Goal: Task Accomplishment & Management: Complete application form

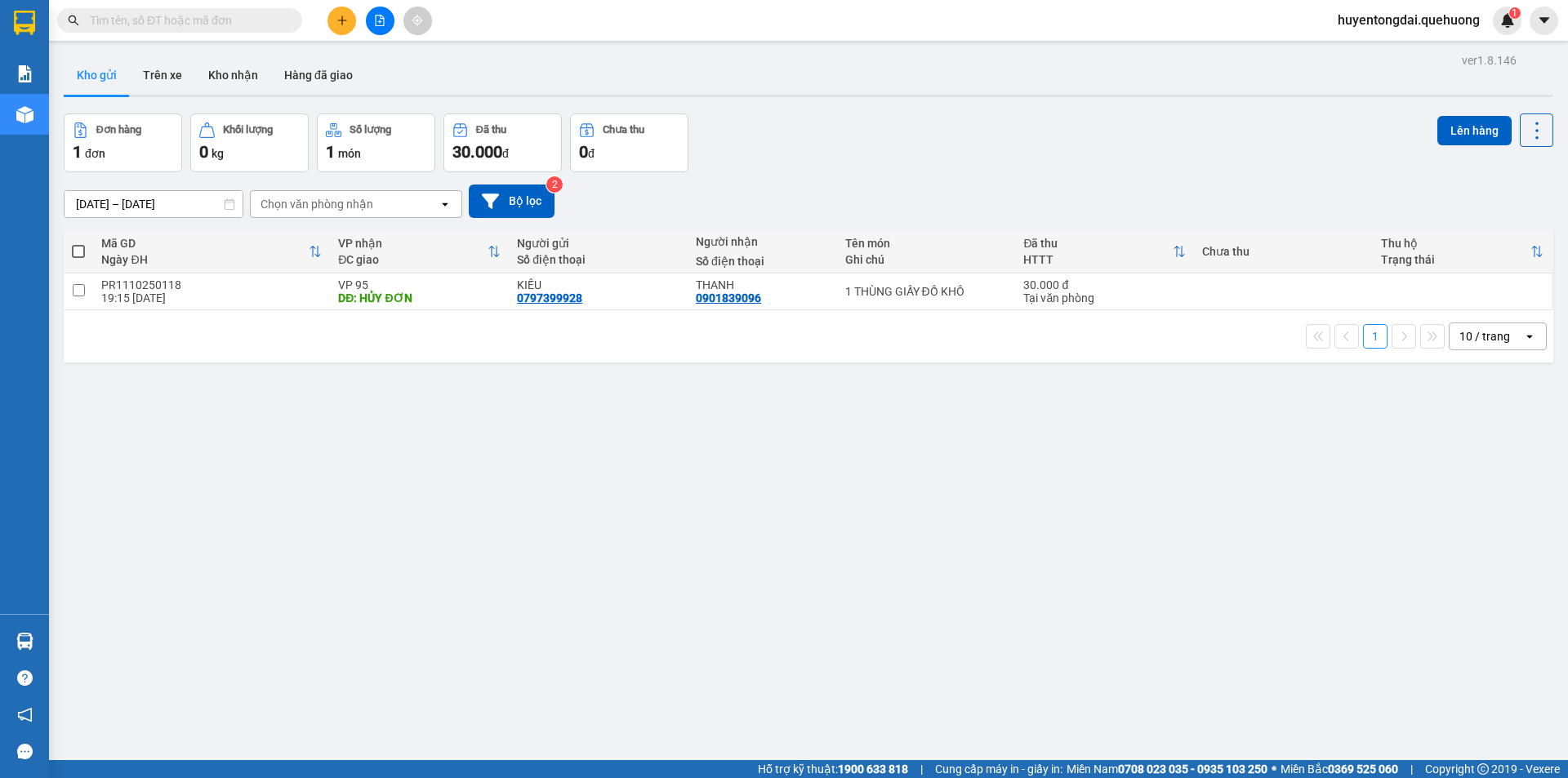
click at [187, 25] on input "text" at bounding box center [186, 20] width 192 height 18
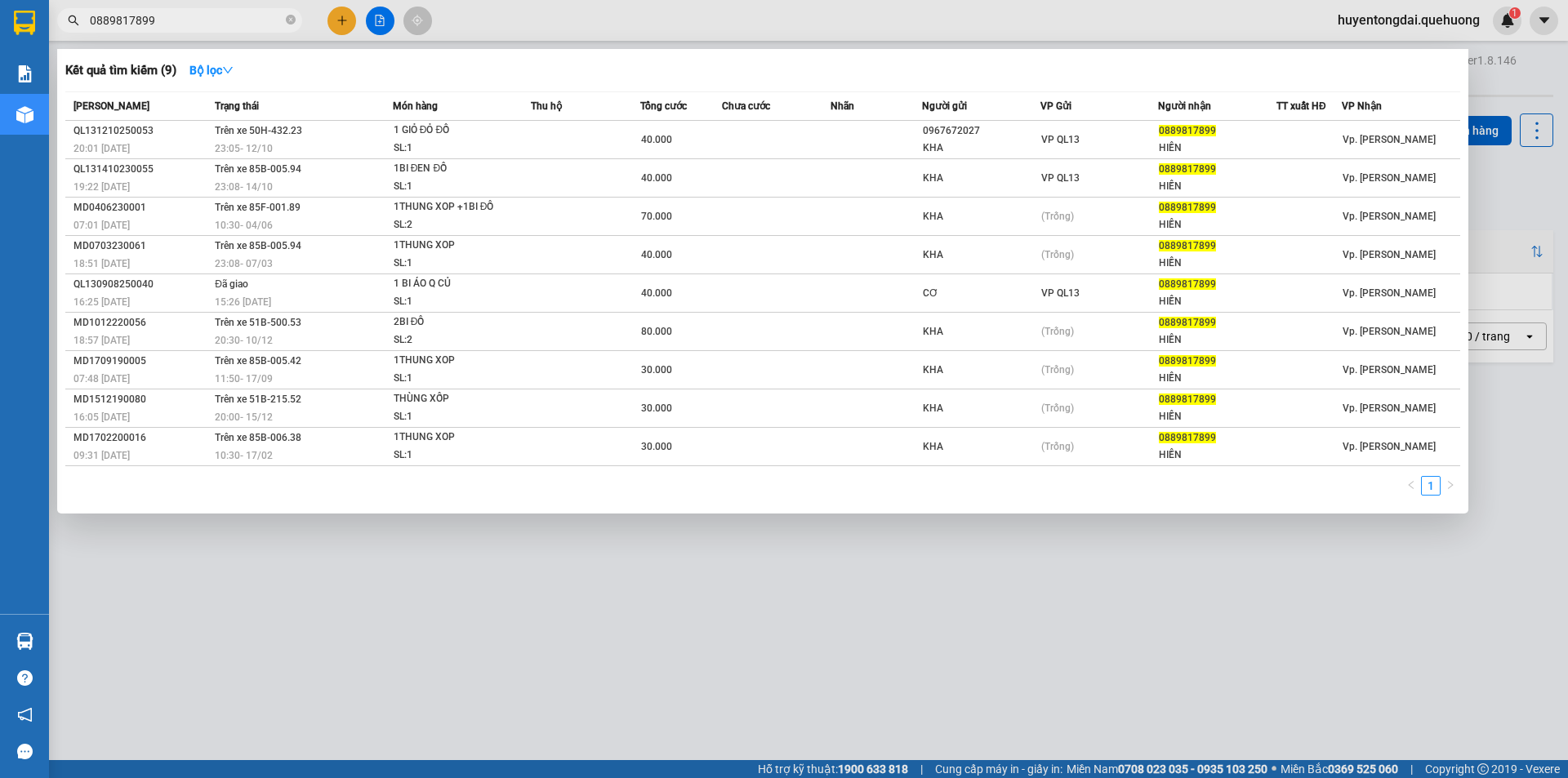
type input "0889817899"
drag, startPoint x: 164, startPoint y: 20, endPoint x: 86, endPoint y: 16, distance: 78.1
click at [86, 16] on span "0889817899" at bounding box center [180, 20] width 245 height 25
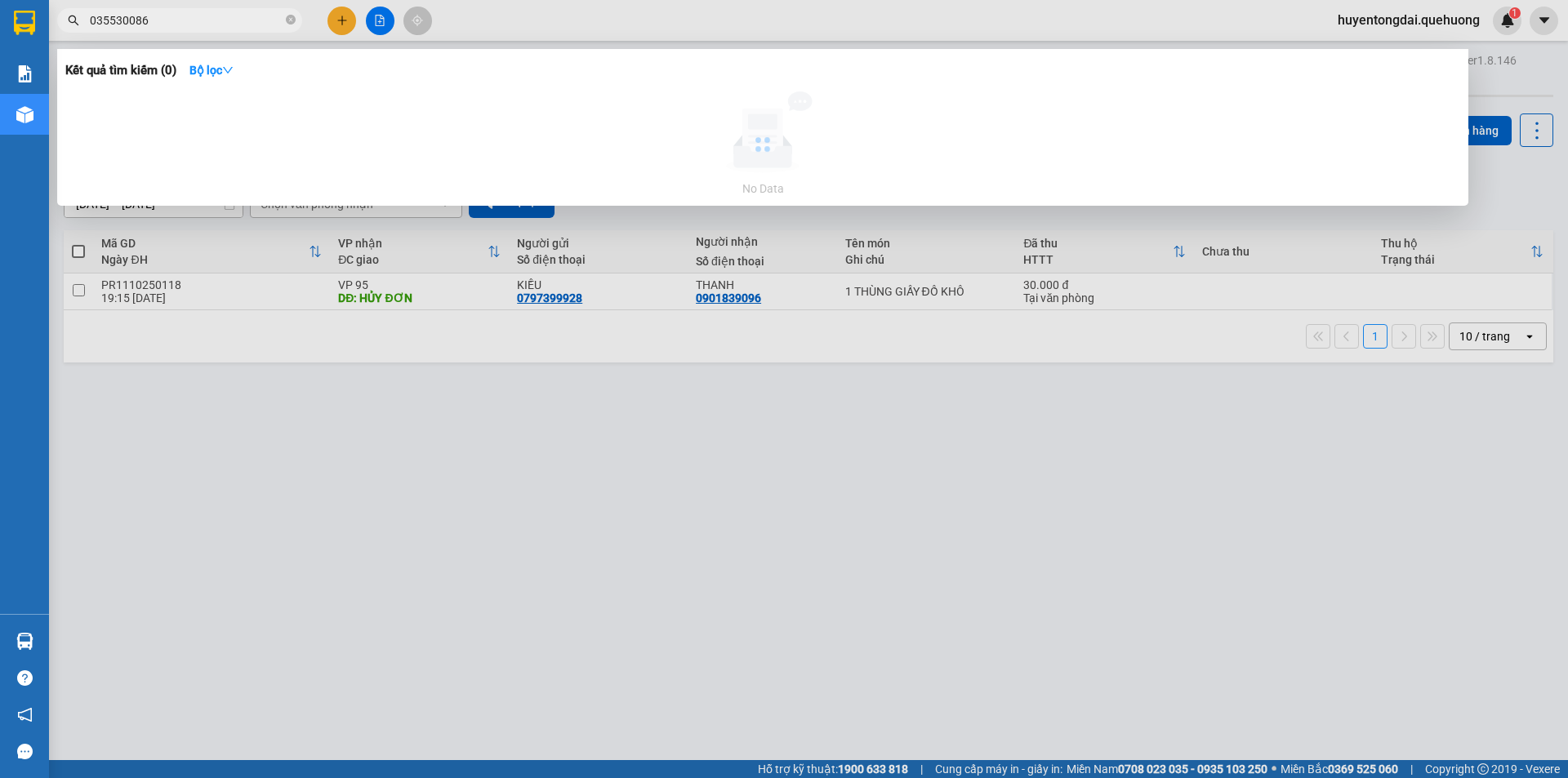
type input "0355300866"
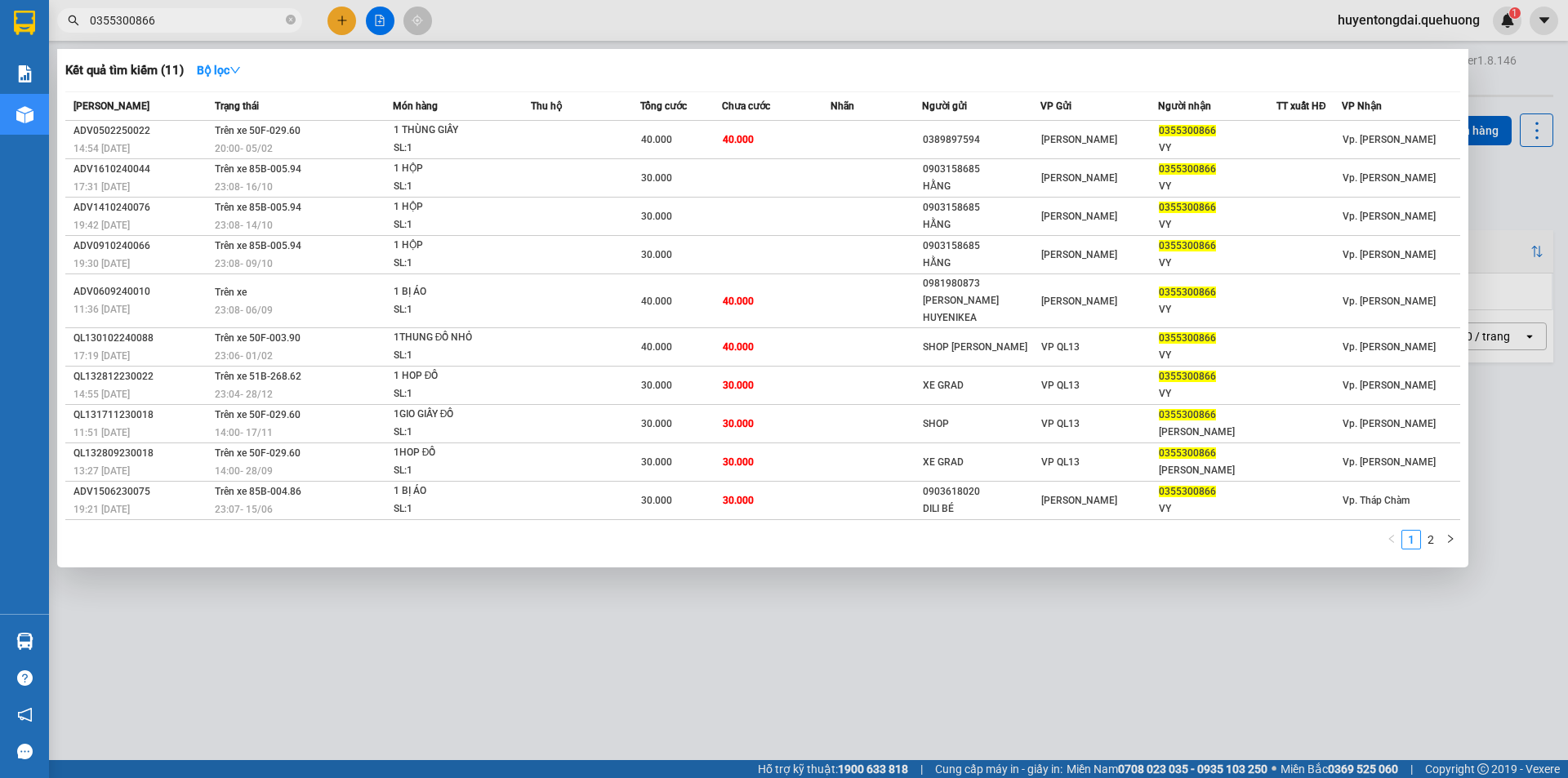
drag, startPoint x: 165, startPoint y: 20, endPoint x: 85, endPoint y: 10, distance: 80.6
click at [85, 10] on span "0355300866" at bounding box center [180, 20] width 245 height 25
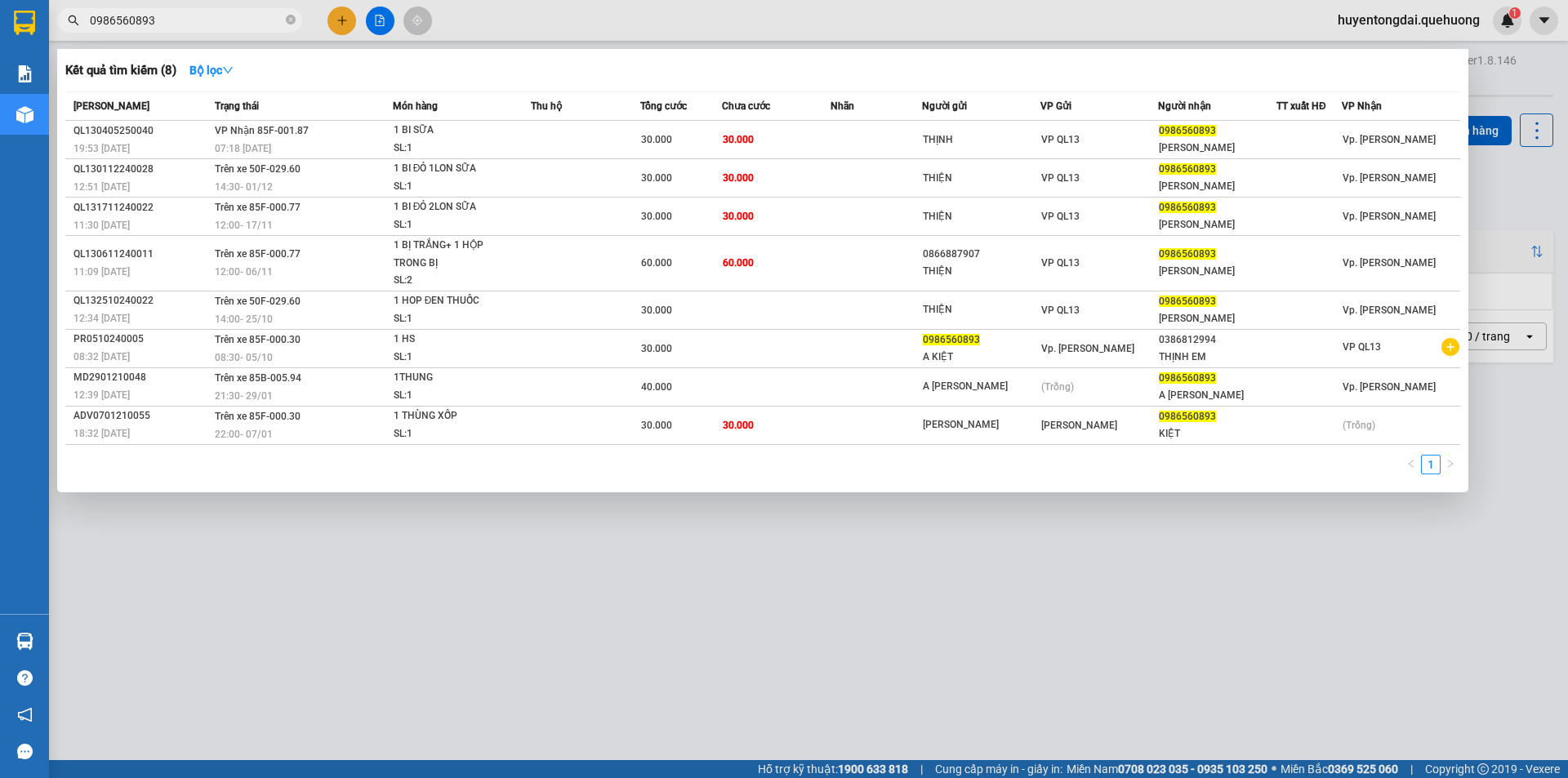
type input "0986560893"
drag, startPoint x: 160, startPoint y: 26, endPoint x: 90, endPoint y: 18, distance: 70.5
click at [90, 18] on input "0986560893" at bounding box center [186, 20] width 192 height 18
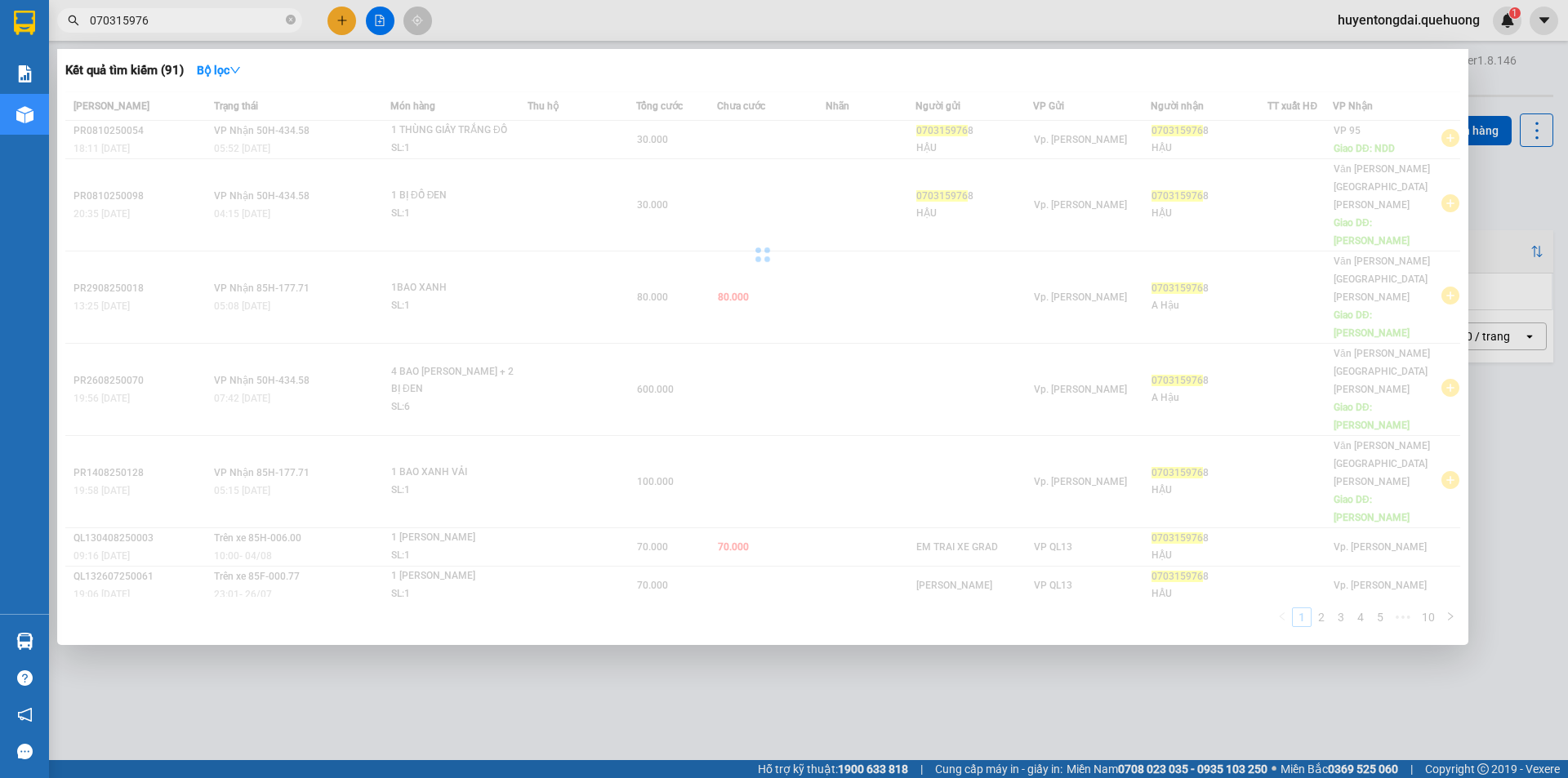
type input "0703159768"
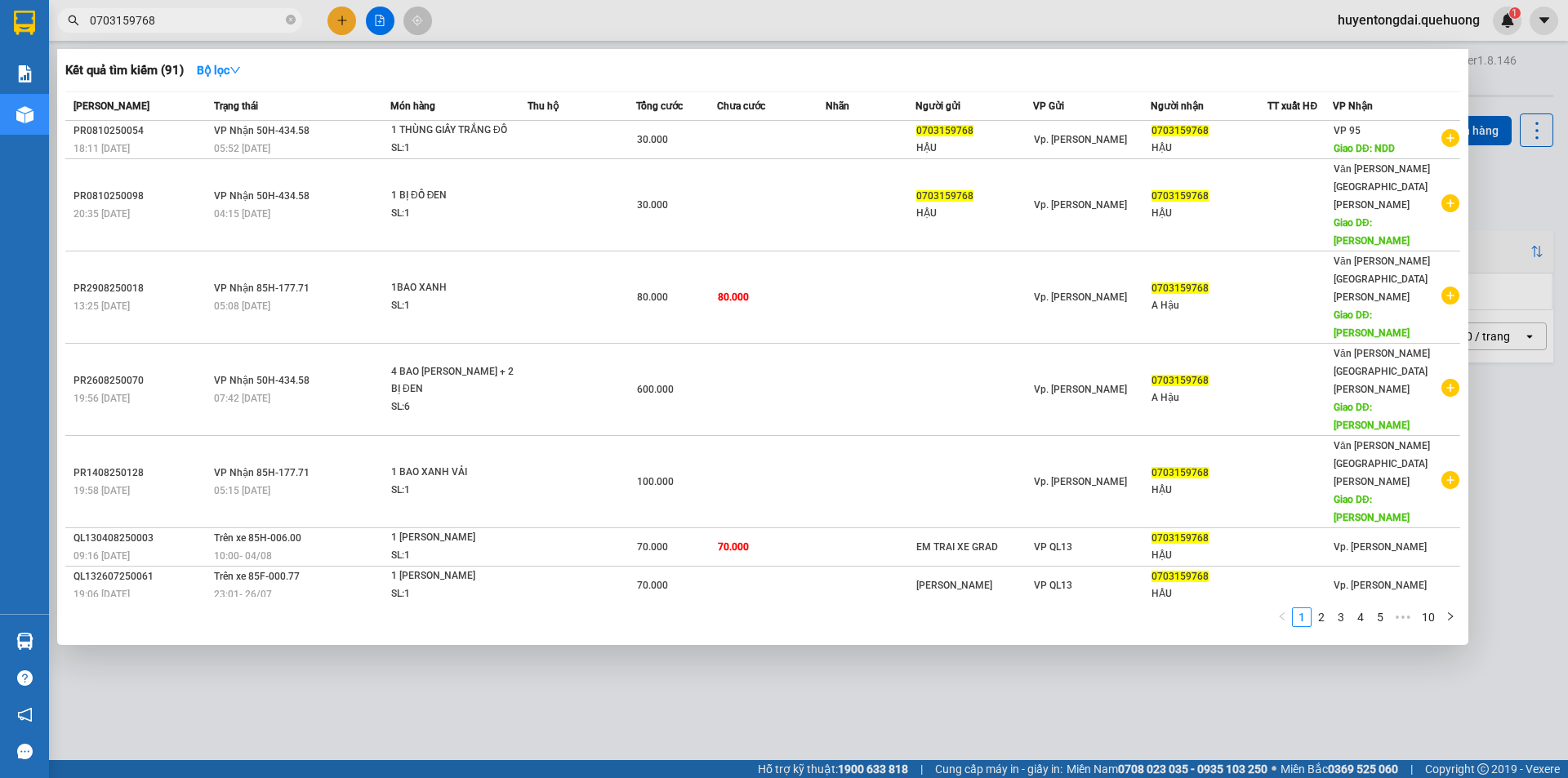
drag, startPoint x: 172, startPoint y: 23, endPoint x: 85, endPoint y: 19, distance: 87.1
click at [78, 23] on div "0703159768" at bounding box center [159, 20] width 319 height 25
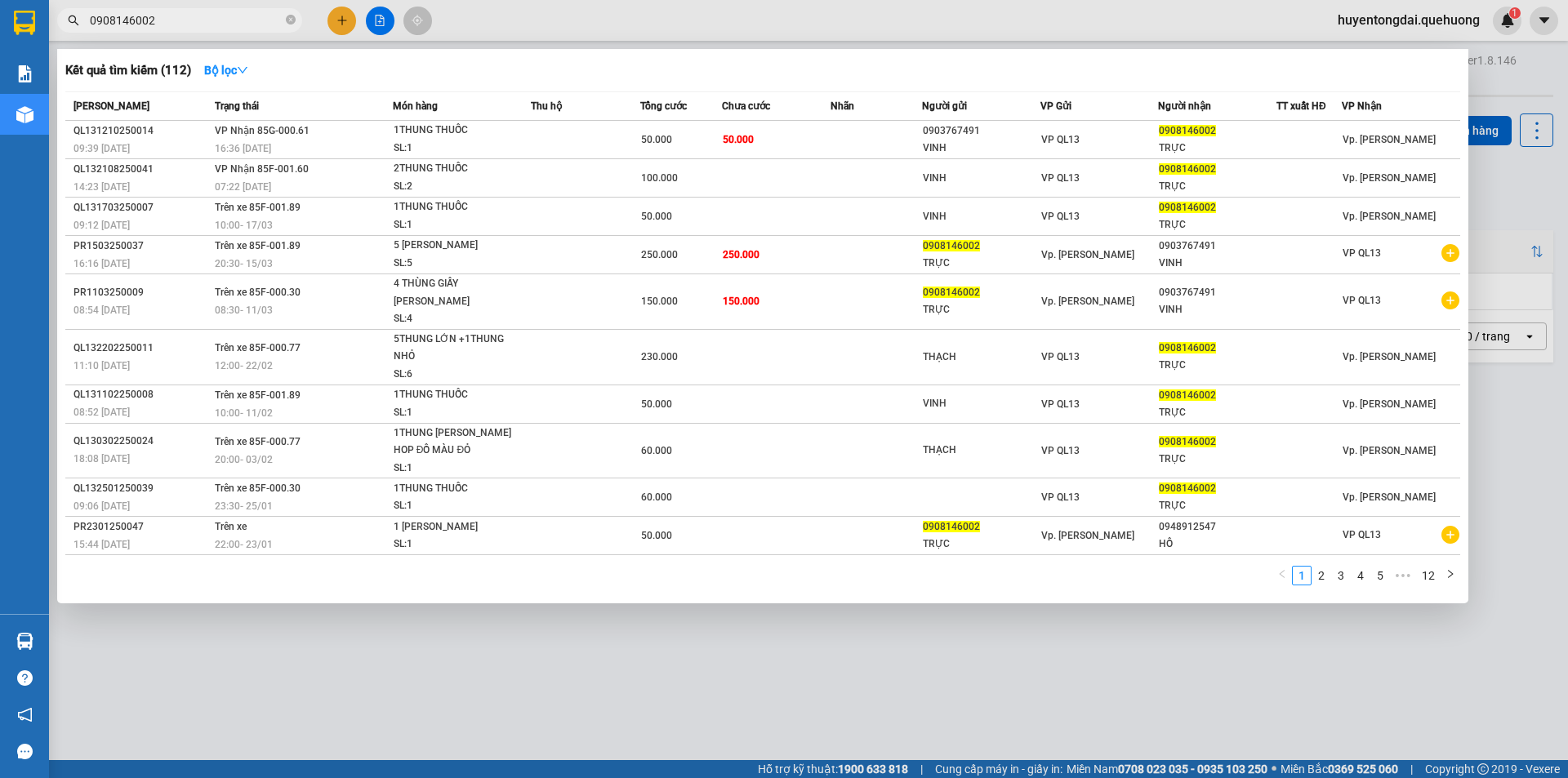
type input "0908146002"
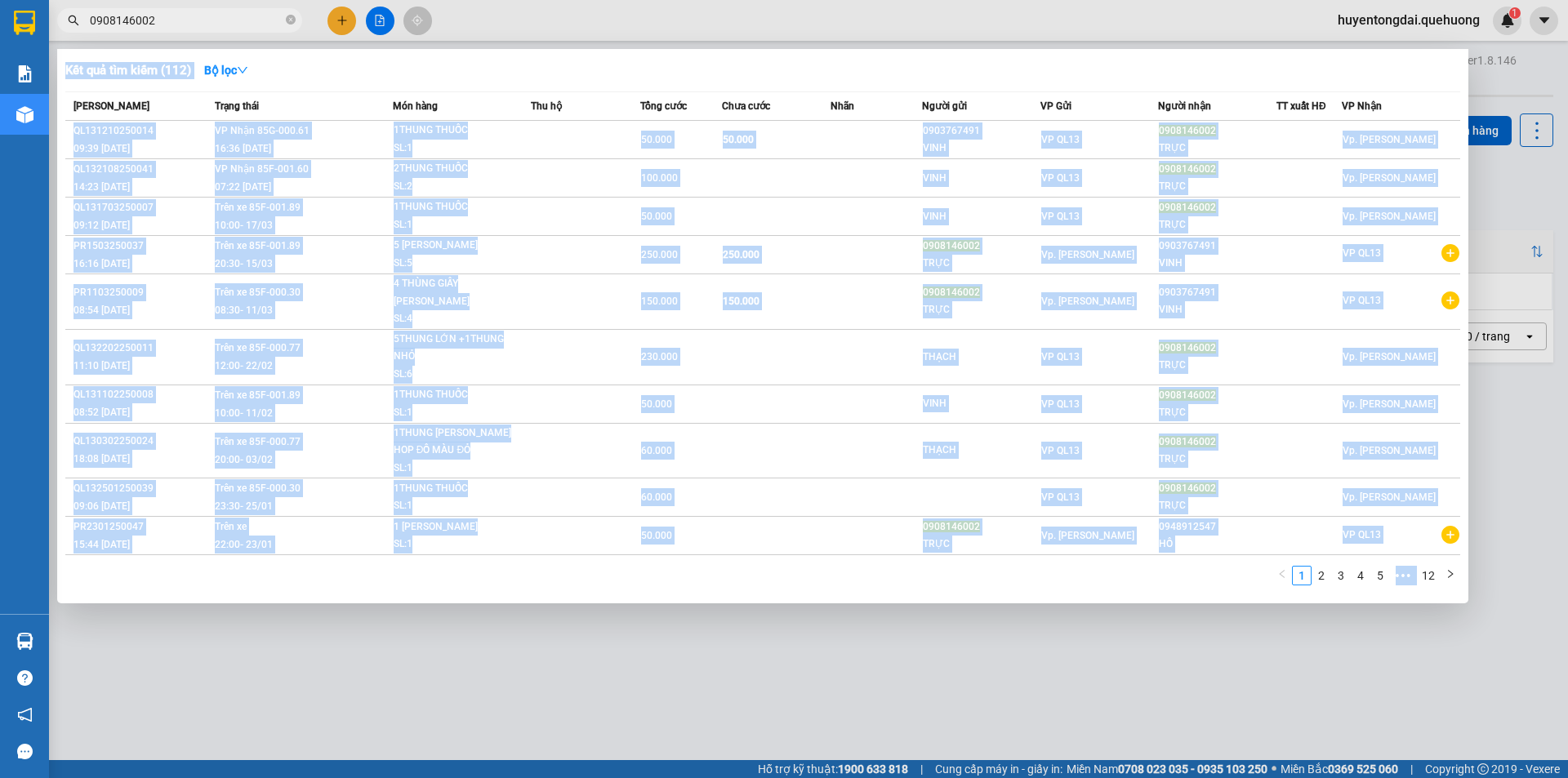
drag, startPoint x: 163, startPoint y: 6, endPoint x: 137, endPoint y: 27, distance: 33.4
click at [102, 25] on div "Kết quả tìm kiếm ( 112 ) Bộ lọc Mã ĐH Trạng thái Món hàng Thu hộ Tổng cước Chưa…" at bounding box center [159, 21] width 319 height 29
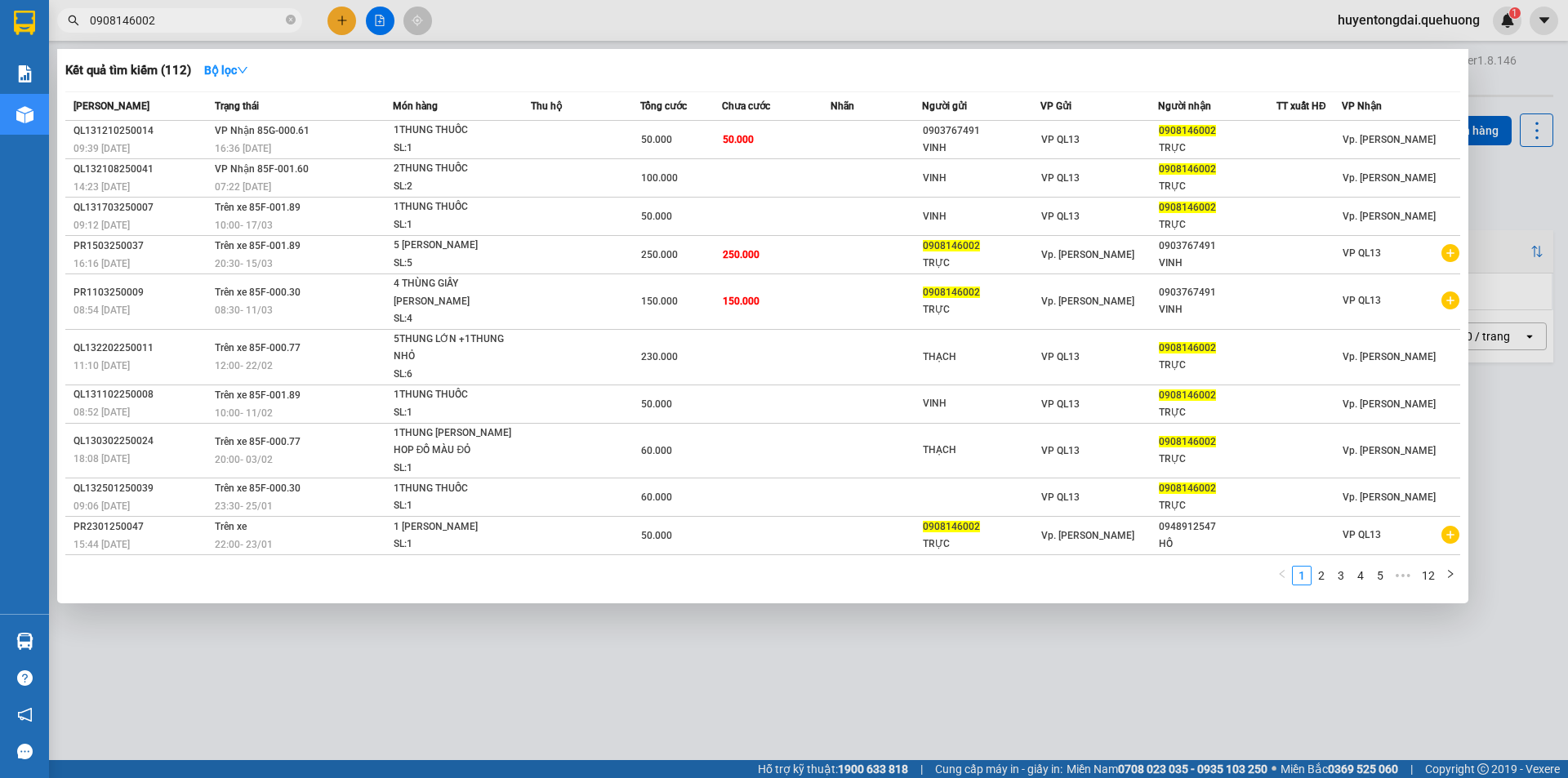
drag, startPoint x: 152, startPoint y: 23, endPoint x: 108, endPoint y: 12, distance: 45.4
click at [76, 28] on span "0908146002" at bounding box center [180, 20] width 245 height 25
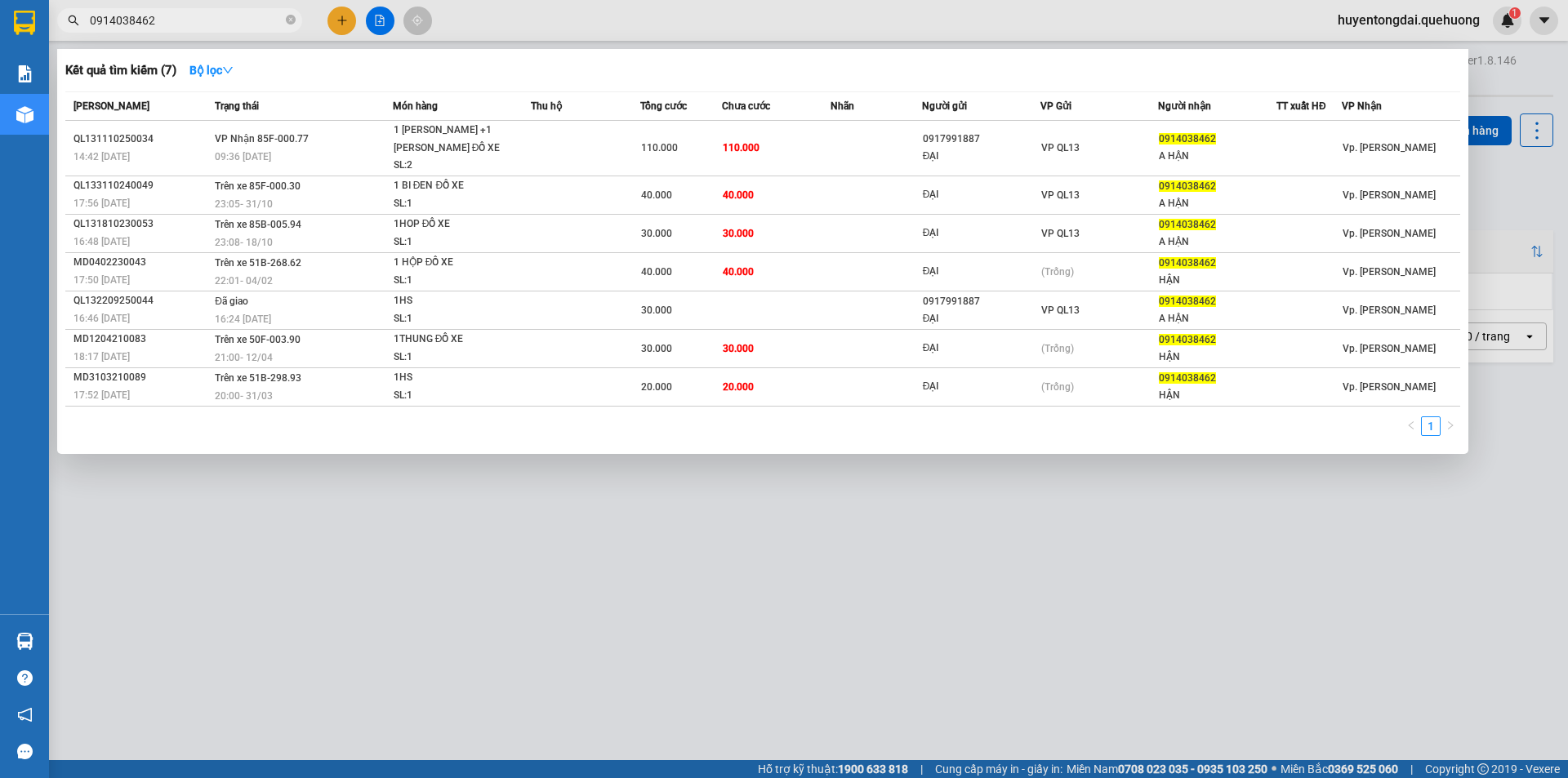
drag, startPoint x: 175, startPoint y: 24, endPoint x: 95, endPoint y: 8, distance: 81.6
click at [95, 8] on div "Kết quả tìm kiếm ( 7 ) Bộ lọc Mã ĐH Trạng thái Món hàng Thu hộ Tổng cước Chưa c…" at bounding box center [159, 21] width 319 height 29
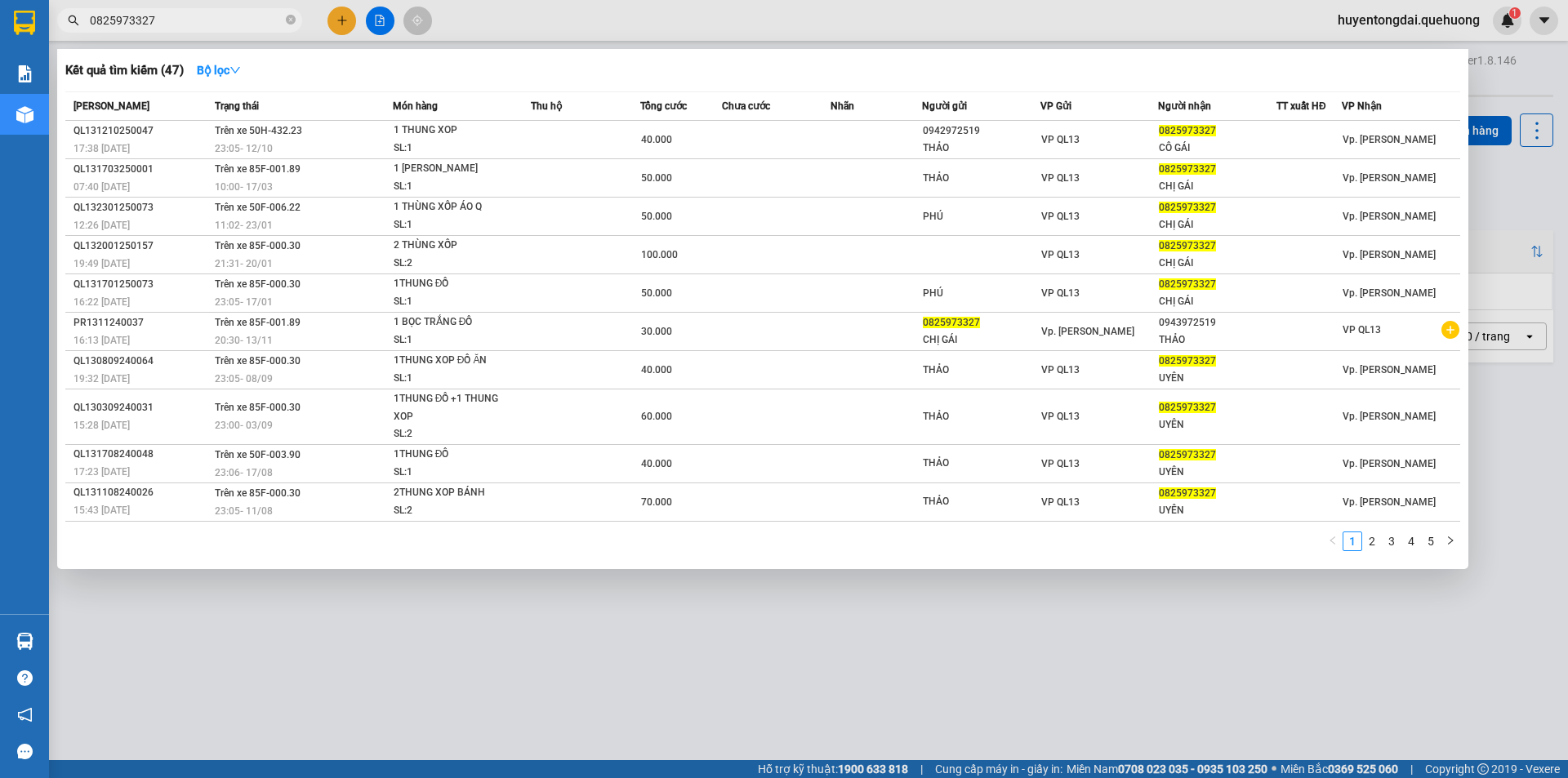
type input "0825973327"
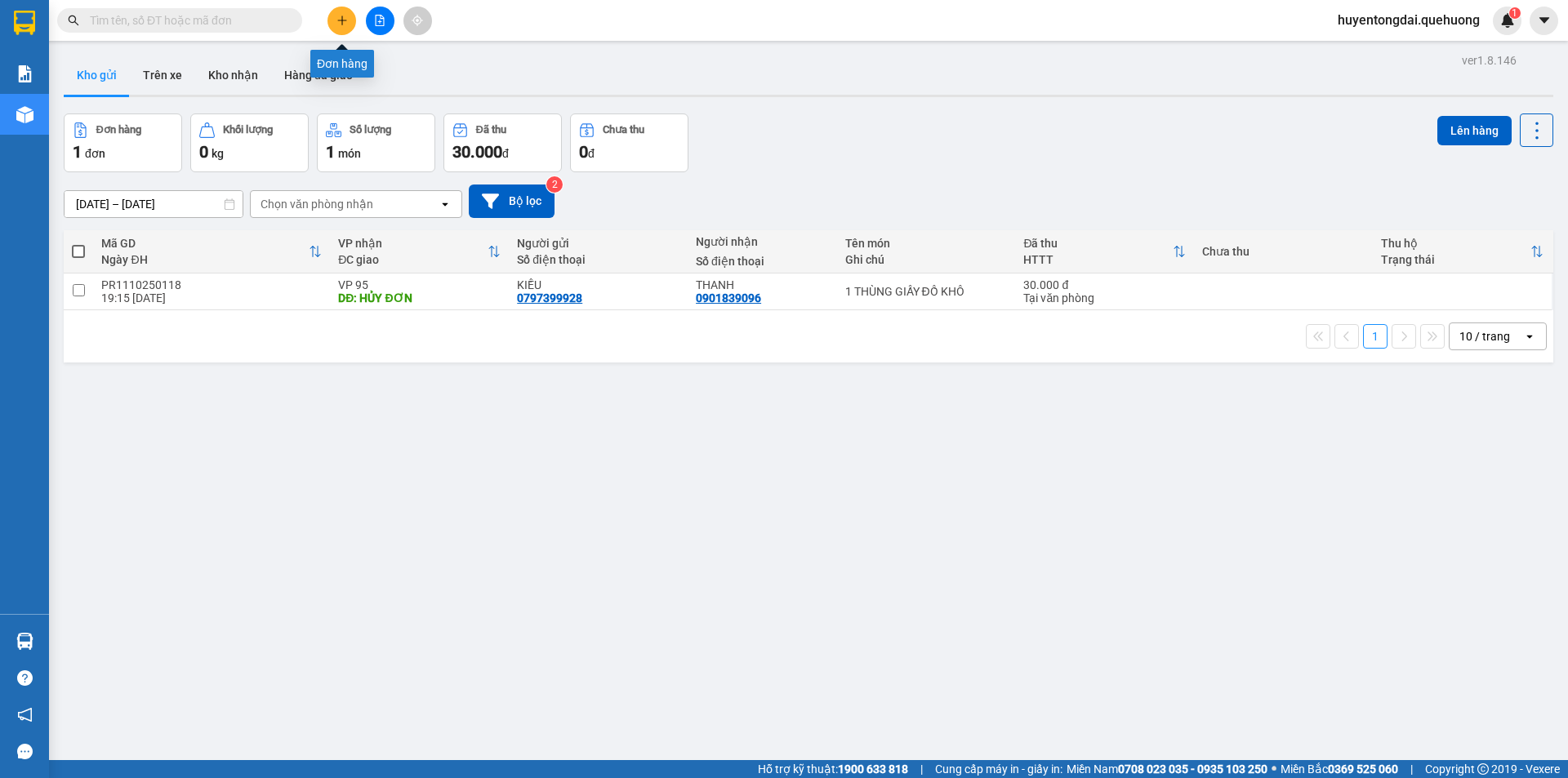
click at [346, 26] on icon "plus" at bounding box center [342, 20] width 11 height 11
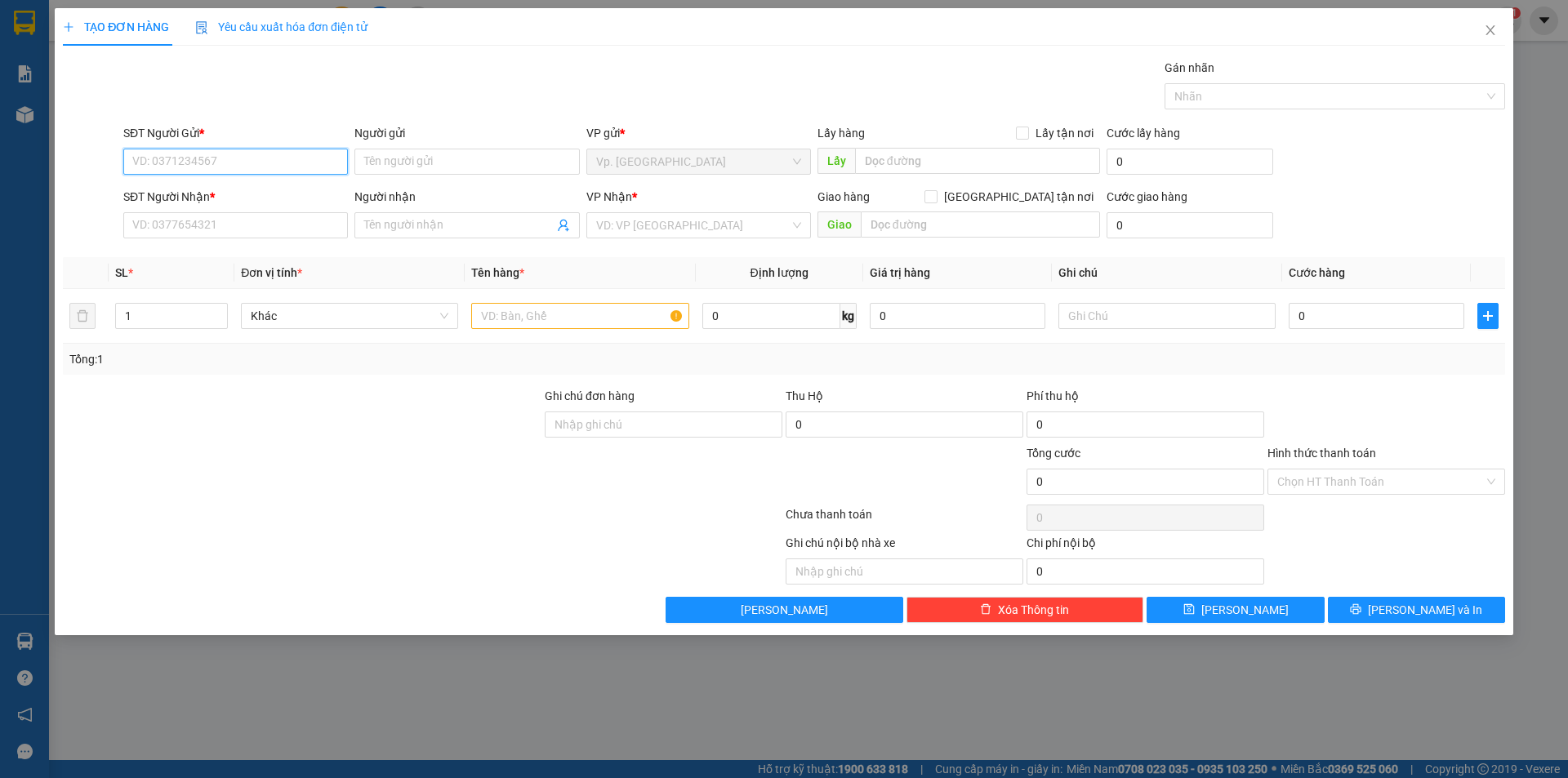
click at [233, 161] on input "SĐT Người Gửi *" at bounding box center [236, 161] width 225 height 26
click at [214, 199] on div "0913161461 - TUẤN" at bounding box center [235, 194] width 205 height 18
type input "0913161461"
type input "TUẤN"
type input "0786535888"
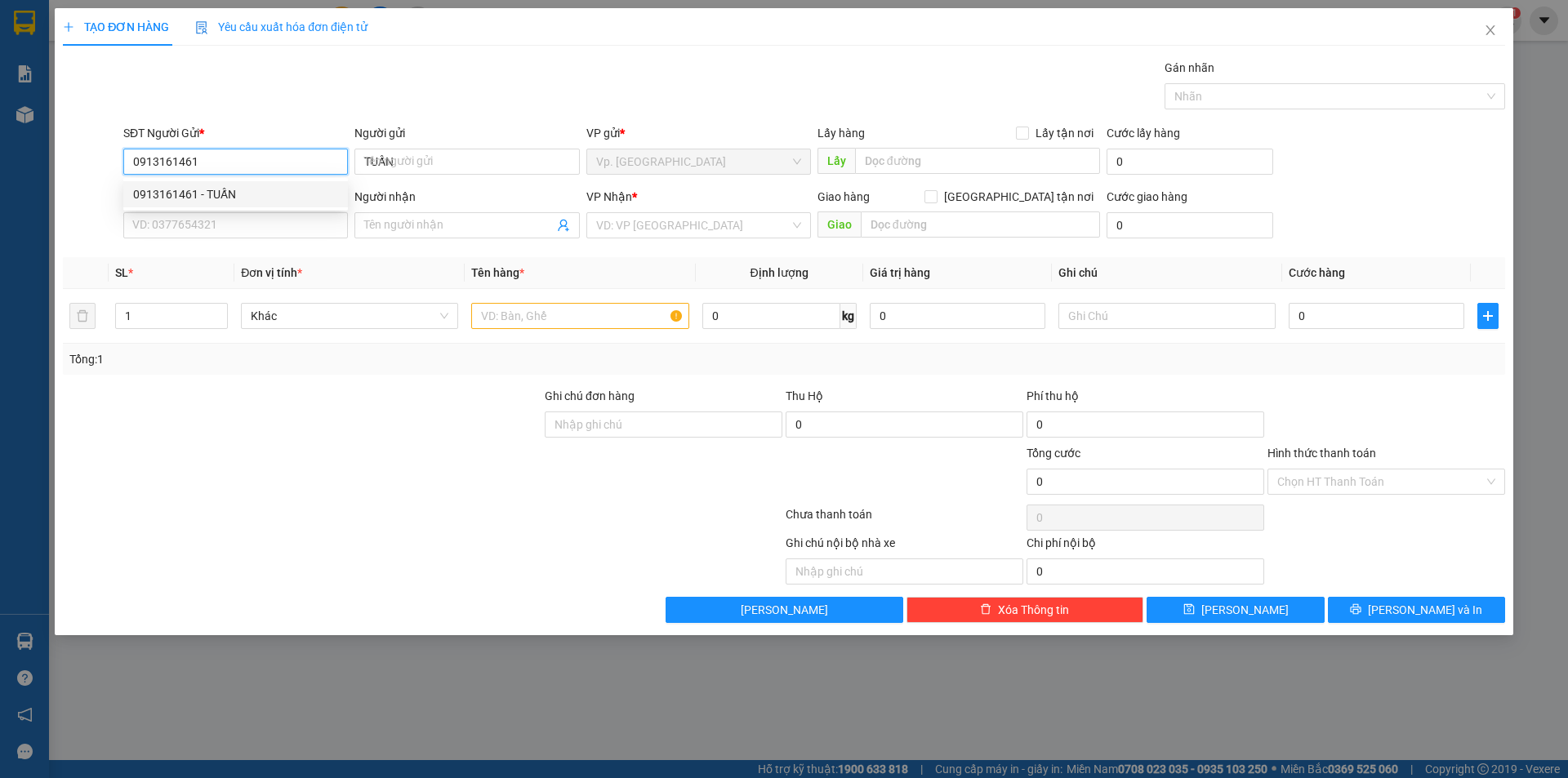
type input "TRANG"
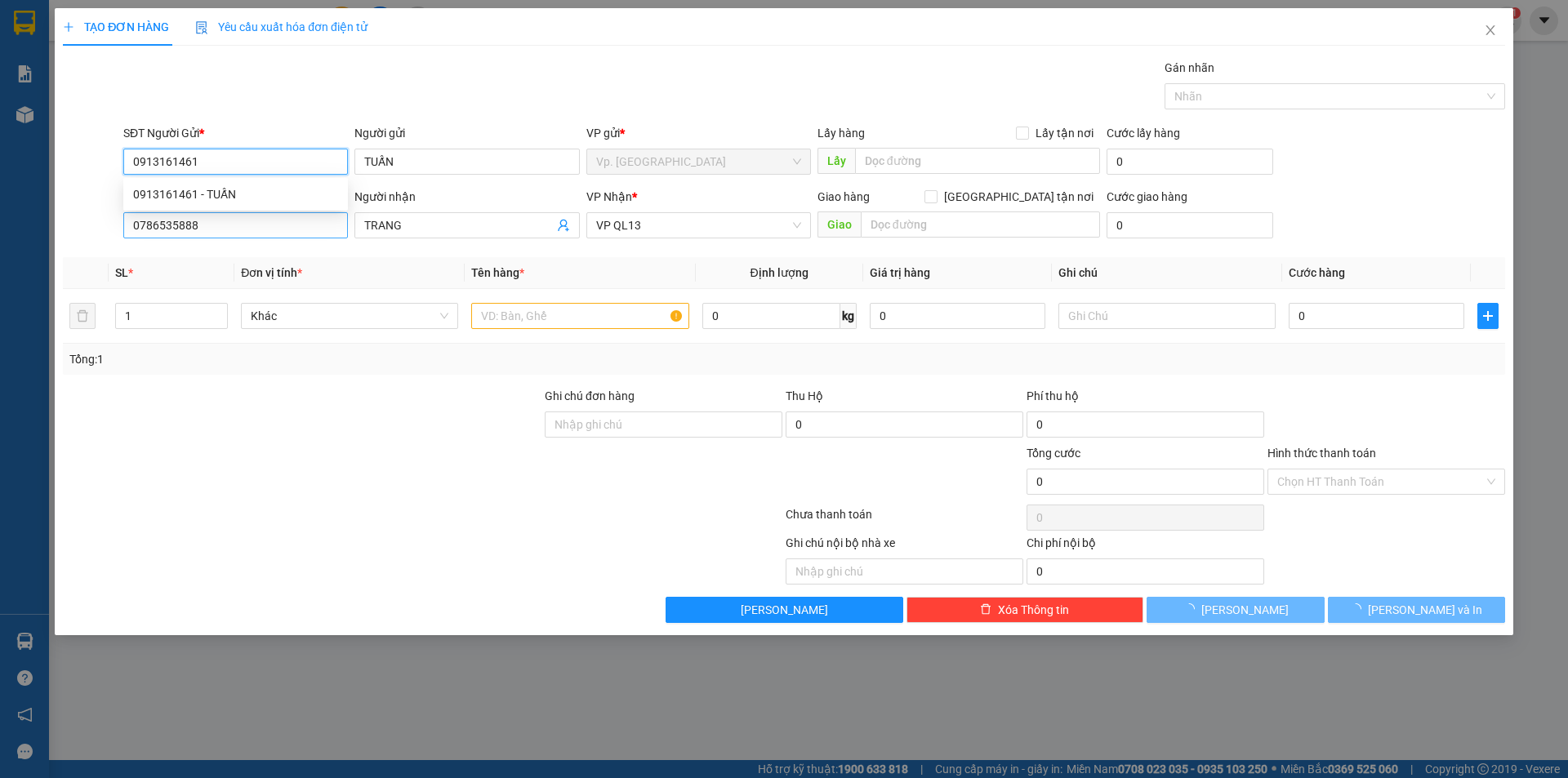
type input "130.000"
type input "0913161461"
click at [212, 227] on input "0786535888" at bounding box center [236, 225] width 225 height 26
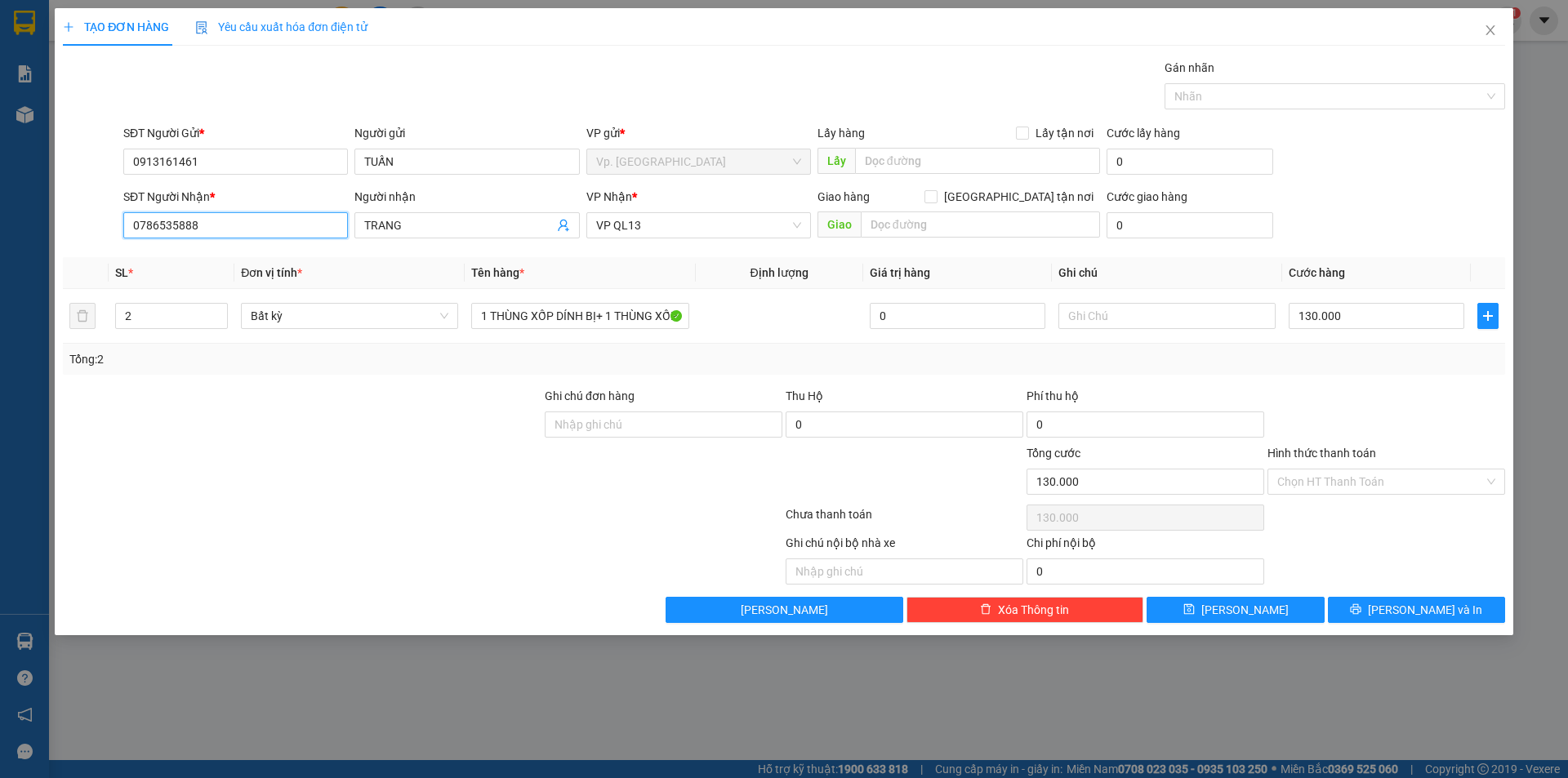
click at [212, 227] on input "0786535888" at bounding box center [236, 225] width 225 height 26
click at [319, 445] on div at bounding box center [302, 472] width 482 height 57
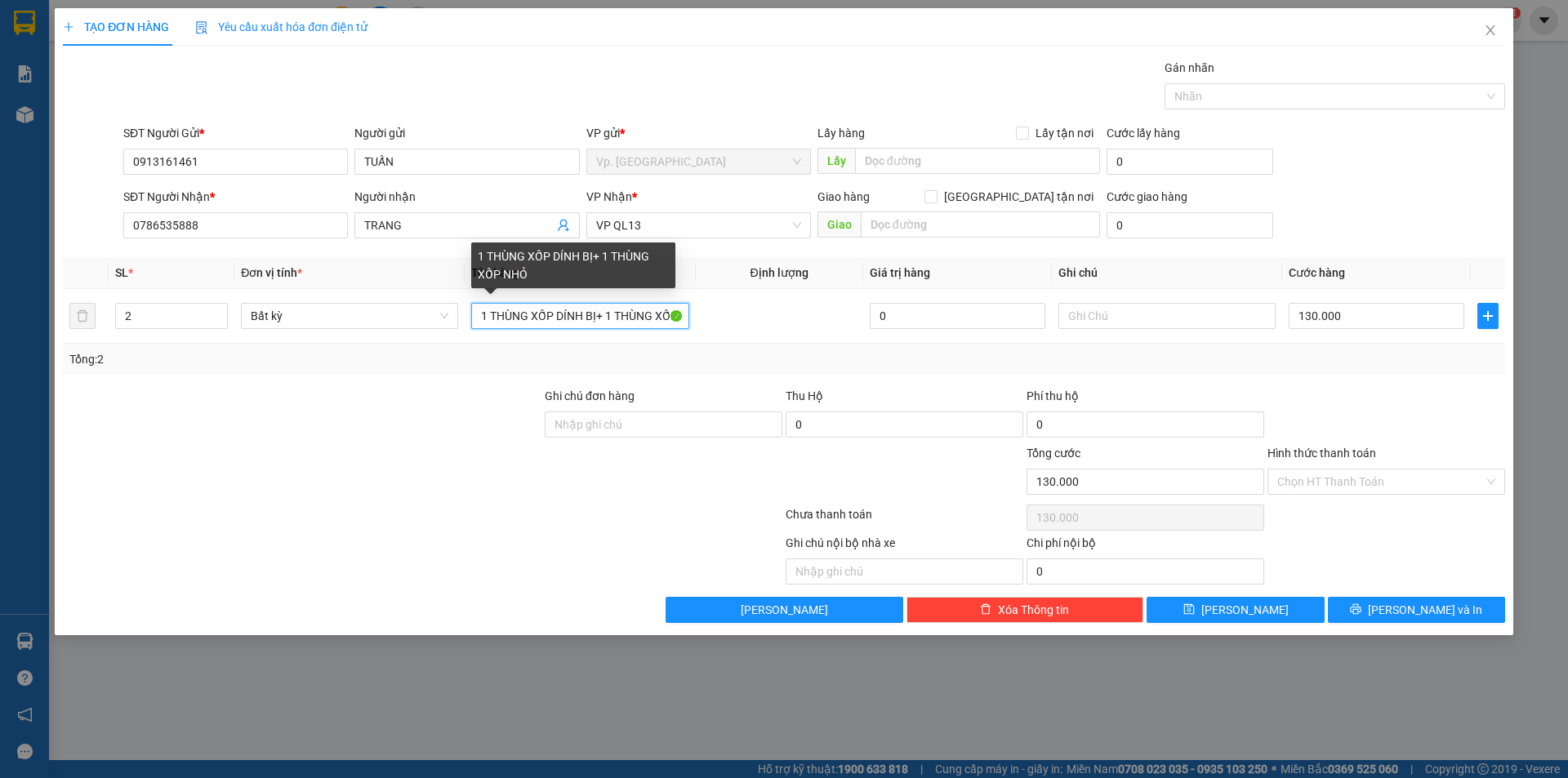
scroll to position [0, 33]
drag, startPoint x: 589, startPoint y: 321, endPoint x: 1339, endPoint y: 386, distance: 752.8
click at [1339, 386] on div "Transit Pickup Surcharge Ids Transit Deliver Surcharge Ids Transit Deliver Surc…" at bounding box center [784, 340] width 1442 height 564
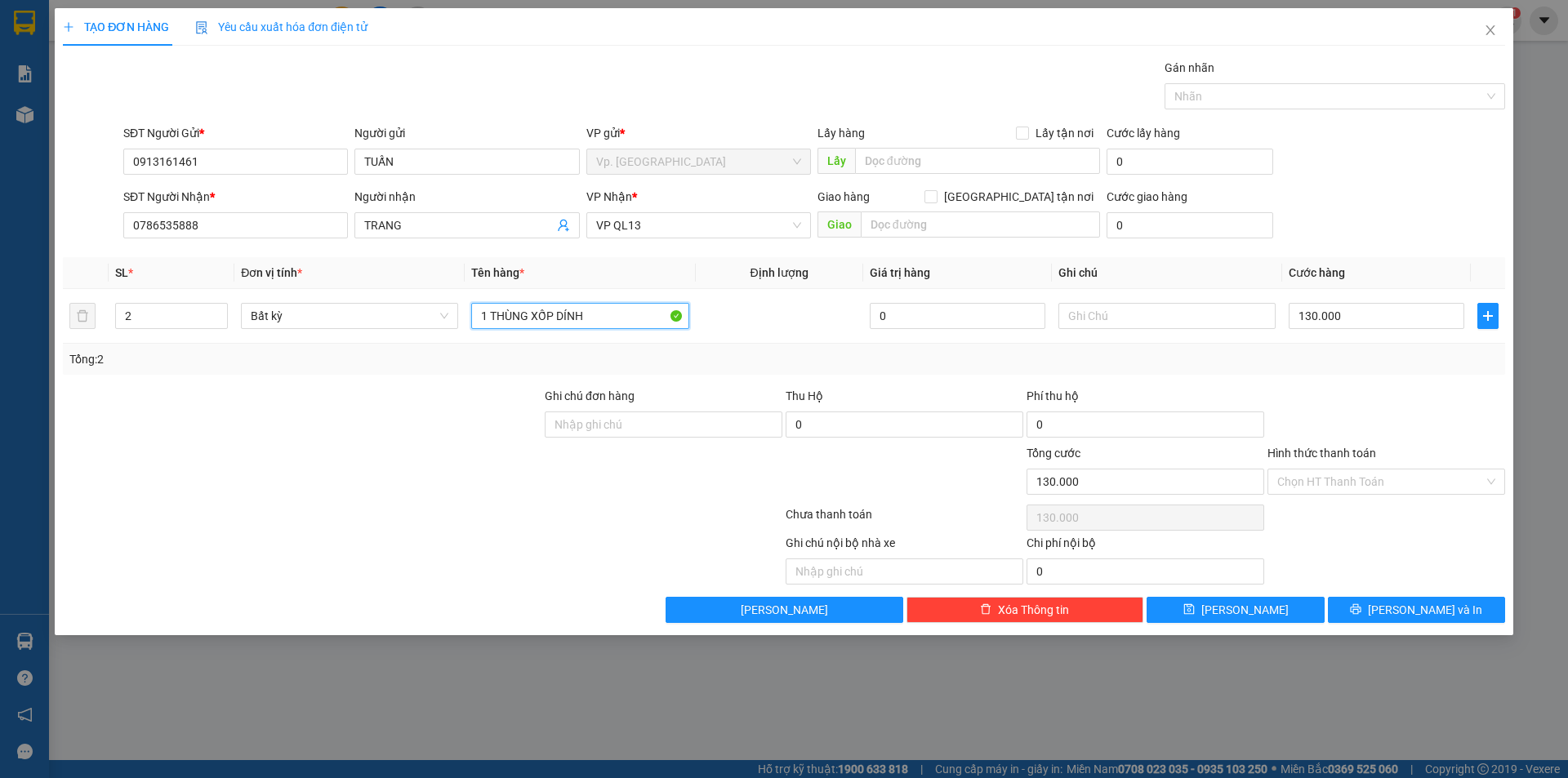
scroll to position [0, 0]
drag, startPoint x: 561, startPoint y: 319, endPoint x: 627, endPoint y: 334, distance: 67.7
click at [627, 334] on td "1 THÙNG XỐP DÍNH" at bounding box center [580, 316] width 230 height 54
type input "1 THÙNG XỐP ĐỒ ĂN"
click at [1344, 329] on div "130.000" at bounding box center [1376, 316] width 175 height 32
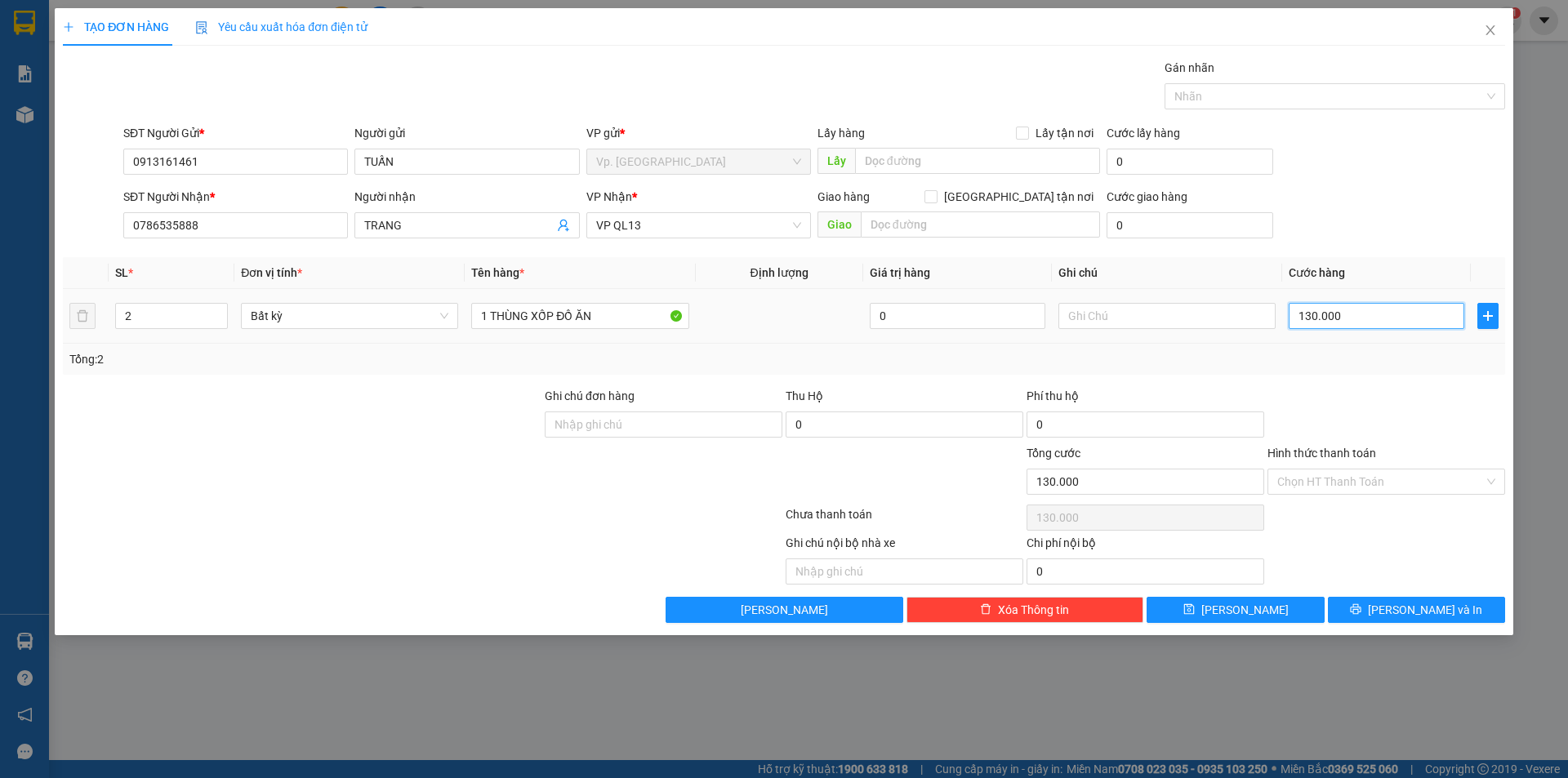
click at [1344, 318] on input "130.000" at bounding box center [1376, 316] width 175 height 26
type input "4"
type input "40"
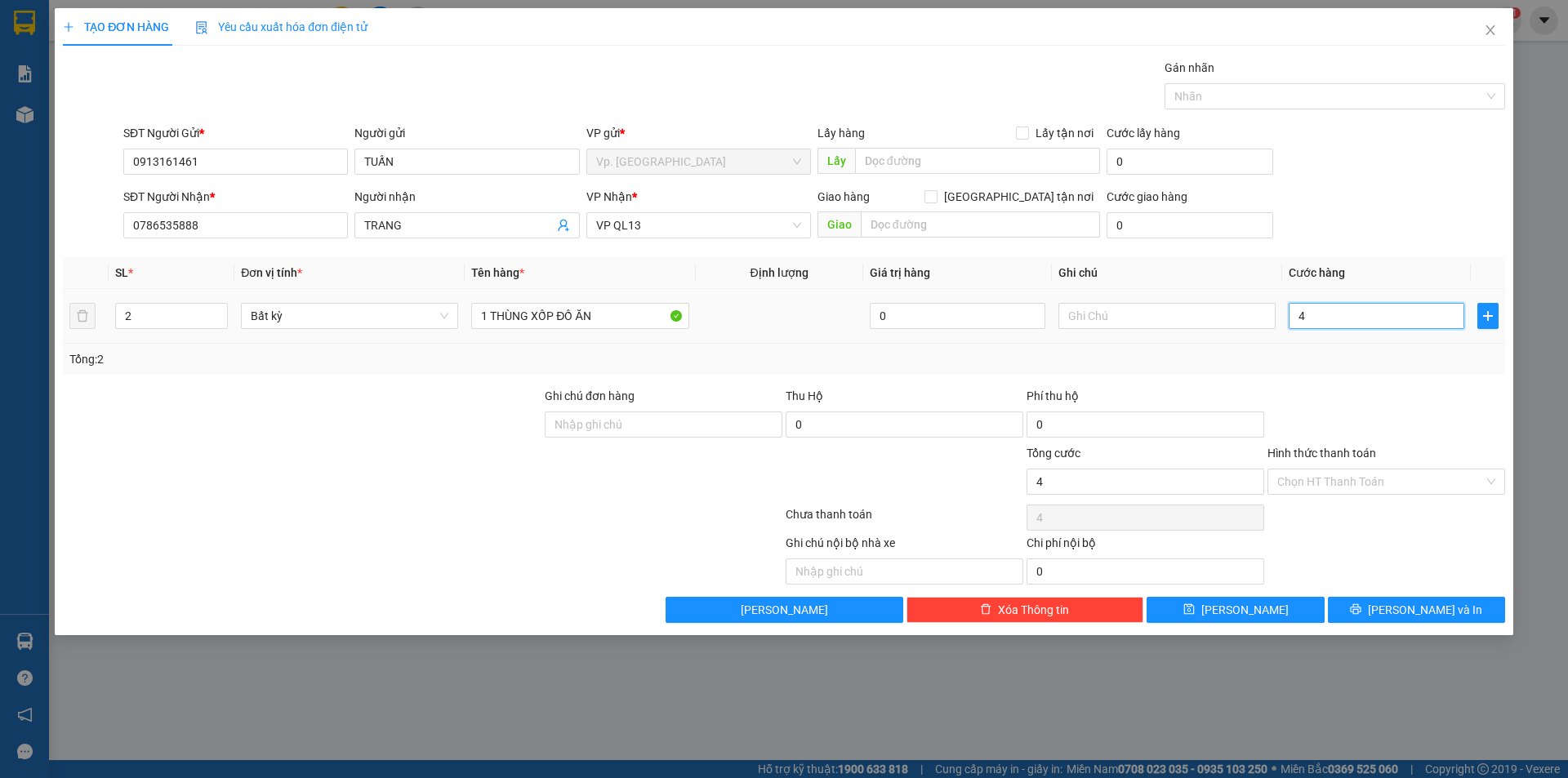
type input "40"
type input "40.000"
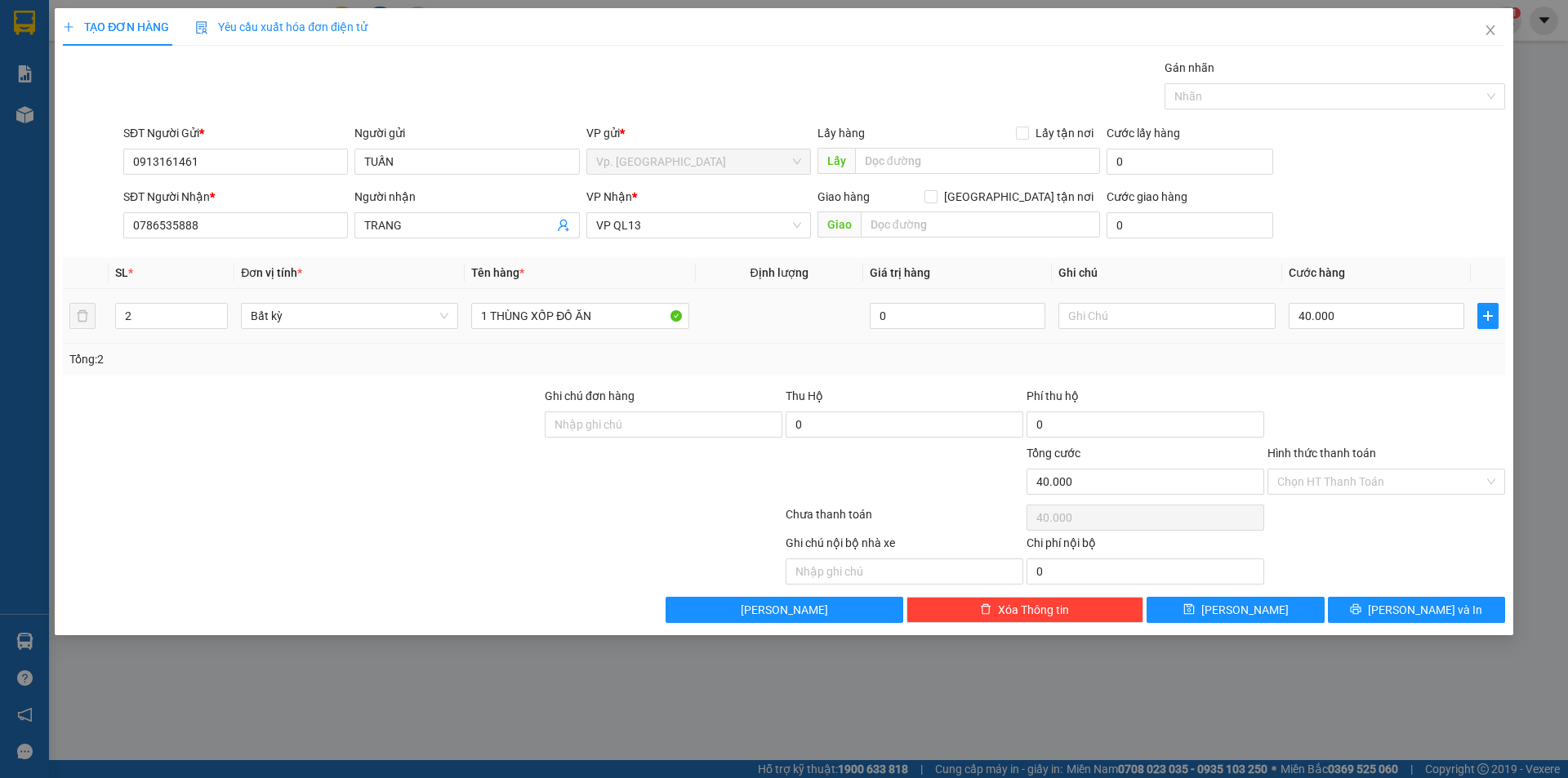
click at [1347, 346] on div "Tổng: 2" at bounding box center [784, 359] width 1442 height 31
type input "1"
click at [218, 322] on icon "down" at bounding box center [219, 321] width 6 height 6
click at [1296, 496] on div "Hình thức thanh toán Chọn HT Thanh Toán" at bounding box center [1386, 472] width 238 height 57
type input "0"
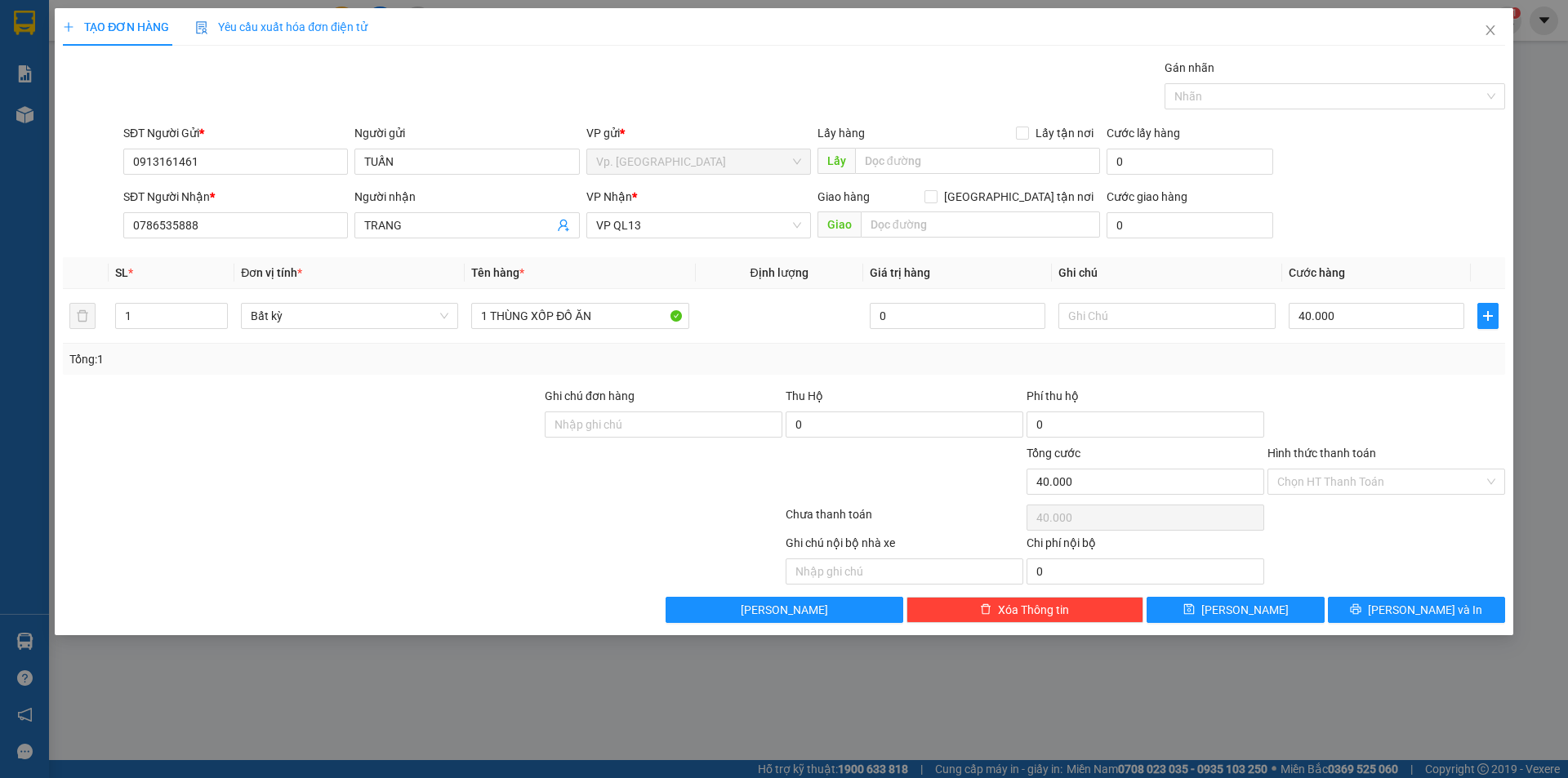
type input "0"
click at [1375, 331] on div "0" at bounding box center [1376, 316] width 175 height 32
click at [1375, 326] on input "0" at bounding box center [1376, 316] width 175 height 26
type input "4"
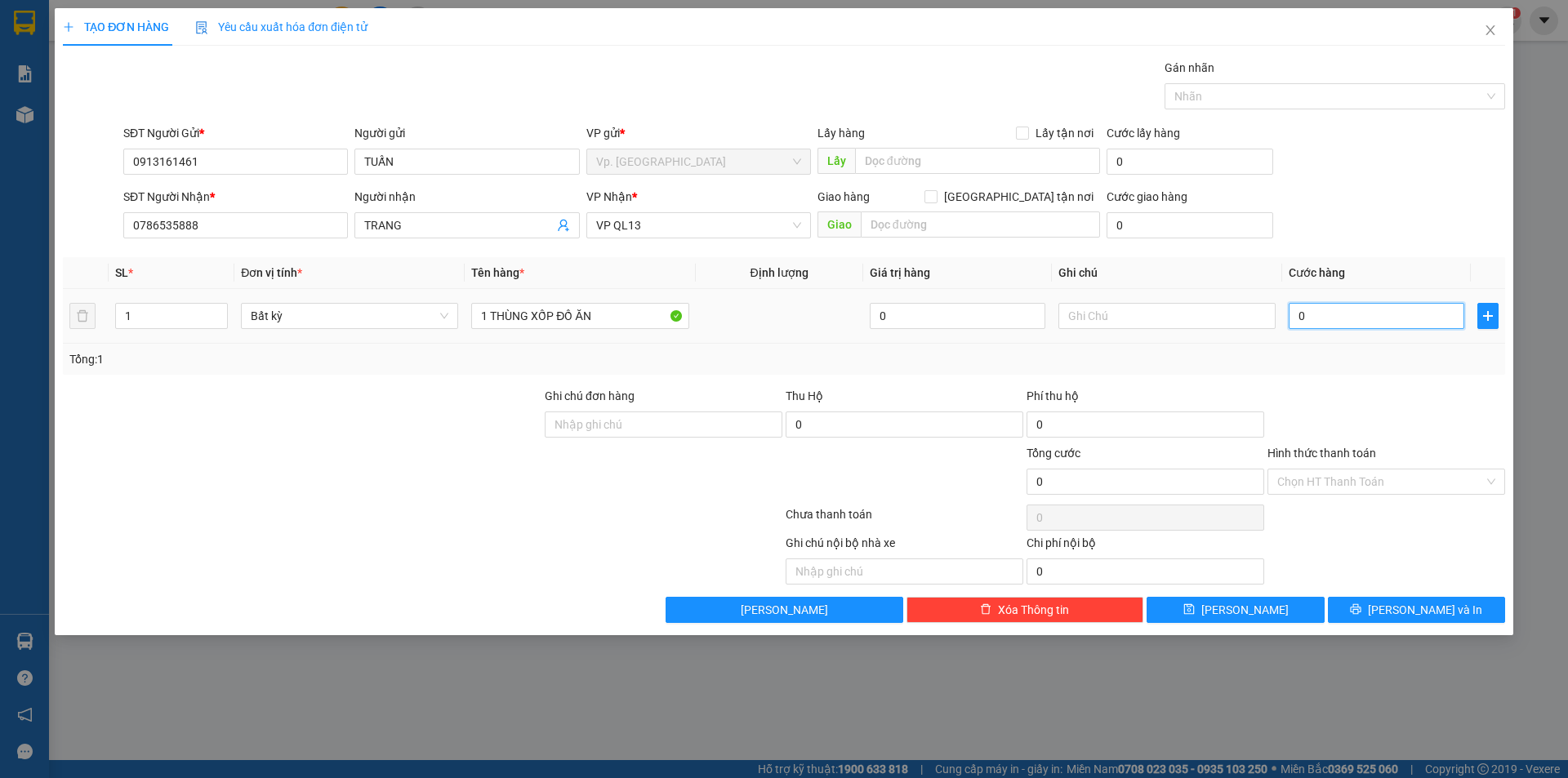
type input "4"
type input "40"
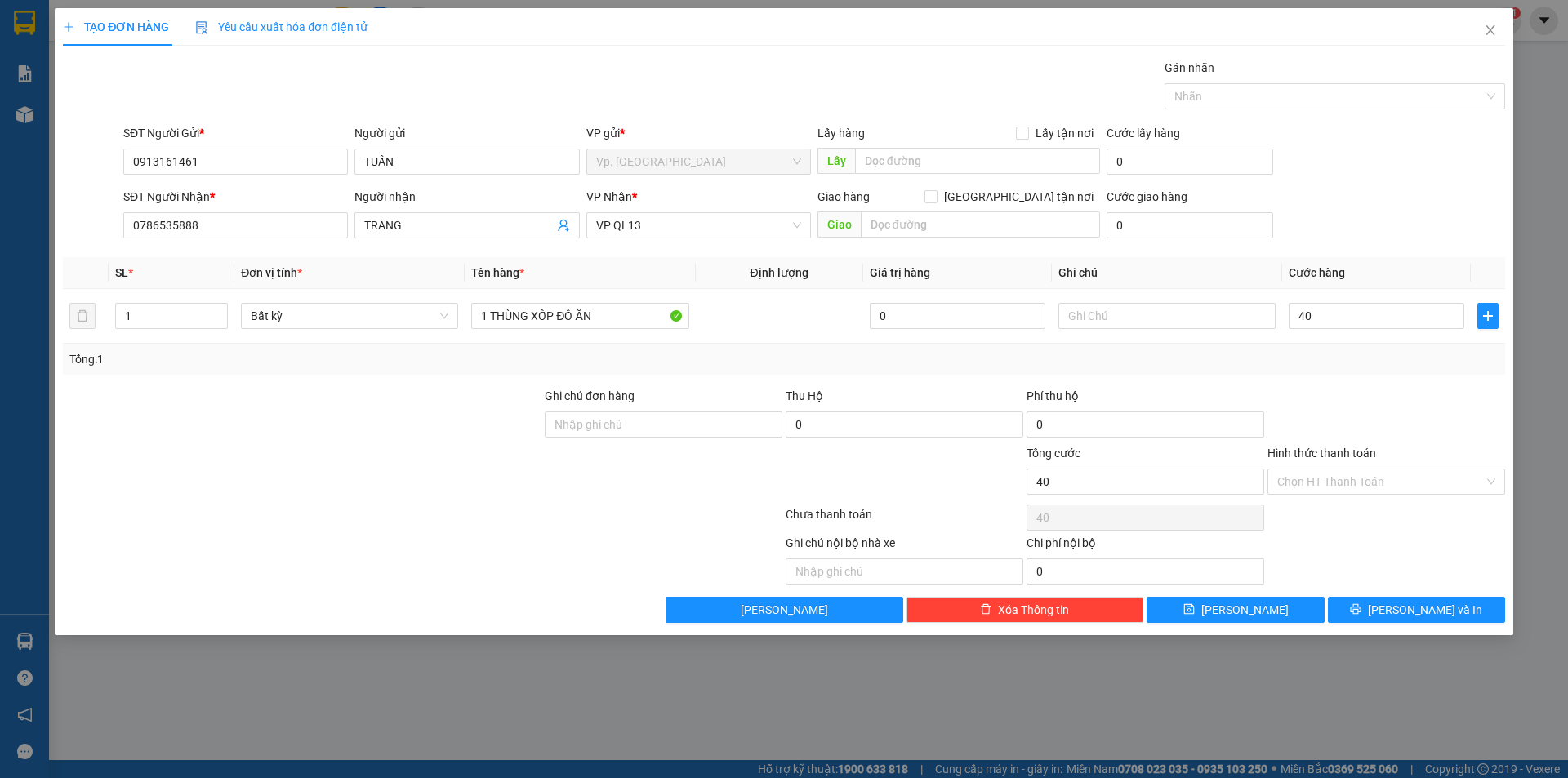
type input "40.000"
click at [1350, 390] on div at bounding box center [1386, 415] width 241 height 57
click at [1342, 485] on input "Hình thức thanh toán" at bounding box center [1381, 481] width 207 height 25
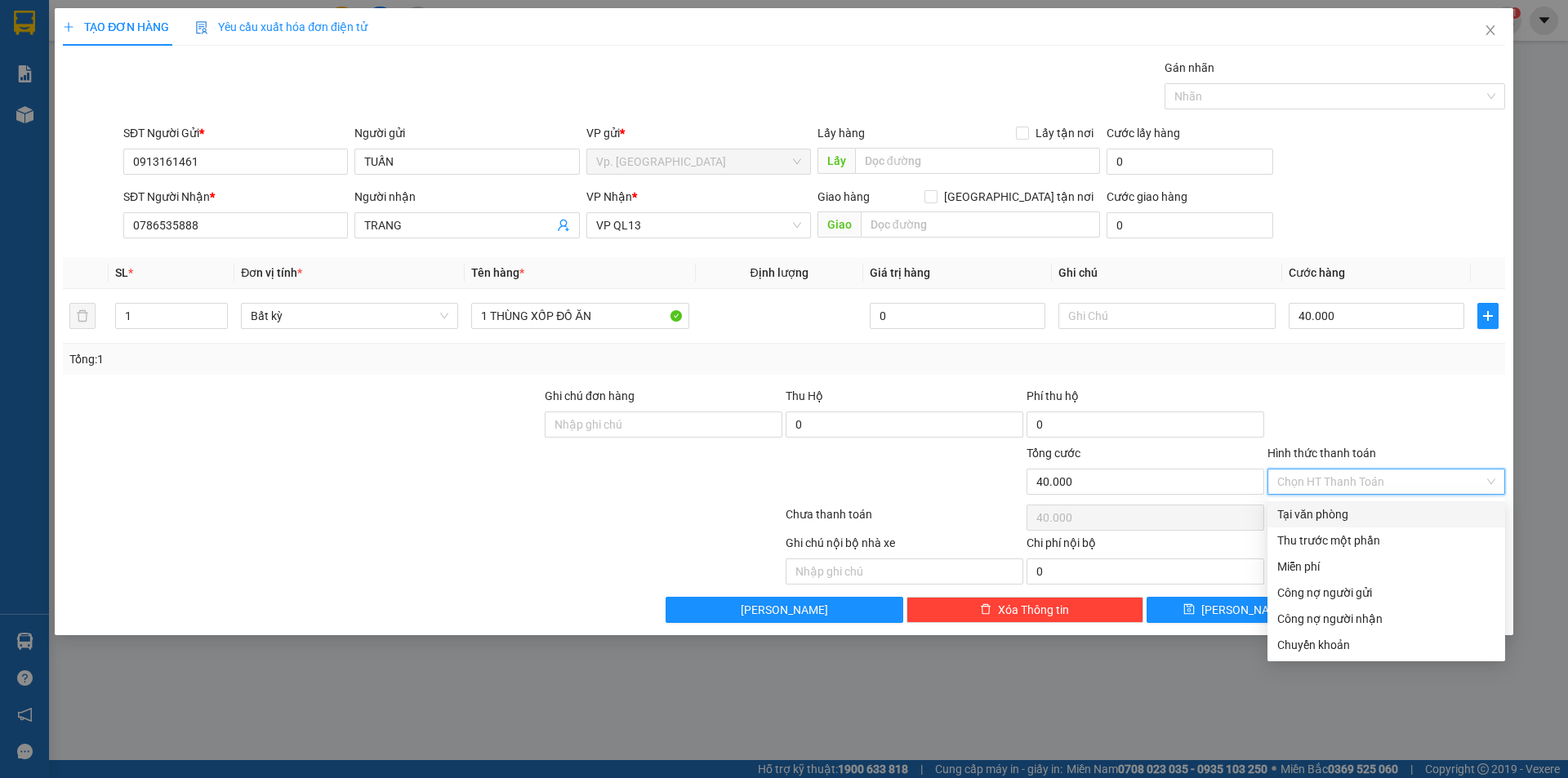
click at [1335, 506] on div "Tại văn phòng" at bounding box center [1387, 513] width 218 height 18
type input "0"
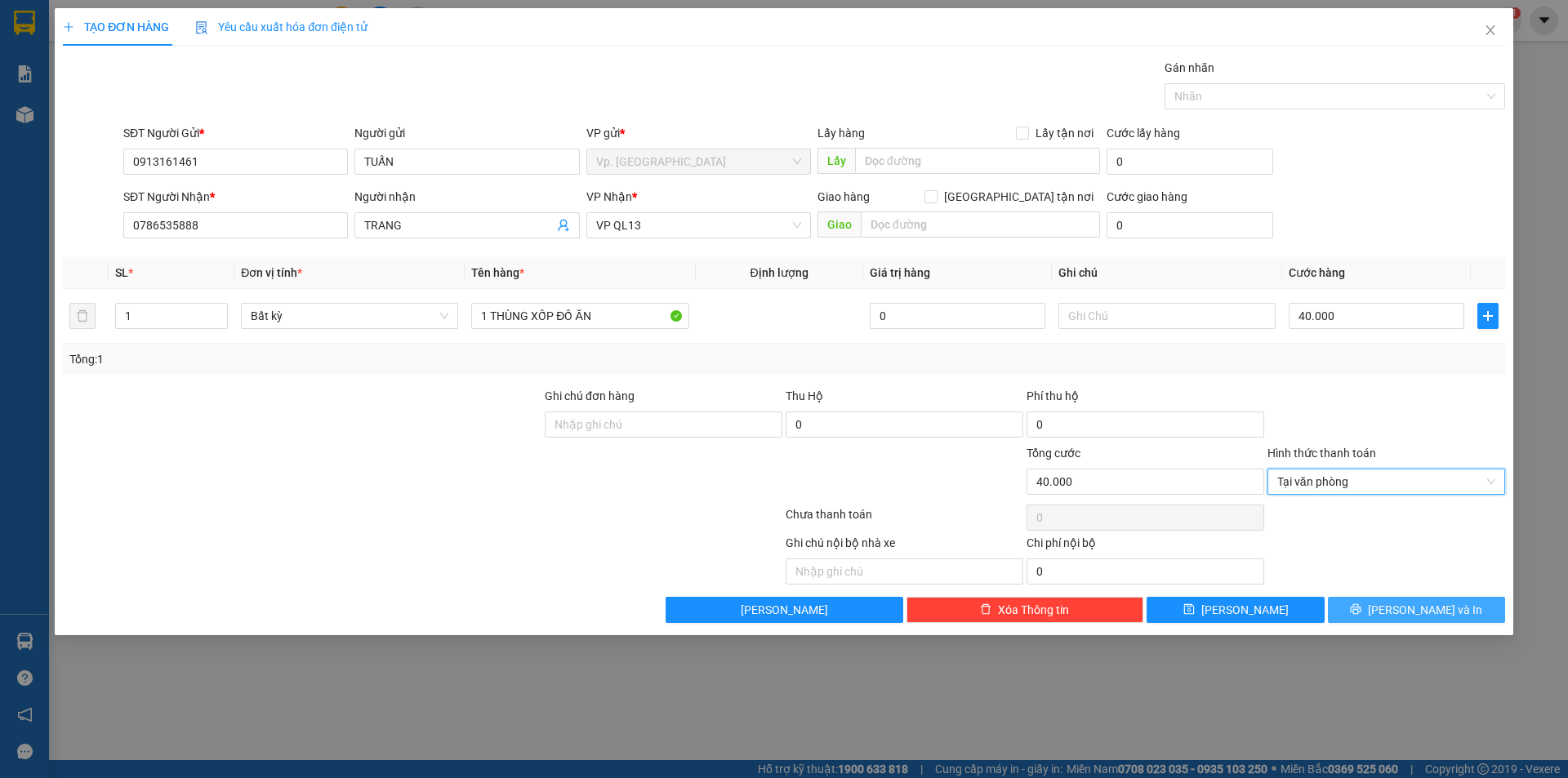
click at [1425, 621] on button "[PERSON_NAME] và In" at bounding box center [1416, 609] width 177 height 26
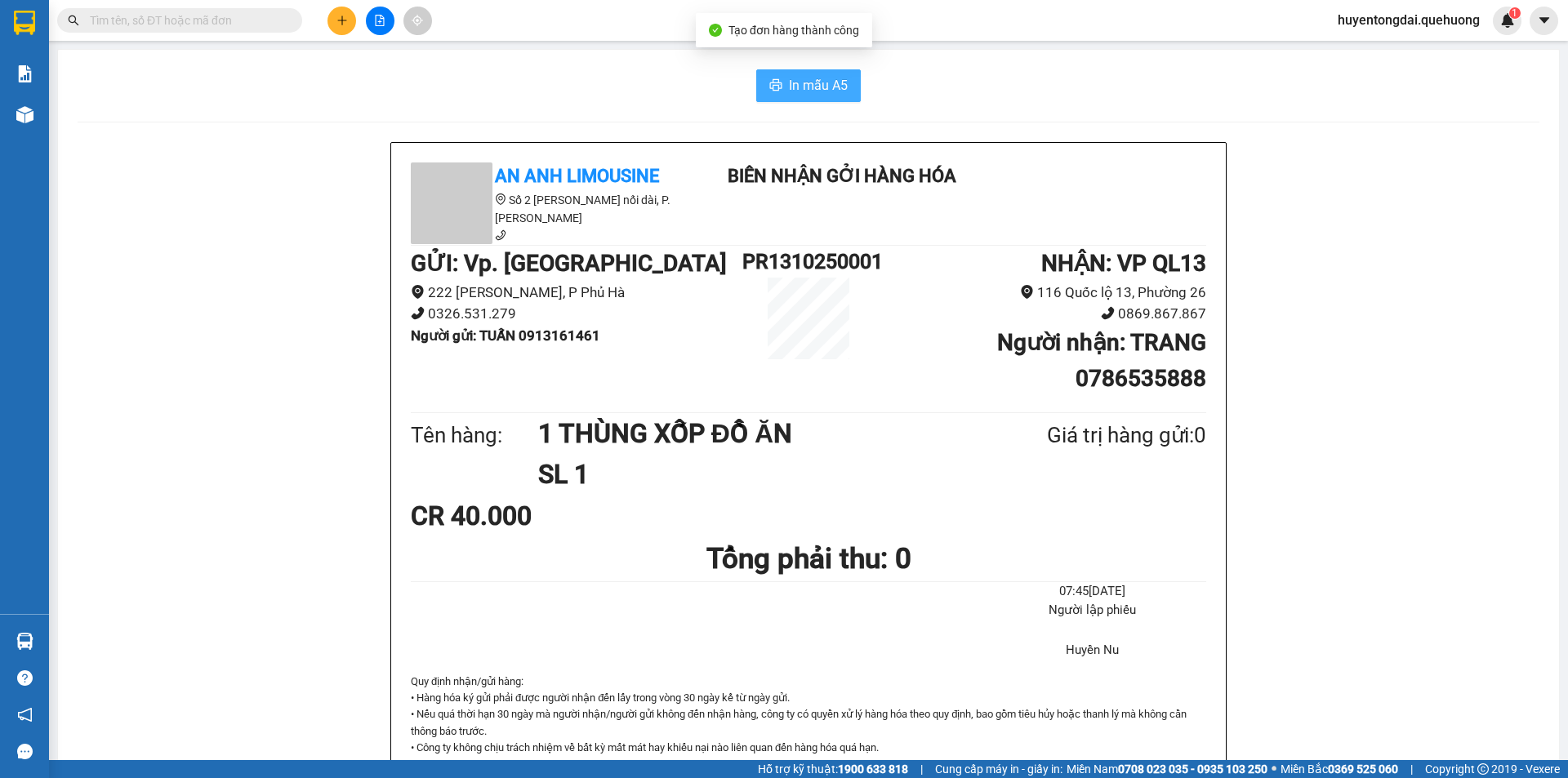
click at [830, 87] on span "In mẫu A5" at bounding box center [818, 85] width 59 height 20
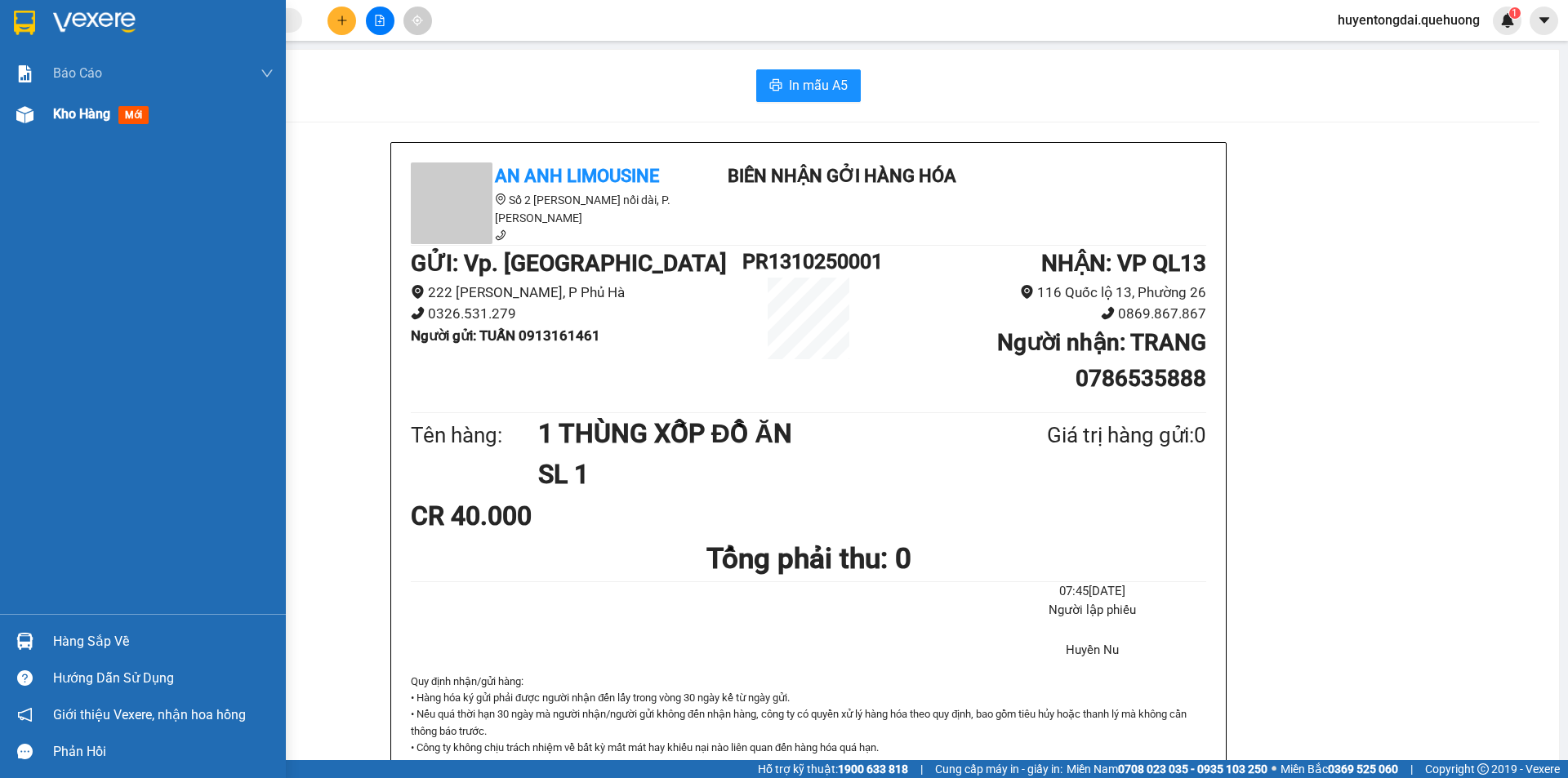
click at [70, 129] on div "Kho hàng mới" at bounding box center [163, 114] width 221 height 41
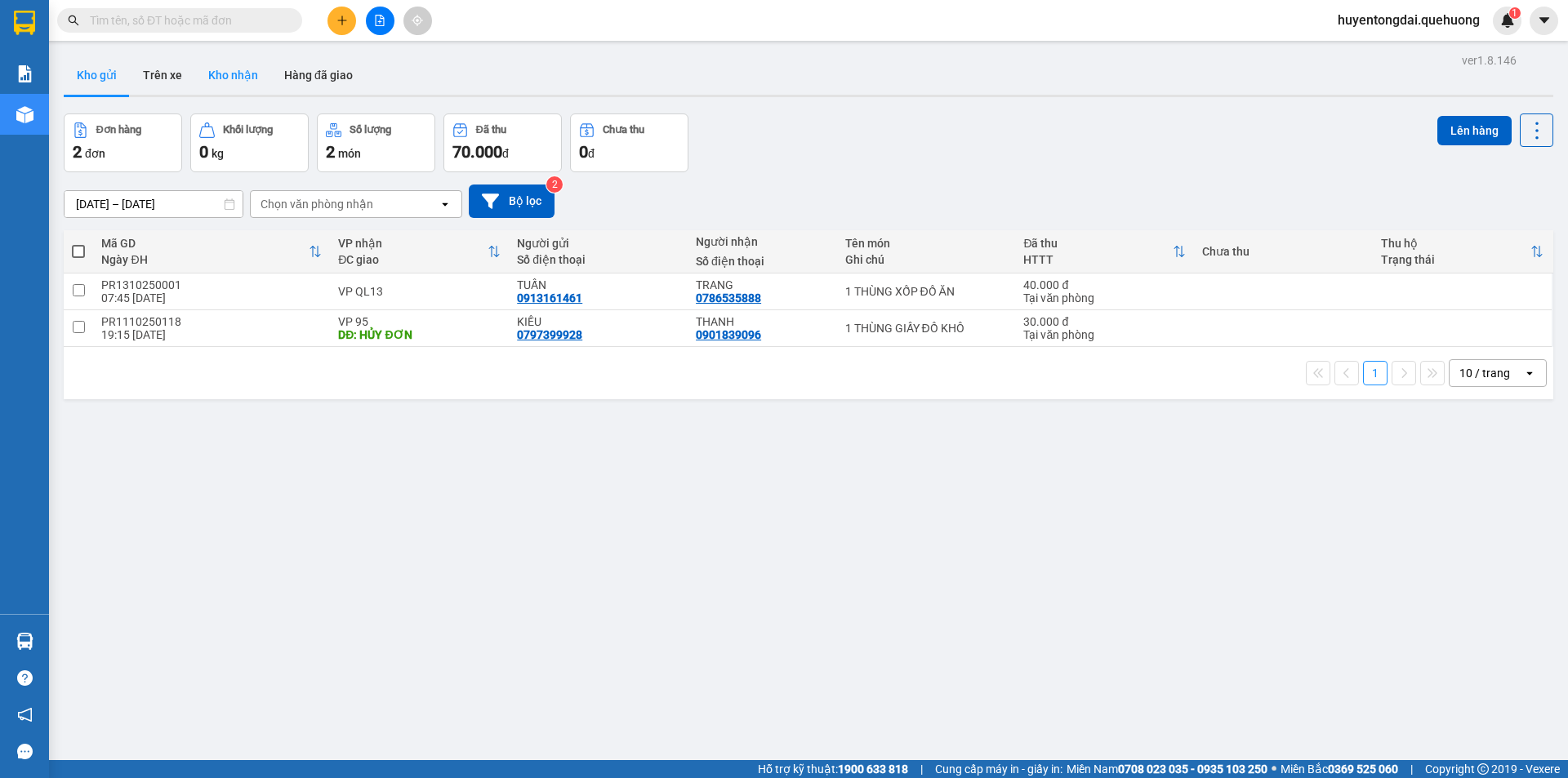
click at [235, 89] on button "Kho nhận" at bounding box center [233, 75] width 76 height 39
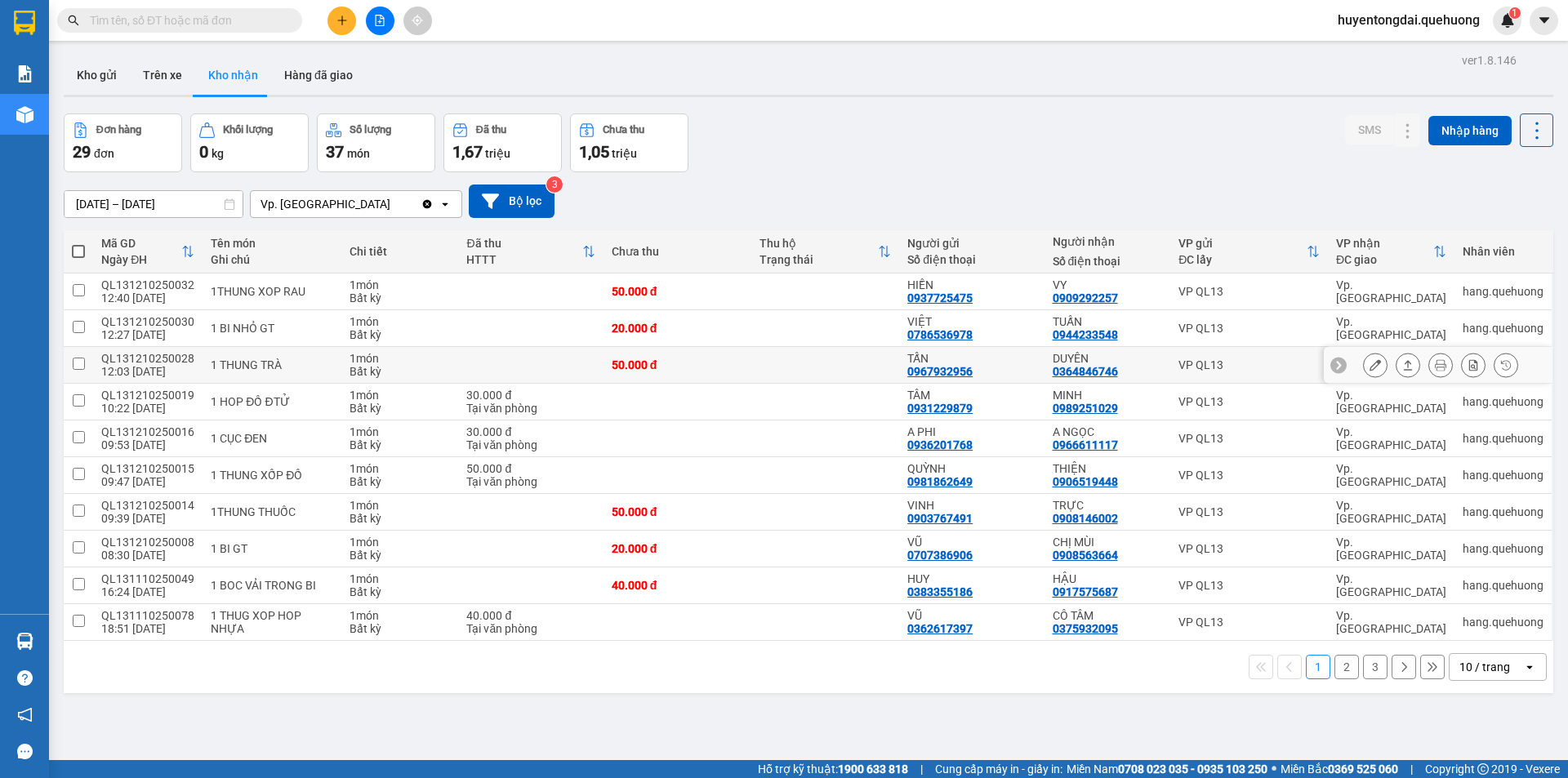
scroll to position [75, 0]
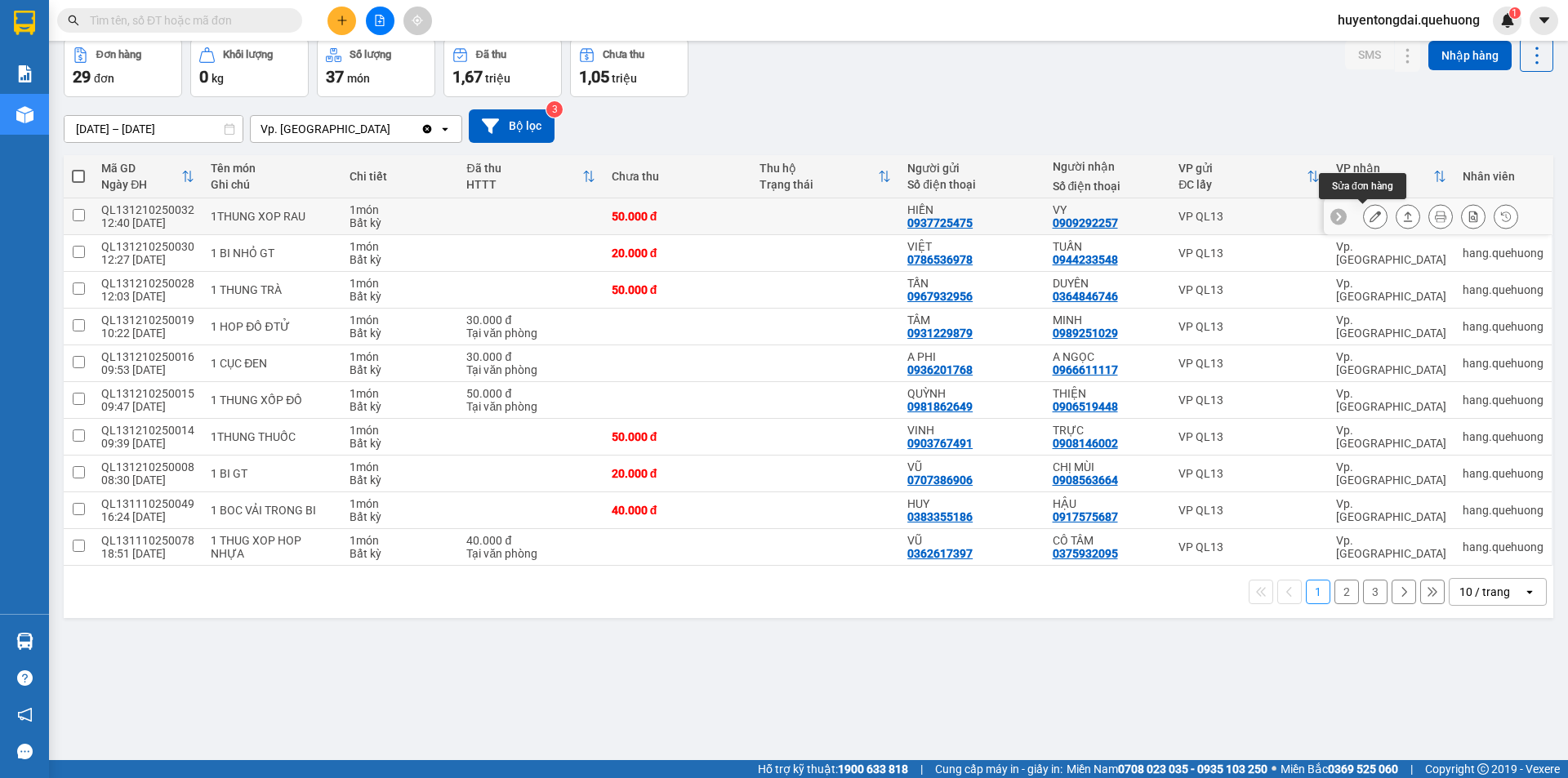
click at [1364, 226] on button at bounding box center [1375, 217] width 23 height 29
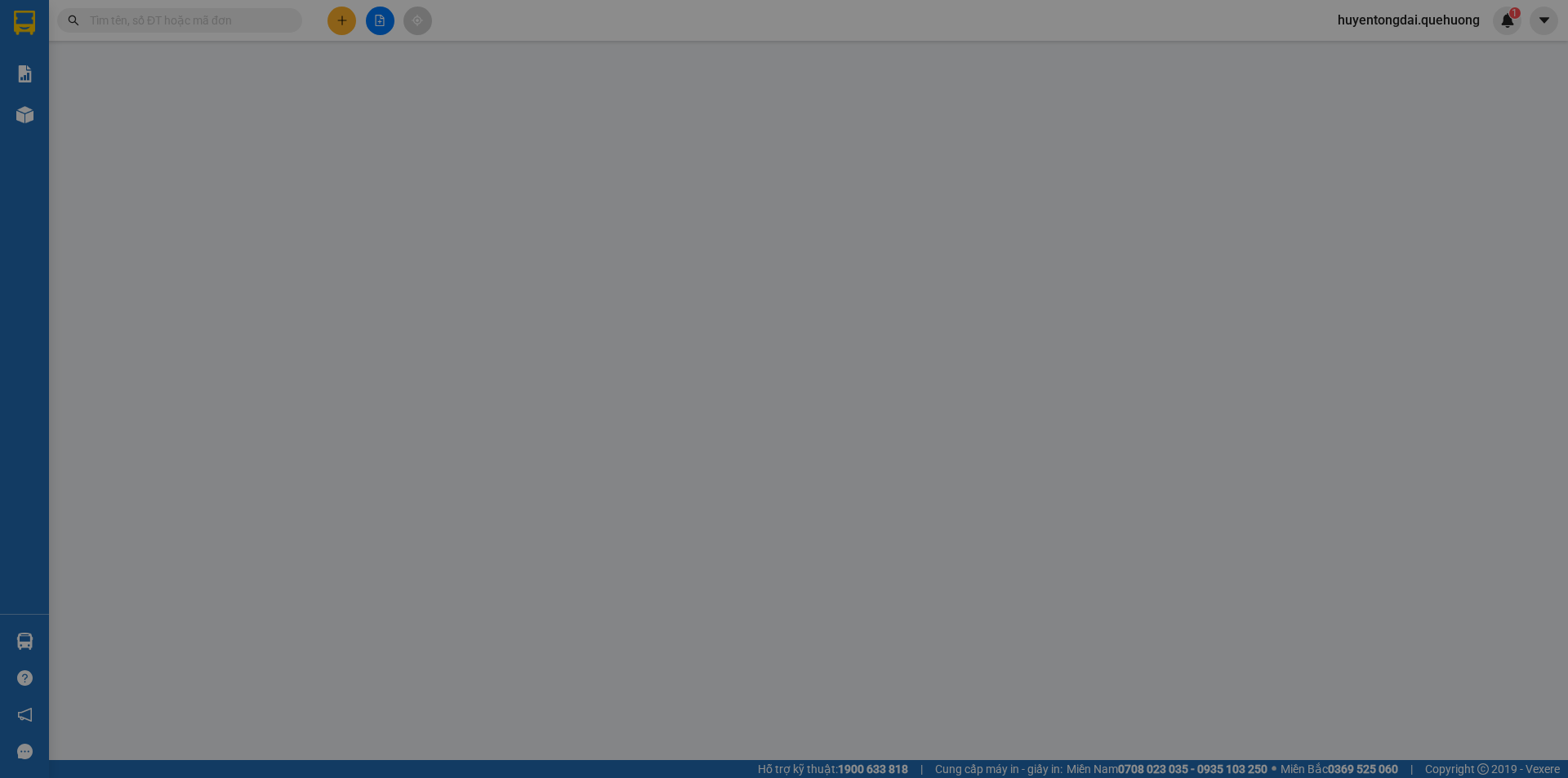
type input "0937725475"
type input "HIỀN"
type input "0909292257"
type input "VY"
type input "0"
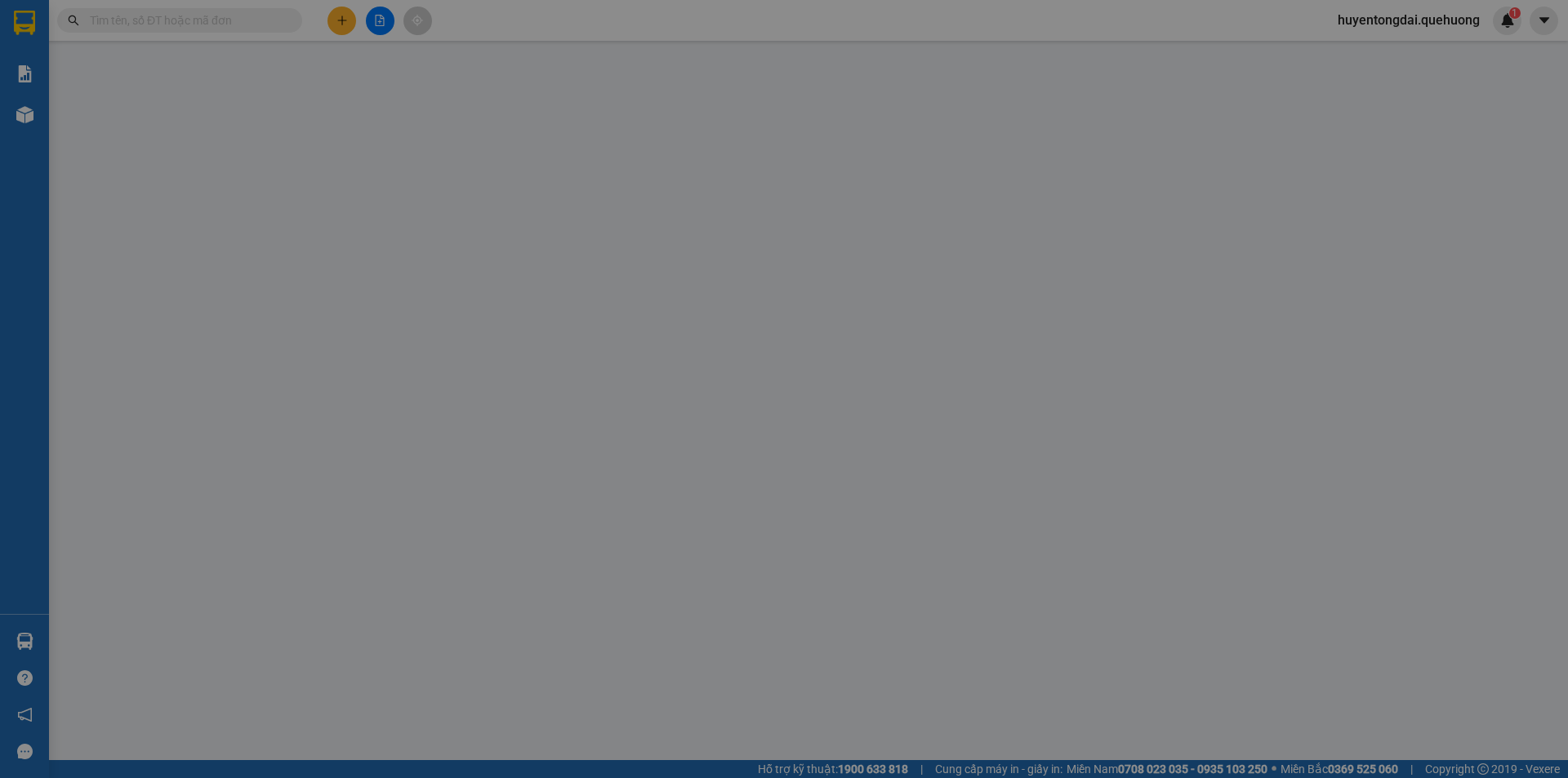
type input "50.000"
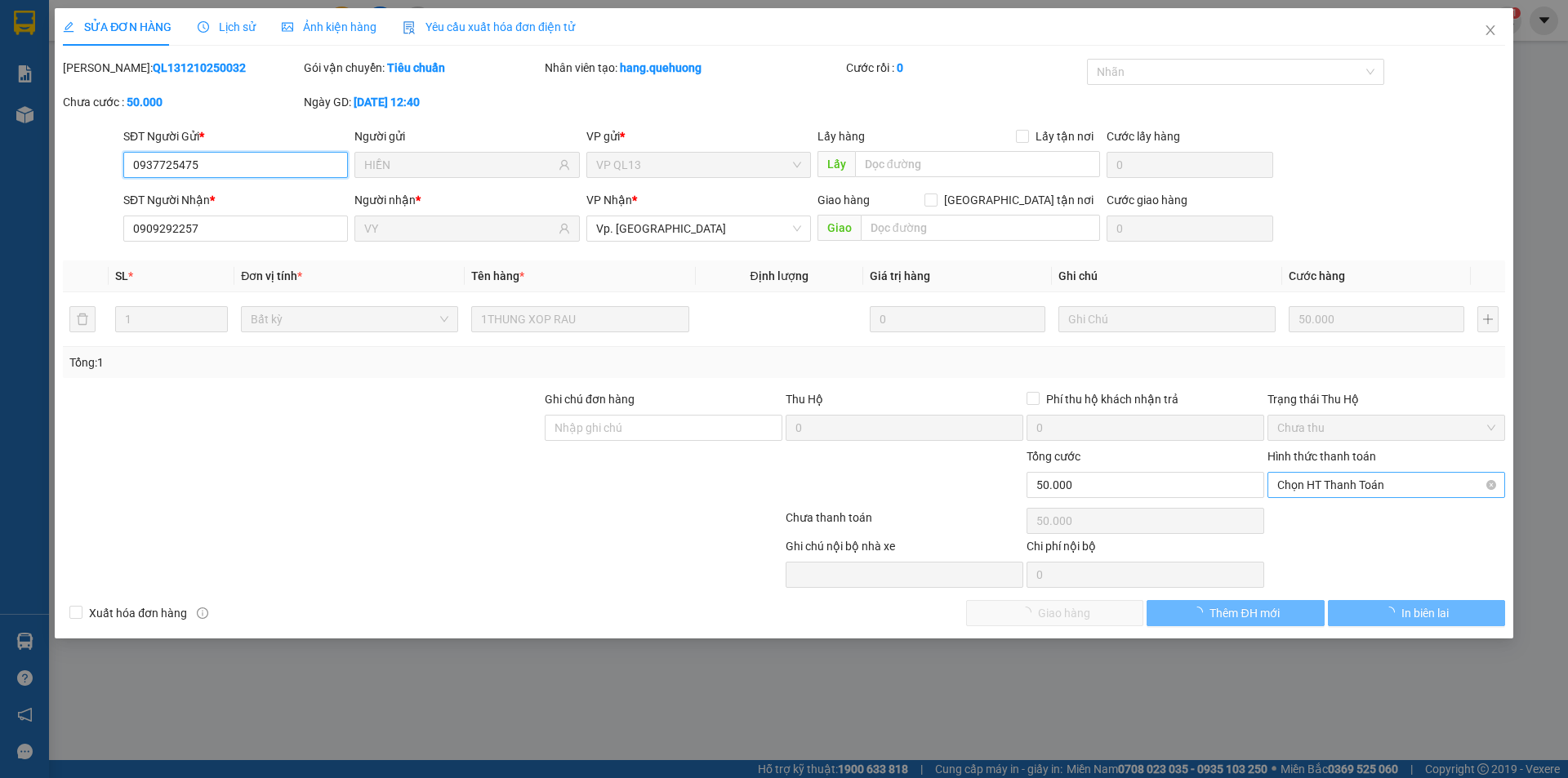
click at [1350, 478] on span "Chọn HT Thanh Toán" at bounding box center [1387, 484] width 218 height 25
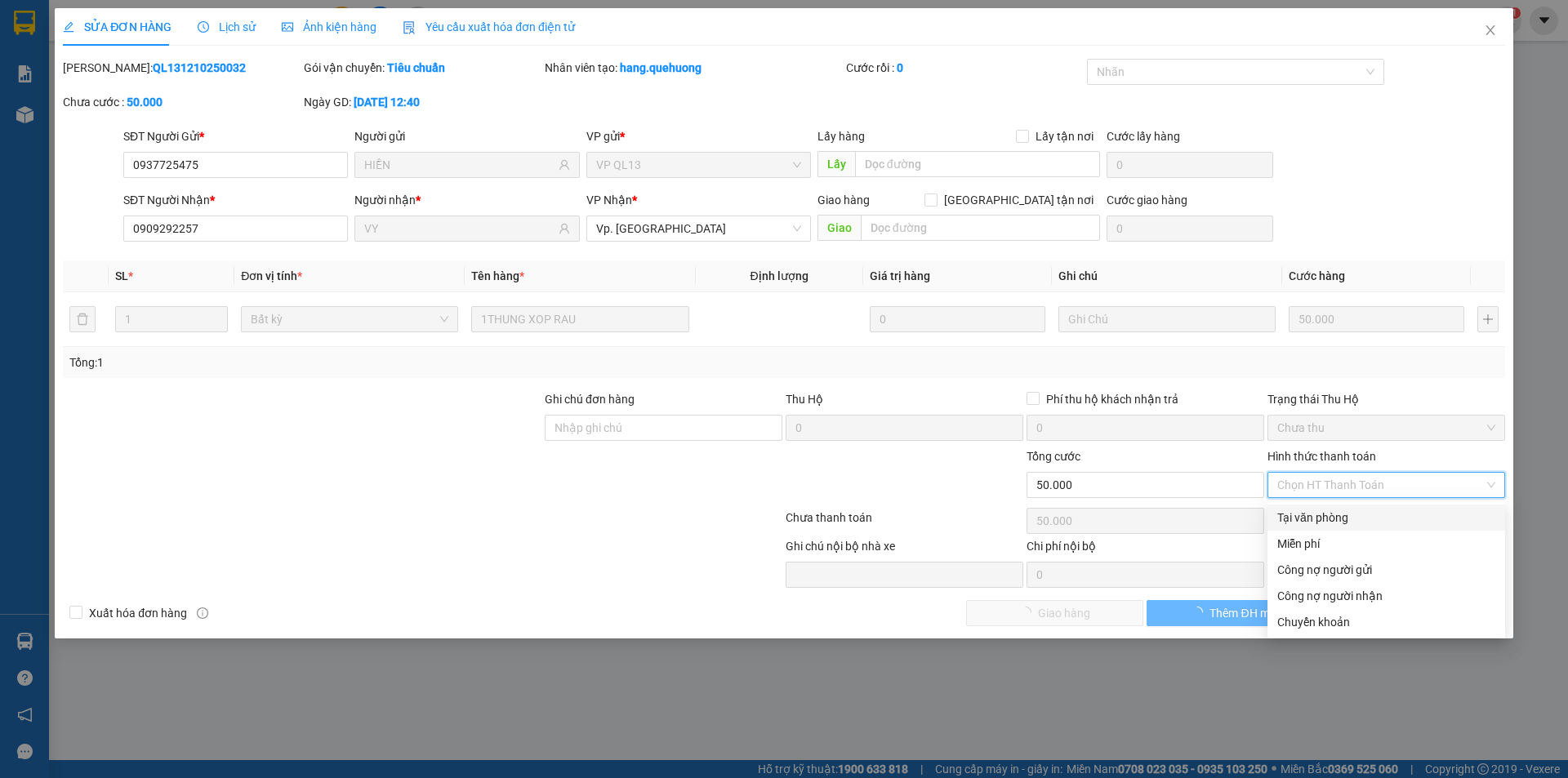
click at [1333, 523] on div "Tại văn phòng" at bounding box center [1387, 517] width 218 height 18
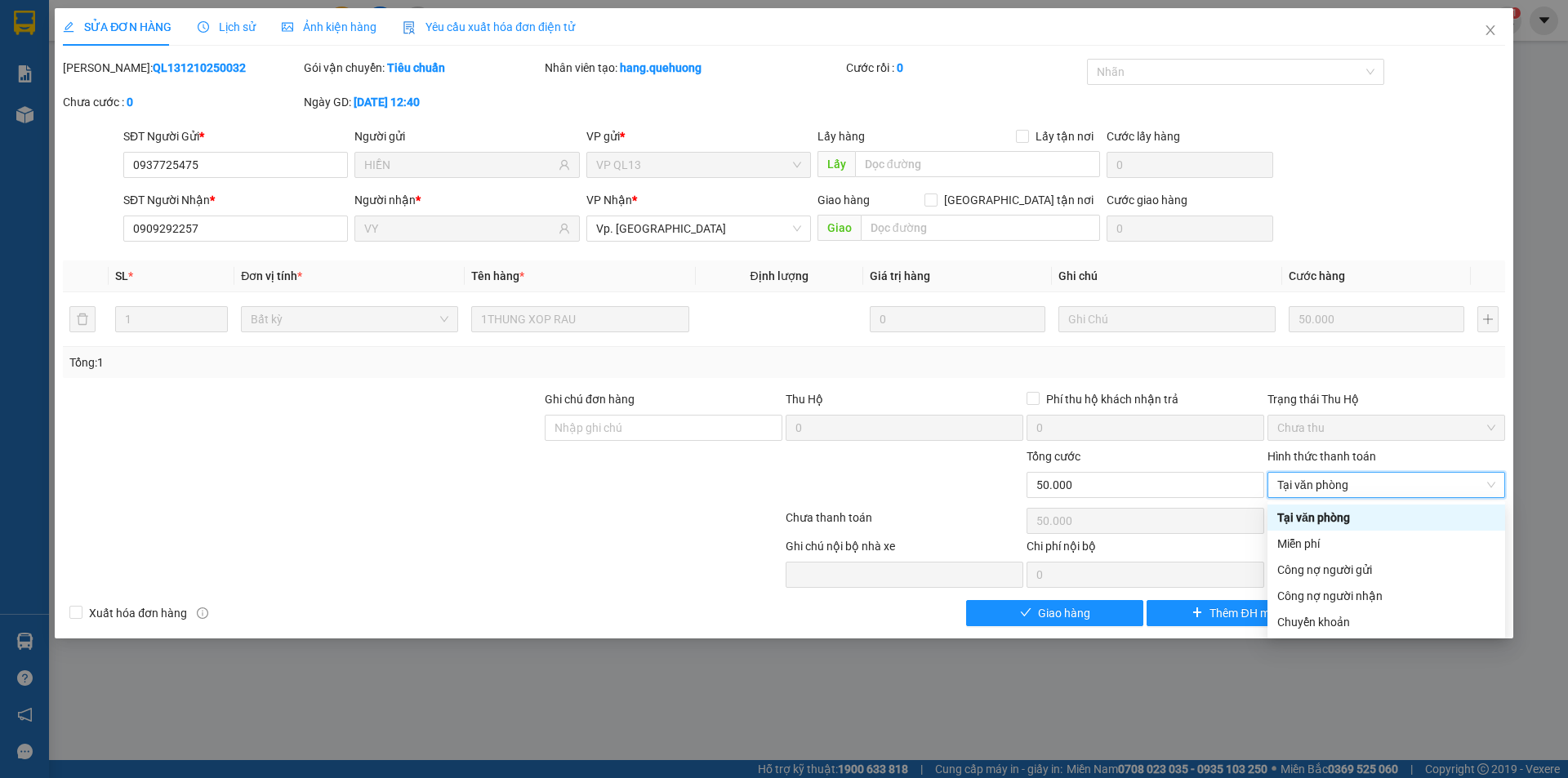
type input "0"
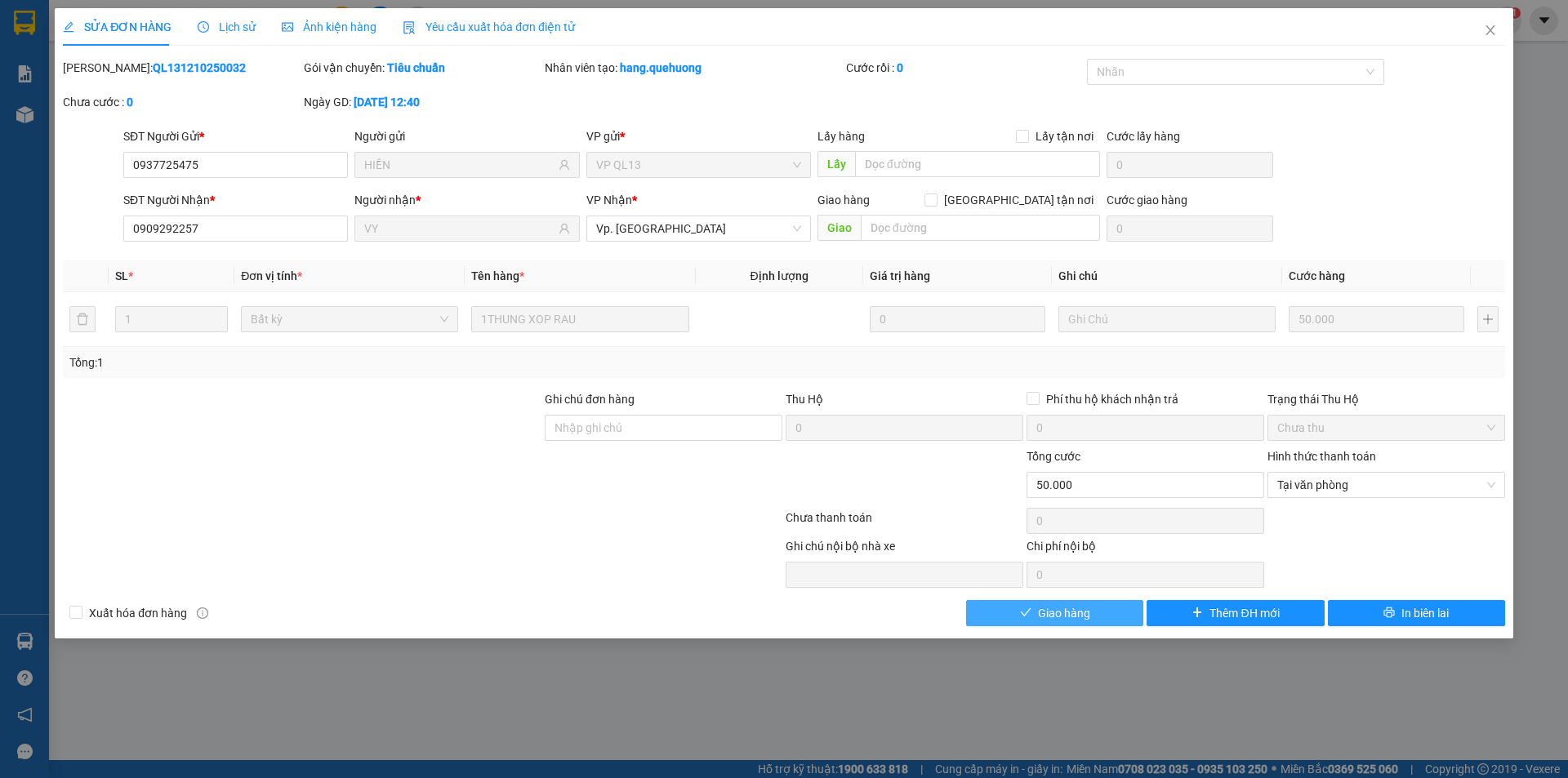
click at [1087, 611] on span "Giao hàng" at bounding box center [1064, 613] width 52 height 18
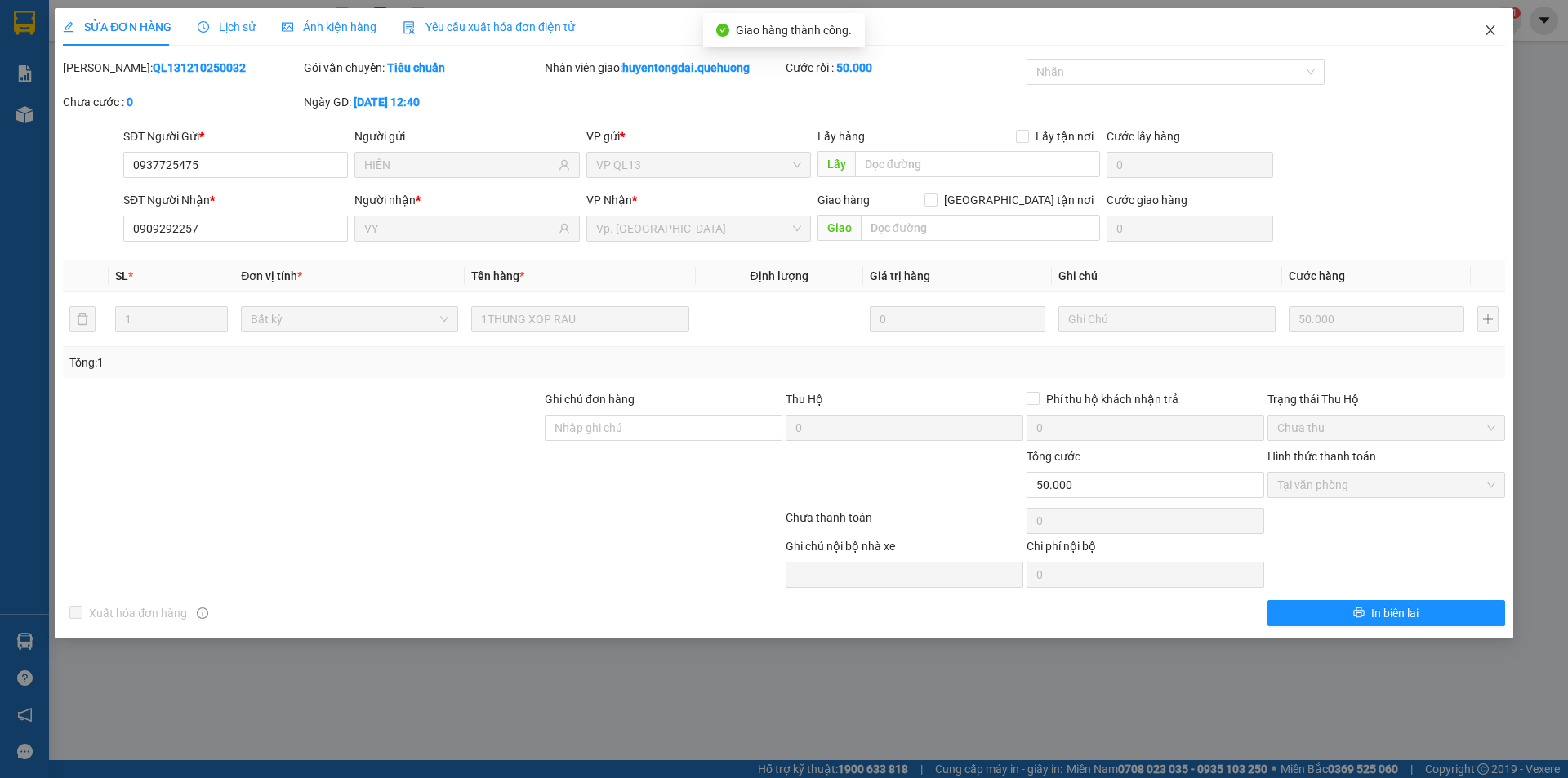
click at [1491, 28] on icon "close" at bounding box center [1490, 30] width 13 height 13
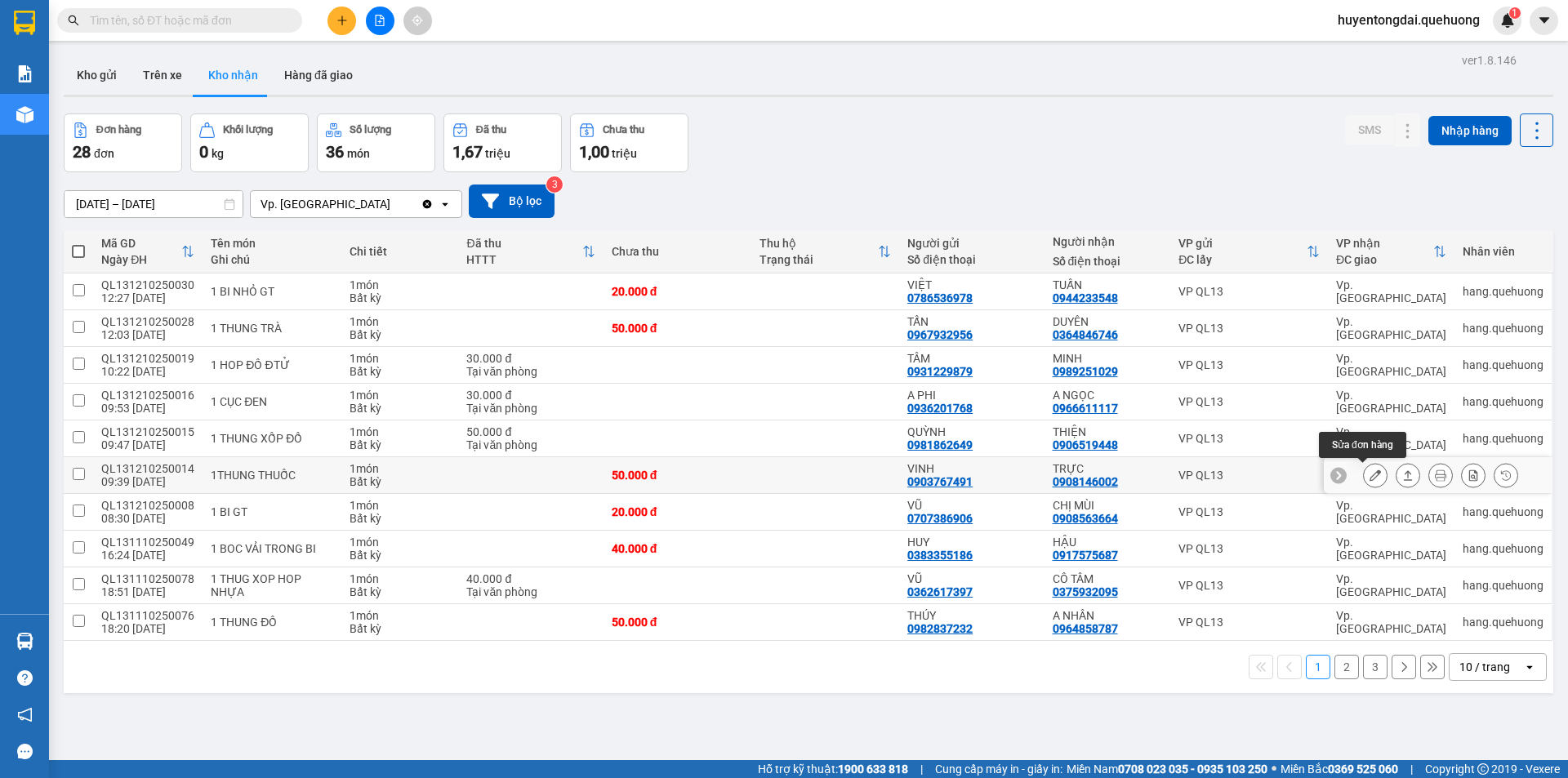
click at [1364, 483] on button at bounding box center [1375, 476] width 23 height 29
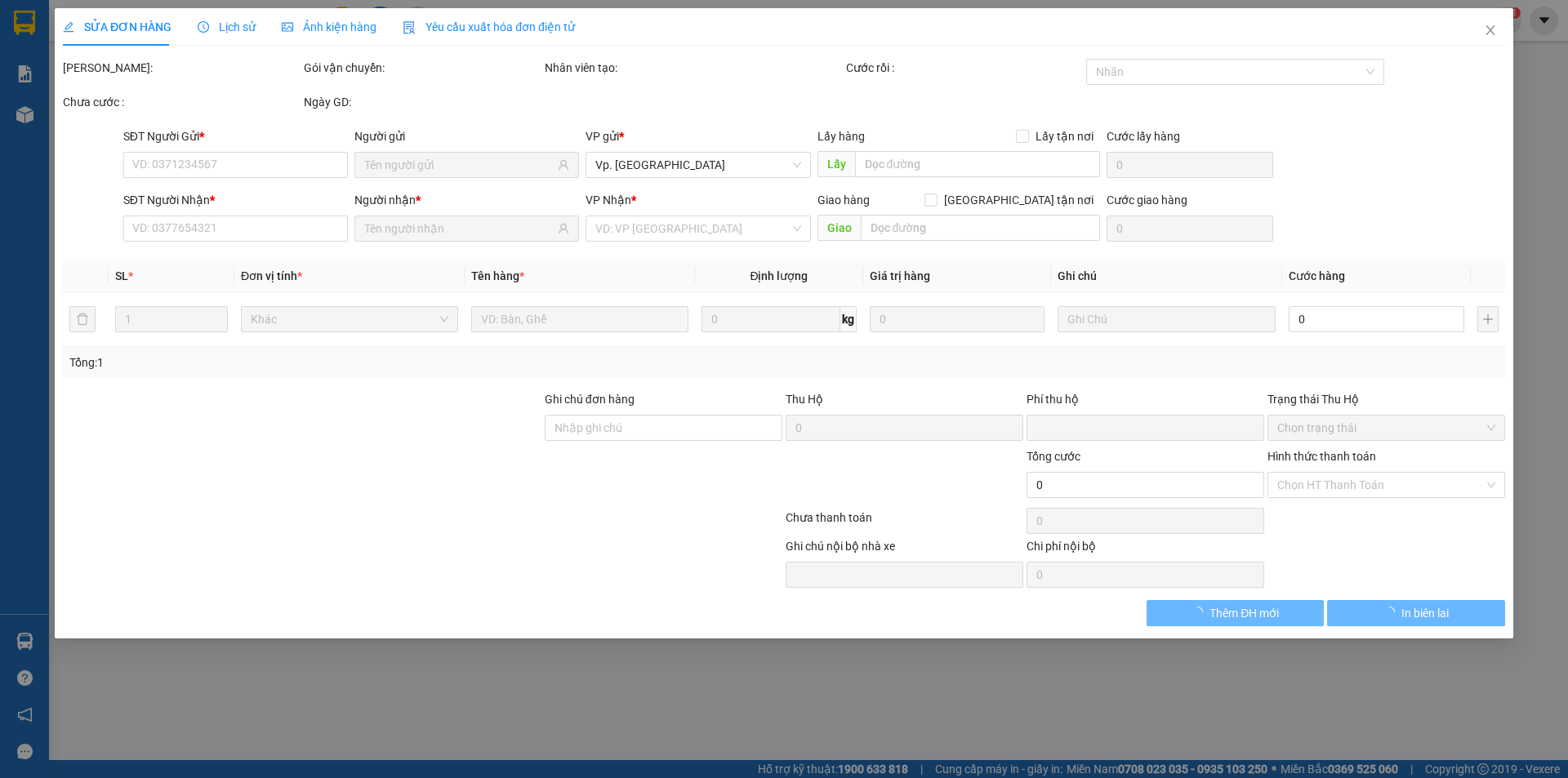
type input "0903767491"
type input "VINH"
type input "0908146002"
type input "TRỰC"
type input "0"
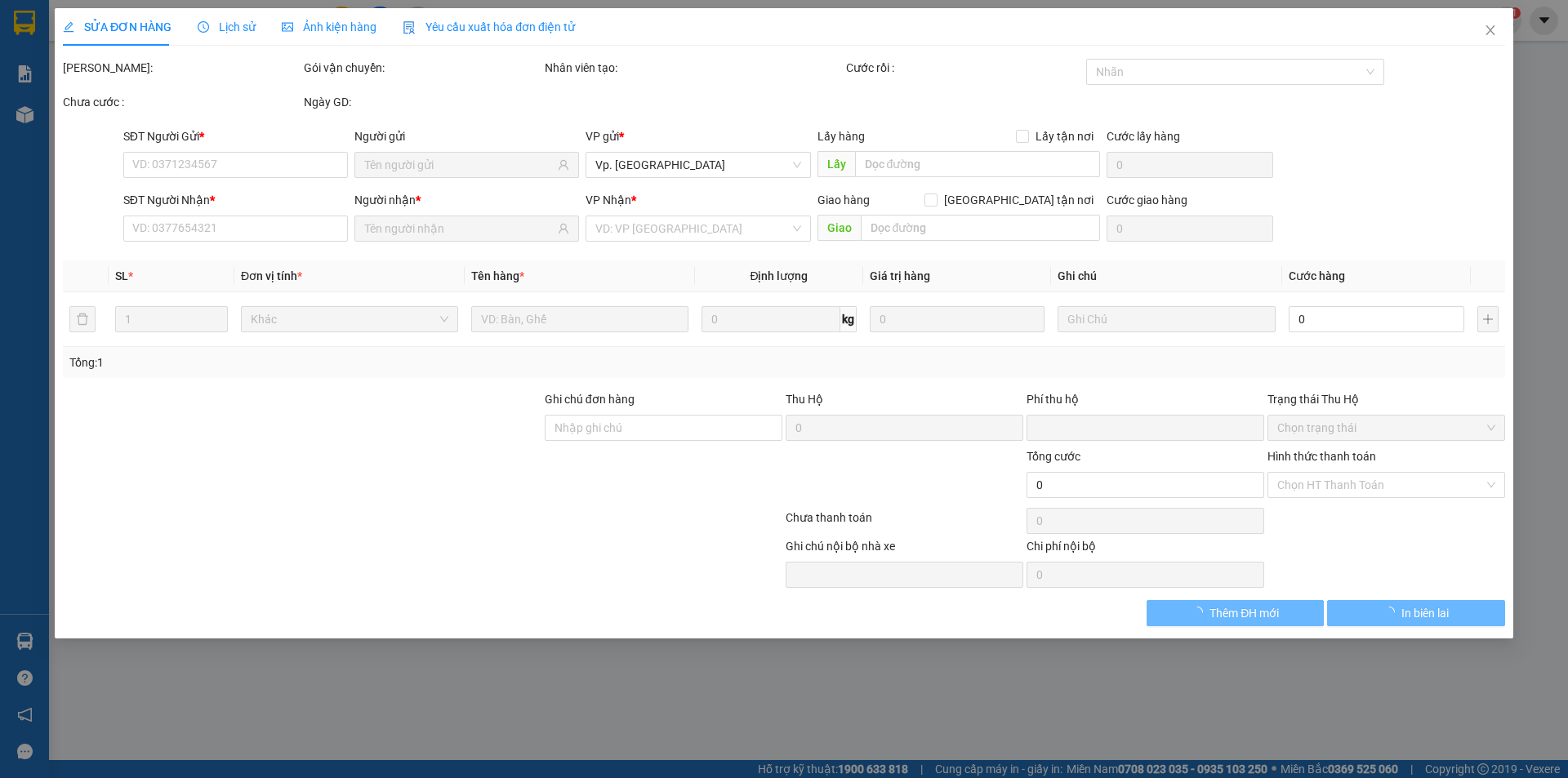
type input "50.000"
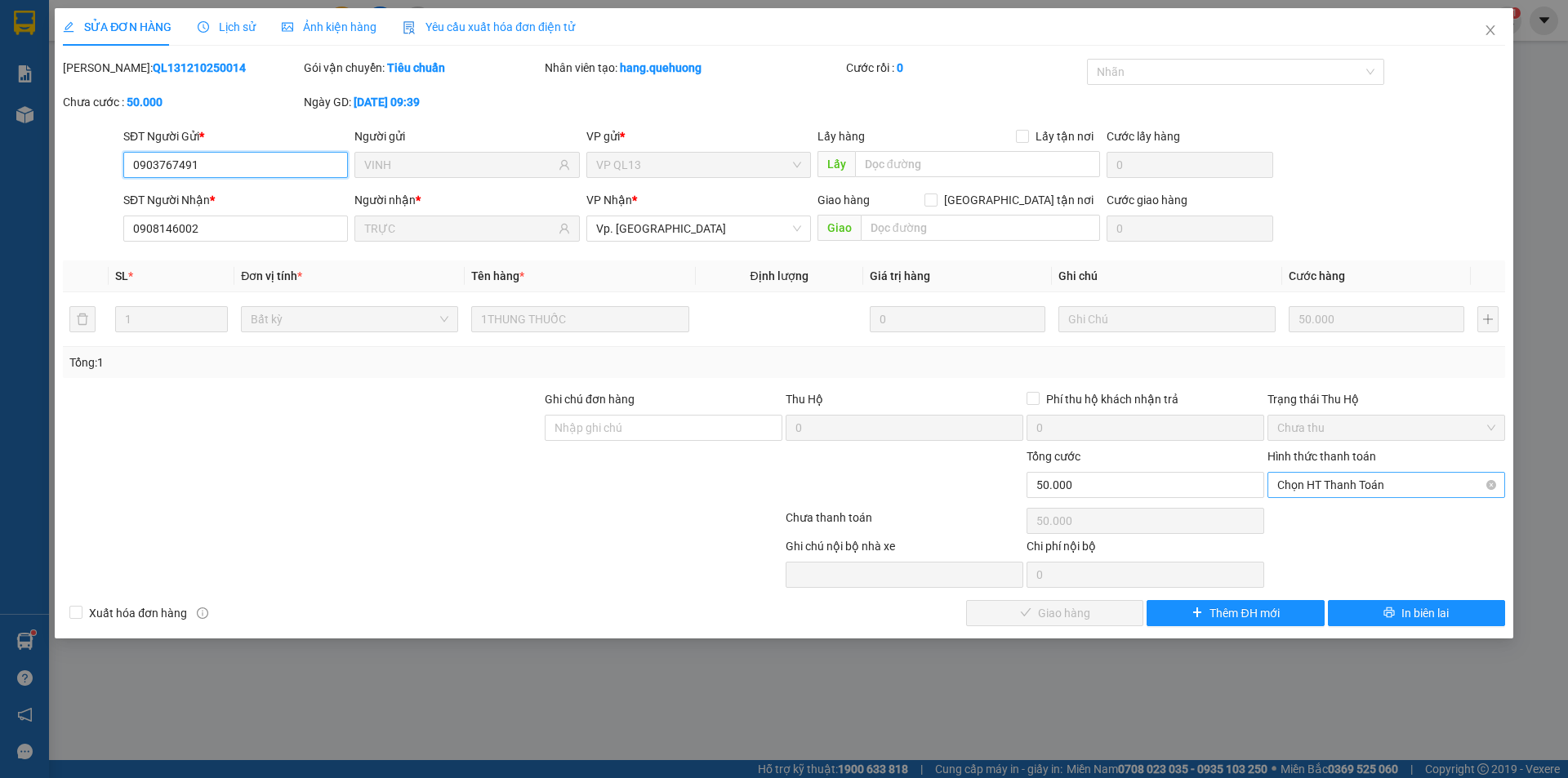
drag, startPoint x: 1345, startPoint y: 484, endPoint x: 1342, endPoint y: 496, distance: 12.4
click at [1345, 487] on span "Chọn HT Thanh Toán" at bounding box center [1387, 484] width 218 height 25
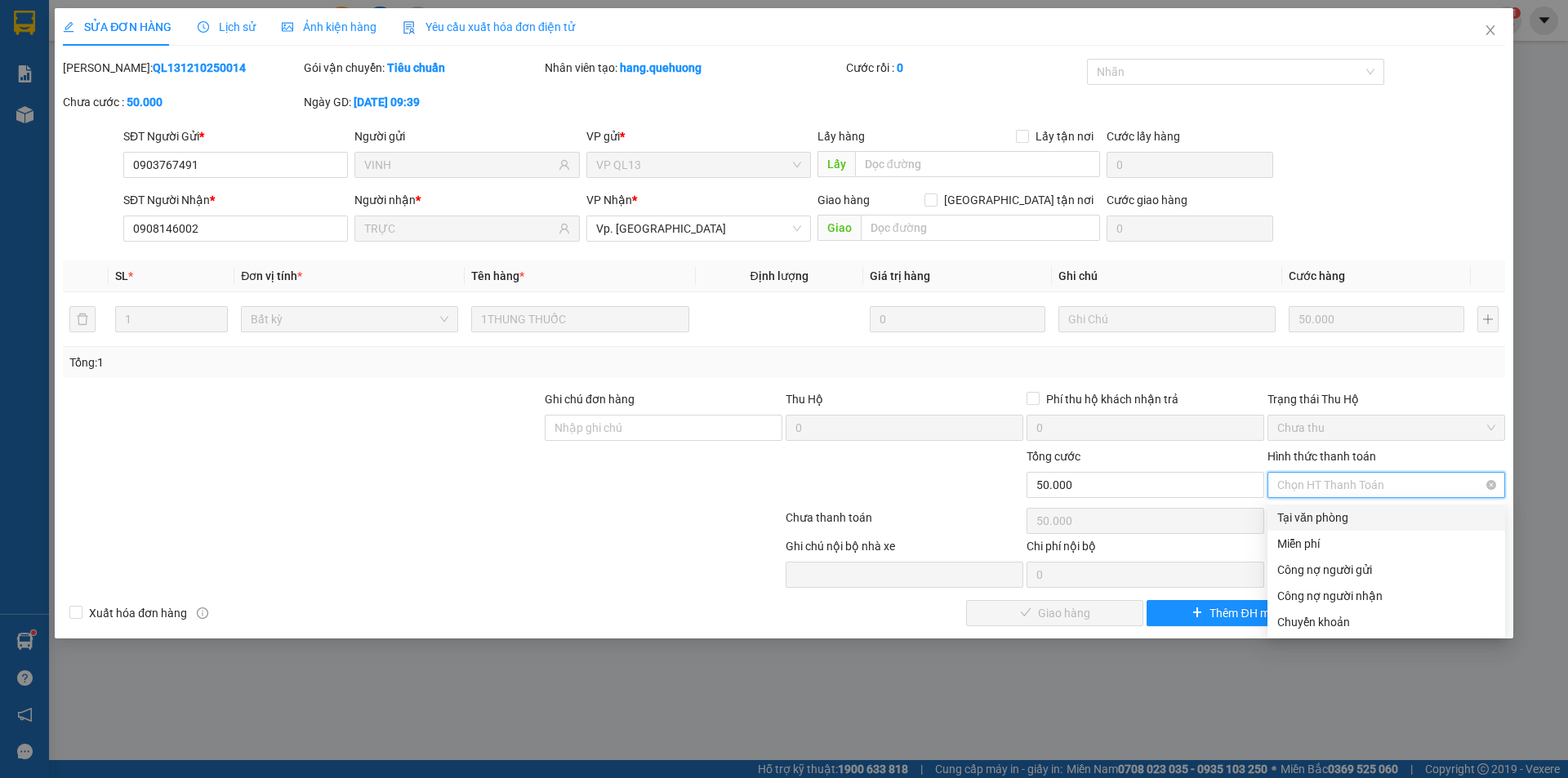
click at [1335, 514] on div "Tại văn phòng" at bounding box center [1387, 517] width 218 height 18
type input "0"
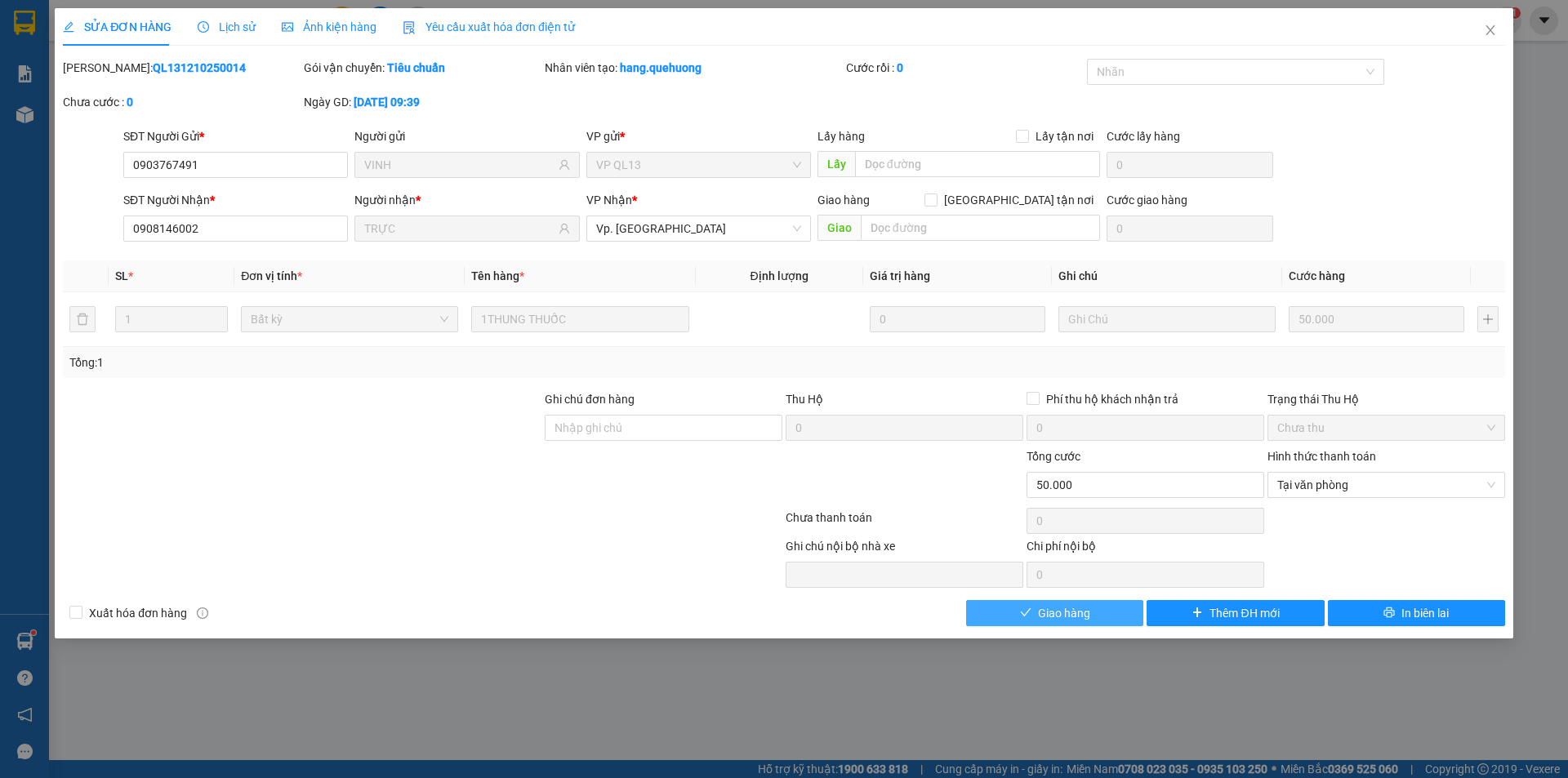
click at [1062, 613] on span "Giao hàng" at bounding box center [1064, 613] width 52 height 18
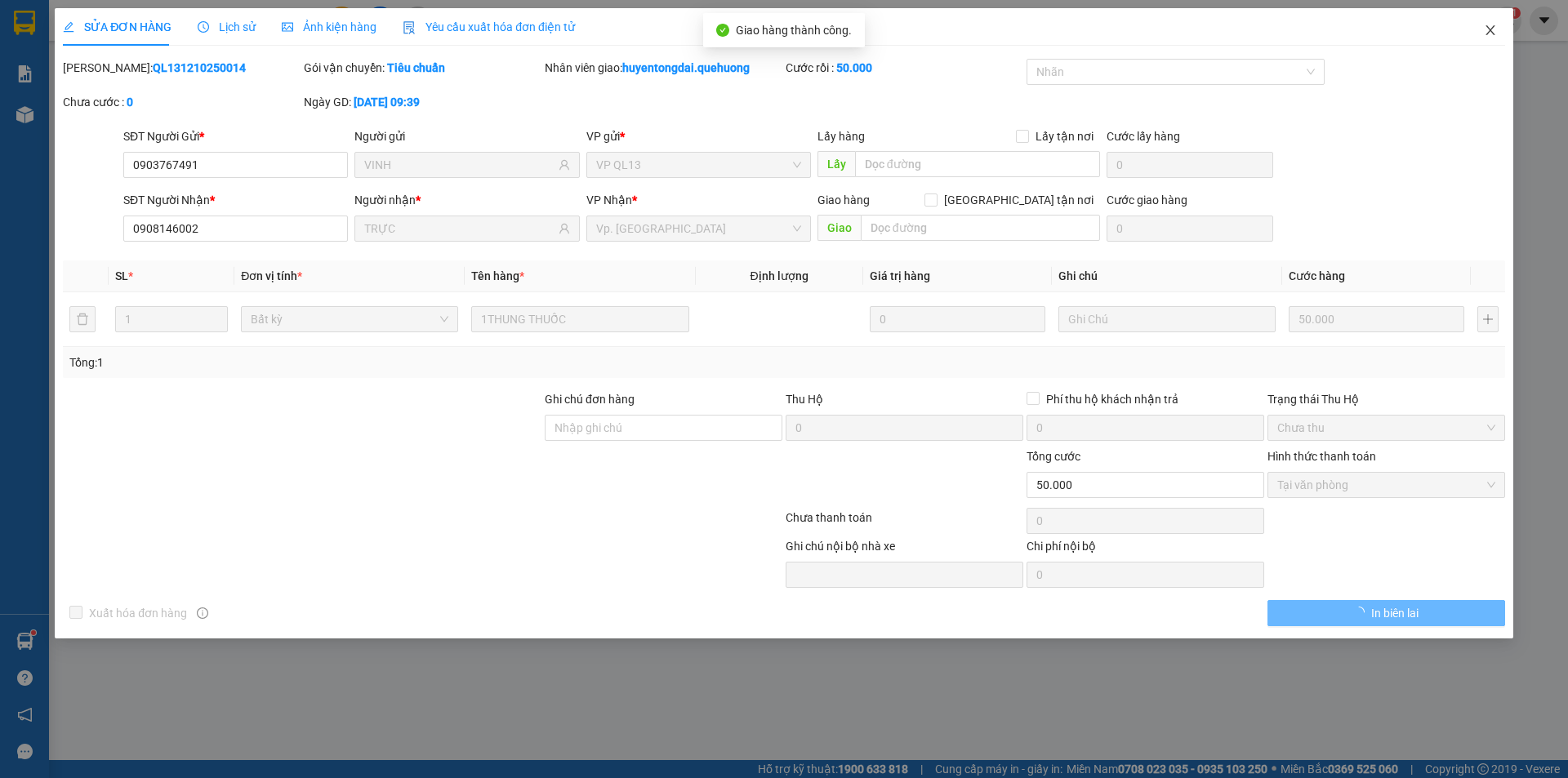
click at [1491, 30] on icon "close" at bounding box center [1490, 31] width 9 height 10
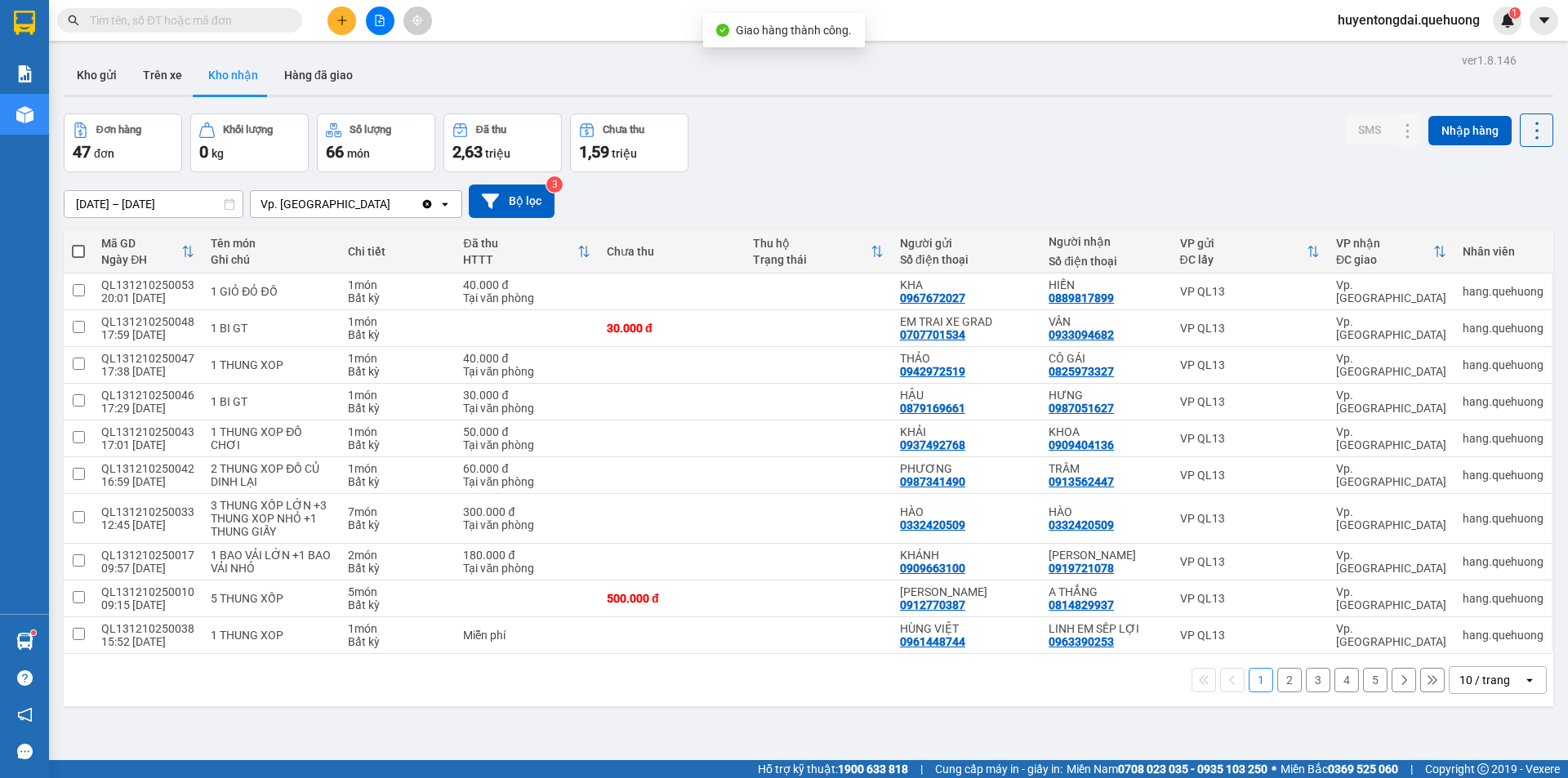
click at [230, 26] on input "text" at bounding box center [186, 20] width 192 height 18
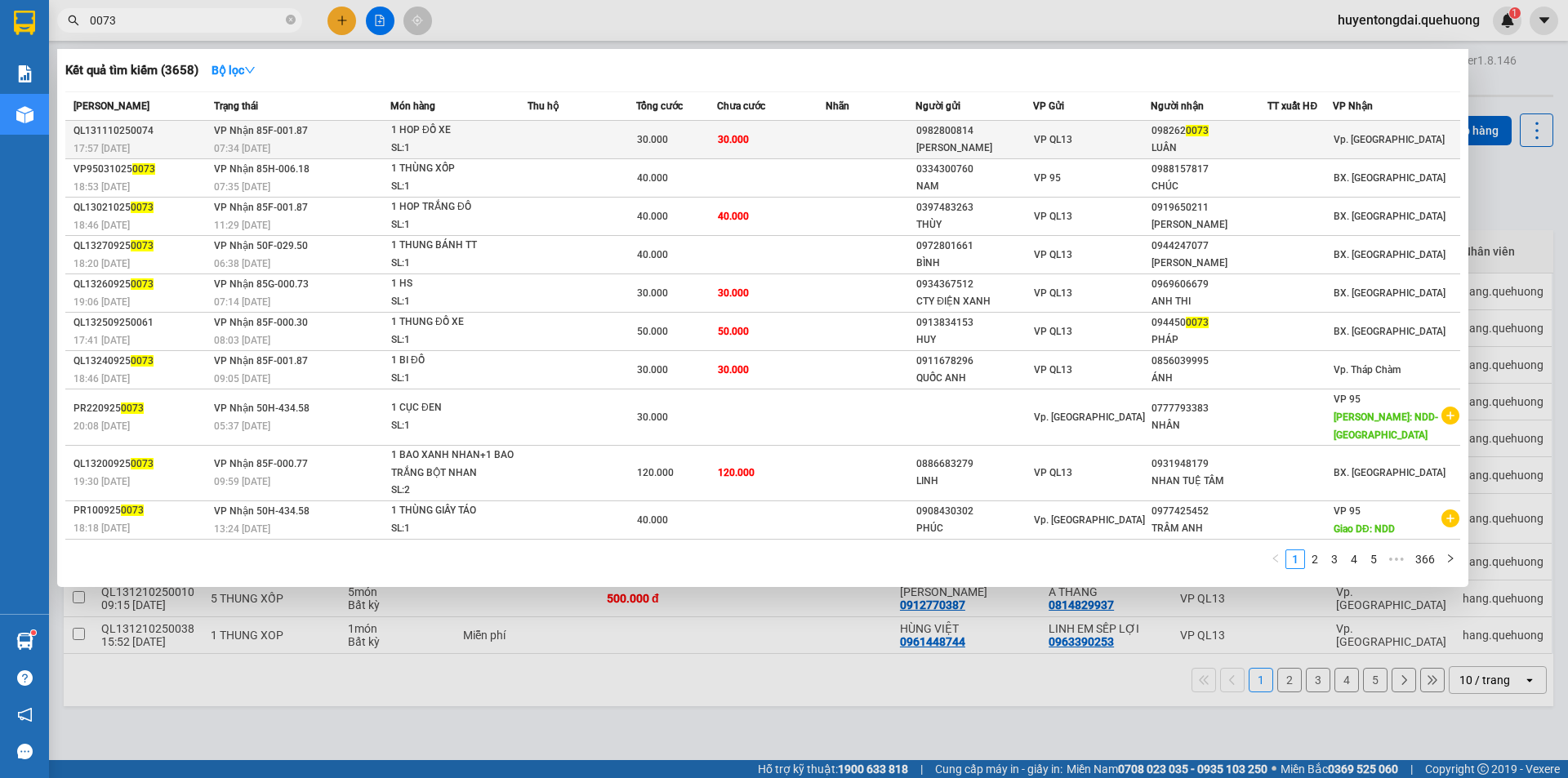
type input "0073"
click at [1293, 142] on div at bounding box center [1300, 140] width 64 height 17
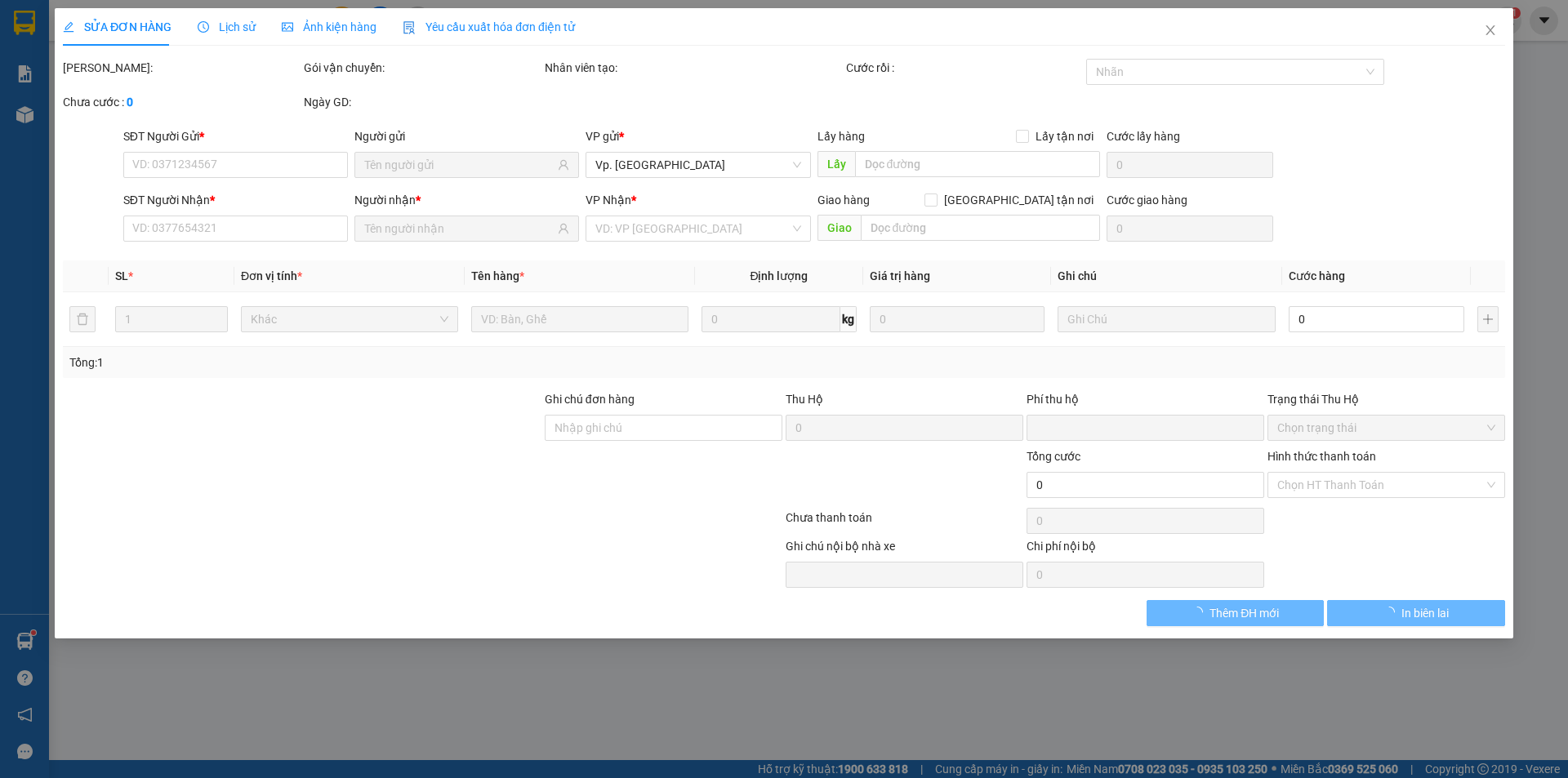
type input "0982800814"
type input "[PERSON_NAME]"
type input "0982620073"
type input "LUÂN"
type input "0"
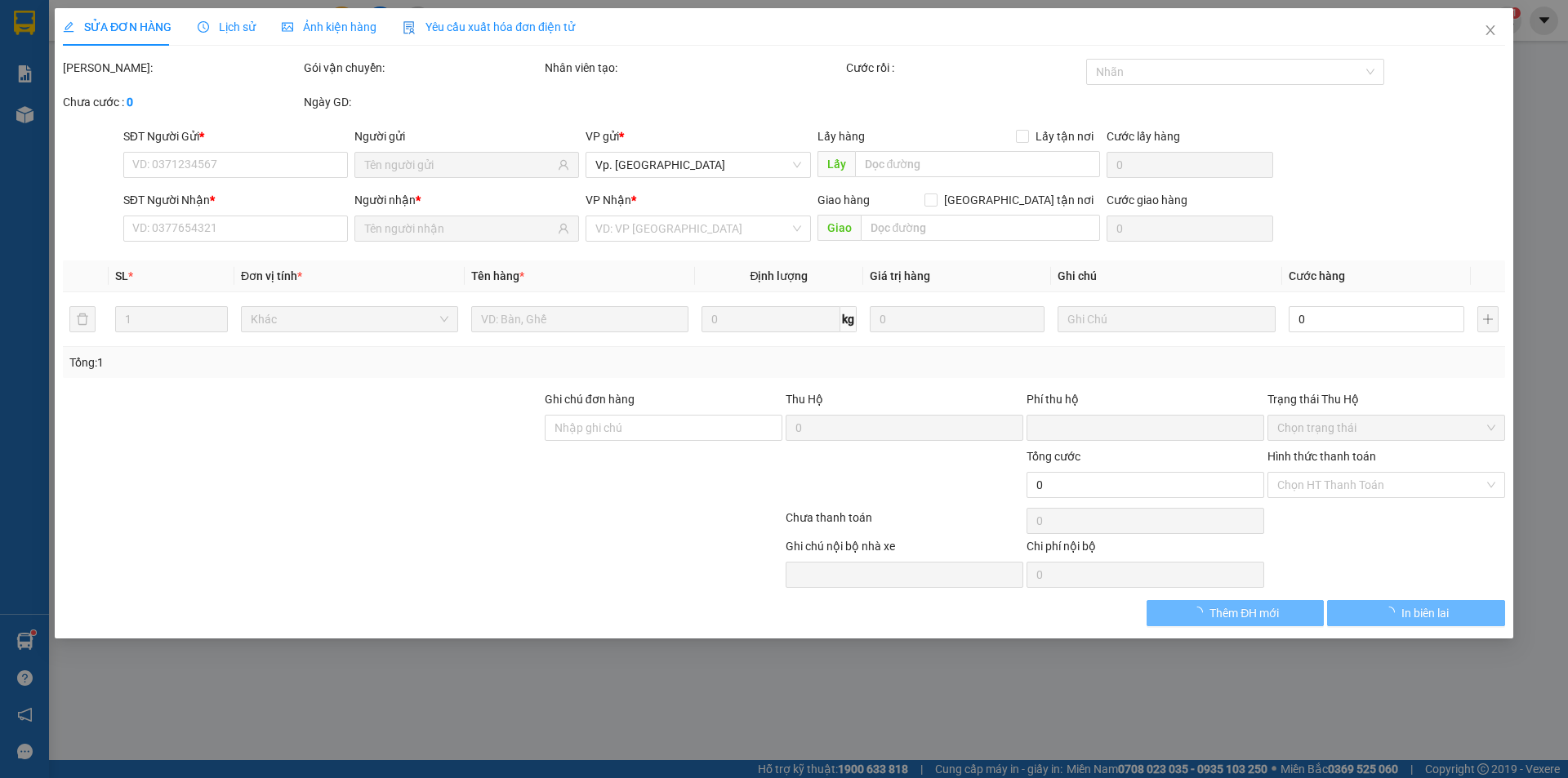
type input "30.000"
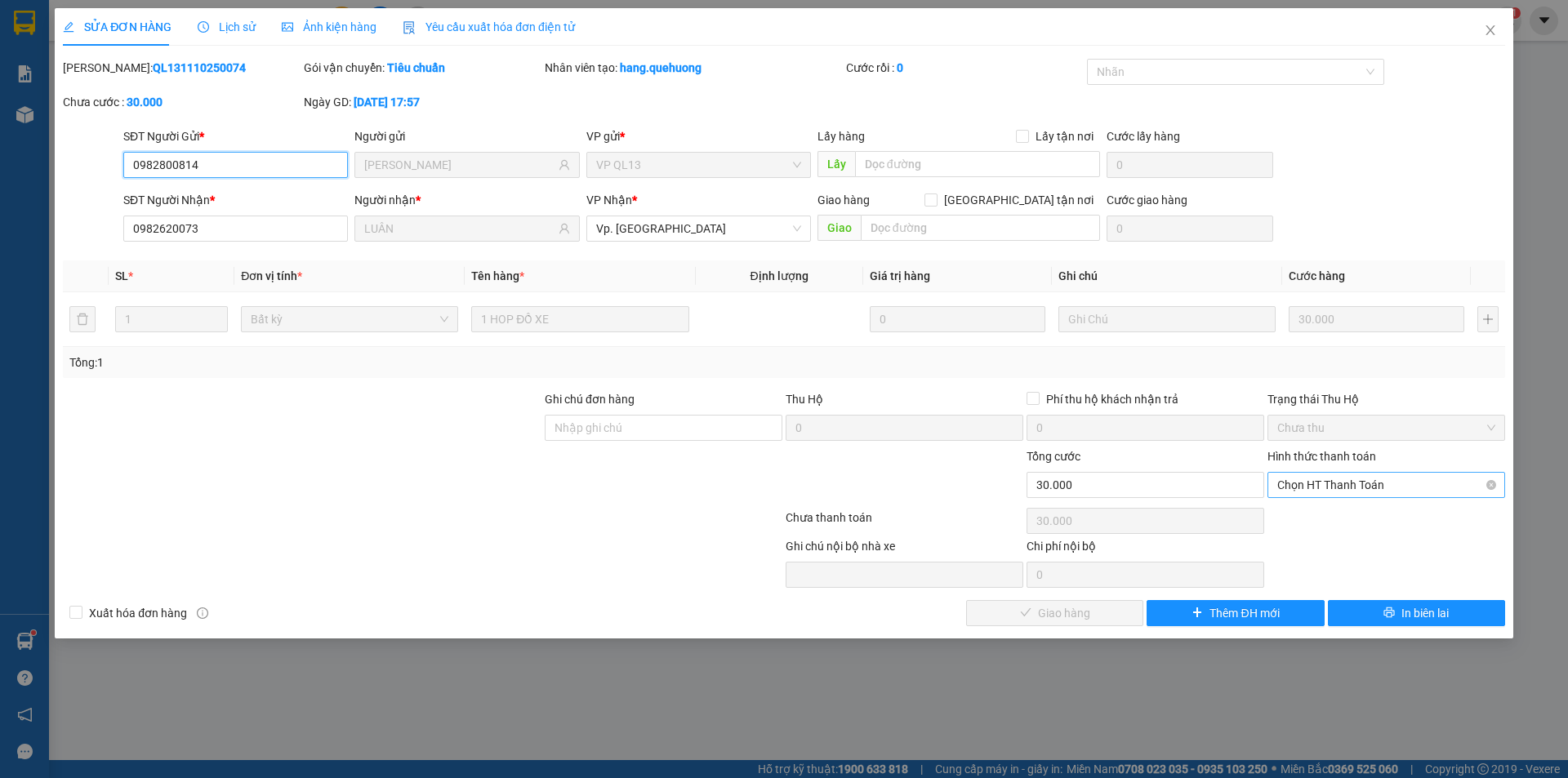
click at [1310, 488] on span "Chọn HT Thanh Toán" at bounding box center [1387, 484] width 218 height 25
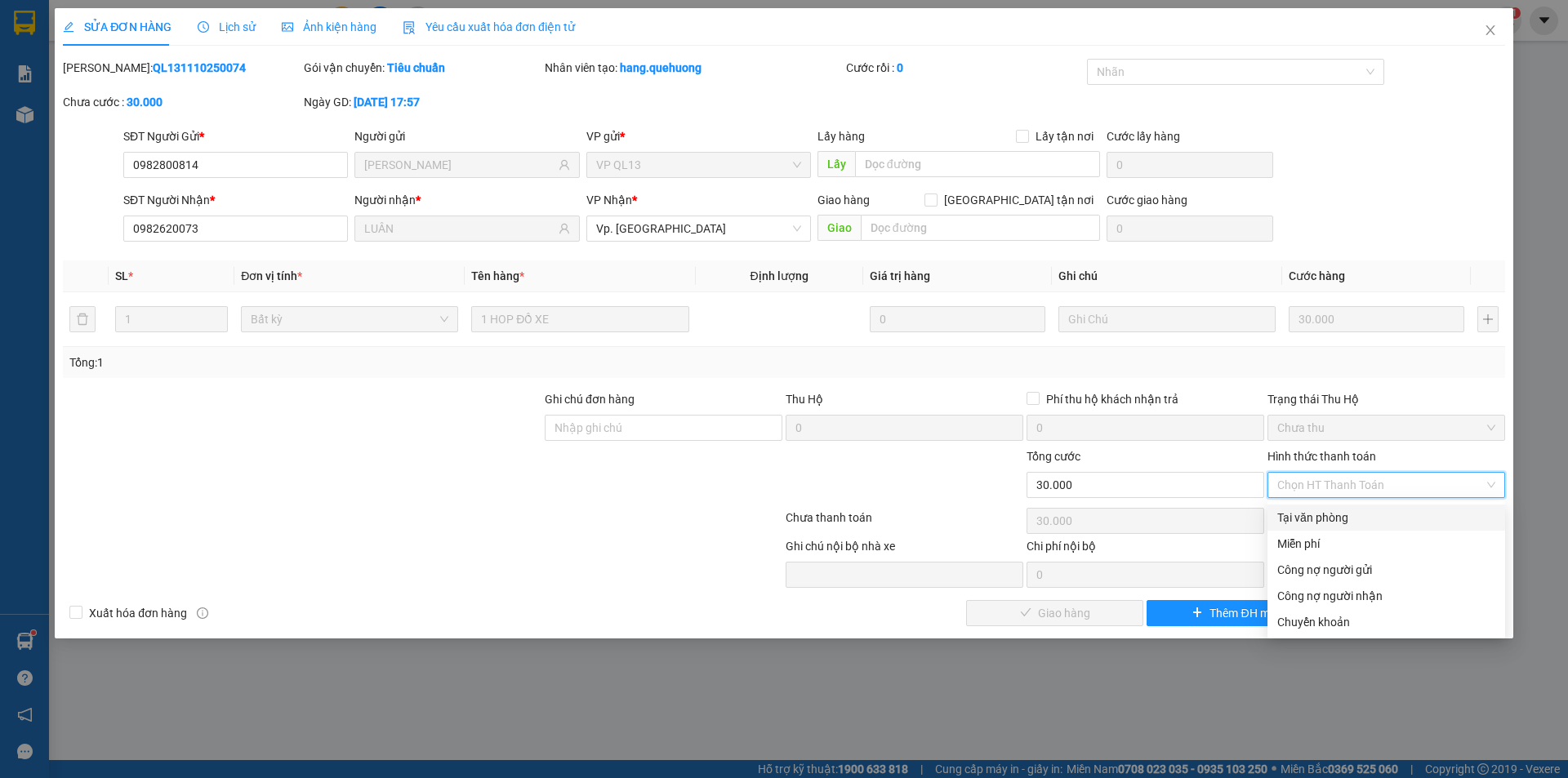
click at [1318, 509] on div "Tại văn phòng" at bounding box center [1387, 517] width 218 height 18
type input "0"
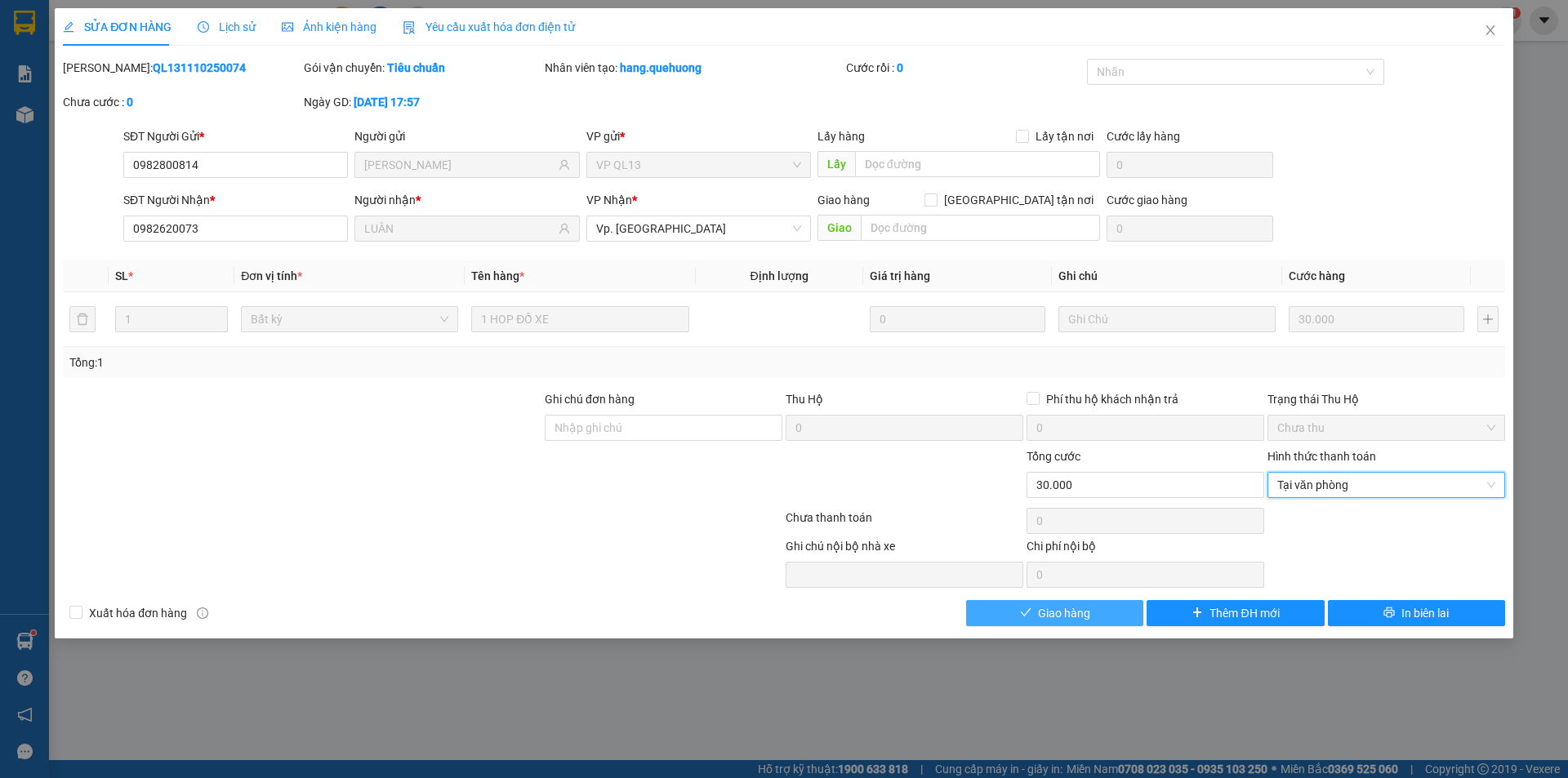
click at [1109, 614] on button "Giao hàng" at bounding box center [1054, 613] width 177 height 26
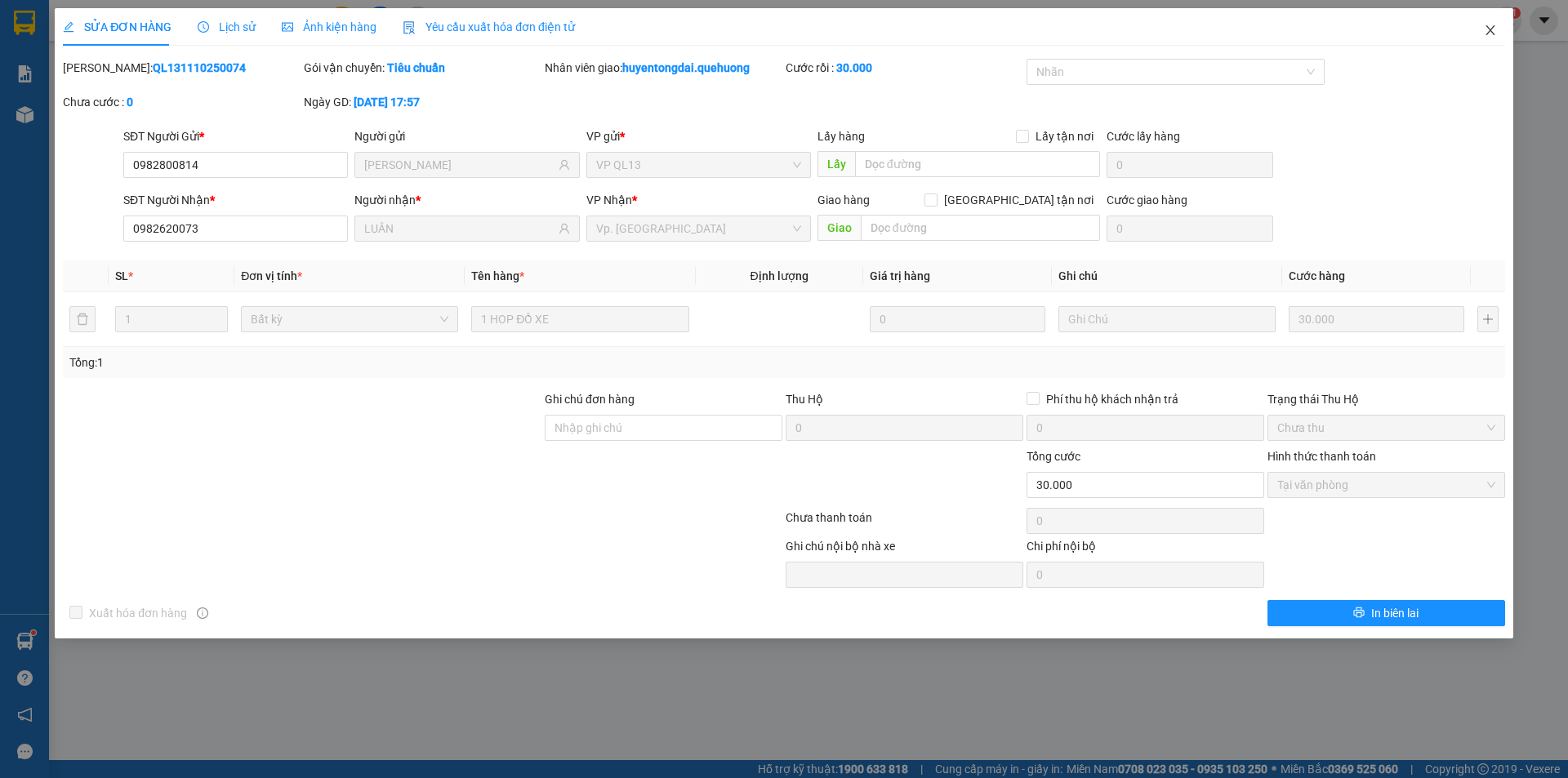
click at [1488, 31] on icon "close" at bounding box center [1490, 30] width 13 height 13
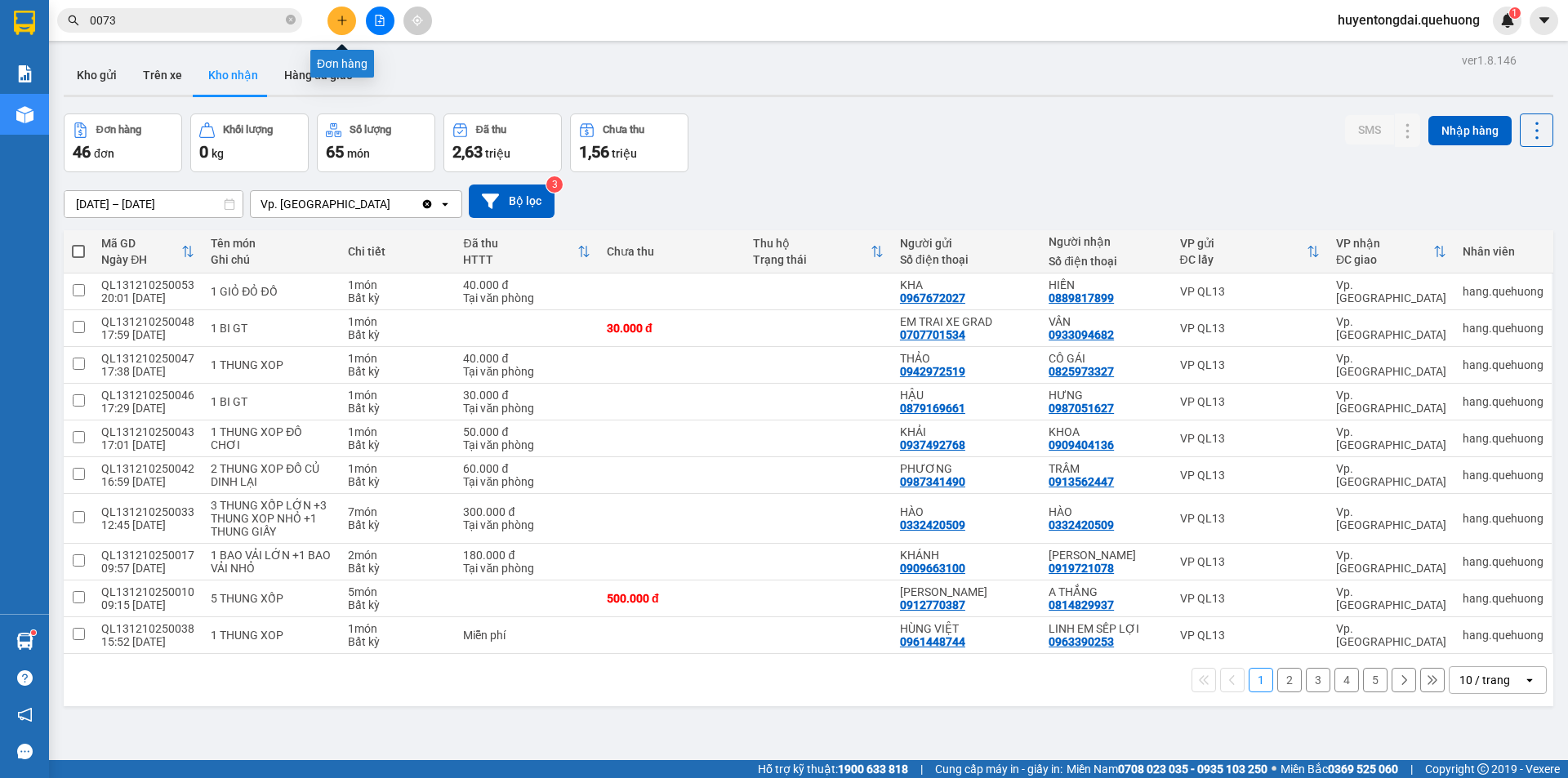
click at [340, 21] on icon "plus" at bounding box center [342, 20] width 11 height 11
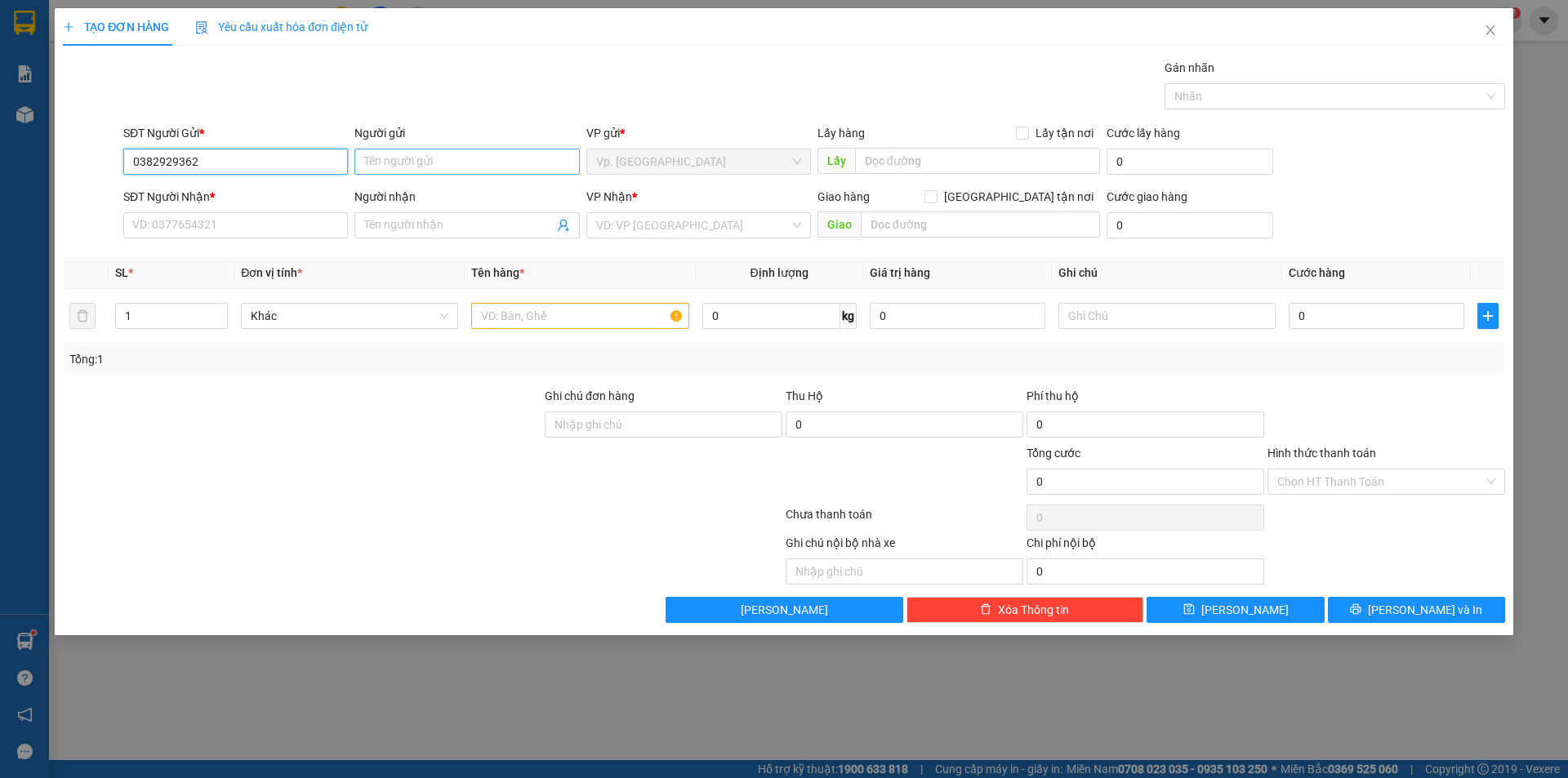
type input "0382929362"
click at [392, 157] on input "Người gửi" at bounding box center [467, 161] width 225 height 26
type input "H"
type input "NHUNG"
click at [307, 228] on input "SĐT Người Nhận *" at bounding box center [236, 225] width 225 height 26
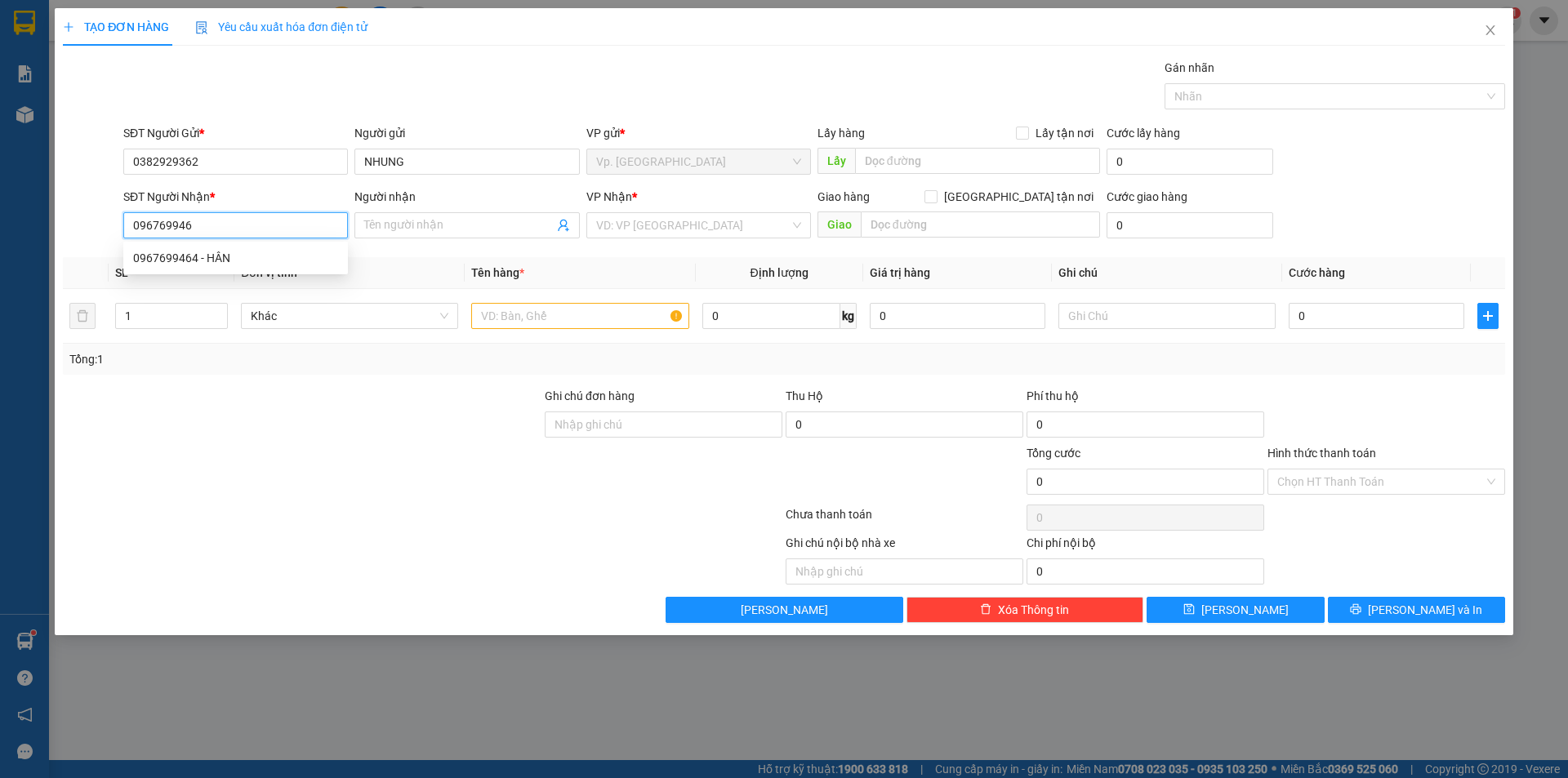
type input "0967699464"
click at [263, 250] on div "0967699464 - HÂN" at bounding box center [235, 257] width 205 height 18
type input "HÂN"
type input "ADV"
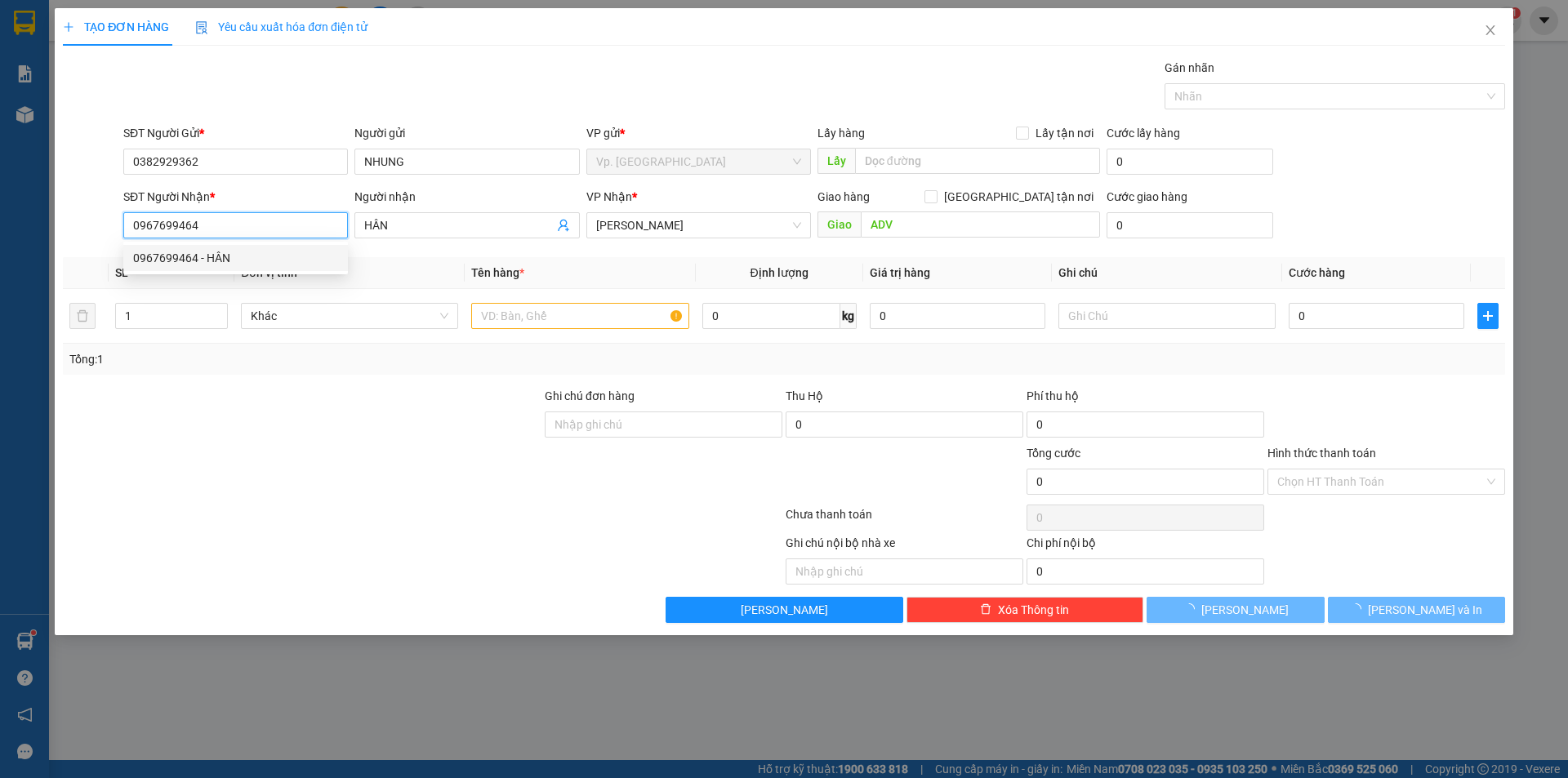
type input "30.000"
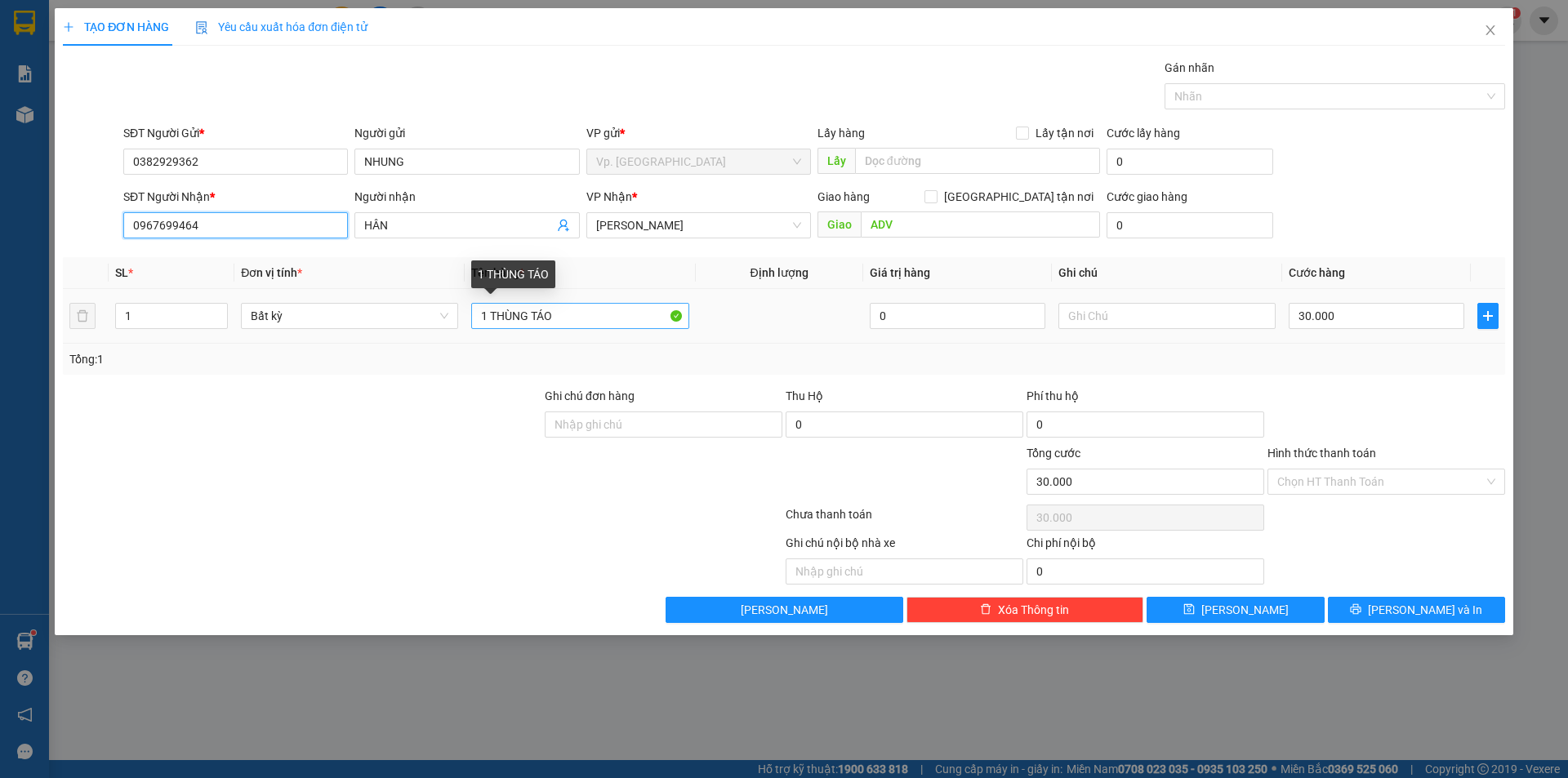
type input "0967699464"
drag, startPoint x: 531, startPoint y: 327, endPoint x: 635, endPoint y: 325, distance: 104.0
click at [635, 325] on input "1 THÙNG TÁO" at bounding box center [579, 316] width 217 height 26
click at [663, 220] on span "[PERSON_NAME]" at bounding box center [698, 225] width 205 height 25
type input "1 THÙNG GIẤY"
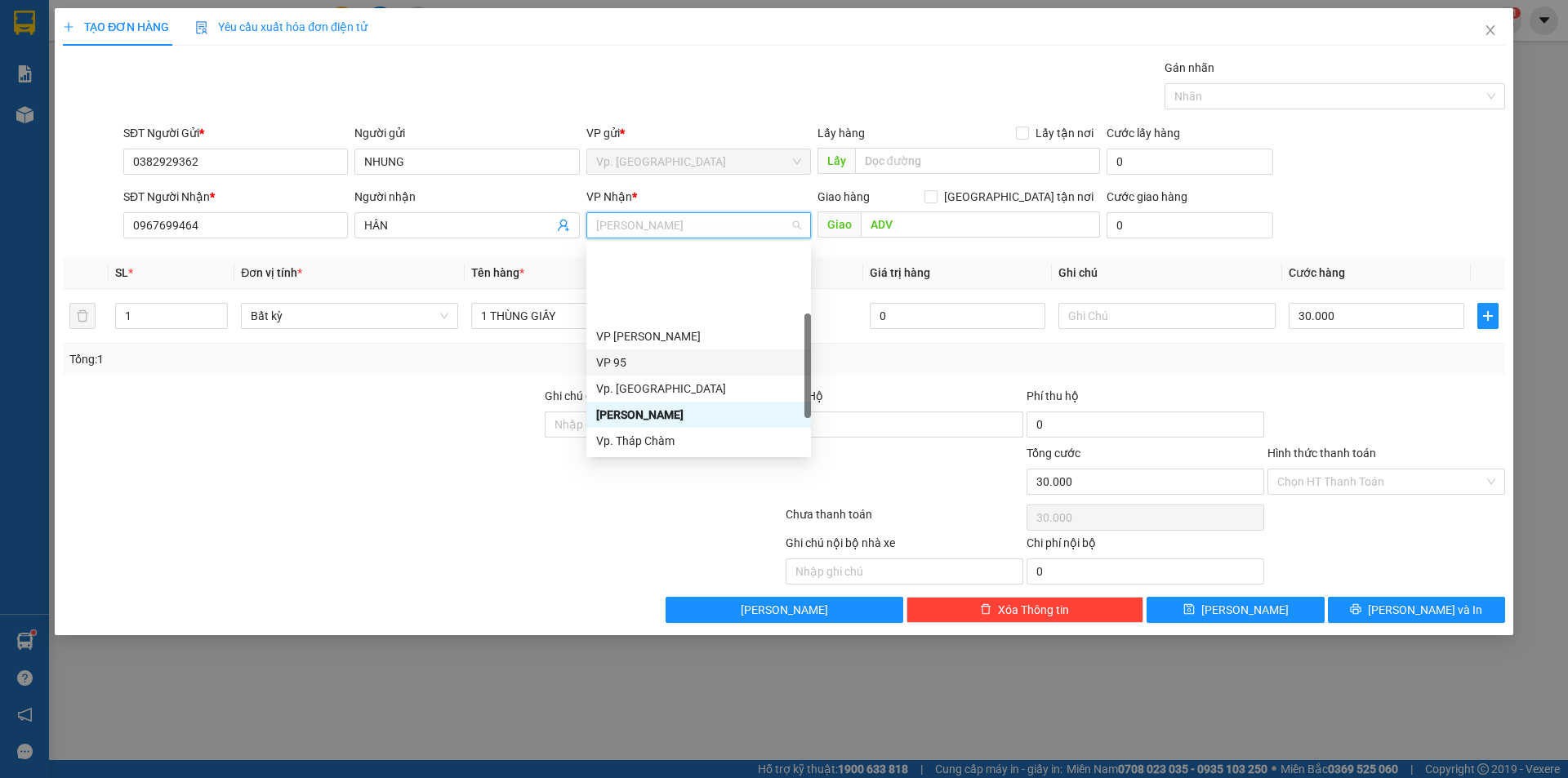
scroll to position [130, 0]
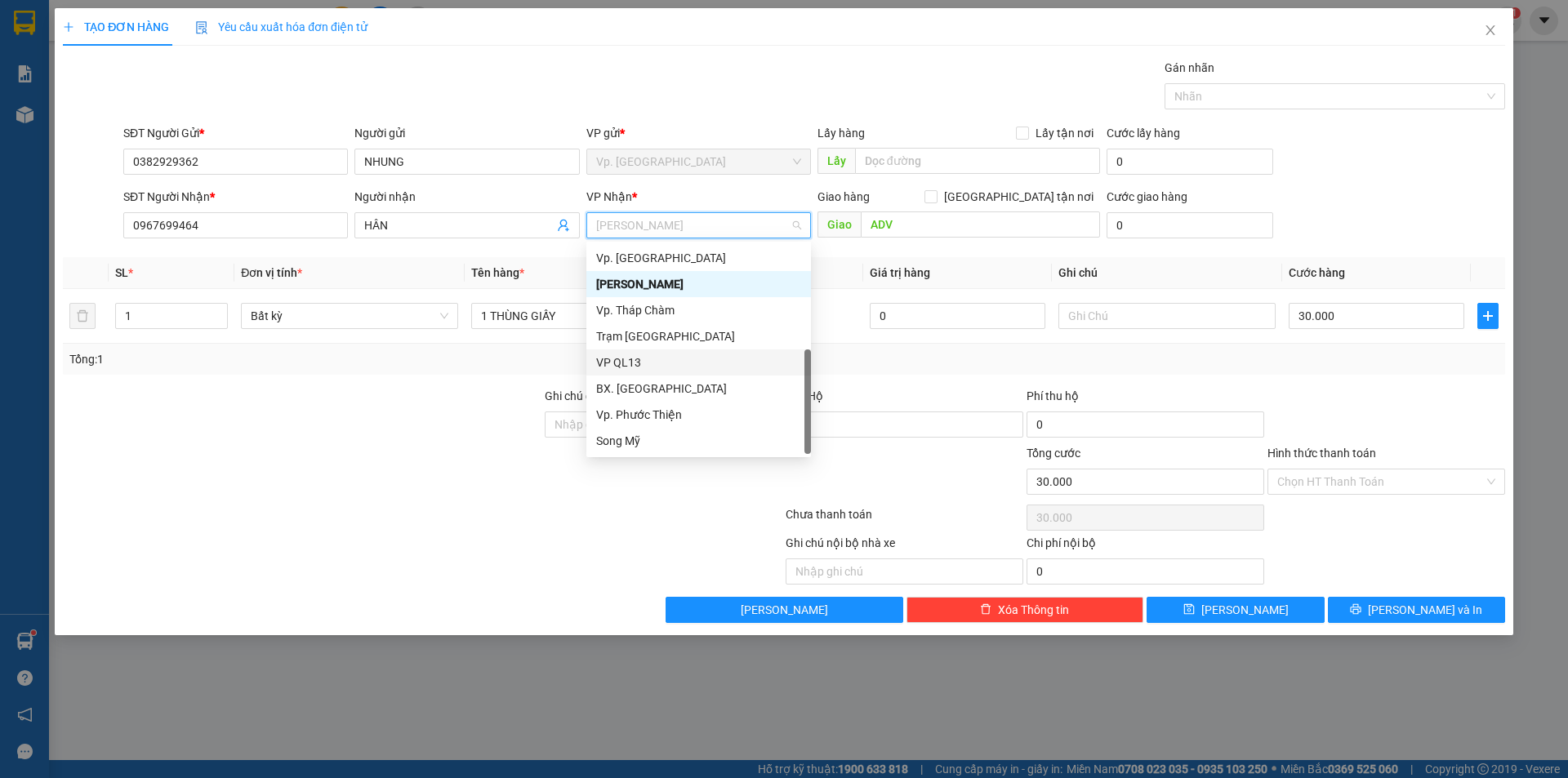
click at [623, 365] on div "VP QL13" at bounding box center [698, 362] width 205 height 18
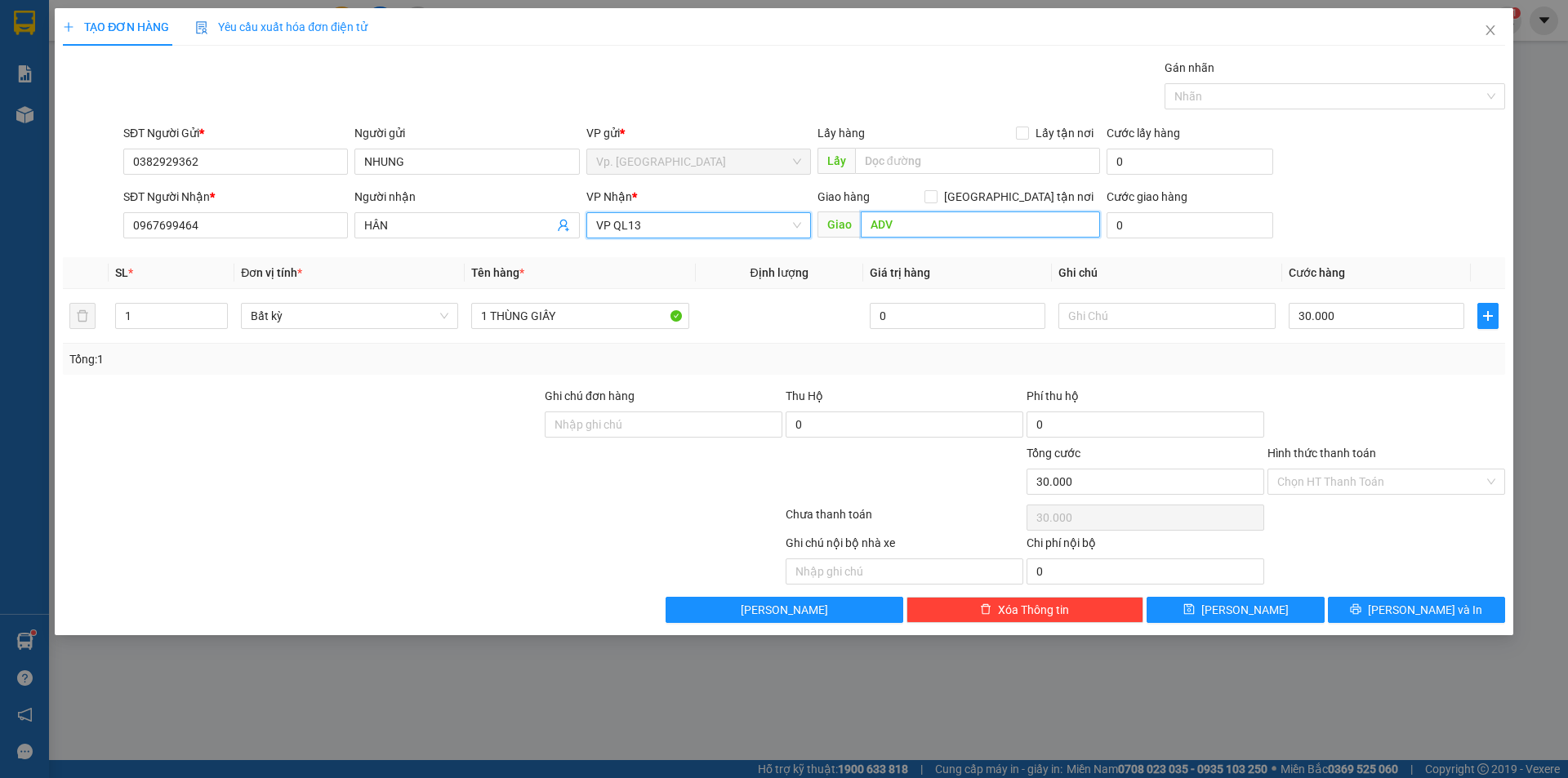
click at [934, 225] on input "ADV" at bounding box center [980, 224] width 239 height 26
click at [1356, 322] on input "30.000" at bounding box center [1376, 316] width 175 height 26
click at [1394, 389] on div at bounding box center [1386, 415] width 241 height 57
click at [1404, 604] on span "[PERSON_NAME] và In" at bounding box center [1425, 609] width 114 height 18
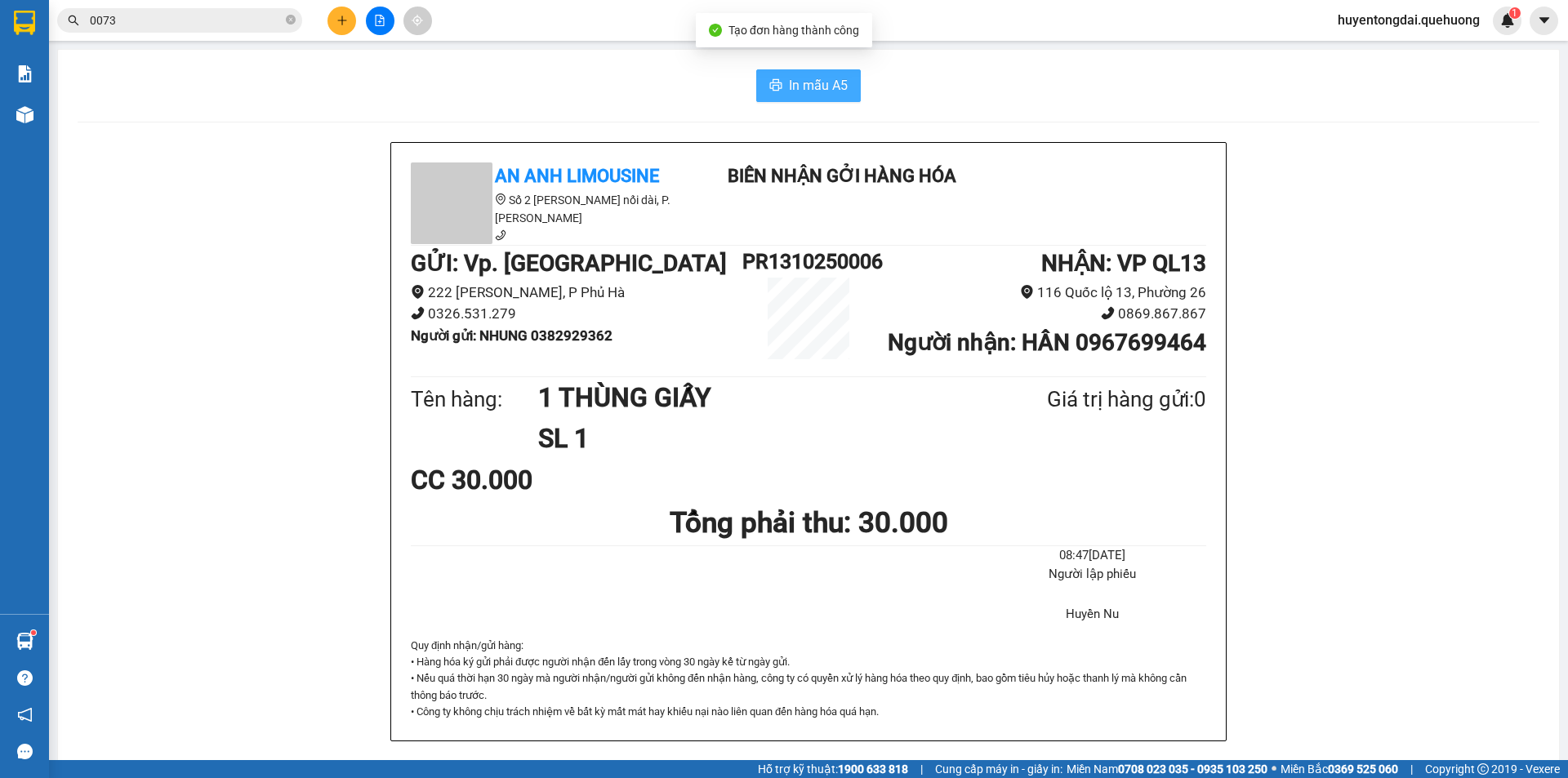
click at [802, 92] on span "In mẫu A5" at bounding box center [818, 85] width 59 height 20
click at [347, 19] on icon "plus" at bounding box center [342, 20] width 11 height 11
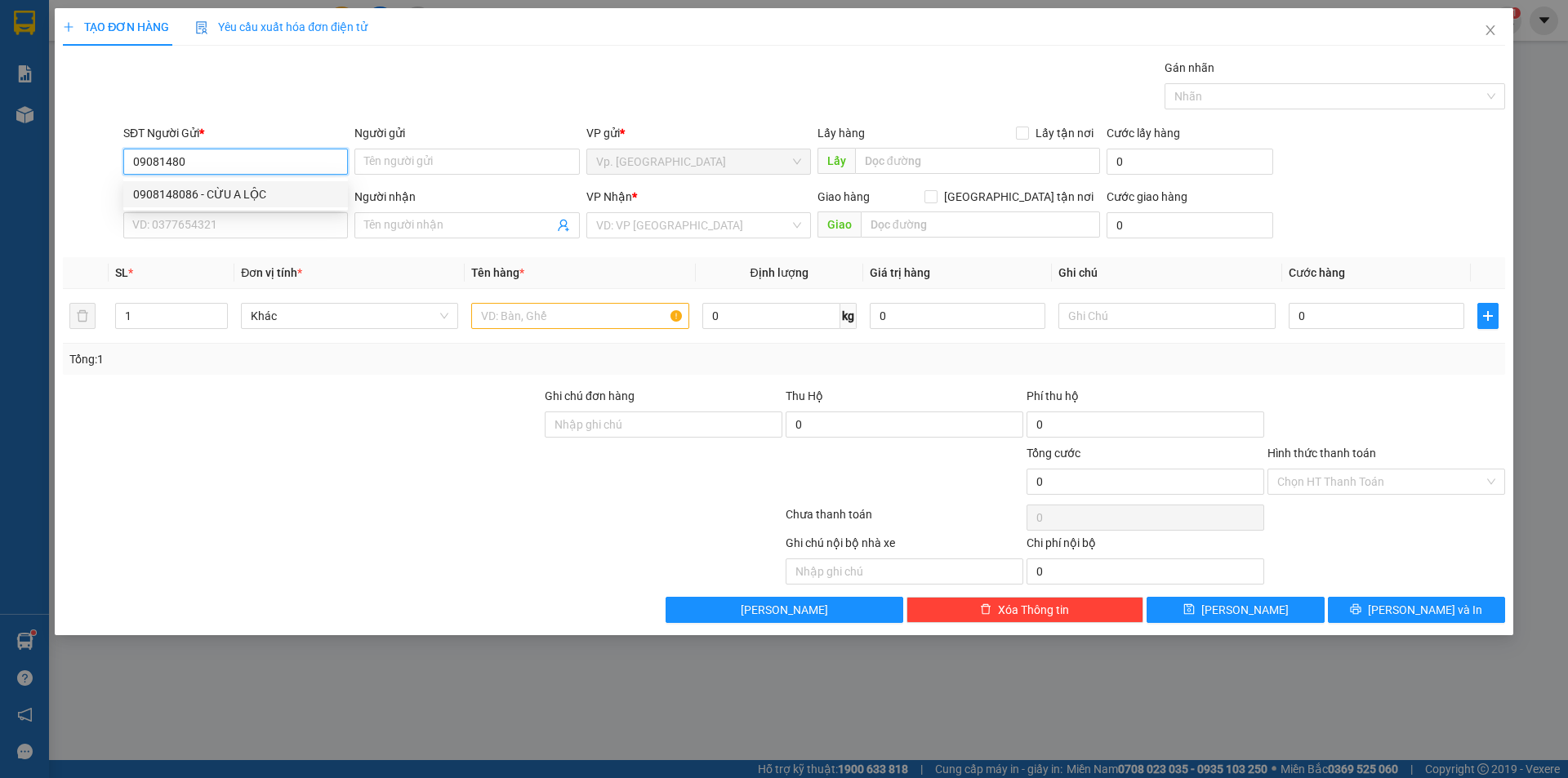
click at [250, 197] on div "0908148086 - CỪU A LỘC" at bounding box center [235, 194] width 205 height 18
type input "0908148086"
type input "CỪU A LỘC"
type input "0903723753"
type input "HỒNG"
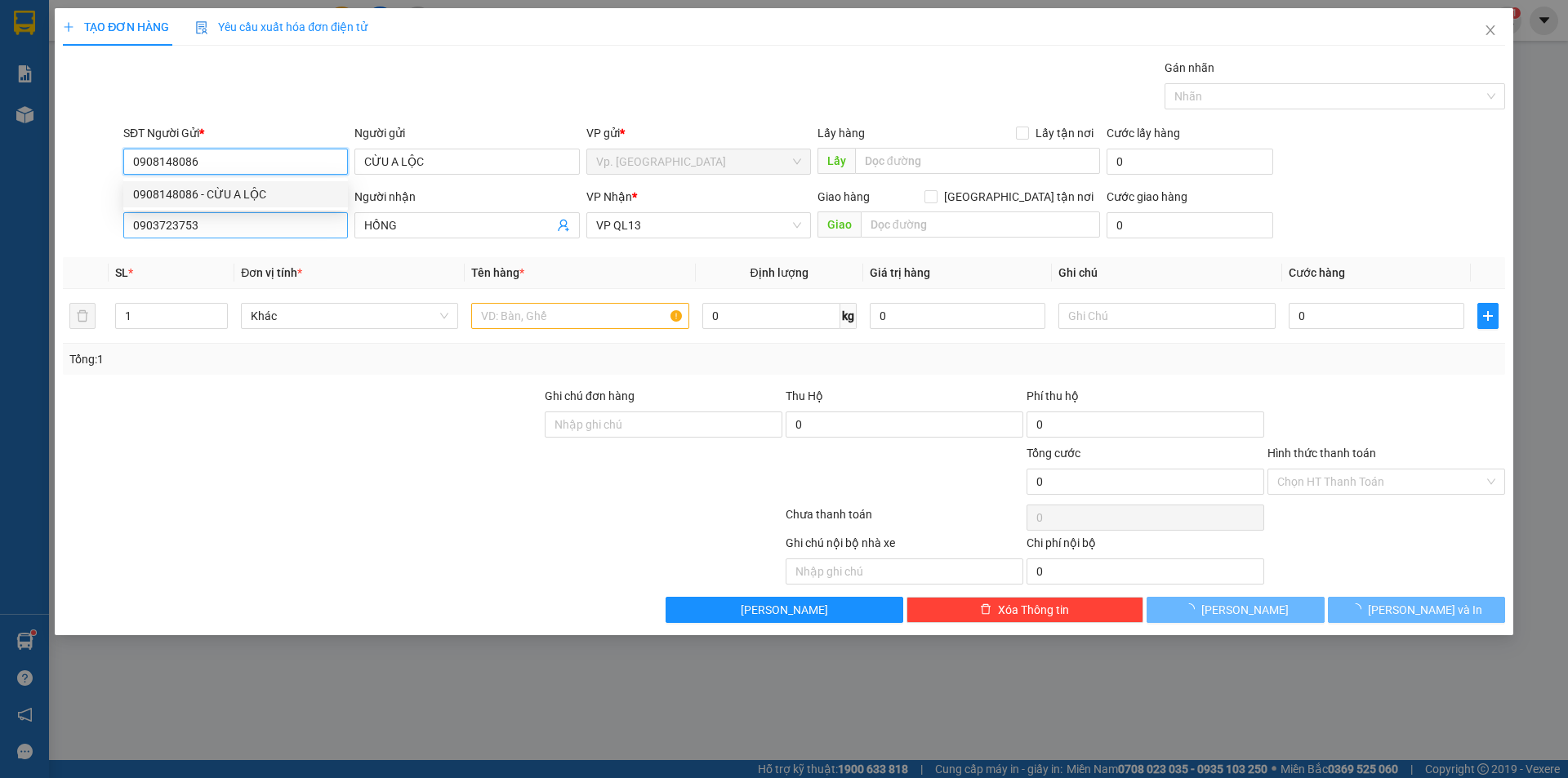
type input "40.000"
type input "0908148086"
click at [244, 225] on input "0903723753" at bounding box center [236, 225] width 225 height 26
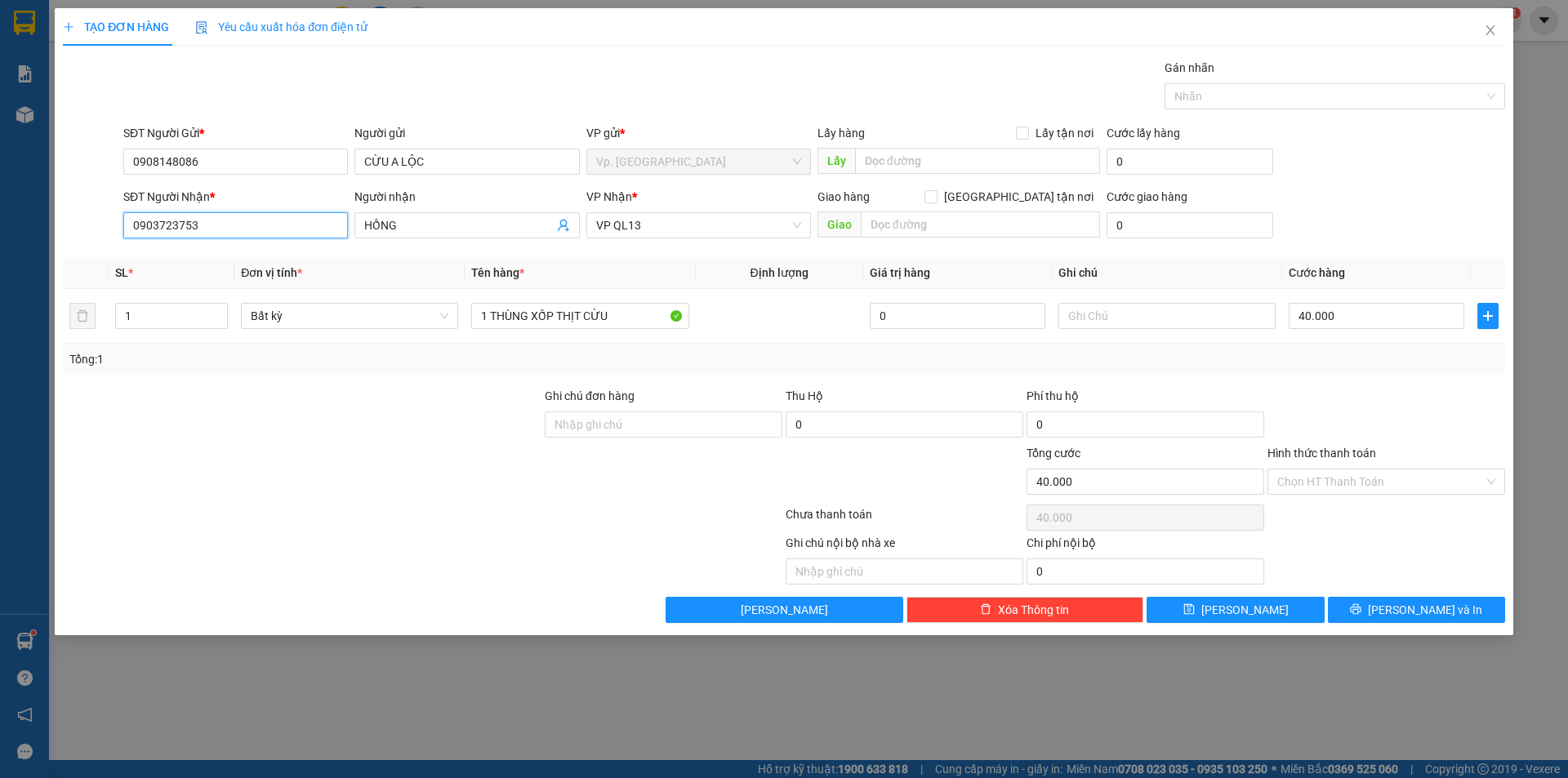
click at [244, 225] on input "0903723753" at bounding box center [236, 225] width 225 height 26
click at [224, 250] on div "0368790068 - THÀNH" at bounding box center [235, 257] width 205 height 18
type input "0368790068"
type input "THÀNH"
type input "0368790068"
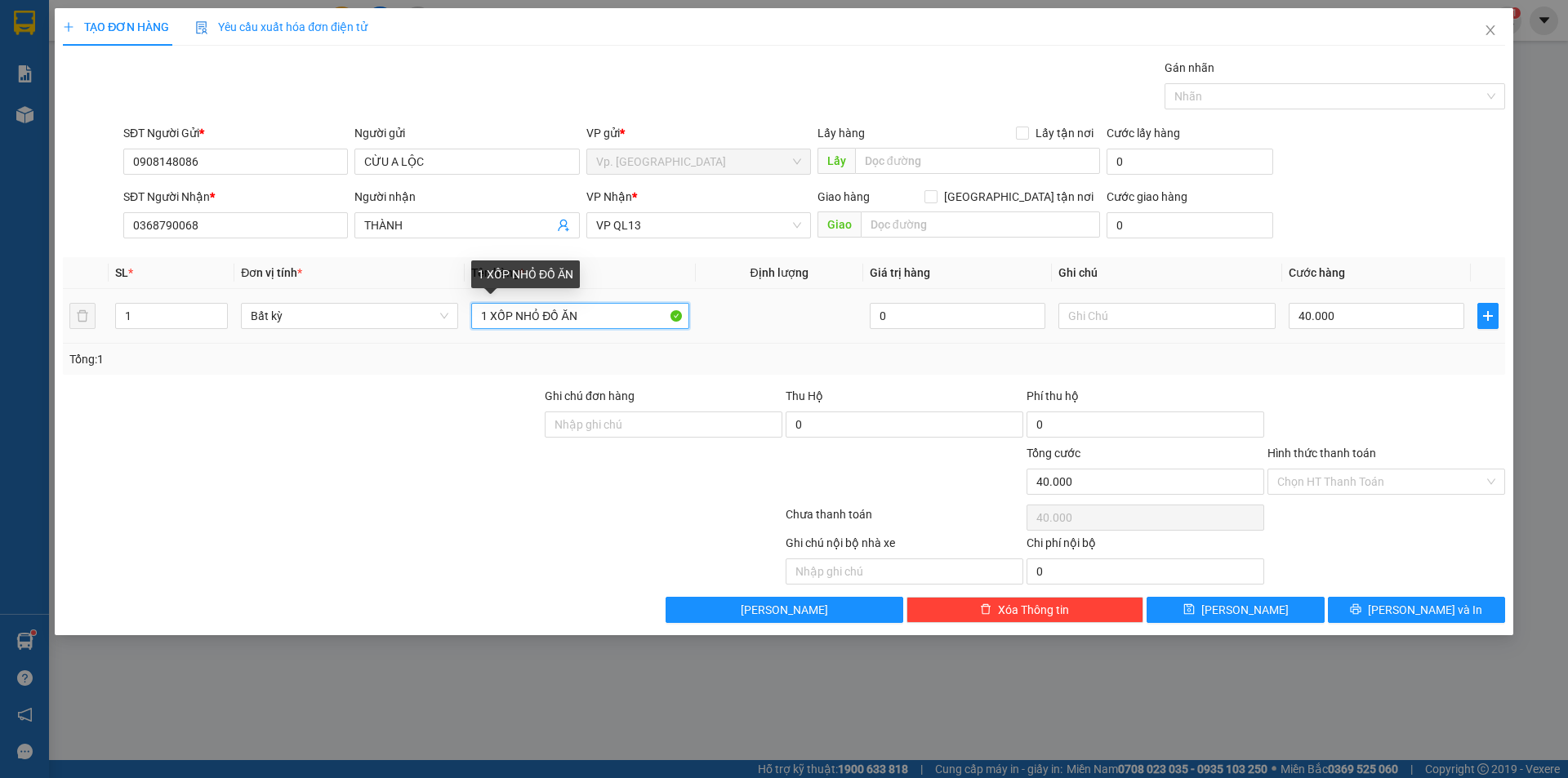
drag, startPoint x: 517, startPoint y: 322, endPoint x: 704, endPoint y: 327, distance: 187.1
click at [704, 327] on tr "1 Bất kỳ 1 XỐP NHỎ ĐỒ ĂN 0 40.000" at bounding box center [784, 316] width 1442 height 54
type input "1 THÙNG XỐP THỊT CỪU"
click at [1327, 488] on input "Hình thức thanh toán" at bounding box center [1381, 481] width 207 height 25
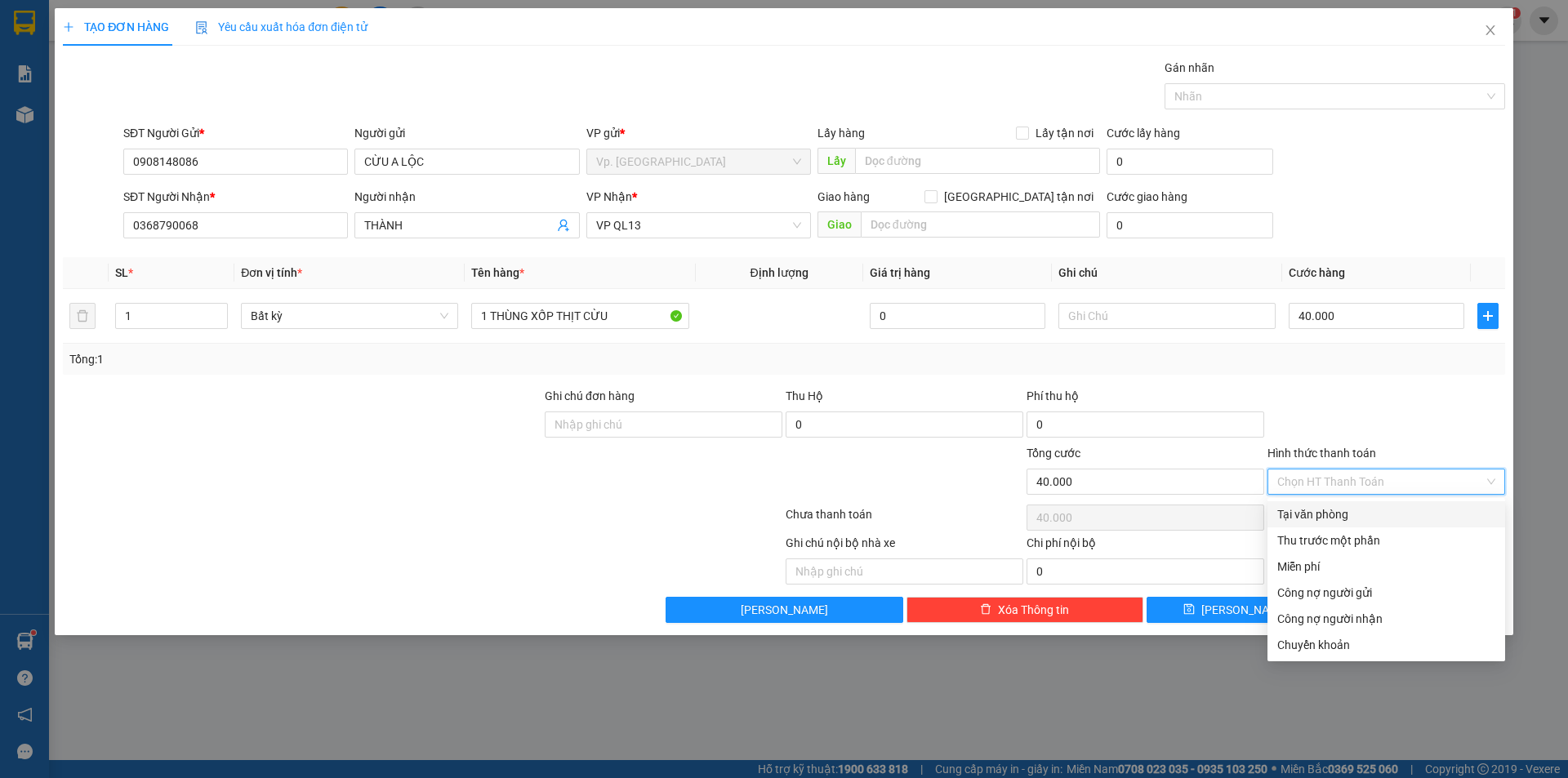
click at [1323, 515] on div "Tại văn phòng" at bounding box center [1387, 513] width 218 height 18
type input "0"
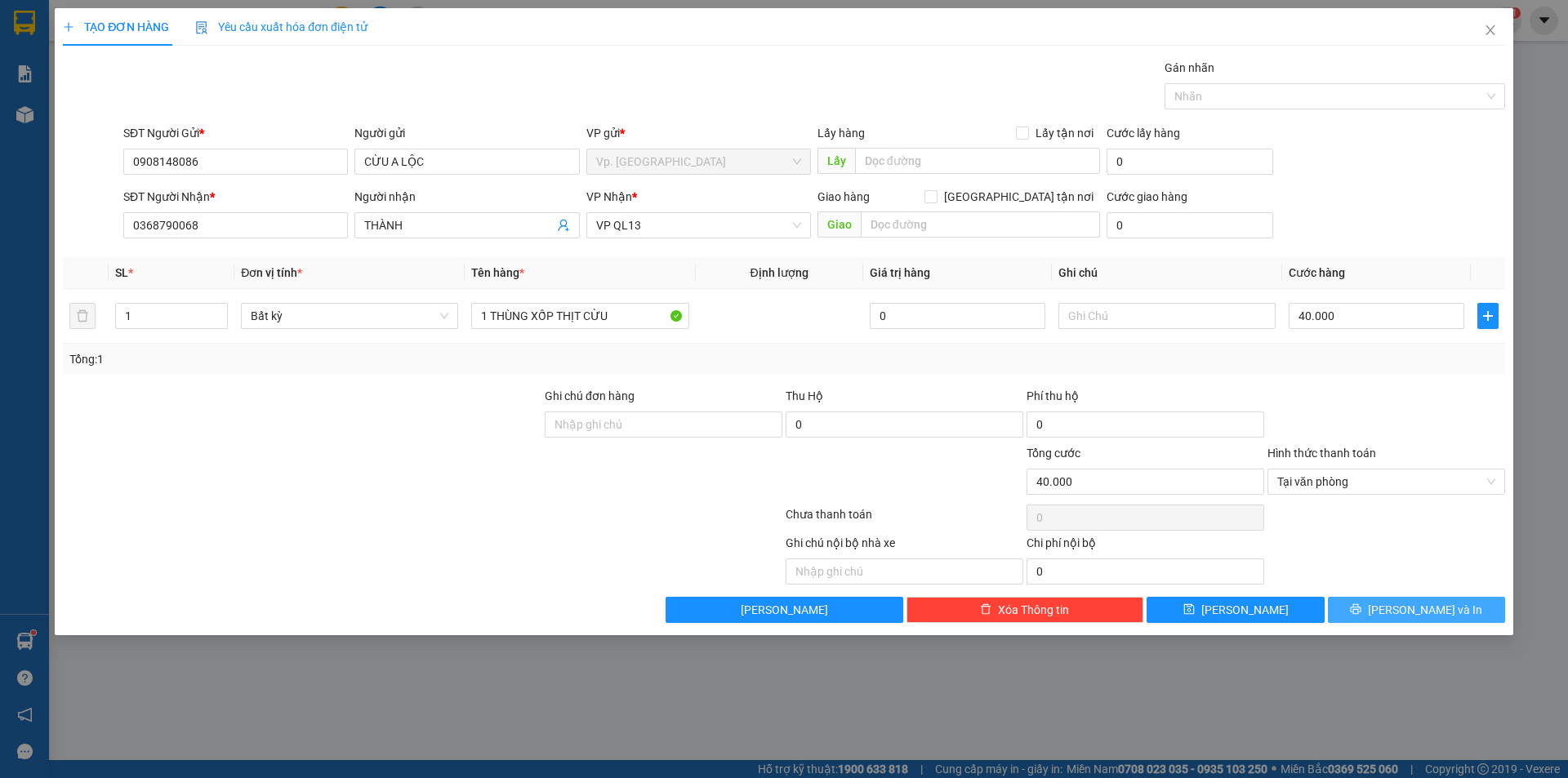
click at [1441, 614] on span "[PERSON_NAME] và In" at bounding box center [1425, 609] width 114 height 18
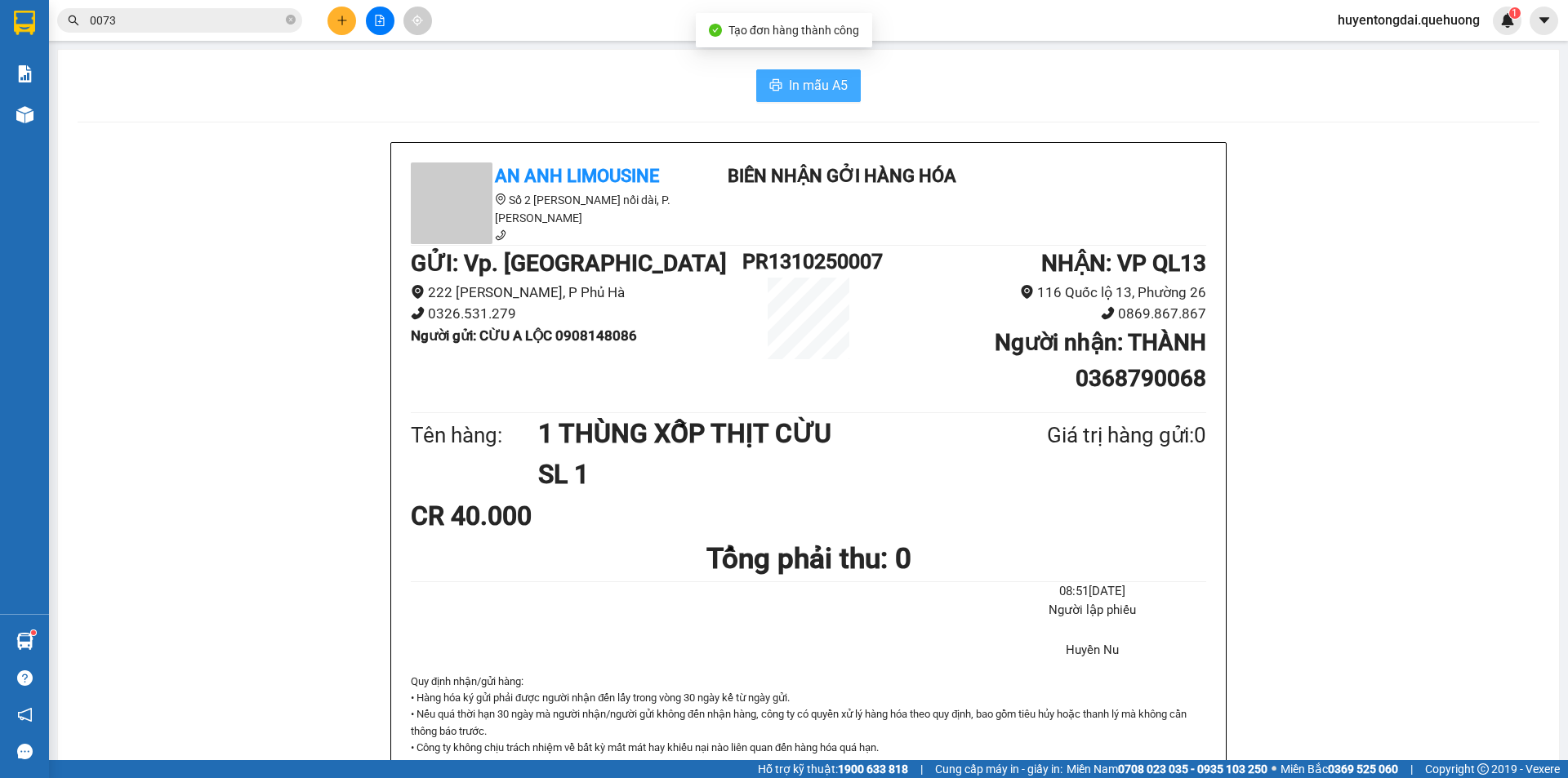
click at [797, 84] on span "In mẫu A5" at bounding box center [818, 85] width 59 height 20
click at [336, 18] on icon "plus" at bounding box center [342, 20] width 11 height 11
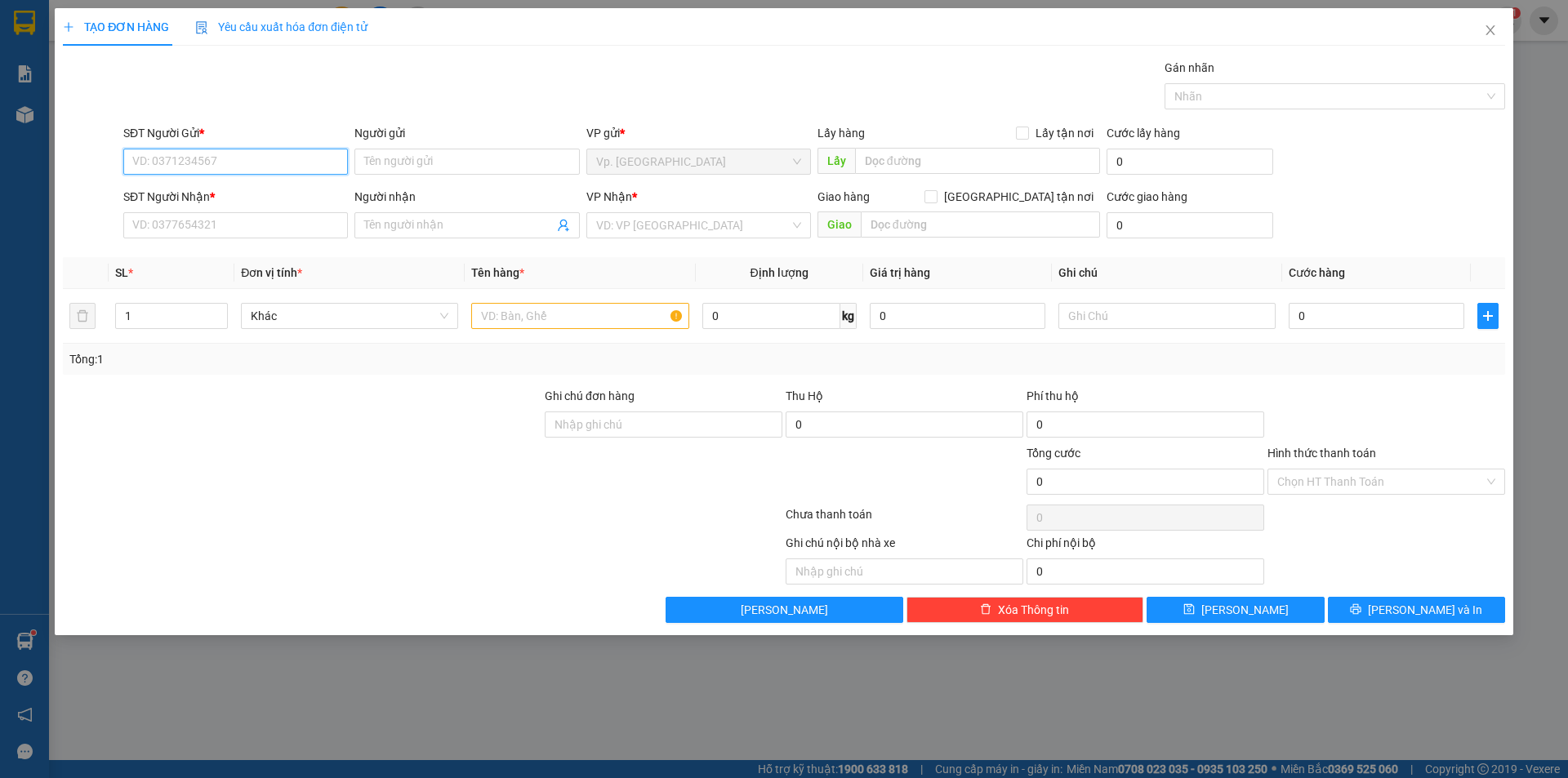
click at [186, 153] on input "SĐT Người Gửi *" at bounding box center [236, 161] width 225 height 26
click at [207, 167] on input "SĐT Người Gửi *" at bounding box center [236, 161] width 225 height 26
click at [221, 162] on input "098" at bounding box center [236, 161] width 225 height 26
type input "0989678920"
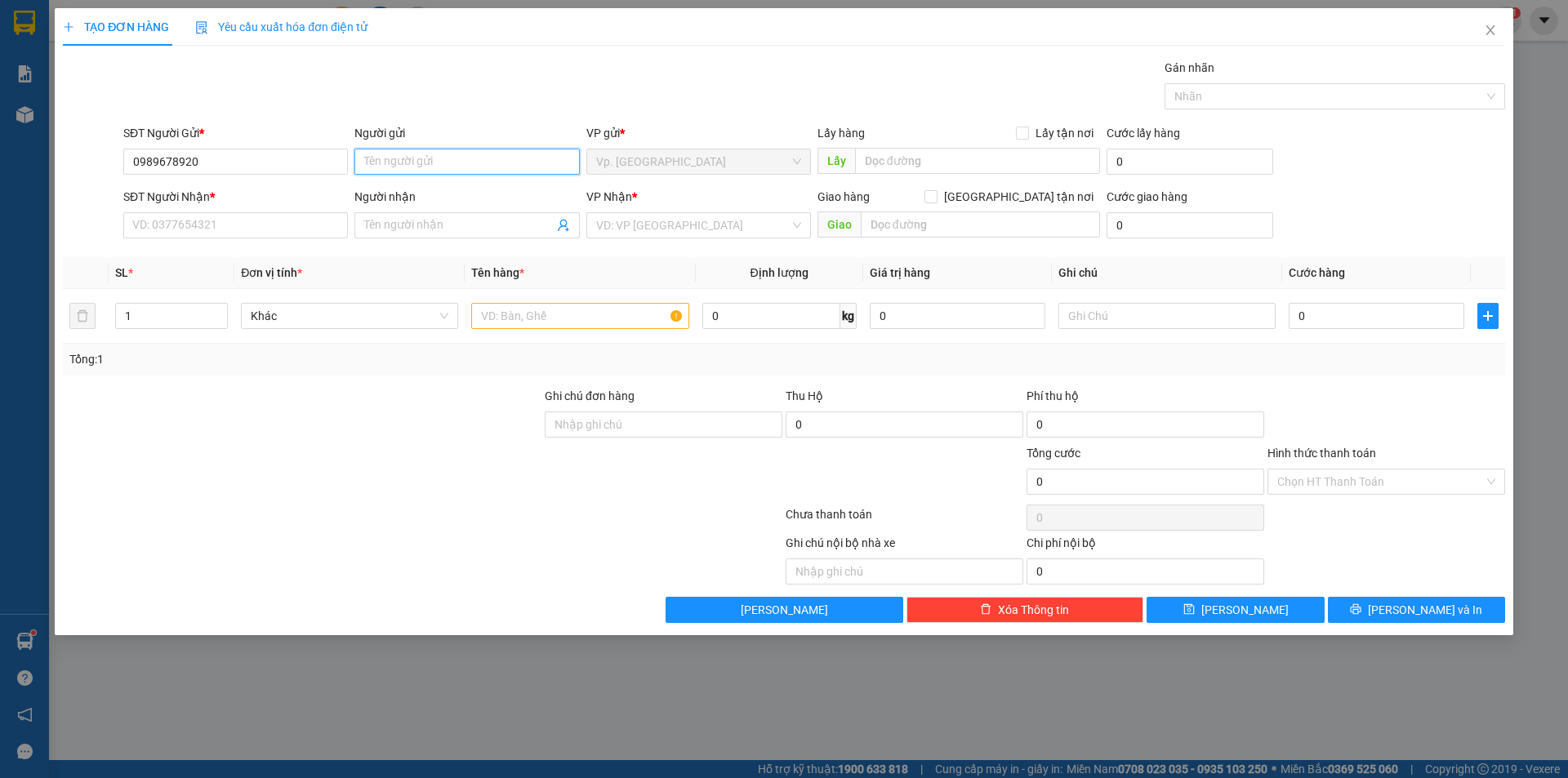
click at [467, 166] on input "Người gửi" at bounding box center [467, 161] width 225 height 26
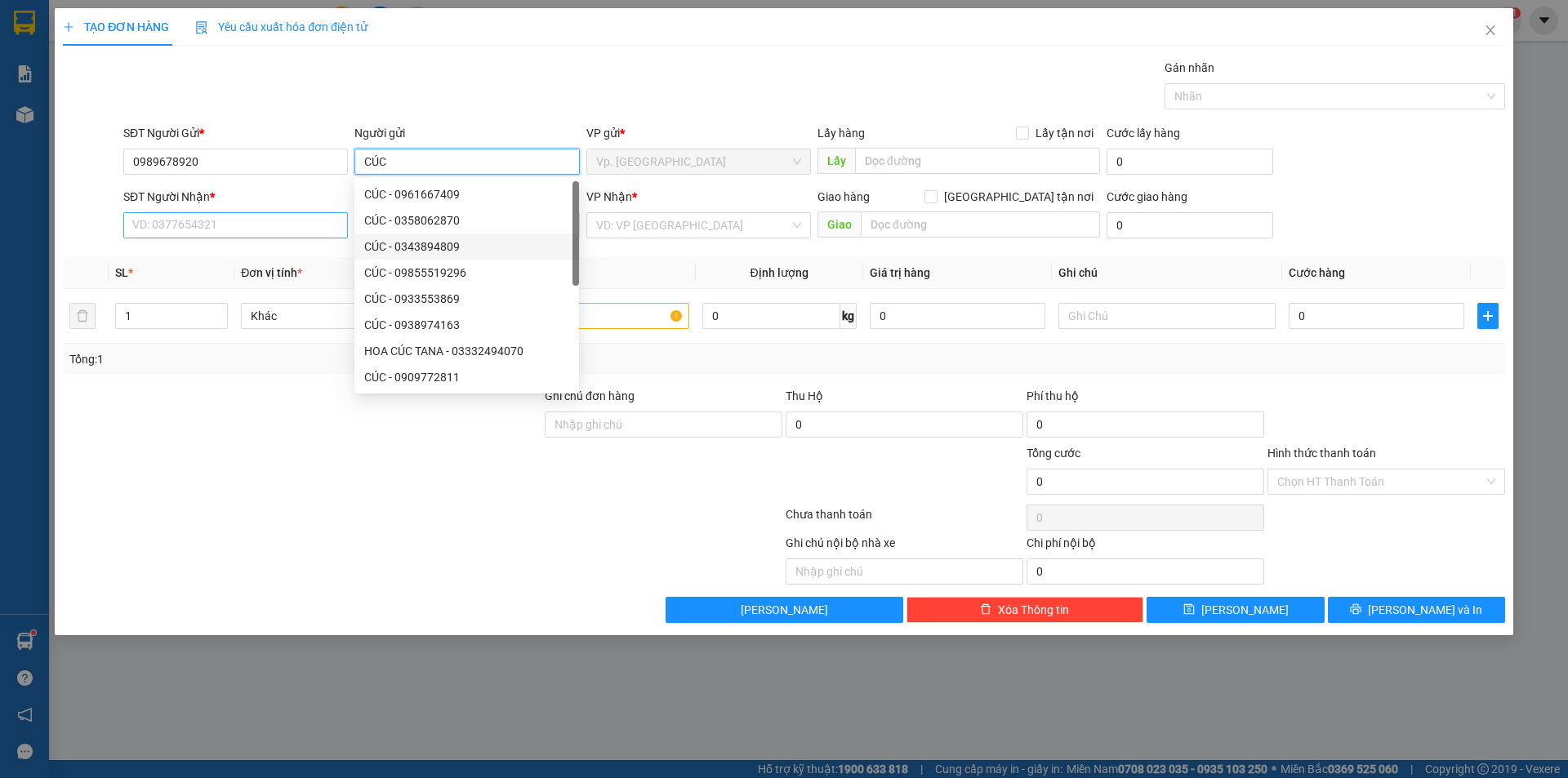
type input "CÚC"
click at [312, 237] on input "SĐT Người Nhận *" at bounding box center [236, 225] width 225 height 26
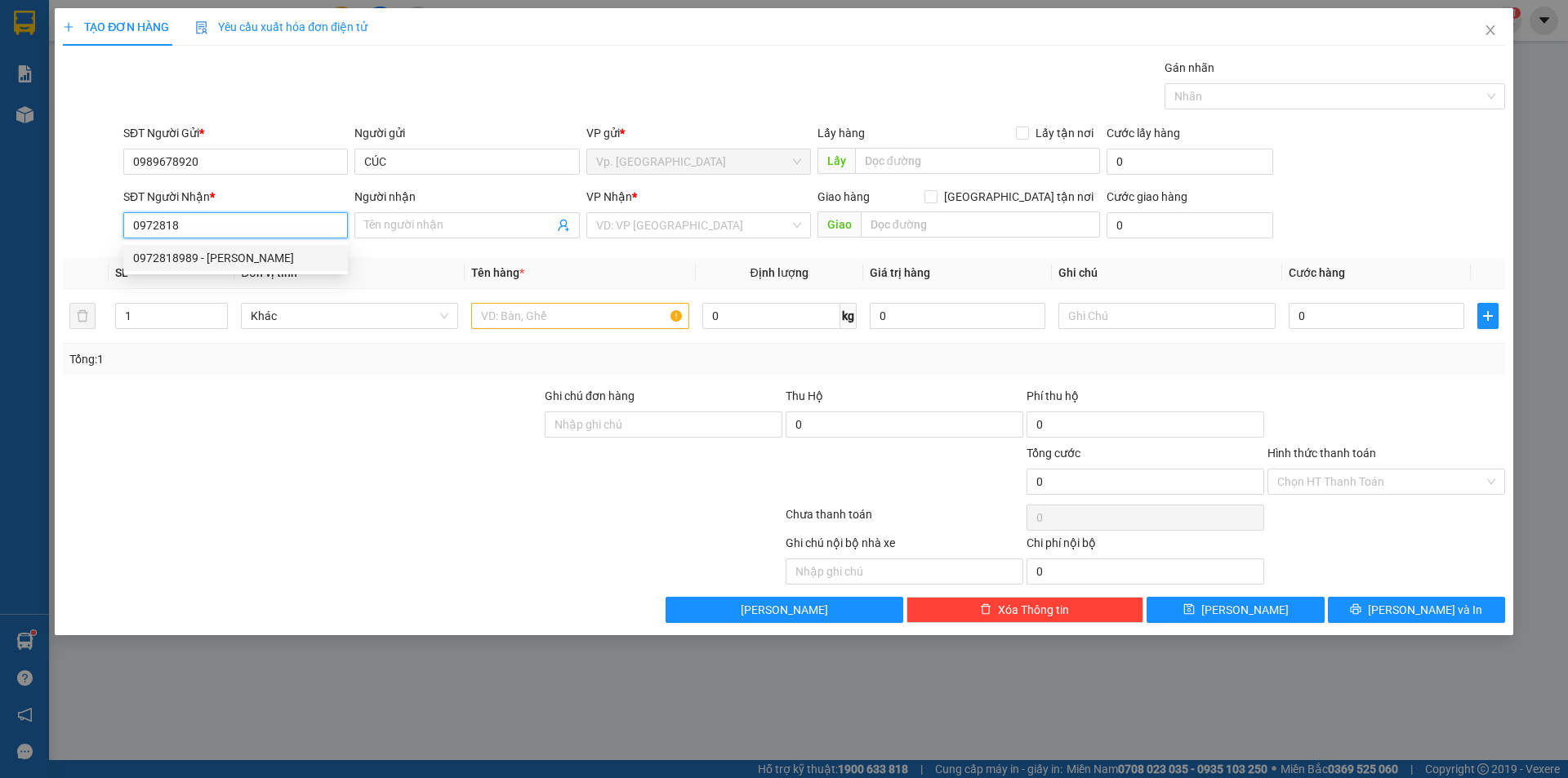
click at [237, 260] on div "0972818989 - HƯƠNG" at bounding box center [235, 257] width 205 height 18
type input "0972818989"
type input "HƯƠNG"
type input "50.000"
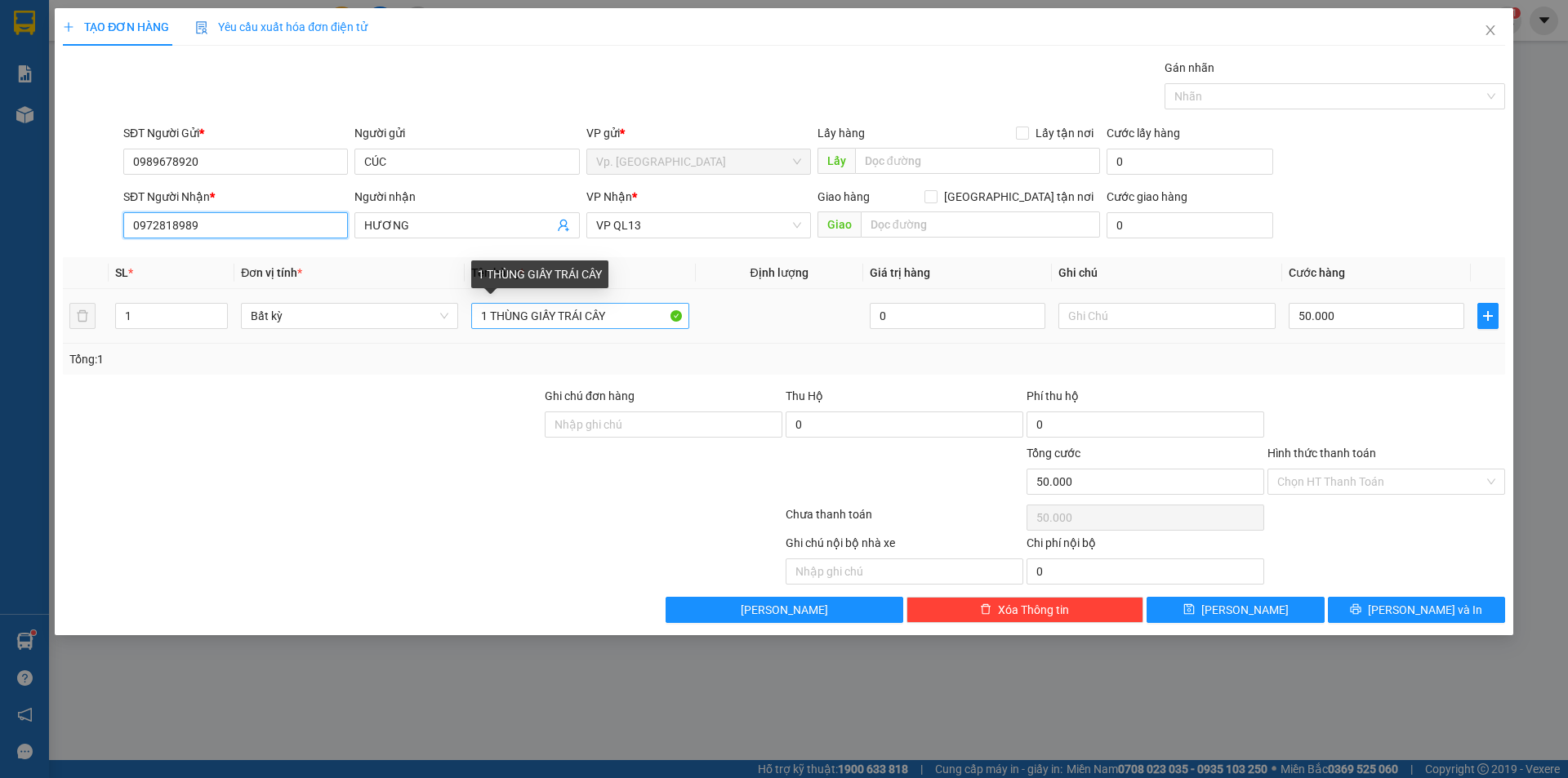
type input "0972818989"
click at [558, 323] on input "1 THÙNG GIẤY TRÁI CÂY" at bounding box center [579, 316] width 217 height 26
drag, startPoint x: 562, startPoint y: 317, endPoint x: 663, endPoint y: 337, distance: 103.0
click at [663, 337] on td "1 THÙNG GIẤY TRÁI CÂY" at bounding box center [580, 316] width 230 height 54
type input "1 THÙNG NHO + 1 THÙNG XỐP"
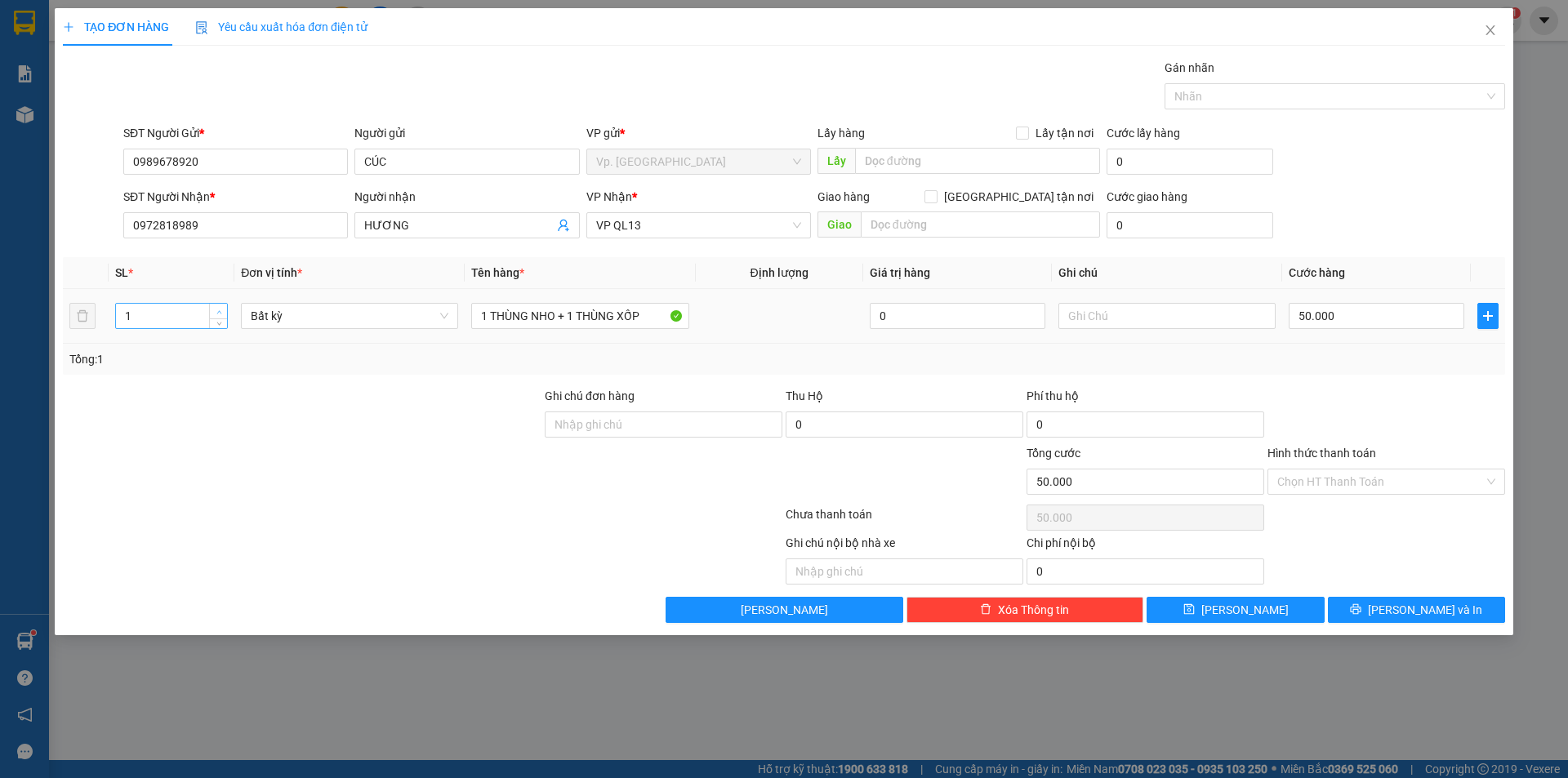
click at [217, 312] on icon "up" at bounding box center [219, 312] width 5 height 3
type input "2"
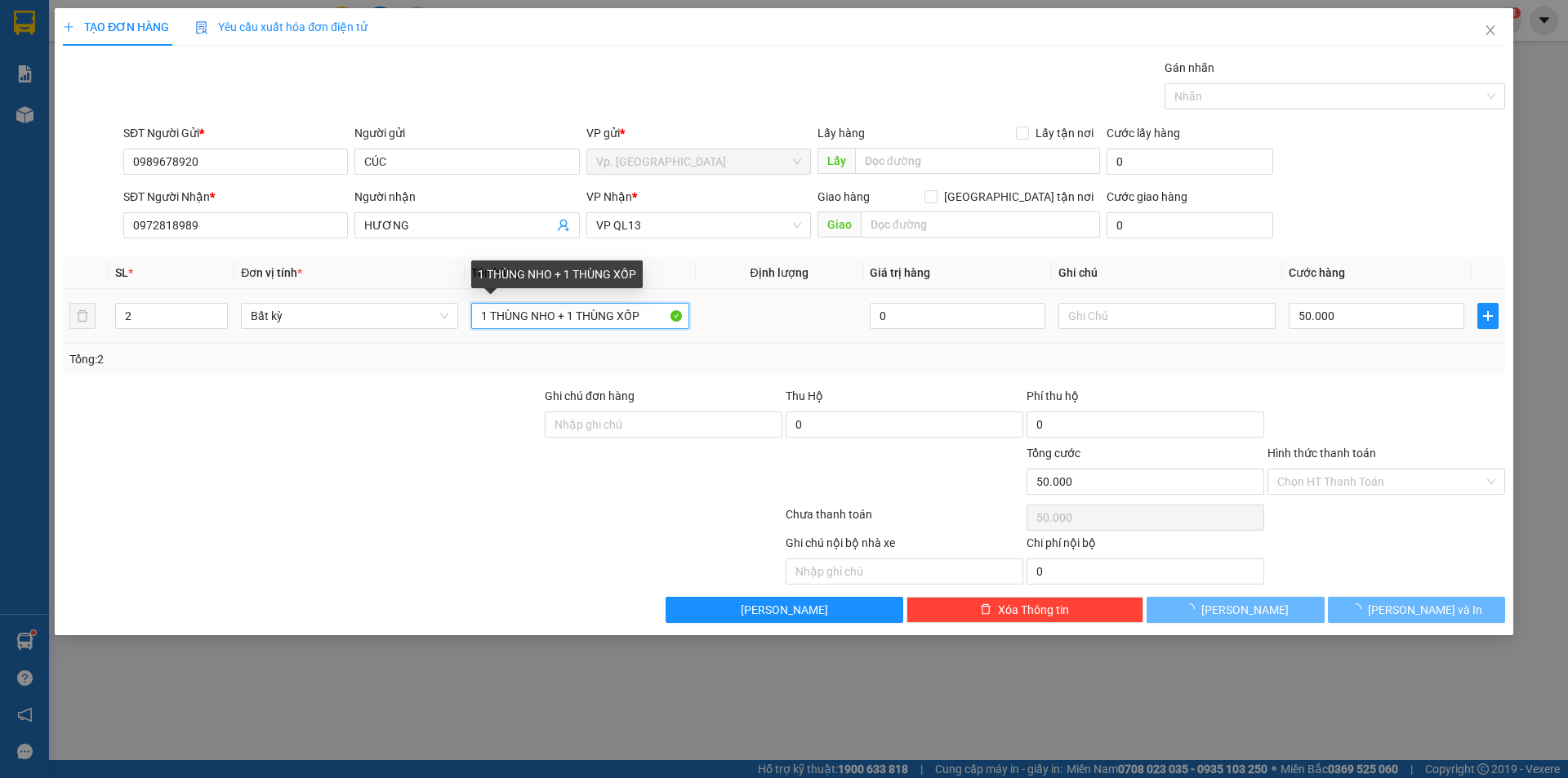
click at [643, 318] on input "1 THÙNG NHO + 1 THÙNG XỐP" at bounding box center [579, 316] width 217 height 26
type input "1 THÙNG NHO + 1 THÙNG XỐP"
type input "0"
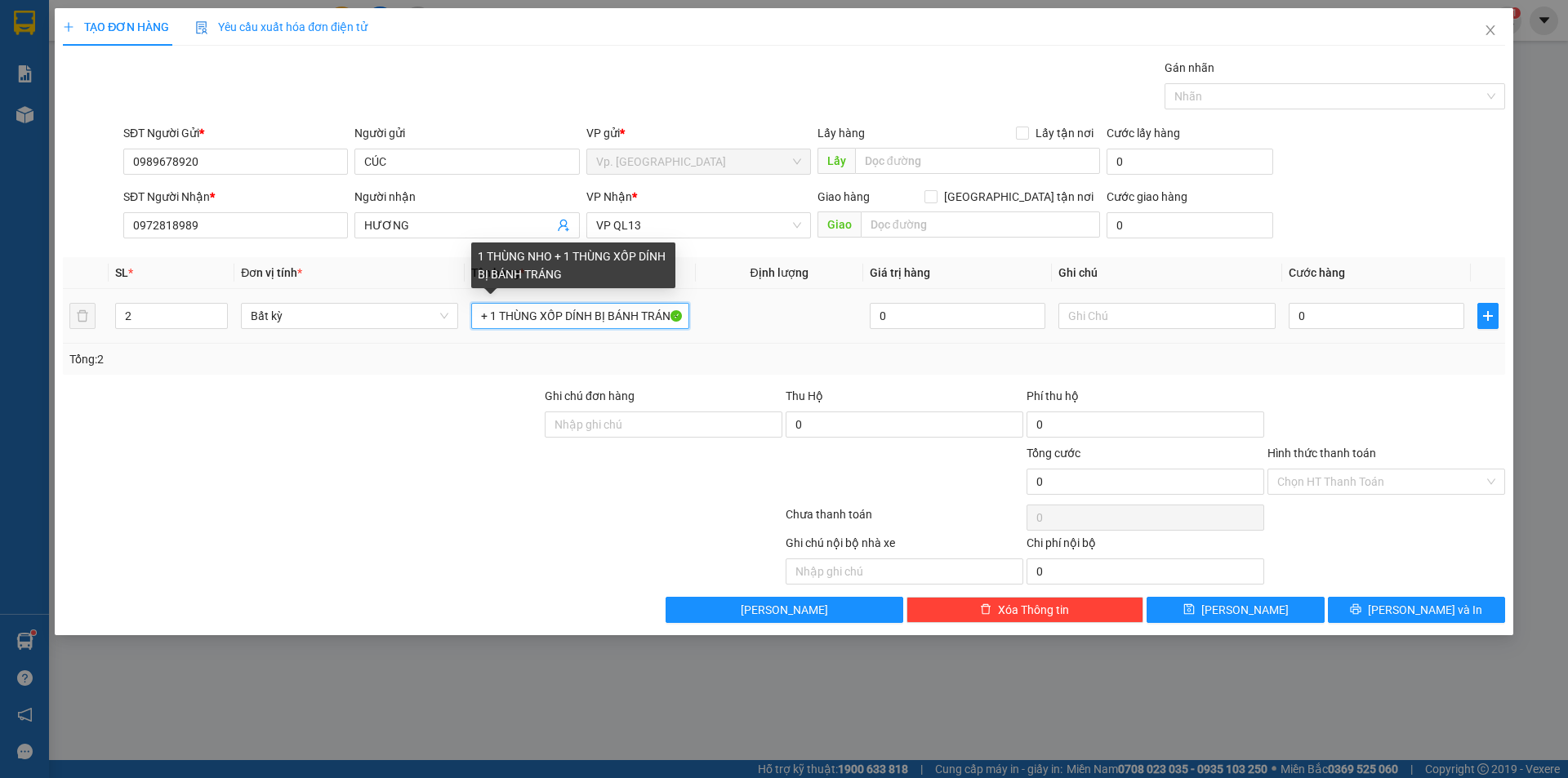
scroll to position [0, 86]
type input "1 THÙNG NHO + 1 THÙNG XỐP DÍNH BỊ BÁNH TRÁNG"
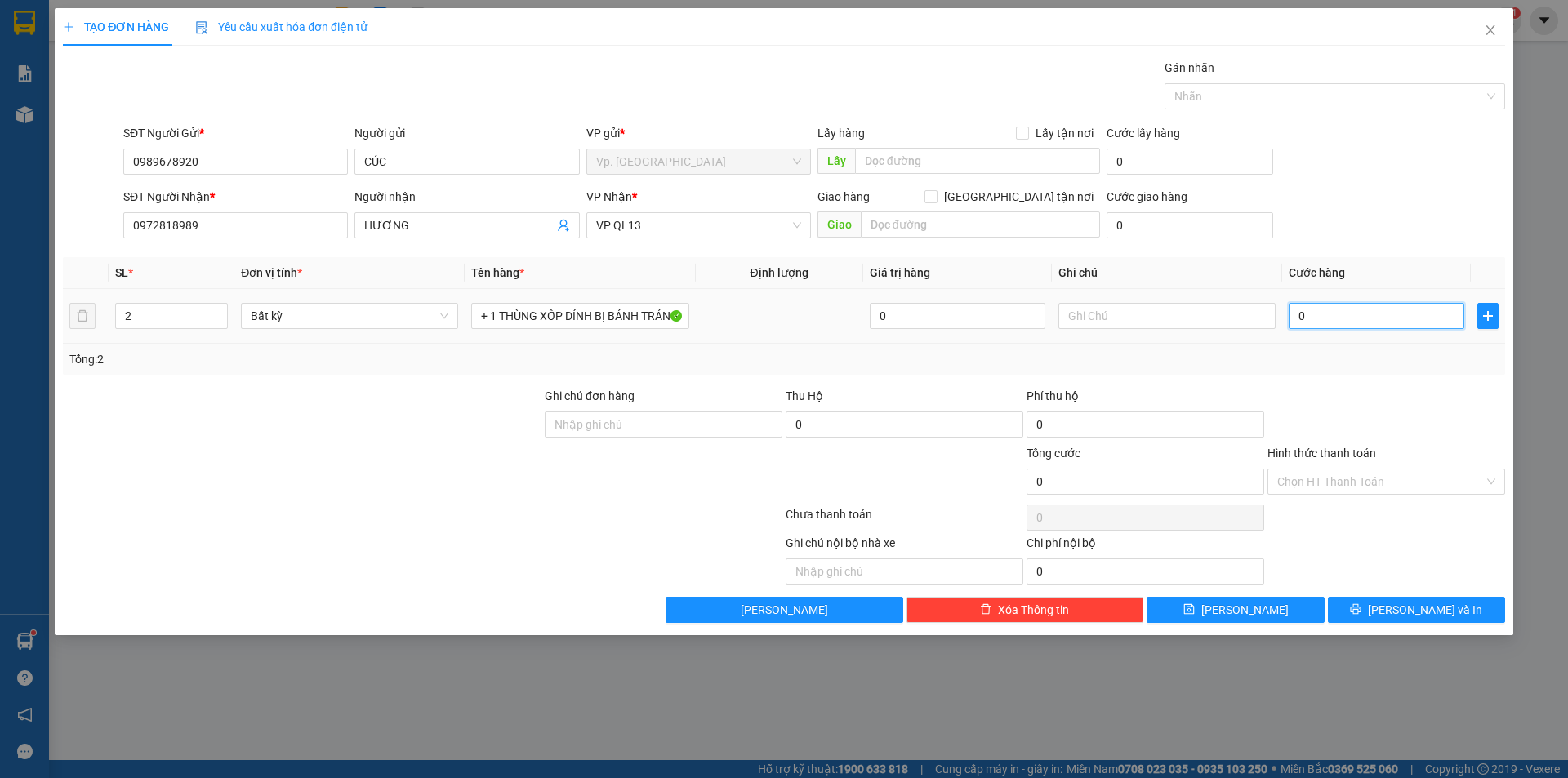
click at [1351, 307] on input "0" at bounding box center [1376, 316] width 175 height 26
type input "8"
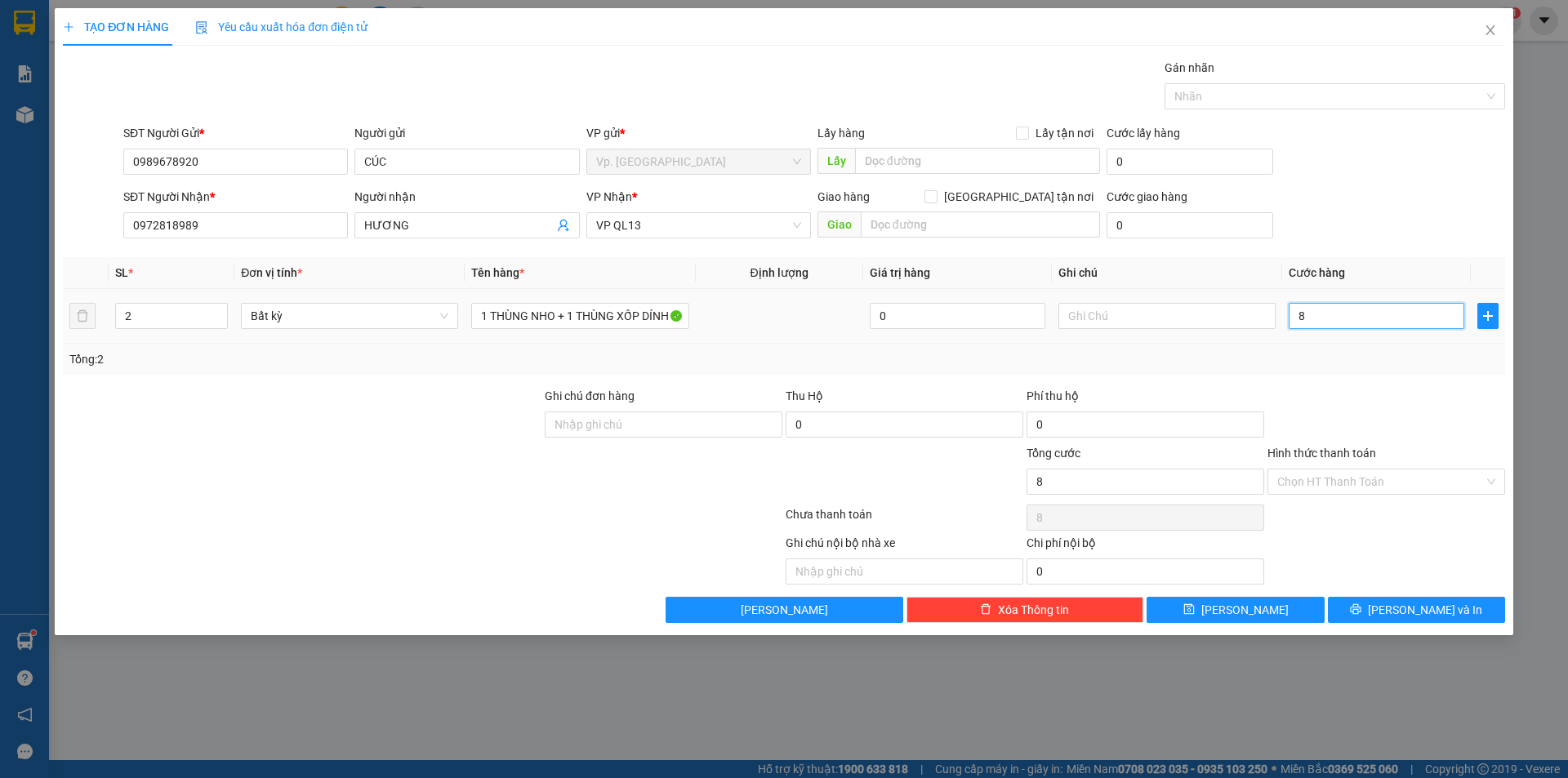
type input "80"
type input "80.000"
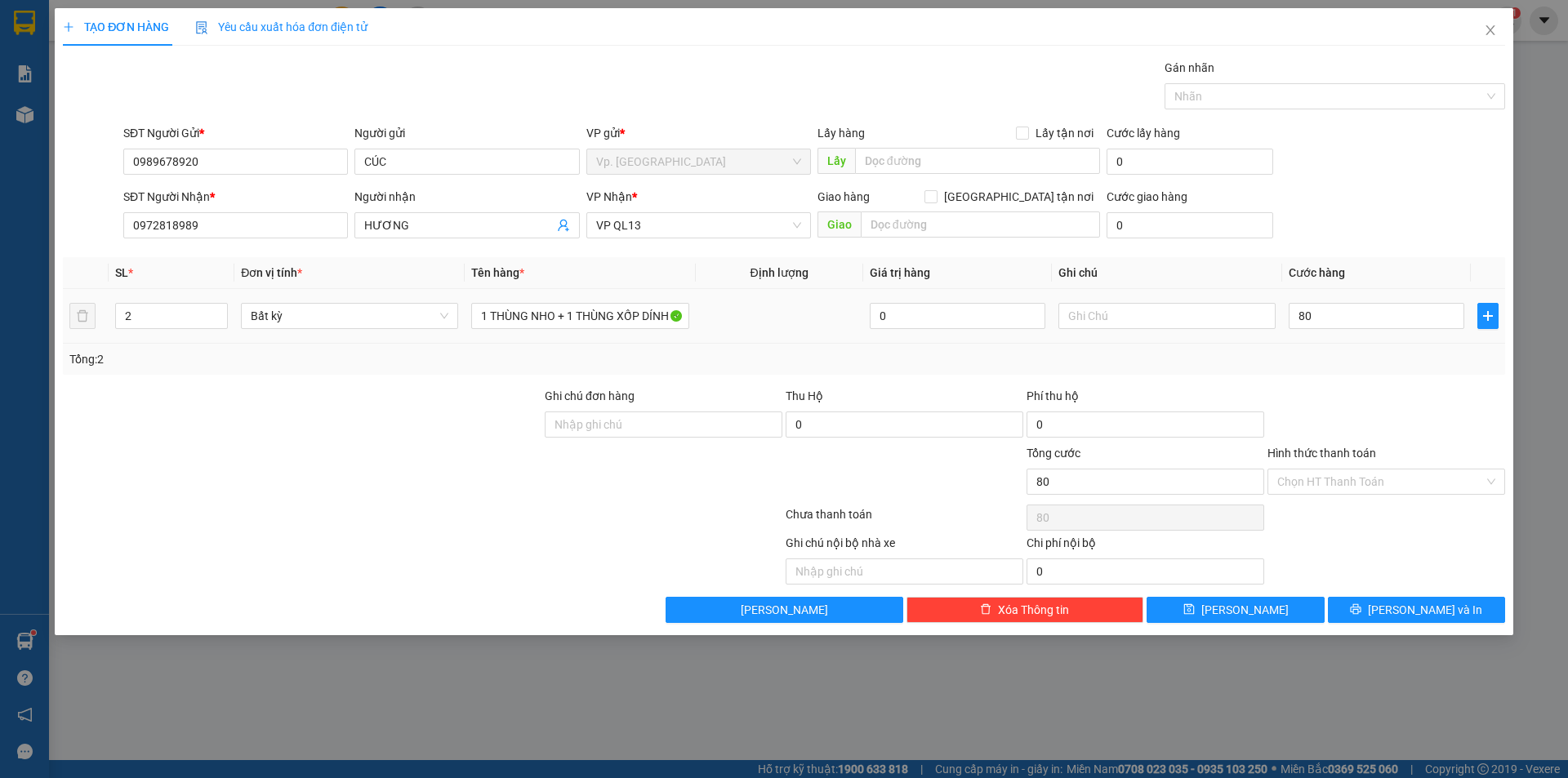
type input "80.000"
click at [1385, 430] on div at bounding box center [1386, 415] width 241 height 57
click at [1354, 492] on input "Hình thức thanh toán" at bounding box center [1381, 481] width 207 height 25
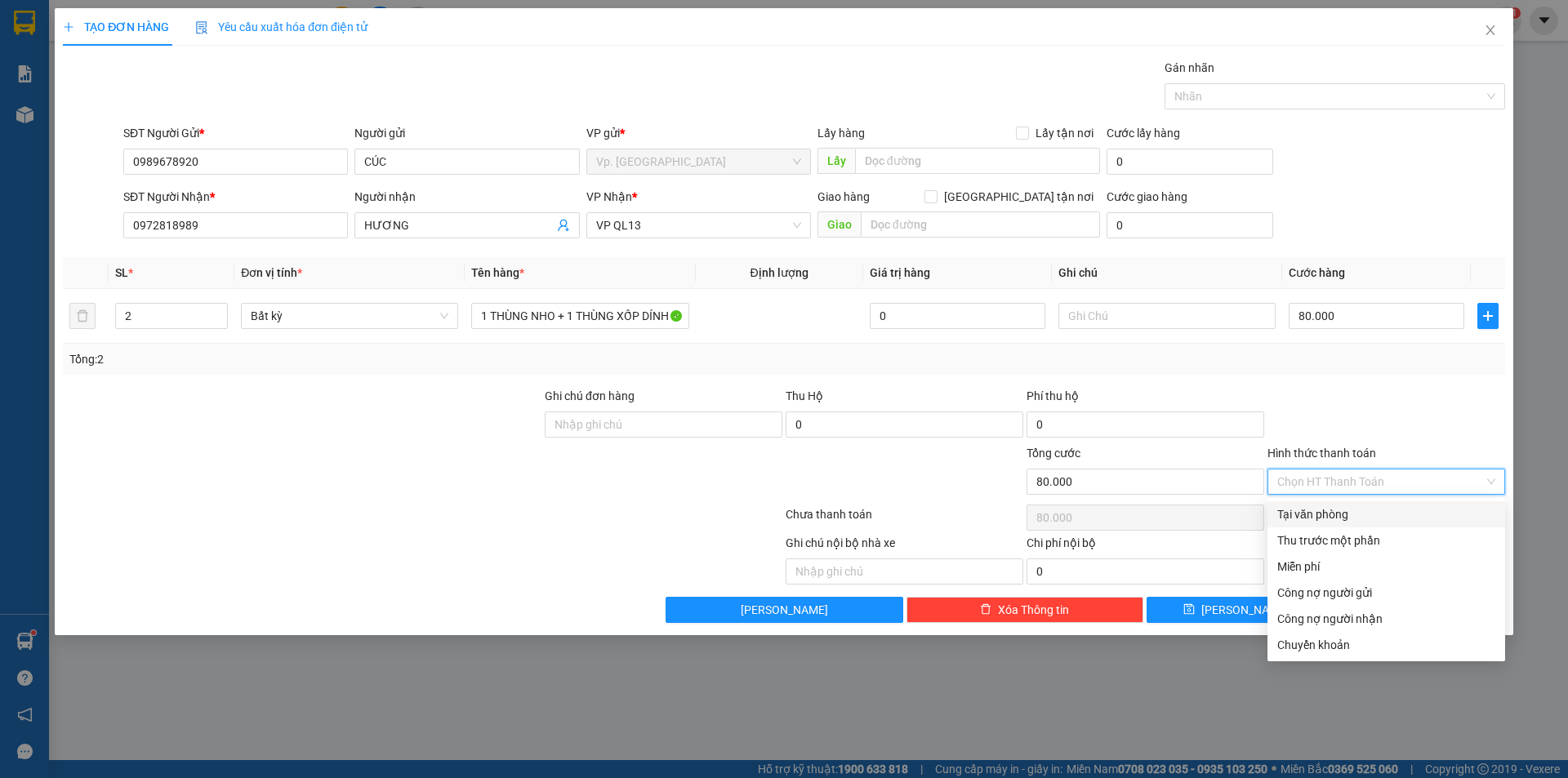
click at [1334, 506] on div "Tại văn phòng" at bounding box center [1387, 513] width 218 height 18
type input "0"
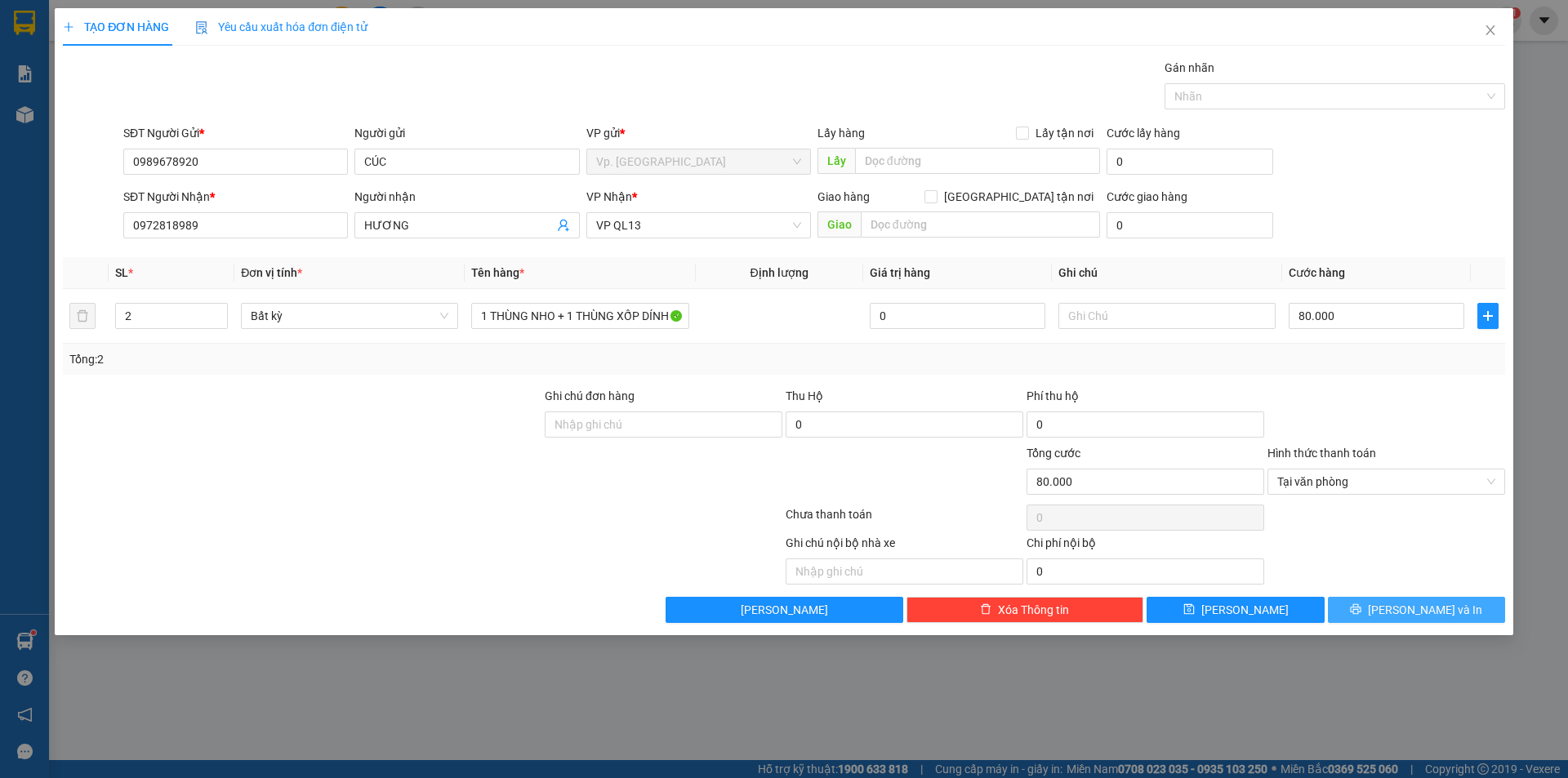
click at [1361, 609] on icon "printer" at bounding box center [1355, 609] width 11 height 11
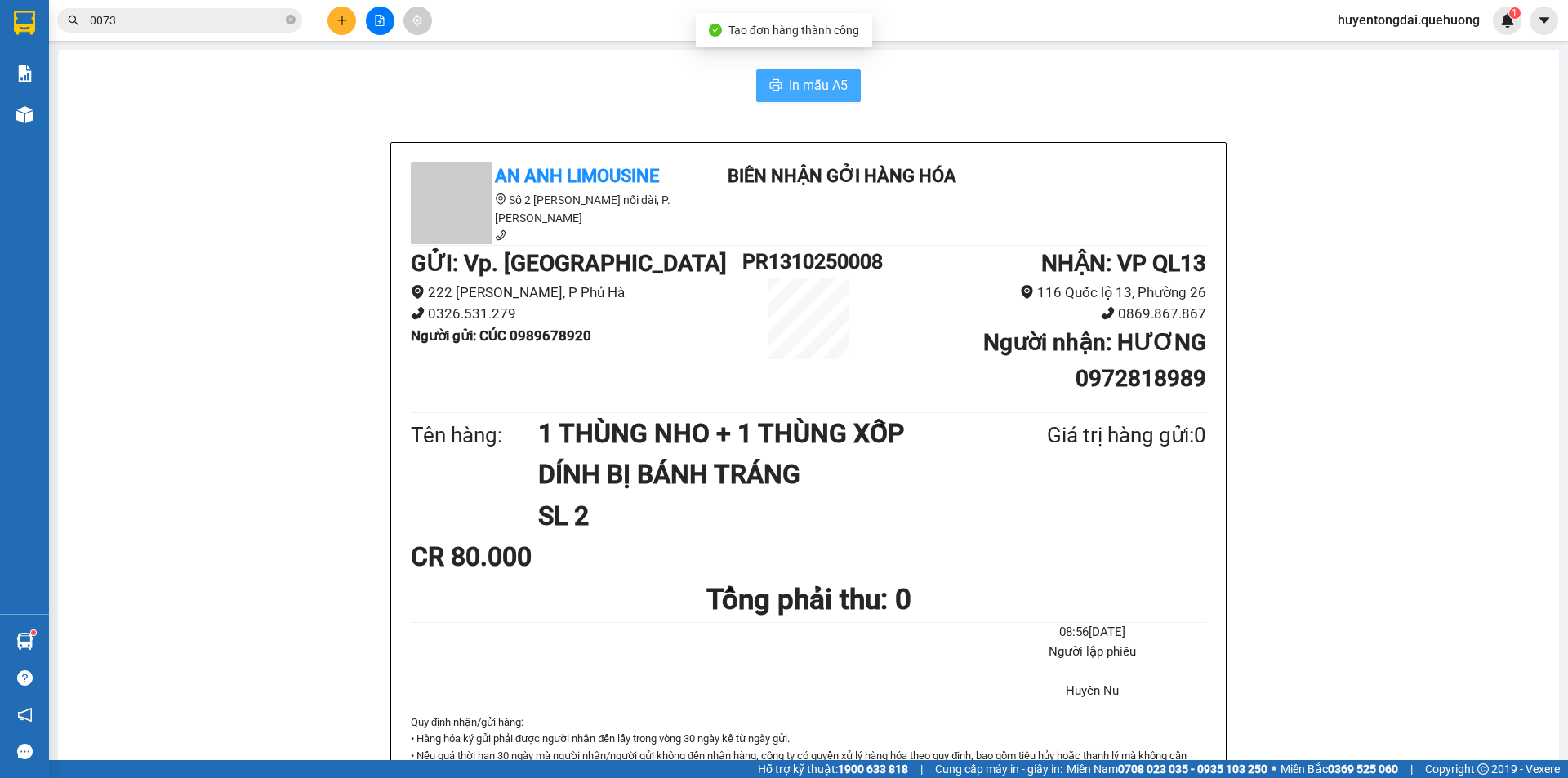
click at [793, 73] on button "In mẫu A5" at bounding box center [808, 85] width 105 height 32
click at [814, 83] on span "In mẫu A5" at bounding box center [818, 85] width 59 height 20
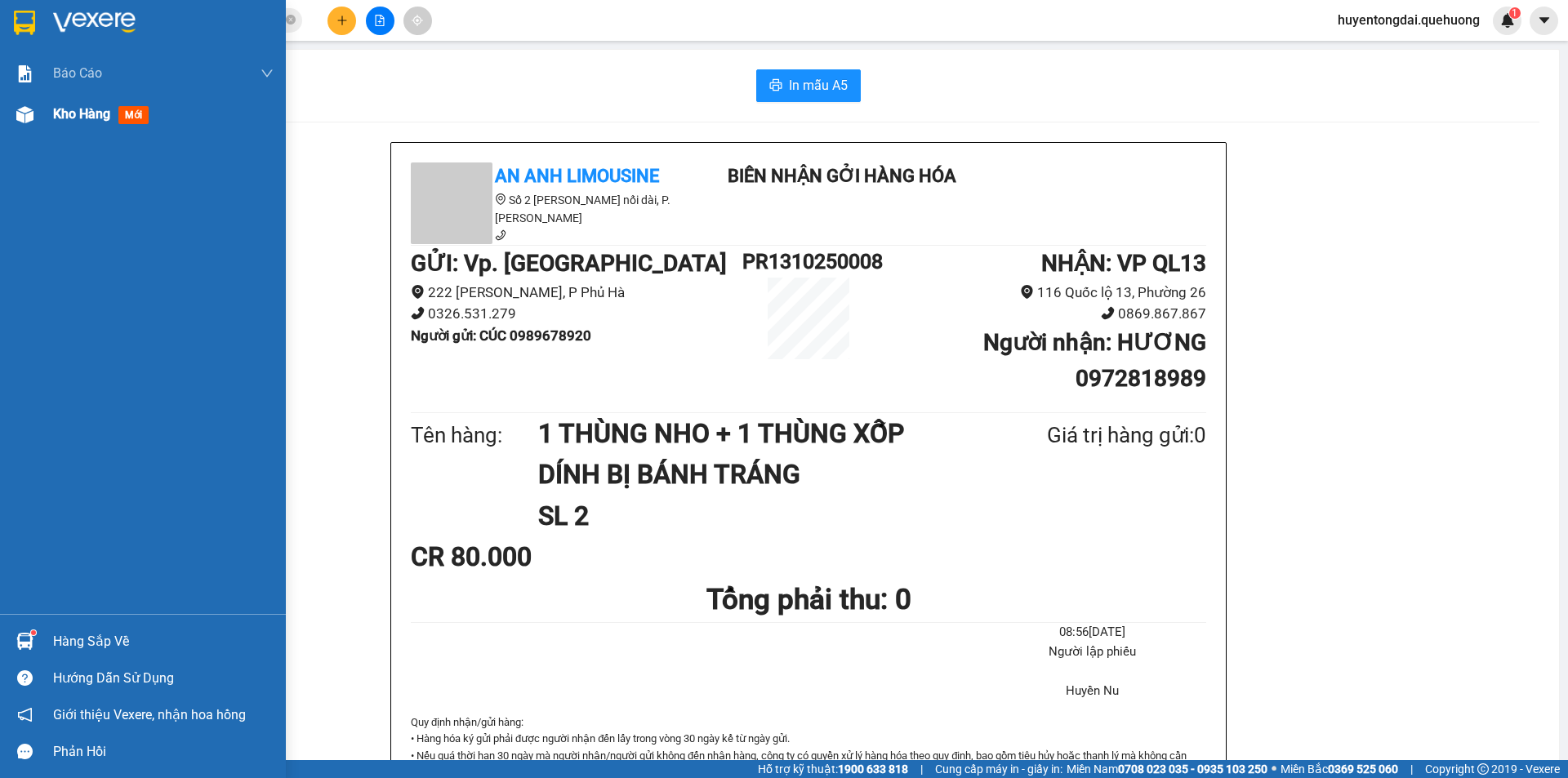
click at [20, 119] on img at bounding box center [25, 115] width 17 height 17
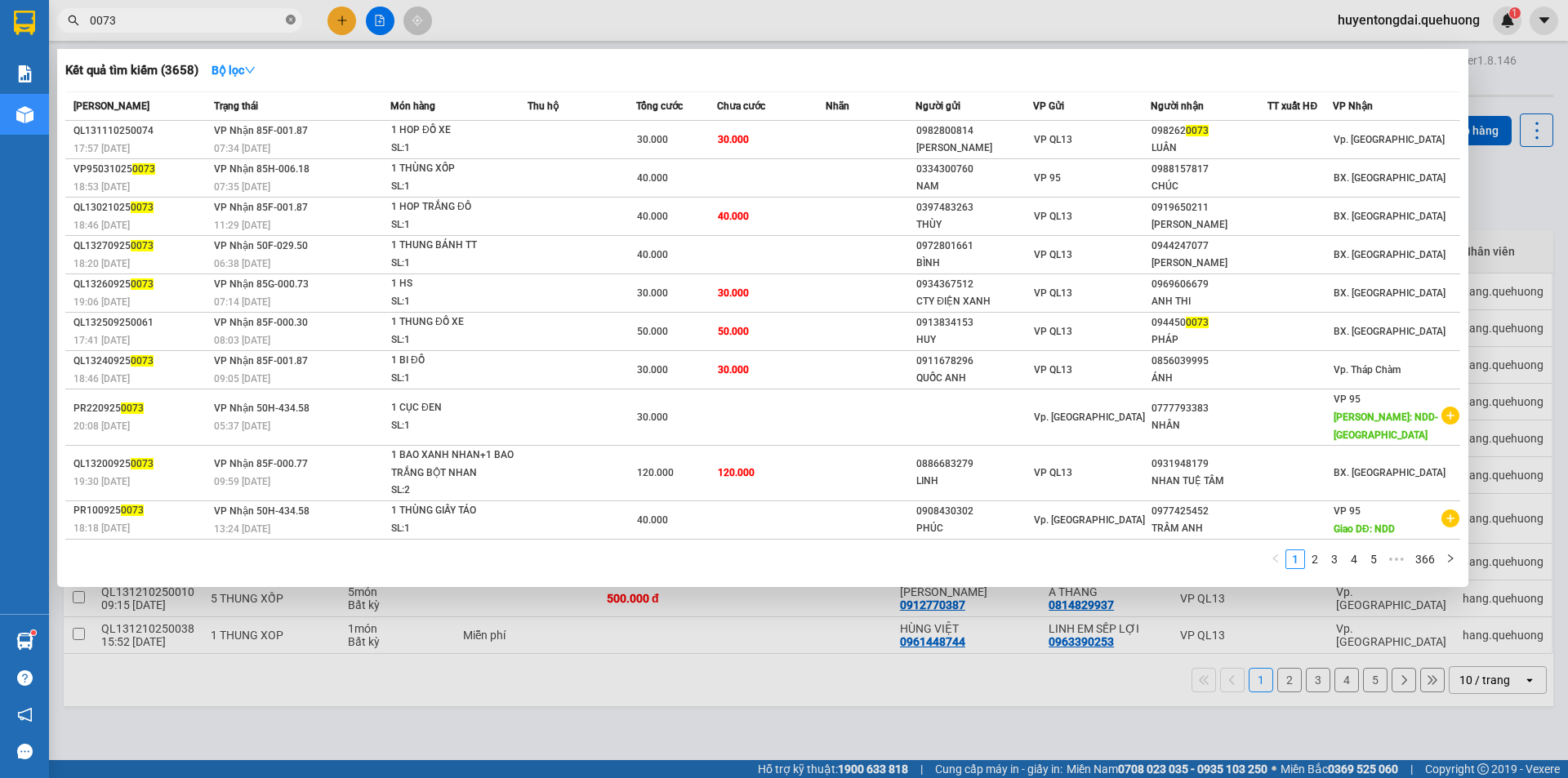
click at [291, 20] on icon "close-circle" at bounding box center [291, 20] width 10 height 10
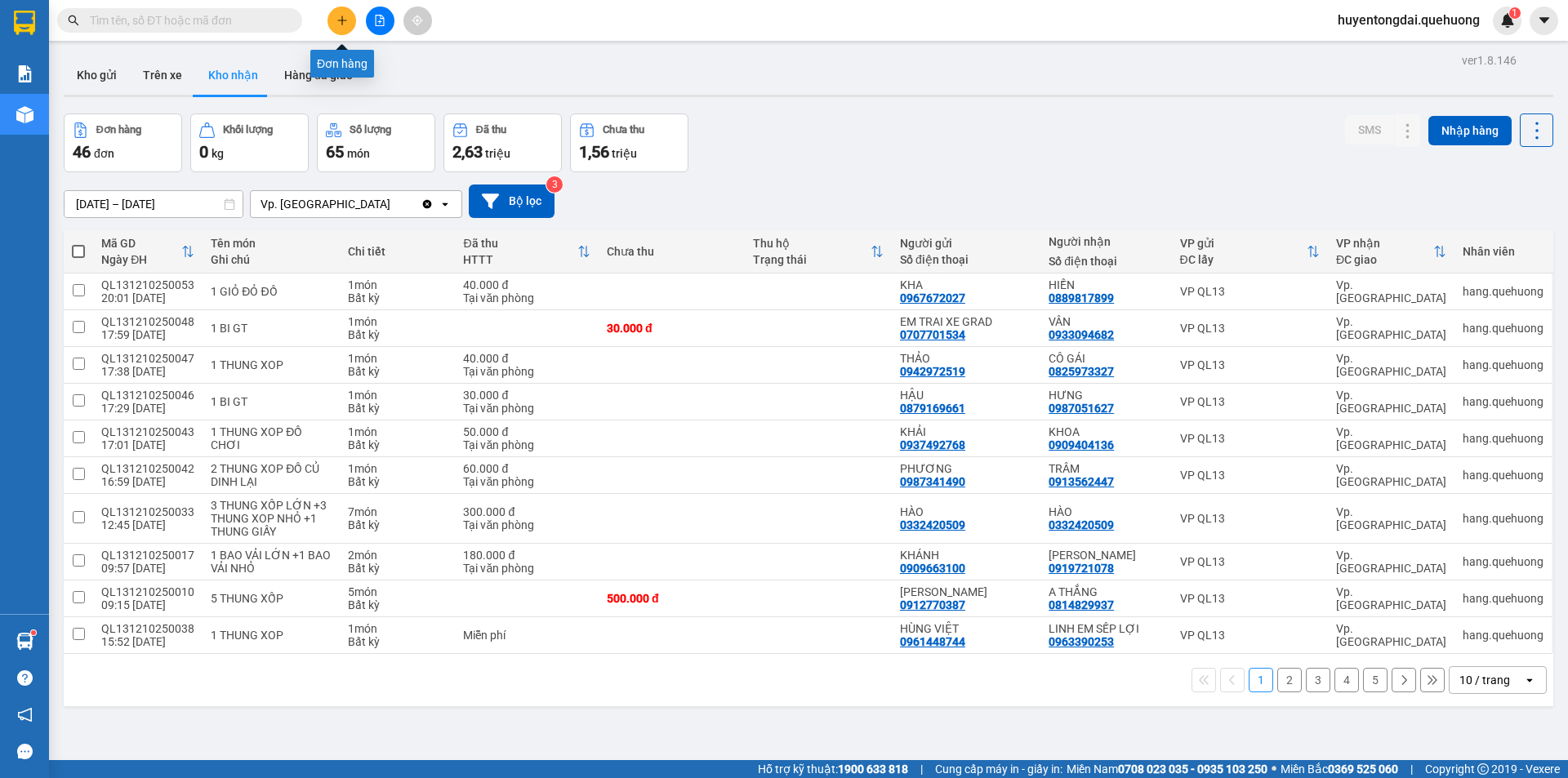
click at [358, 18] on div at bounding box center [380, 21] width 123 height 29
click at [342, 19] on icon "plus" at bounding box center [342, 20] width 11 height 11
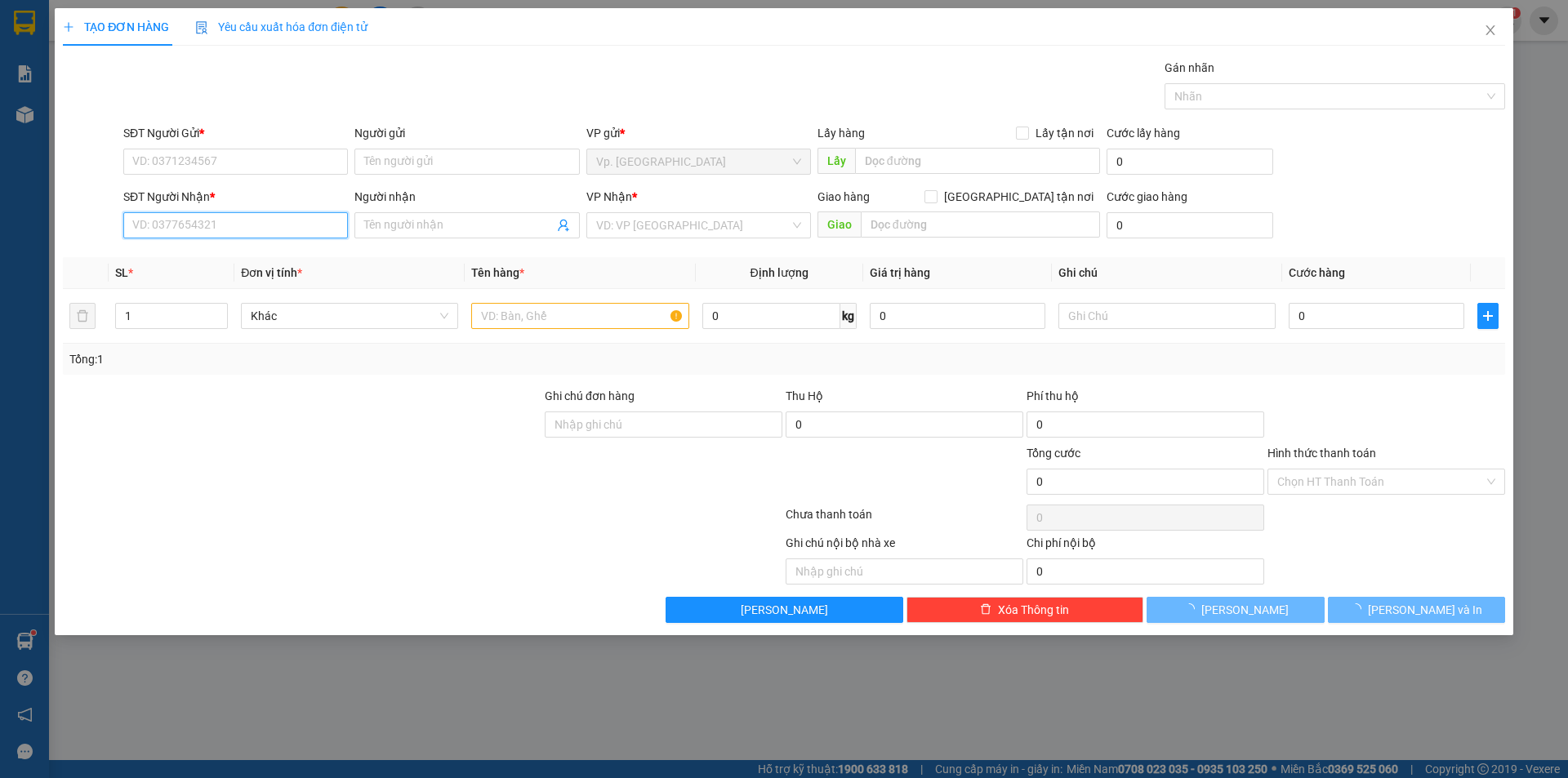
click at [187, 234] on input "SĐT Người Nhận *" at bounding box center [236, 225] width 225 height 26
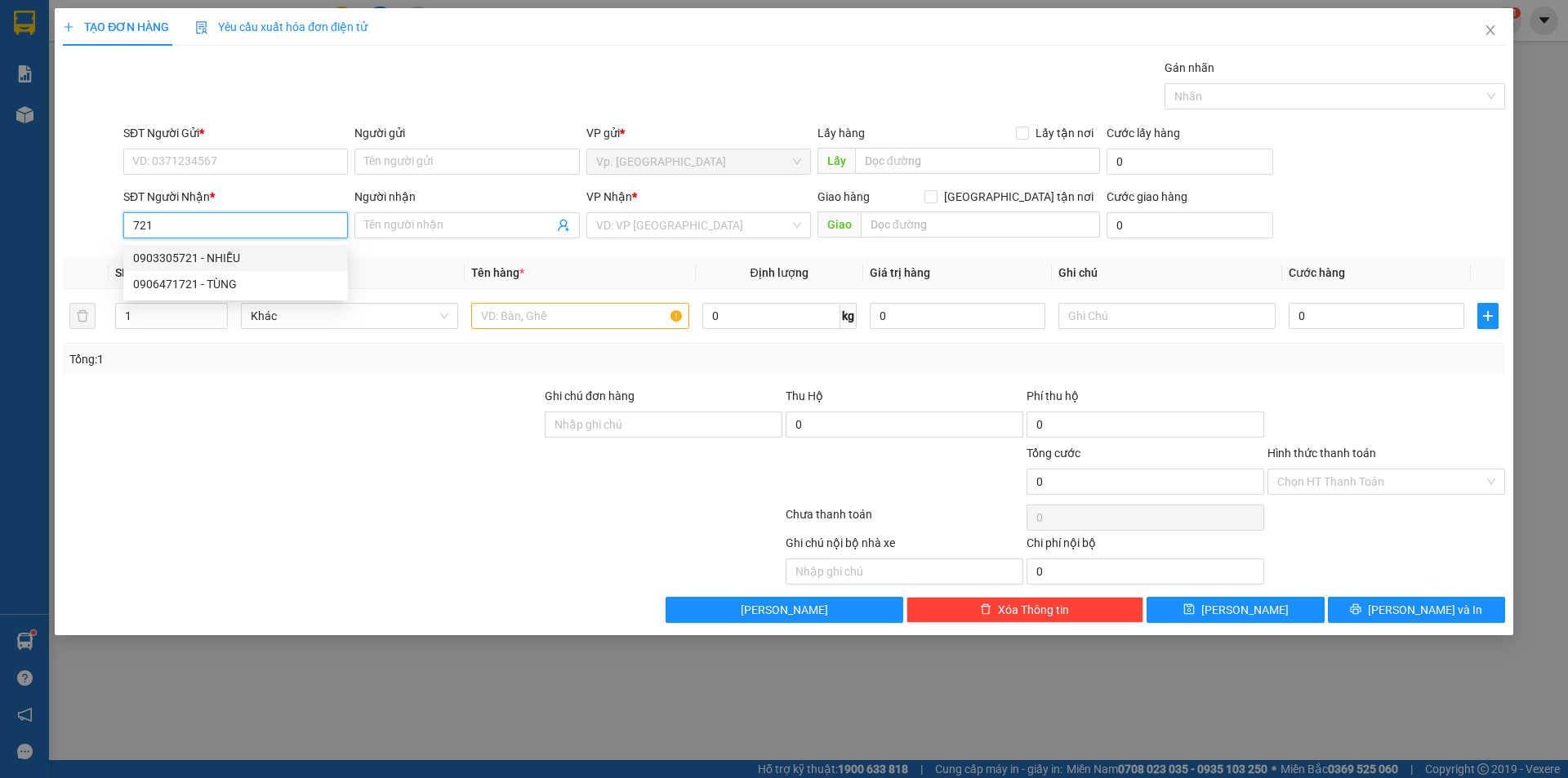
click at [184, 259] on div "0903305721 - NHIỄU" at bounding box center [235, 257] width 205 height 18
type input "0903305721"
type input "NHIỄU"
type input "80.000"
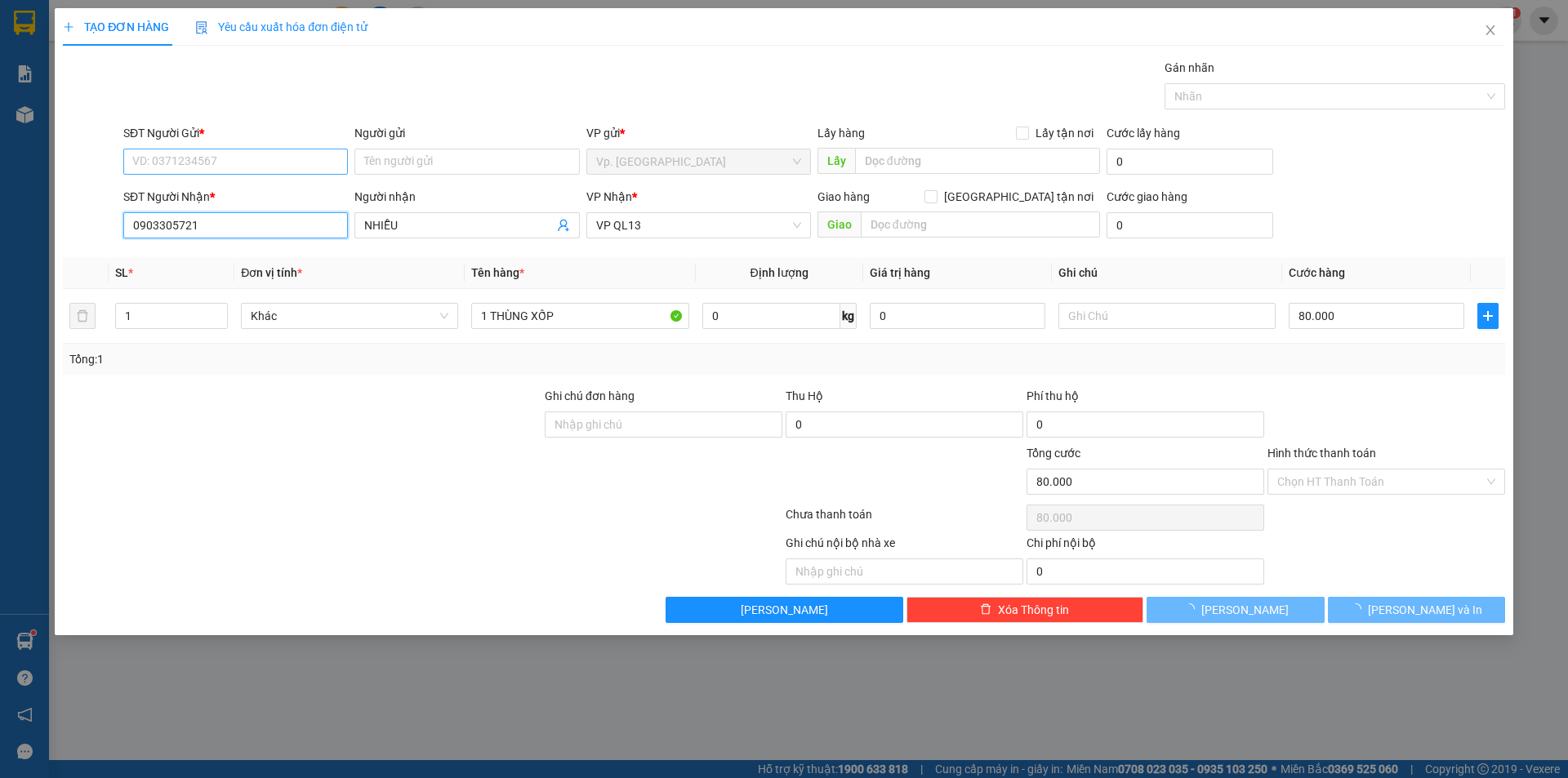
type input "0903305721"
click at [212, 159] on input "SĐT Người Gửi *" at bounding box center [236, 161] width 225 height 26
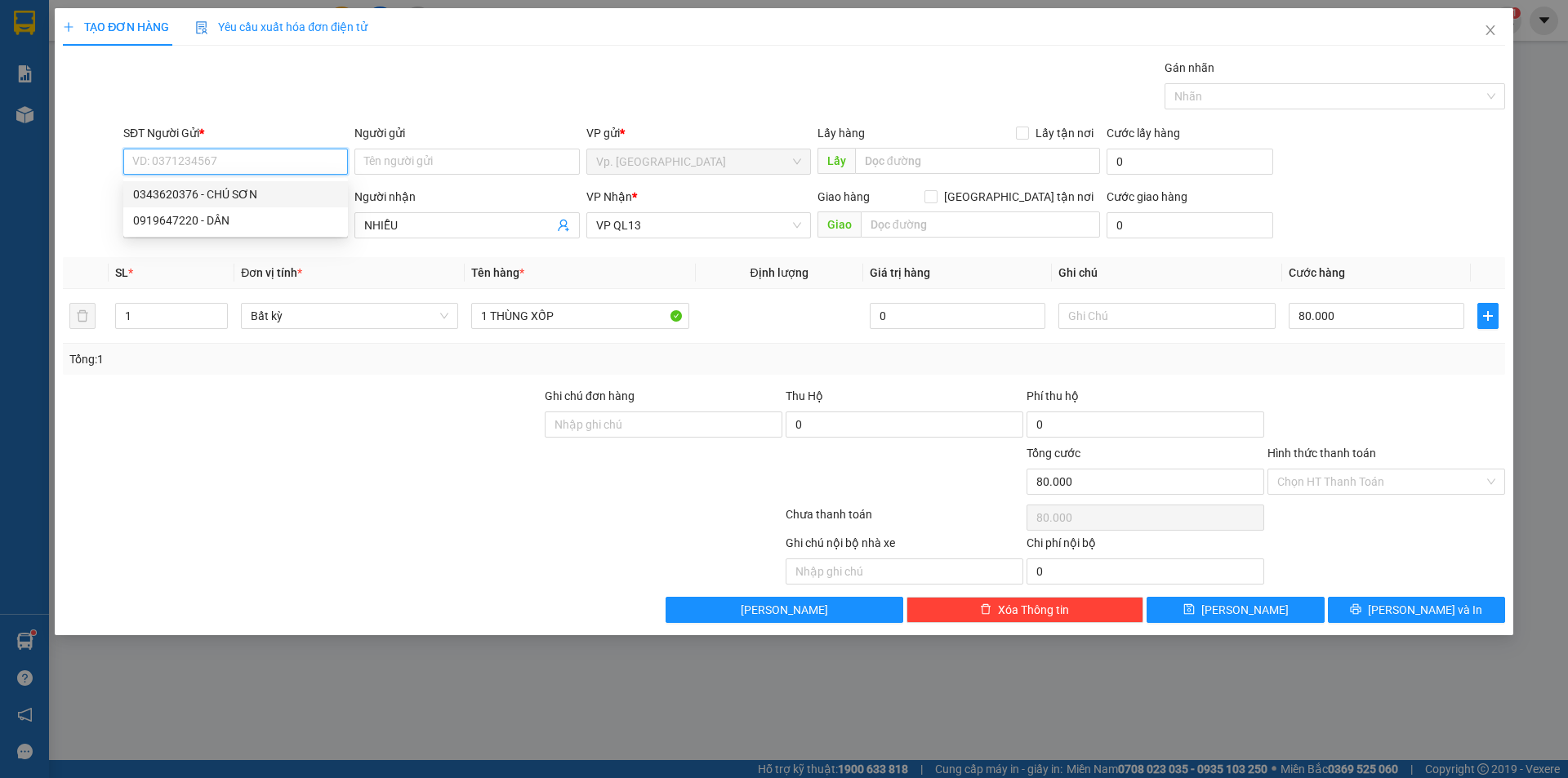
click at [221, 192] on div "0343620376 - CHÚ SƠN" at bounding box center [235, 194] width 205 height 18
type input "0343620376"
type input "CHÚ SƠN"
drag, startPoint x: 1356, startPoint y: 346, endPoint x: 1358, endPoint y: 319, distance: 27.1
click at [1356, 345] on div "Tổng: 1" at bounding box center [784, 359] width 1442 height 31
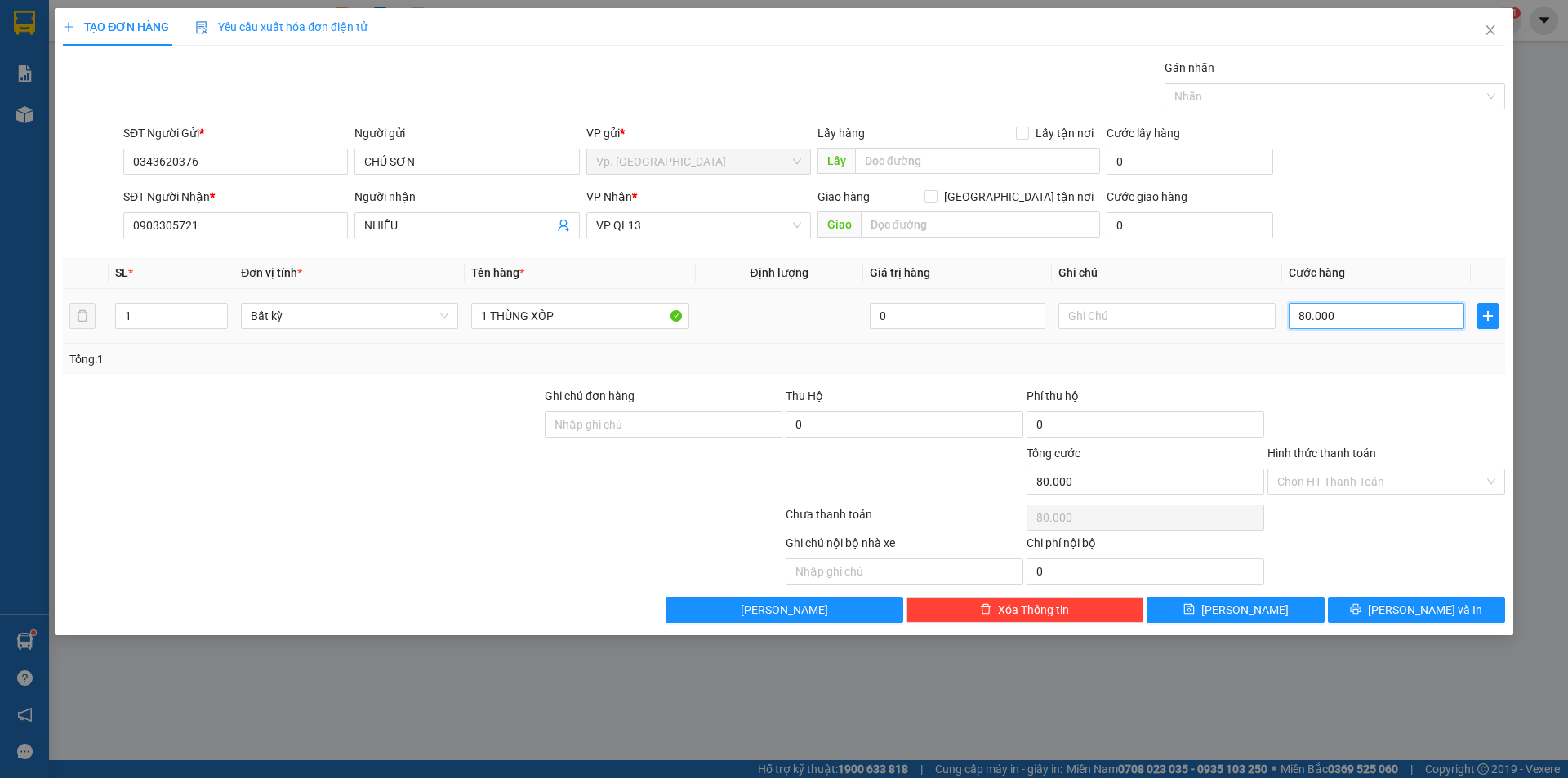
click at [1358, 319] on input "80.000" at bounding box center [1376, 316] width 175 height 26
type input "5"
type input "50"
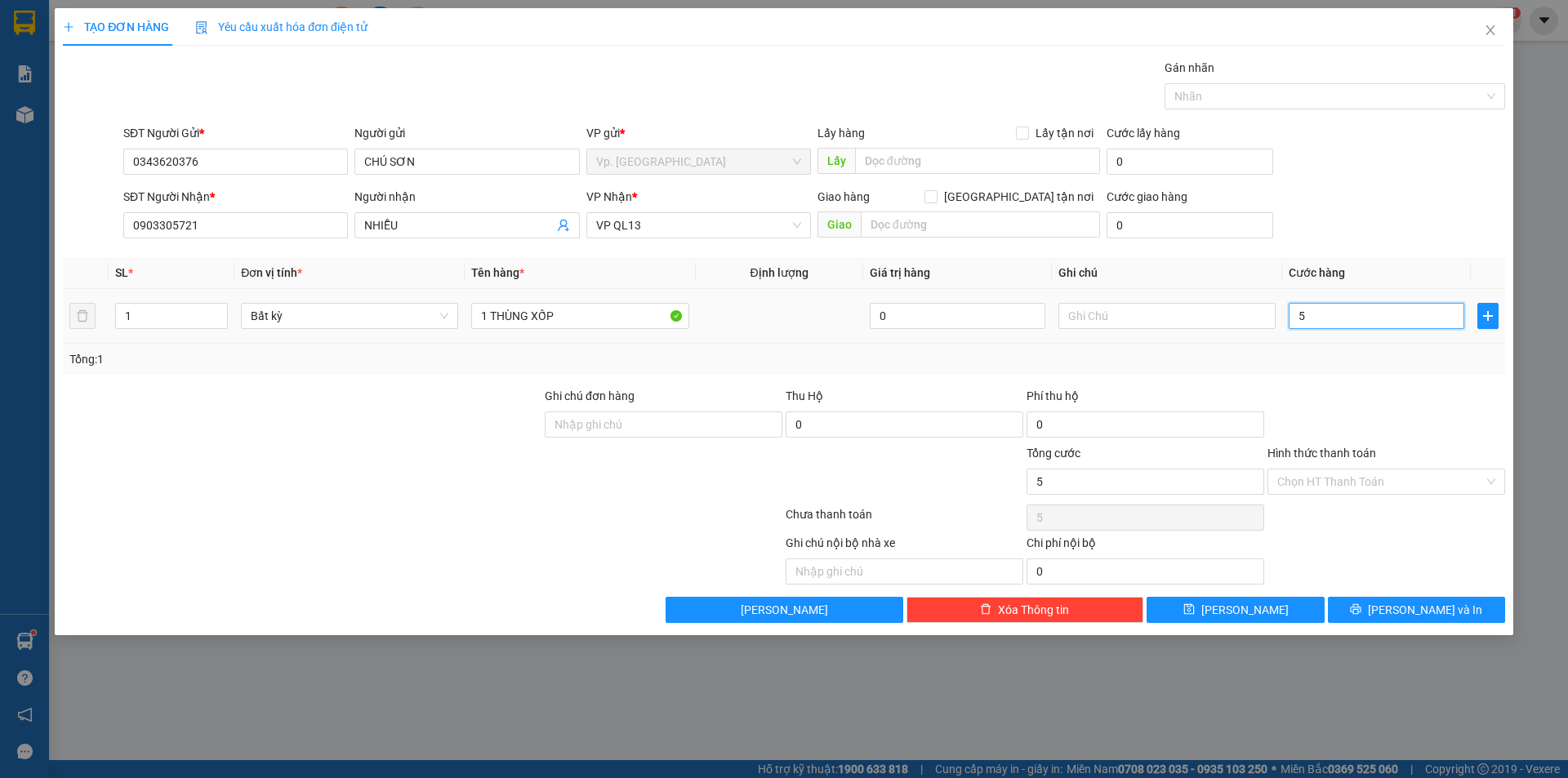
type input "50"
type input "50.000"
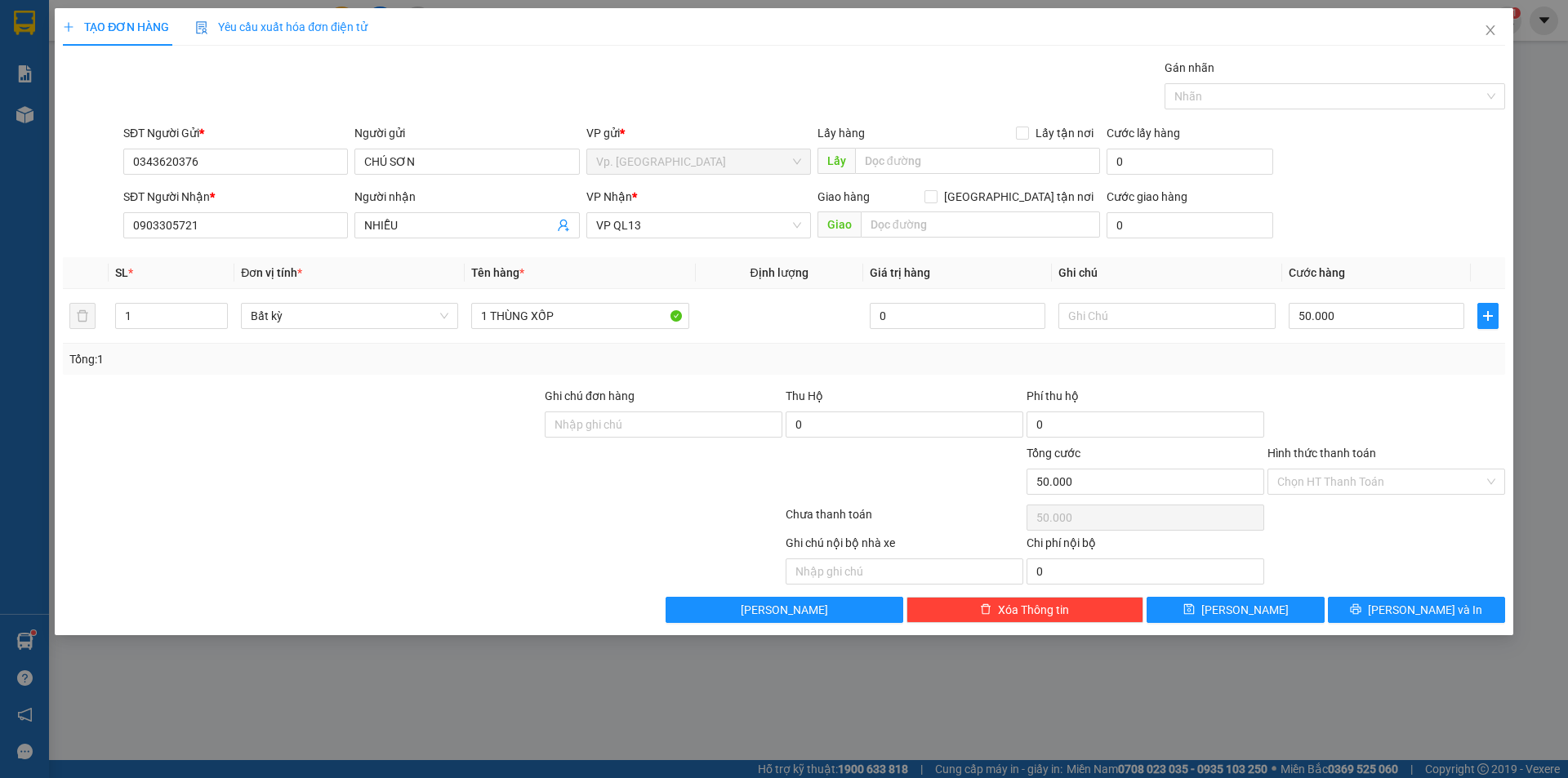
click at [1358, 369] on div "Tổng: 1" at bounding box center [784, 359] width 1442 height 31
click at [1327, 485] on input "Hình thức thanh toán" at bounding box center [1381, 481] width 207 height 25
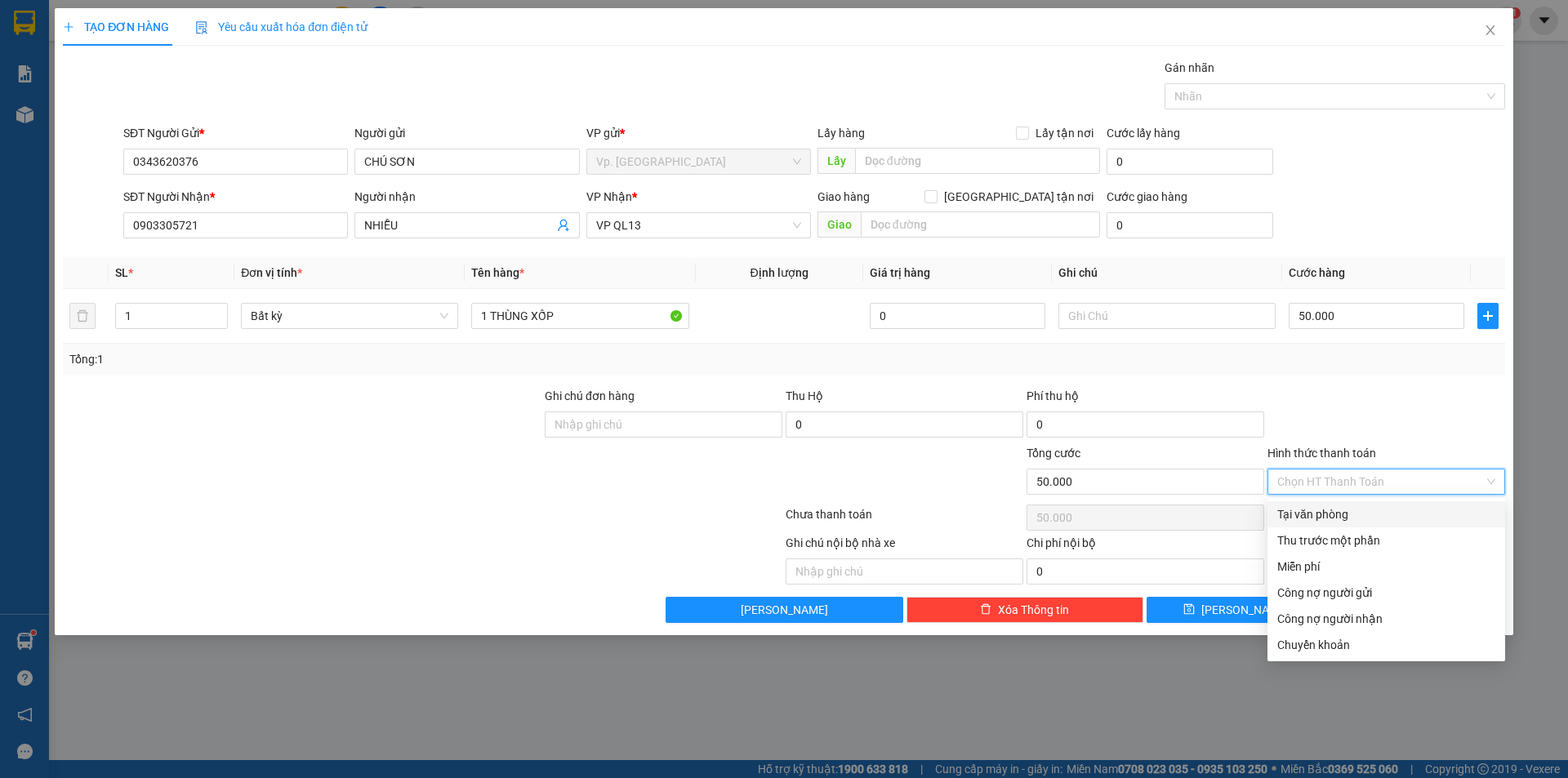
click at [1321, 511] on div "Tại văn phòng" at bounding box center [1387, 513] width 218 height 18
type input "0"
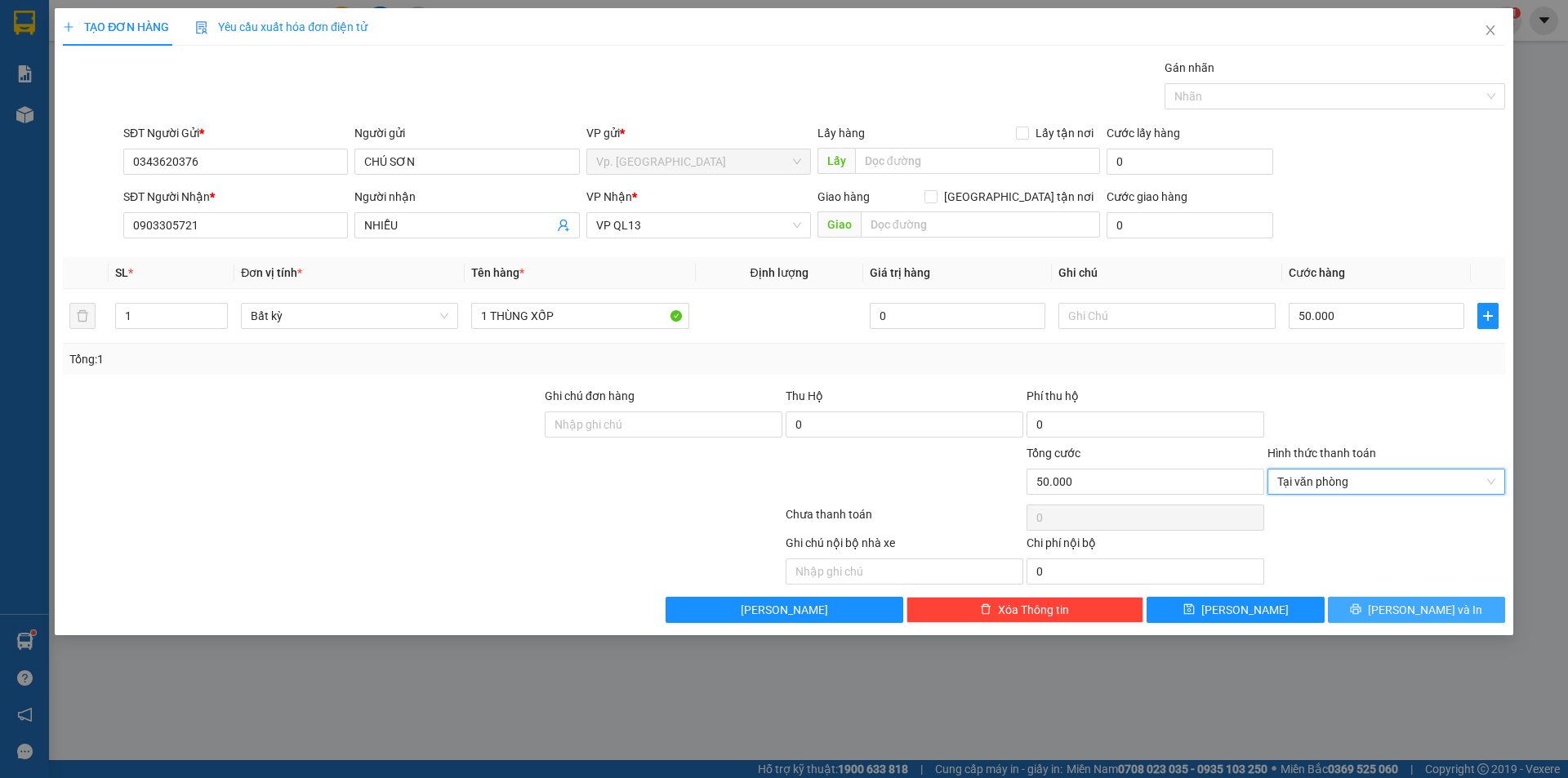
click at [1393, 597] on button "[PERSON_NAME] và In" at bounding box center [1416, 609] width 177 height 26
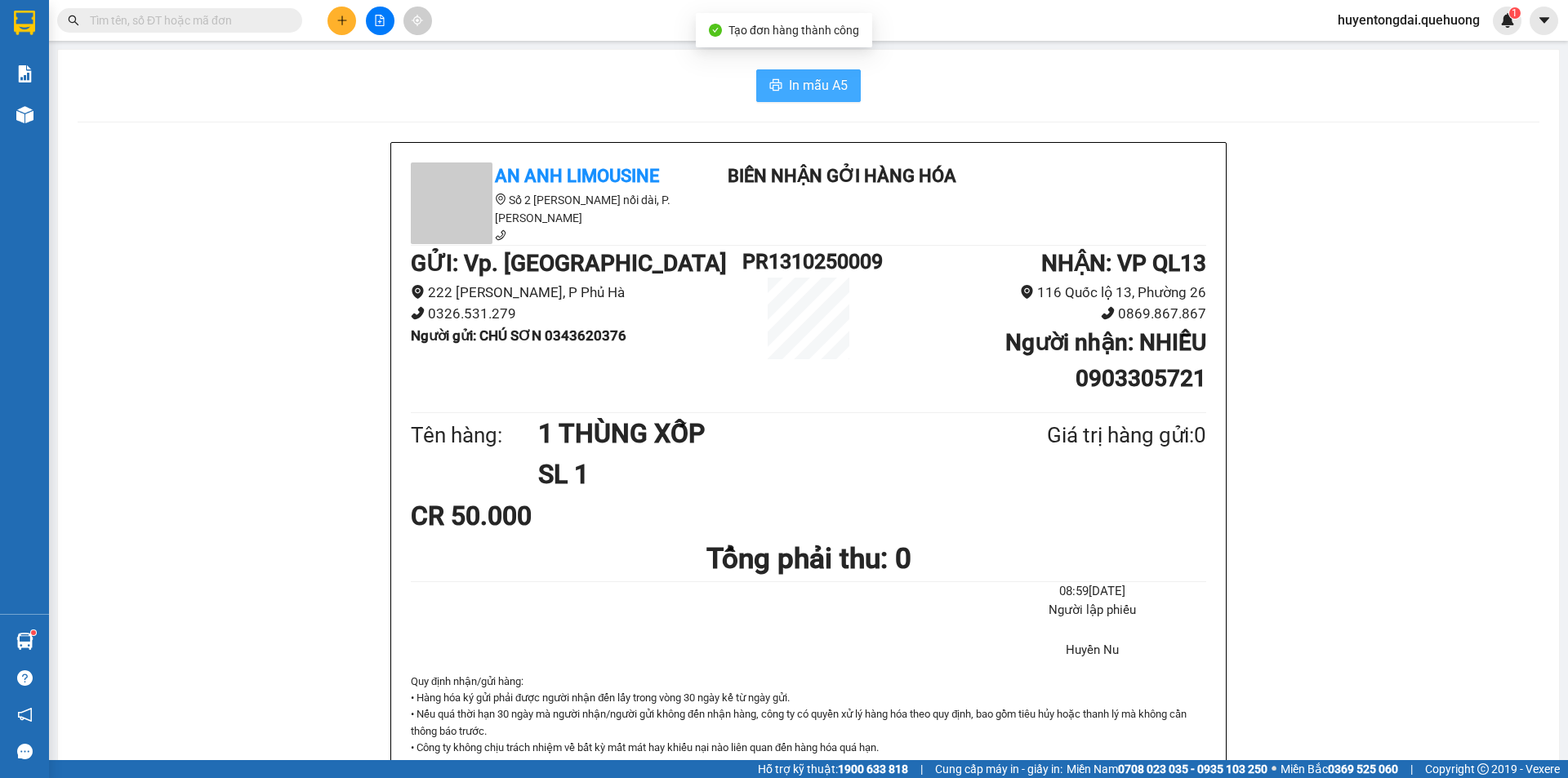
click at [815, 85] on span "In mẫu A5" at bounding box center [818, 85] width 59 height 20
click at [261, 15] on input "text" at bounding box center [186, 20] width 192 height 18
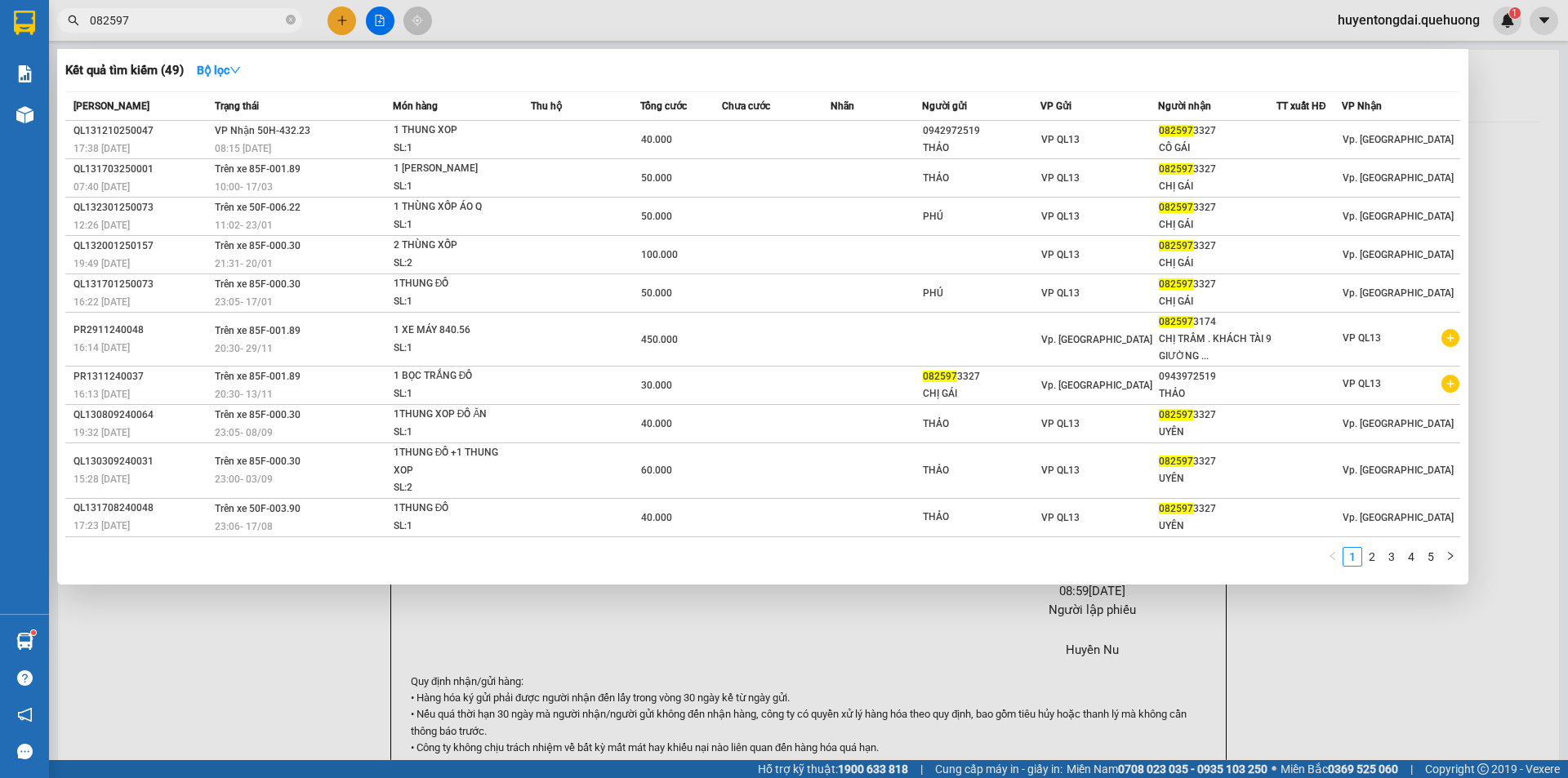
type input "082597"
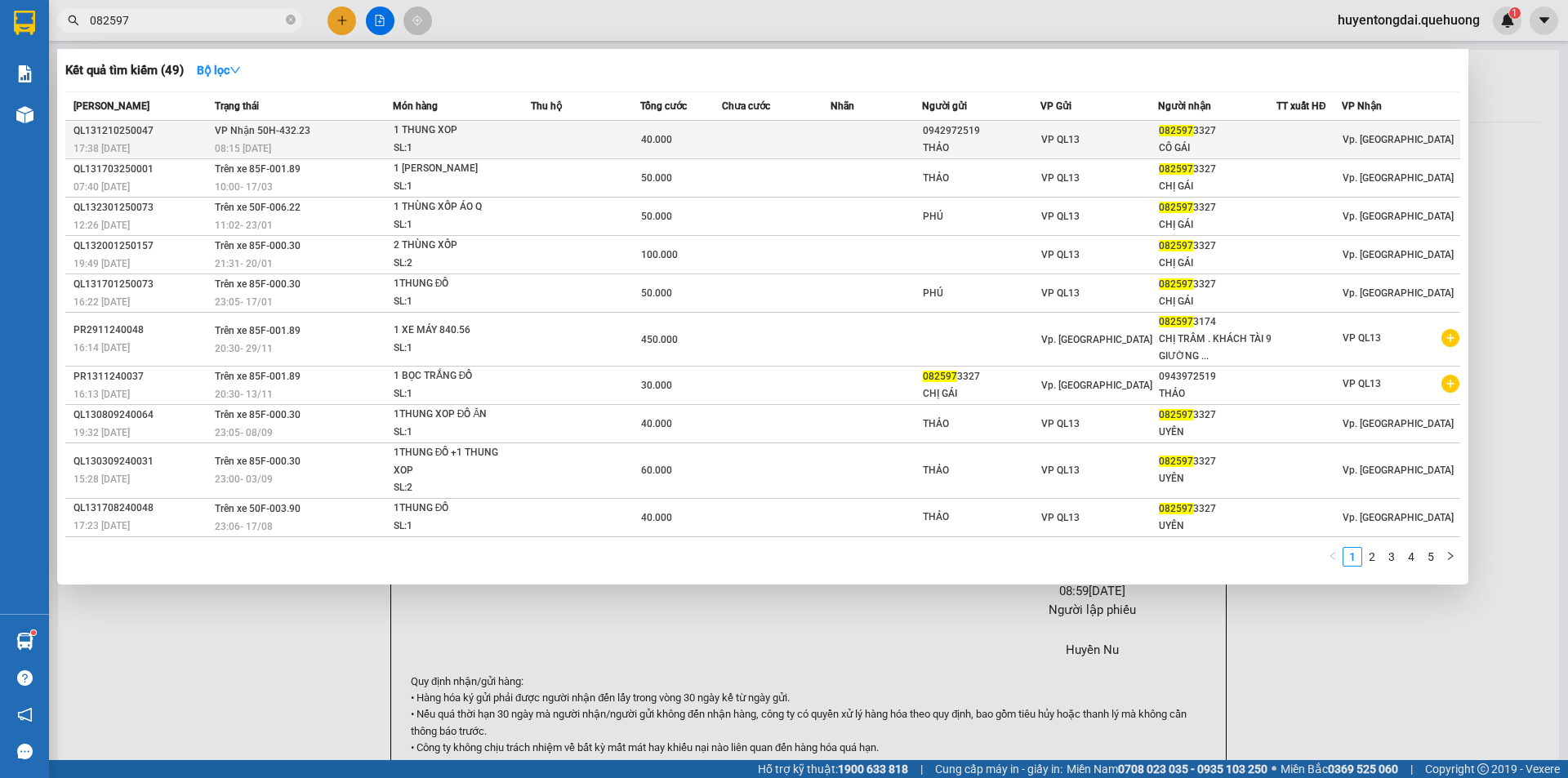
click at [878, 144] on td at bounding box center [876, 140] width 90 height 38
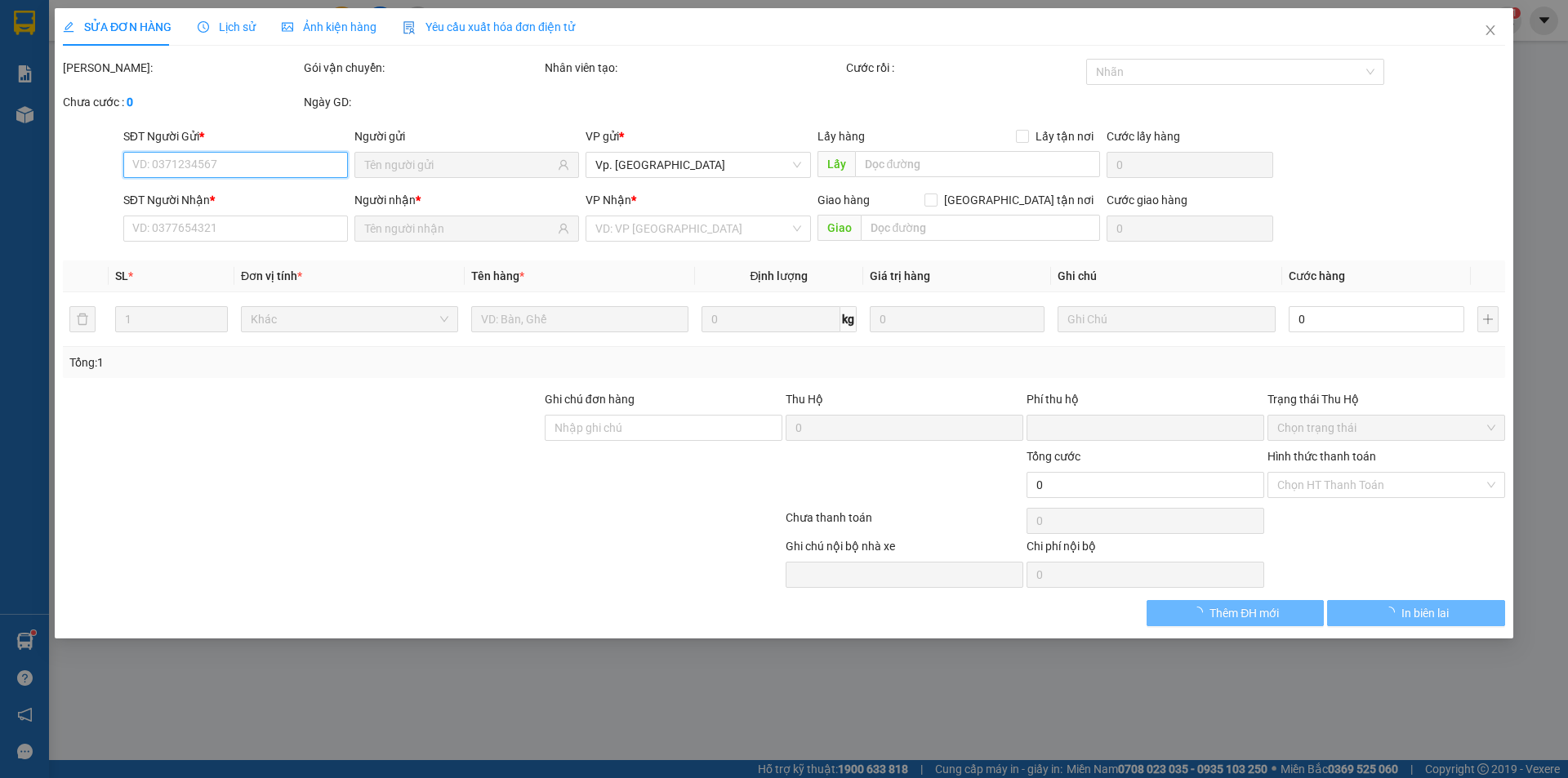
type input "0942972519"
type input "THẢO"
type input "0825973327"
type input "CÔ GÁI"
type input "0"
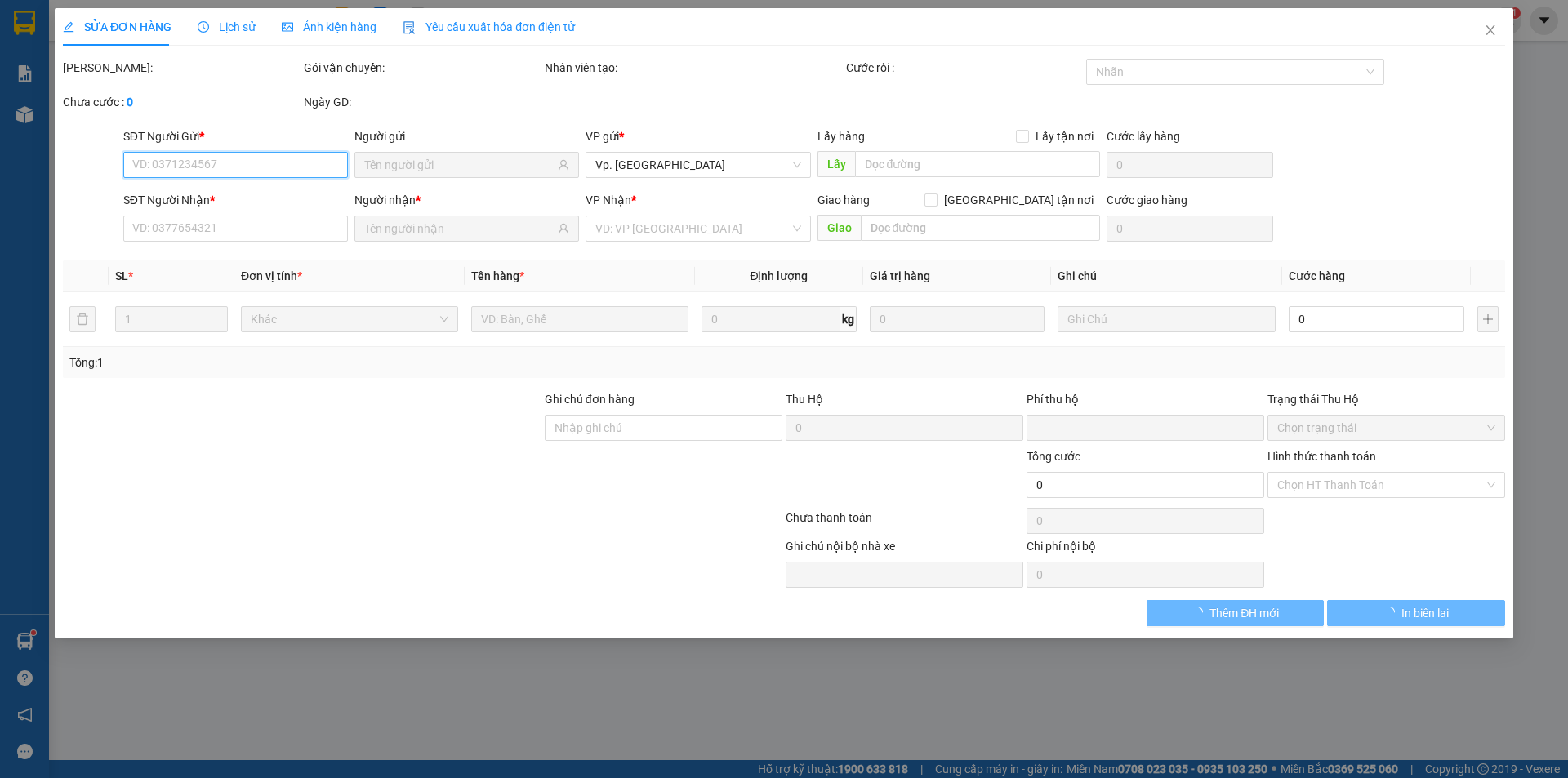
type input "40.000"
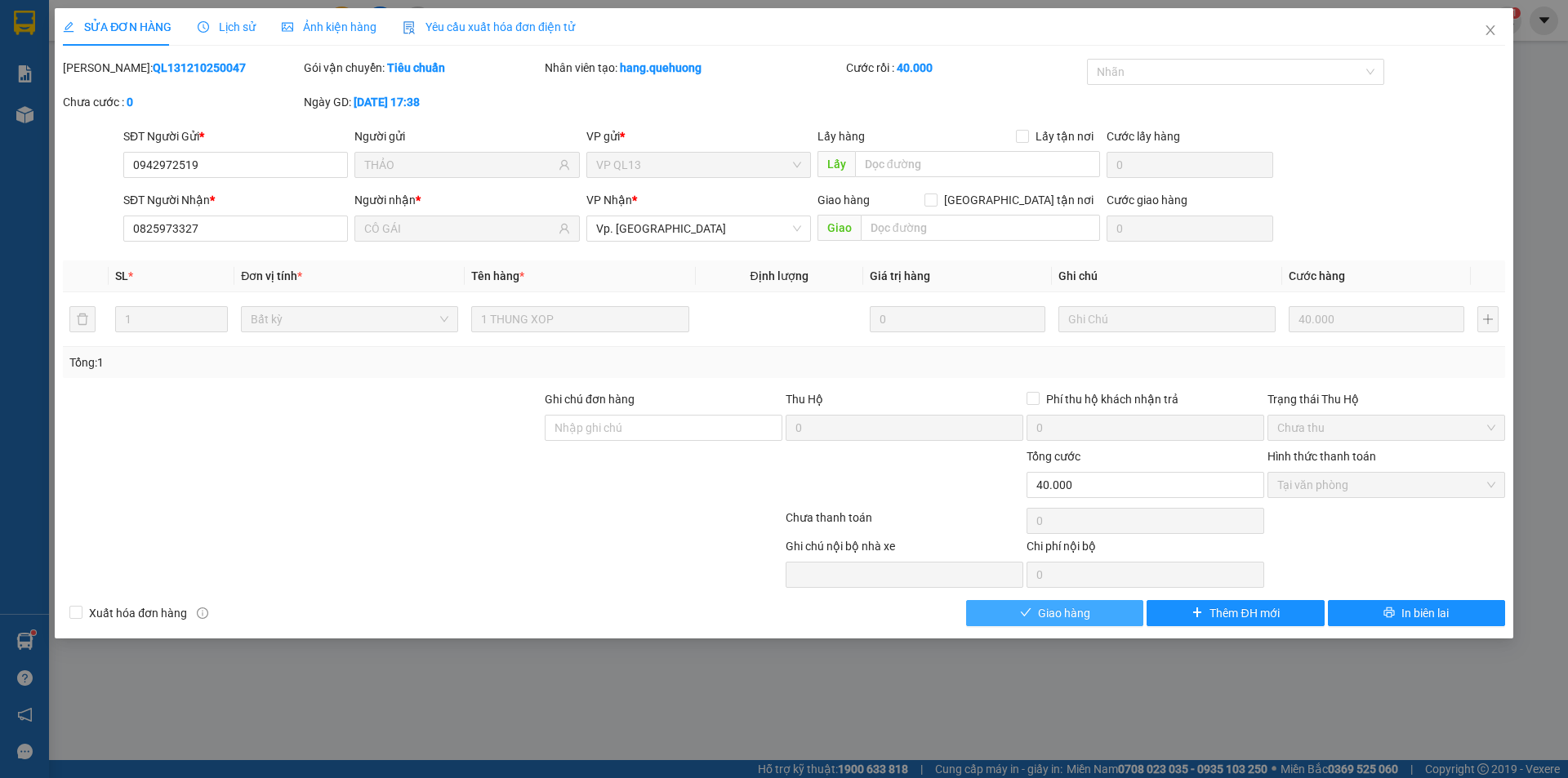
click at [1066, 609] on span "Giao hàng" at bounding box center [1064, 613] width 52 height 18
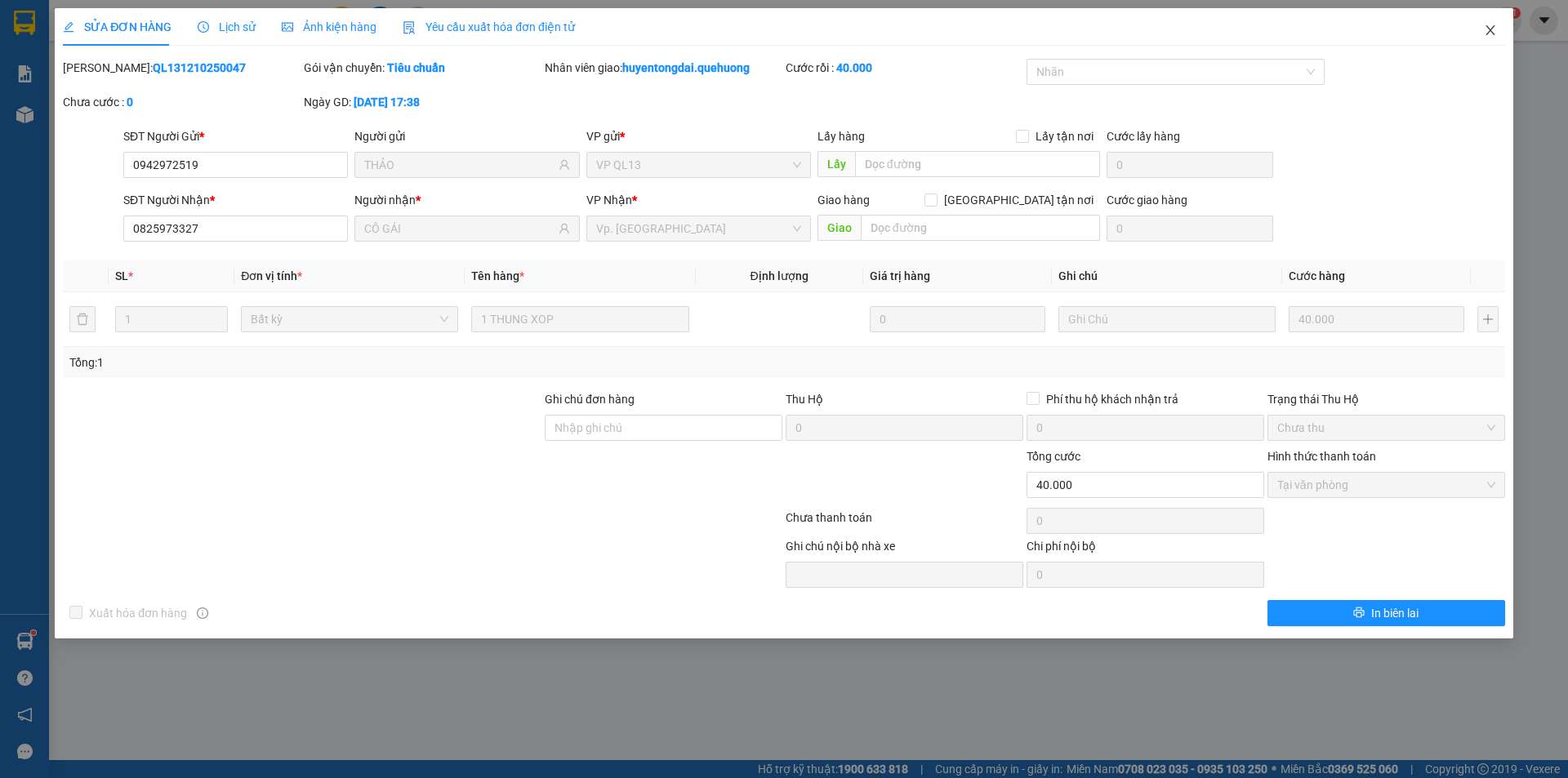
click at [1484, 33] on icon "close" at bounding box center [1490, 30] width 13 height 13
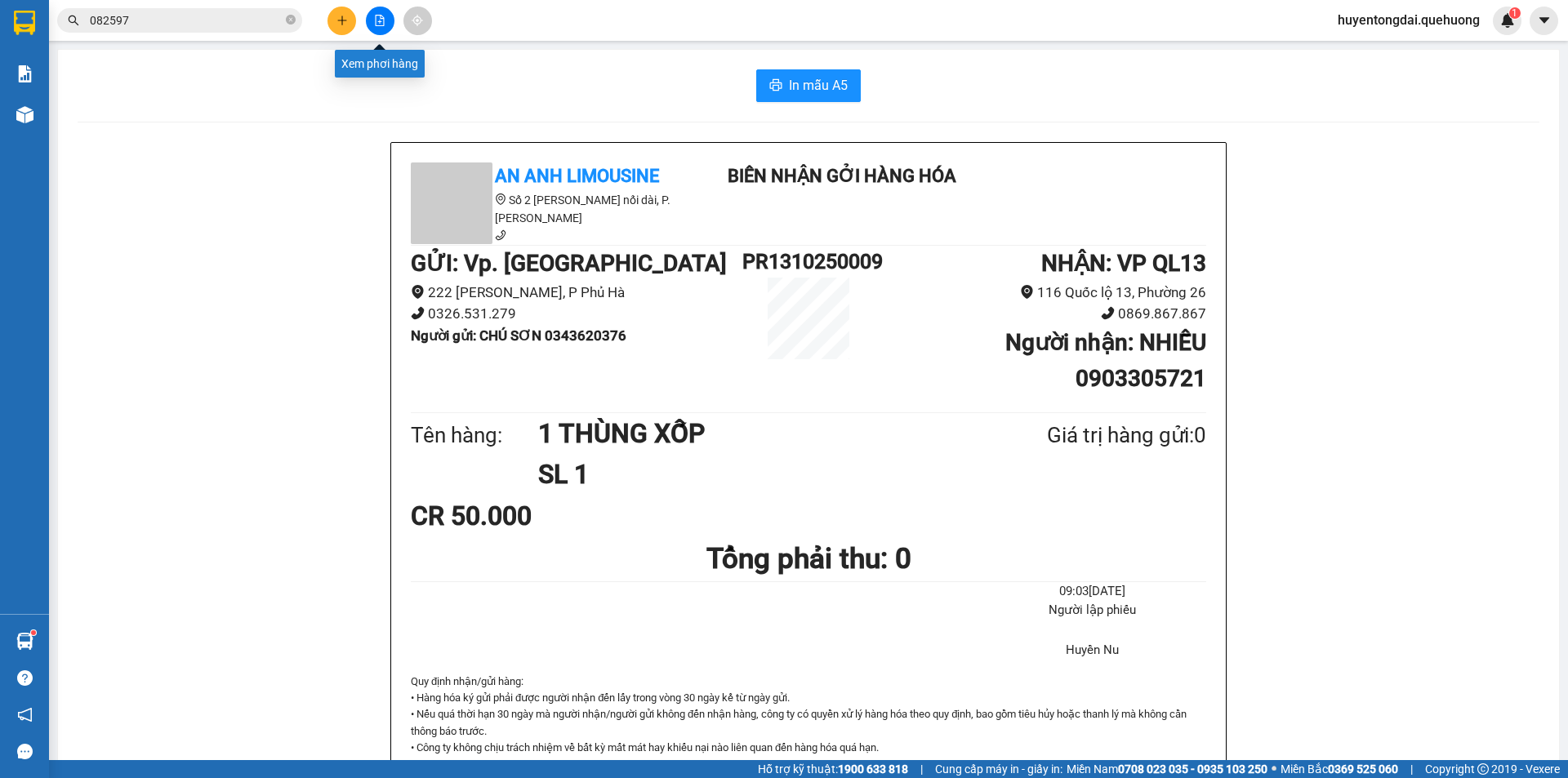
click at [377, 29] on button at bounding box center [381, 21] width 29 height 29
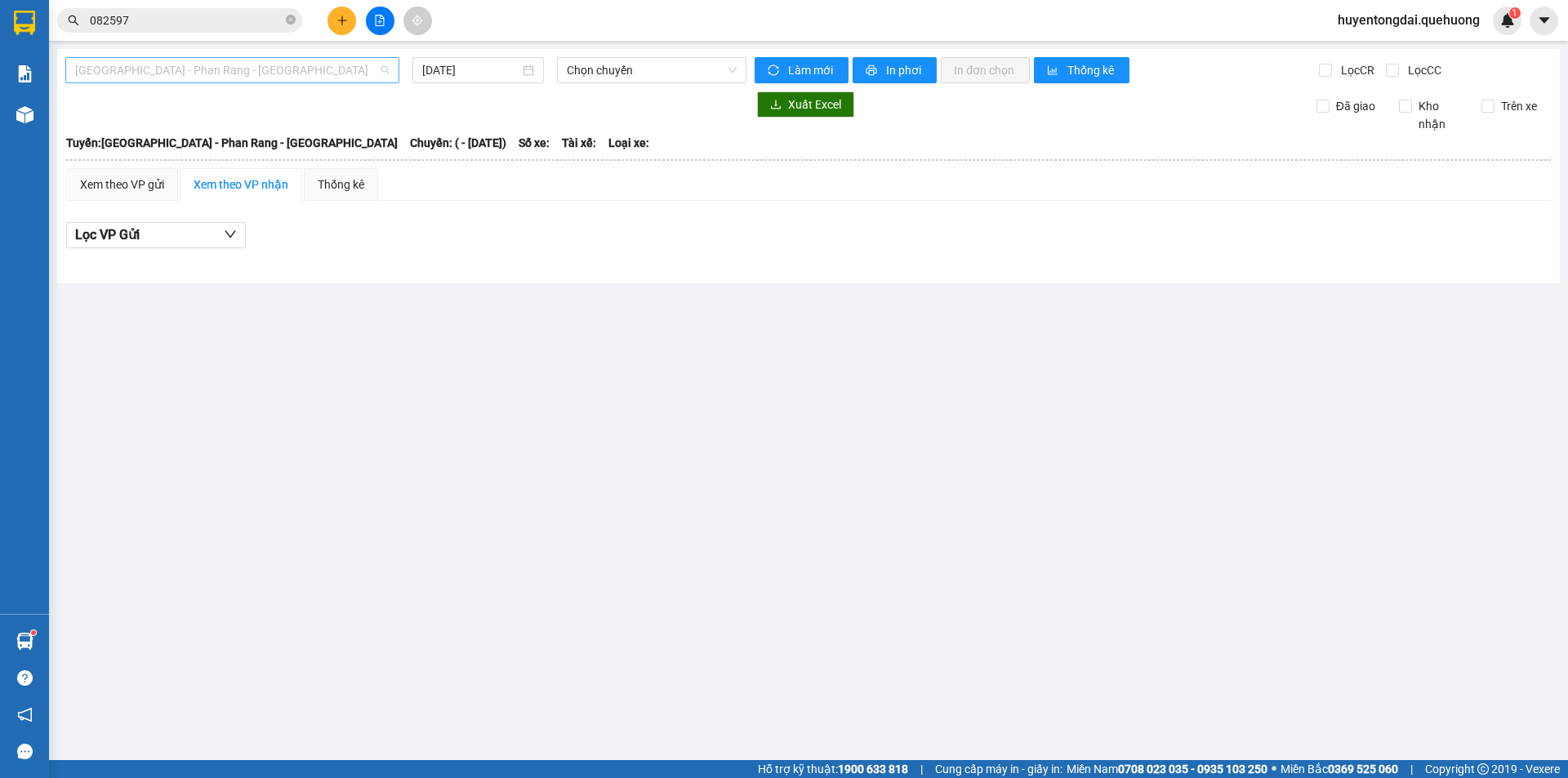
click at [281, 79] on span "[GEOGRAPHIC_DATA] - Phan Rang - [GEOGRAPHIC_DATA]" at bounding box center [232, 70] width 314 height 25
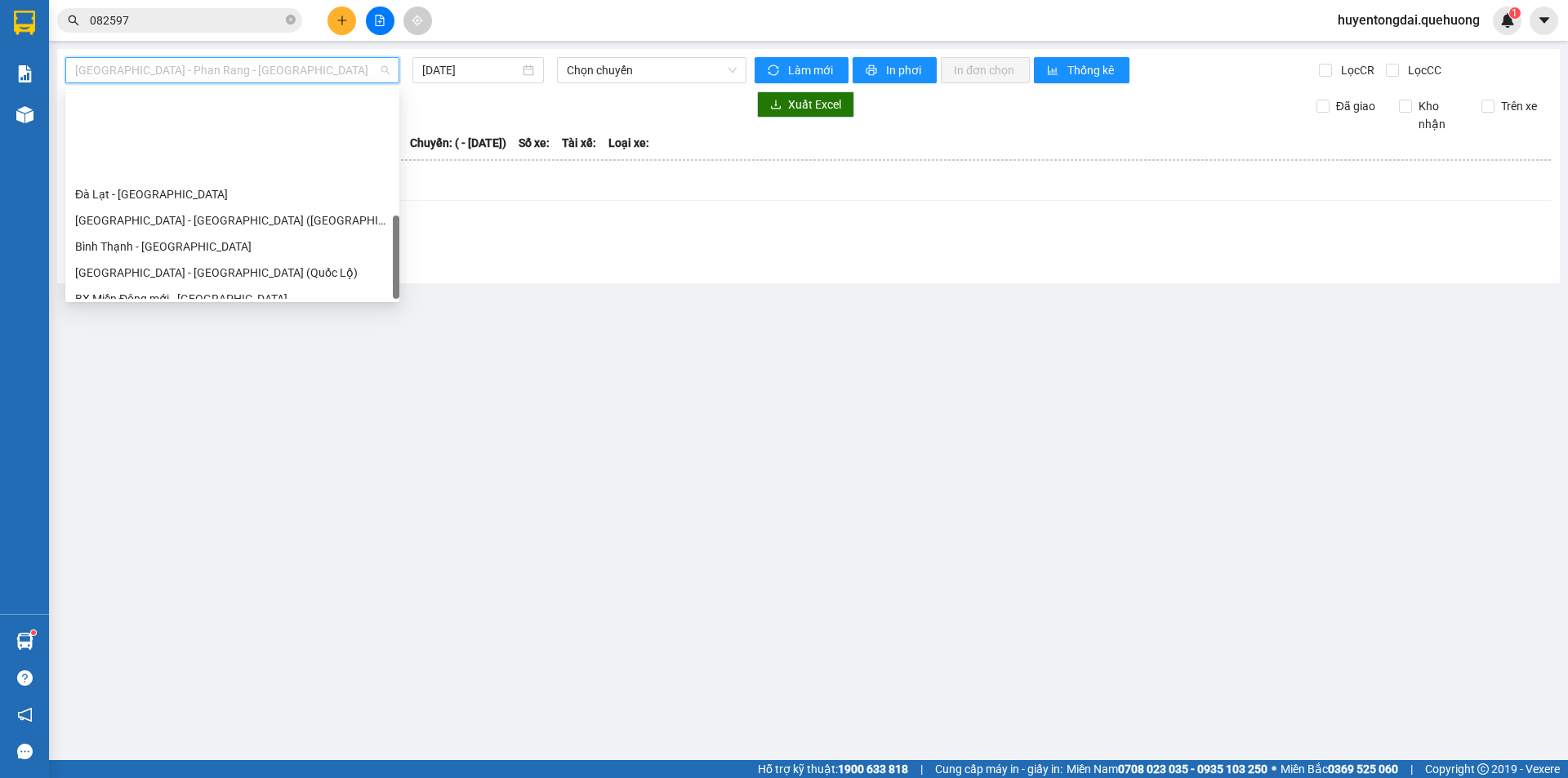
scroll to position [444, 0]
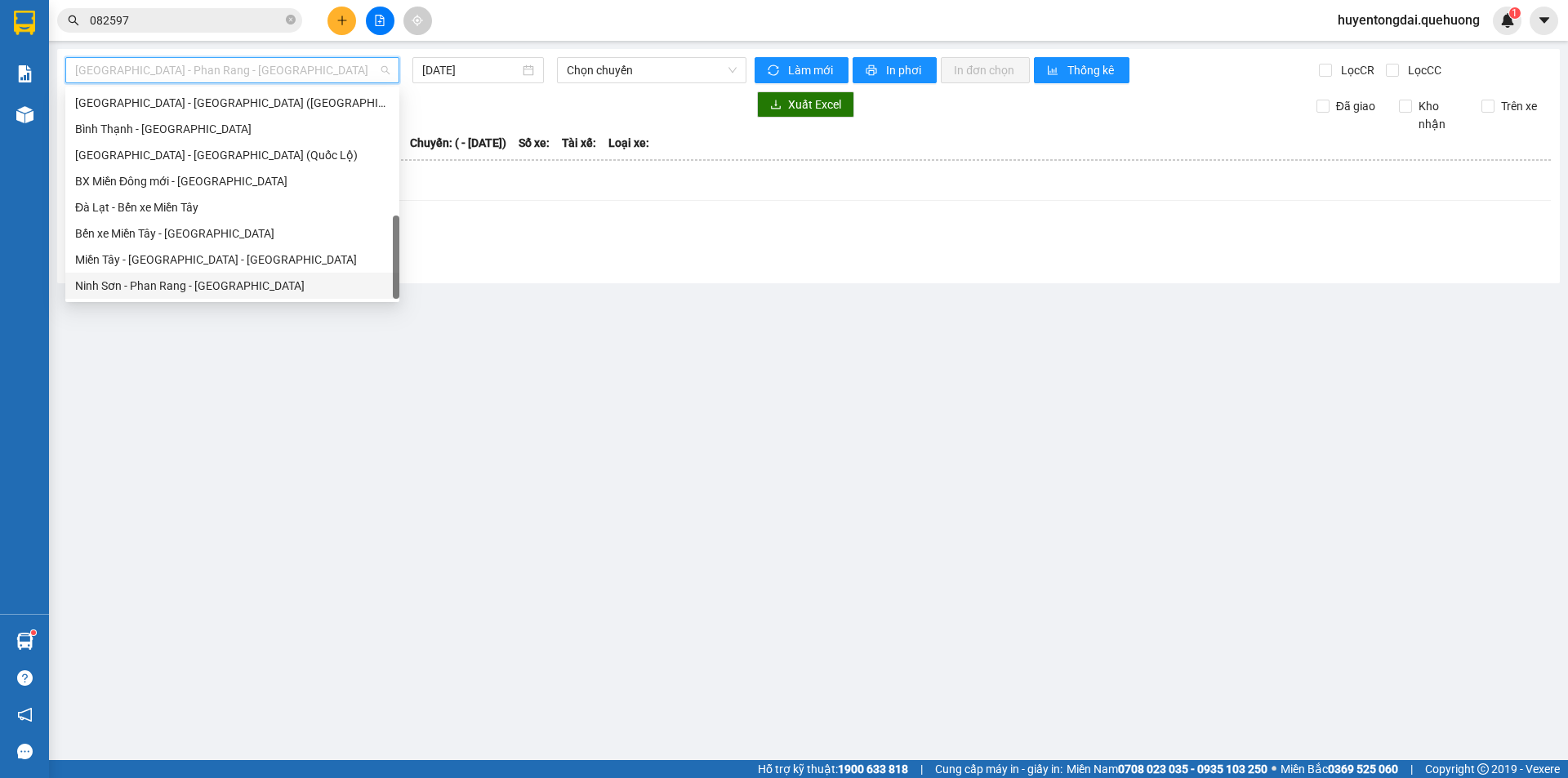
click at [196, 283] on div "Ninh Sơn - Phan Rang - [GEOGRAPHIC_DATA]" at bounding box center [232, 285] width 314 height 18
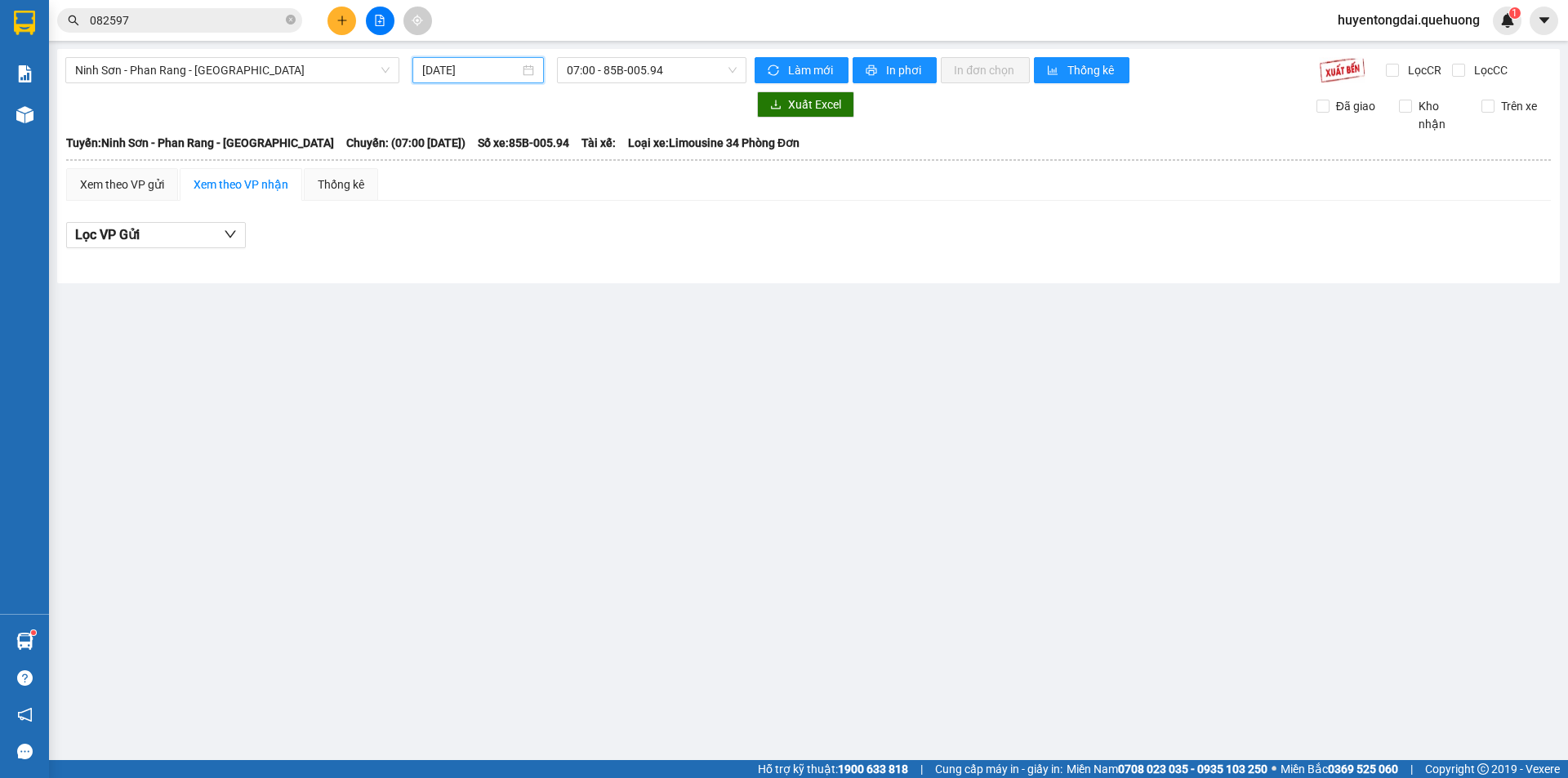
click at [481, 66] on input "[DATE]" at bounding box center [471, 70] width 97 height 18
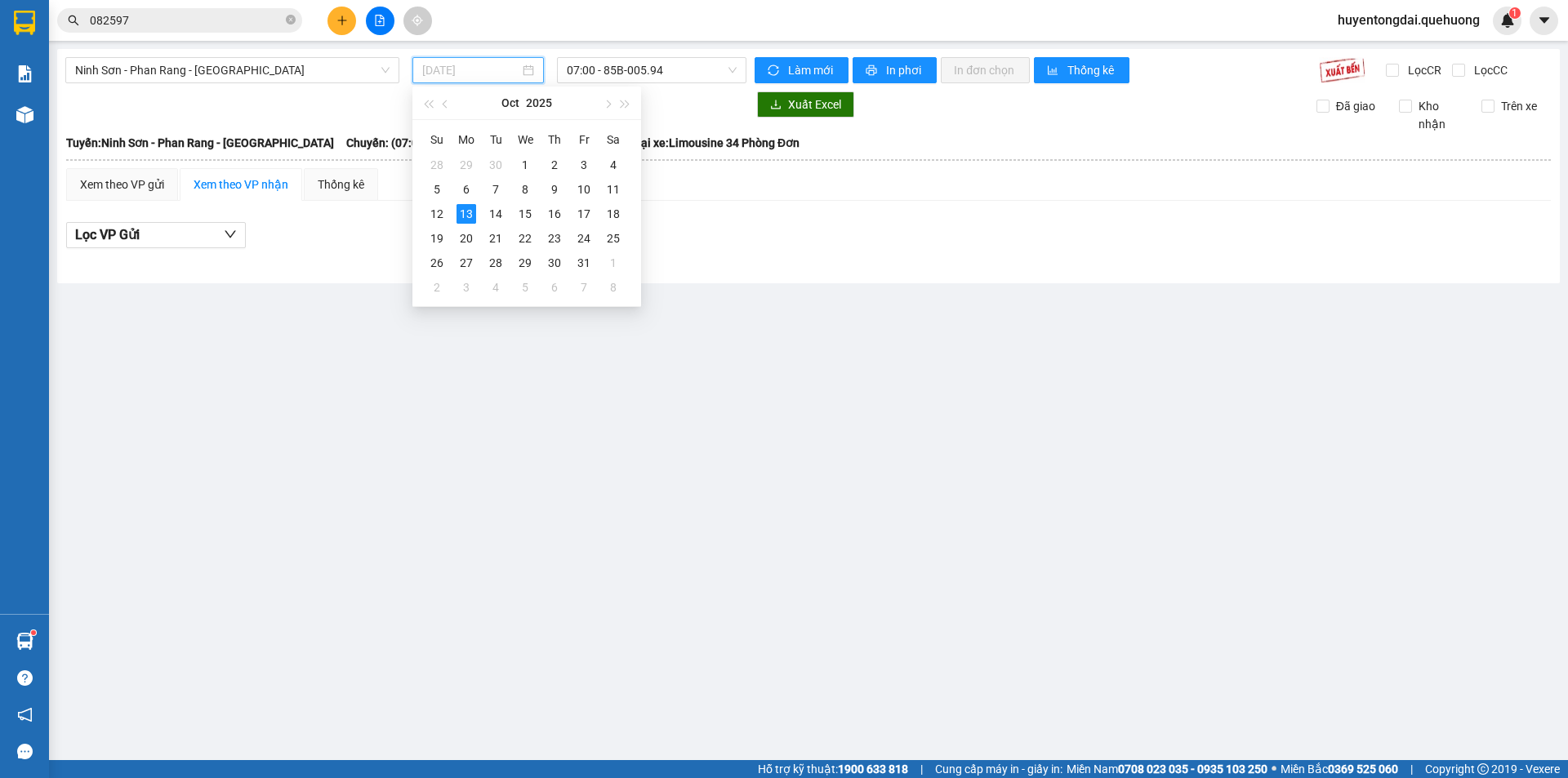
type input "[DATE]"
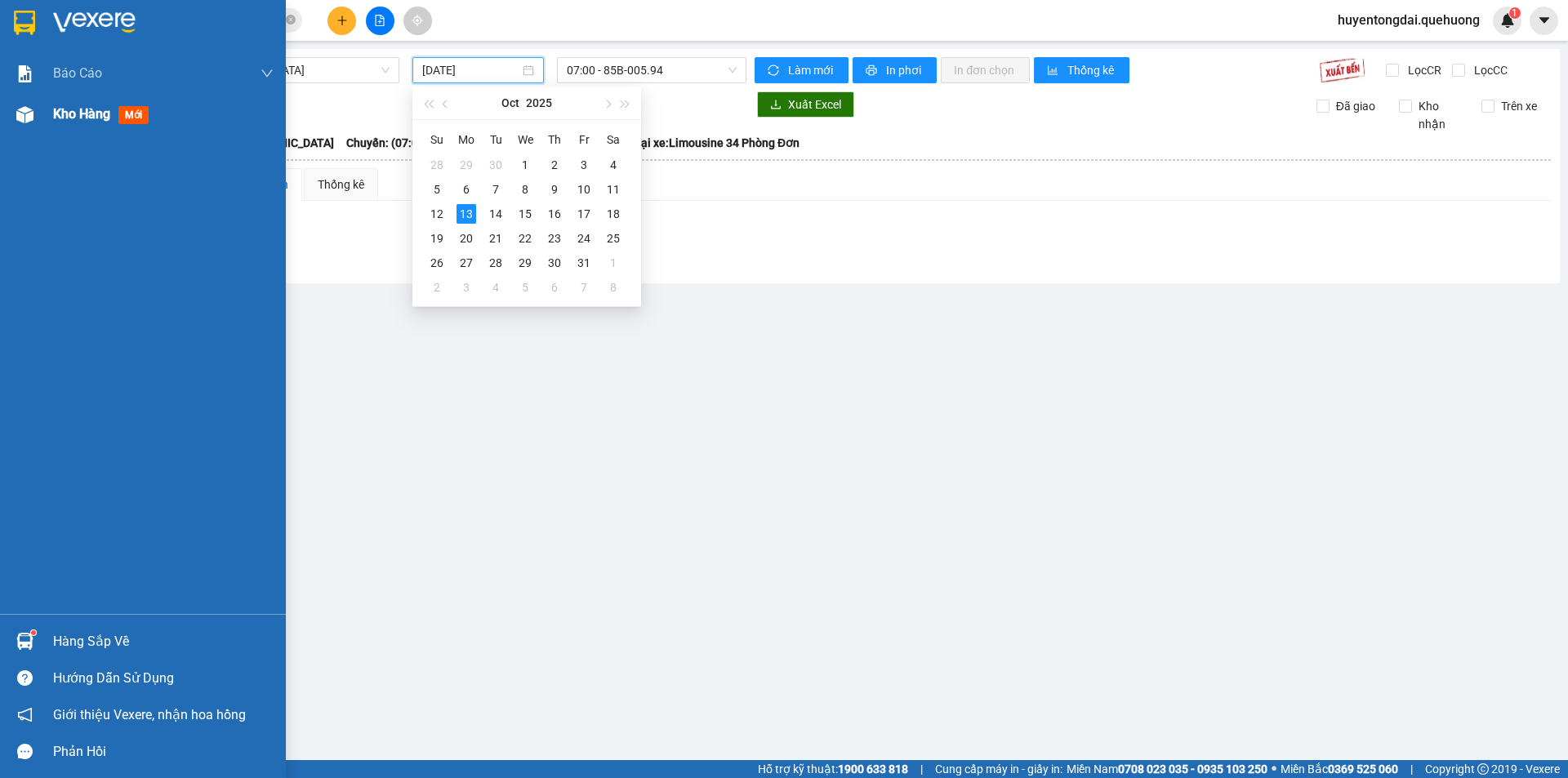
click at [44, 106] on div "Kho hàng mới" at bounding box center [143, 114] width 286 height 41
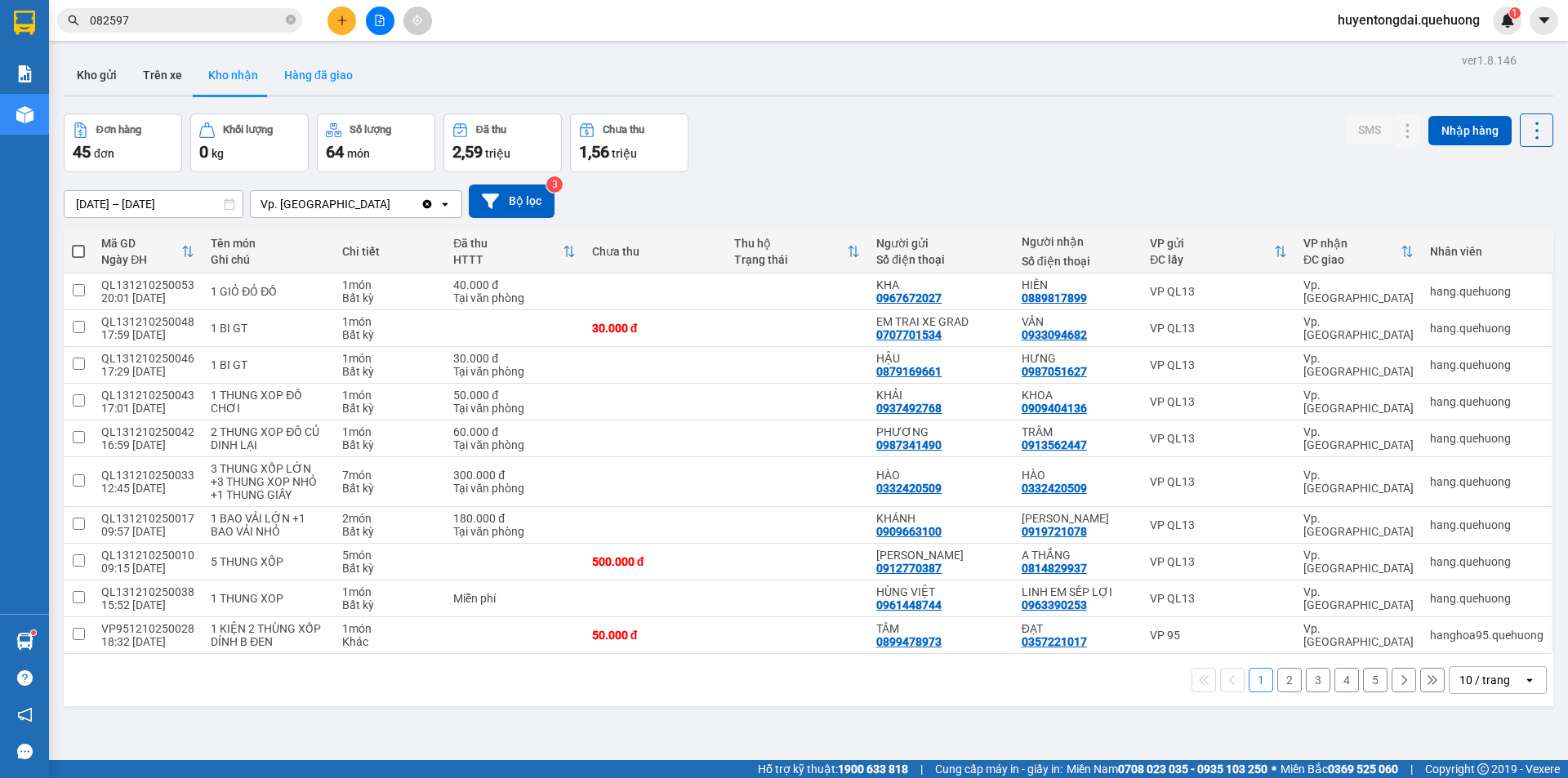
click at [323, 74] on button "Hàng đã giao" at bounding box center [318, 75] width 95 height 39
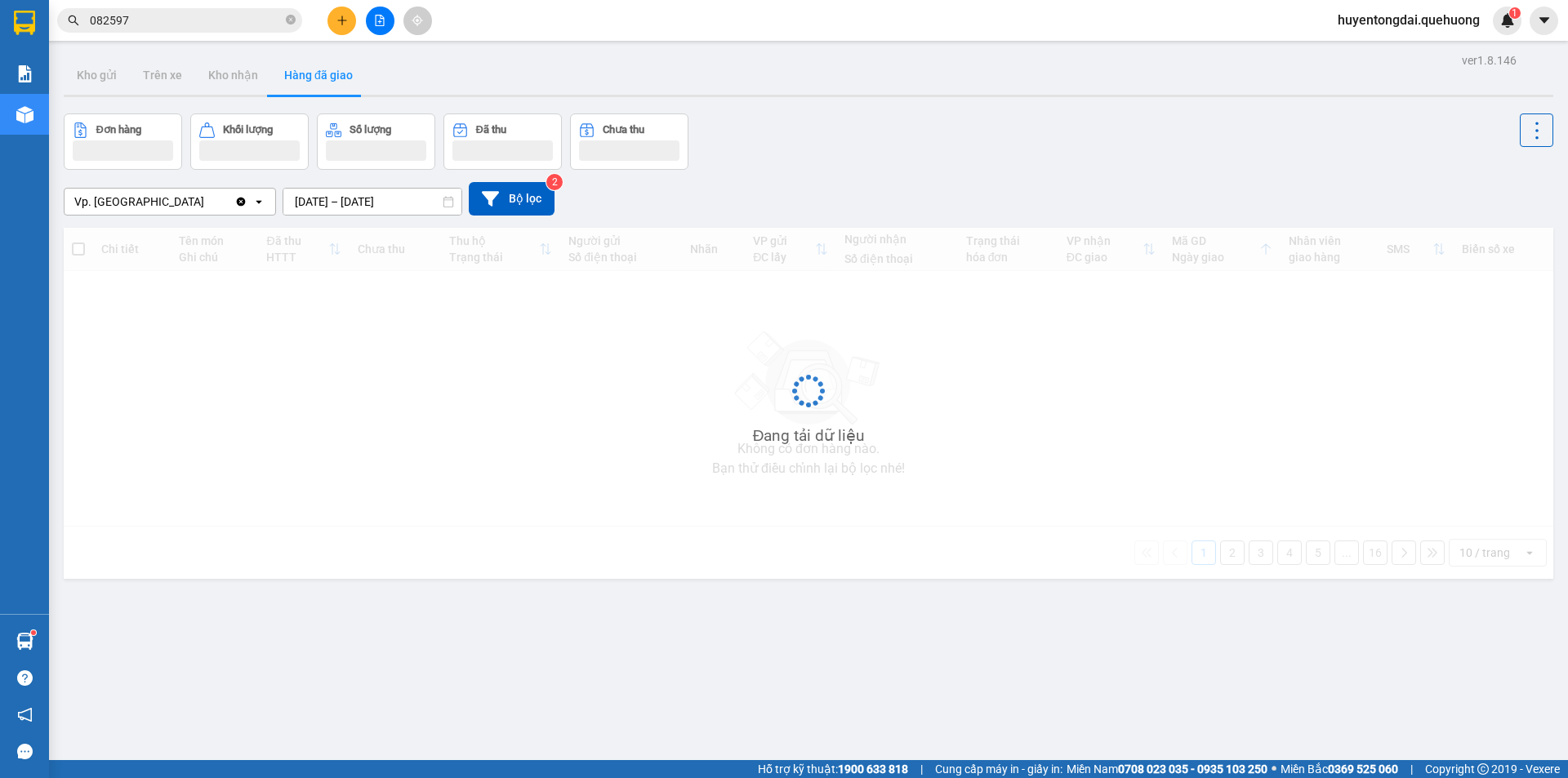
click at [332, 200] on input "[DATE] – [DATE]" at bounding box center [372, 201] width 178 height 26
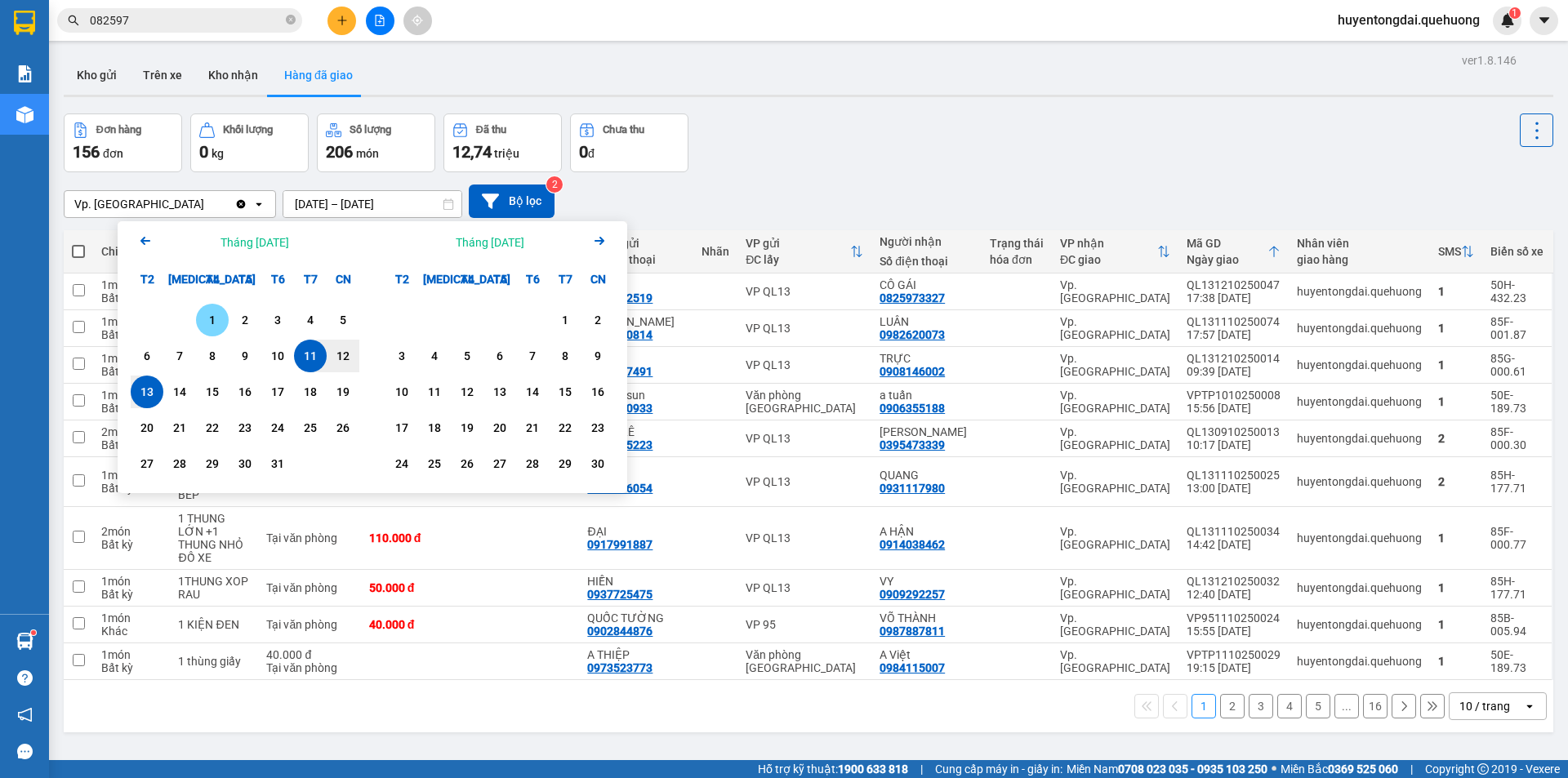
click at [214, 315] on div "1" at bounding box center [212, 319] width 23 height 20
click at [152, 383] on div "13" at bounding box center [146, 392] width 23 height 20
type input "01/10/2025 – 13/10/2025"
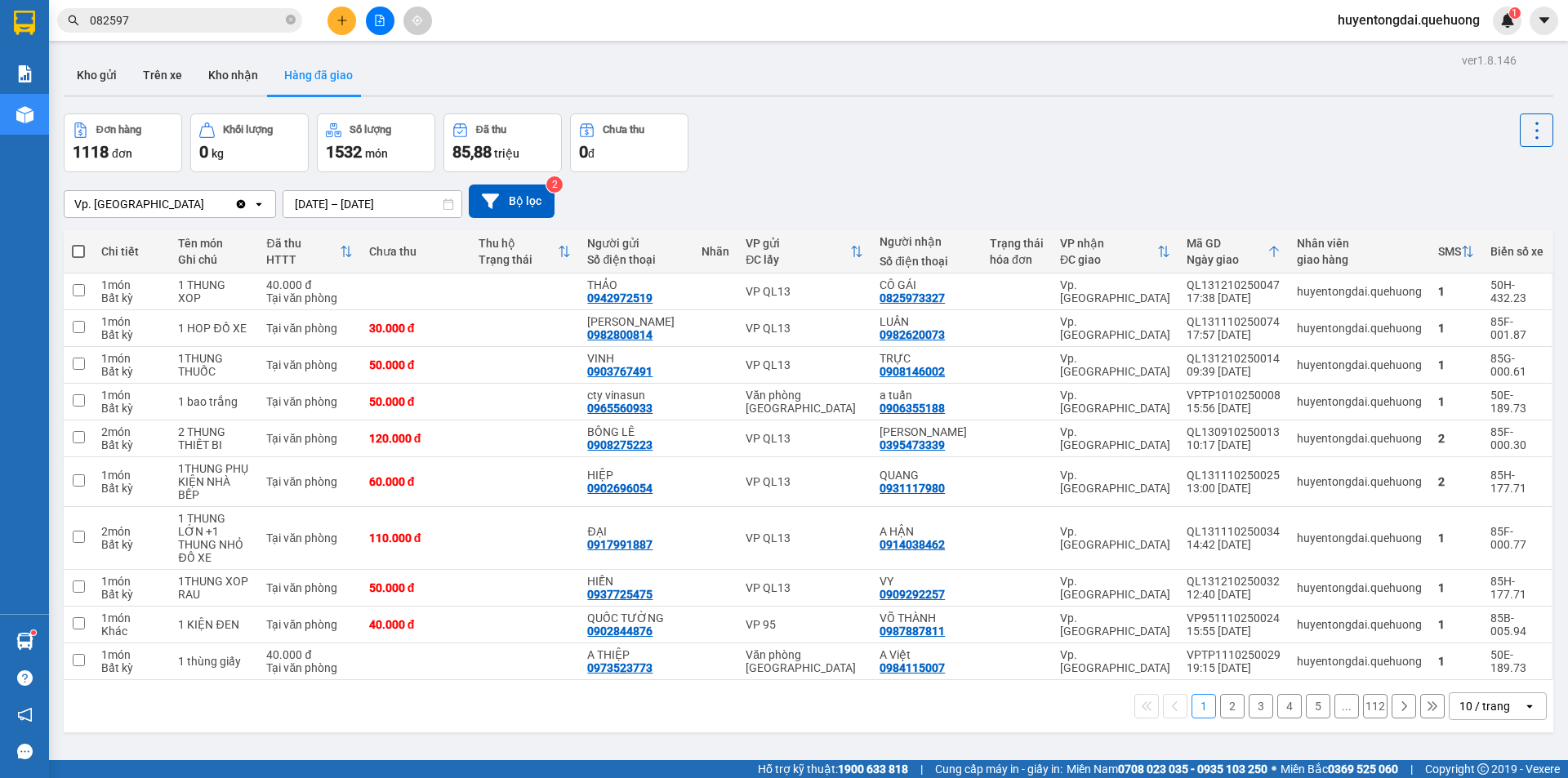
click at [1505, 693] on div "10 / trang" at bounding box center [1486, 706] width 73 height 26
click at [1496, 642] on span "100 / trang" at bounding box center [1479, 644] width 59 height 16
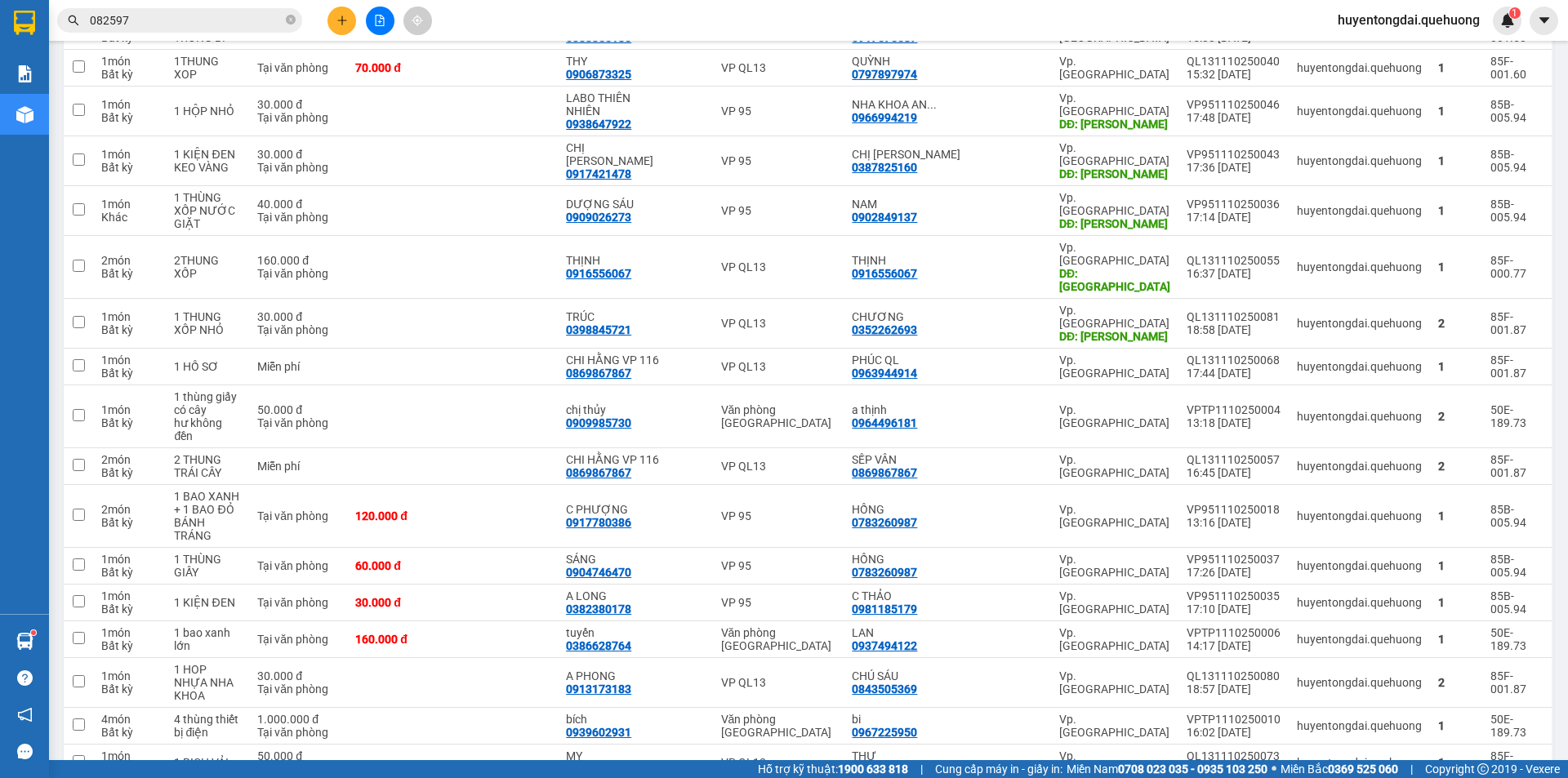
scroll to position [2766, 0]
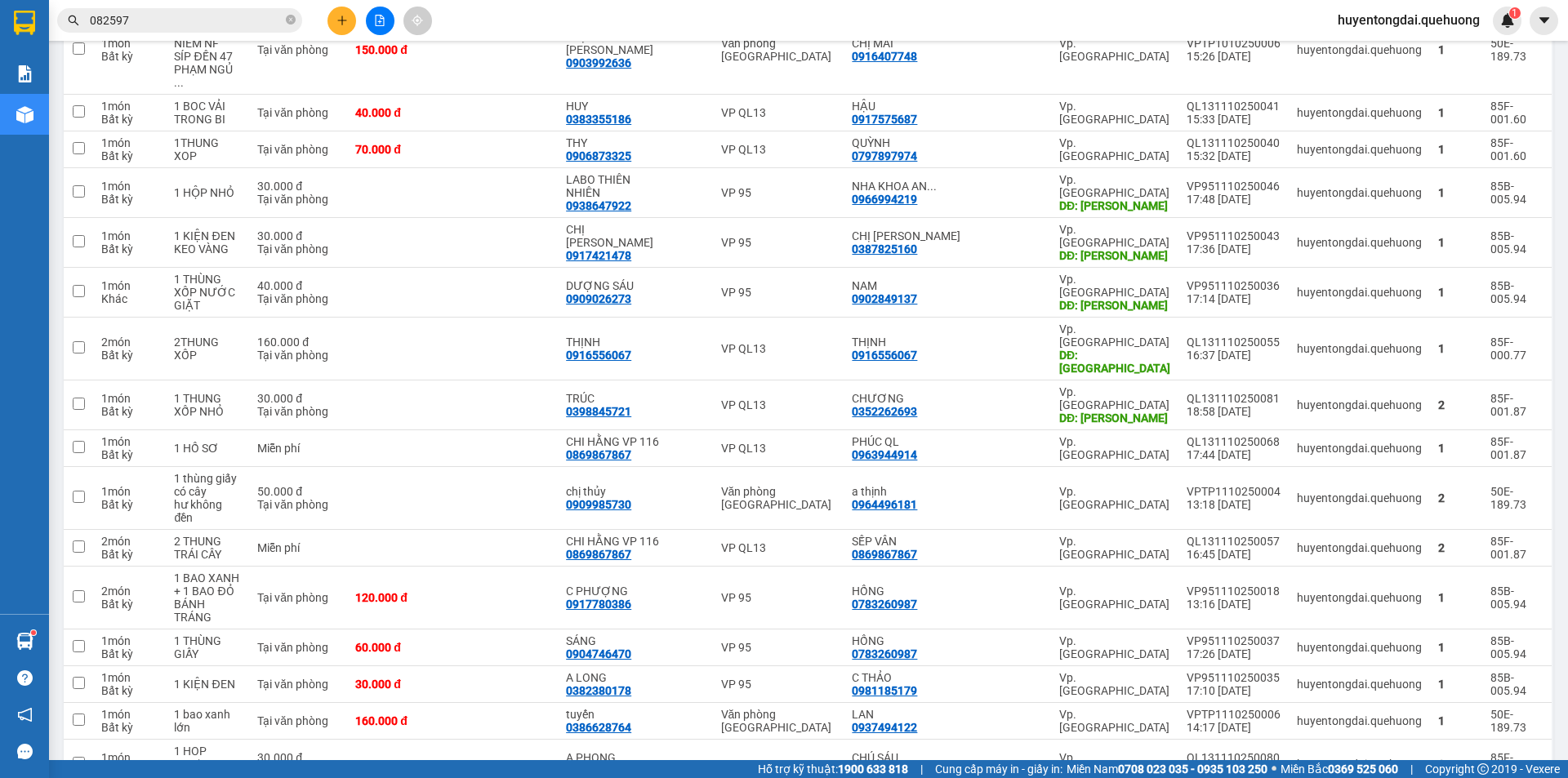
click at [330, 31] on div at bounding box center [380, 21] width 123 height 29
click at [344, 27] on button at bounding box center [342, 21] width 29 height 29
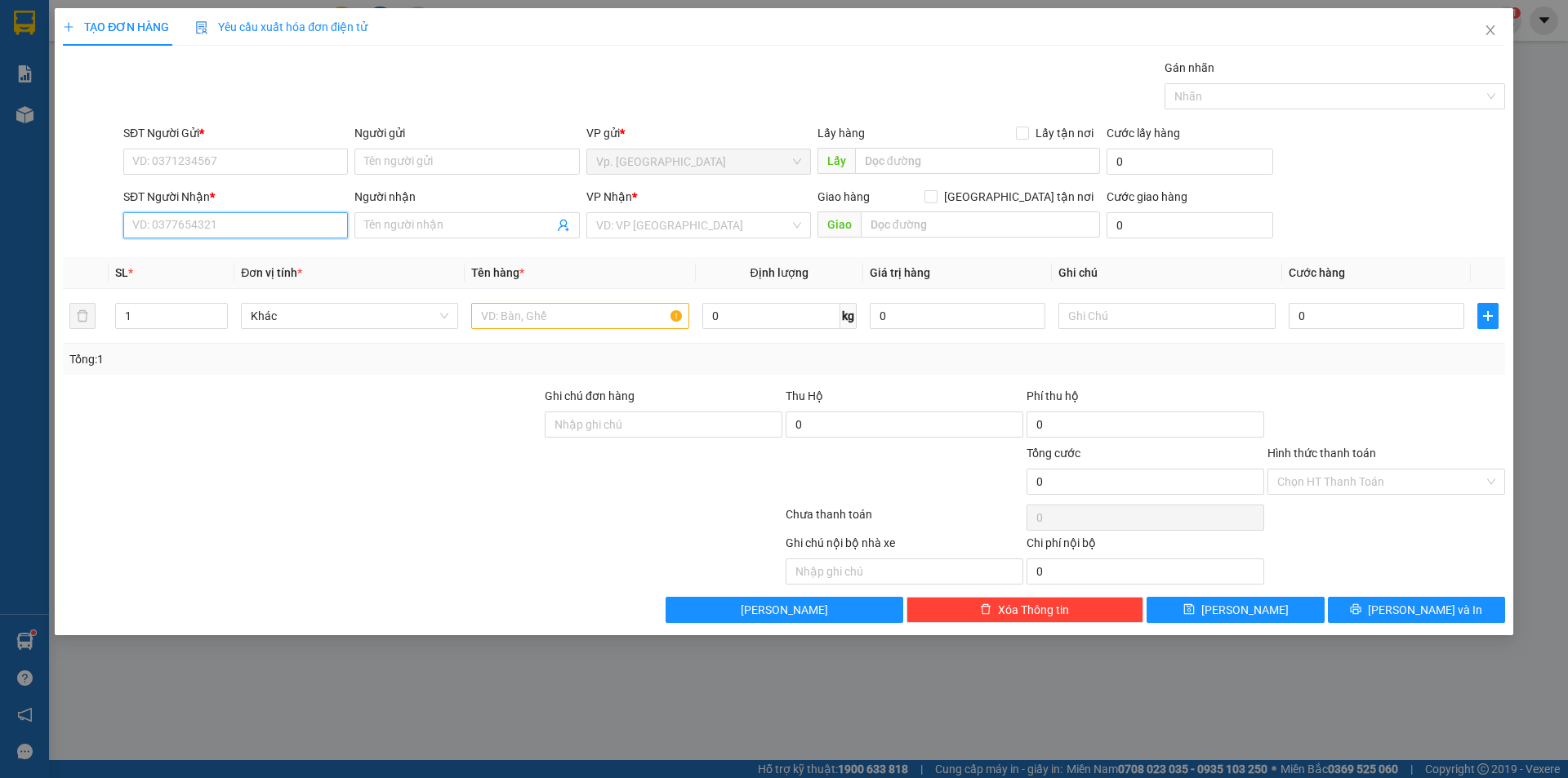
click at [219, 214] on input "SĐT Người Nhận *" at bounding box center [236, 225] width 225 height 26
click at [223, 254] on div "0931993739 - CẢNH" at bounding box center [235, 257] width 205 height 18
type input "0931993739"
type input "CẢNH"
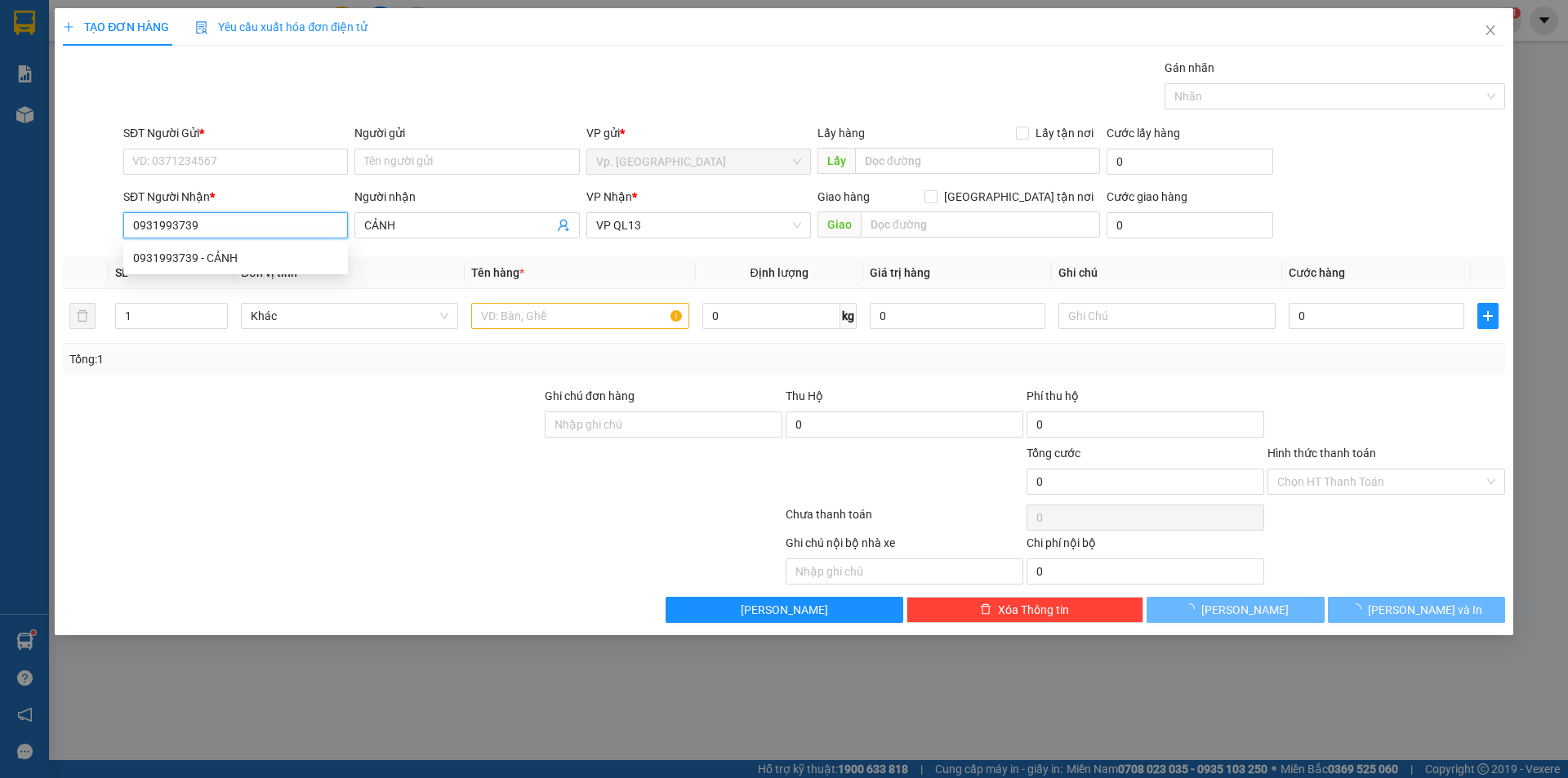
type input "80.000"
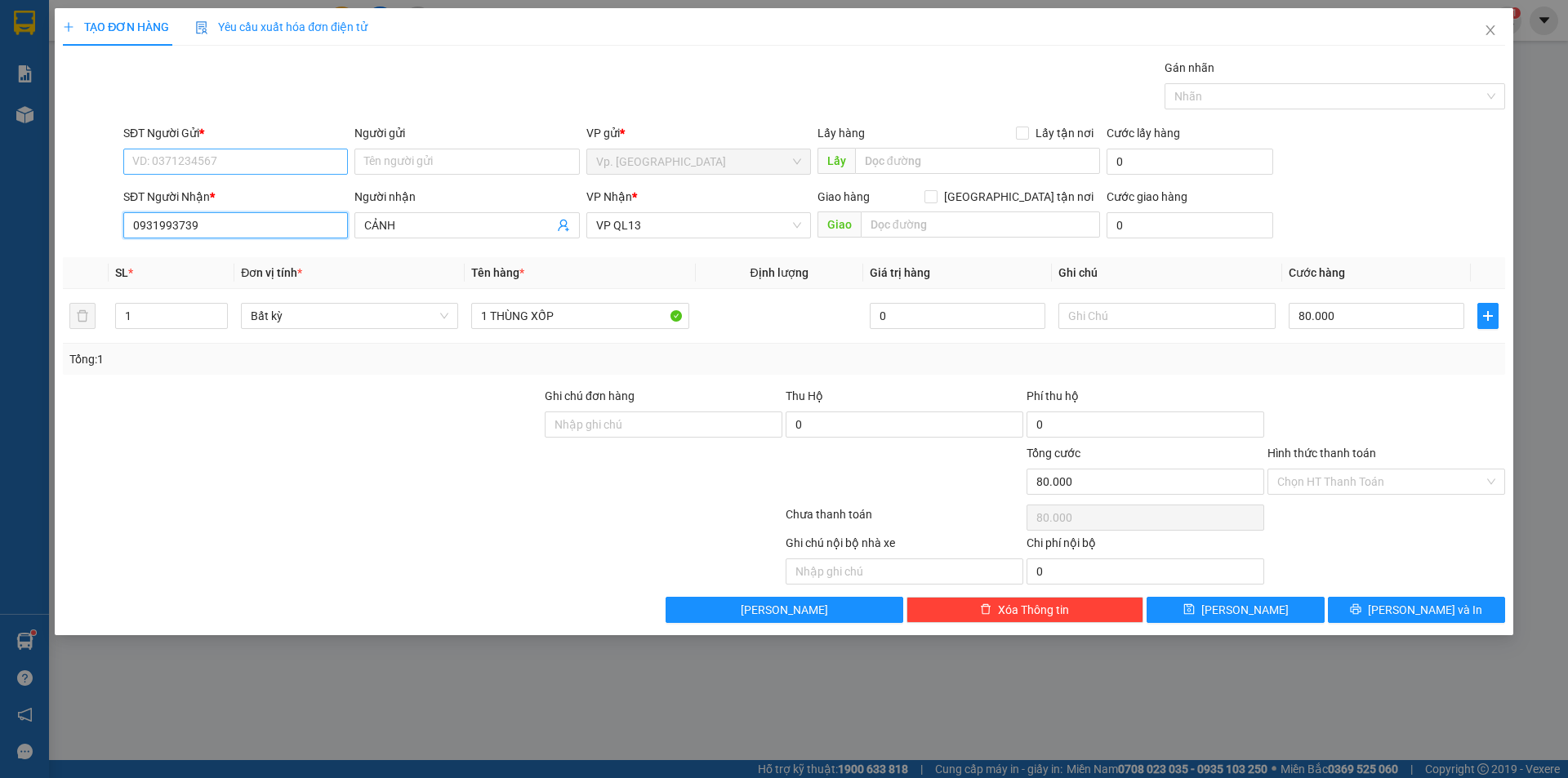
type input "0931993739"
click at [238, 169] on input "SĐT Người Gửi *" at bounding box center [236, 161] width 225 height 26
click at [235, 191] on div "0355266496 - HẰNG" at bounding box center [235, 194] width 205 height 18
type input "0355266496"
type input "HẰNG"
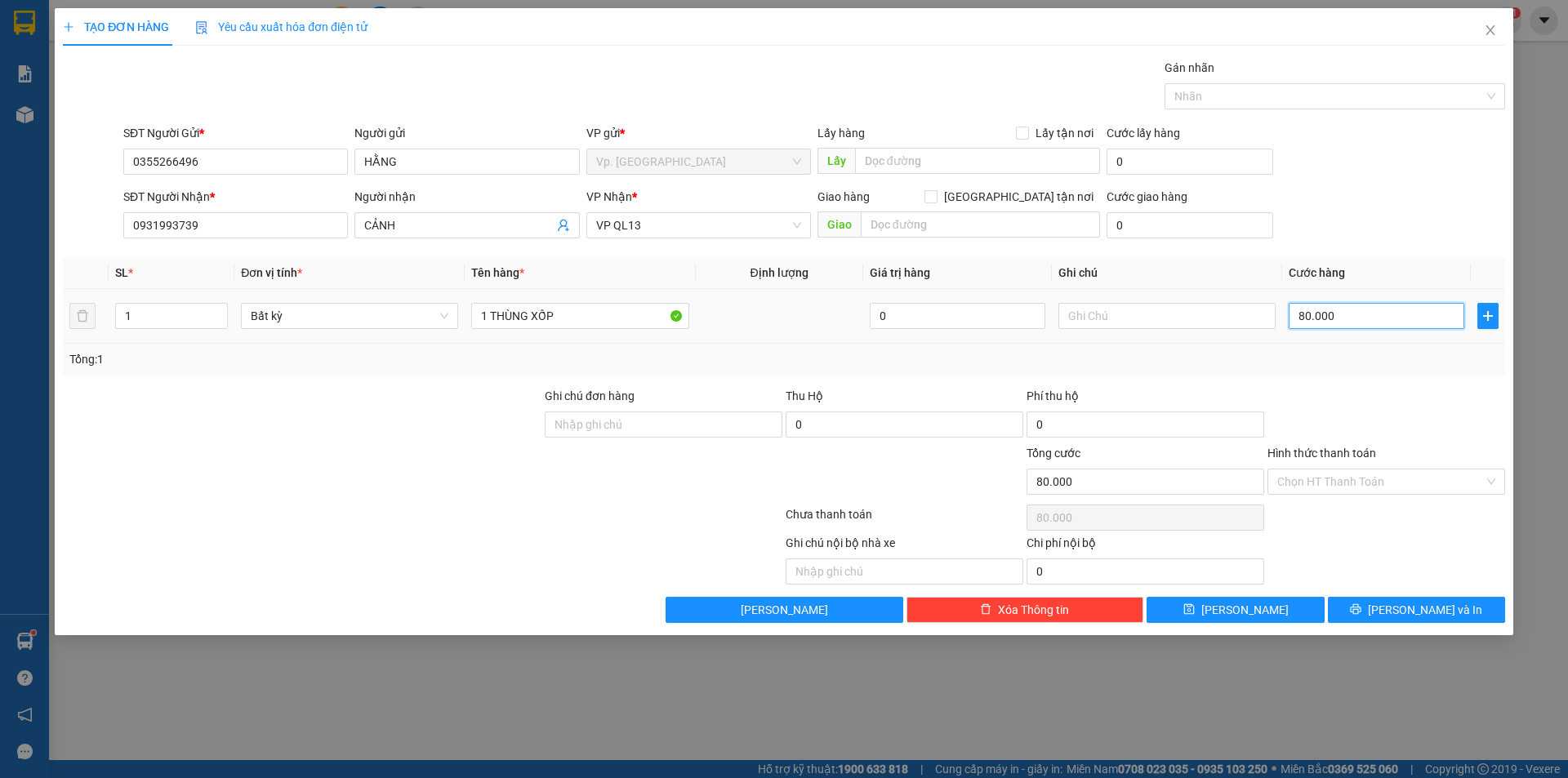
type input "6"
type input "60"
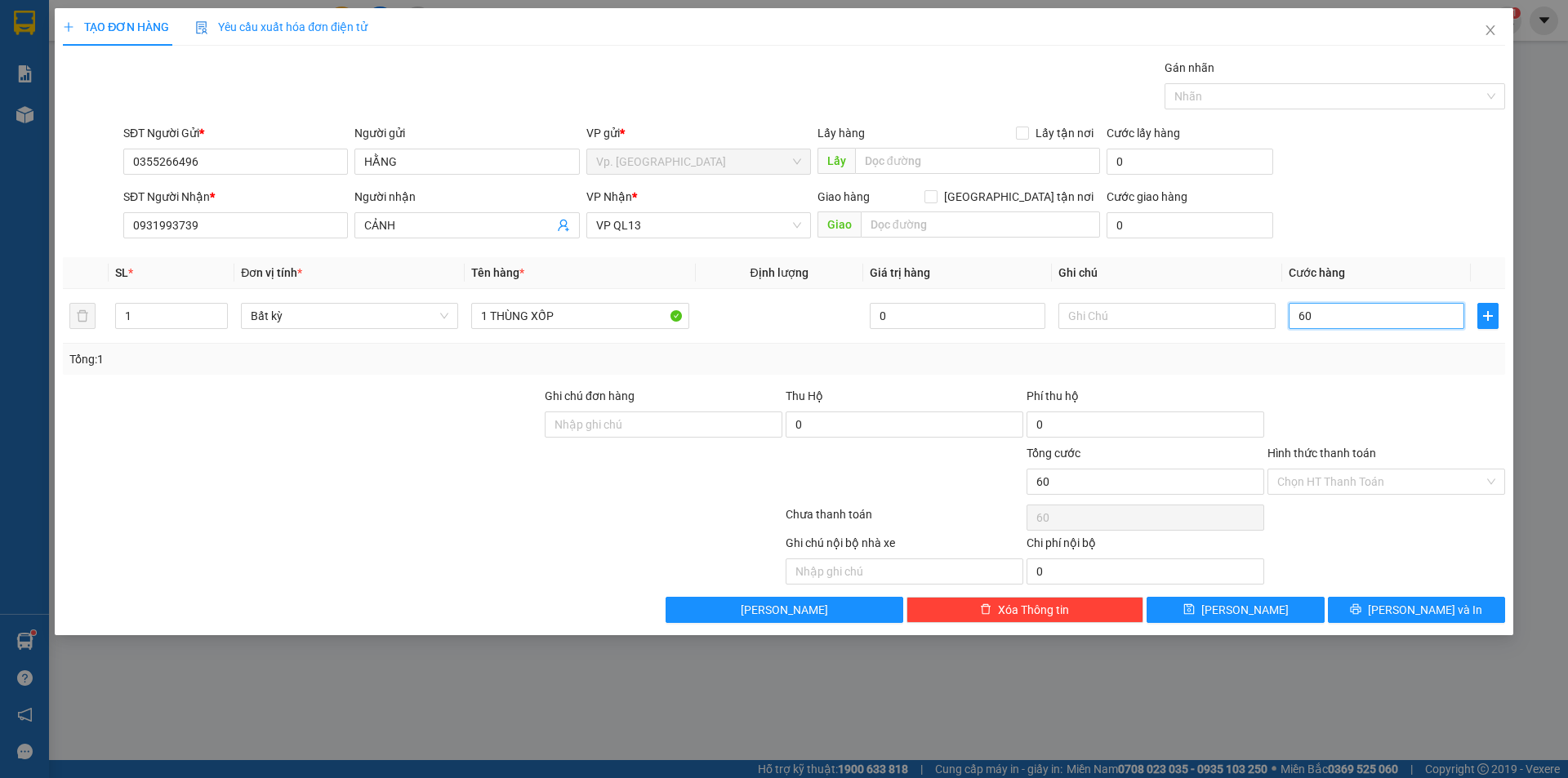
type input "60"
type input "60.000"
click at [1285, 350] on div "Tổng: 1" at bounding box center [784, 358] width 1429 height 18
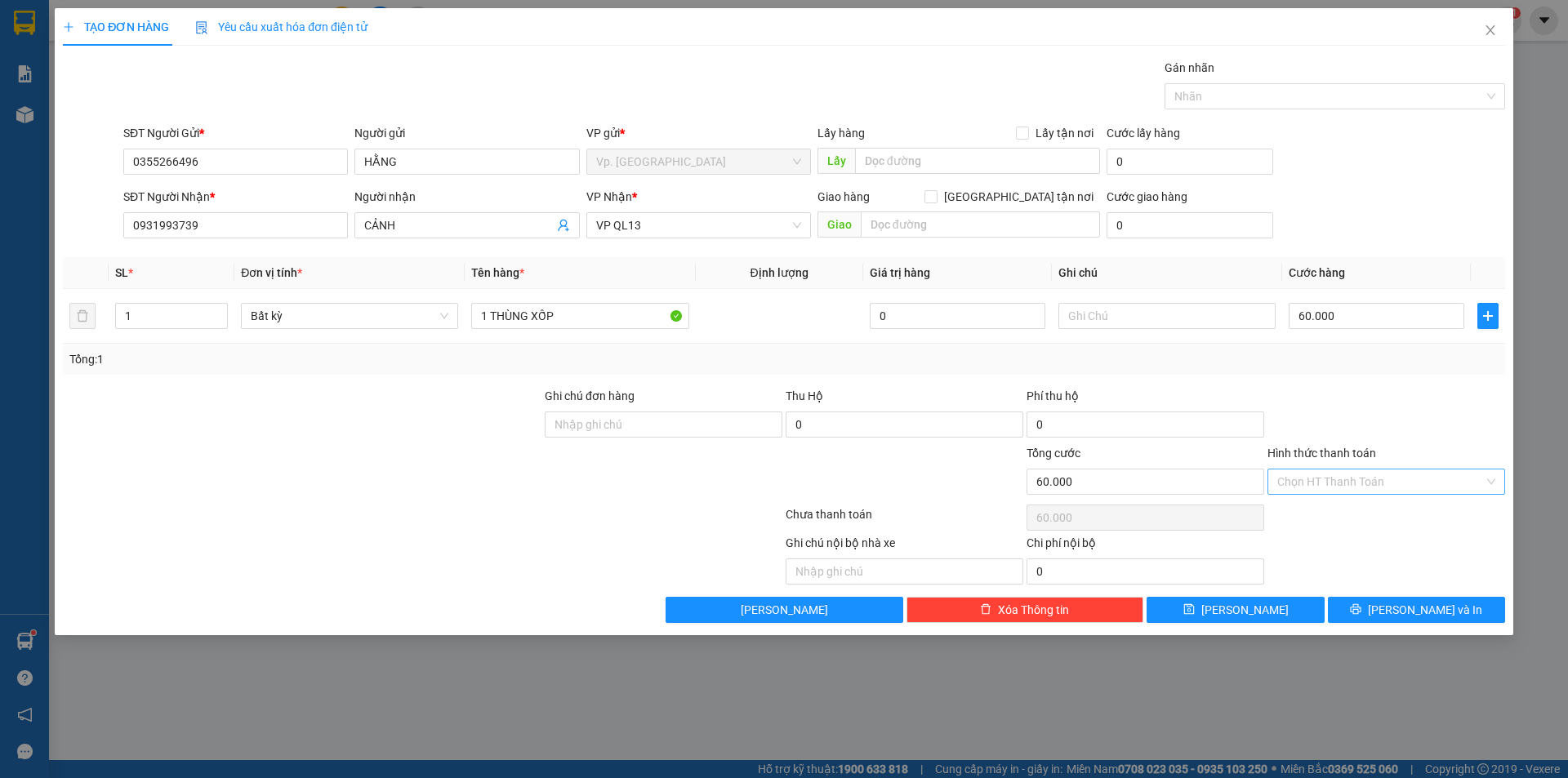
click at [1321, 489] on input "Hình thức thanh toán" at bounding box center [1381, 481] width 207 height 25
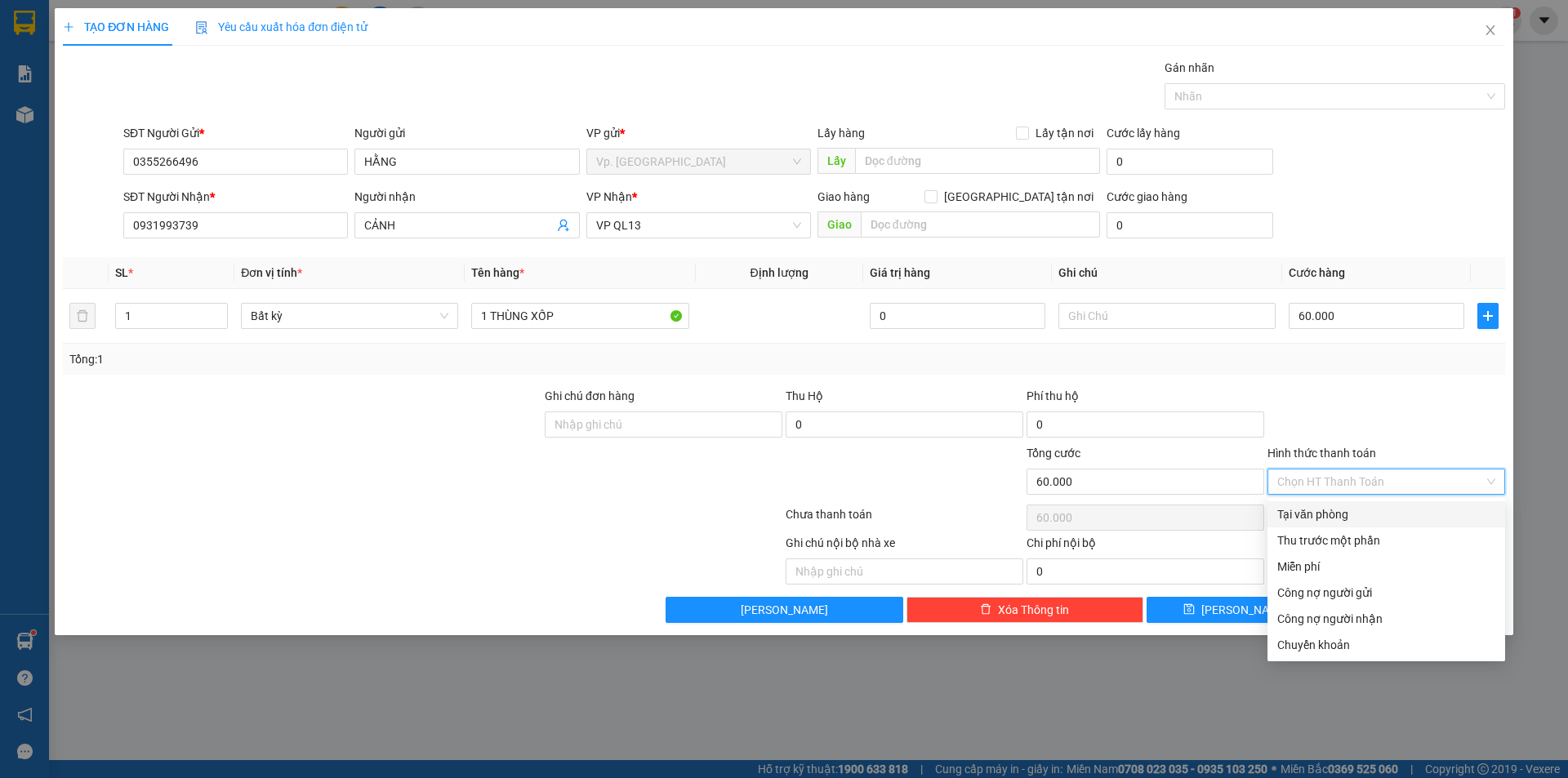
click at [1322, 505] on div "Tại văn phòng" at bounding box center [1387, 513] width 218 height 18
type input "0"
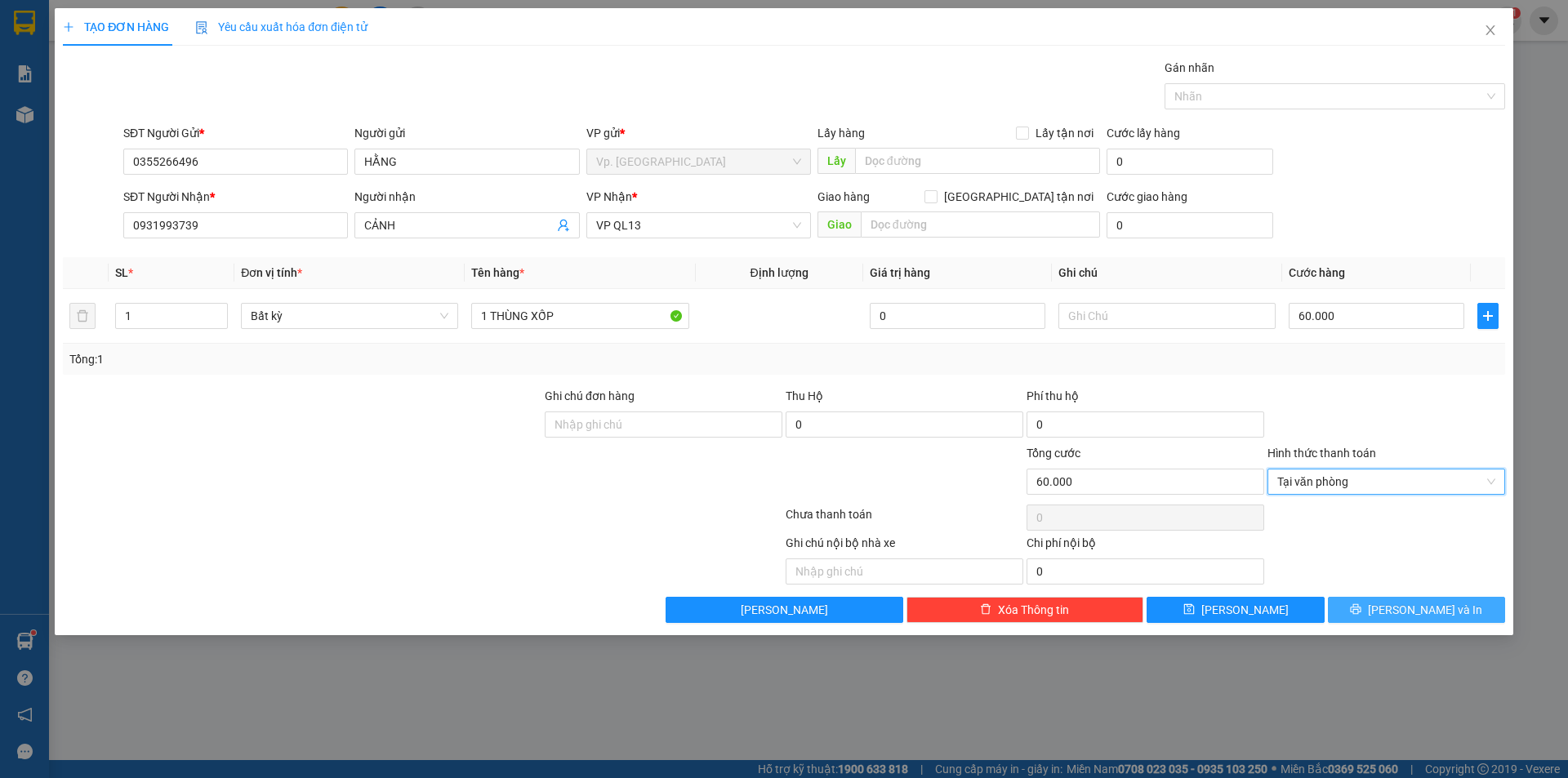
click at [1378, 604] on button "[PERSON_NAME] và In" at bounding box center [1416, 609] width 177 height 26
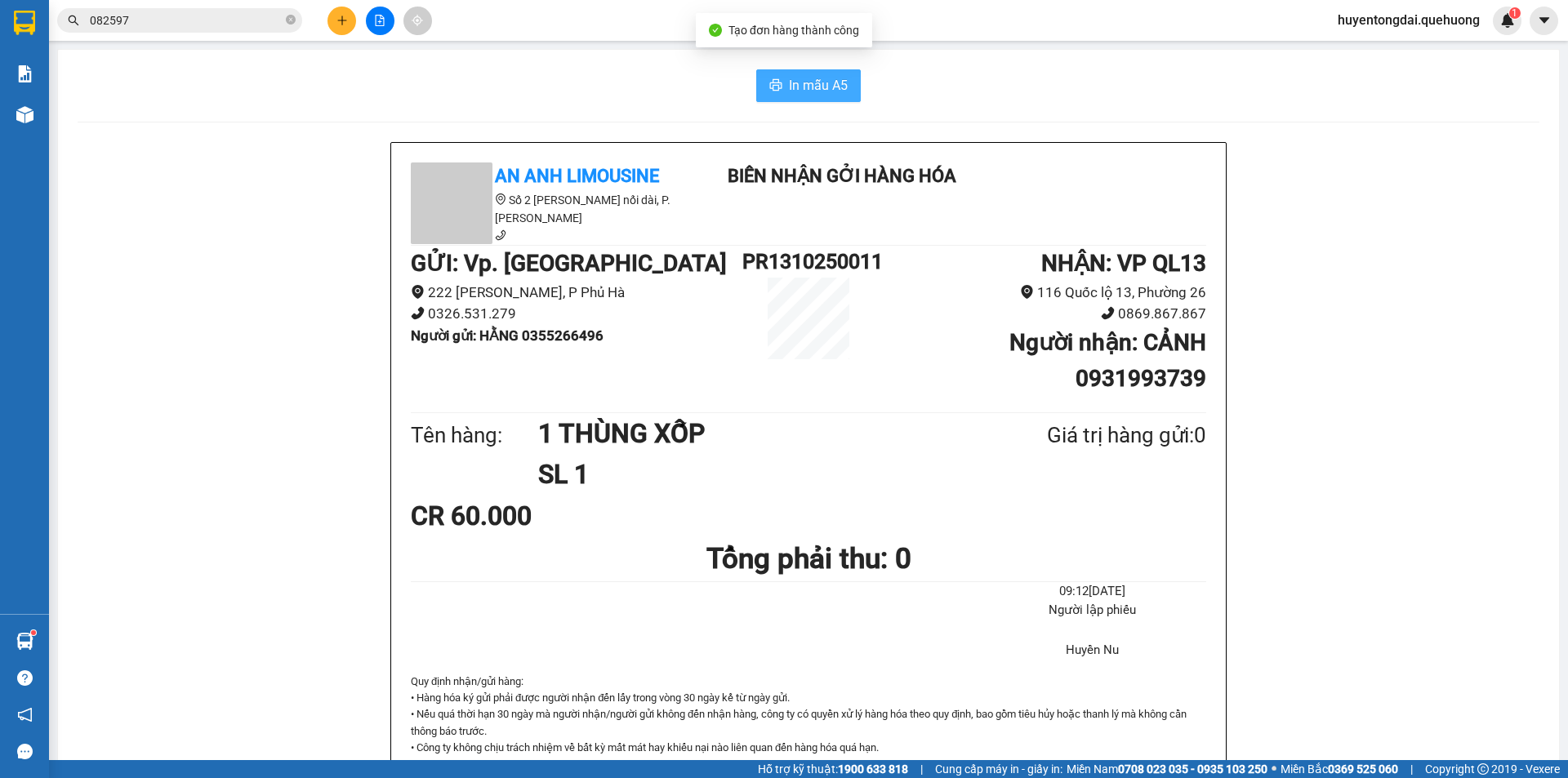
click at [797, 83] on span "In mẫu A5" at bounding box center [818, 85] width 59 height 20
click at [343, 24] on icon "plus" at bounding box center [342, 20] width 11 height 11
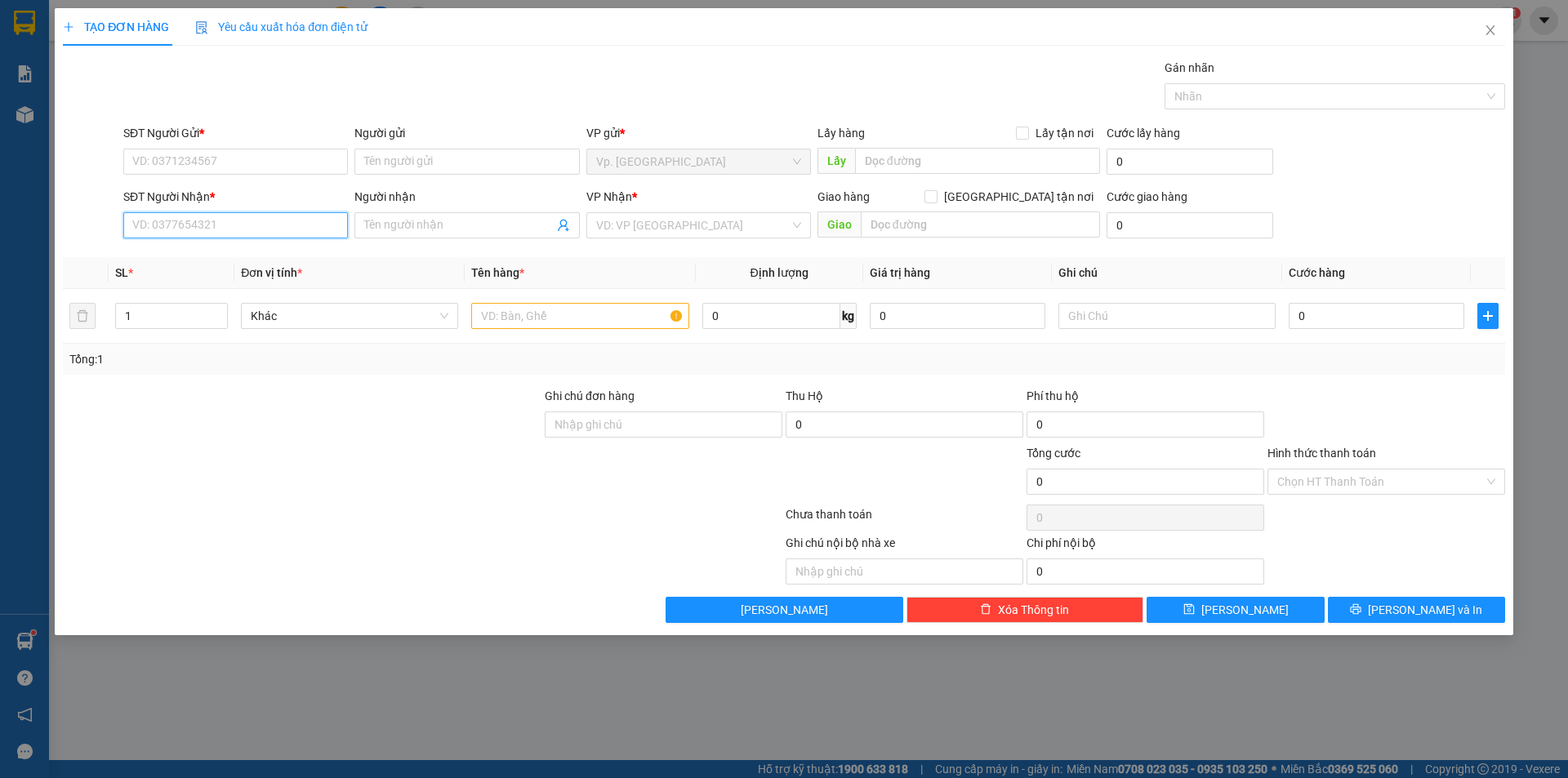
click at [204, 225] on input "SĐT Người Nhận *" at bounding box center [236, 225] width 225 height 26
click at [192, 264] on div "0814779719 - QUYÊN" at bounding box center [235, 257] width 205 height 18
type input "0814779719"
type input "QUYÊN"
type input "50.000"
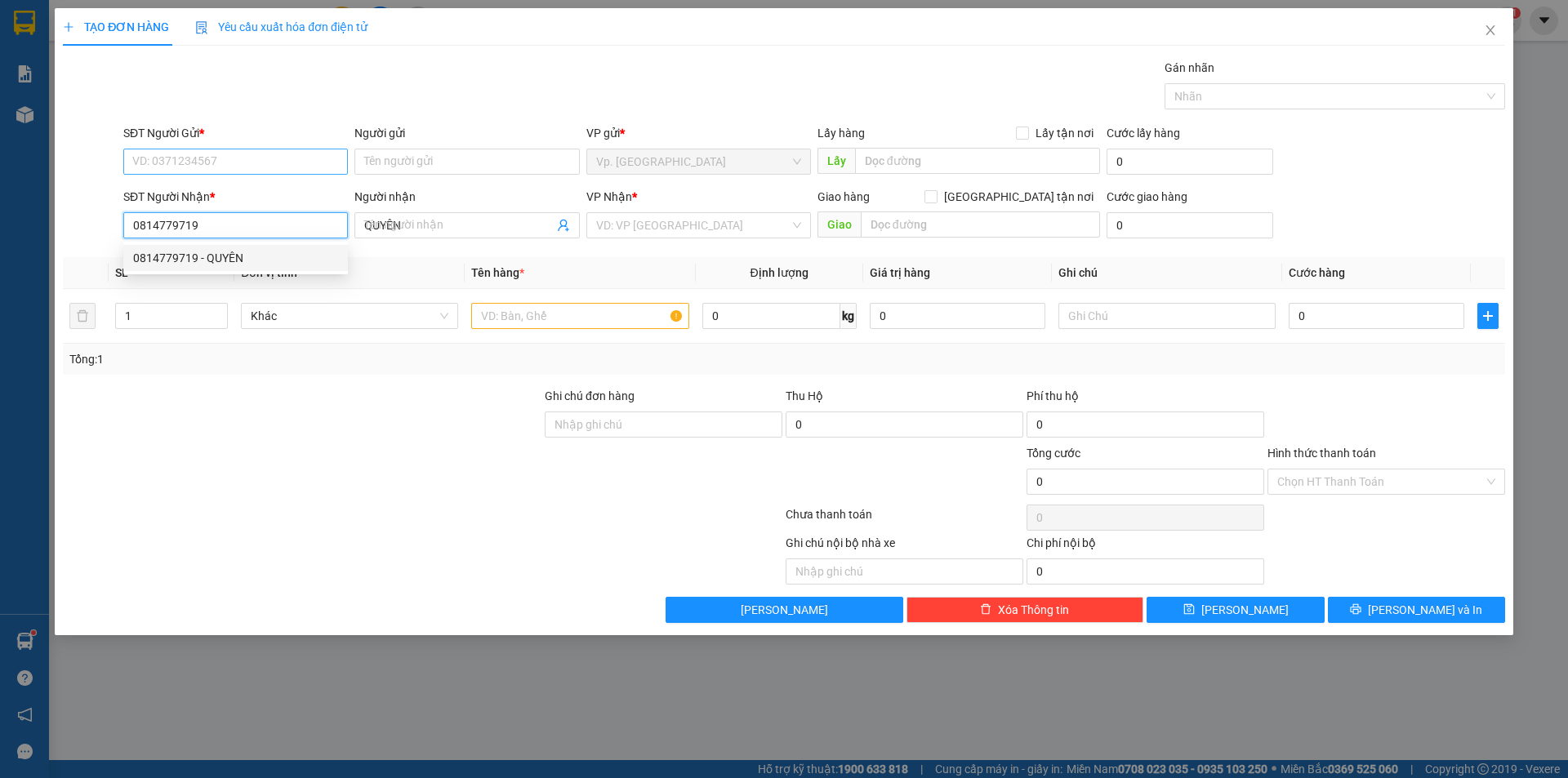
type input "50.000"
type input "0814779719"
click at [141, 156] on input "SĐT Người Gửi *" at bounding box center [236, 161] width 225 height 26
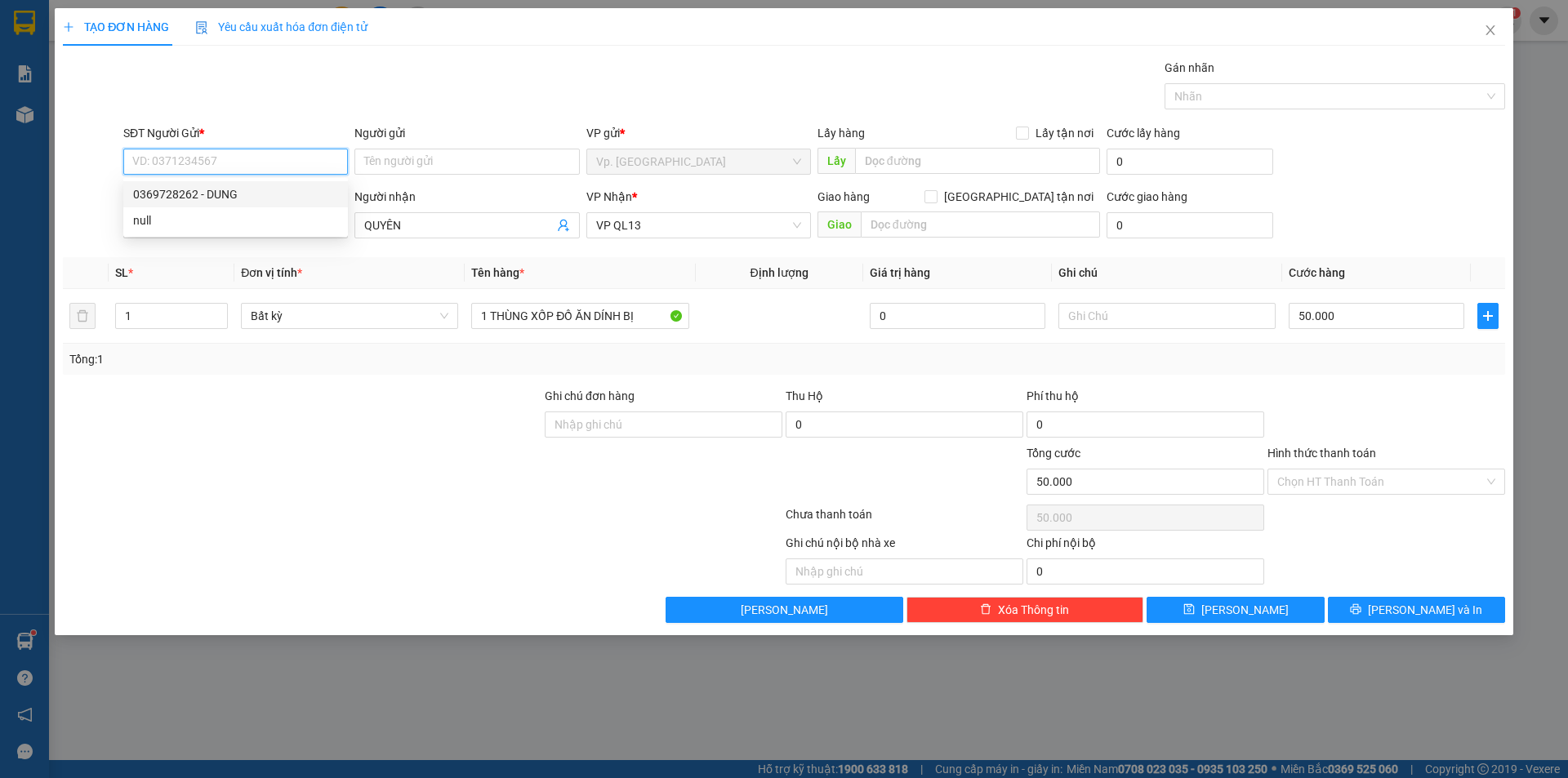
click at [214, 185] on div "0369728262 - DUNG" at bounding box center [236, 194] width 225 height 26
type input "0369728262"
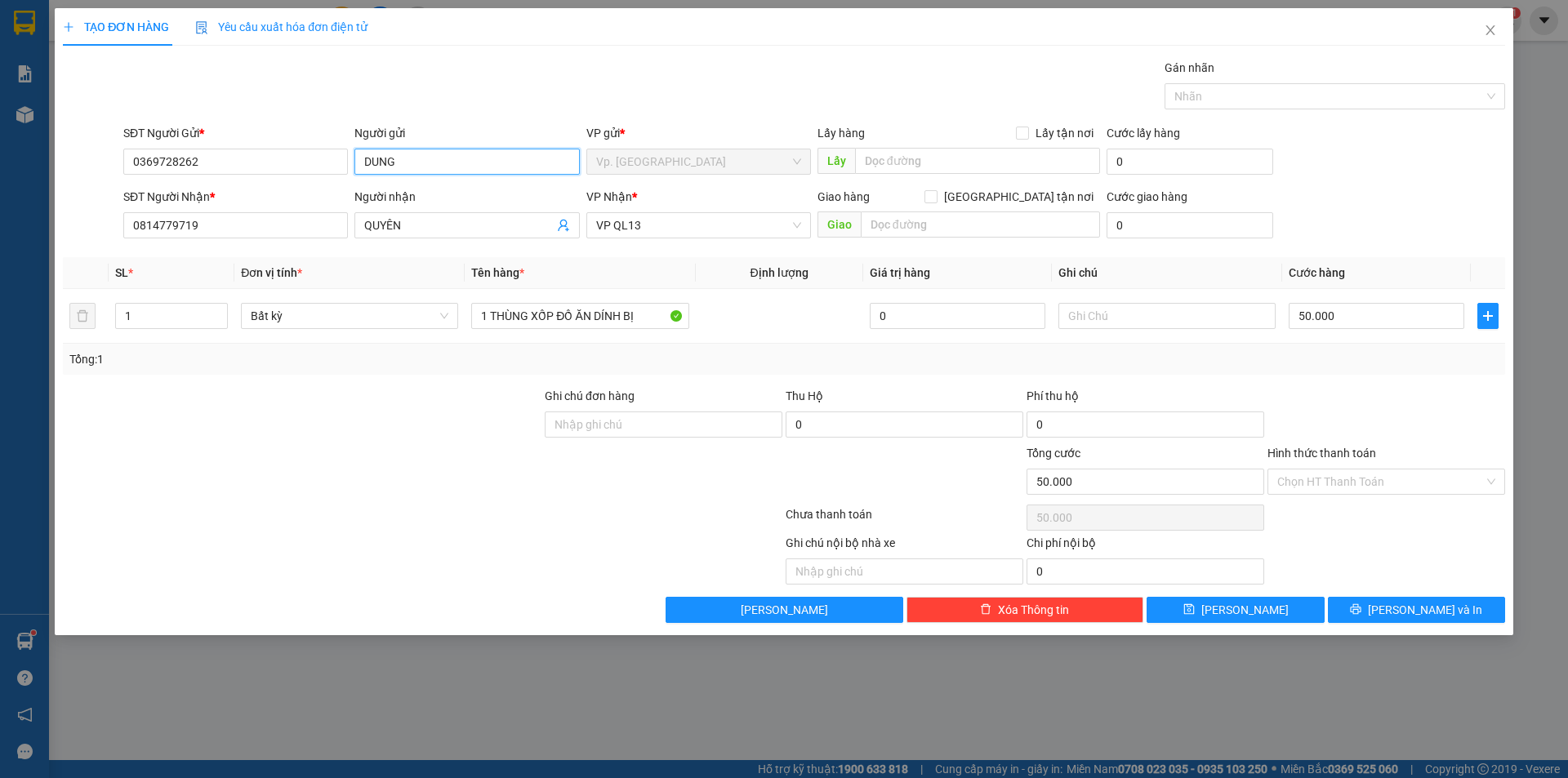
click at [366, 173] on input "DUNG" at bounding box center [467, 161] width 225 height 26
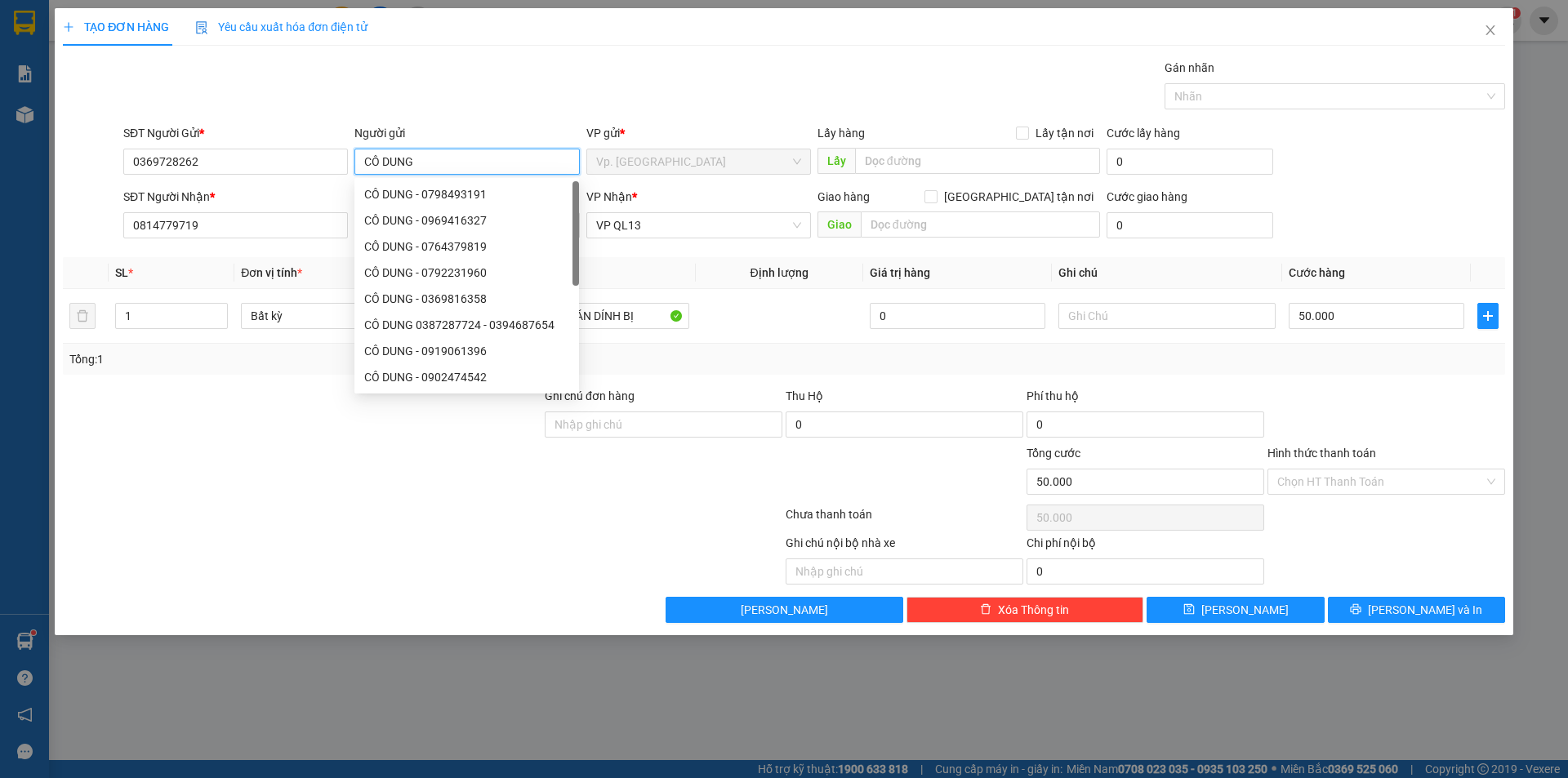
type input "CÔ DUNG"
click at [642, 73] on div "Gói vận chuyển * Tiêu chuẩn Gán nhãn Nhãn" at bounding box center [814, 87] width 1388 height 57
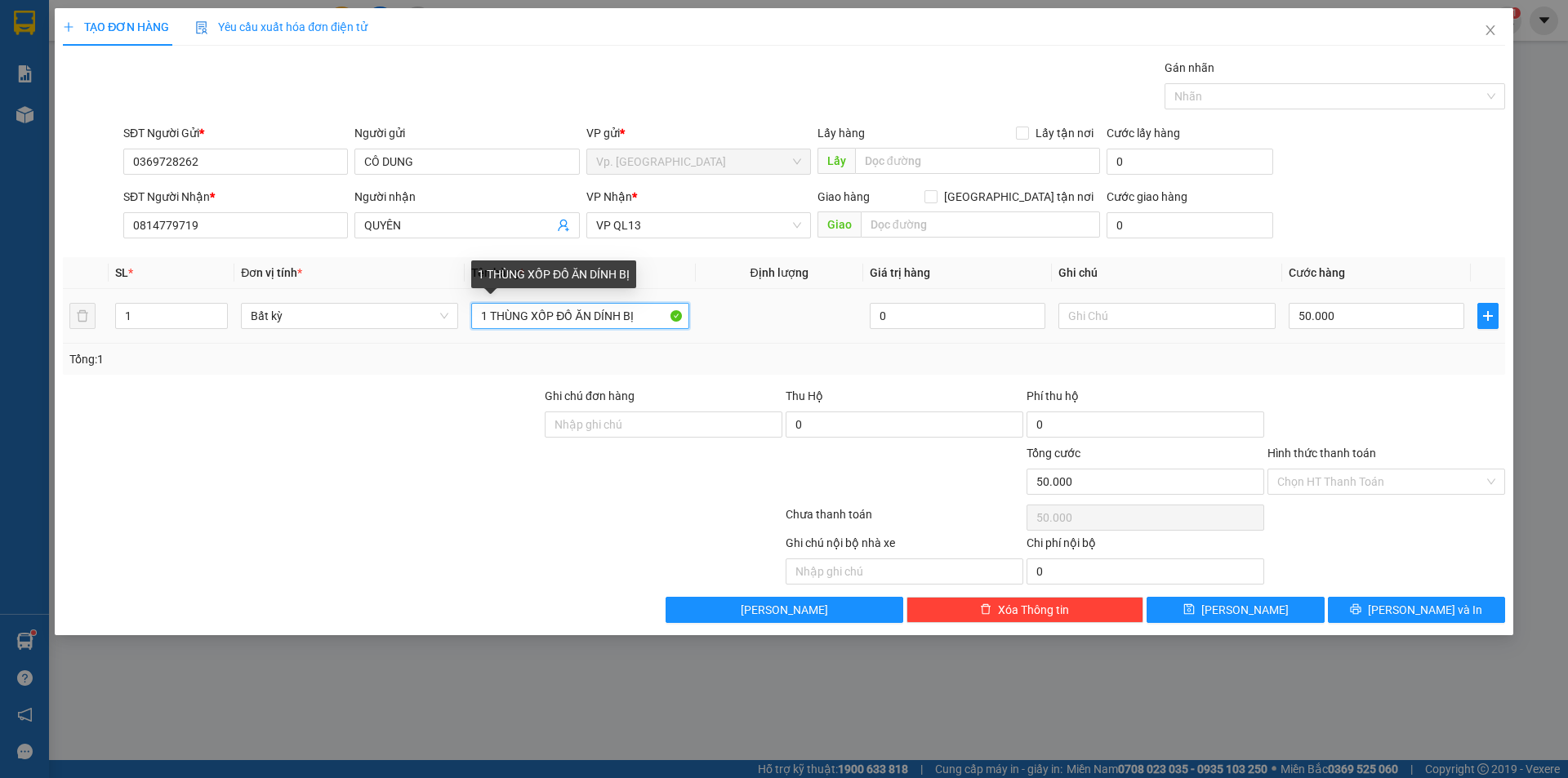
drag, startPoint x: 595, startPoint y: 325, endPoint x: 683, endPoint y: 325, distance: 88.0
click at [683, 325] on input "1 THÙNG XỐP ĐỒ ĂN DÍNH BỊ" at bounding box center [579, 316] width 217 height 26
click at [640, 310] on input "1 THÙNG XỐP ĐỒ ĂN DÍNH BỊ" at bounding box center [579, 316] width 217 height 26
click at [644, 314] on input "1 THÙNG XỐP ĐỒ ĂN DÍNH BỊ" at bounding box center [579, 316] width 217 height 26
type input "1 THÙNG XỐP ĐỒ ĂN DÍNH BAO GẠO"
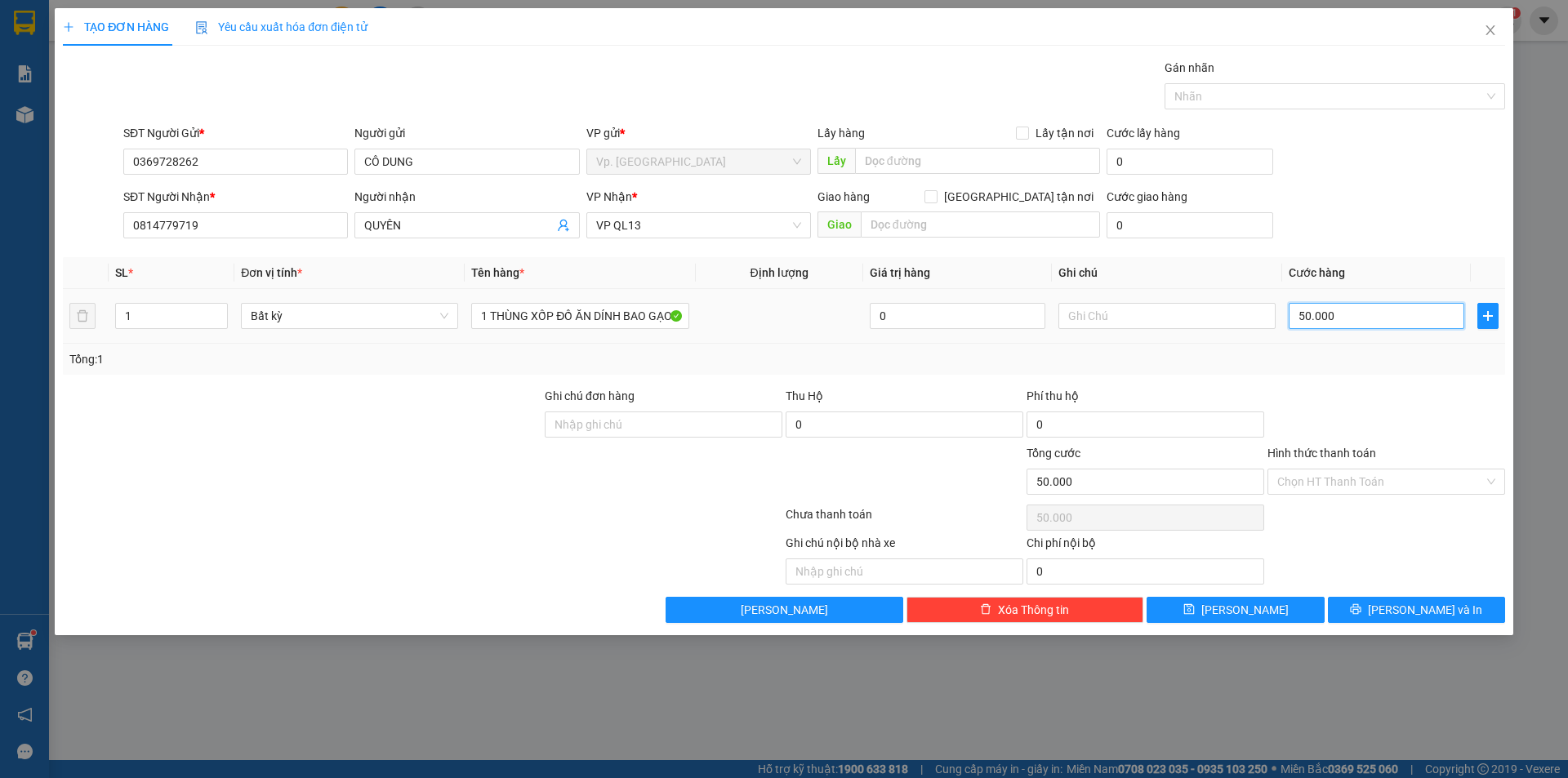
click at [1382, 320] on input "50.000" at bounding box center [1376, 316] width 175 height 26
type input "7"
type input "70"
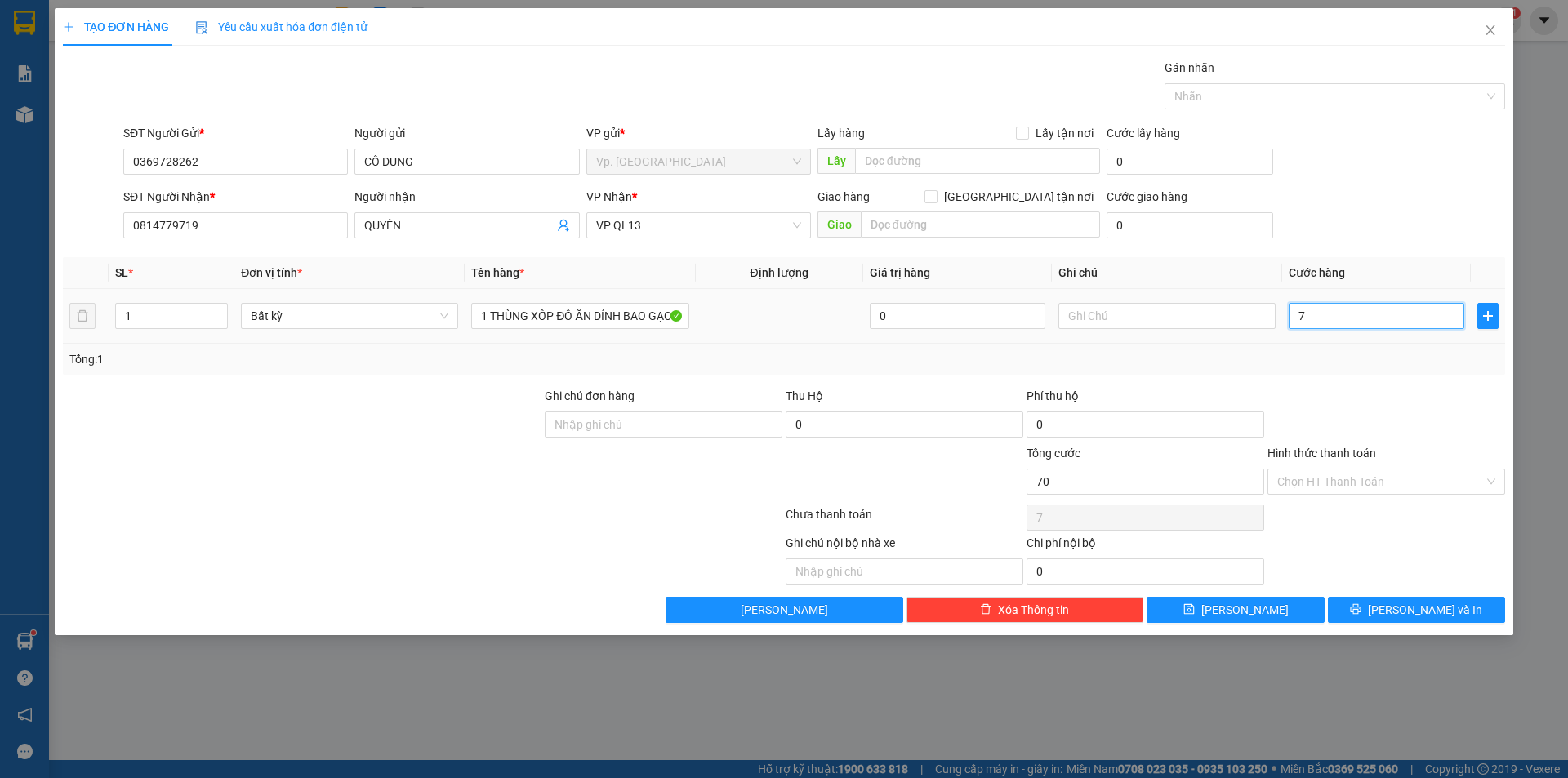
type input "70"
type input "70.000"
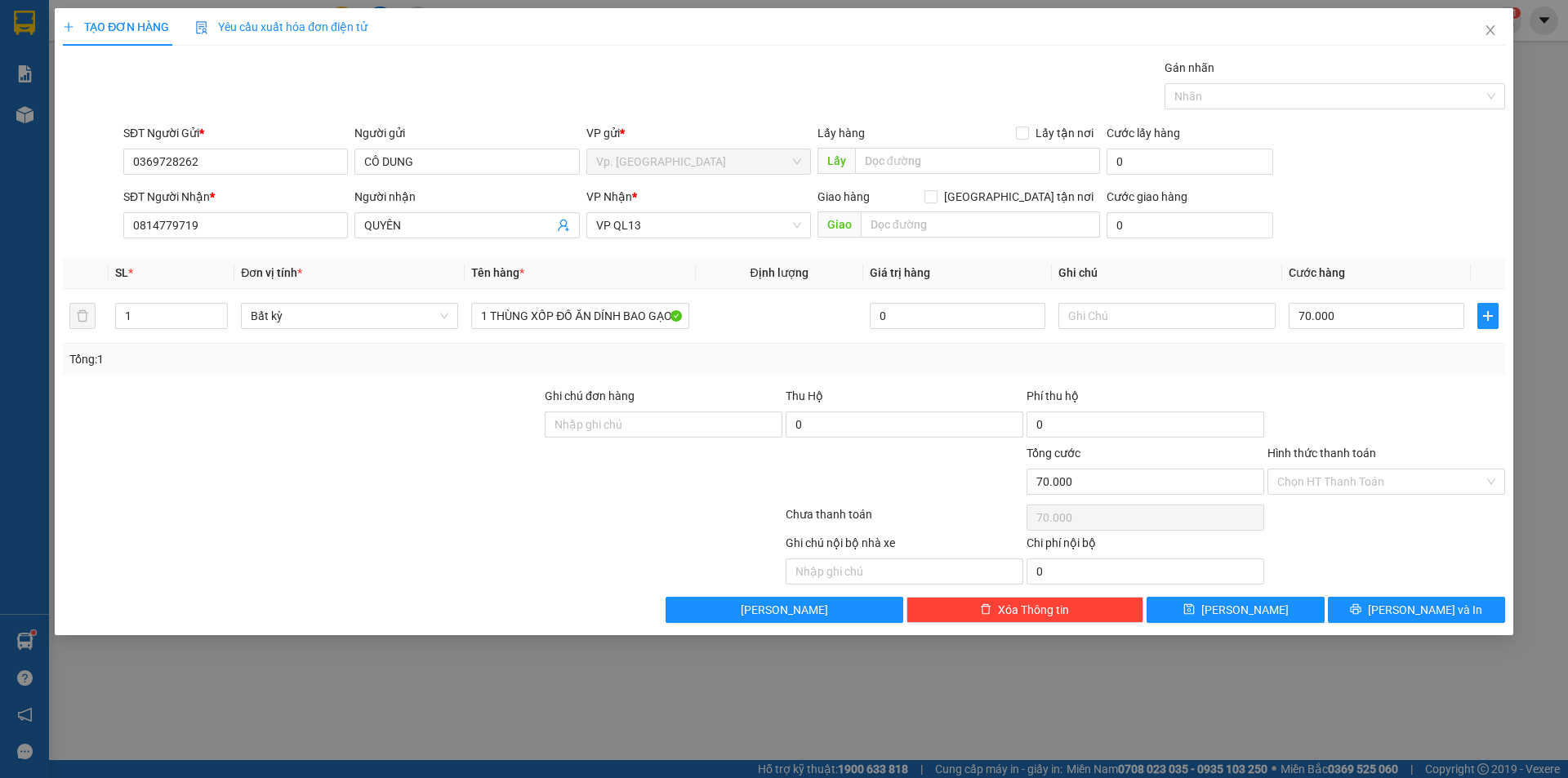
click at [1318, 416] on div at bounding box center [1386, 415] width 241 height 57
click at [1351, 483] on input "Hình thức thanh toán" at bounding box center [1381, 481] width 207 height 25
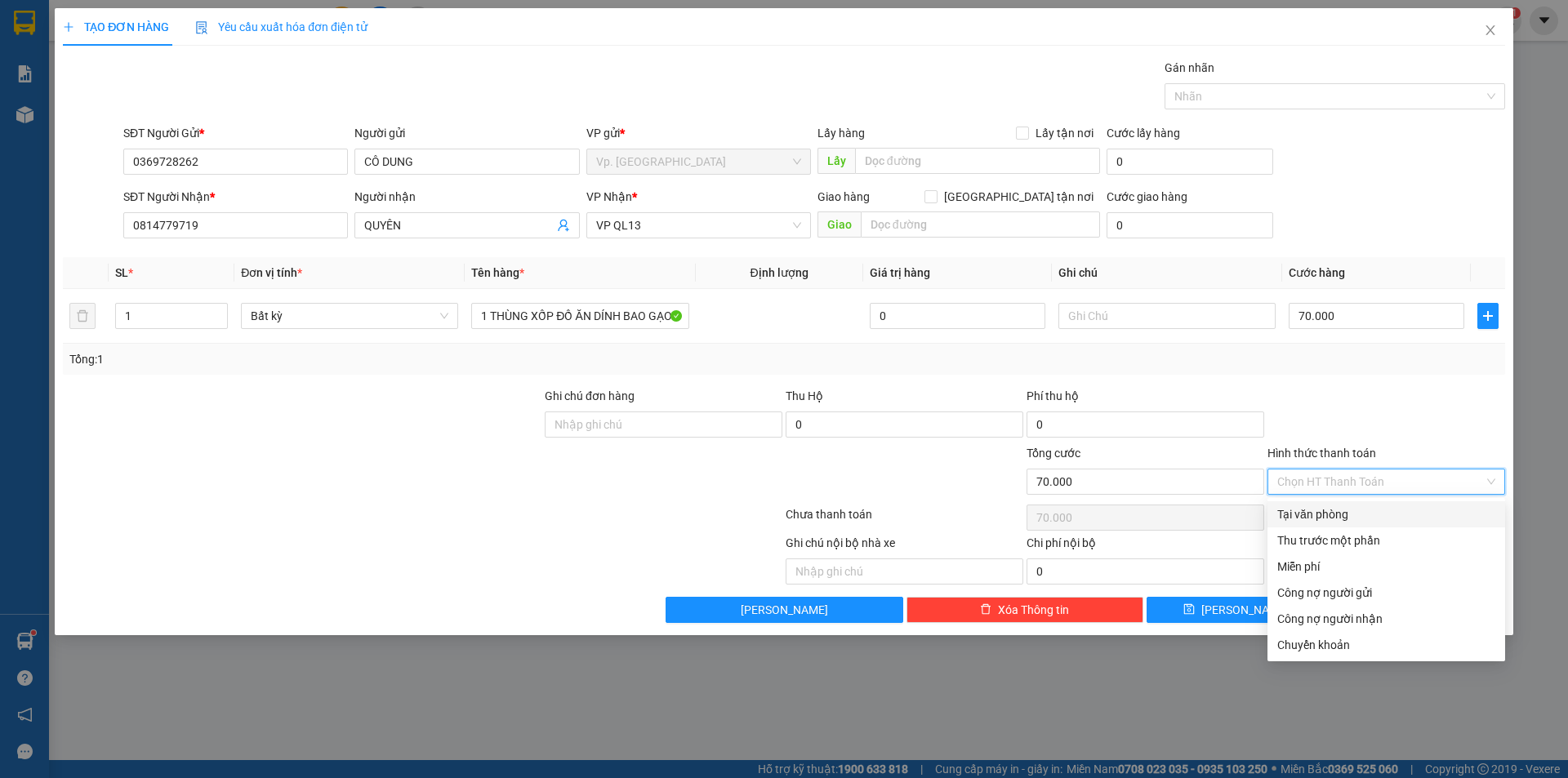
click at [1341, 511] on div "Tại văn phòng" at bounding box center [1387, 513] width 218 height 18
type input "0"
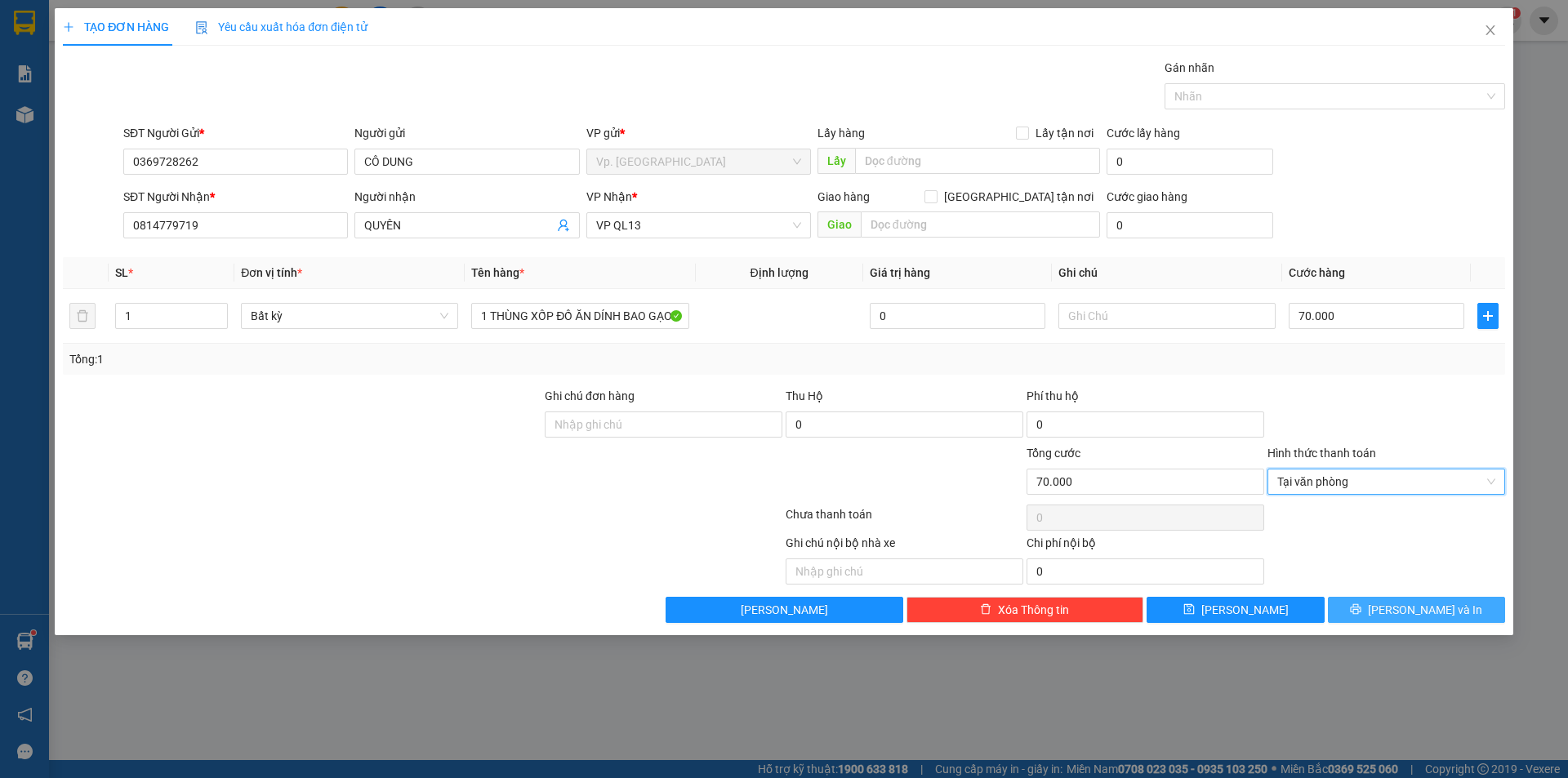
click at [1375, 611] on button "[PERSON_NAME] và In" at bounding box center [1416, 609] width 177 height 26
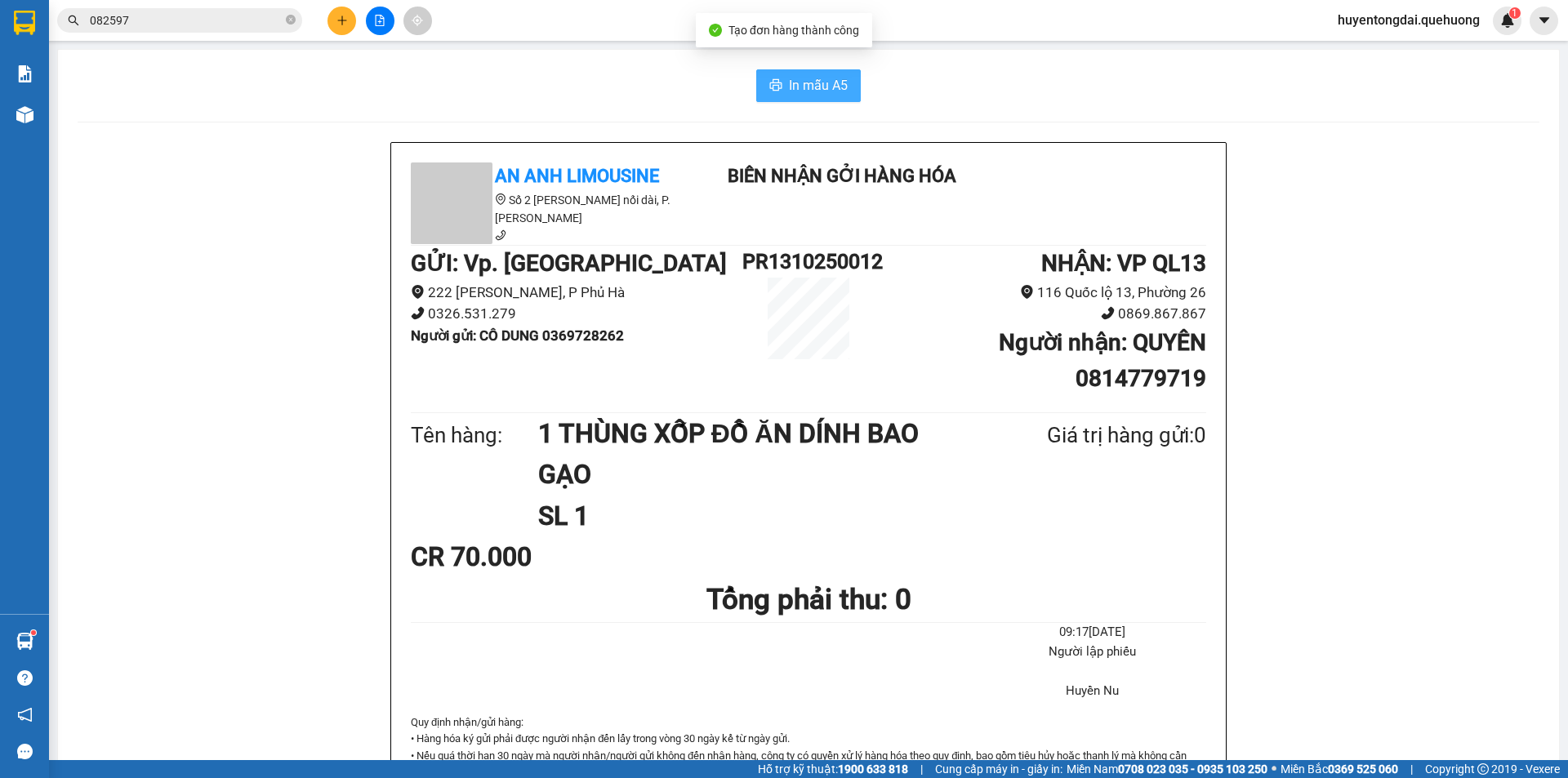
click at [791, 93] on span "In mẫu A5" at bounding box center [818, 85] width 59 height 20
click at [342, 24] on icon "plus" at bounding box center [342, 20] width 11 height 11
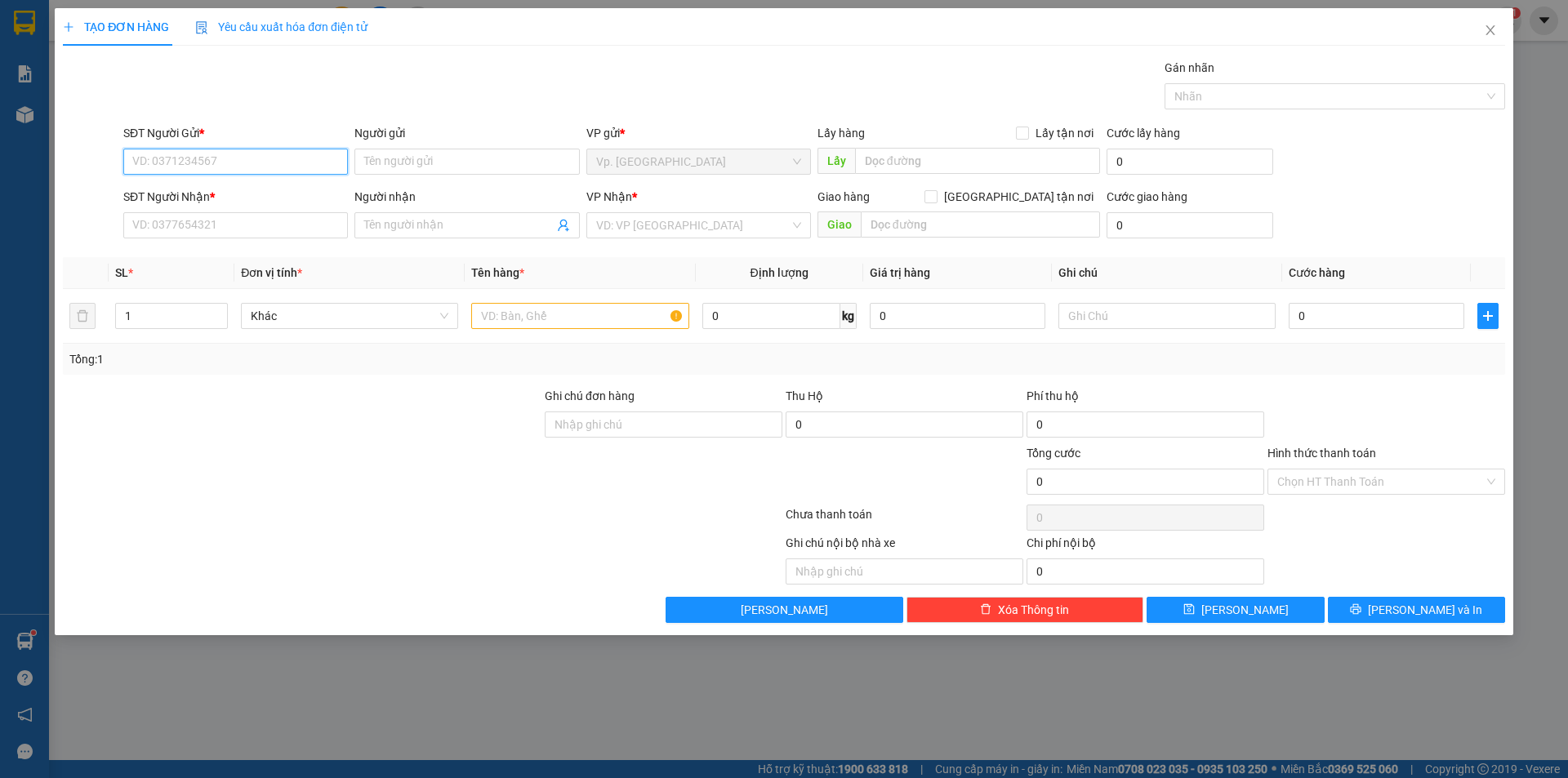
click at [250, 163] on input "SĐT Người Gửi *" at bounding box center [236, 161] width 225 height 26
type input "0939776736"
click at [250, 157] on input "0939776736" at bounding box center [236, 161] width 225 height 26
type input "0"
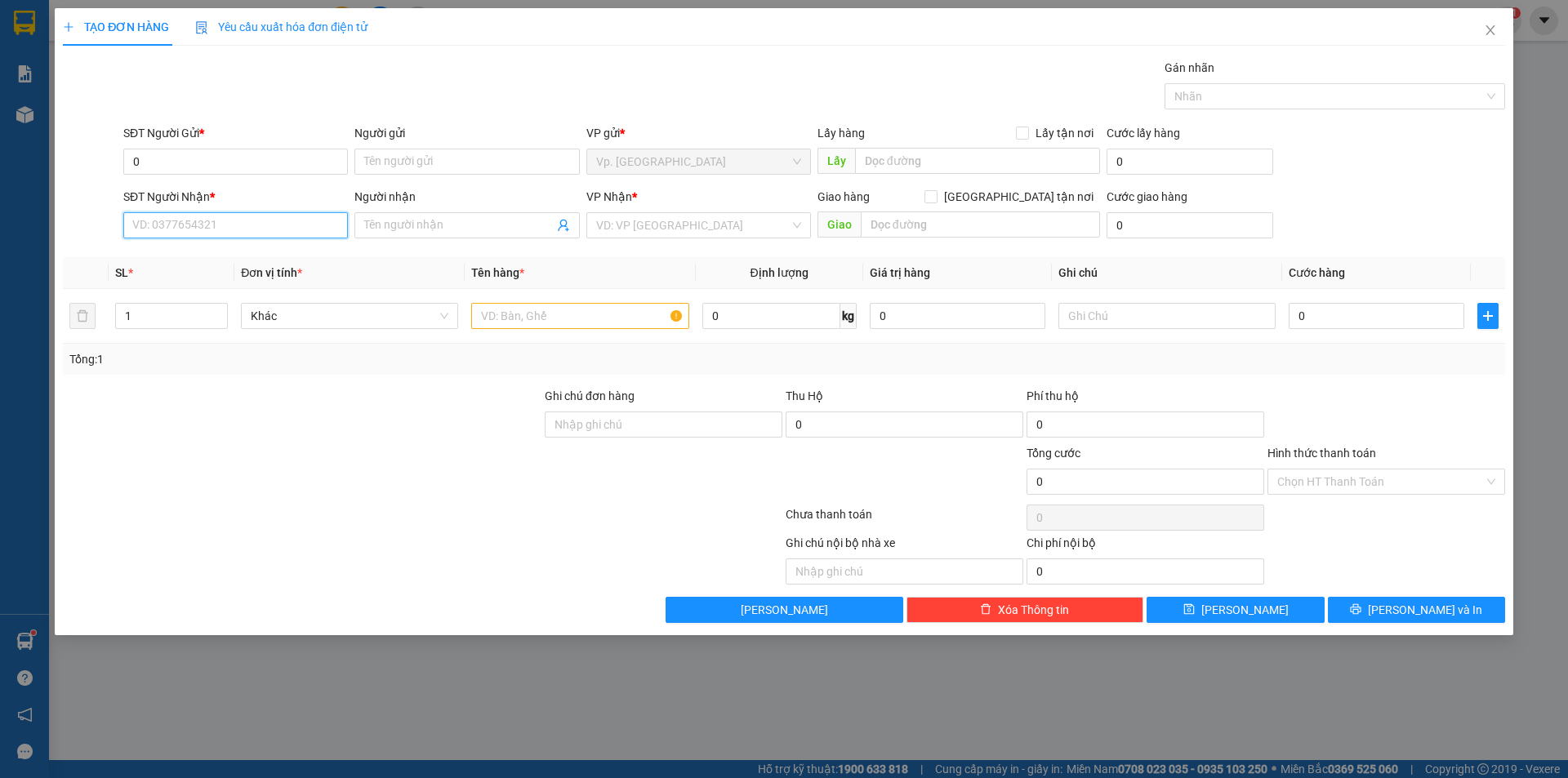
click at [166, 232] on input "SĐT Người Nhận *" at bounding box center [236, 225] width 225 height 26
paste input "0939776736"
type input "0939776736"
click at [200, 258] on div "0939776736 - TẠI" at bounding box center [235, 257] width 205 height 18
type input "TẠI"
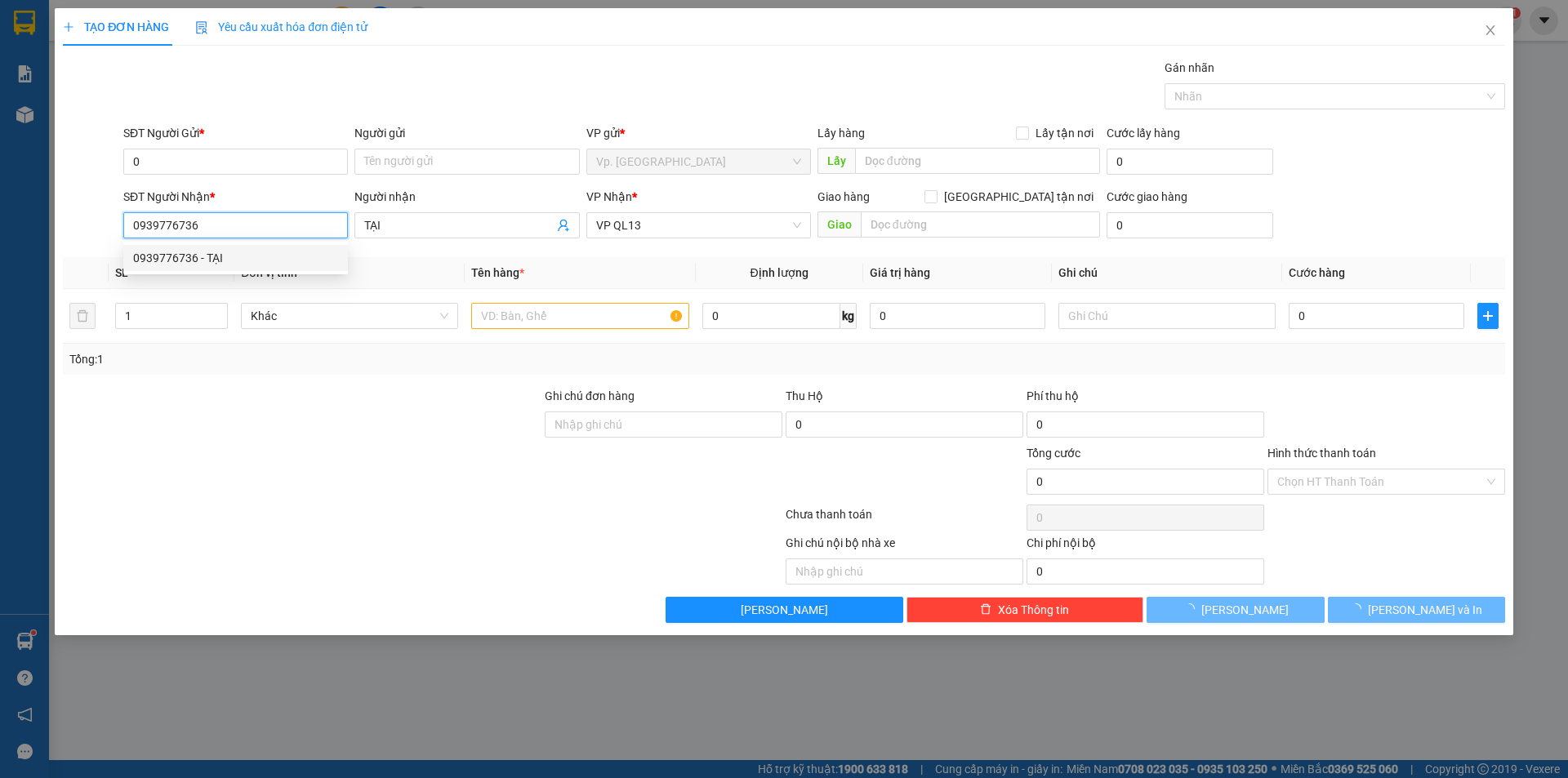
type input "100.000"
type input "0939776736"
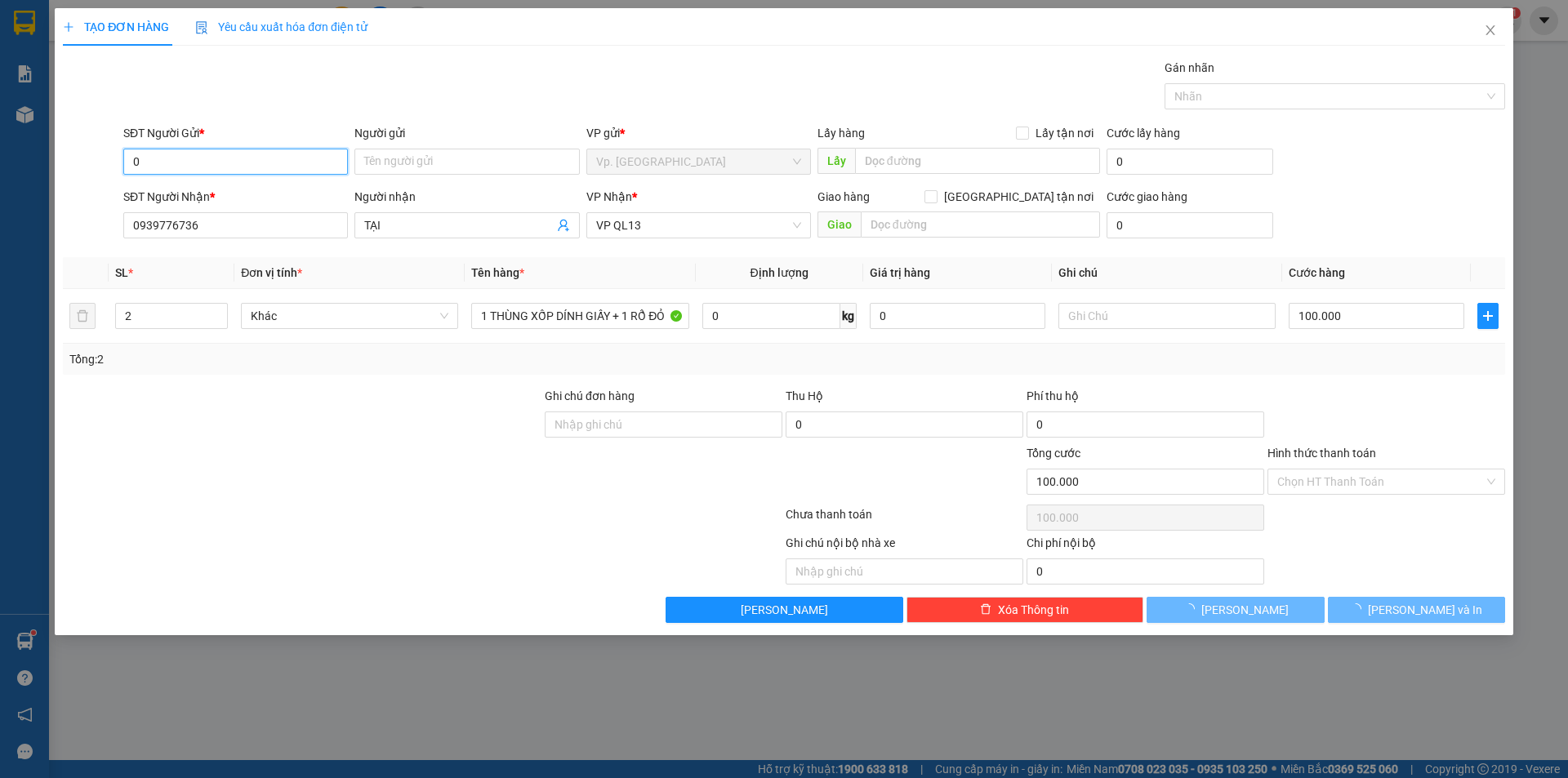
click at [211, 169] on input "0" at bounding box center [236, 161] width 225 height 26
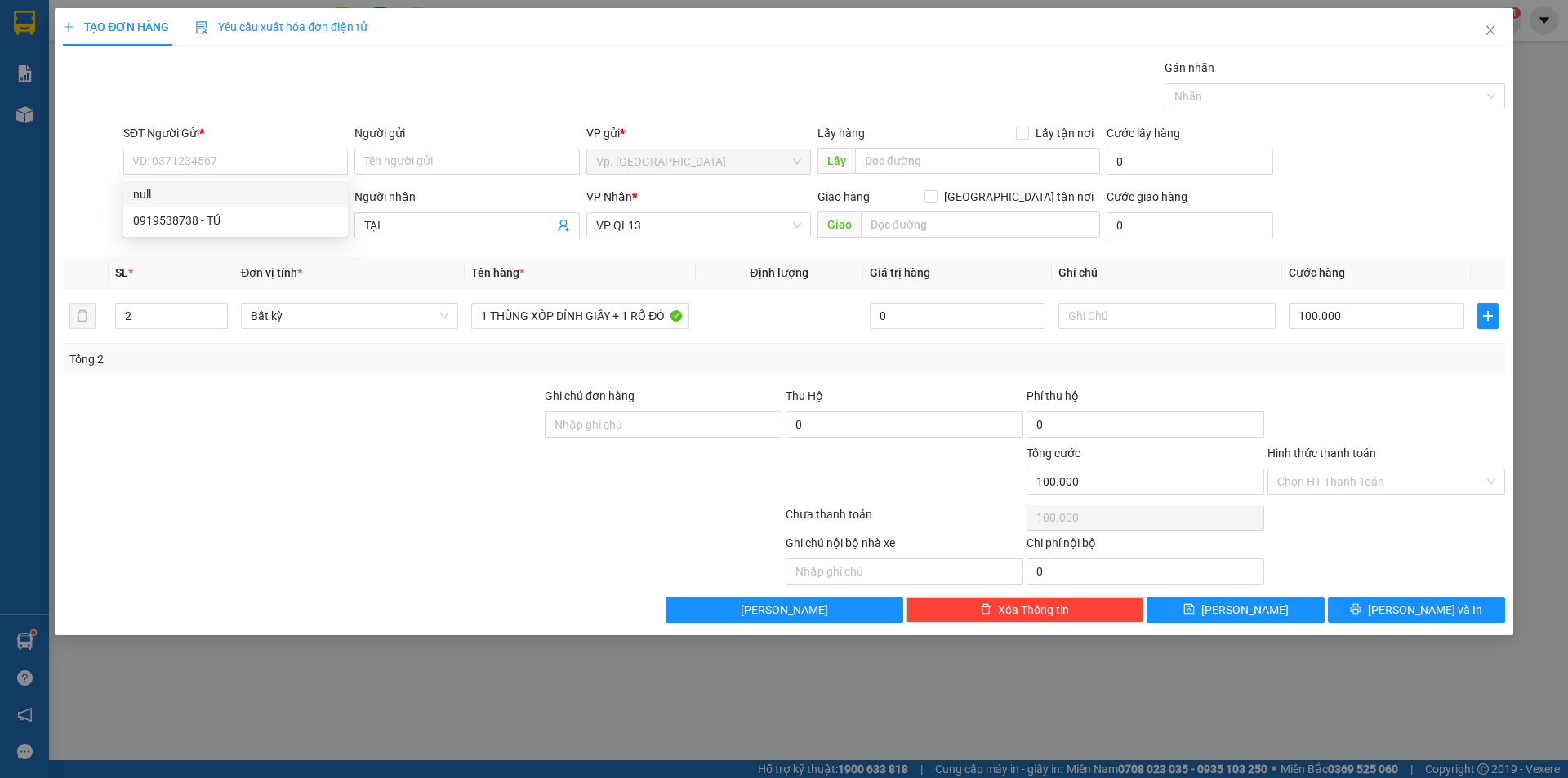
drag, startPoint x: 336, startPoint y: 723, endPoint x: 335, endPoint y: 670, distance: 53.0
click at [337, 721] on div "TẠO ĐƠN HÀNG Yêu cầu xuất hóa đơn điện tử Transit Pickup Surcharge Ids Transit …" at bounding box center [784, 389] width 1568 height 778
click at [285, 443] on div at bounding box center [302, 415] width 482 height 57
click at [231, 226] on input "0939776736" at bounding box center [236, 225] width 225 height 26
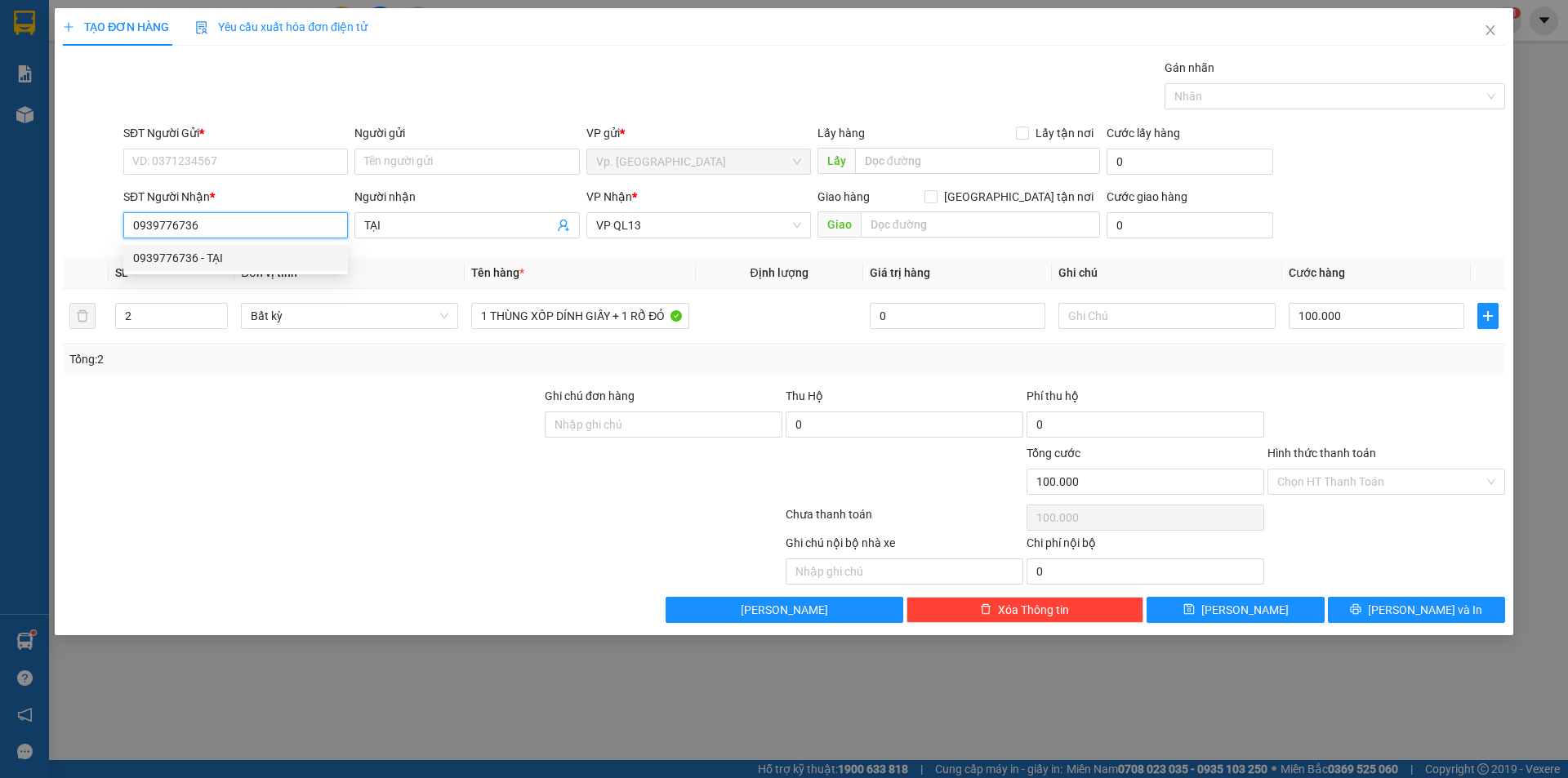
click at [190, 226] on input "0939776736" at bounding box center [236, 225] width 225 height 26
click at [190, 225] on input "0939776736" at bounding box center [236, 225] width 225 height 26
type input "0"
click at [211, 169] on input "SĐT Người Gửi *" at bounding box center [236, 161] width 225 height 26
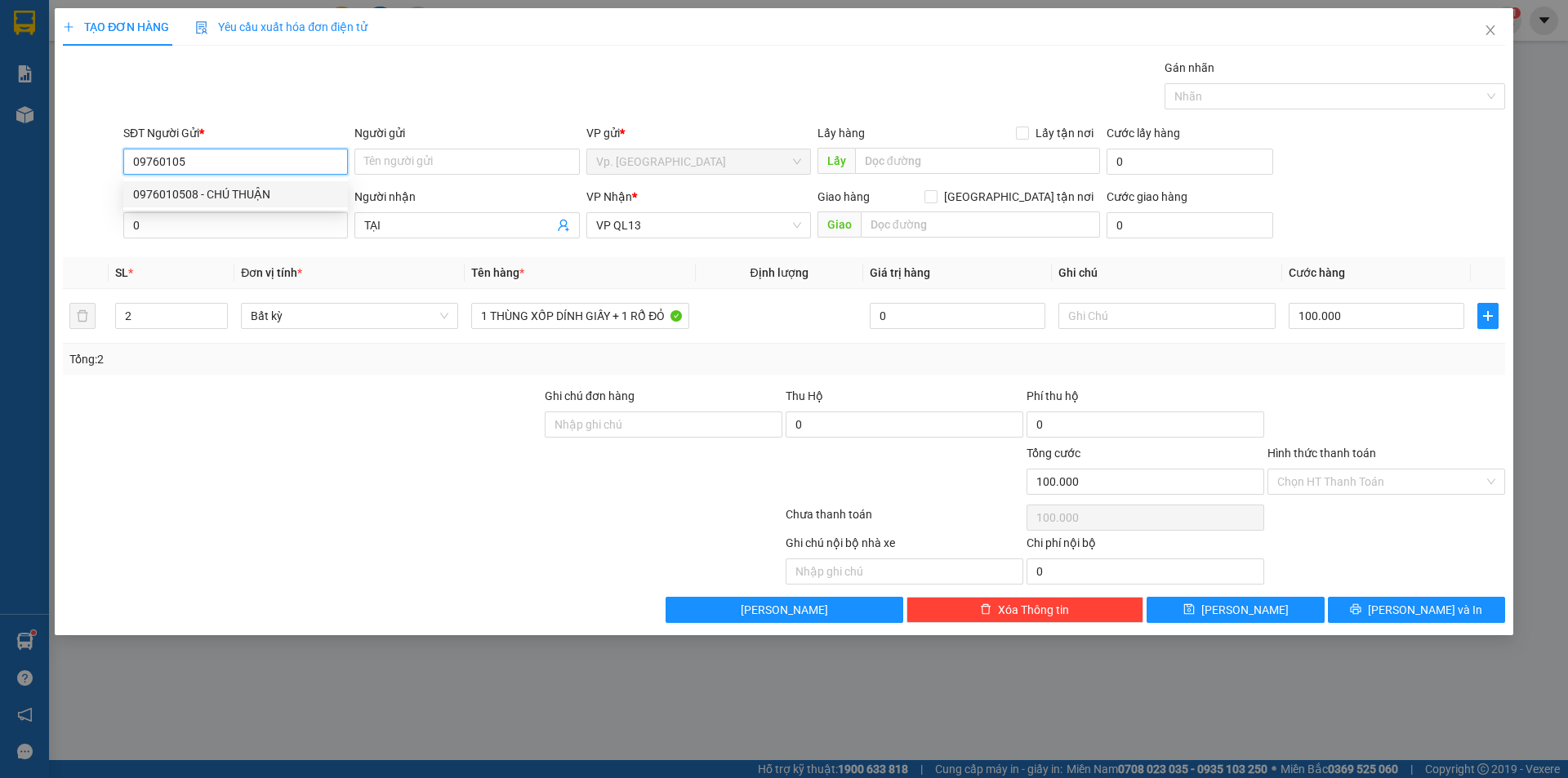
click at [220, 186] on div "0976010508 - CHÚ THUẬN" at bounding box center [235, 194] width 205 height 18
type input "0976010508"
type input "CHÚ THUẬN"
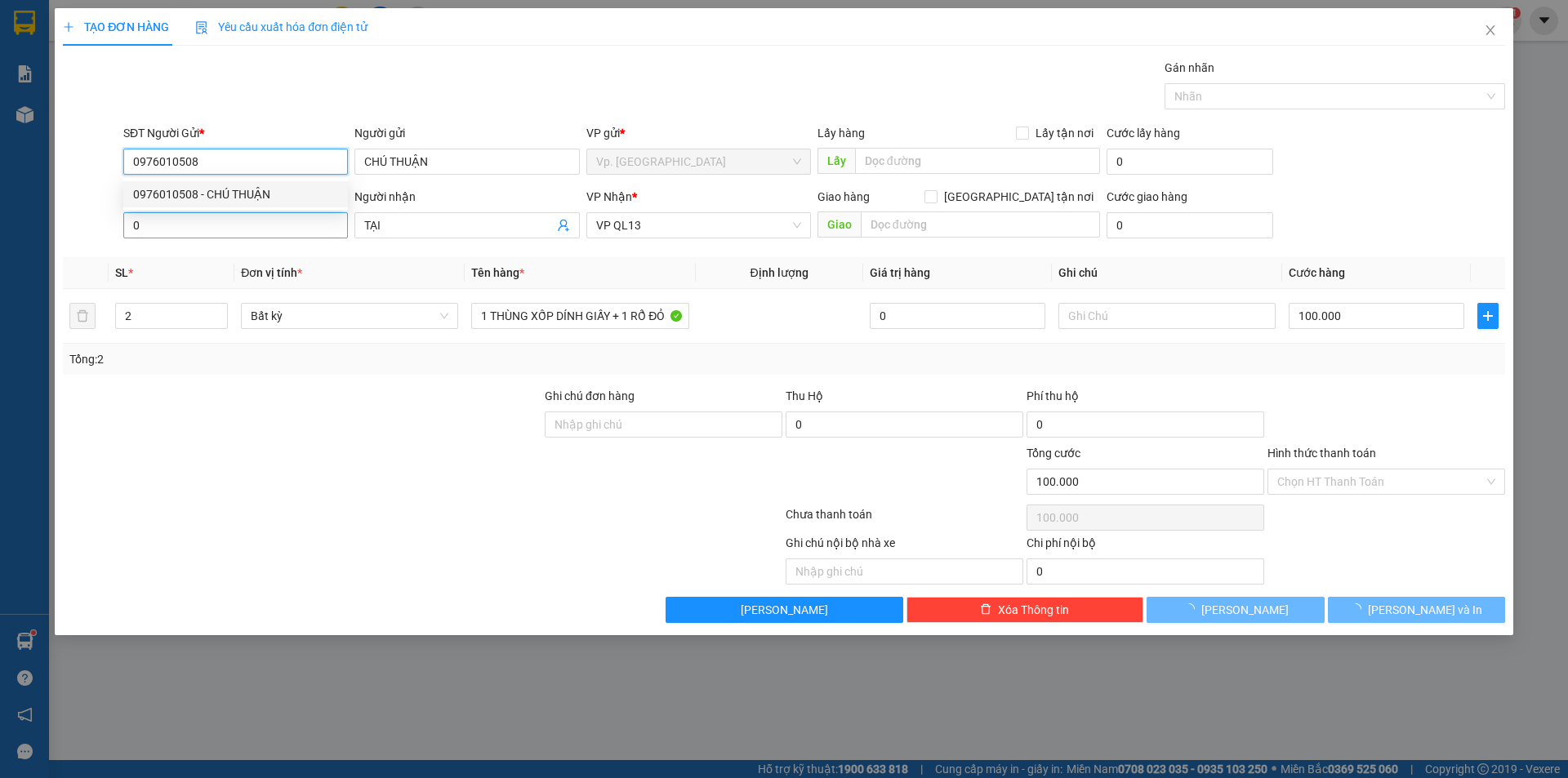
type input "70.000"
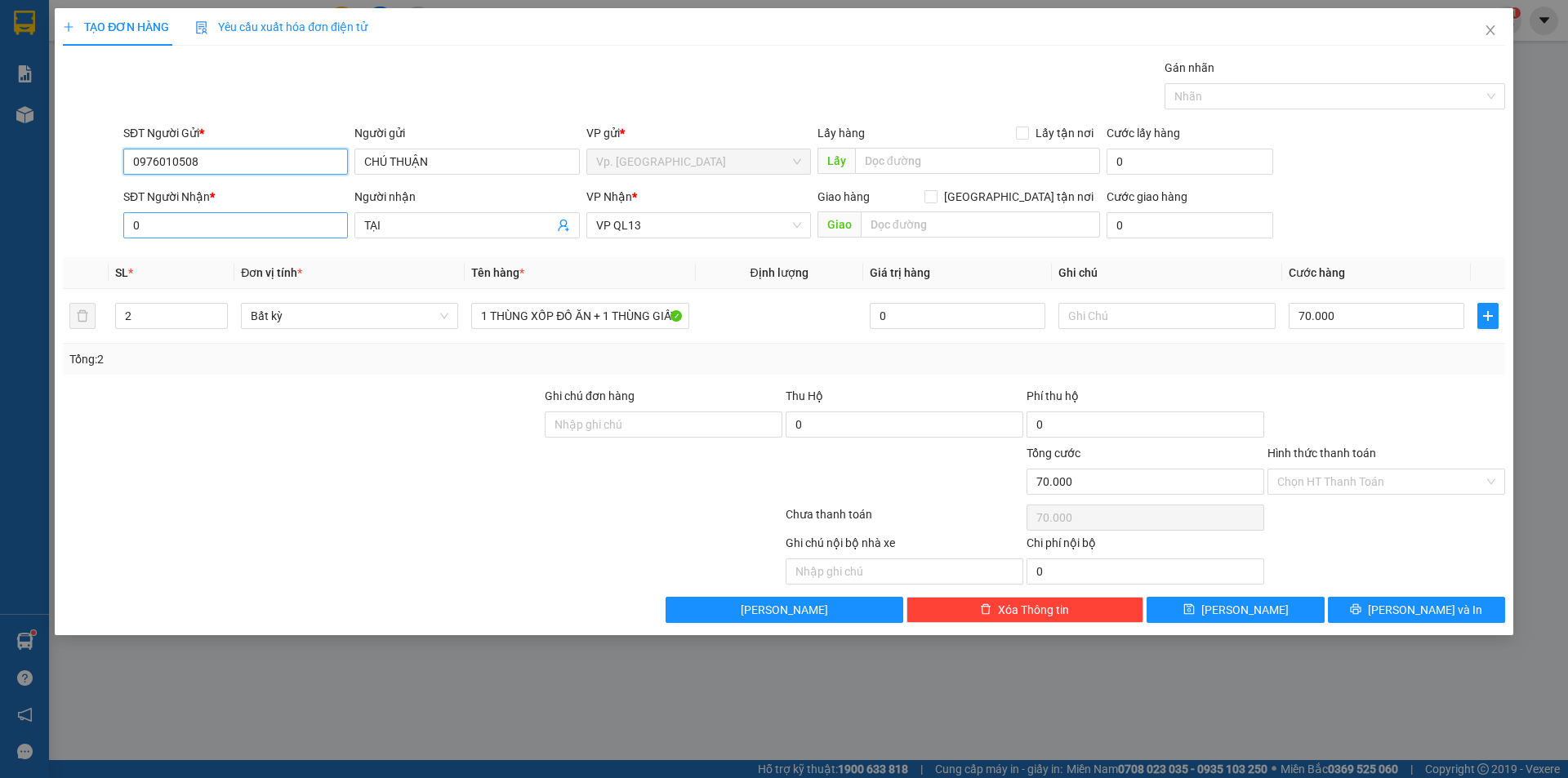
type input "0976010508"
click at [188, 228] on input "0" at bounding box center [236, 225] width 225 height 26
paste input "939776736"
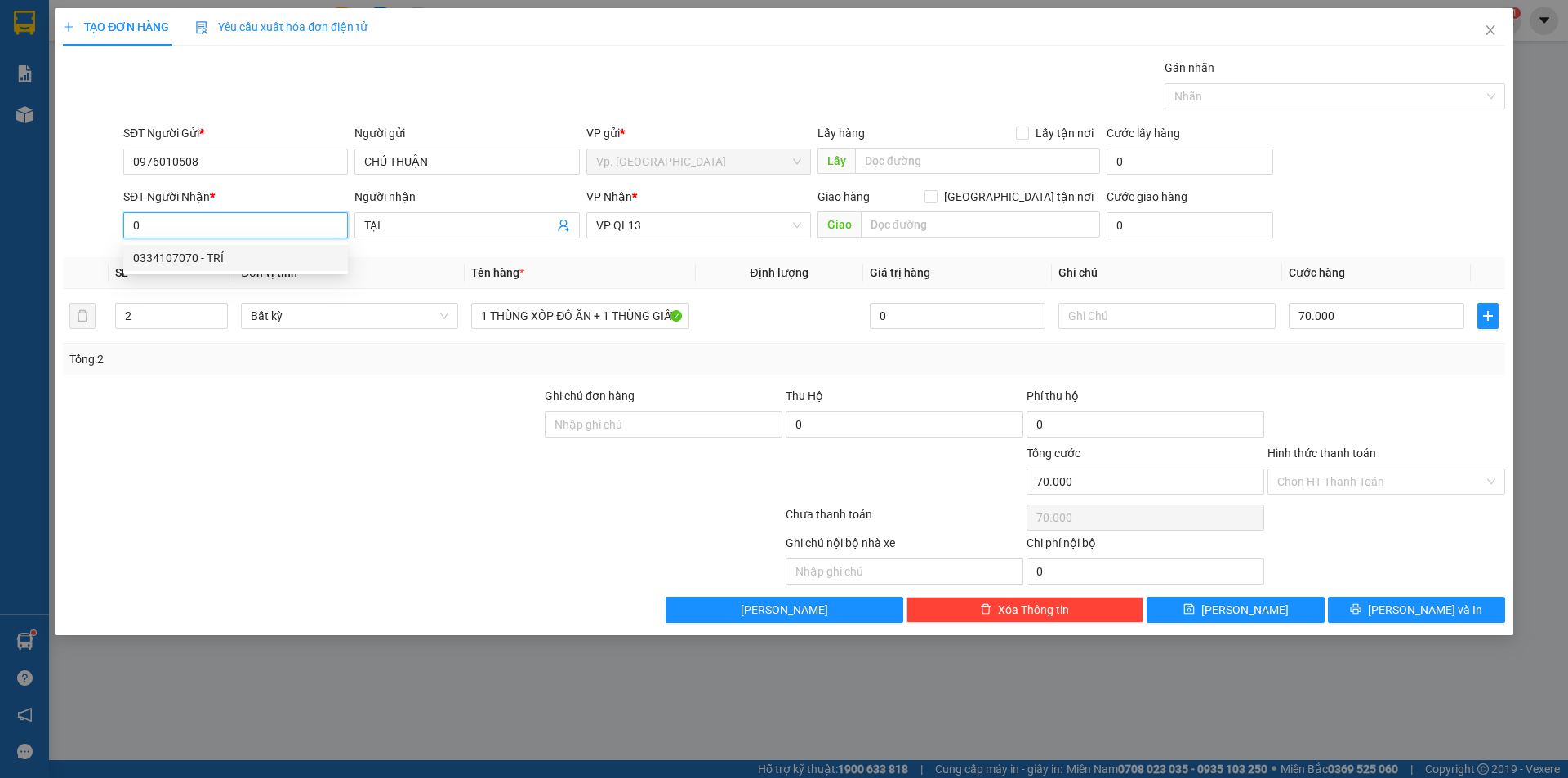
type input "0939776736"
click at [210, 257] on div "0939776736 - TẠI" at bounding box center [235, 257] width 205 height 18
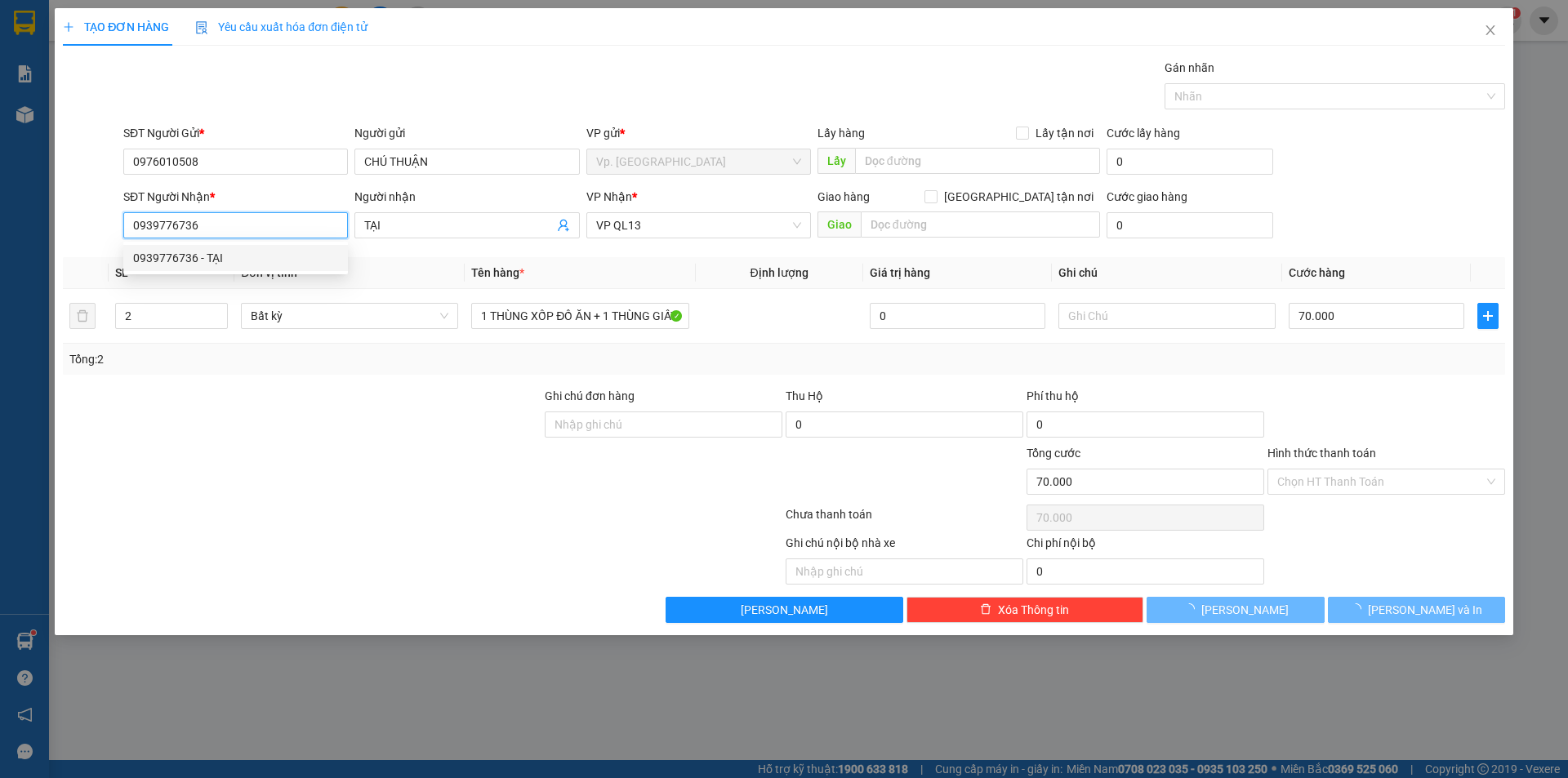
type input "100.000"
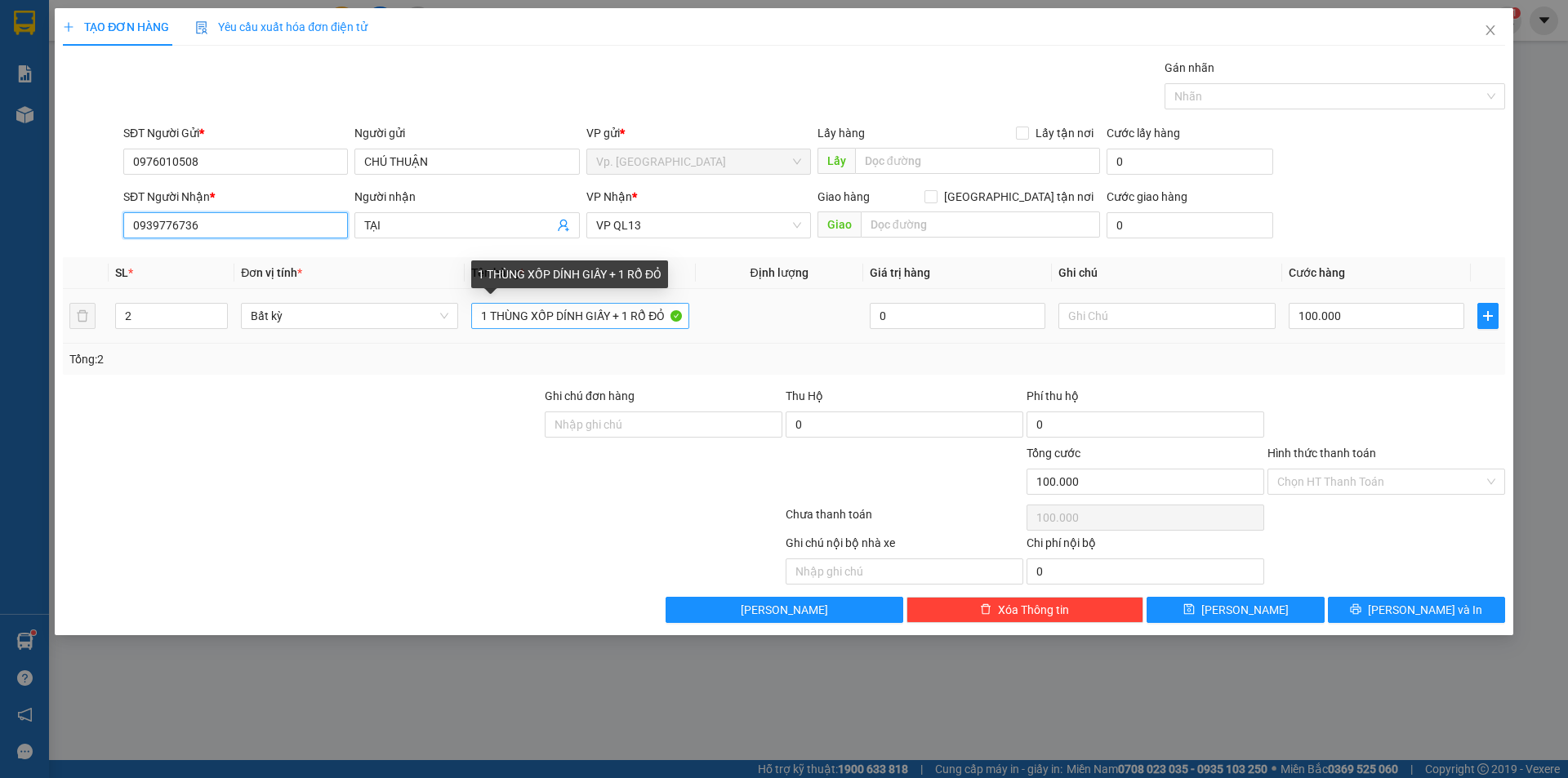
type input "0939776736"
drag, startPoint x: 644, startPoint y: 319, endPoint x: 763, endPoint y: 333, distance: 119.8
click at [763, 333] on tr "2 Bất kỳ 1 THÙNG XỐP DÍNH GIẤY + 1 RỔ ĐỎ 0 100.000" at bounding box center [784, 316] width 1442 height 54
drag, startPoint x: 560, startPoint y: 318, endPoint x: 621, endPoint y: 322, distance: 61.1
click at [621, 322] on input "1 THÙNG XỐP DÍNH GIẤY + 1 RỔ ĐỎ" at bounding box center [579, 316] width 217 height 26
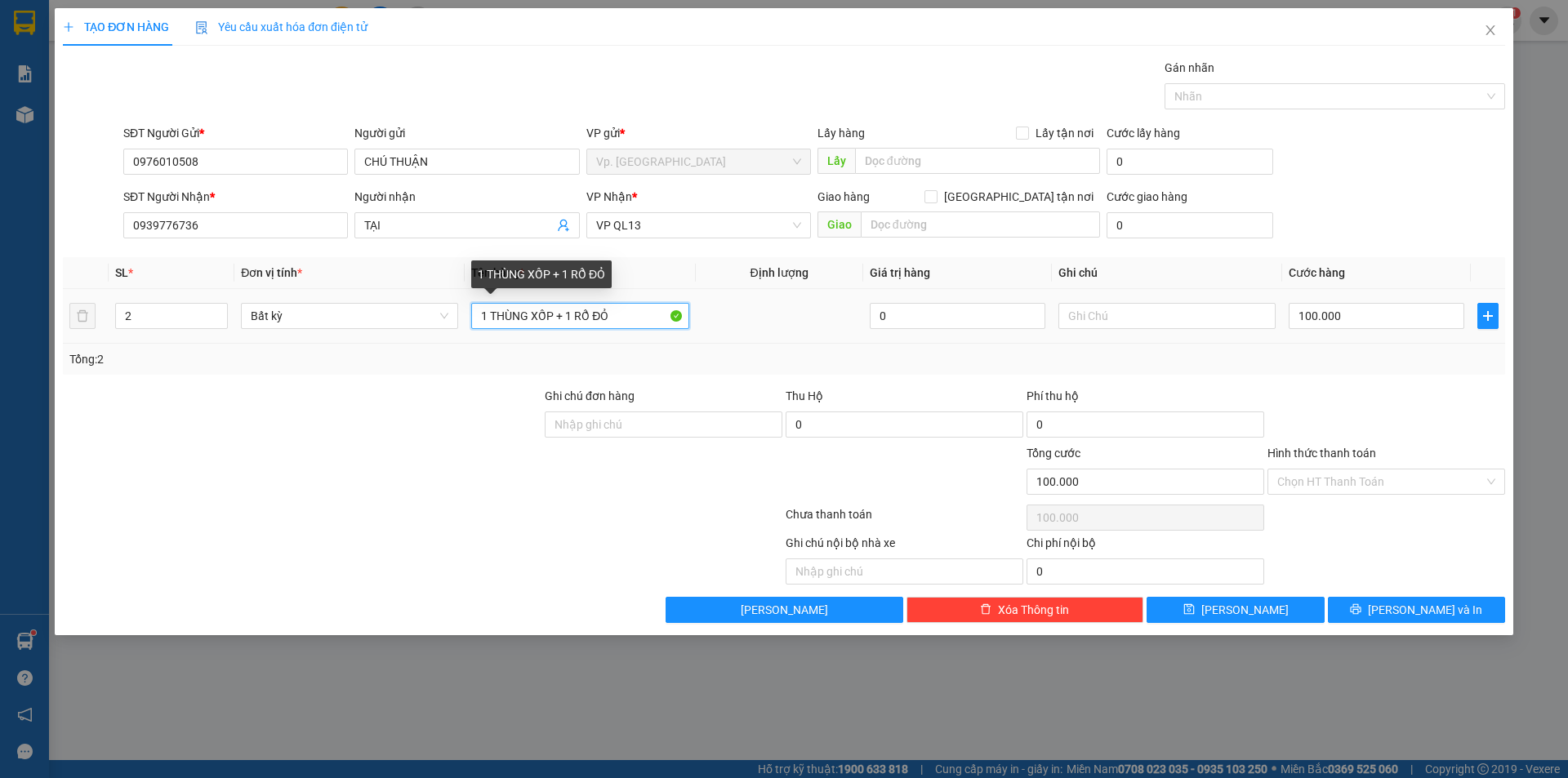
drag, startPoint x: 579, startPoint y: 321, endPoint x: 689, endPoint y: 321, distance: 110.0
click at [689, 321] on td "1 THÙNG XỐP + 1 RỔ ĐỎ" at bounding box center [580, 316] width 230 height 54
type input "1 THÙNG XỐP + 1 BAO GẠO"
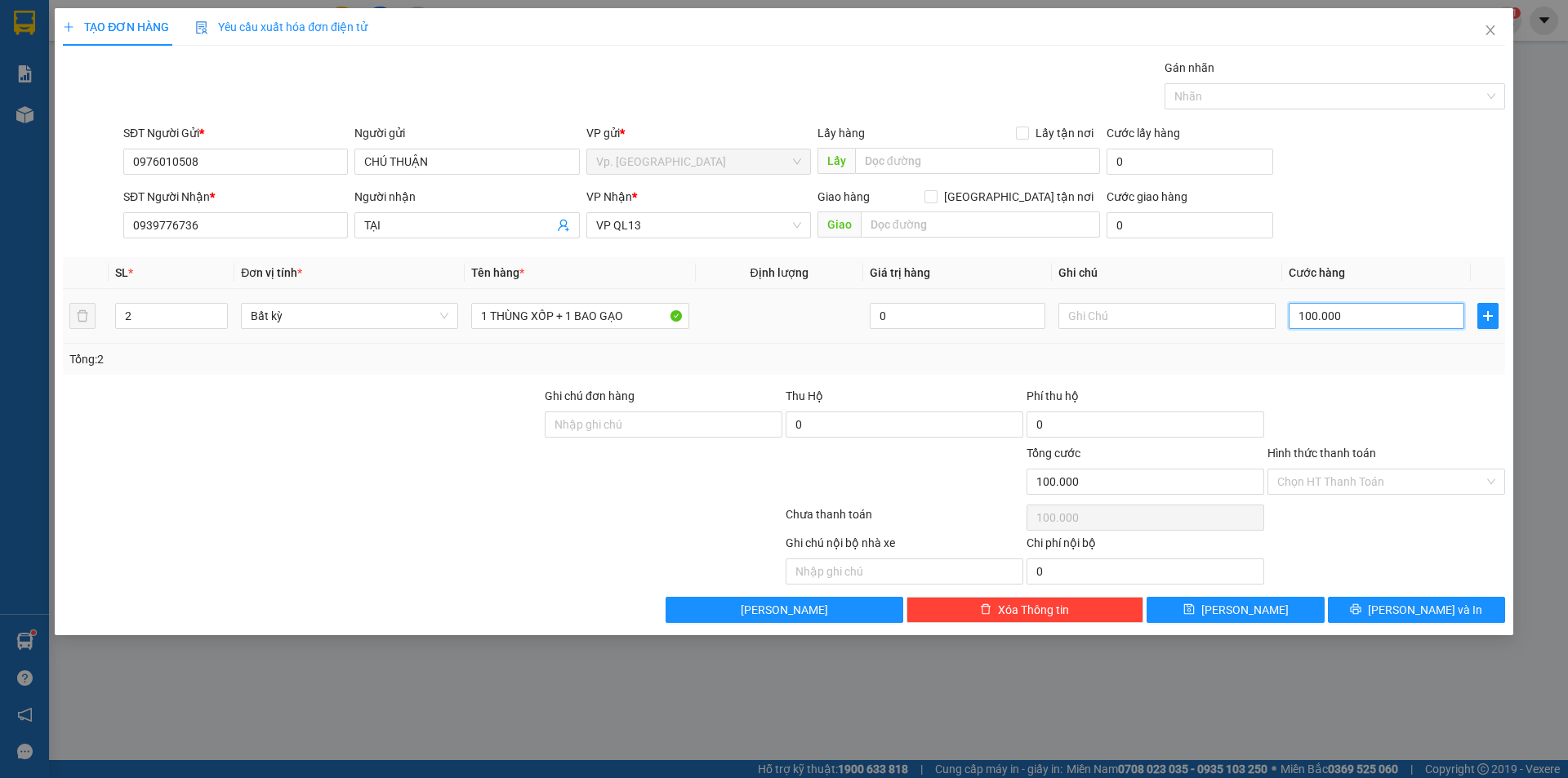
click at [1306, 314] on input "100.000" at bounding box center [1376, 316] width 175 height 26
type input "9"
type input "90"
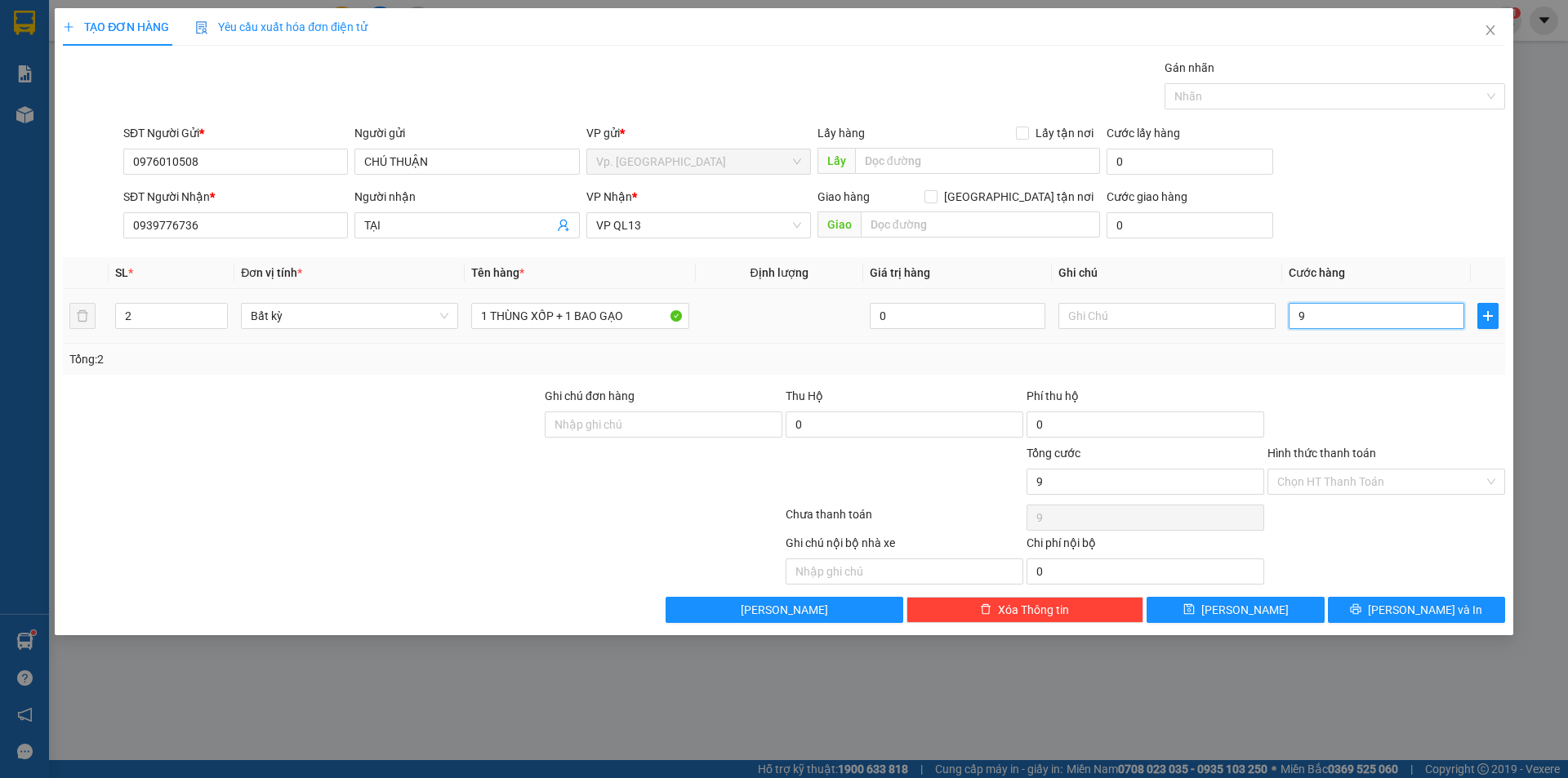
type input "90"
type input "90.000"
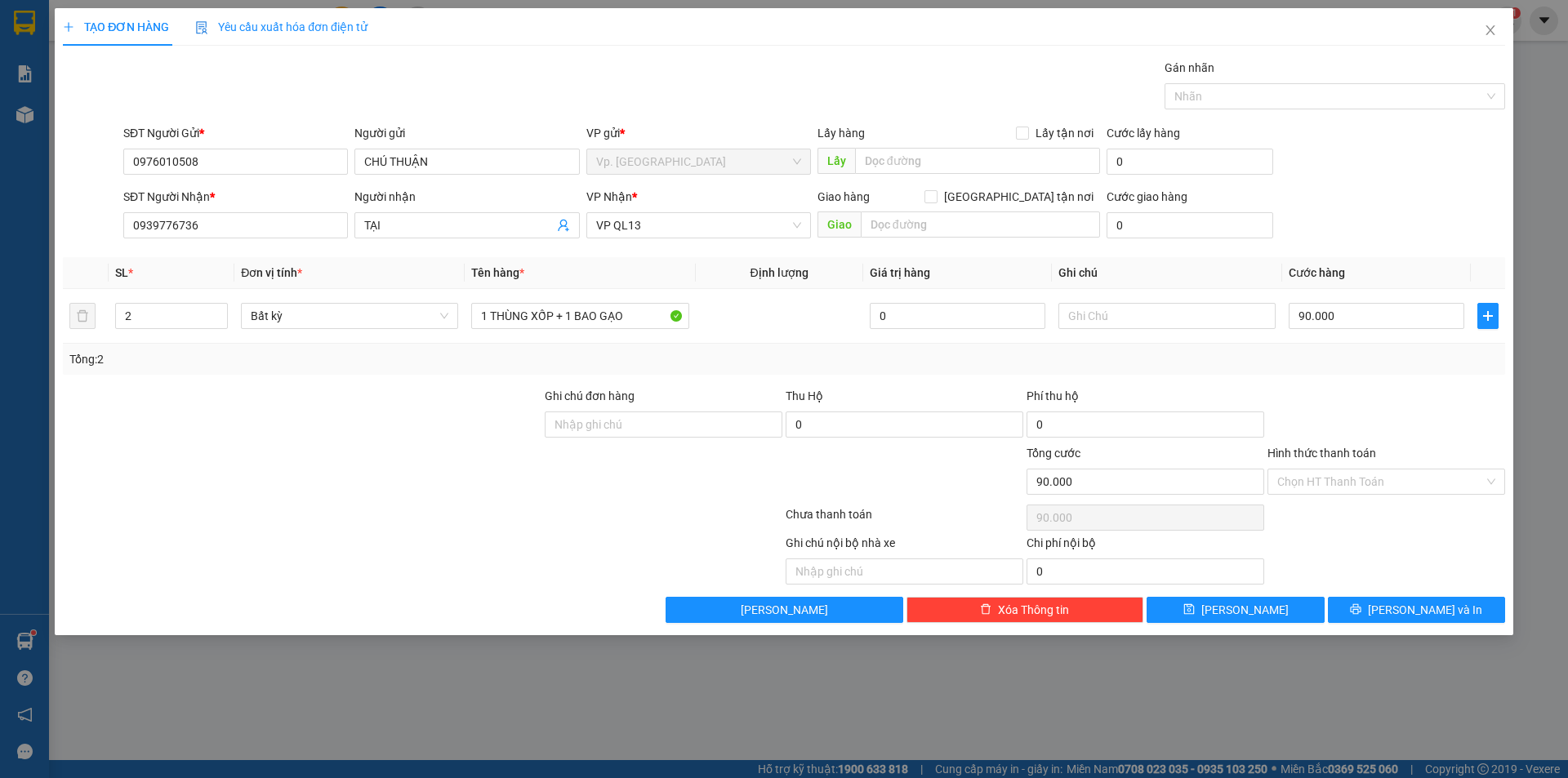
click at [1310, 358] on div "Tổng: 2" at bounding box center [784, 358] width 1429 height 18
click at [1341, 481] on input "Hình thức thanh toán" at bounding box center [1381, 481] width 207 height 25
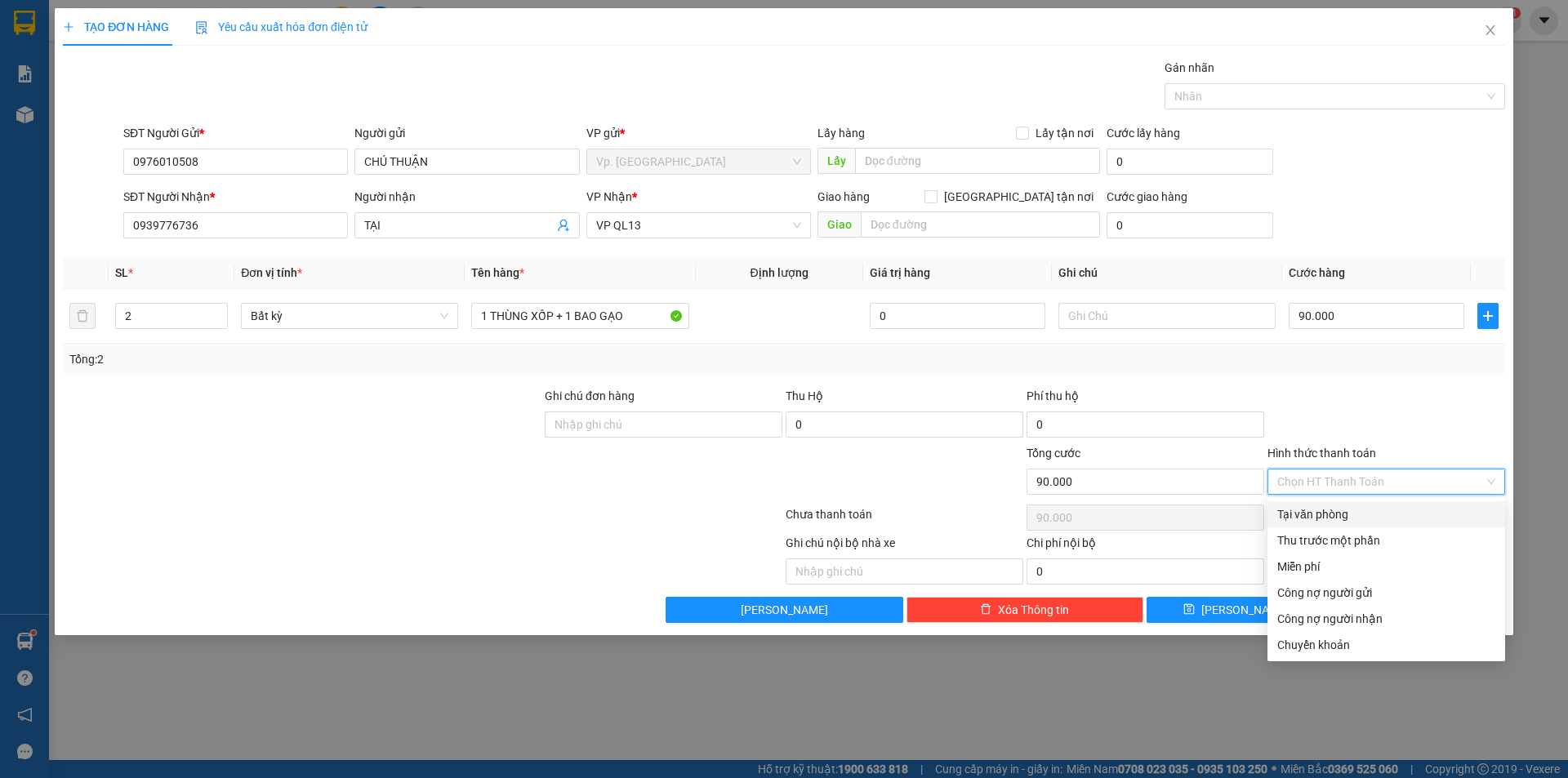
click at [1341, 510] on div "Tại văn phòng" at bounding box center [1387, 513] width 218 height 18
type input "0"
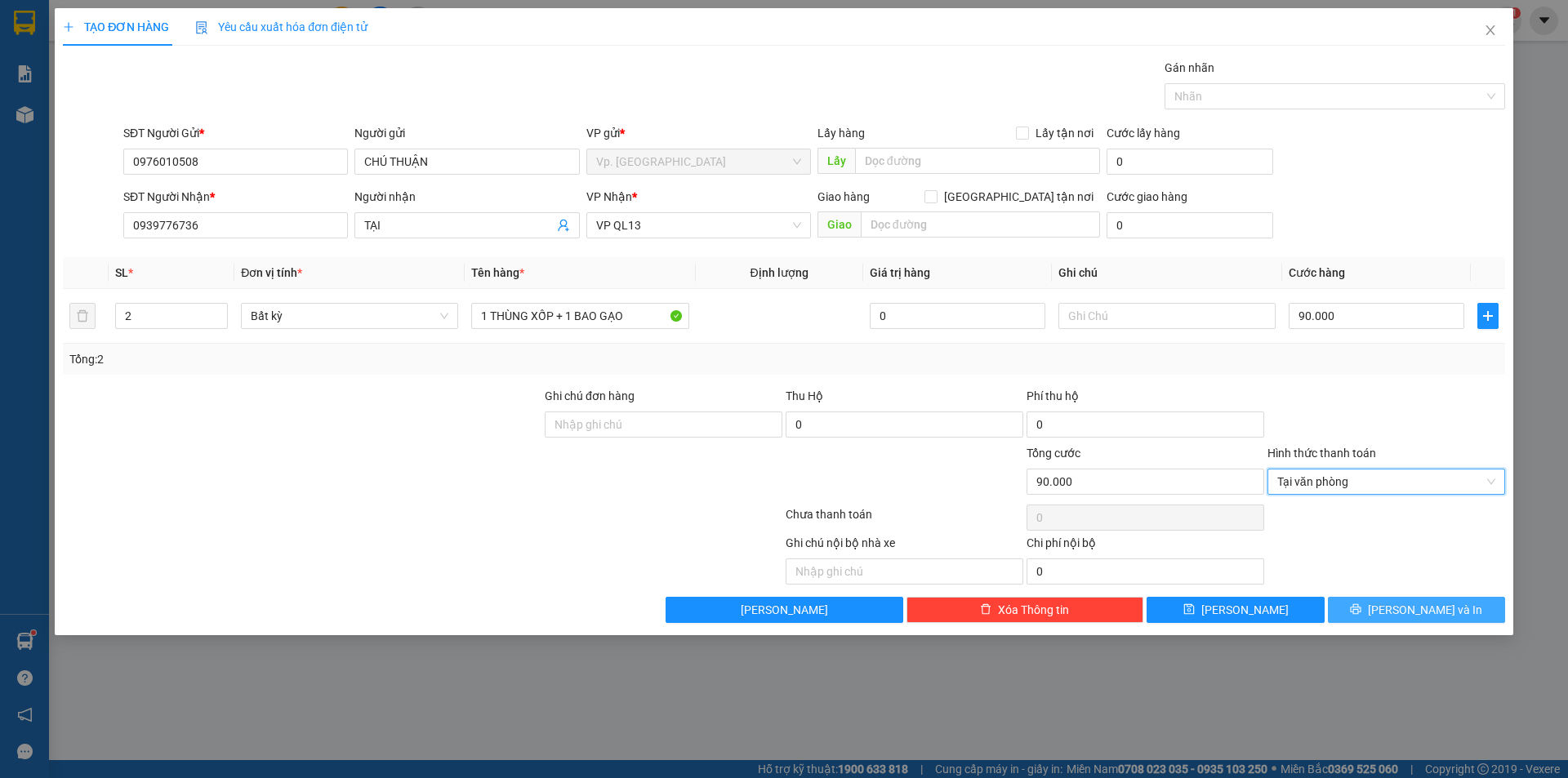
click at [1387, 599] on button "[PERSON_NAME] và In" at bounding box center [1416, 609] width 177 height 26
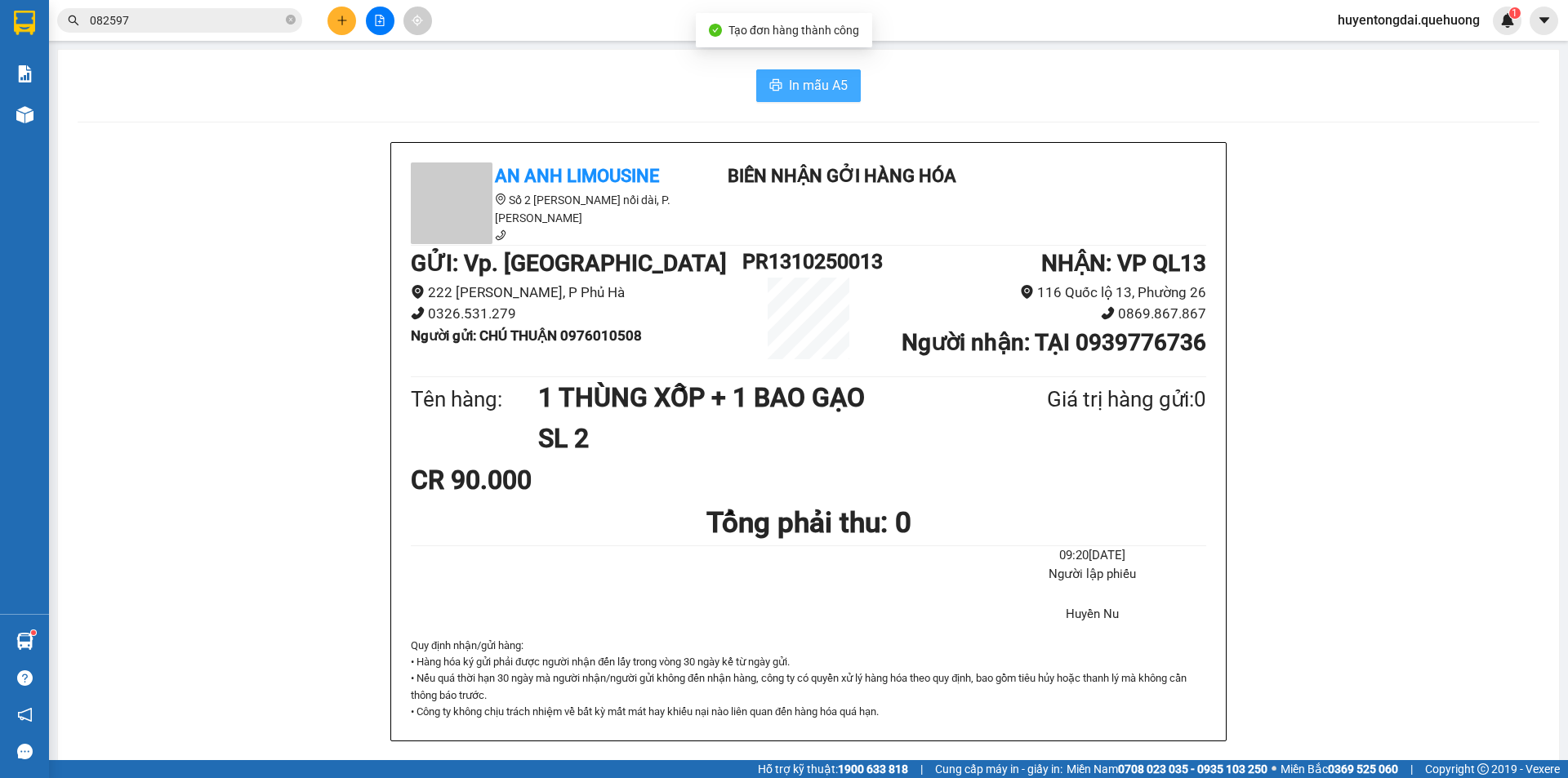
click at [810, 91] on span "In mẫu A5" at bounding box center [818, 85] width 59 height 20
click at [802, 93] on span "In mẫu A5" at bounding box center [818, 85] width 59 height 20
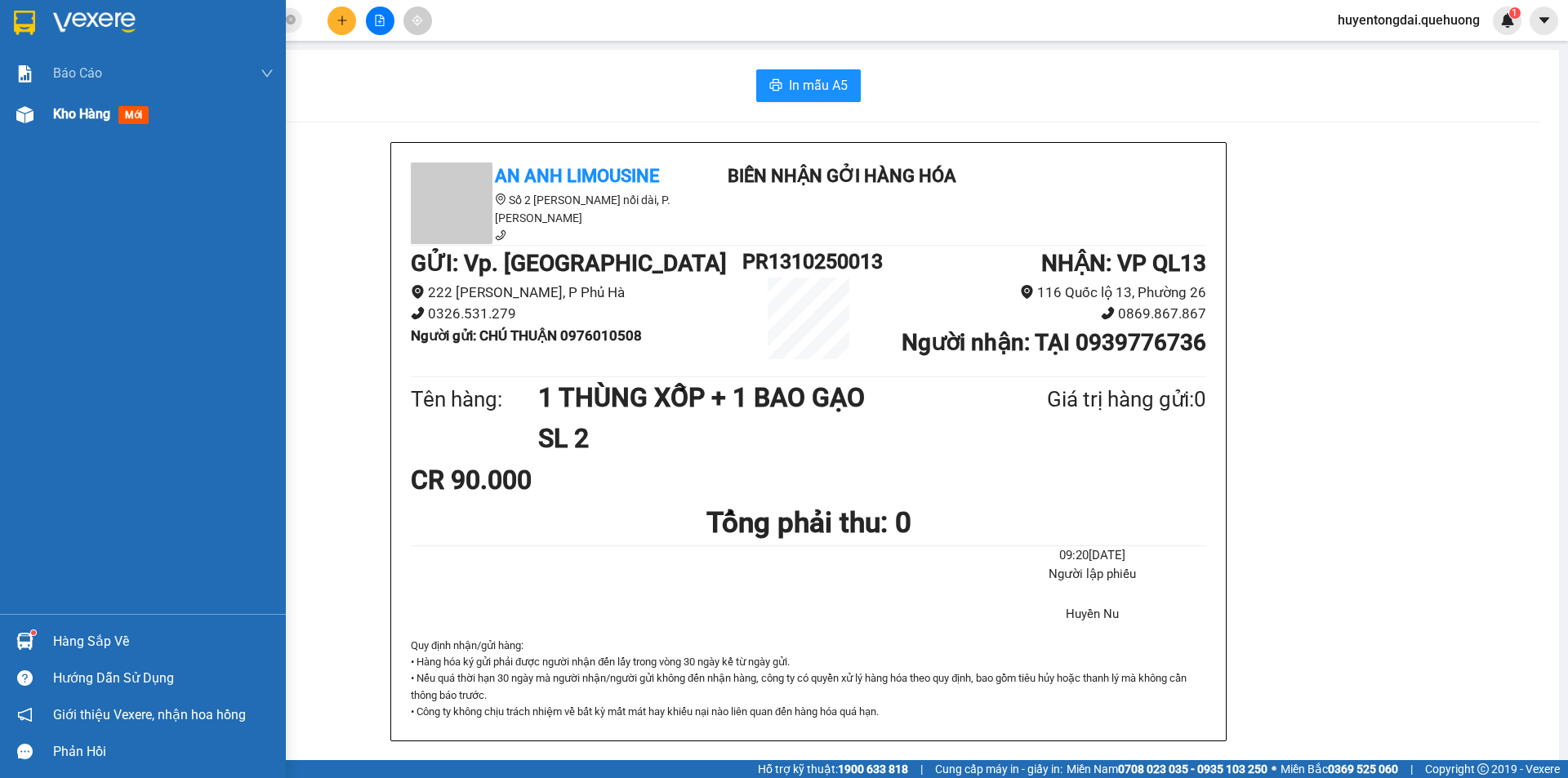
click at [76, 119] on span "Kho hàng" at bounding box center [81, 114] width 57 height 15
click at [88, 107] on span "Kho hàng" at bounding box center [81, 114] width 57 height 15
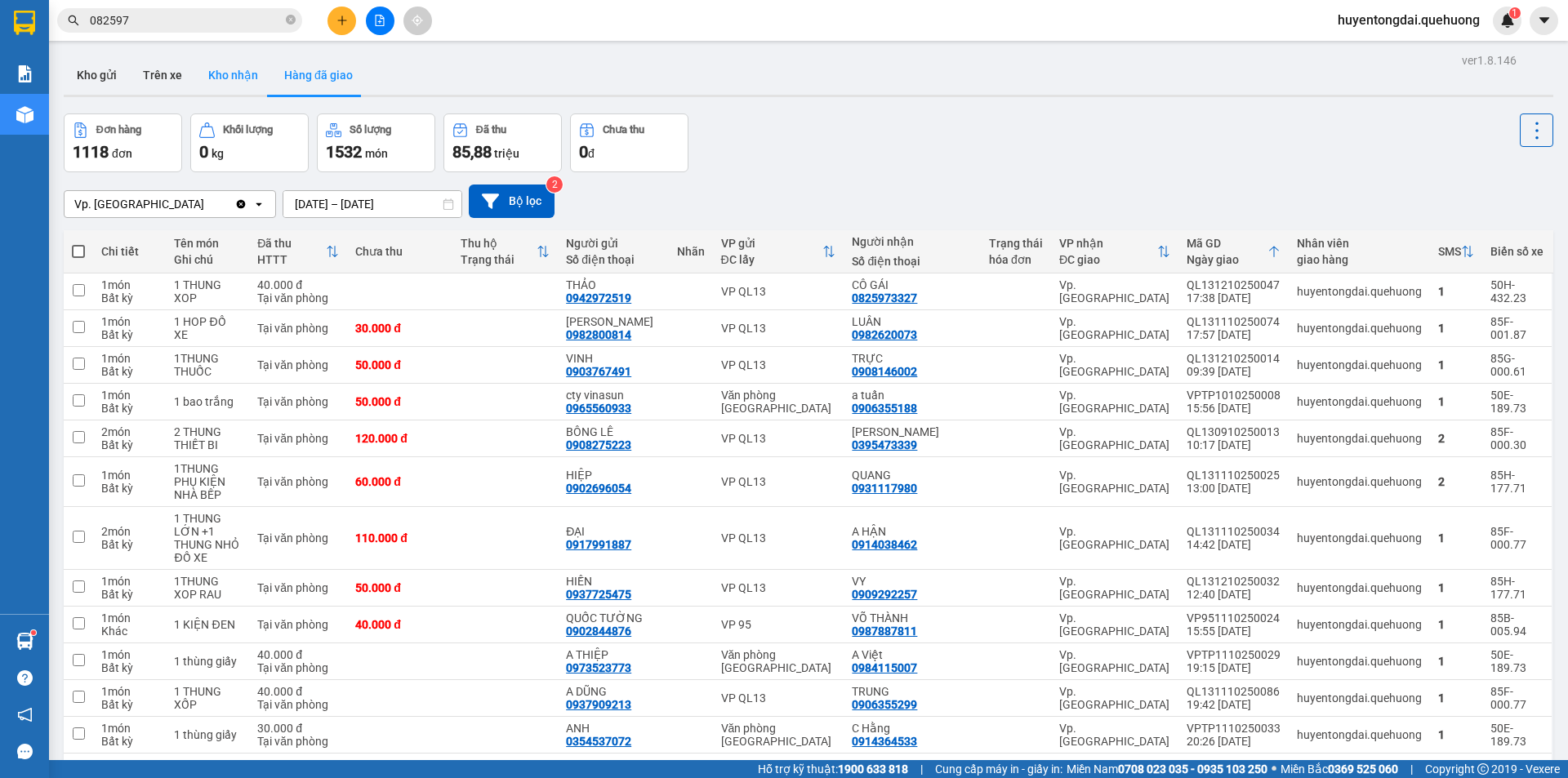
click at [248, 65] on button "Kho nhận" at bounding box center [233, 75] width 76 height 39
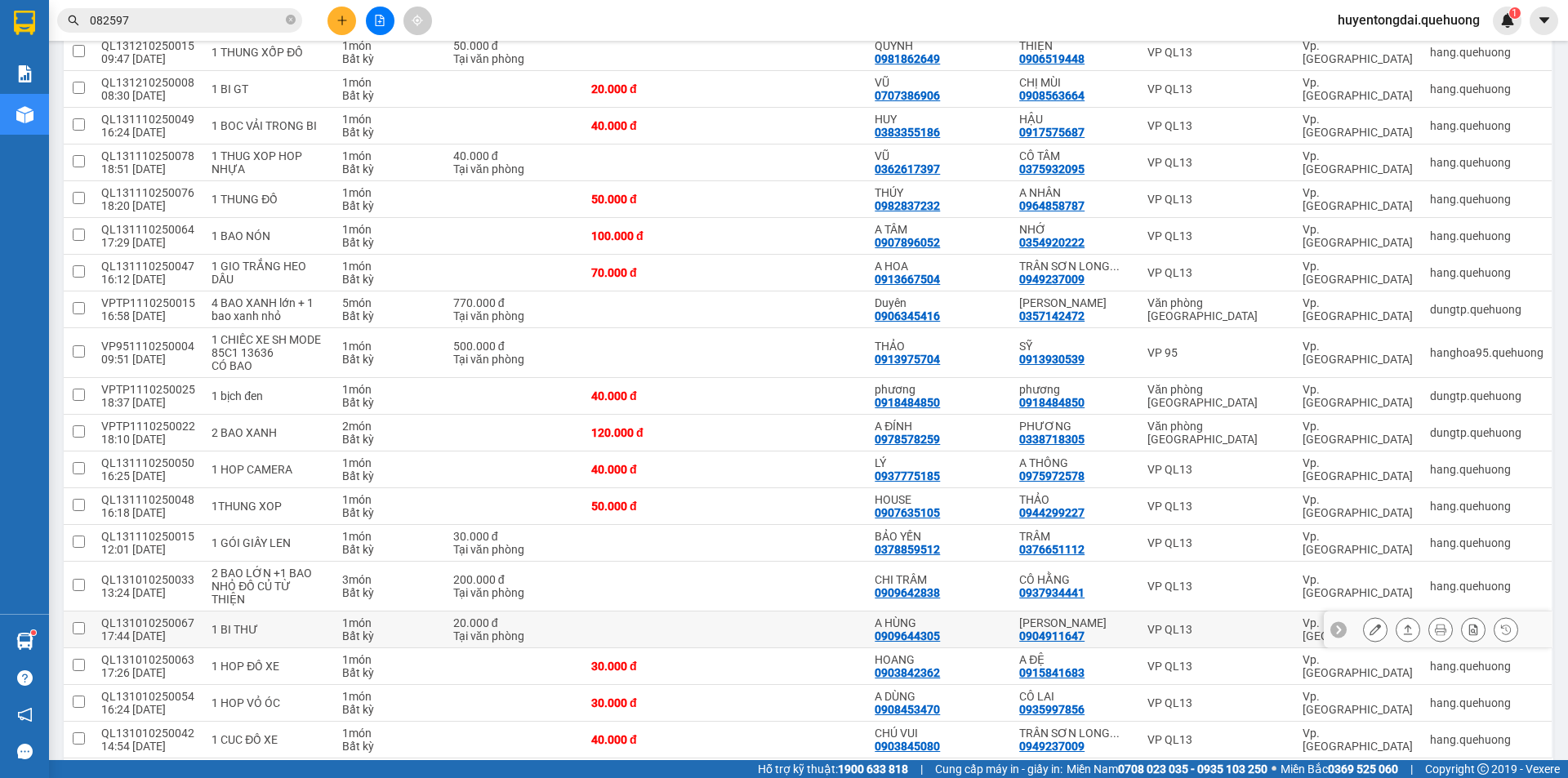
scroll to position [1204, 0]
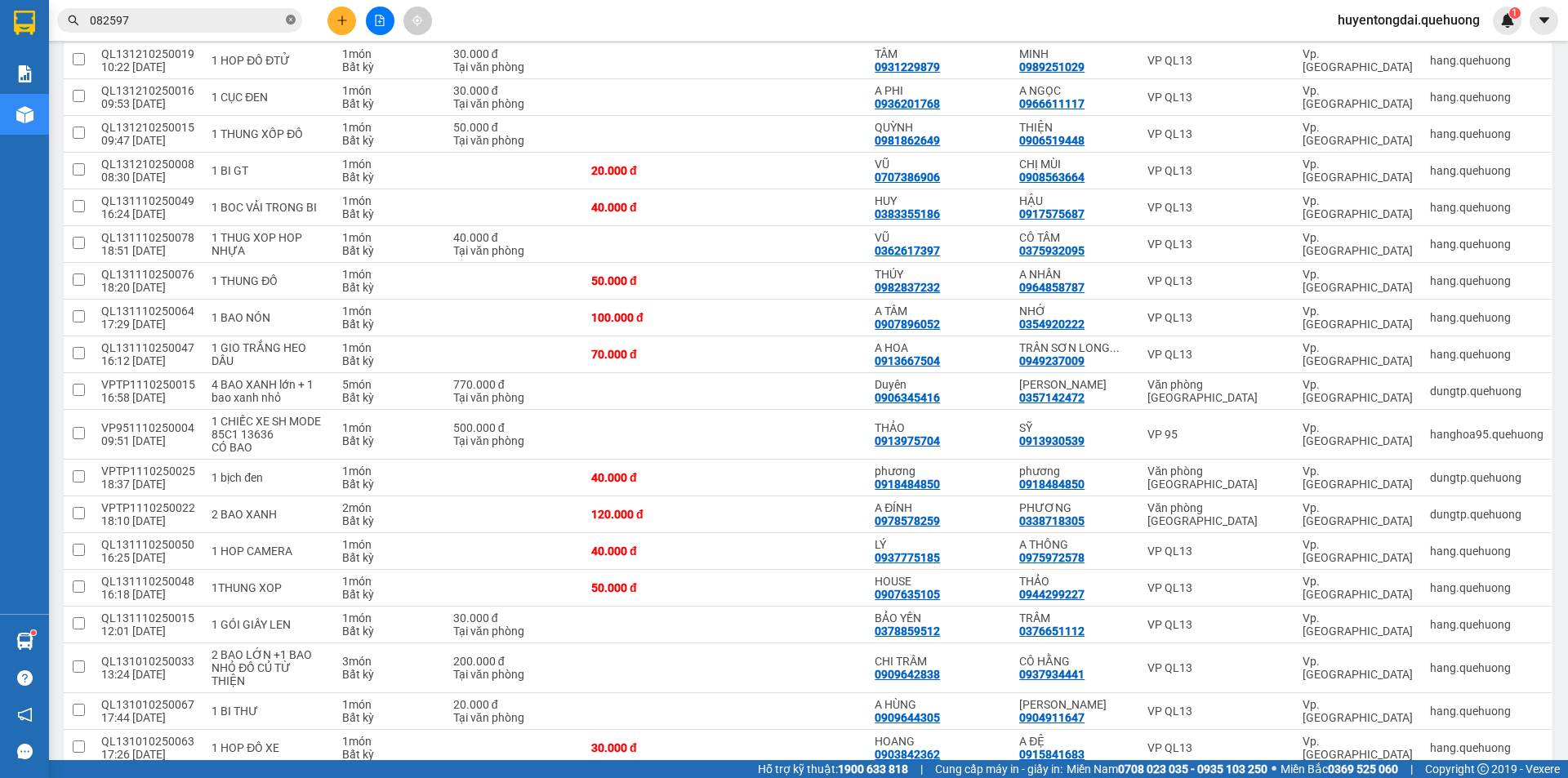
click at [290, 25] on icon "close-circle" at bounding box center [291, 20] width 10 height 10
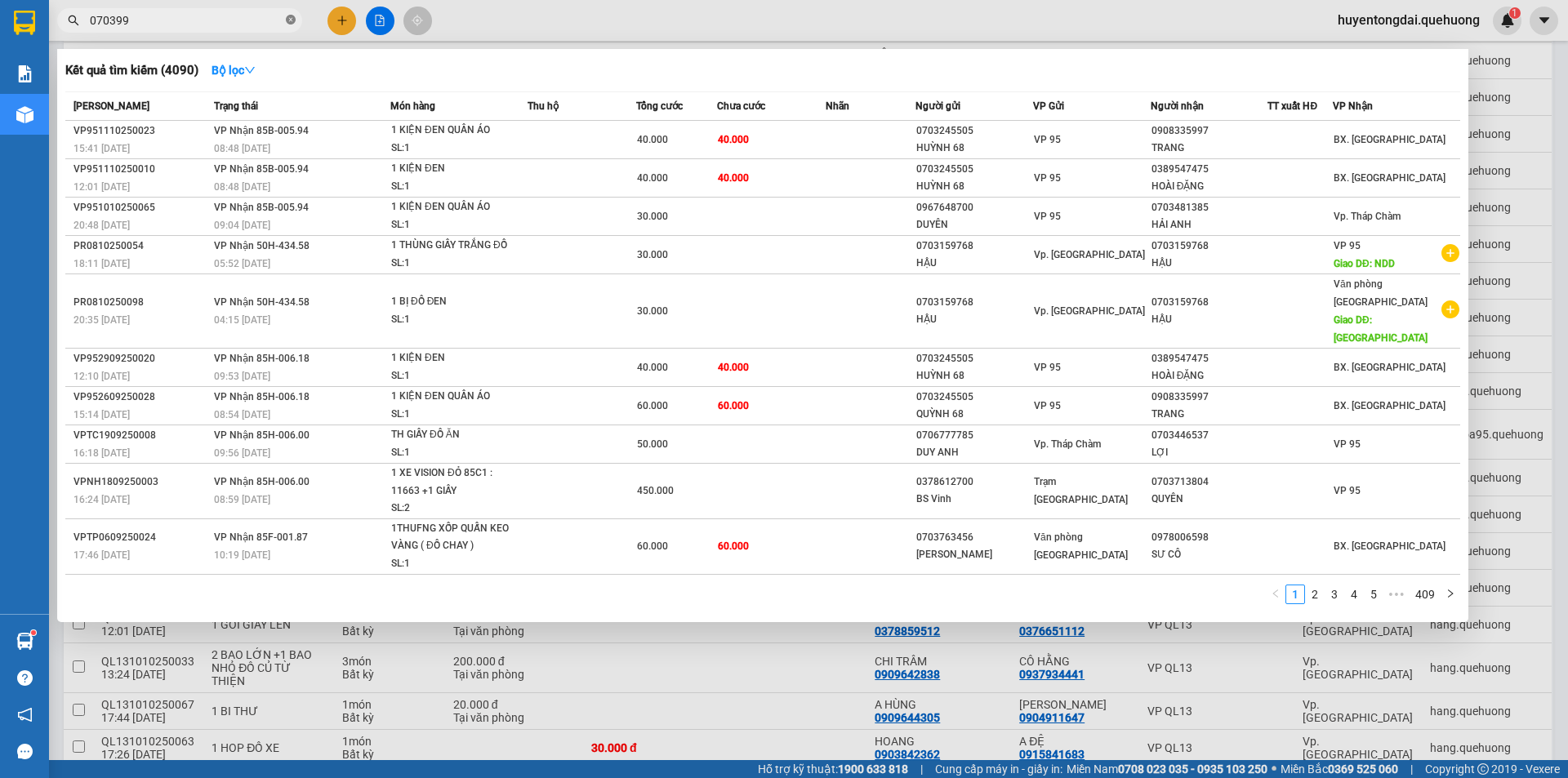
type input "0703993"
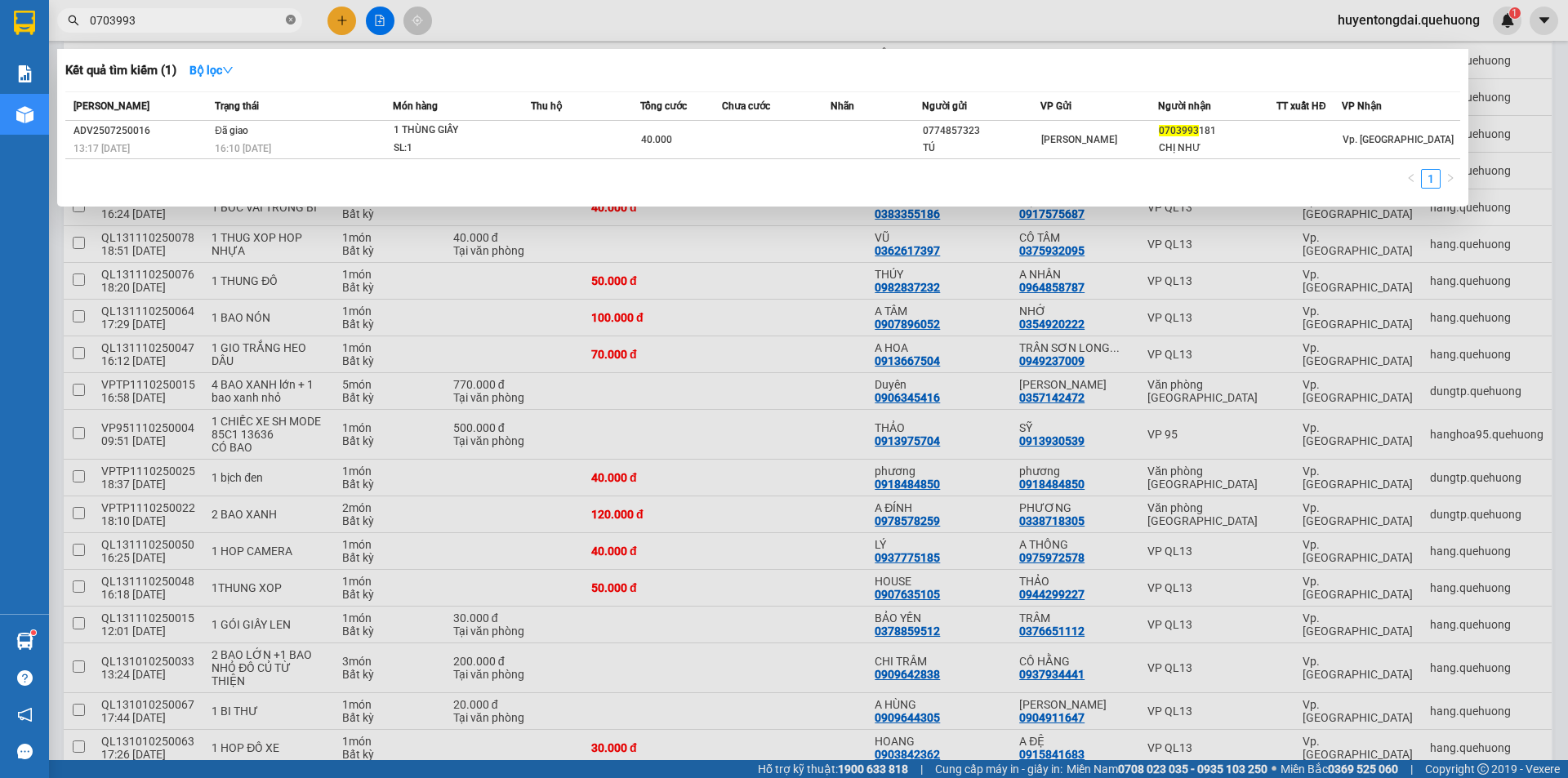
click at [287, 16] on icon "close-circle" at bounding box center [291, 20] width 10 height 10
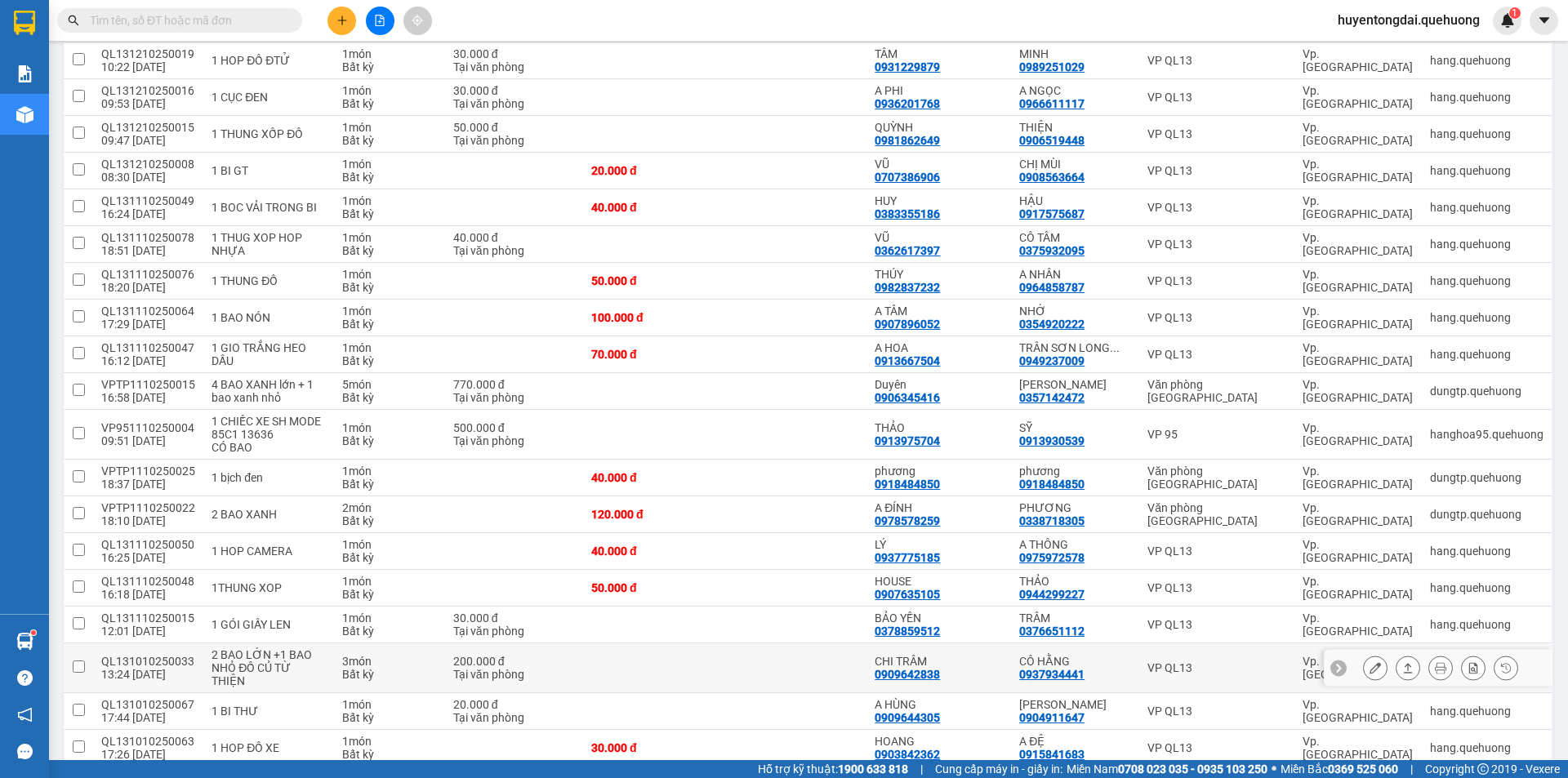
scroll to position [1285, 0]
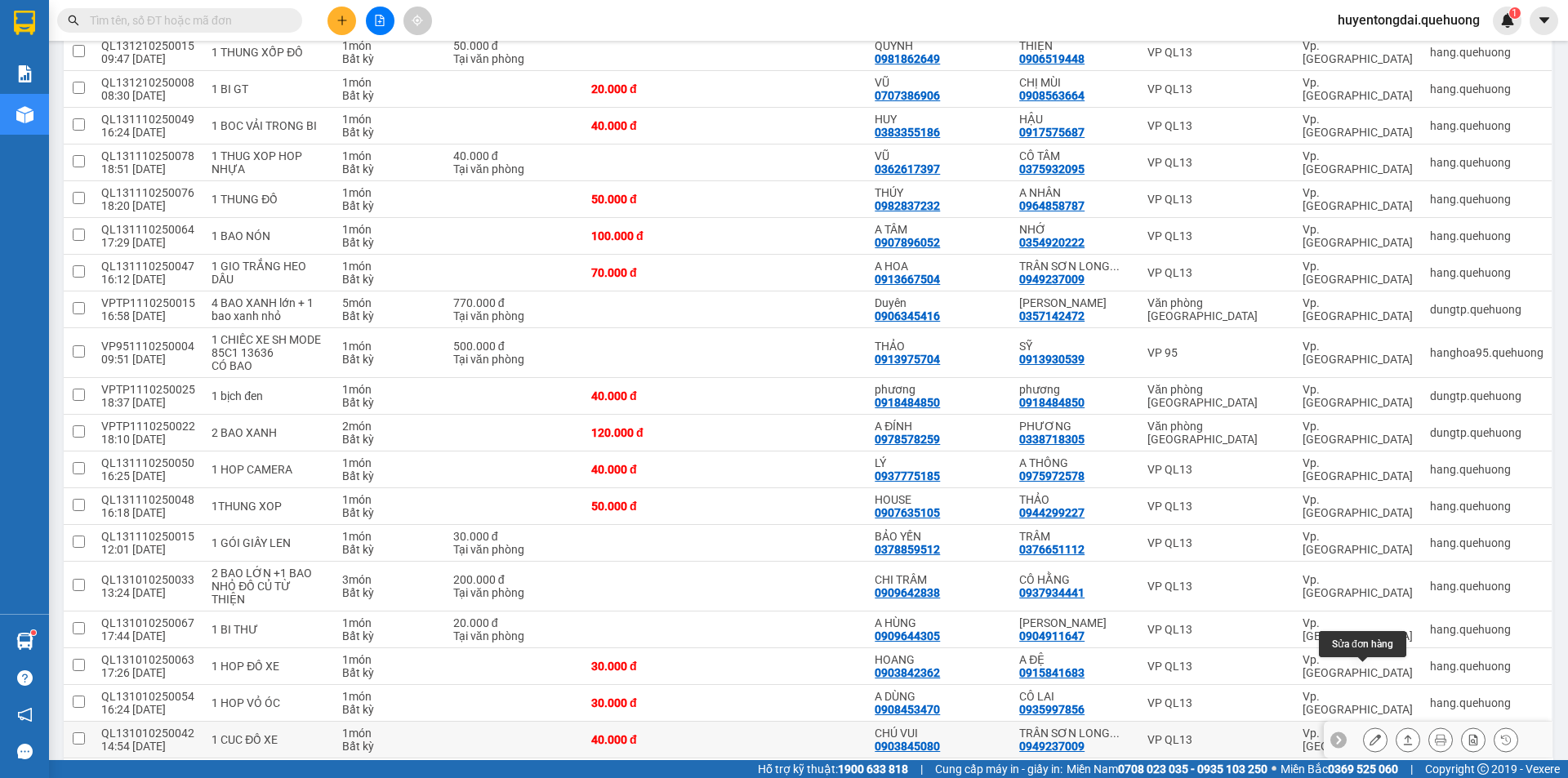
click at [1364, 725] on button at bounding box center [1375, 740] width 23 height 29
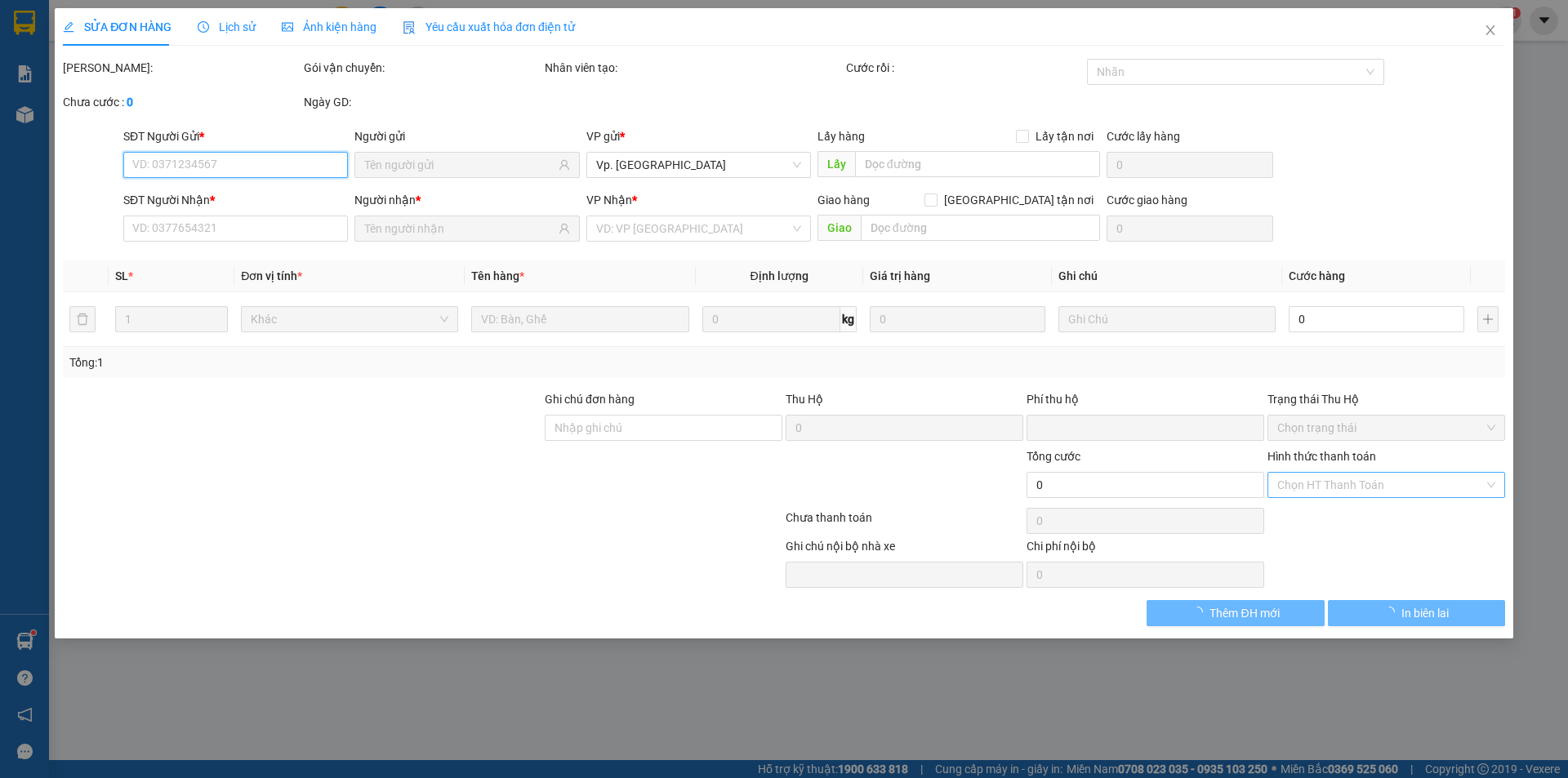
type input "0903845080"
type input "CHÚ VUI"
type input "0949237009"
type input "TRÂN SƠN LONG THUẬN"
type input "0"
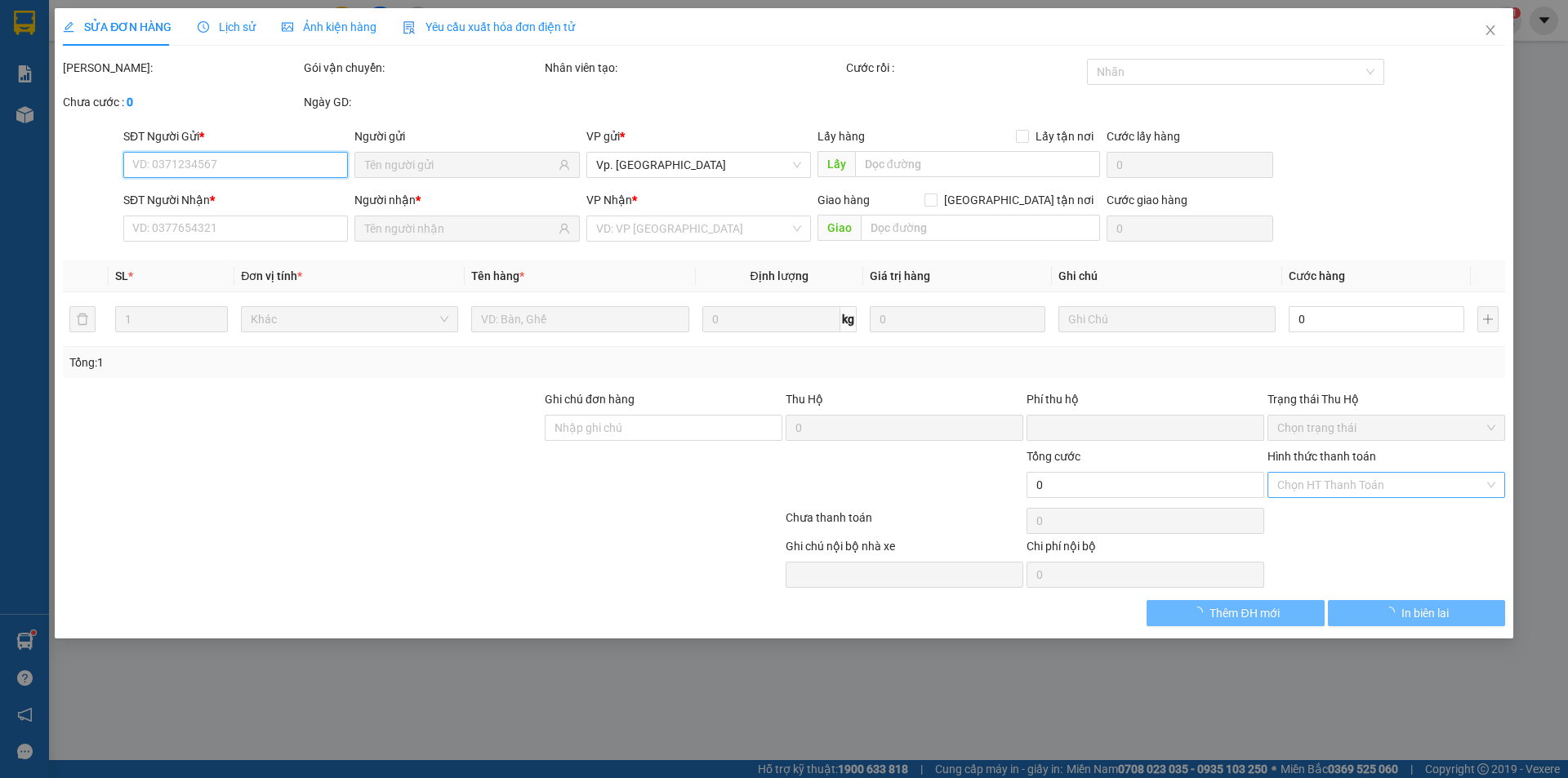
type input "40.000"
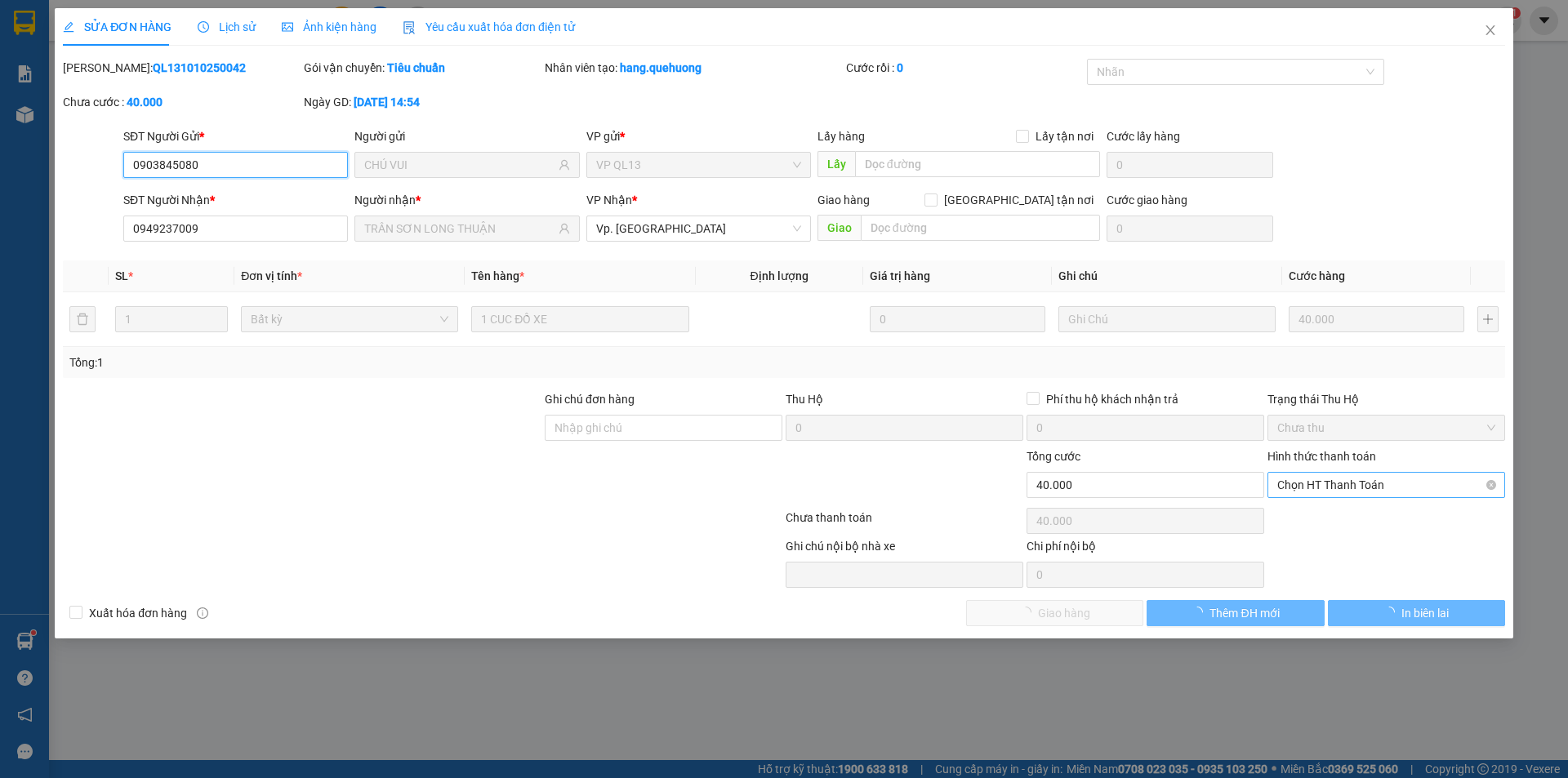
click at [1347, 478] on span "Chọn HT Thanh Toán" at bounding box center [1387, 484] width 218 height 25
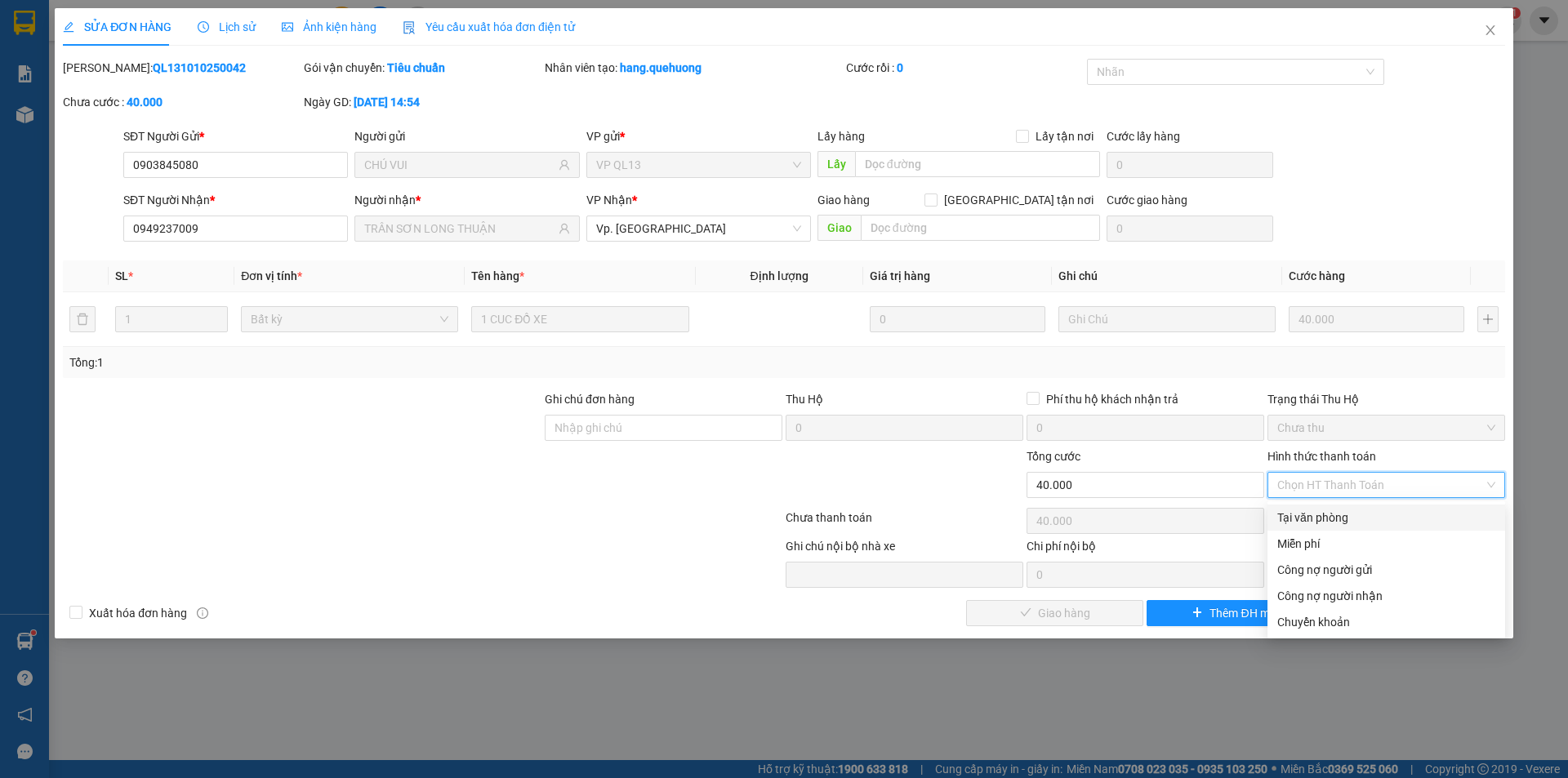
drag, startPoint x: 1347, startPoint y: 501, endPoint x: 1337, endPoint y: 520, distance: 21.5
click at [1347, 509] on div "Tại văn phòng" at bounding box center [1387, 517] width 218 height 18
type input "0"
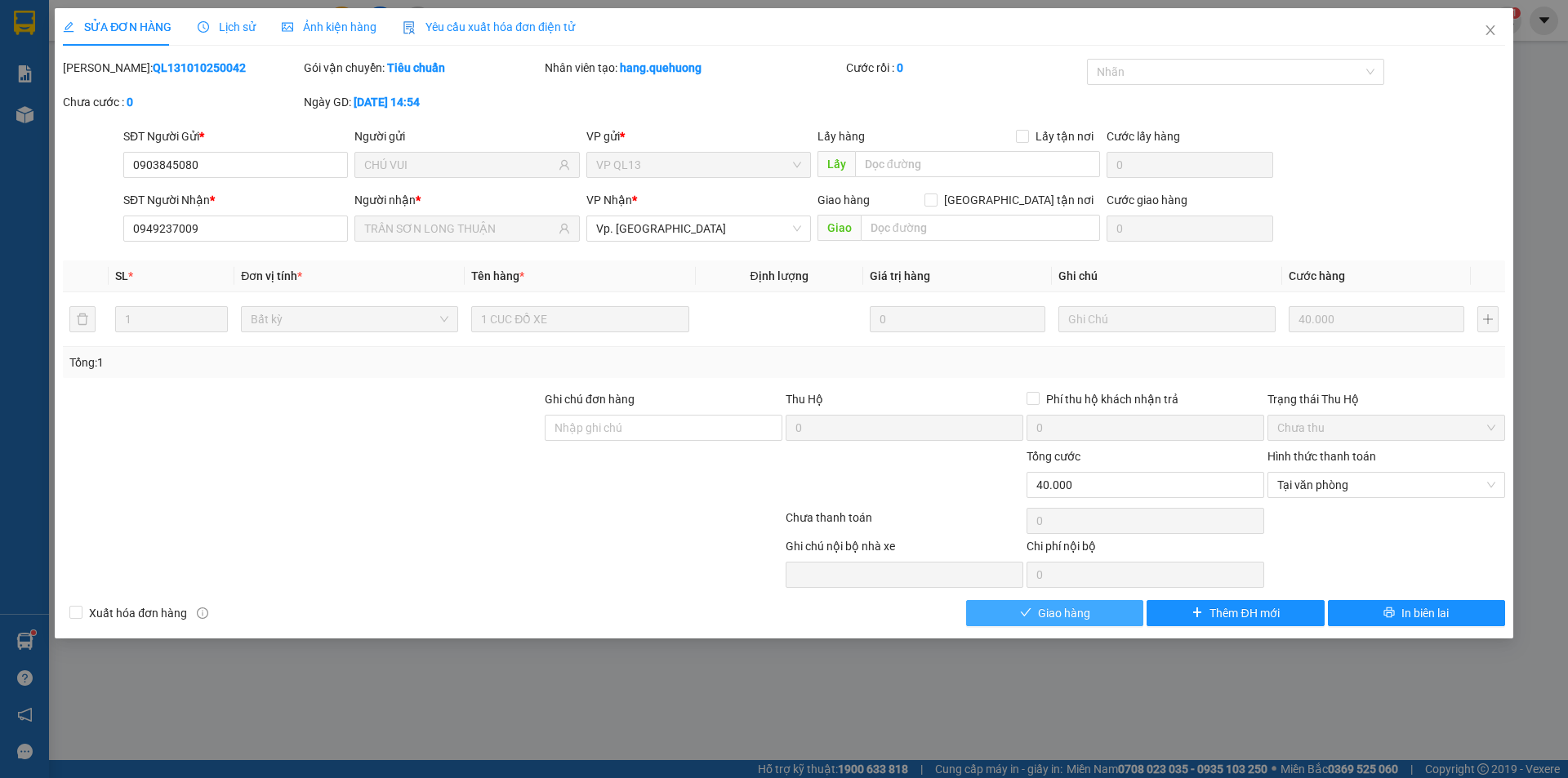
click at [1100, 603] on button "Giao hàng" at bounding box center [1054, 613] width 177 height 26
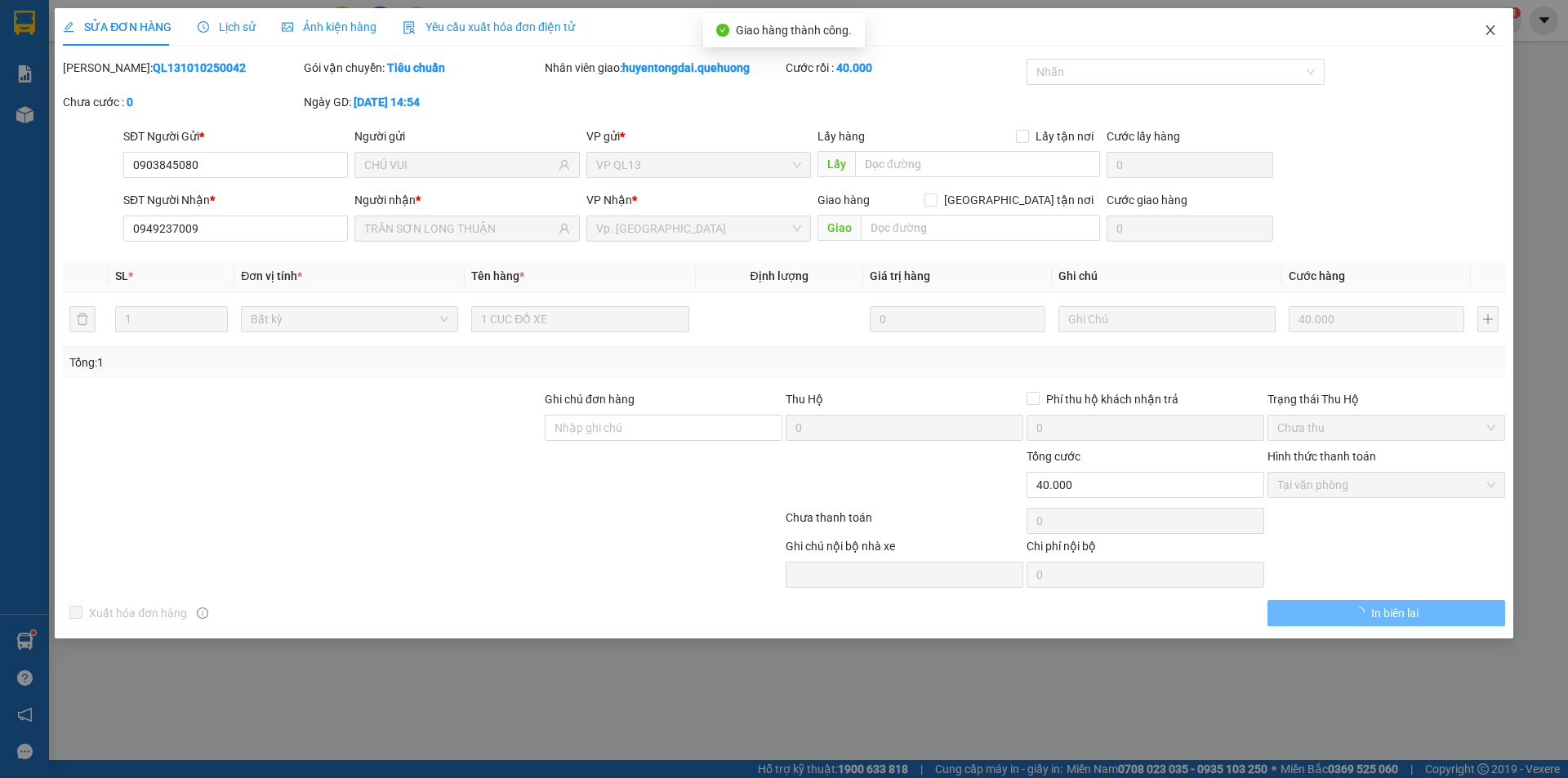
click at [1490, 30] on icon "close" at bounding box center [1490, 30] width 13 height 13
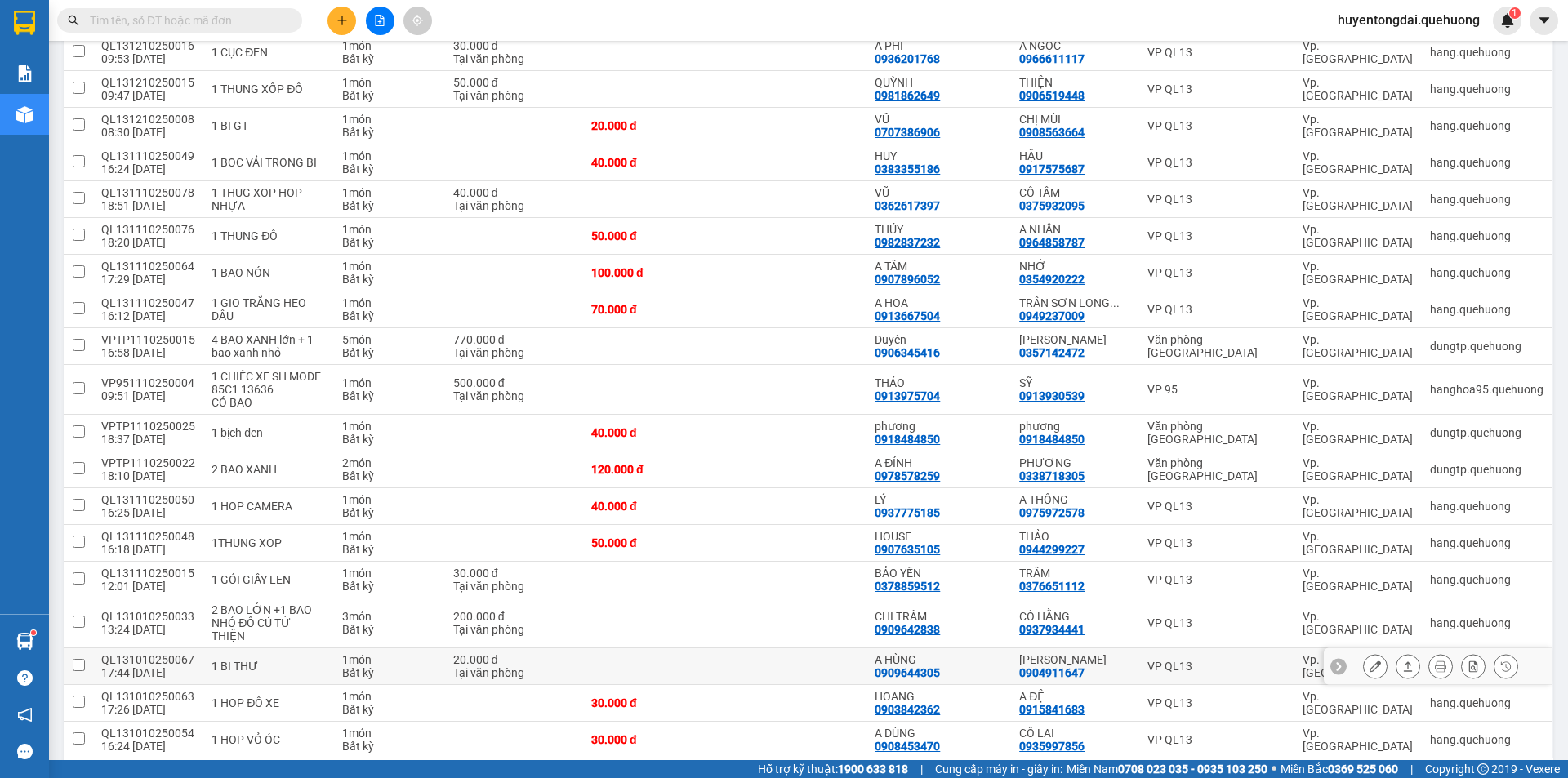
scroll to position [1167, 0]
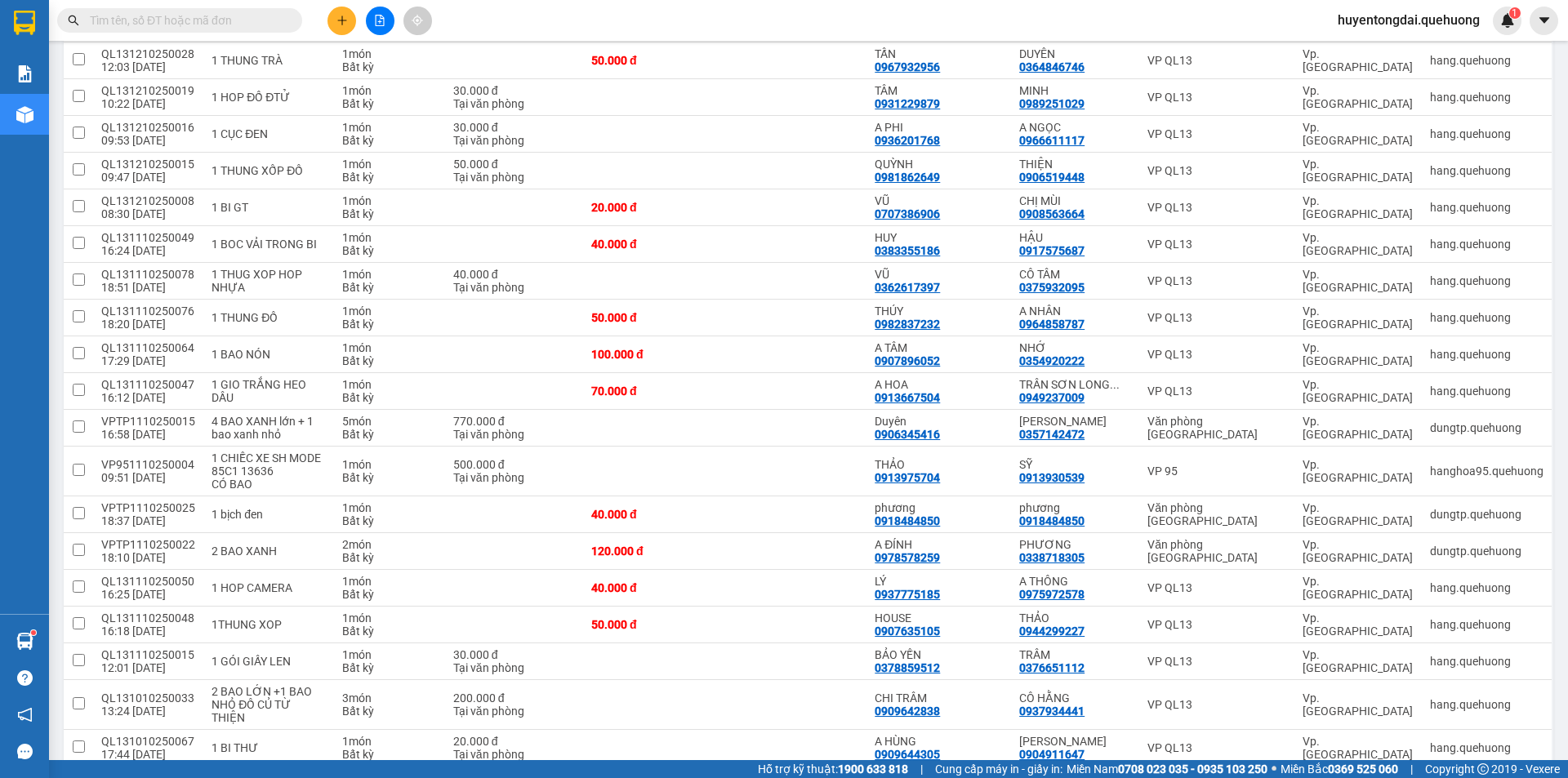
click at [158, 14] on input "text" at bounding box center [186, 20] width 192 height 18
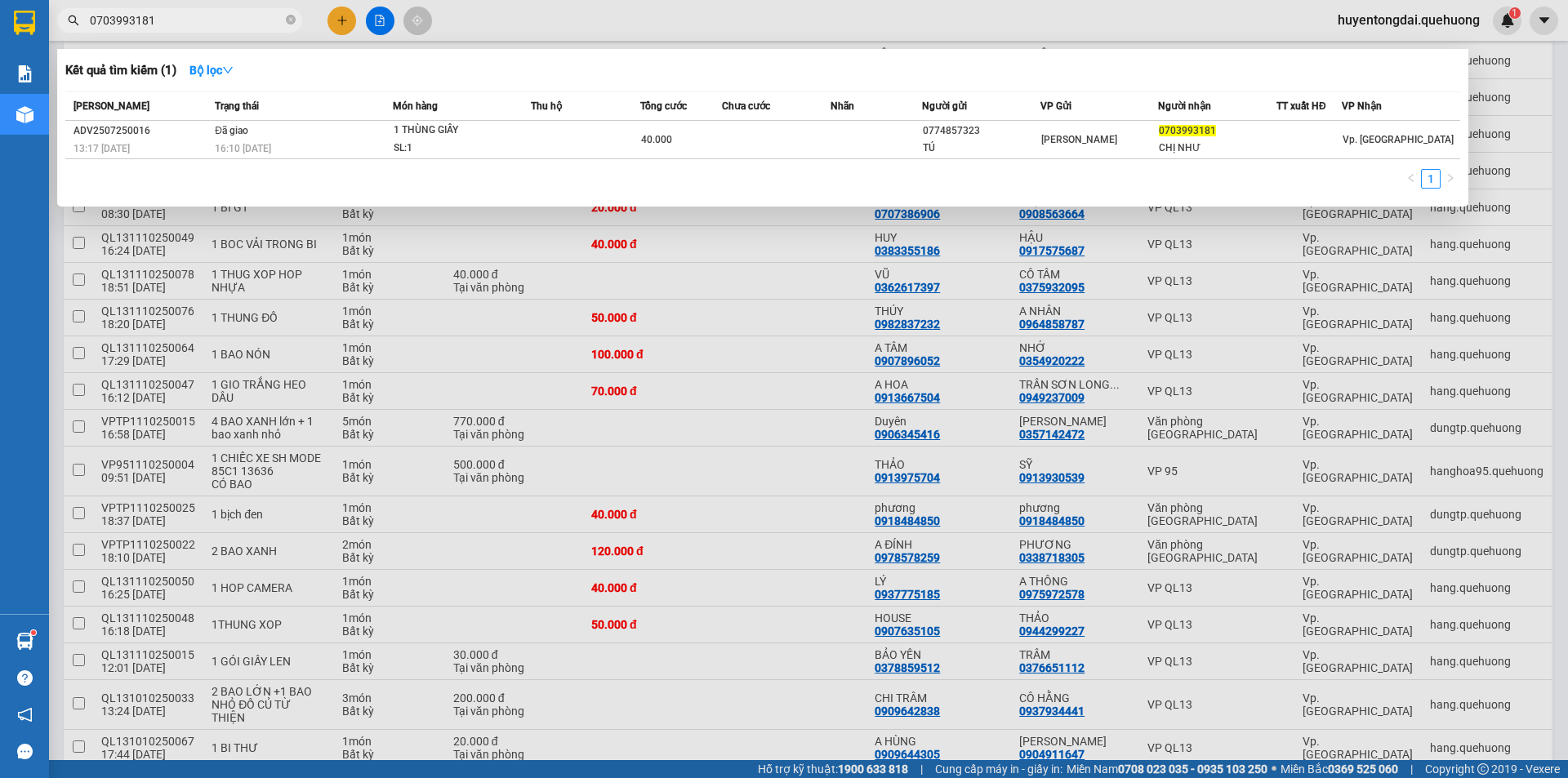
click at [1028, 518] on div at bounding box center [784, 389] width 1568 height 778
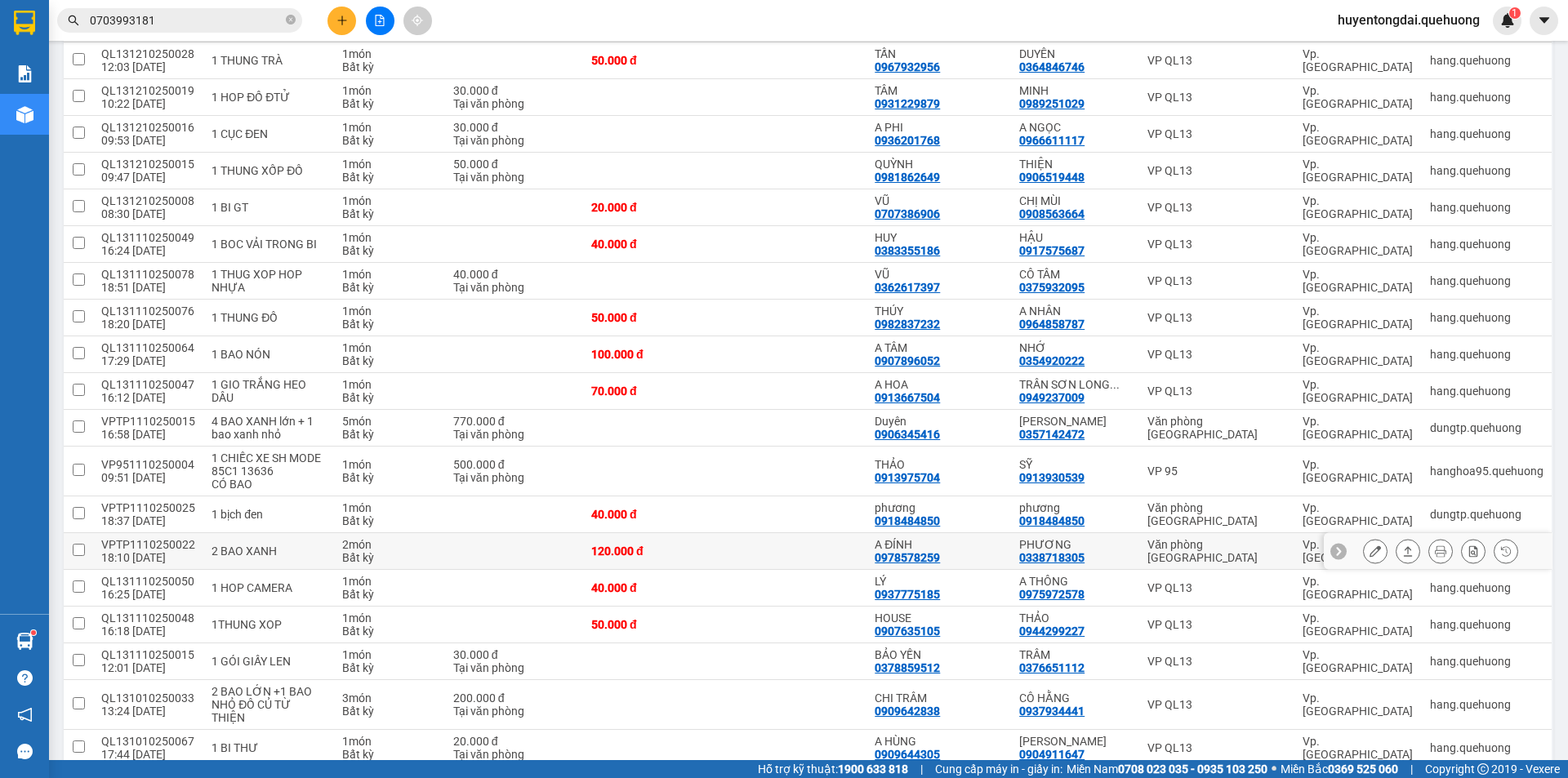
scroll to position [1085, 0]
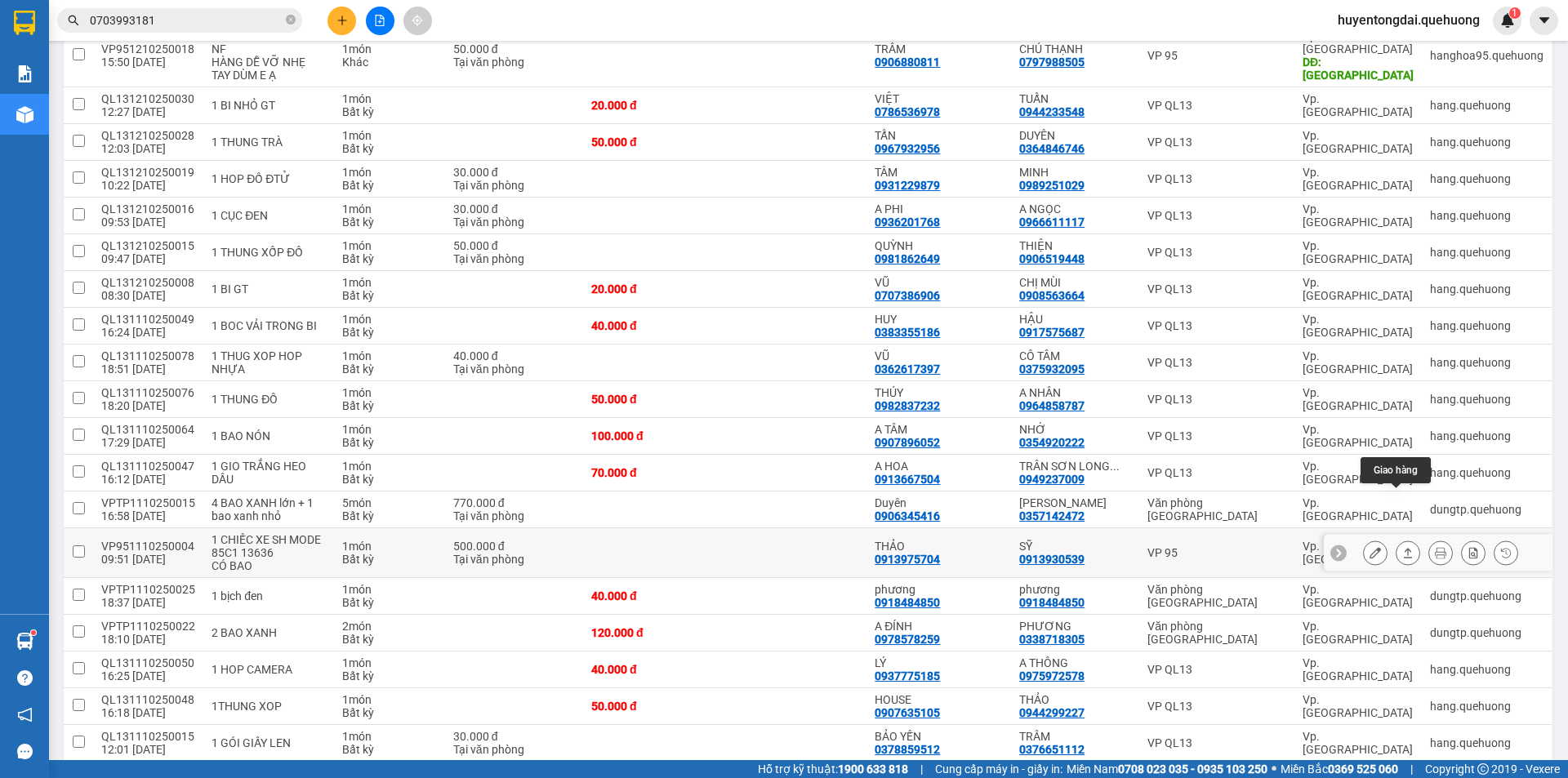
click at [1402, 546] on icon at bounding box center [1407, 552] width 11 height 11
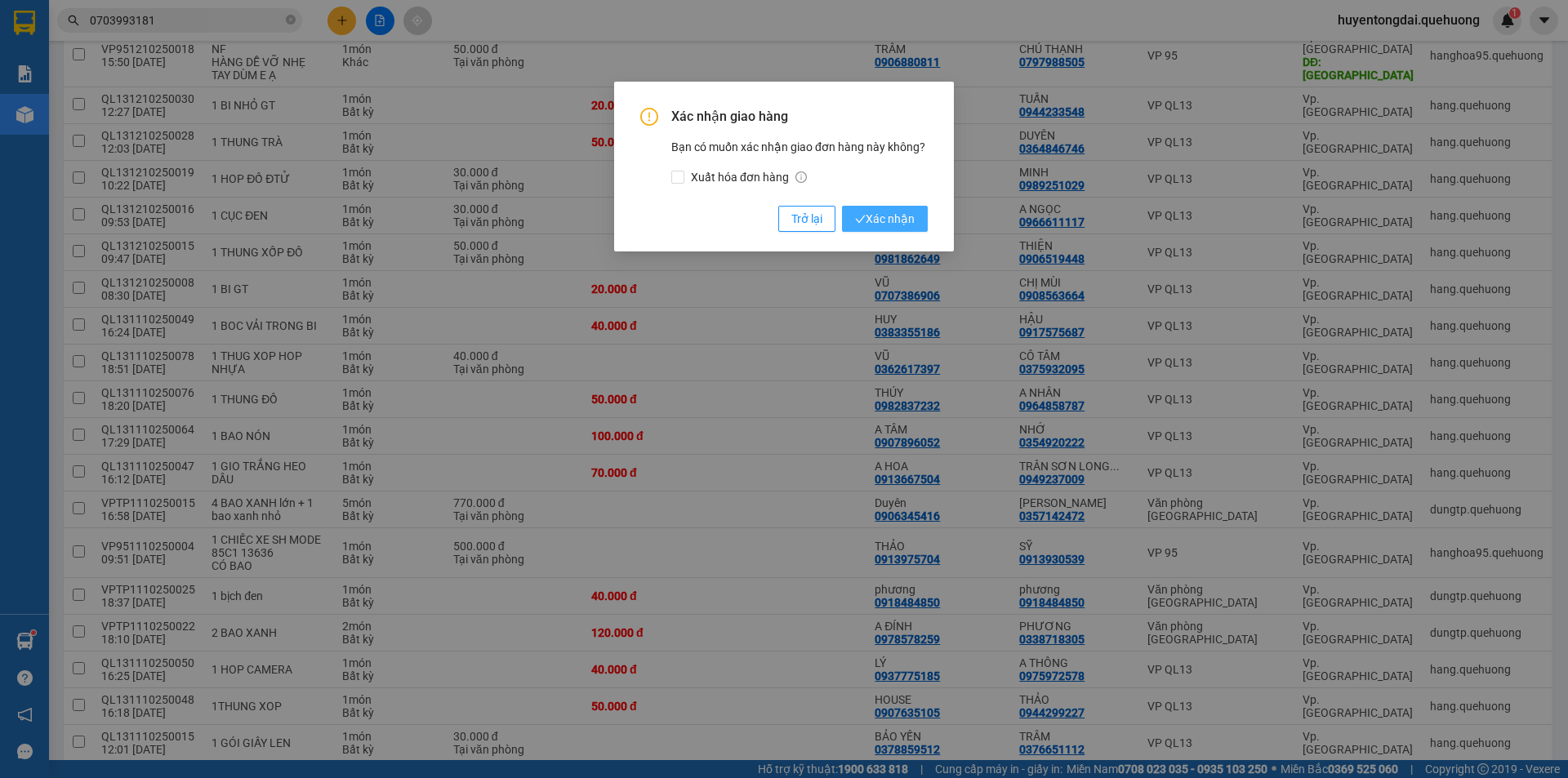
click at [888, 213] on span "Xác nhận" at bounding box center [885, 218] width 60 height 18
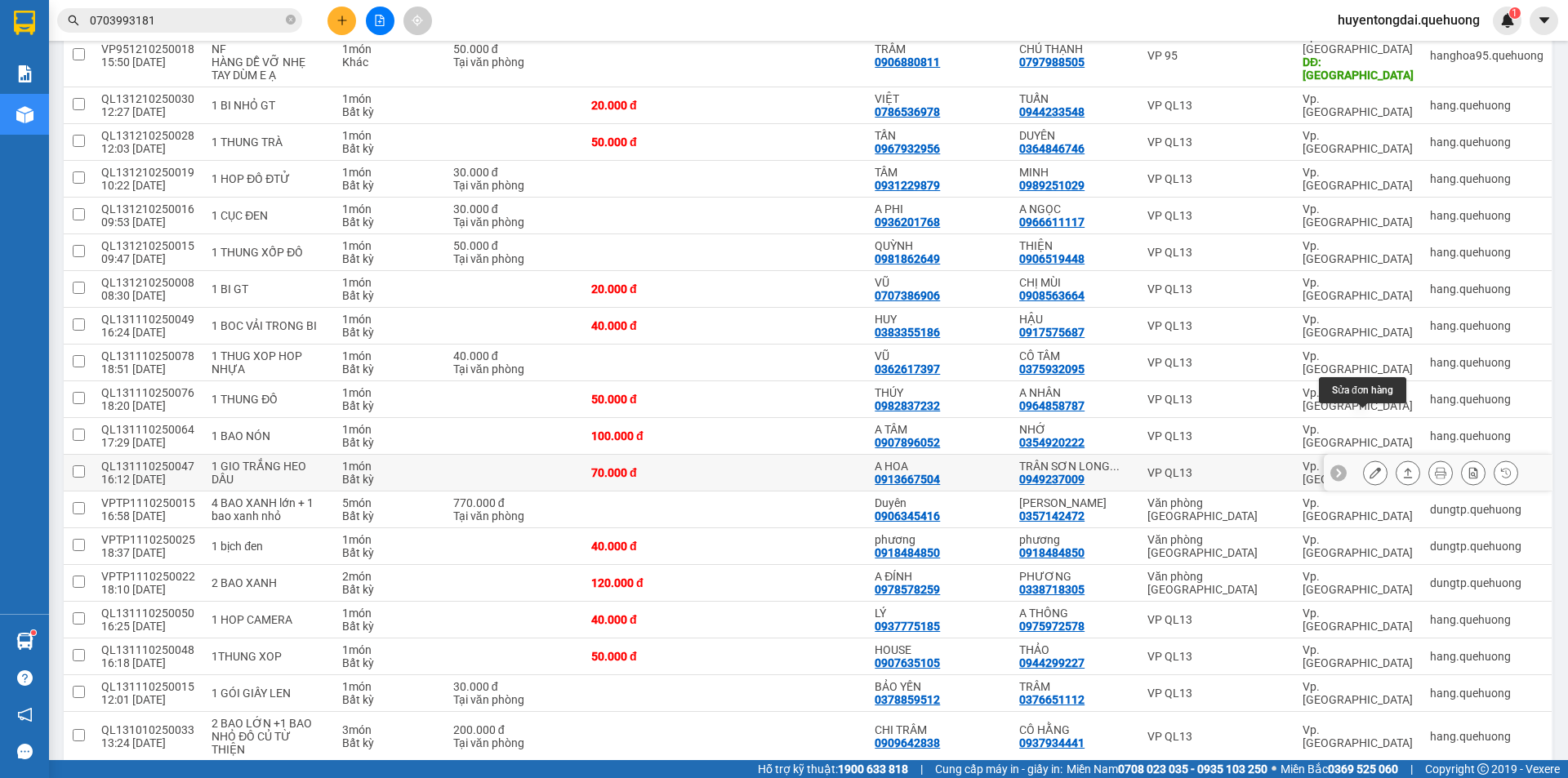
click at [1364, 459] on button at bounding box center [1375, 473] width 23 height 29
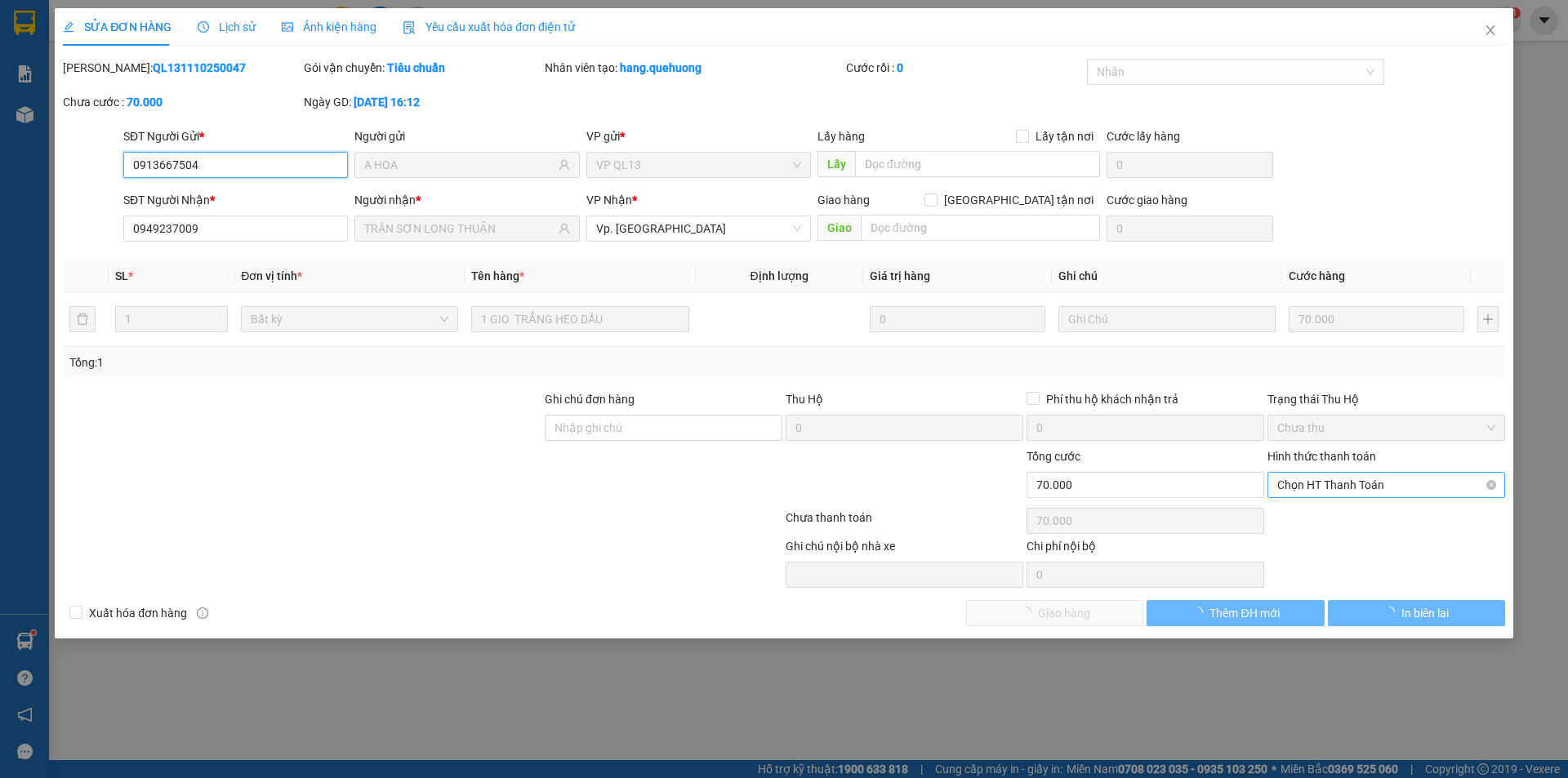
click at [1379, 485] on span "Chọn HT Thanh Toán" at bounding box center [1387, 484] width 218 height 25
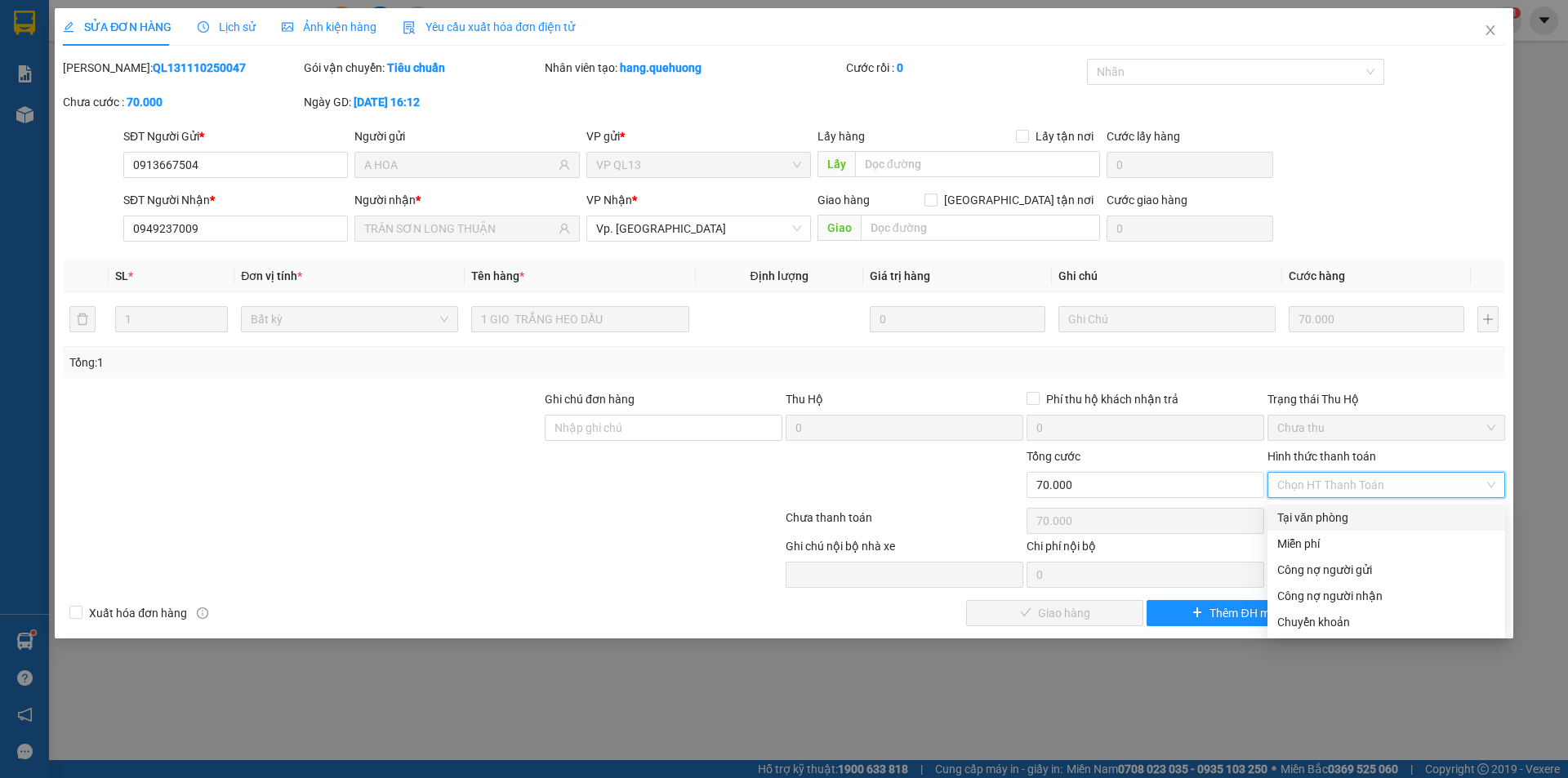
click at [1331, 516] on div "Tại văn phòng" at bounding box center [1387, 517] width 218 height 18
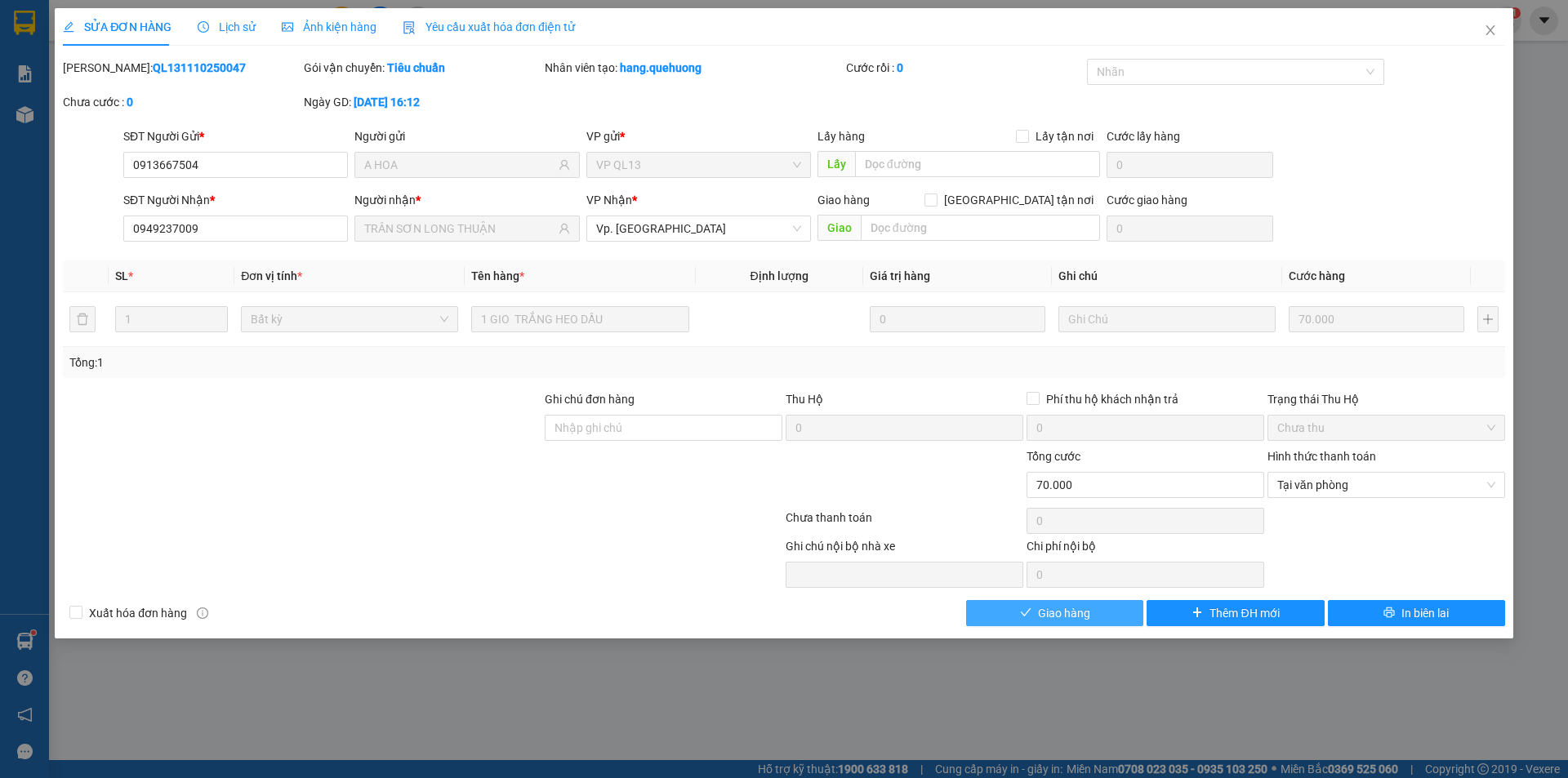
click at [1094, 615] on button "Giao hàng" at bounding box center [1054, 613] width 177 height 26
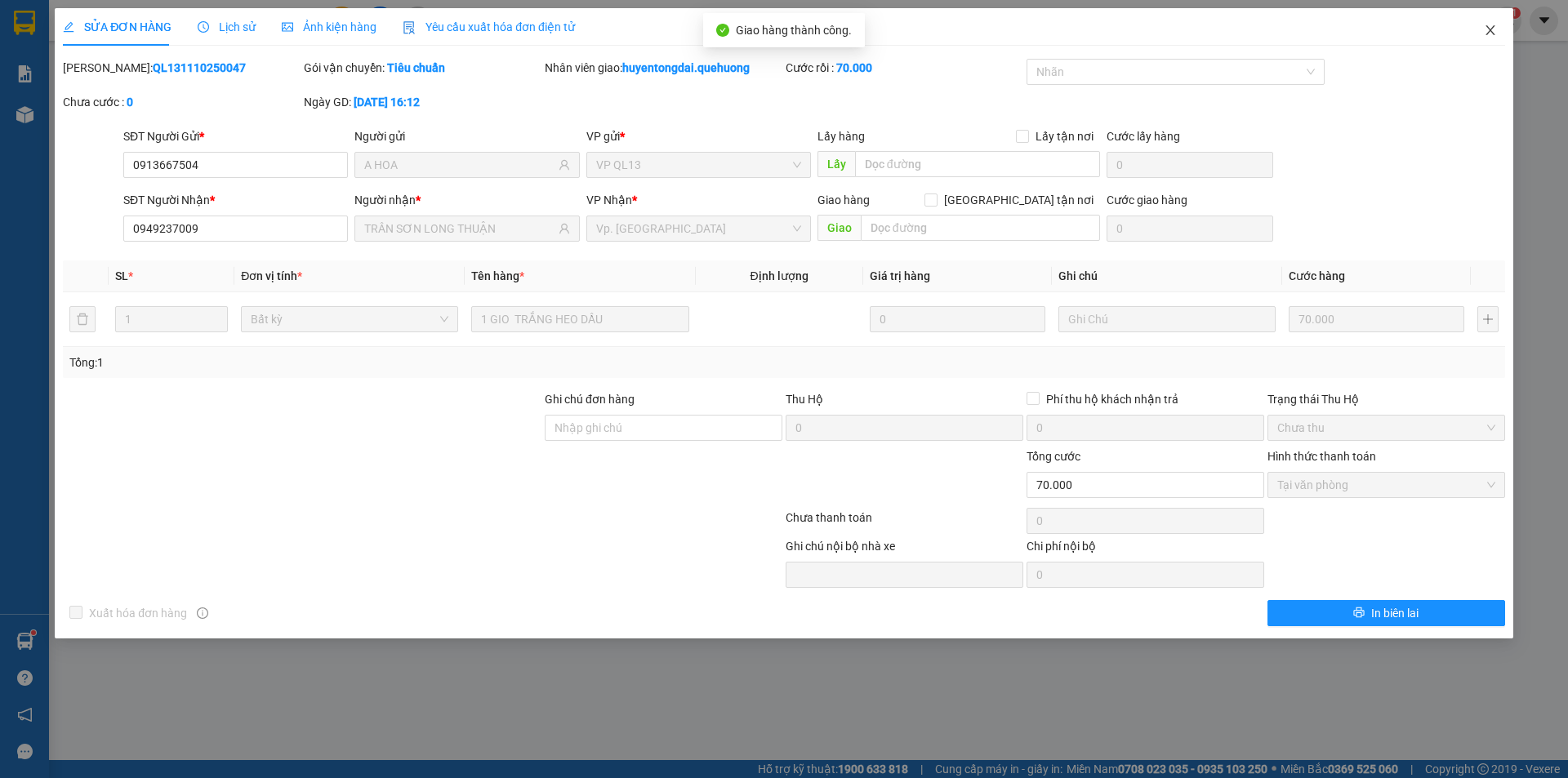
click at [1491, 35] on icon "close" at bounding box center [1490, 30] width 13 height 13
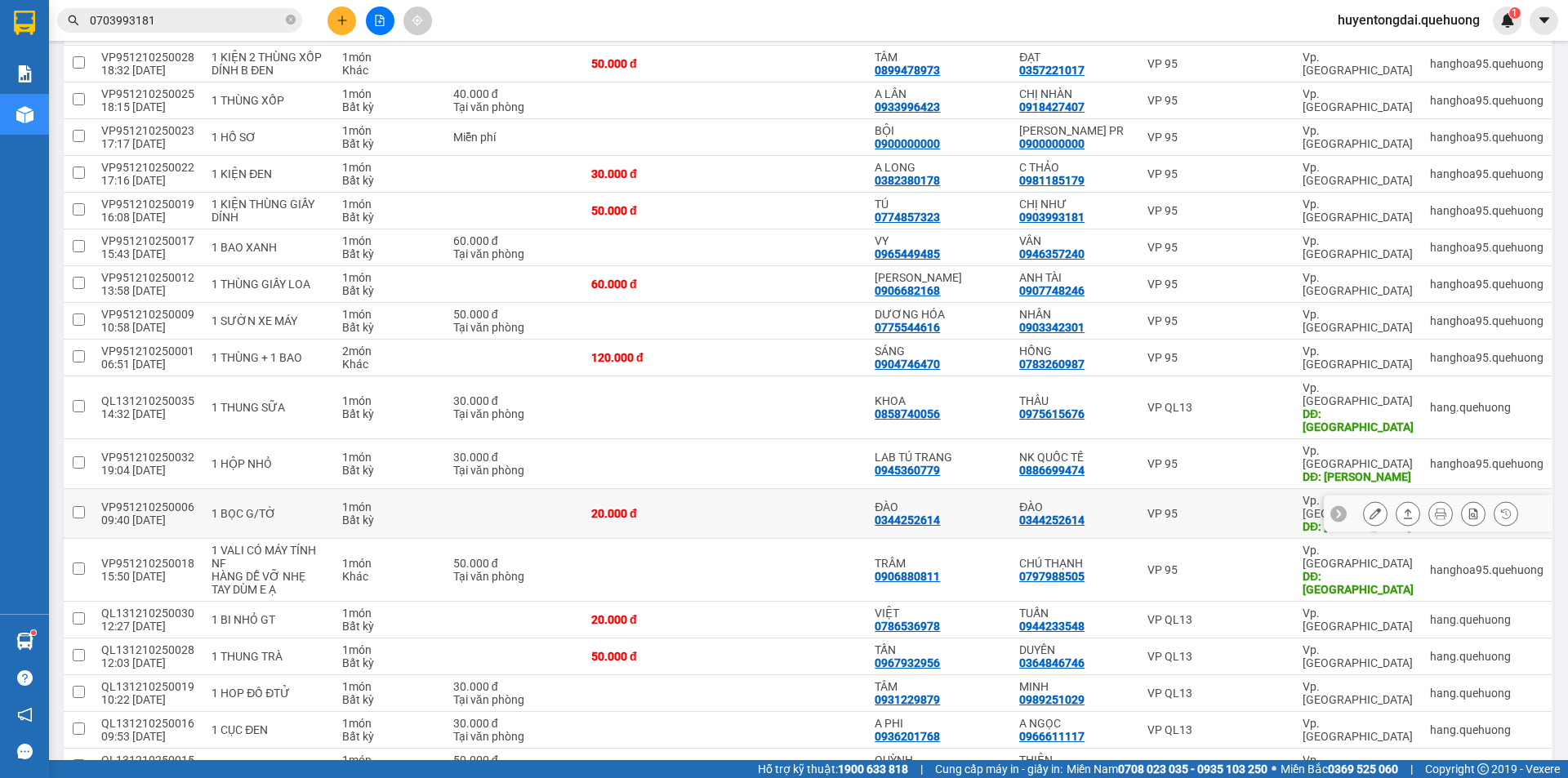
scroll to position [653, 0]
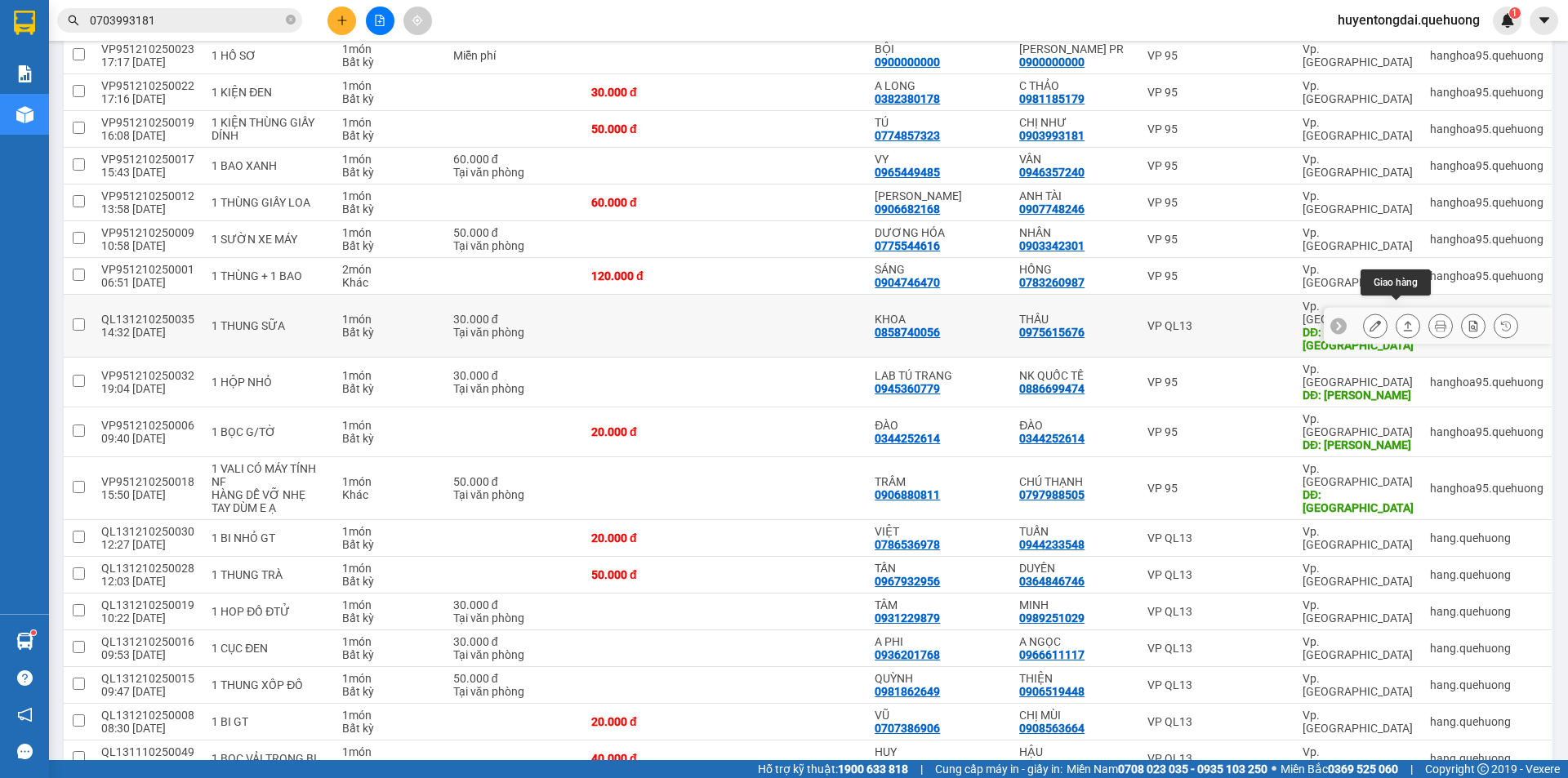
click at [1402, 320] on icon at bounding box center [1407, 325] width 11 height 11
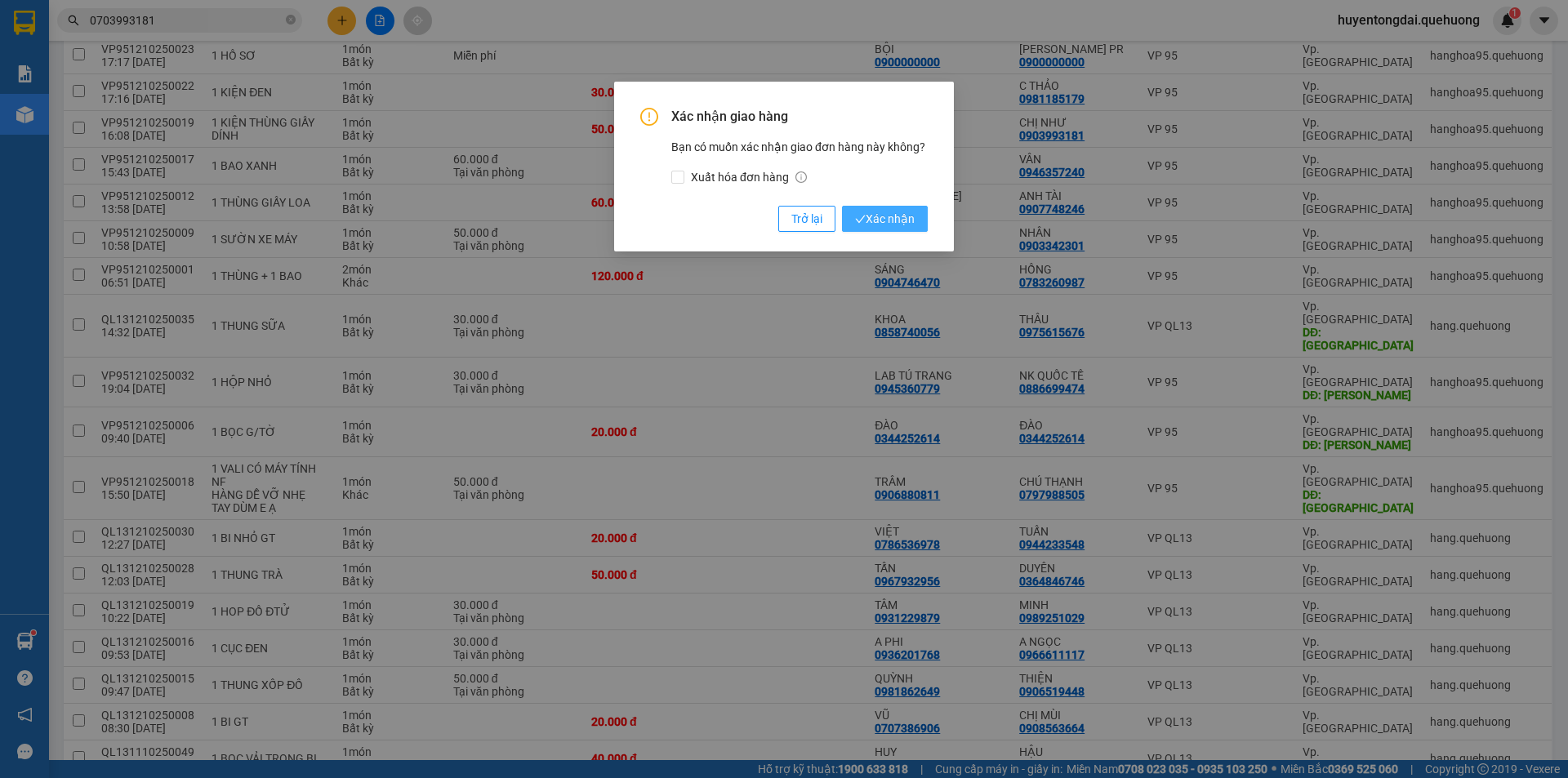
click at [908, 215] on span "Xác nhận" at bounding box center [885, 218] width 60 height 18
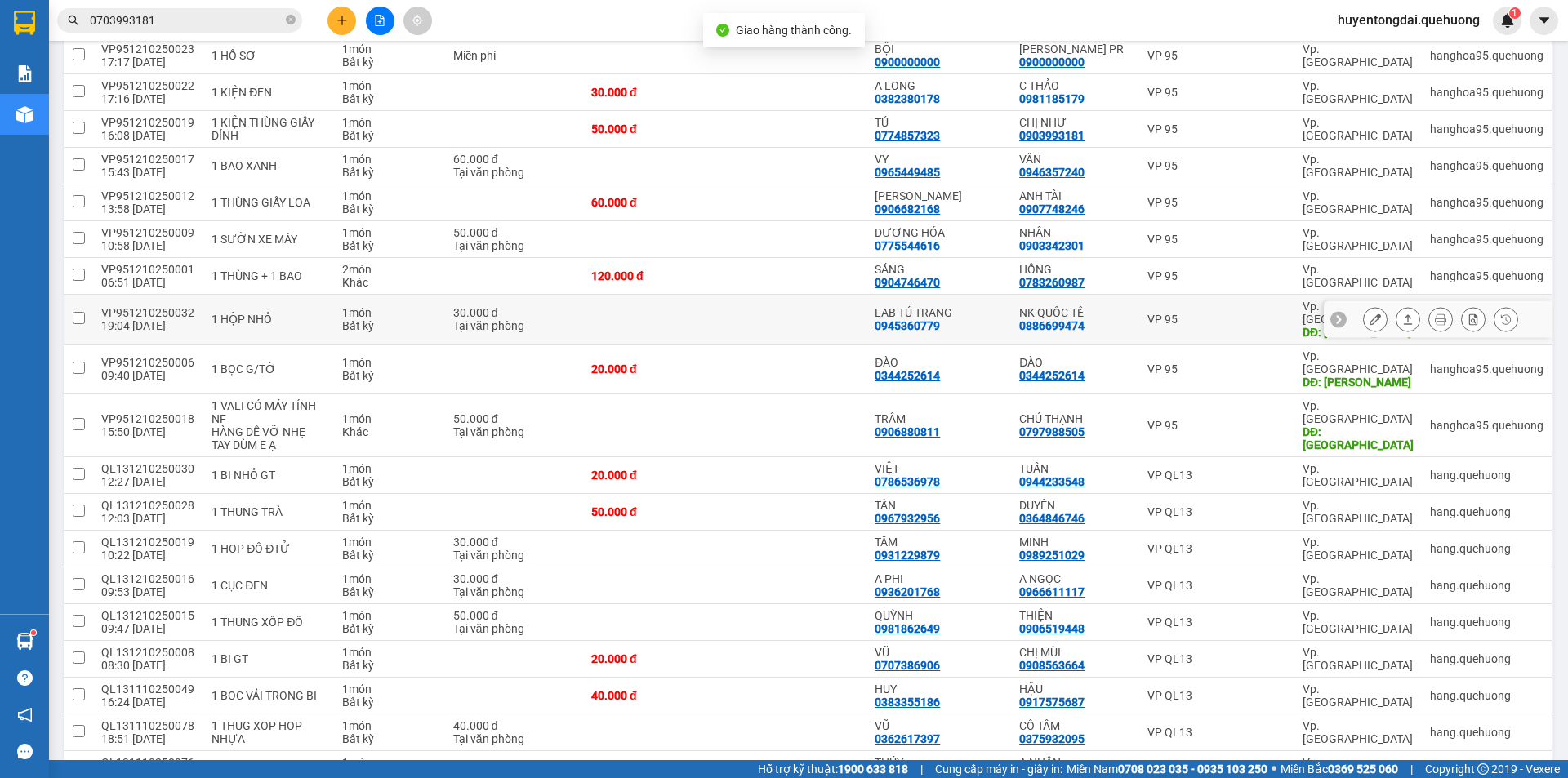
click at [1402, 316] on icon at bounding box center [1407, 318] width 11 height 11
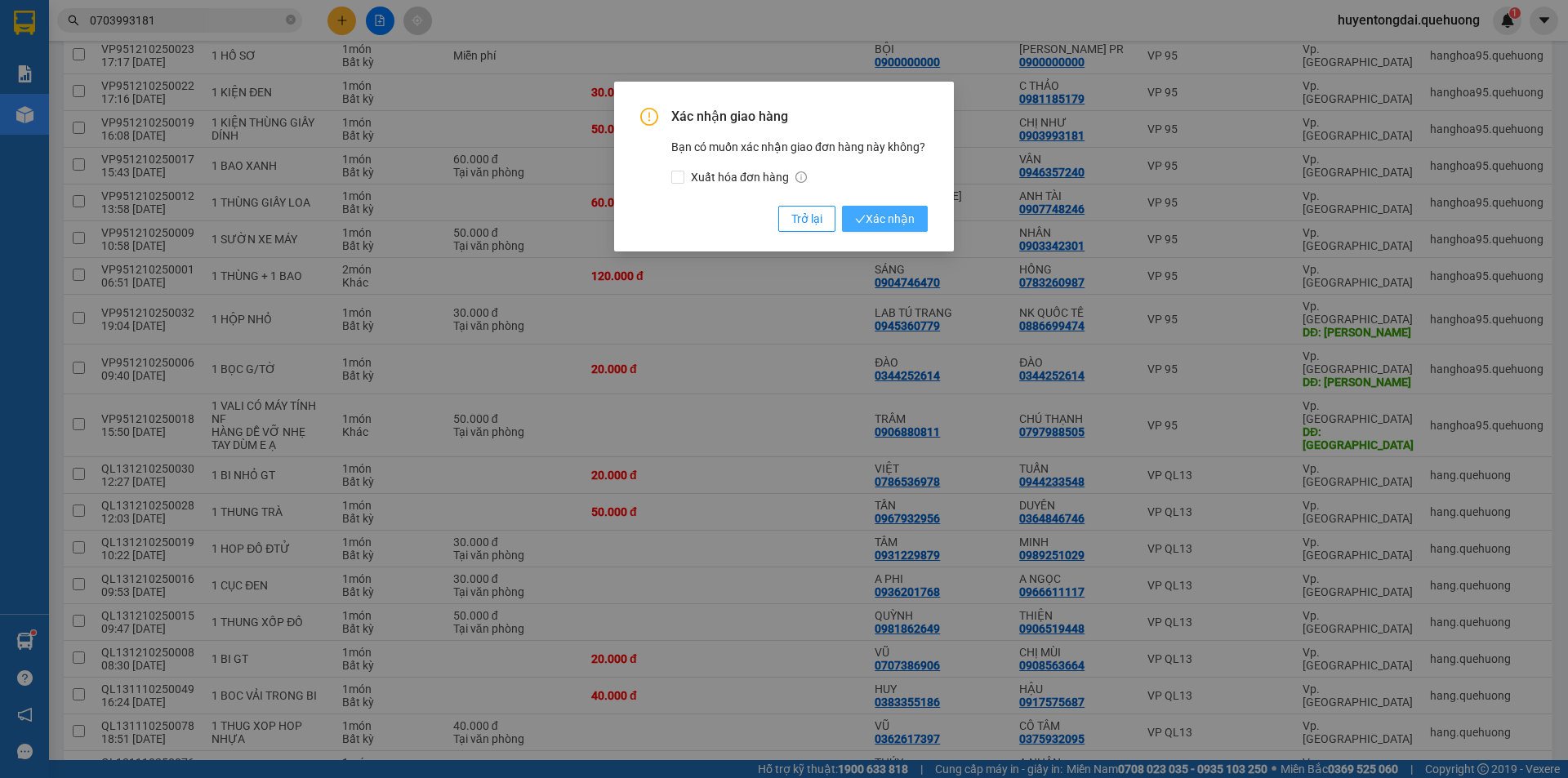
click at [882, 222] on span "Xác nhận" at bounding box center [885, 218] width 60 height 18
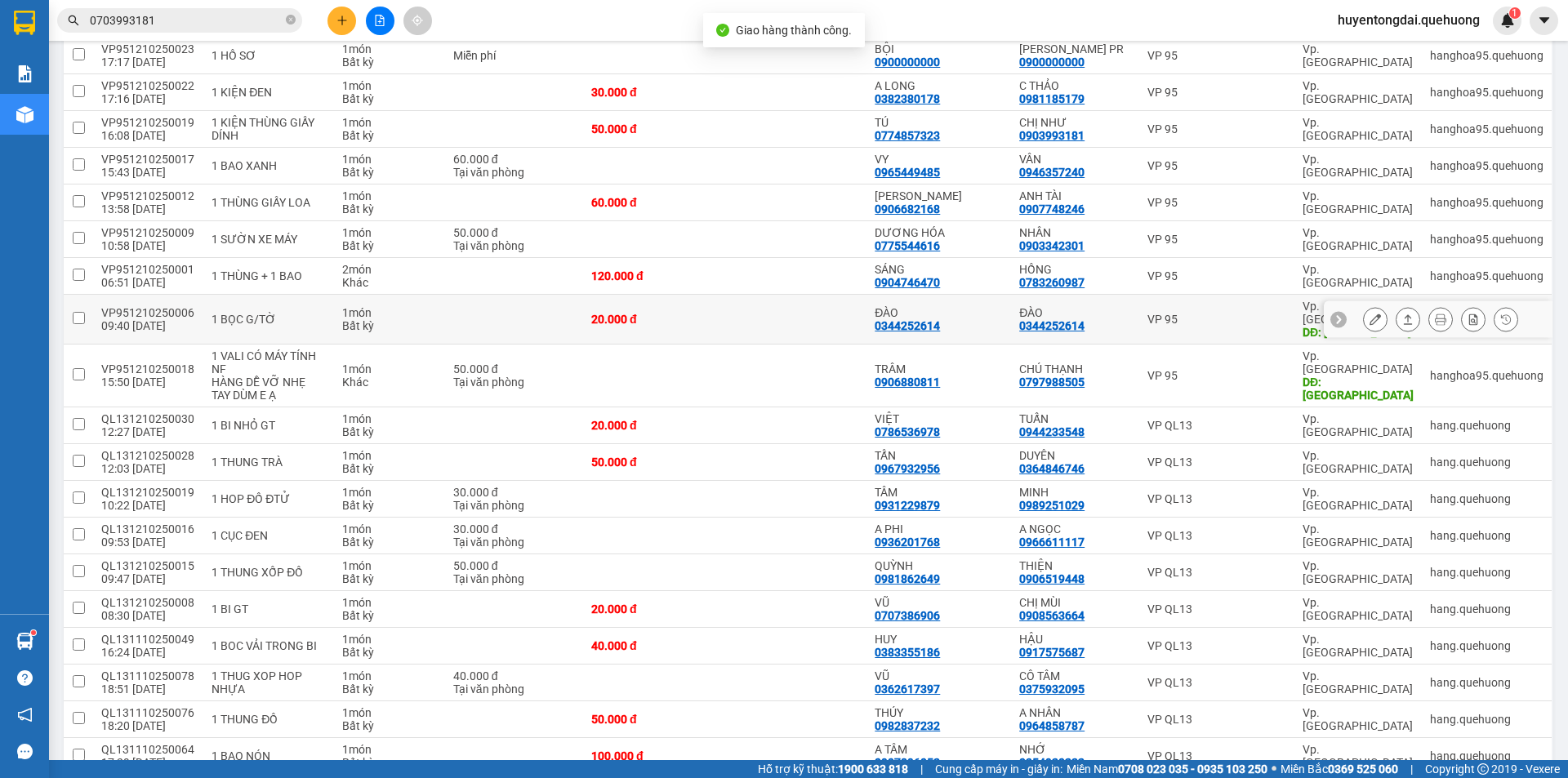
click at [1402, 313] on icon at bounding box center [1407, 318] width 11 height 11
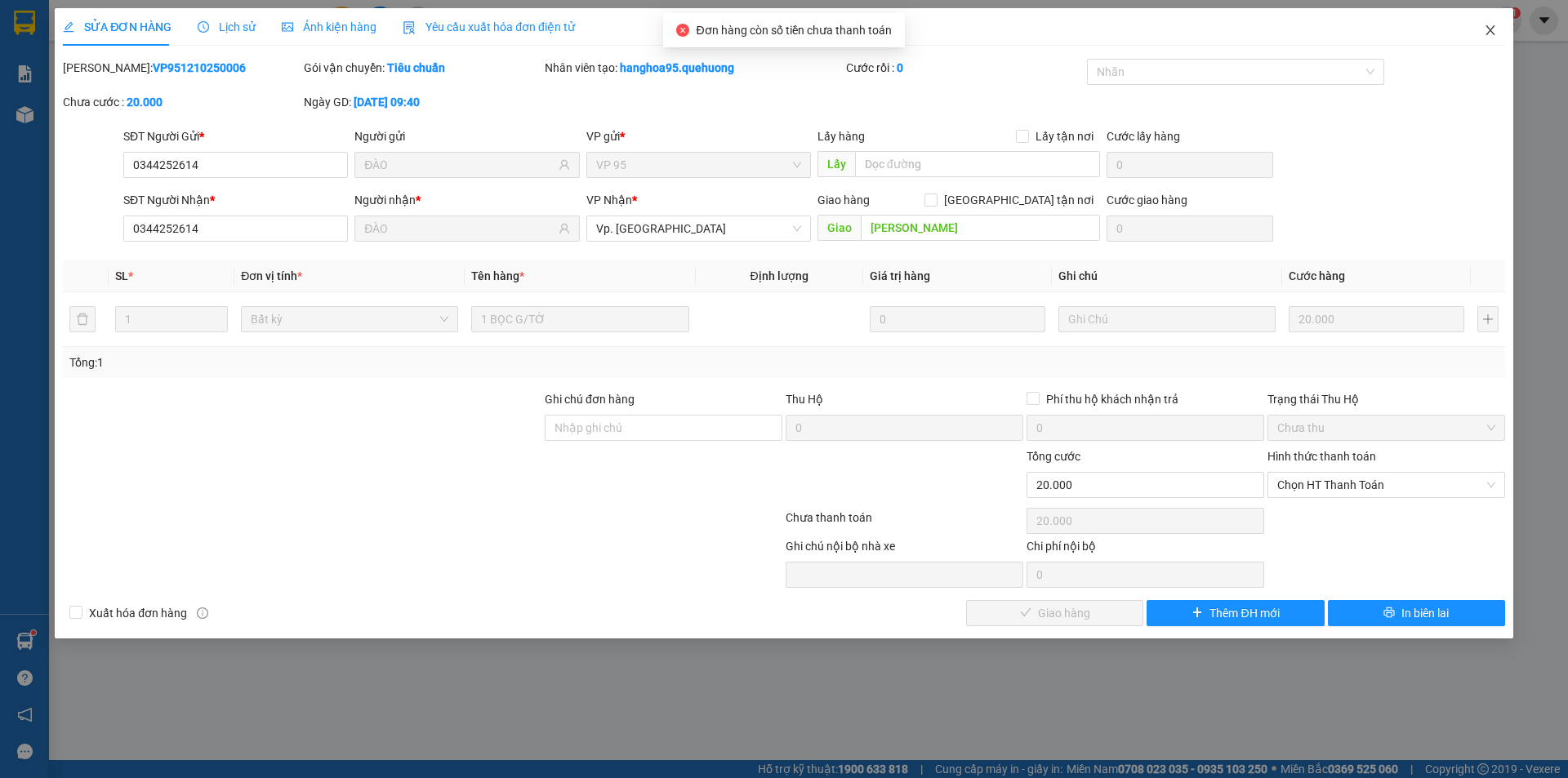
click at [1487, 30] on icon "close" at bounding box center [1490, 30] width 13 height 13
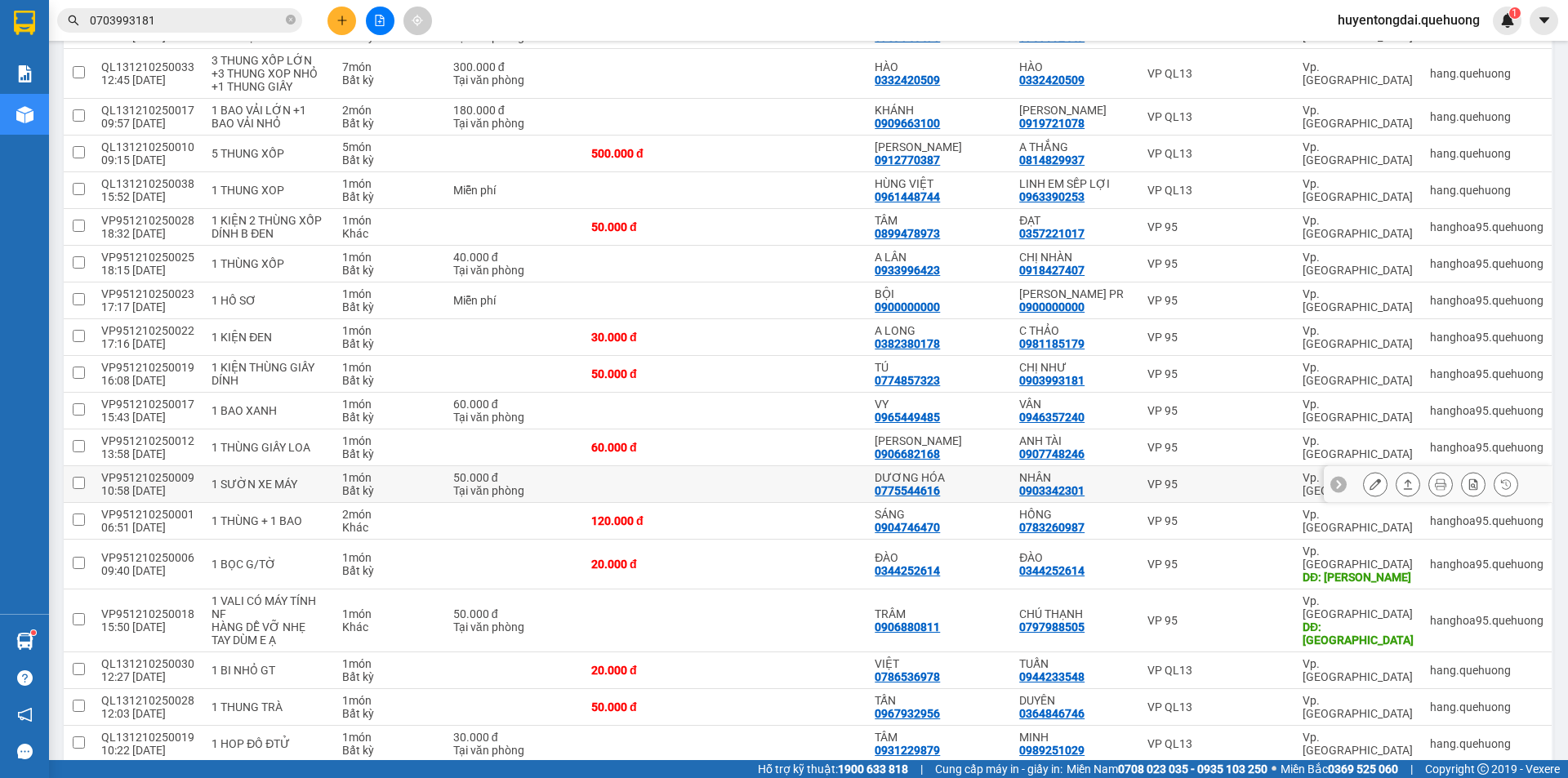
scroll to position [571, 0]
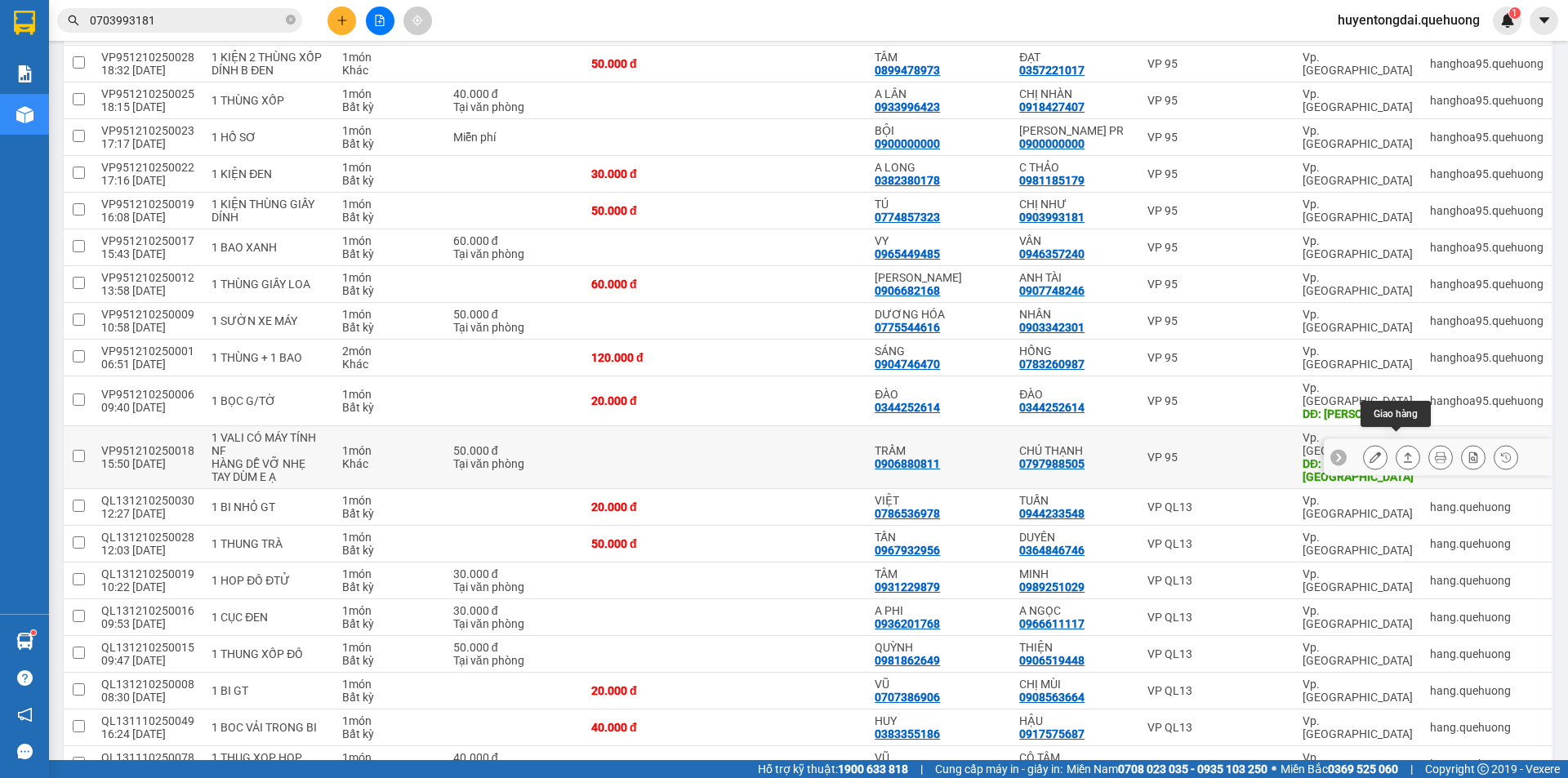
click at [1402, 451] on icon at bounding box center [1407, 456] width 11 height 11
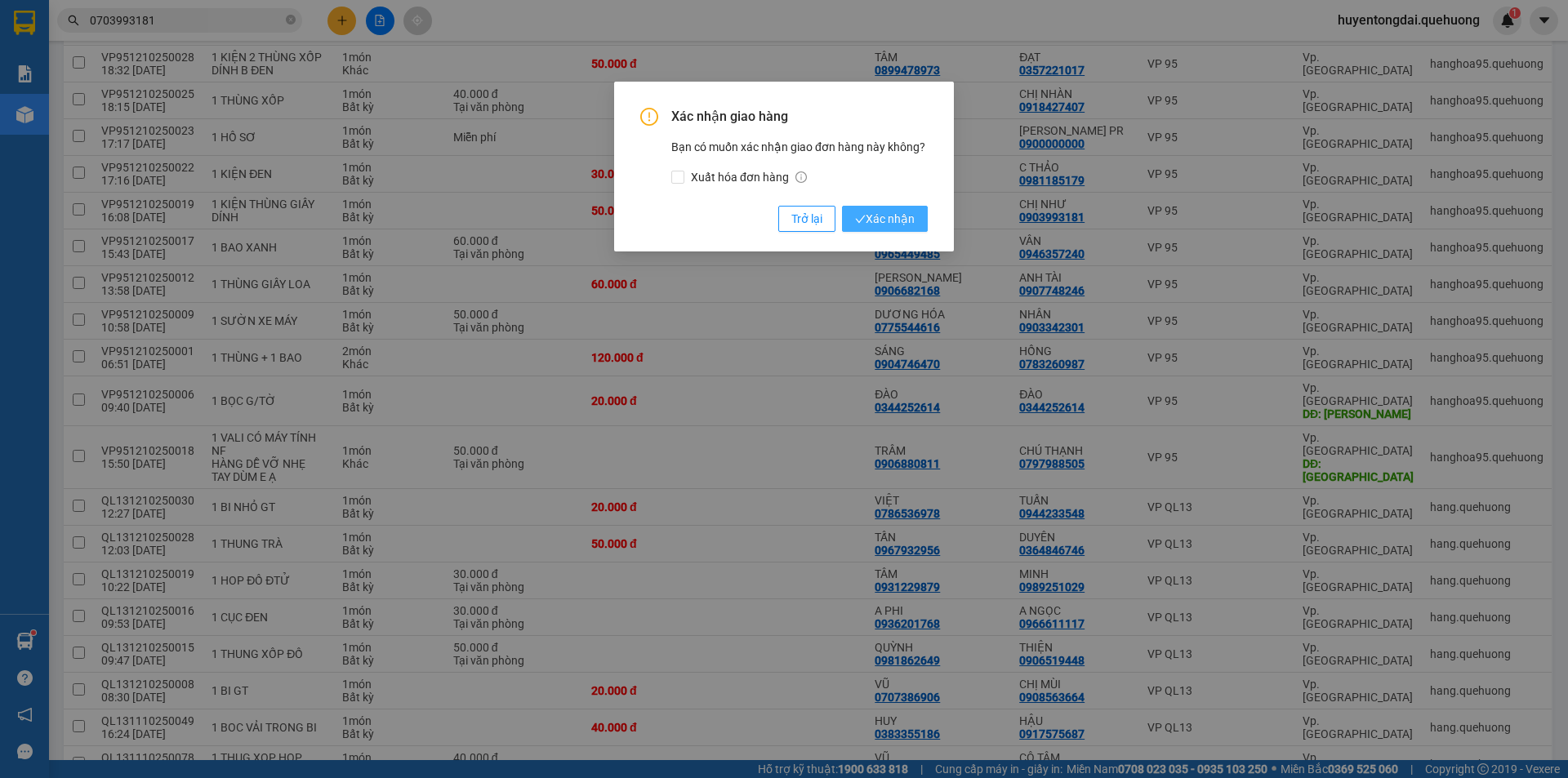
click at [912, 210] on span "Xác nhận" at bounding box center [885, 218] width 60 height 18
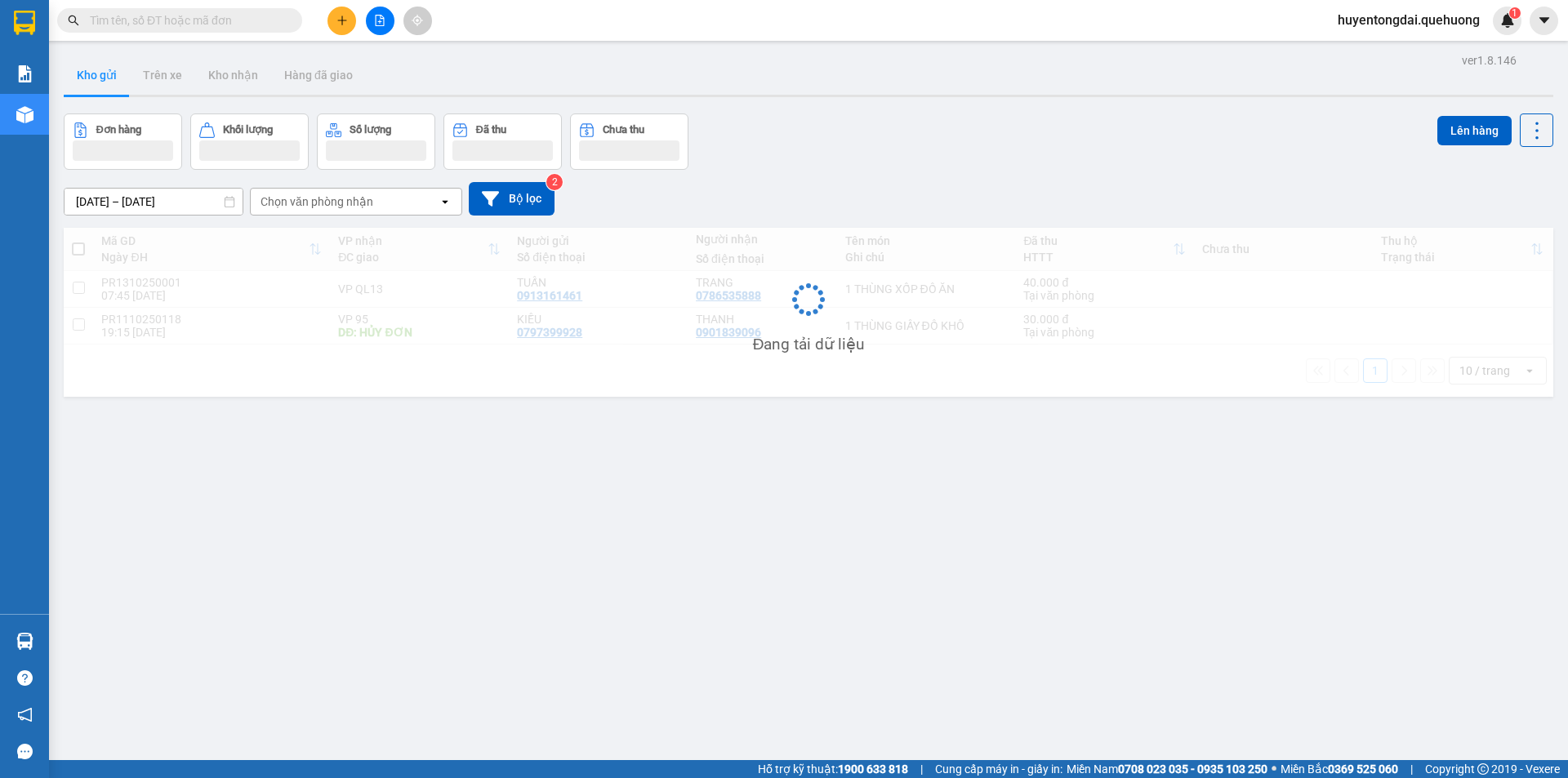
click at [258, 29] on input "text" at bounding box center [186, 20] width 192 height 18
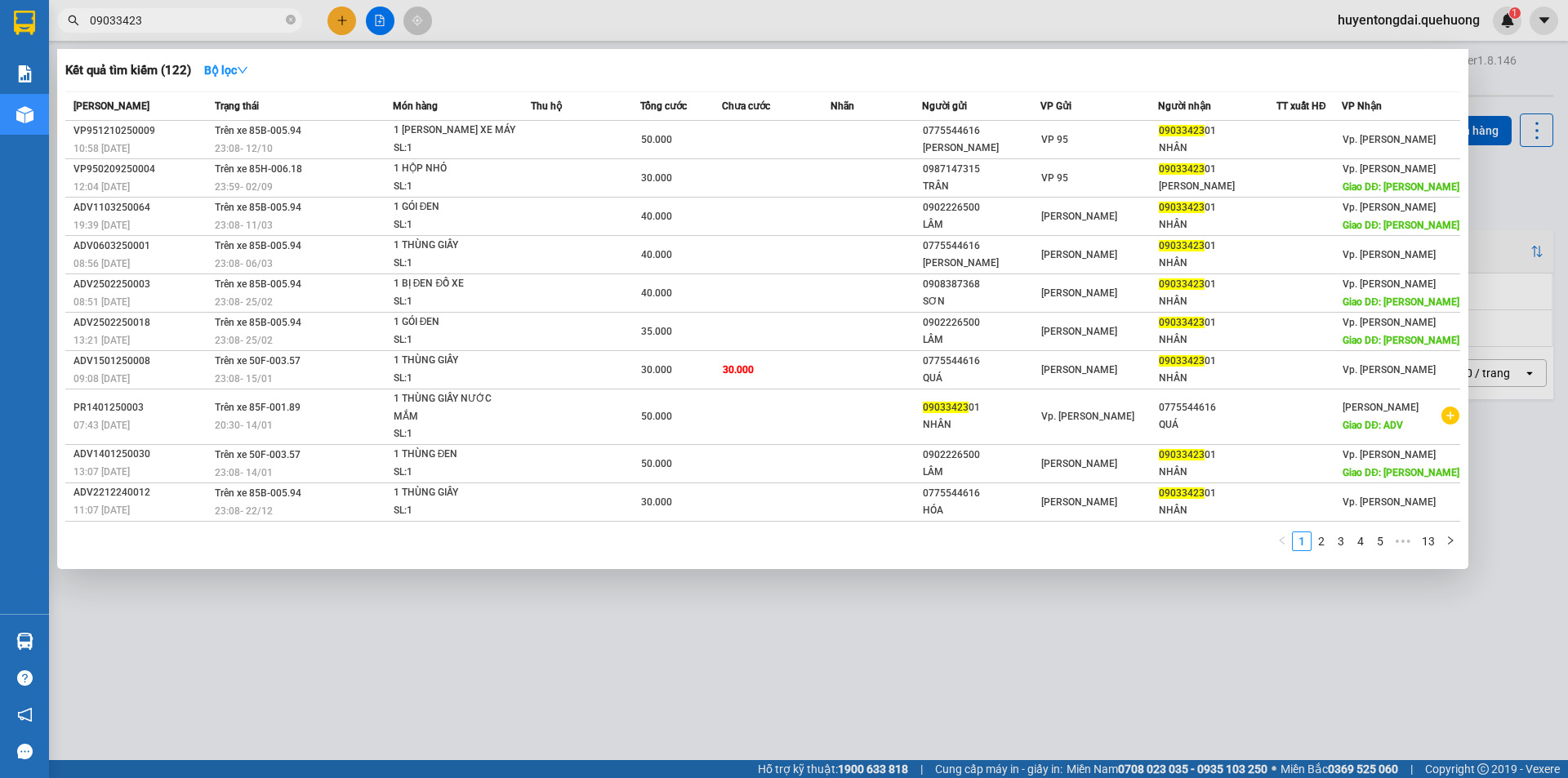
type input "09033423"
click at [563, 712] on div at bounding box center [784, 389] width 1568 height 778
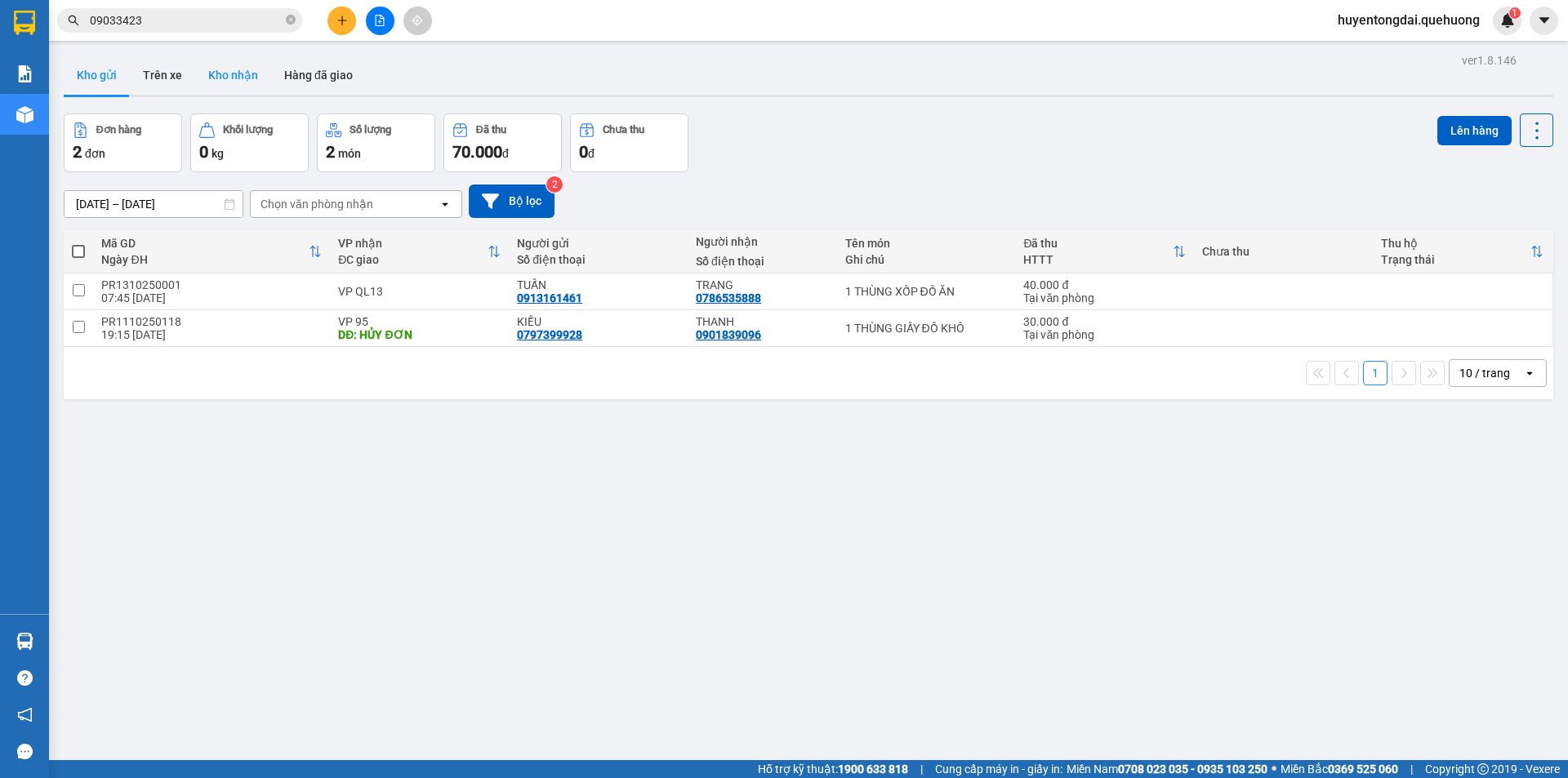
click at [250, 69] on button "Kho nhận" at bounding box center [233, 75] width 76 height 39
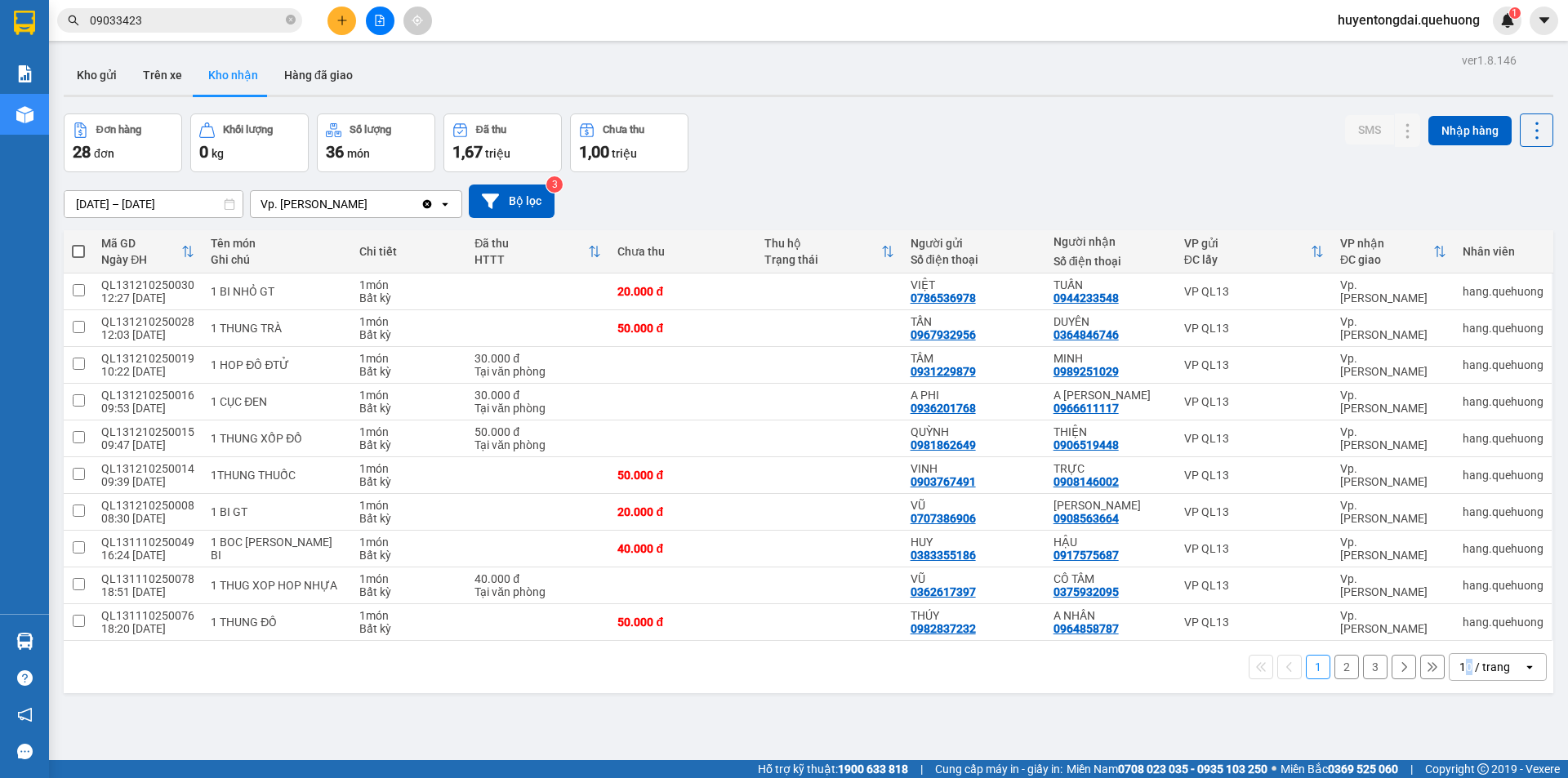
click at [1459, 665] on div "10 / trang" at bounding box center [1484, 666] width 50 height 16
click at [1464, 624] on span "100 / trang" at bounding box center [1479, 631] width 59 height 16
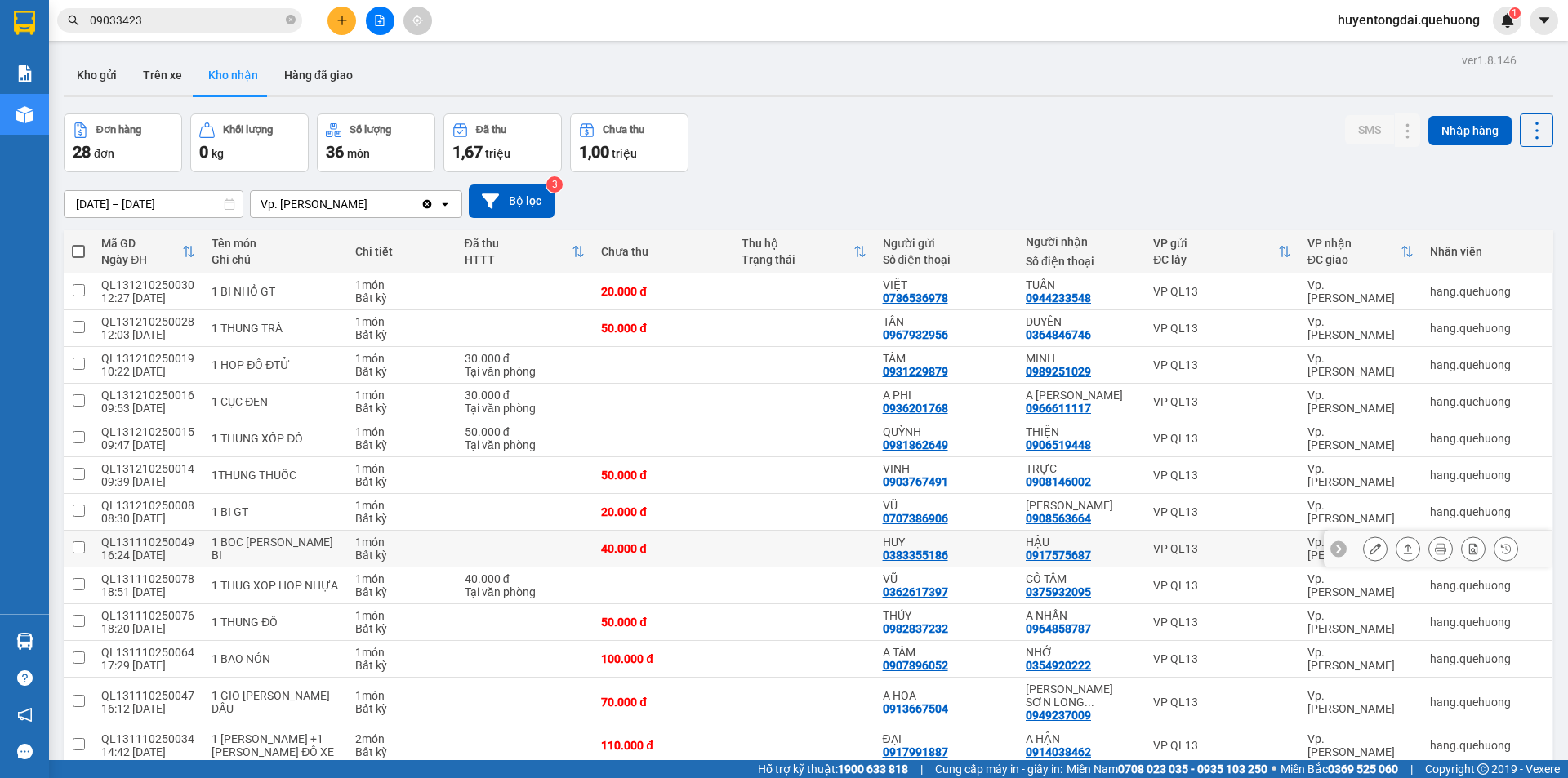
scroll to position [163, 0]
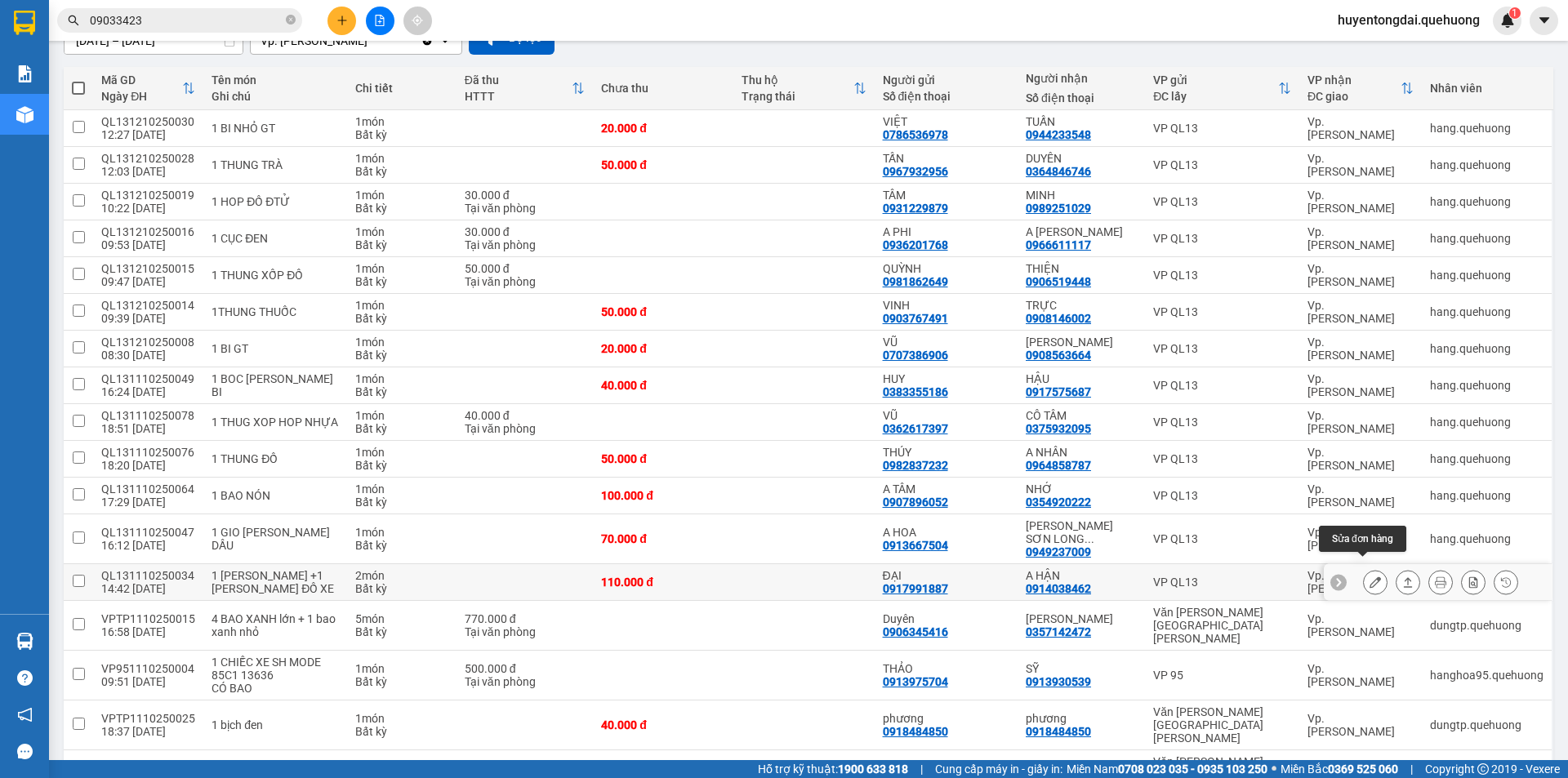
click at [1370, 576] on icon at bounding box center [1375, 581] width 11 height 11
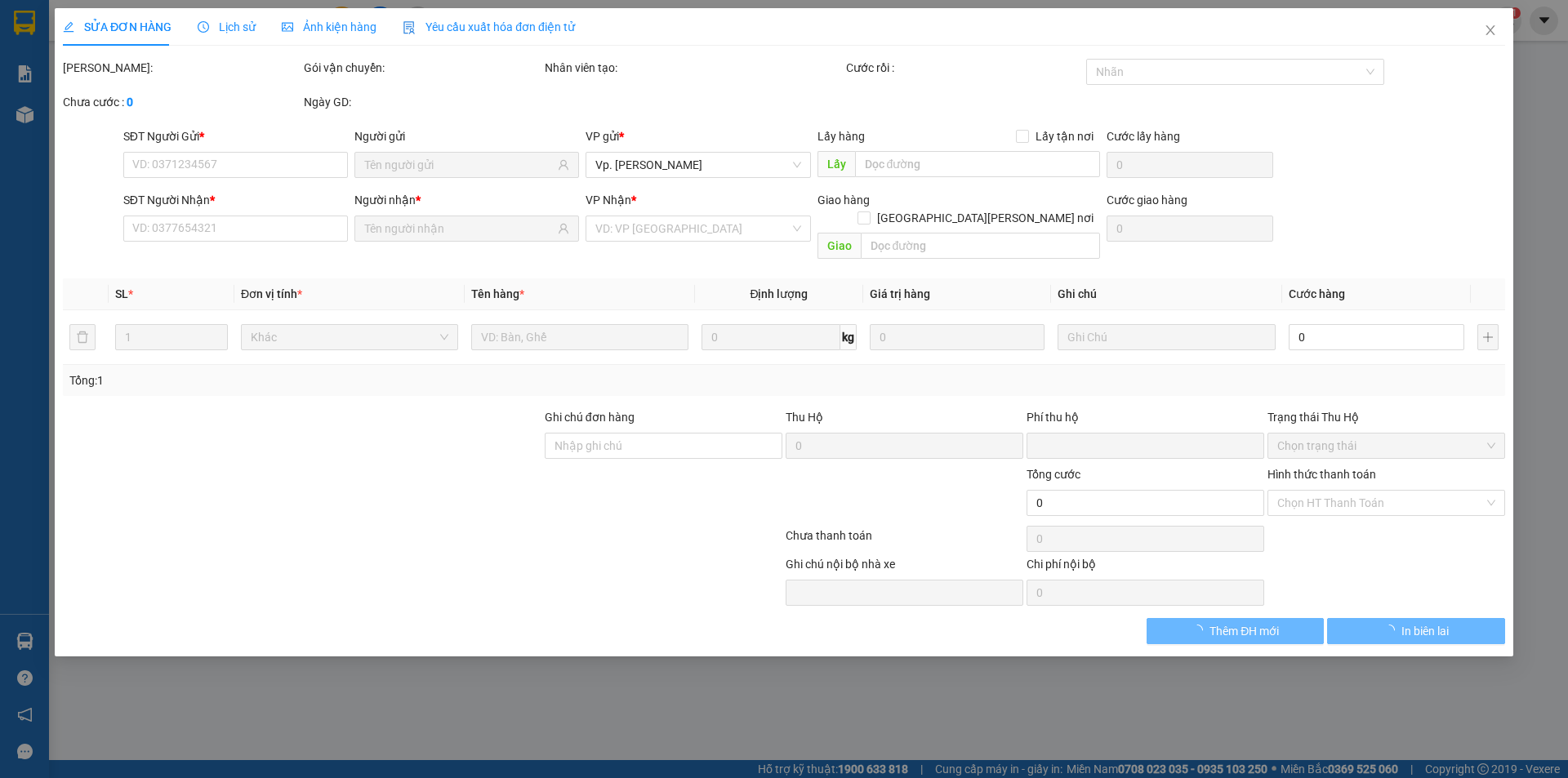
type input "0917991887"
type input "ĐẠI"
type input "0914038462"
type input "A HẬN"
type input "0"
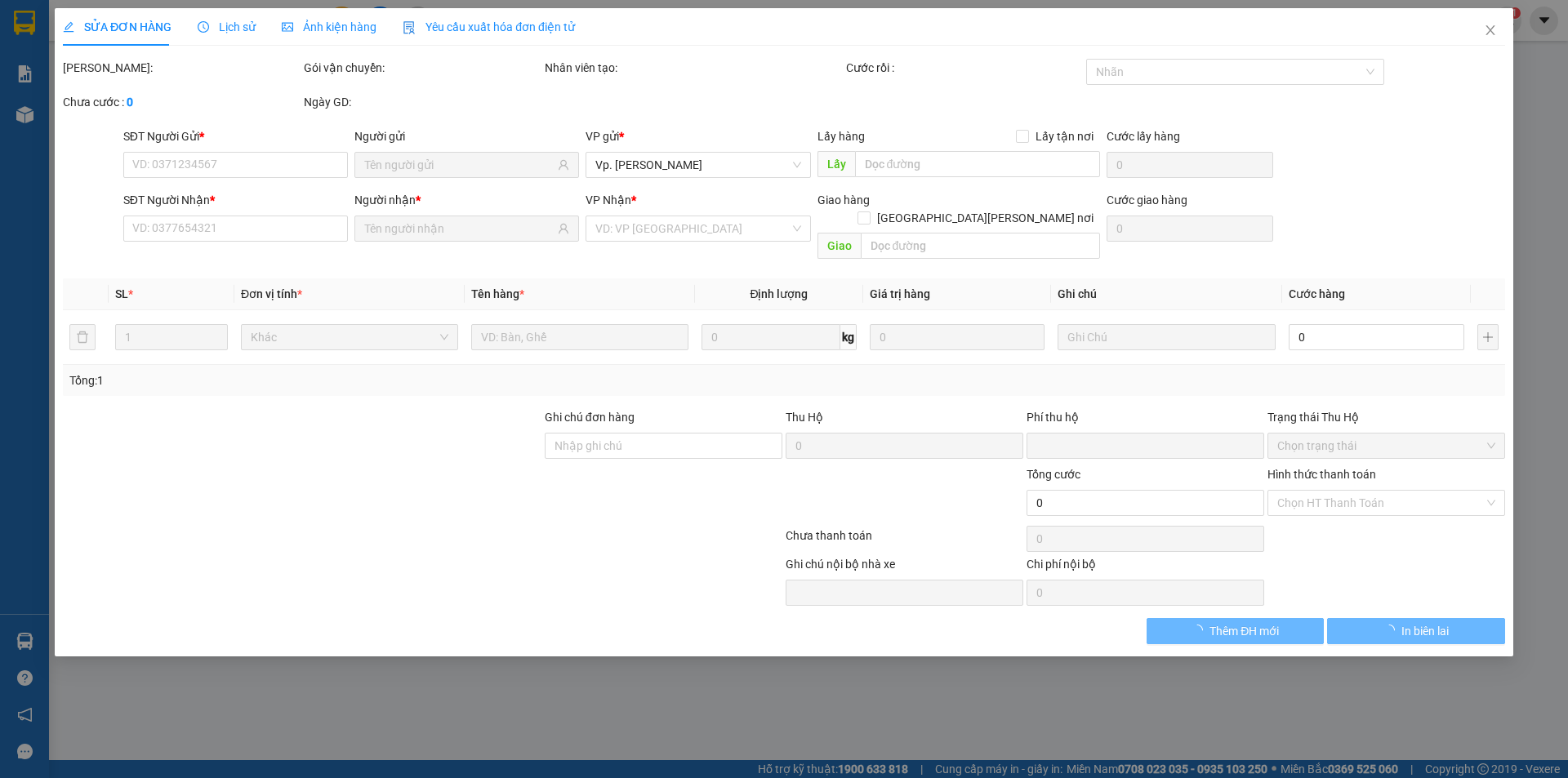
type input "110.000"
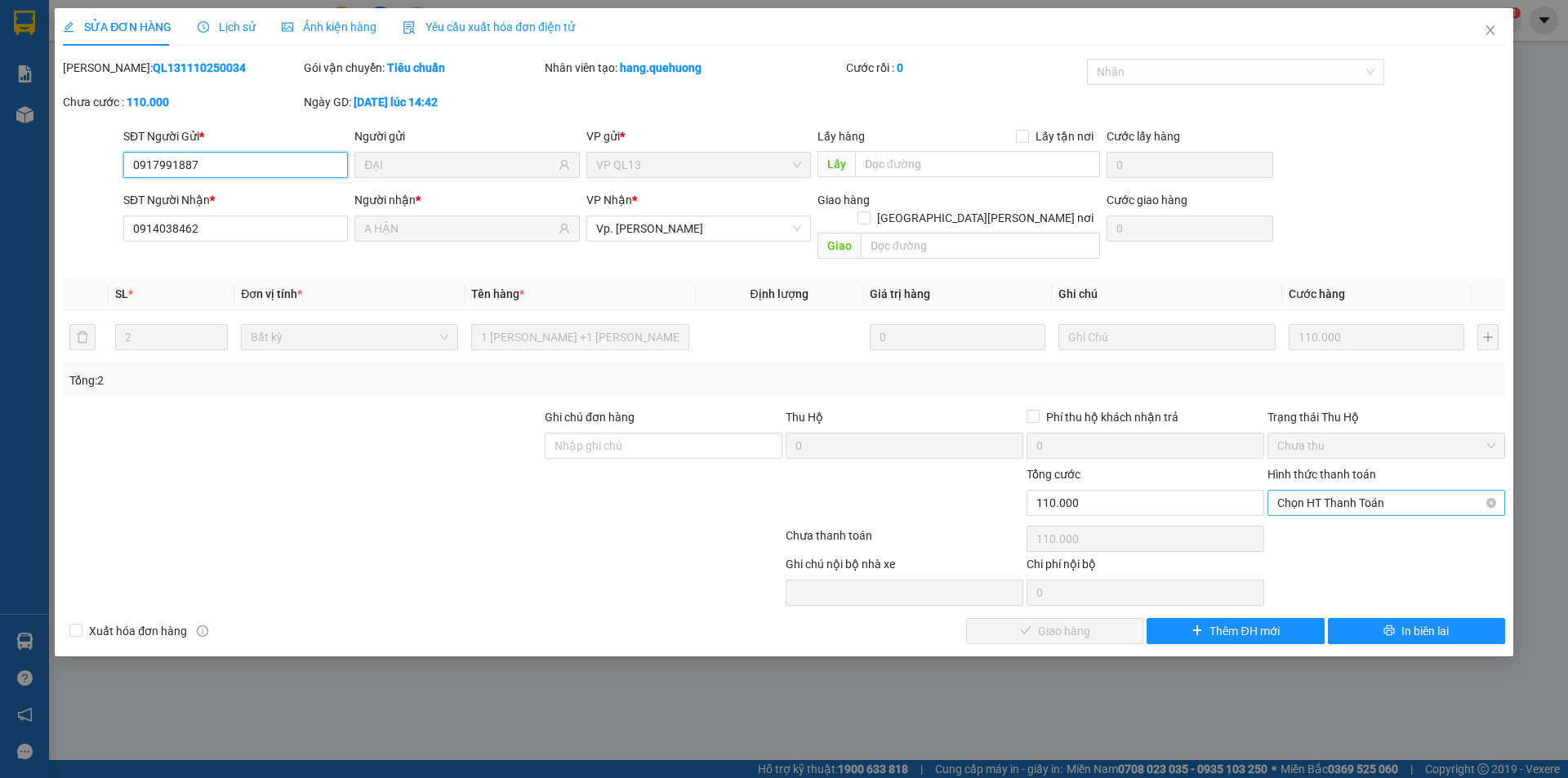
click at [1347, 490] on span "Chọn HT Thanh Toán" at bounding box center [1387, 502] width 218 height 25
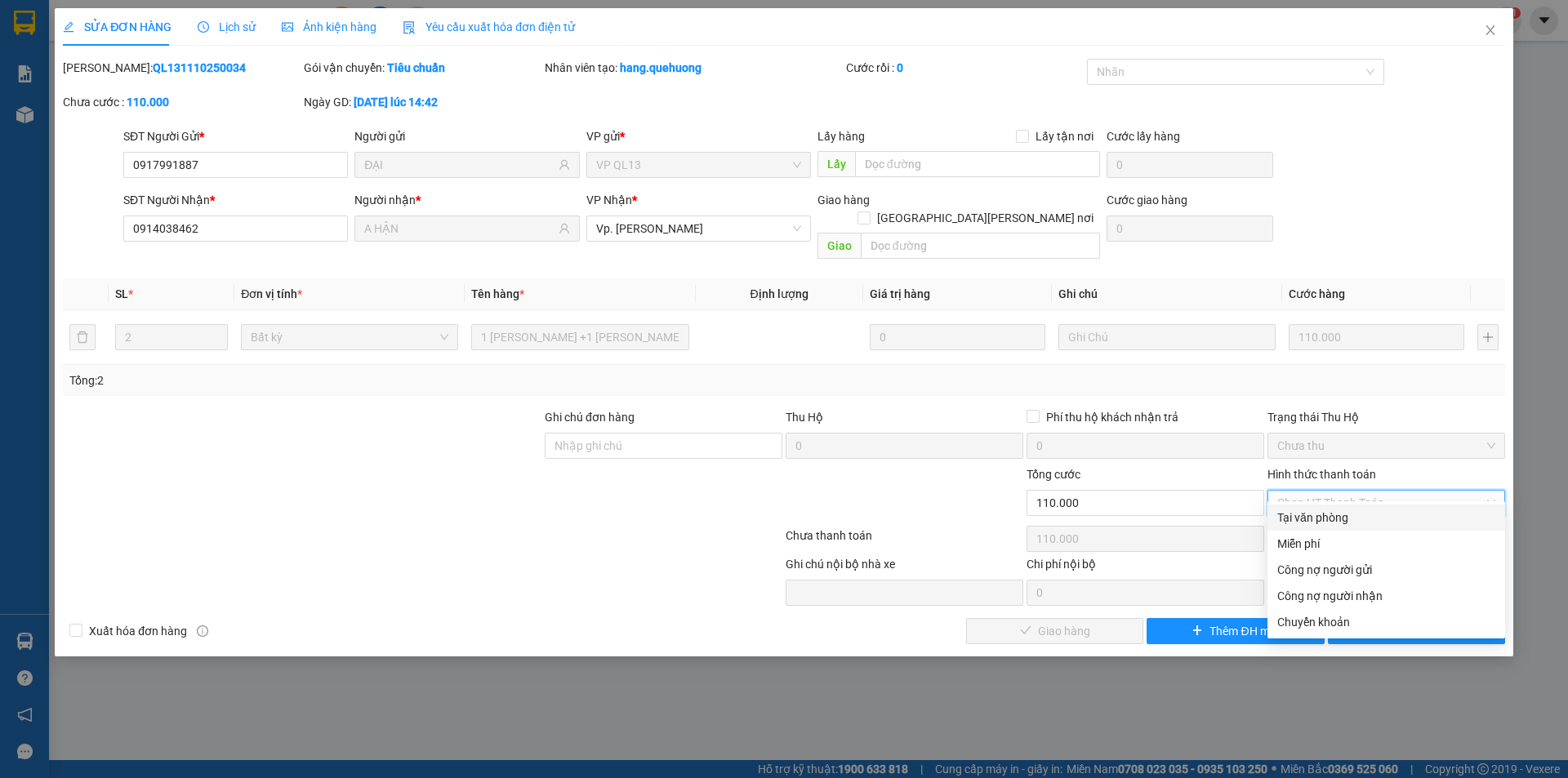
click at [1333, 512] on div "Tại văn phòng" at bounding box center [1387, 517] width 218 height 18
type input "0"
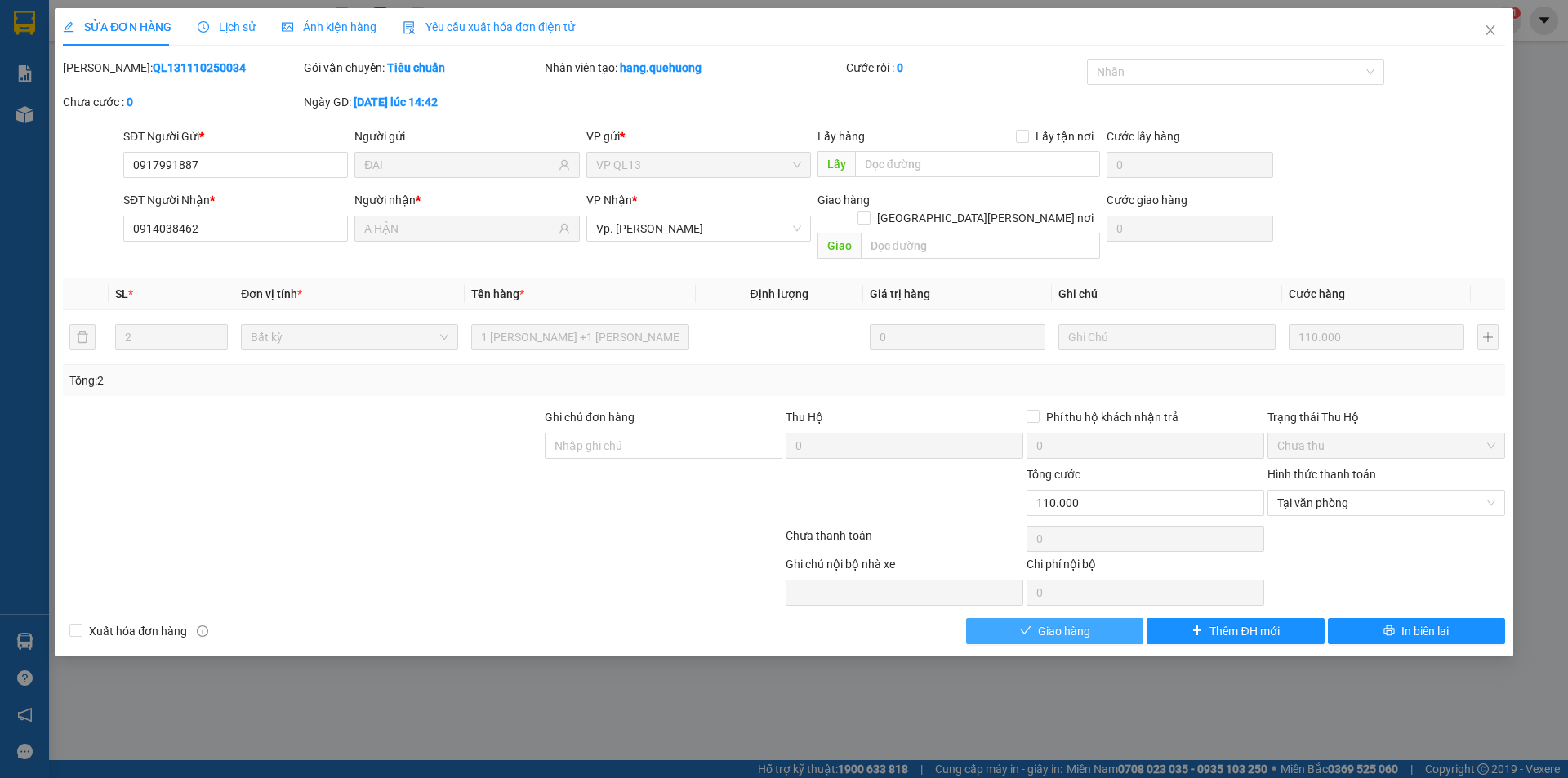
click at [1120, 618] on button "Giao hàng" at bounding box center [1054, 631] width 177 height 26
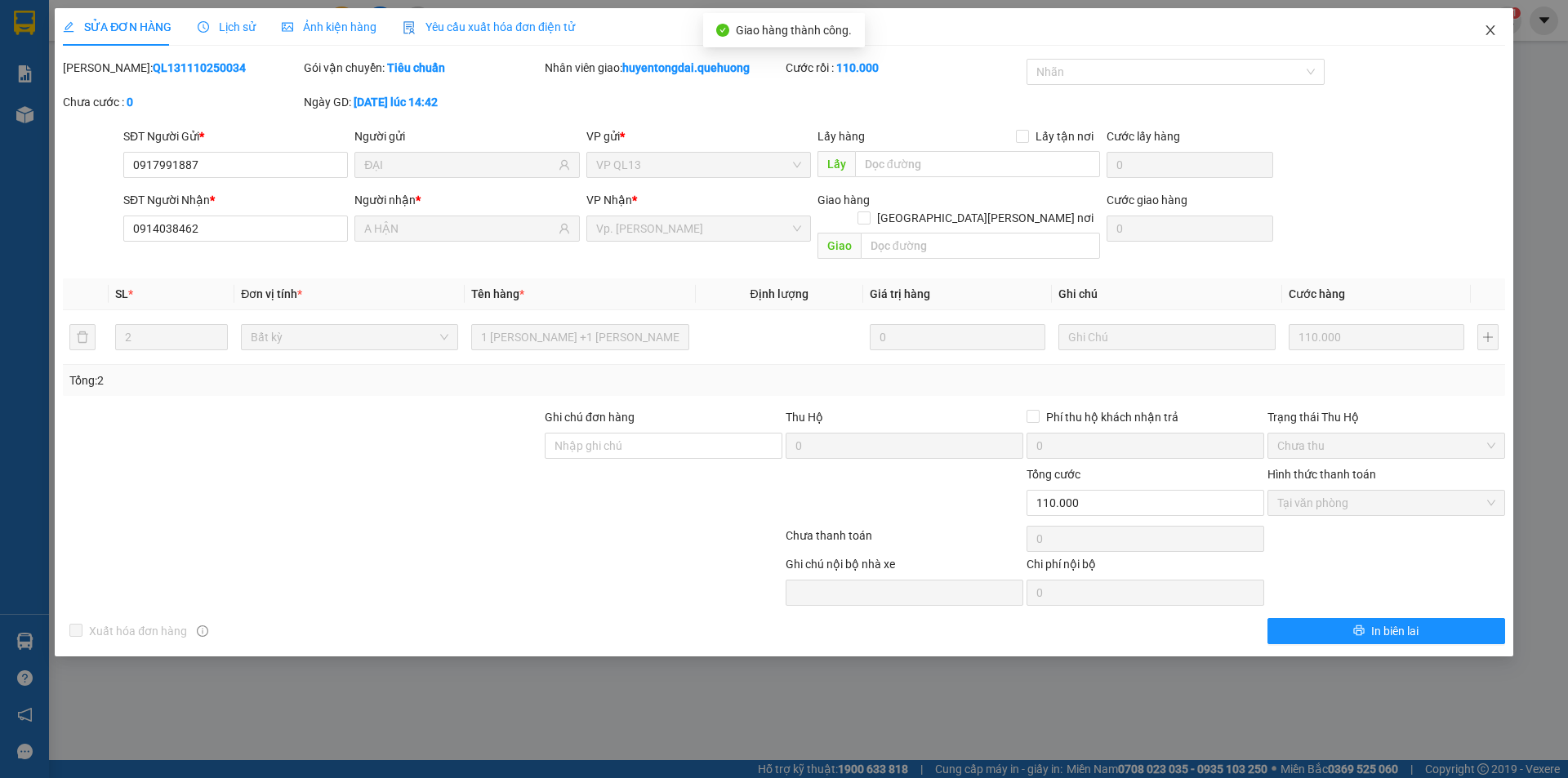
click at [1484, 31] on icon "close" at bounding box center [1490, 30] width 13 height 13
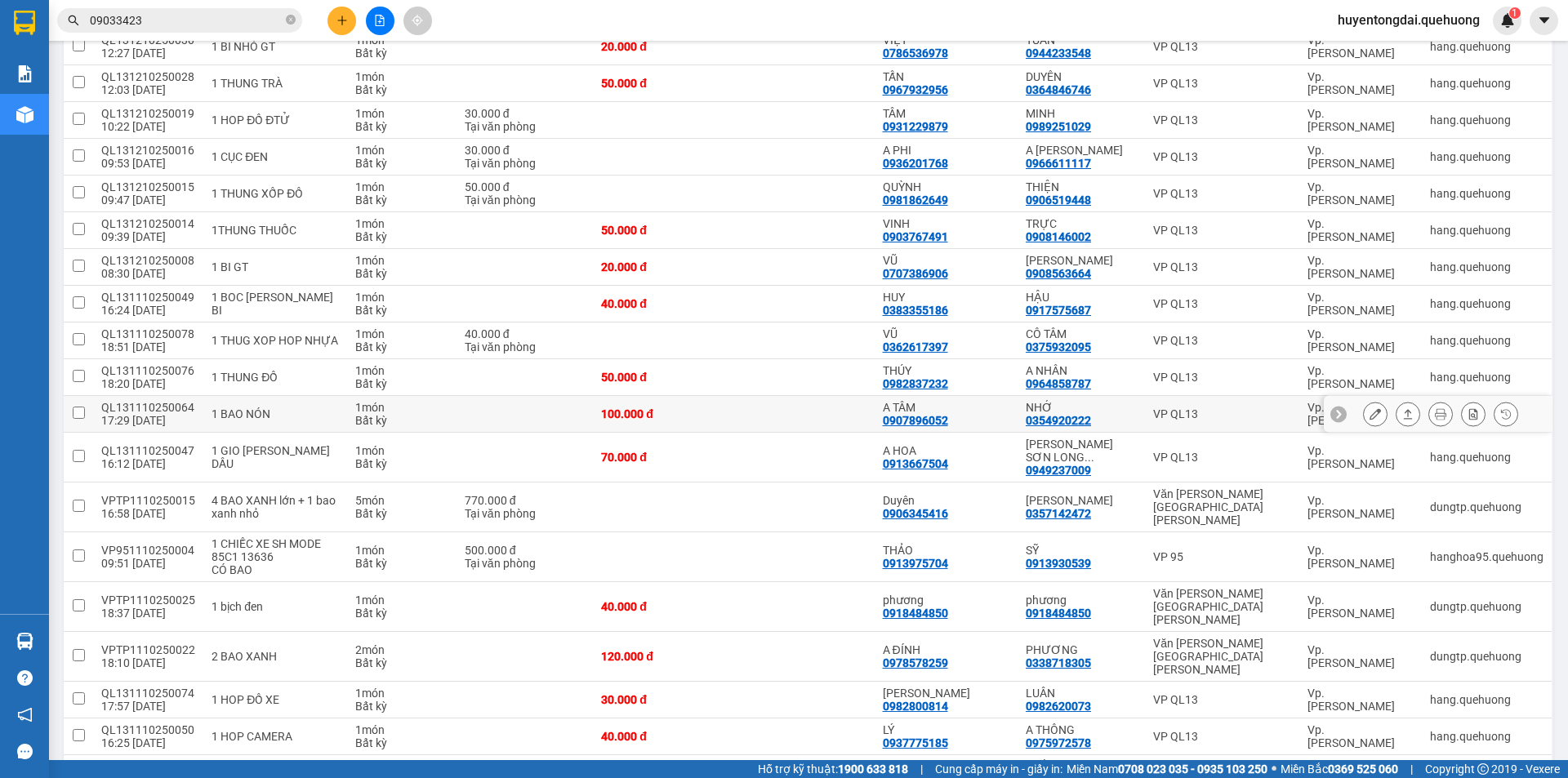
scroll to position [408, 0]
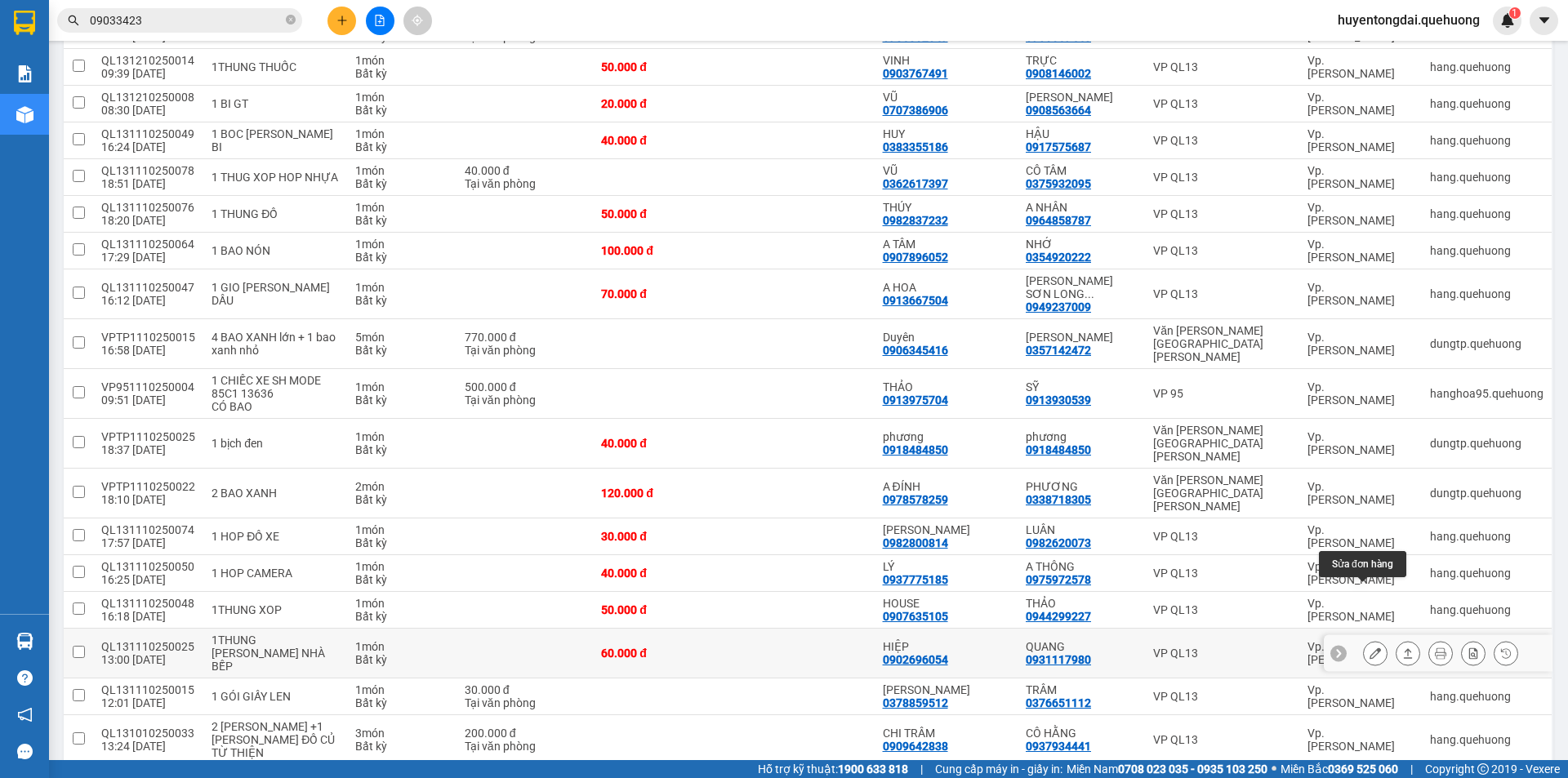
click at [1370, 647] on icon at bounding box center [1375, 652] width 11 height 11
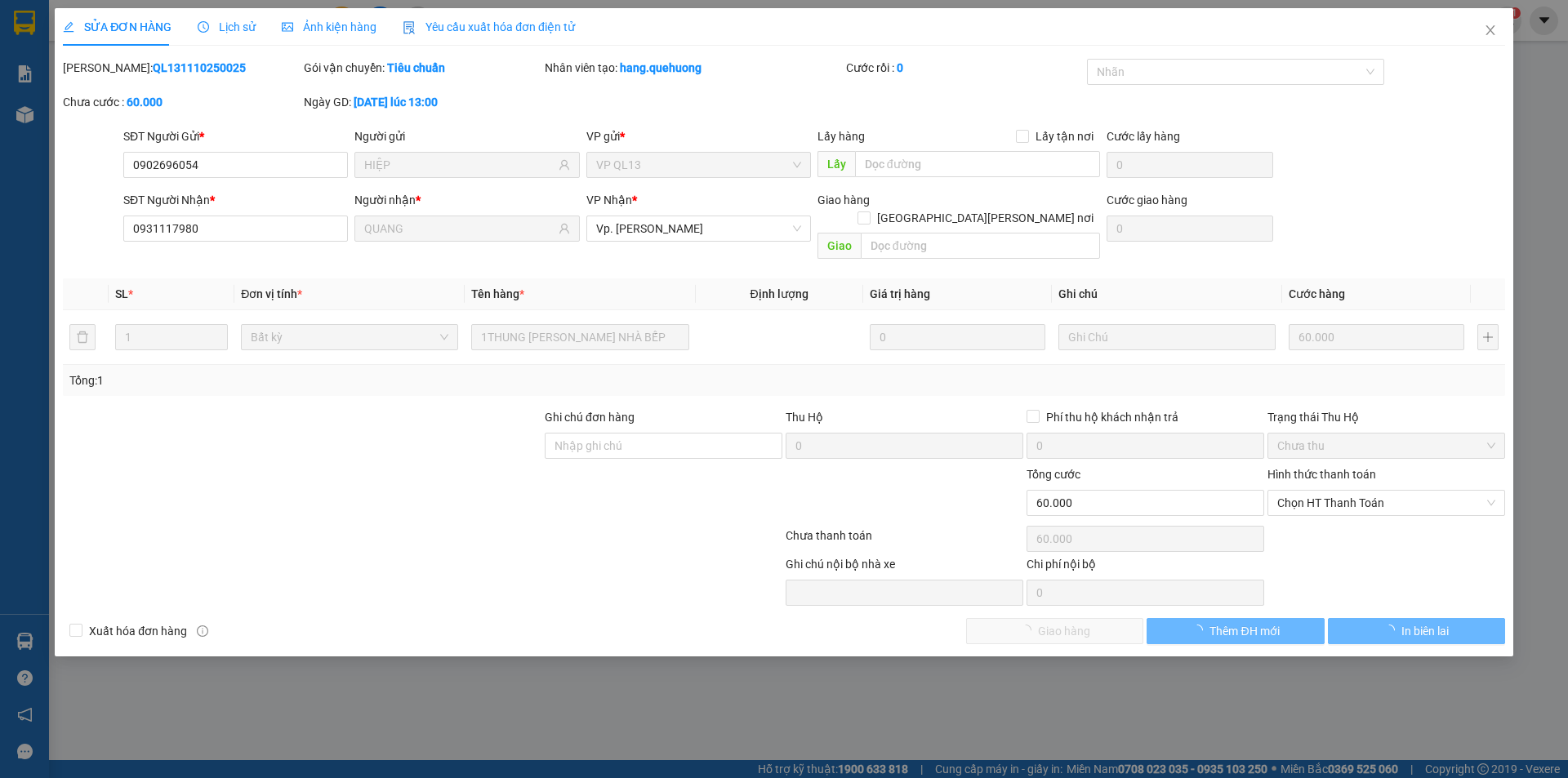
type input "0902696054"
type input "HIỆP"
type input "0931117980"
type input "QUANG"
type input "0"
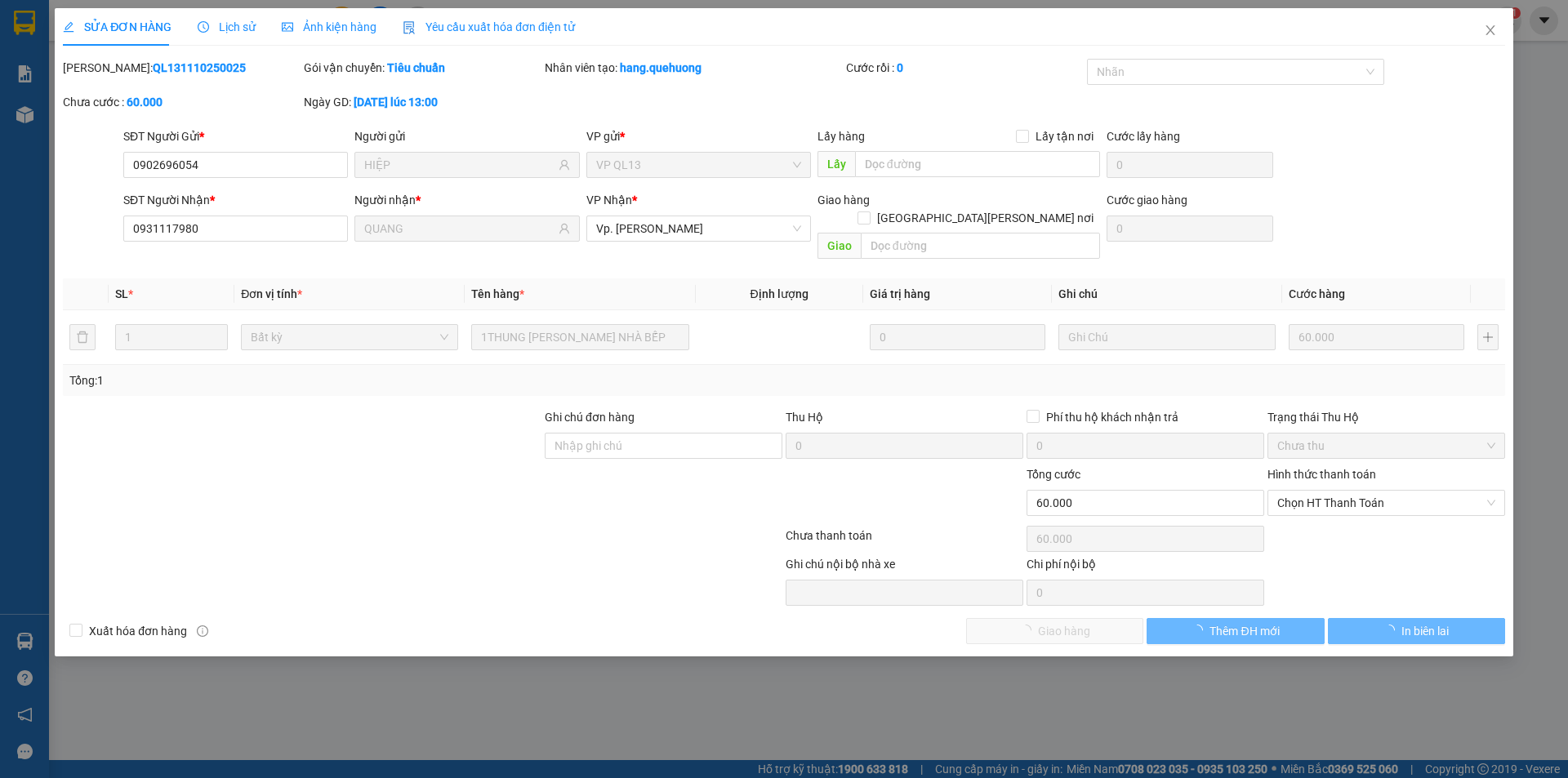
type input "60.000"
click at [1347, 490] on span "Chọn HT Thanh Toán" at bounding box center [1387, 502] width 218 height 25
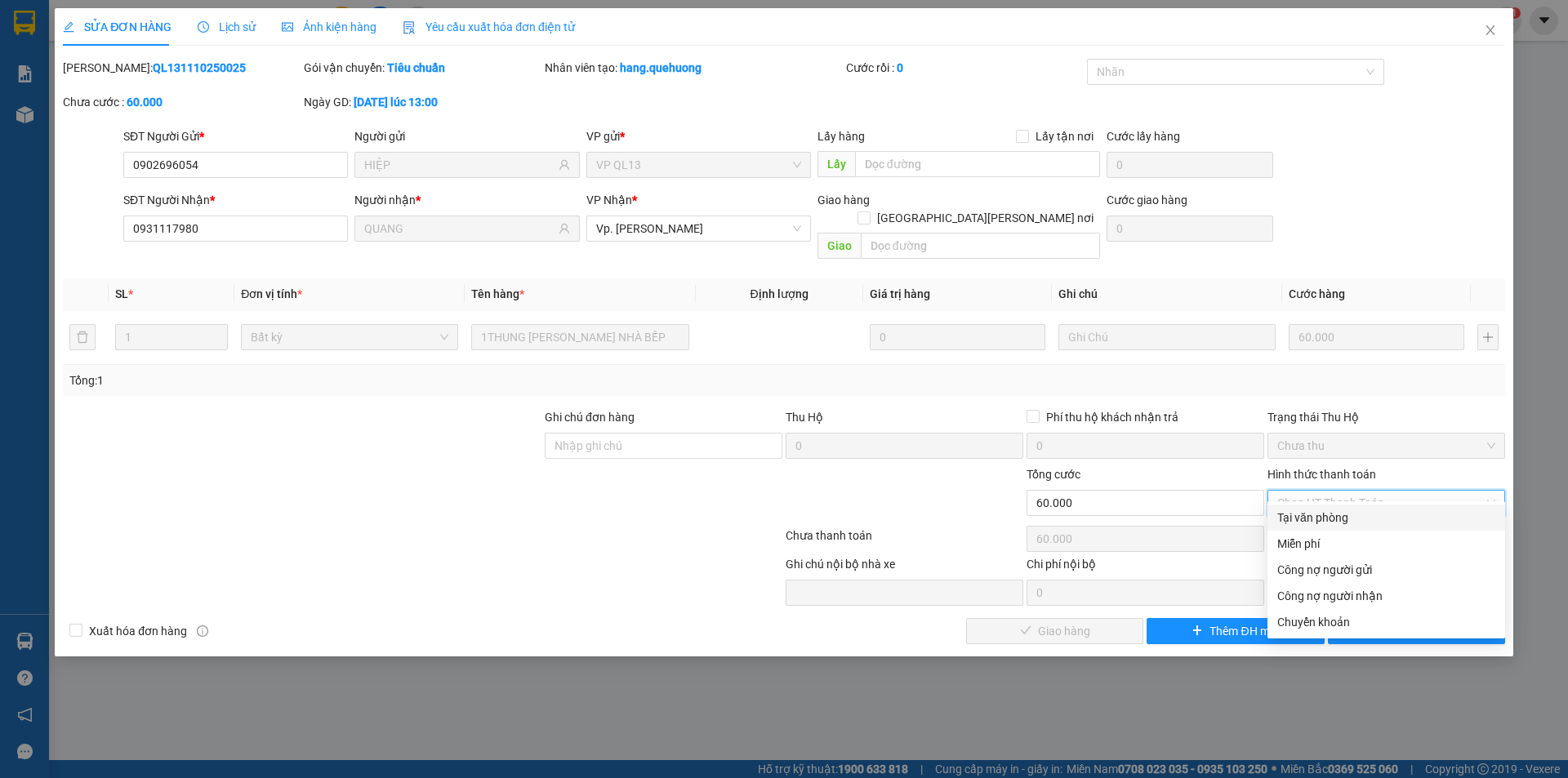
click at [1338, 510] on div "Tại văn phòng" at bounding box center [1387, 517] width 218 height 18
type input "0"
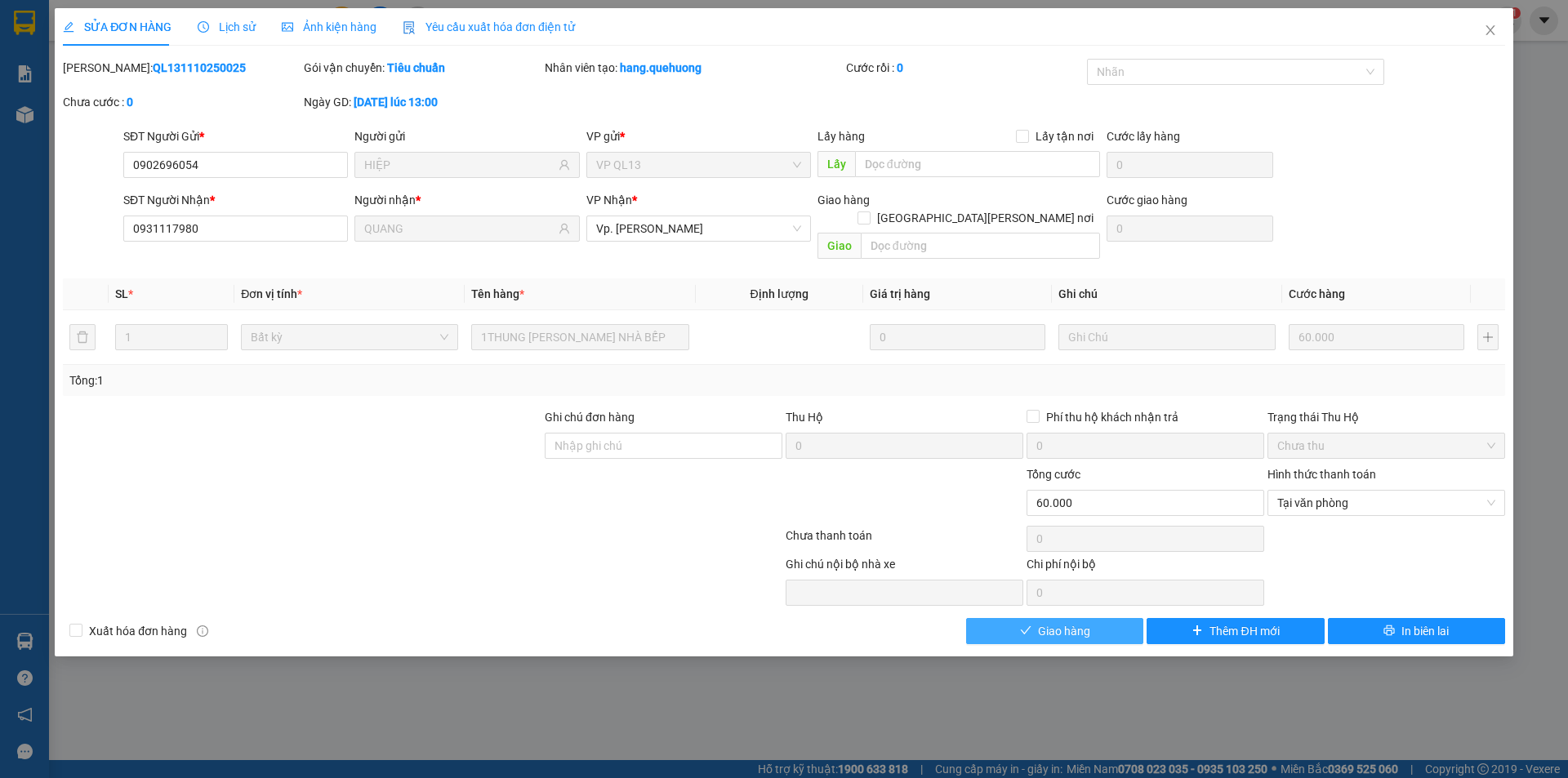
click at [1113, 618] on button "Giao hàng" at bounding box center [1054, 631] width 177 height 26
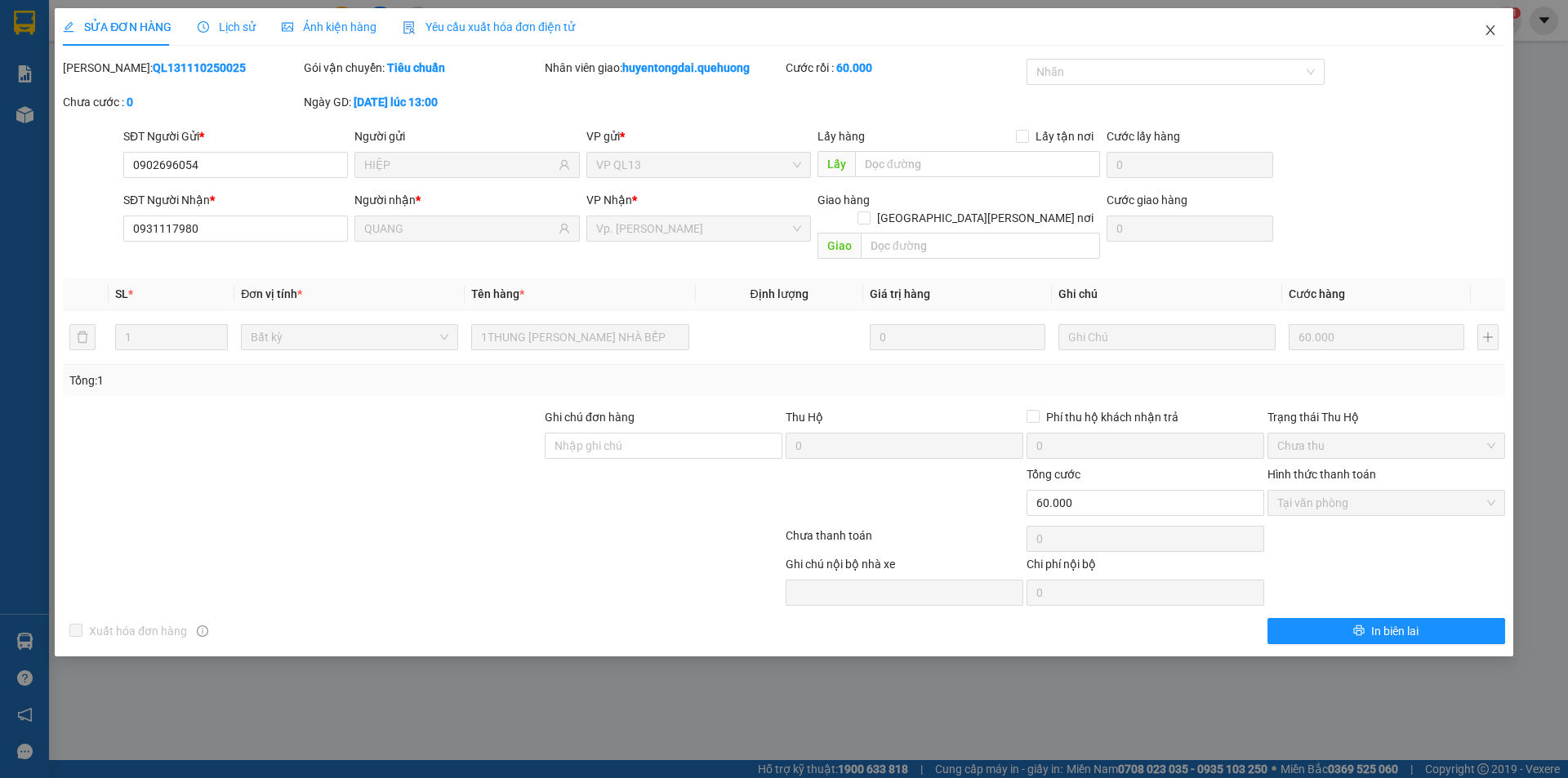
click at [1485, 30] on icon "close" at bounding box center [1490, 30] width 13 height 13
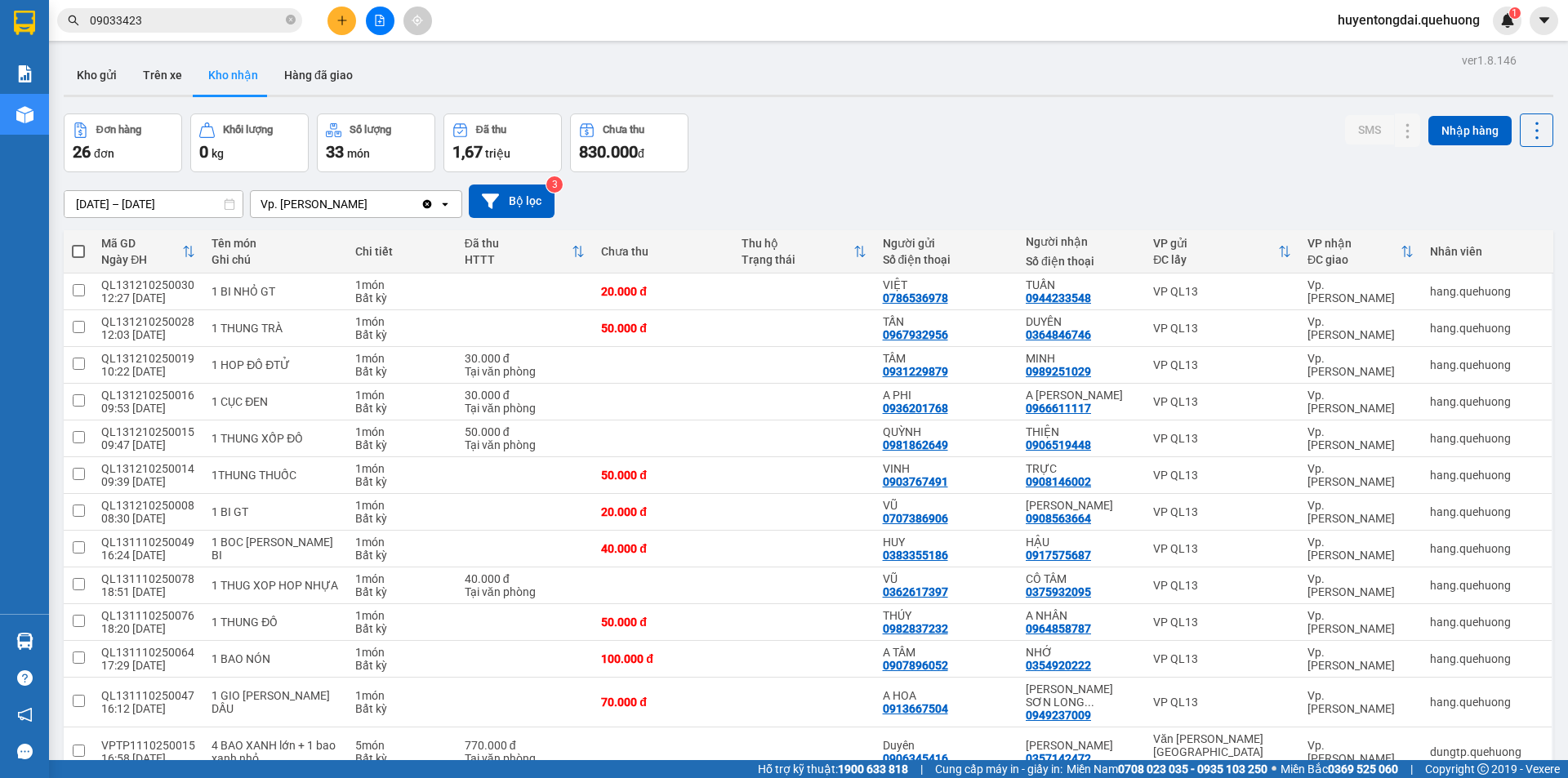
click at [347, 31] on button at bounding box center [342, 21] width 29 height 29
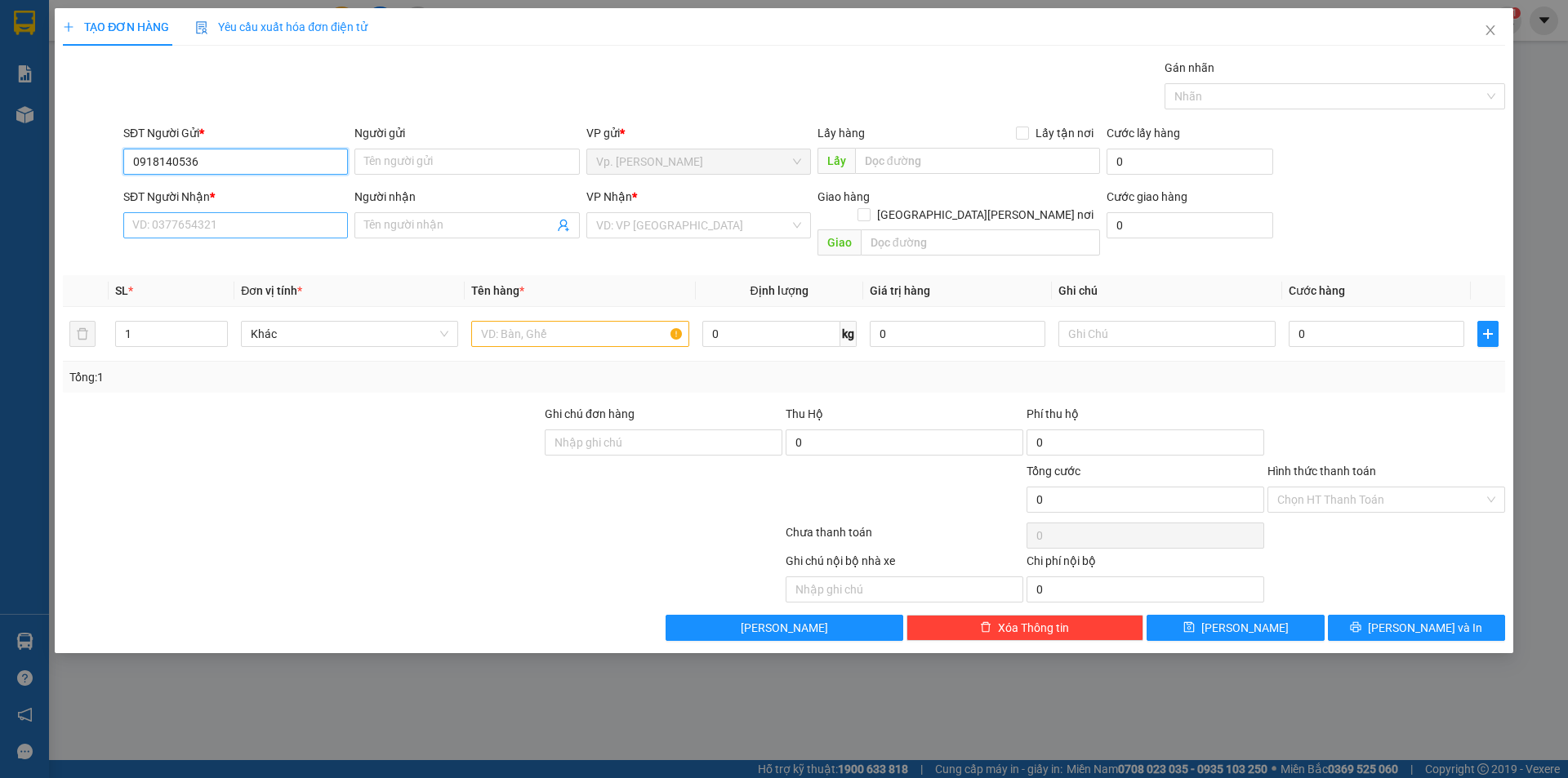
type input "0918140536"
click at [263, 228] on input "SĐT Người Nhận *" at bounding box center [236, 225] width 225 height 26
click at [254, 228] on input "093679" at bounding box center [236, 225] width 225 height 26
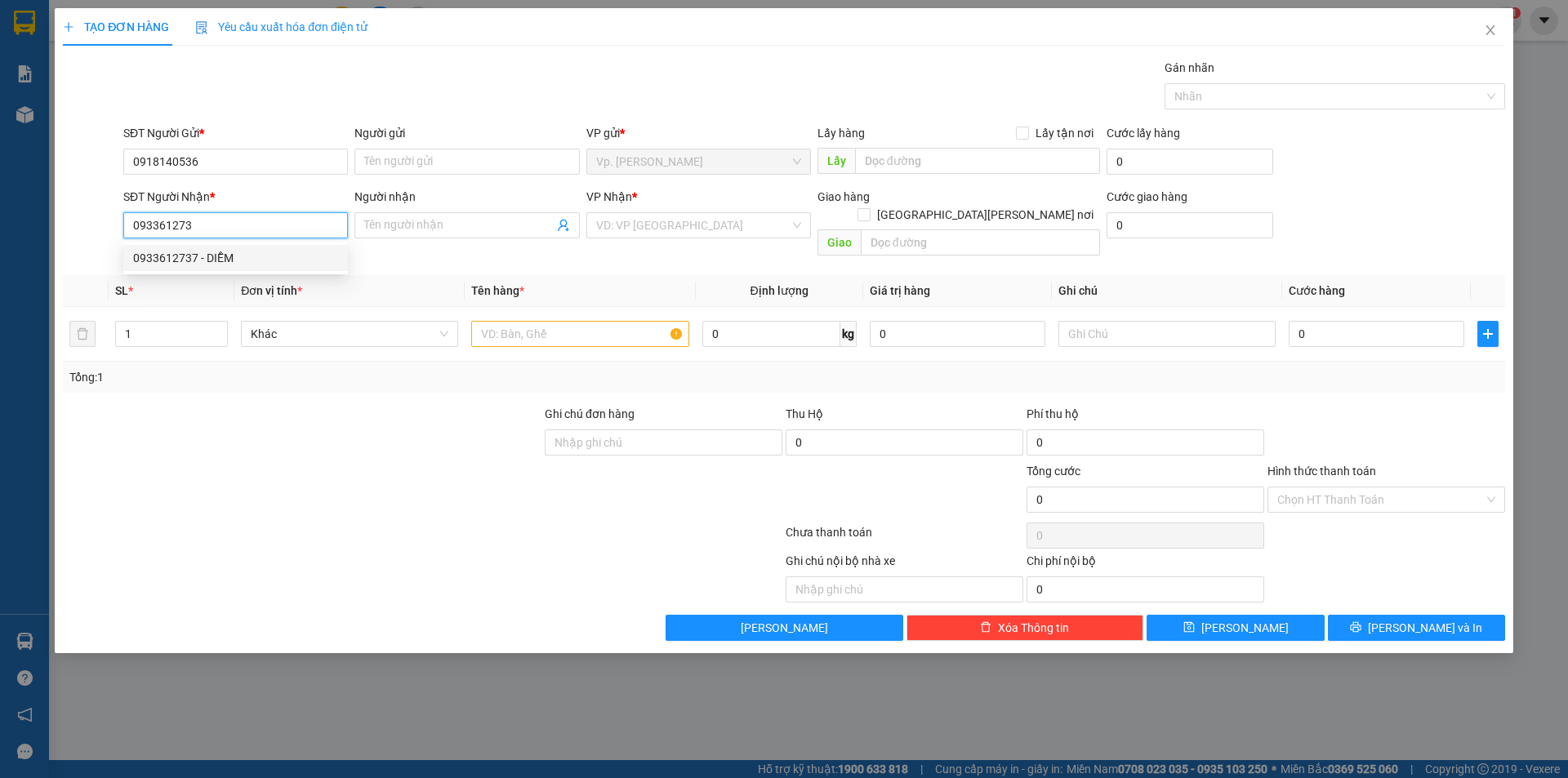
click at [244, 259] on div "0933612737 - DIỄM" at bounding box center [235, 257] width 205 height 18
type input "0933612737"
type input "DIỄM"
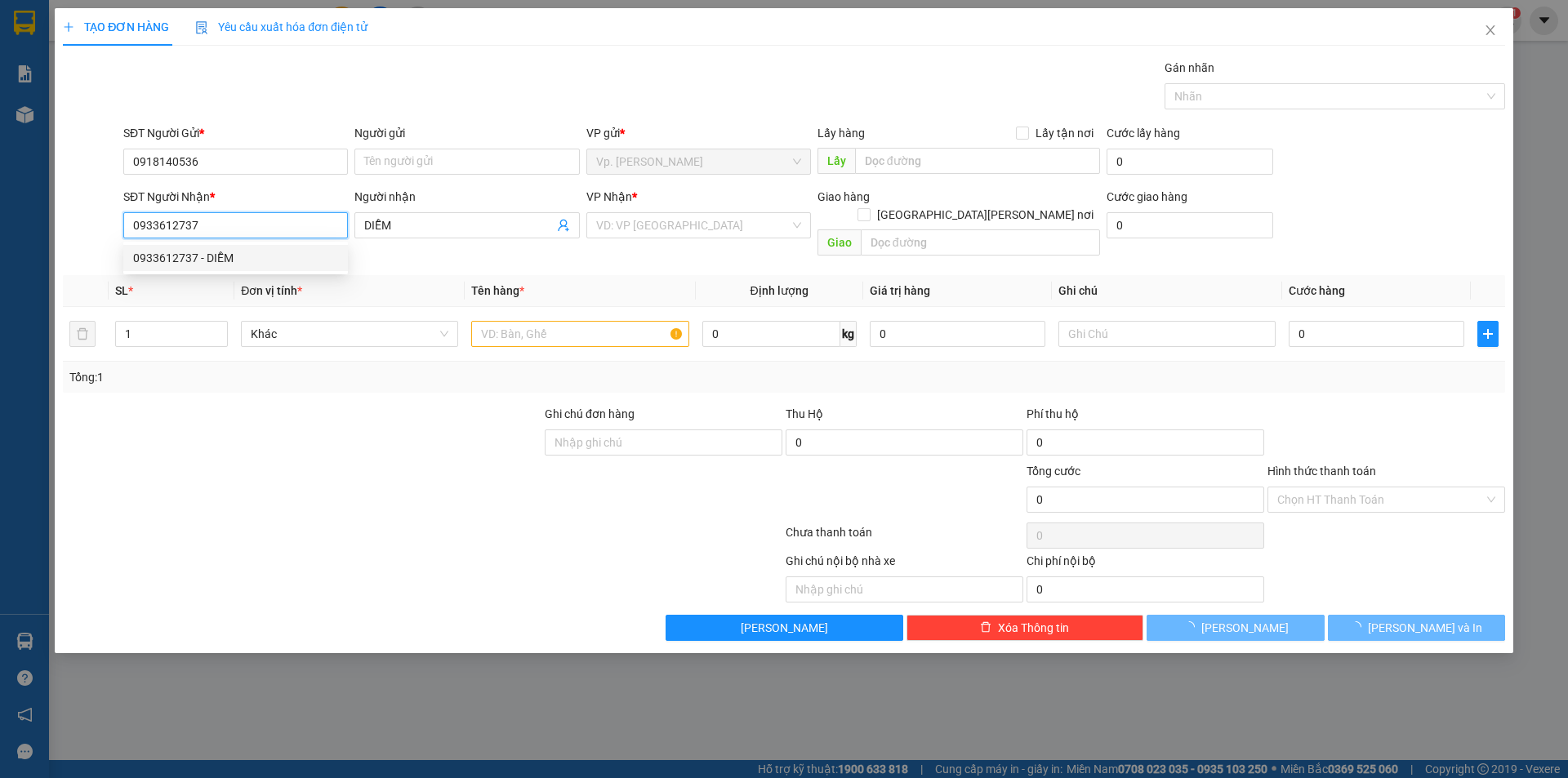
type input "30.000"
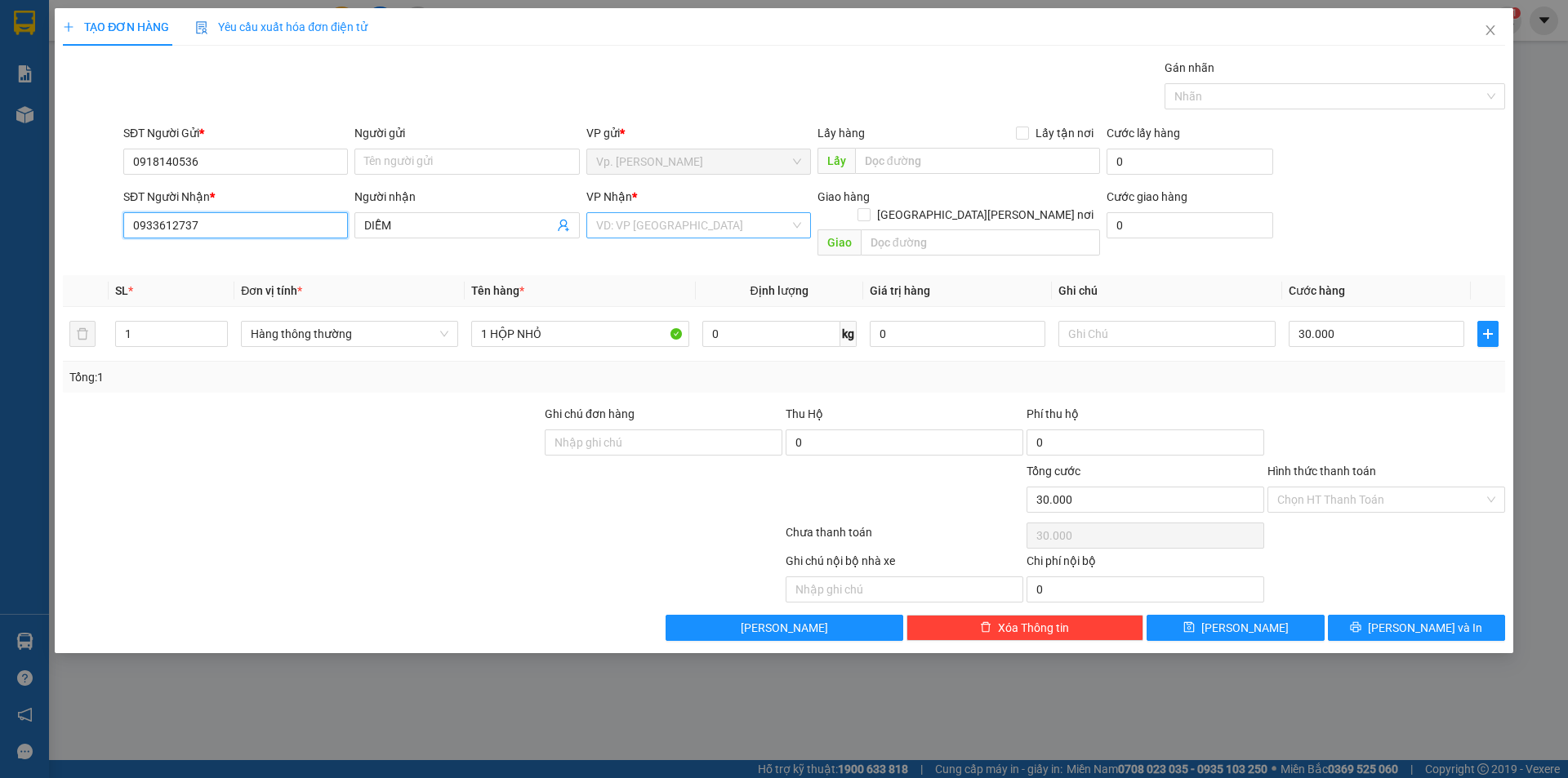
click at [589, 225] on div "VD: VP [GEOGRAPHIC_DATA]" at bounding box center [698, 225] width 225 height 26
type input "0933612737"
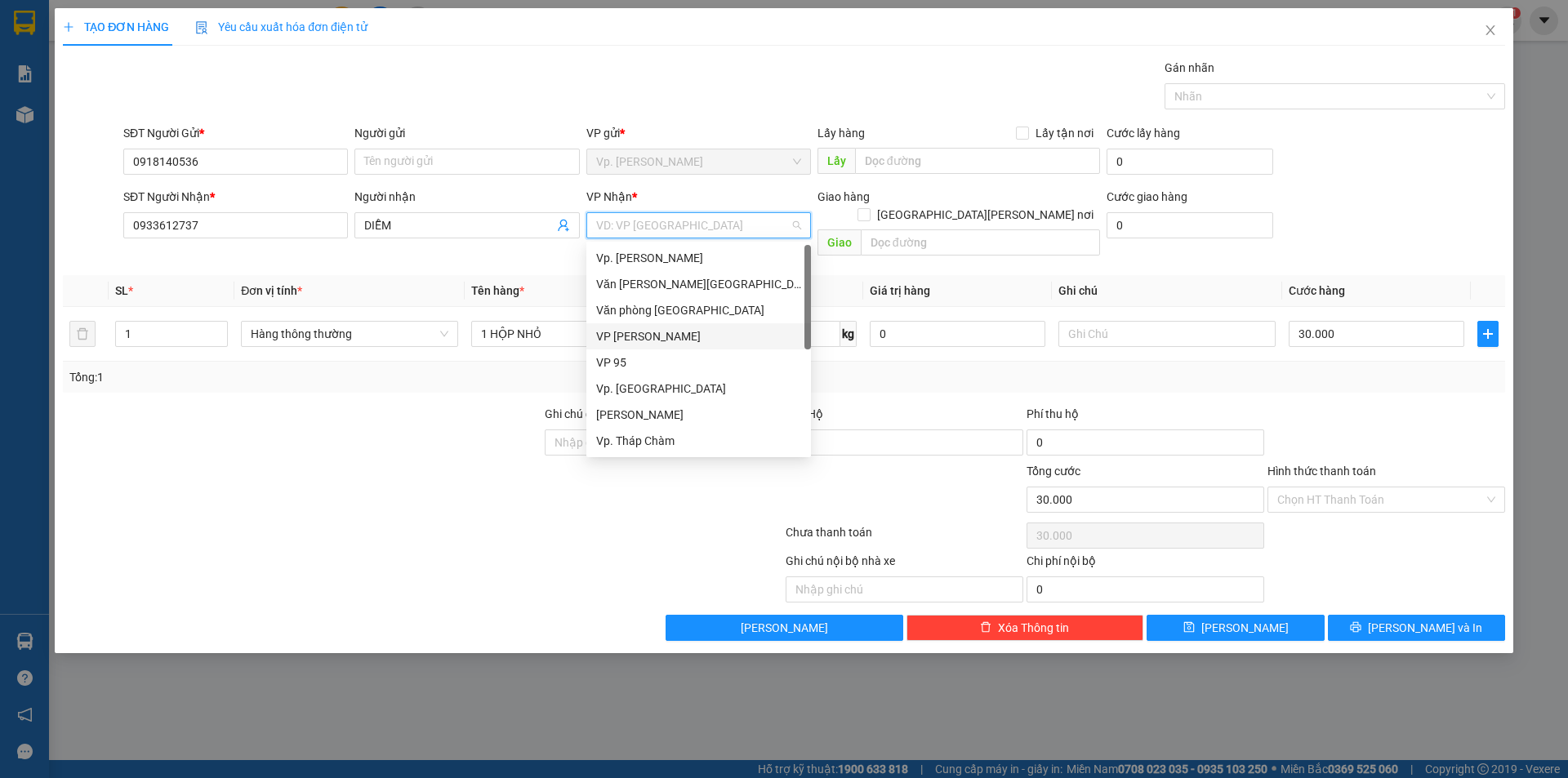
scroll to position [130, 0]
click at [643, 357] on div "VP QL13" at bounding box center [698, 362] width 205 height 18
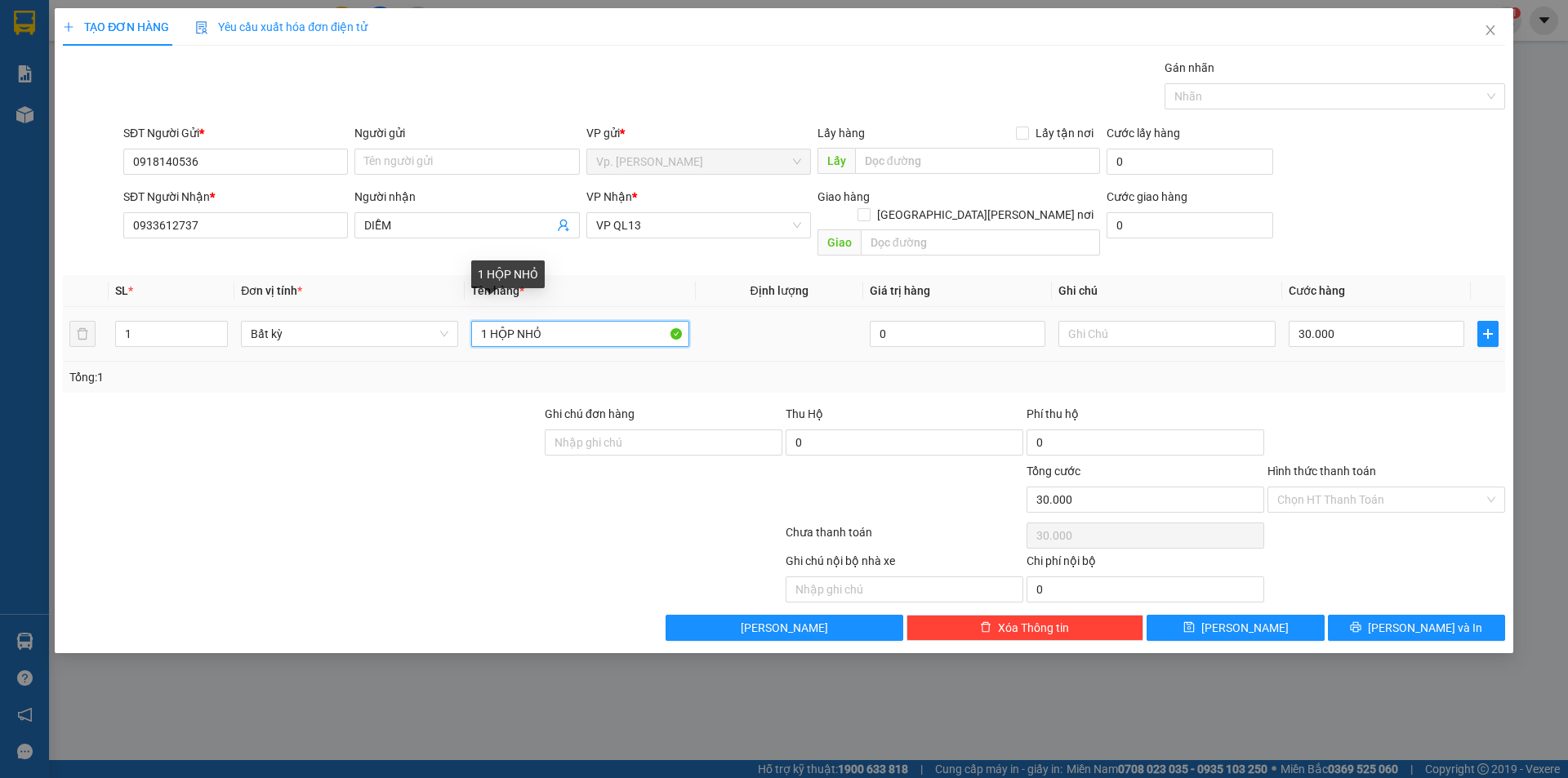
drag, startPoint x: 498, startPoint y: 319, endPoint x: 568, endPoint y: 317, distance: 70.0
click at [568, 321] on input "1 HỘP NHỎ" at bounding box center [579, 334] width 217 height 26
type input "1 THÙNG XỐP ĐỒ ĂN"
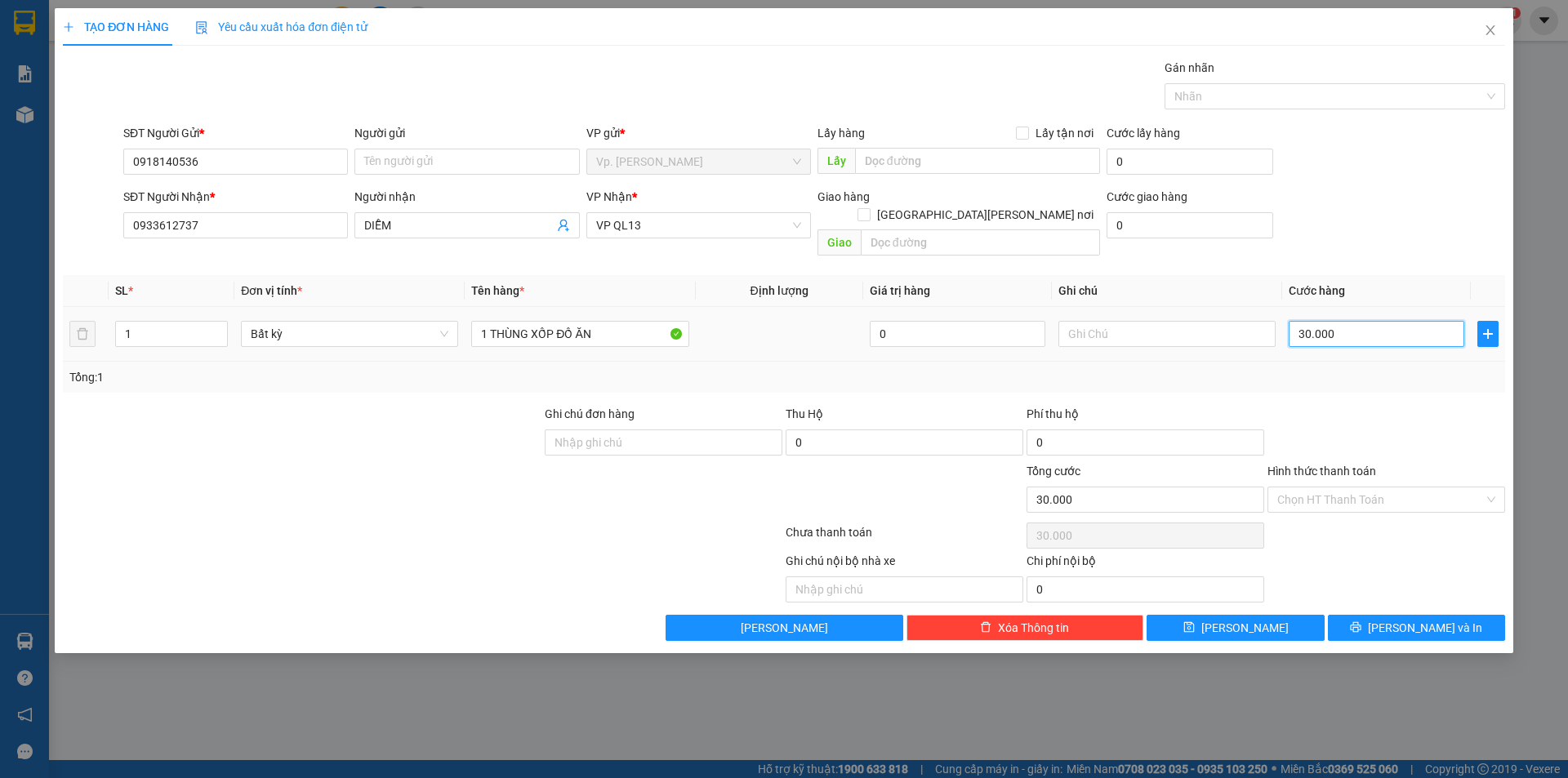
click at [1372, 321] on input "30.000" at bounding box center [1376, 334] width 175 height 26
type input "5"
type input "50"
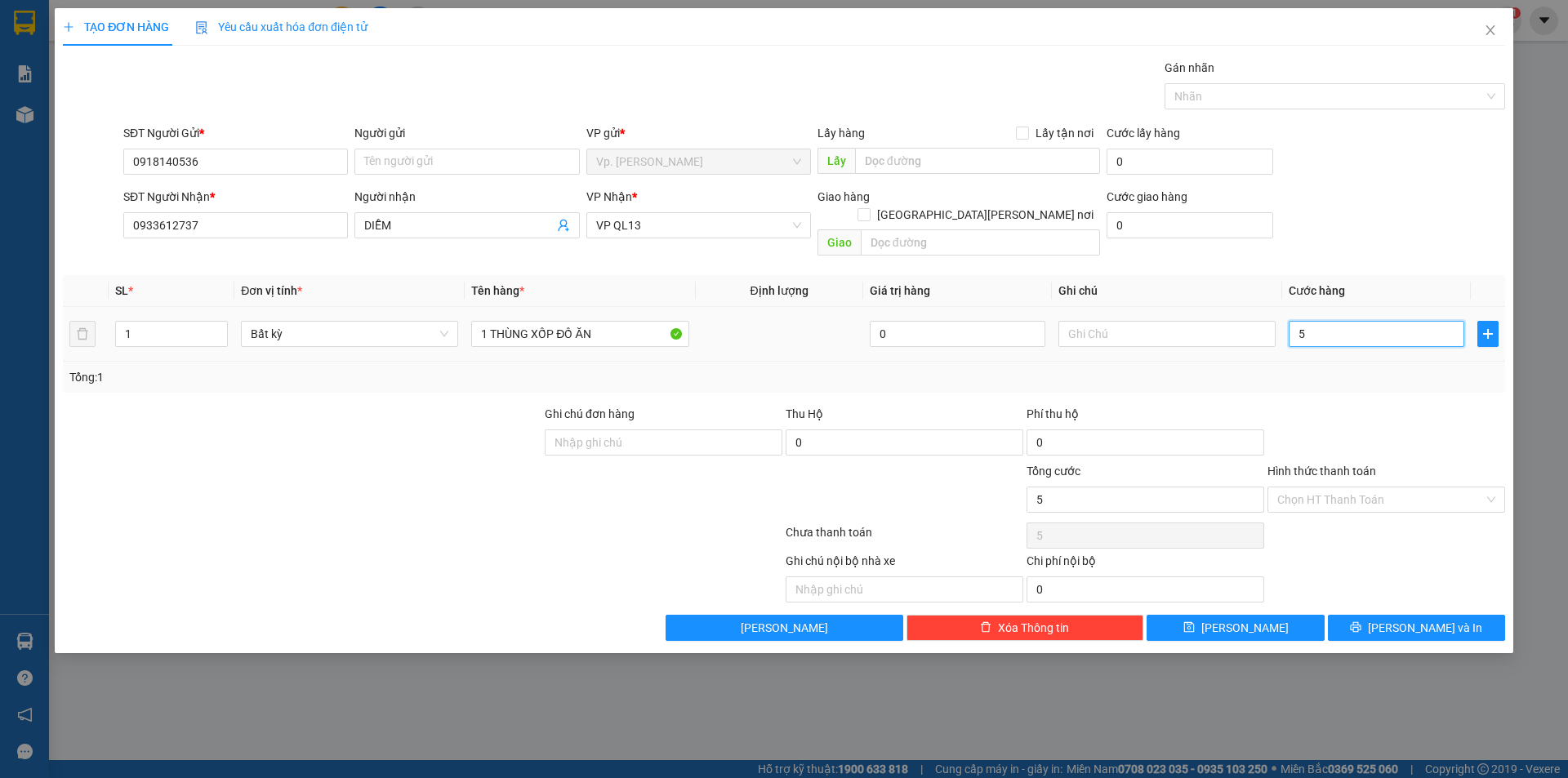
type input "50"
type input "50.000"
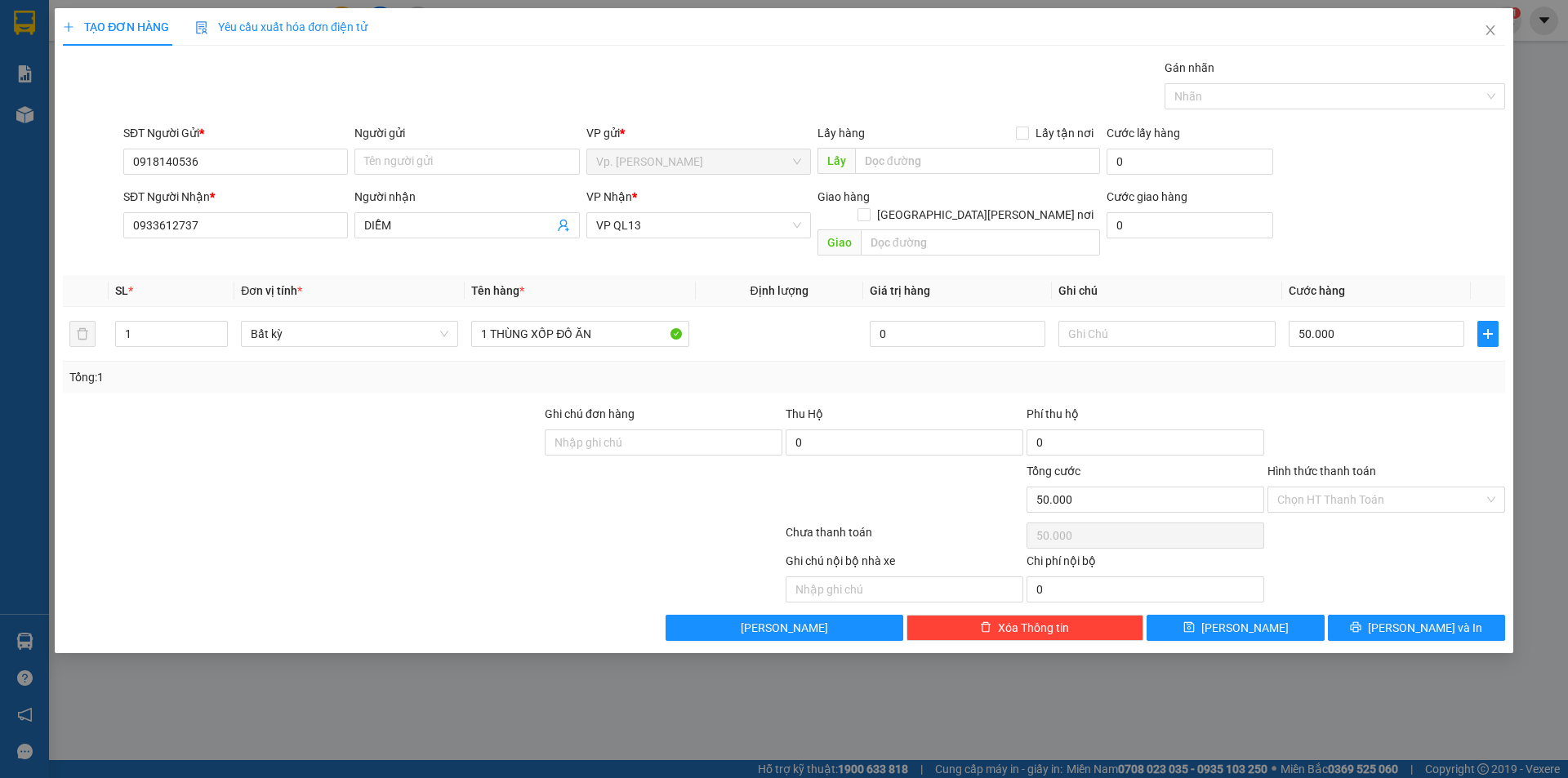
click at [1369, 368] on div "Tổng: 1" at bounding box center [784, 376] width 1429 height 18
click at [479, 169] on input "Người gửi" at bounding box center [467, 161] width 225 height 26
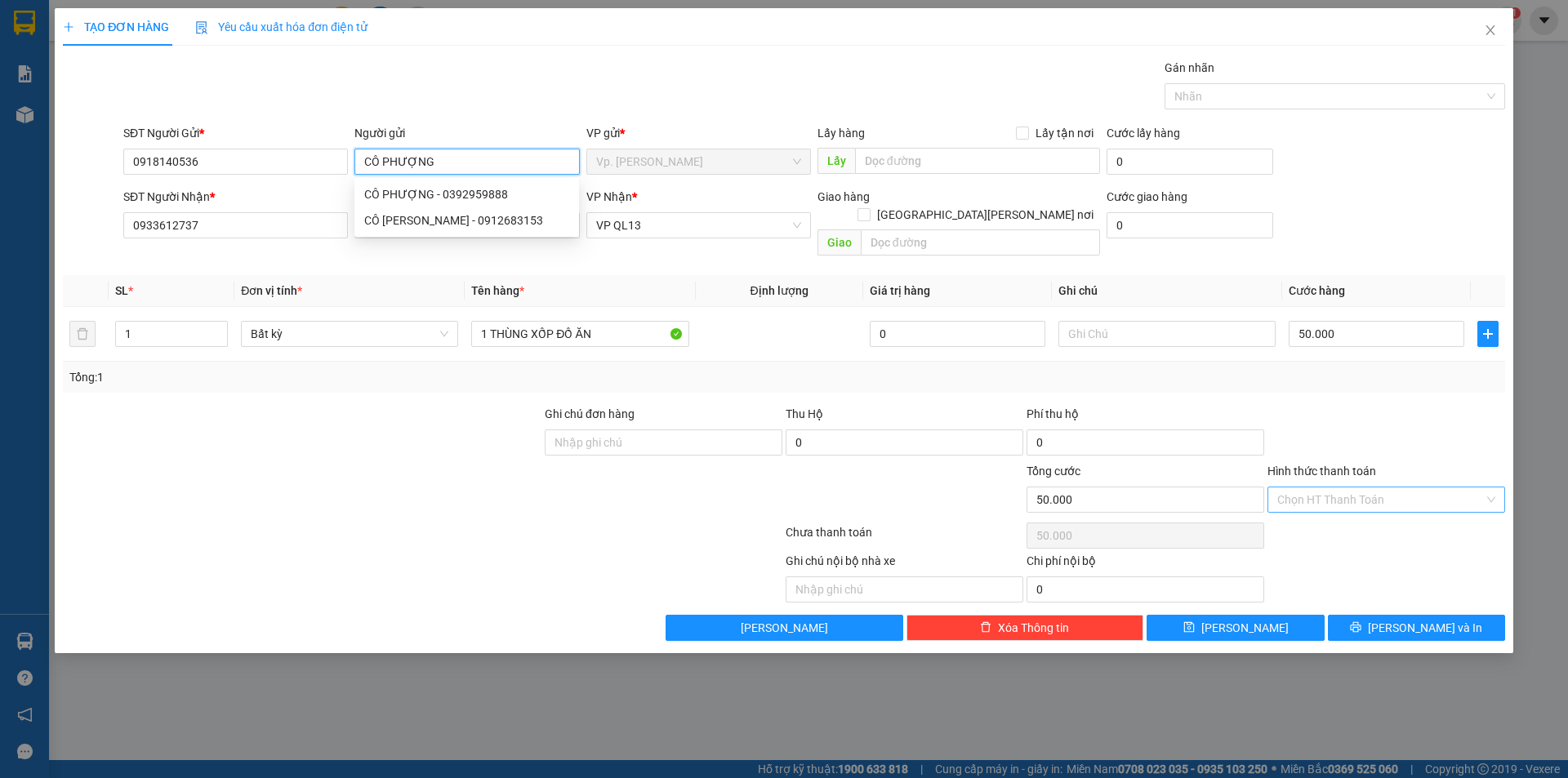
type input "CÔ PHƯỢNG"
click at [1353, 488] on input "Hình thức thanh toán" at bounding box center [1381, 499] width 207 height 25
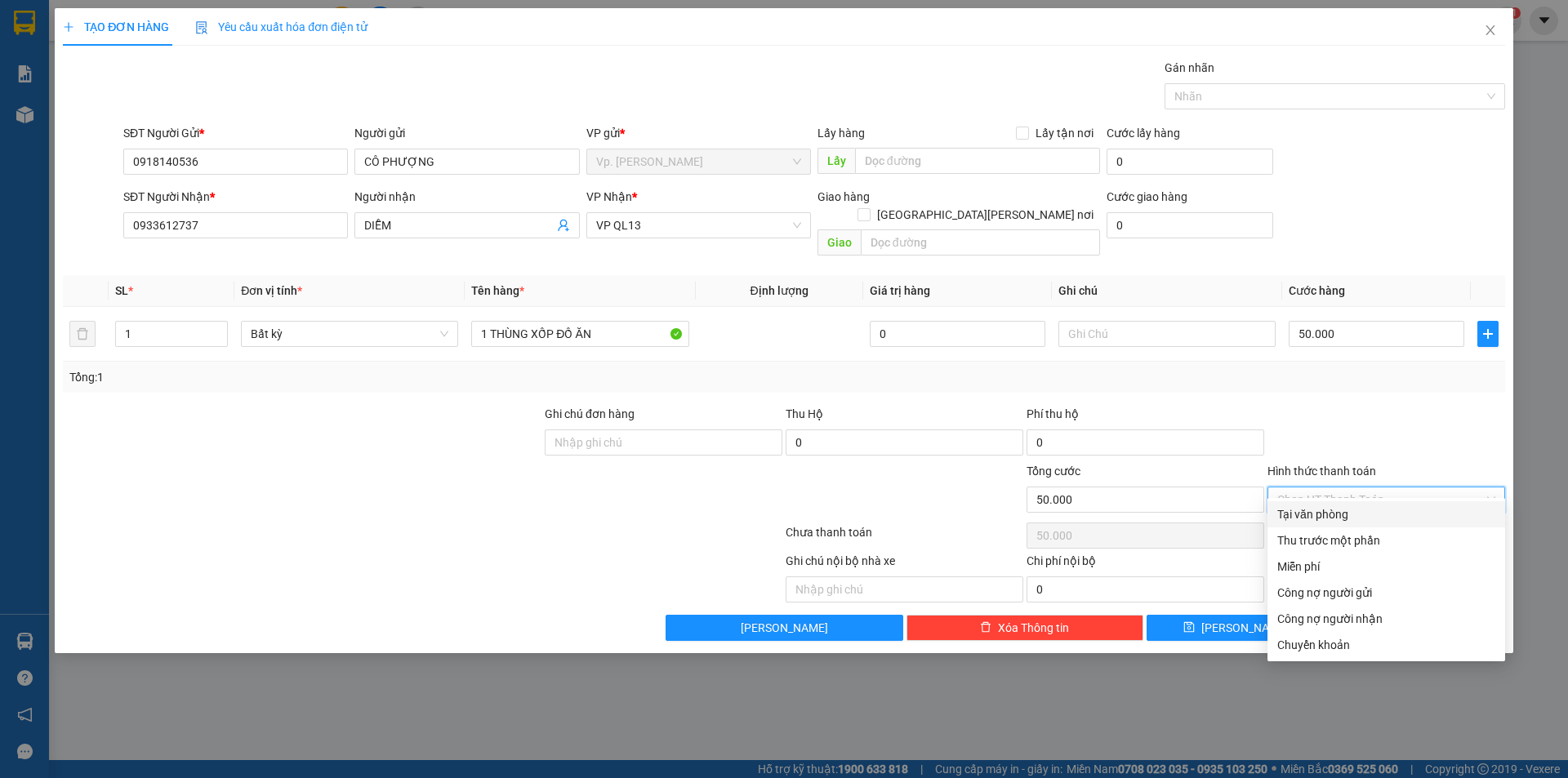
click at [1344, 518] on div "Tại văn phòng" at bounding box center [1387, 513] width 218 height 18
type input "0"
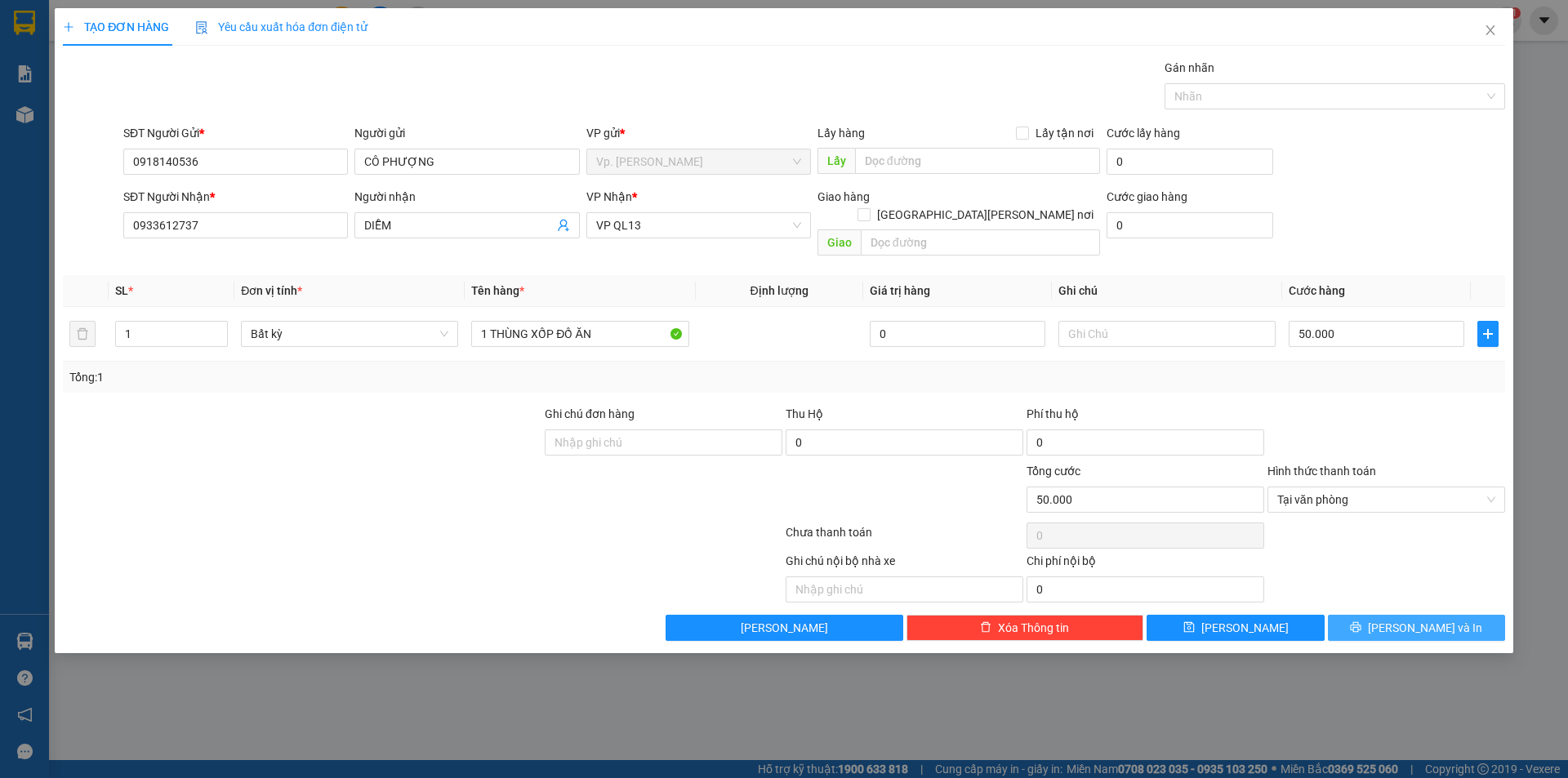
click at [1361, 621] on icon "printer" at bounding box center [1355, 626] width 11 height 11
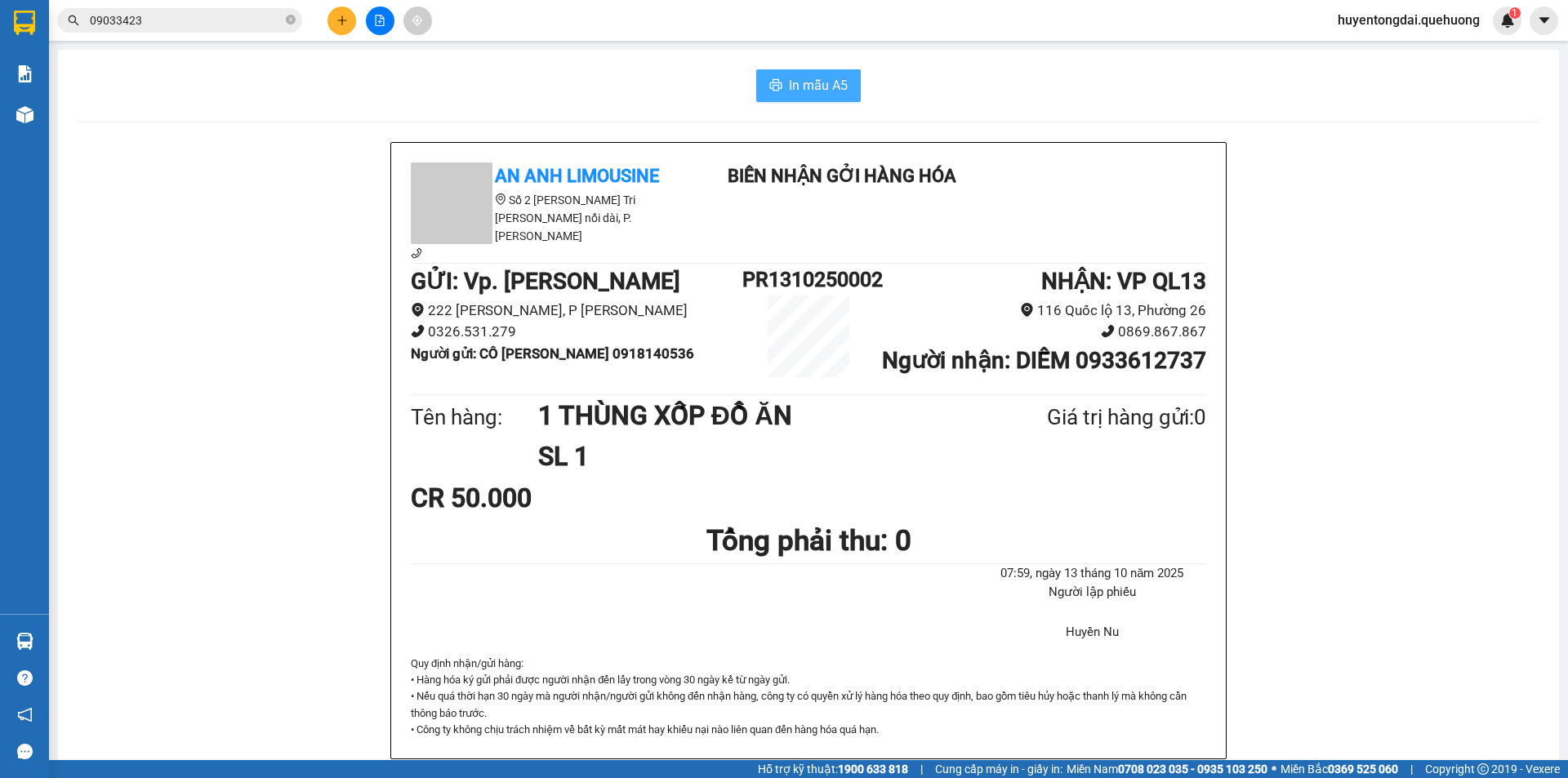
click at [810, 77] on span "In mẫu A5" at bounding box center [818, 85] width 59 height 20
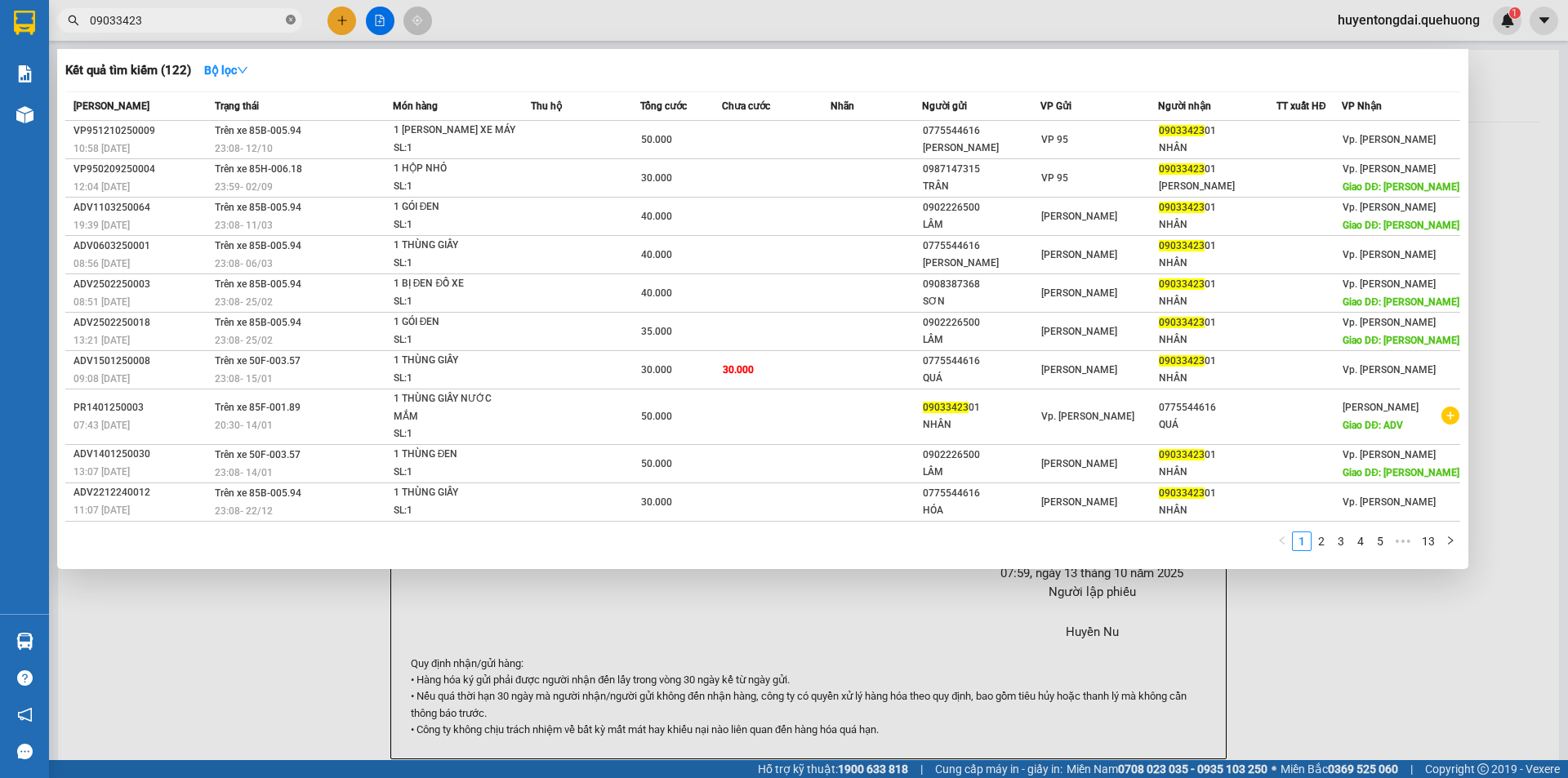
click at [292, 18] on icon "close-circle" at bounding box center [291, 20] width 10 height 10
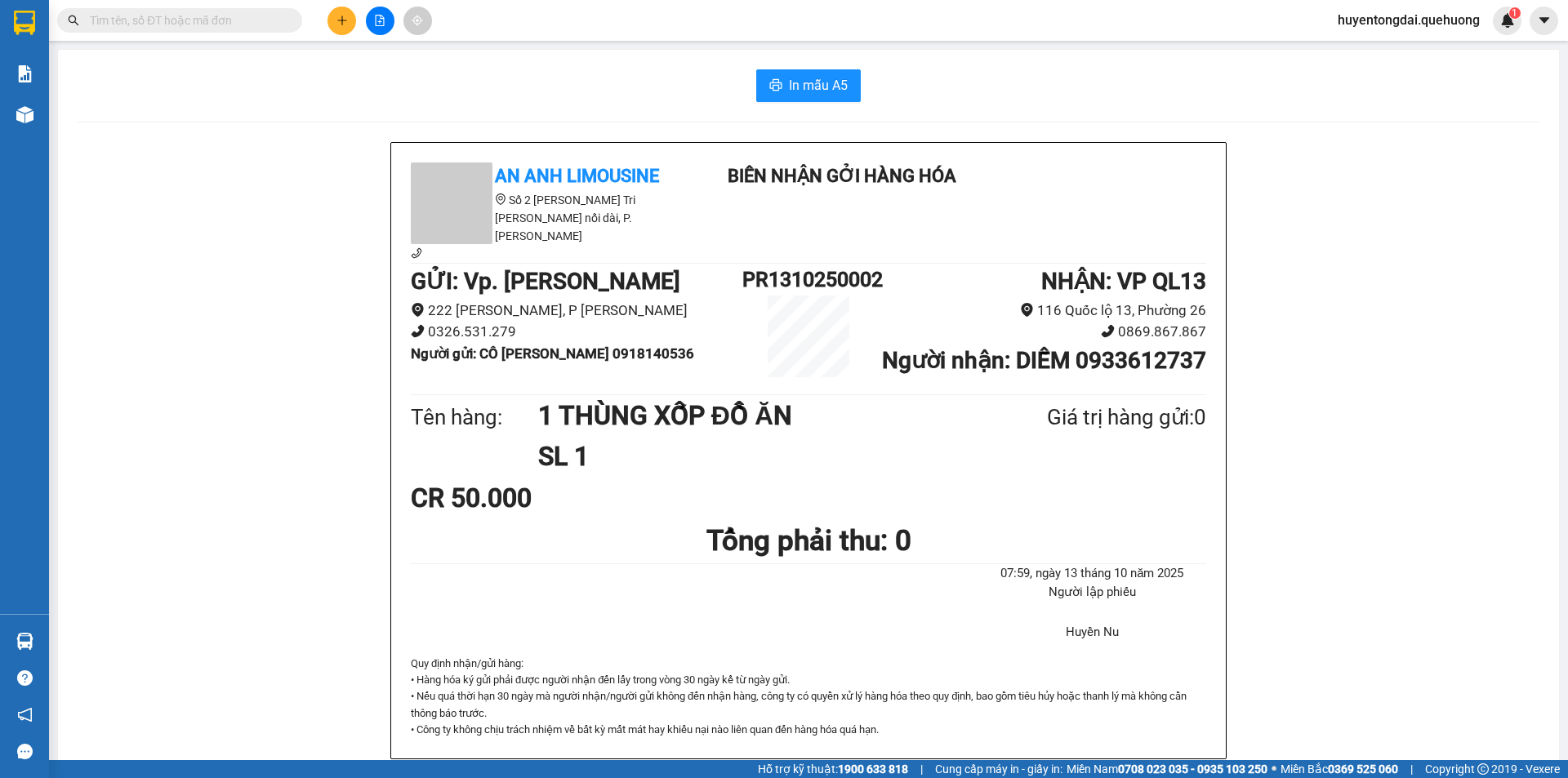
type input "0"
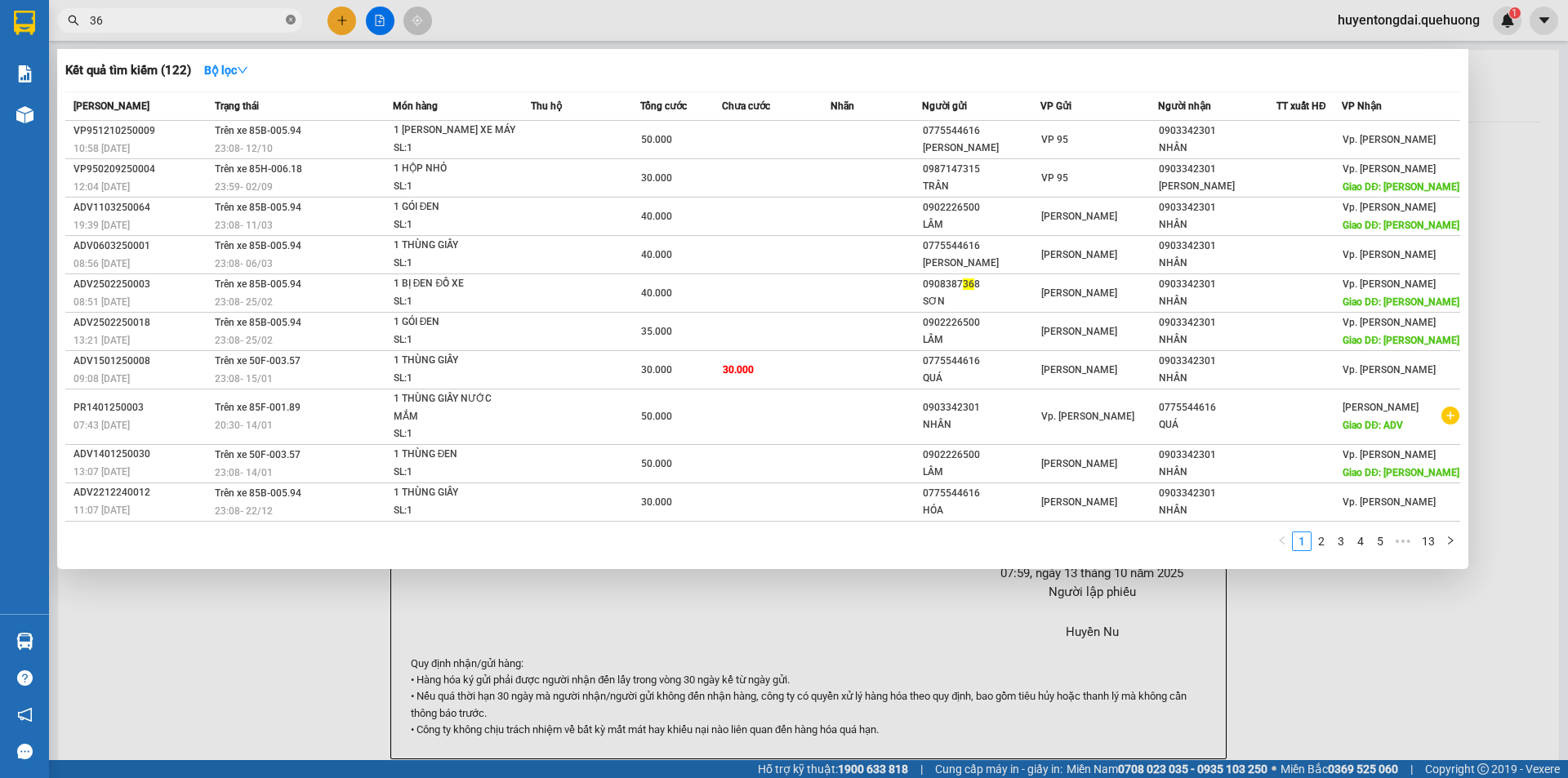
type input "363"
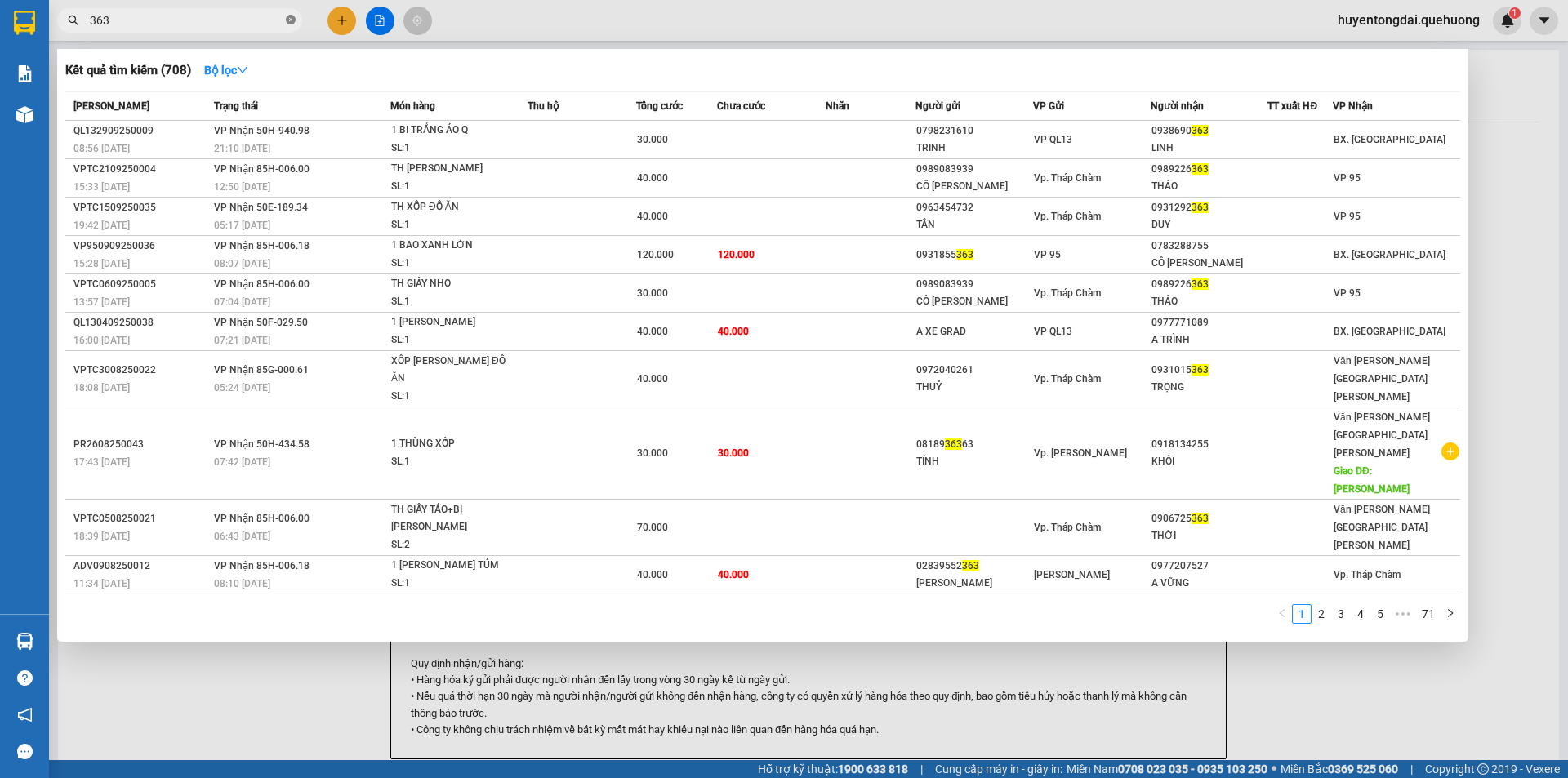
click at [292, 17] on icon "close-circle" at bounding box center [291, 20] width 10 height 10
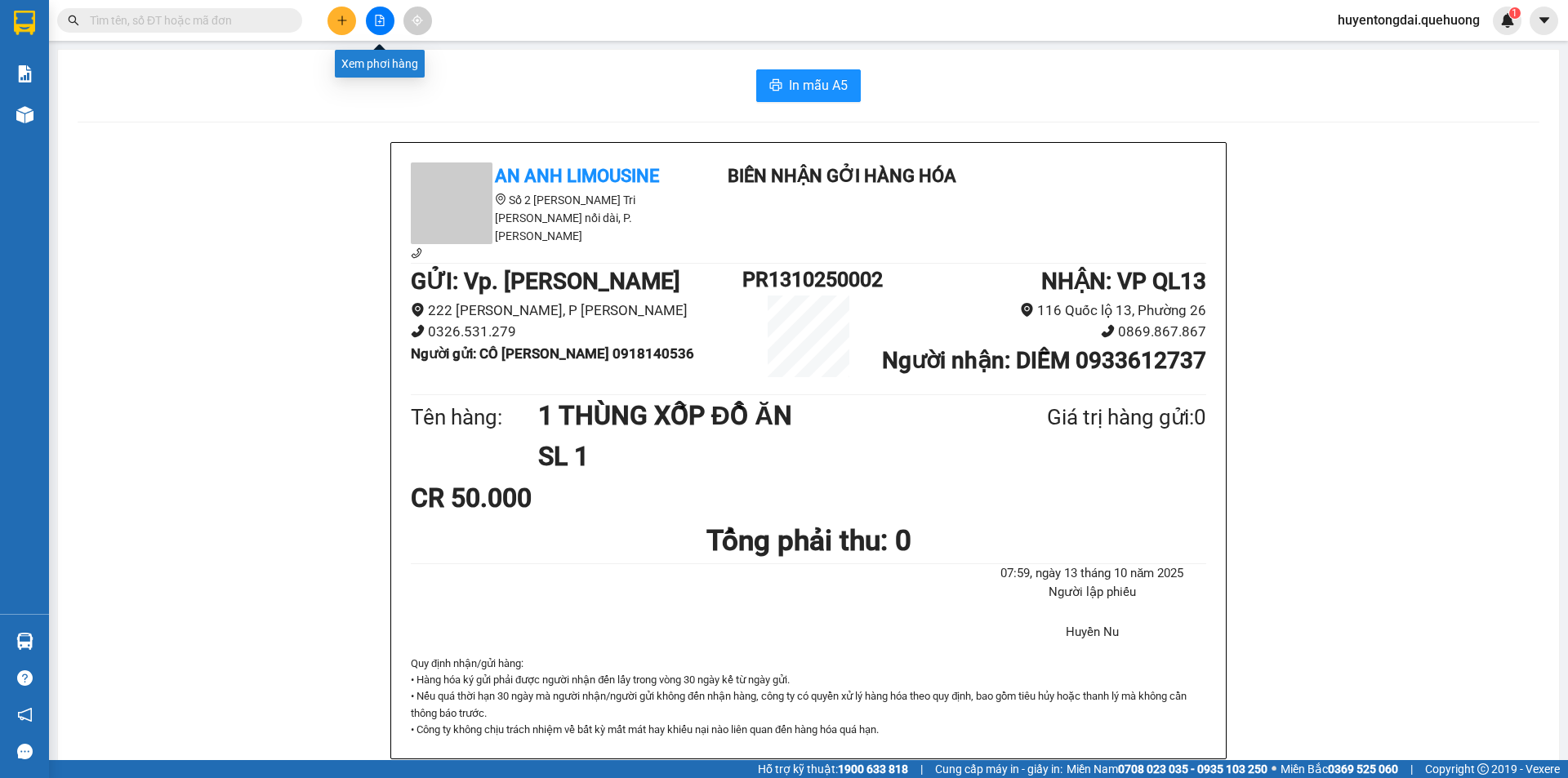
click at [381, 17] on icon "file-add" at bounding box center [380, 20] width 9 height 11
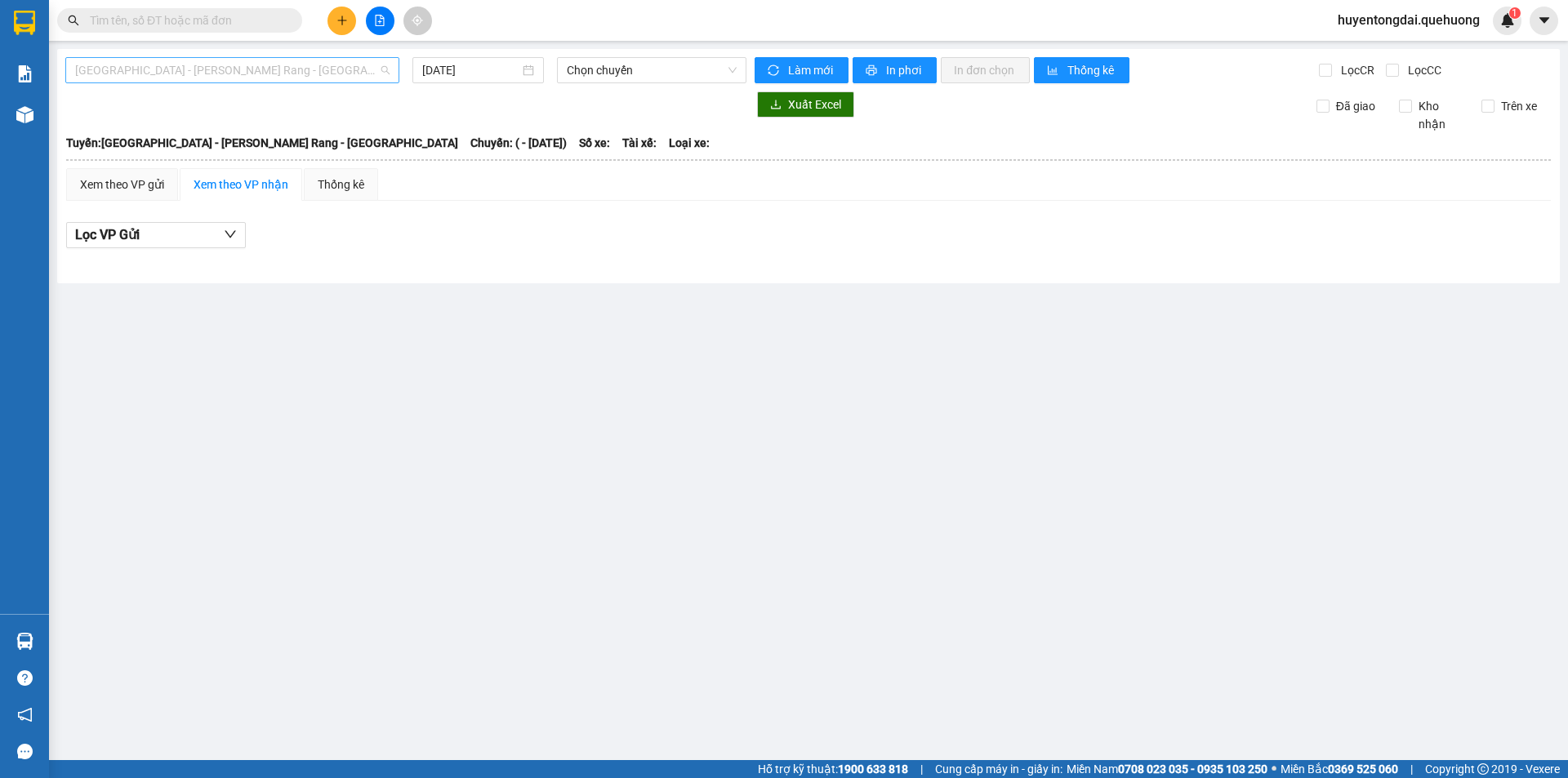
click at [233, 71] on span "[GEOGRAPHIC_DATA] - [PERSON_NAME] Rang - [GEOGRAPHIC_DATA]" at bounding box center [232, 70] width 314 height 25
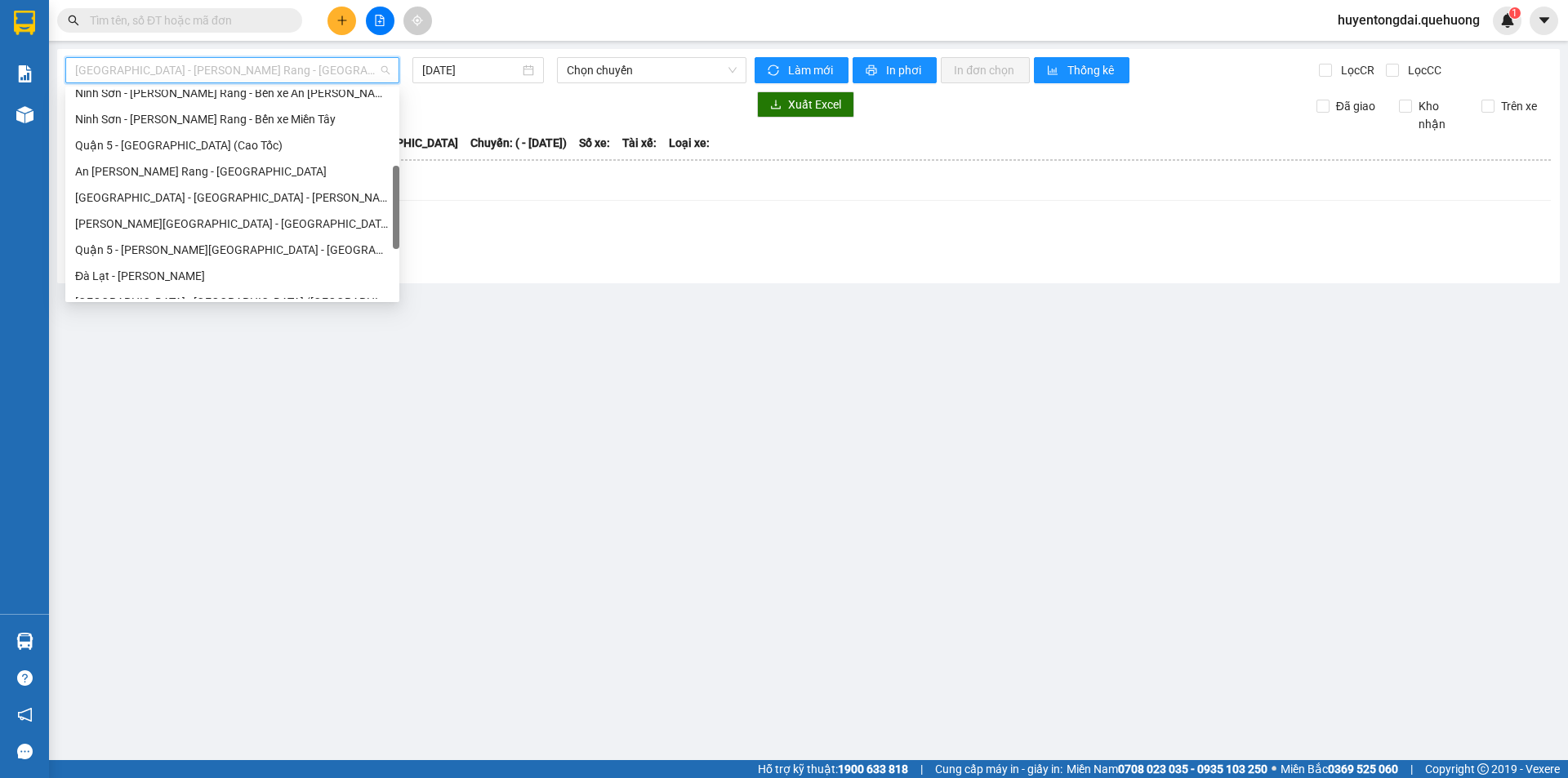
scroll to position [444, 0]
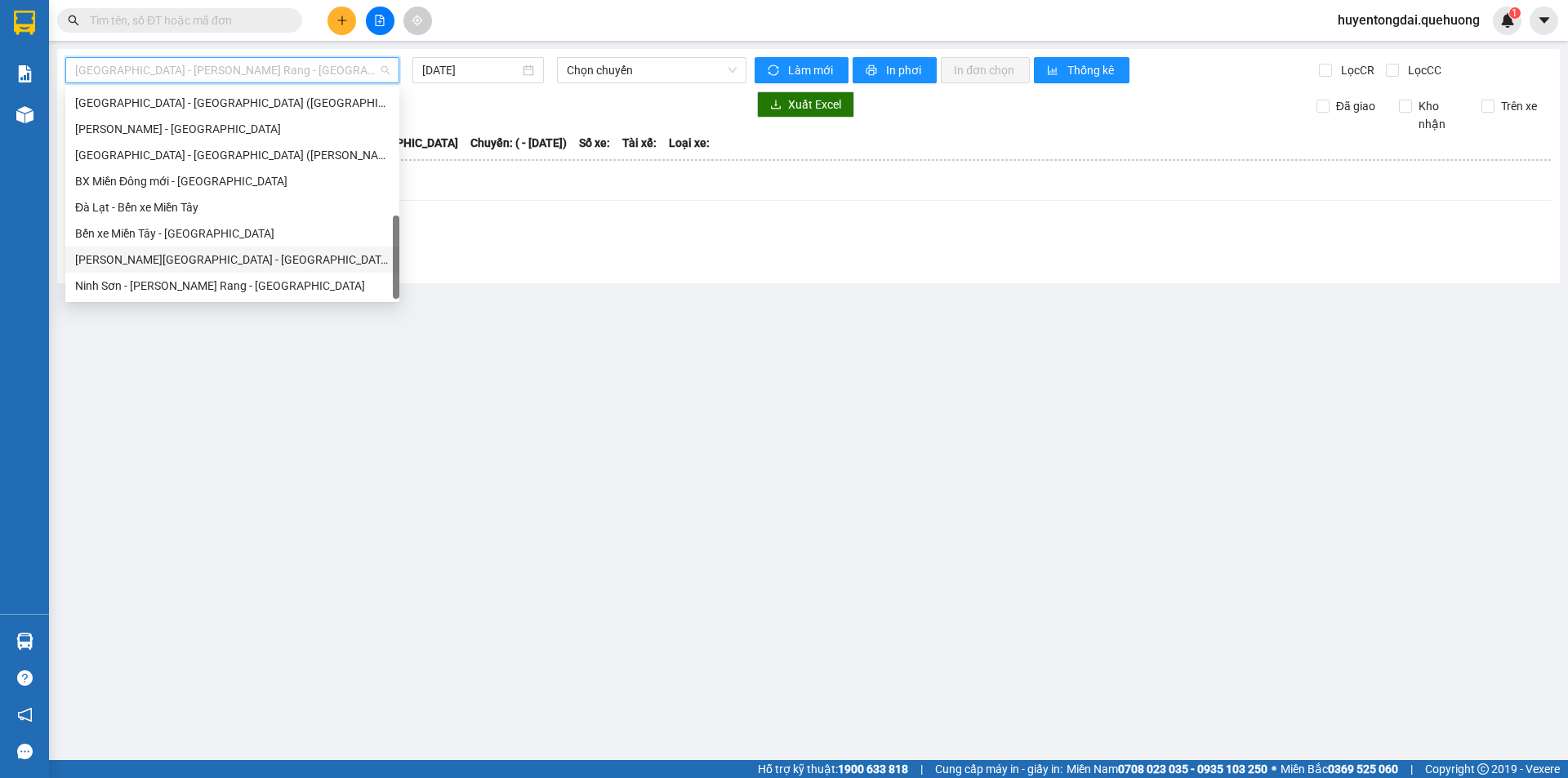
click at [212, 252] on div "[PERSON_NAME][GEOGRAPHIC_DATA] - [GEOGRAPHIC_DATA]" at bounding box center [232, 259] width 314 height 18
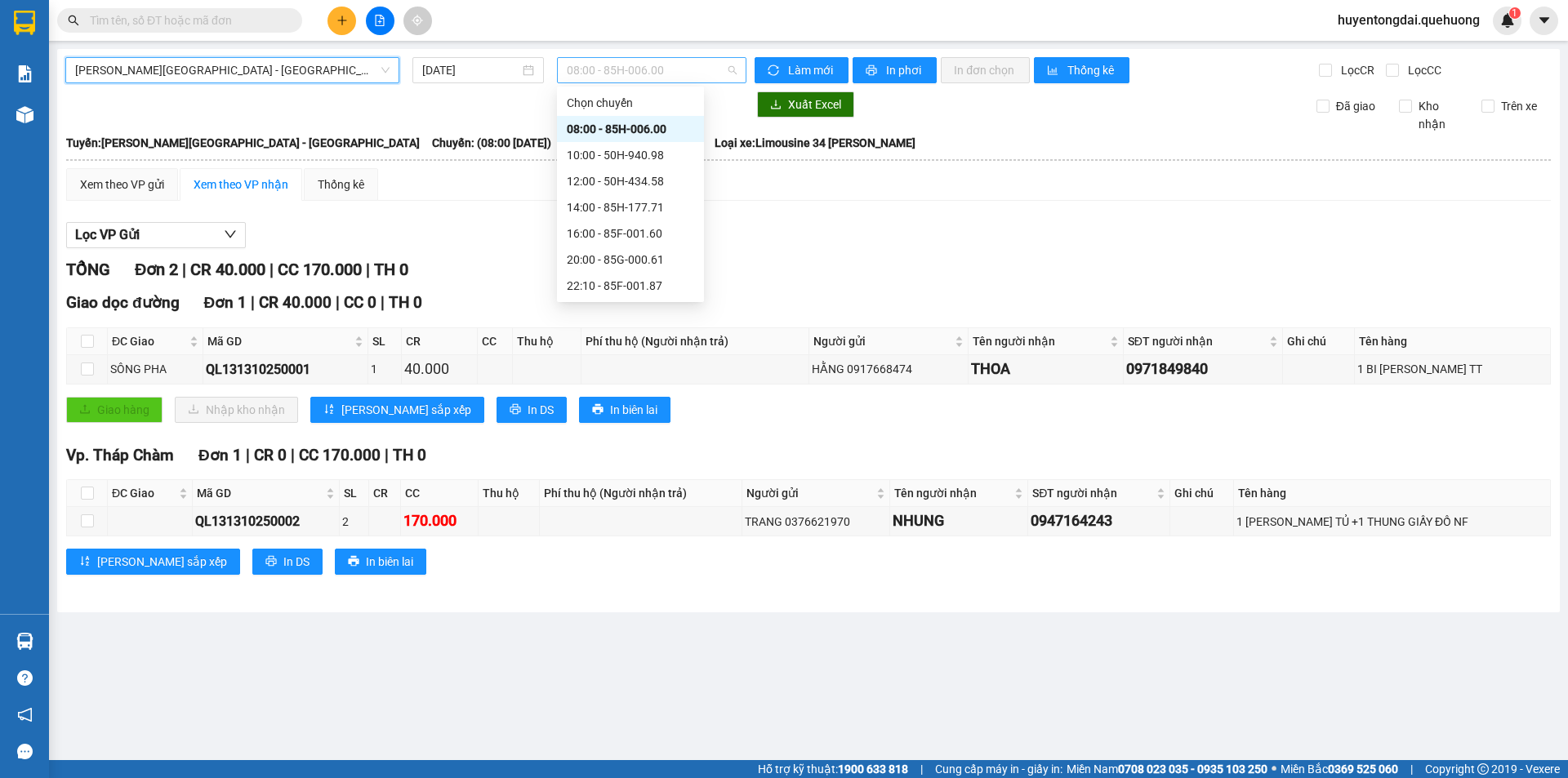
click at [621, 76] on span "08:00 - 85H-006.00" at bounding box center [651, 70] width 169 height 25
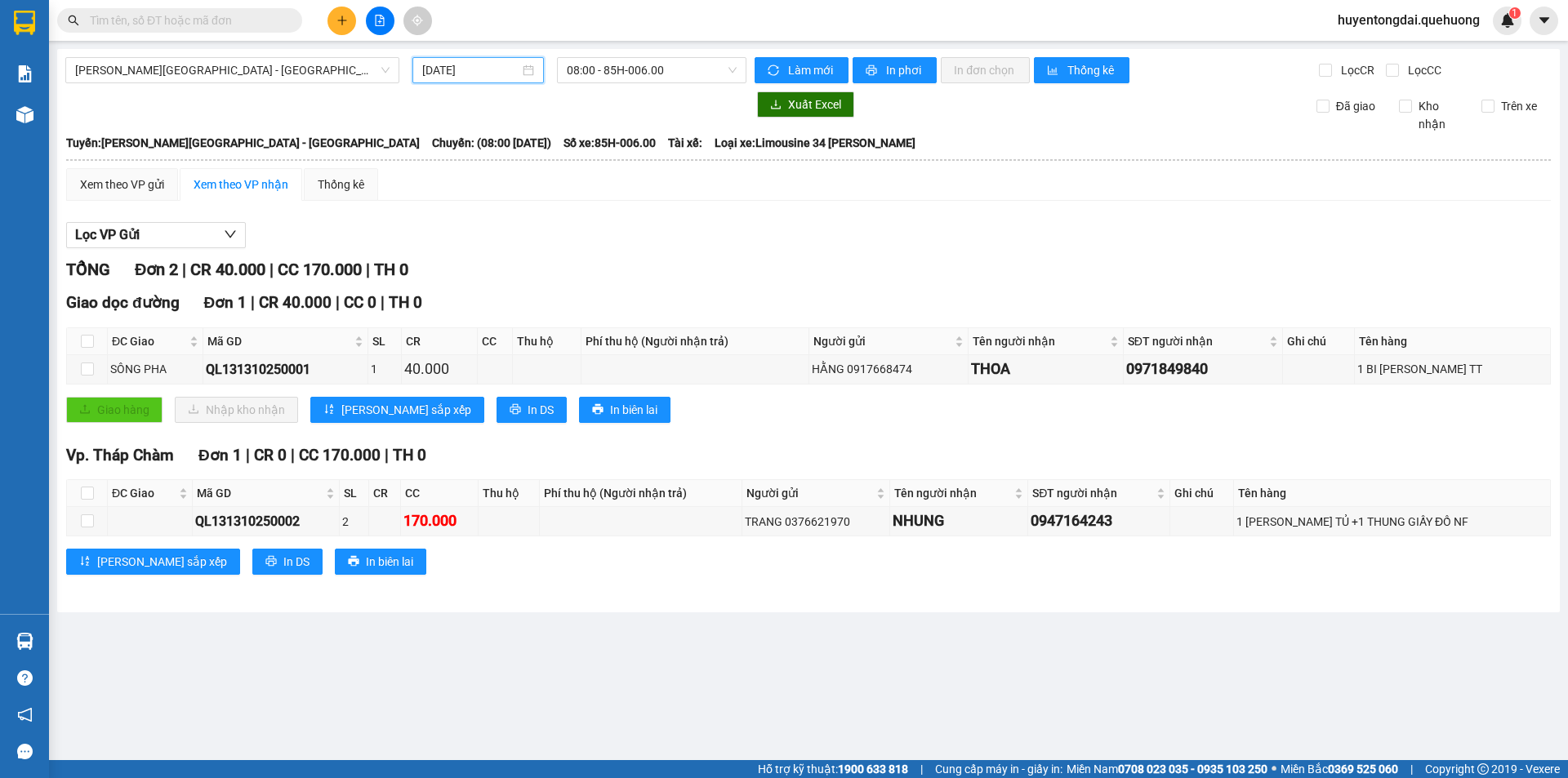
click at [426, 75] on input "[DATE]" at bounding box center [471, 70] width 97 height 18
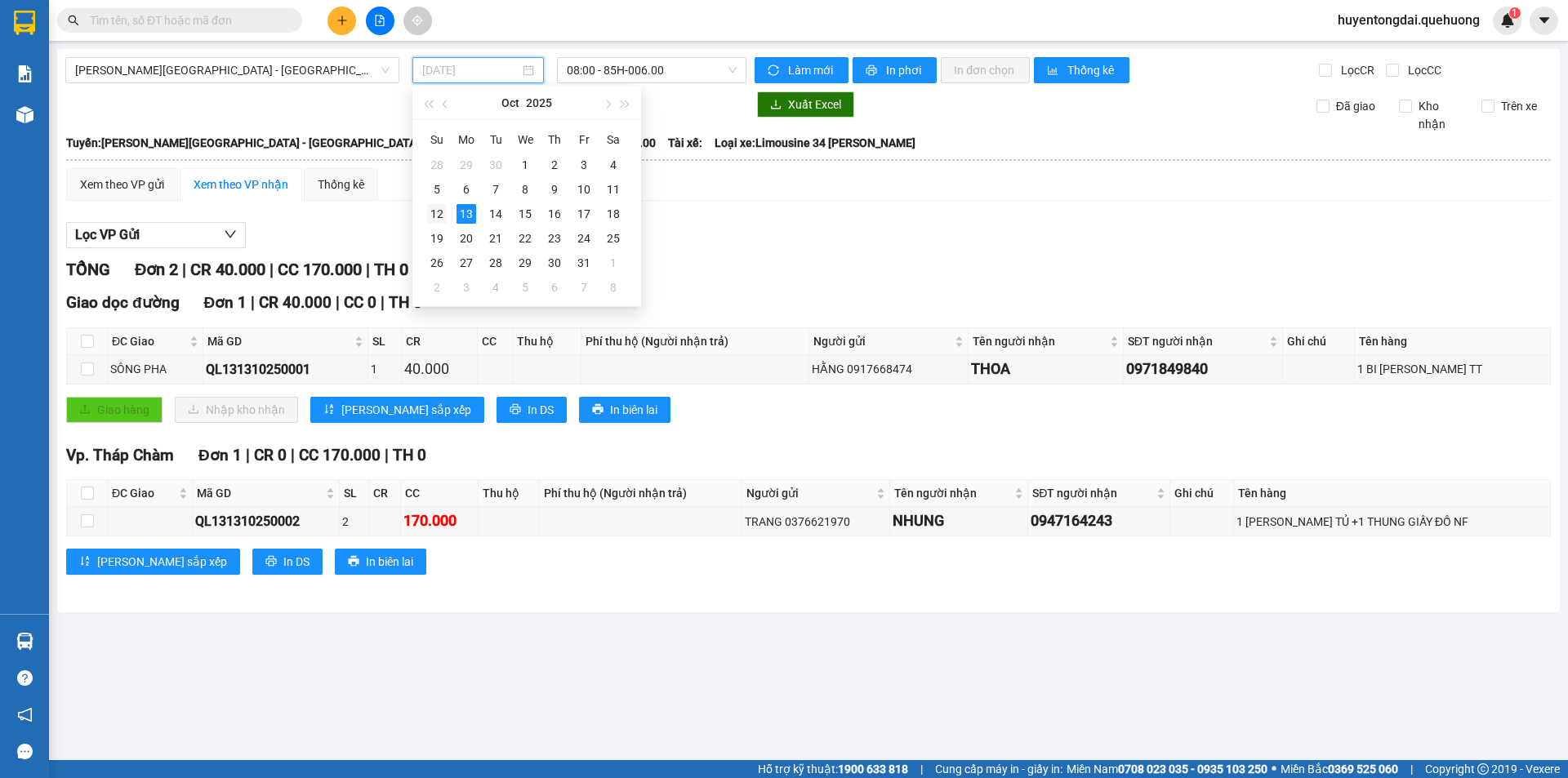
click at [437, 212] on div "12" at bounding box center [436, 214] width 20 height 20
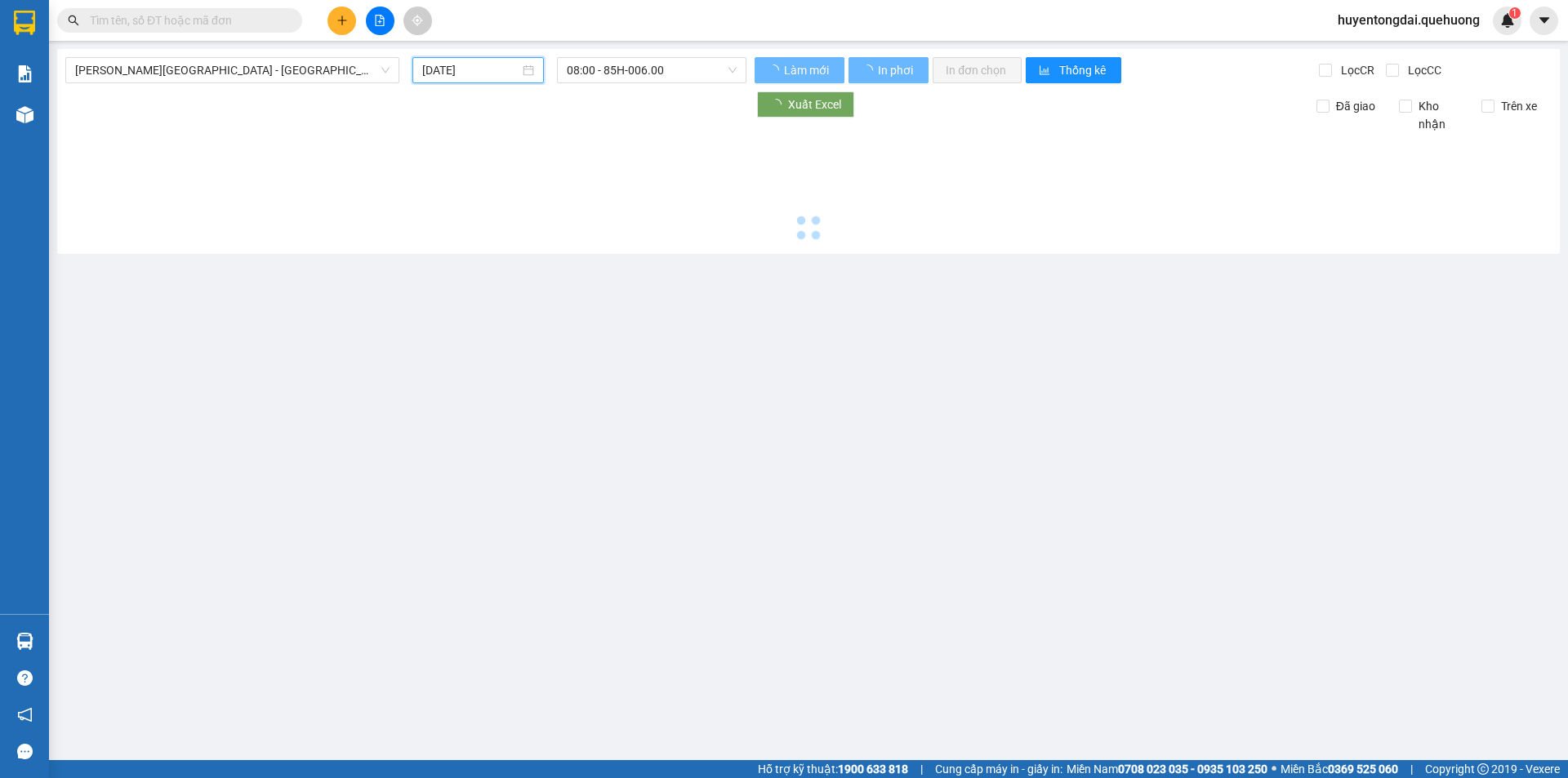
type input "[DATE]"
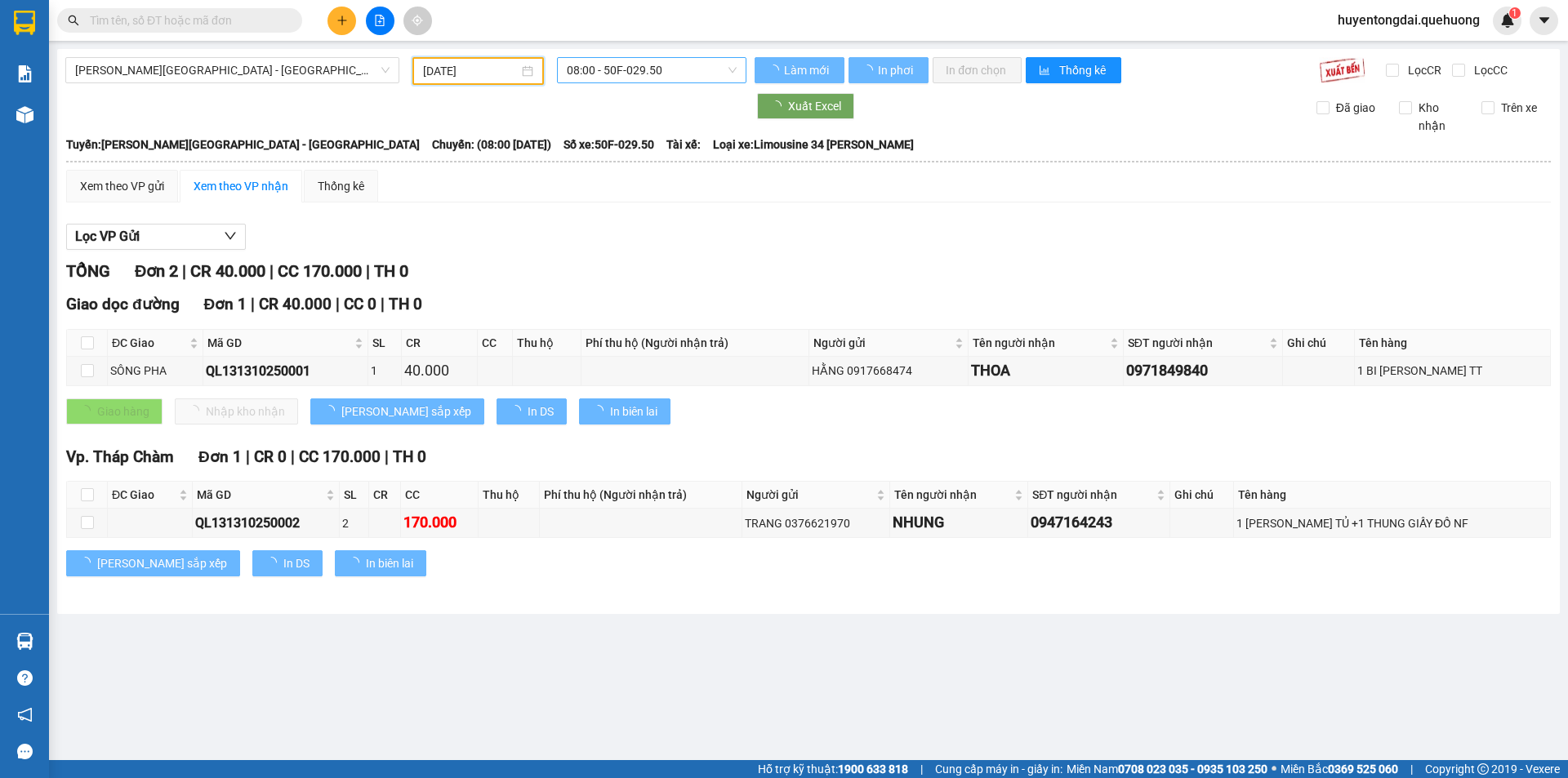
click at [632, 70] on span "08:00 - 50F-029.50" at bounding box center [651, 70] width 169 height 25
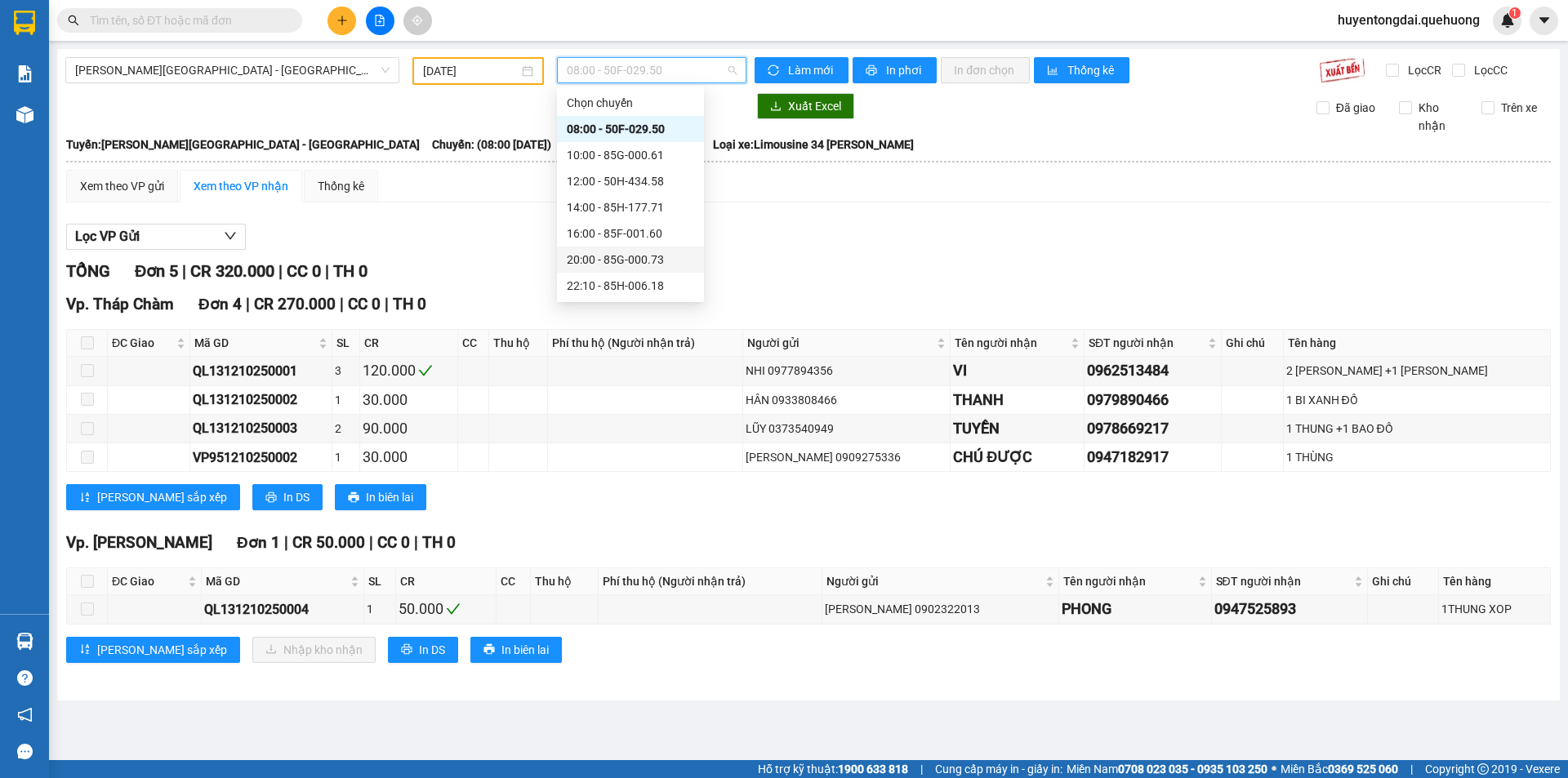
scroll to position [157, 0]
click at [629, 262] on div "23:08 - 85B-005.94" at bounding box center [630, 259] width 128 height 18
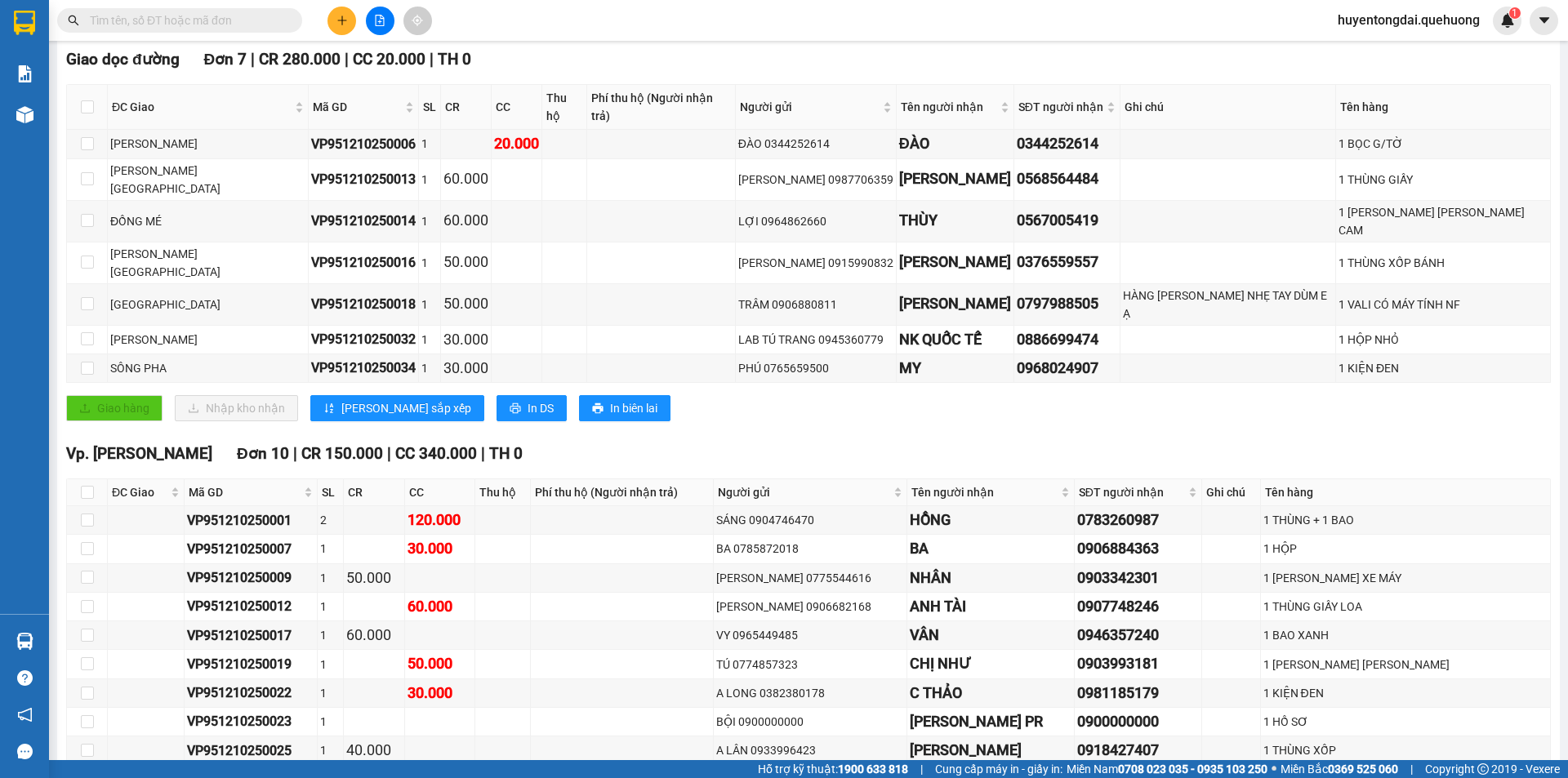
scroll to position [82, 0]
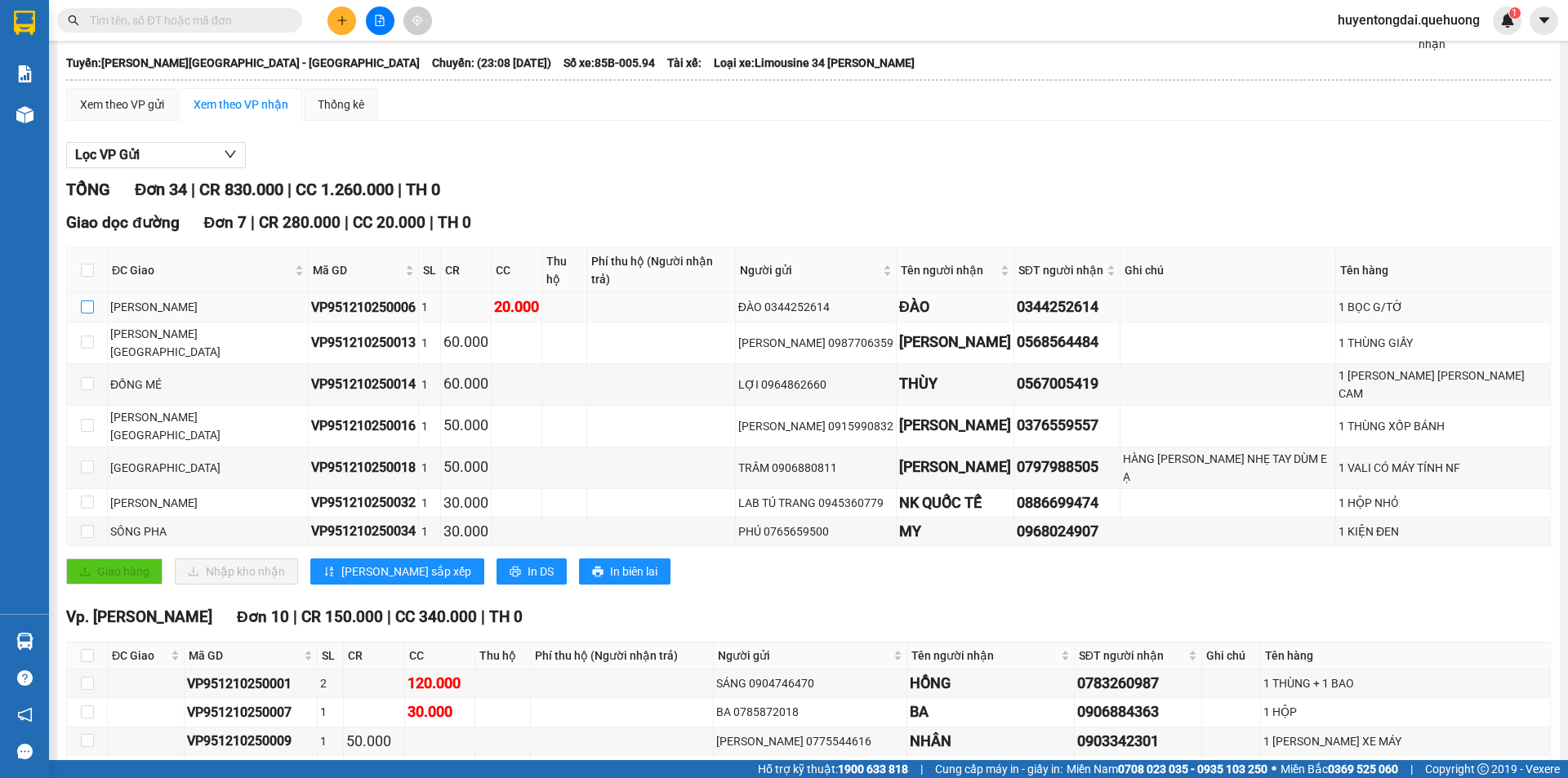
click at [89, 300] on input "checkbox" at bounding box center [87, 306] width 13 height 13
checkbox input "true"
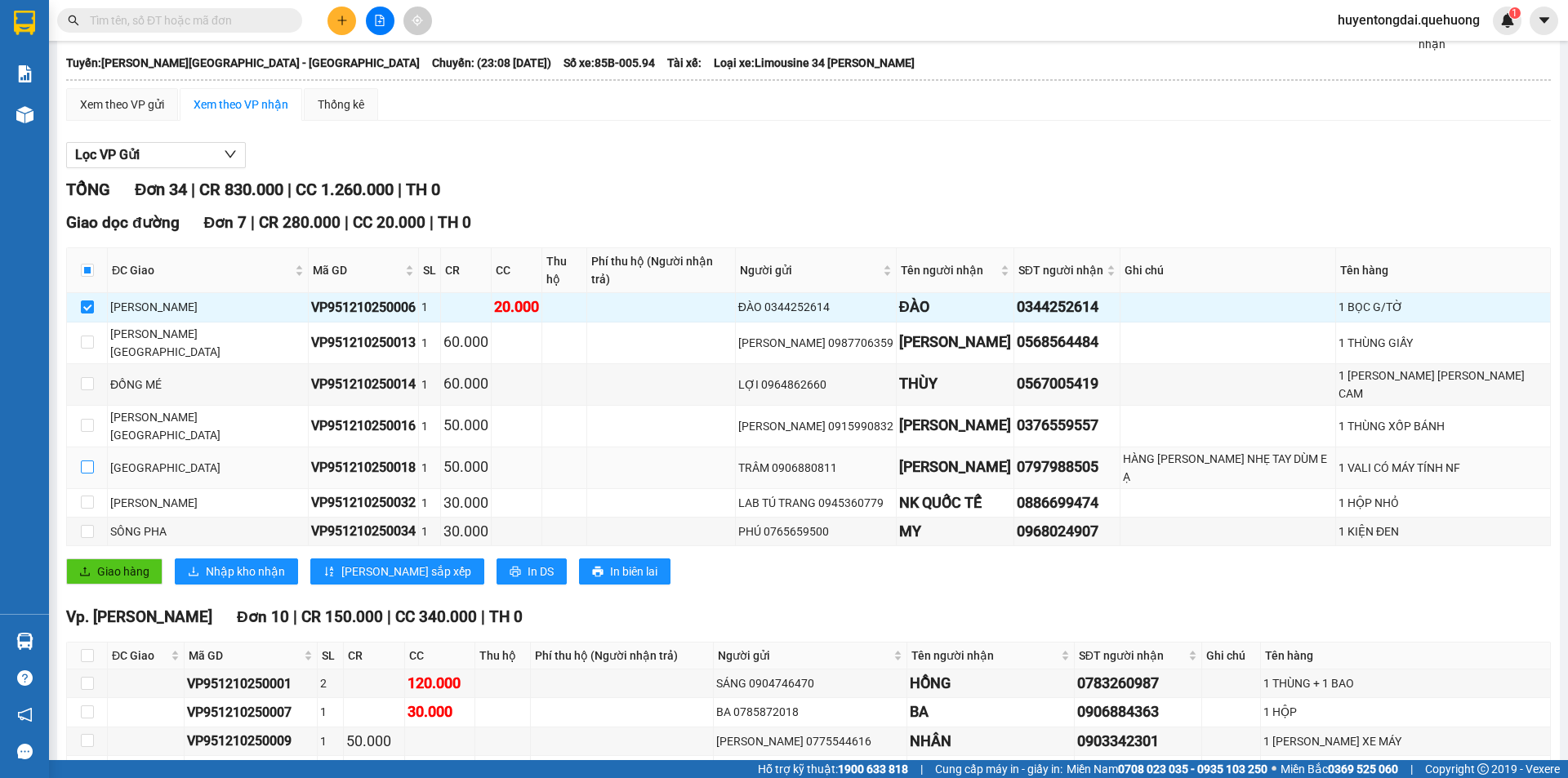
click at [87, 461] on input "checkbox" at bounding box center [87, 466] width 13 height 13
checkbox input "true"
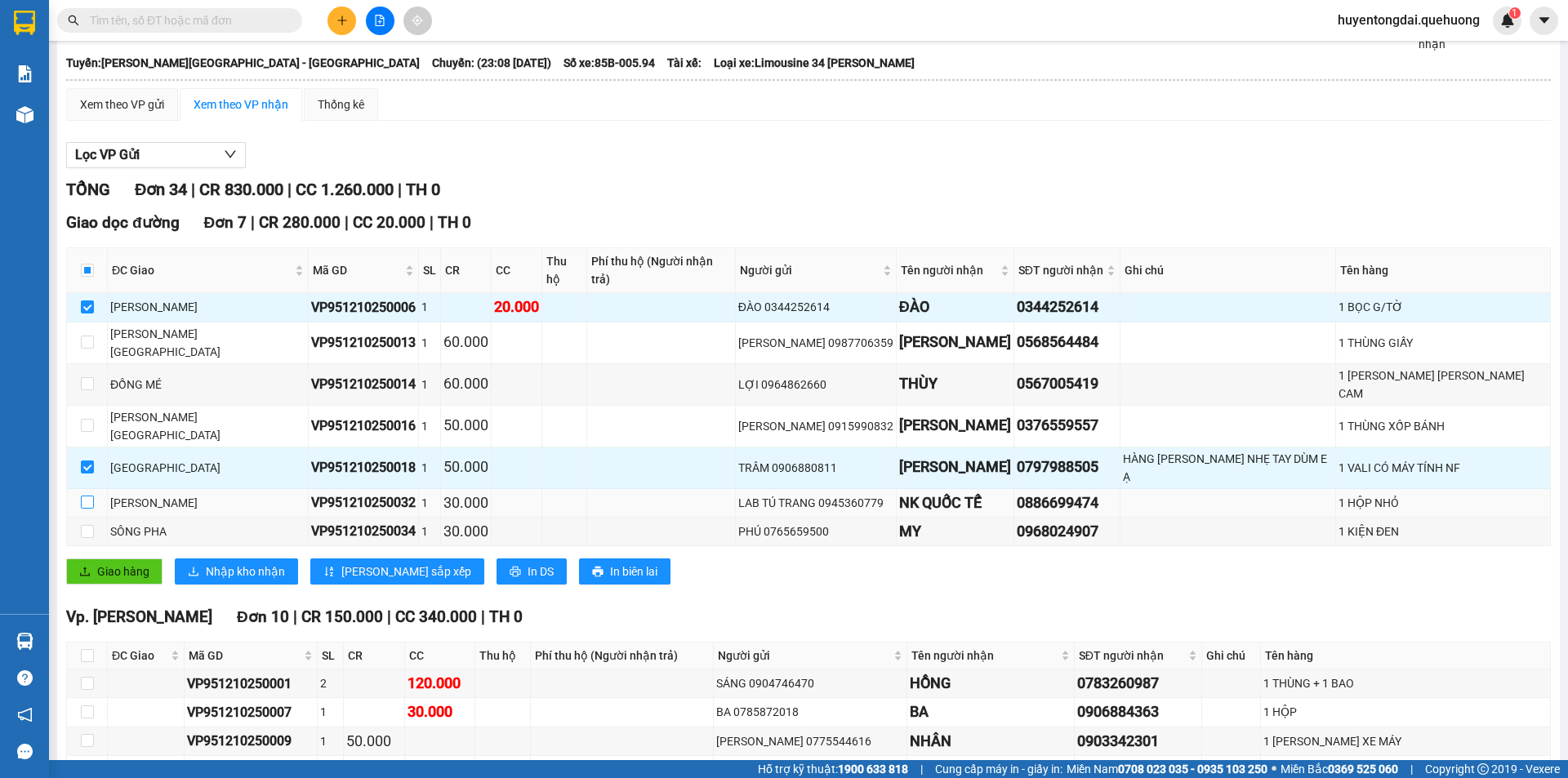
click at [89, 495] on input "checkbox" at bounding box center [87, 501] width 13 height 13
checkbox input "true"
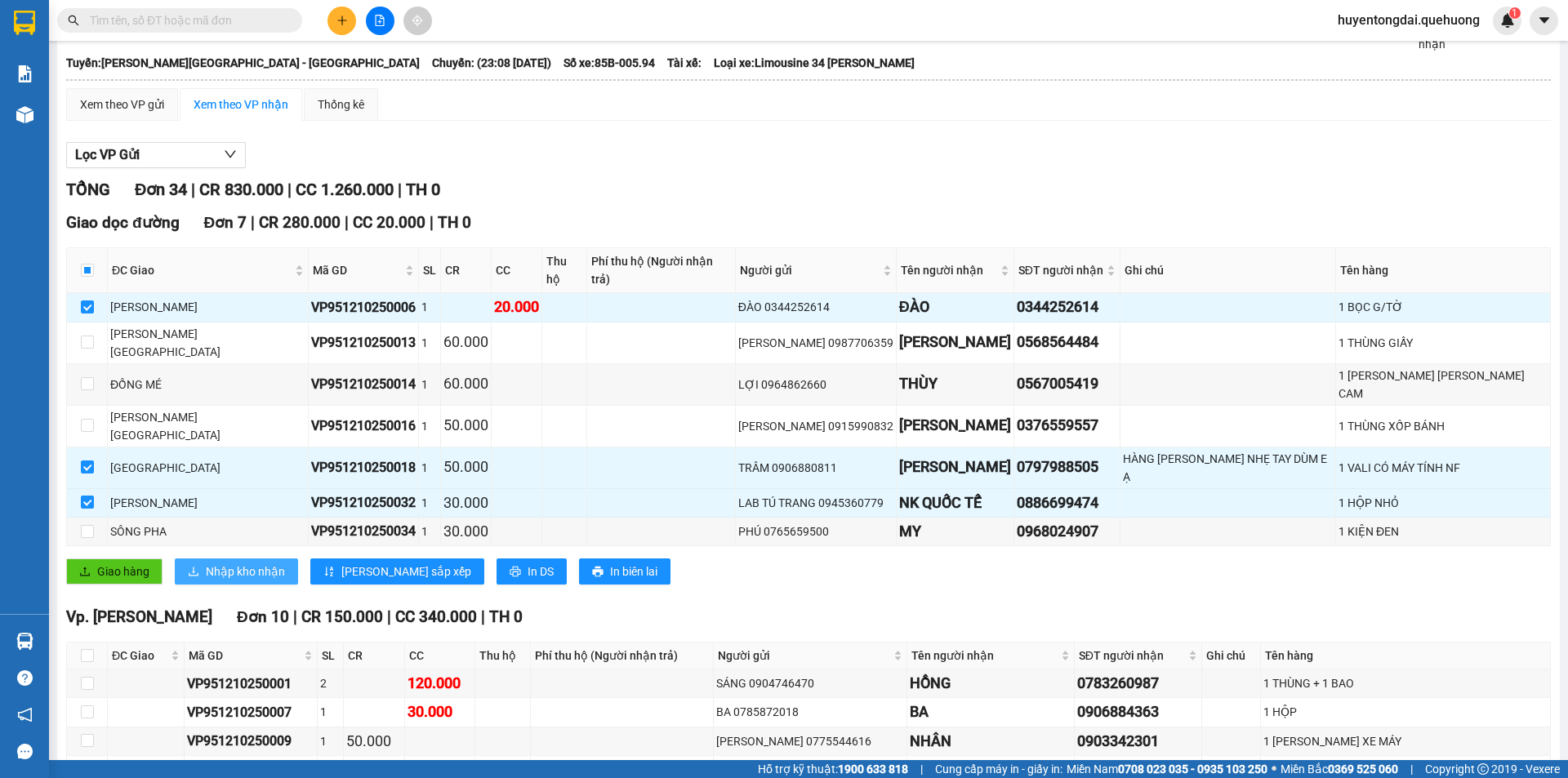
click at [221, 563] on span "Nhập kho nhận" at bounding box center [245, 571] width 79 height 18
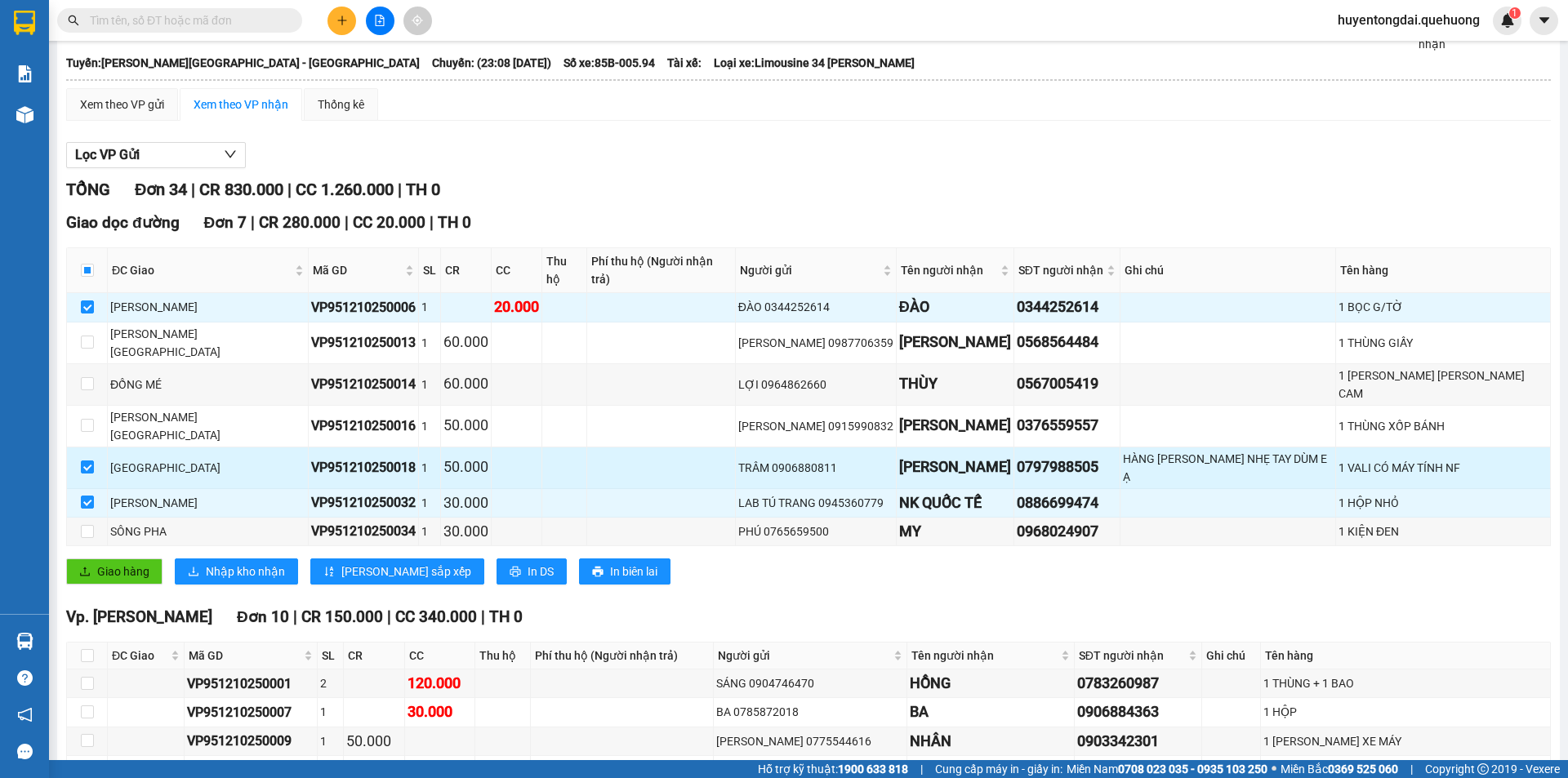
checkbox input "false"
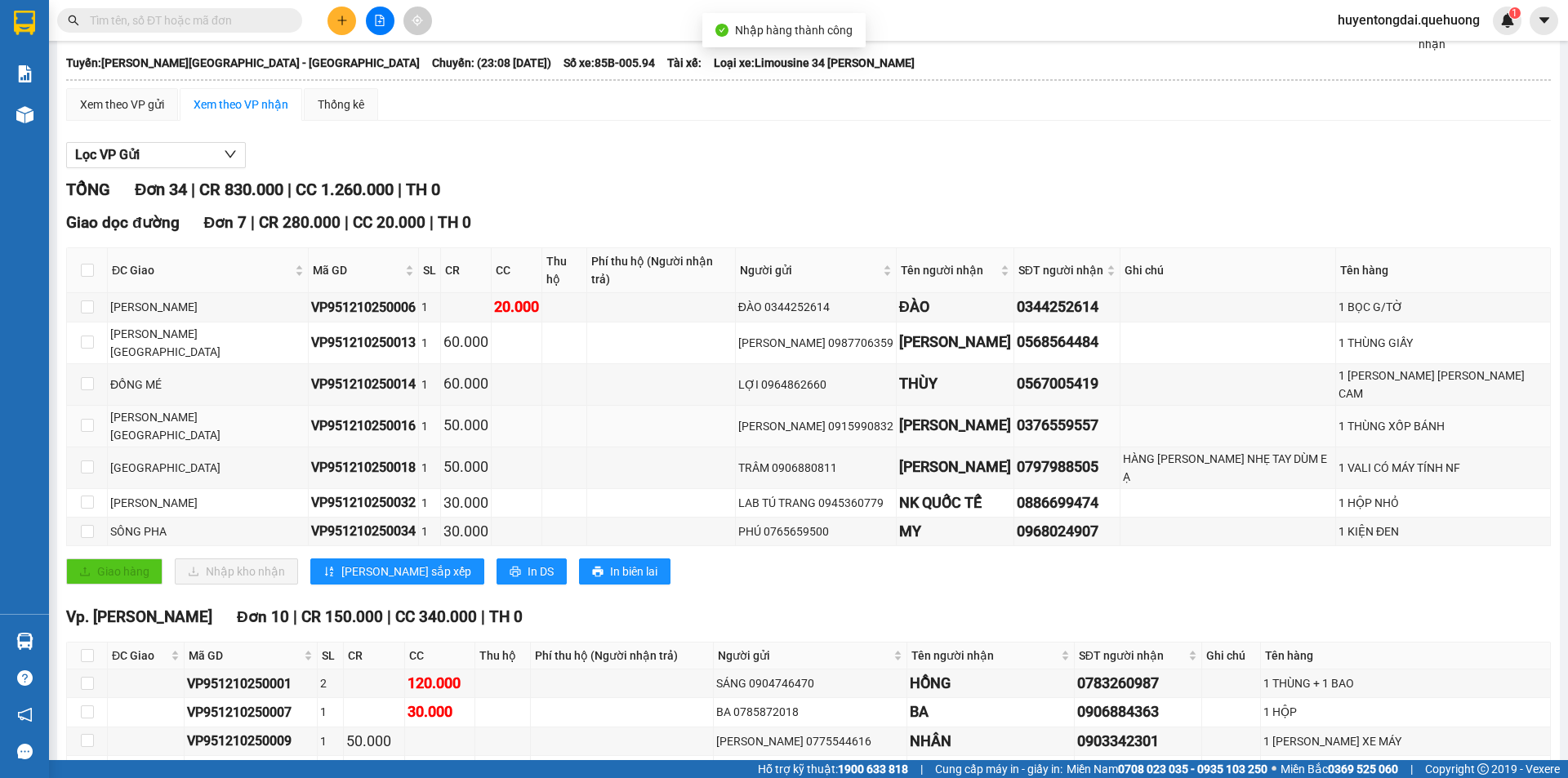
scroll to position [0, 0]
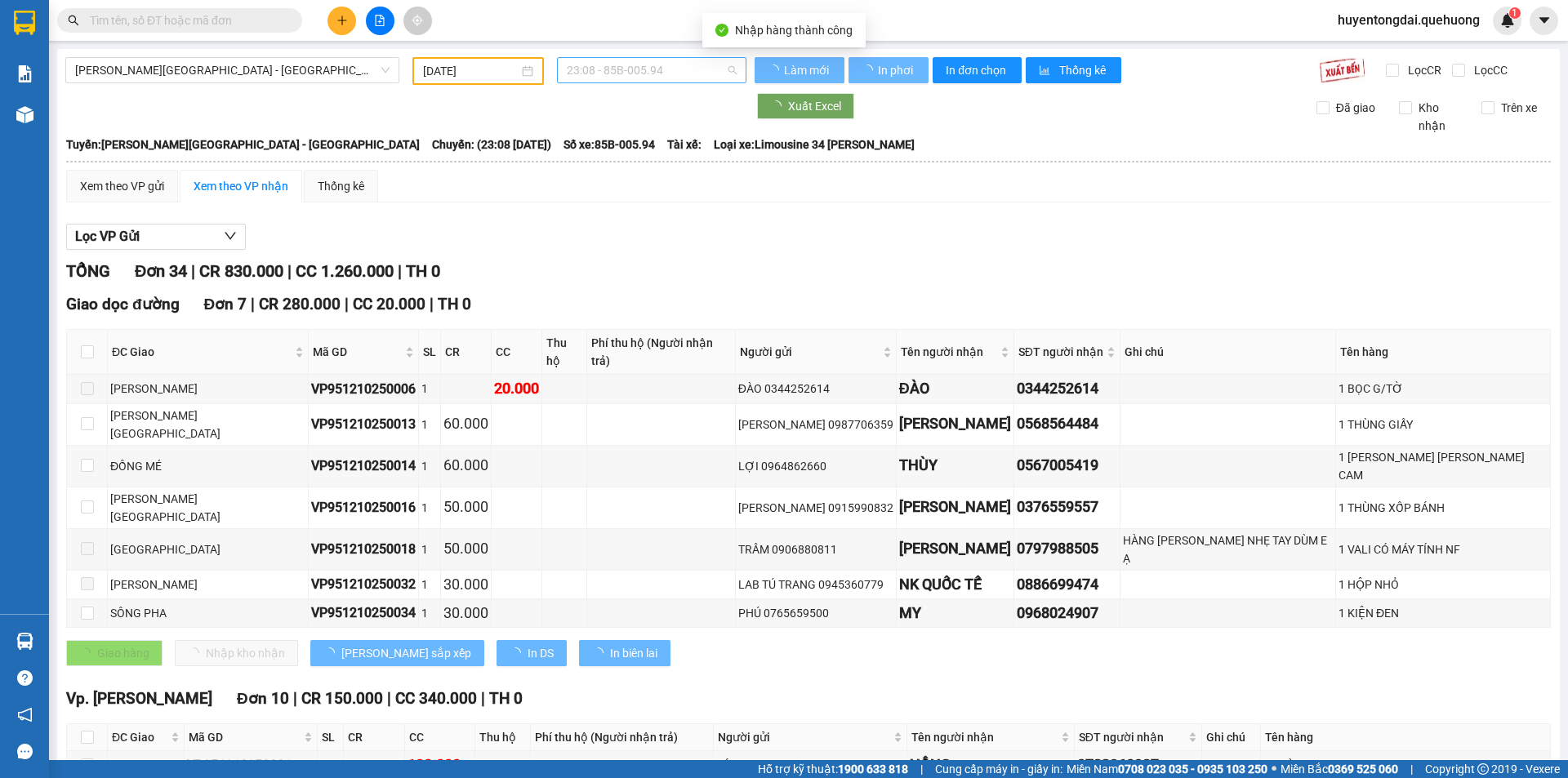
click at [626, 83] on div "23:08 - 85B-005.94" at bounding box center [652, 70] width 189 height 26
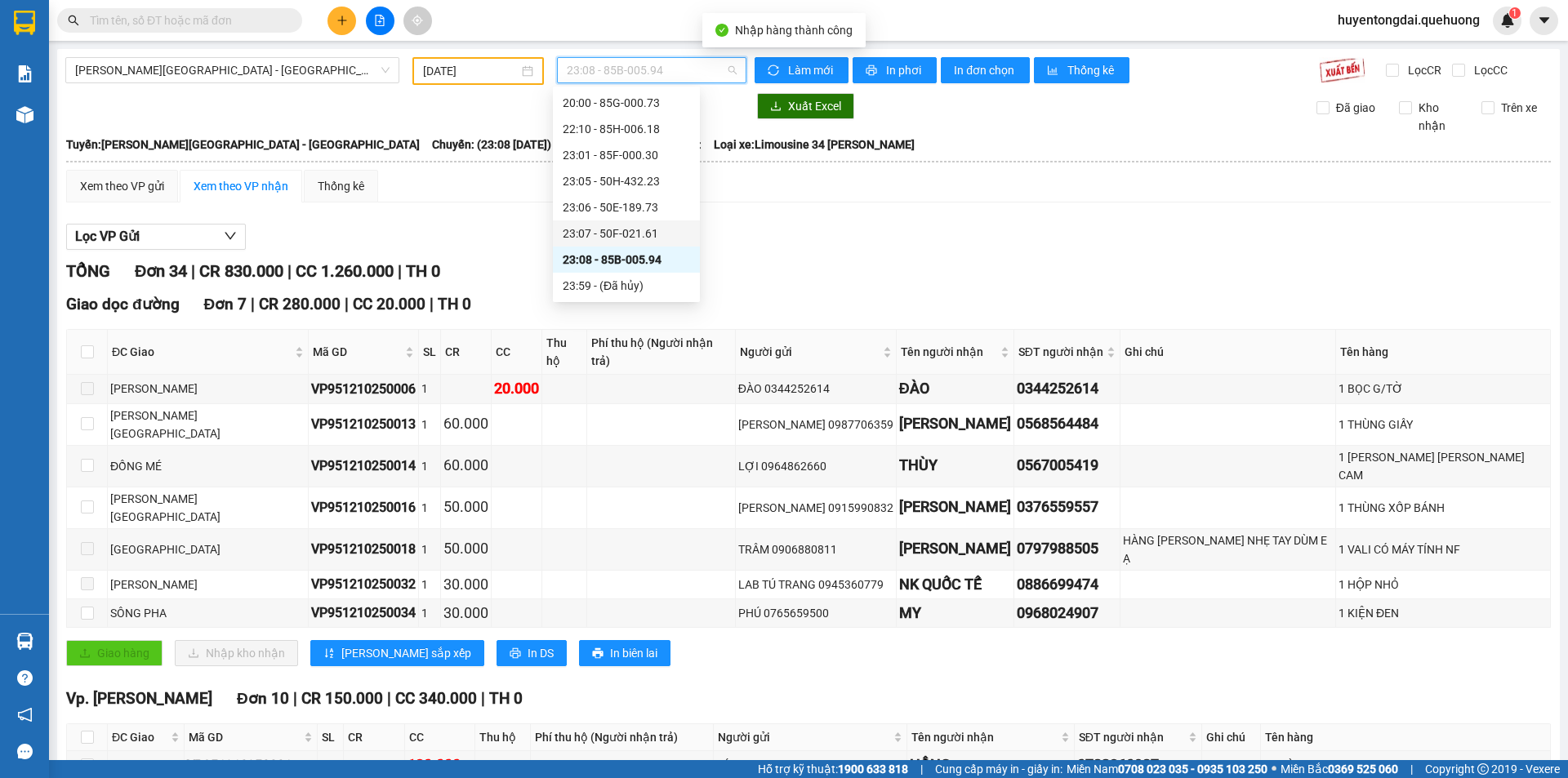
click at [600, 232] on div "23:07 - 50F-021.61" at bounding box center [627, 233] width 128 height 18
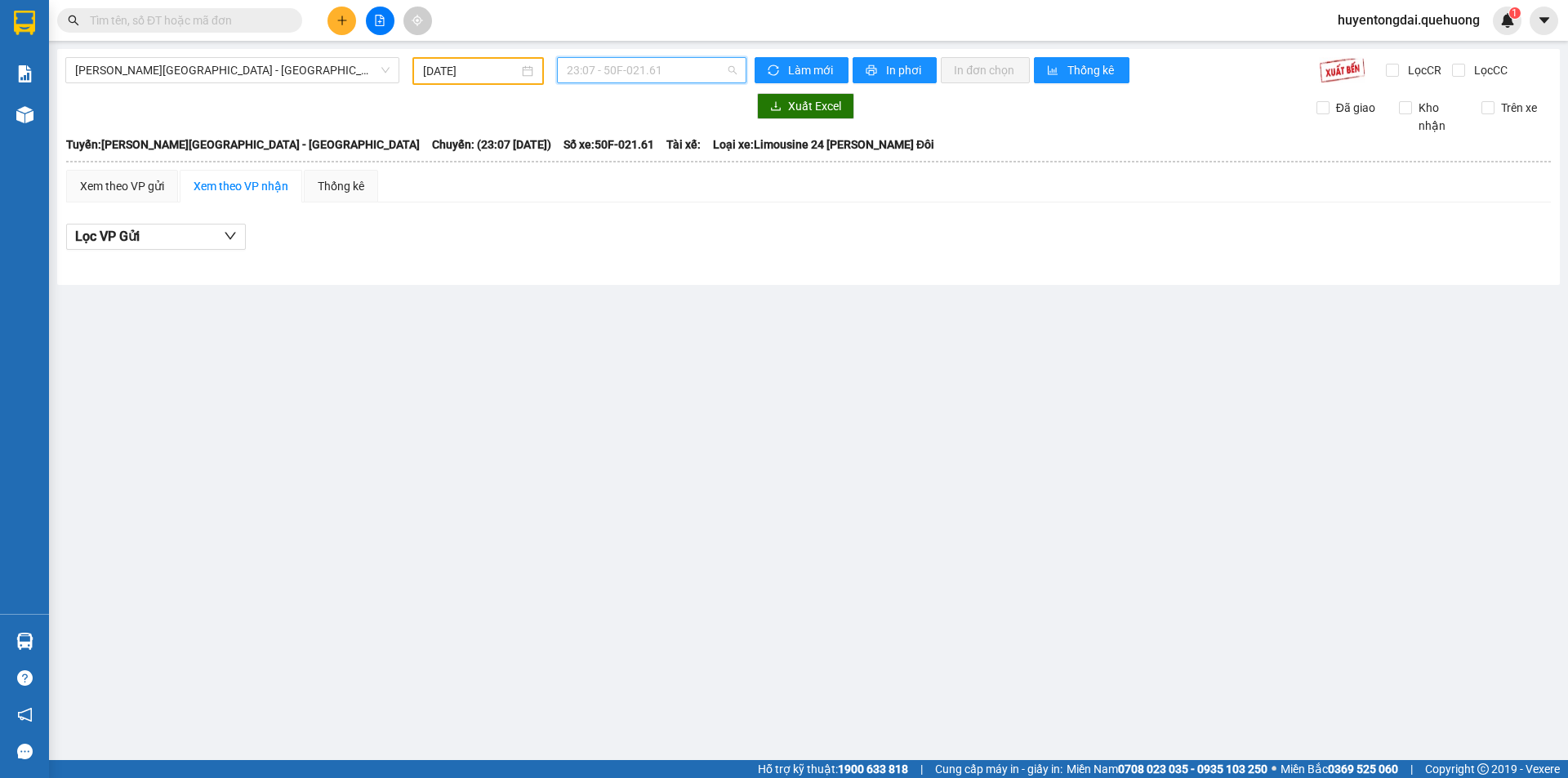
click at [595, 75] on span "23:07 - 50F-021.61" at bounding box center [651, 70] width 169 height 25
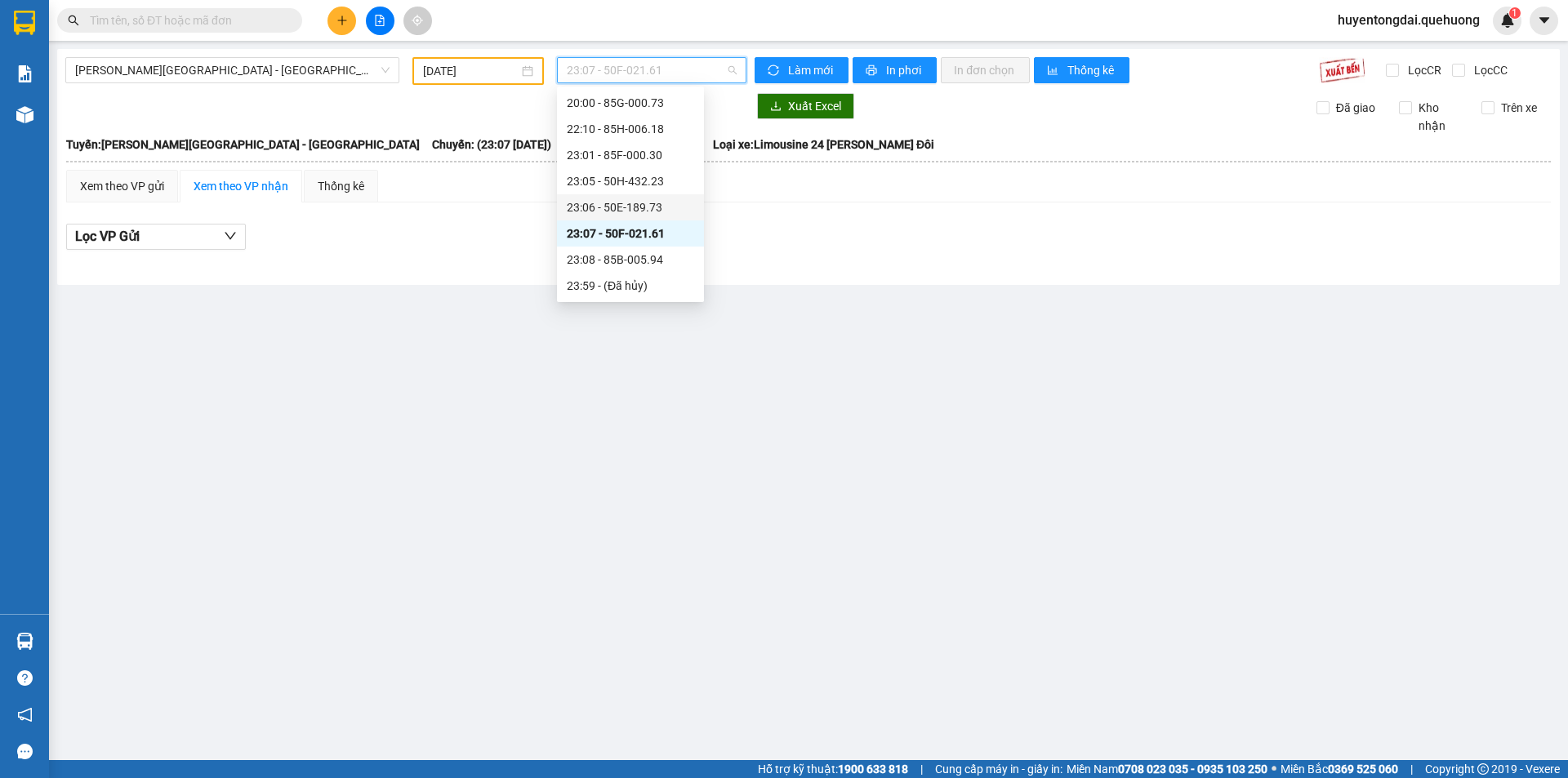
click at [589, 208] on div "23:06 - 50E-189.73" at bounding box center [630, 207] width 128 height 18
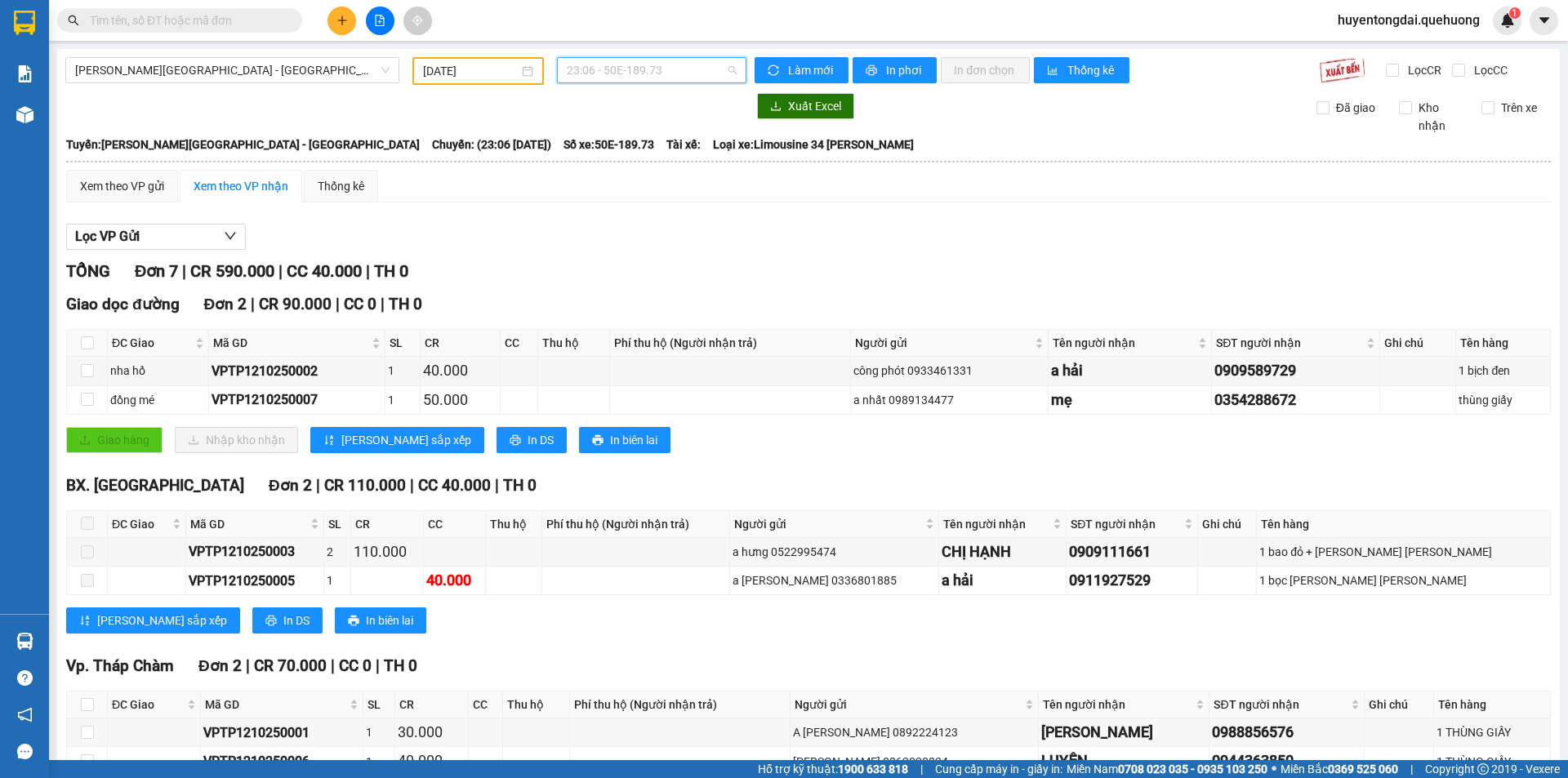
drag, startPoint x: 591, startPoint y: 78, endPoint x: 591, endPoint y: 107, distance: 29.0
click at [591, 78] on span "23:06 - 50E-189.73" at bounding box center [651, 70] width 169 height 25
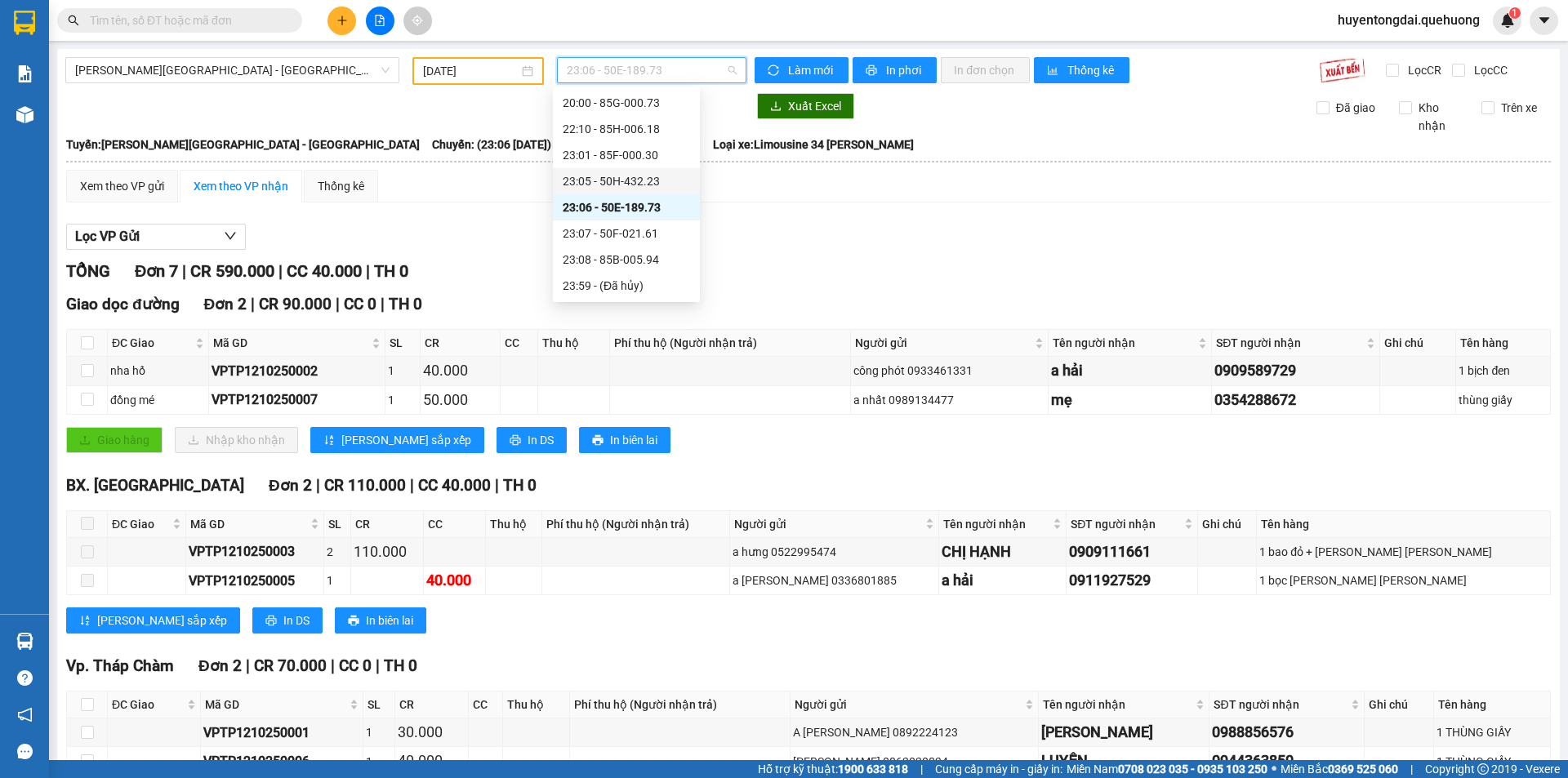
click at [591, 175] on div "23:05 - 50H-432.23" at bounding box center [627, 180] width 128 height 18
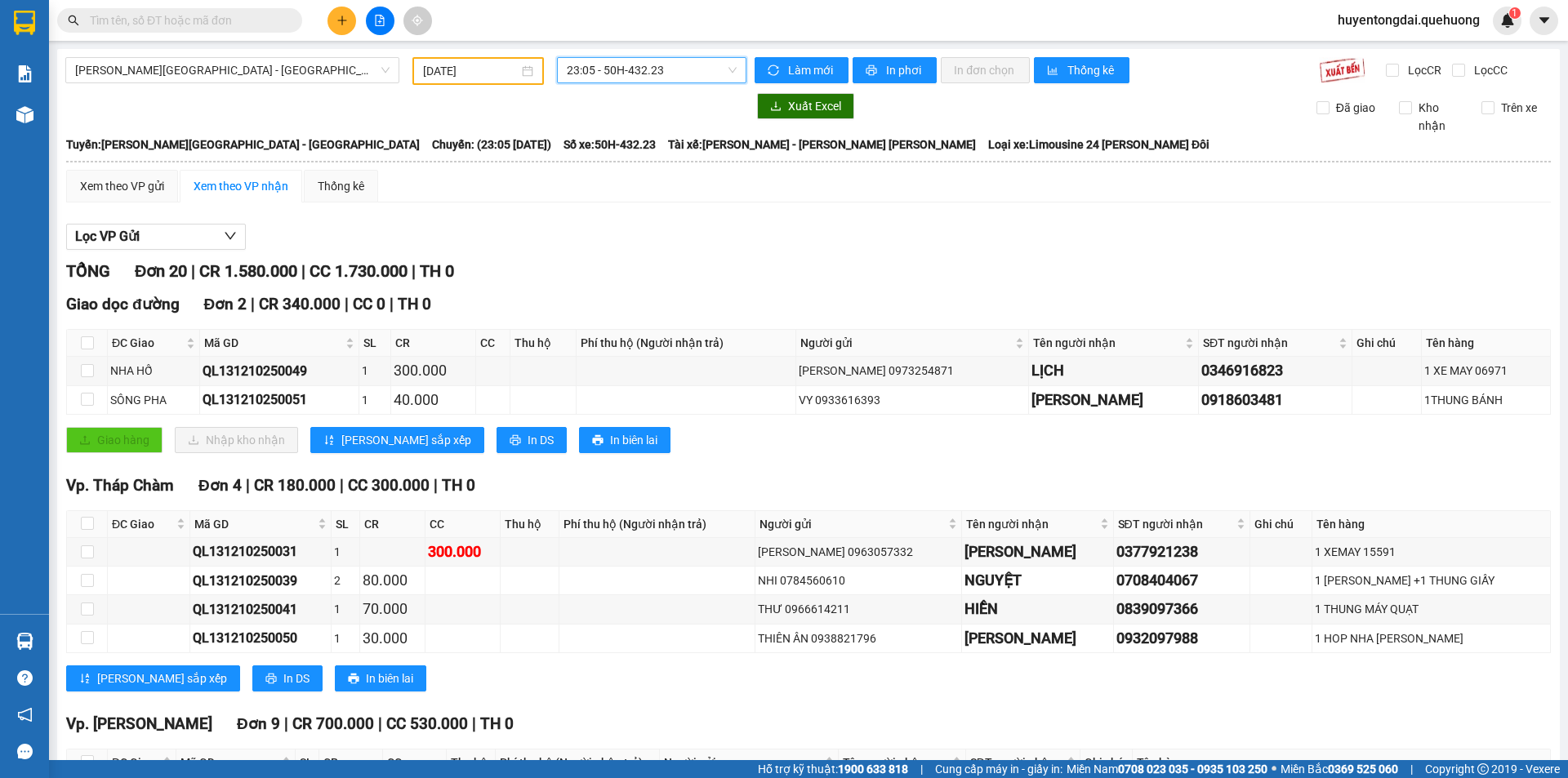
click at [624, 64] on span "23:05 - 50H-432.23" at bounding box center [651, 70] width 169 height 25
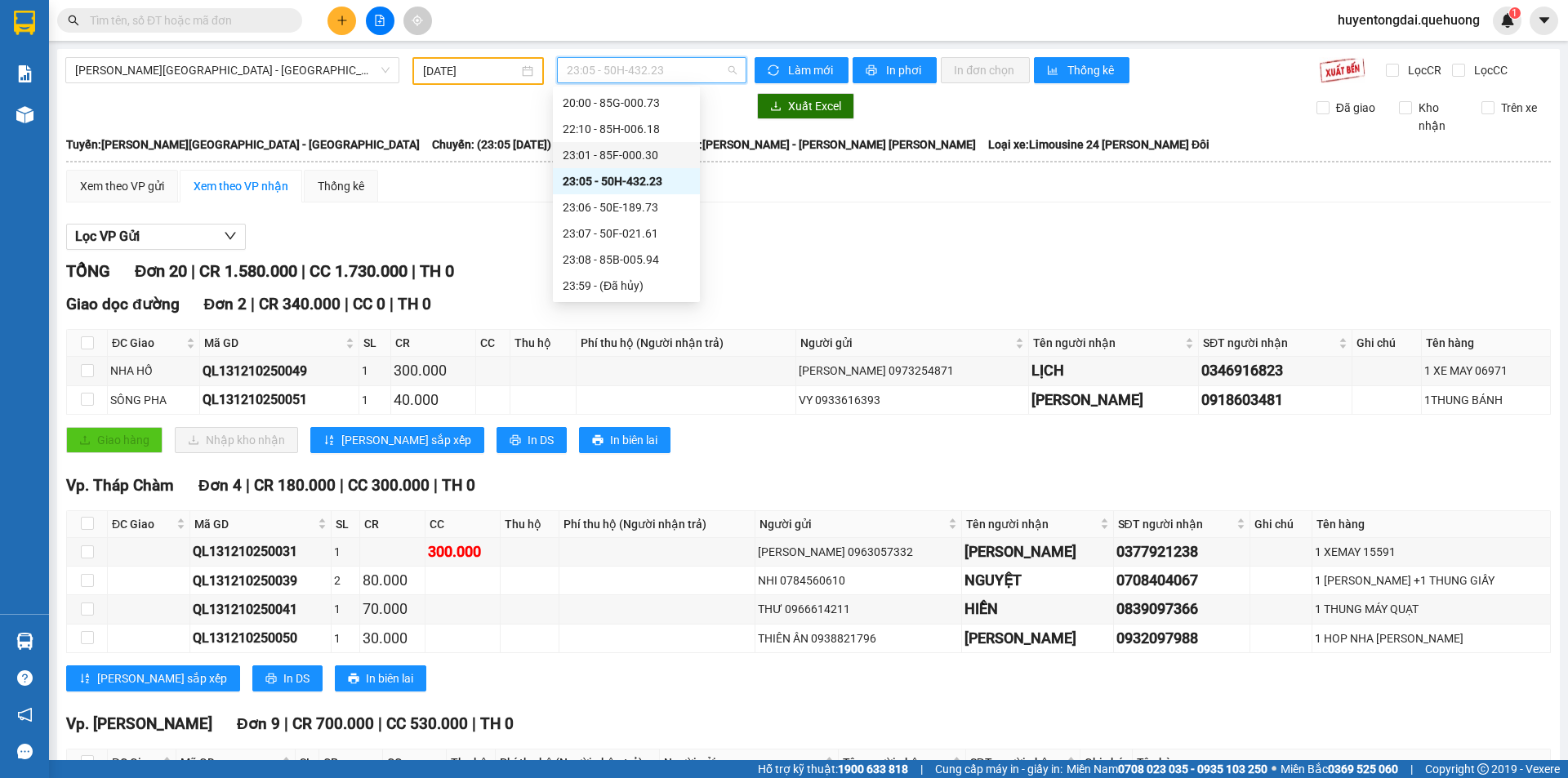
click at [583, 157] on div "23:01 - 85F-000.30" at bounding box center [627, 155] width 128 height 18
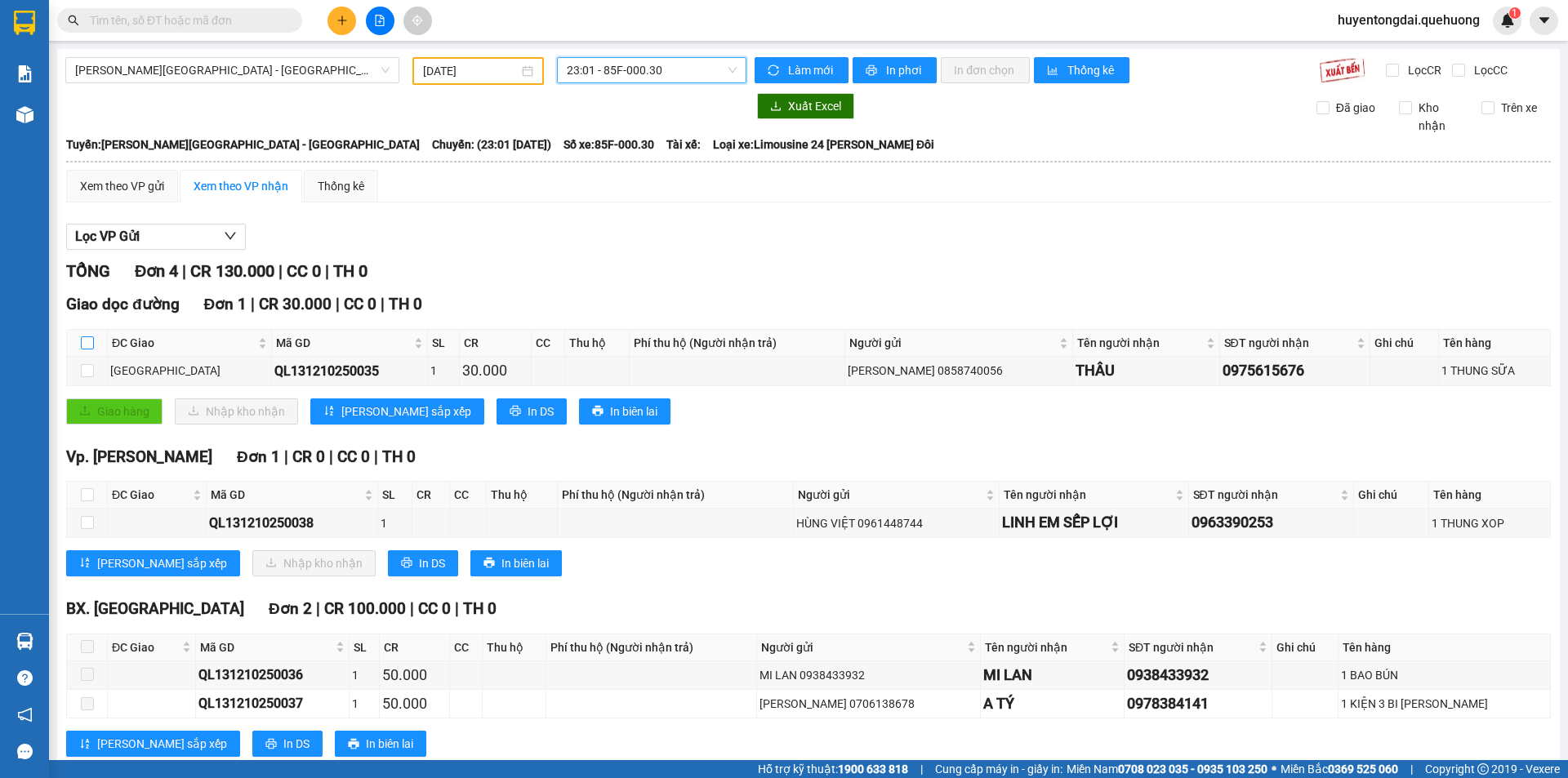
click at [89, 345] on input "checkbox" at bounding box center [87, 342] width 13 height 13
checkbox input "true"
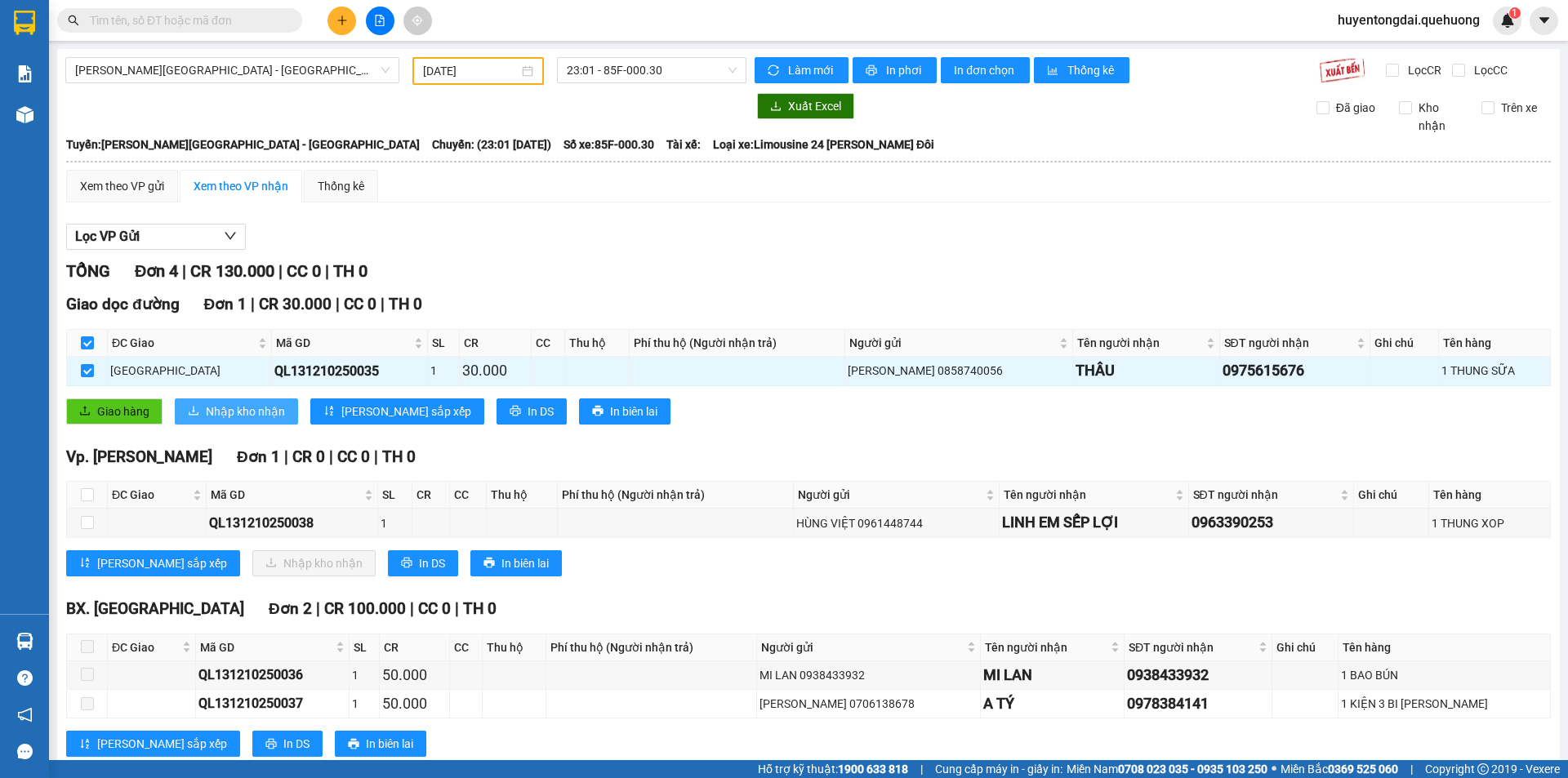
click at [250, 403] on span "Nhập kho nhận" at bounding box center [245, 411] width 79 height 18
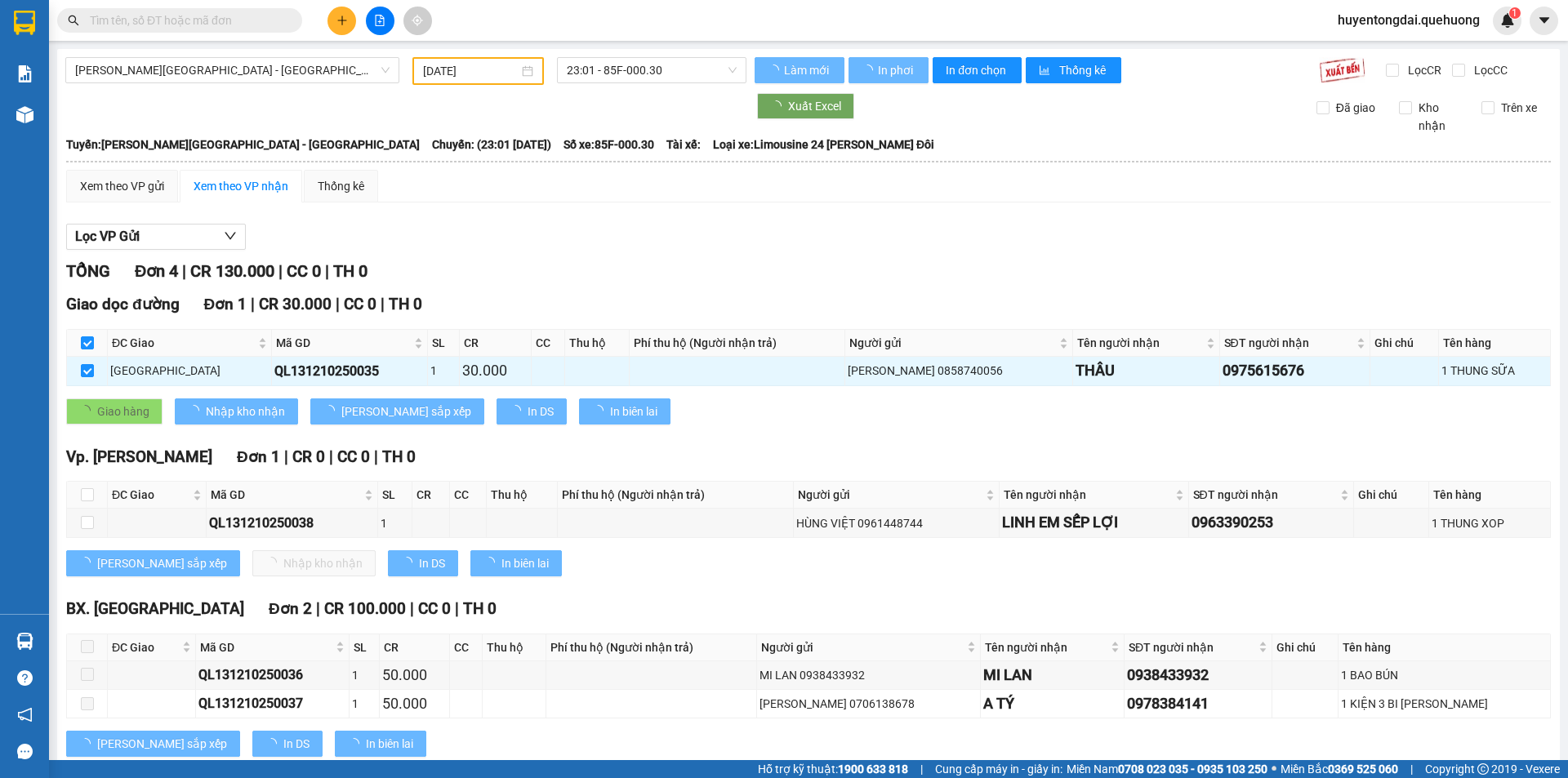
checkbox input "false"
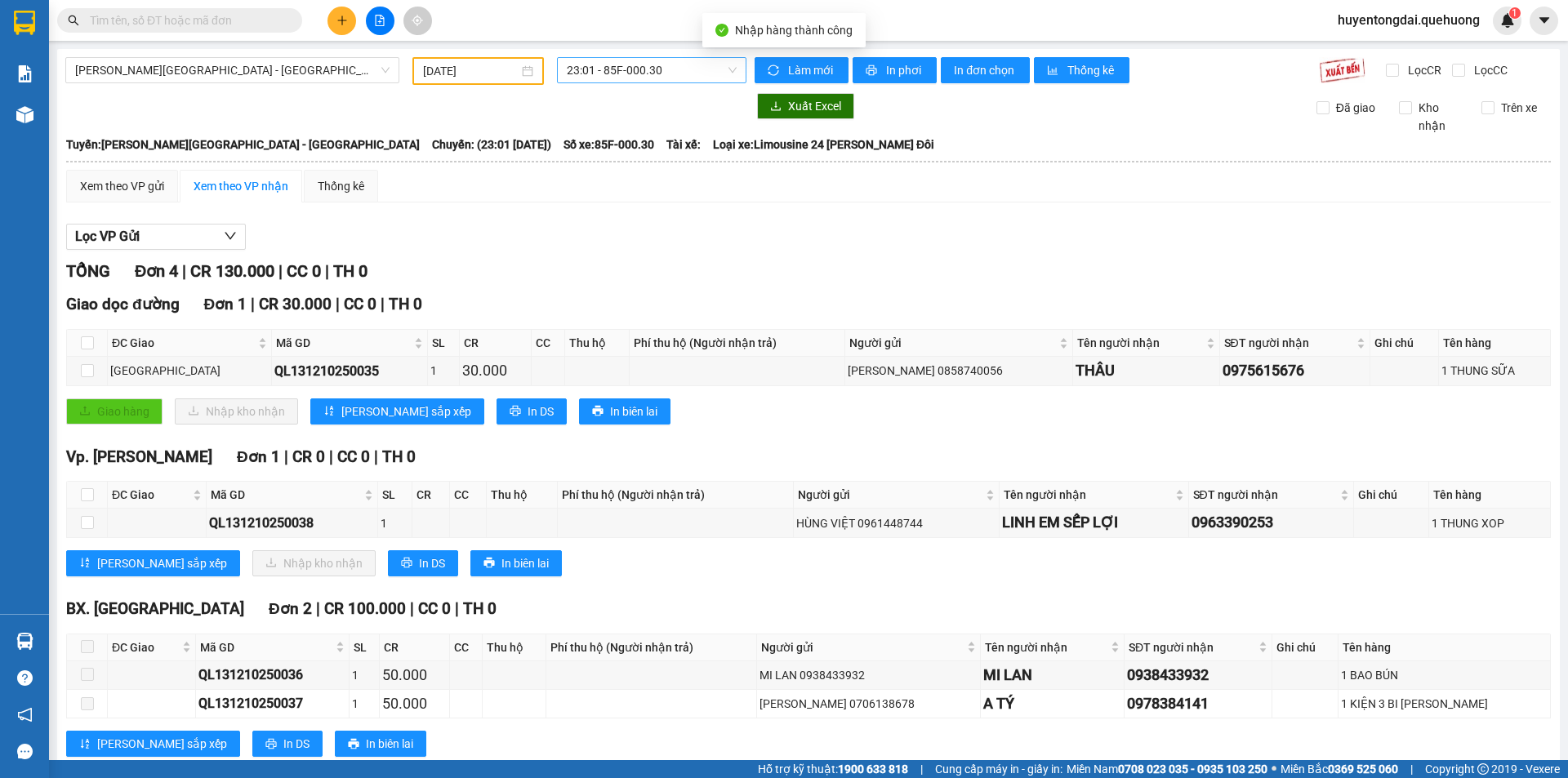
click at [639, 67] on span "23:01 - 85F-000.30" at bounding box center [651, 70] width 169 height 25
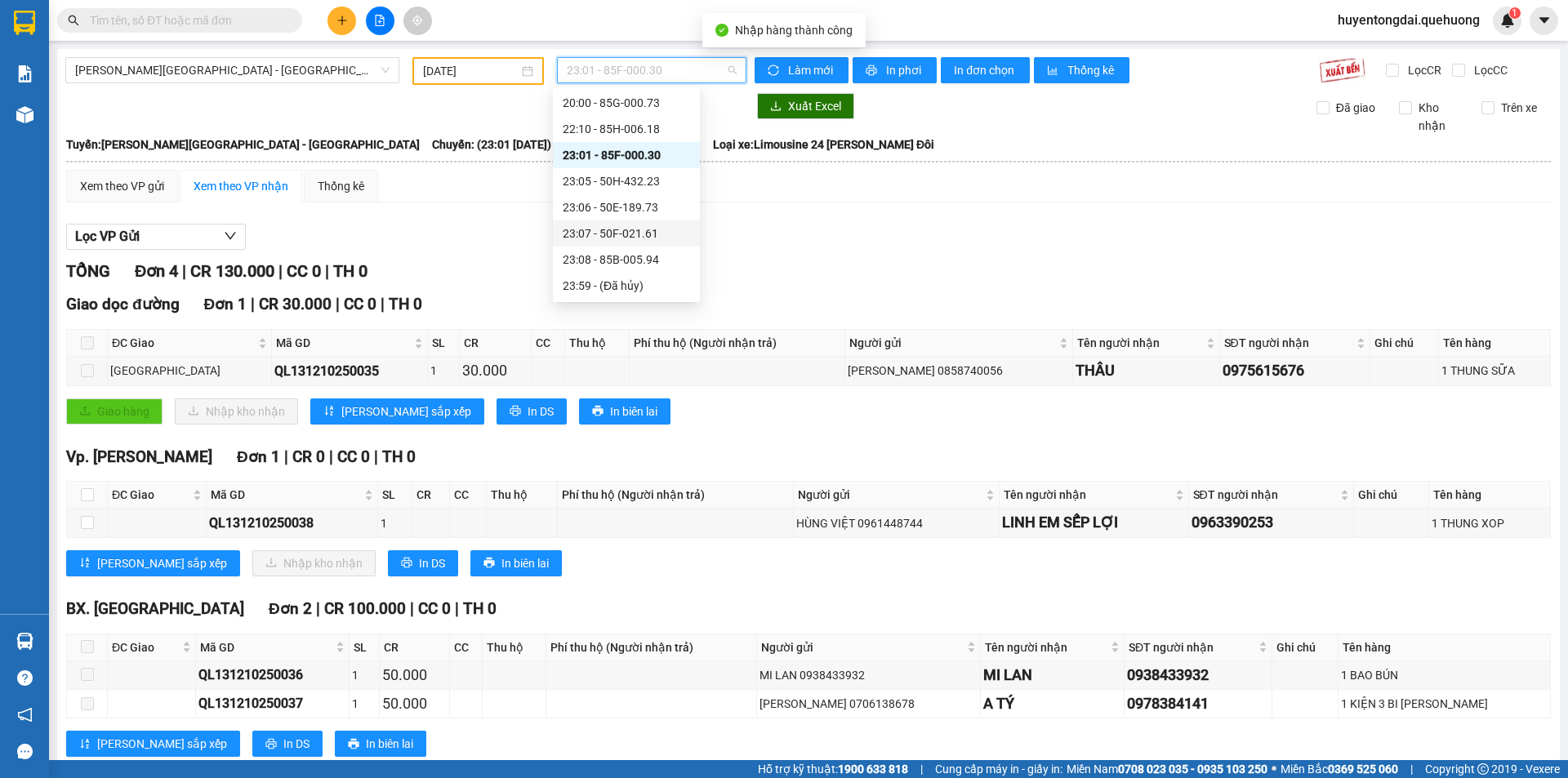
scroll to position [75, 0]
click at [601, 215] on div "22:10 - 85H-006.18" at bounding box center [627, 210] width 128 height 18
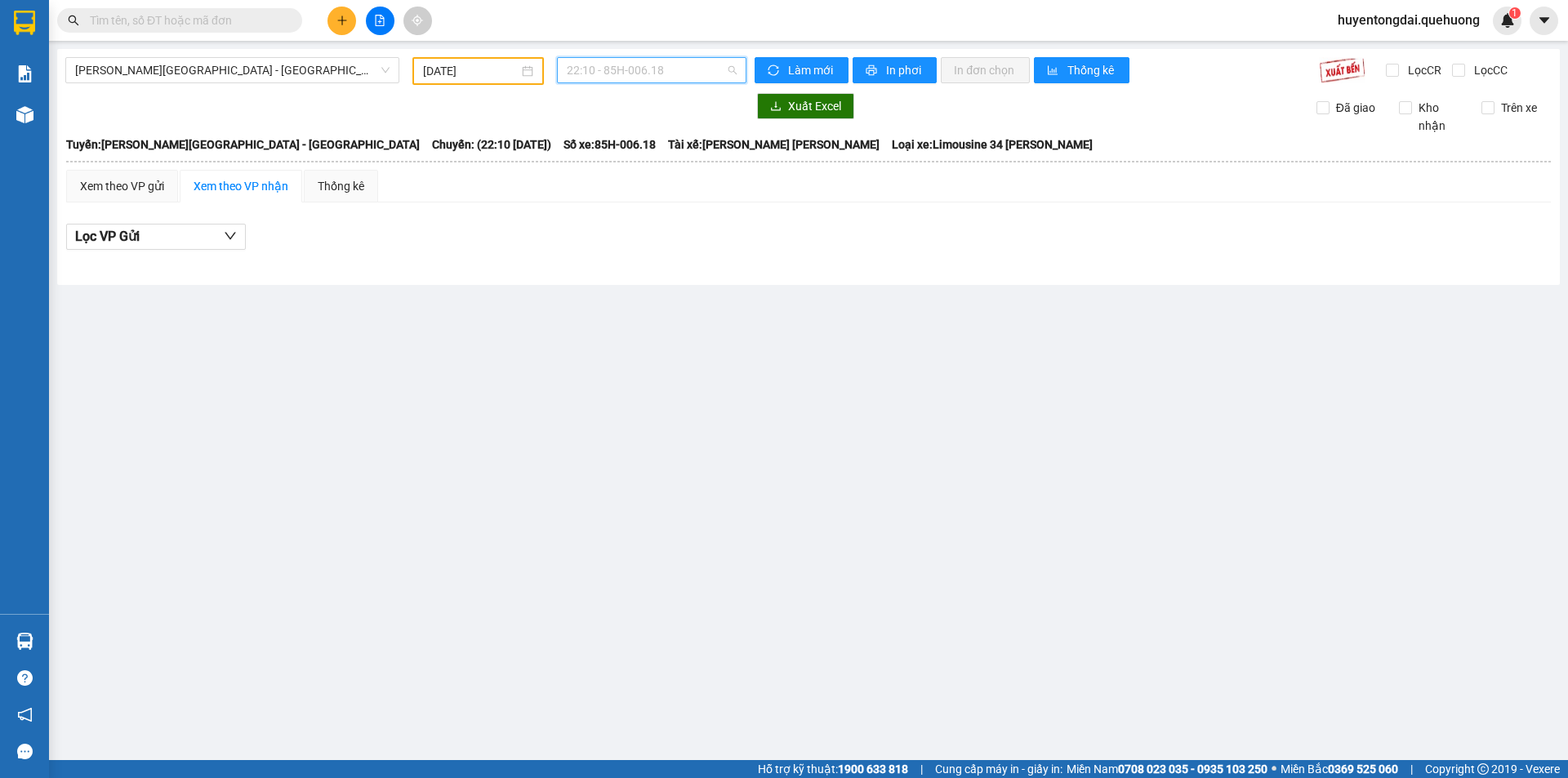
click at [623, 70] on span "22:10 - 85H-006.18" at bounding box center [651, 70] width 169 height 25
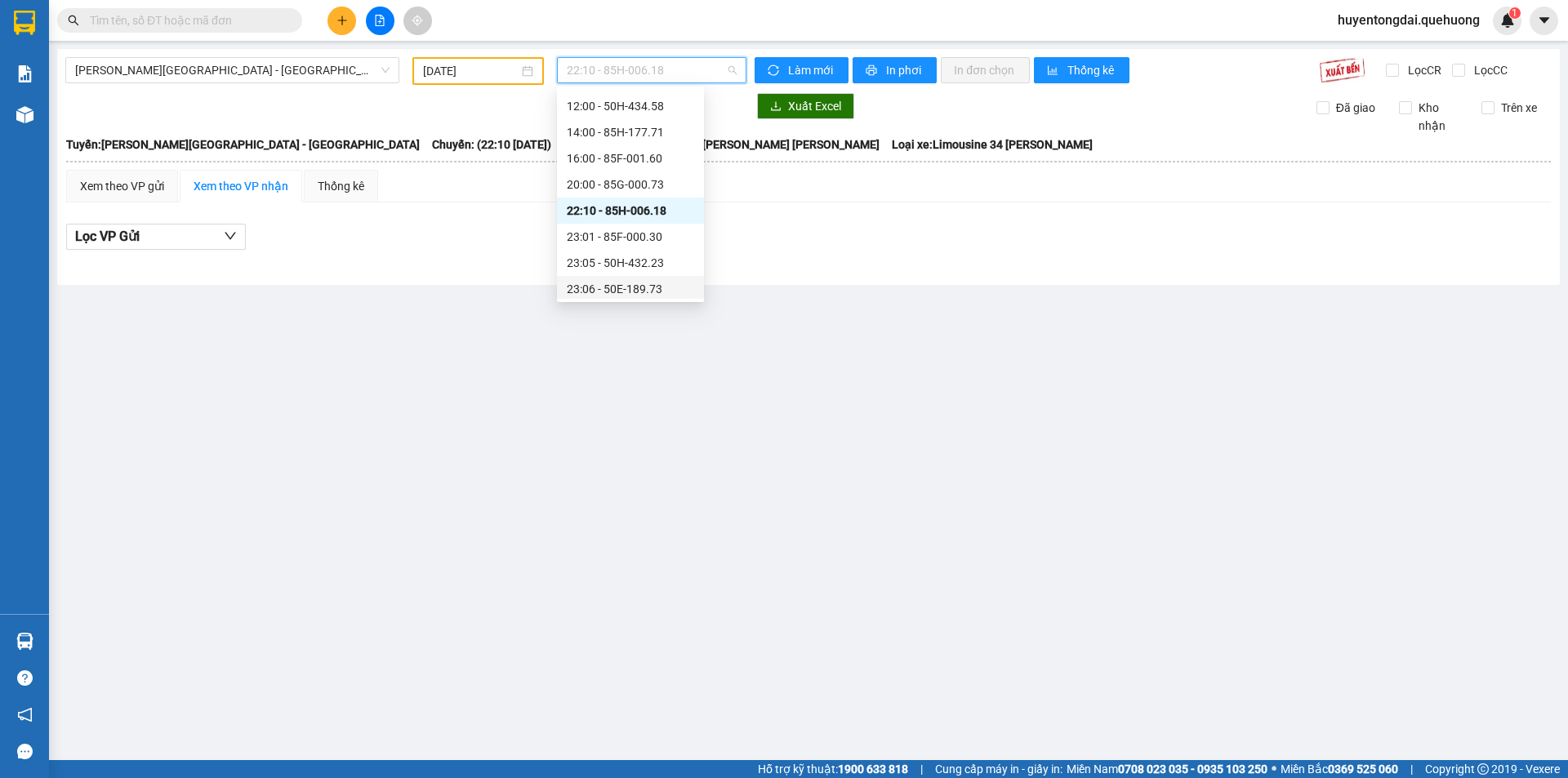
scroll to position [157, 0]
click at [605, 259] on div "23:08 - 85B-005.94" at bounding box center [630, 259] width 128 height 18
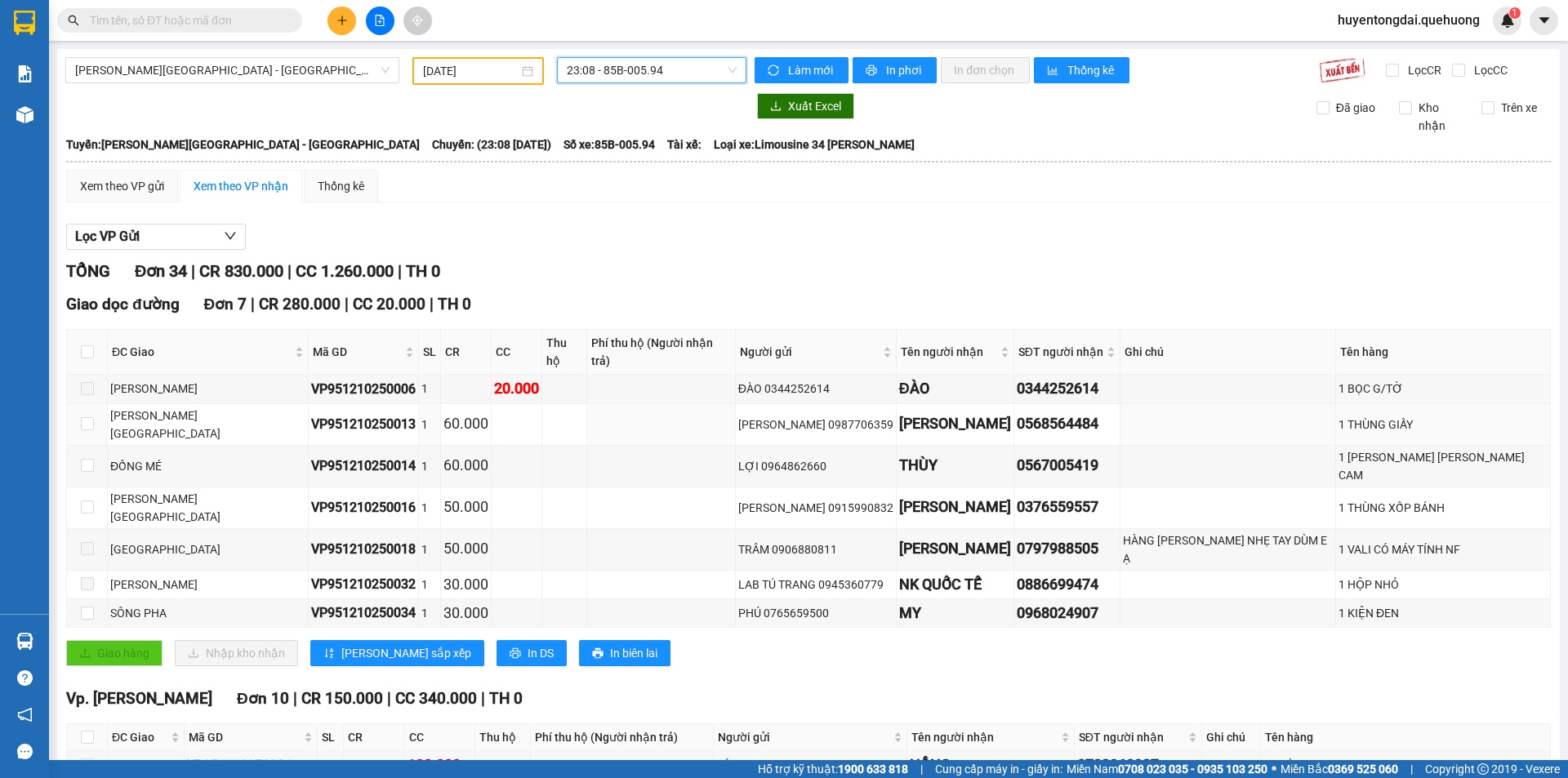
scroll to position [163, 0]
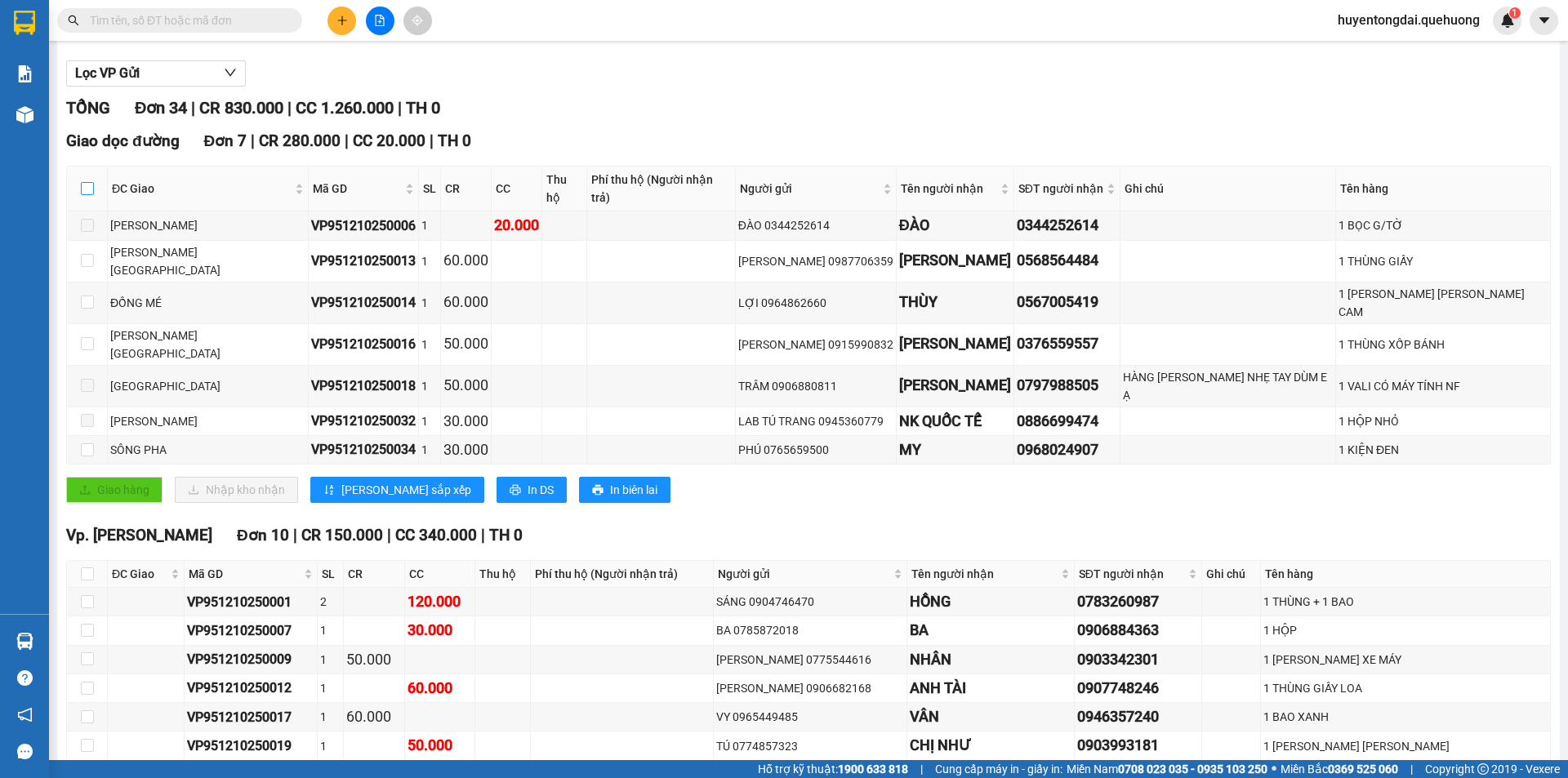
click at [89, 186] on input "checkbox" at bounding box center [87, 188] width 13 height 13
checkbox input "true"
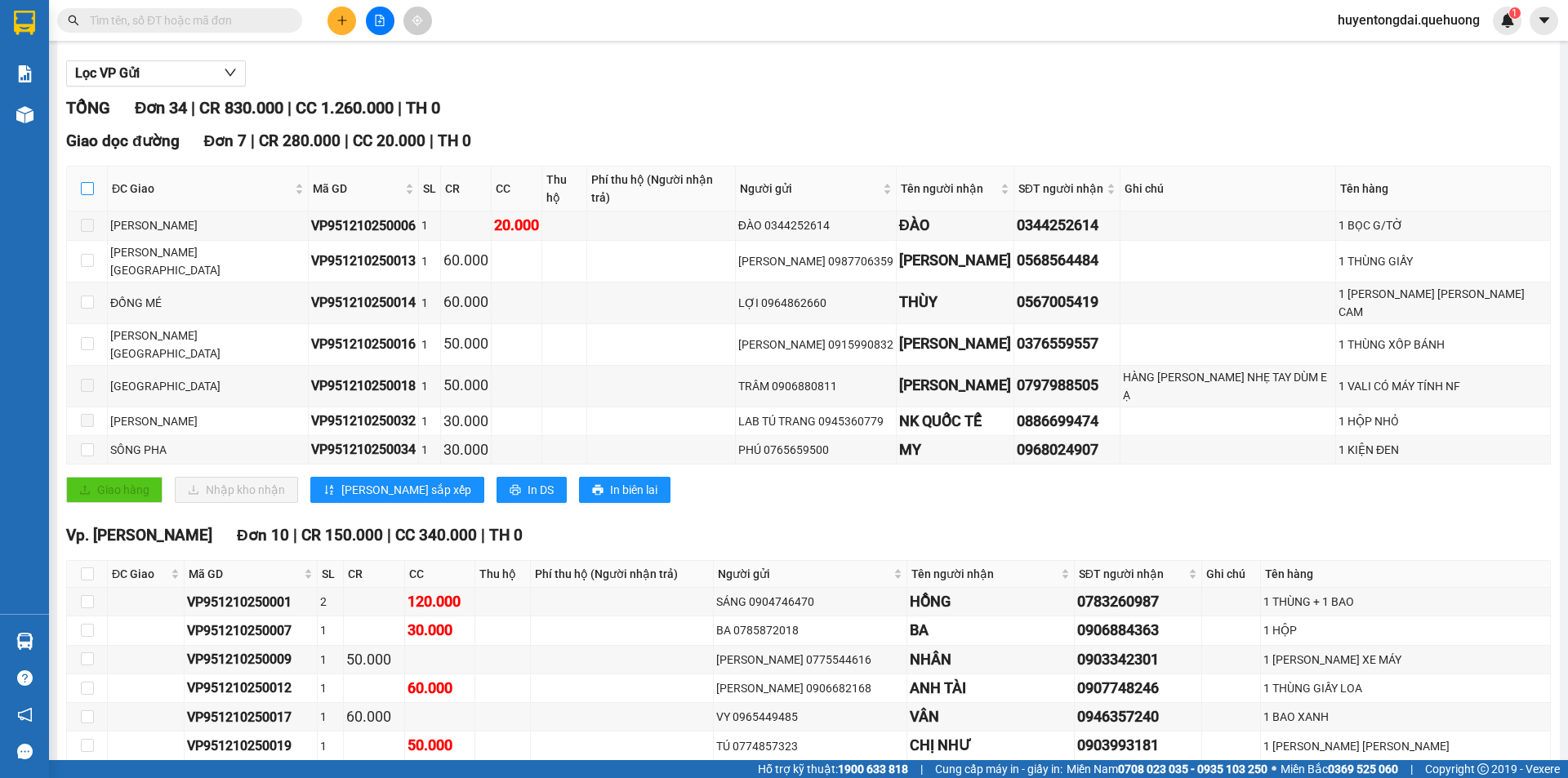
checkbox input "true"
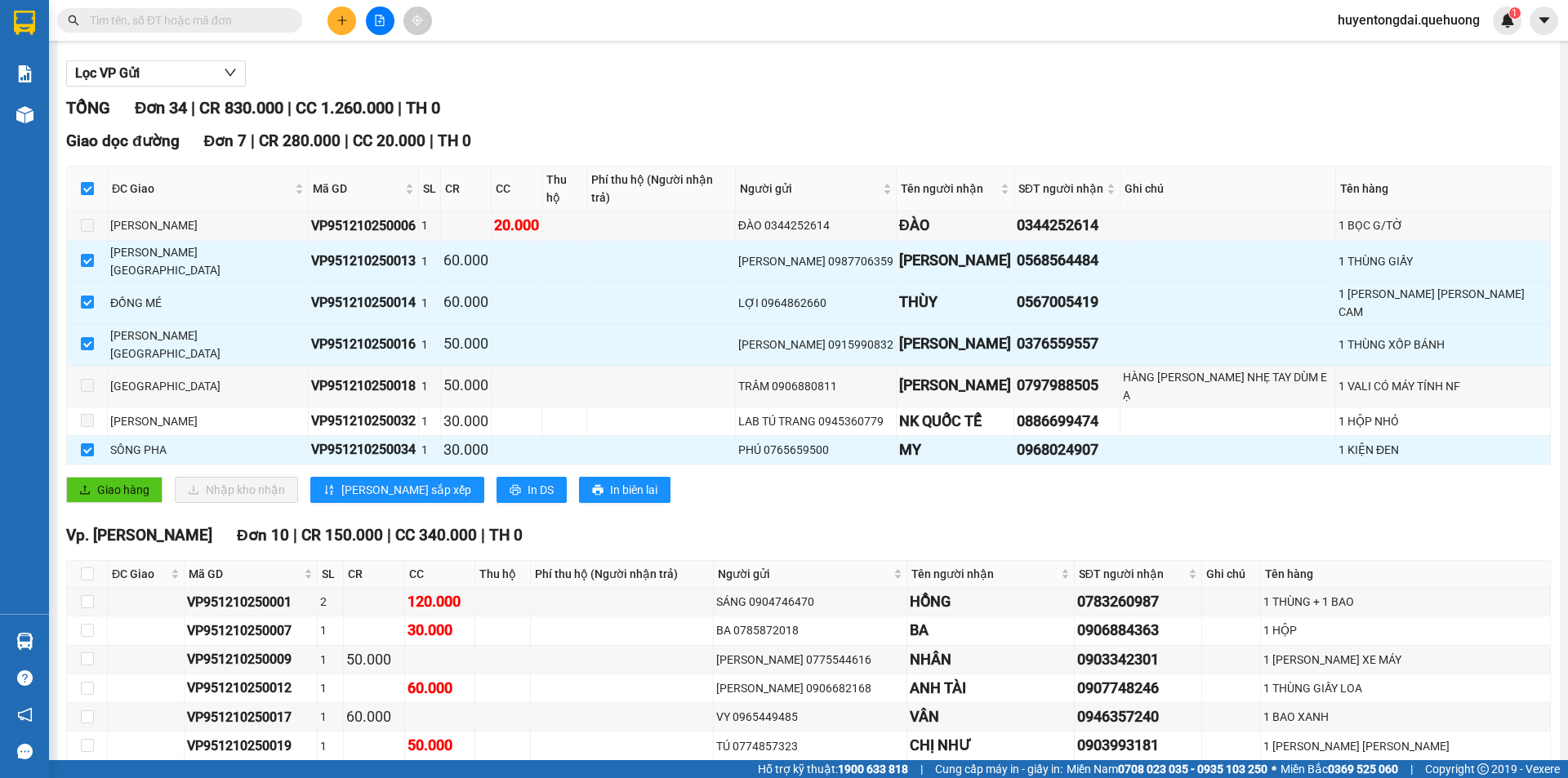
click at [89, 184] on input "checkbox" at bounding box center [87, 188] width 13 height 13
checkbox input "false"
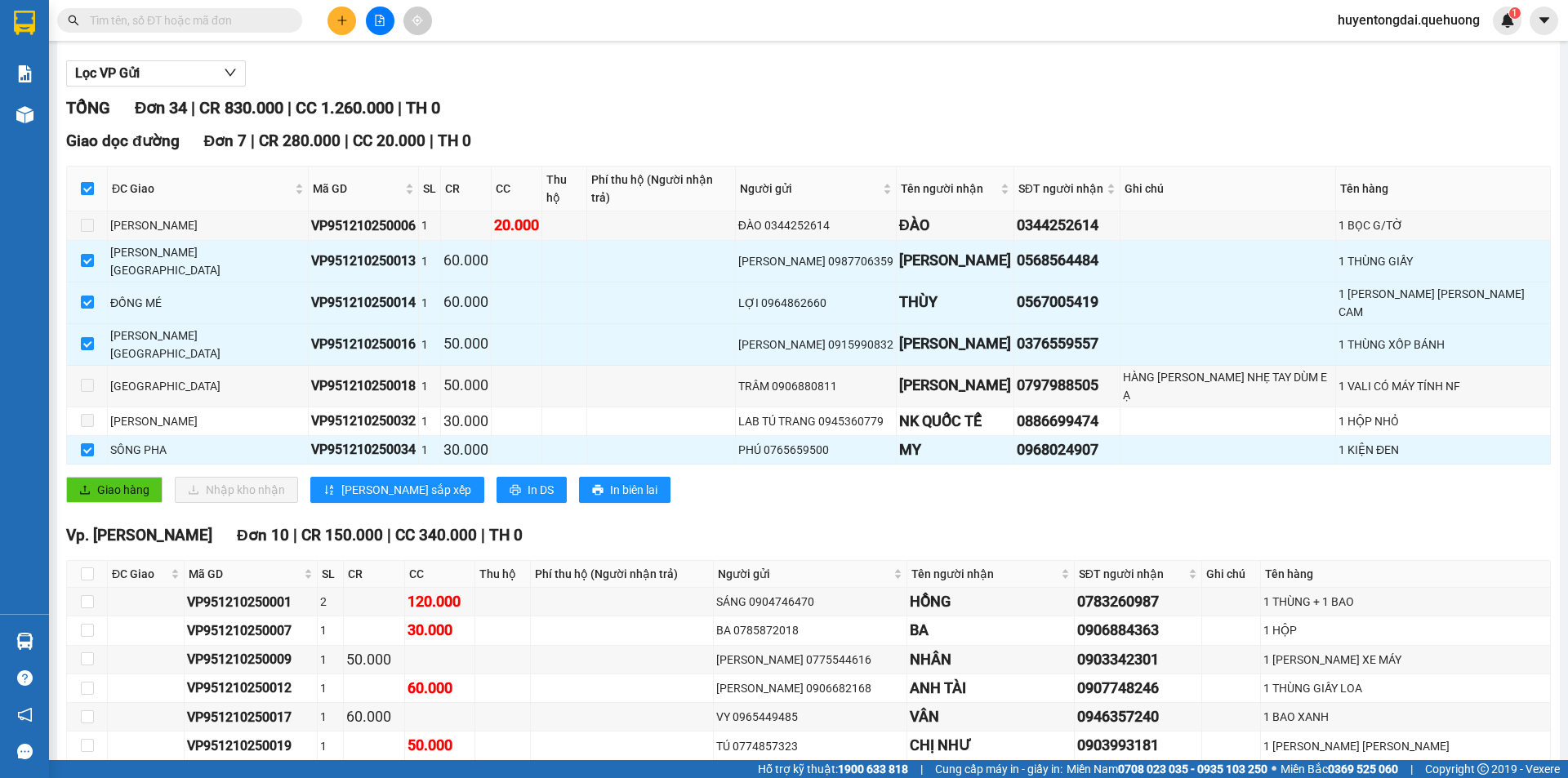
checkbox input "false"
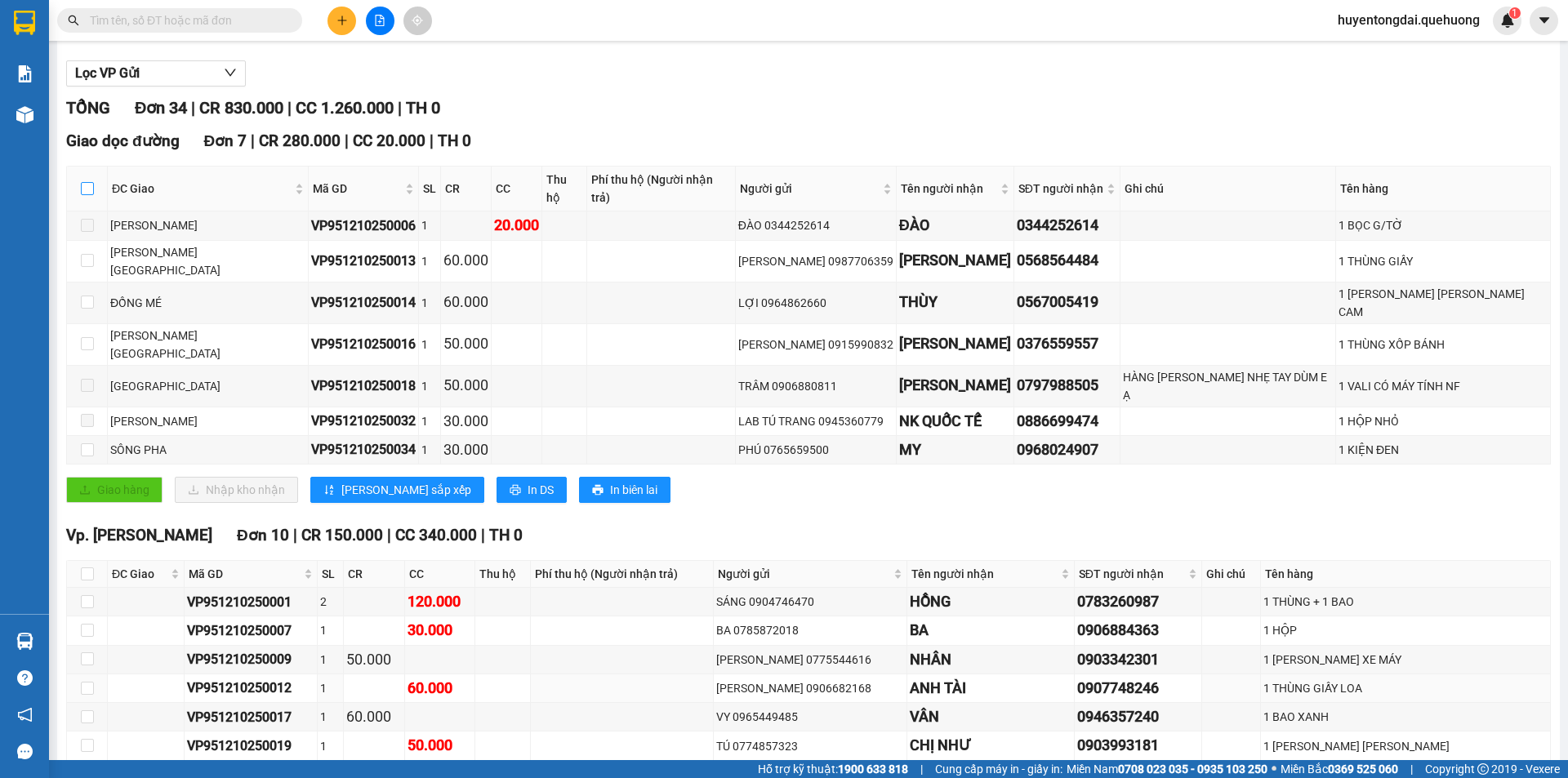
scroll to position [408, 0]
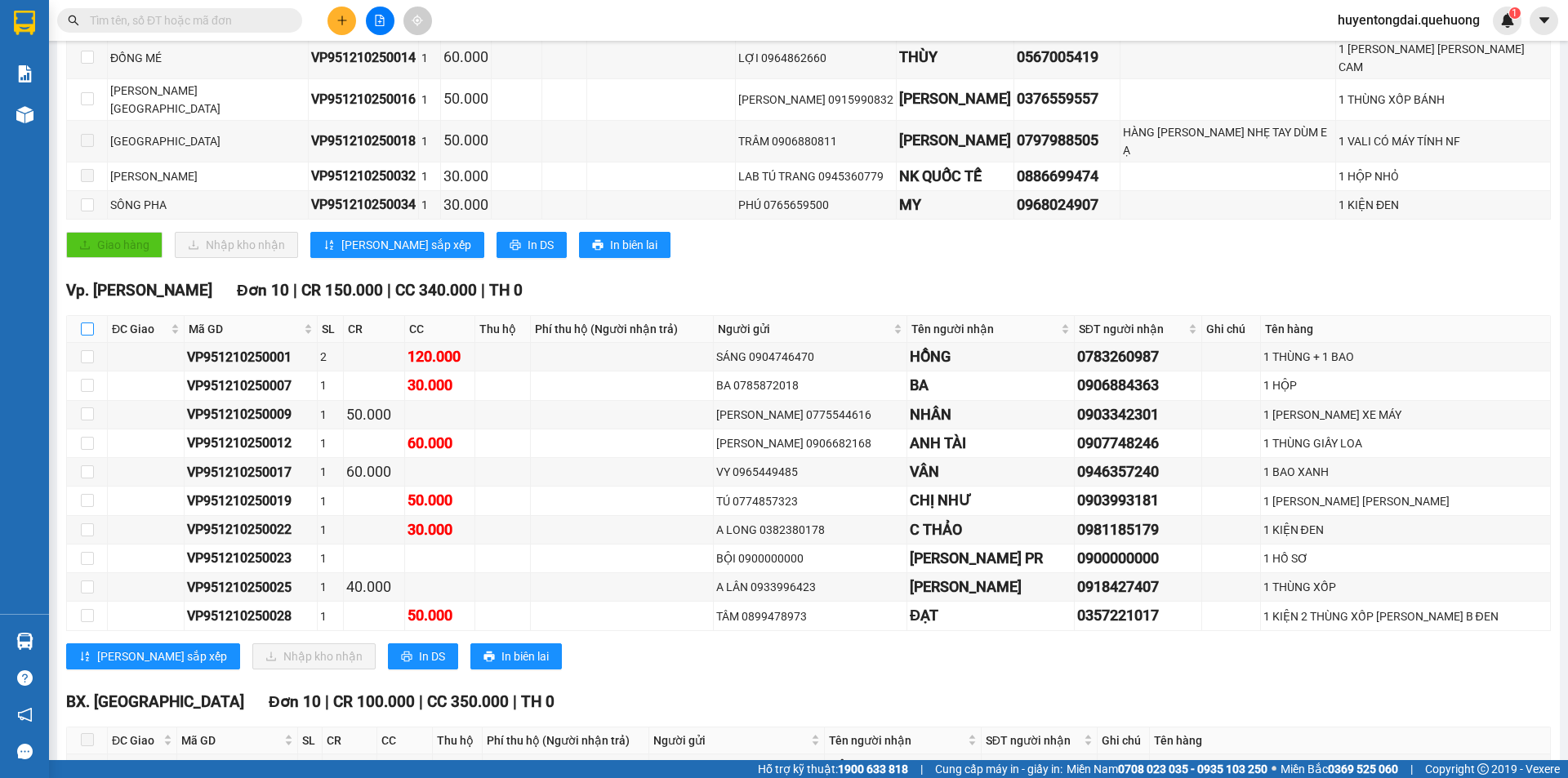
click at [86, 323] on input "checkbox" at bounding box center [87, 329] width 13 height 13
checkbox input "true"
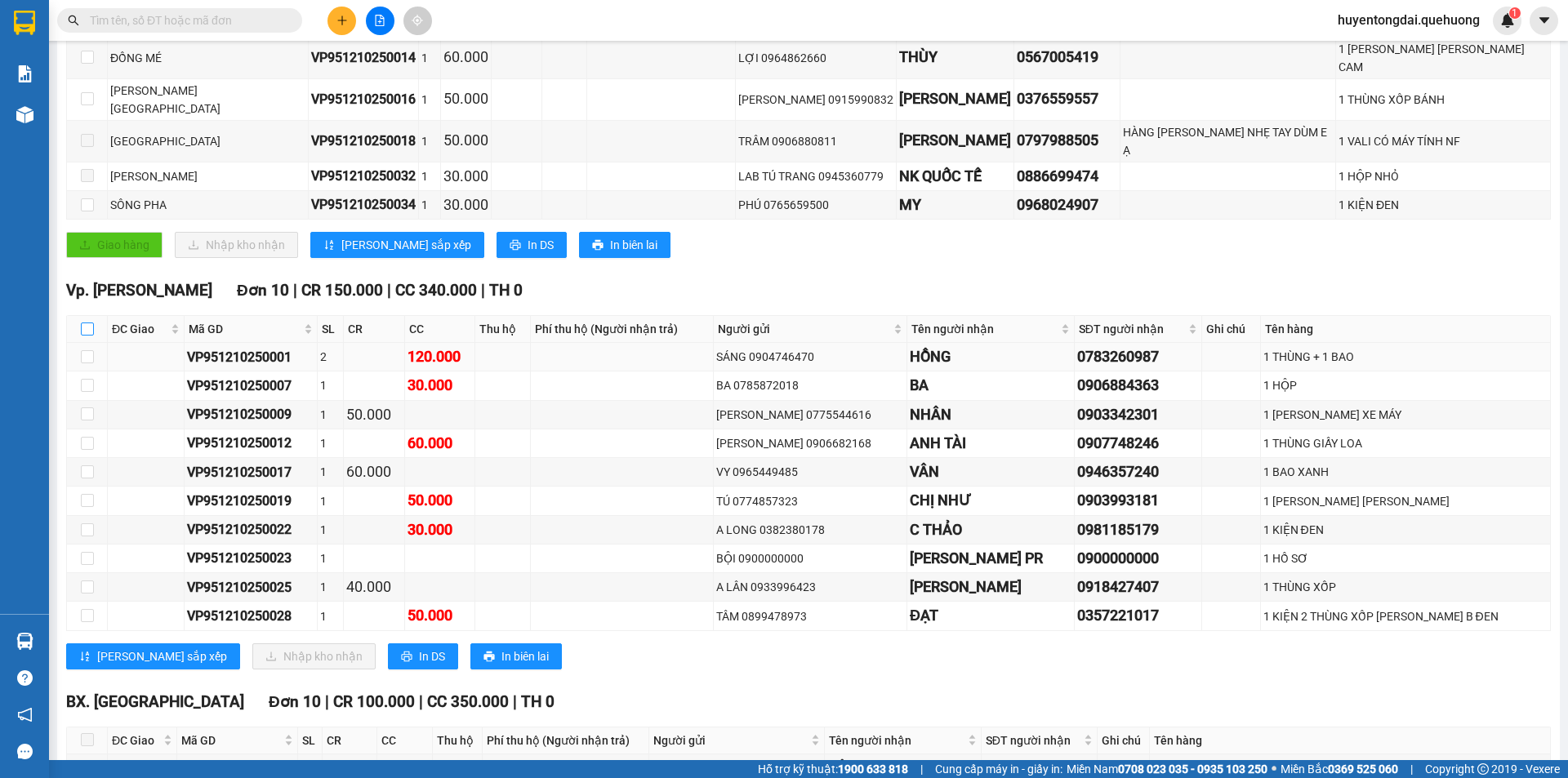
checkbox input "true"
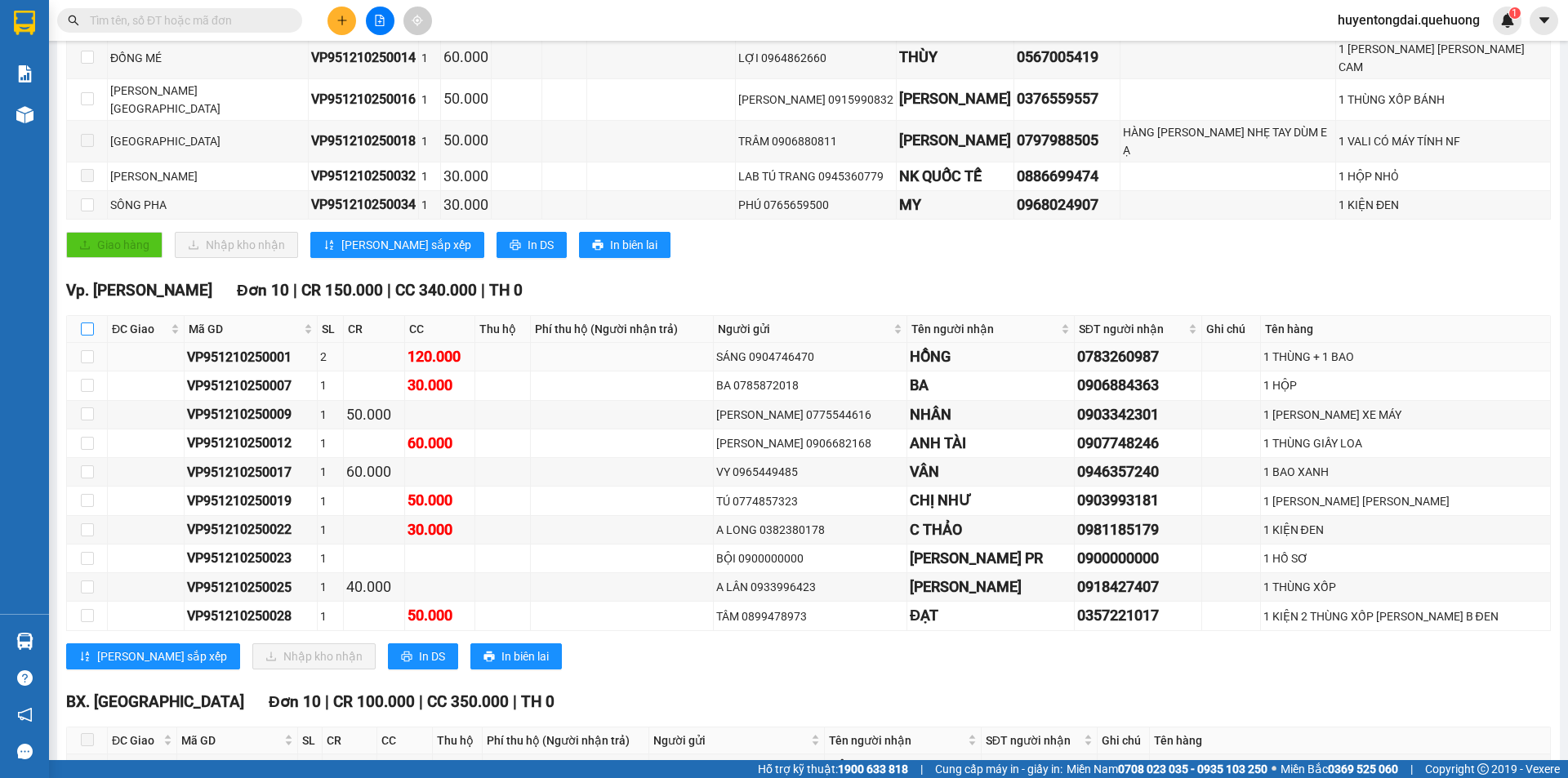
checkbox input "true"
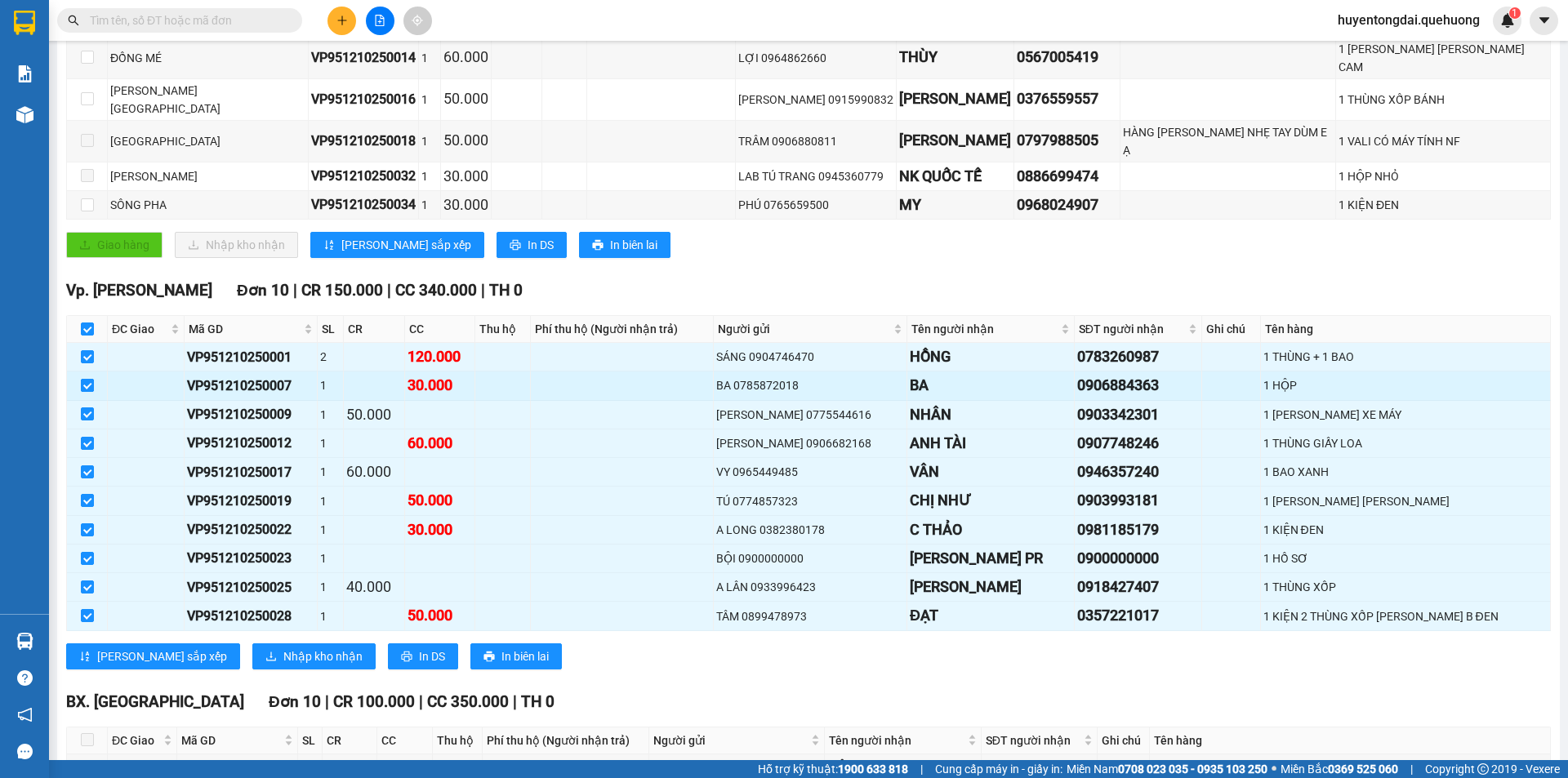
click at [86, 379] on input "checkbox" at bounding box center [87, 385] width 13 height 13
checkbox input "false"
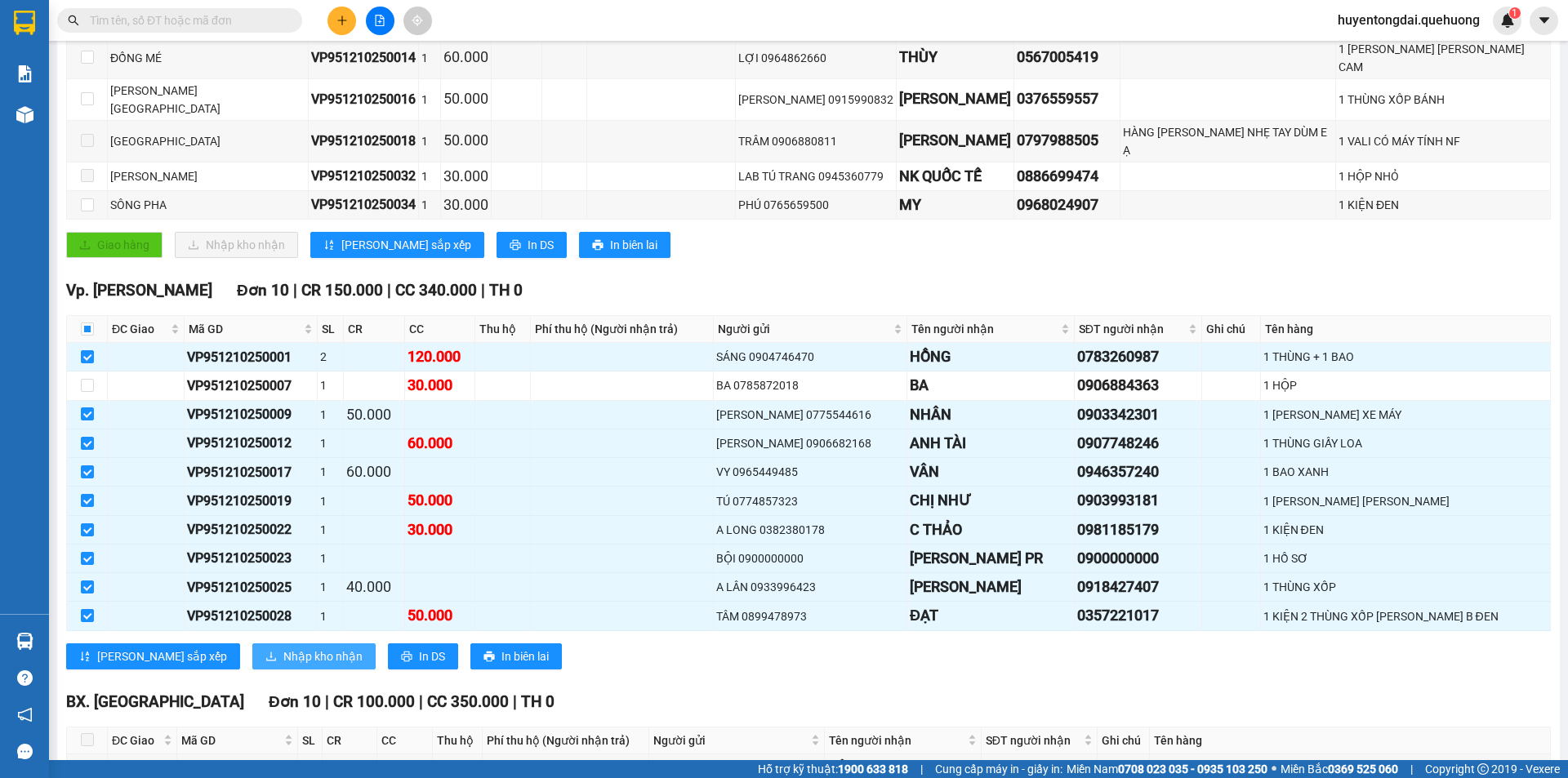
click at [284, 647] on span "Nhập kho nhận" at bounding box center [323, 655] width 79 height 18
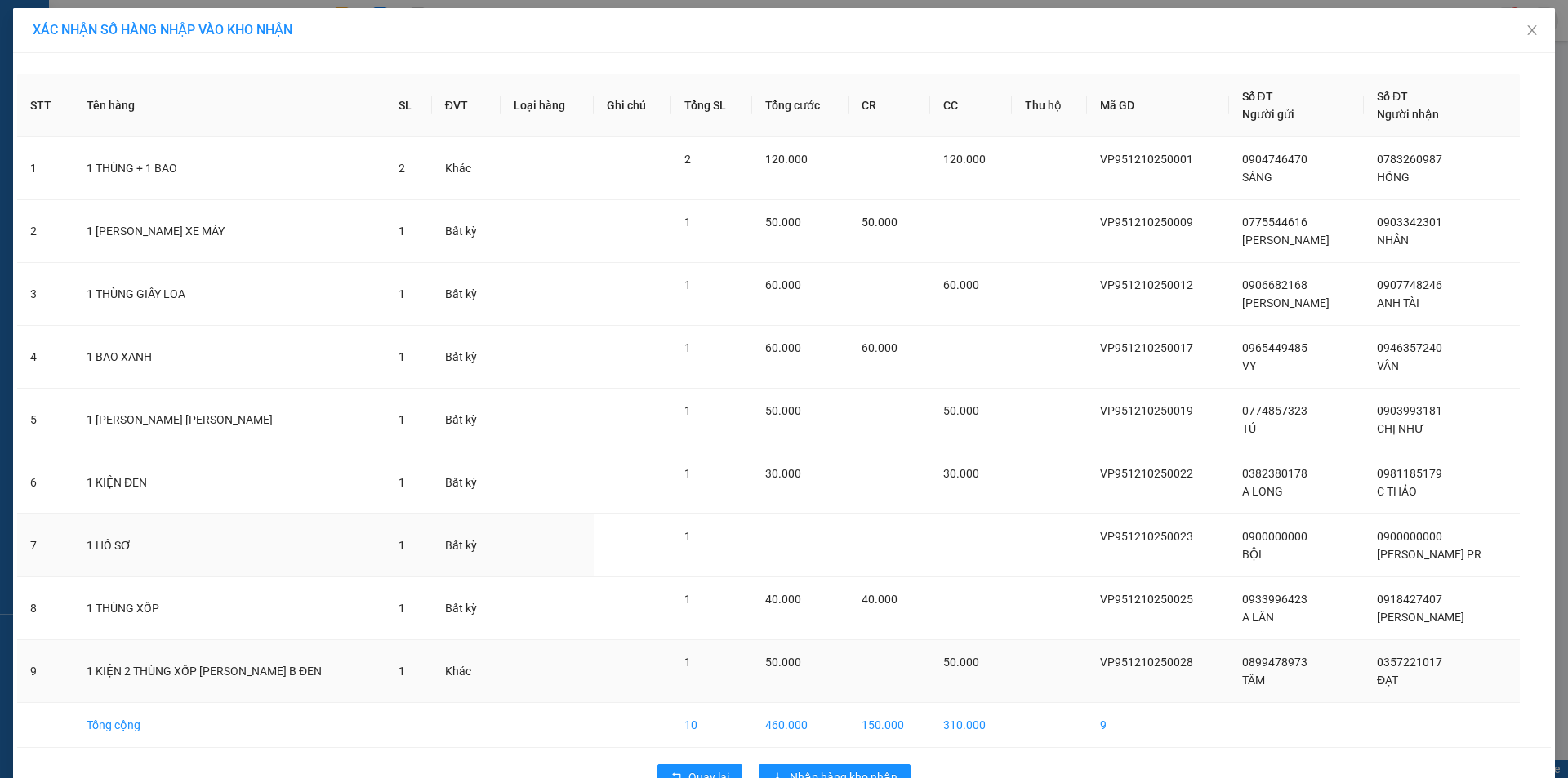
scroll to position [44, 0]
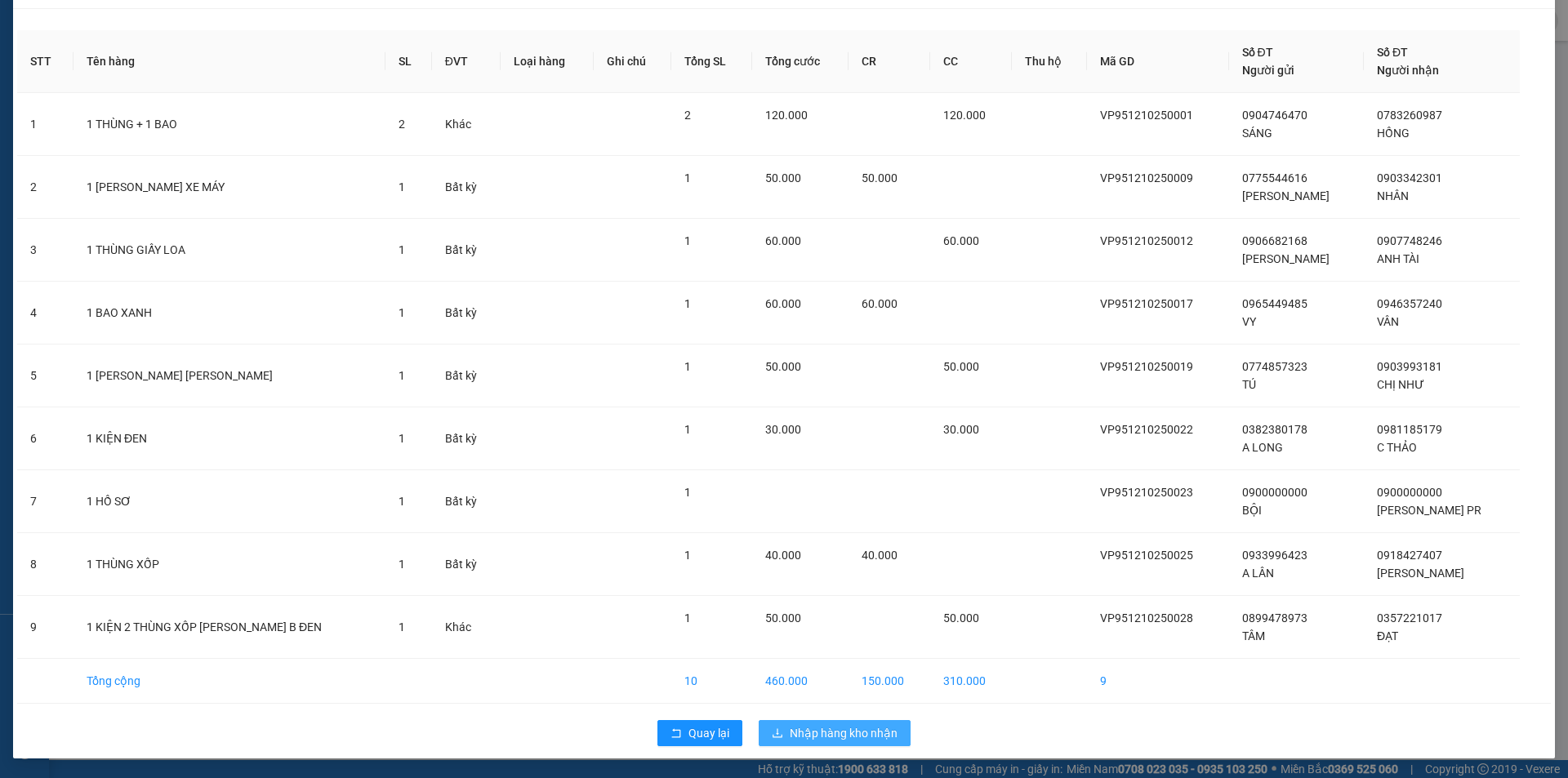
click at [829, 728] on span "Nhập hàng kho nhận" at bounding box center [843, 732] width 108 height 18
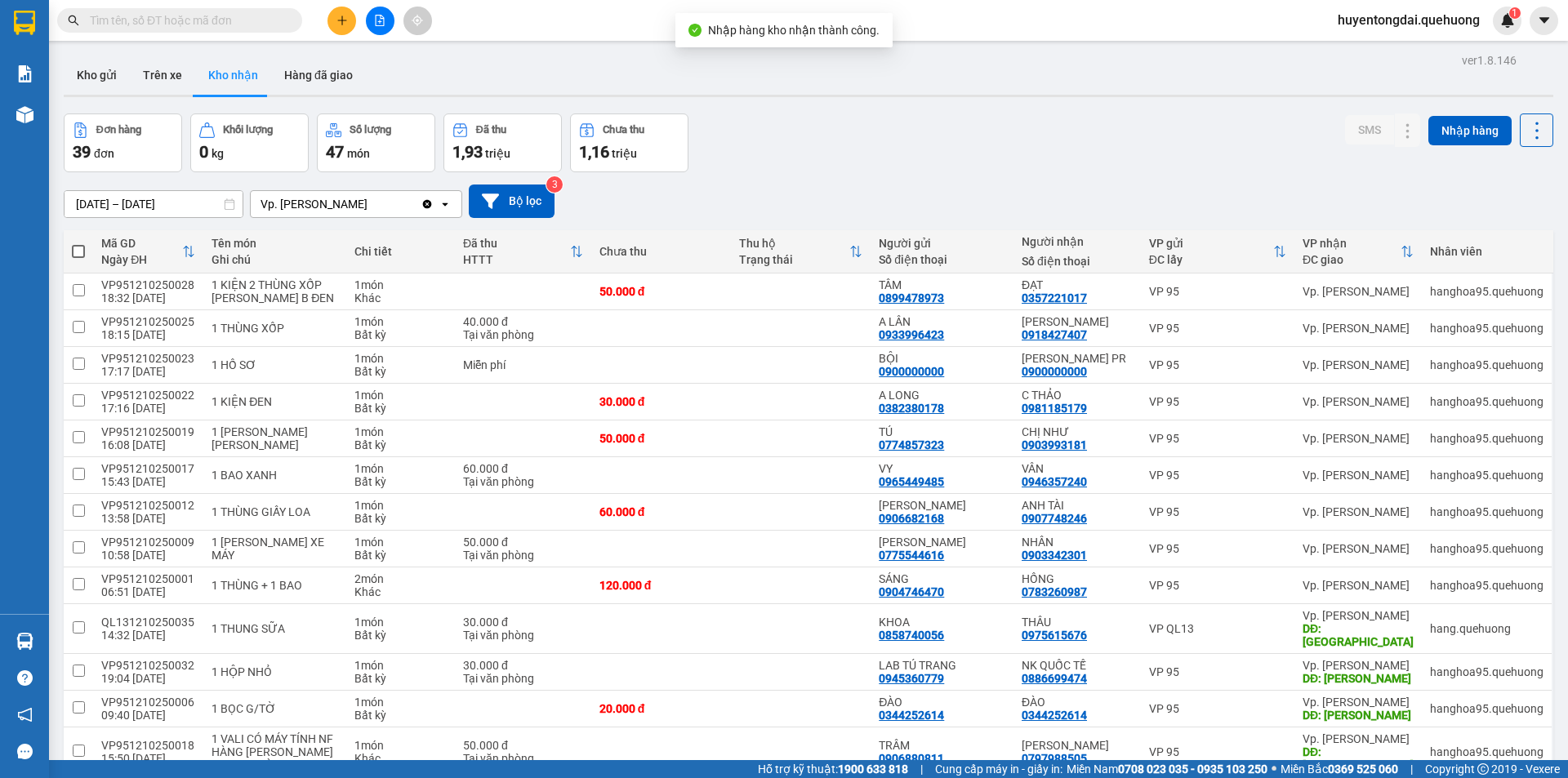
click at [387, 17] on button at bounding box center [381, 21] width 29 height 29
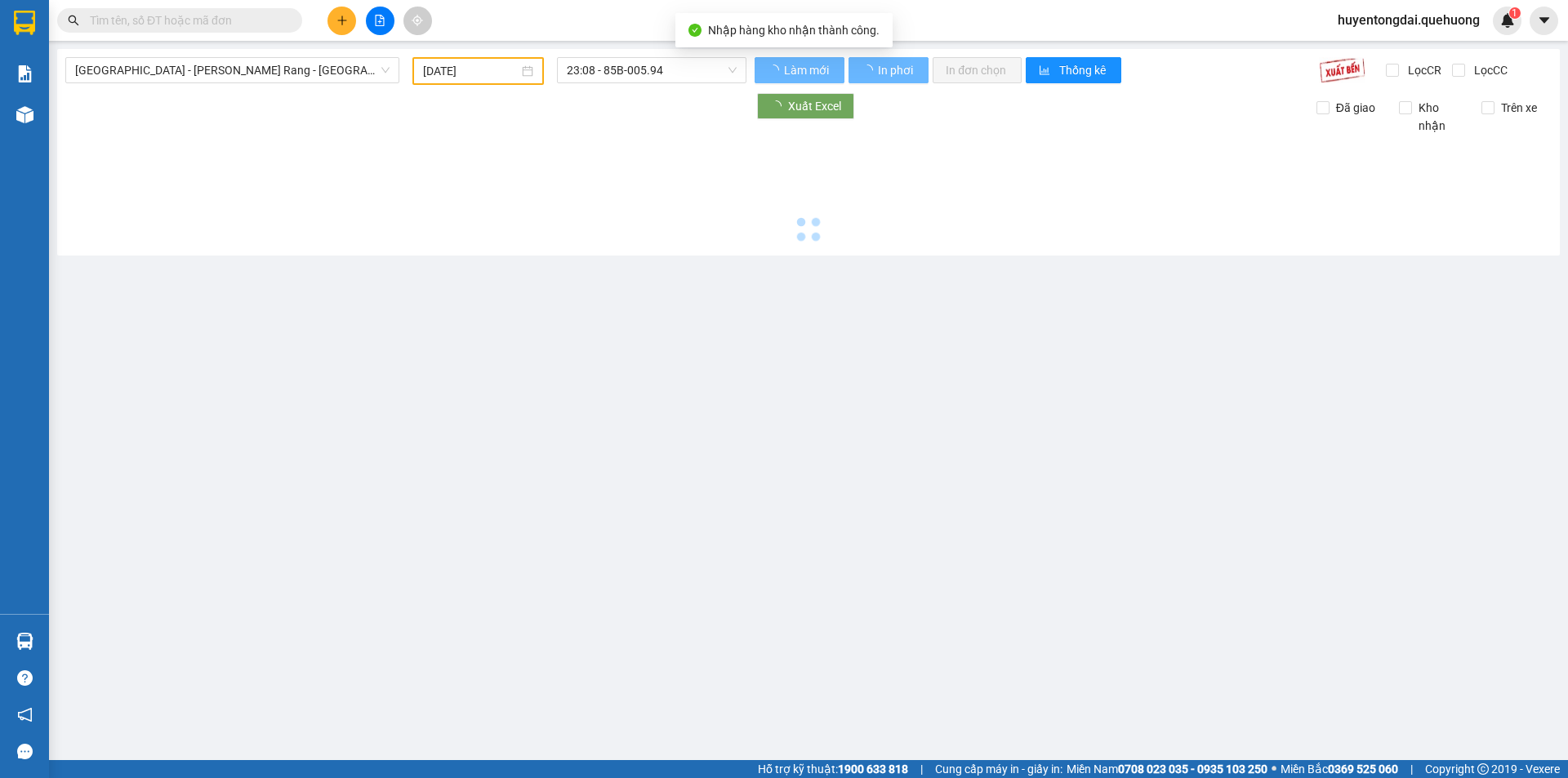
type input "[DATE]"
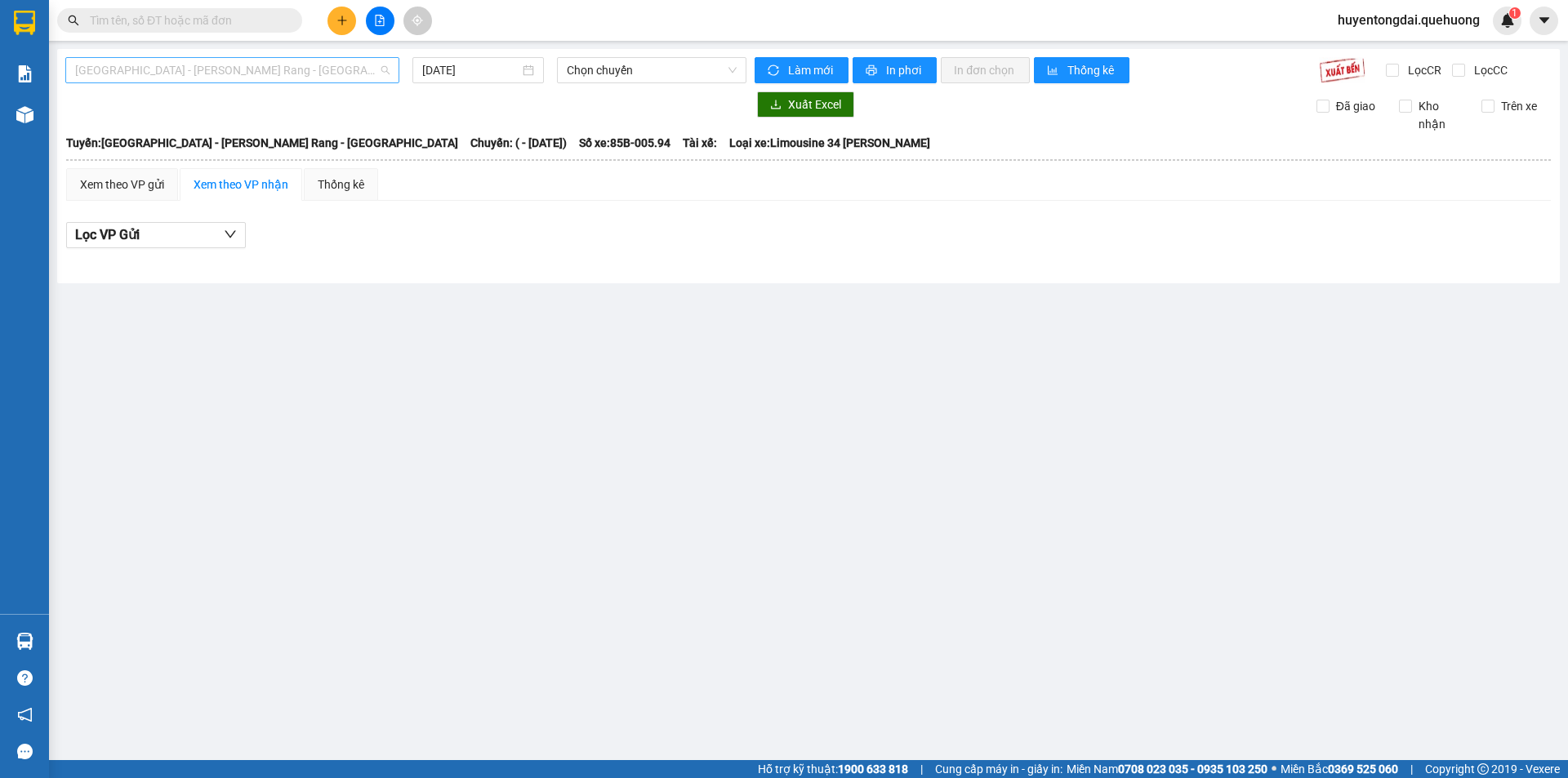
click at [273, 70] on span "[GEOGRAPHIC_DATA] - [PERSON_NAME] Rang - [GEOGRAPHIC_DATA]" at bounding box center [232, 70] width 314 height 25
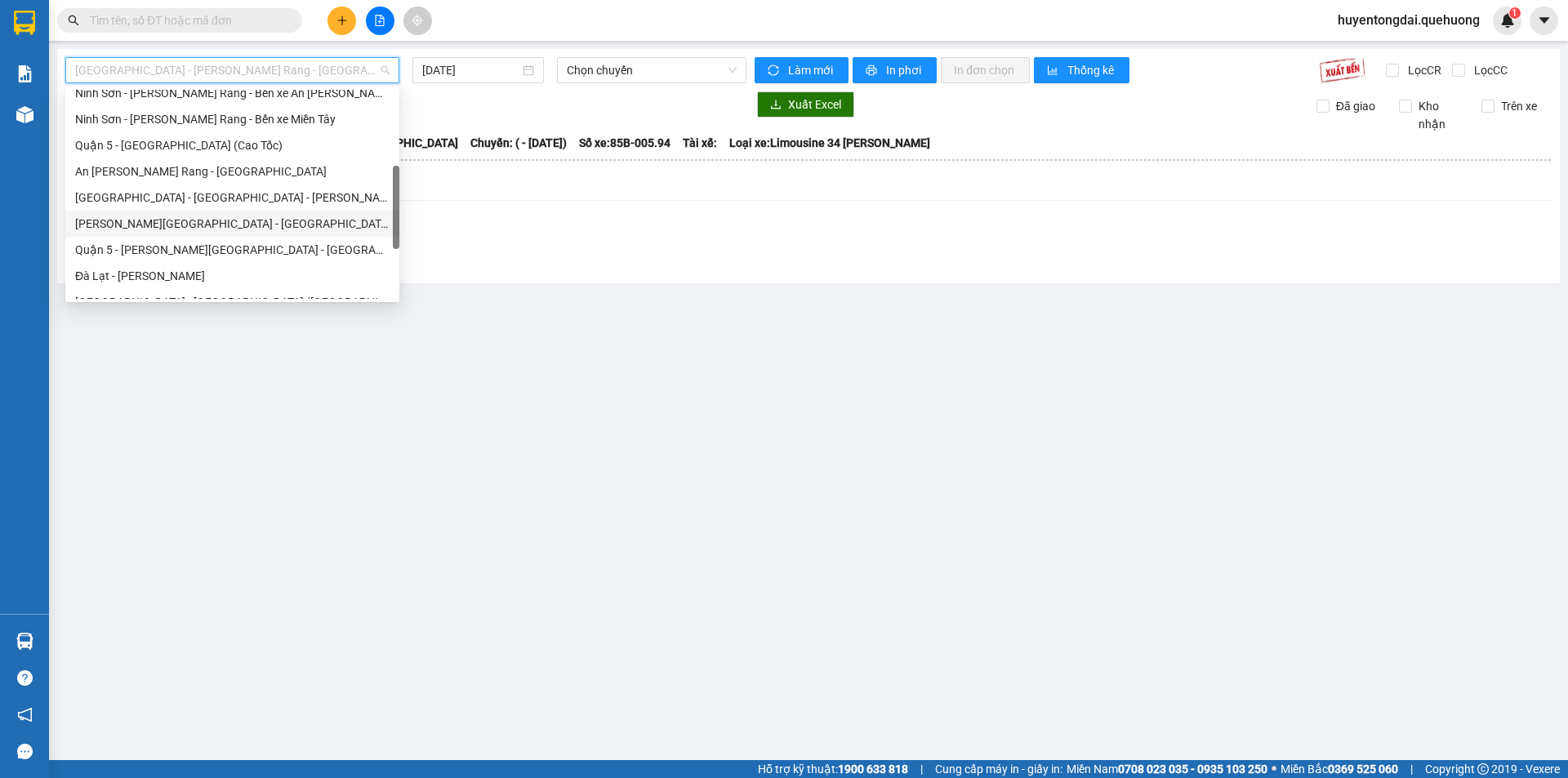
scroll to position [444, 0]
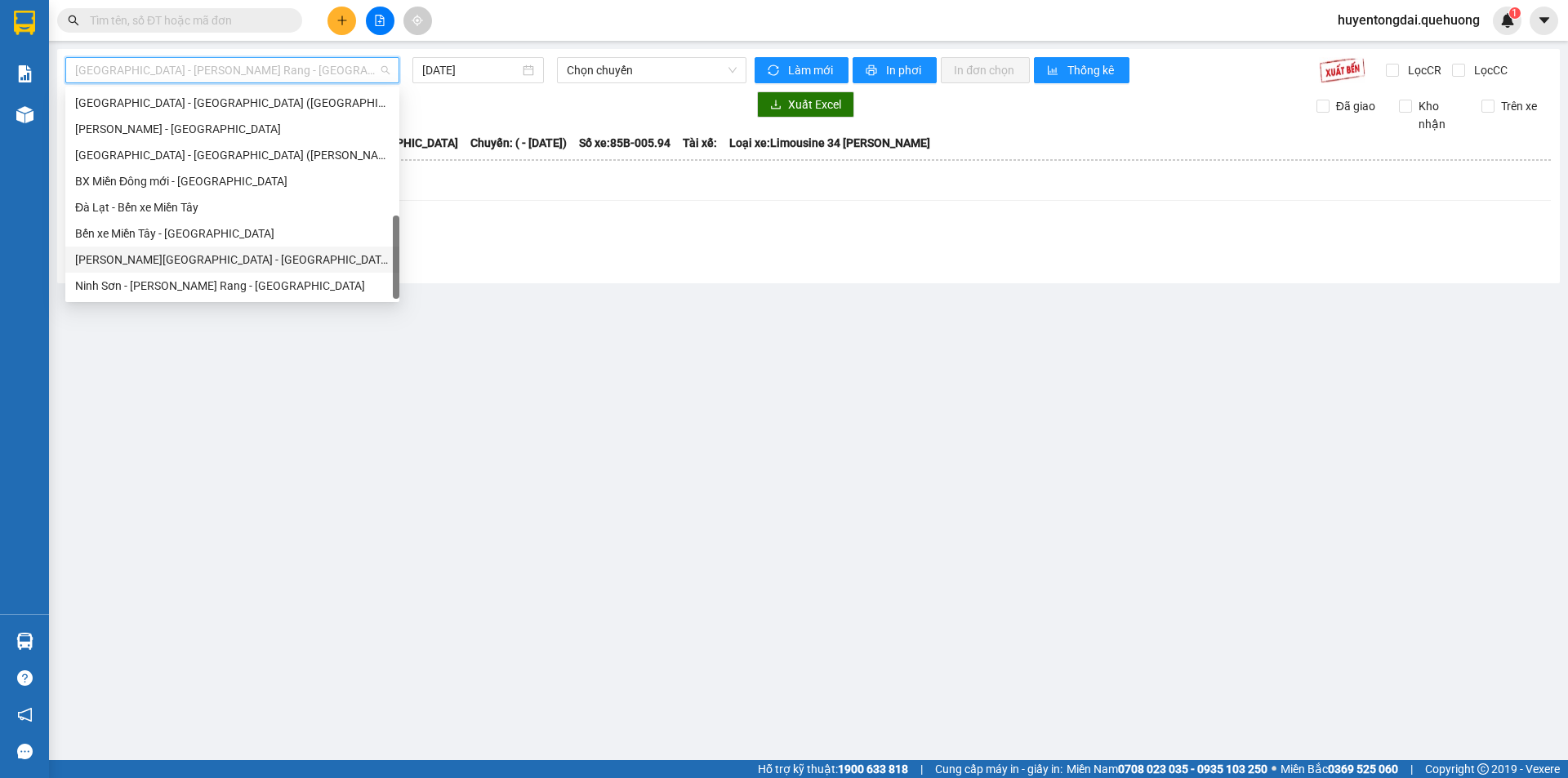
click at [188, 261] on div "[PERSON_NAME][GEOGRAPHIC_DATA] - [GEOGRAPHIC_DATA]" at bounding box center [232, 259] width 314 height 18
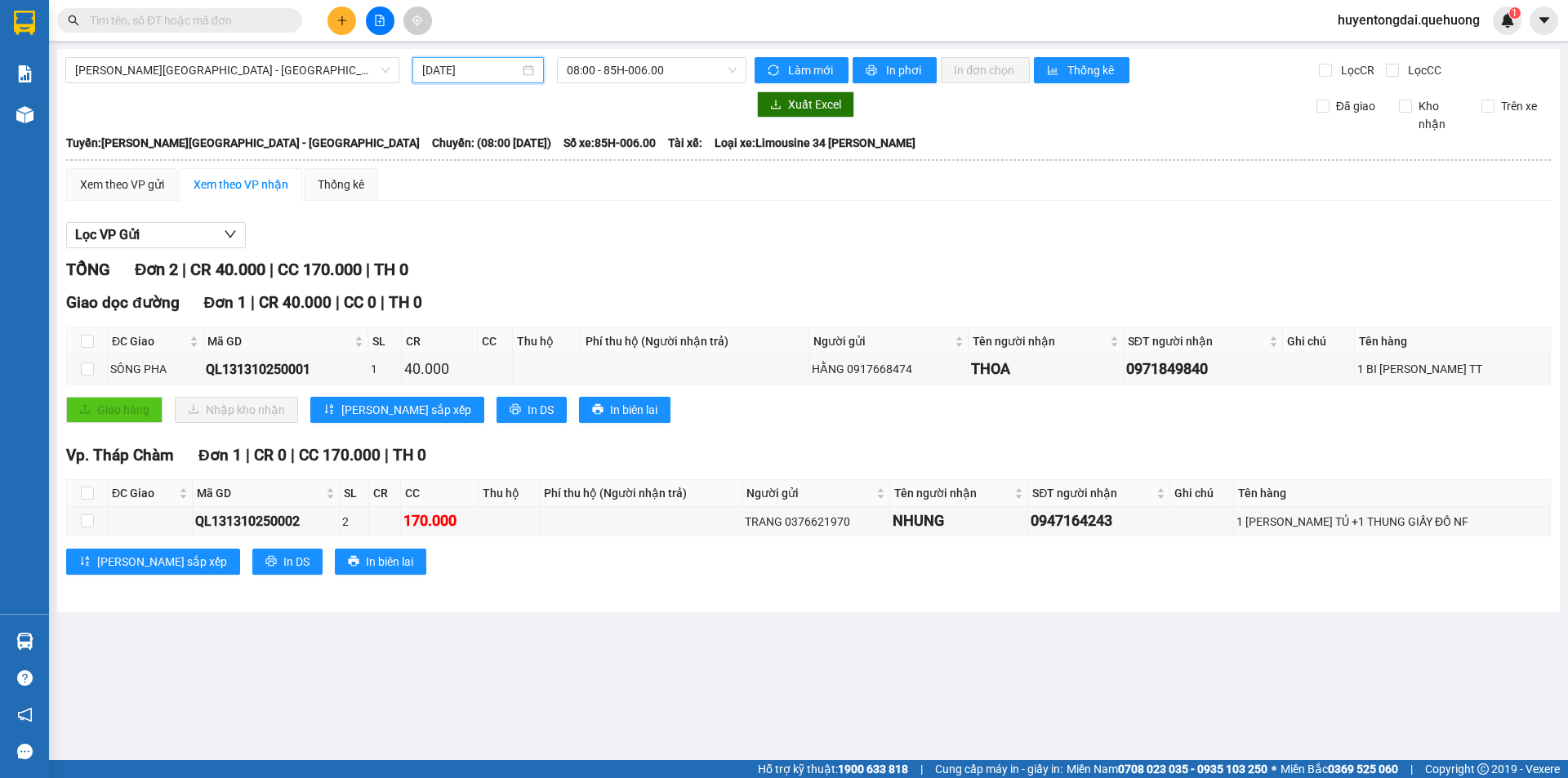
click at [468, 72] on input "[DATE]" at bounding box center [471, 70] width 97 height 18
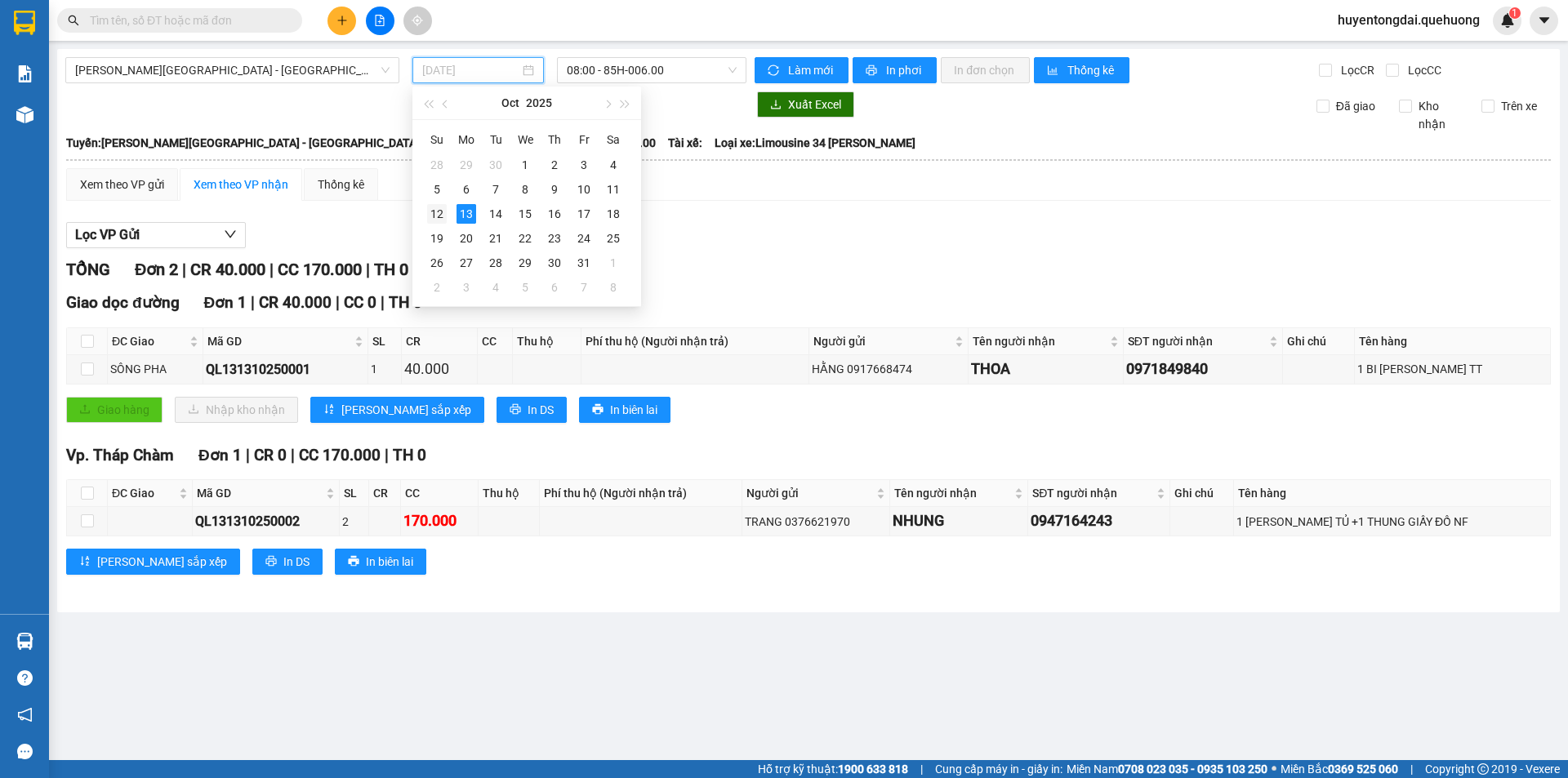
click at [434, 214] on div "12" at bounding box center [436, 214] width 20 height 20
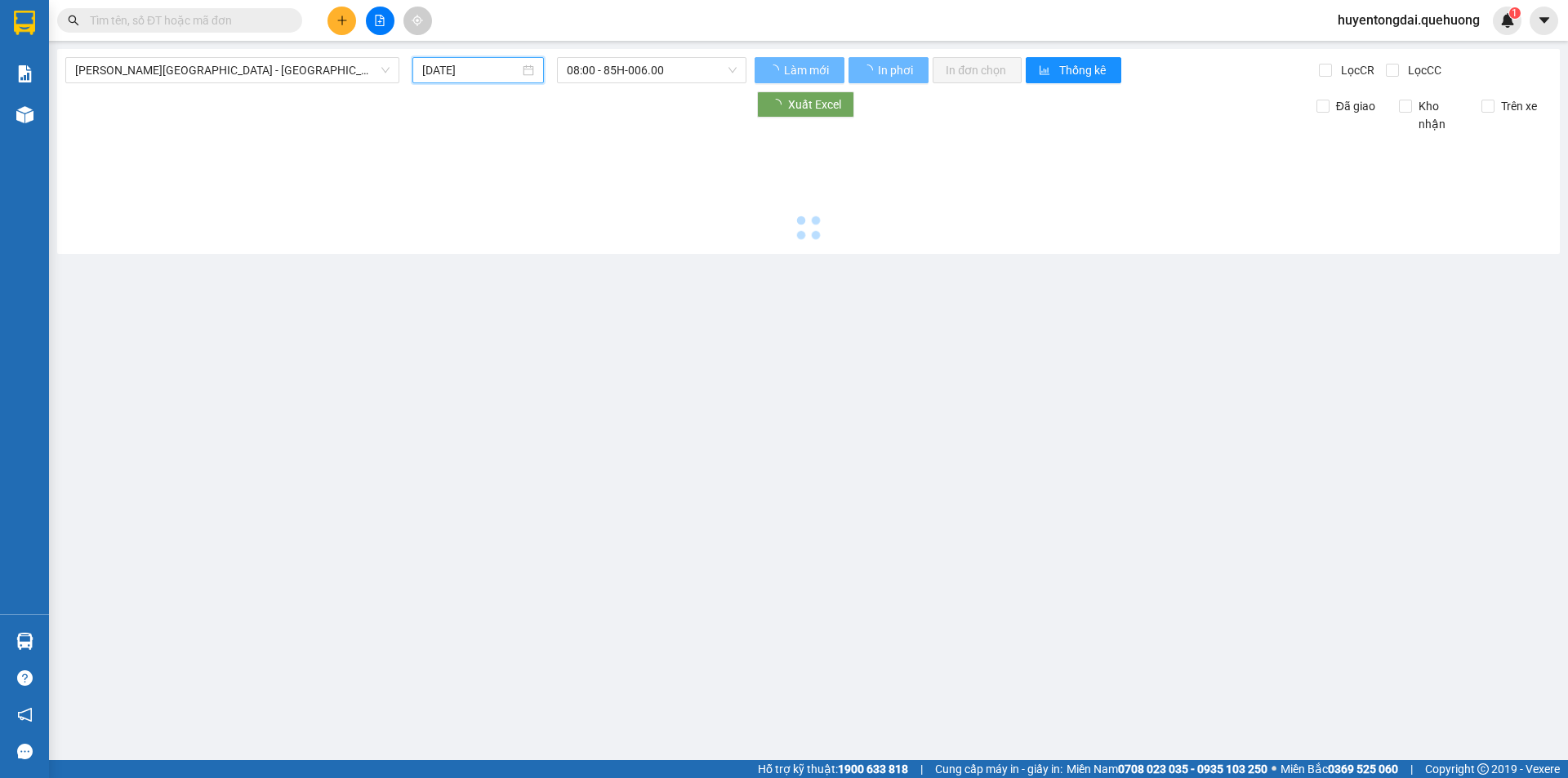
type input "[DATE]"
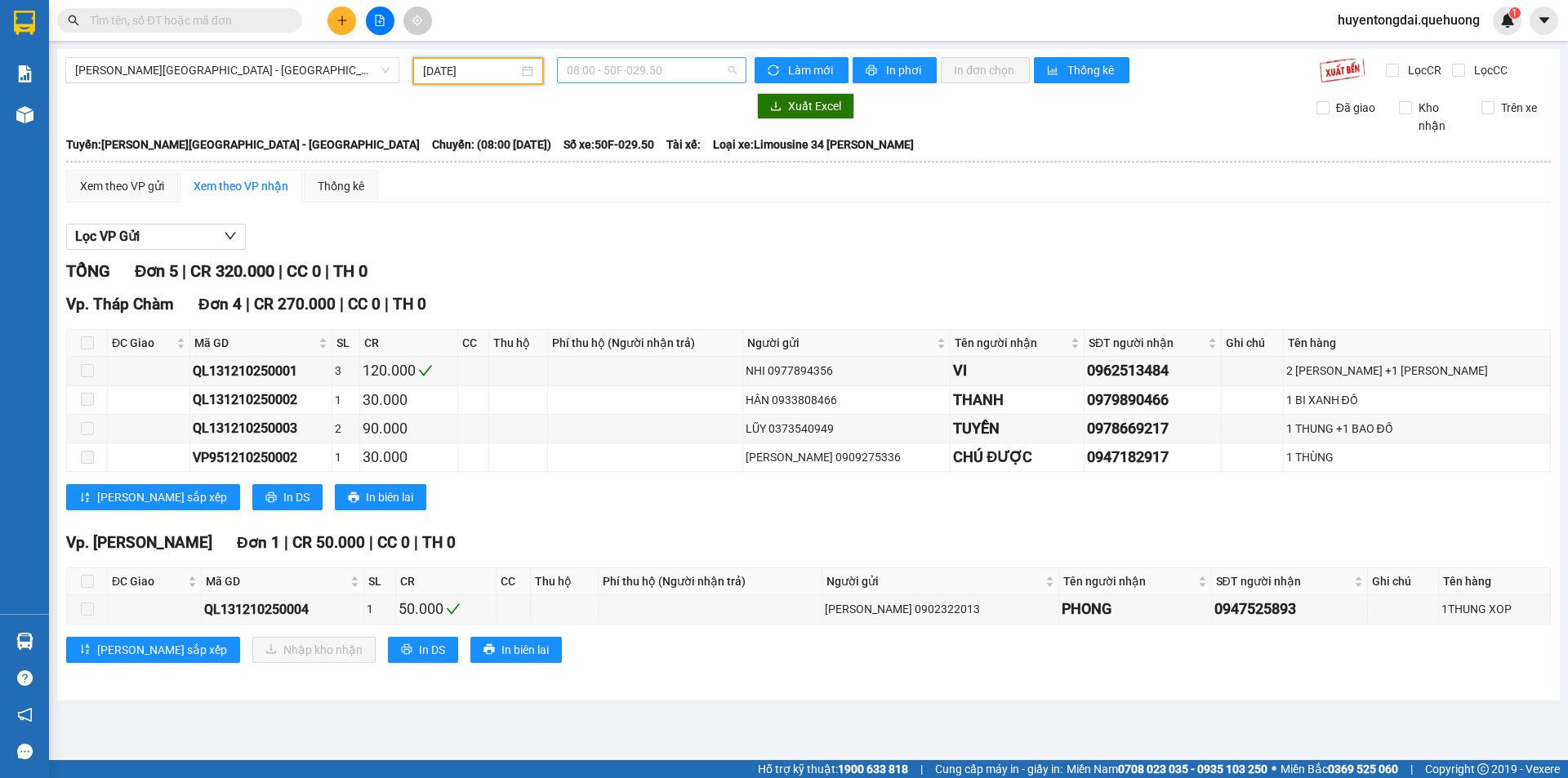
drag, startPoint x: 640, startPoint y: 72, endPoint x: 637, endPoint y: 174, distance: 102.0
click at [640, 72] on span "08:00 - 50F-029.50" at bounding box center [651, 70] width 169 height 25
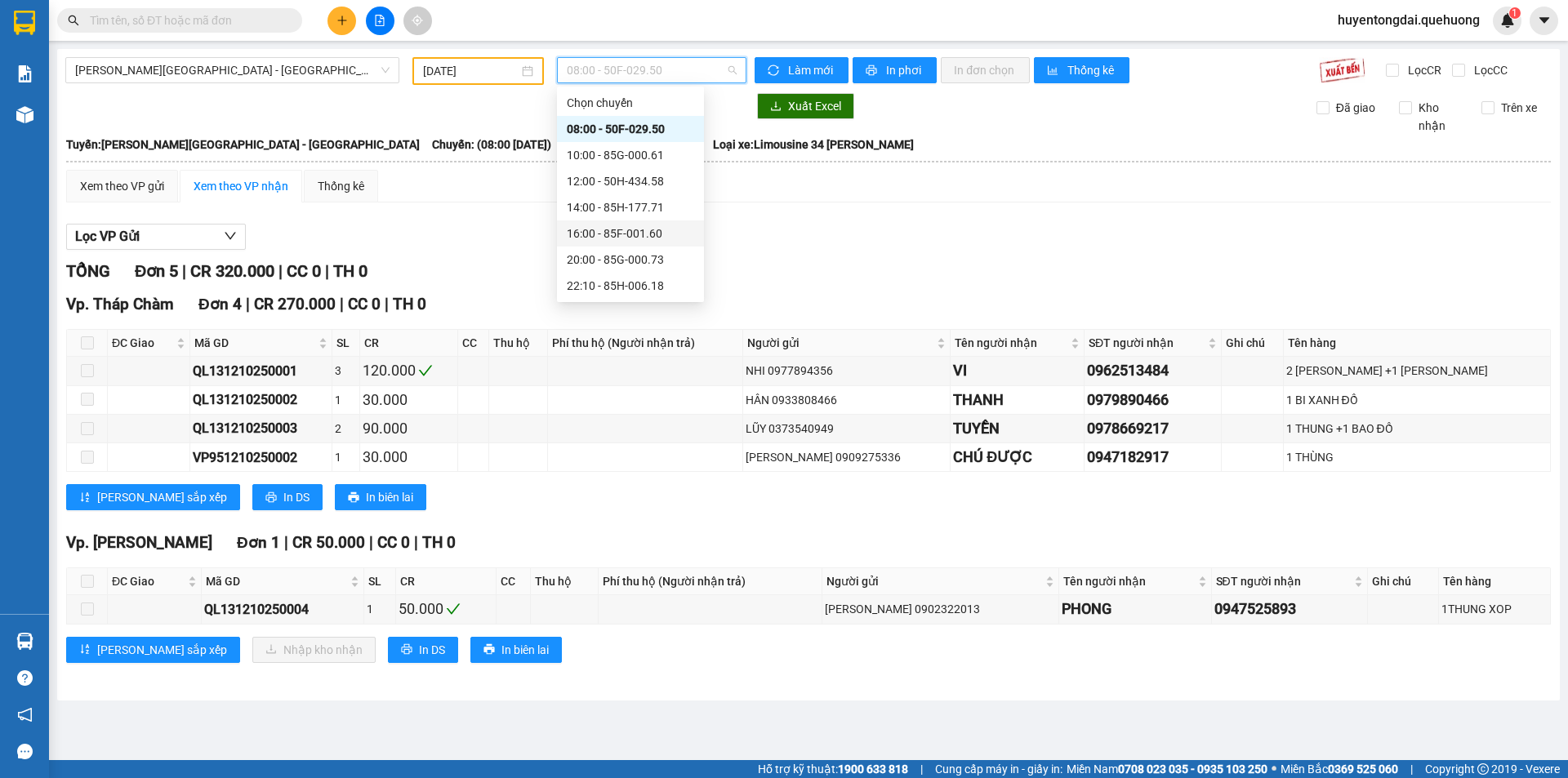
scroll to position [157, 0]
click at [589, 157] on div "23:01 - 85F-000.30" at bounding box center [630, 155] width 128 height 18
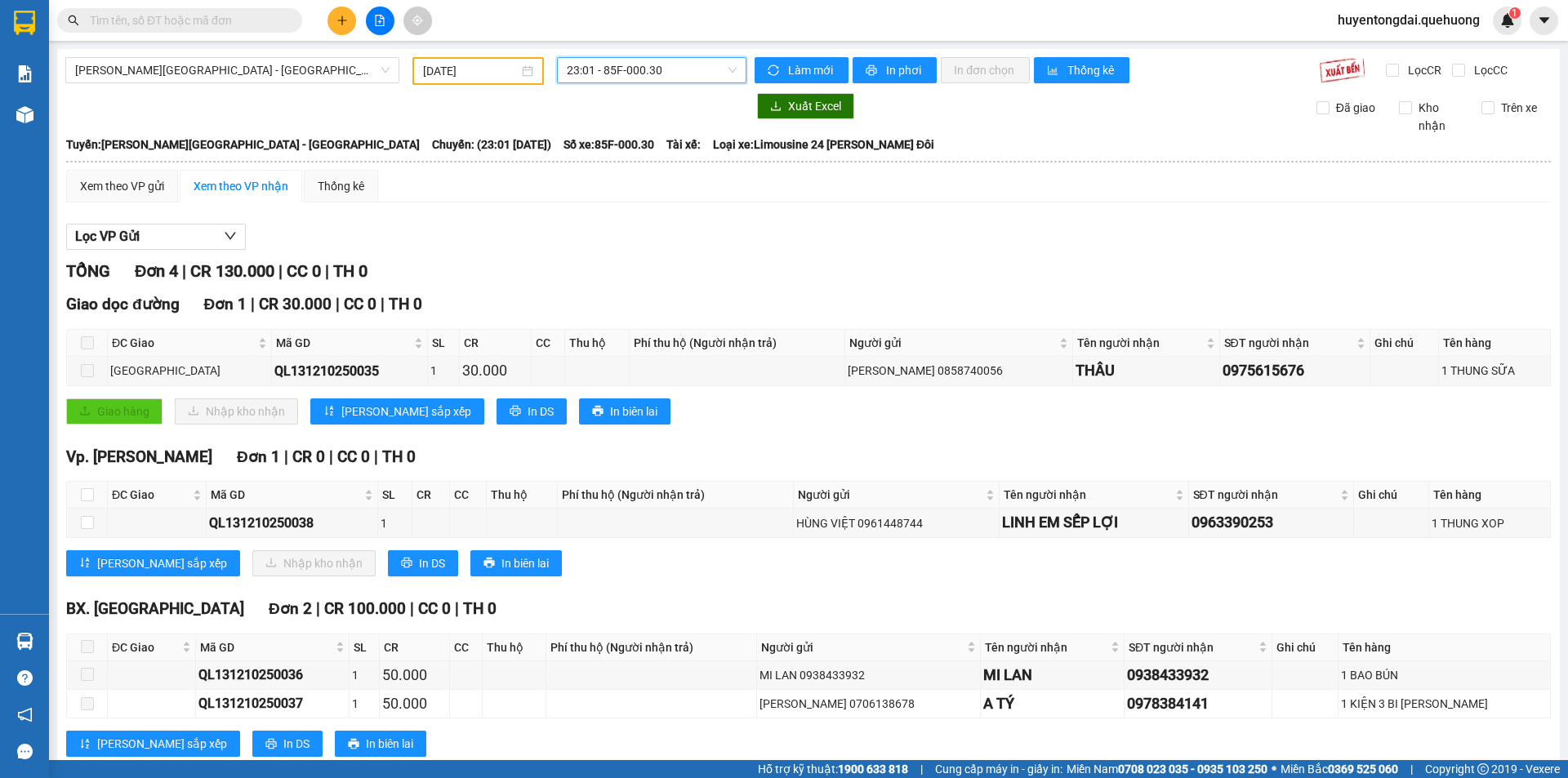
scroll to position [43, 0]
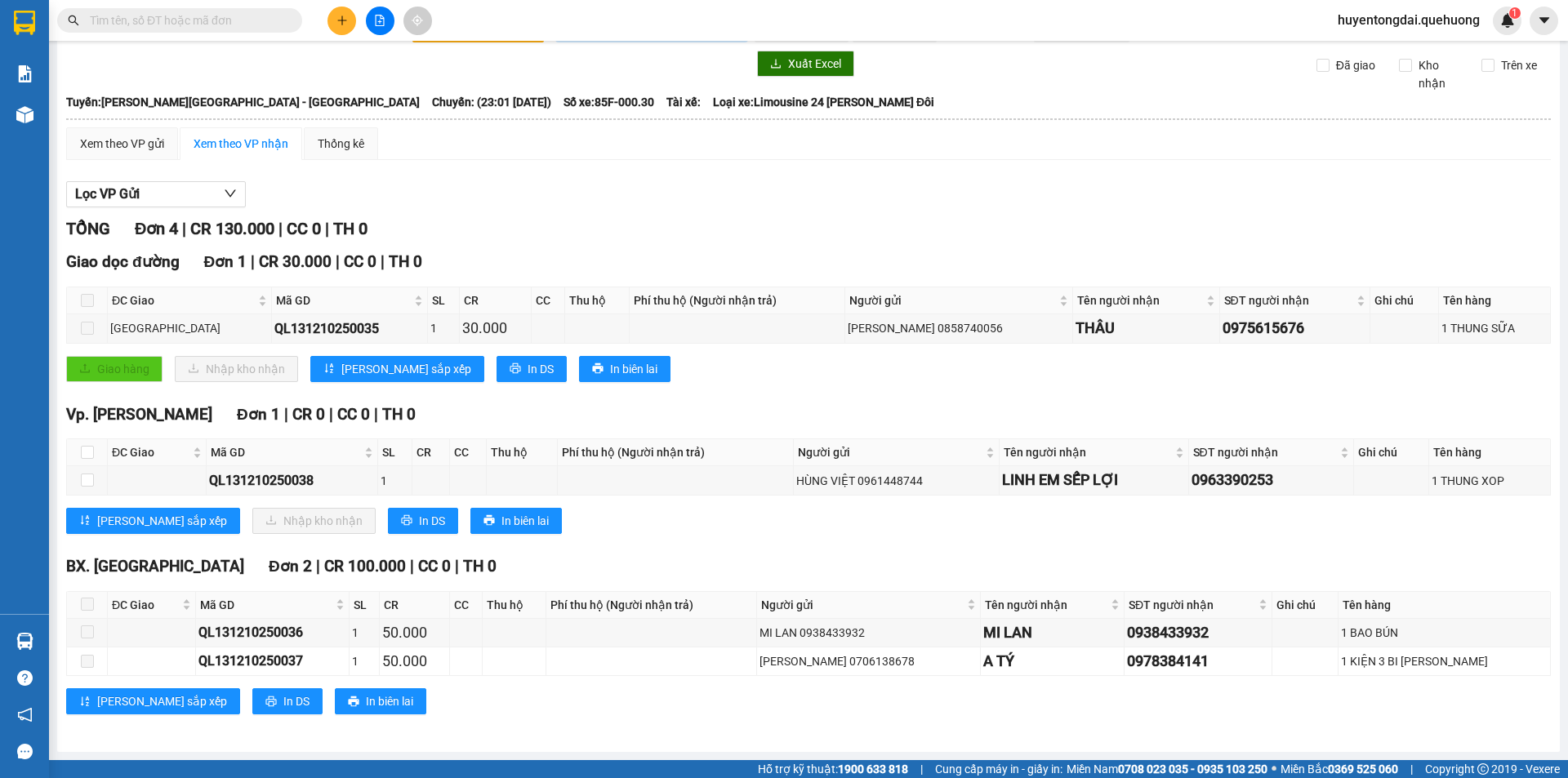
click at [83, 298] on span at bounding box center [87, 300] width 13 height 13
click at [89, 303] on span at bounding box center [87, 300] width 13 height 13
click at [91, 444] on label at bounding box center [87, 452] width 13 height 18
click at [91, 445] on input "checkbox" at bounding box center [87, 451] width 13 height 13
checkbox input "true"
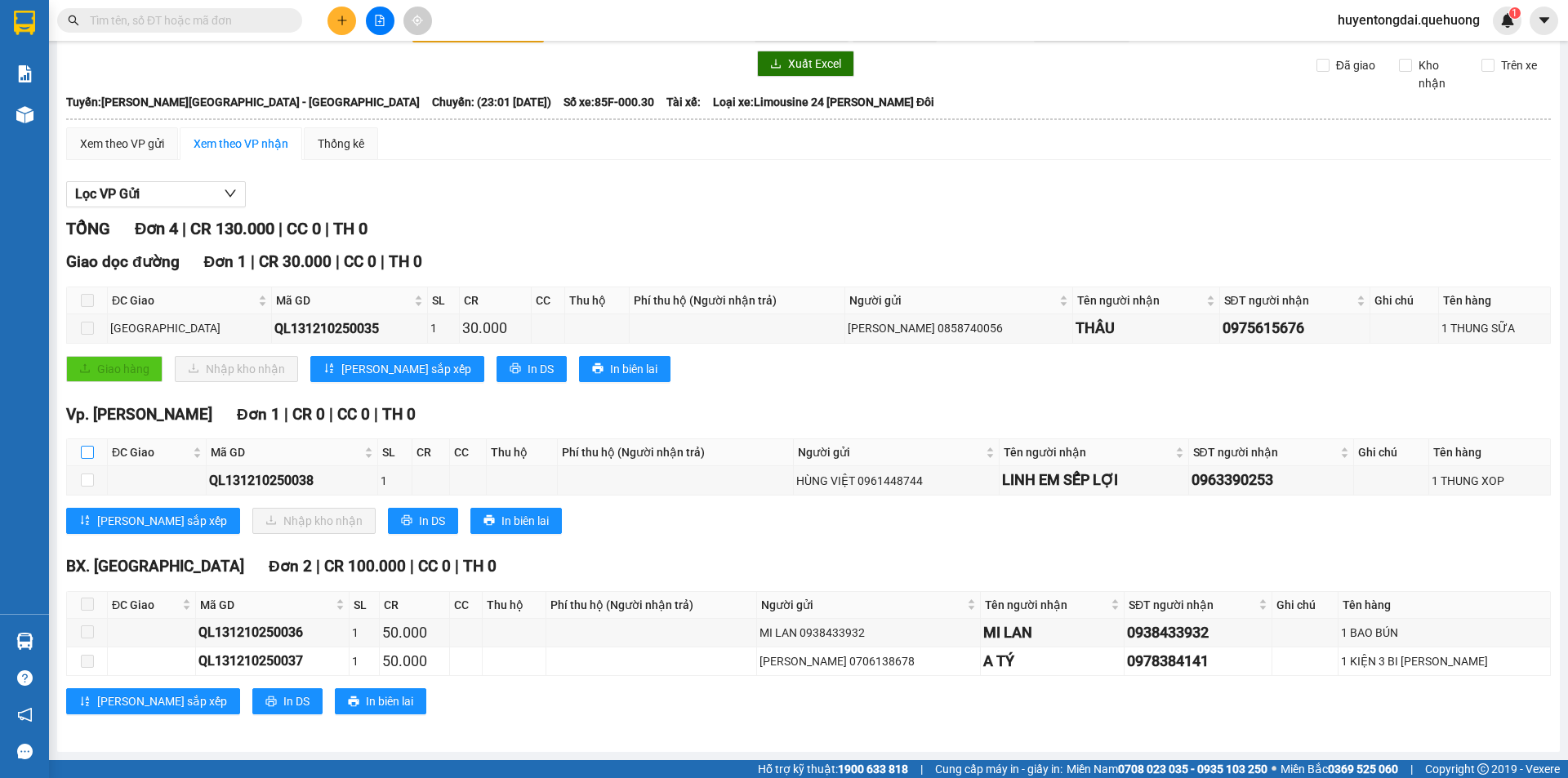
checkbox input "true"
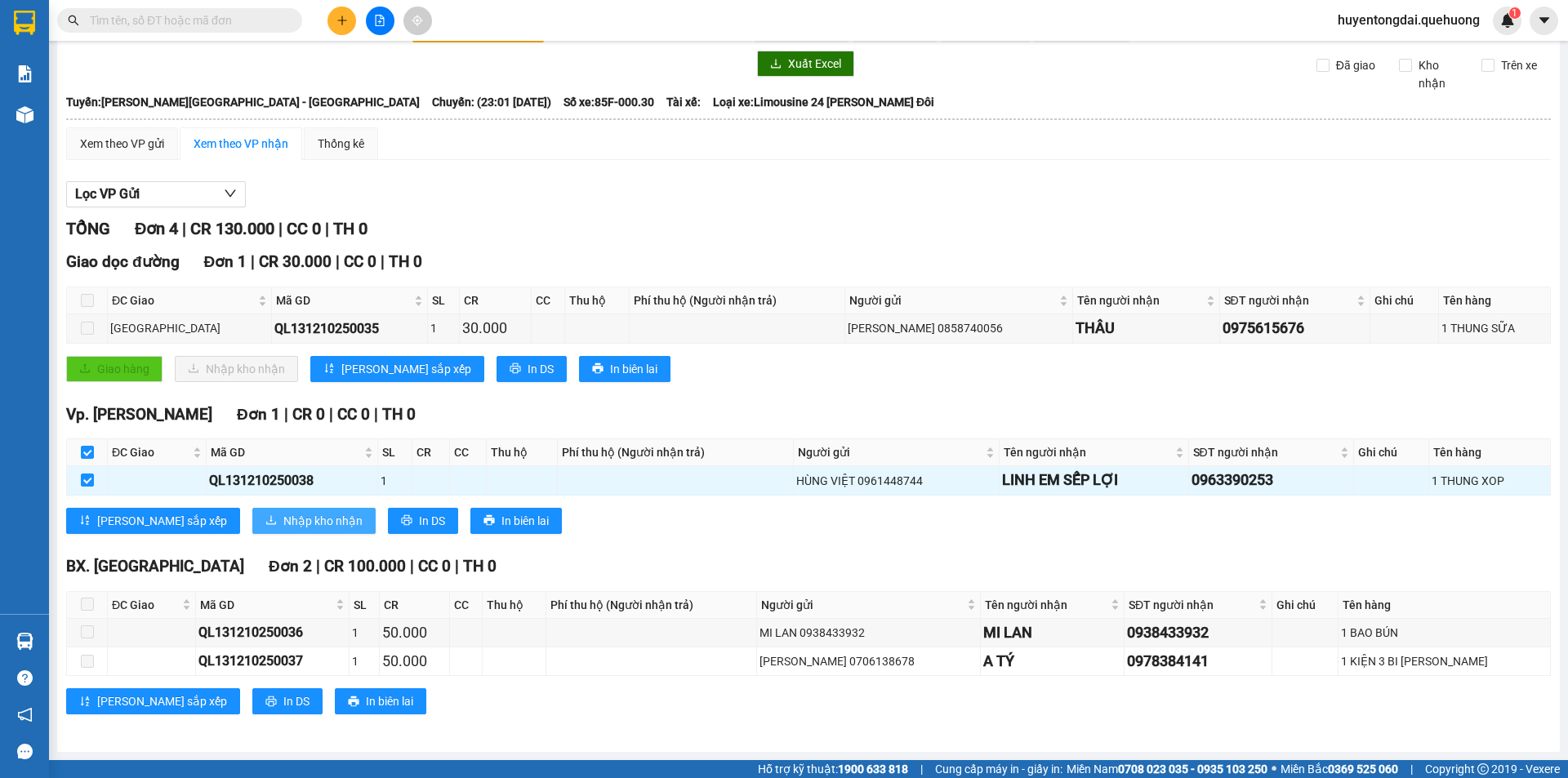
click at [284, 512] on span "Nhập kho nhận" at bounding box center [323, 520] width 79 height 18
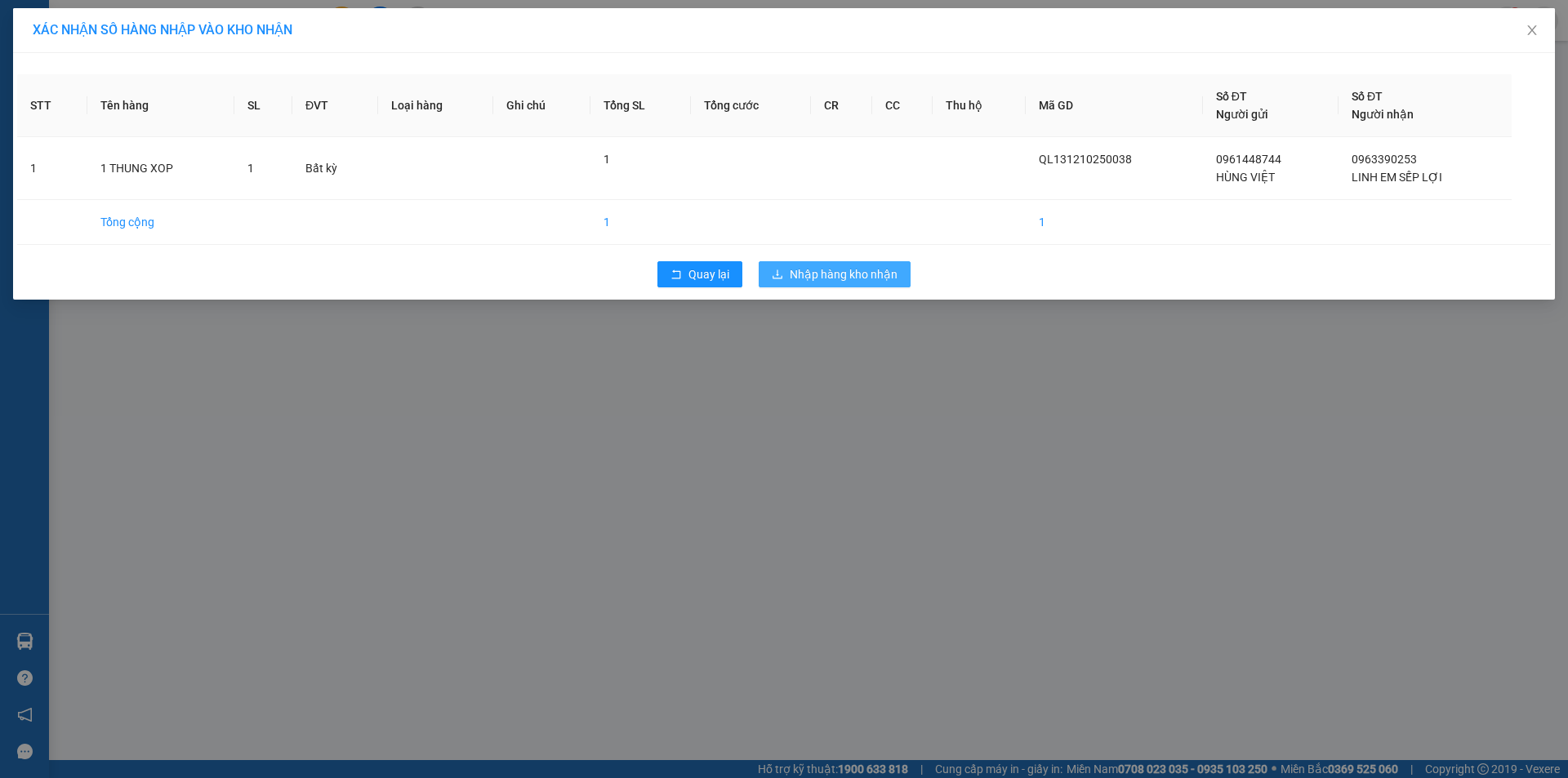
click at [842, 277] on span "Nhập hàng kho nhận" at bounding box center [843, 274] width 108 height 18
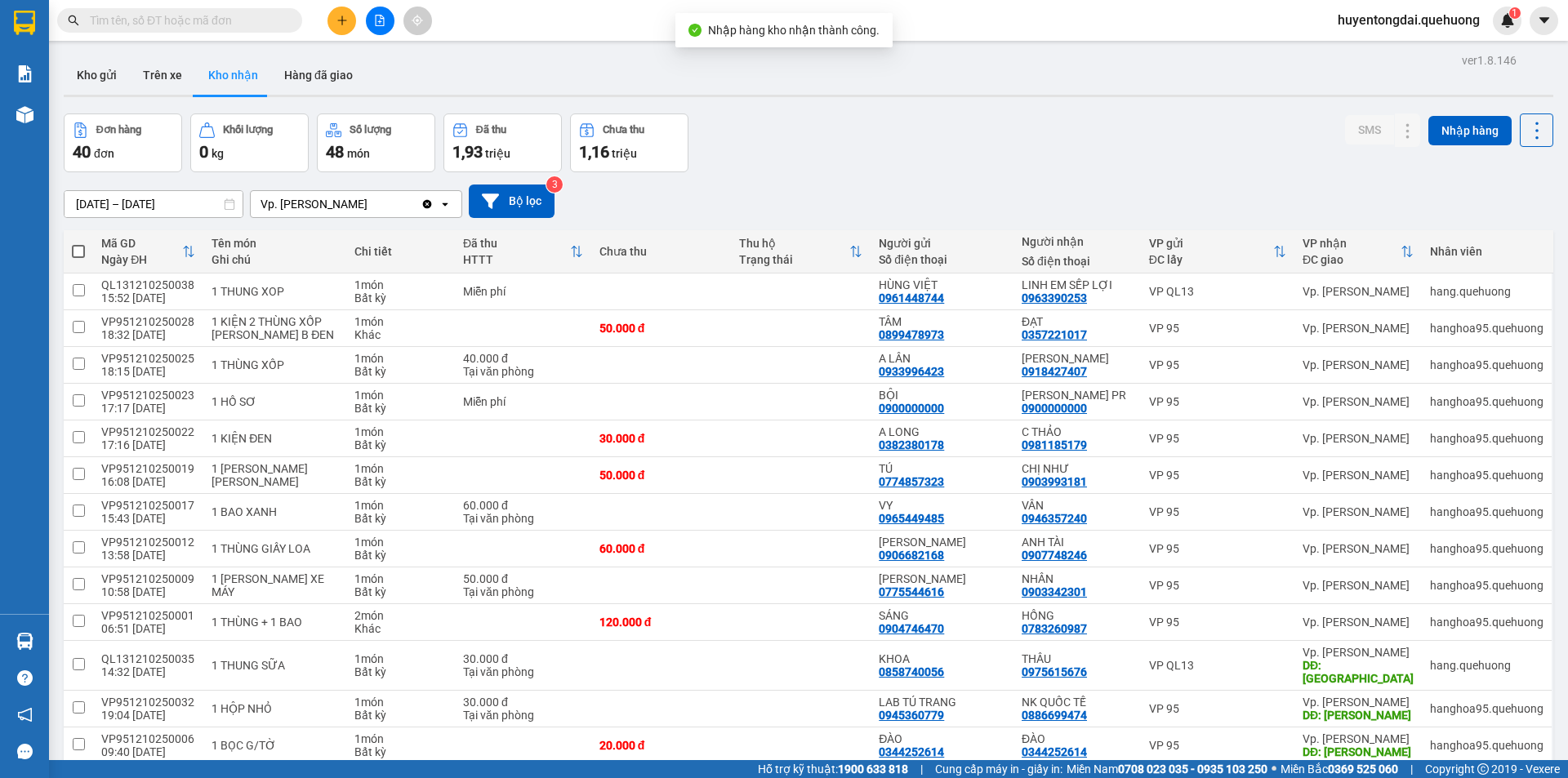
click at [372, 28] on button at bounding box center [381, 21] width 29 height 29
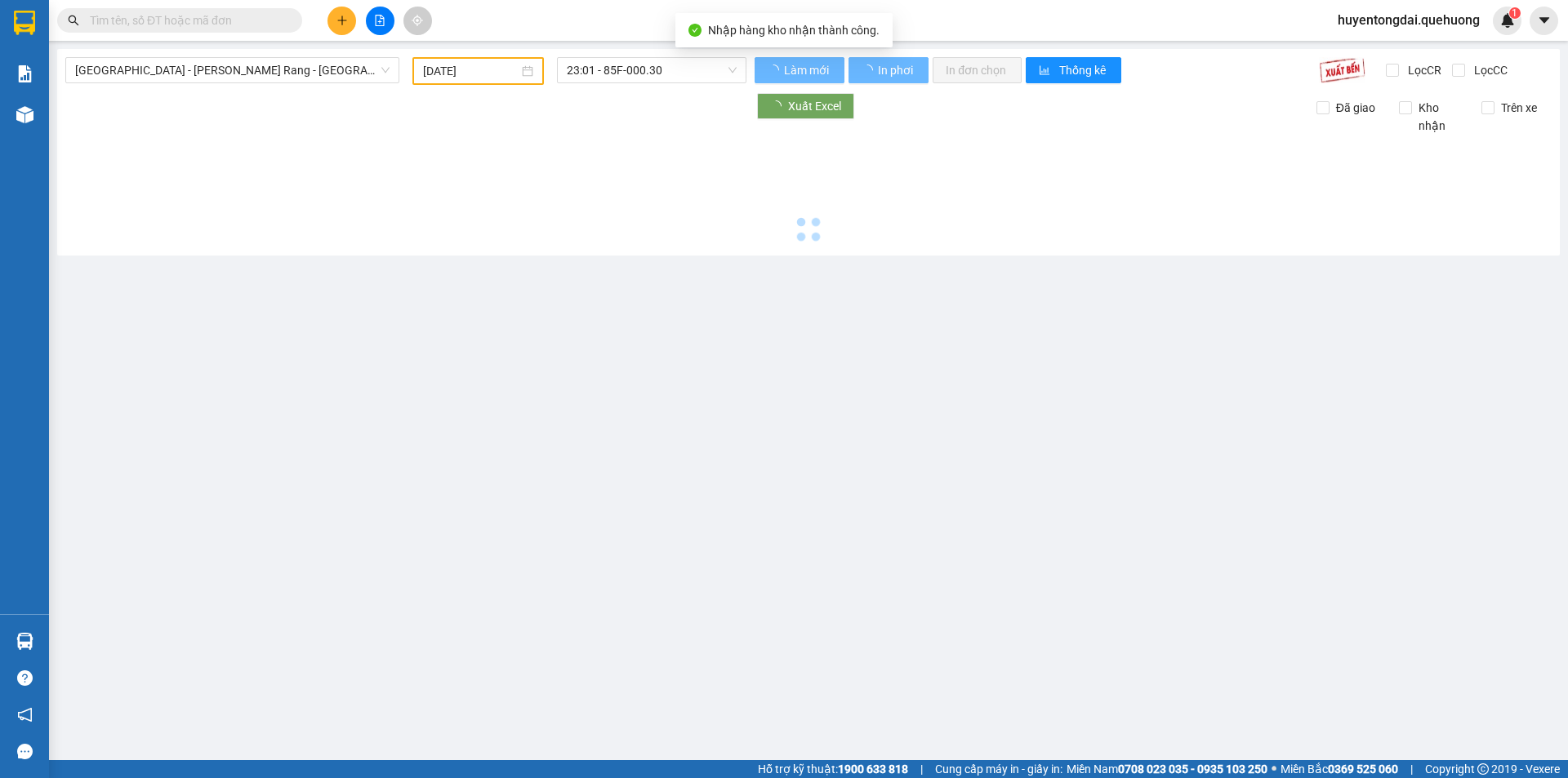
type input "[DATE]"
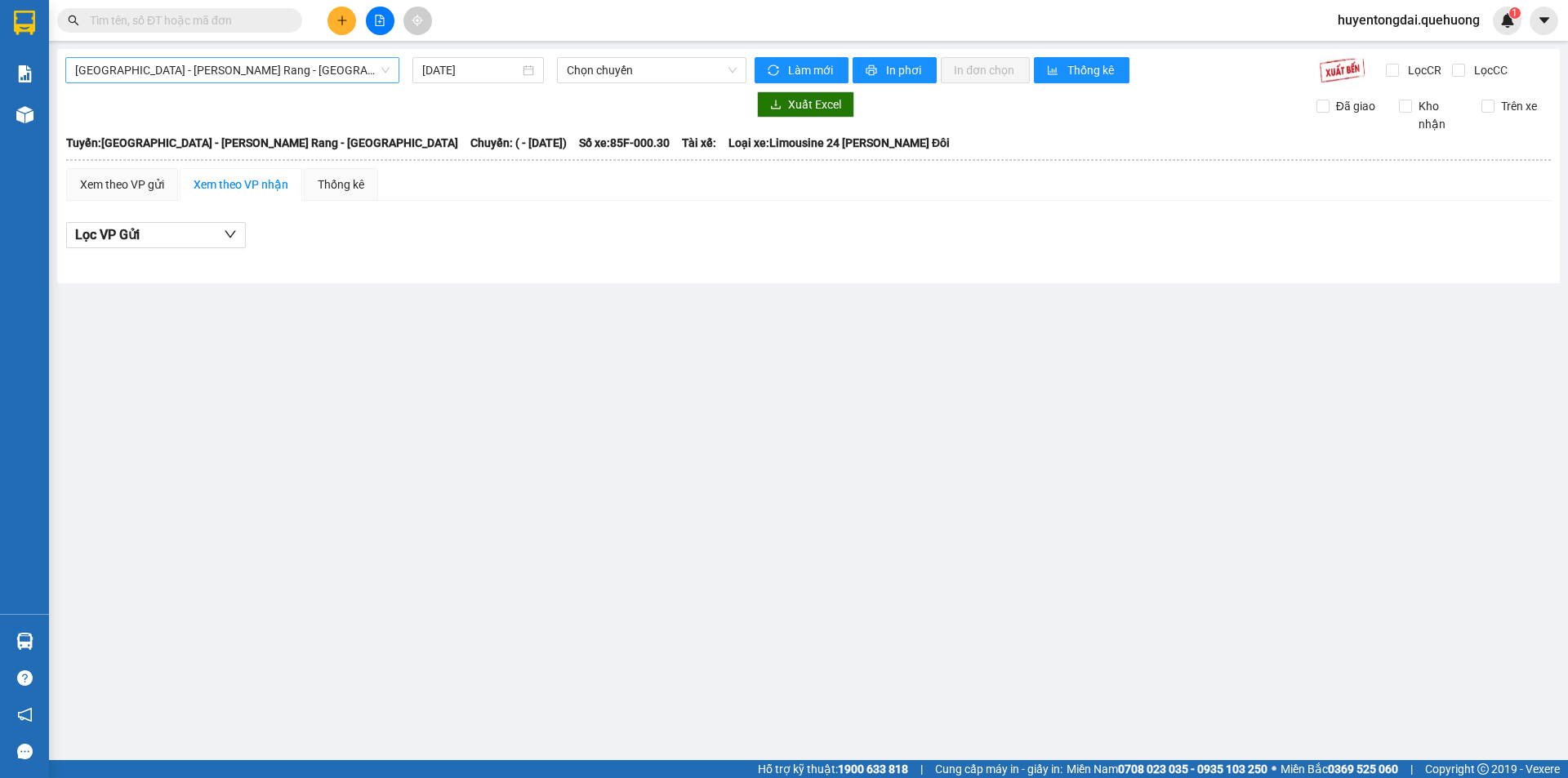
click at [288, 75] on span "[GEOGRAPHIC_DATA] - [PERSON_NAME] Rang - [GEOGRAPHIC_DATA]" at bounding box center [232, 70] width 314 height 25
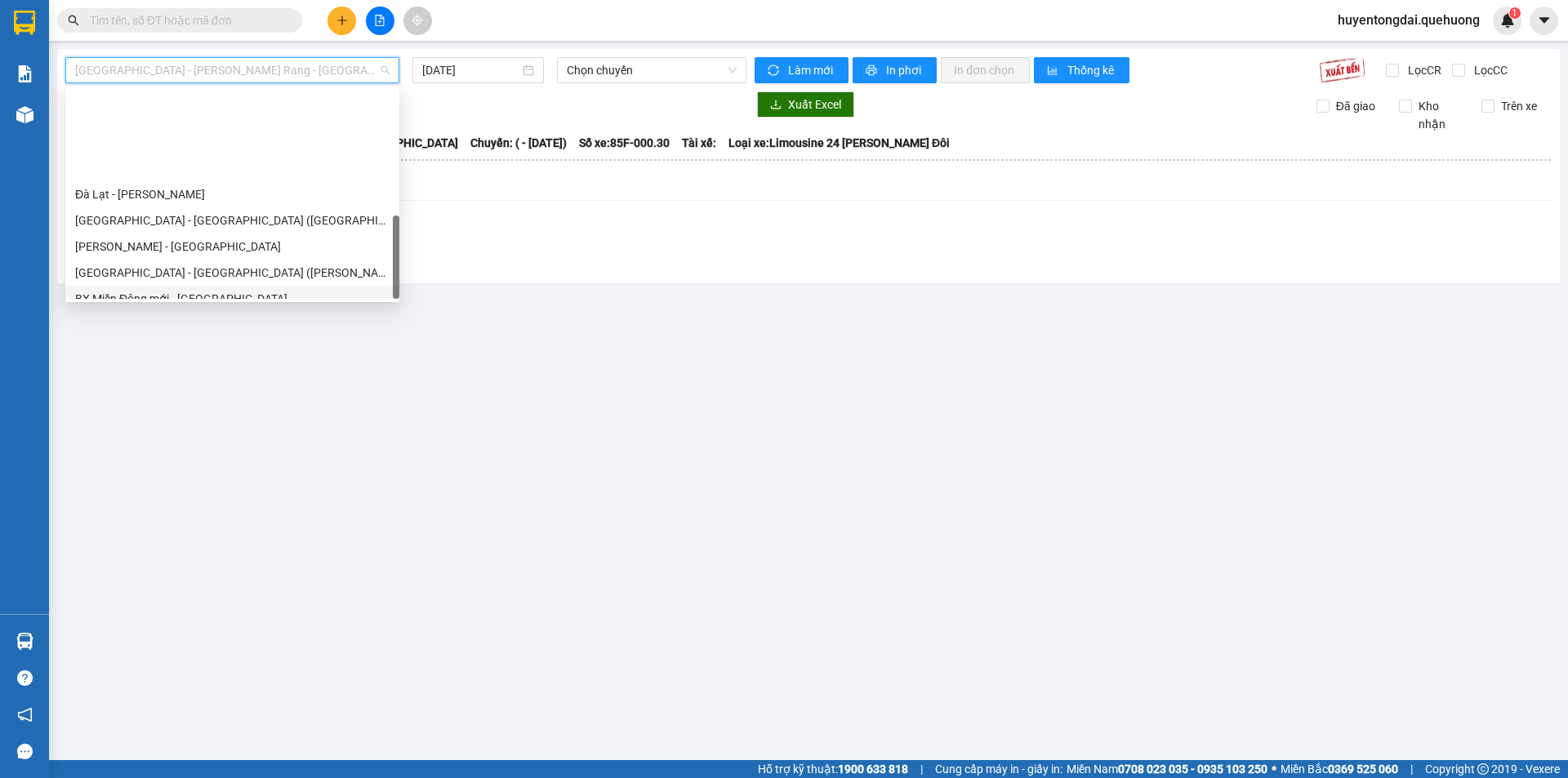
scroll to position [444, 0]
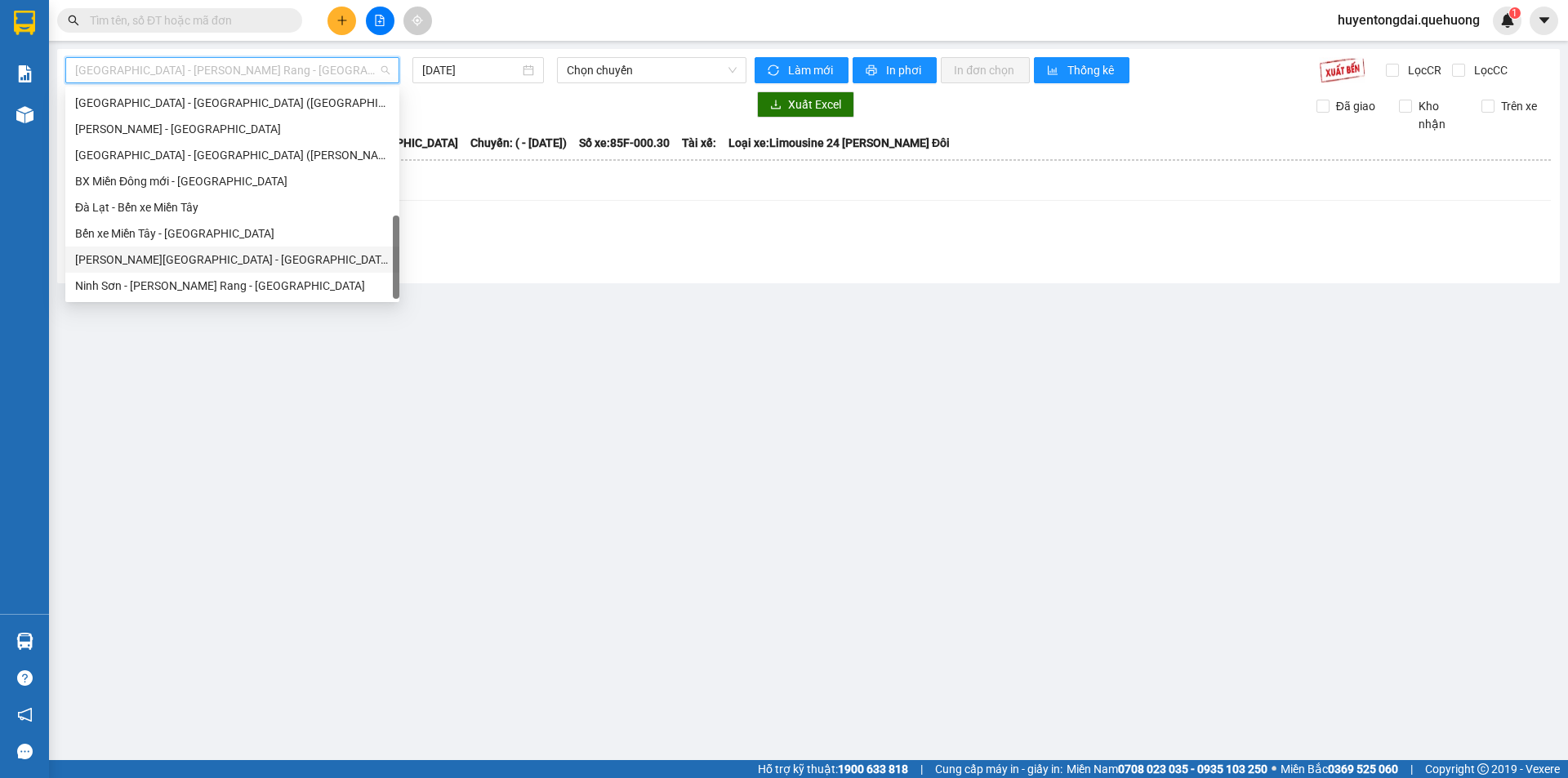
click at [244, 267] on div "[PERSON_NAME][GEOGRAPHIC_DATA] - [GEOGRAPHIC_DATA]" at bounding box center [232, 259] width 314 height 18
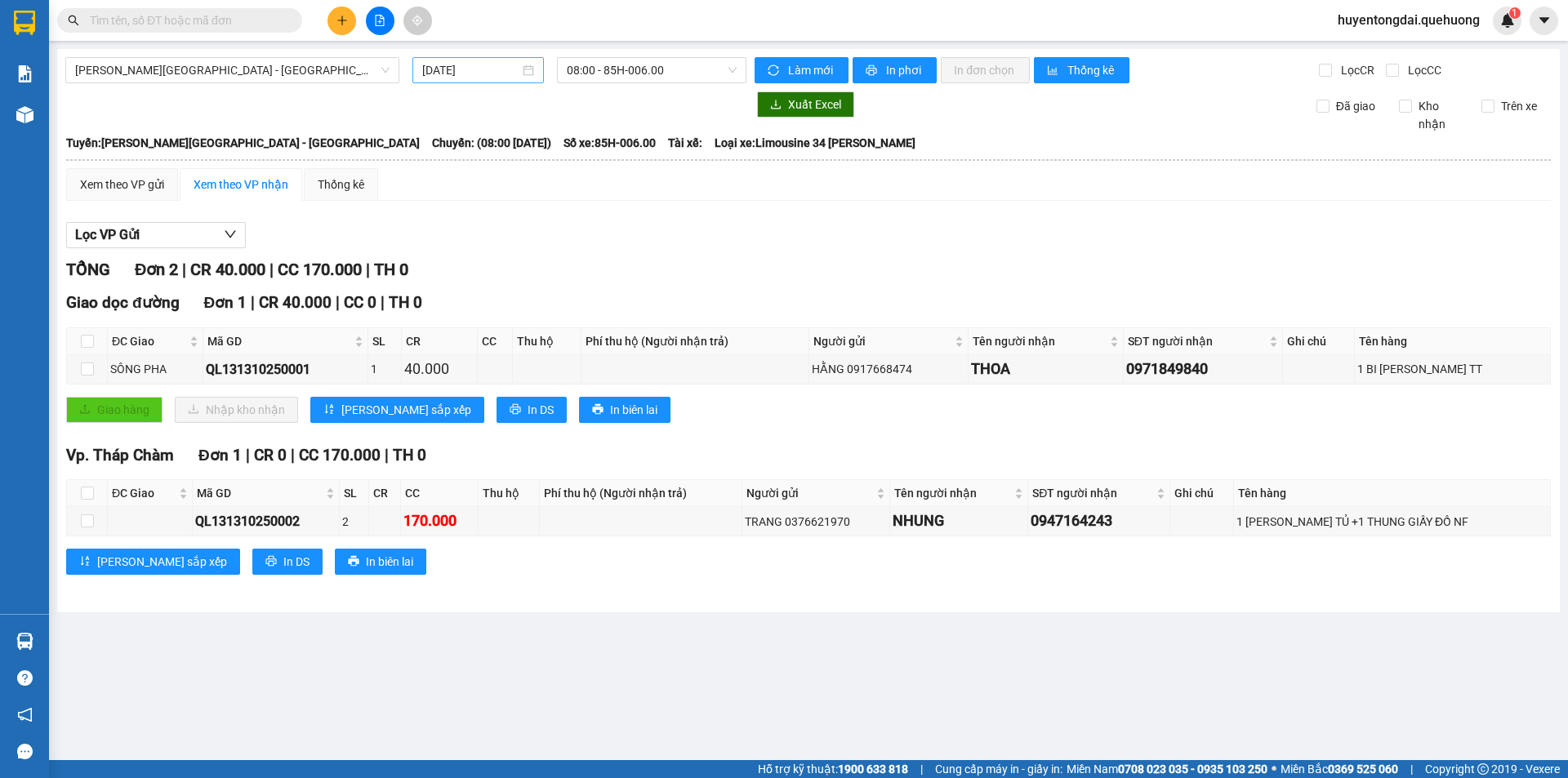
click at [501, 59] on div "[DATE]" at bounding box center [478, 70] width 131 height 26
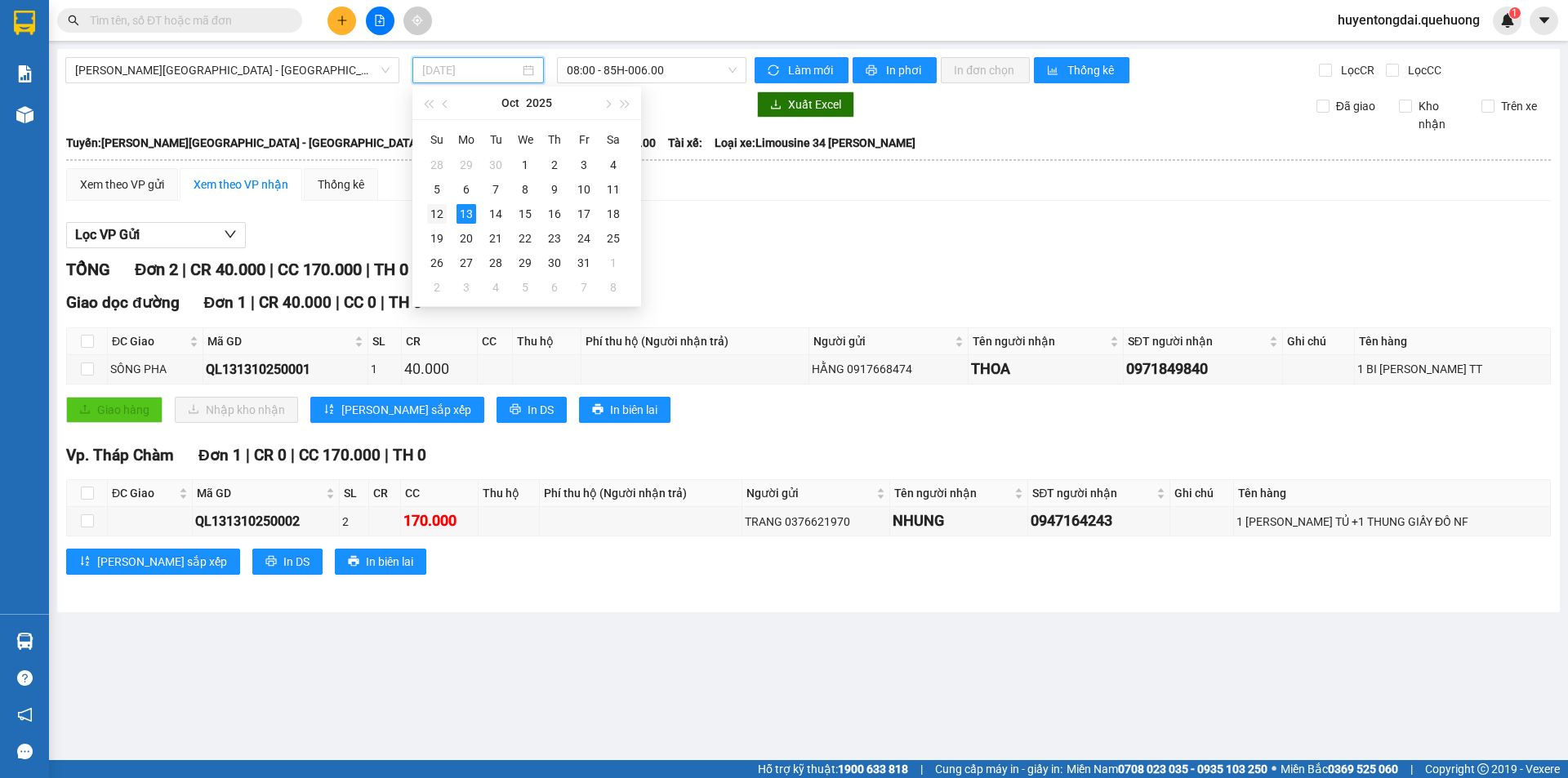
click at [440, 209] on div "12" at bounding box center [436, 214] width 20 height 20
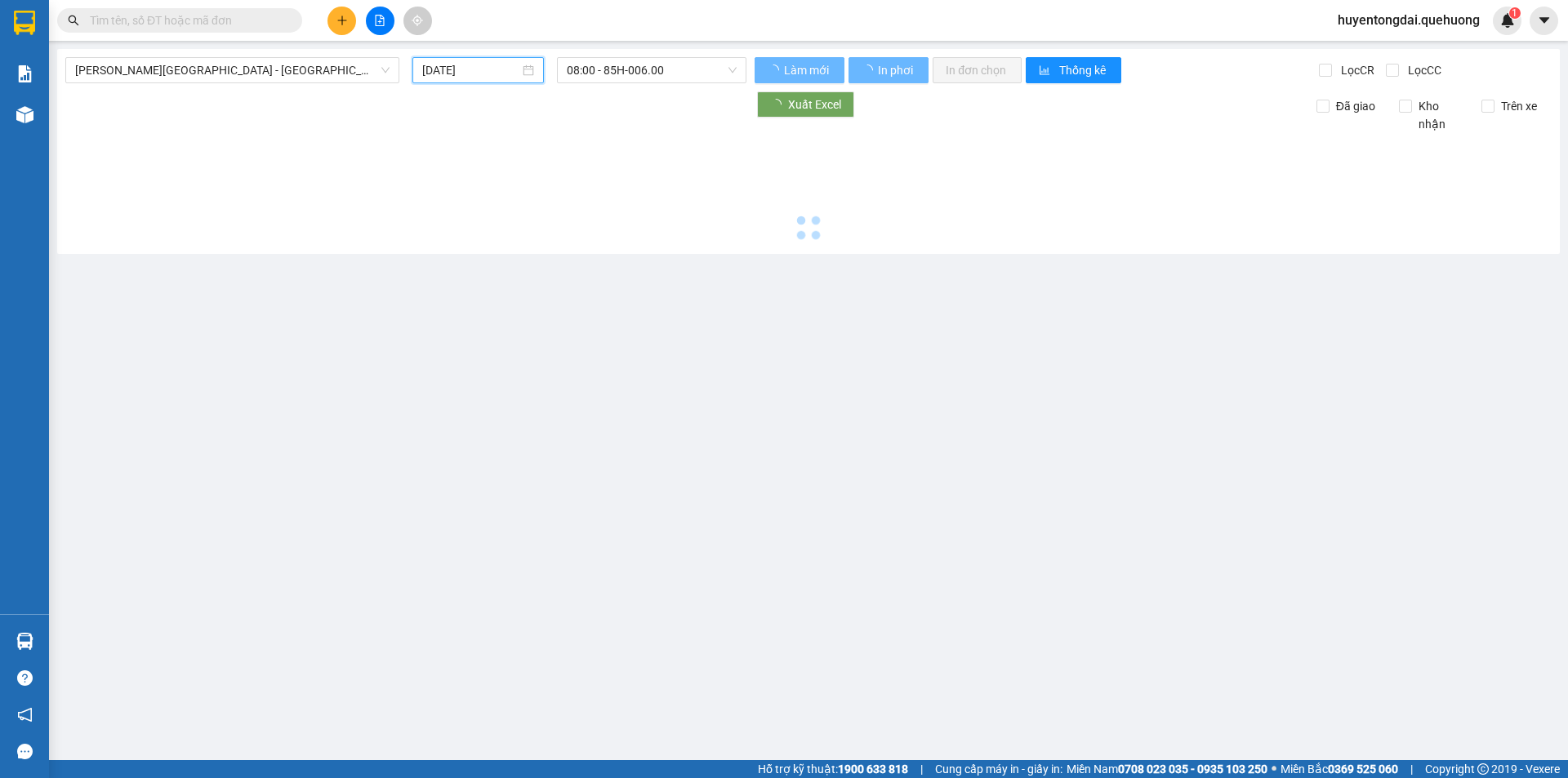
type input "[DATE]"
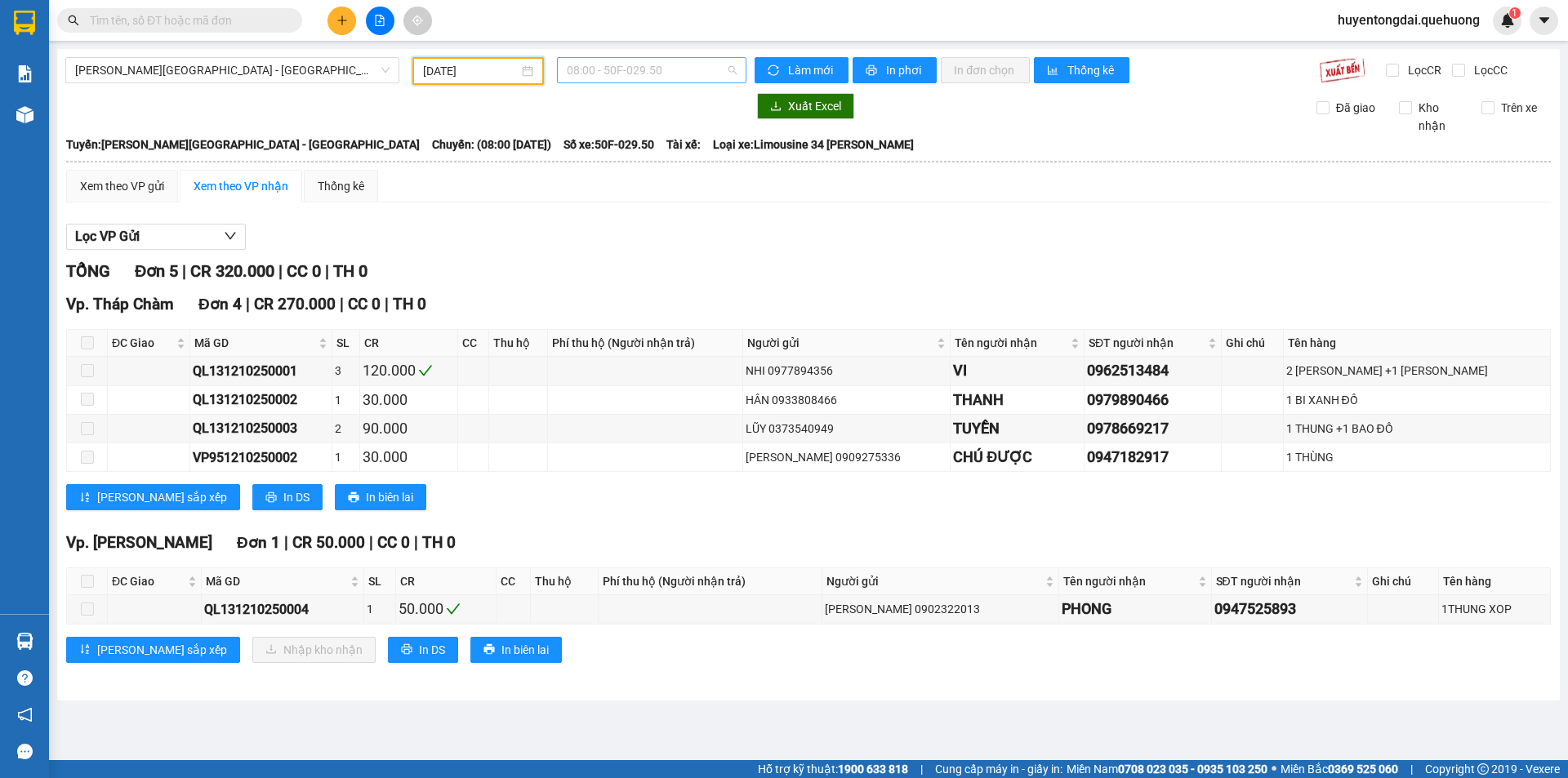
drag, startPoint x: 624, startPoint y: 78, endPoint x: 626, endPoint y: 98, distance: 20.1
click at [624, 79] on span "08:00 - 50F-029.50" at bounding box center [651, 70] width 169 height 25
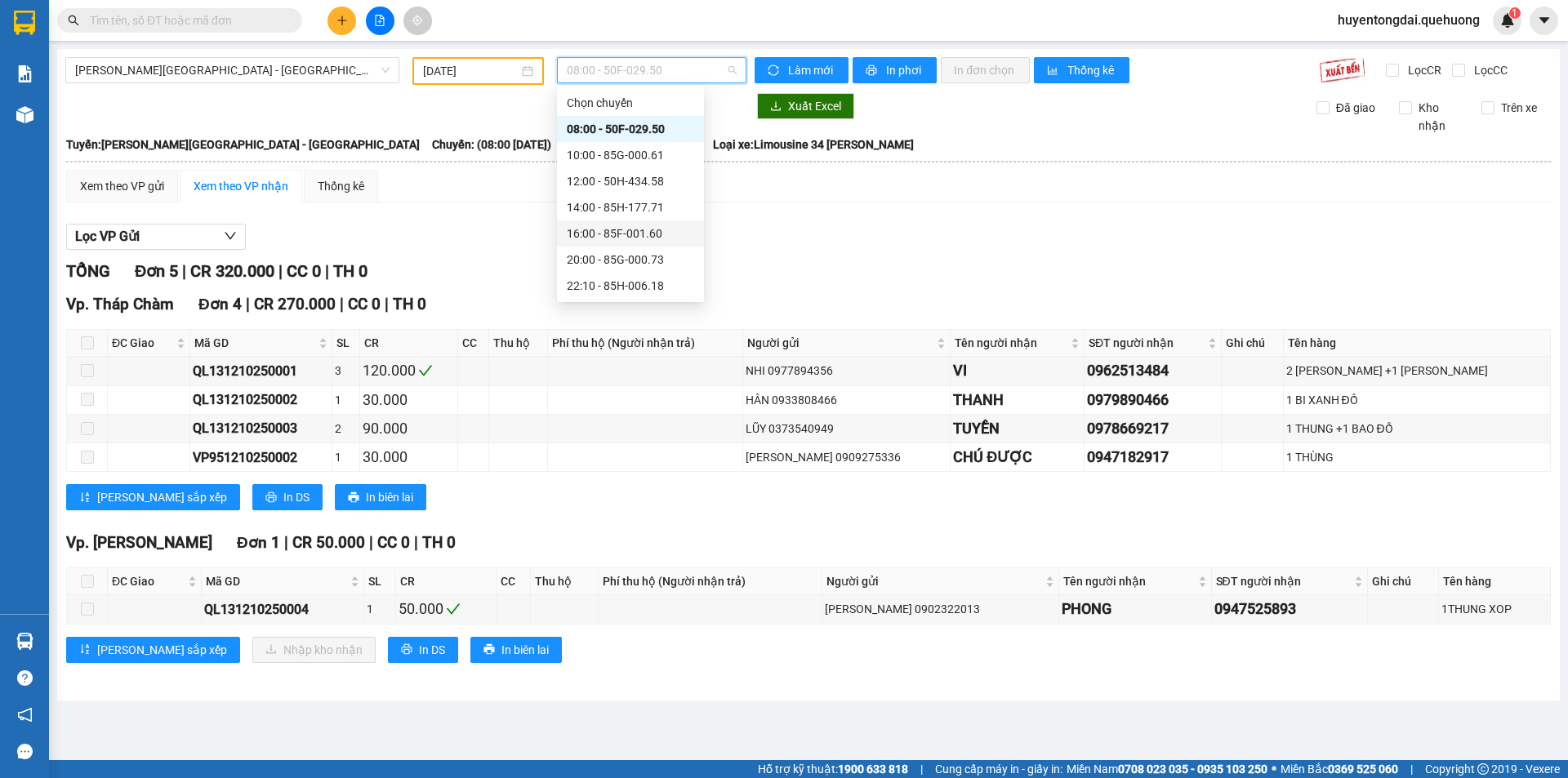
scroll to position [82, 0]
click at [602, 261] on div "23:05 - 50H-432.23" at bounding box center [630, 256] width 128 height 18
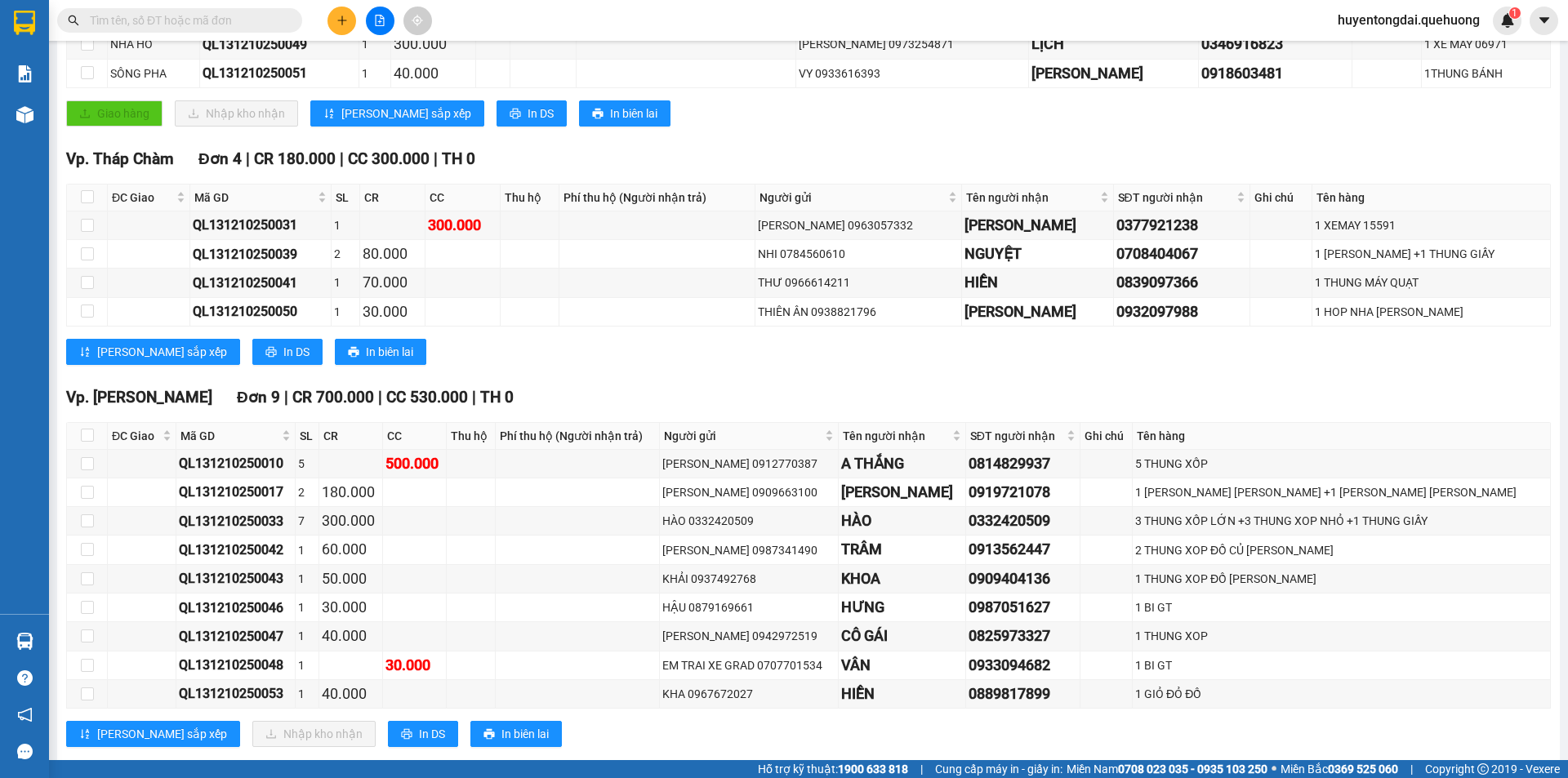
scroll to position [626, 0]
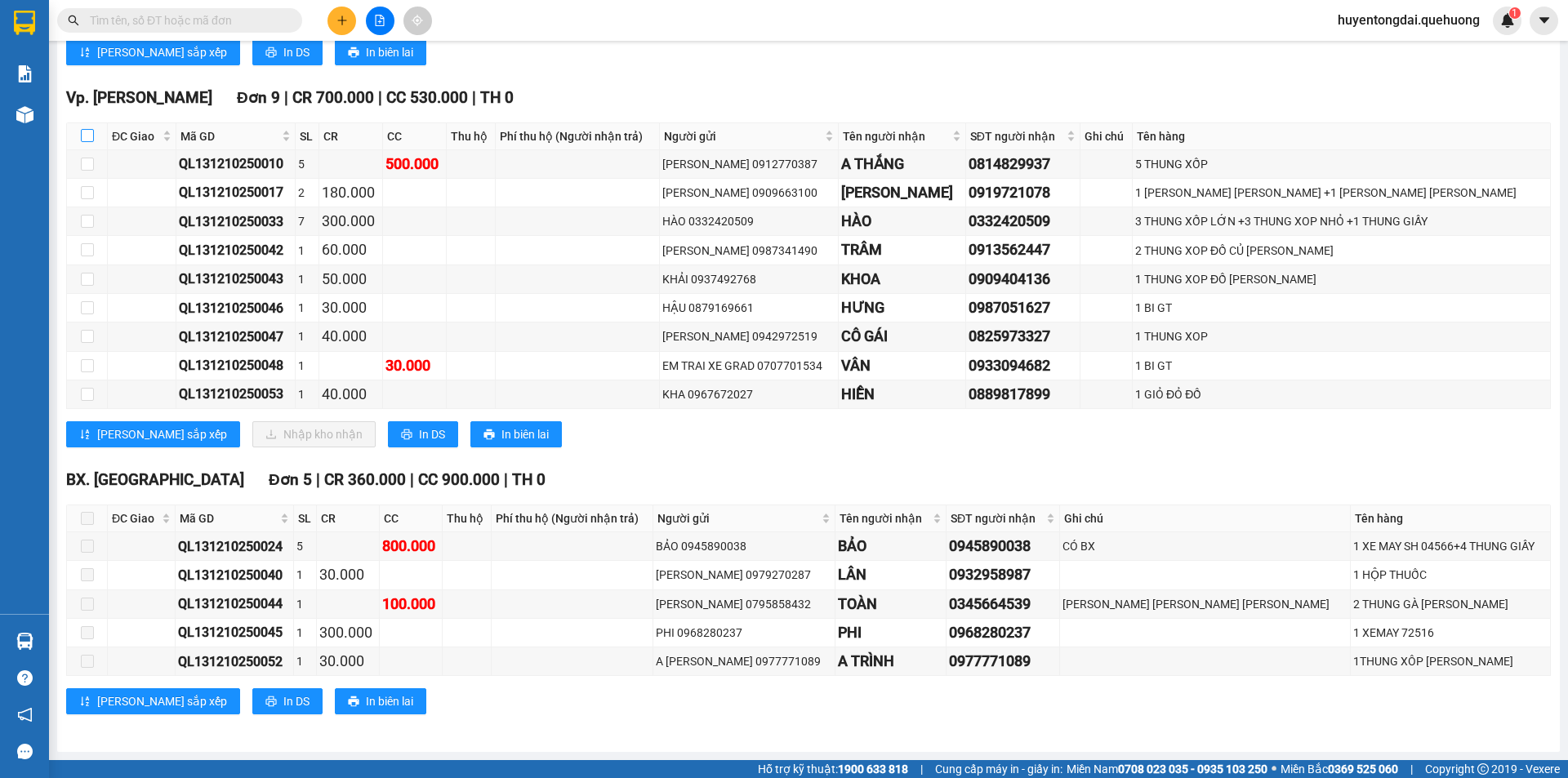
click at [88, 129] on input "checkbox" at bounding box center [87, 134] width 13 height 13
checkbox input "true"
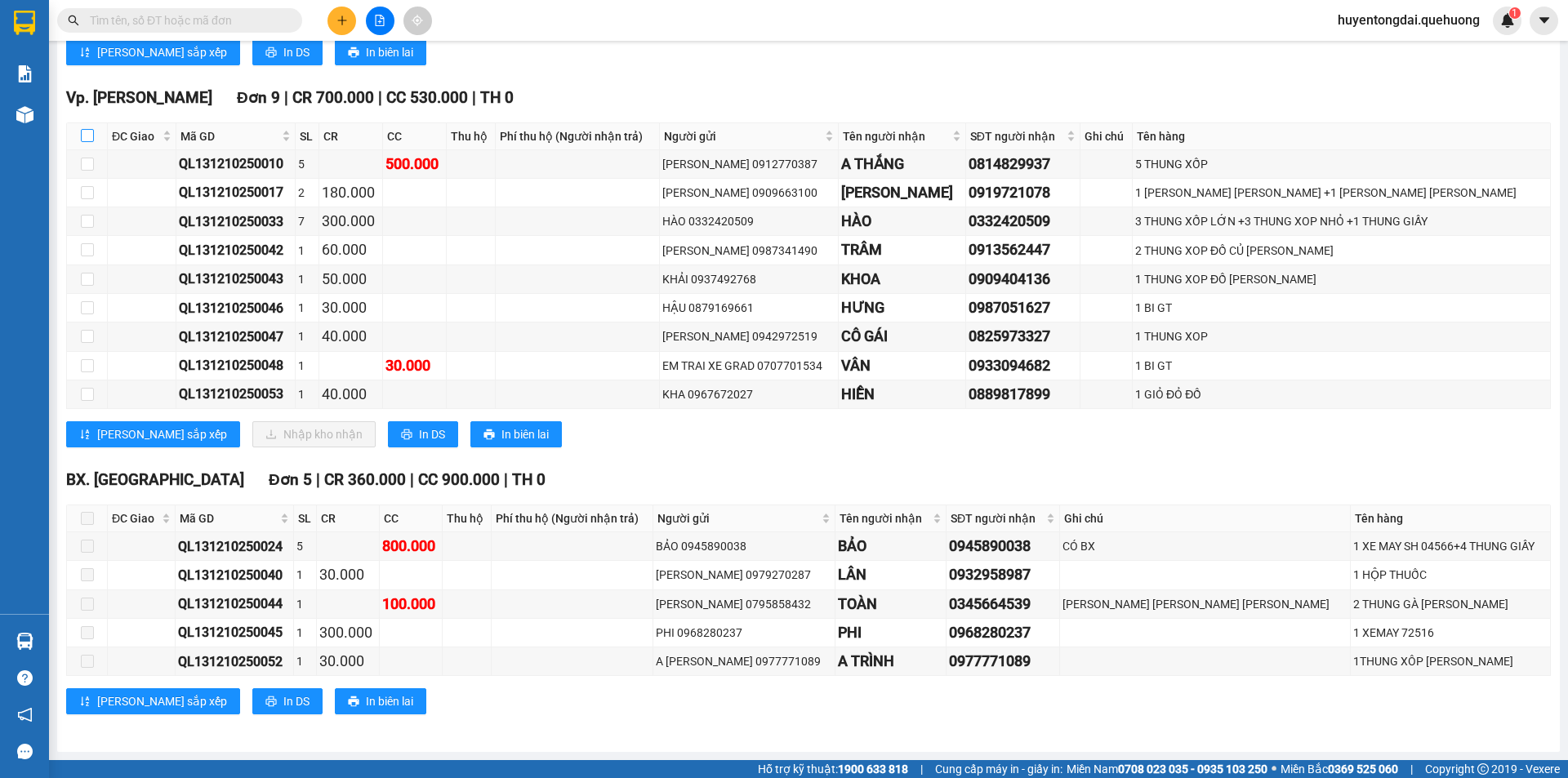
checkbox input "true"
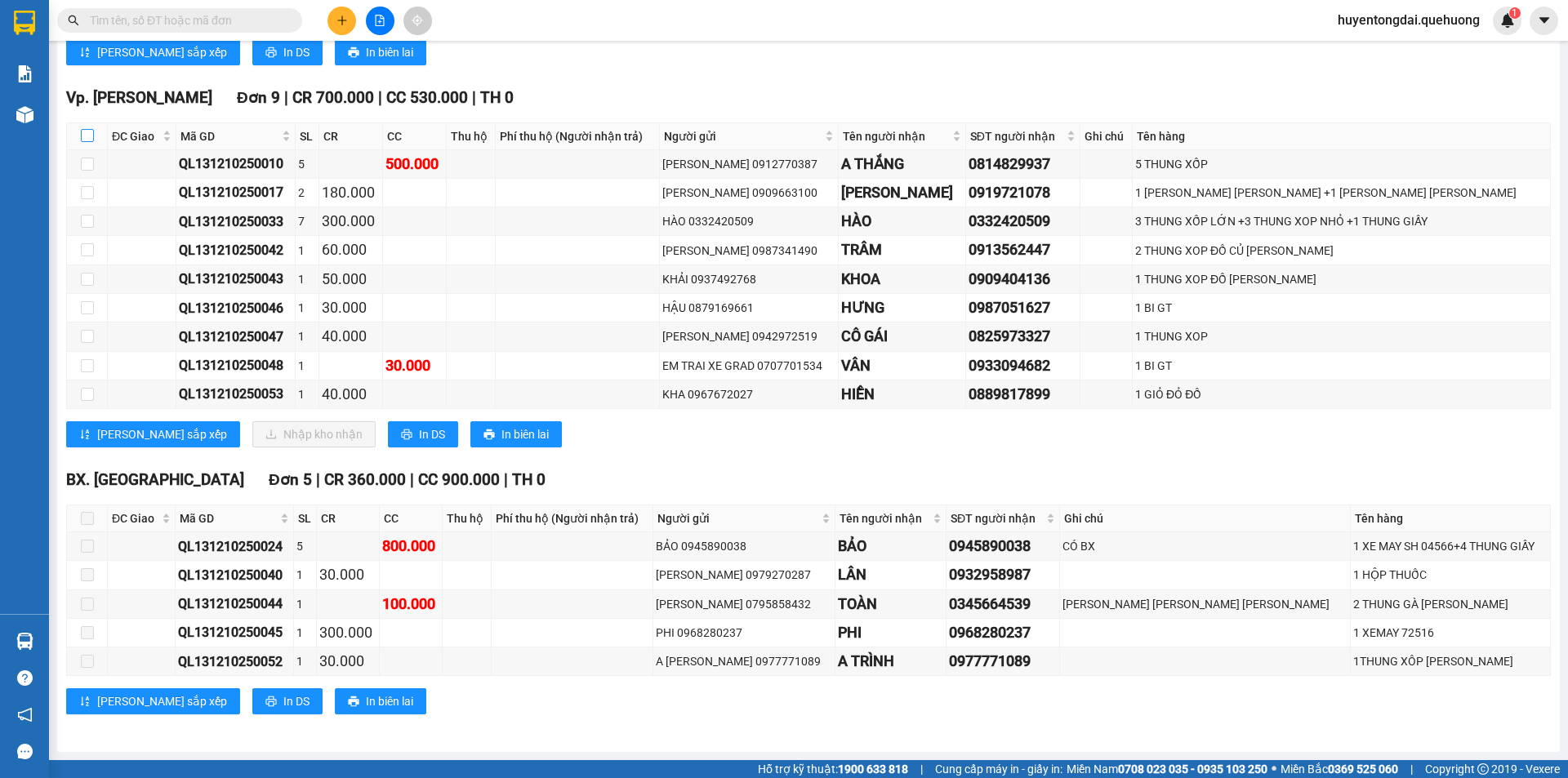
checkbox input "true"
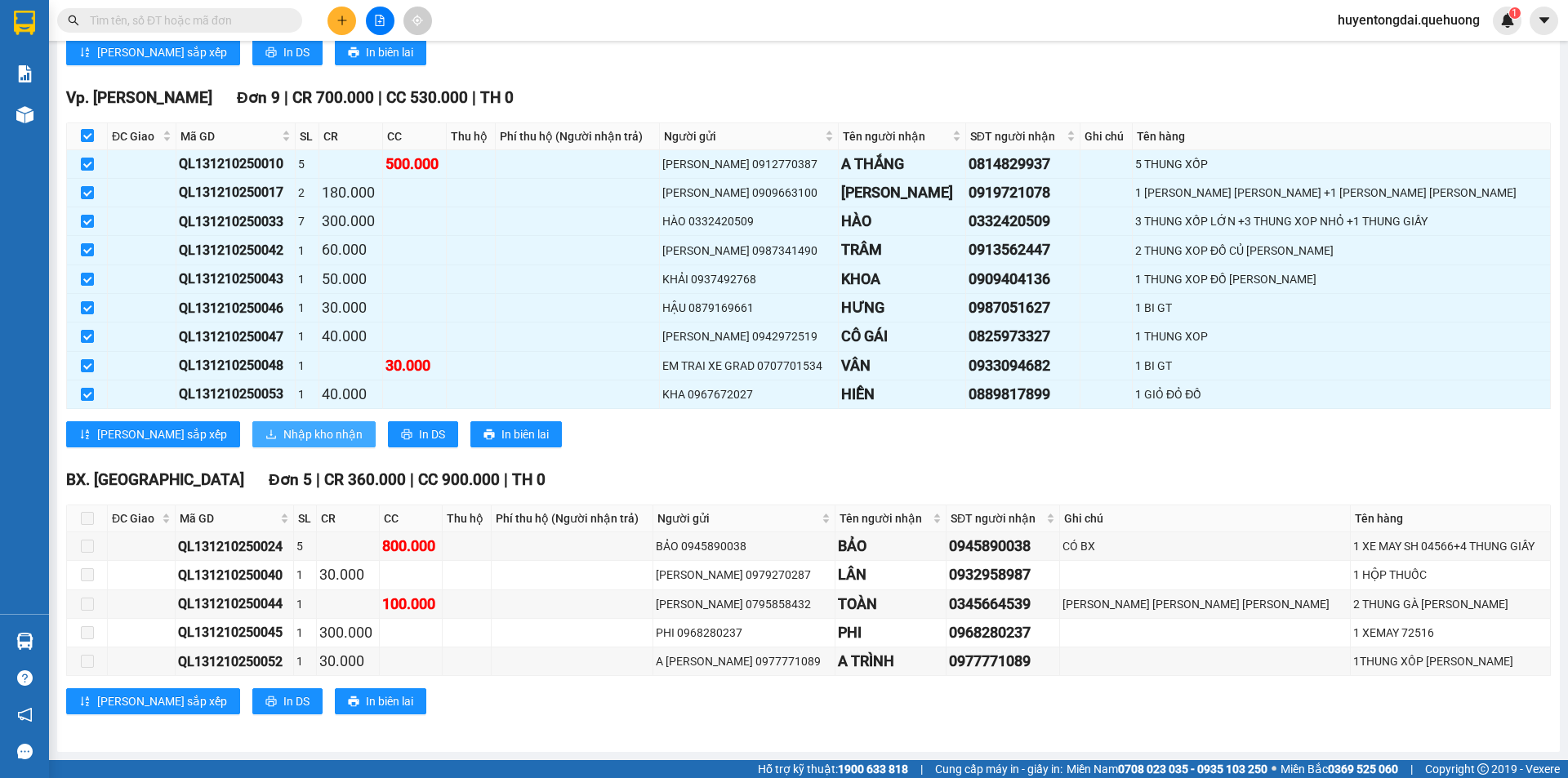
click at [284, 430] on span "Nhập kho nhận" at bounding box center [323, 434] width 79 height 18
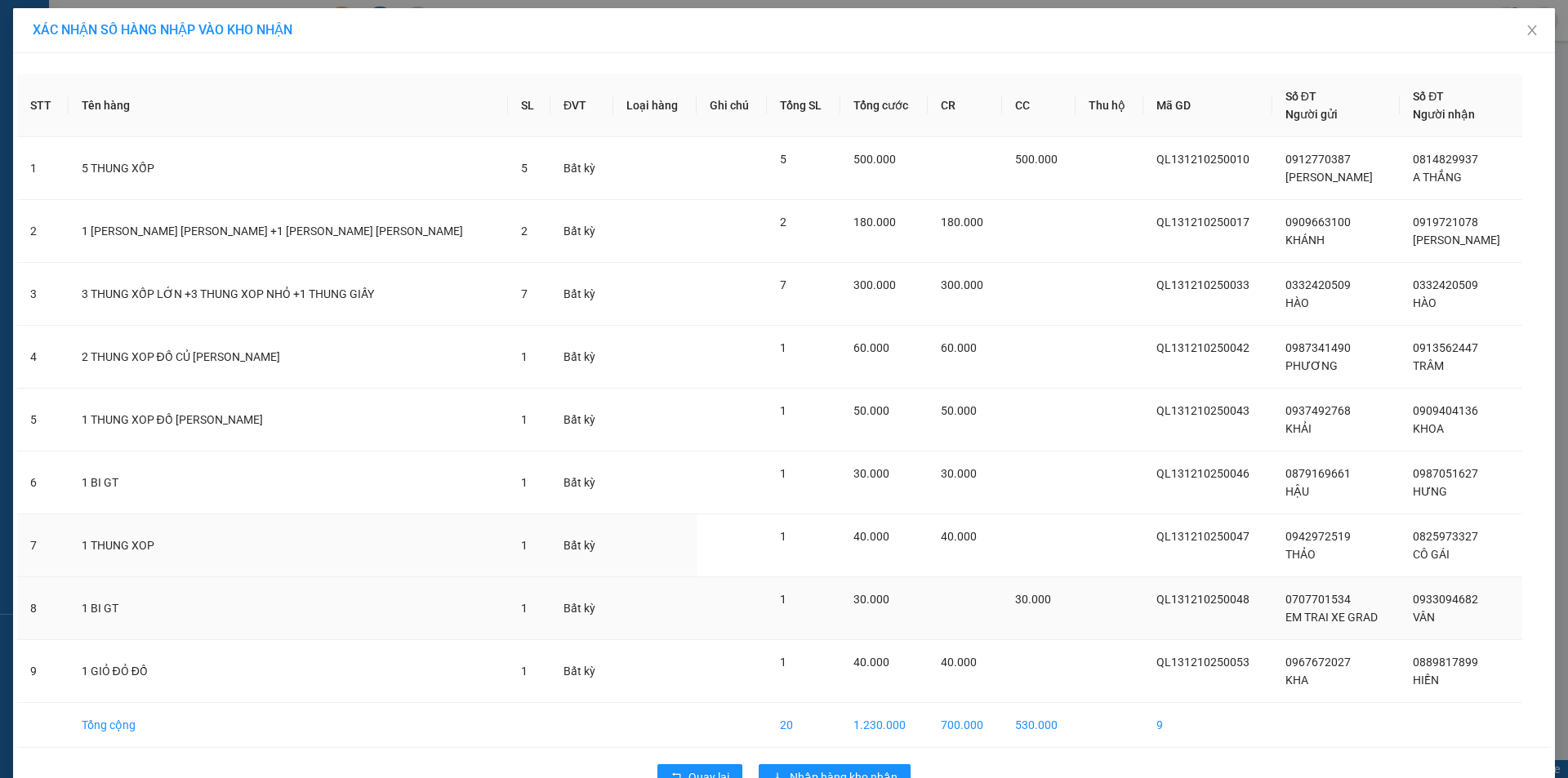
scroll to position [44, 0]
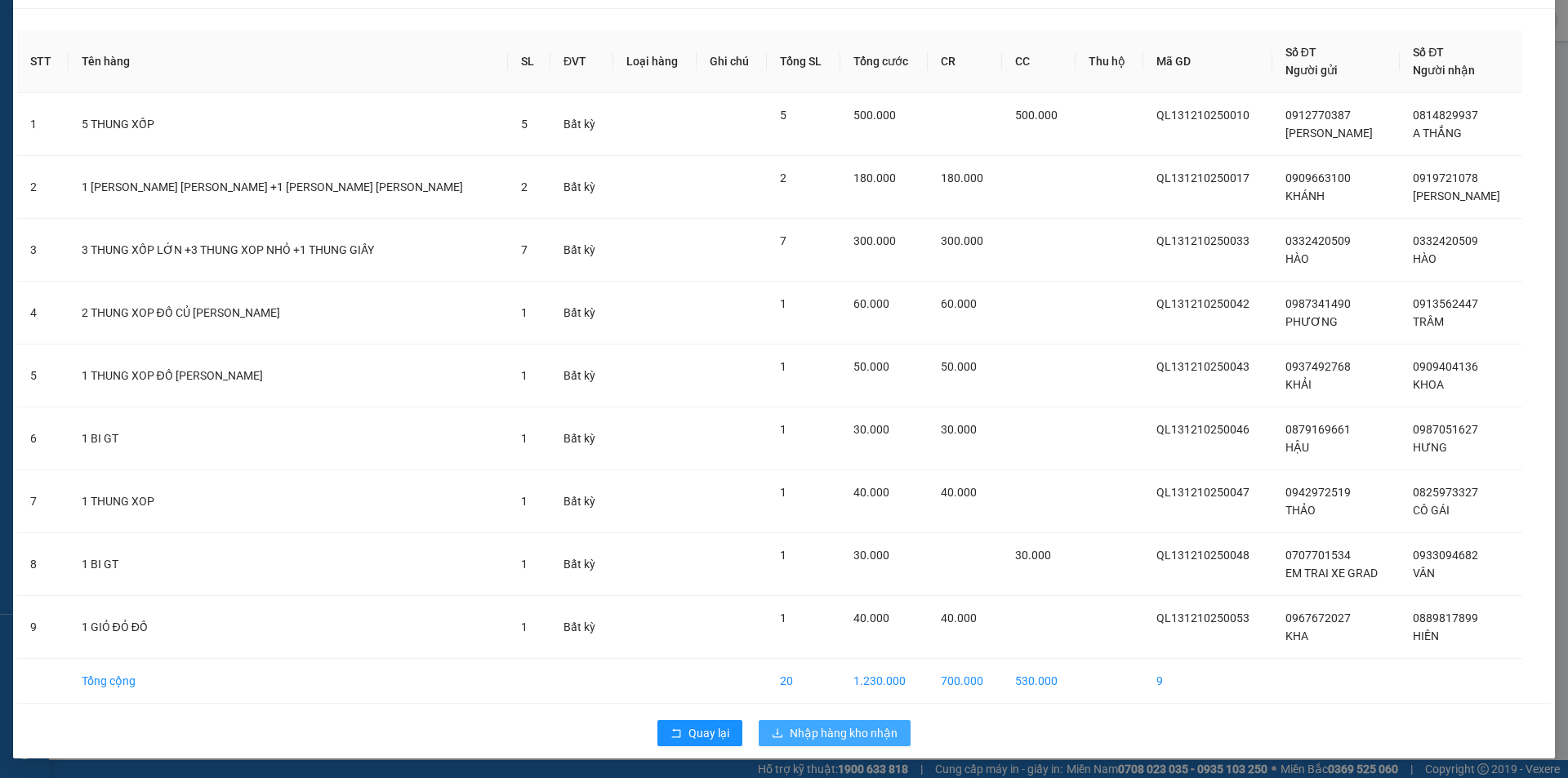
click at [802, 729] on span "Nhập hàng kho nhận" at bounding box center [843, 732] width 108 height 18
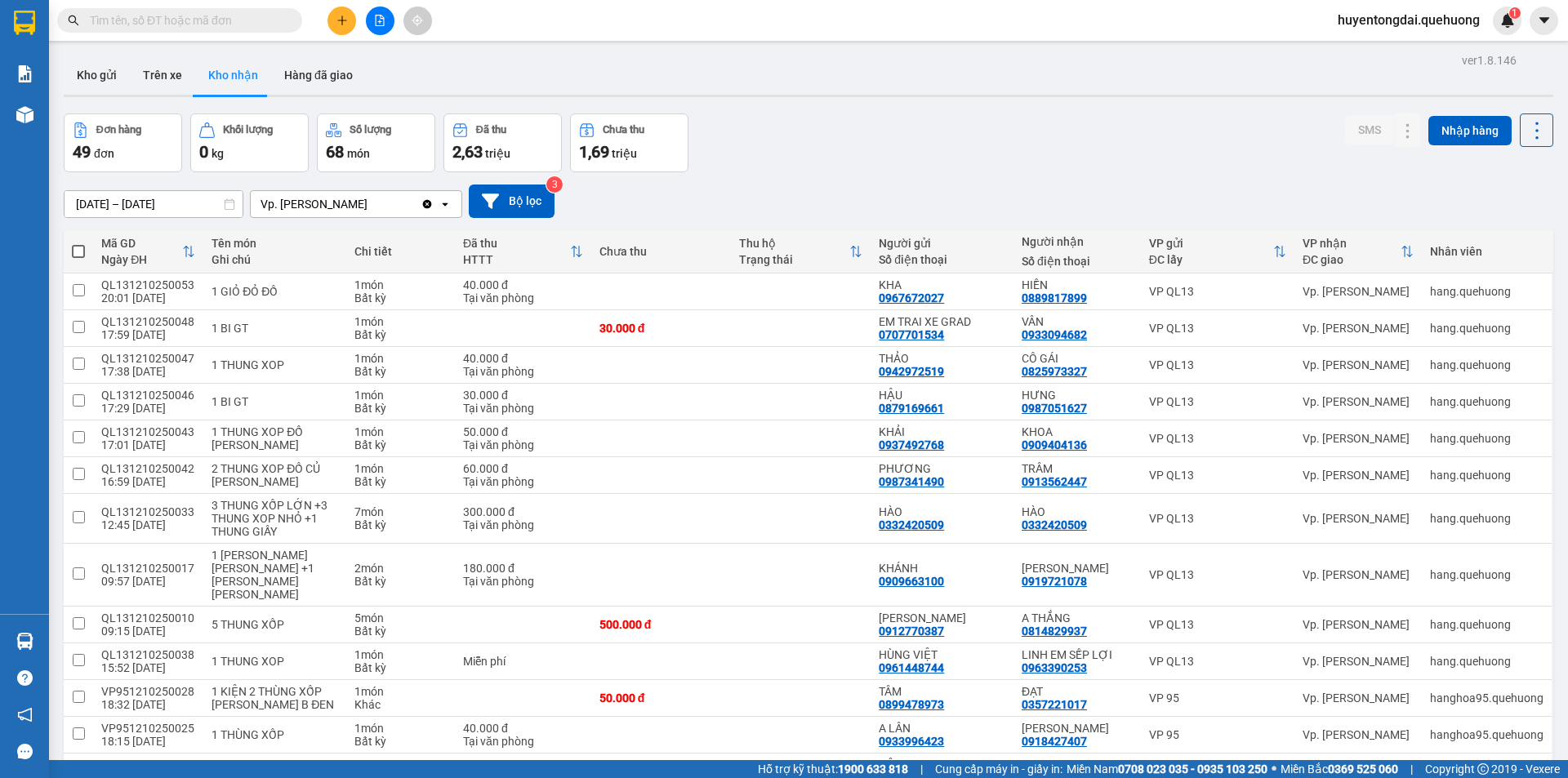
click at [177, 19] on input "text" at bounding box center [186, 20] width 192 height 18
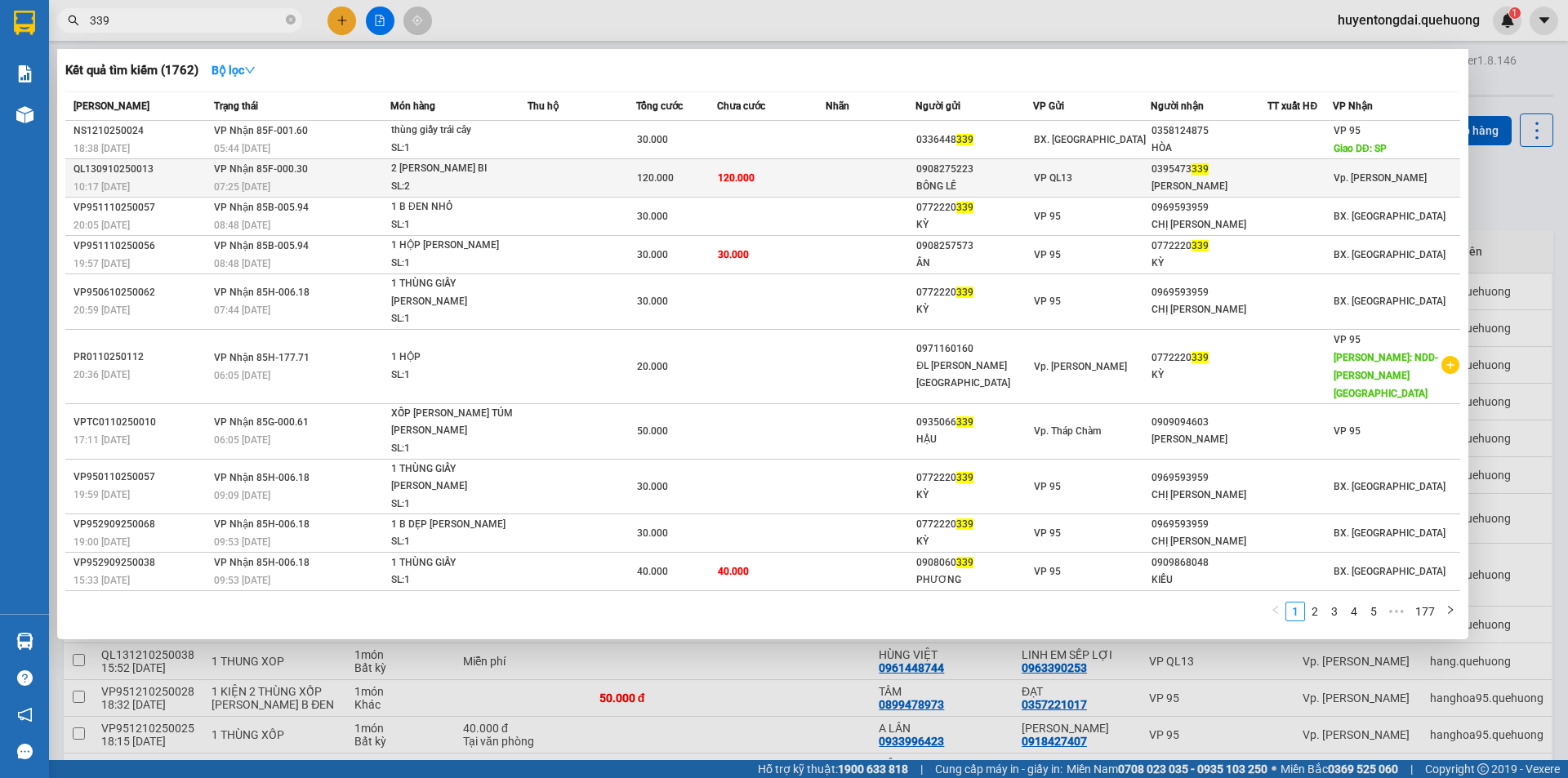
type input "339"
click at [1072, 183] on span "VP QL13" at bounding box center [1053, 177] width 38 height 11
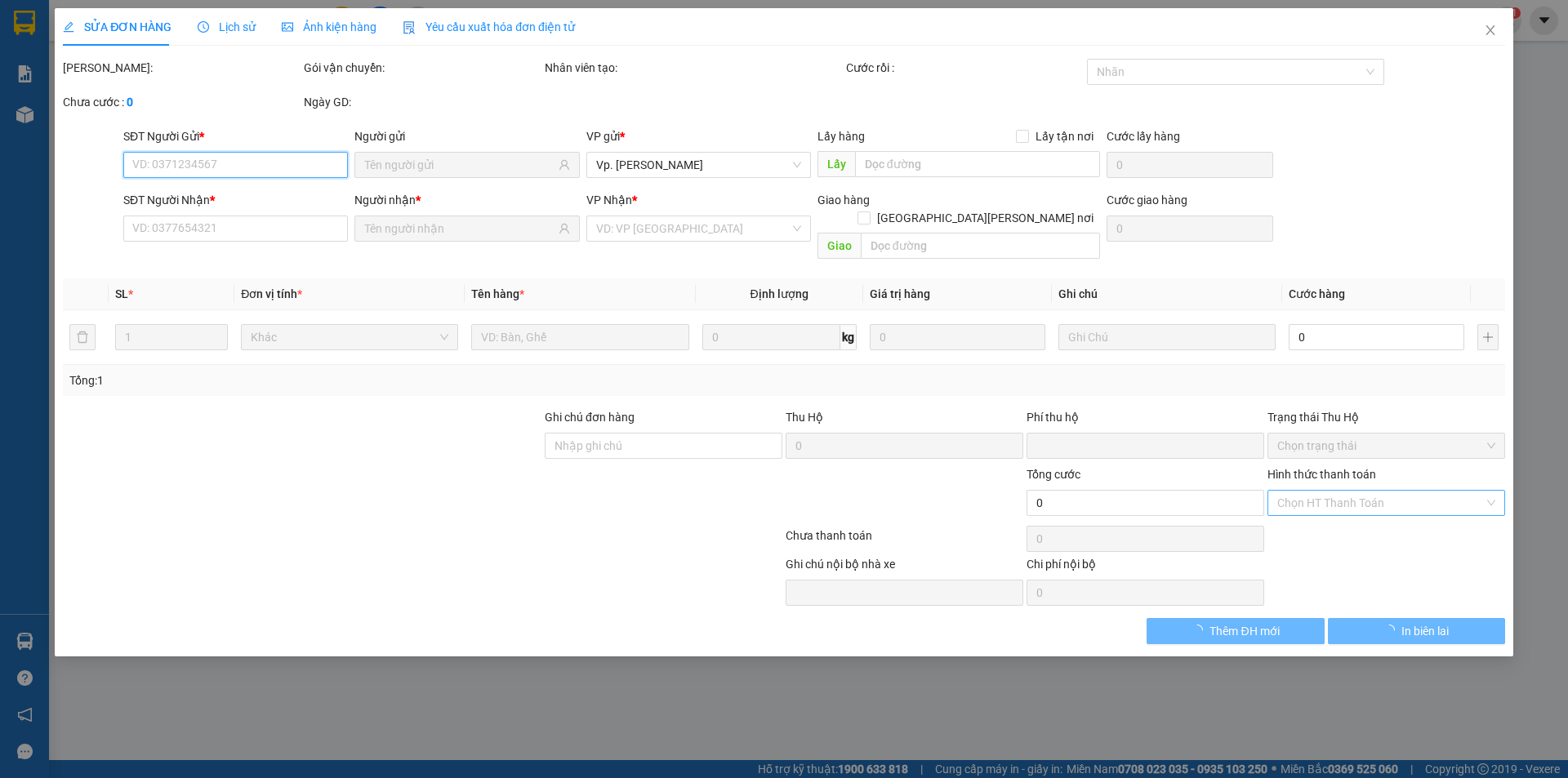
type input "0908275223"
type input "BÔNG LÊ"
type input "0395473339"
type input "[PERSON_NAME]"
type input "0"
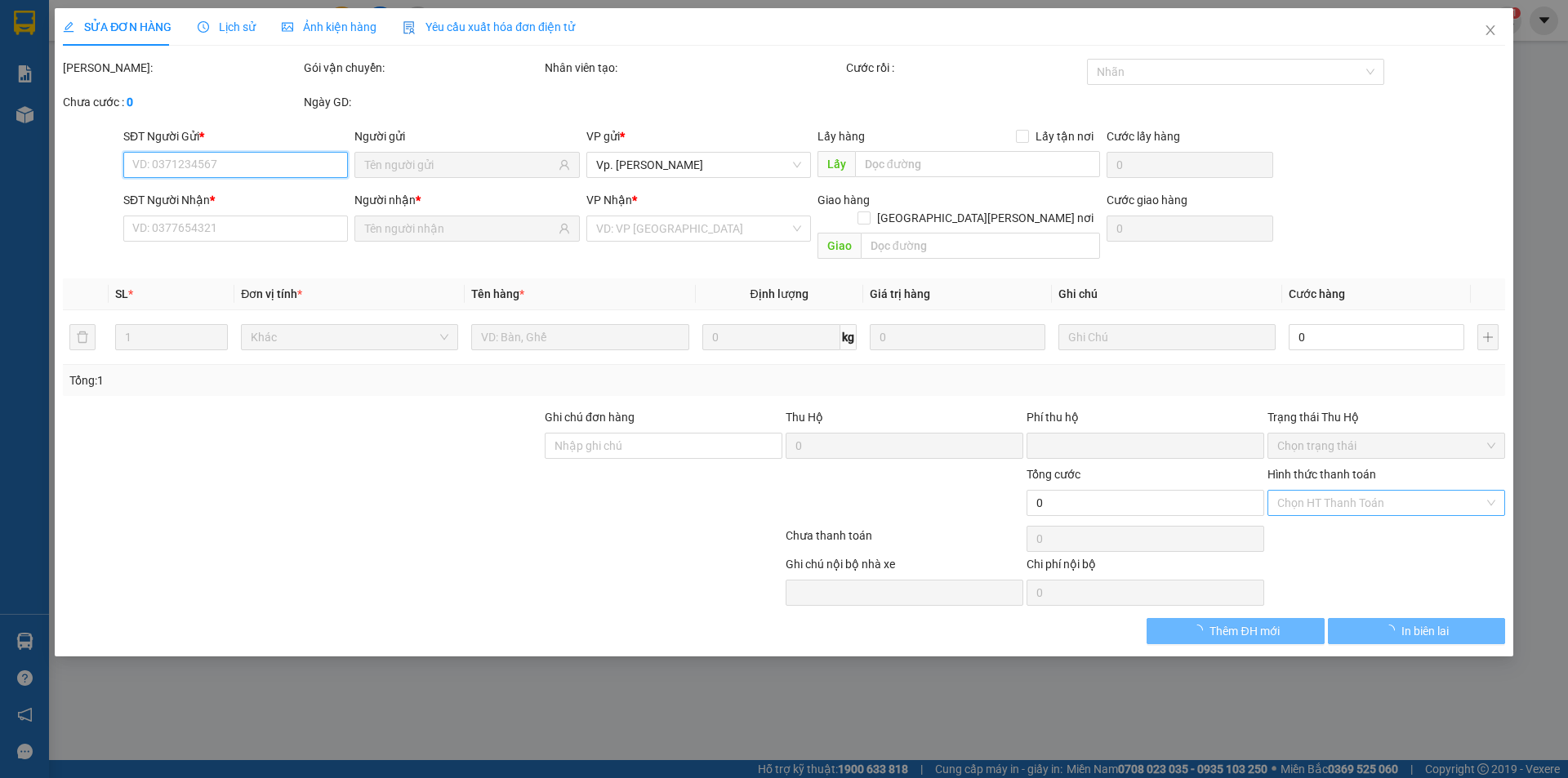
type input "120.000"
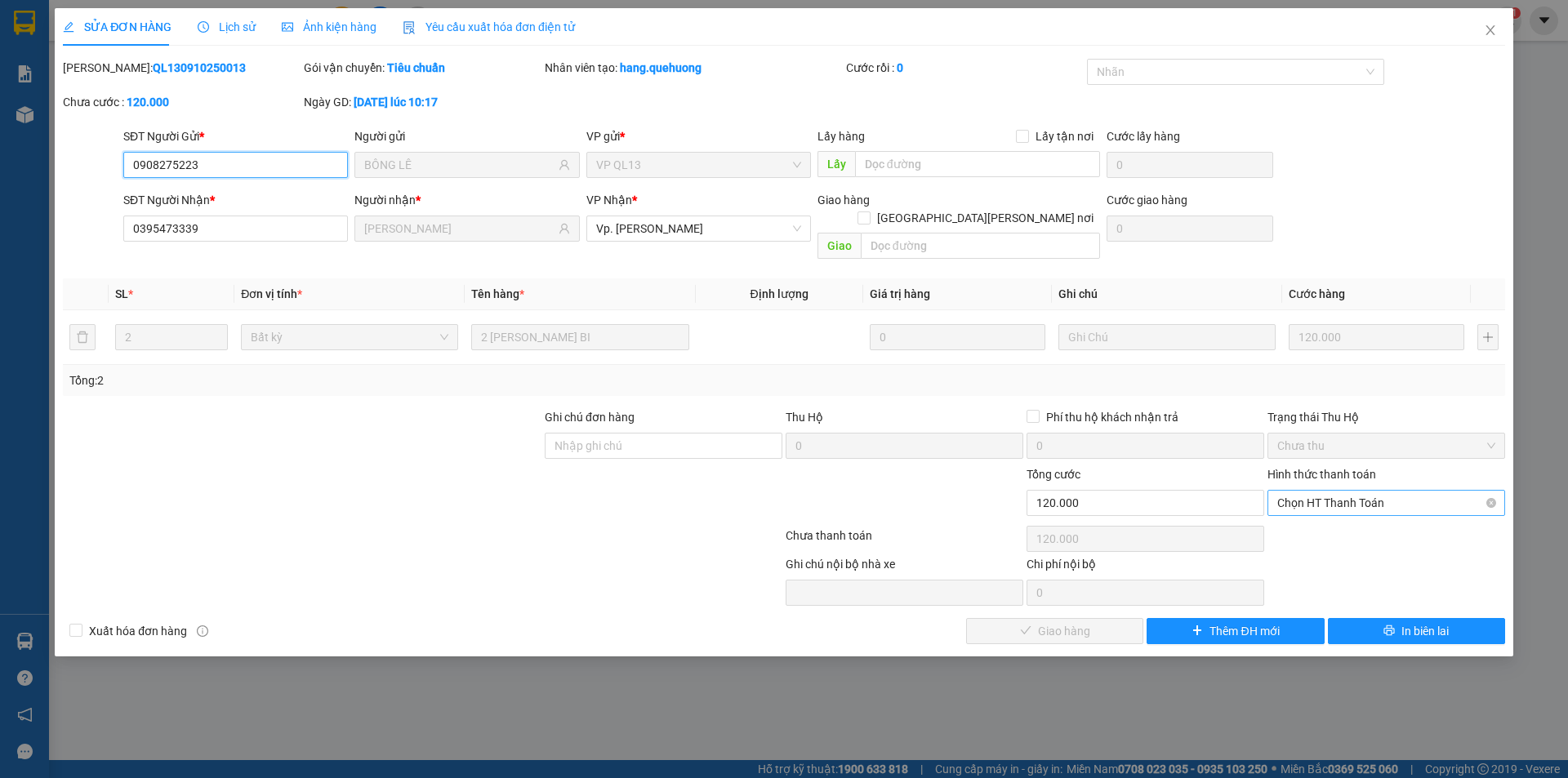
click at [1349, 490] on span "Chọn HT Thanh Toán" at bounding box center [1387, 502] width 218 height 25
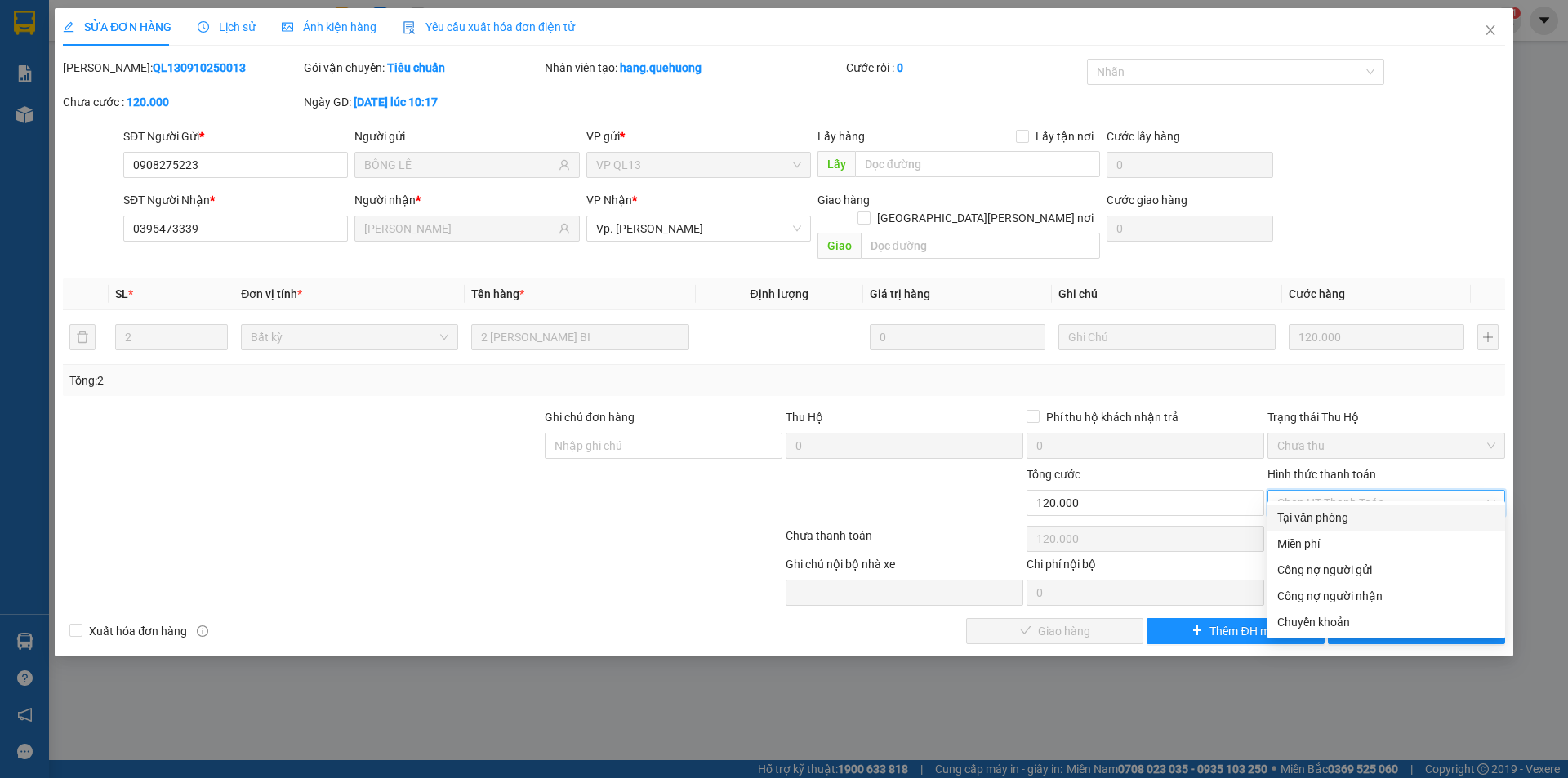
click at [1304, 515] on div "Tại văn phòng" at bounding box center [1387, 517] width 218 height 18
type input "0"
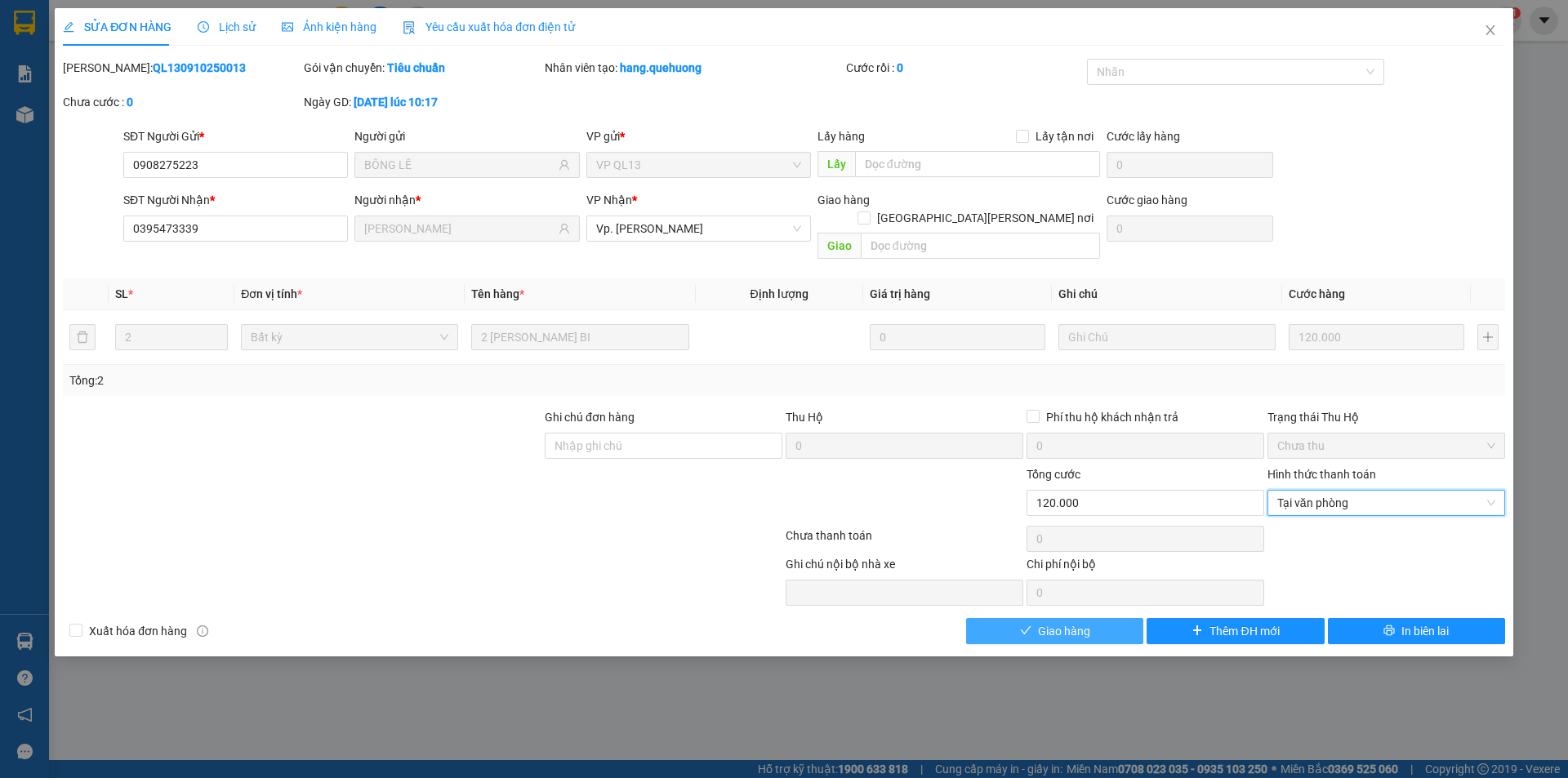
click at [1100, 618] on button "Giao hàng" at bounding box center [1054, 631] width 177 height 26
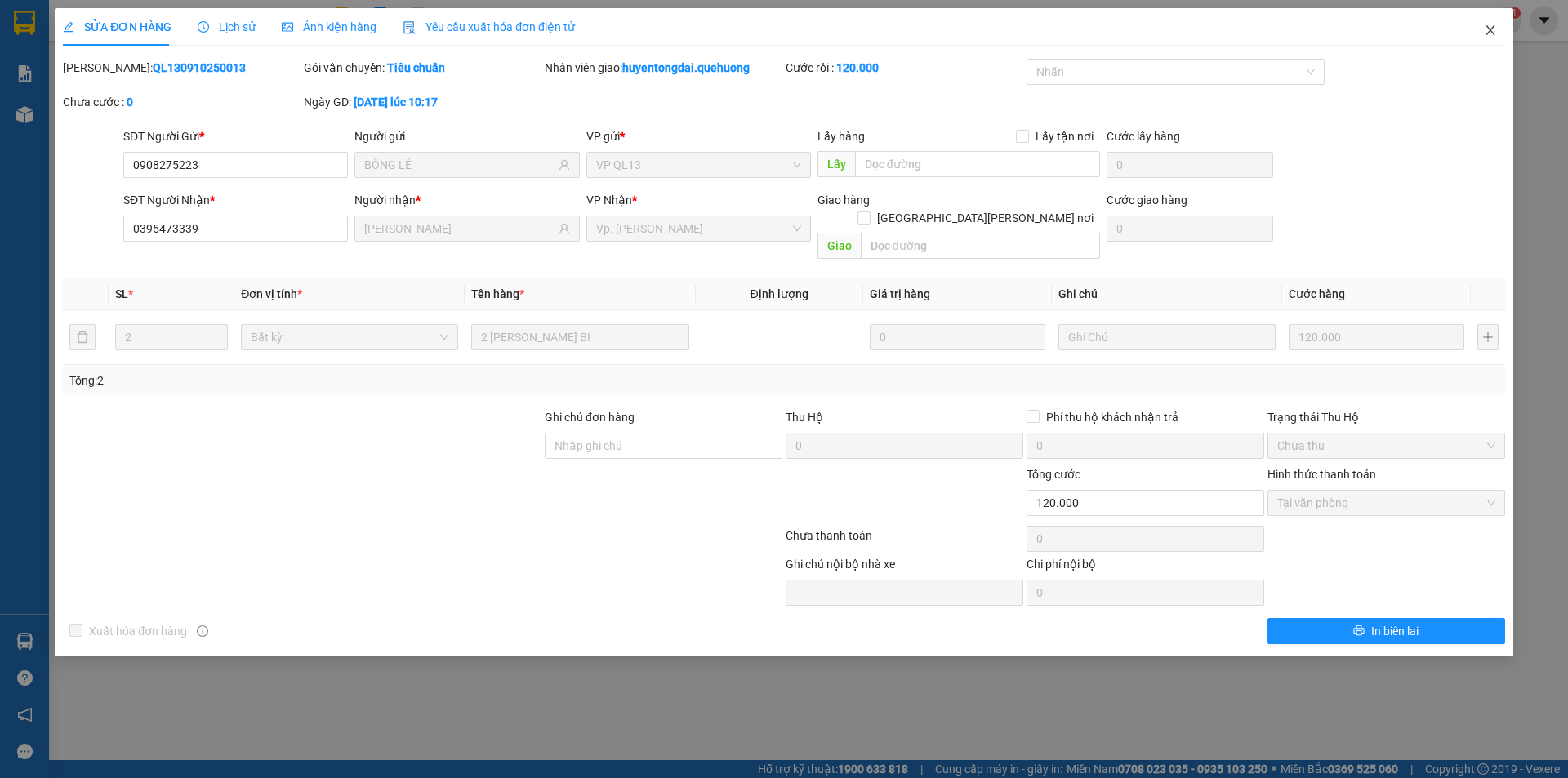
click at [1484, 30] on icon "close" at bounding box center [1490, 30] width 13 height 13
click at [1493, 30] on div "huyentongdai.quehuong 1" at bounding box center [1422, 21] width 197 height 29
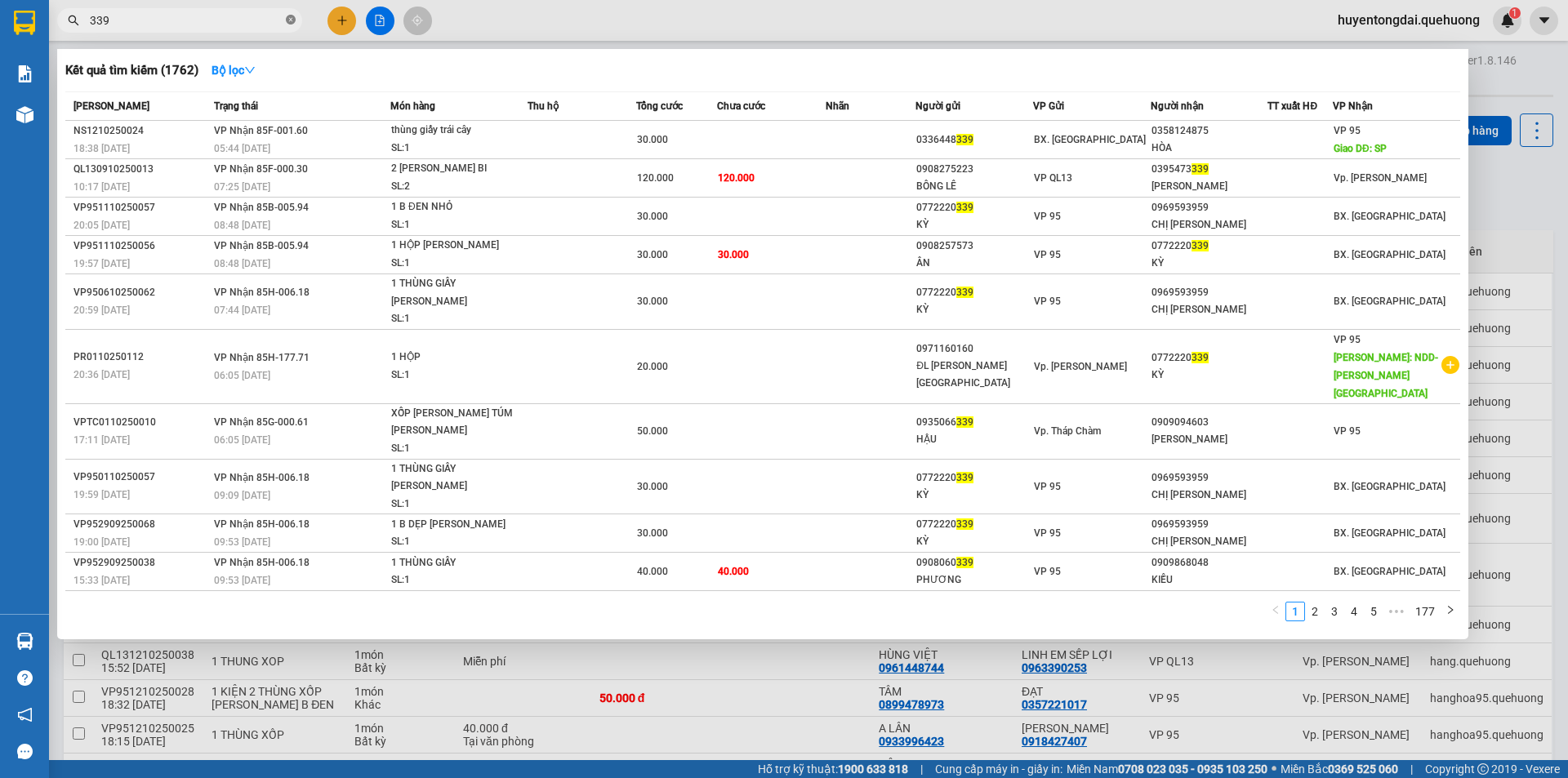
click at [290, 20] on icon "close-circle" at bounding box center [291, 20] width 10 height 10
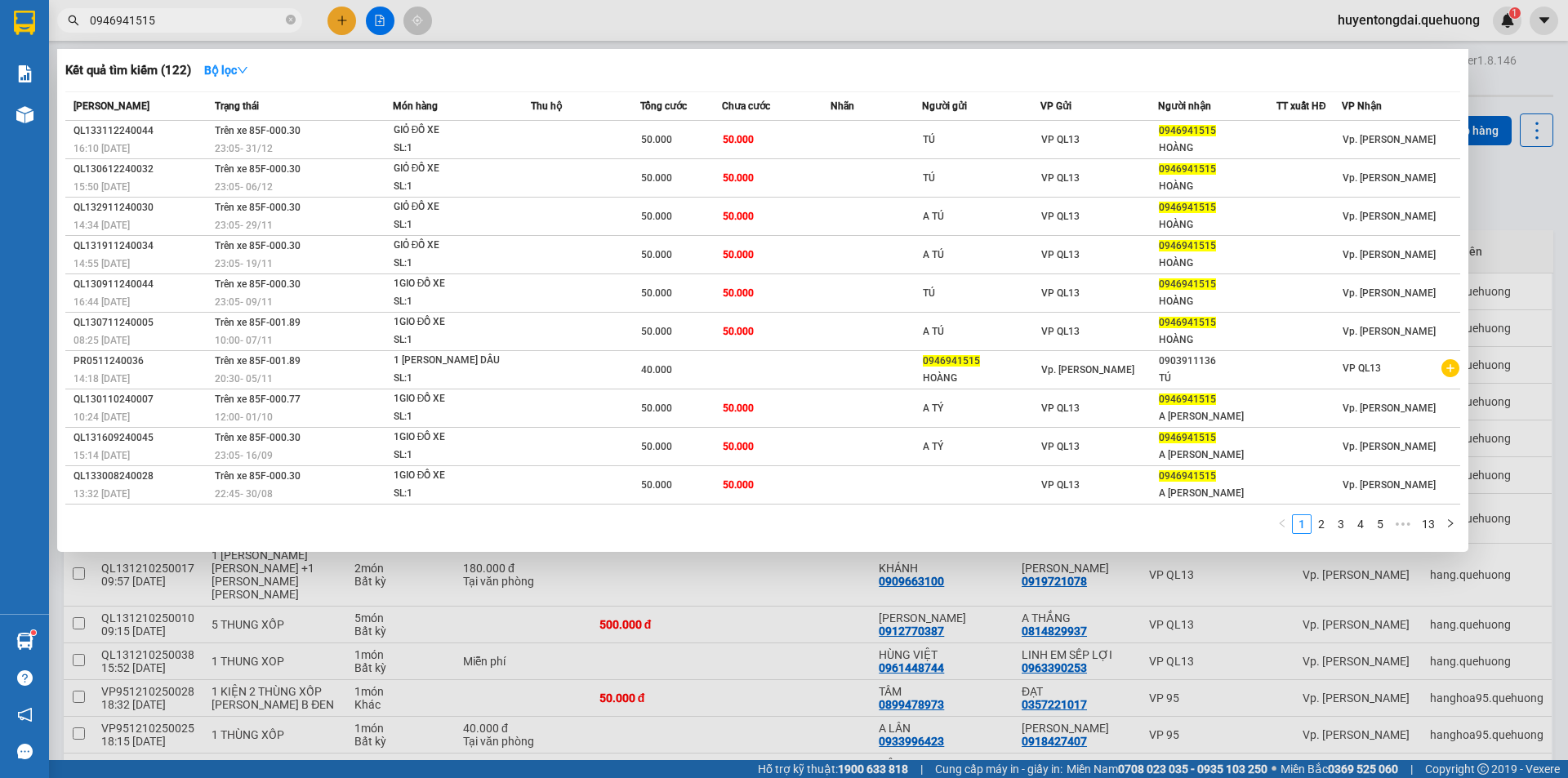
type input "0946941515"
click at [336, 15] on div at bounding box center [784, 389] width 1568 height 778
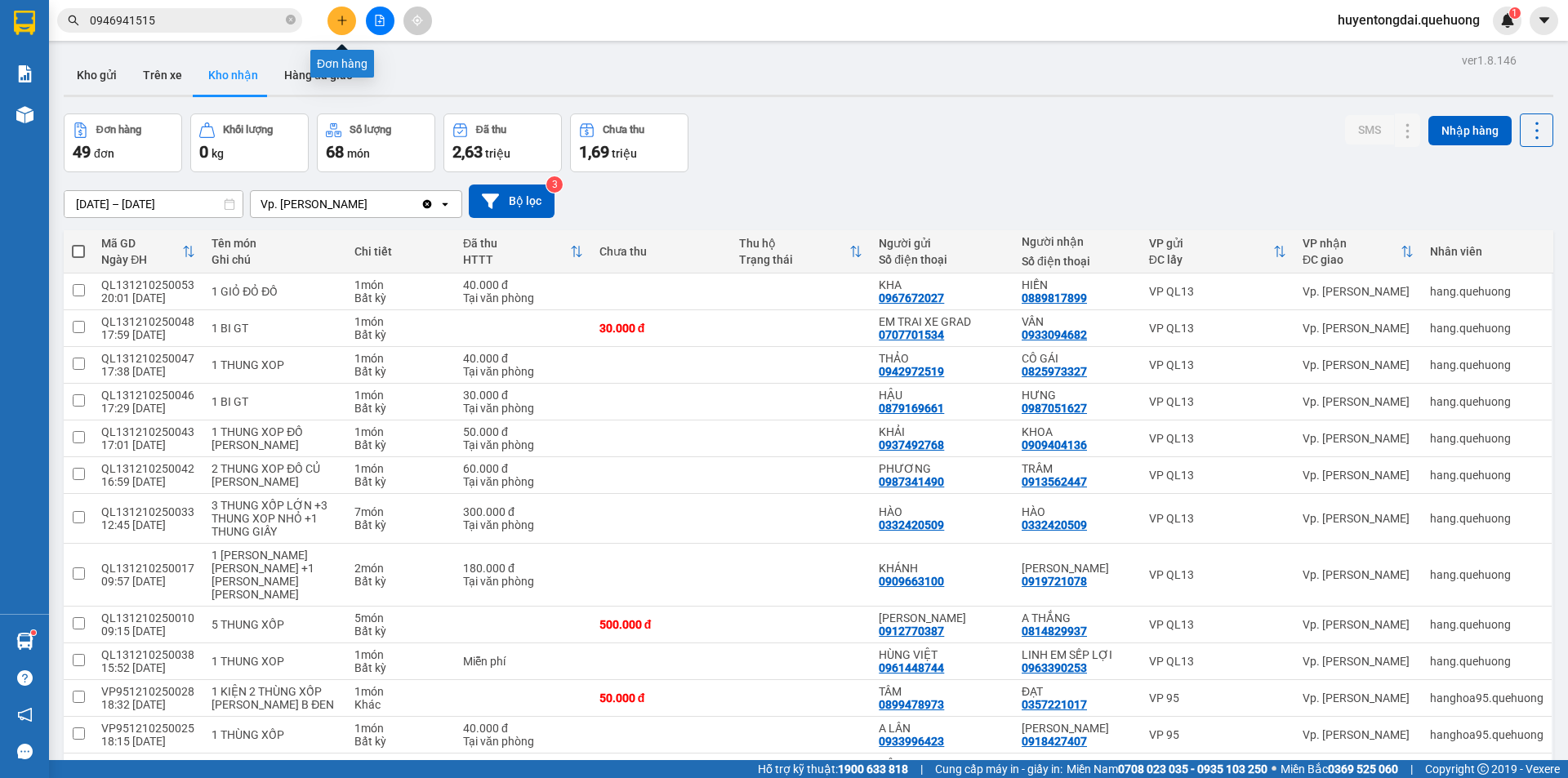
click at [340, 40] on div "Đơn hàng" at bounding box center [342, 58] width 64 height 39
click at [346, 21] on icon "plus" at bounding box center [342, 20] width 11 height 11
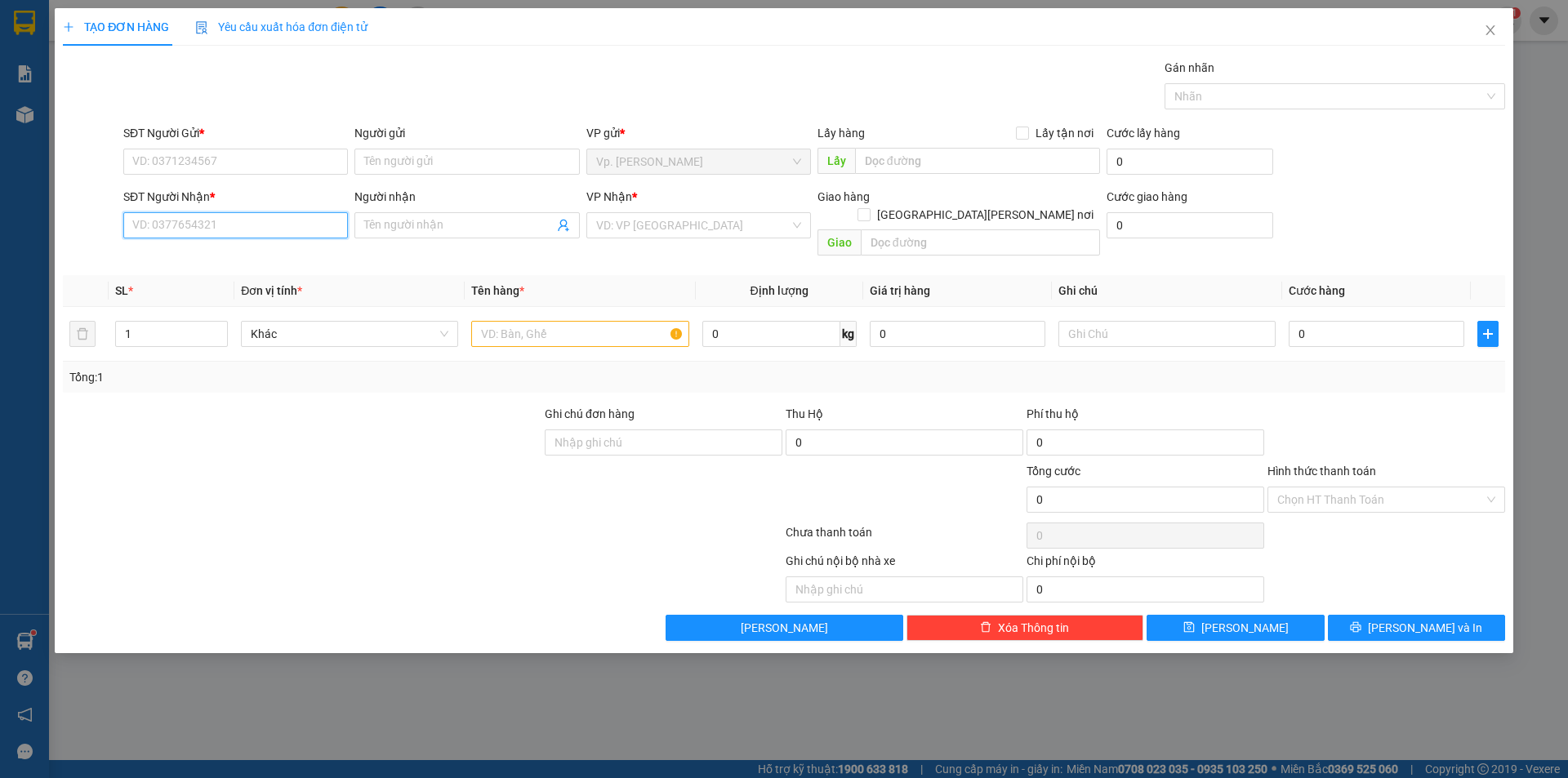
click at [290, 228] on input "SĐT Người Nhận *" at bounding box center [236, 225] width 225 height 26
type input "2"
click at [225, 252] on div "0907572020 - SÂM" at bounding box center [235, 257] width 205 height 18
type input "0907572020"
type input "SÂM"
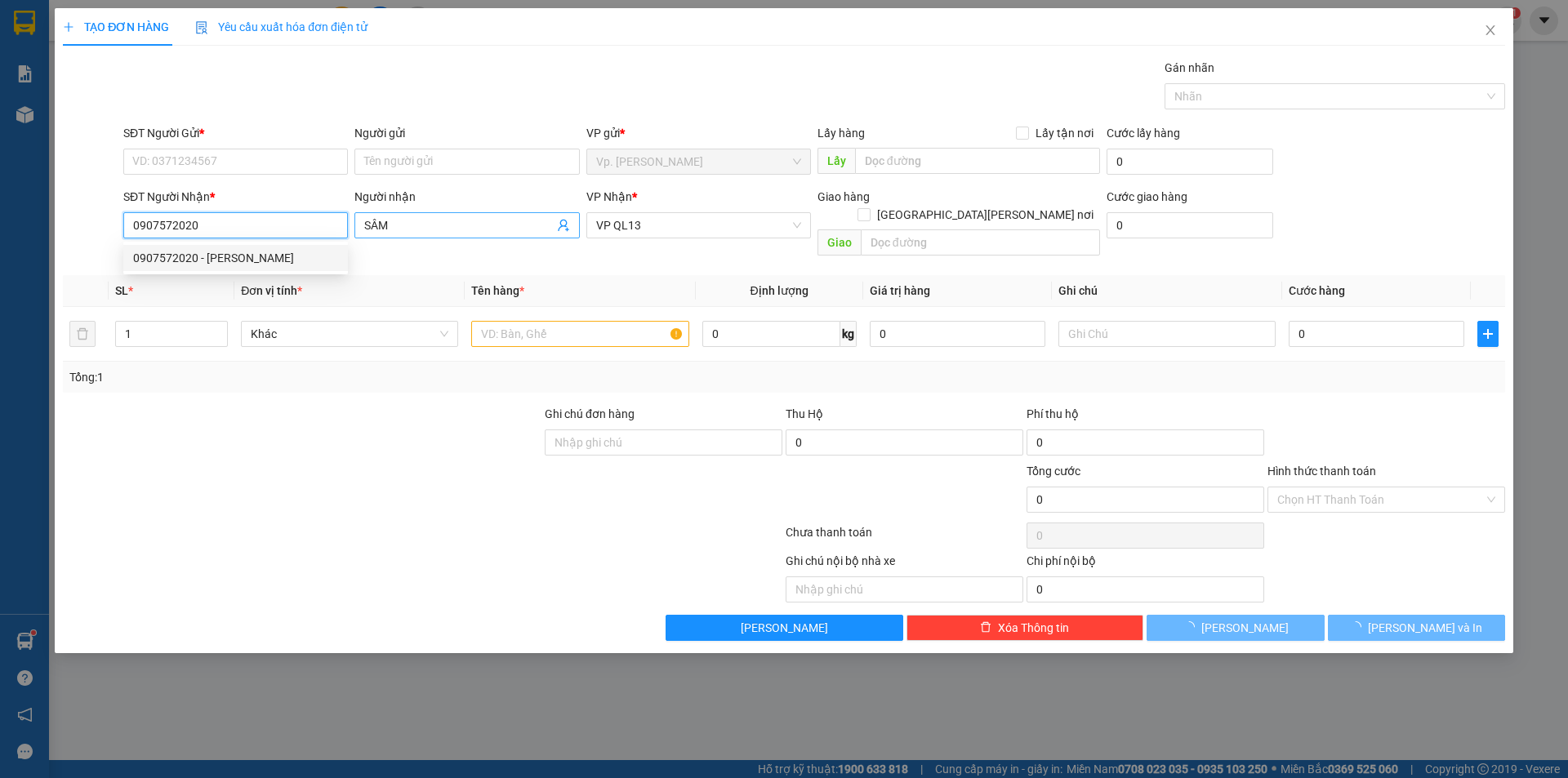
type input "60.000"
type input "0907572020"
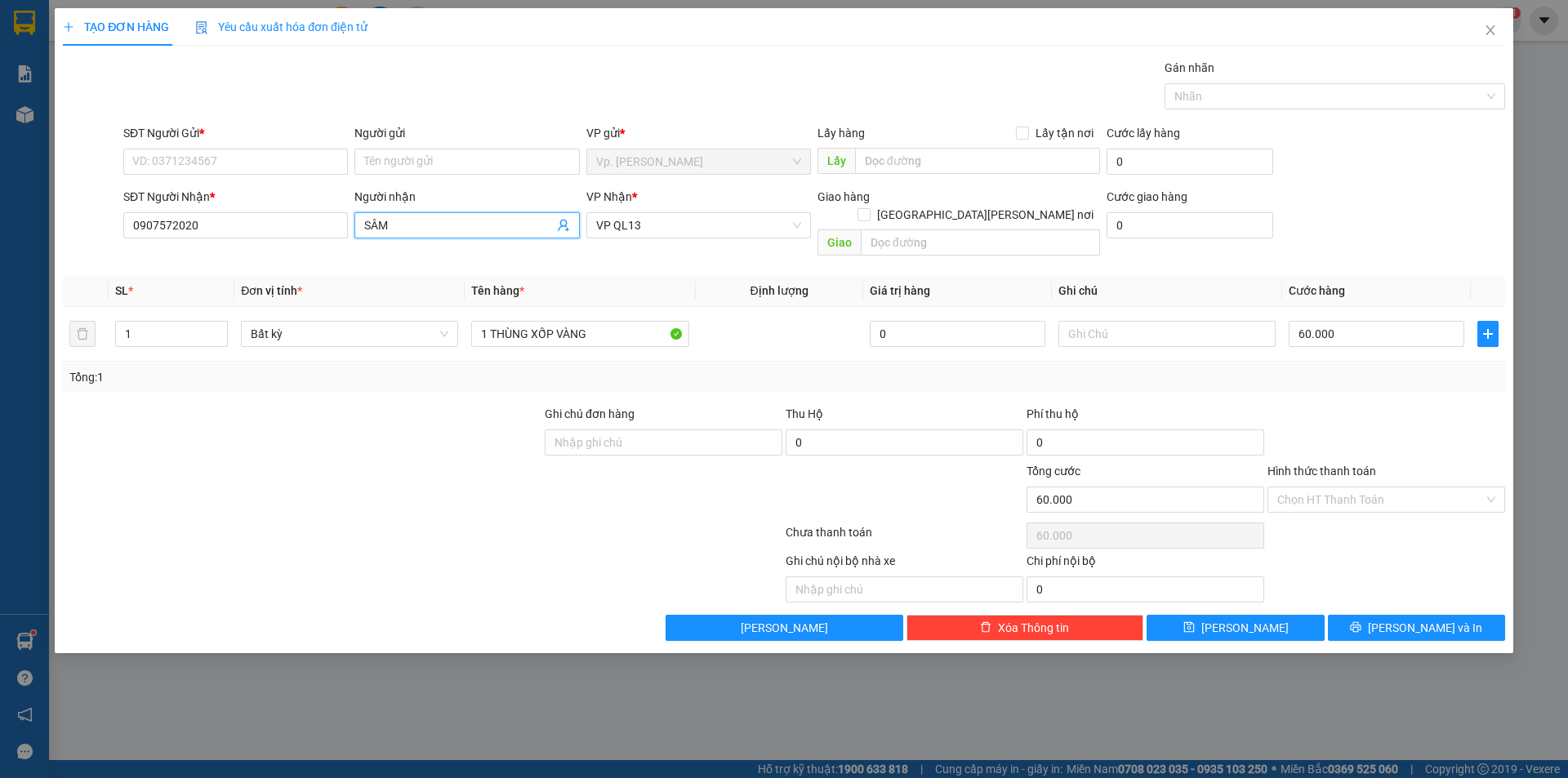
drag, startPoint x: 416, startPoint y: 228, endPoint x: 289, endPoint y: 240, distance: 127.6
click at [289, 240] on div "SĐT Người Nhận * 0907572020 Người nhận SÂM SÂM VP Nhận * VP QL13 Giao hàng Giao…" at bounding box center [814, 226] width 1388 height 75
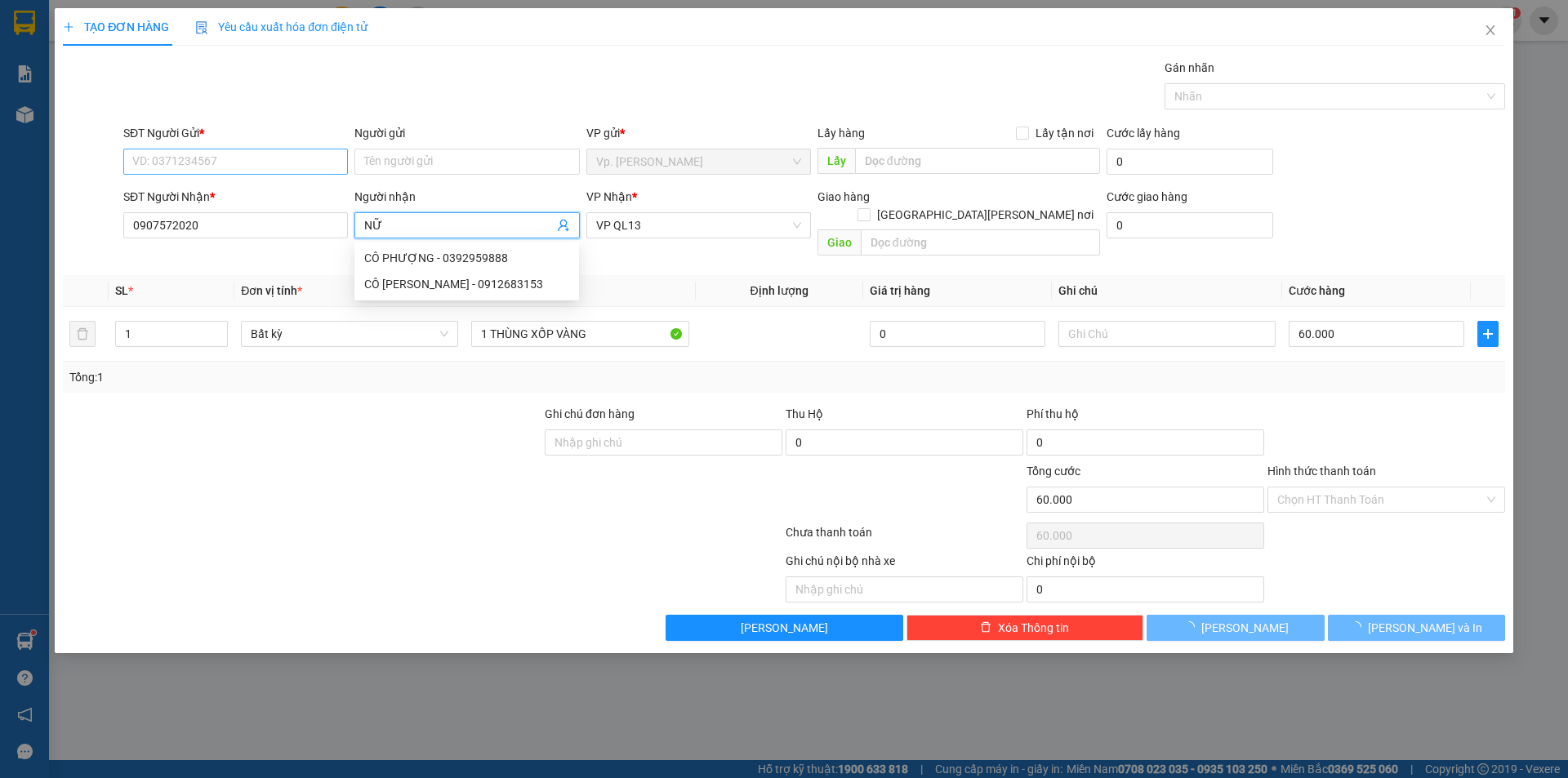
type input "NỮ"
click at [320, 169] on input "SĐT Người Gửi *" at bounding box center [236, 161] width 225 height 26
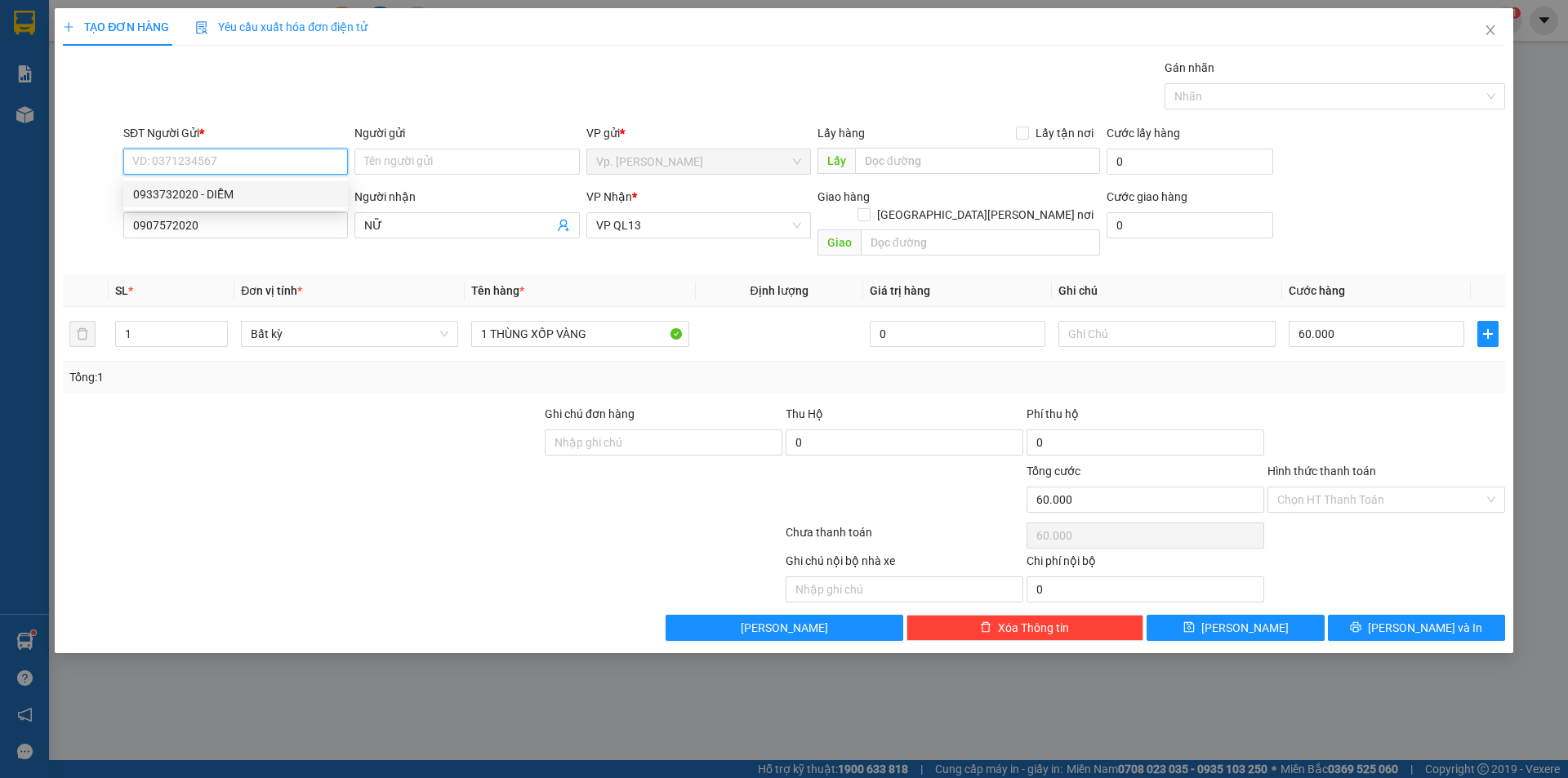
click at [225, 192] on div "0933732020 - DIỄM" at bounding box center [235, 194] width 205 height 18
type input "0933732020"
type input "DIỄM"
click at [1406, 487] on input "Hình thức thanh toán" at bounding box center [1381, 499] width 207 height 25
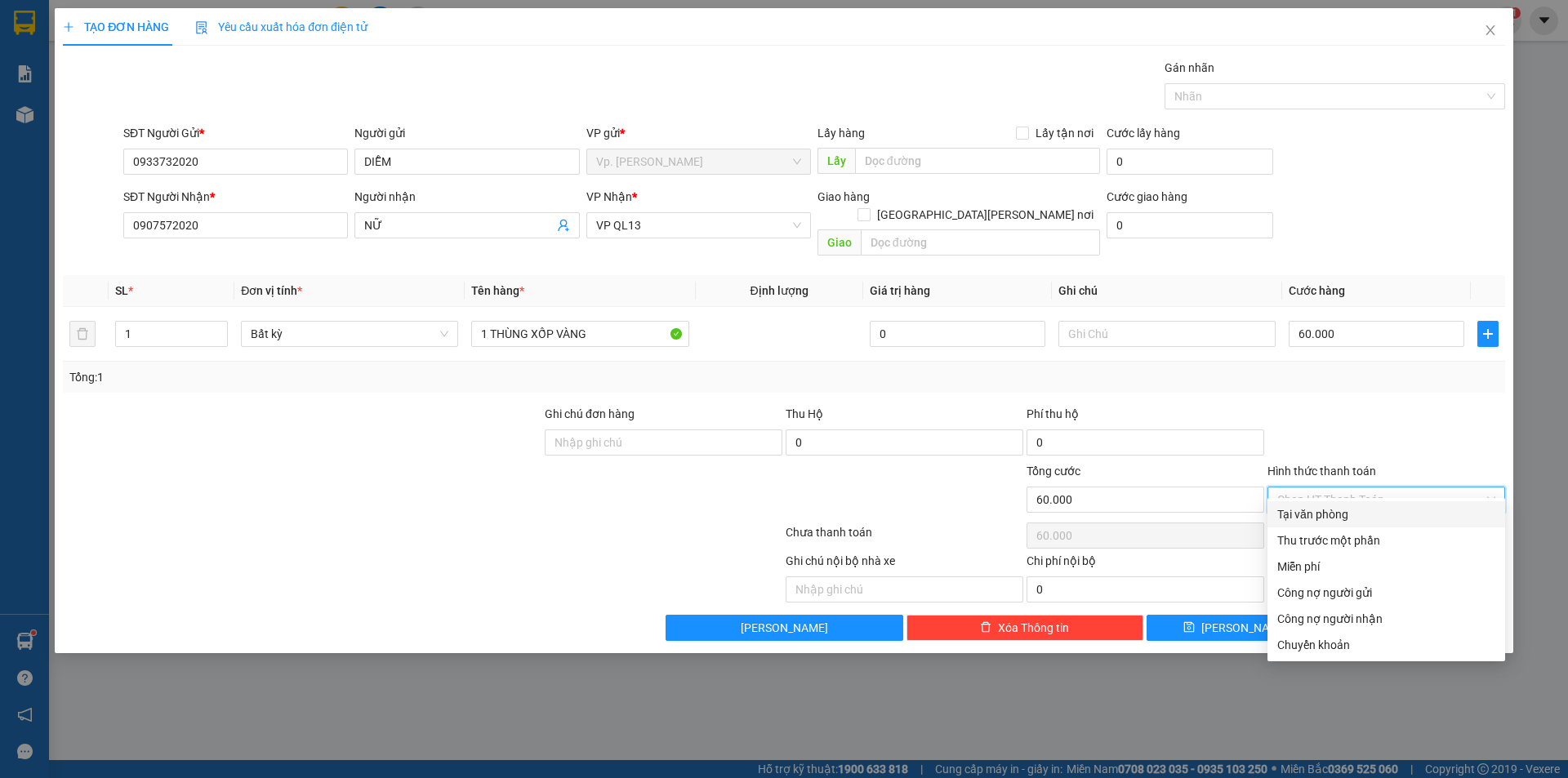
click at [1364, 521] on div "Tại văn phòng" at bounding box center [1387, 513] width 218 height 18
type input "0"
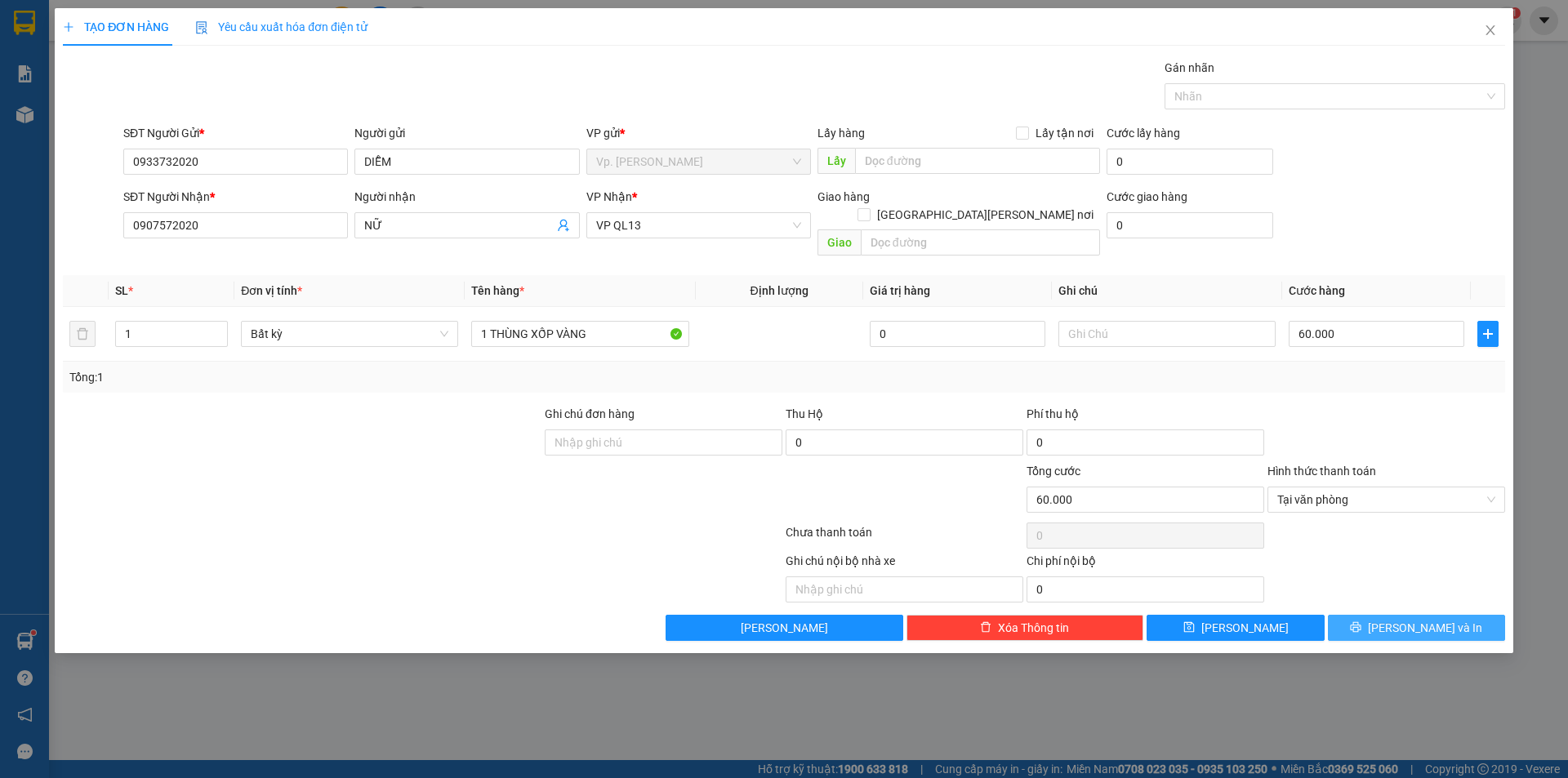
click at [1394, 621] on button "[PERSON_NAME] và In" at bounding box center [1416, 627] width 177 height 26
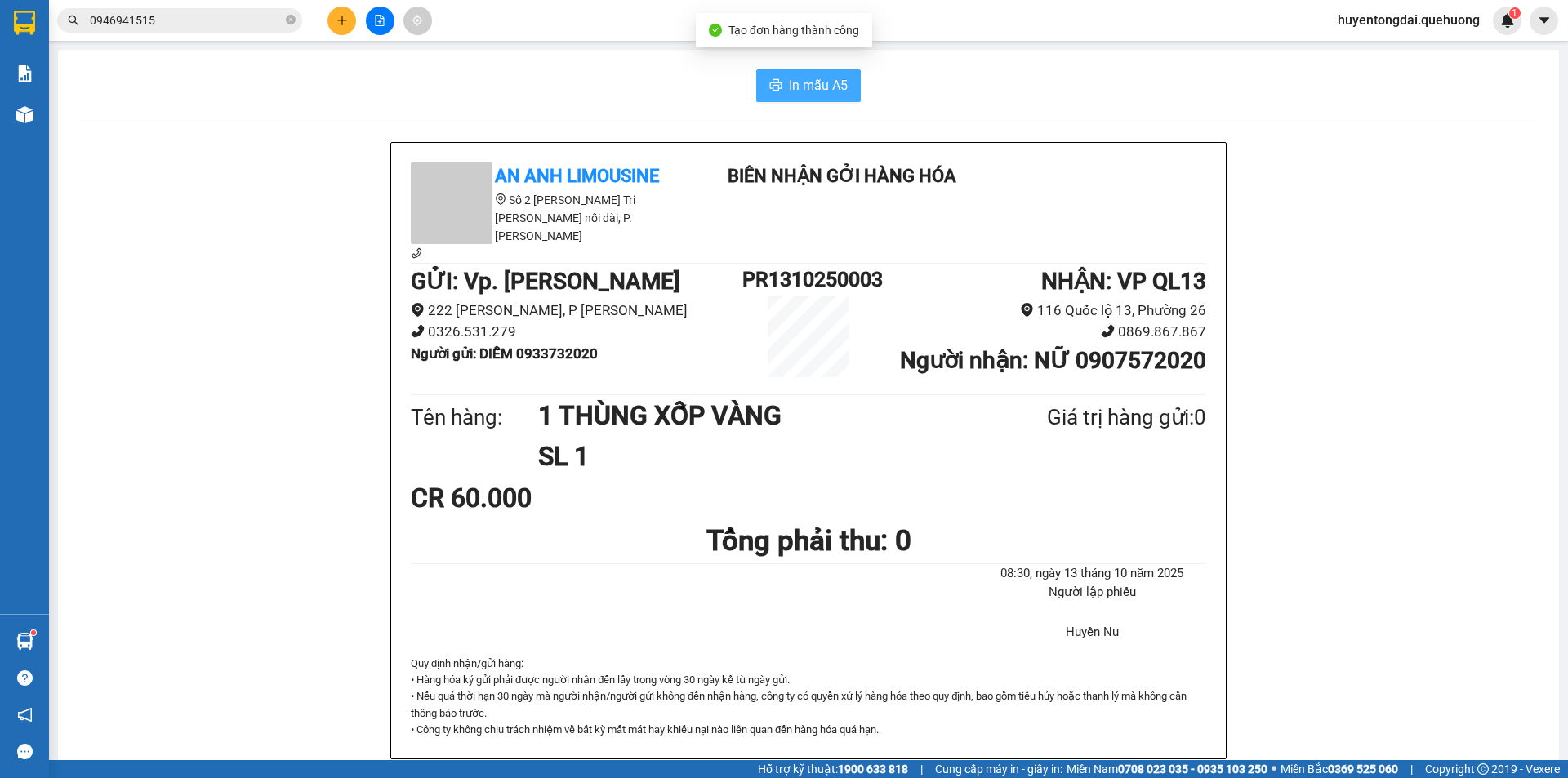
click at [798, 85] on span "In mẫu A5" at bounding box center [818, 85] width 59 height 20
click at [167, 25] on input "0946941515" at bounding box center [186, 20] width 192 height 18
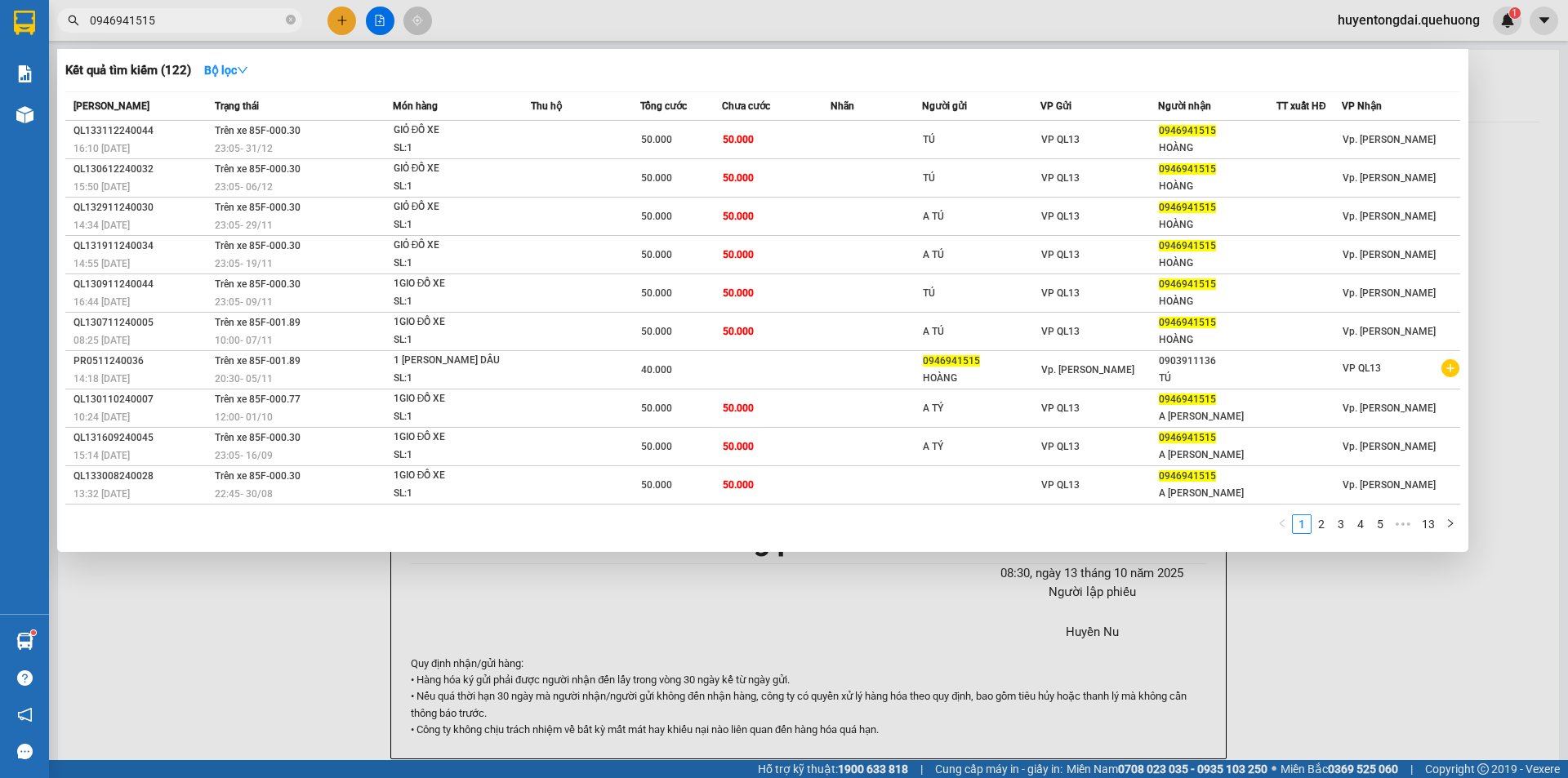
click at [167, 25] on input "0946941515" at bounding box center [186, 20] width 192 height 18
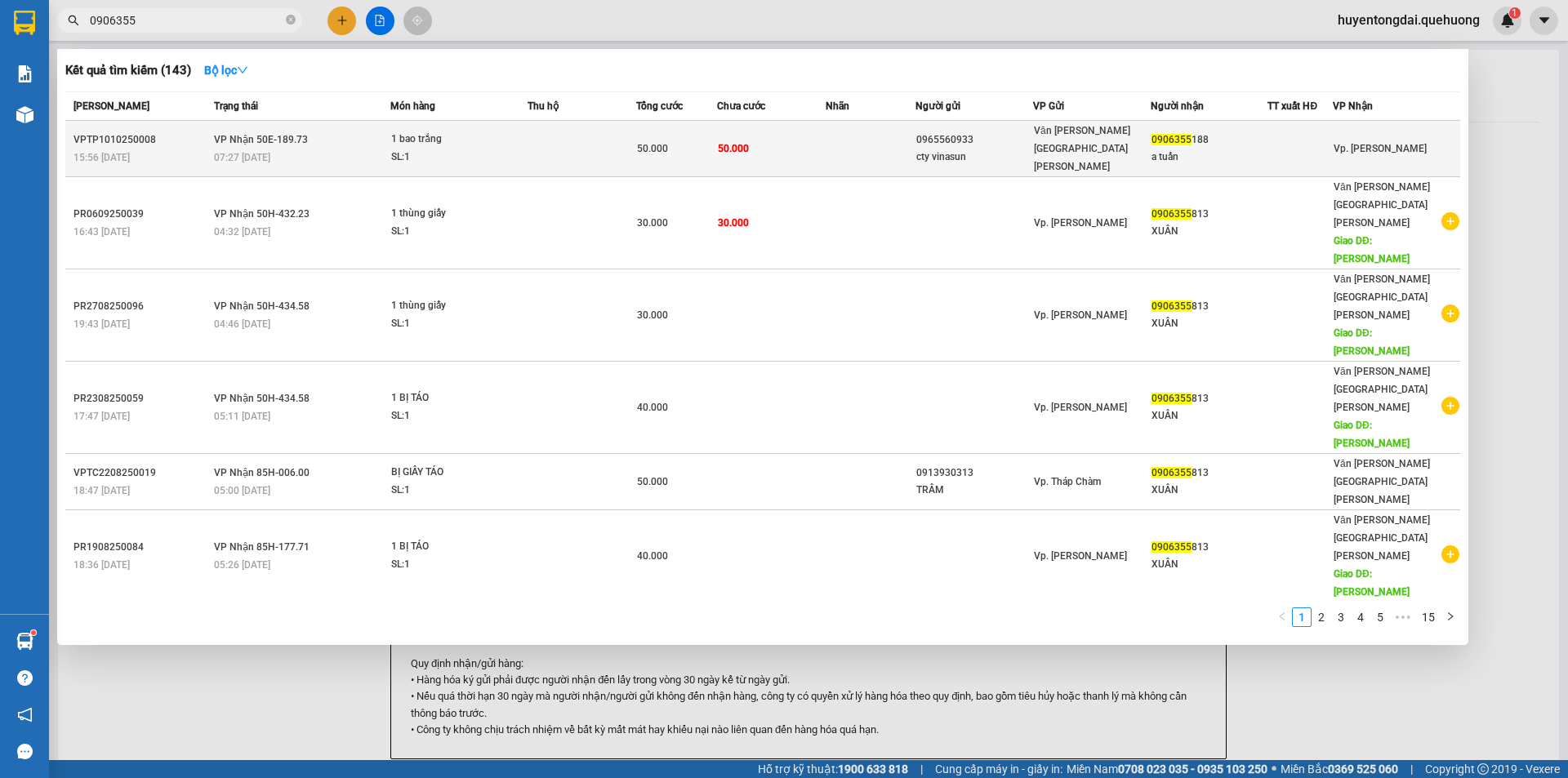
type input "0906355"
click at [802, 138] on td "50.000" at bounding box center [772, 149] width 109 height 56
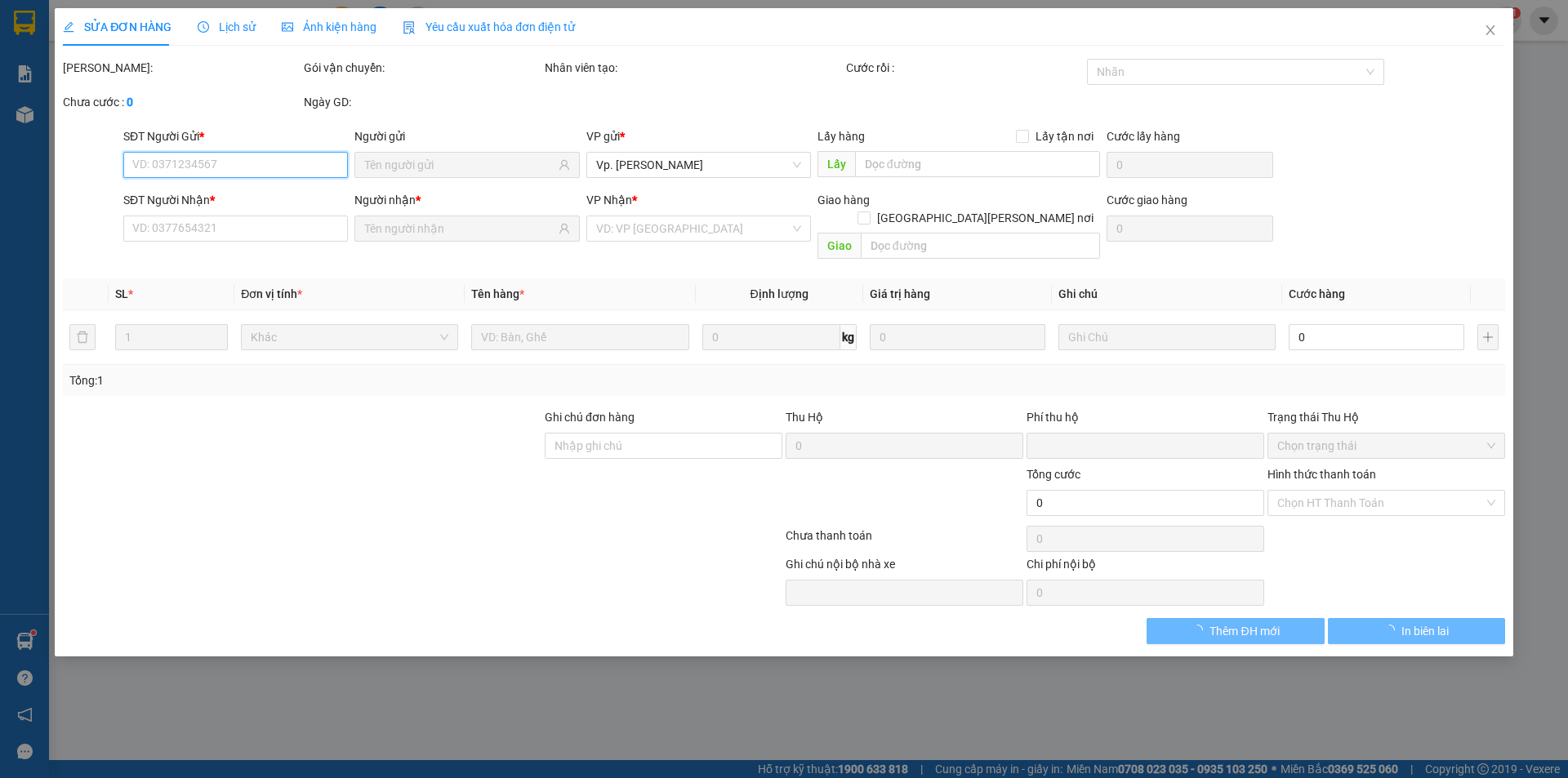
type input "0965560933"
type input "cty vinasun"
type input "0906355188"
type input "a tuấn"
type input "0"
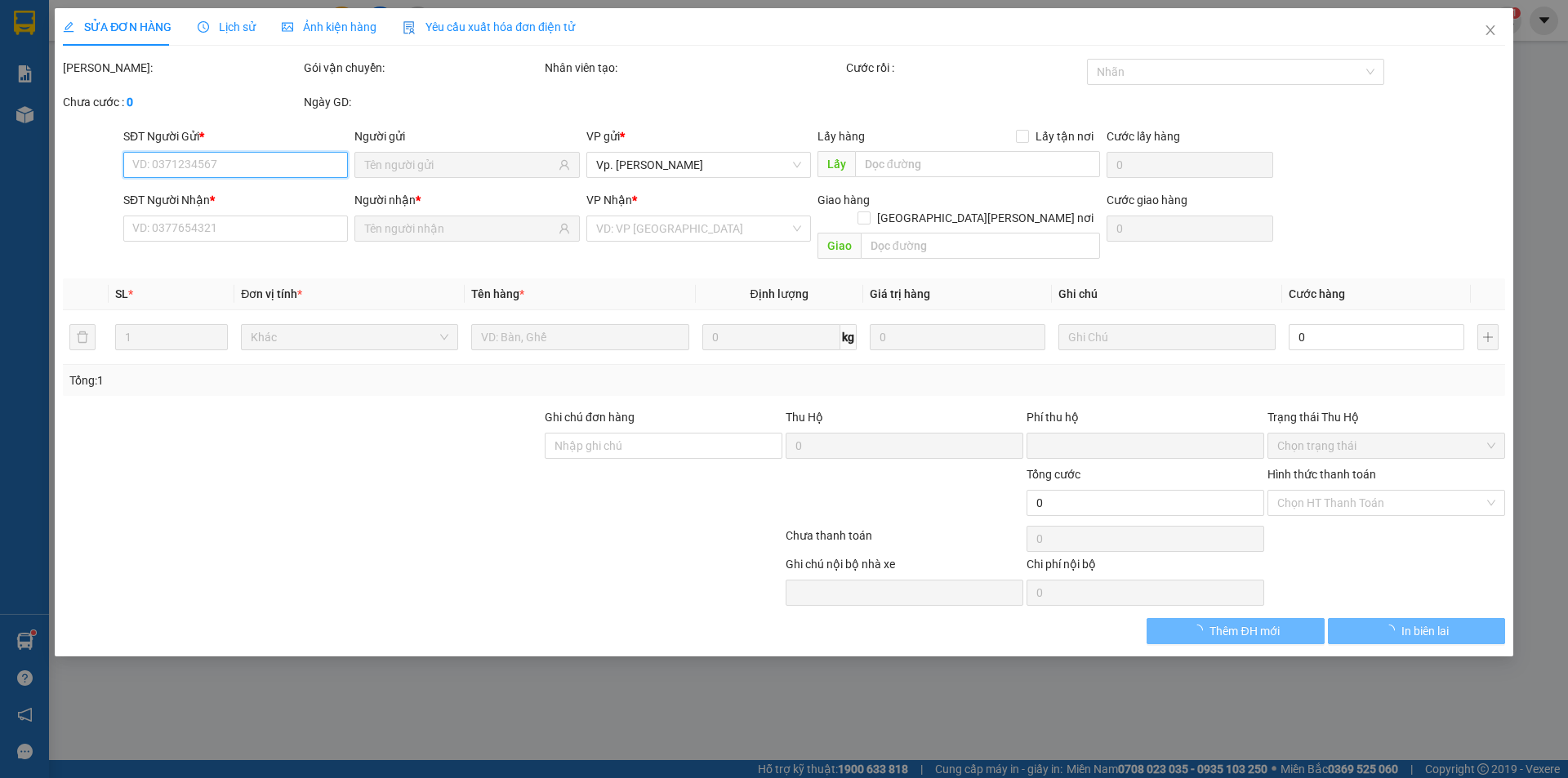
type input "50.000"
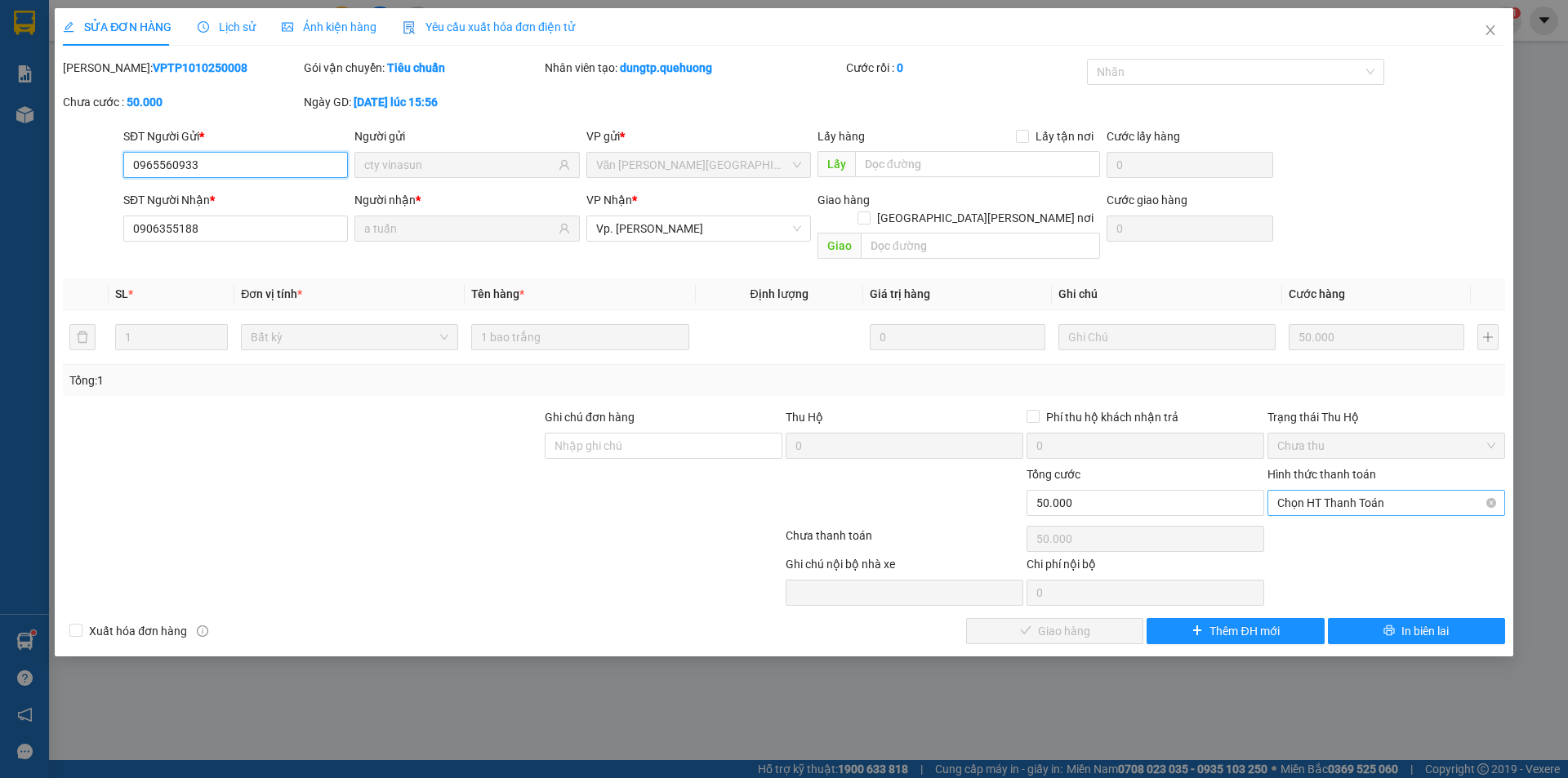
click at [1307, 491] on span "Chọn HT Thanh Toán" at bounding box center [1387, 502] width 218 height 25
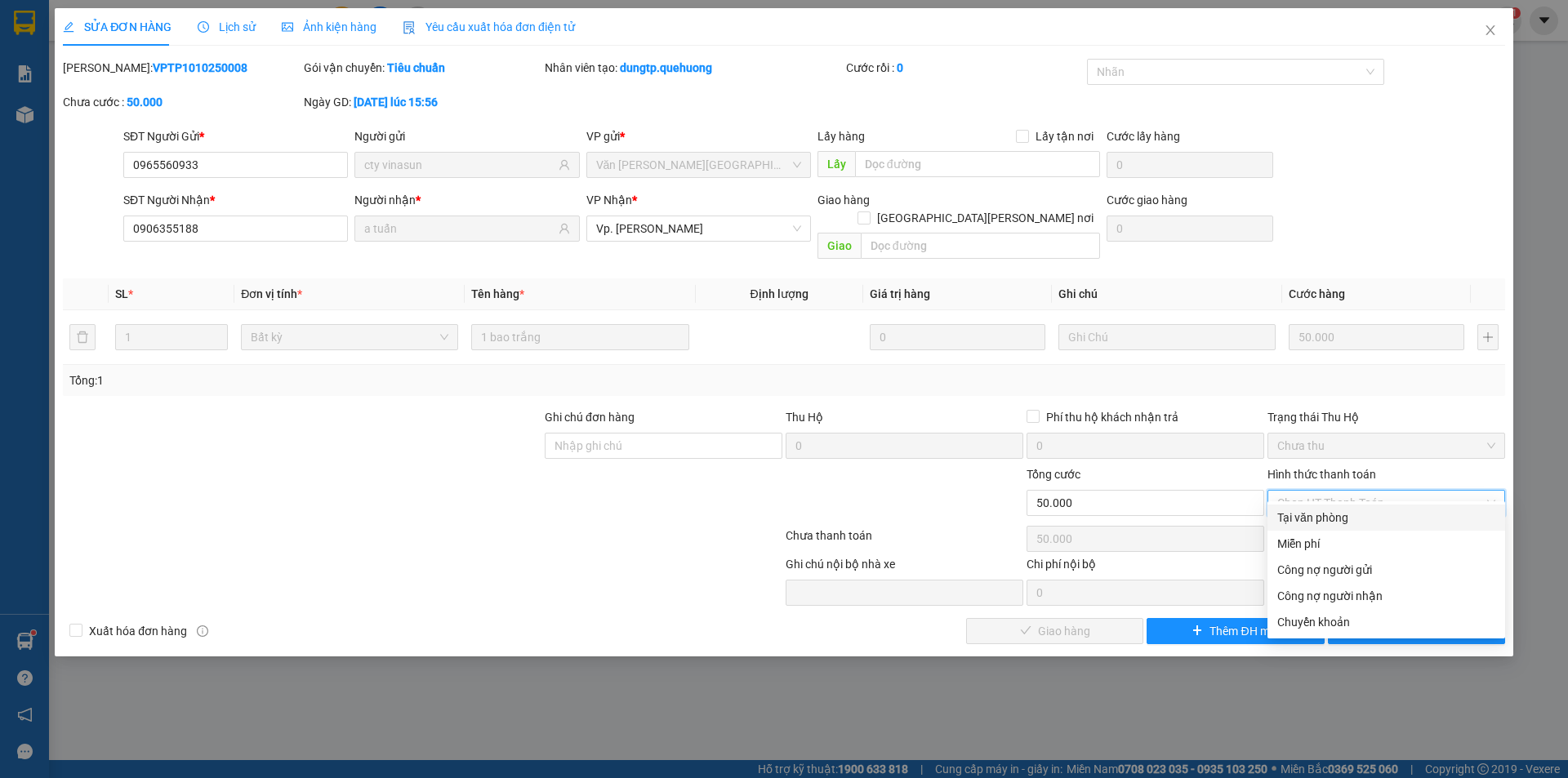
click at [1302, 526] on div "Tại văn phòng" at bounding box center [1386, 518] width 238 height 26
type input "0"
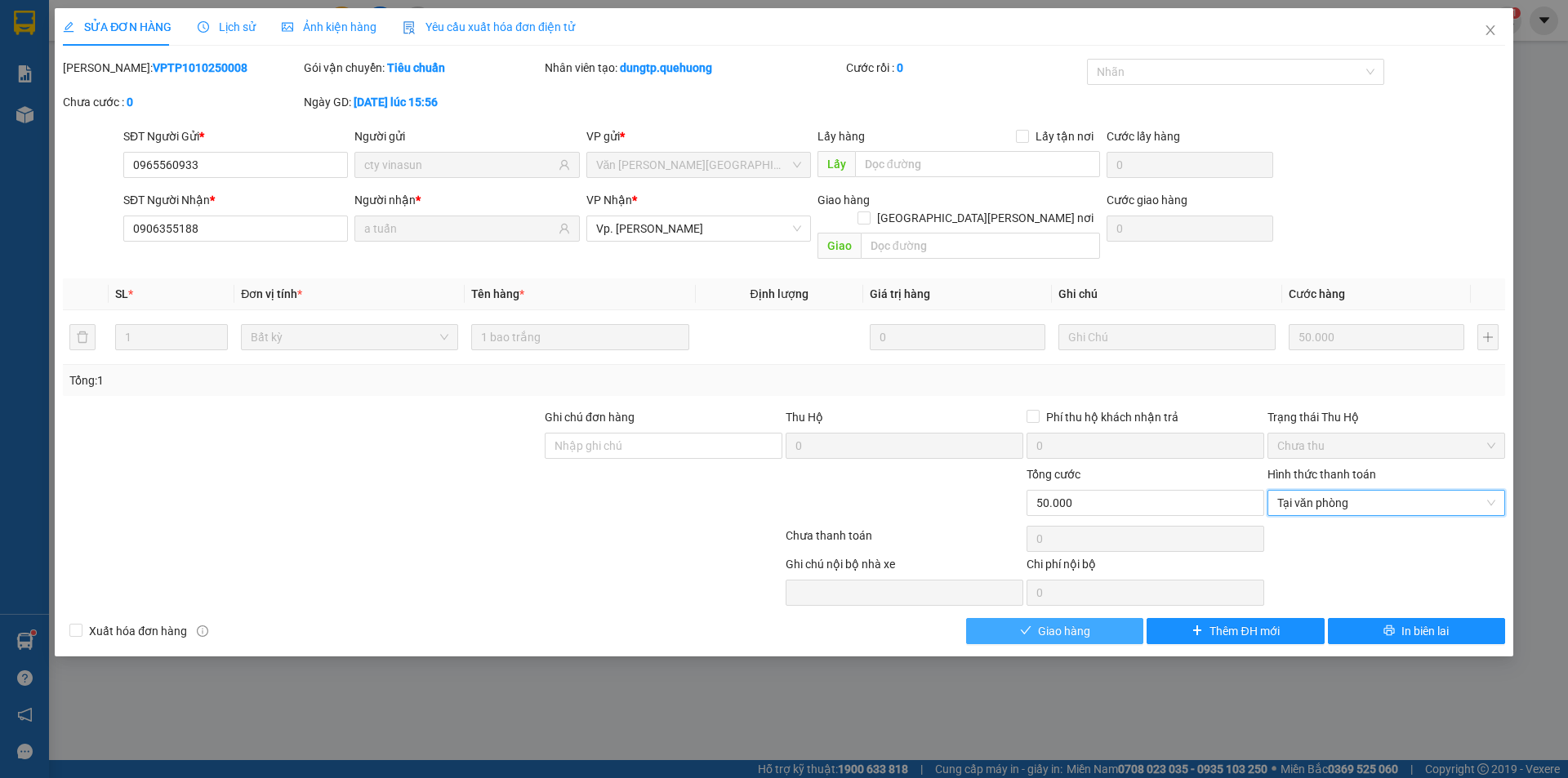
click at [1082, 622] on span "Giao hàng" at bounding box center [1064, 631] width 52 height 18
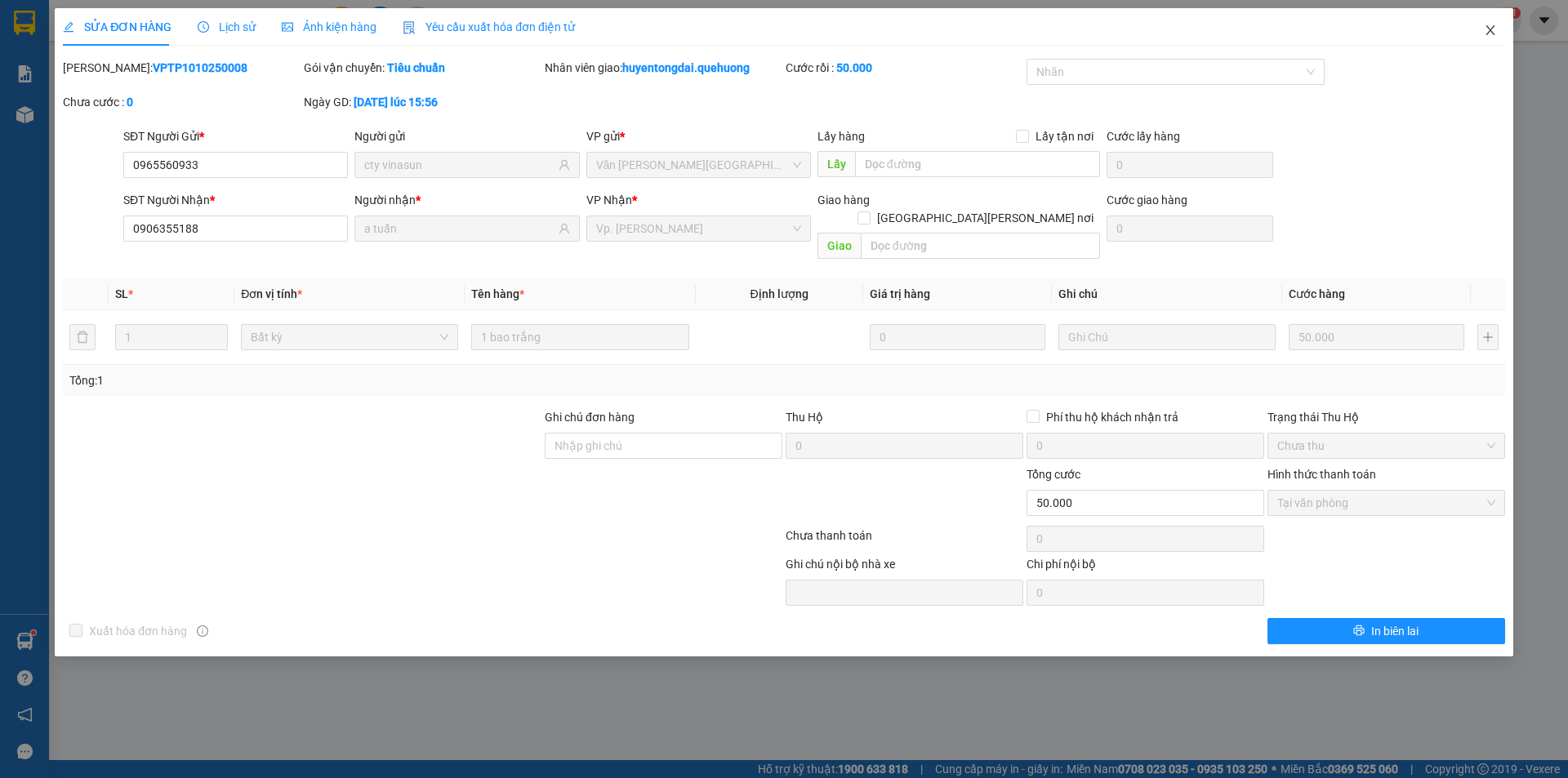
click at [1484, 32] on icon "close" at bounding box center [1490, 30] width 13 height 13
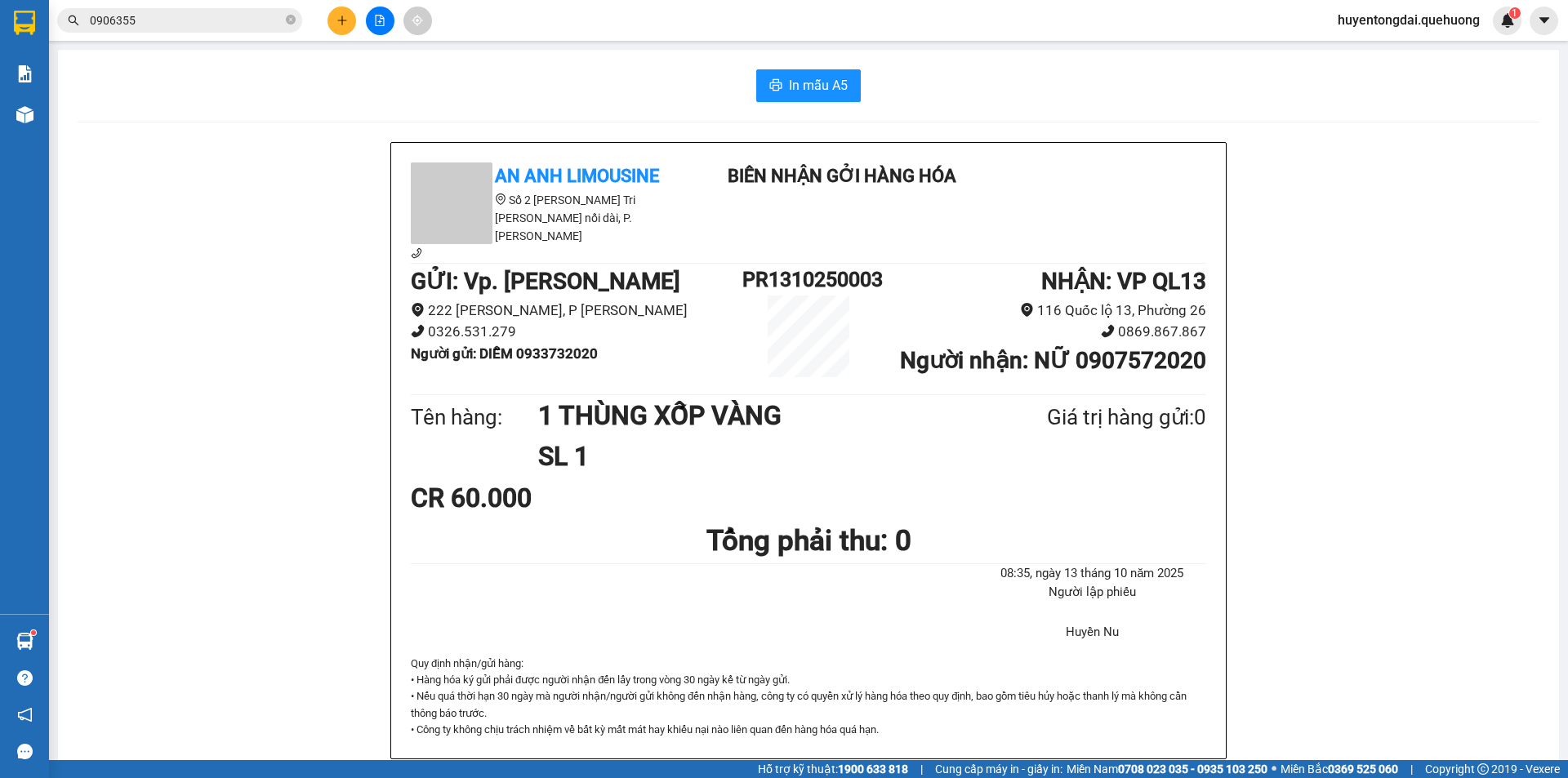
click at [162, 14] on input "0906355" at bounding box center [186, 20] width 192 height 18
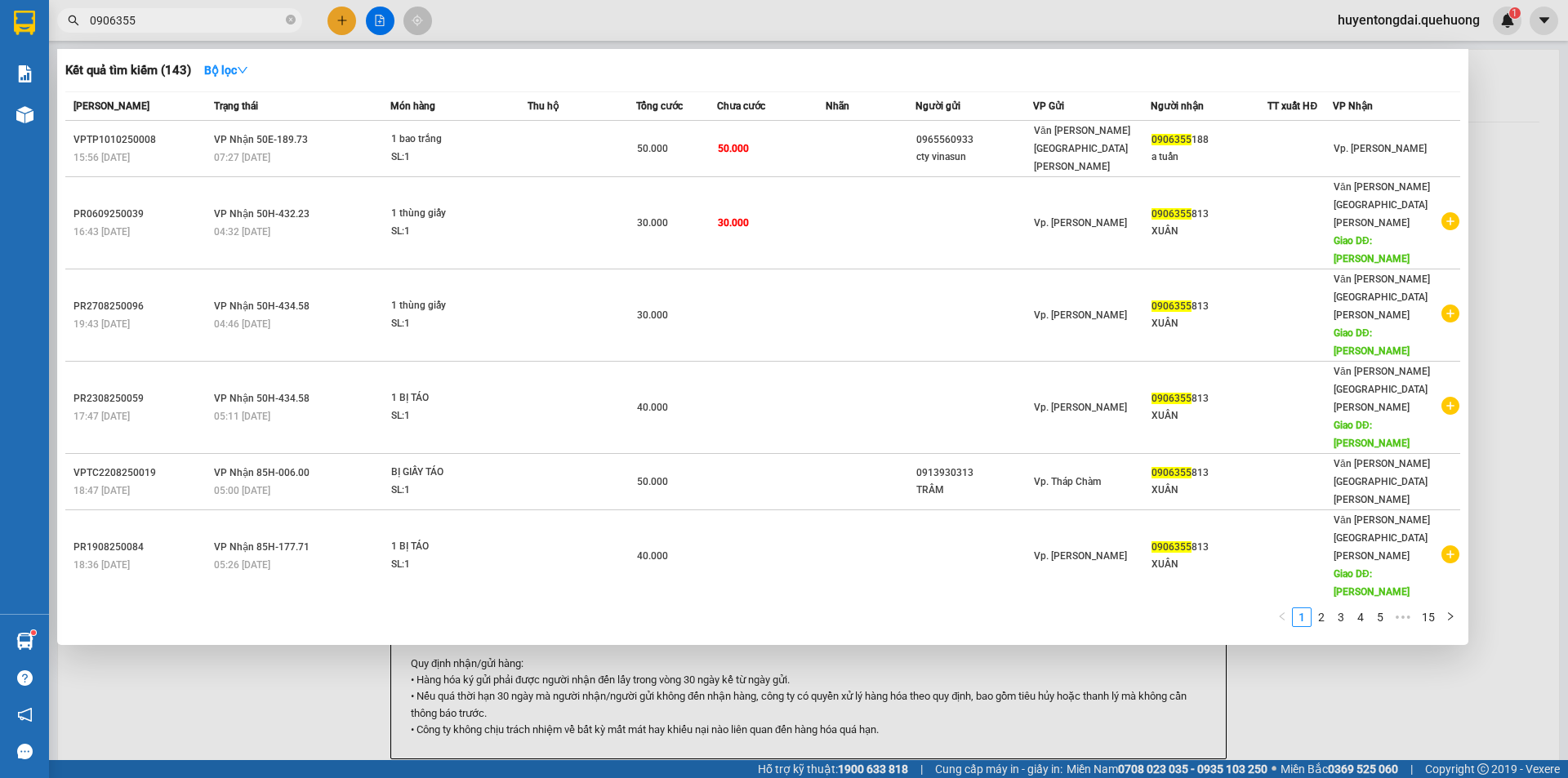
click at [162, 14] on input "0906355" at bounding box center [186, 20] width 192 height 18
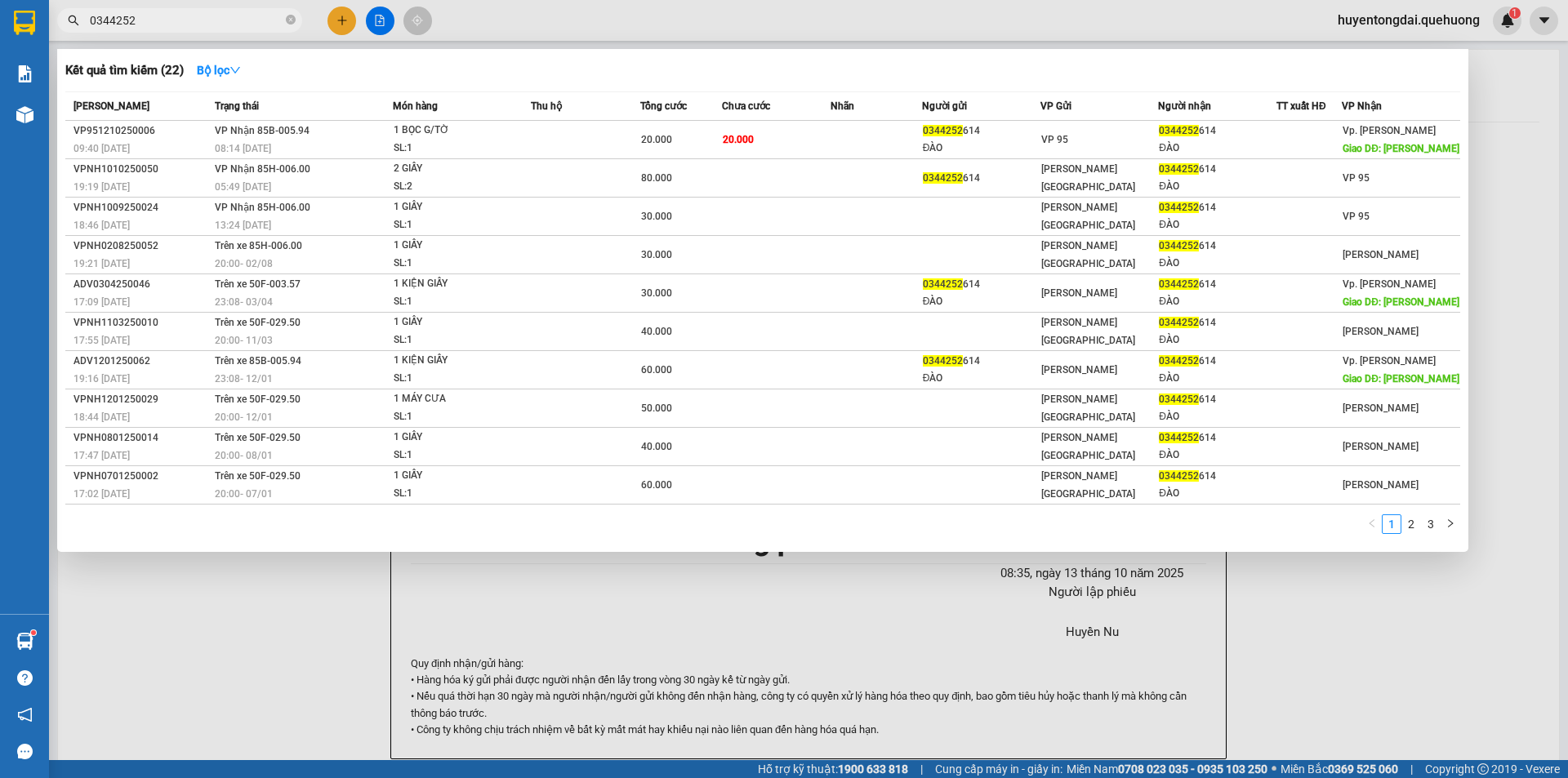
type input "0344252"
click at [331, 15] on div at bounding box center [784, 389] width 1568 height 778
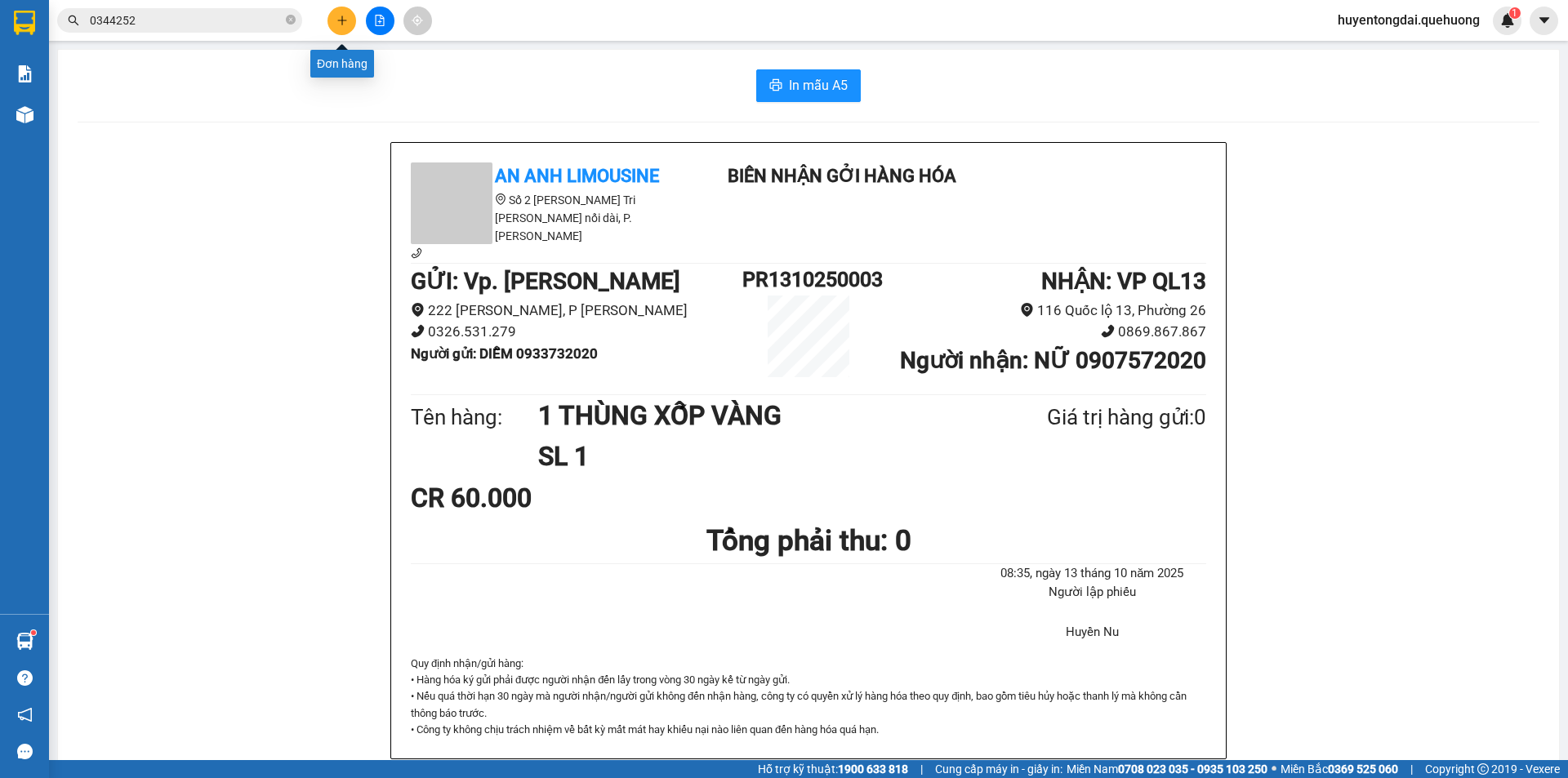
click at [342, 14] on button at bounding box center [342, 21] width 29 height 29
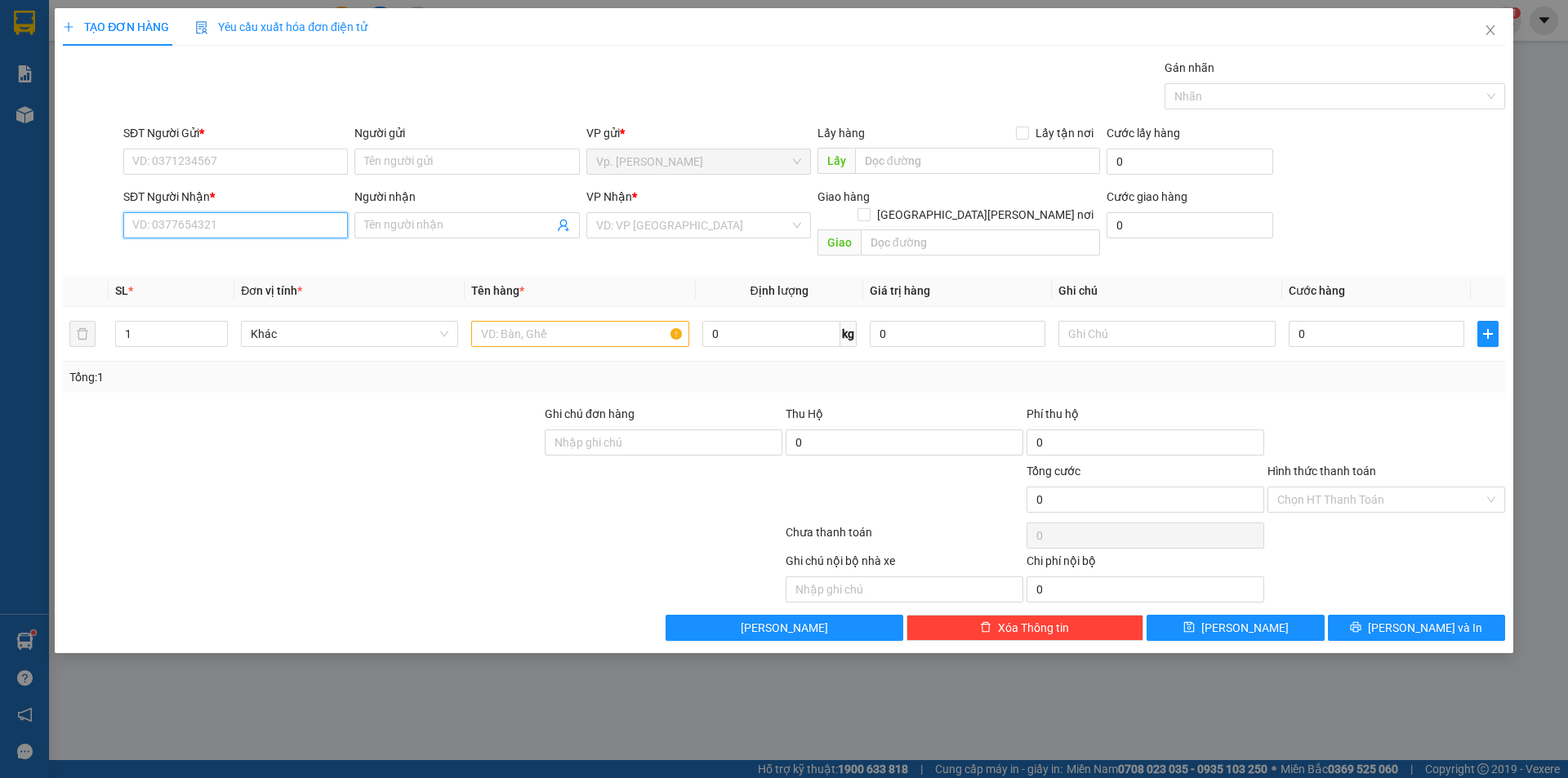
click at [228, 224] on input "SĐT Người Nhận *" at bounding box center [236, 225] width 225 height 26
click at [239, 152] on input "SĐT Người Gửi *" at bounding box center [236, 161] width 225 height 26
click at [247, 190] on div "0968406527 - DƯƠNG 5464" at bounding box center [235, 194] width 205 height 18
type input "0968406527"
type input "DƯƠNG 5464"
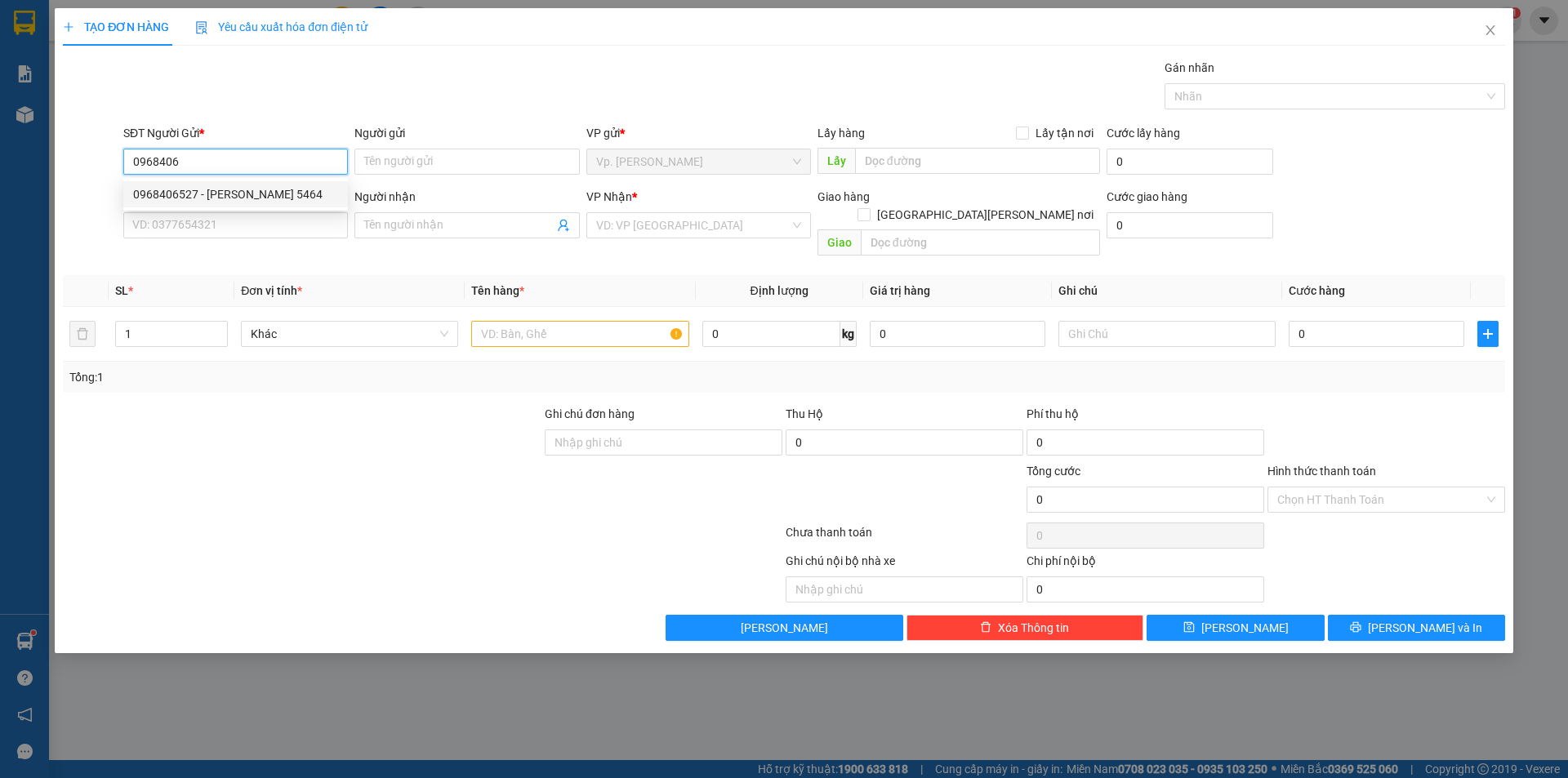
type input "0968406527"
type input "DƯƠNG 5464"
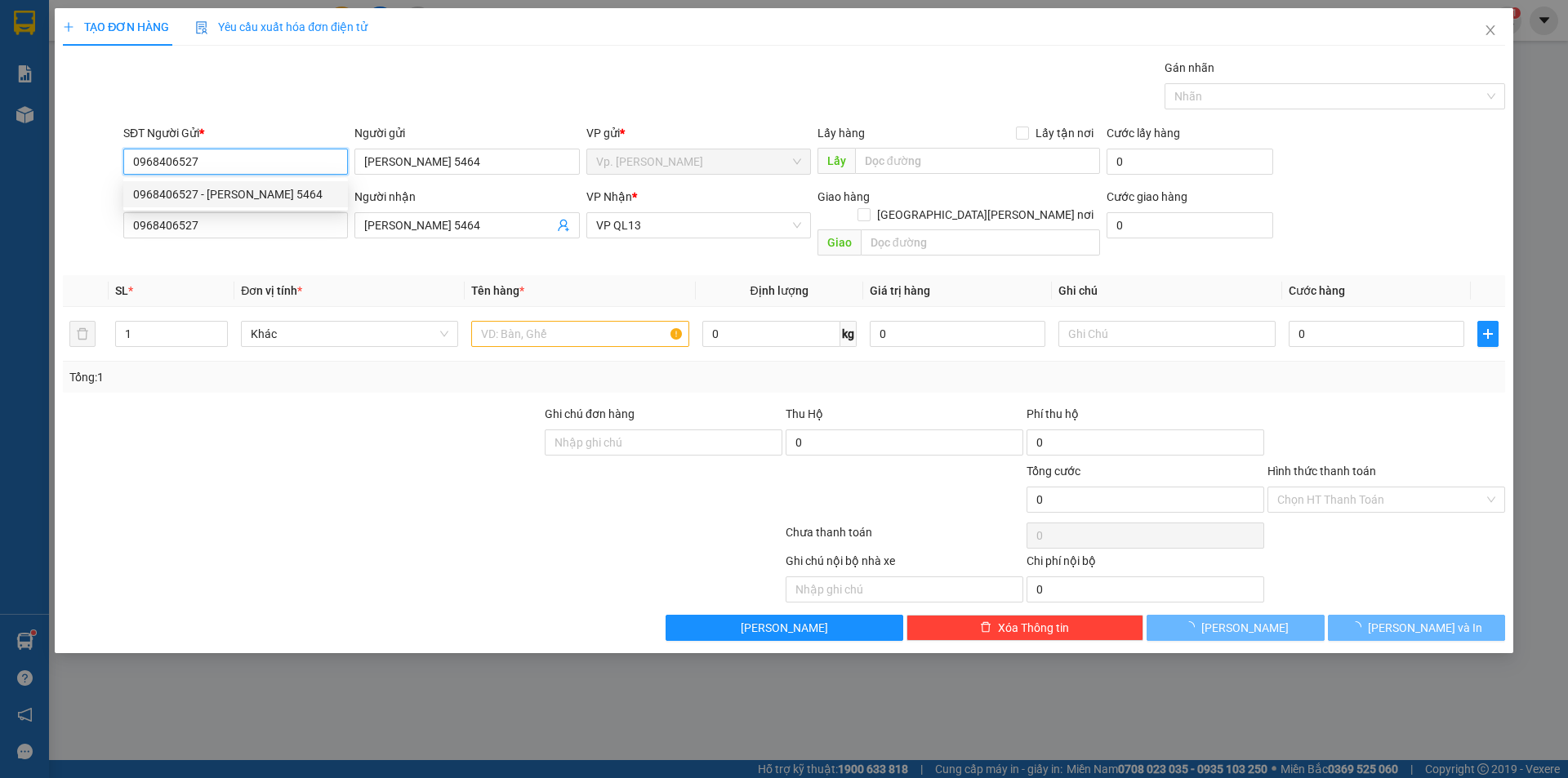
type input "80.000"
type input "0968406527"
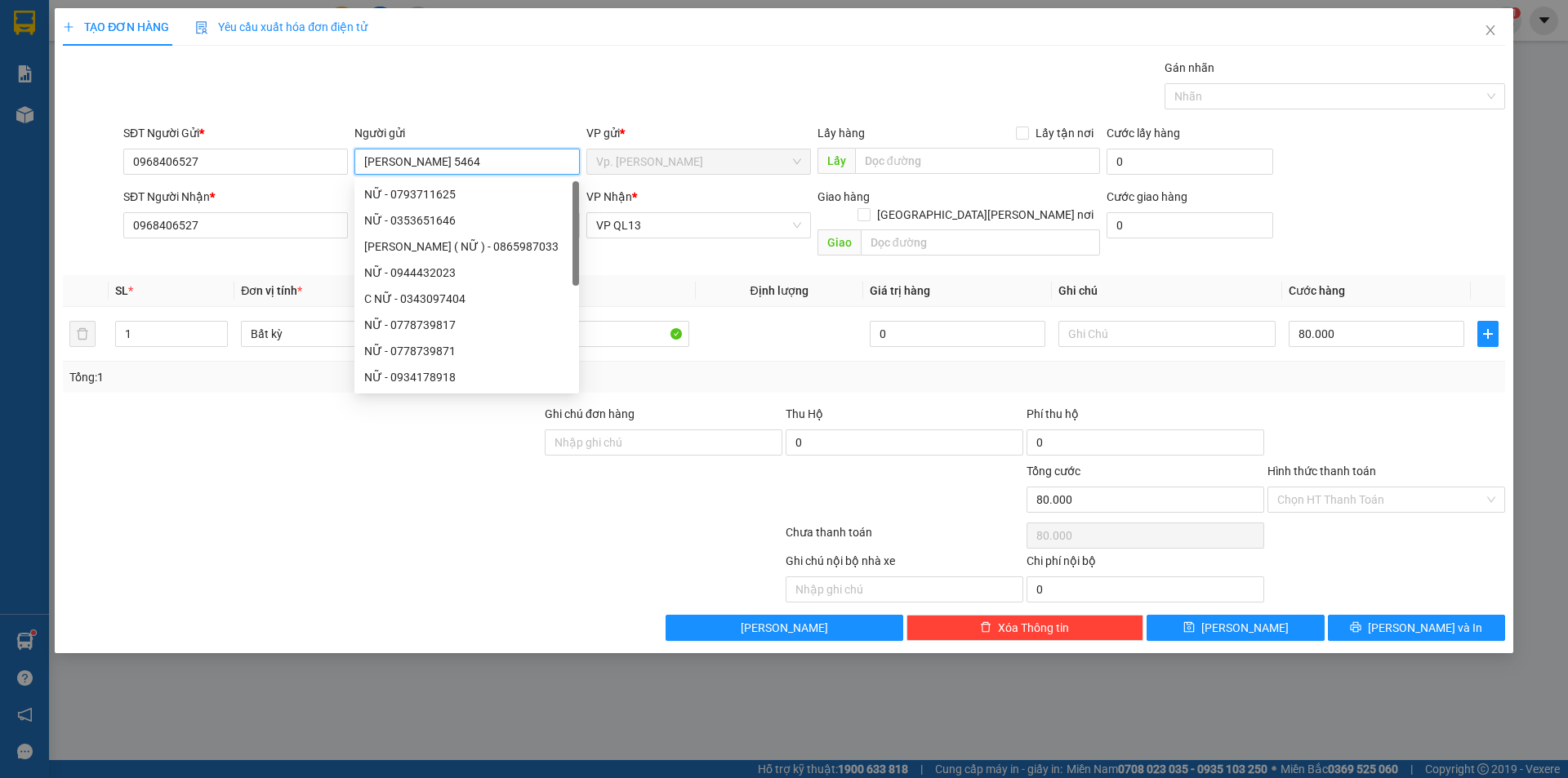
drag, startPoint x: 443, startPoint y: 164, endPoint x: 408, endPoint y: 177, distance: 37.3
click at [408, 177] on div "Người gửi DƯƠNG 5464" at bounding box center [467, 152] width 225 height 57
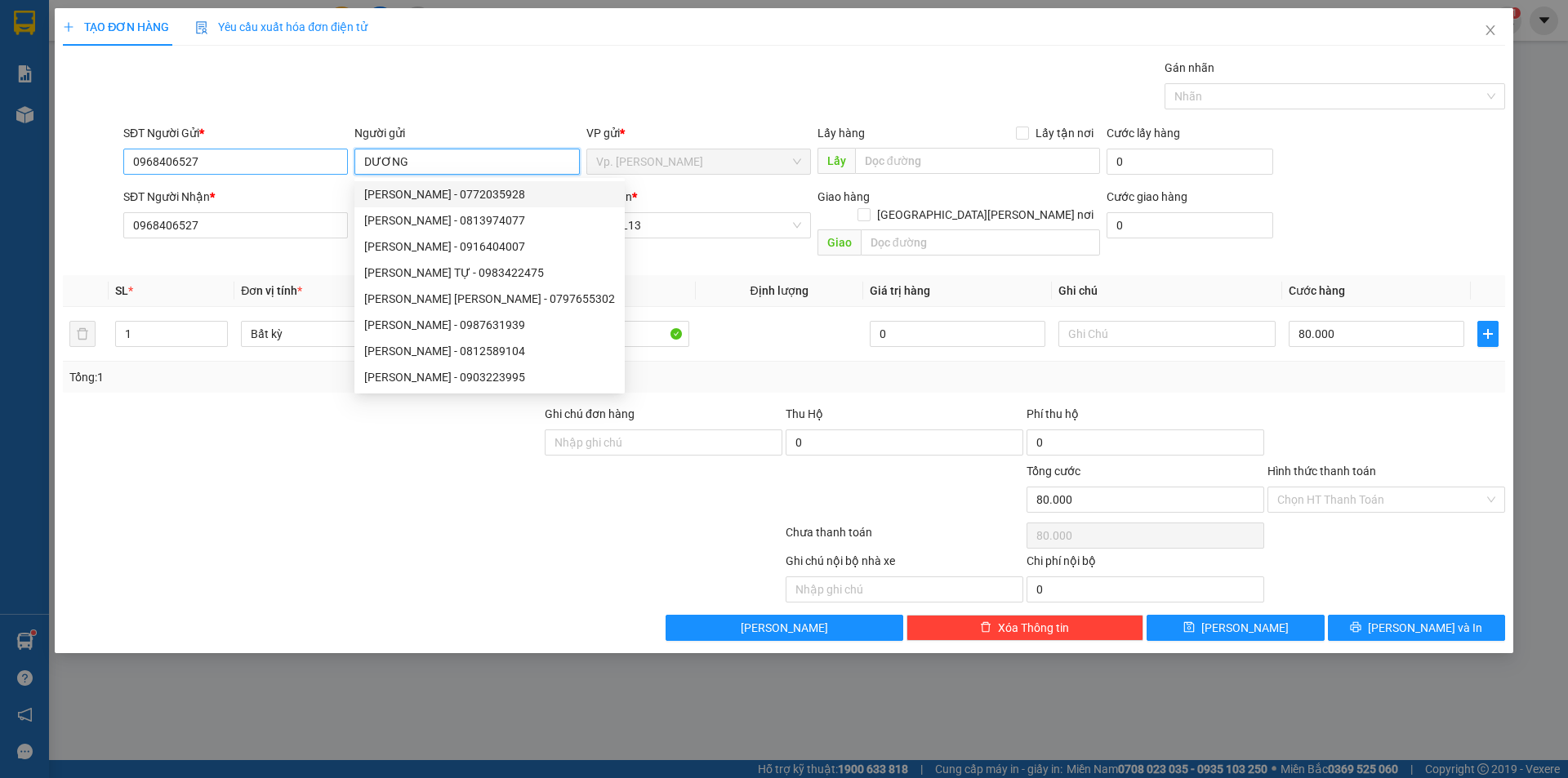
drag, startPoint x: 445, startPoint y: 164, endPoint x: 277, endPoint y: 170, distance: 168.1
click at [277, 170] on div "SĐT Người Gửi * 0968406527 Người gửi DƯƠNG VP gửi * Vp. Phan Rang Lấy hàng Lấy …" at bounding box center [814, 152] width 1388 height 57
type input "NGUYỆT"
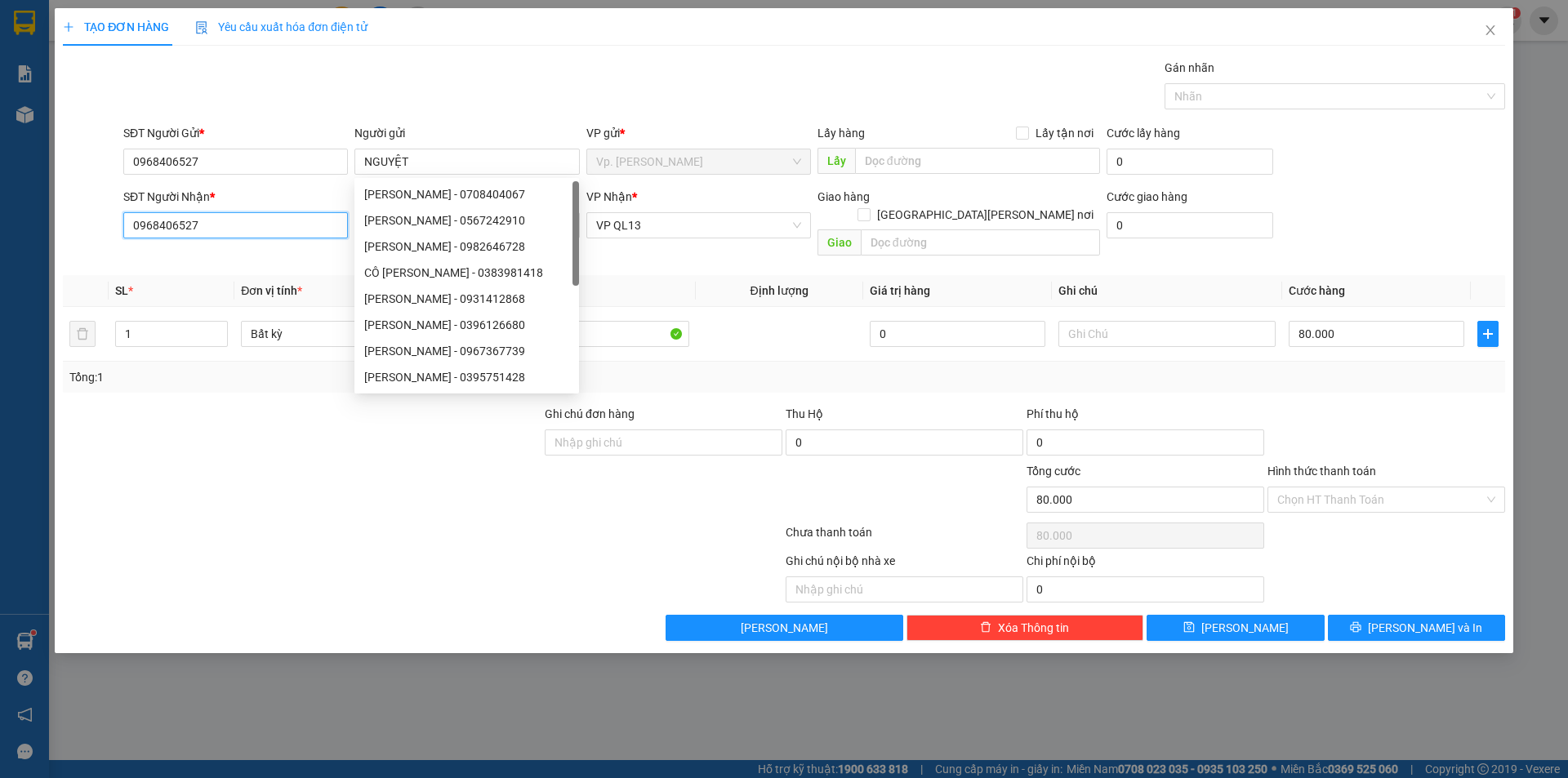
click at [251, 230] on input "0968406527" at bounding box center [236, 225] width 225 height 26
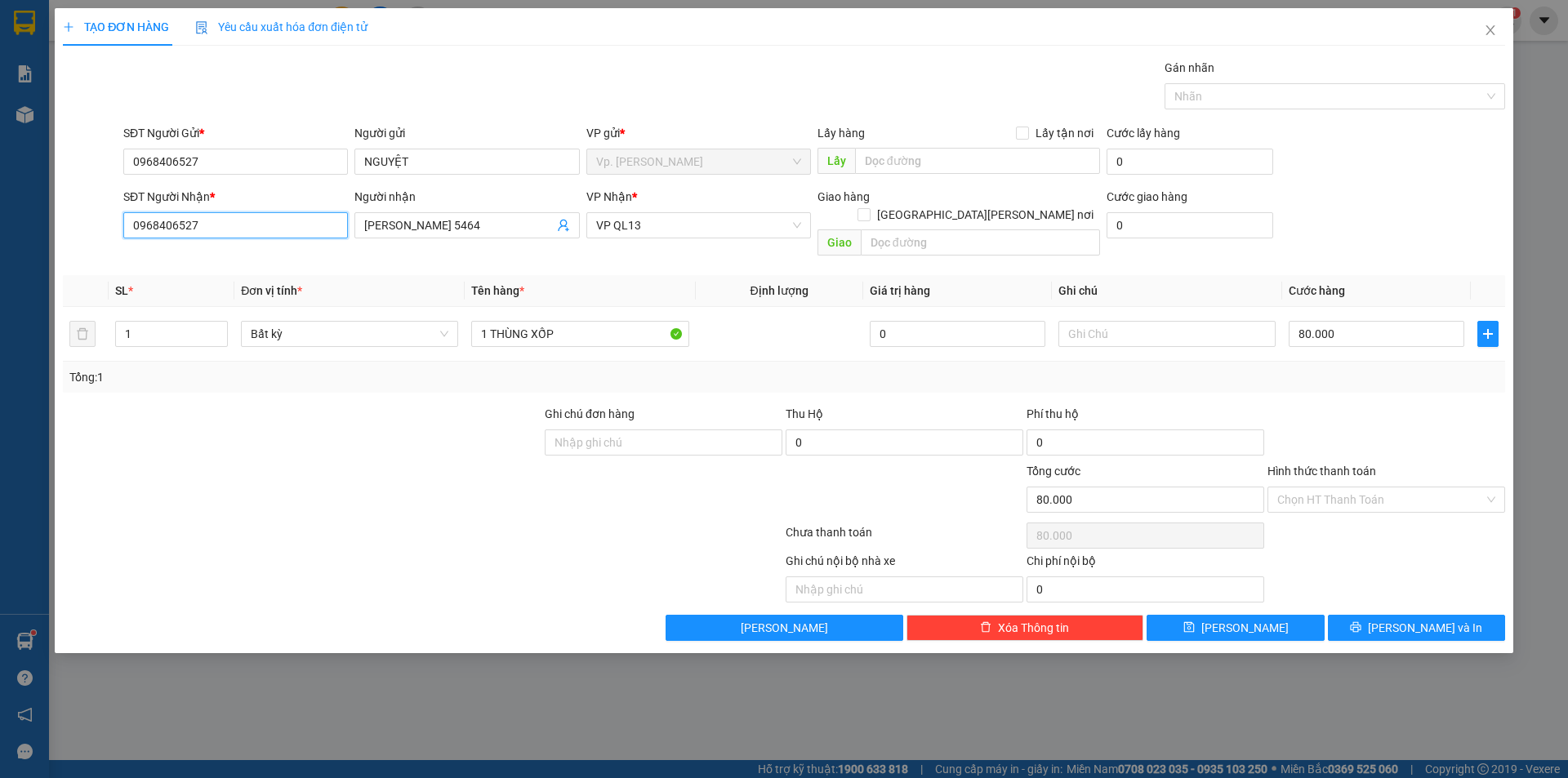
click at [258, 222] on input "0968406527" at bounding box center [236, 225] width 225 height 26
type input "0933700105"
drag, startPoint x: 464, startPoint y: 222, endPoint x: 300, endPoint y: 249, distance: 166.2
click at [300, 249] on div "Transit Pickup Surcharge Ids Transit Deliver Surcharge Ids Transit Deliver Surc…" at bounding box center [784, 350] width 1442 height 582
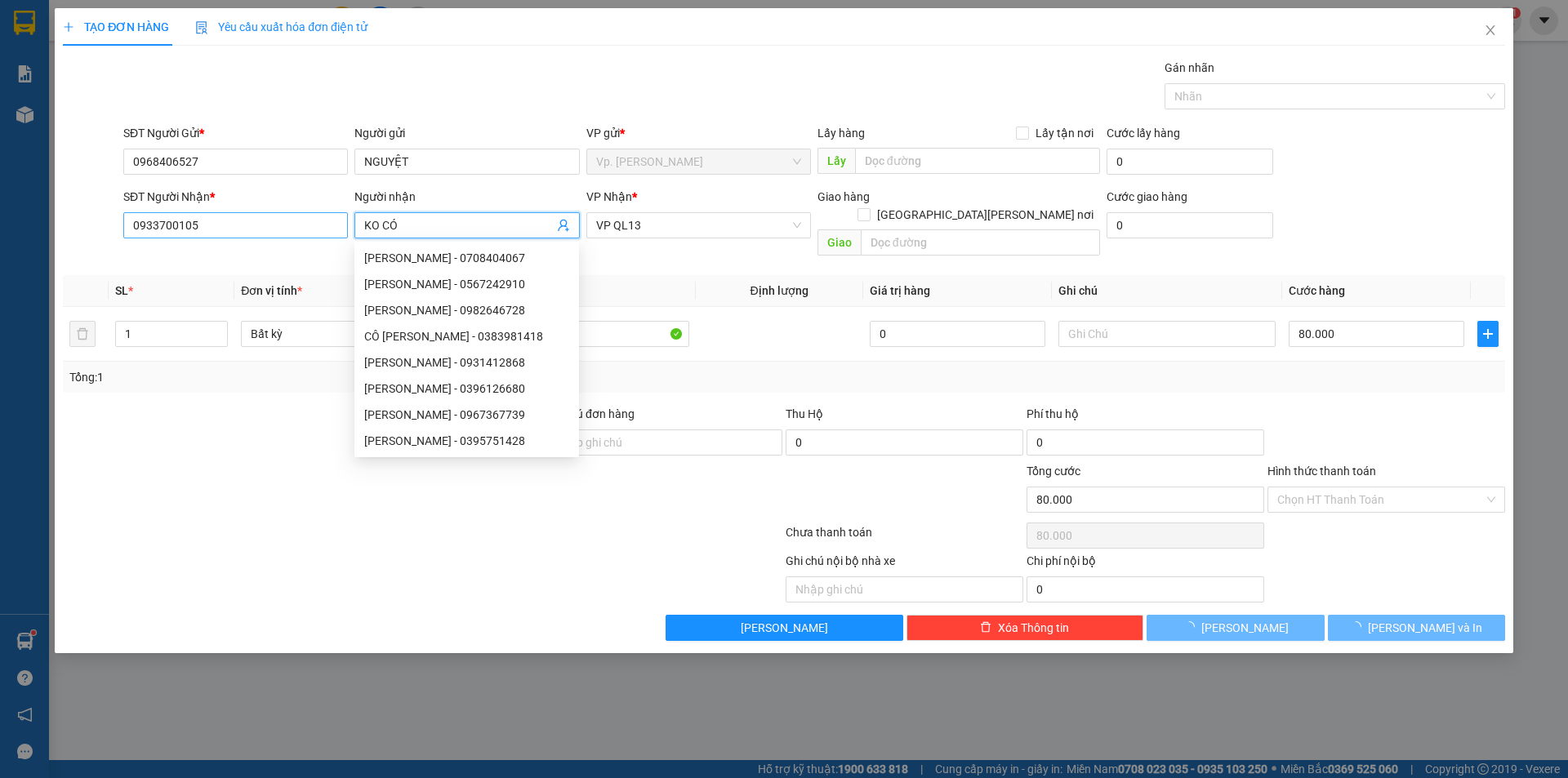
type input "KO CÓ"
click at [156, 236] on input "0933700105" at bounding box center [236, 225] width 225 height 26
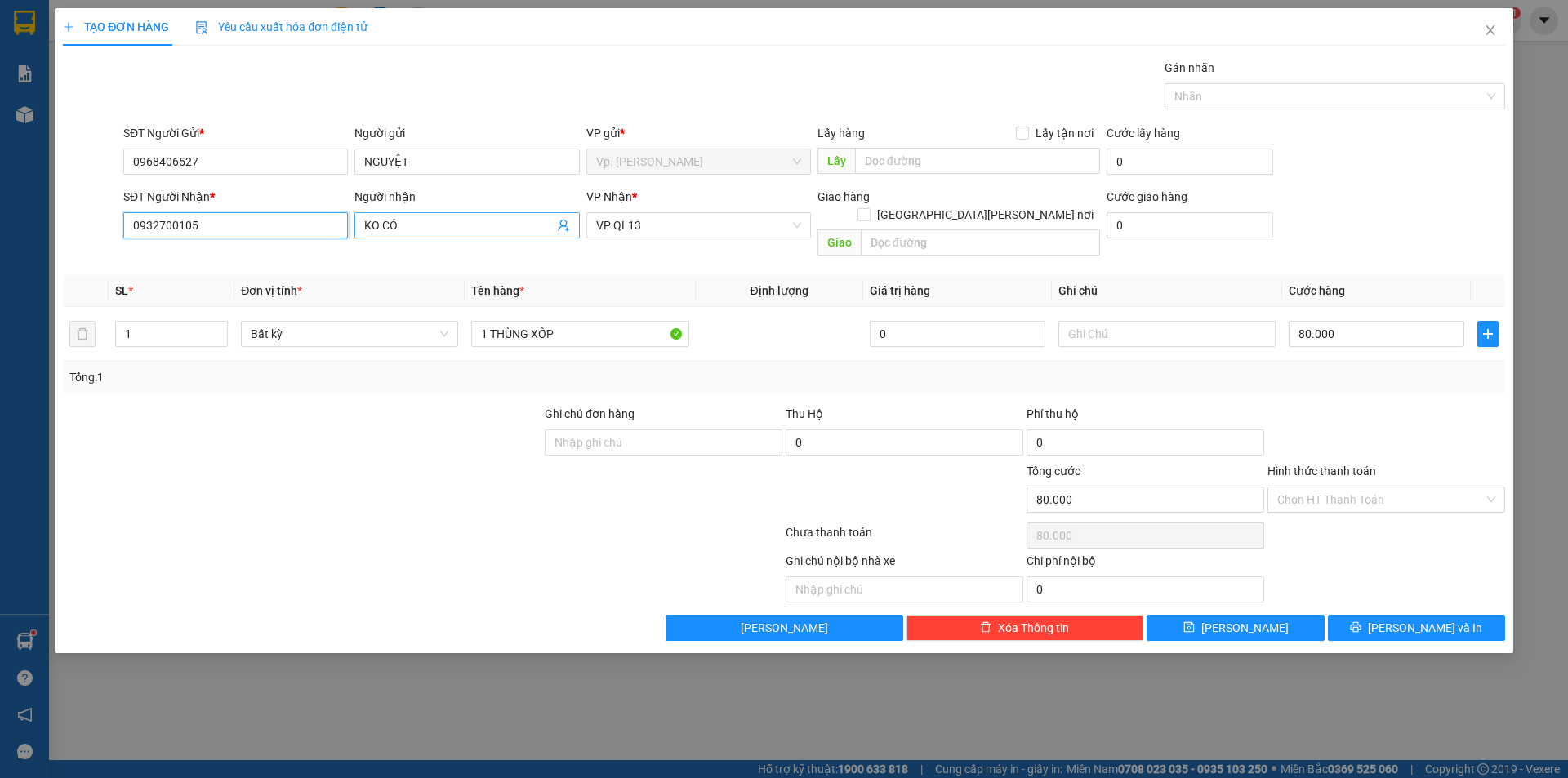
type input "0932700105"
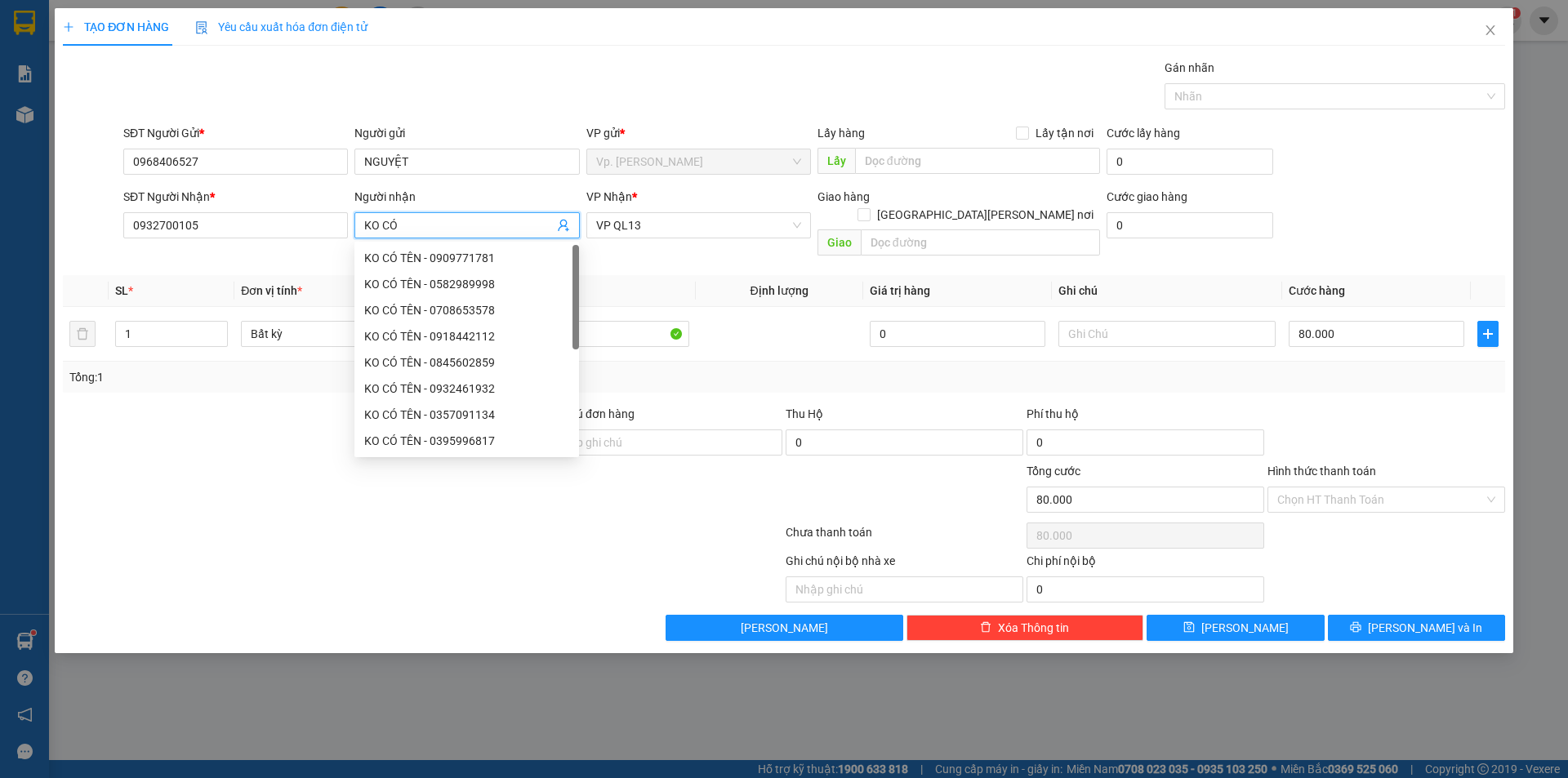
drag, startPoint x: 505, startPoint y: 228, endPoint x: 442, endPoint y: 249, distance: 66.4
click at [442, 249] on body "Kết quả tìm kiếm ( 22 ) Bộ lọc Mã ĐH Trạng thái Món hàng Thu hộ Tổng cước Chưa …" at bounding box center [784, 389] width 1568 height 778
type input "KO CÓ TÊN"
click at [939, 375] on div "Transit Pickup Surcharge Ids Transit Deliver Surcharge Ids Transit Deliver Surc…" at bounding box center [784, 350] width 1442 height 582
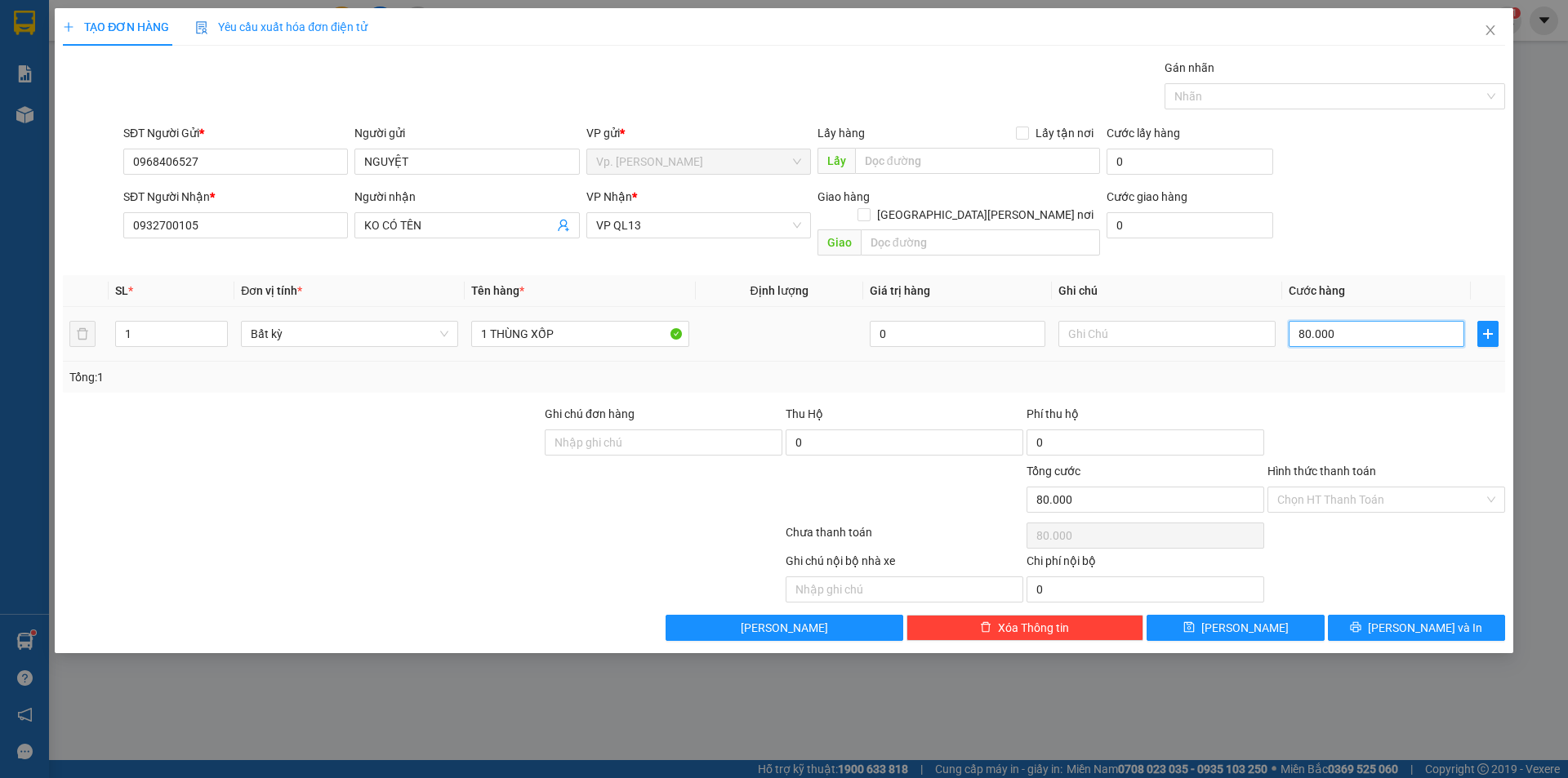
click at [1309, 323] on input "80.000" at bounding box center [1376, 334] width 175 height 26
type input "7"
type input "70"
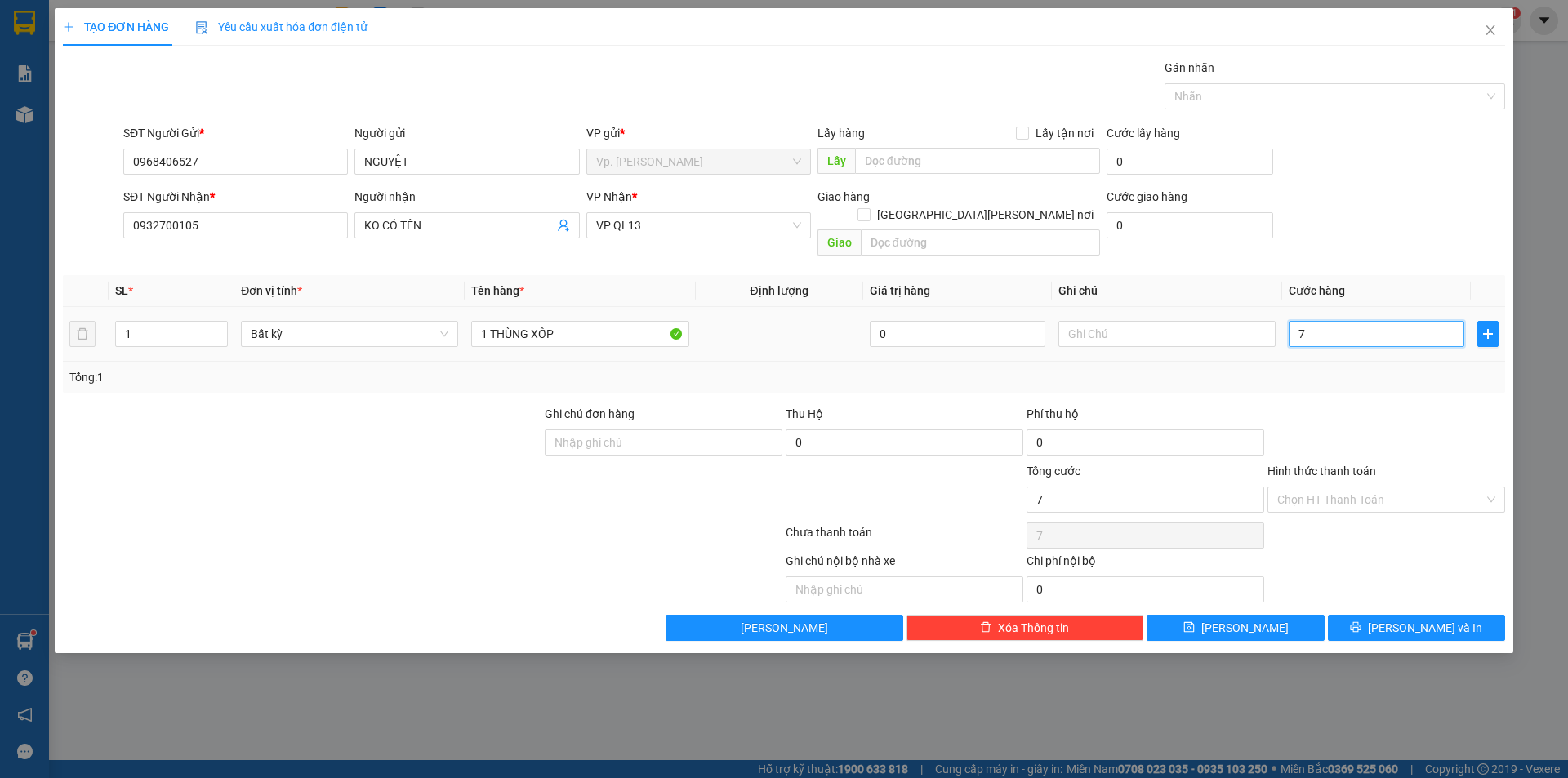
type input "70"
type input "70.000"
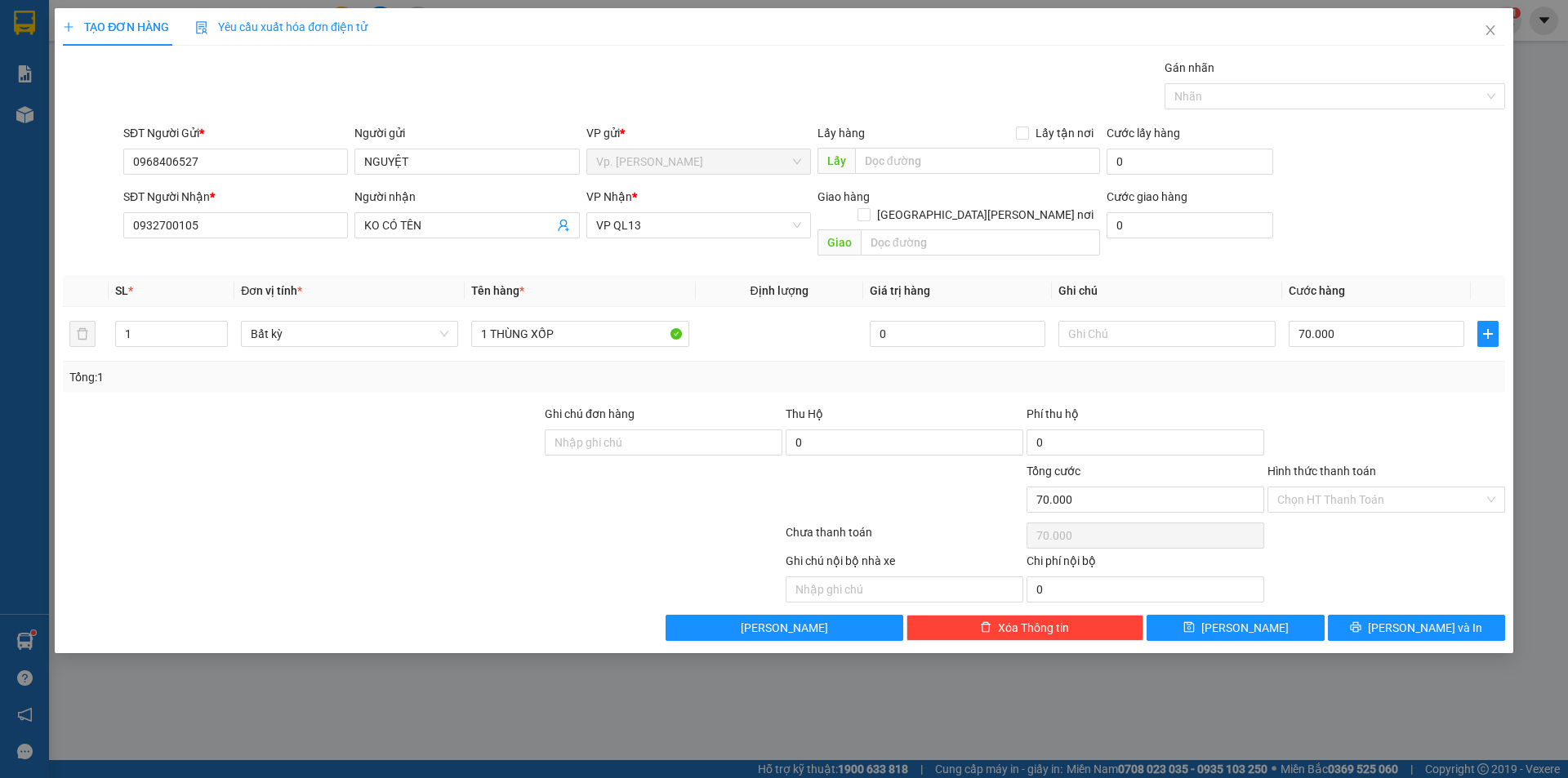
click at [1281, 386] on div "Transit Pickup Surcharge Ids Transit Deliver Surcharge Ids Transit Deliver Surc…" at bounding box center [784, 350] width 1442 height 582
click at [1397, 615] on button "[PERSON_NAME] và In" at bounding box center [1416, 627] width 177 height 26
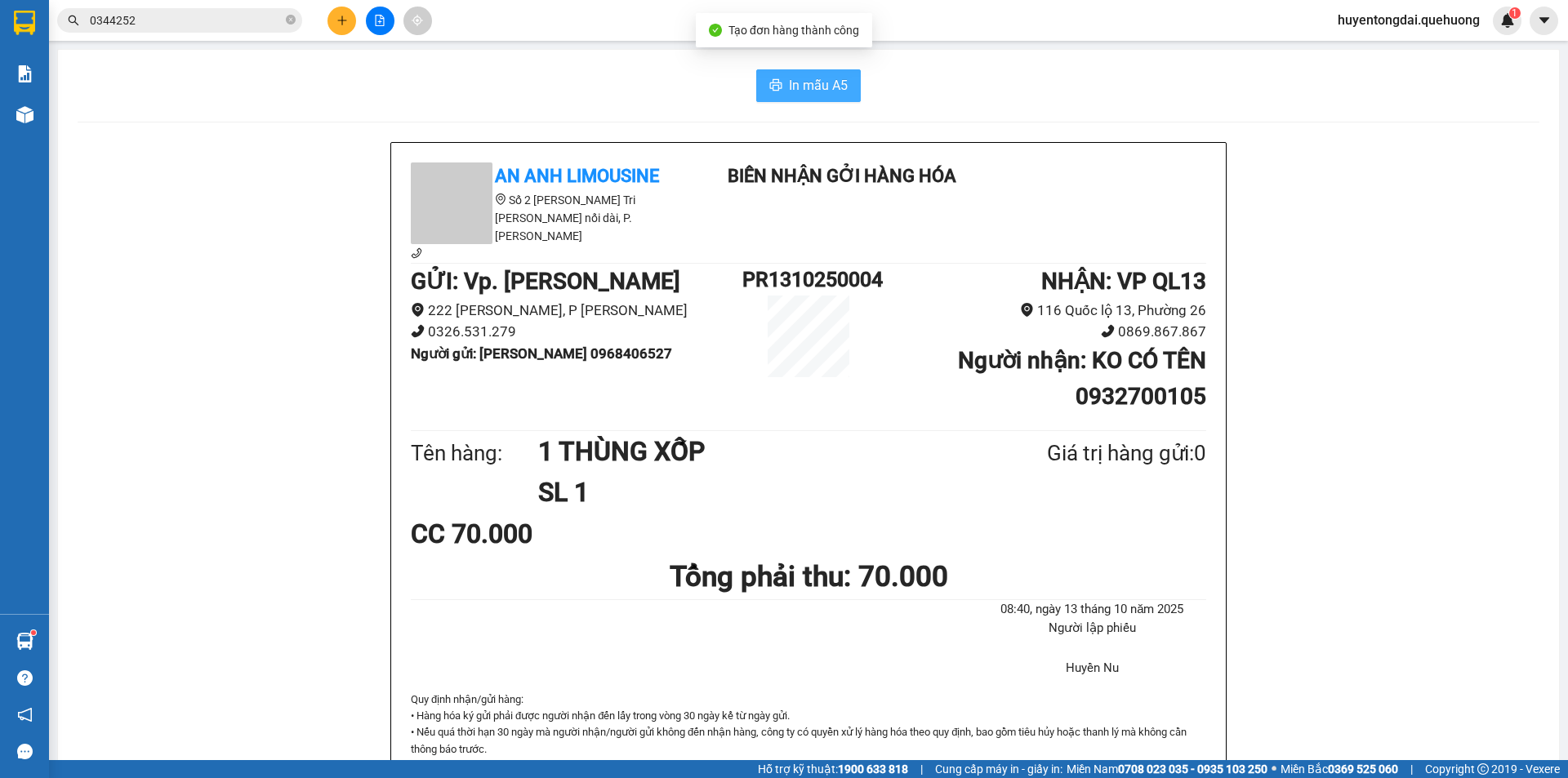
click at [807, 82] on span "In mẫu A5" at bounding box center [818, 85] width 59 height 20
click at [183, 461] on div "An Anh Limousine Số 2 Nguyễn Tri Phương nối dài, P. Văn Hải Biên nhận gởi hàng …" at bounding box center [808, 771] width 1462 height 1259
click at [338, 31] on button at bounding box center [342, 21] width 29 height 29
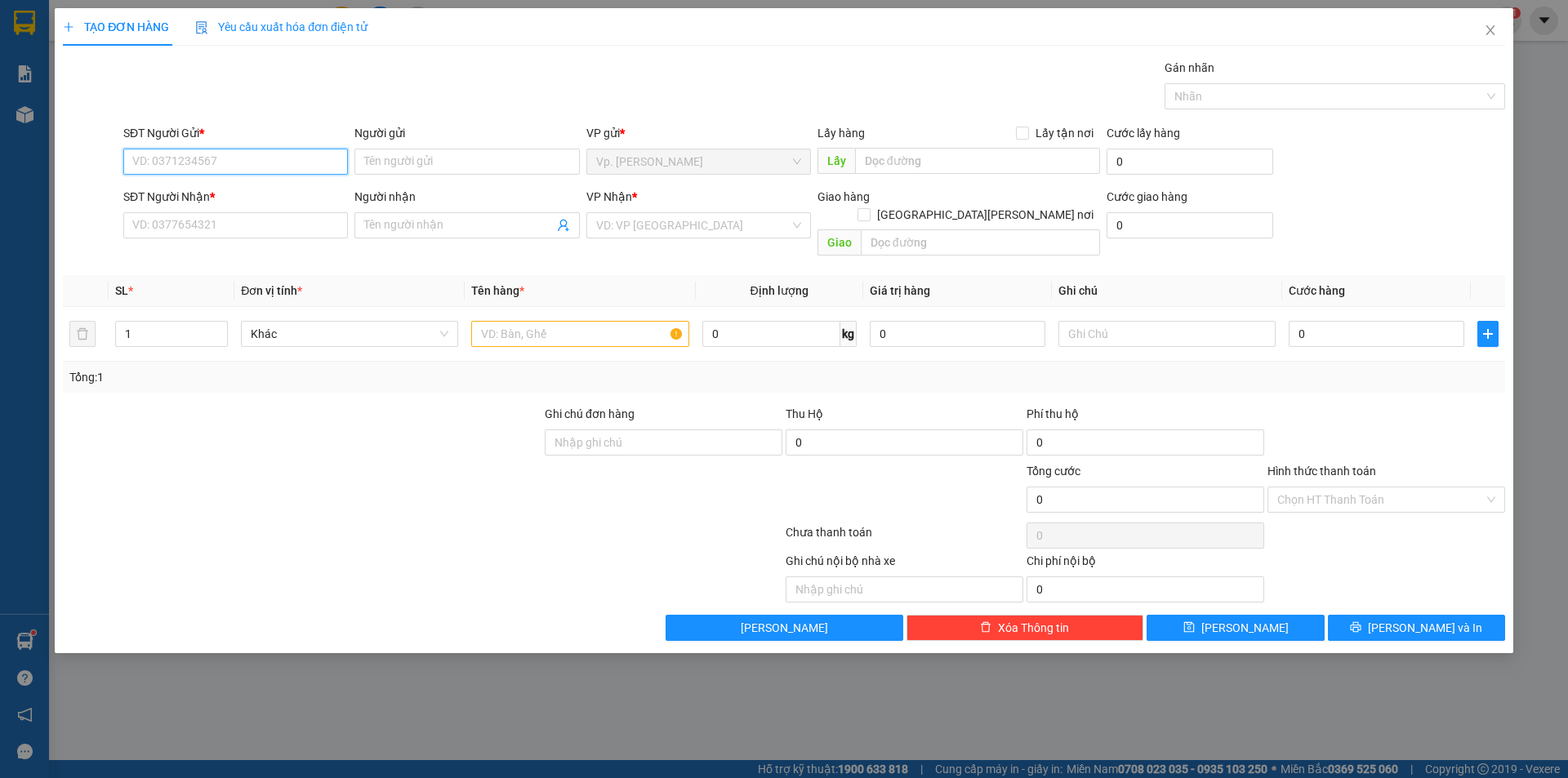
click at [262, 158] on input "SĐT Người Gửi *" at bounding box center [236, 161] width 225 height 26
type input "0"
click at [233, 234] on input "SĐT Người Nhận *" at bounding box center [236, 225] width 225 height 26
type input "0"
click at [228, 171] on input "0" at bounding box center [236, 161] width 225 height 26
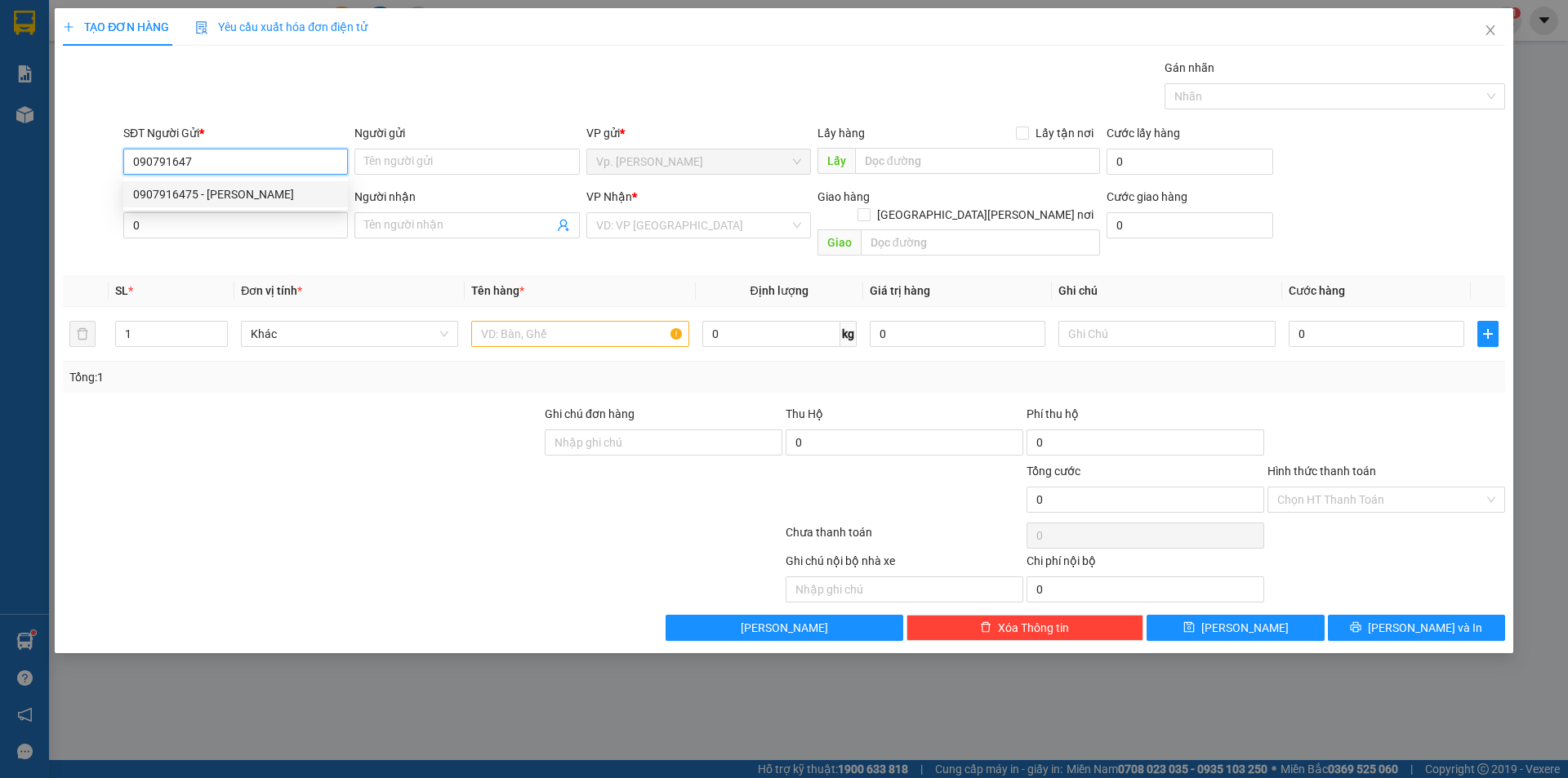
click at [245, 202] on div "0907916475 - CHỊ PHƯỢNG" at bounding box center [235, 194] width 205 height 18
type input "0907916475"
type input "CHỊ PHƯỢNG"
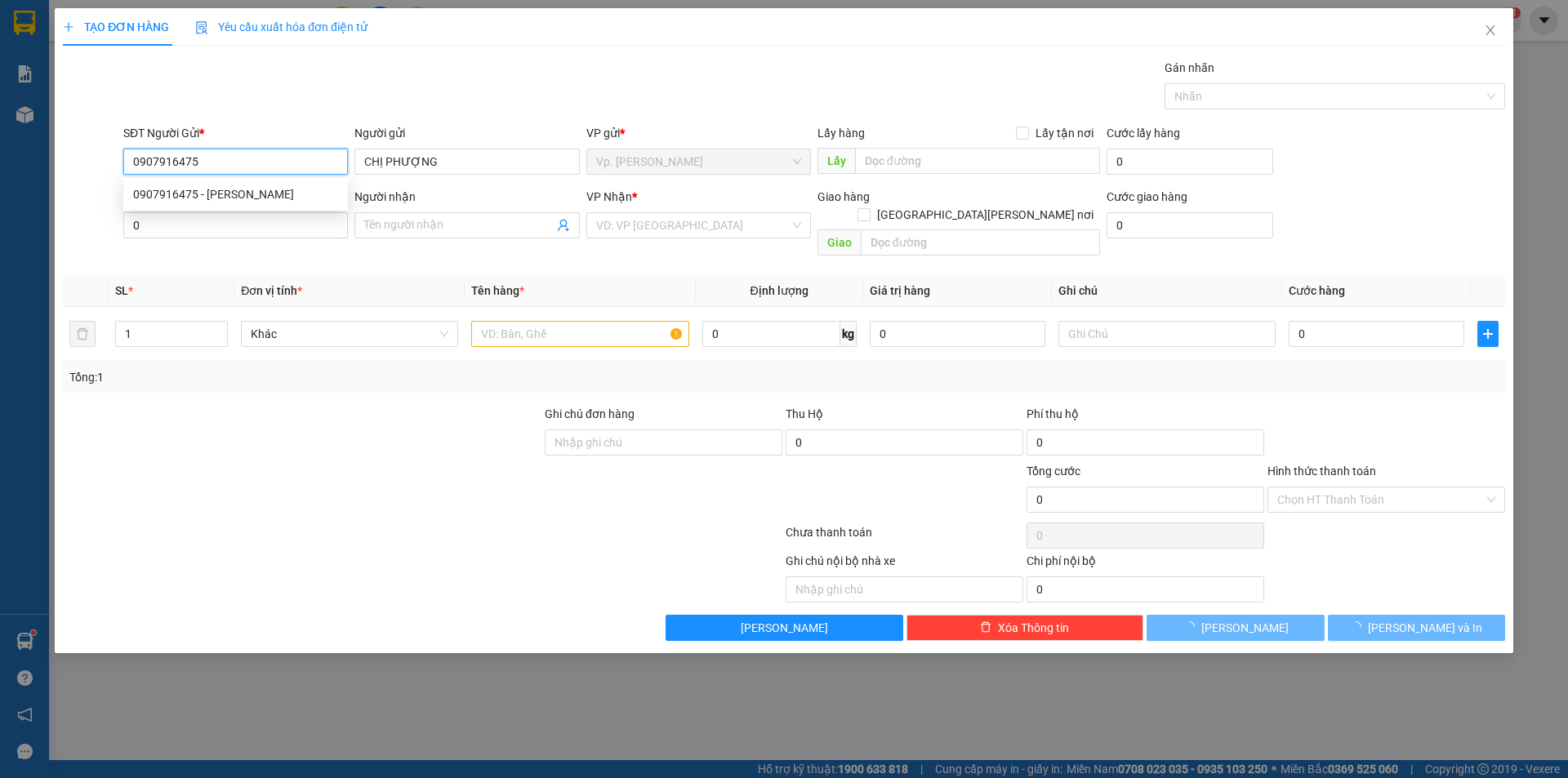
type input "50.000"
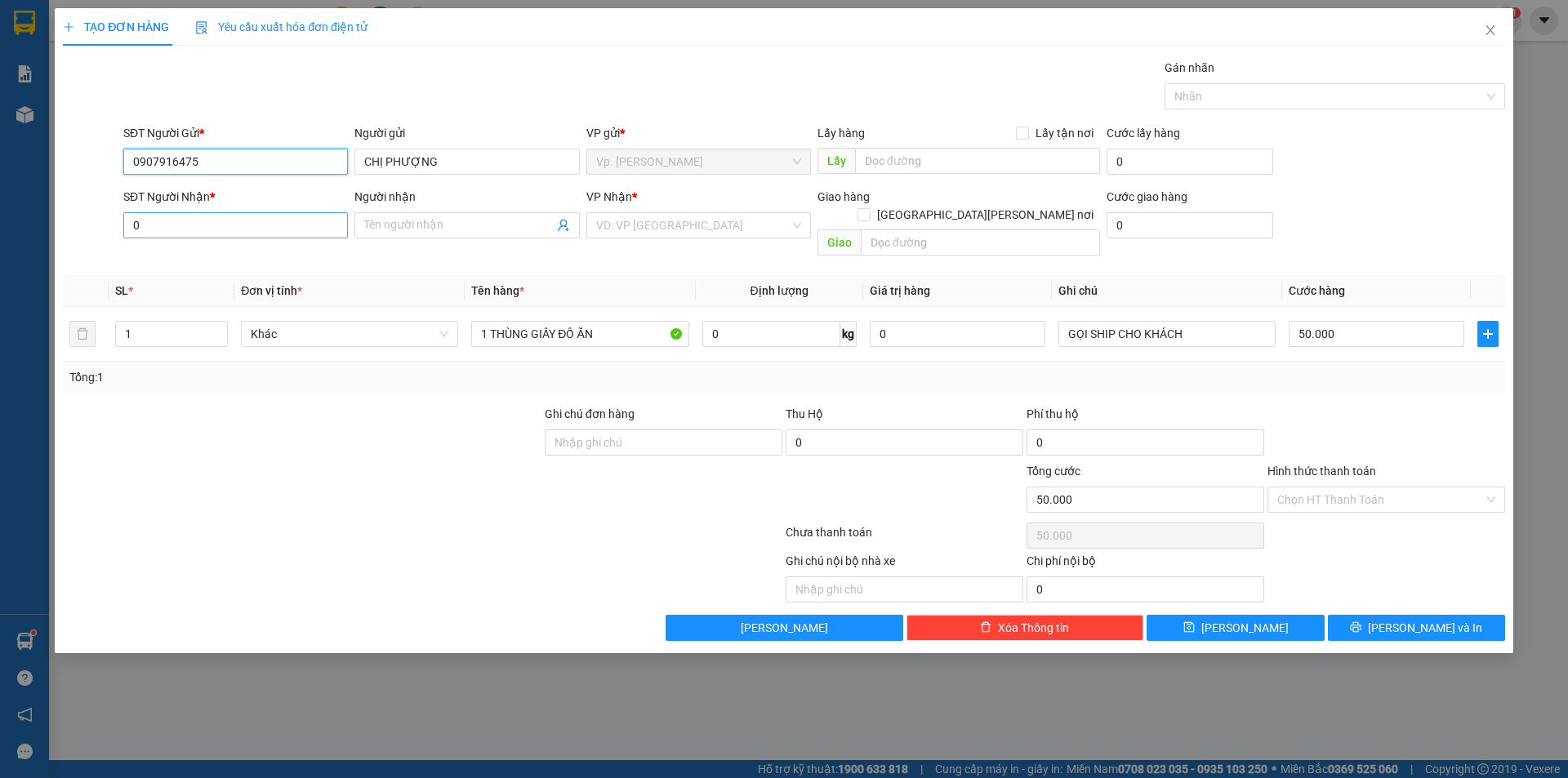
type input "0907916475"
click at [233, 222] on input "0" at bounding box center [236, 225] width 225 height 26
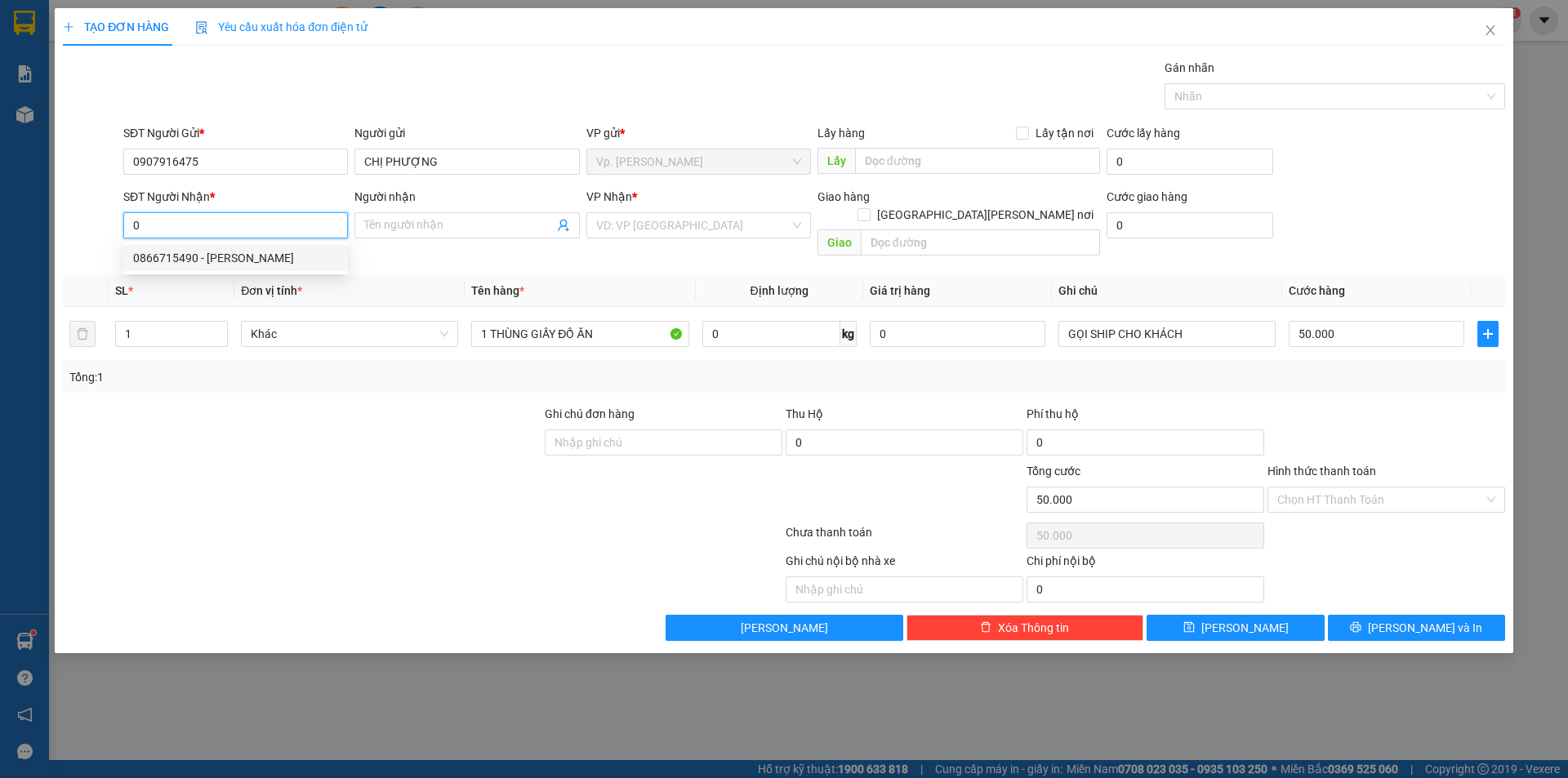
click at [225, 251] on div "0866715490 - QUANG" at bounding box center [235, 257] width 205 height 18
type input "0866715490"
type input "QUANG"
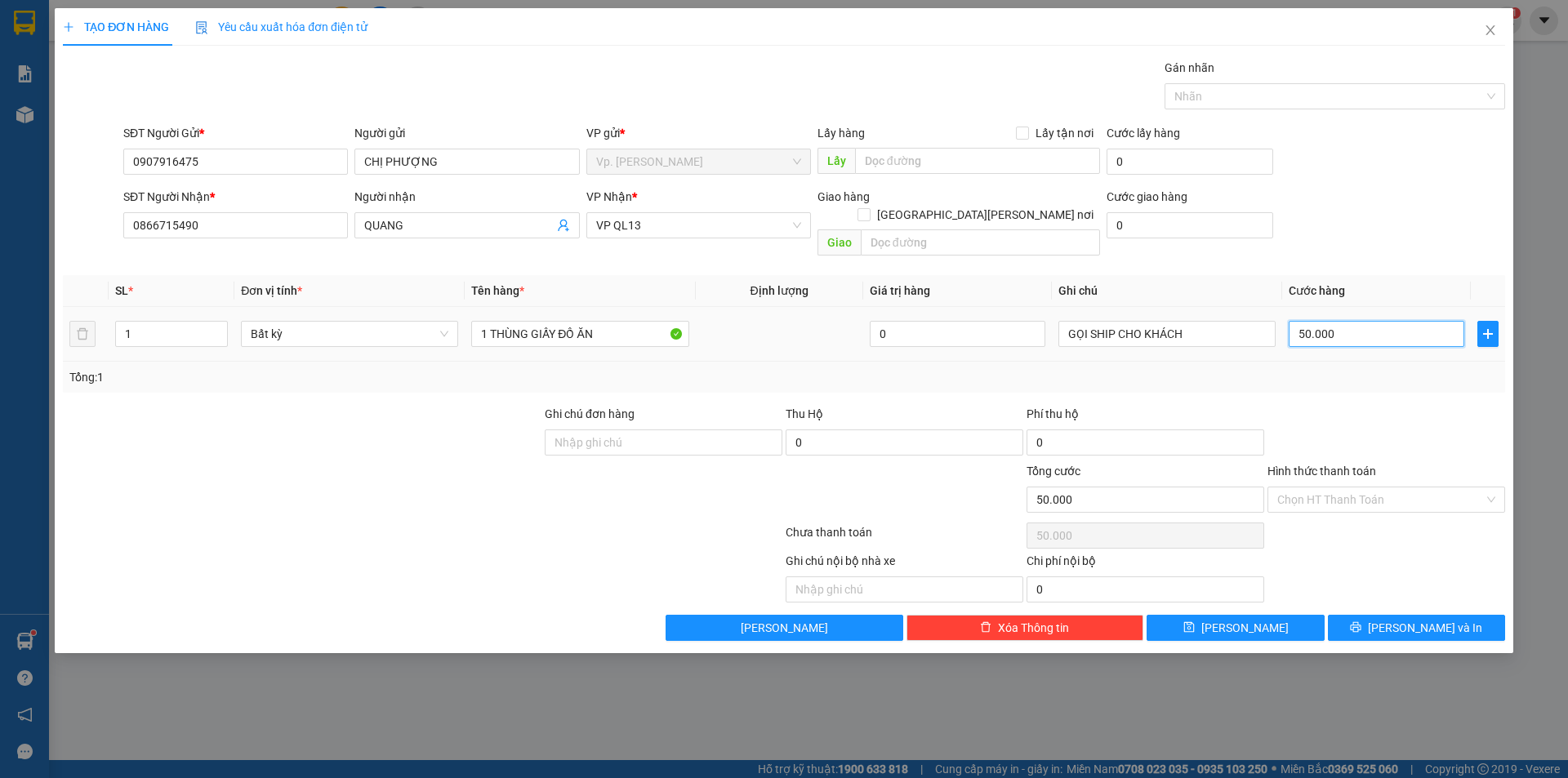
click at [1297, 321] on input "50.000" at bounding box center [1376, 334] width 175 height 26
type input "4"
type input "40"
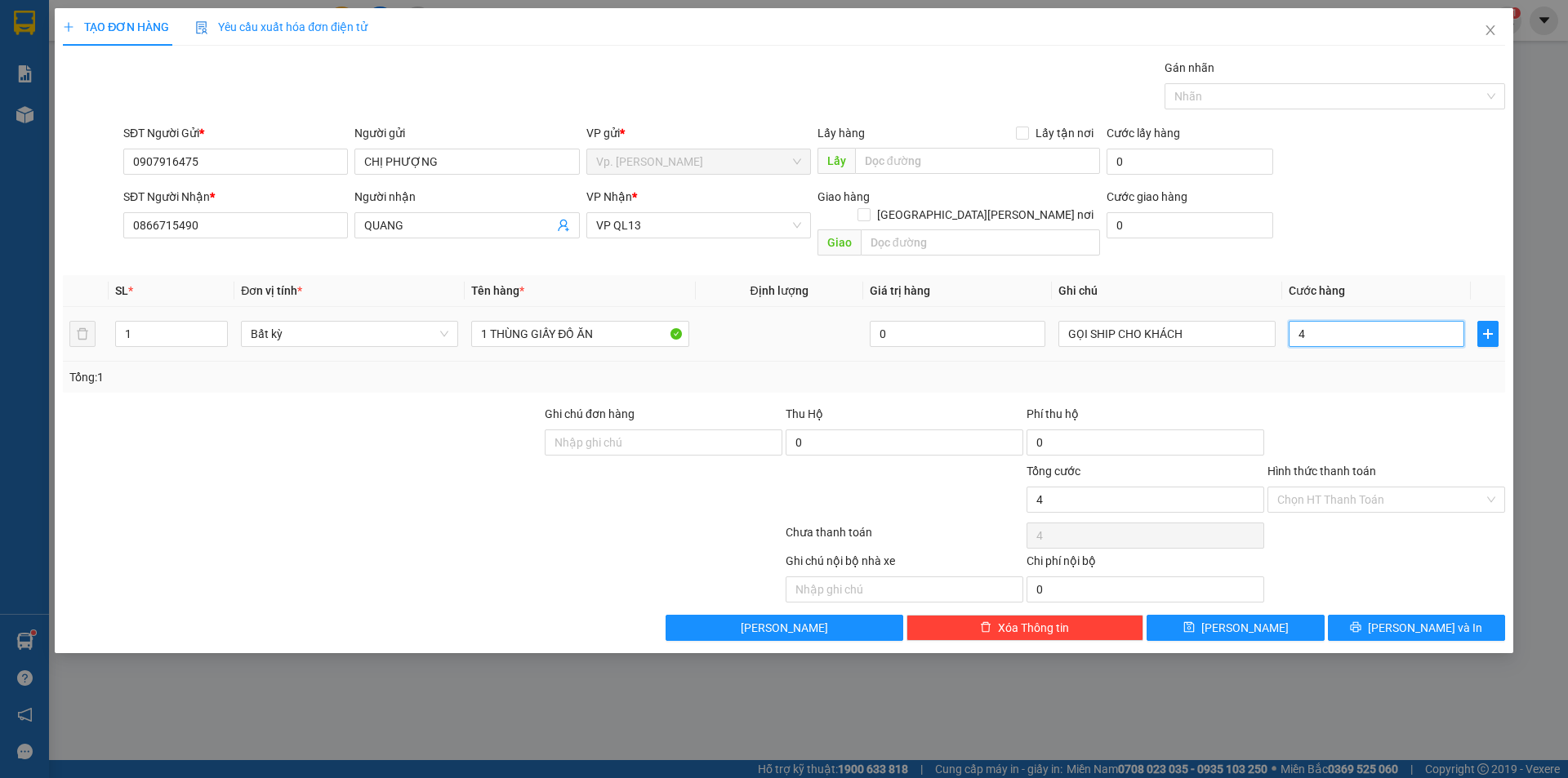
type input "40"
type input "40.000"
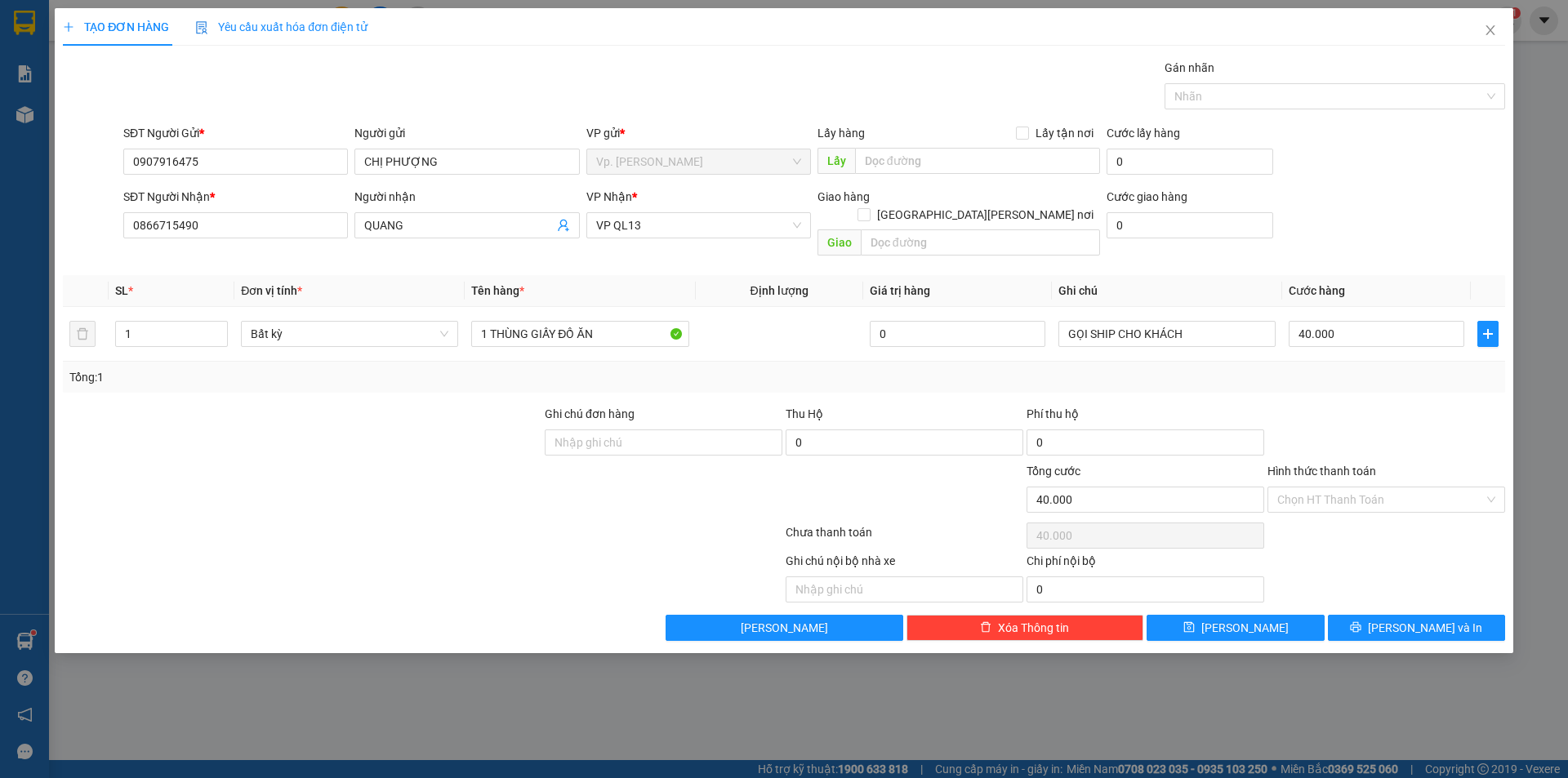
click at [1328, 368] on div "Tổng: 1" at bounding box center [784, 376] width 1429 height 18
click at [1324, 487] on input "Hình thức thanh toán" at bounding box center [1381, 499] width 207 height 25
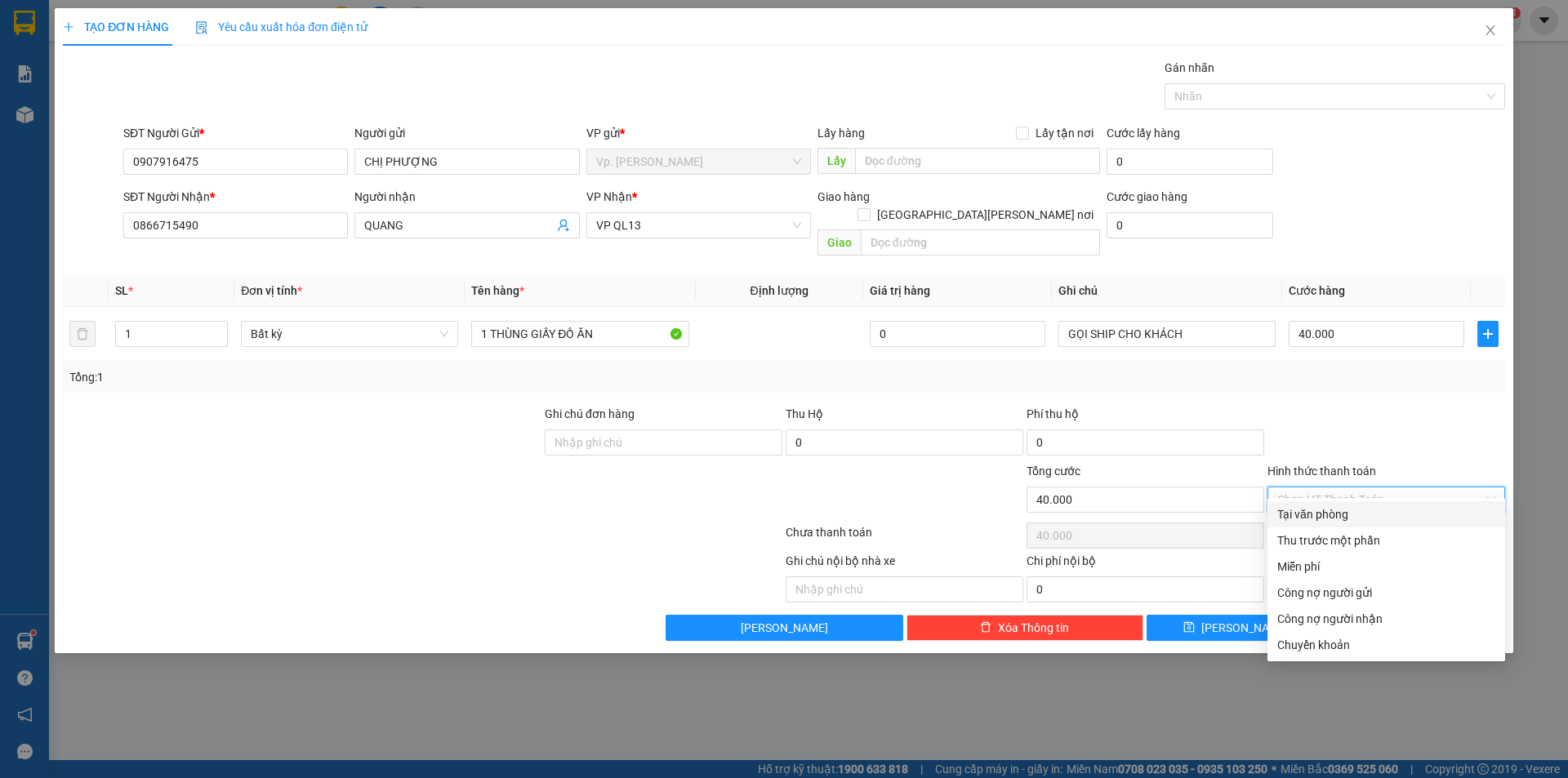
click at [1331, 514] on div "Tại văn phòng" at bounding box center [1387, 513] width 218 height 18
type input "0"
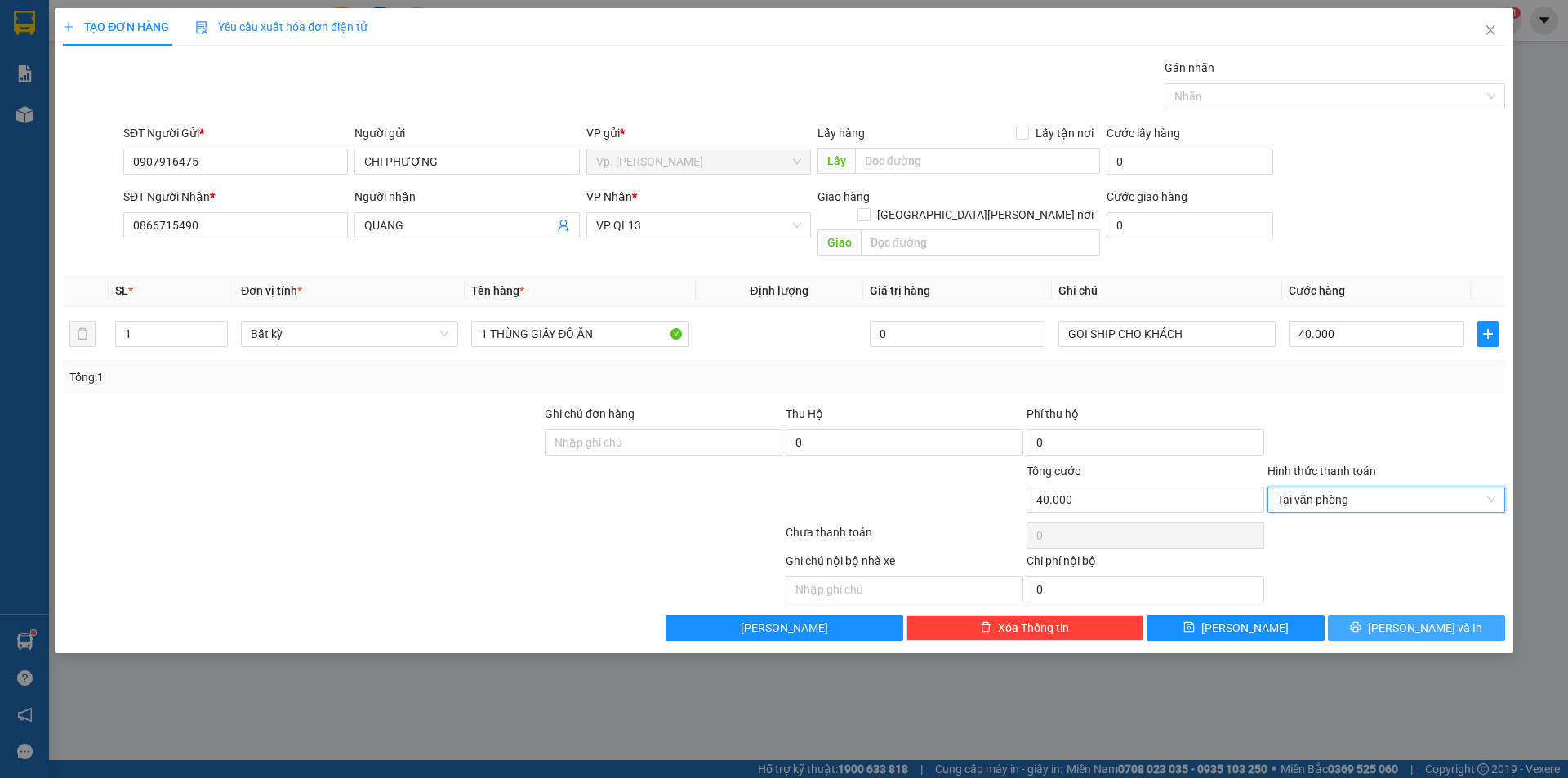
click at [1420, 619] on span "[PERSON_NAME] và In" at bounding box center [1425, 627] width 114 height 18
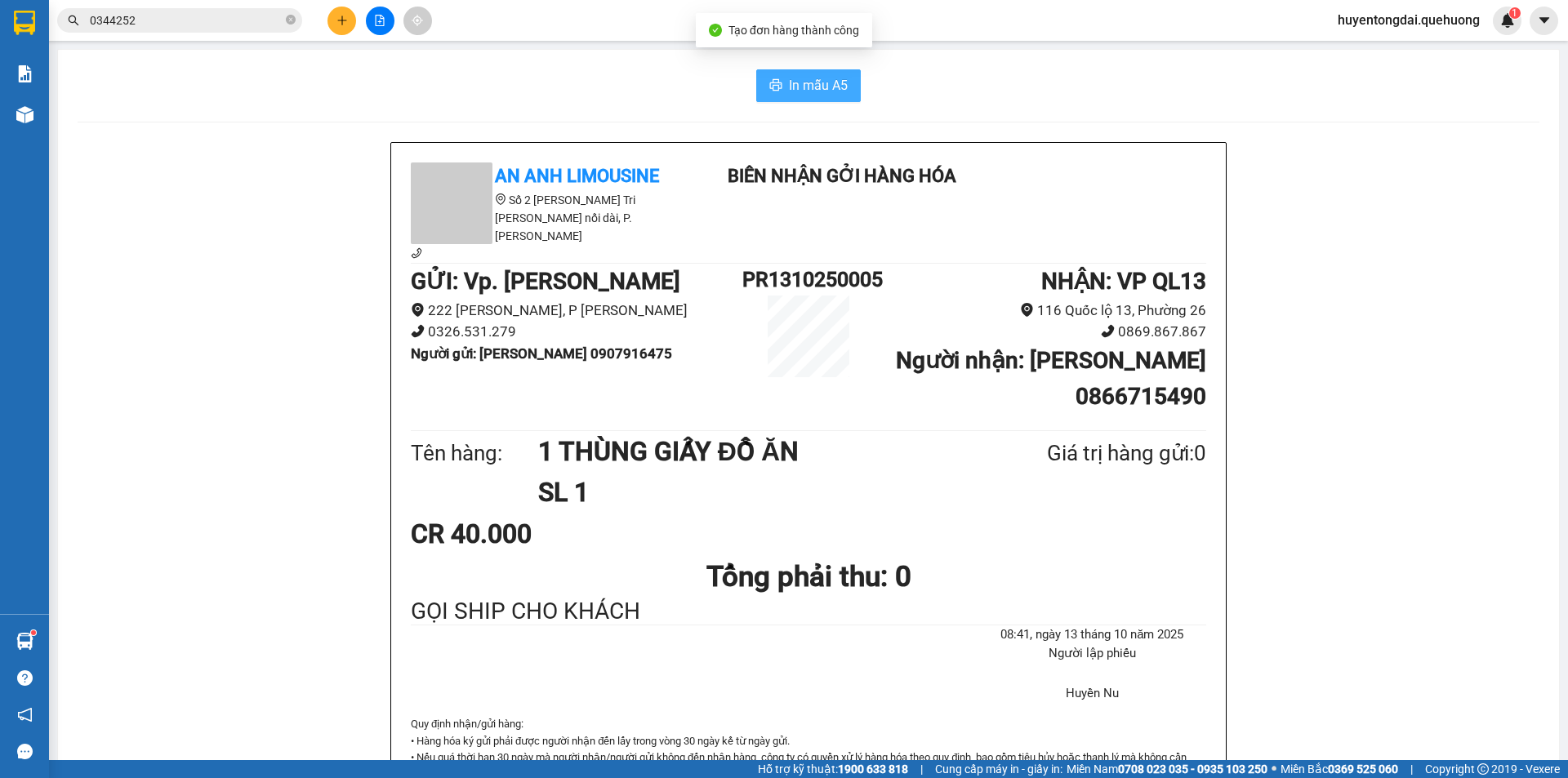
click at [823, 95] on span "In mẫu A5" at bounding box center [818, 85] width 59 height 20
click at [347, 23] on button at bounding box center [342, 21] width 29 height 29
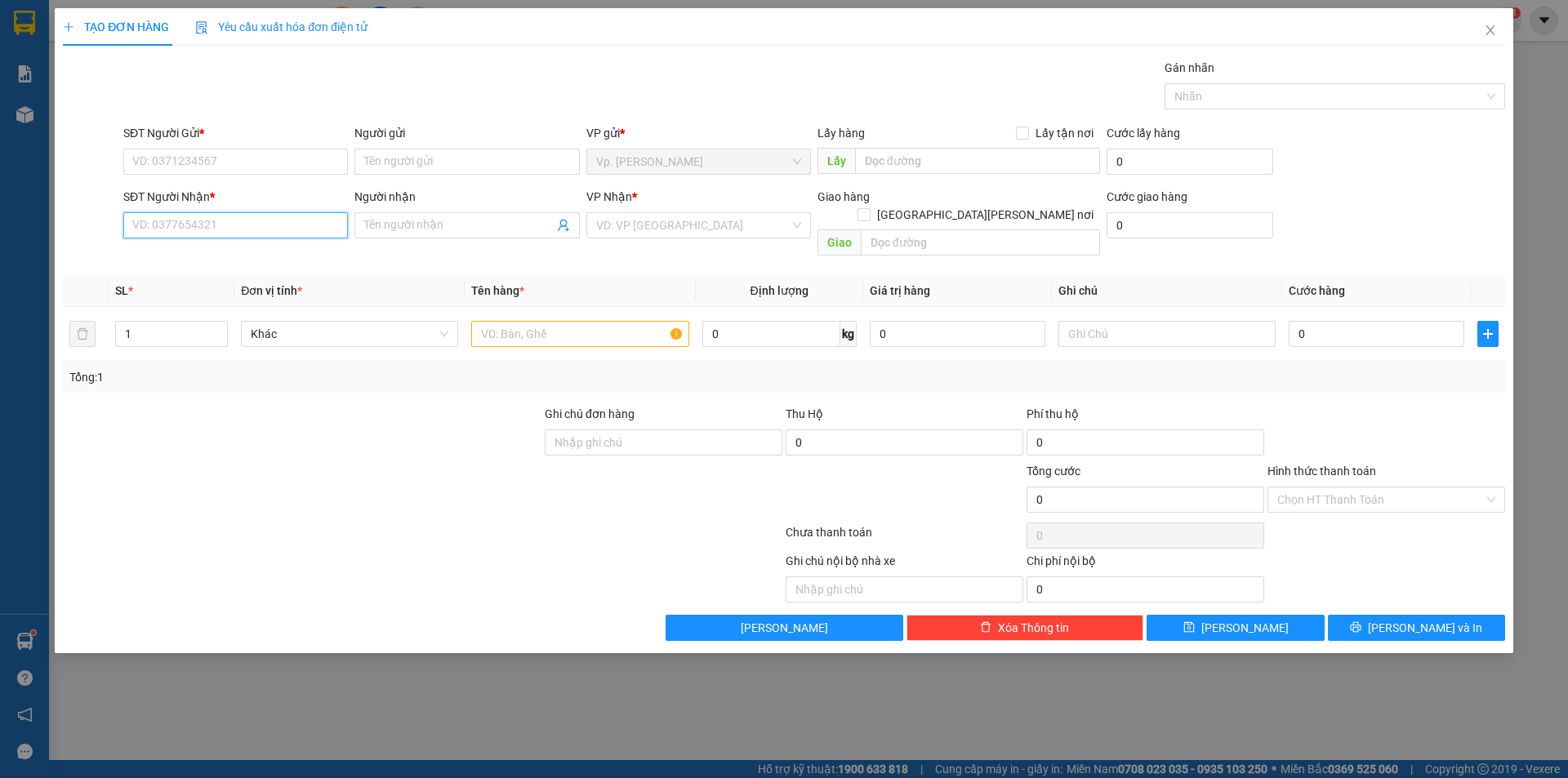
click at [284, 219] on input "SĐT Người Nhận *" at bounding box center [236, 225] width 225 height 26
click at [219, 249] on div "0916556067 - THỊNH" at bounding box center [235, 257] width 205 height 18
type input "0916556067"
type input "THỊNH"
type input "120.000"
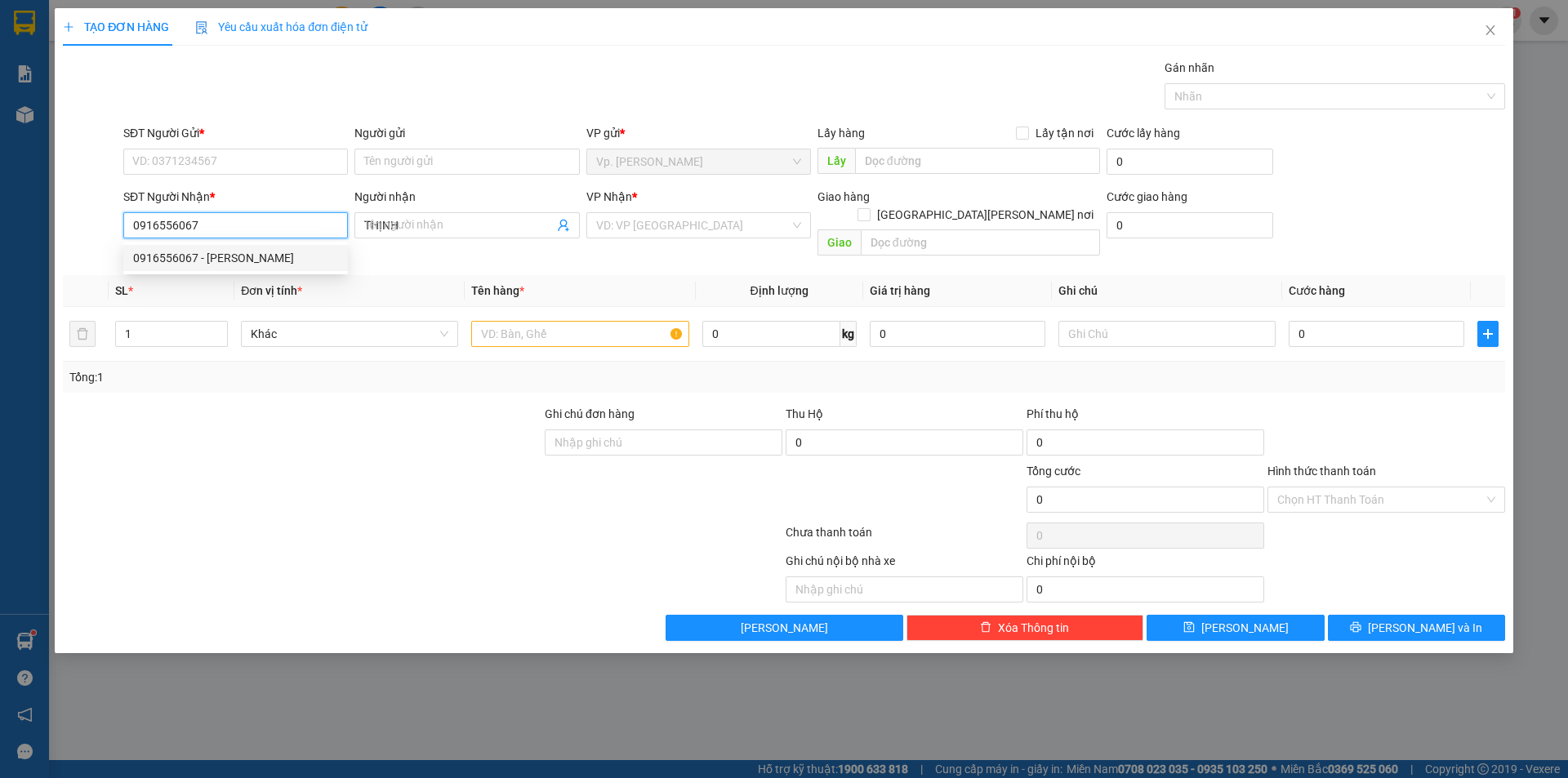
type input "120.000"
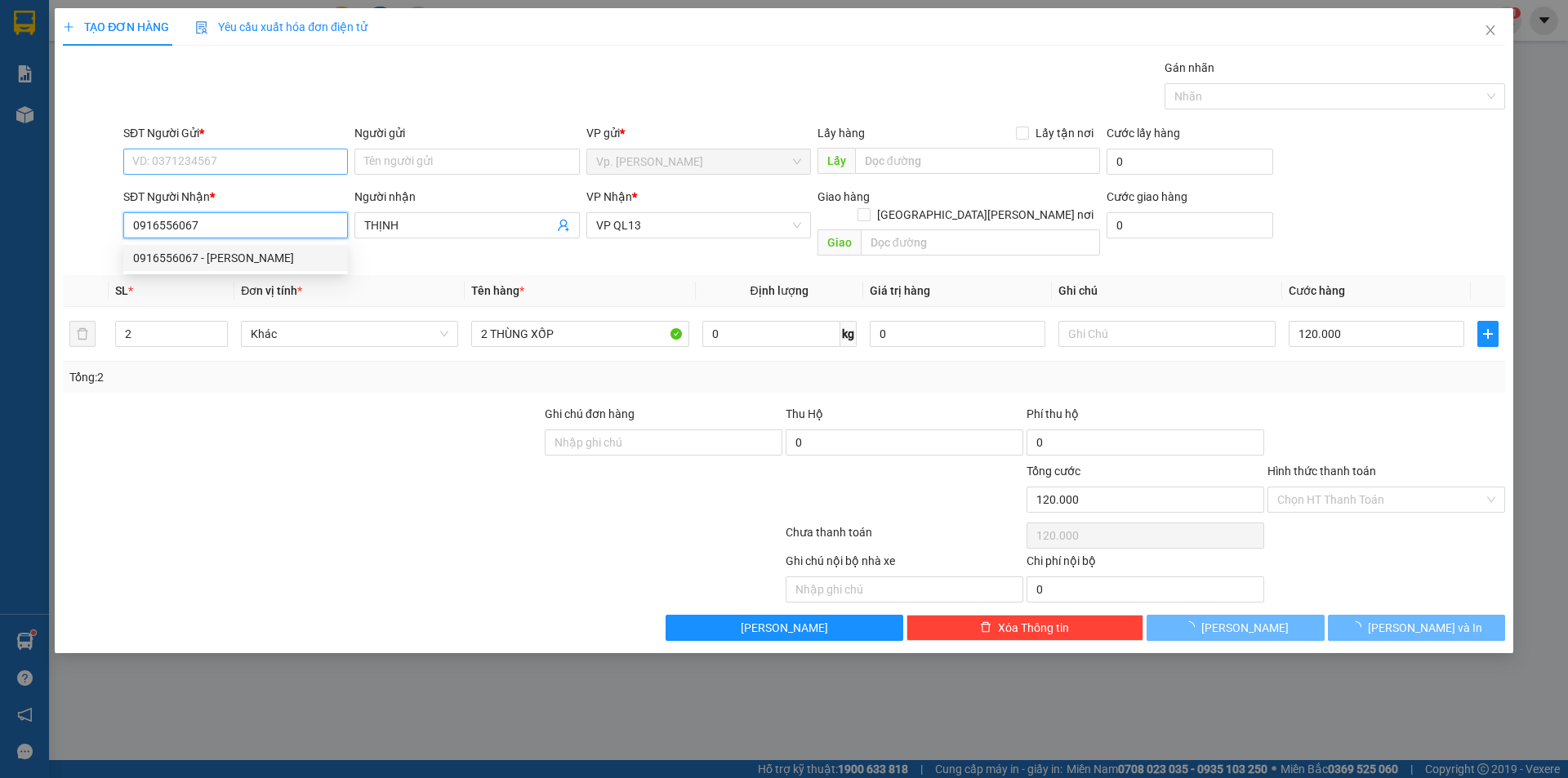
type input "0916556067"
click at [210, 171] on input "SĐT Người Gửi *" at bounding box center [236, 161] width 225 height 26
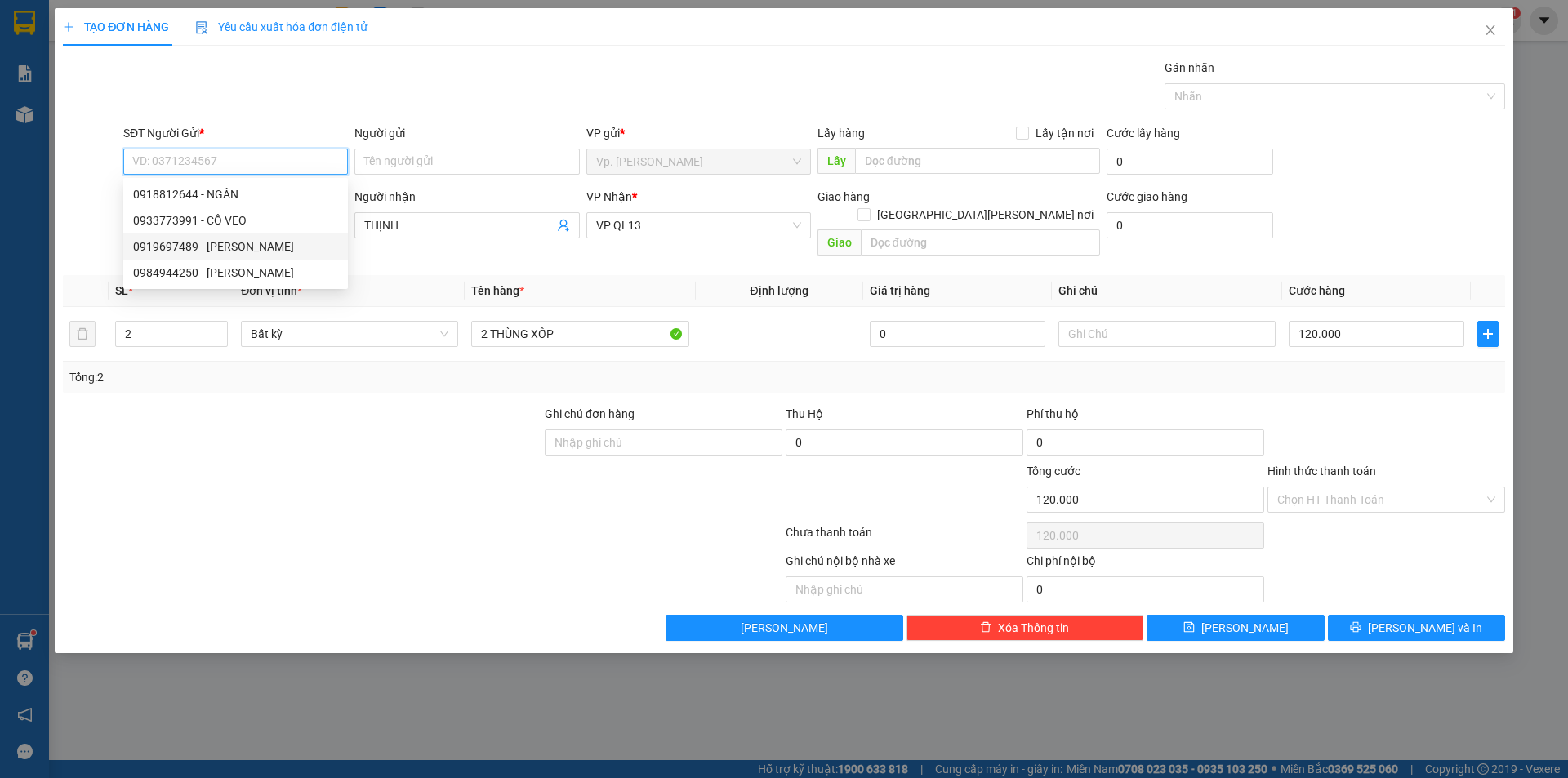
click at [245, 244] on div "0919697489 - CHÚ PHƯƠNG" at bounding box center [235, 246] width 205 height 18
type input "0919697489"
type input "CHÚ PHƯƠNG"
type input "140.000"
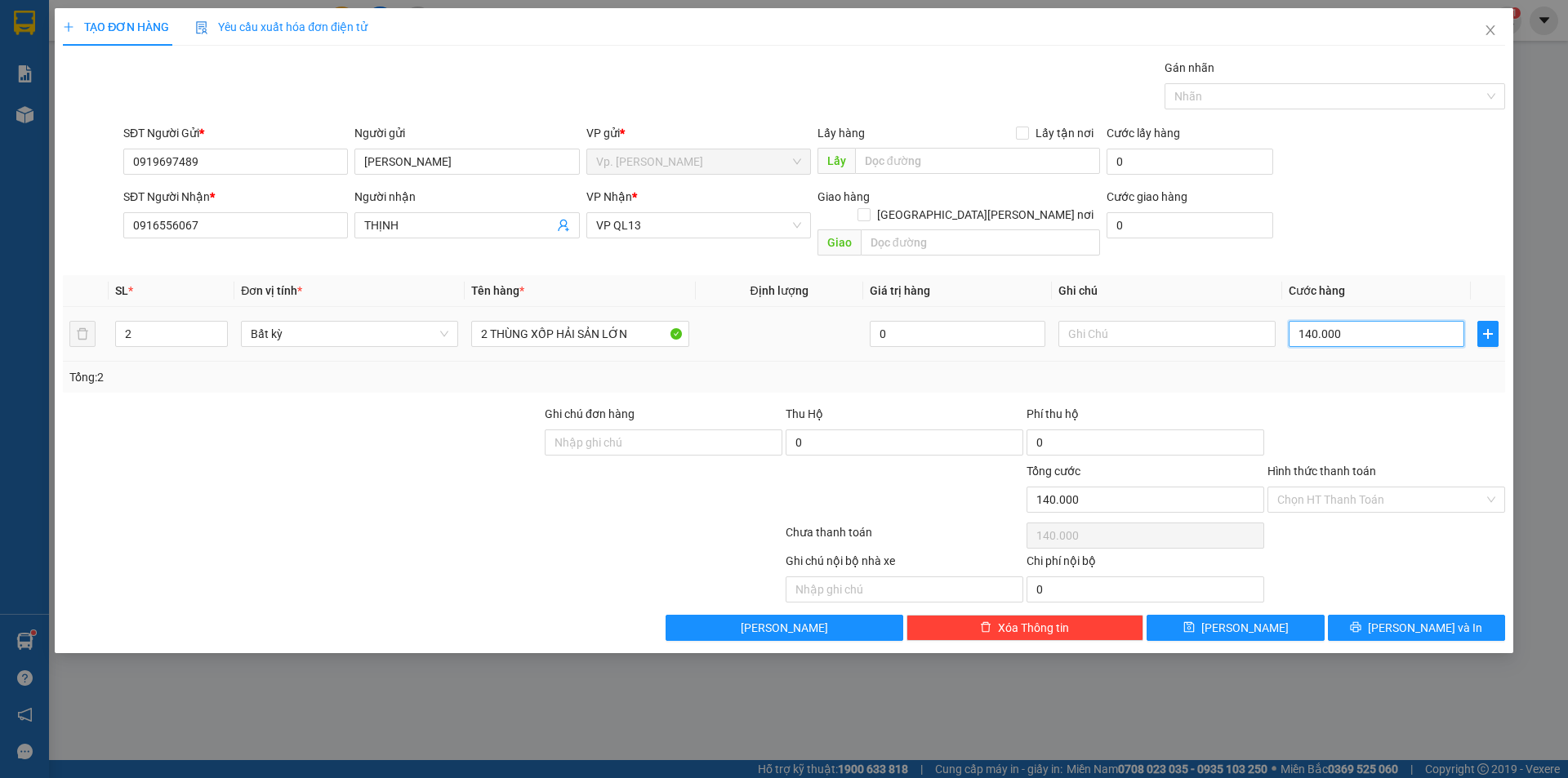
click at [1318, 326] on input "140.000" at bounding box center [1376, 334] width 175 height 26
type input "1"
type input "15"
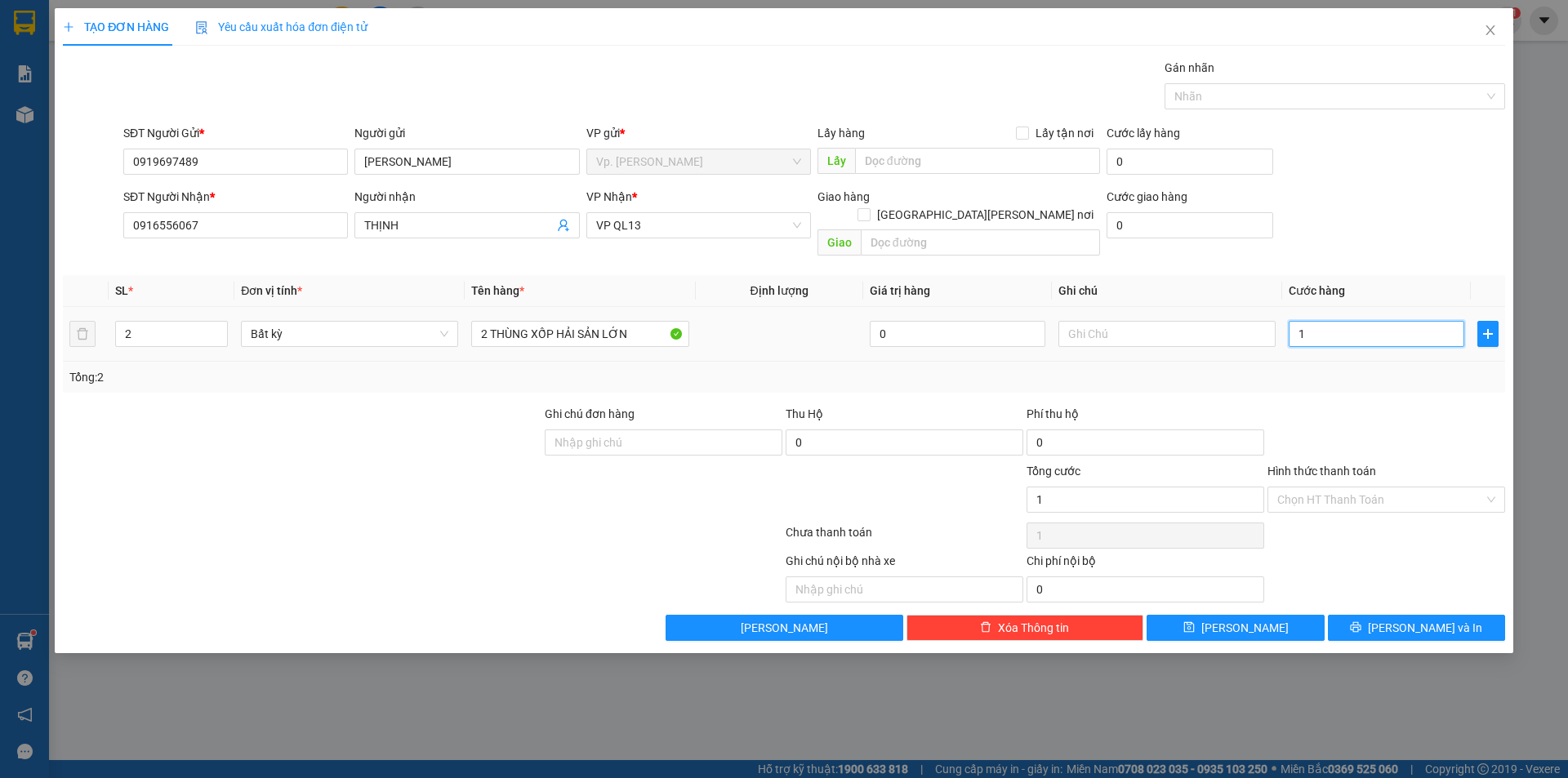
type input "15"
type input "150"
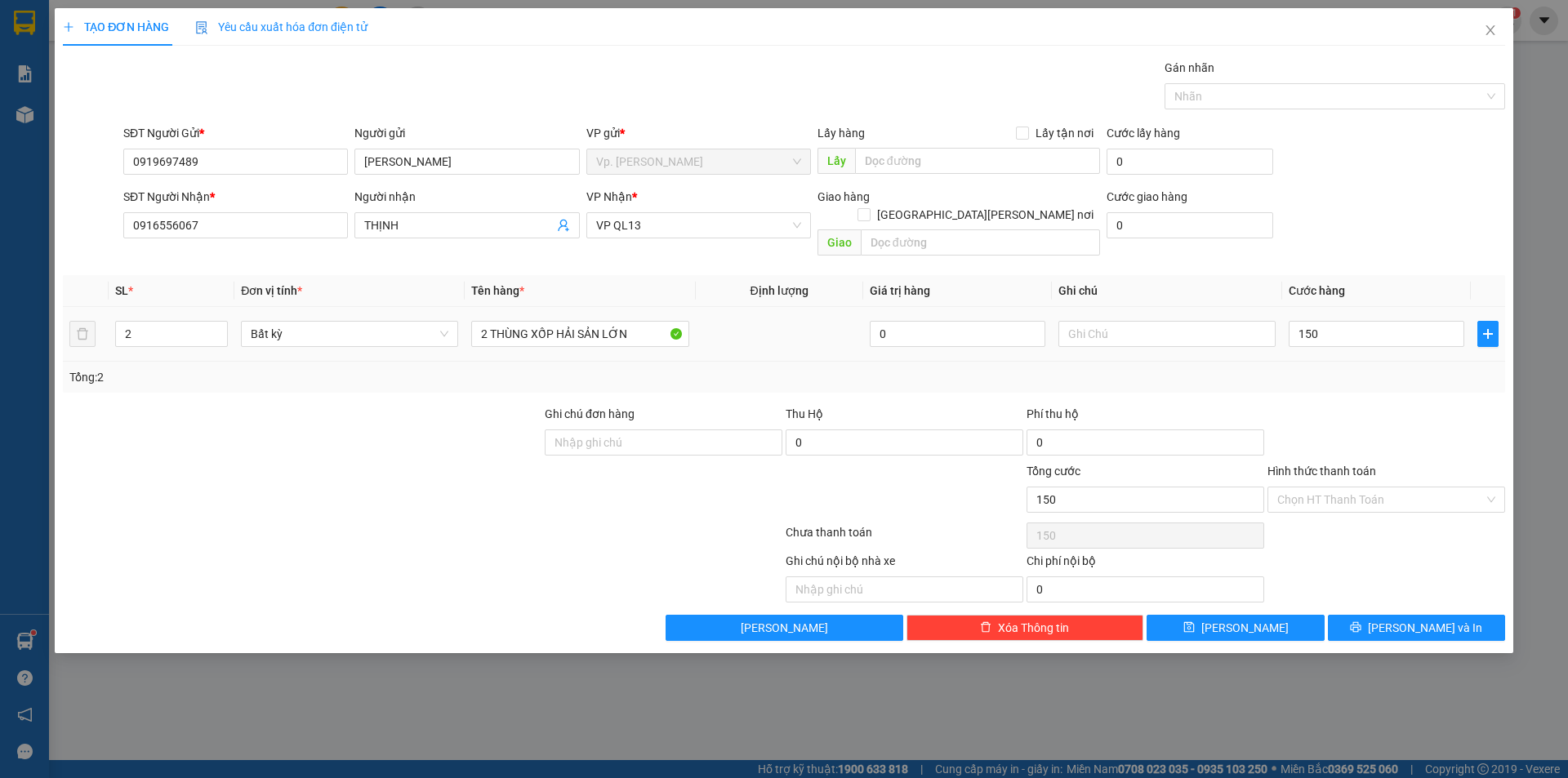
type input "150.000"
click at [1344, 375] on div "Transit Pickup Surcharge Ids Transit Deliver Surcharge Ids Transit Deliver Surc…" at bounding box center [784, 350] width 1442 height 582
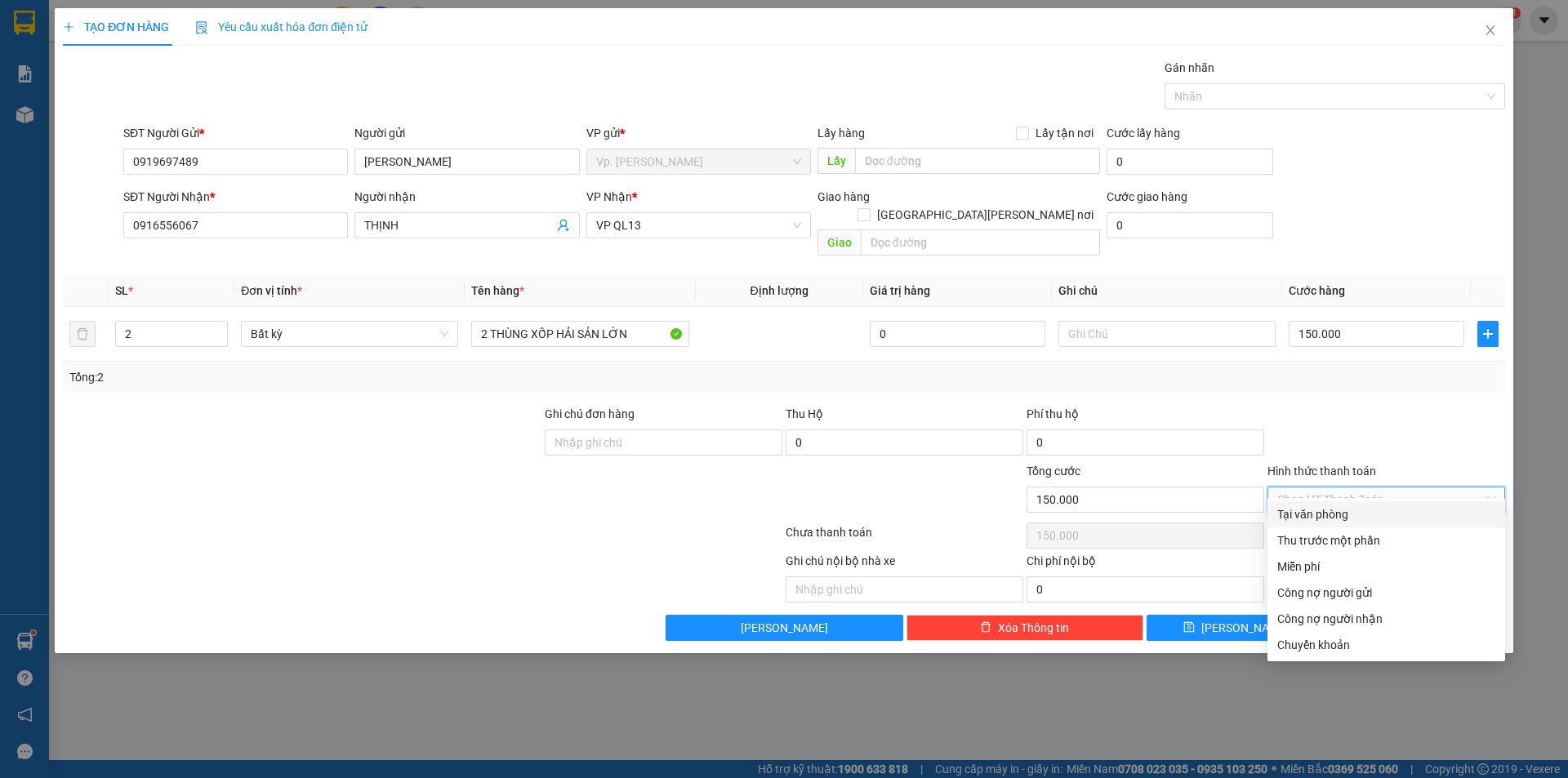
click at [1356, 491] on input "Hình thức thanh toán" at bounding box center [1381, 499] width 207 height 25
click at [1352, 508] on div "Tại văn phòng" at bounding box center [1387, 513] width 218 height 18
type input "0"
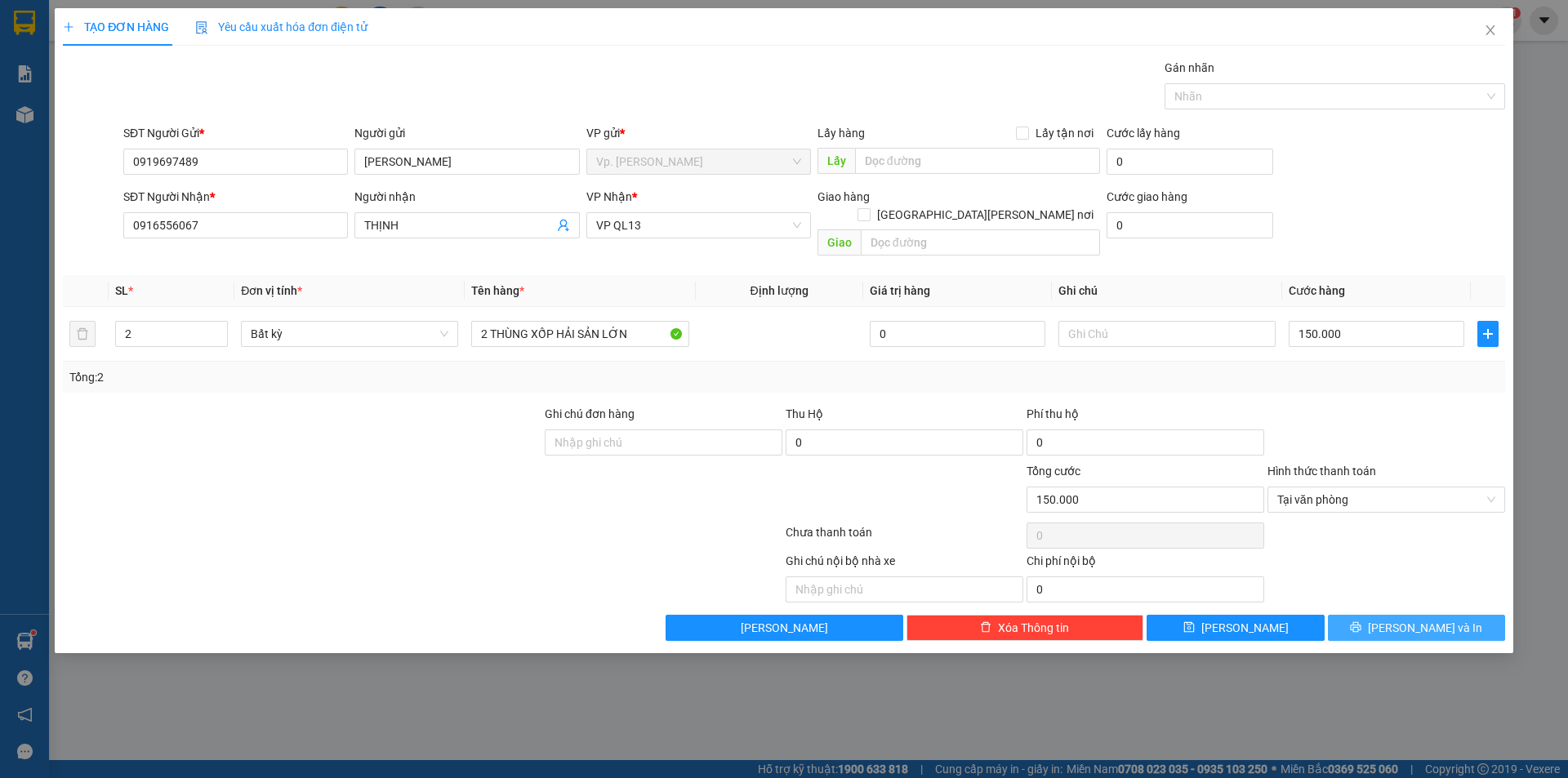
click at [1361, 621] on icon "printer" at bounding box center [1355, 626] width 11 height 11
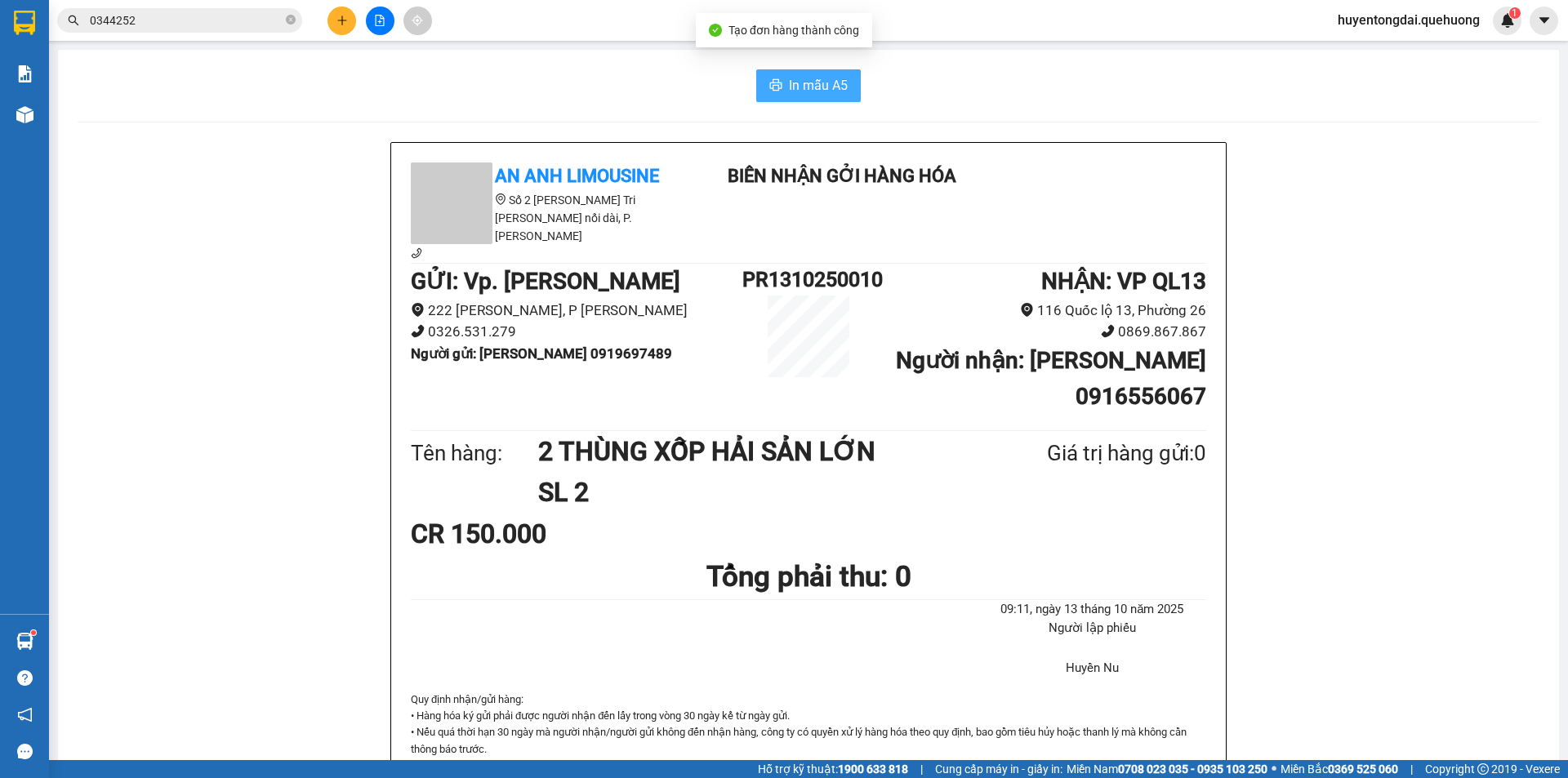
click at [814, 69] on button "In mẫu A5" at bounding box center [808, 85] width 105 height 32
click at [355, 25] on button at bounding box center [342, 21] width 29 height 29
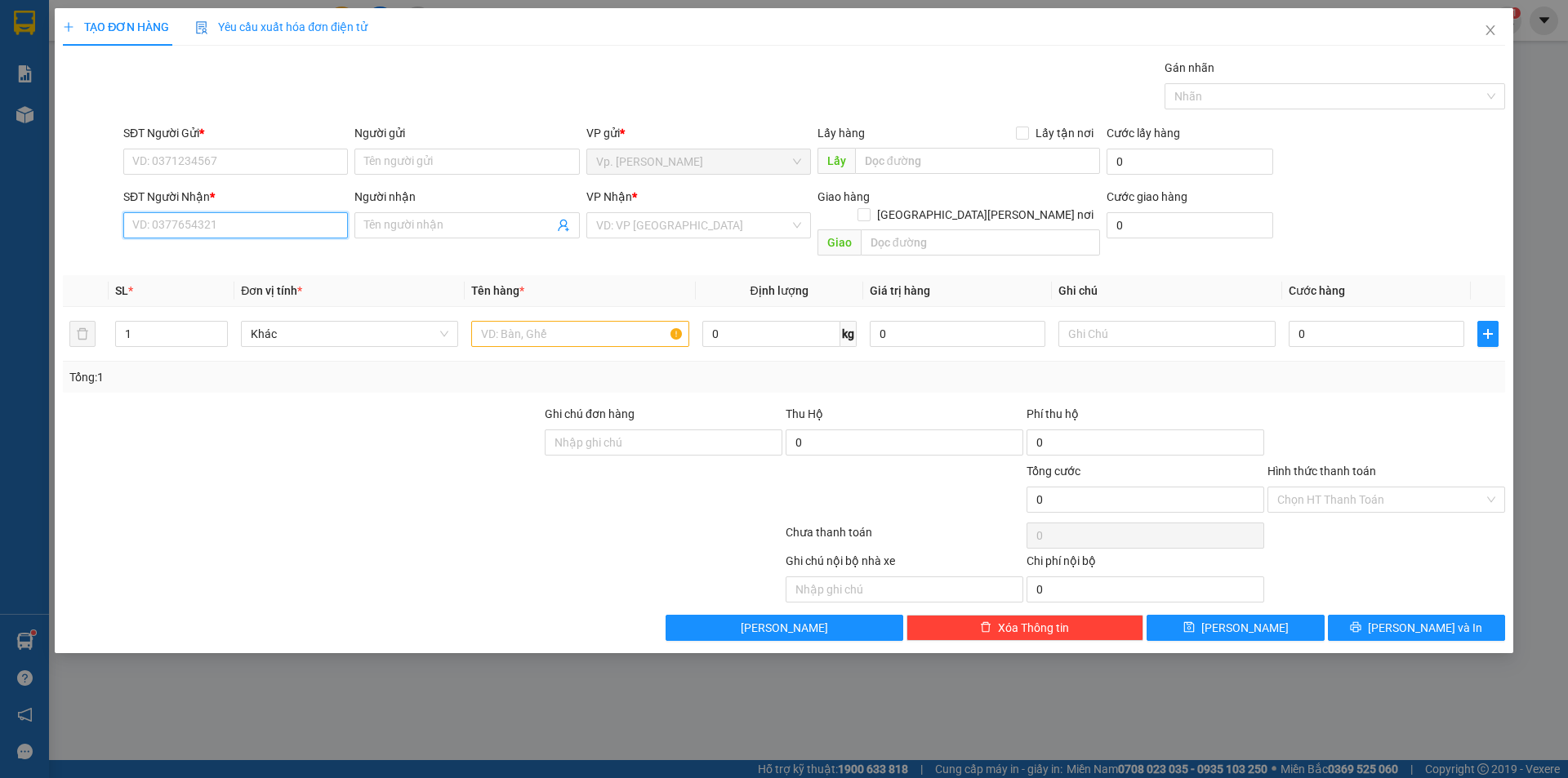
click at [207, 235] on input "SĐT Người Nhận *" at bounding box center [236, 225] width 225 height 26
click at [253, 266] on div "0911227373 - A CƯỜNG" at bounding box center [235, 257] width 205 height 18
type input "0911227373"
type input "A CƯỜNG"
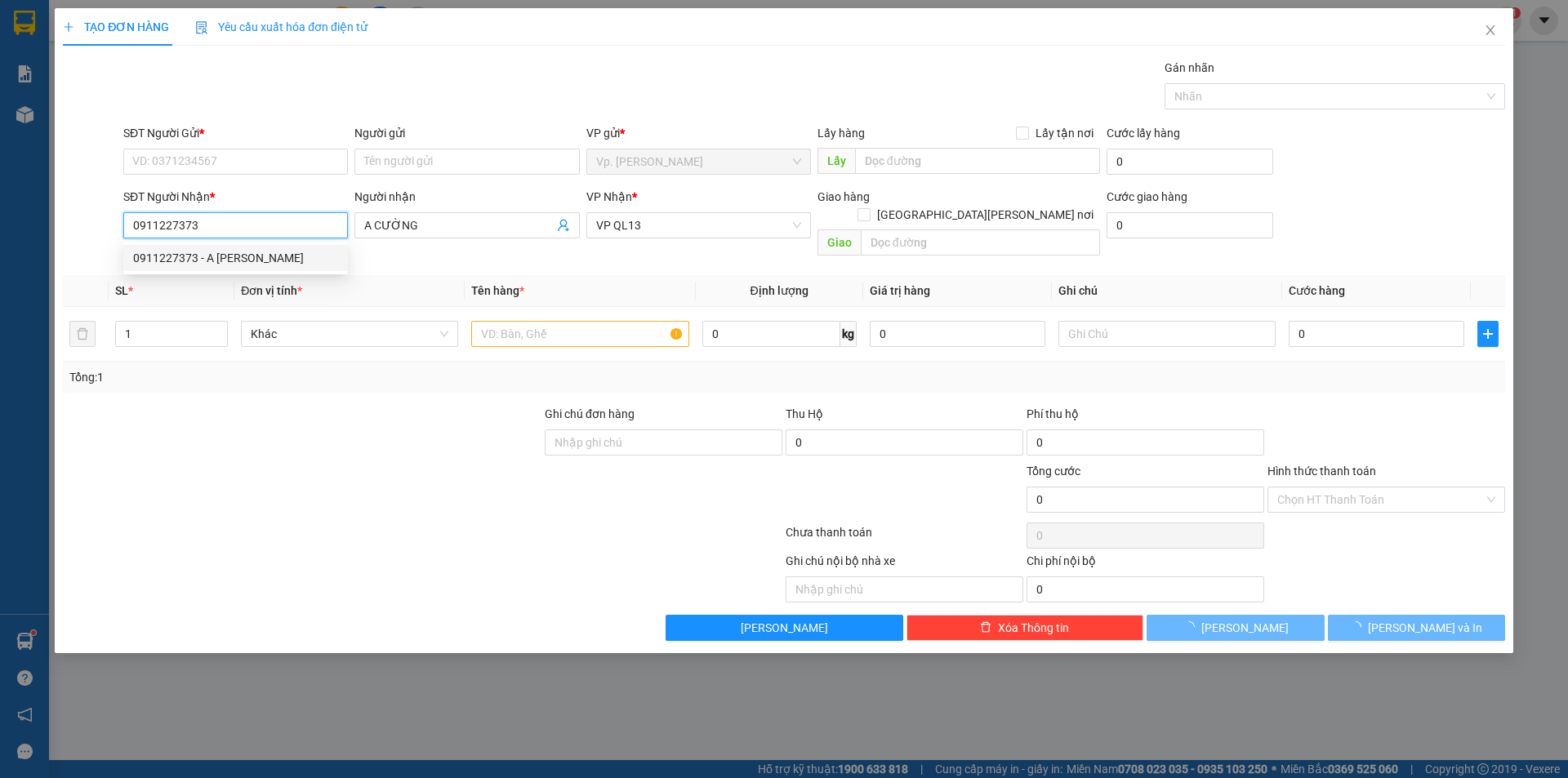
type input "50.000"
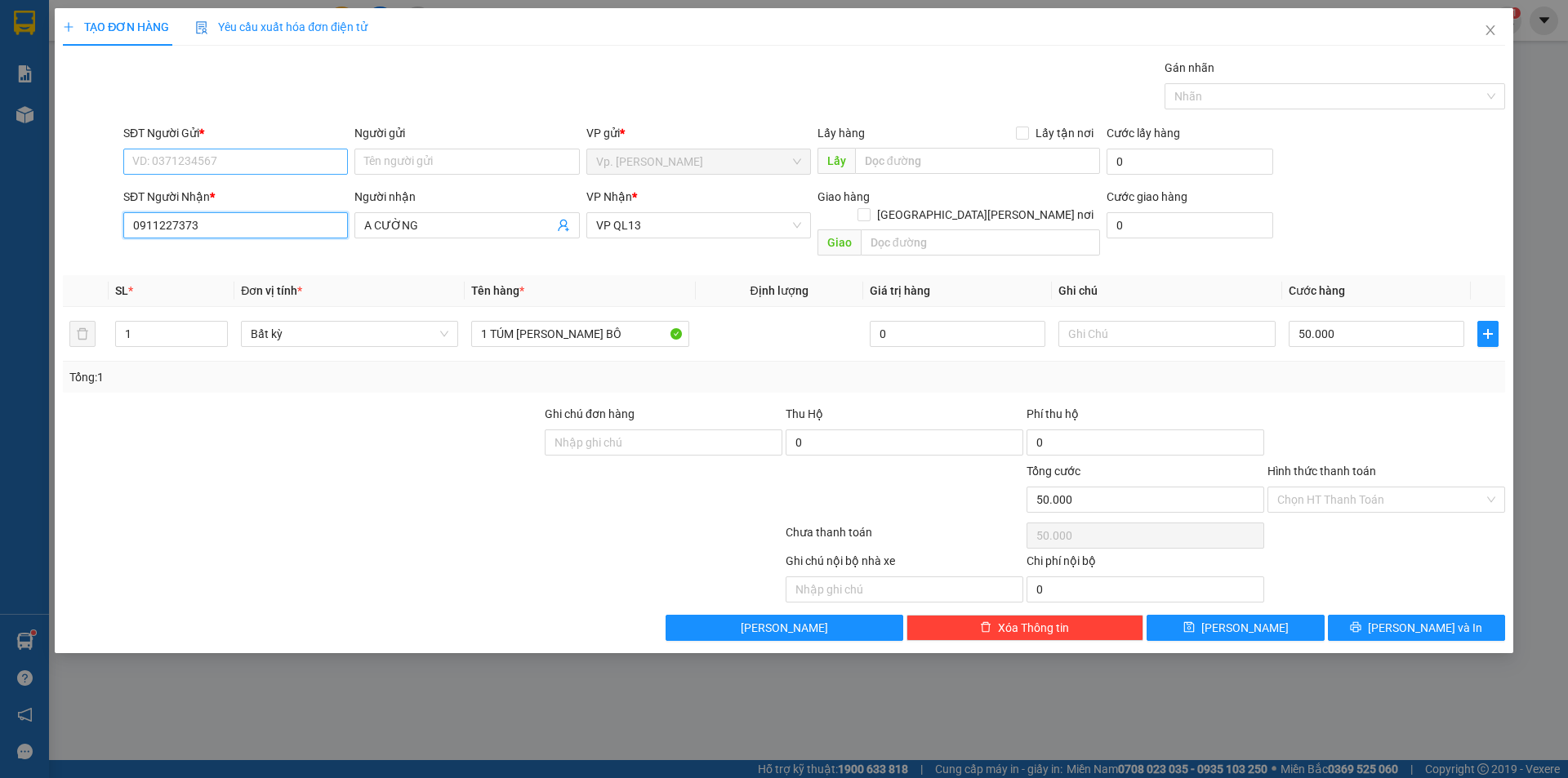
type input "0911227373"
click at [244, 165] on input "SĐT Người Gửi *" at bounding box center [236, 161] width 225 height 26
click at [244, 210] on div "0799884979 - SƠN LONG THUẬN" at bounding box center [236, 220] width 225 height 26
type input "0799884979"
type input "SƠN LONG THUẬN"
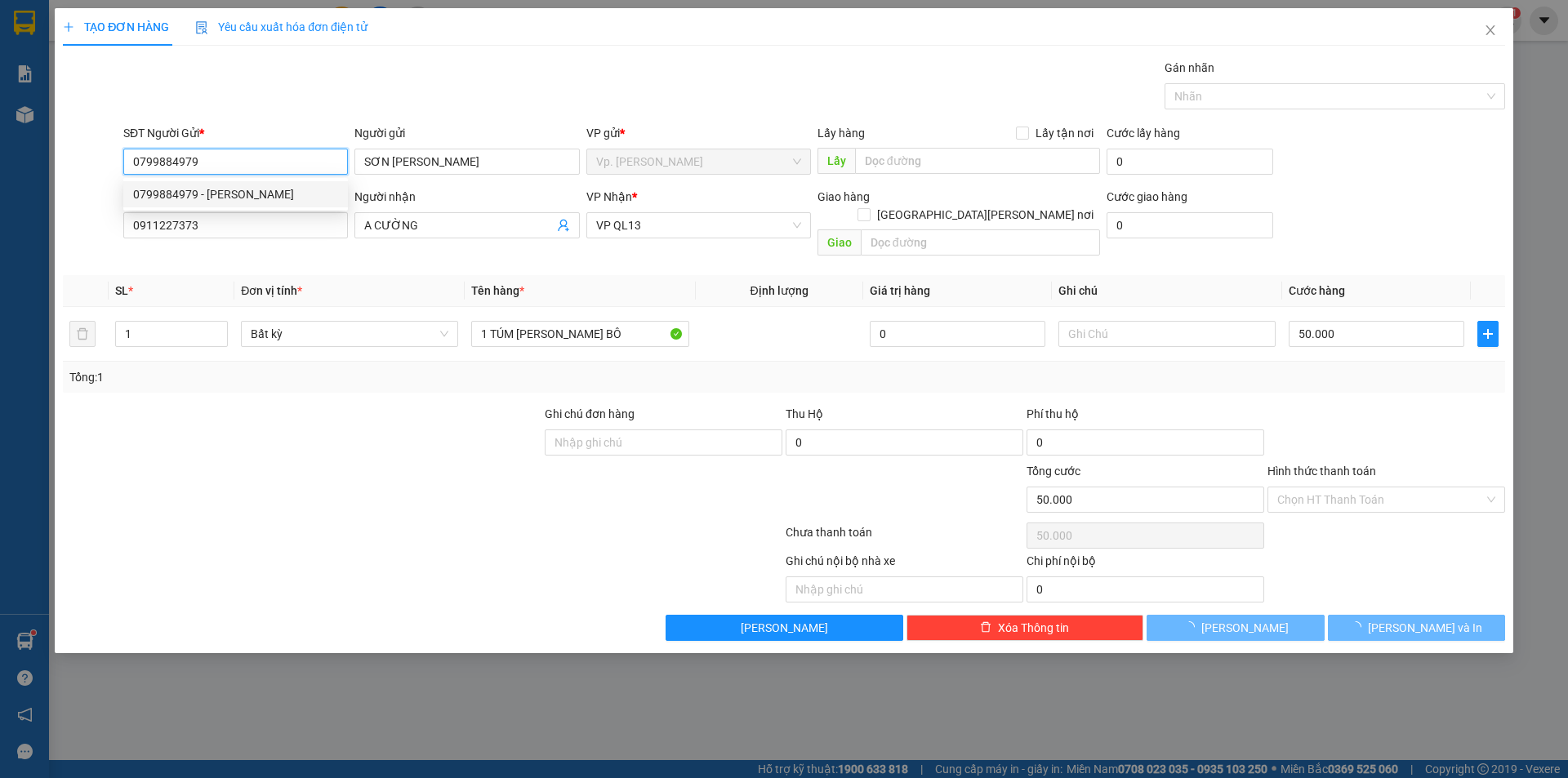
type input "40.000"
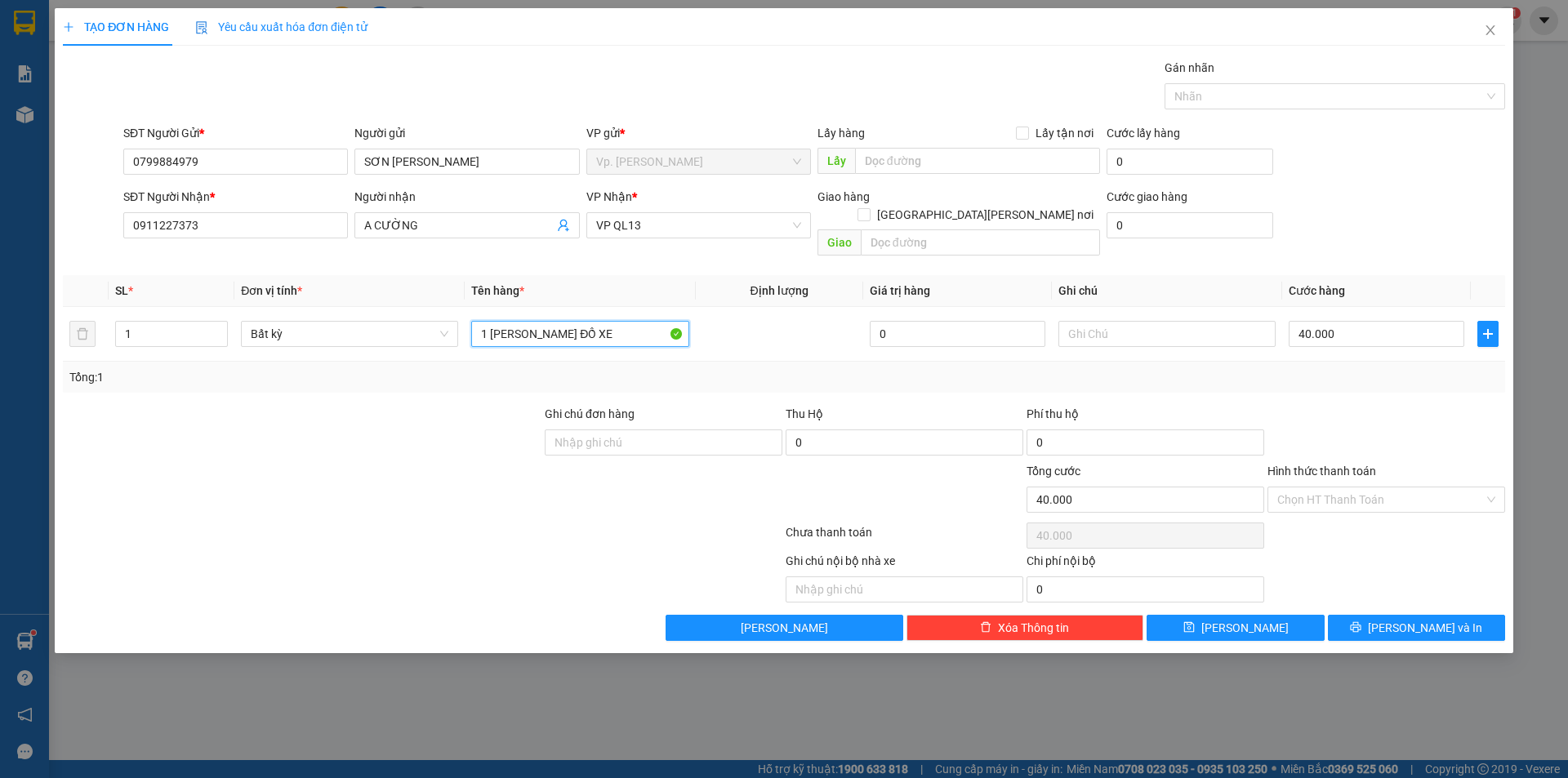
drag, startPoint x: 489, startPoint y: 319, endPoint x: 791, endPoint y: 358, distance: 304.5
click at [791, 358] on div "SL * Đơn vị tính * Tên hàng * Định lượng Giá trị hàng Ghi chú Cước hàng 1 Bất k…" at bounding box center [784, 334] width 1442 height 117
drag, startPoint x: 545, startPoint y: 323, endPoint x: 526, endPoint y: 327, distance: 19.4
click at [526, 327] on input "1 BAO TRỰC BÔ" at bounding box center [579, 334] width 217 height 26
type input "1 BAO TRỤC BÔ"
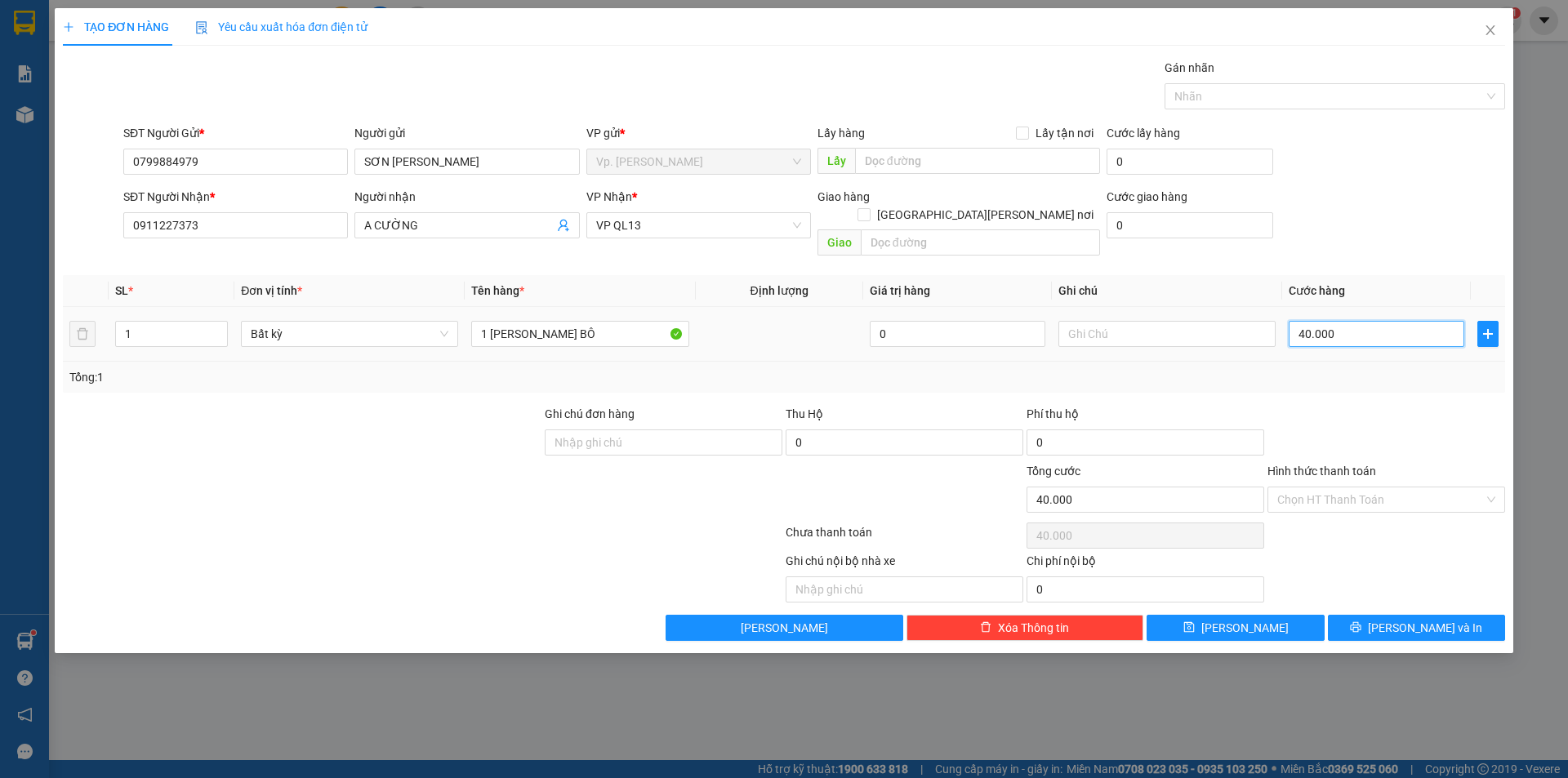
click at [1367, 325] on input "40.000" at bounding box center [1376, 334] width 175 height 26
type input "7"
type input "70"
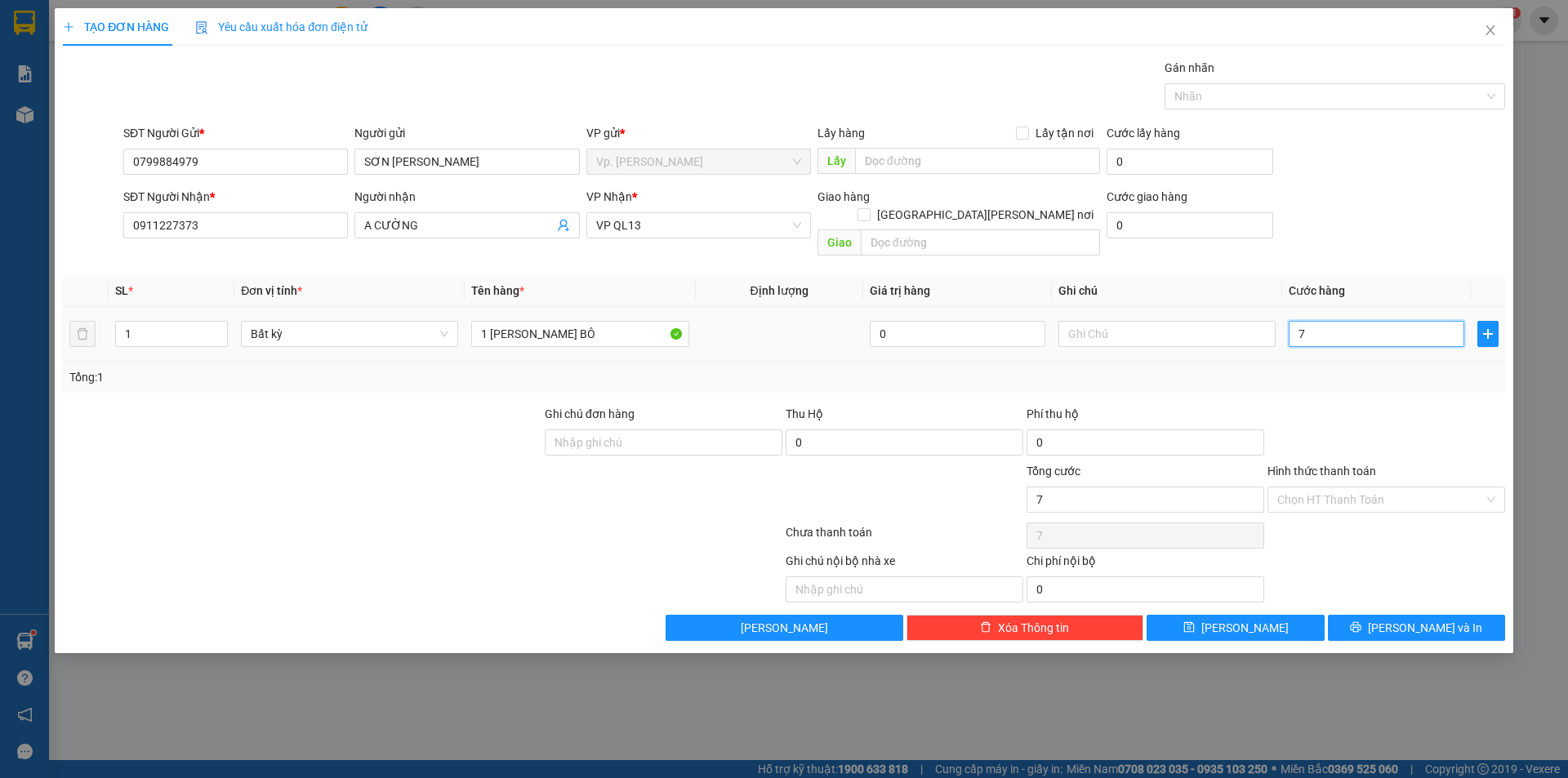
type input "70"
type input "7"
type input "0"
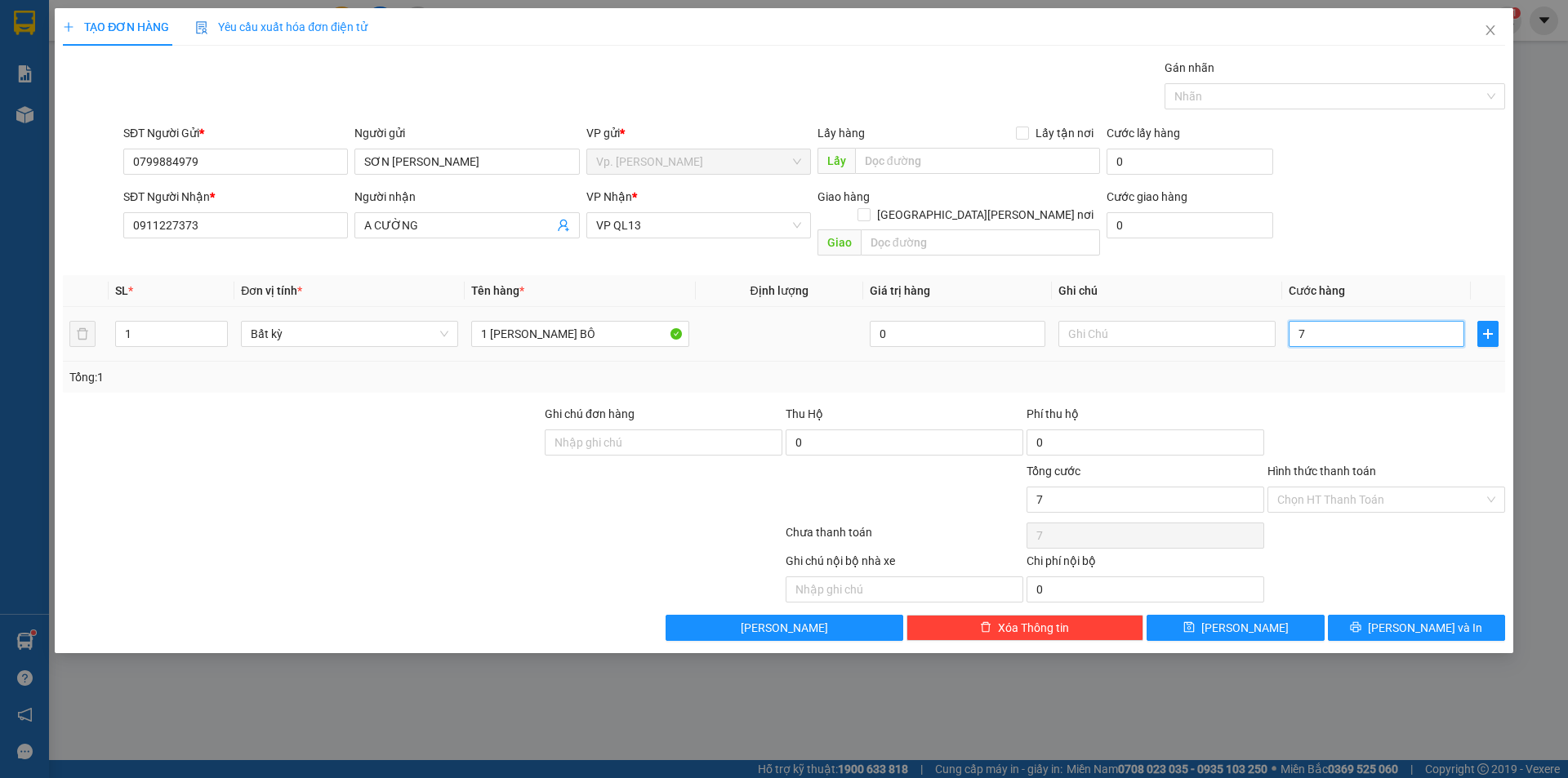
type input "0"
type input "07"
type input "7"
type input "70"
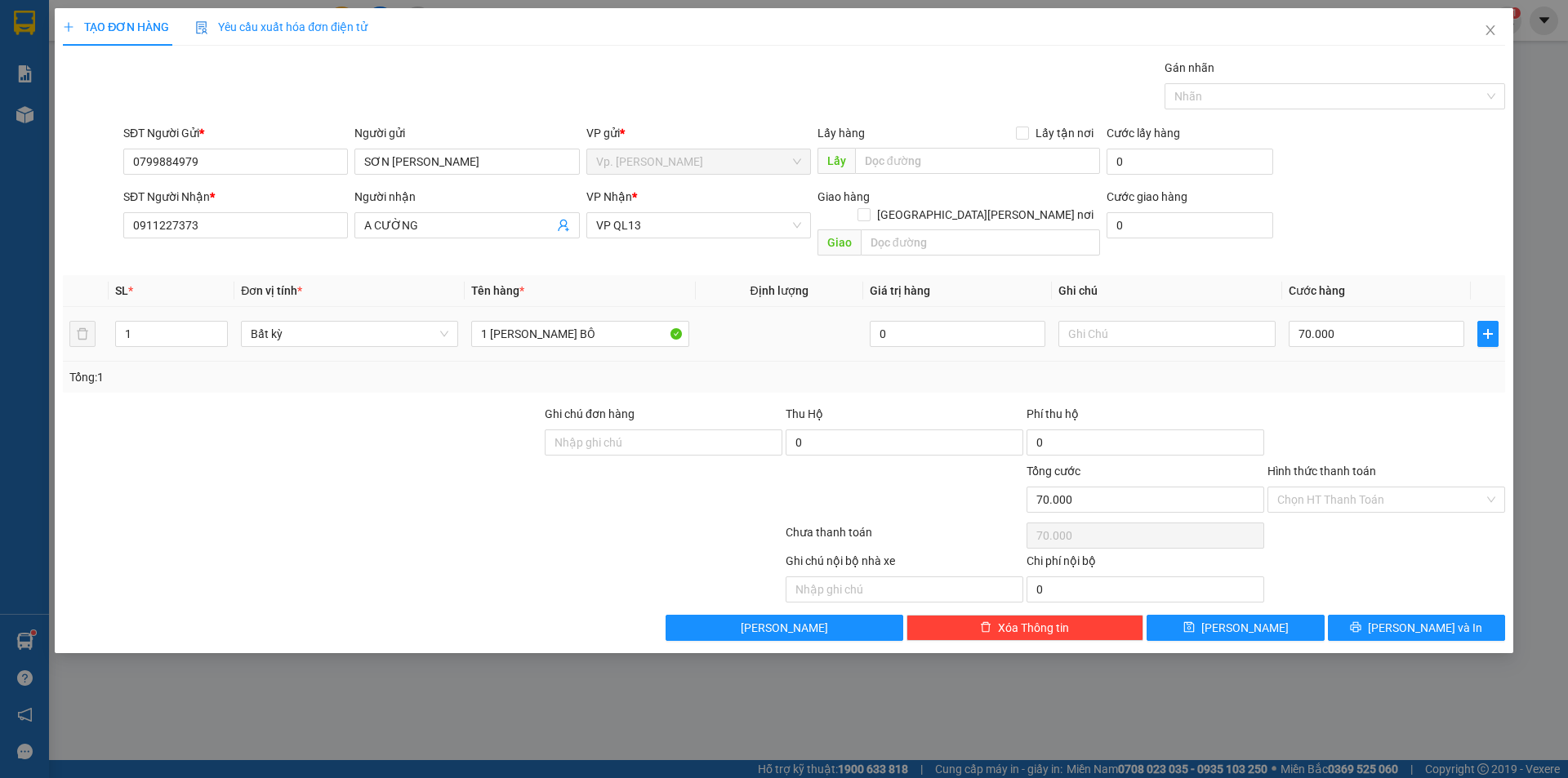
click at [1364, 368] on div "Tổng: 1" at bounding box center [784, 376] width 1429 height 18
click at [1353, 405] on div at bounding box center [1386, 433] width 241 height 57
click at [1359, 492] on input "Hình thức thanh toán" at bounding box center [1381, 499] width 207 height 25
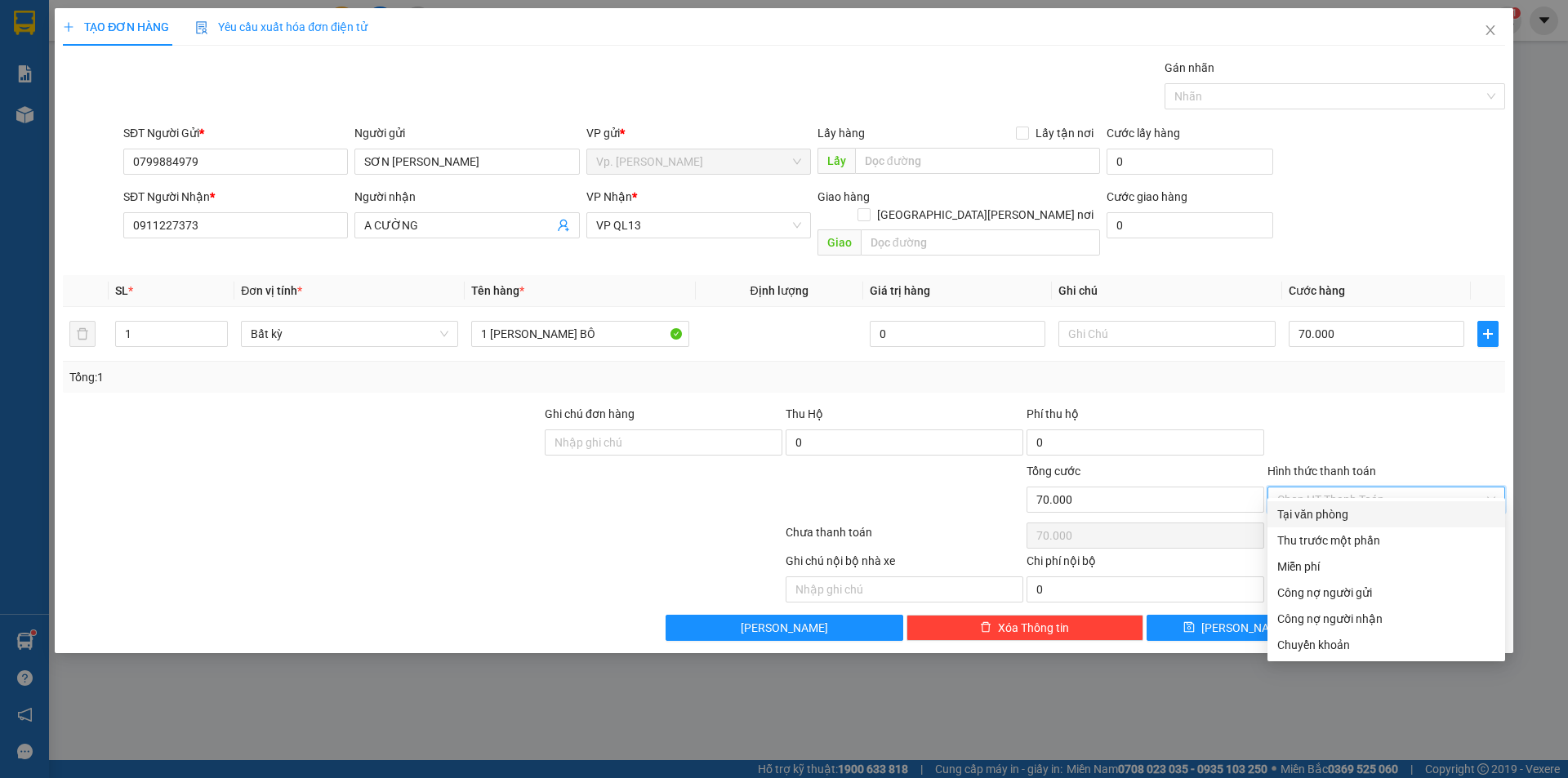
click at [1348, 513] on div "Tại văn phòng" at bounding box center [1387, 513] width 218 height 18
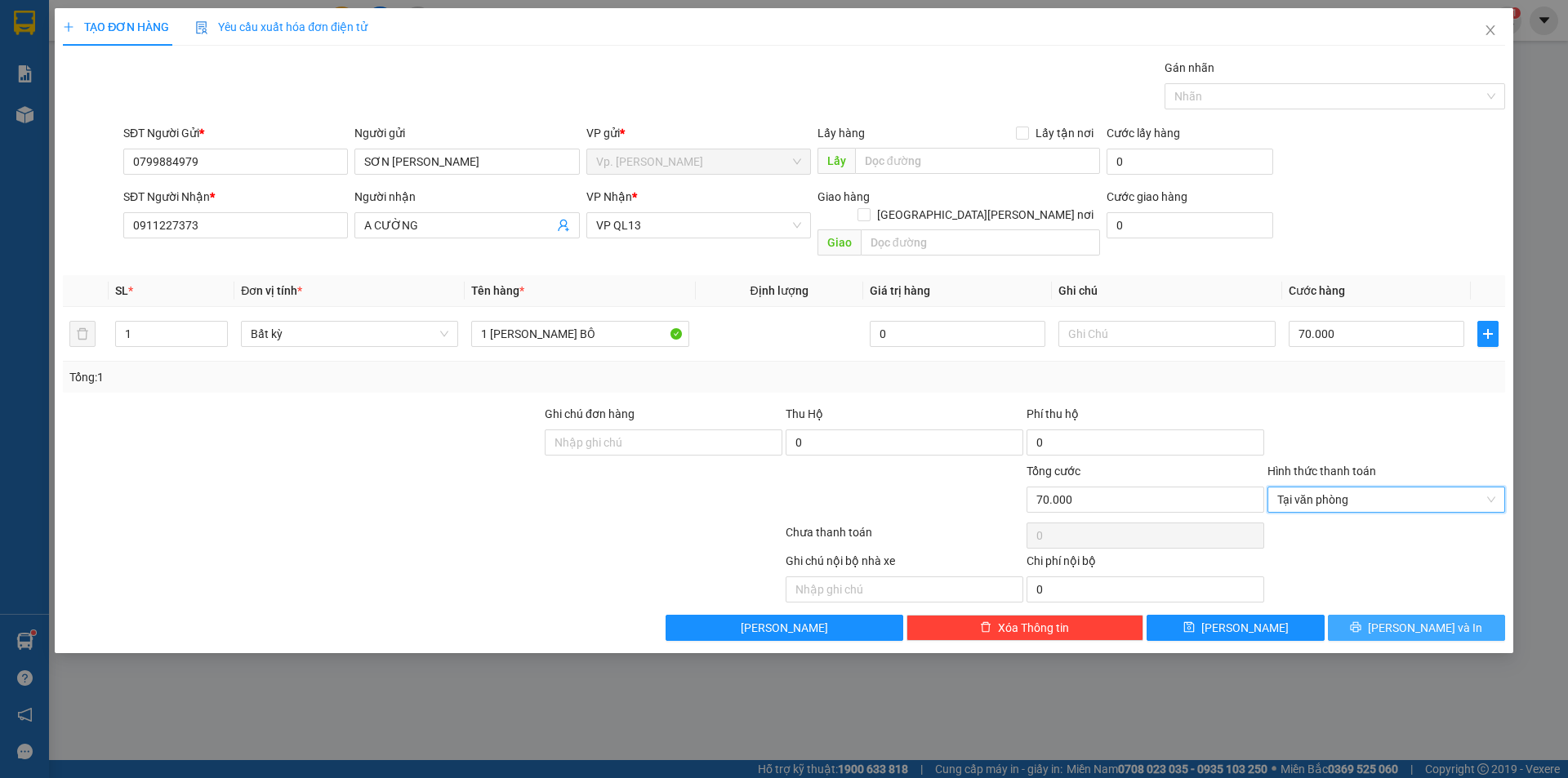
click at [1361, 622] on icon "printer" at bounding box center [1356, 627] width 10 height 10
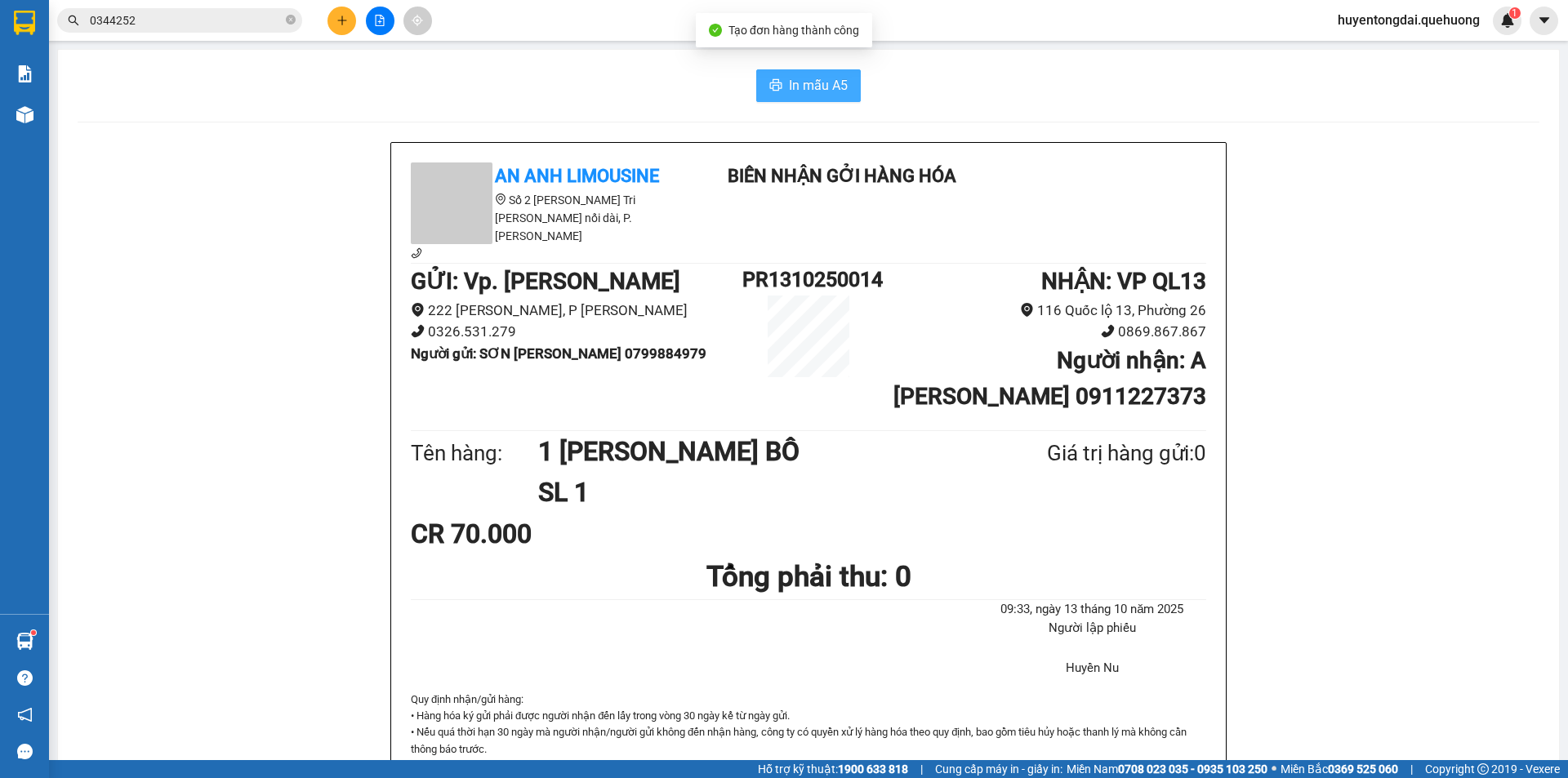
click at [820, 89] on span "In mẫu A5" at bounding box center [818, 85] width 59 height 20
click at [259, 21] on input "0344252" at bounding box center [186, 20] width 192 height 18
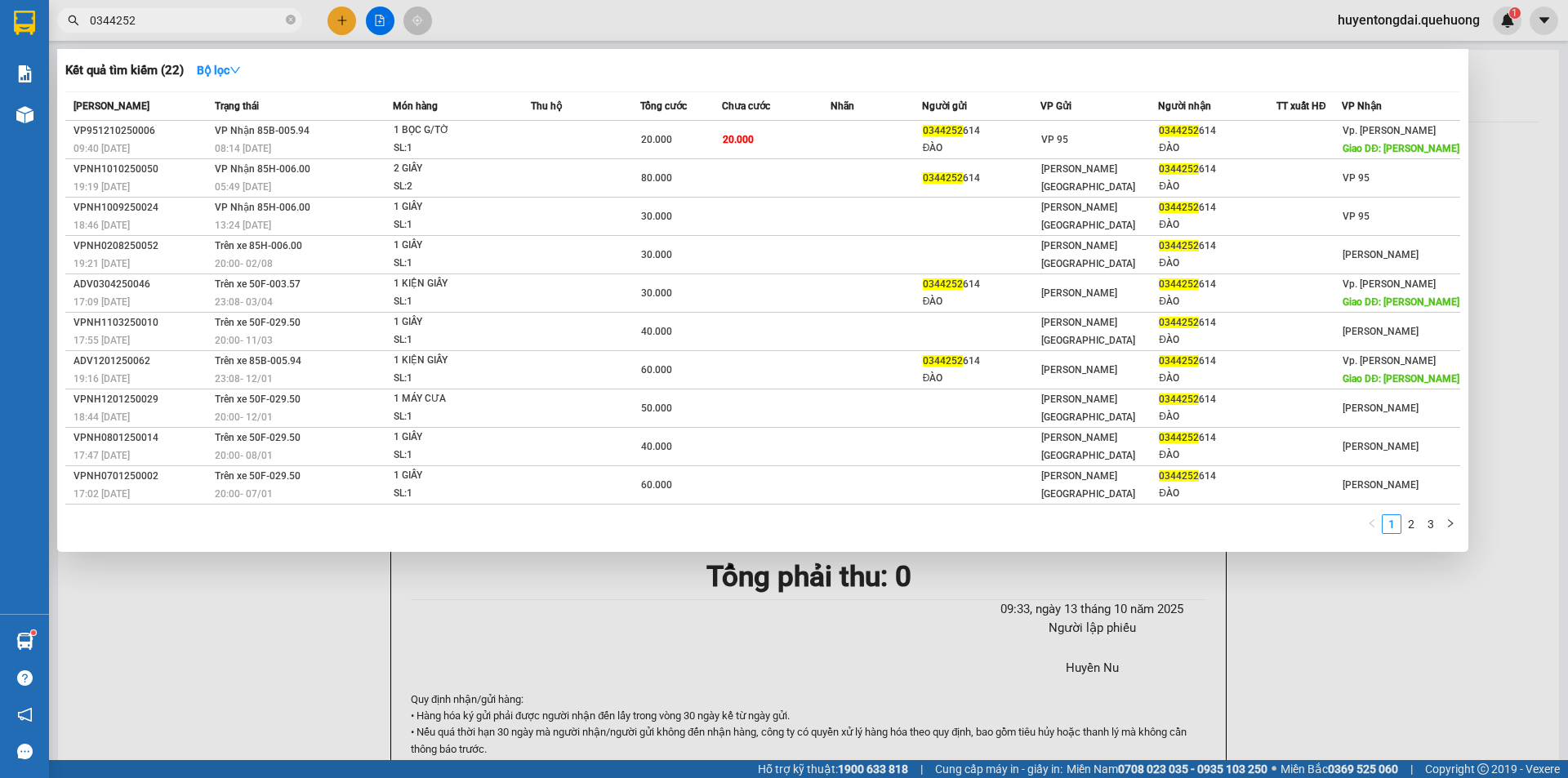
click at [259, 21] on input "0344252" at bounding box center [186, 20] width 192 height 18
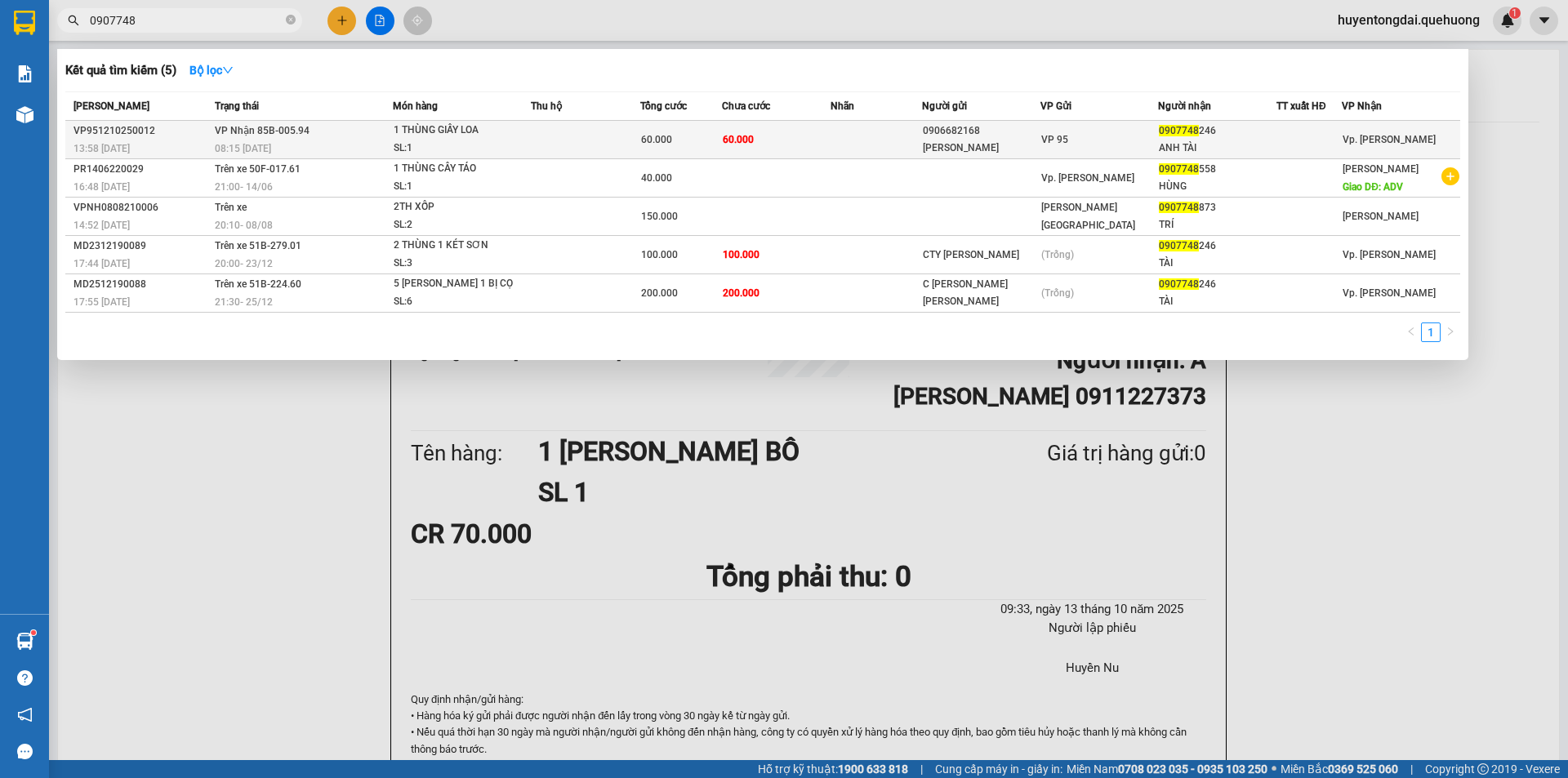
click at [851, 128] on td at bounding box center [876, 140] width 90 height 38
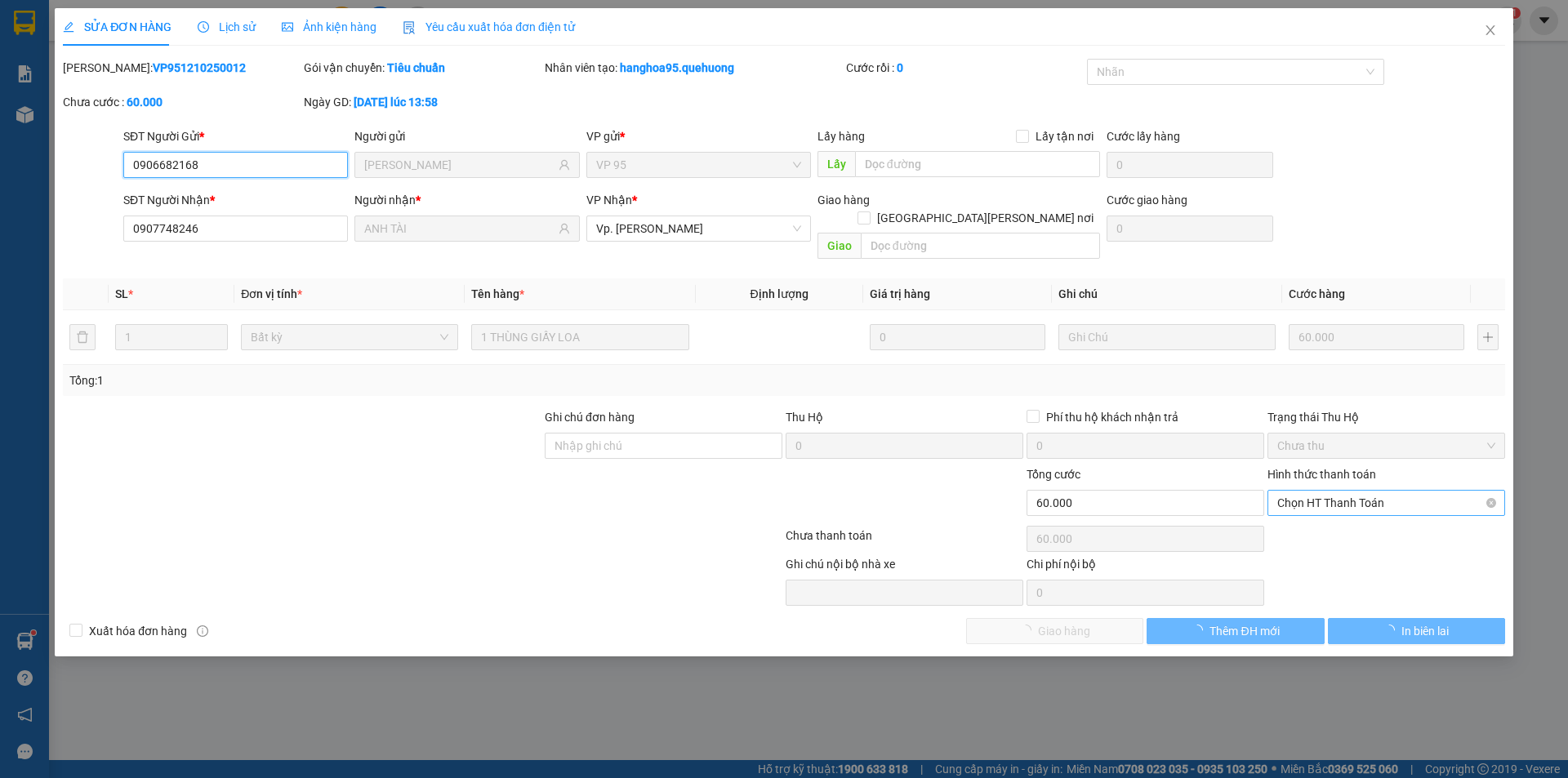
click at [1318, 490] on span "Chọn HT Thanh Toán" at bounding box center [1387, 502] width 218 height 25
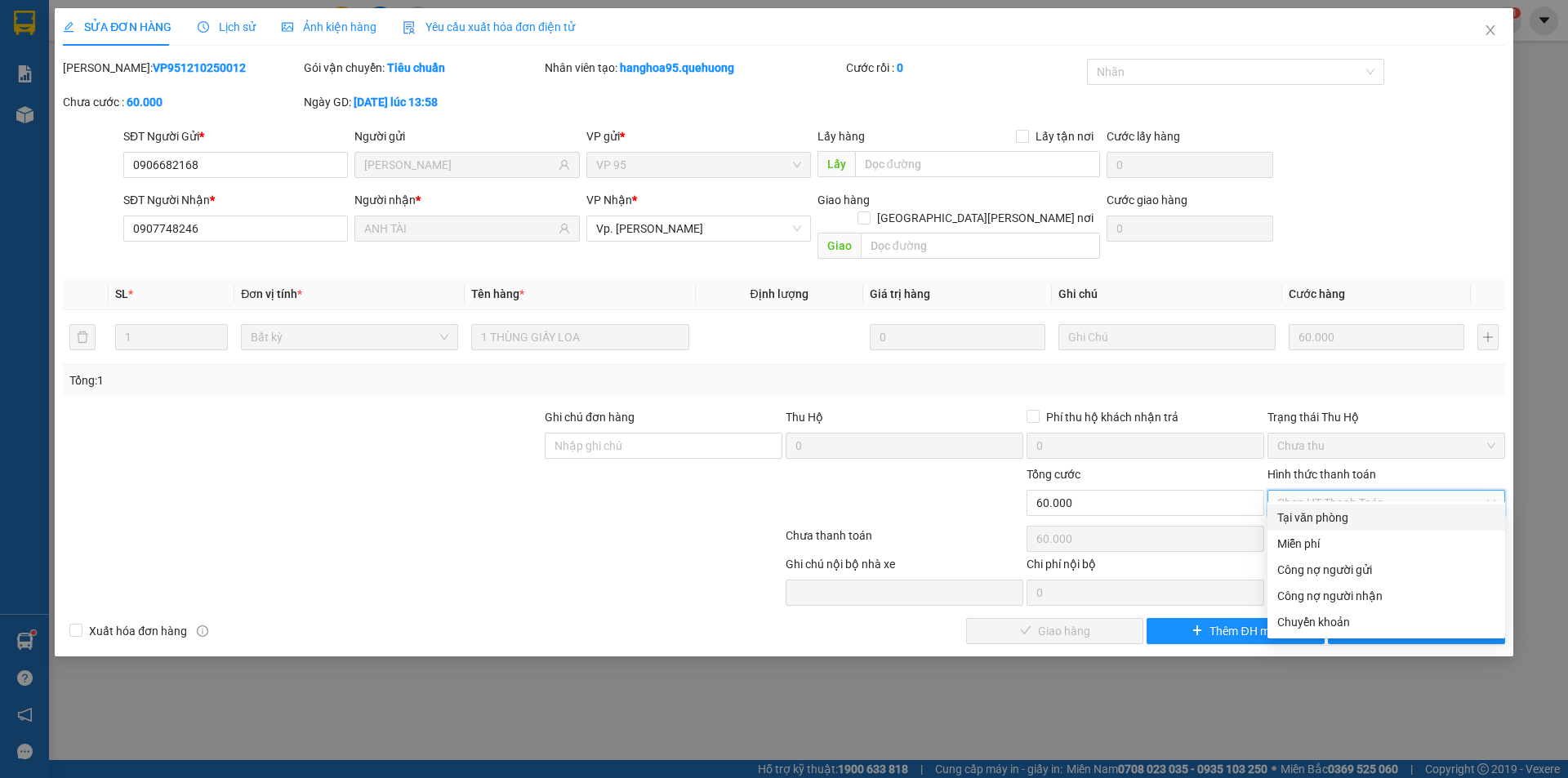
click at [1310, 516] on div "Tại văn phòng" at bounding box center [1387, 517] width 218 height 18
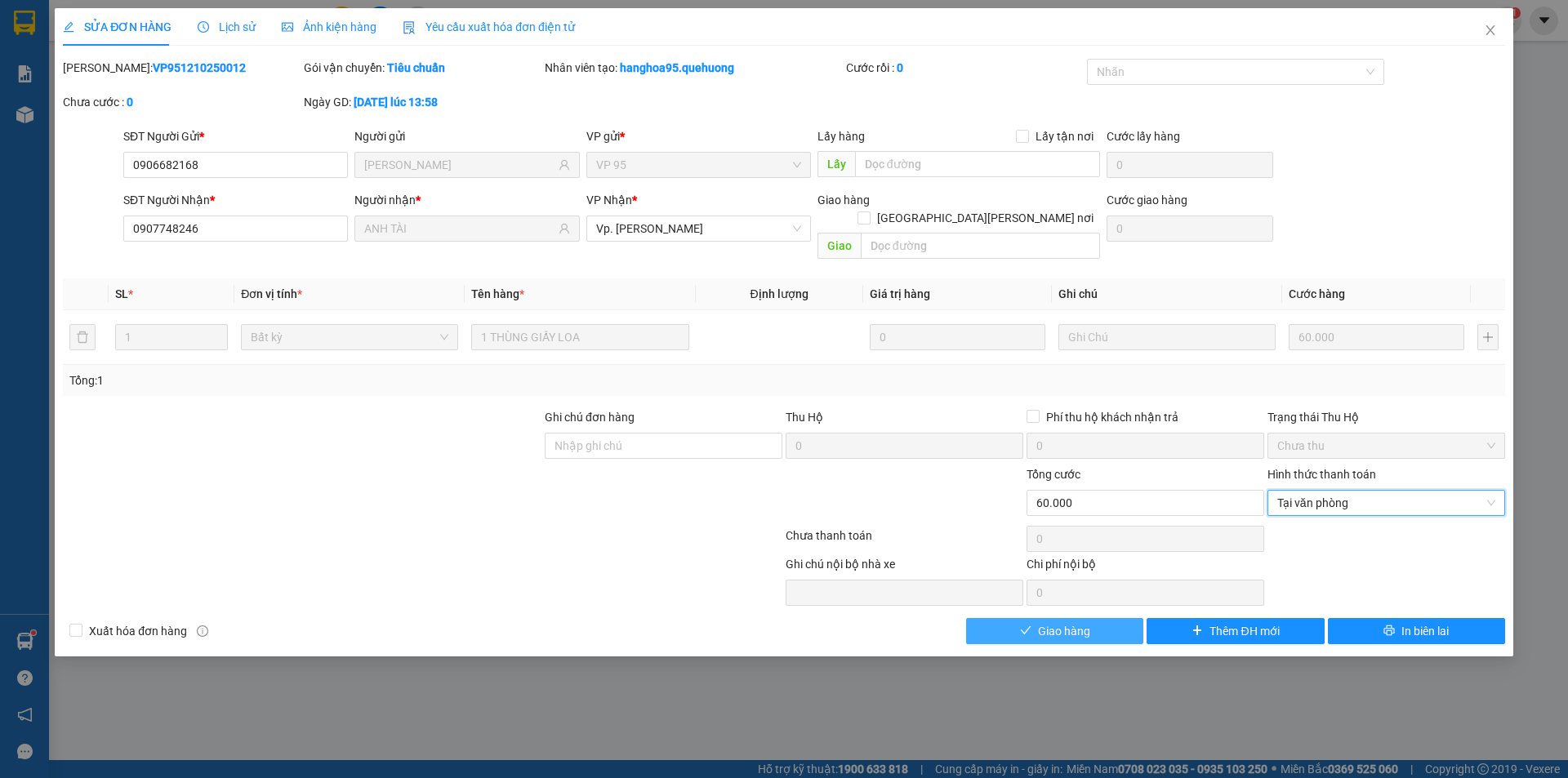
click at [1017, 618] on button "Giao hàng" at bounding box center [1054, 631] width 177 height 26
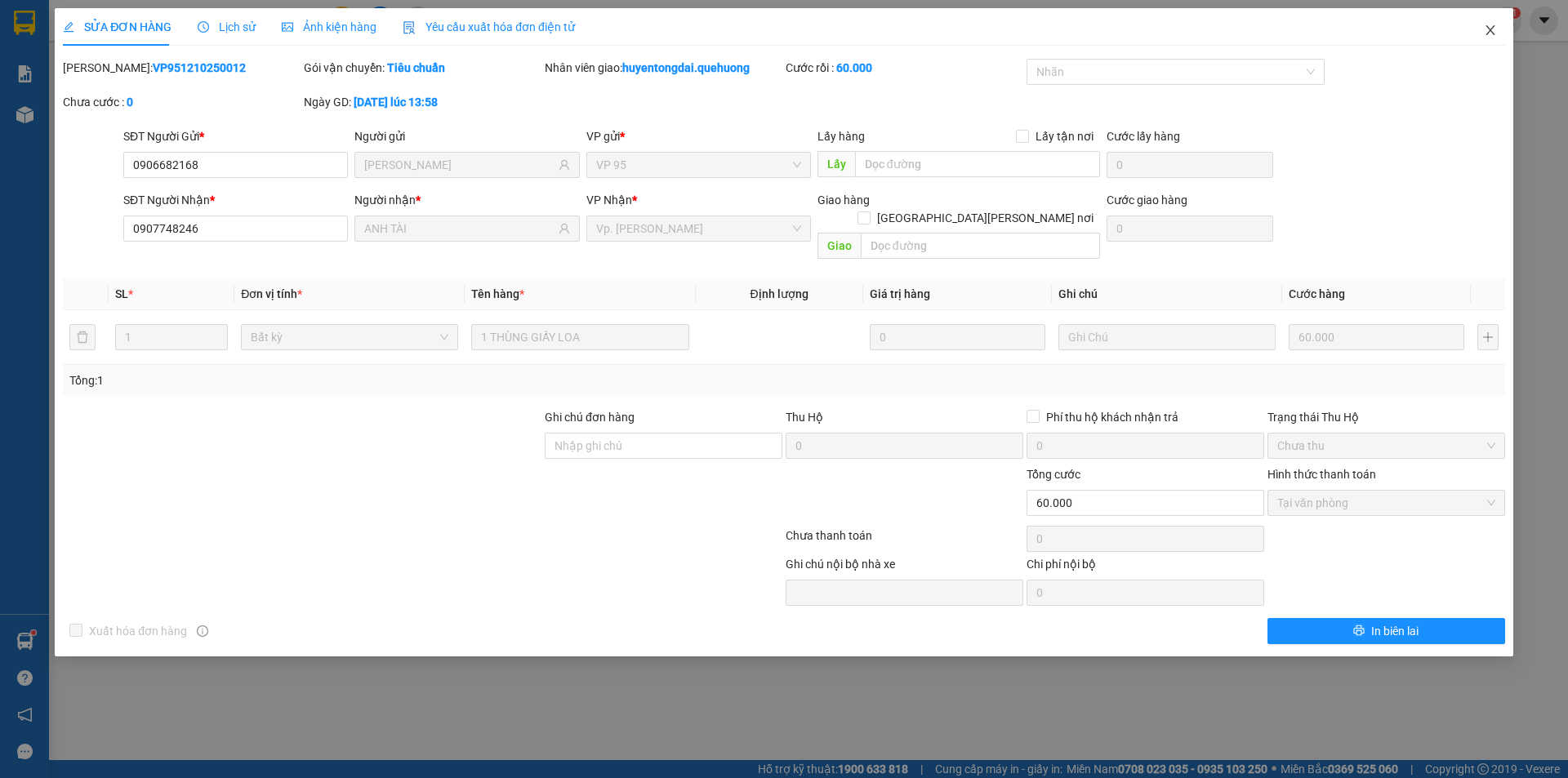
click at [1490, 18] on span "Close" at bounding box center [1490, 31] width 46 height 46
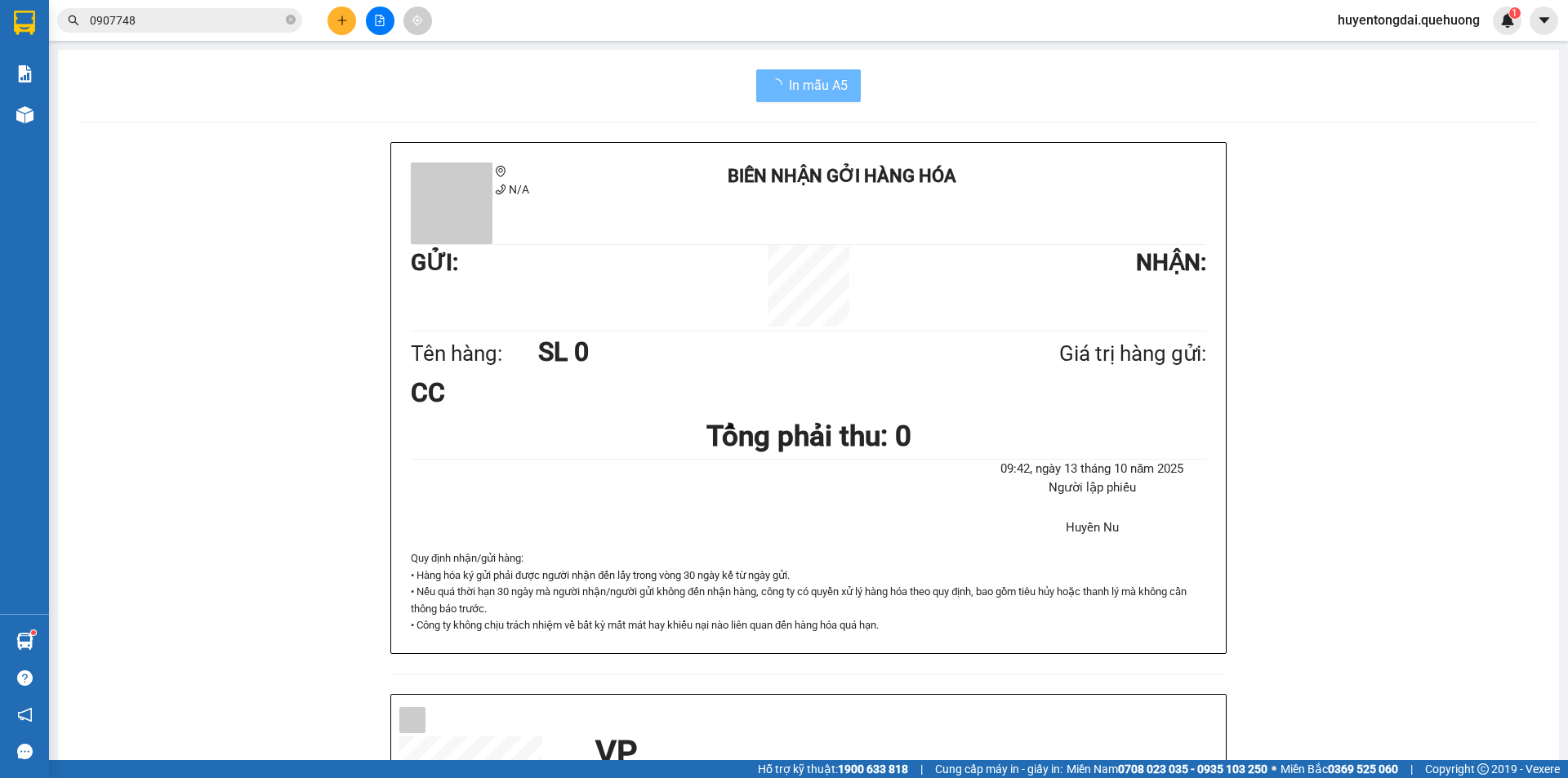
click at [1490, 34] on div "huyentongdai.quehuong 1" at bounding box center [1422, 21] width 197 height 29
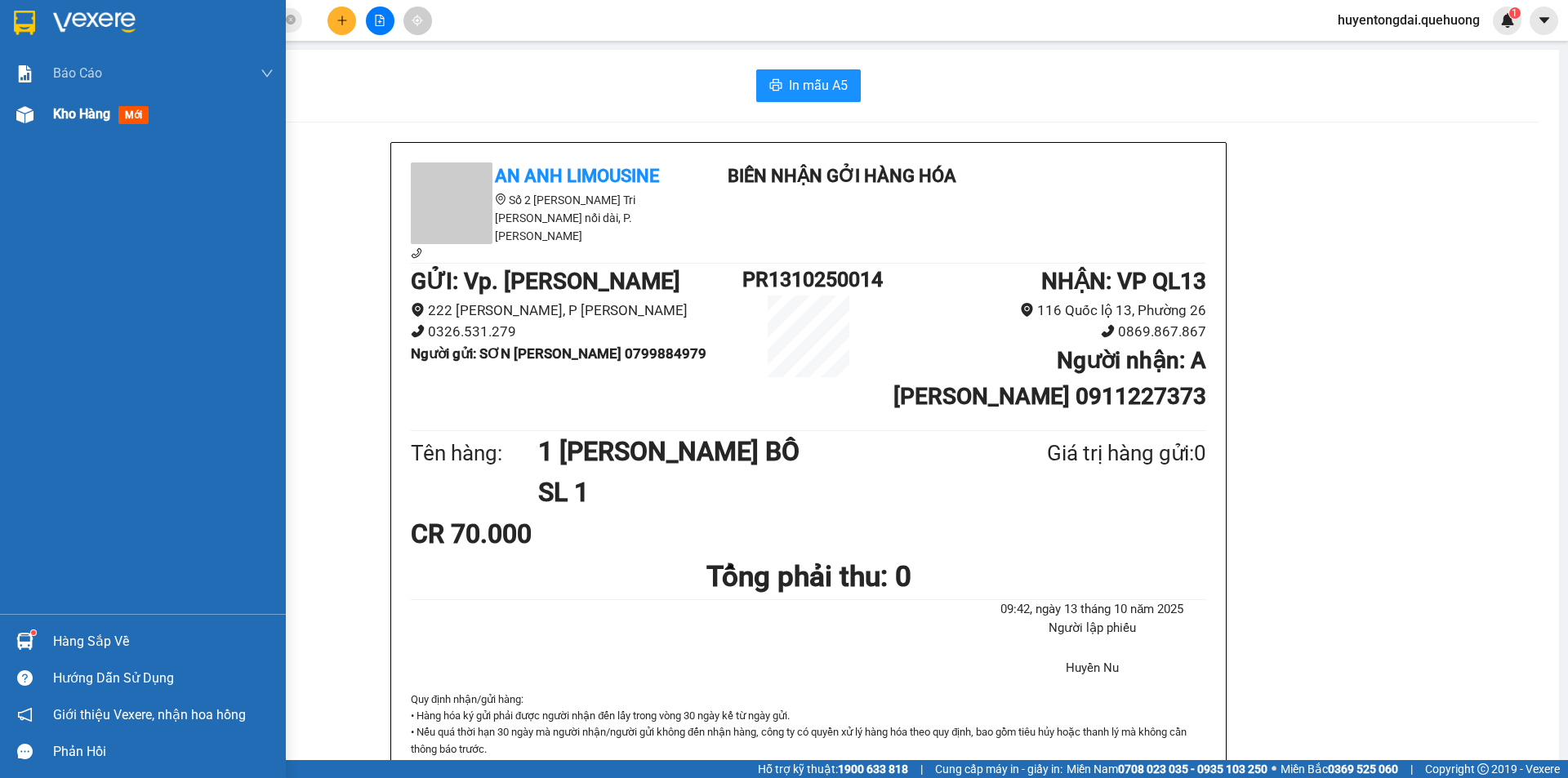
click at [51, 112] on div "Kho hàng mới" at bounding box center [143, 114] width 286 height 41
click at [55, 116] on span "Kho hàng" at bounding box center [81, 114] width 57 height 15
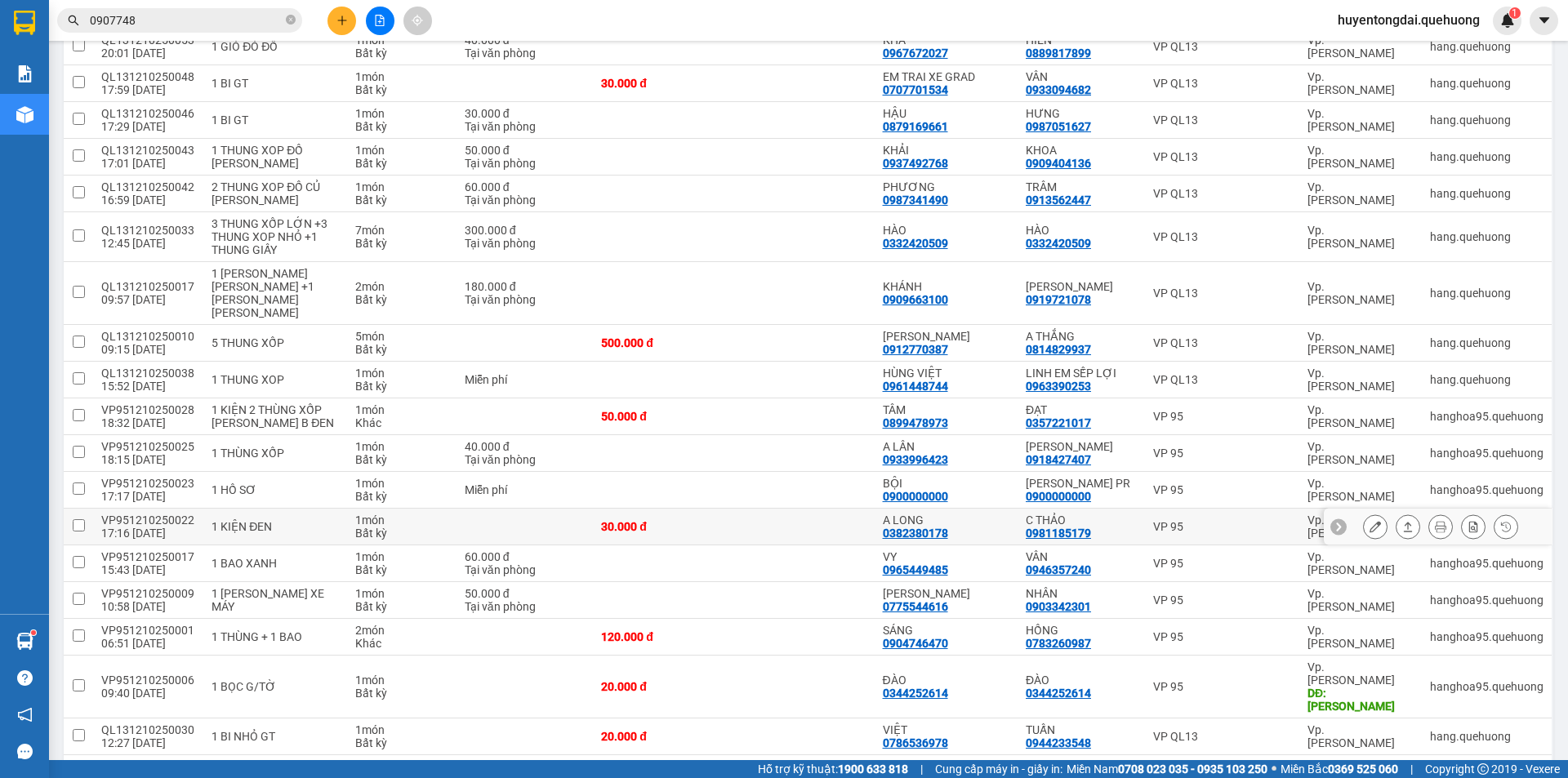
scroll to position [327, 0]
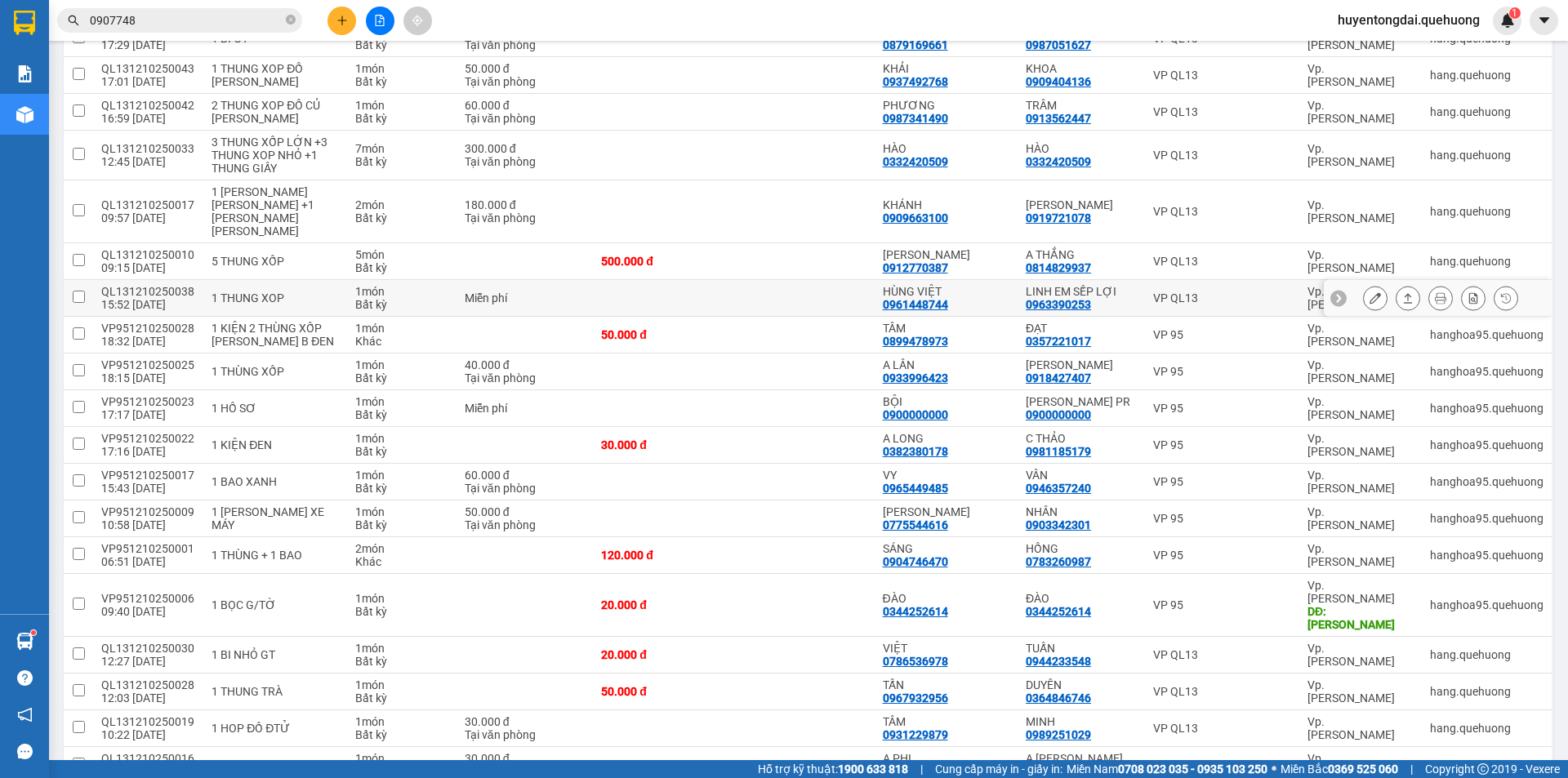
click at [1402, 292] on icon at bounding box center [1407, 297] width 11 height 11
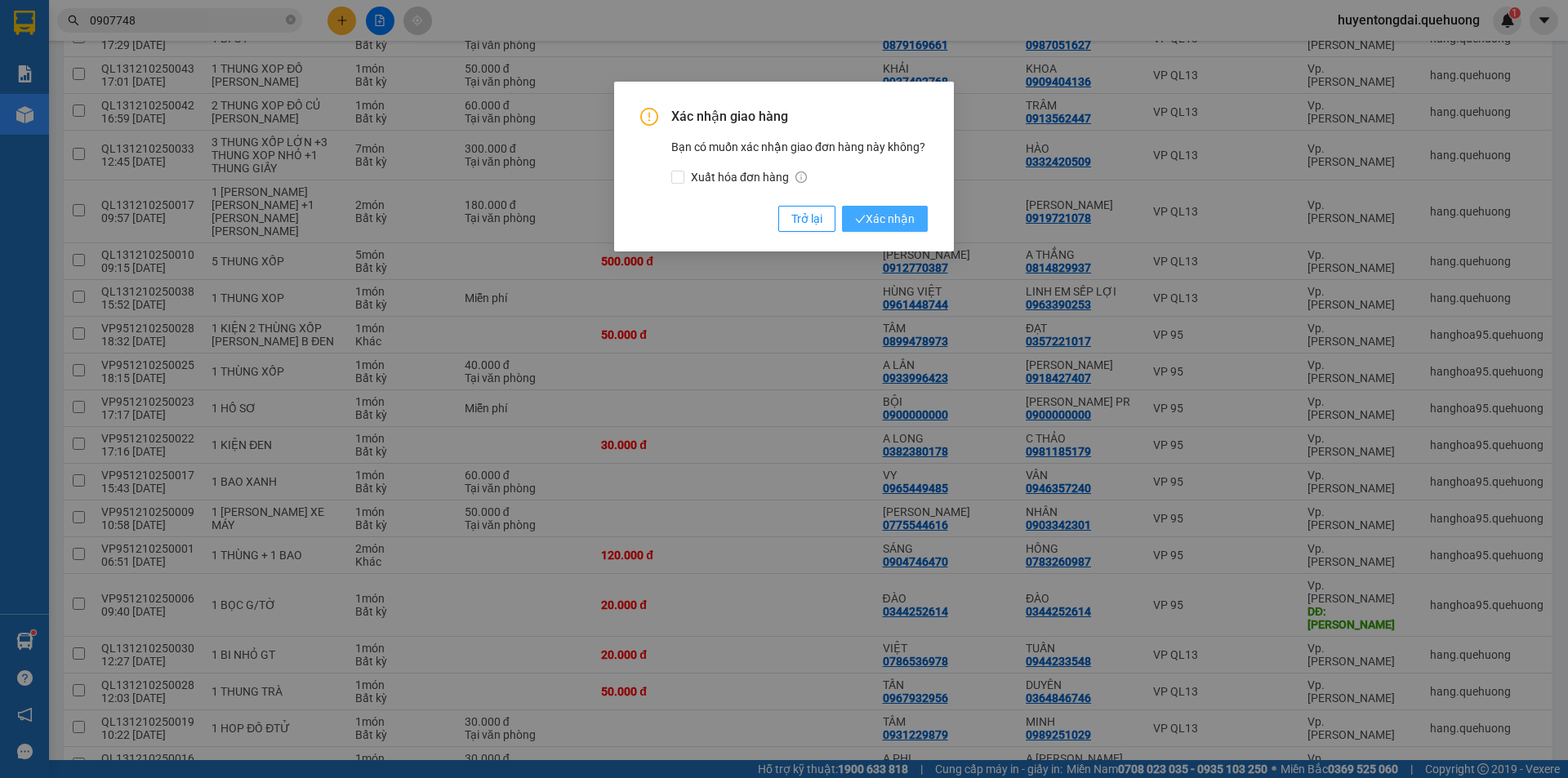
click at [916, 211] on button "Xác nhận" at bounding box center [885, 219] width 86 height 26
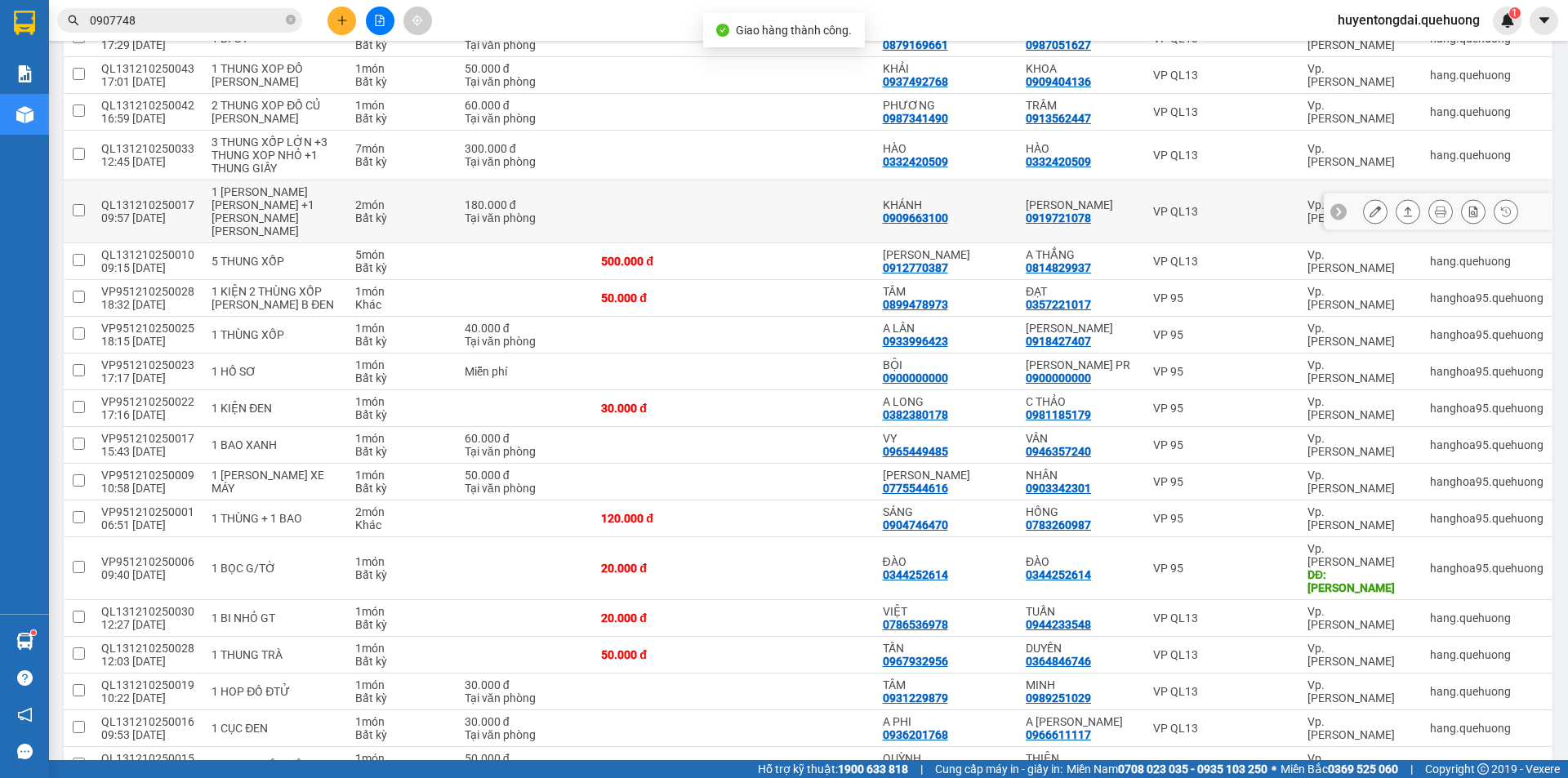
click at [1404, 207] on icon at bounding box center [1408, 212] width 9 height 10
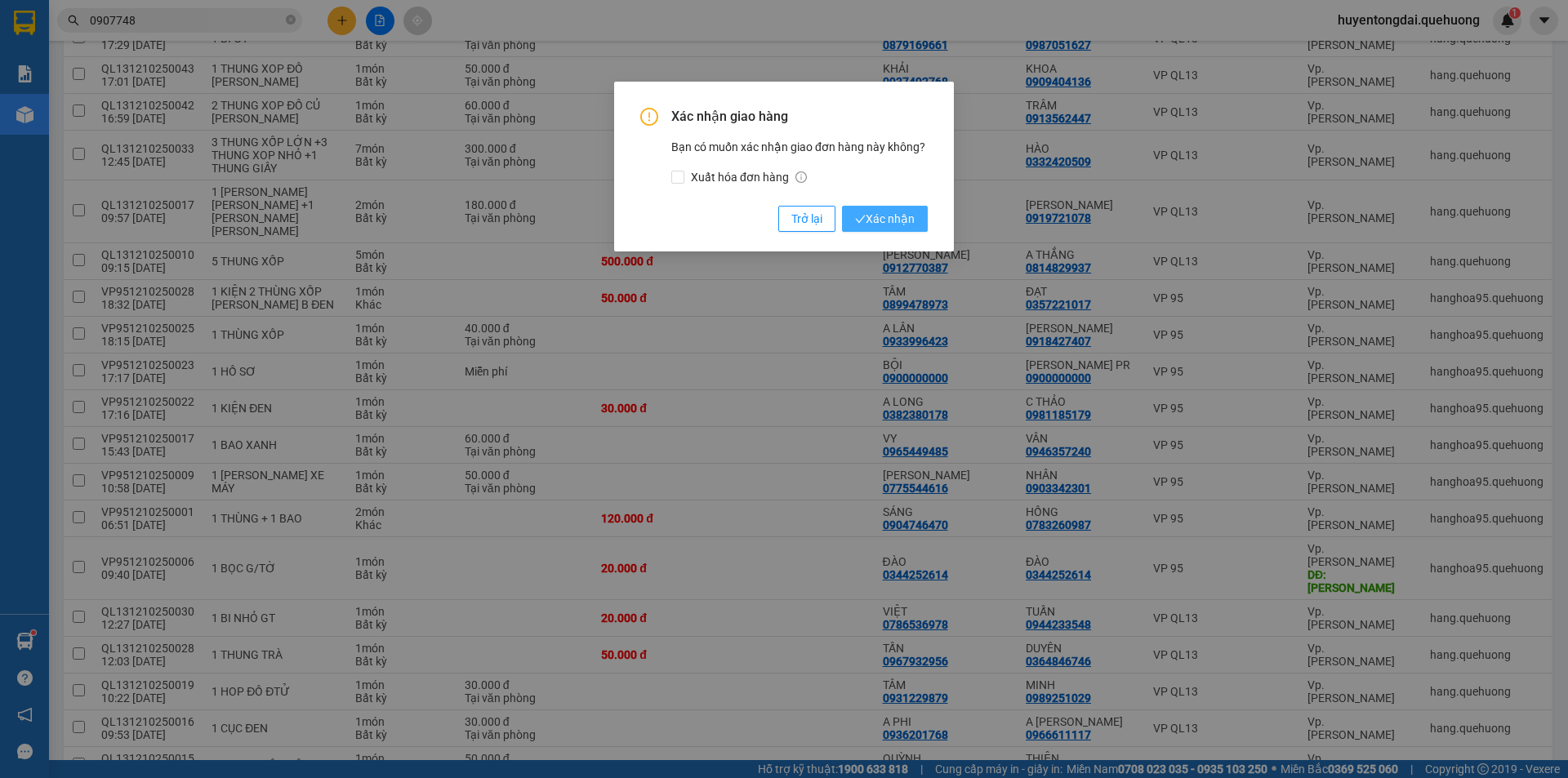
click at [882, 218] on span "Xác nhận" at bounding box center [885, 218] width 60 height 18
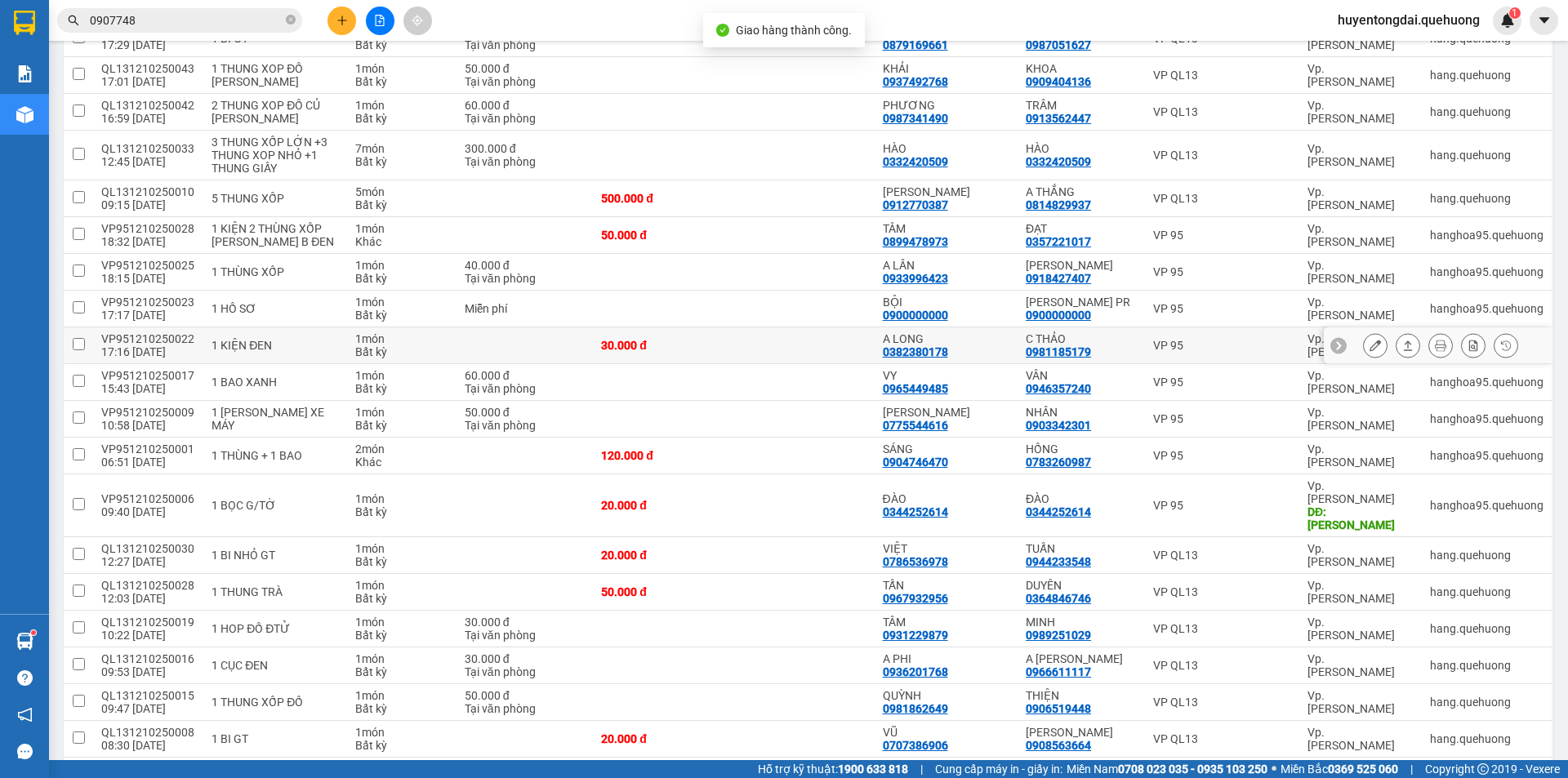
scroll to position [245, 0]
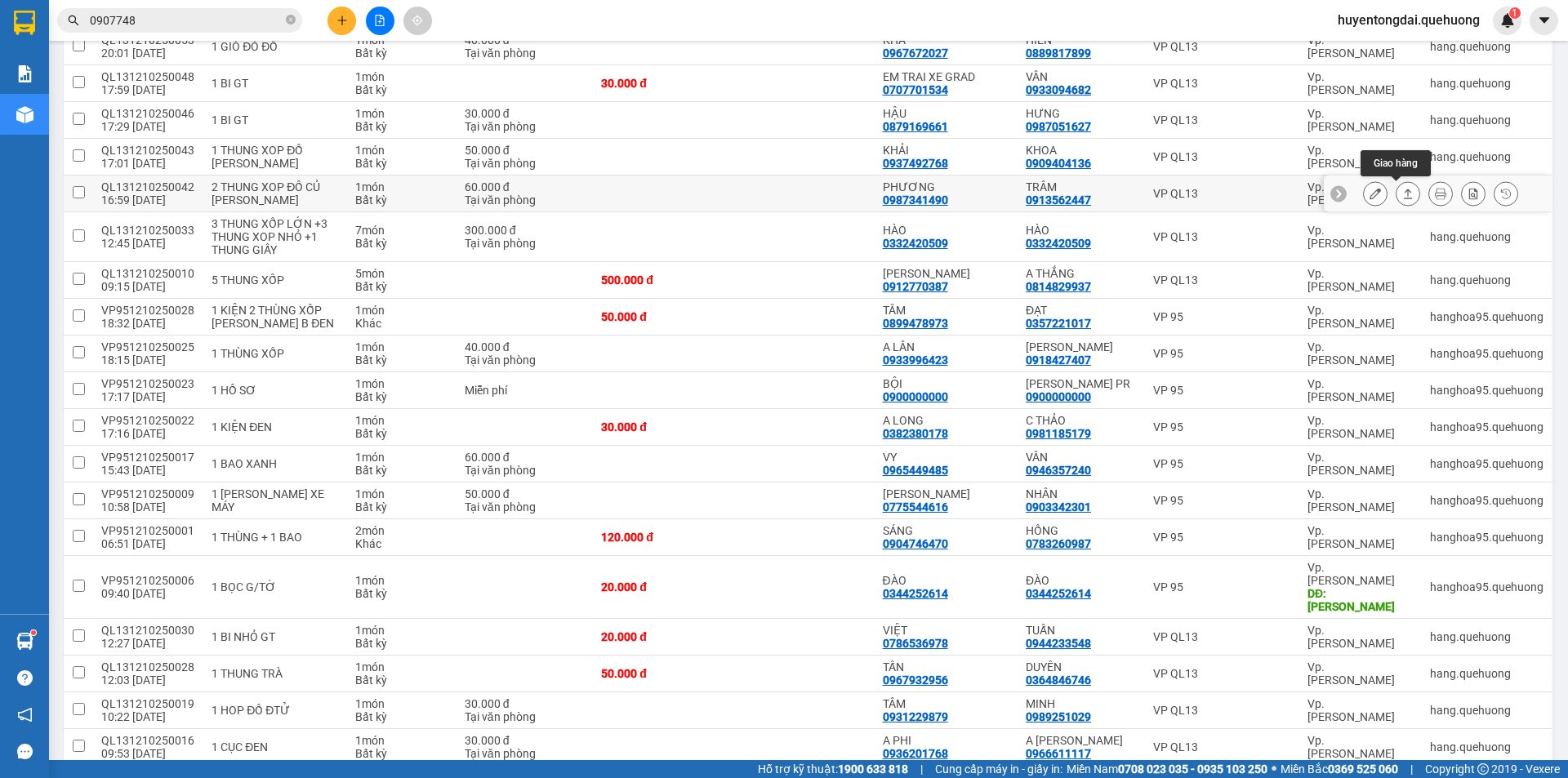
click at [1397, 201] on button at bounding box center [1408, 194] width 23 height 29
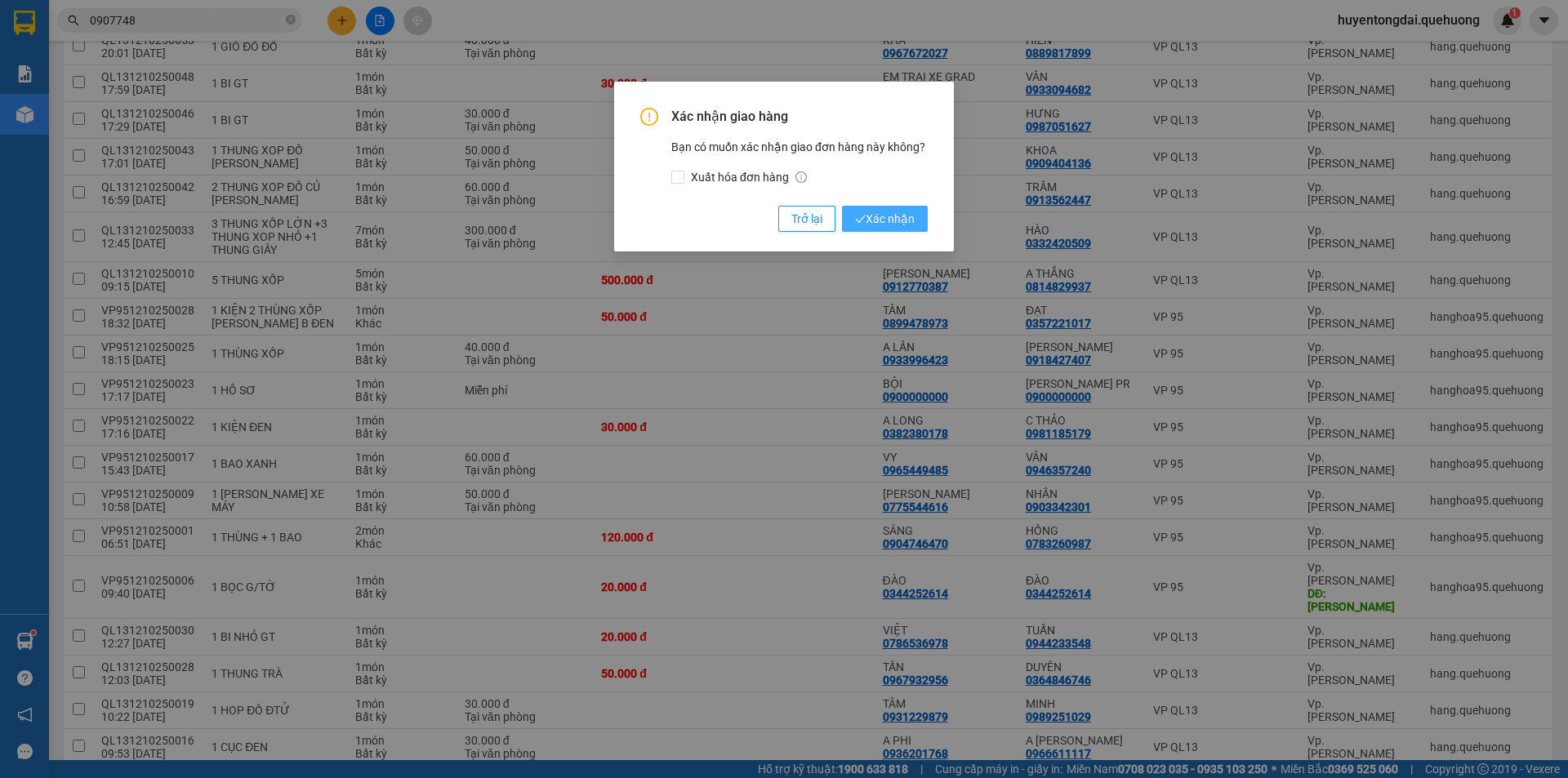
click at [887, 224] on span "Xác nhận" at bounding box center [885, 218] width 60 height 18
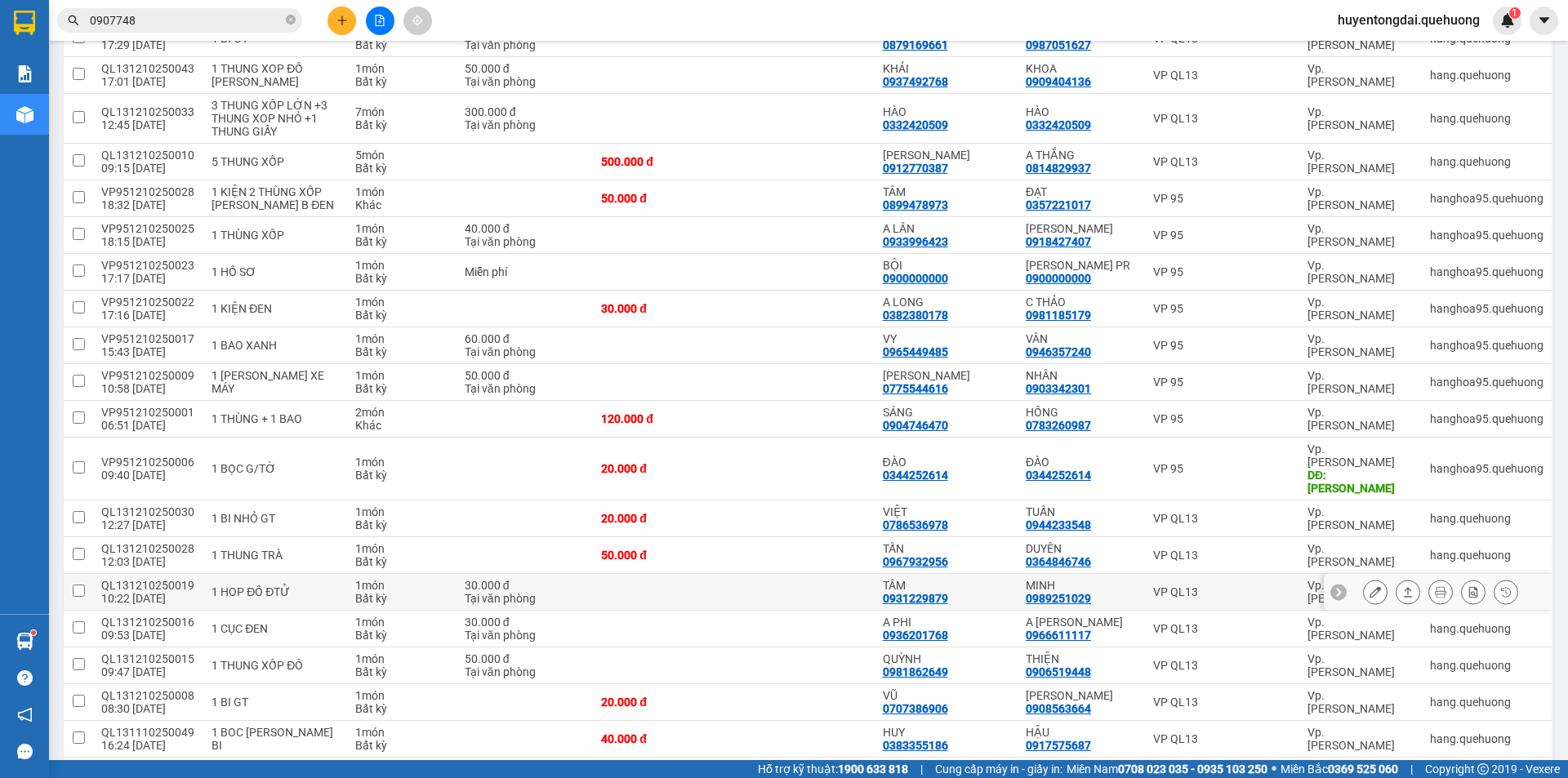
scroll to position [408, 0]
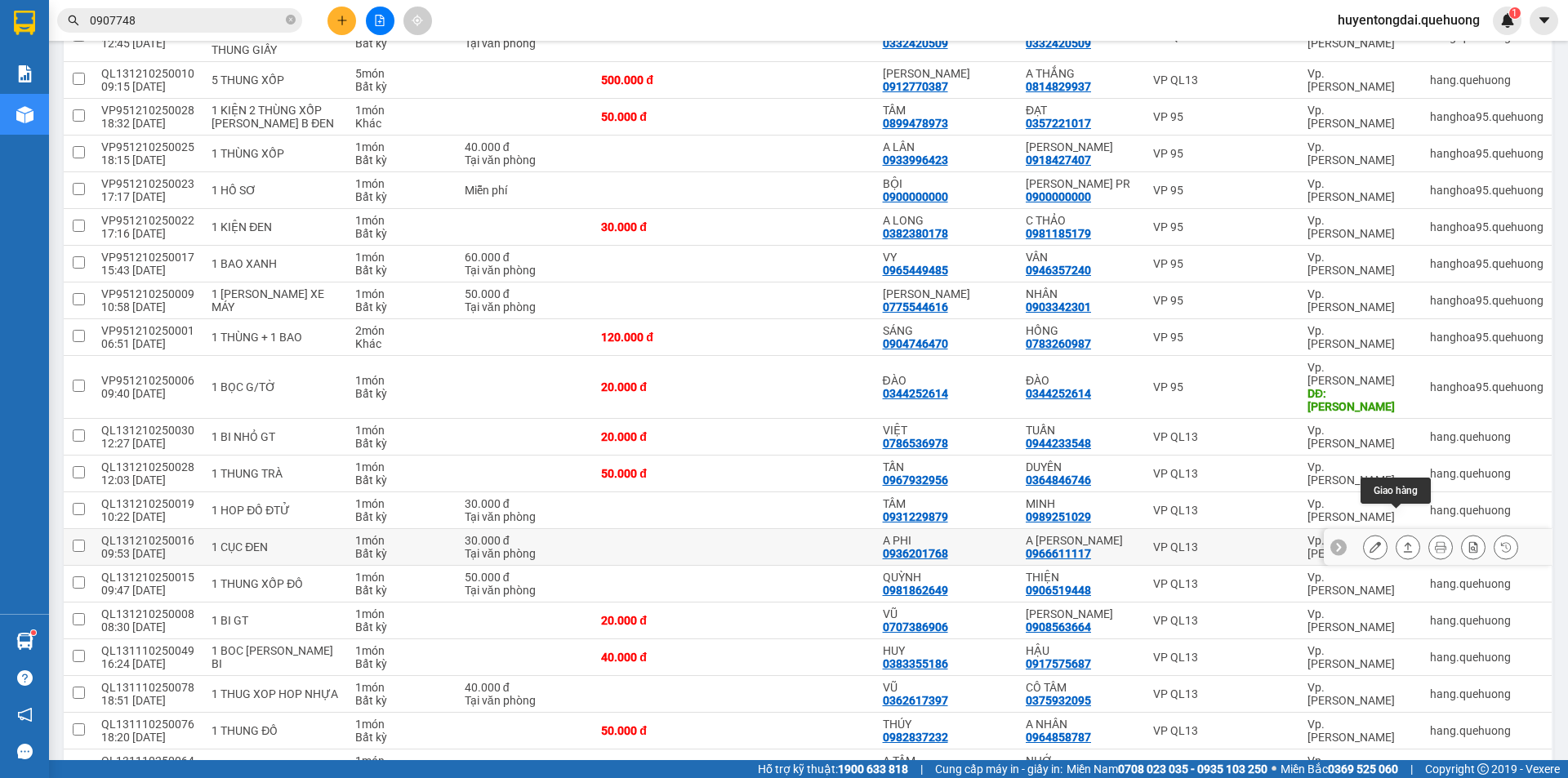
click at [1402, 541] on icon at bounding box center [1407, 546] width 11 height 11
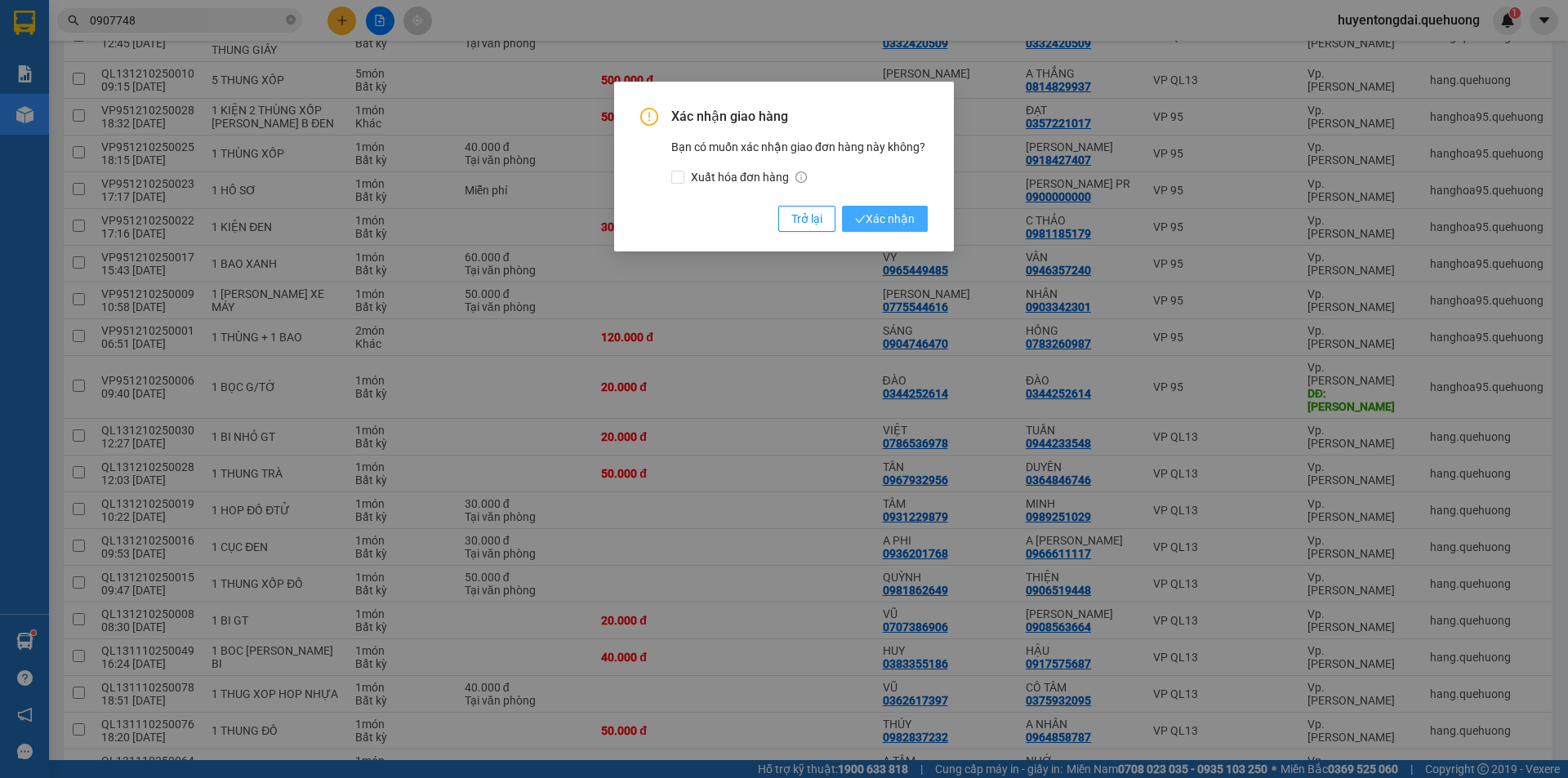
click at [885, 215] on span "Xác nhận" at bounding box center [885, 218] width 60 height 18
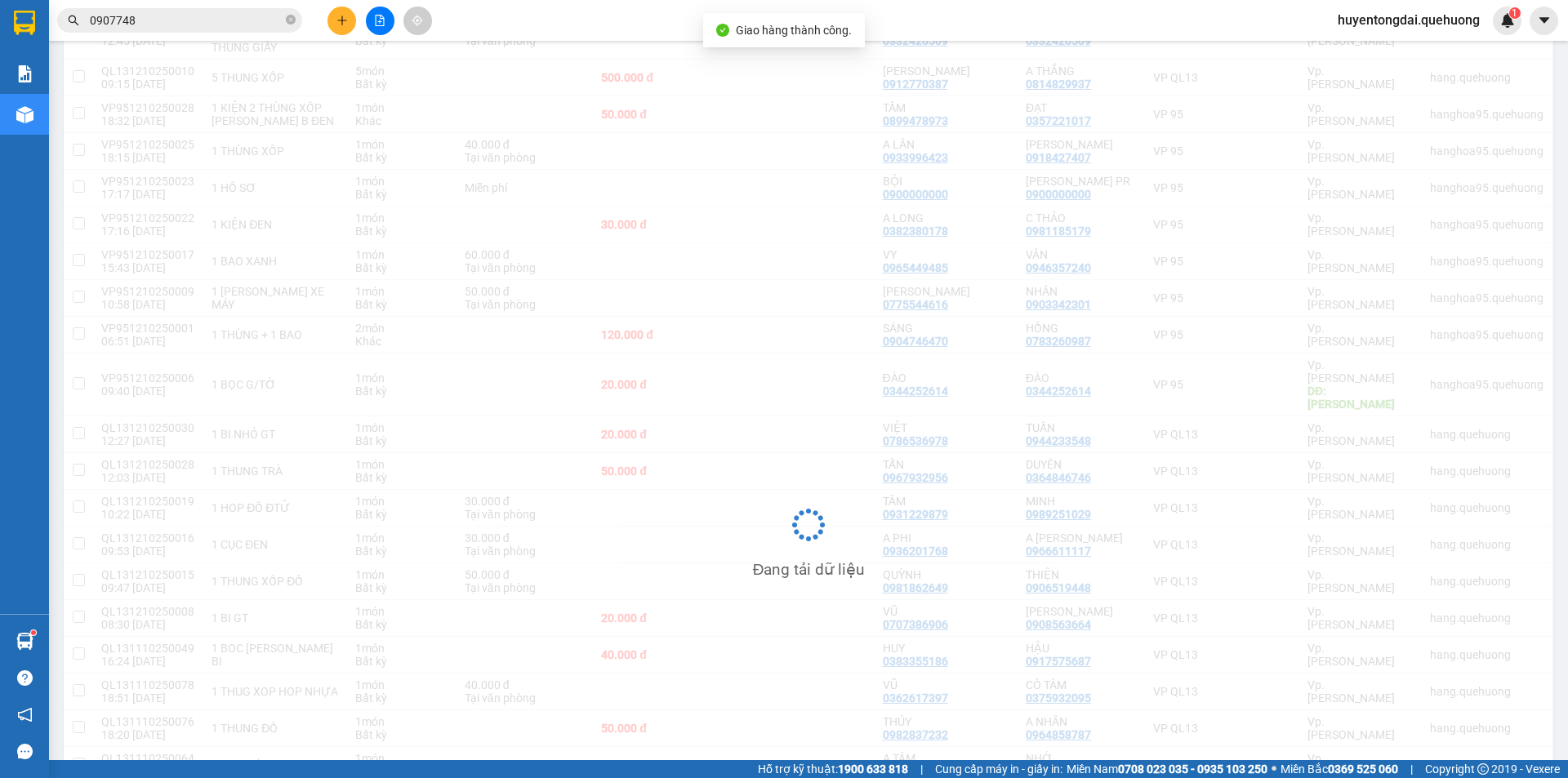
scroll to position [406, 0]
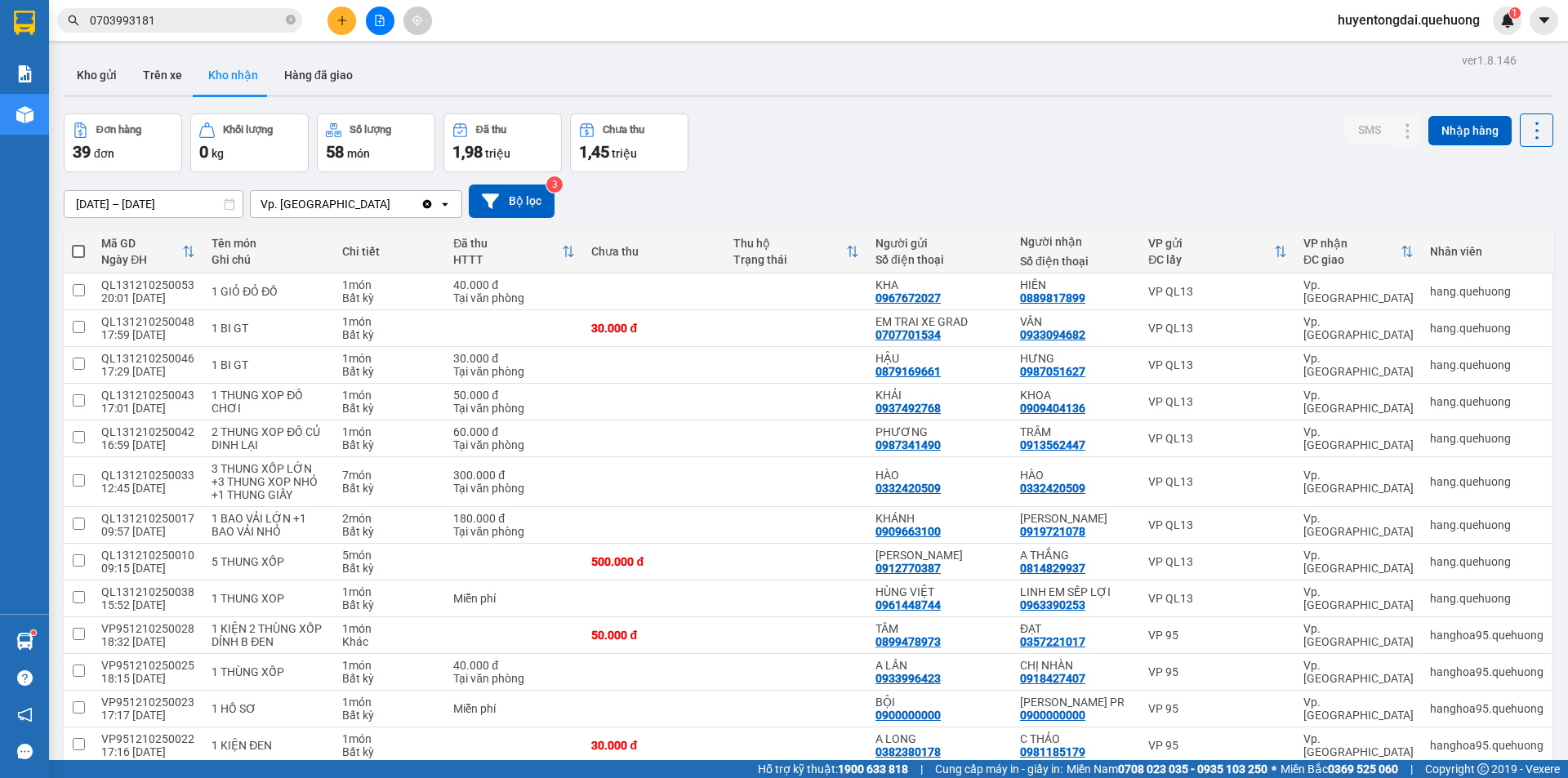
scroll to position [571, 0]
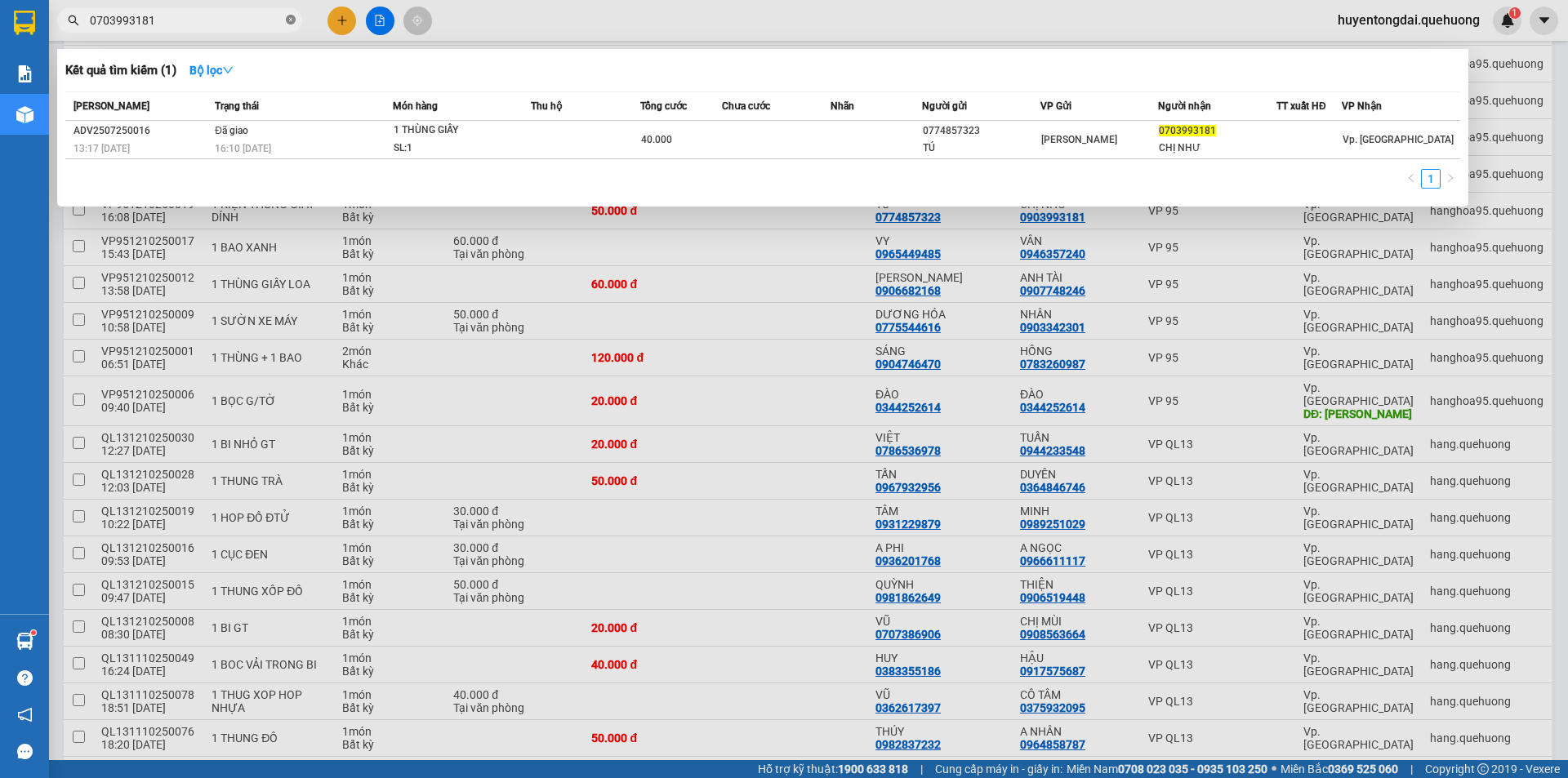
click at [290, 28] on span at bounding box center [291, 20] width 10 height 15
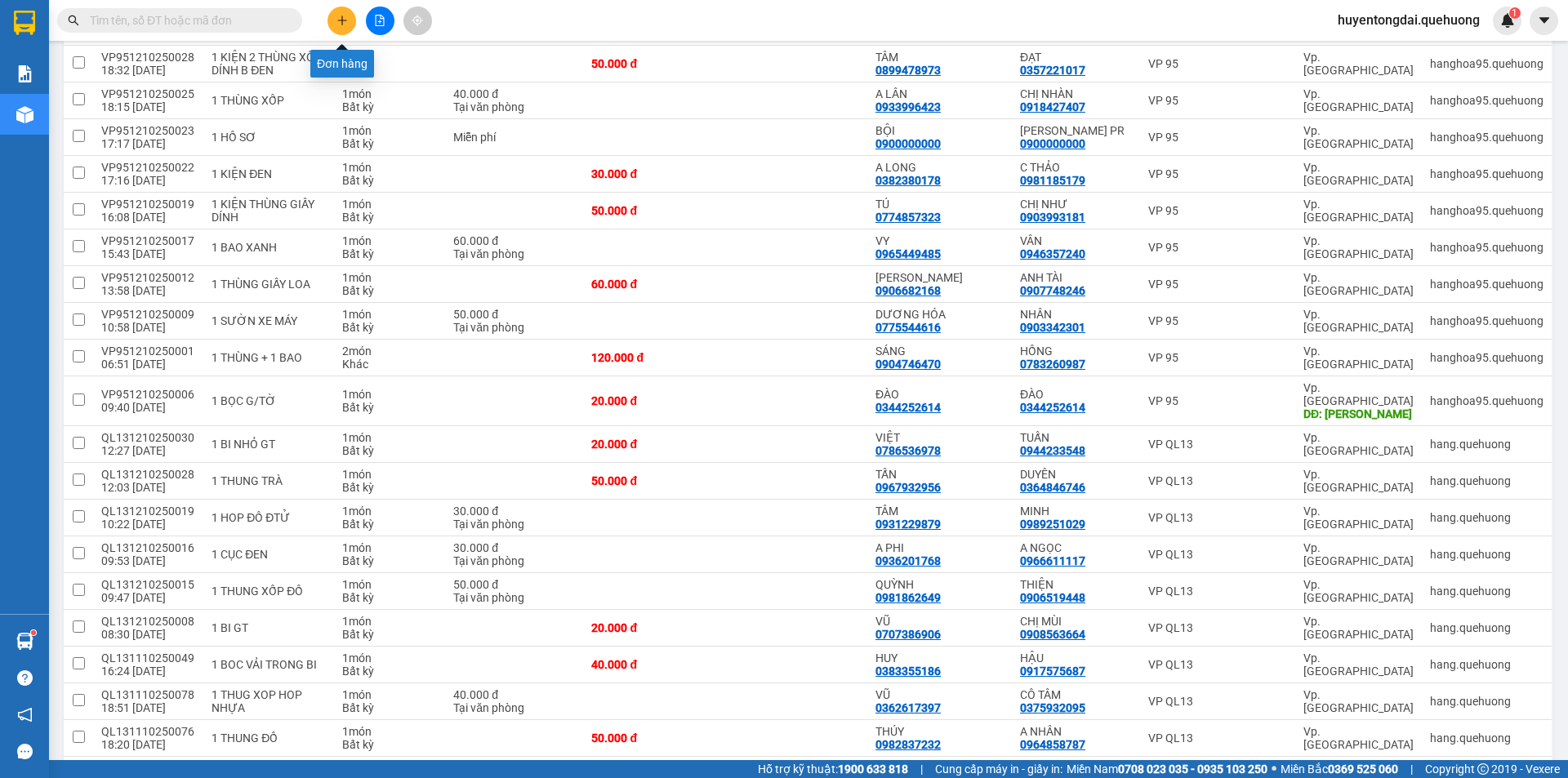
click at [345, 23] on icon "plus" at bounding box center [342, 20] width 11 height 11
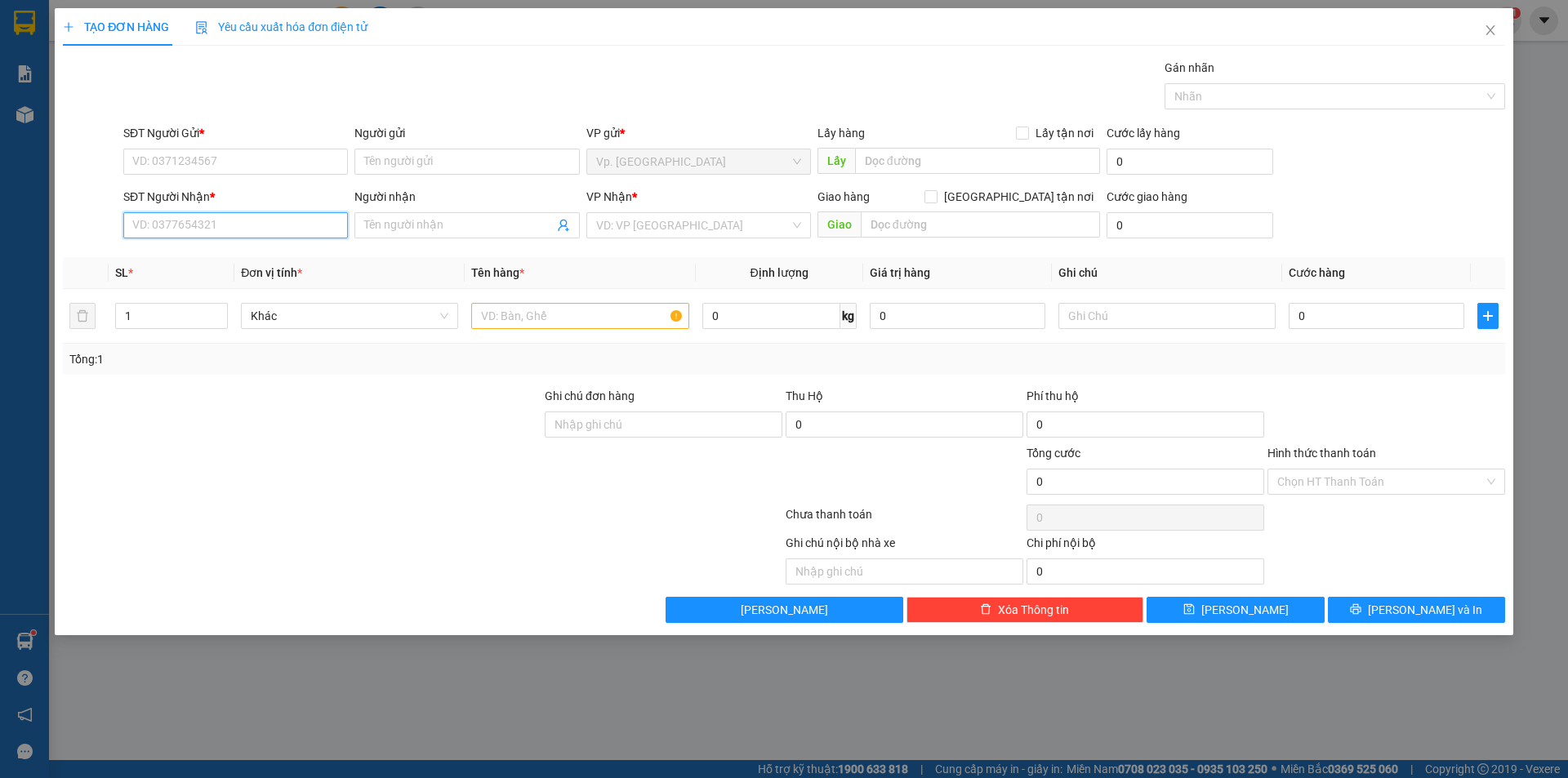
click at [204, 224] on input "SĐT Người Nhận *" at bounding box center [236, 225] width 225 height 26
type input "4735"
click at [1484, 28] on icon "close" at bounding box center [1490, 30] width 13 height 13
click at [1493, 29] on div "huyentongdai.quehuong 1" at bounding box center [1422, 21] width 197 height 29
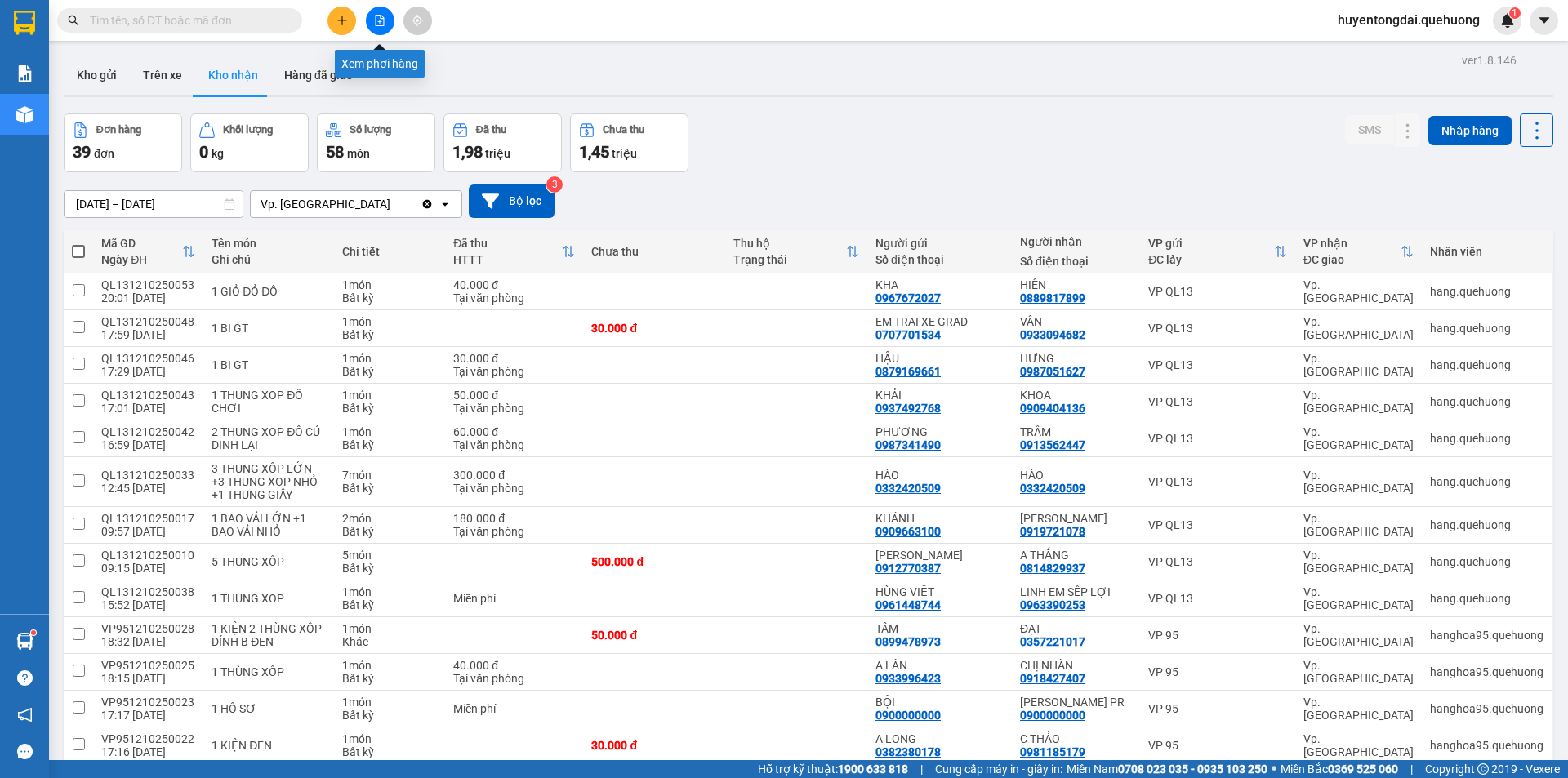
click at [382, 20] on icon "file-add" at bounding box center [379, 20] width 11 height 11
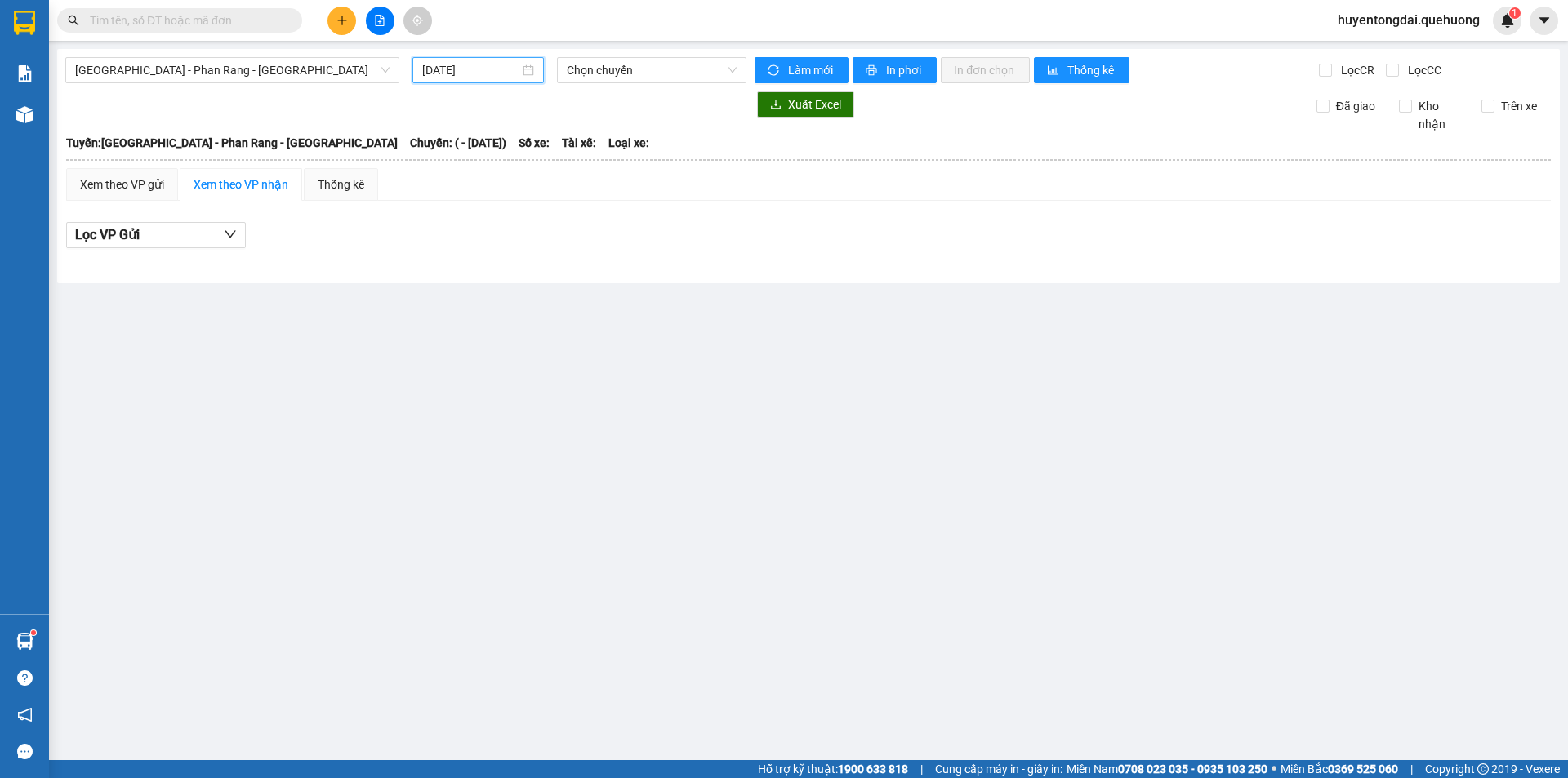
click at [457, 69] on input "[DATE]" at bounding box center [471, 70] width 97 height 18
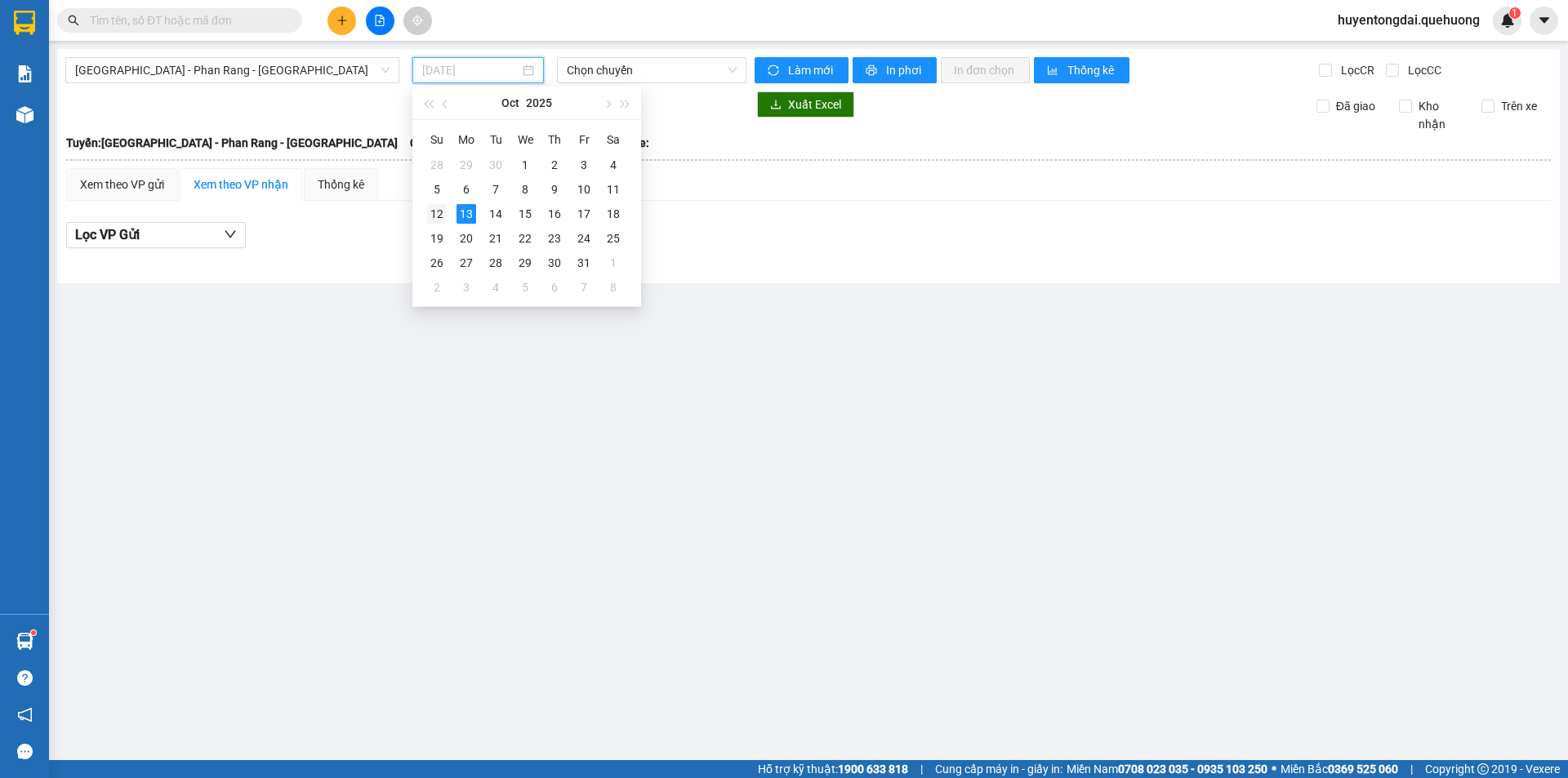
click at [432, 206] on div "12" at bounding box center [436, 214] width 20 height 20
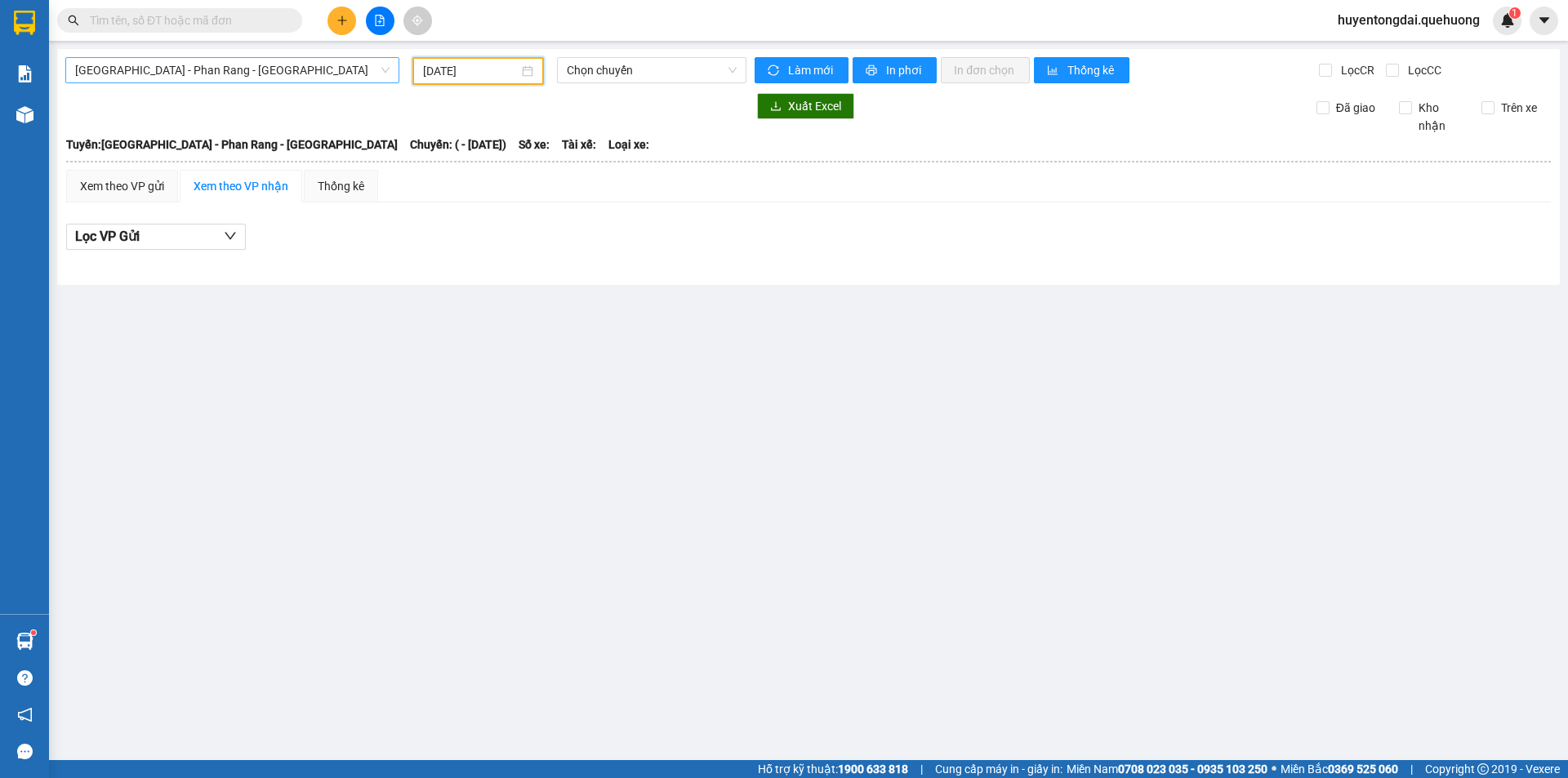
type input "[DATE]"
click at [226, 74] on span "[GEOGRAPHIC_DATA] - [PERSON_NAME] Rang - [GEOGRAPHIC_DATA]" at bounding box center [232, 70] width 314 height 25
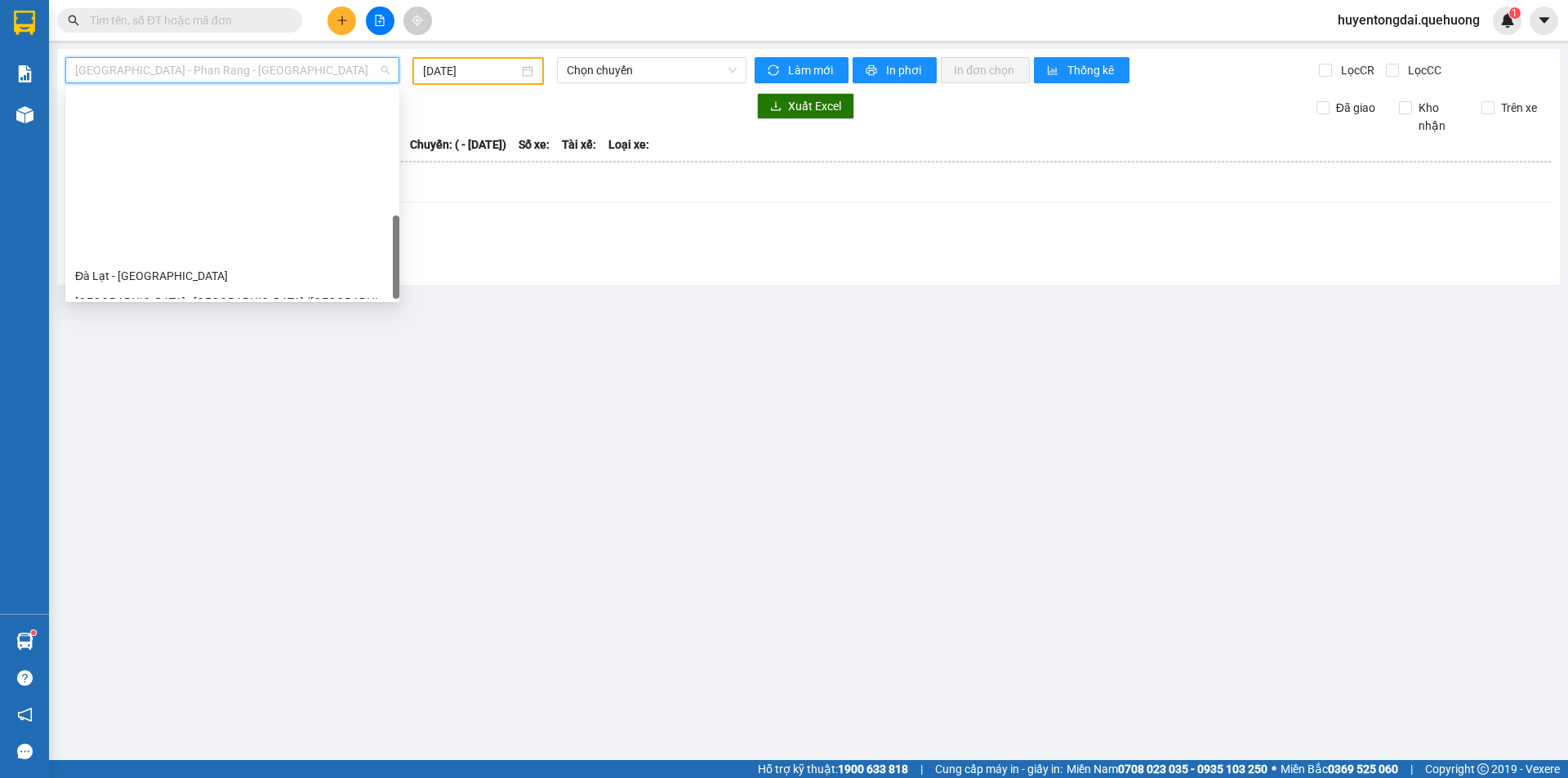
scroll to position [444, 0]
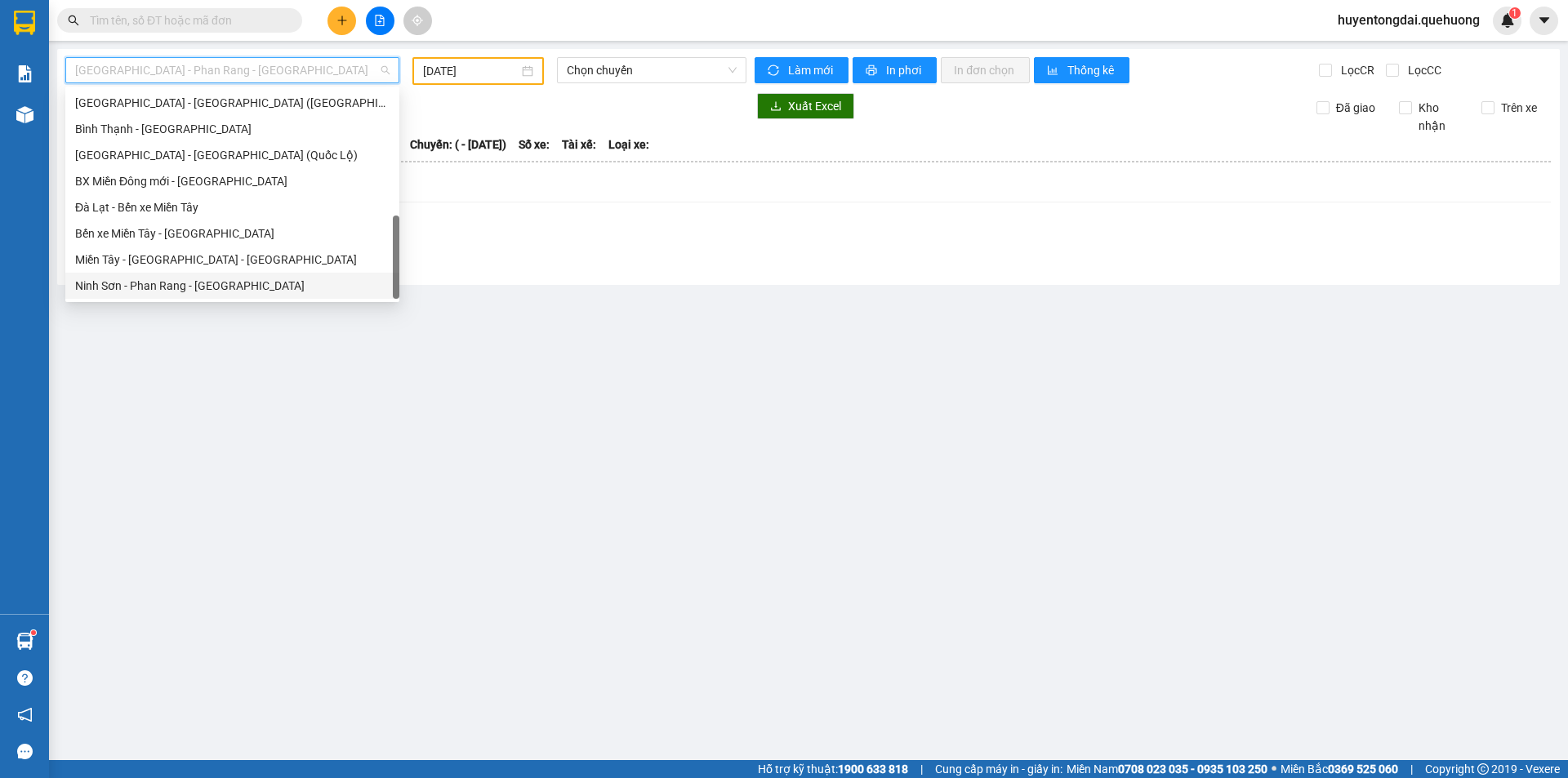
click at [166, 285] on div "Ninh Sơn - [PERSON_NAME] Rang - [GEOGRAPHIC_DATA]" at bounding box center [232, 285] width 314 height 18
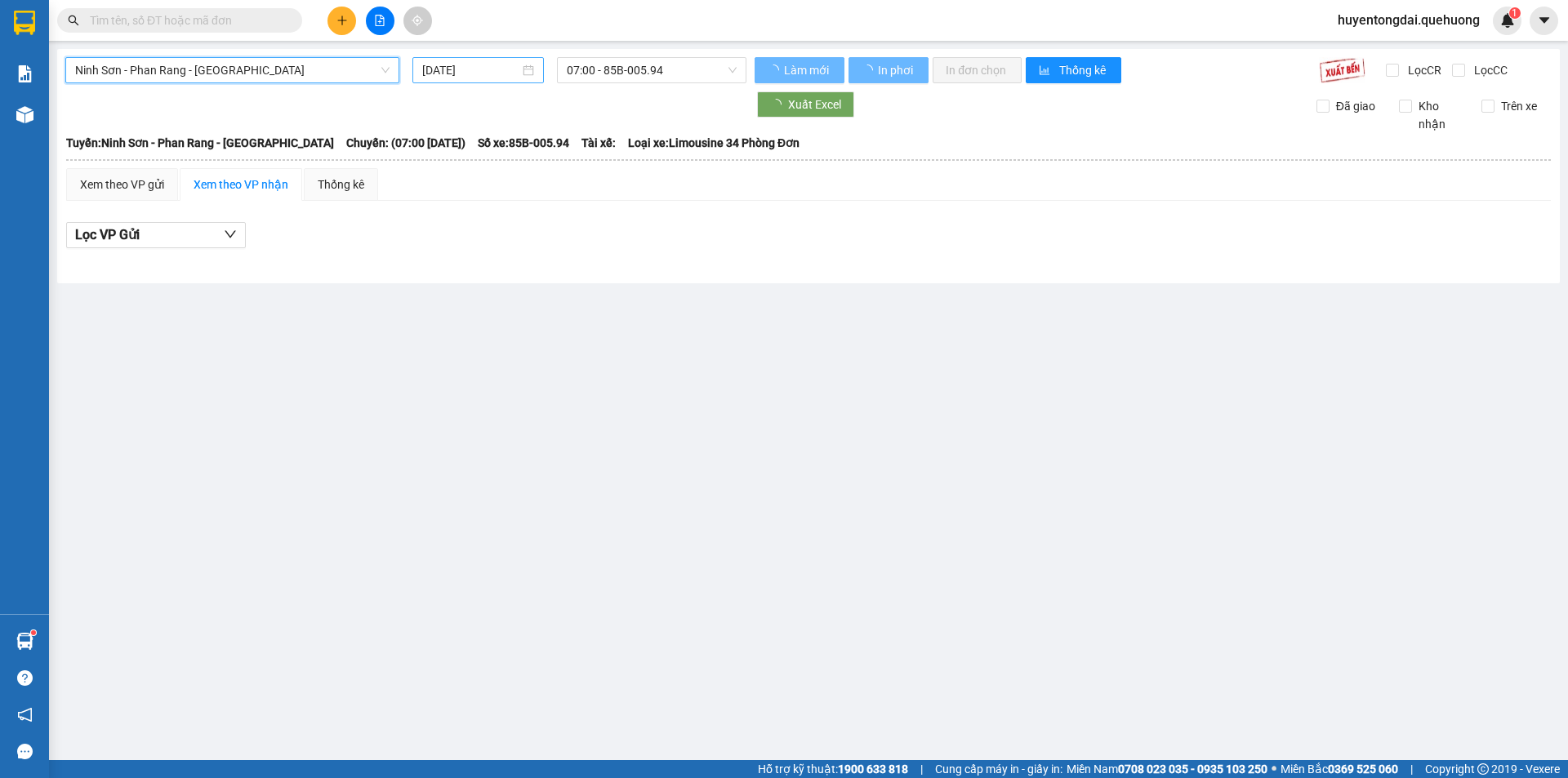
click at [470, 74] on input "[DATE]" at bounding box center [471, 70] width 97 height 18
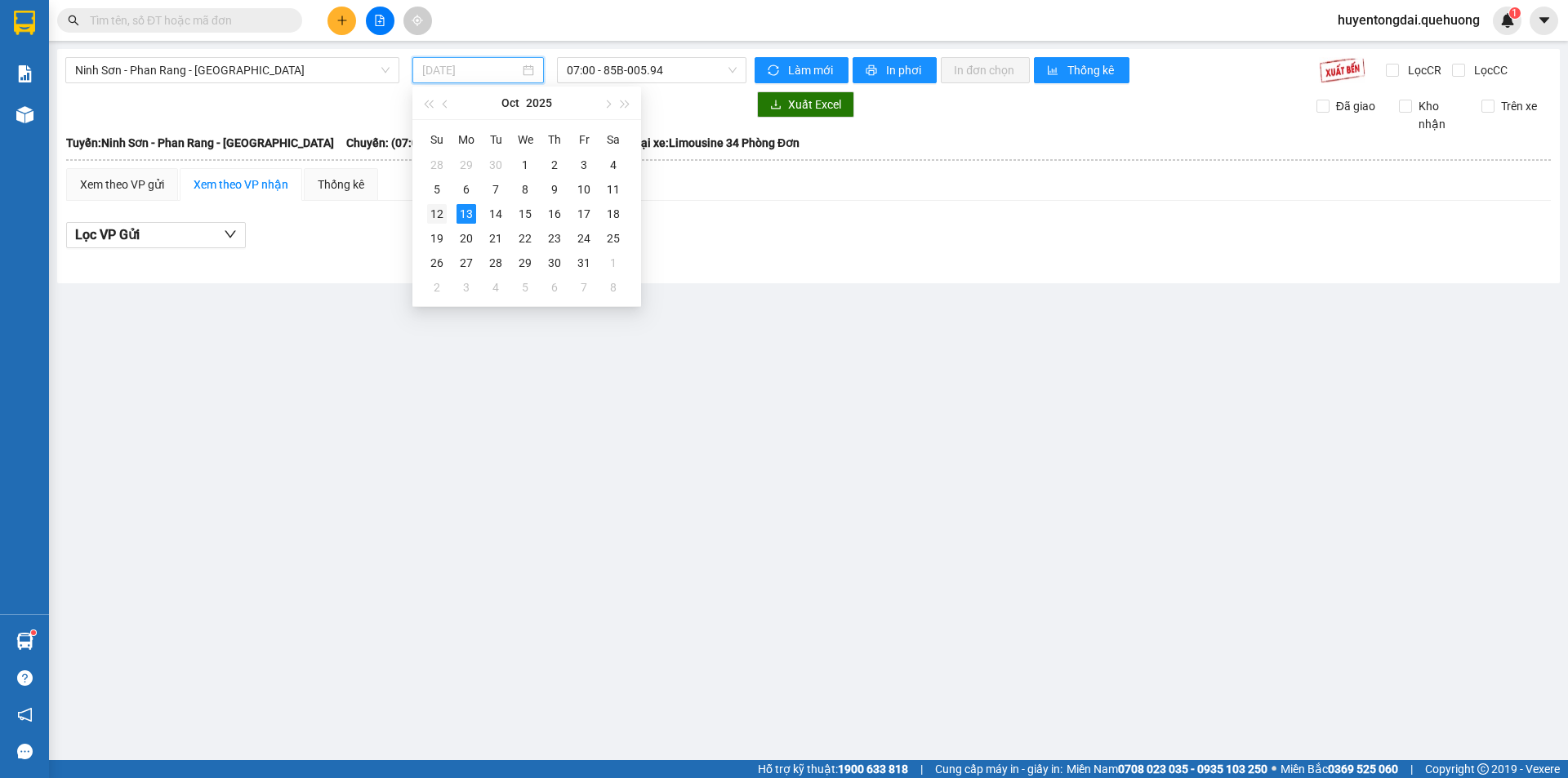
click at [435, 213] on div "12" at bounding box center [436, 214] width 20 height 20
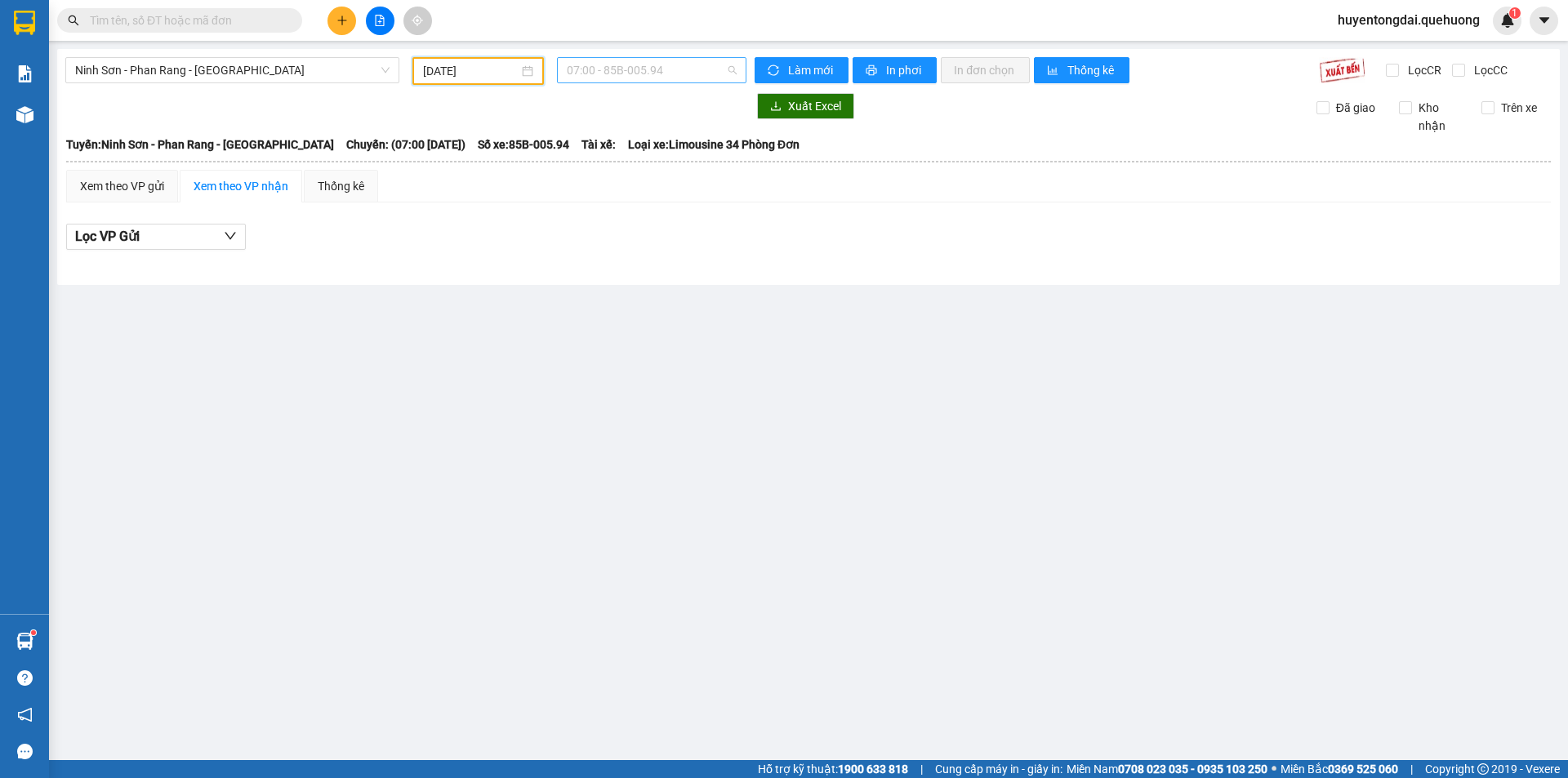
click at [651, 74] on span "07:00 - 85B-005.94" at bounding box center [651, 70] width 169 height 25
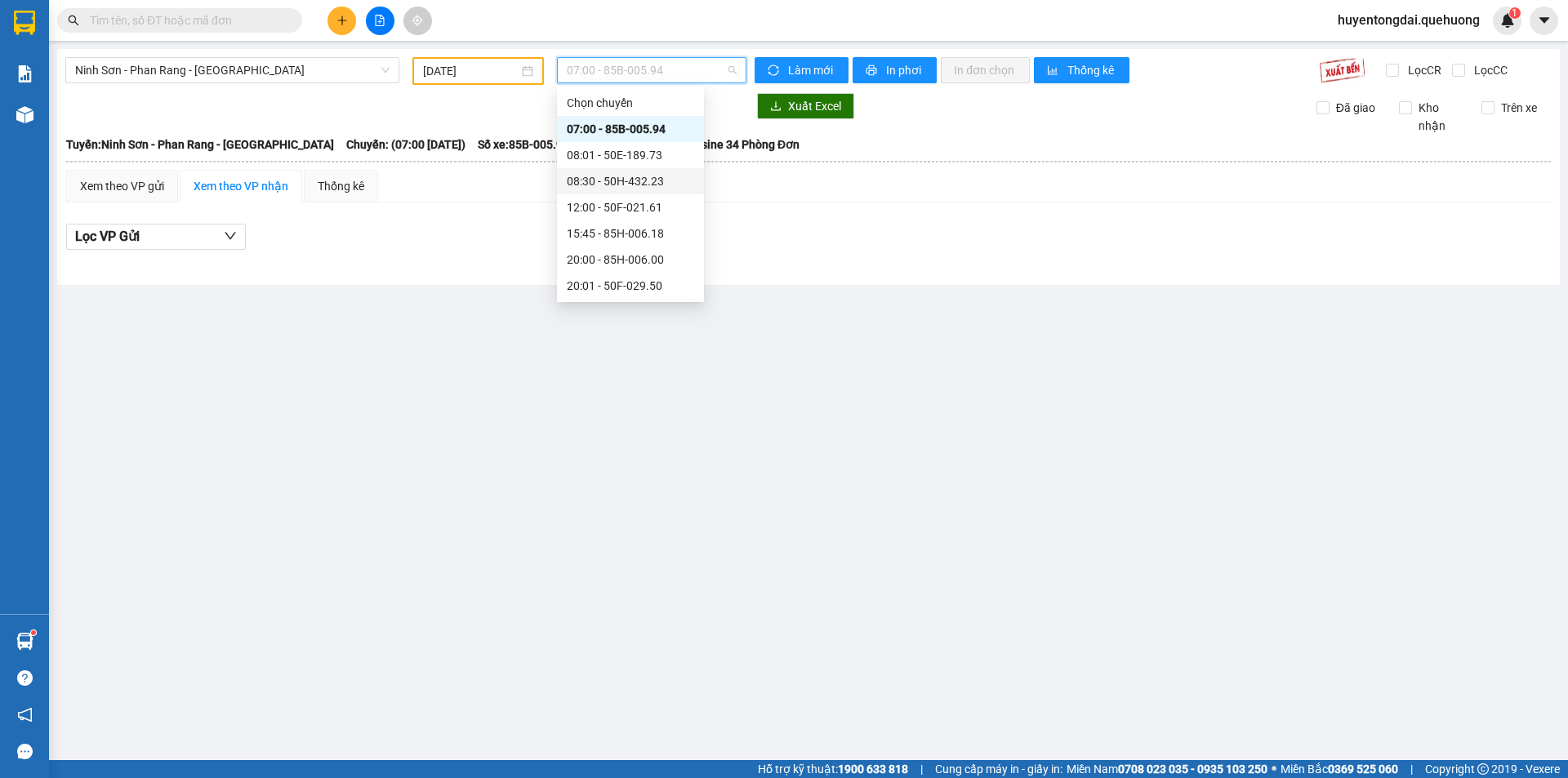
scroll to position [209, 0]
click at [423, 77] on input "[DATE]" at bounding box center [471, 71] width 95 height 18
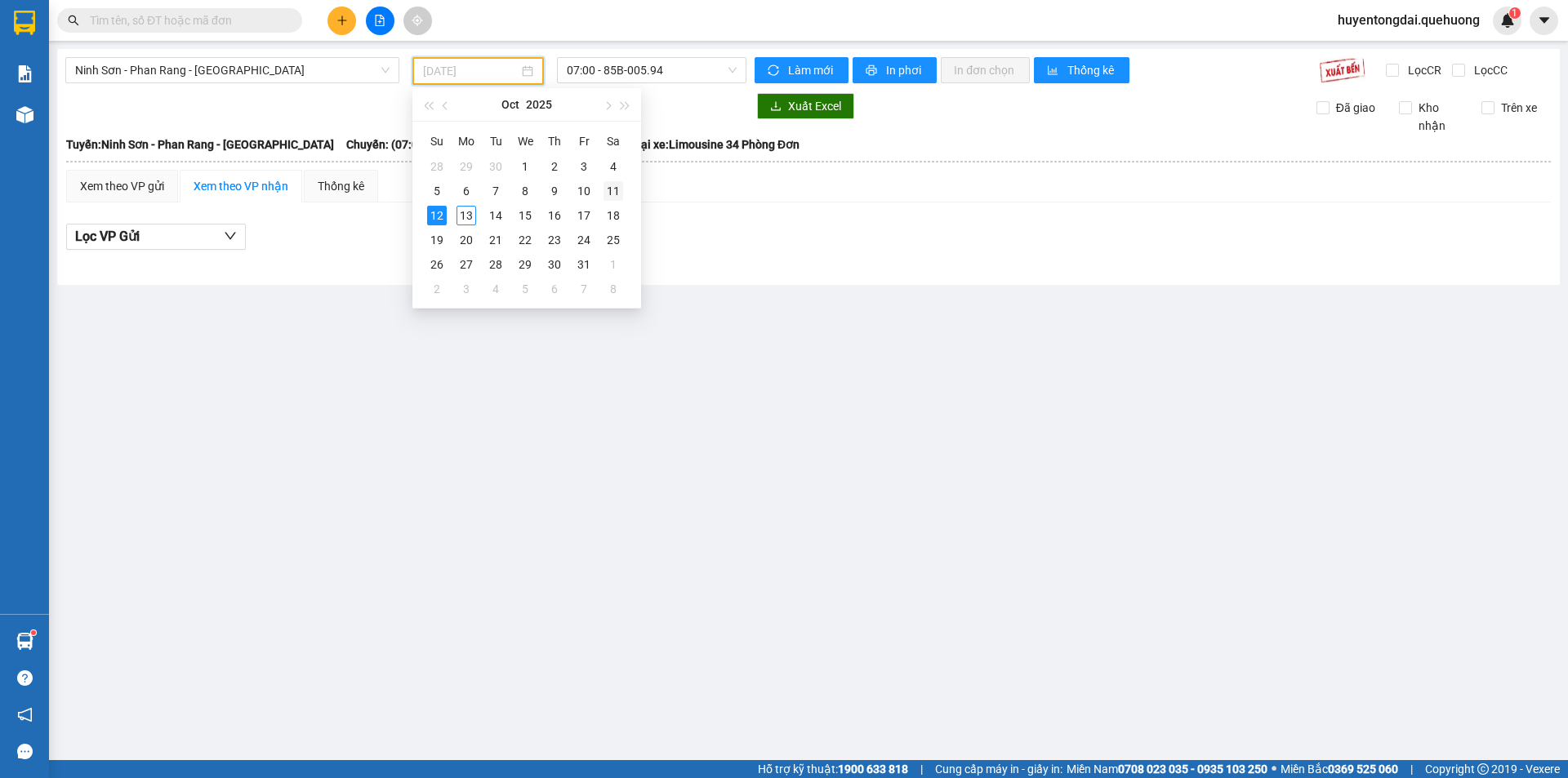
click at [608, 186] on div "11" at bounding box center [613, 191] width 20 height 20
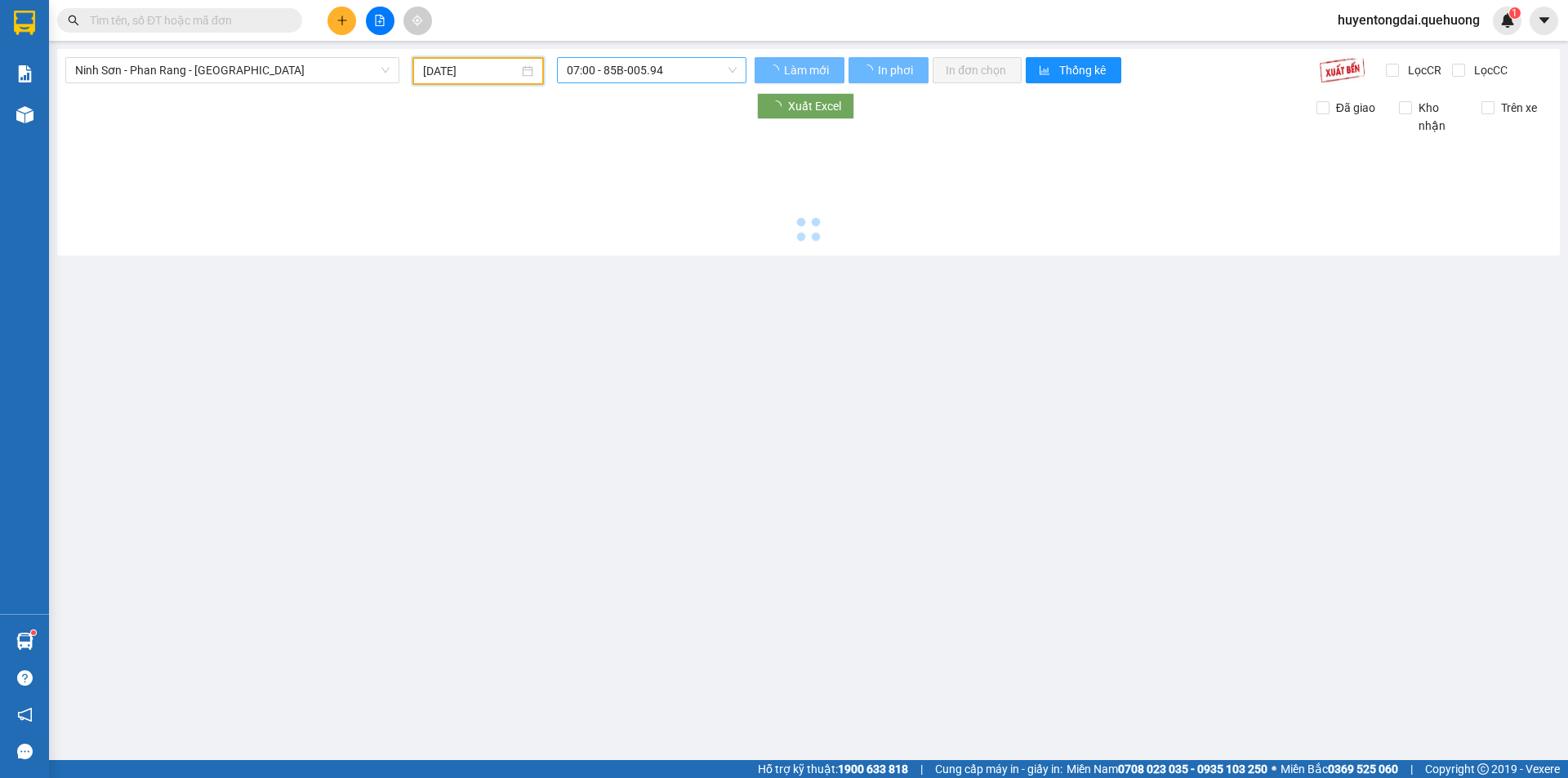
type input "[DATE]"
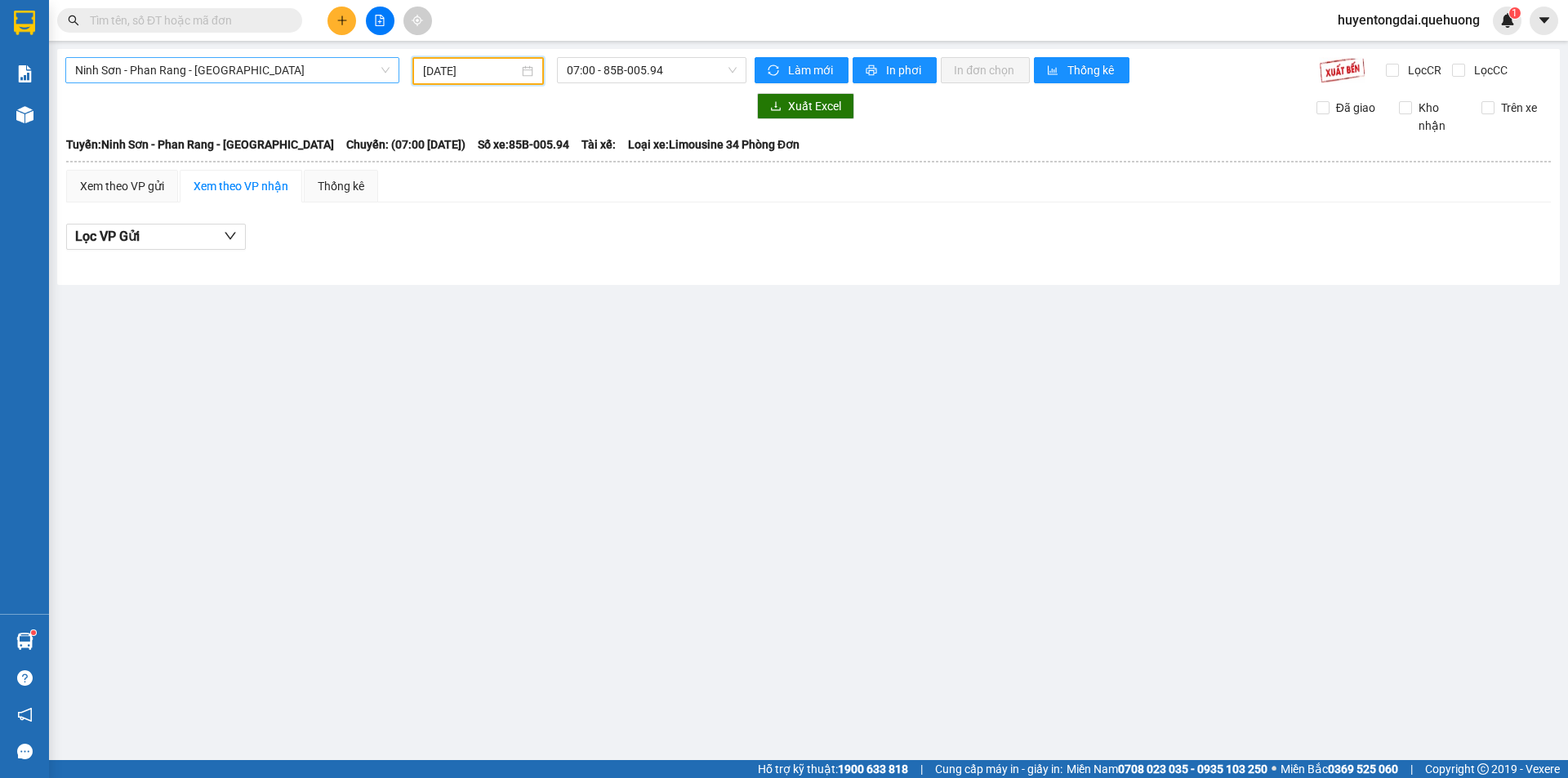
click at [279, 72] on span "Ninh Sơn - [PERSON_NAME] Rang - [GEOGRAPHIC_DATA]" at bounding box center [232, 70] width 314 height 25
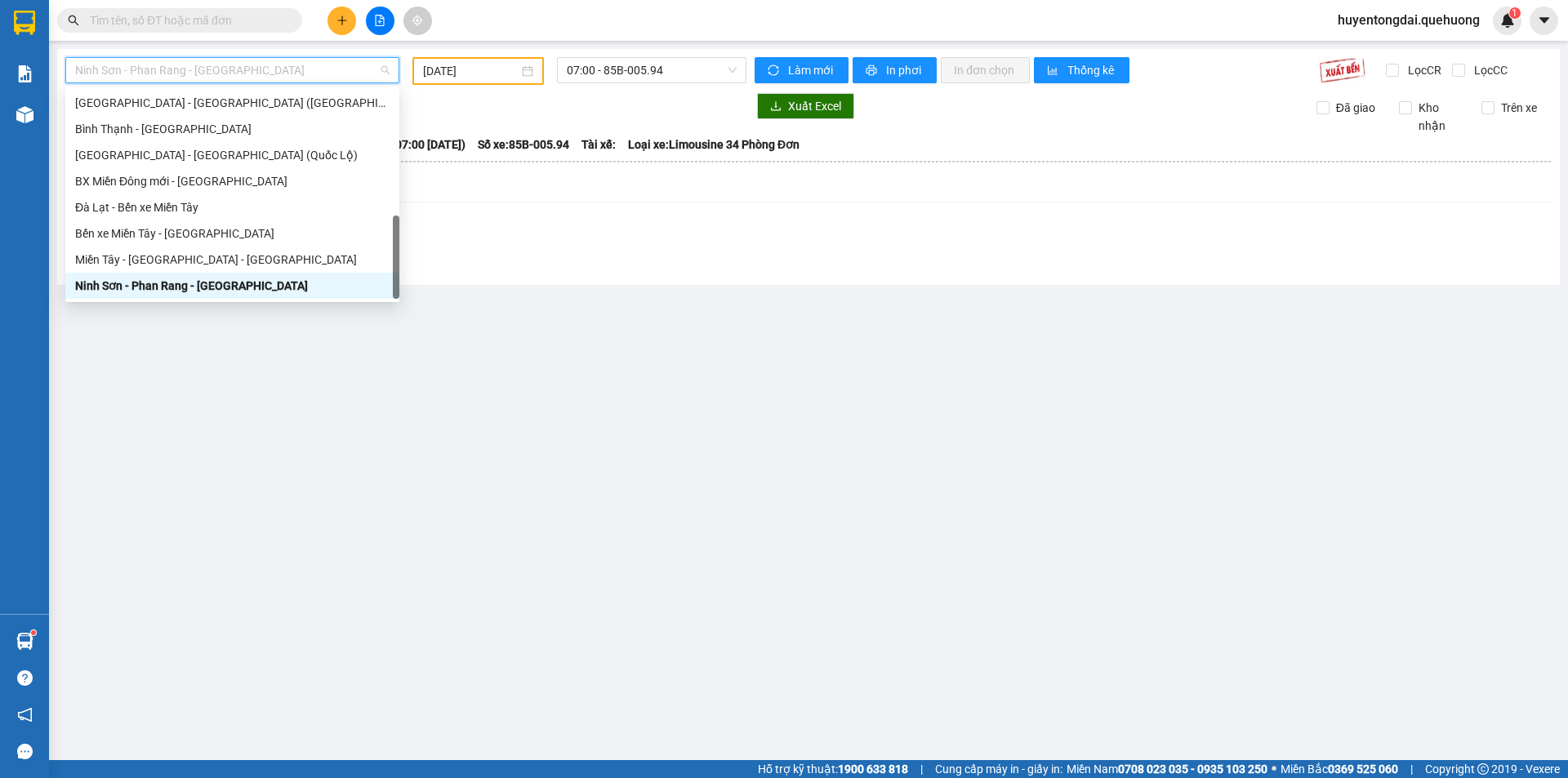
click at [218, 279] on div "Ninh Sơn - [PERSON_NAME] Rang - [GEOGRAPHIC_DATA]" at bounding box center [232, 285] width 314 height 18
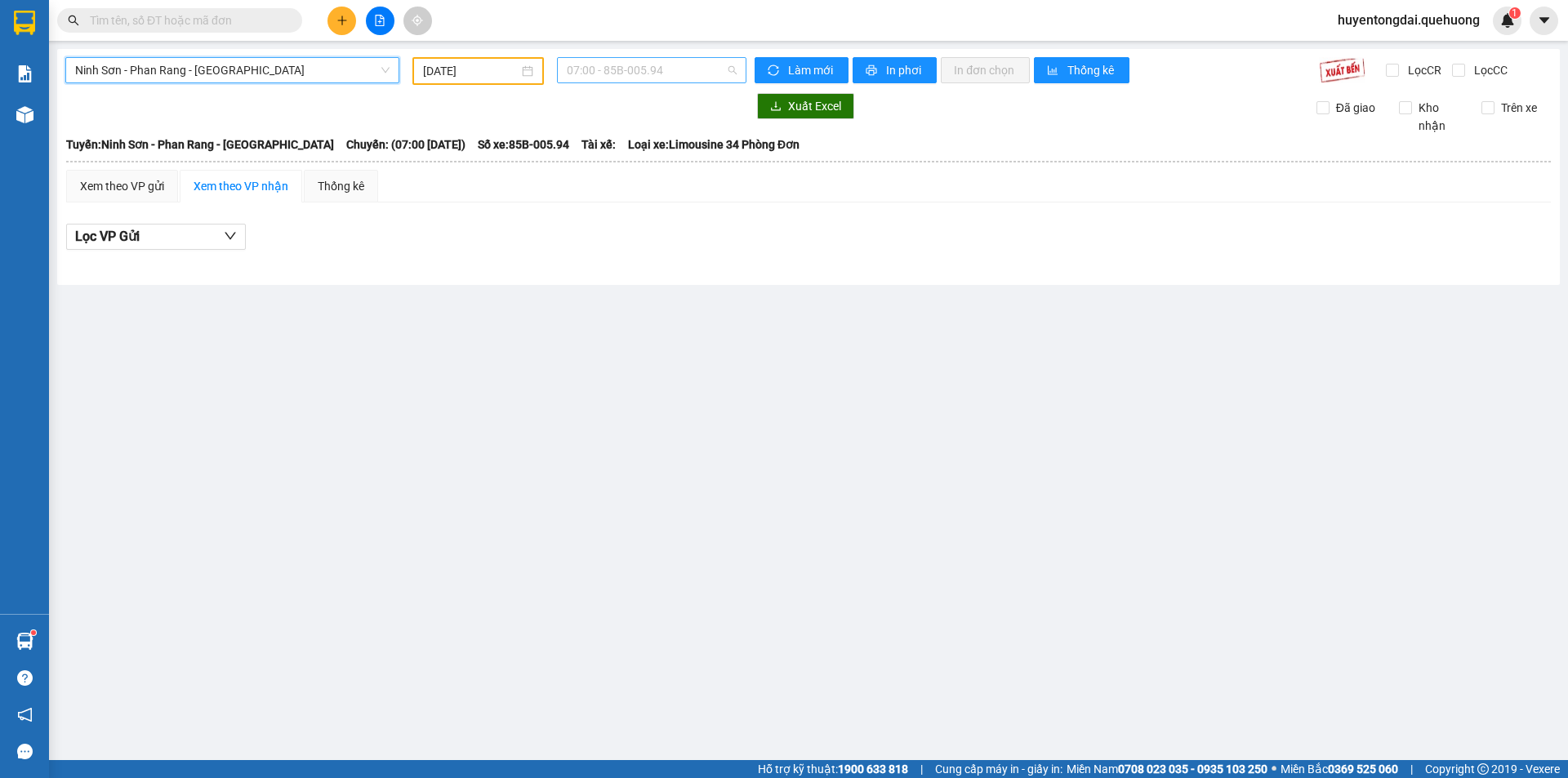
click at [630, 77] on span "07:00 - 85B-005.94" at bounding box center [651, 70] width 169 height 25
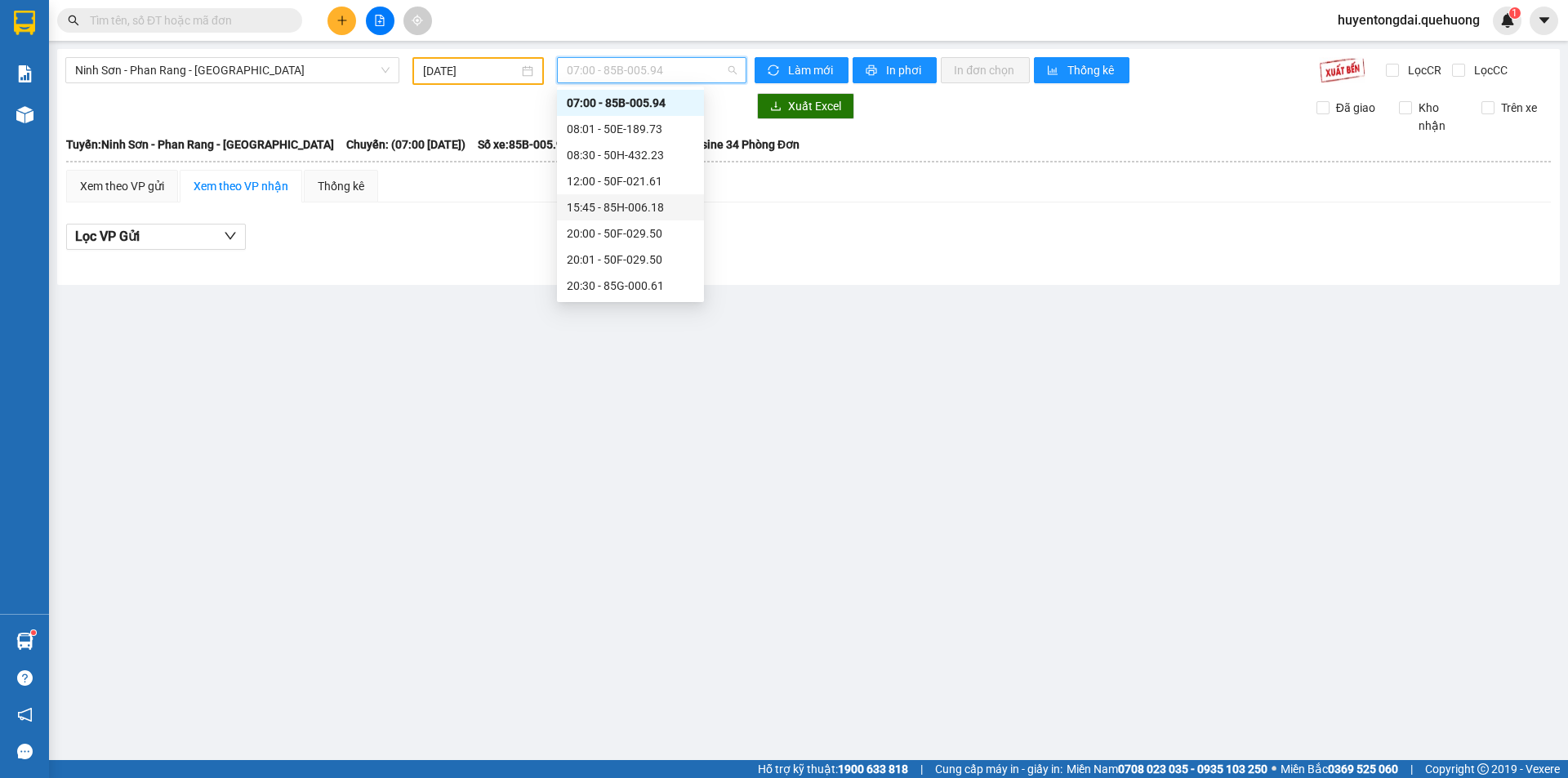
scroll to position [157, 0]
click at [599, 181] on div "21:00 - 50H-434.58" at bounding box center [630, 180] width 128 height 18
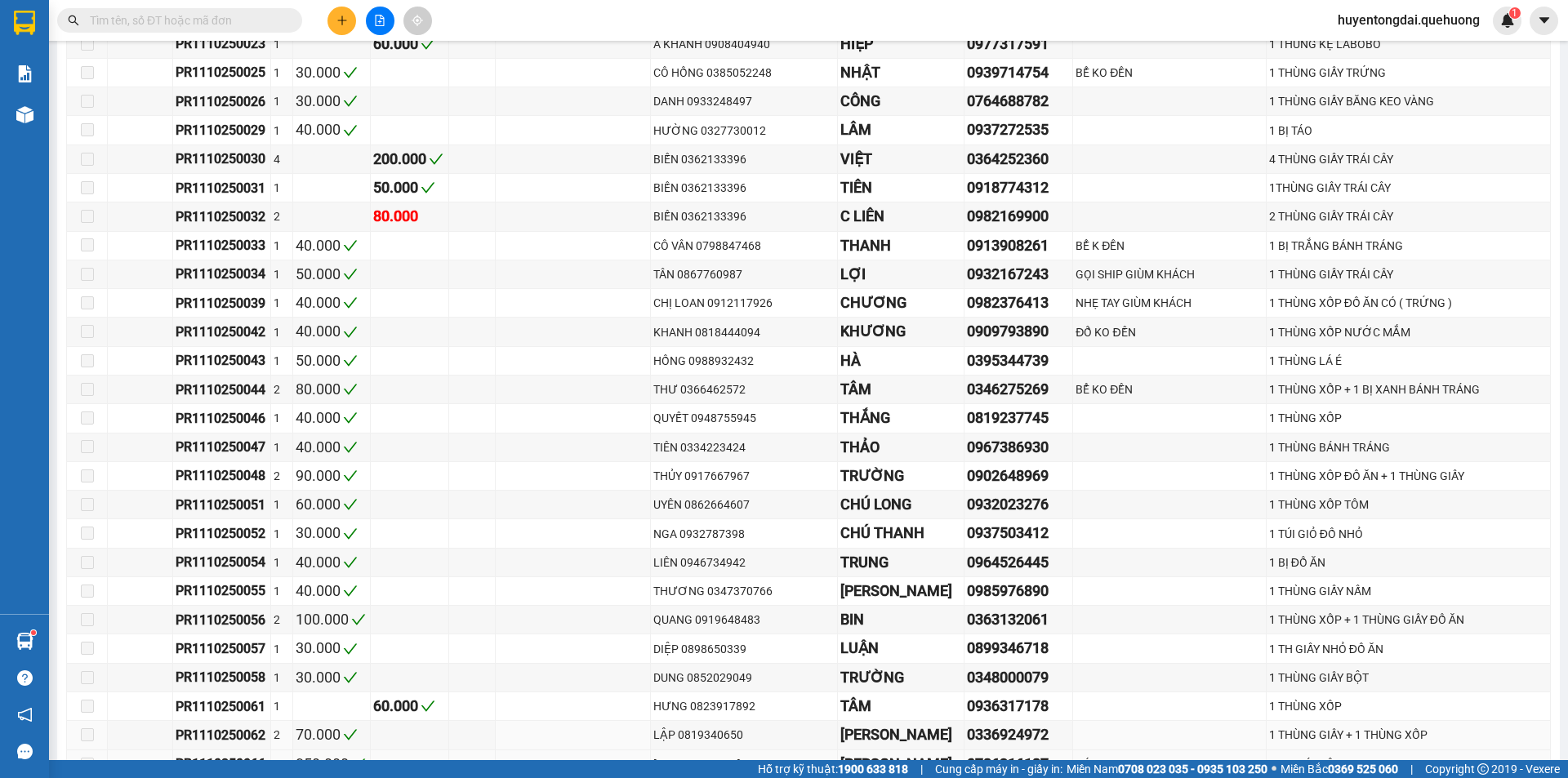
scroll to position [3510, 0]
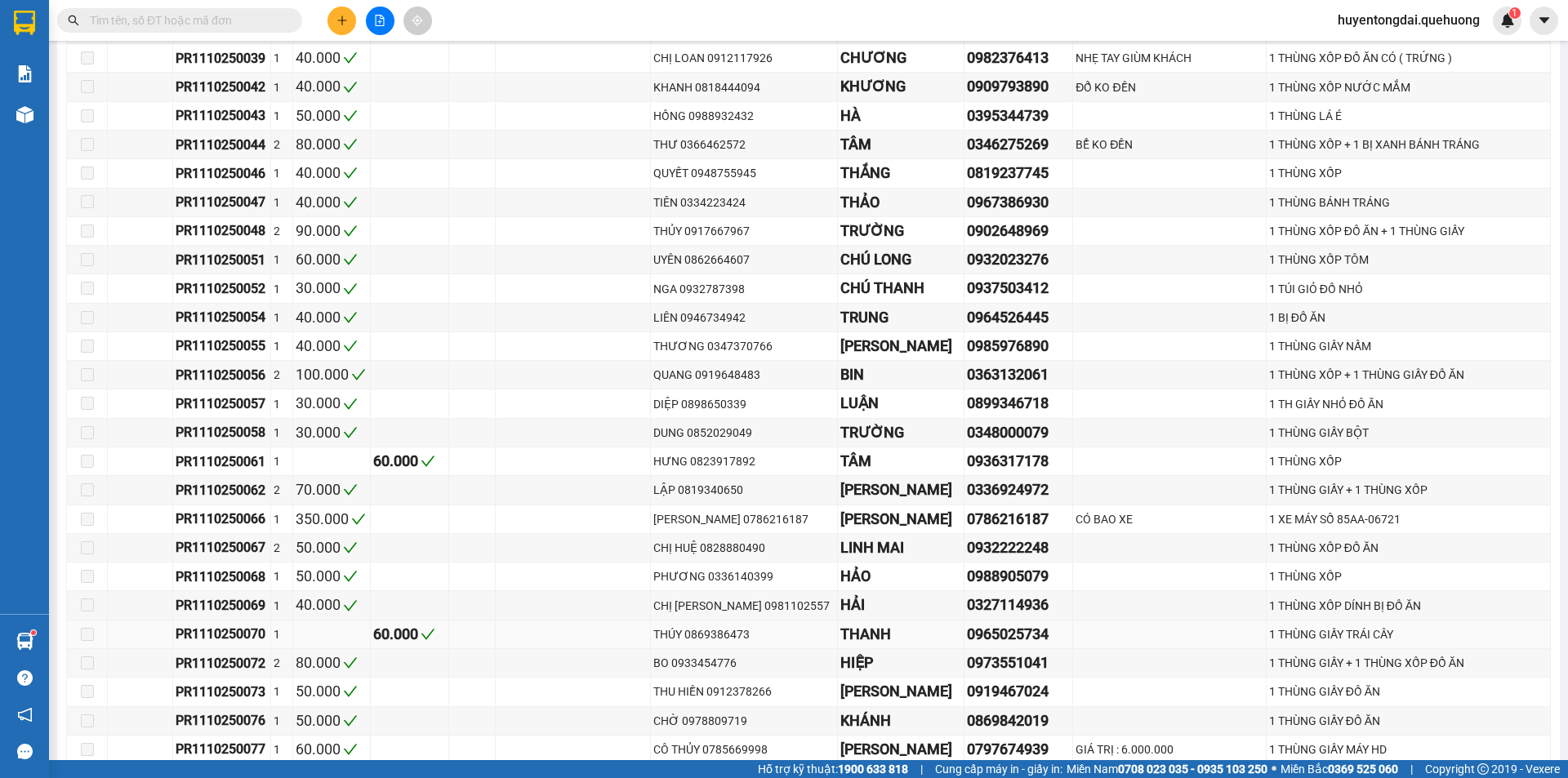
click at [986, 623] on div "0965025734" at bounding box center [1018, 634] width 103 height 23
click at [976, 623] on div "0965025734" at bounding box center [1018, 634] width 103 height 23
copy div "0965025734"
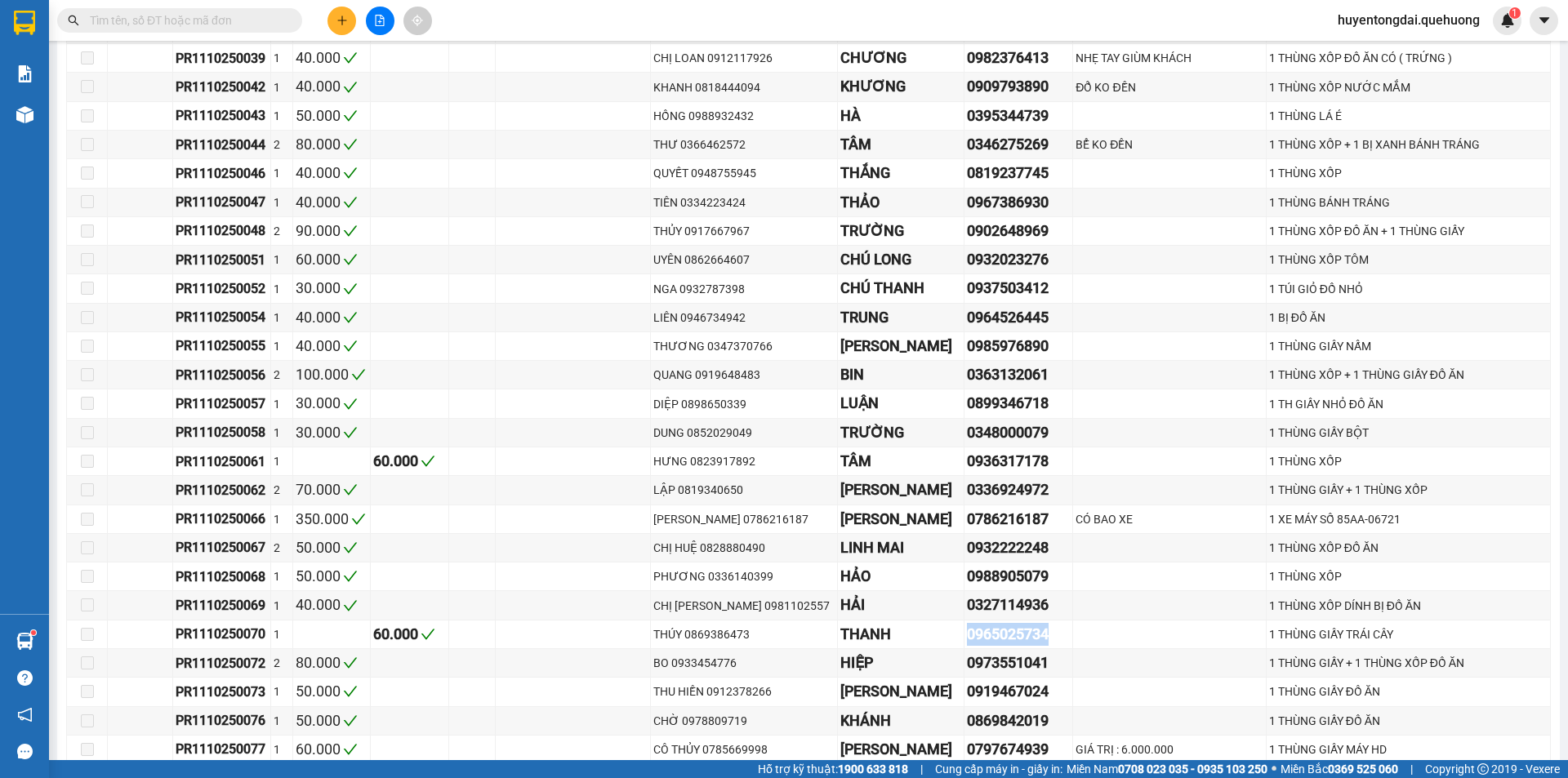
click at [338, 22] on icon "plus" at bounding box center [342, 20] width 11 height 11
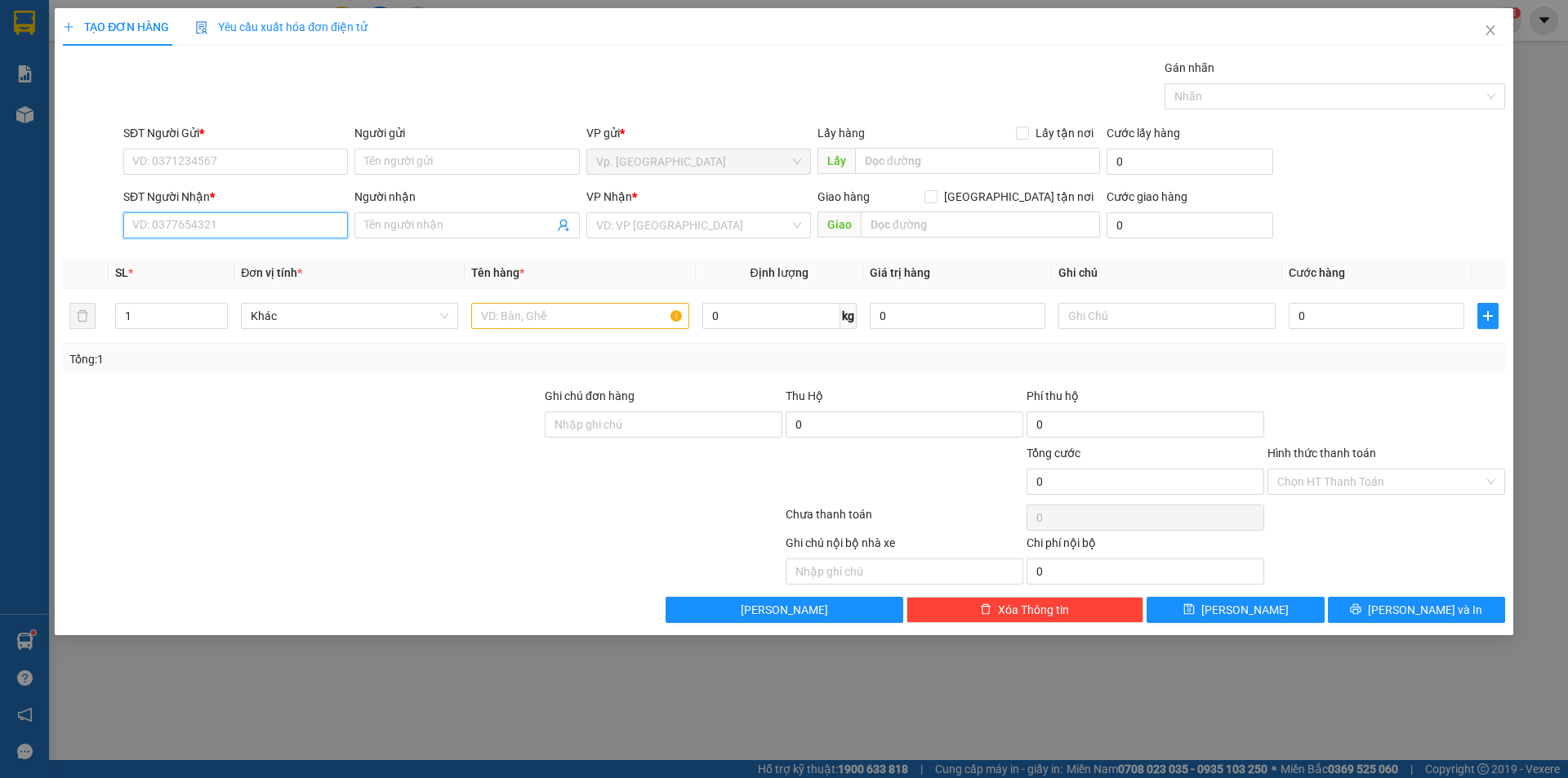
click at [192, 232] on input "SĐT Người Nhận *" at bounding box center [236, 225] width 225 height 26
paste input "0965025734"
type input "0965025734"
click at [209, 255] on div "0965025734 - THANH" at bounding box center [235, 257] width 205 height 18
type input "THANH"
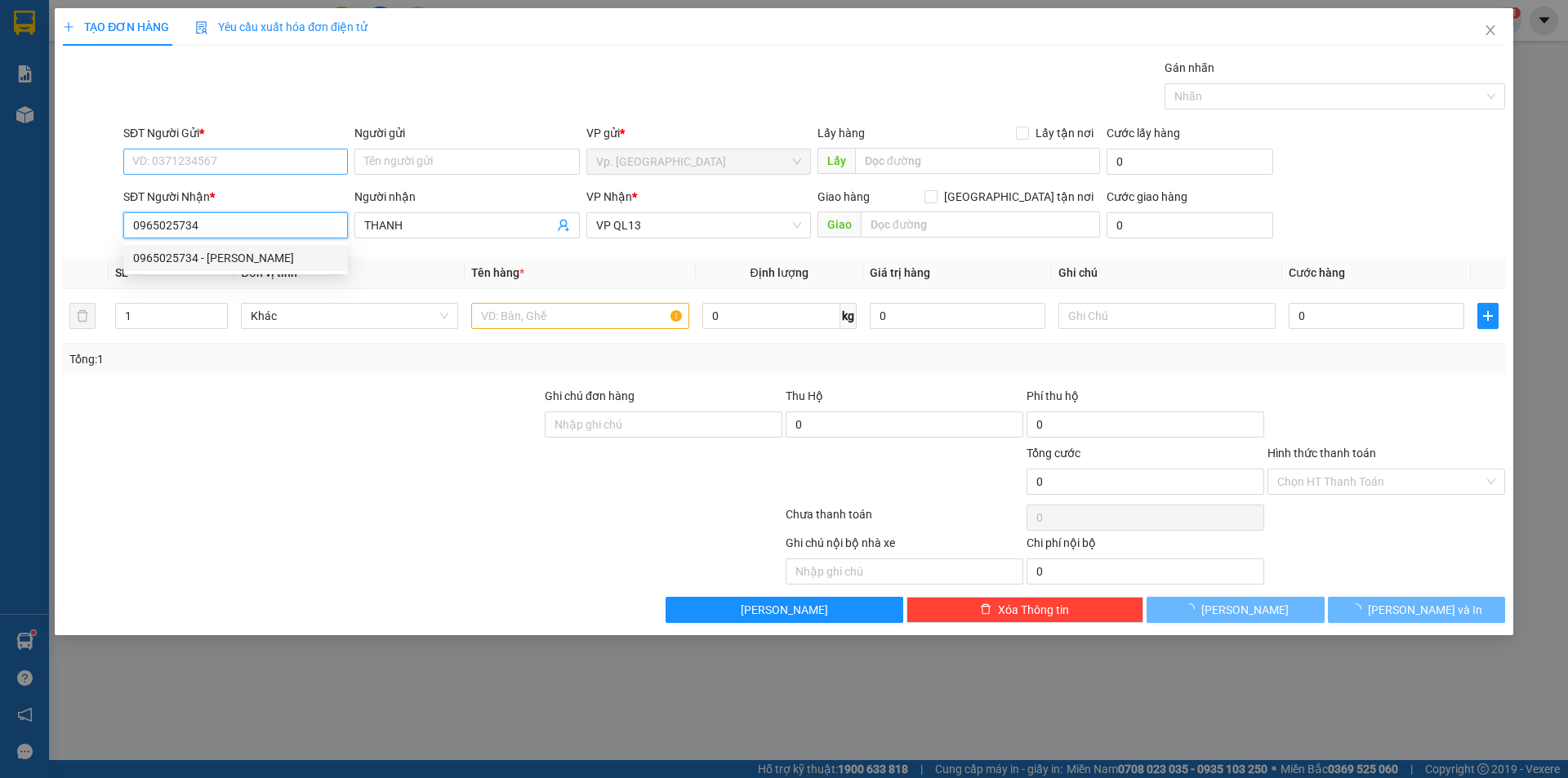
type input "60.000"
type input "0965025734"
click at [213, 158] on input "SĐT Người Gửi *" at bounding box center [236, 161] width 225 height 26
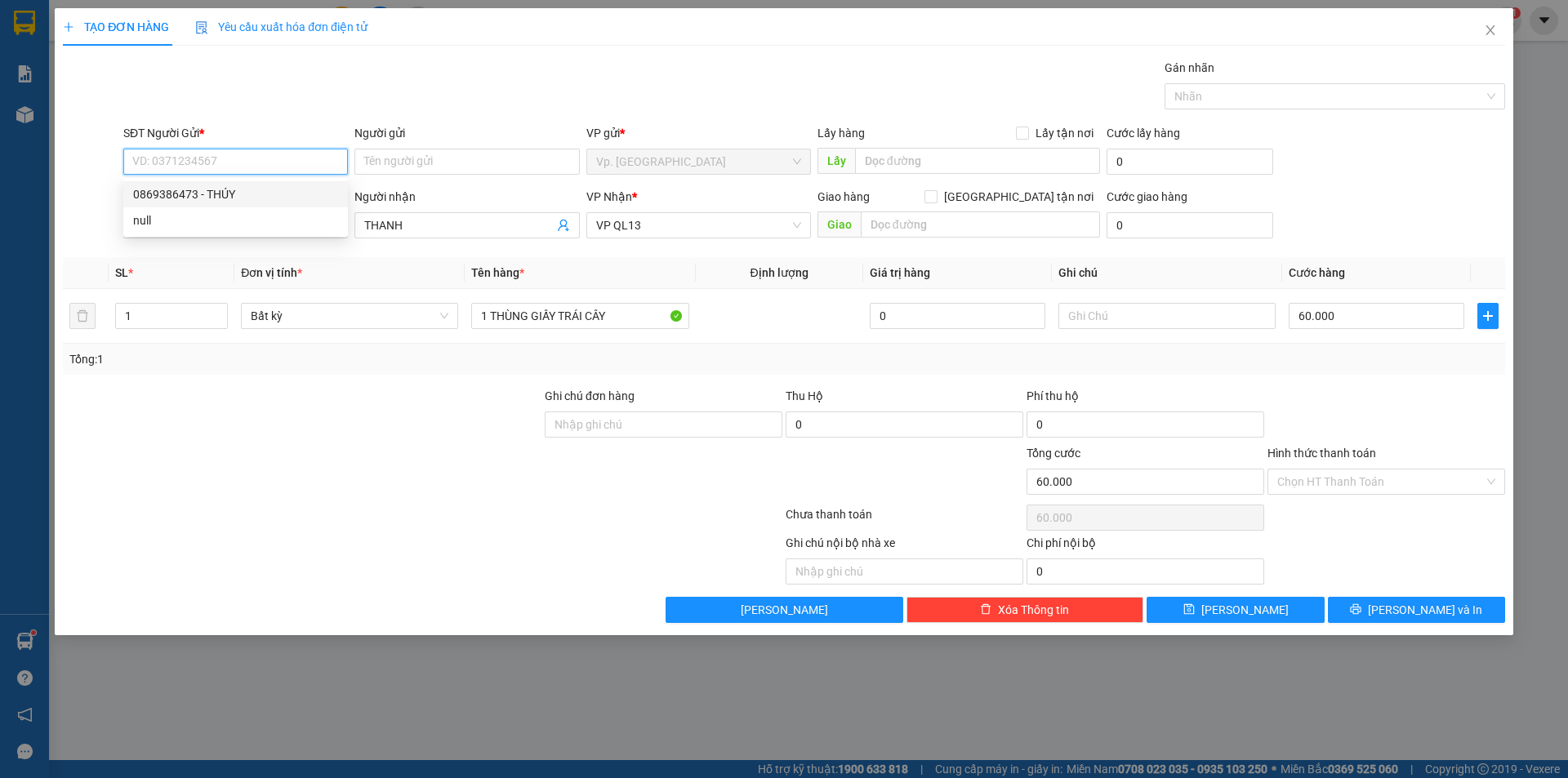
click at [215, 188] on div "0869386473 - THÚY" at bounding box center [235, 194] width 205 height 18
type input "0869386473"
type input "THÚY"
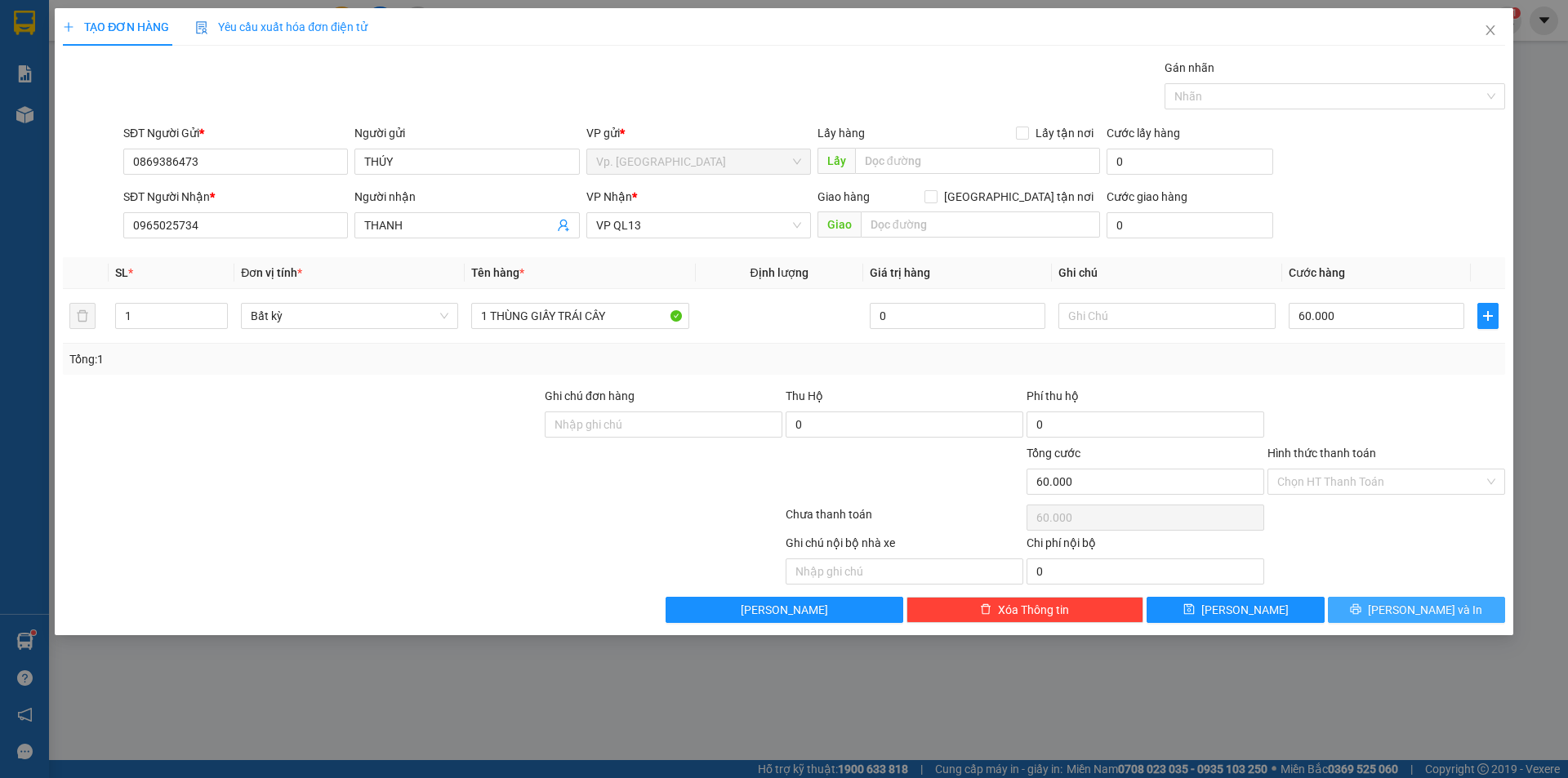
click at [1399, 619] on button "[PERSON_NAME] và In" at bounding box center [1416, 609] width 177 height 26
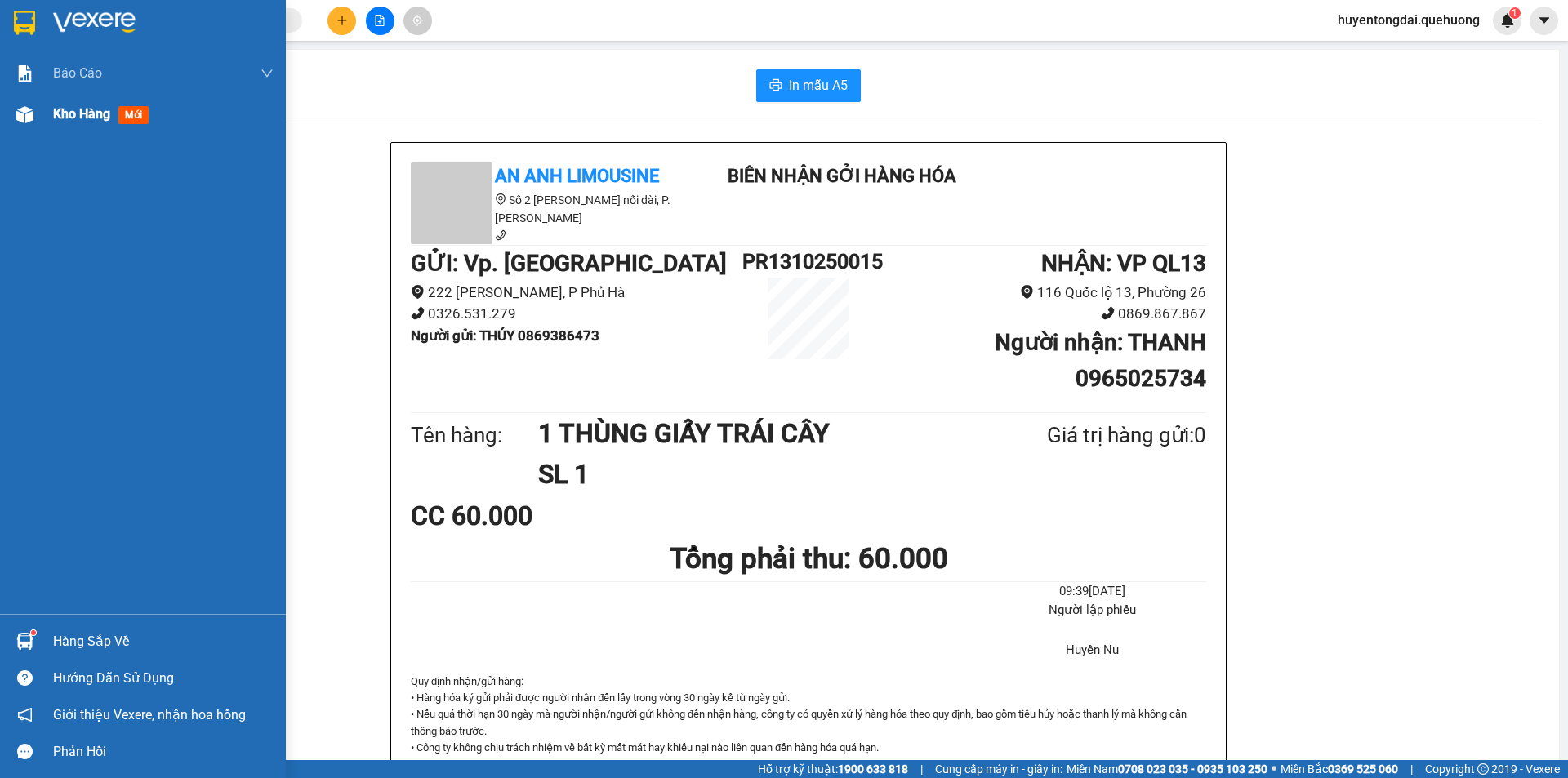
click at [30, 110] on img at bounding box center [25, 115] width 17 height 17
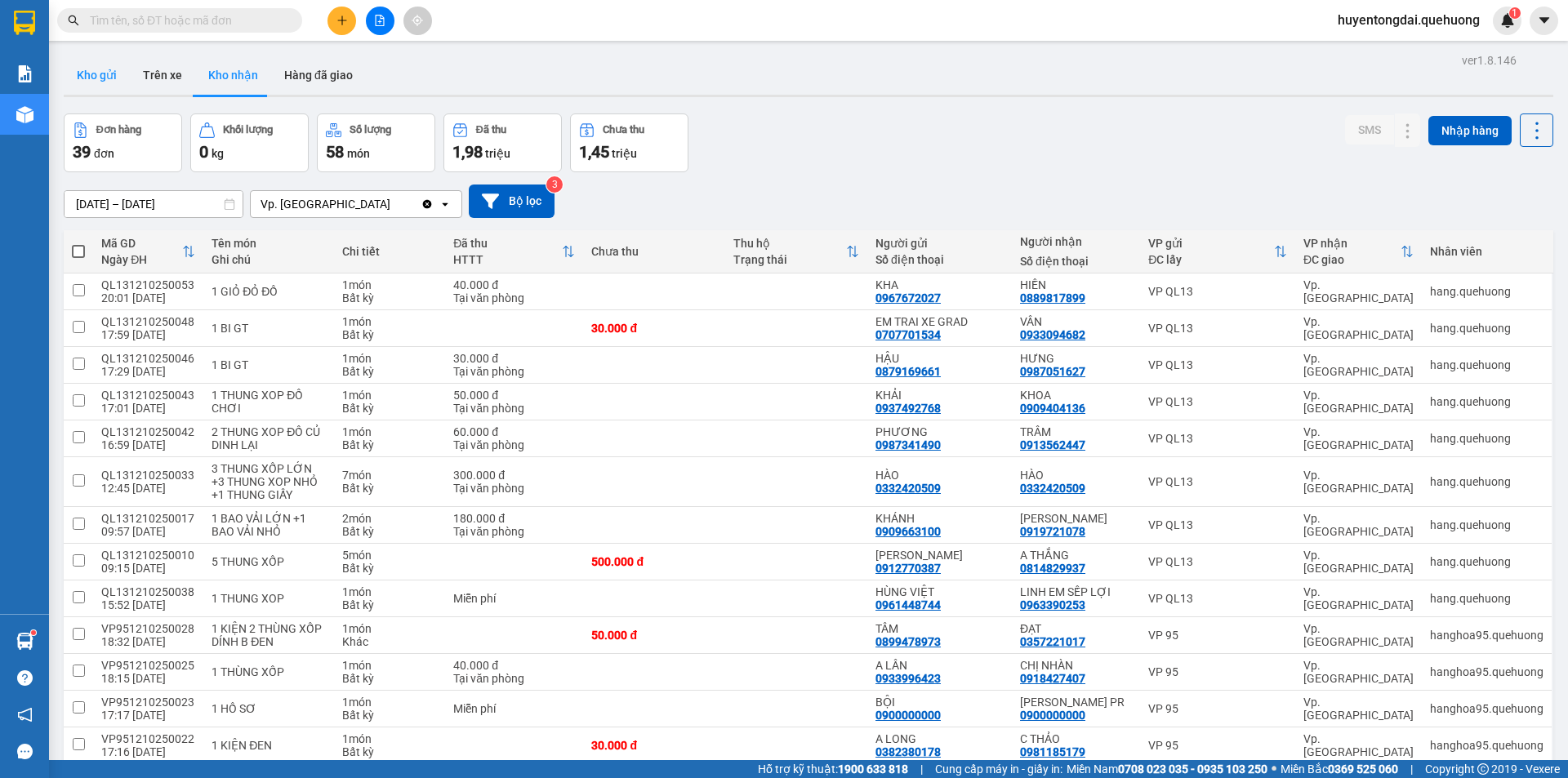
click at [96, 67] on button "Kho gửi" at bounding box center [97, 75] width 66 height 39
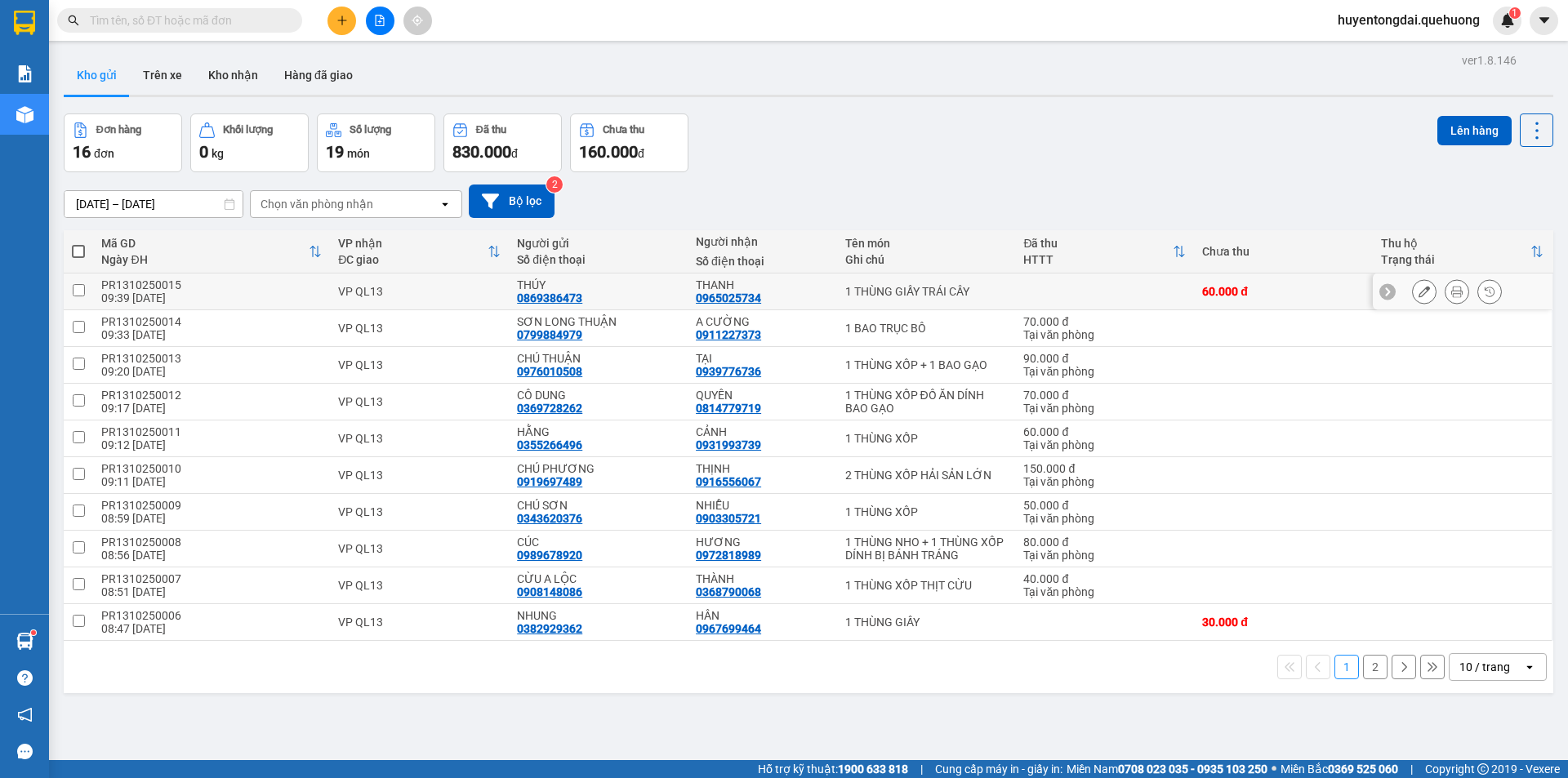
click at [1451, 292] on icon at bounding box center [1456, 291] width 11 height 11
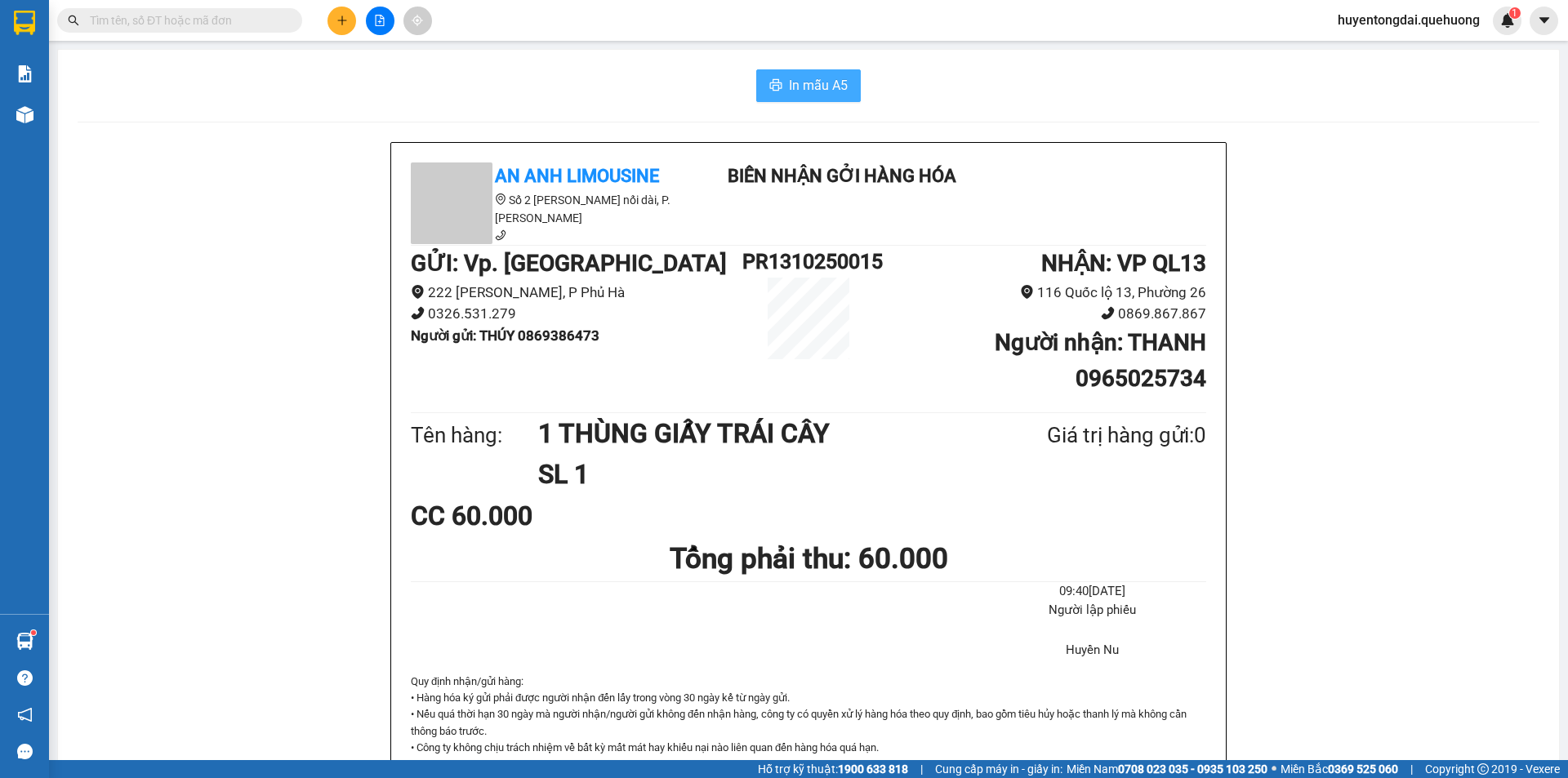
click at [814, 94] on span "In mẫu A5" at bounding box center [818, 85] width 59 height 20
click at [525, 125] on div "In mẫu A5 An Anh Limousine Số 2 Nguyễn Tri Phương nối dài, P. Văn Hải Biên nhận…" at bounding box center [808, 726] width 1501 height 1353
click at [376, 25] on icon "file-add" at bounding box center [380, 20] width 9 height 11
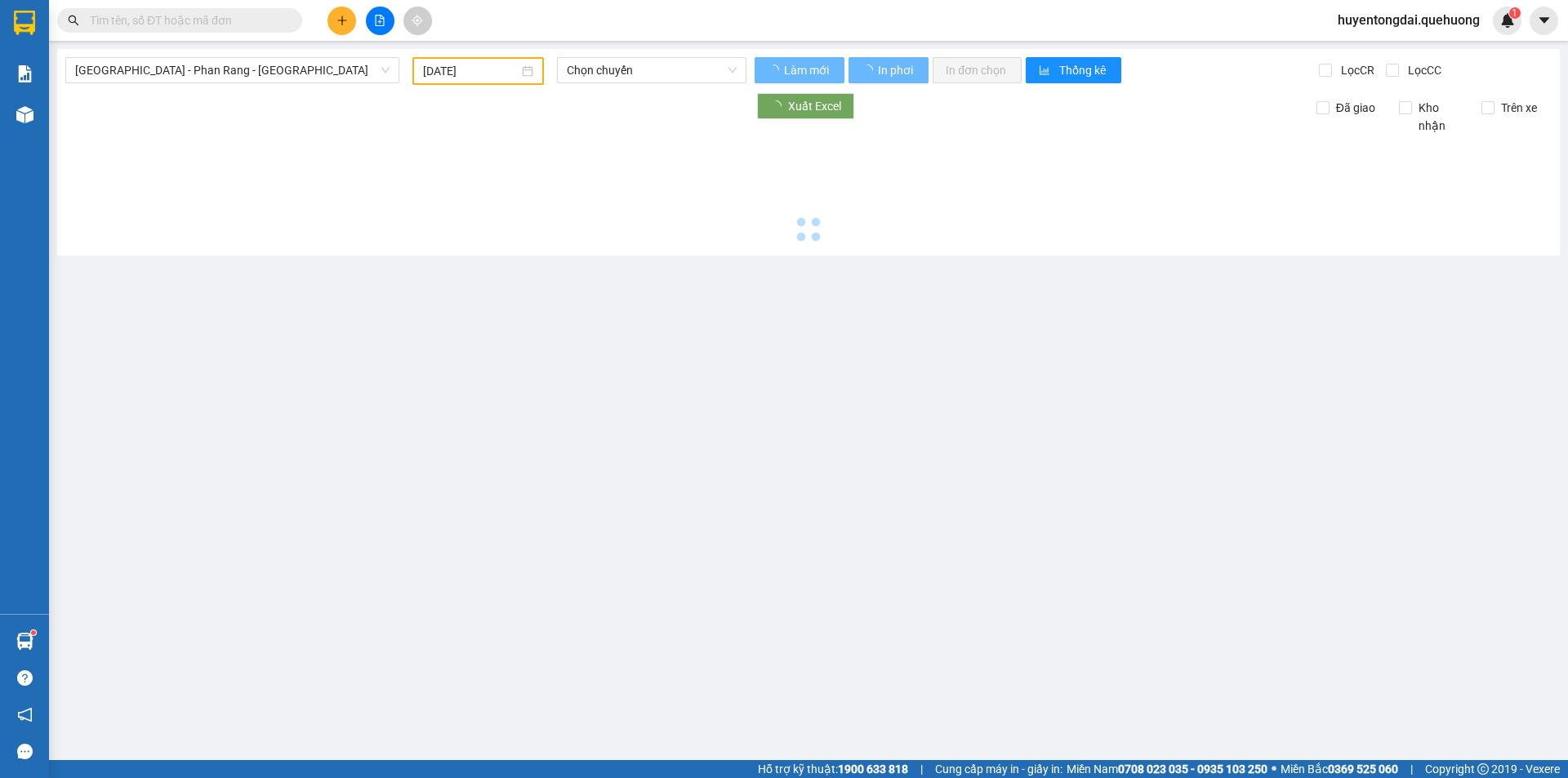
type input "[DATE]"
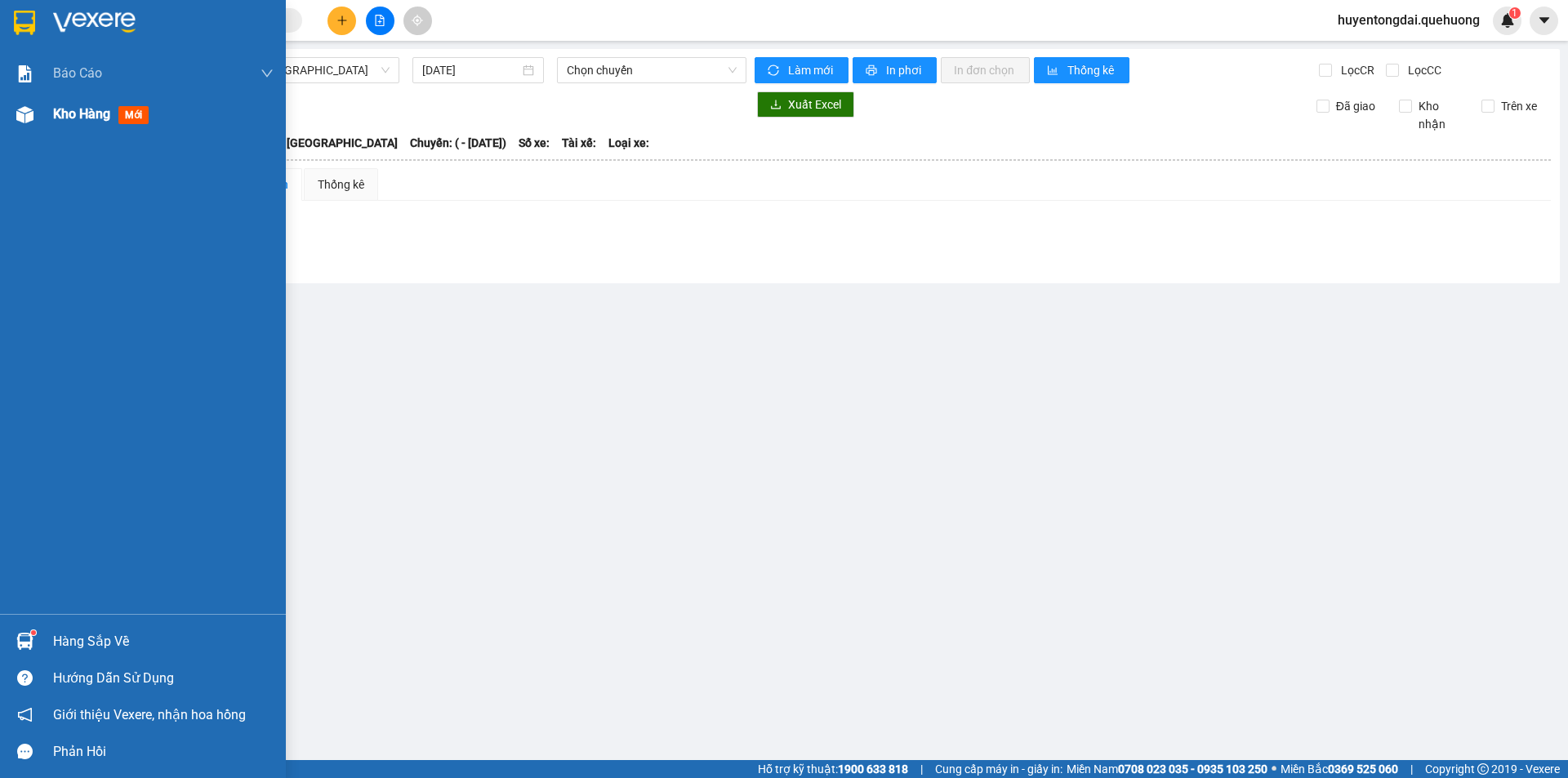
click at [33, 126] on div at bounding box center [25, 115] width 29 height 29
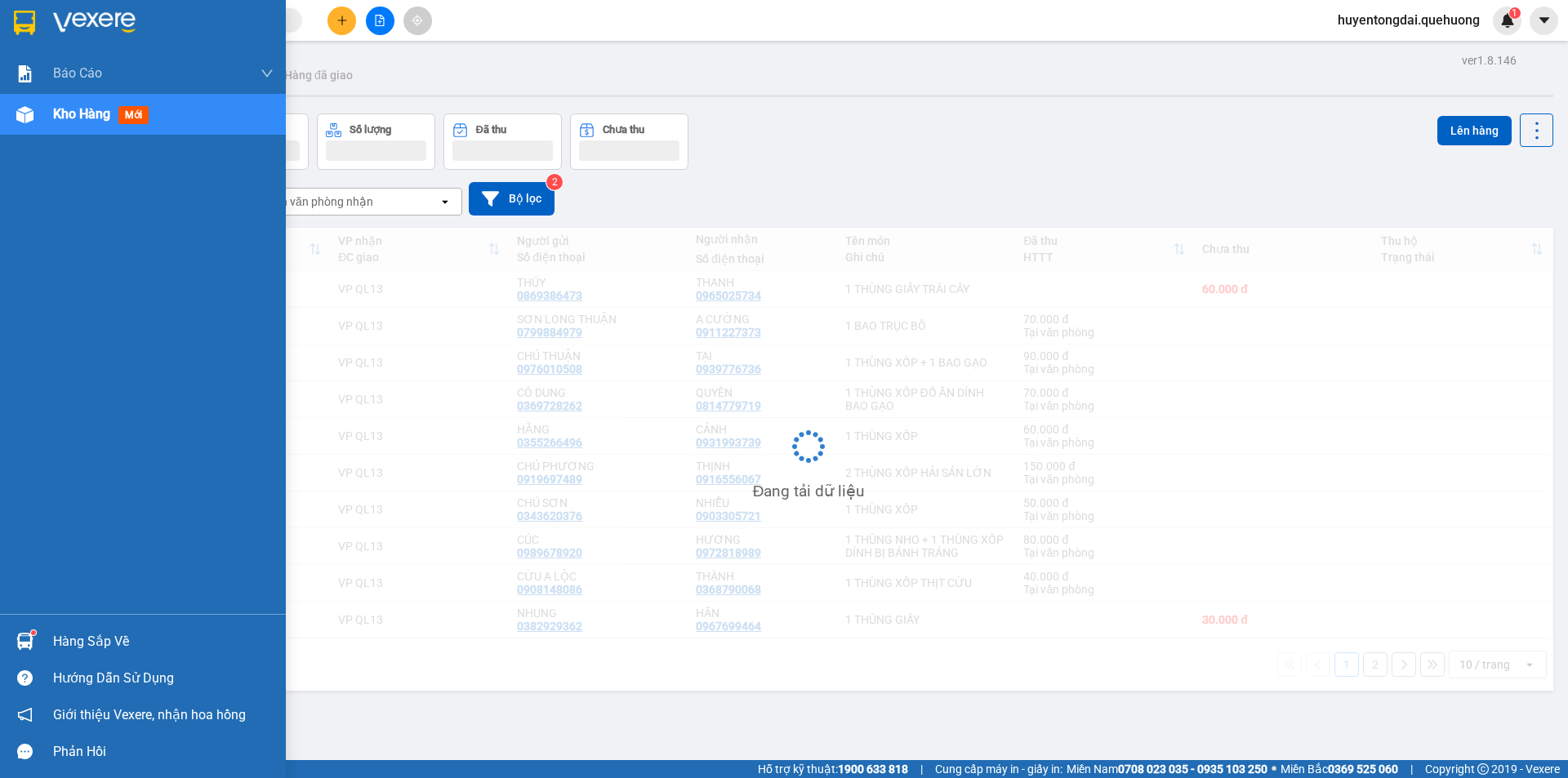
click at [46, 118] on div "Kho hàng mới" at bounding box center [143, 114] width 286 height 41
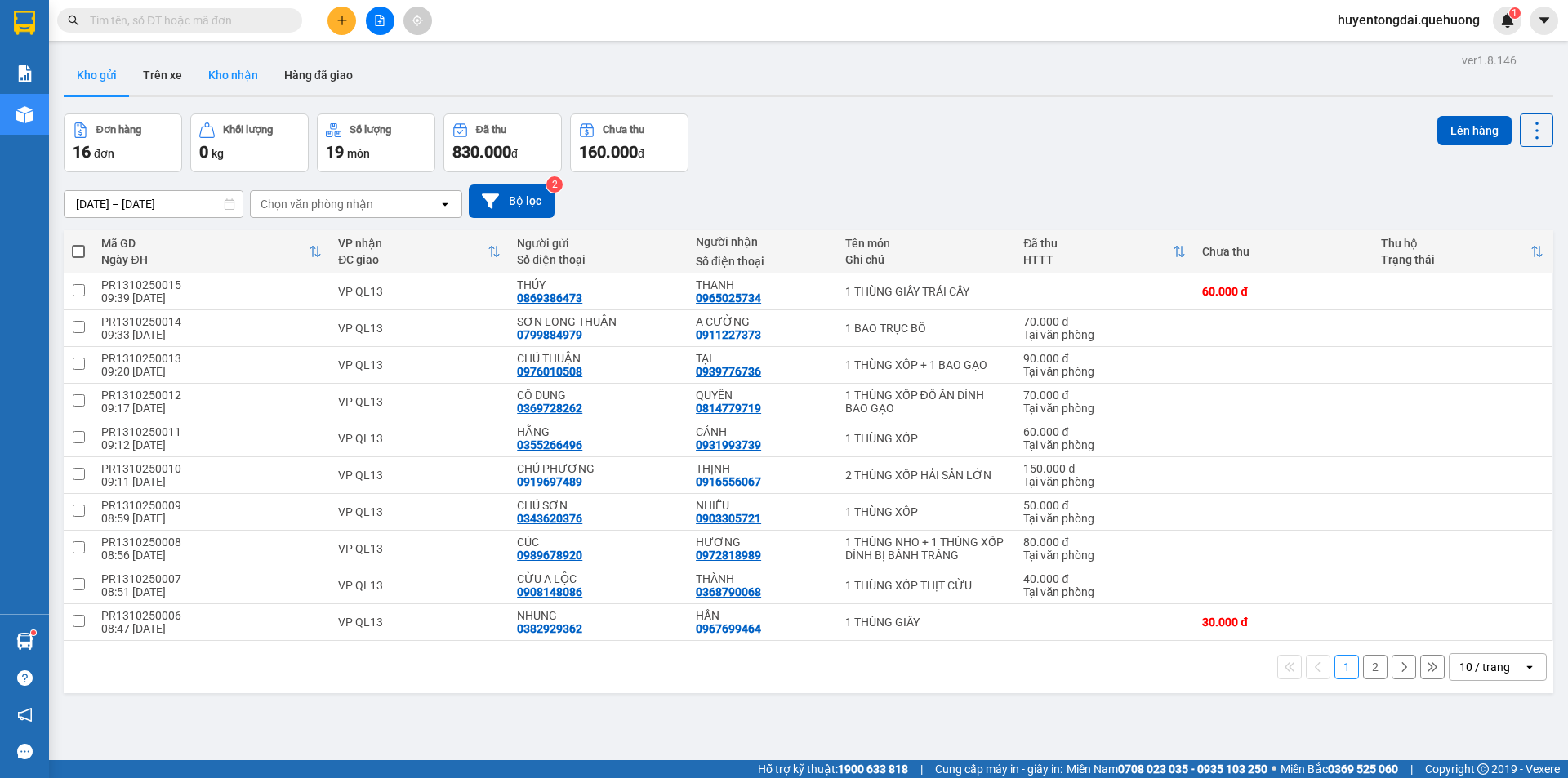
click at [236, 85] on button "Kho nhận" at bounding box center [233, 75] width 76 height 39
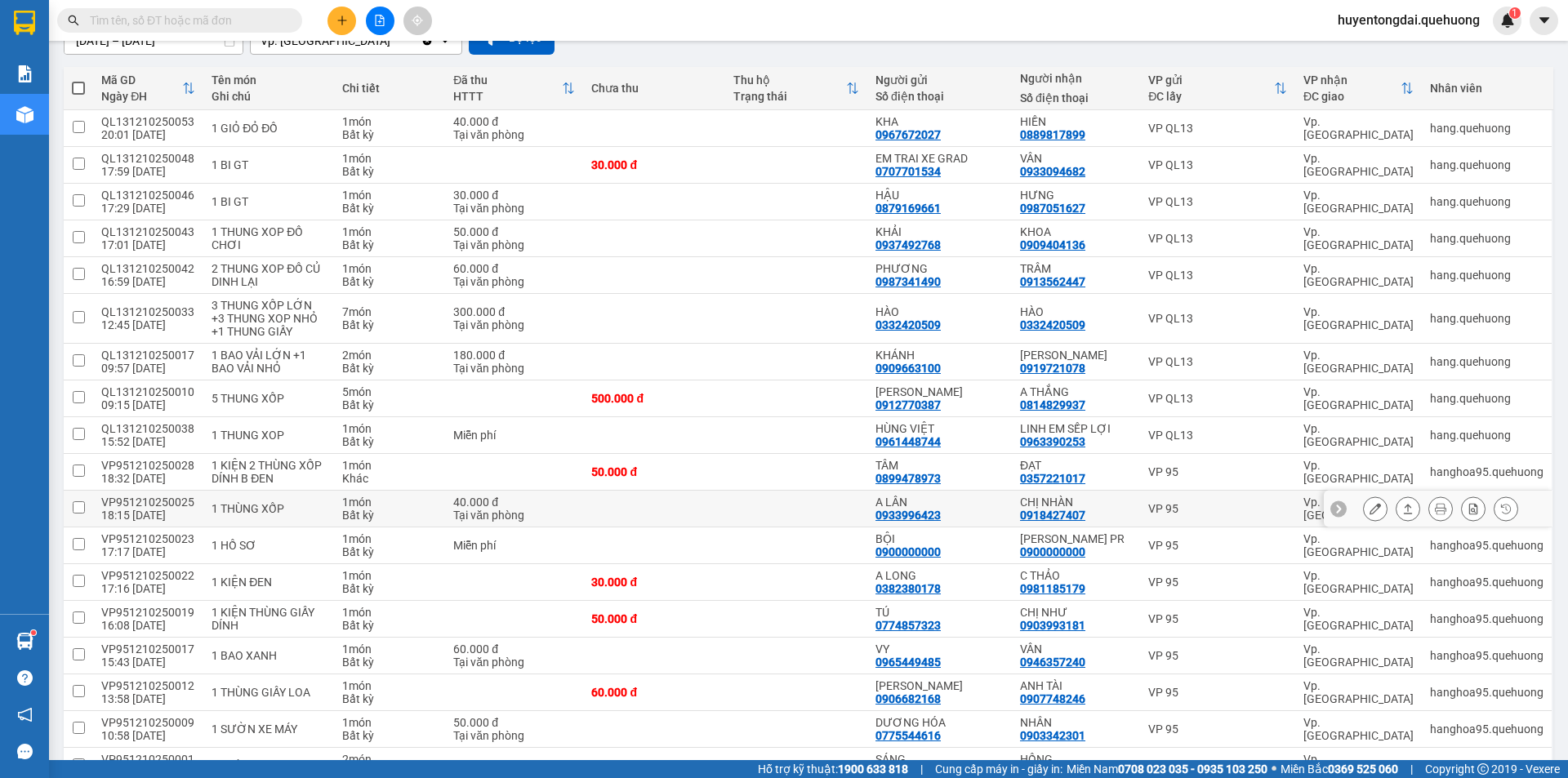
scroll to position [245, 0]
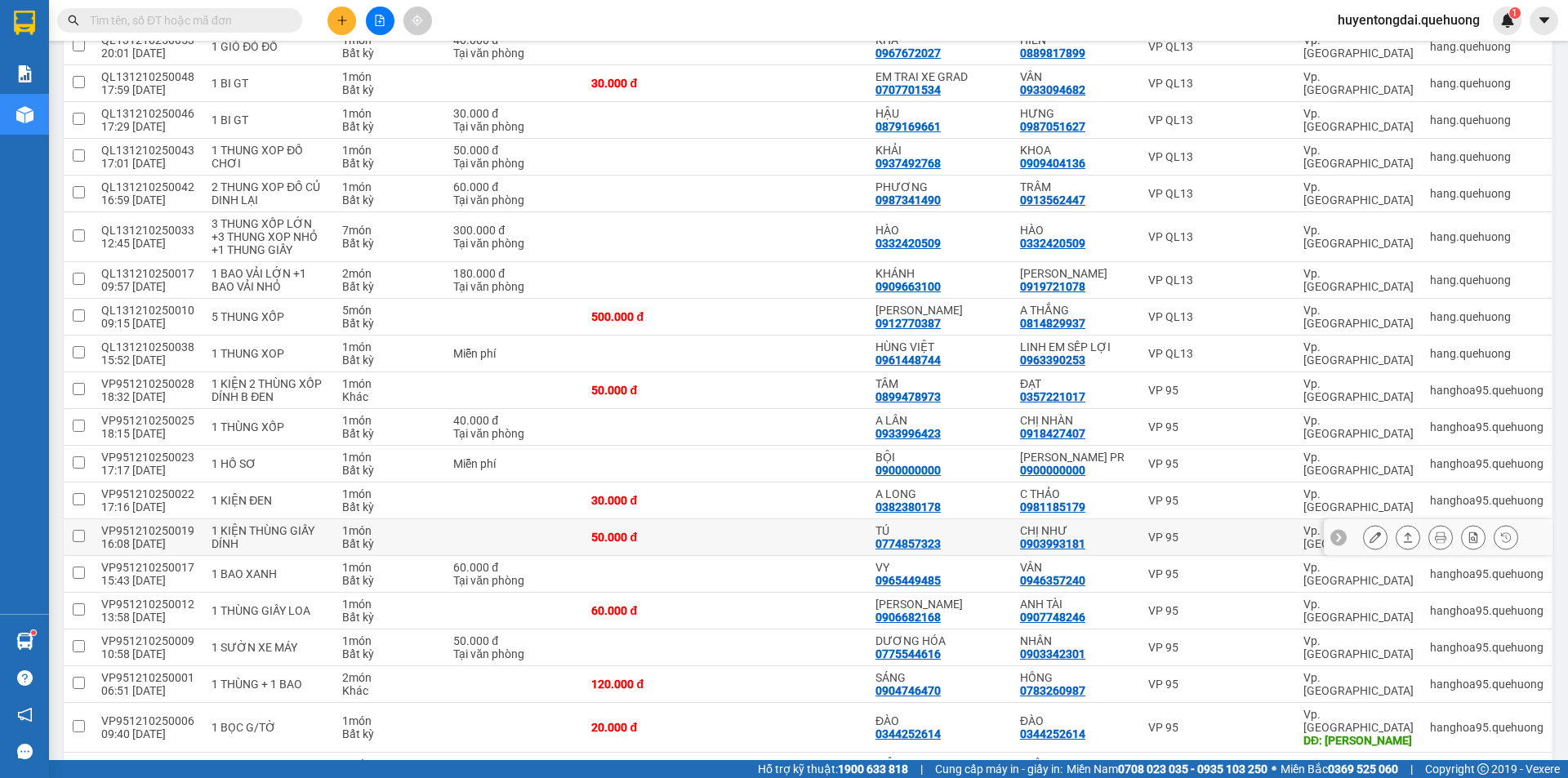
click at [1370, 537] on icon at bounding box center [1375, 536] width 11 height 11
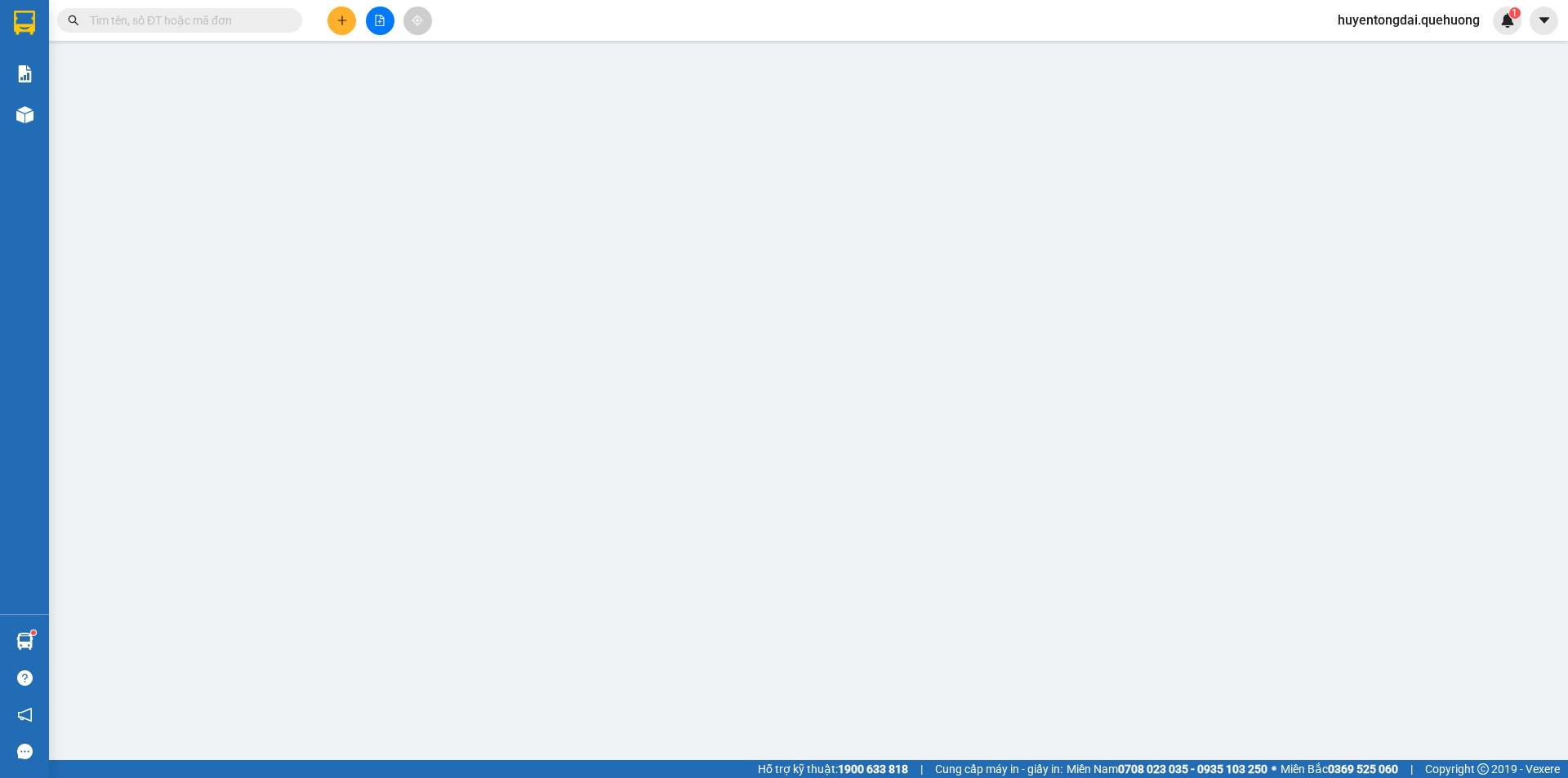
type input "0774857323"
type input "TÚ"
type input "0903993181"
type input "CHỊ NHƯ"
type input "0"
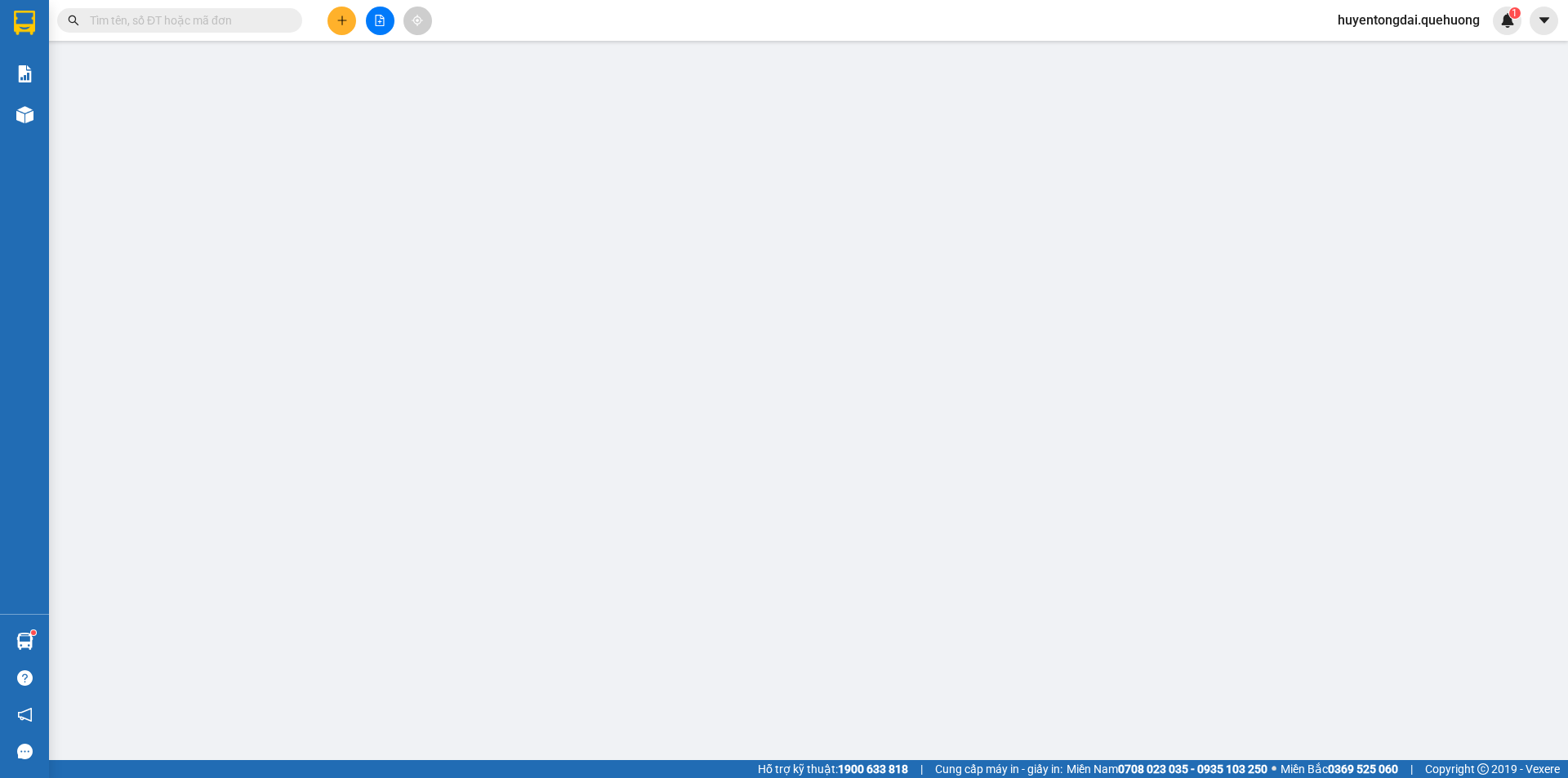
type input "50.000"
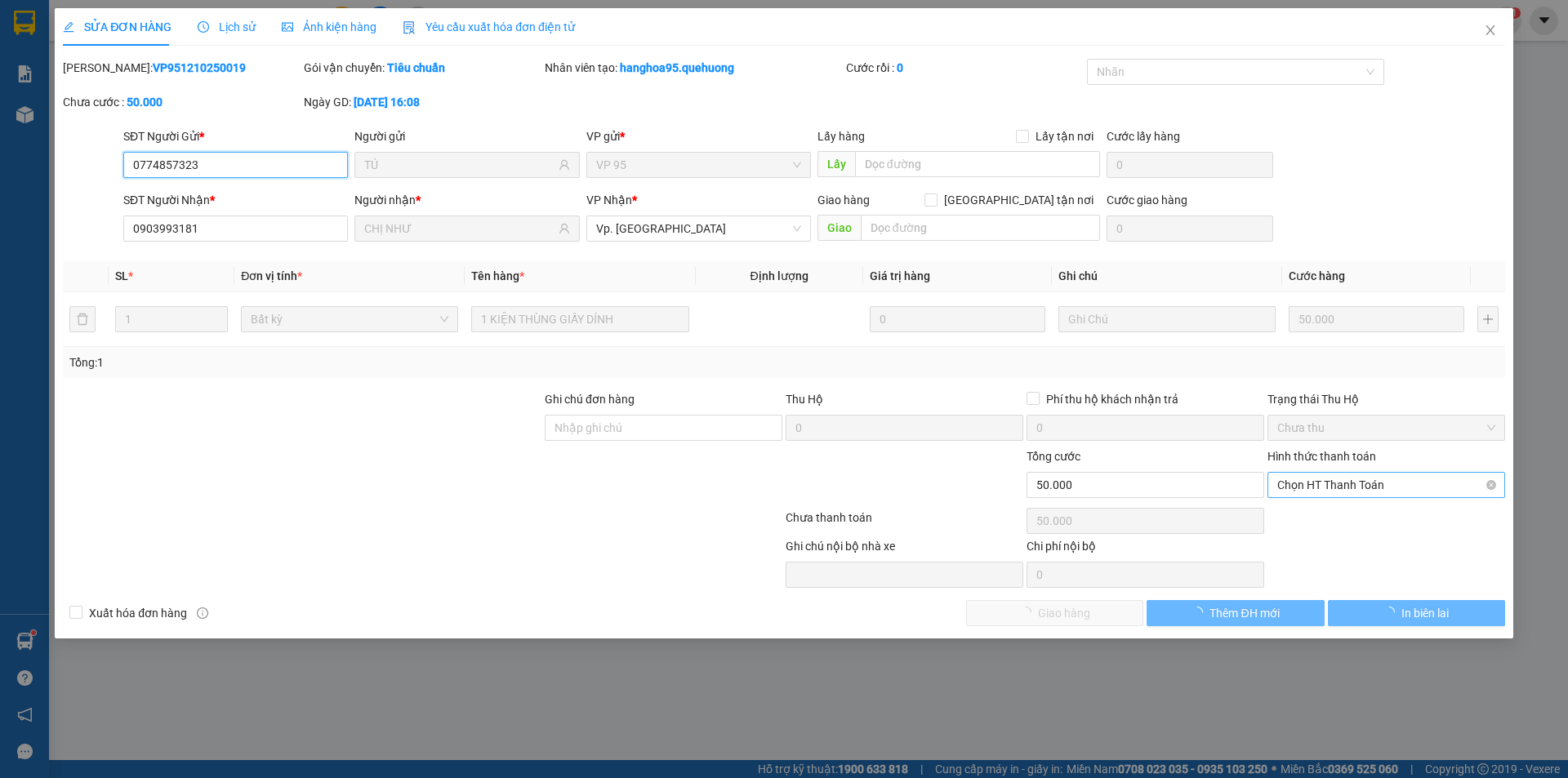
click at [1387, 487] on span "Chọn HT Thanh Toán" at bounding box center [1387, 484] width 218 height 25
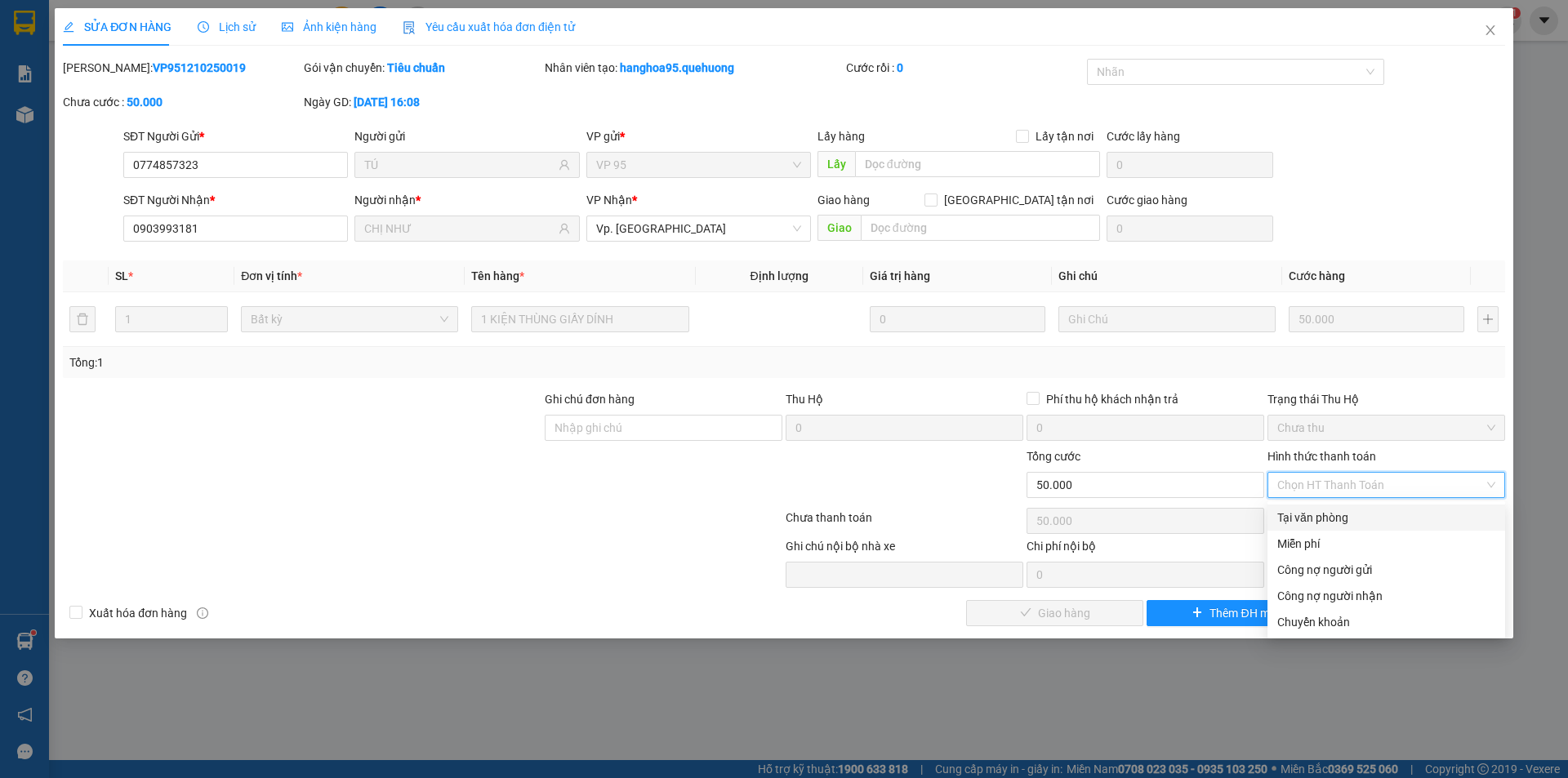
drag, startPoint x: 1353, startPoint y: 510, endPoint x: 1191, endPoint y: 567, distance: 171.7
click at [1352, 510] on div "Tại văn phòng" at bounding box center [1387, 517] width 218 height 18
type input "0"
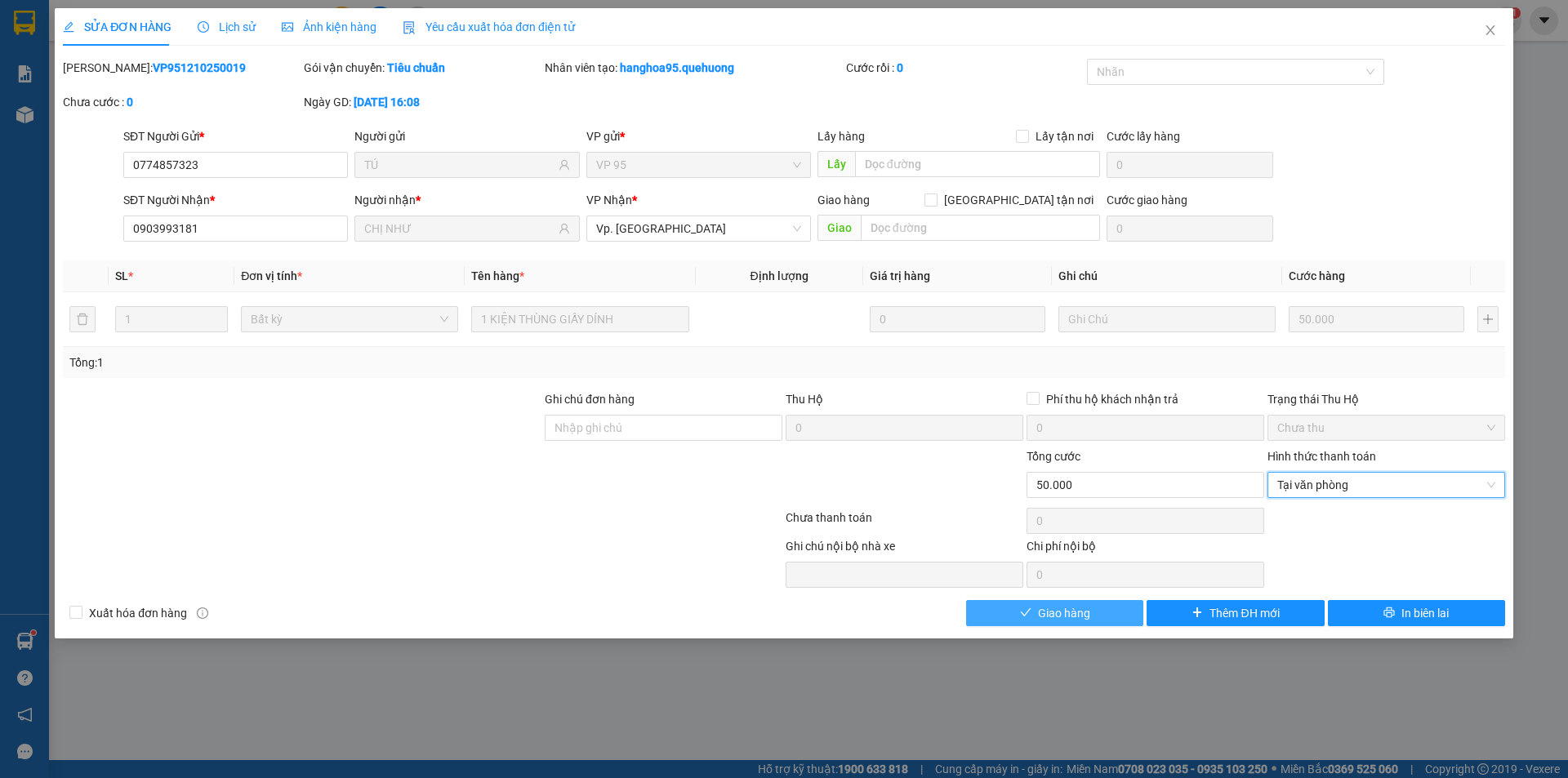
click at [1071, 603] on button "Giao hàng" at bounding box center [1054, 613] width 177 height 26
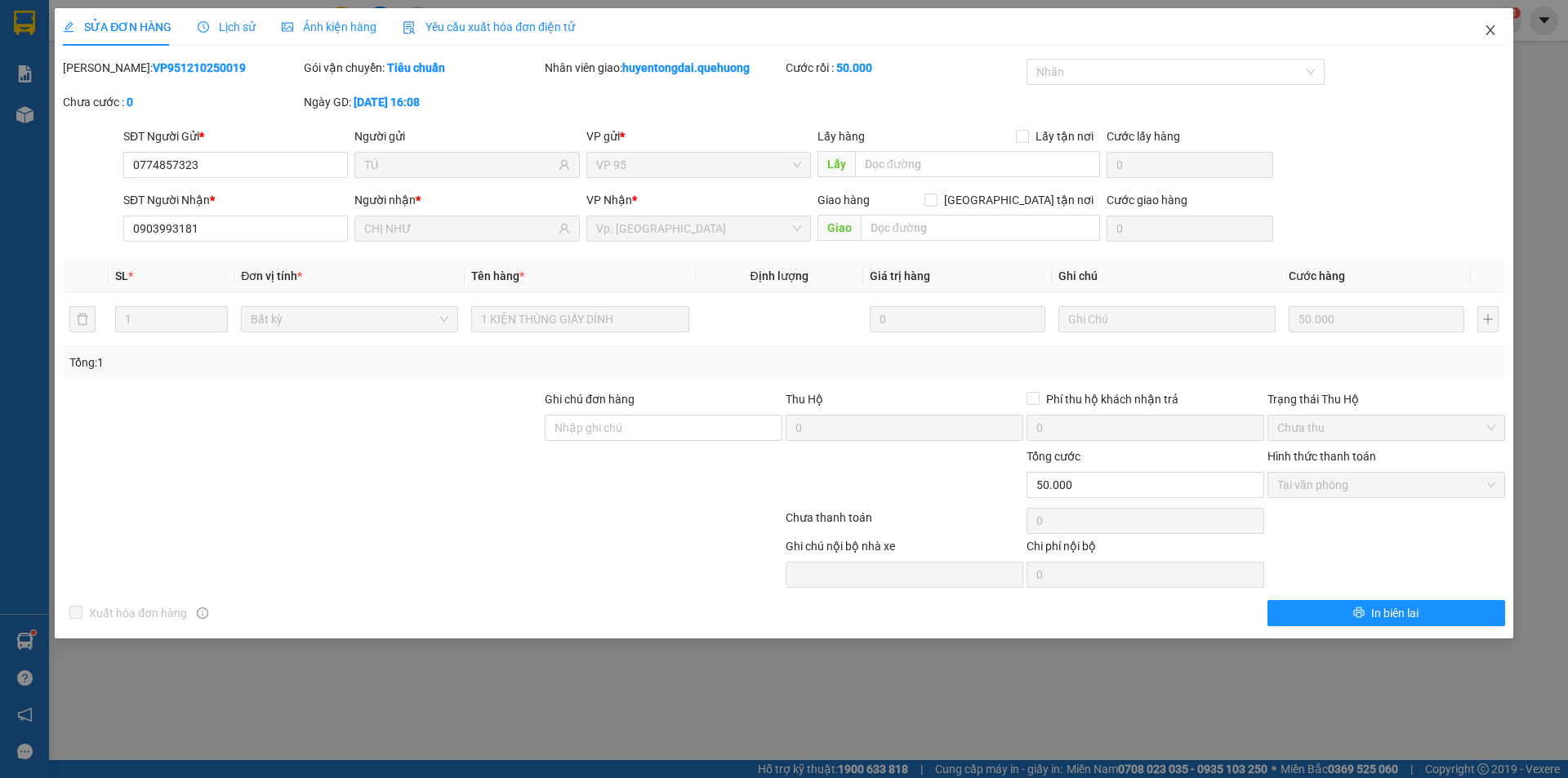
click at [1485, 22] on span "Close" at bounding box center [1490, 31] width 46 height 46
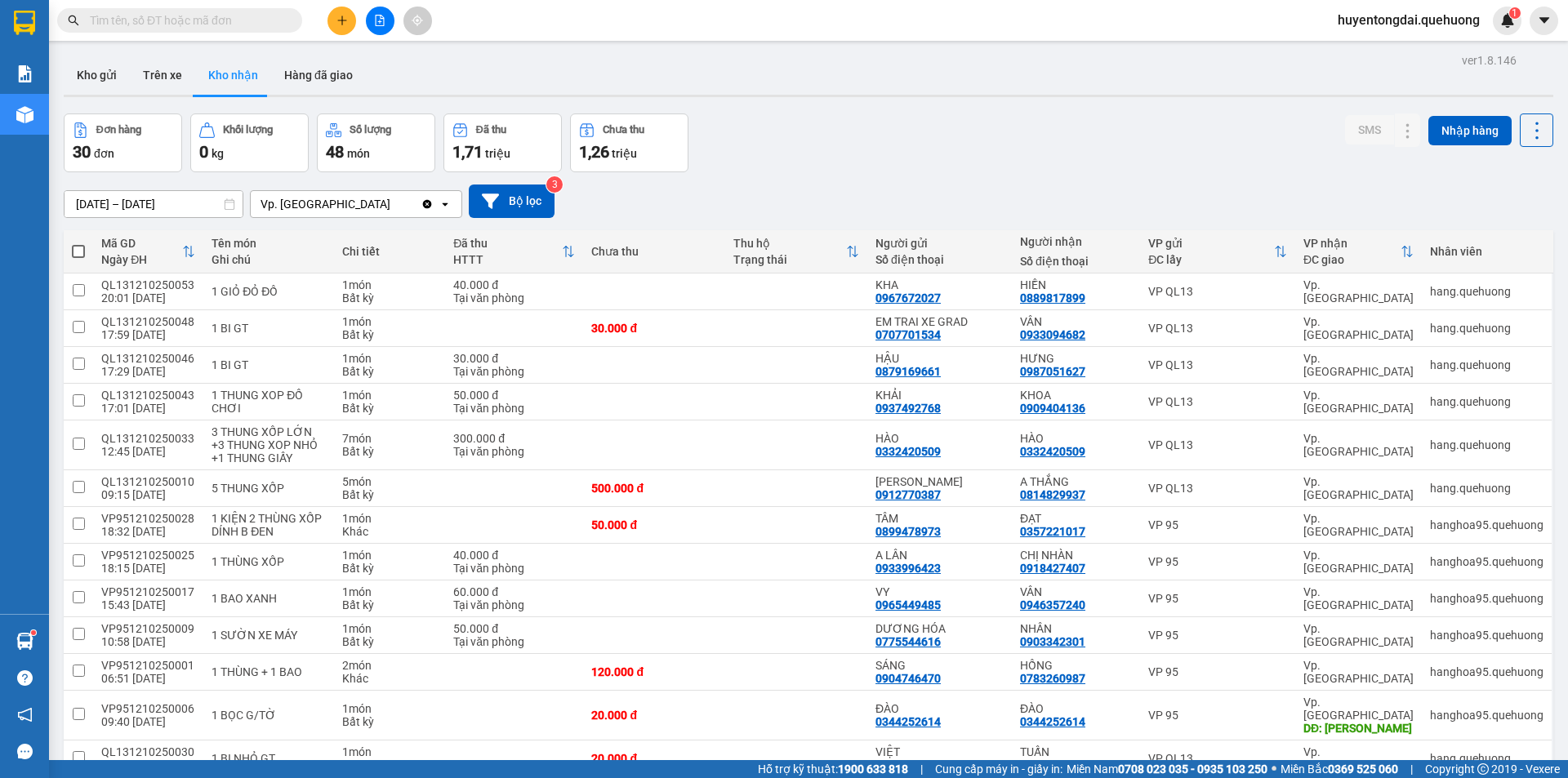
click at [204, 20] on input "text" at bounding box center [186, 20] width 192 height 18
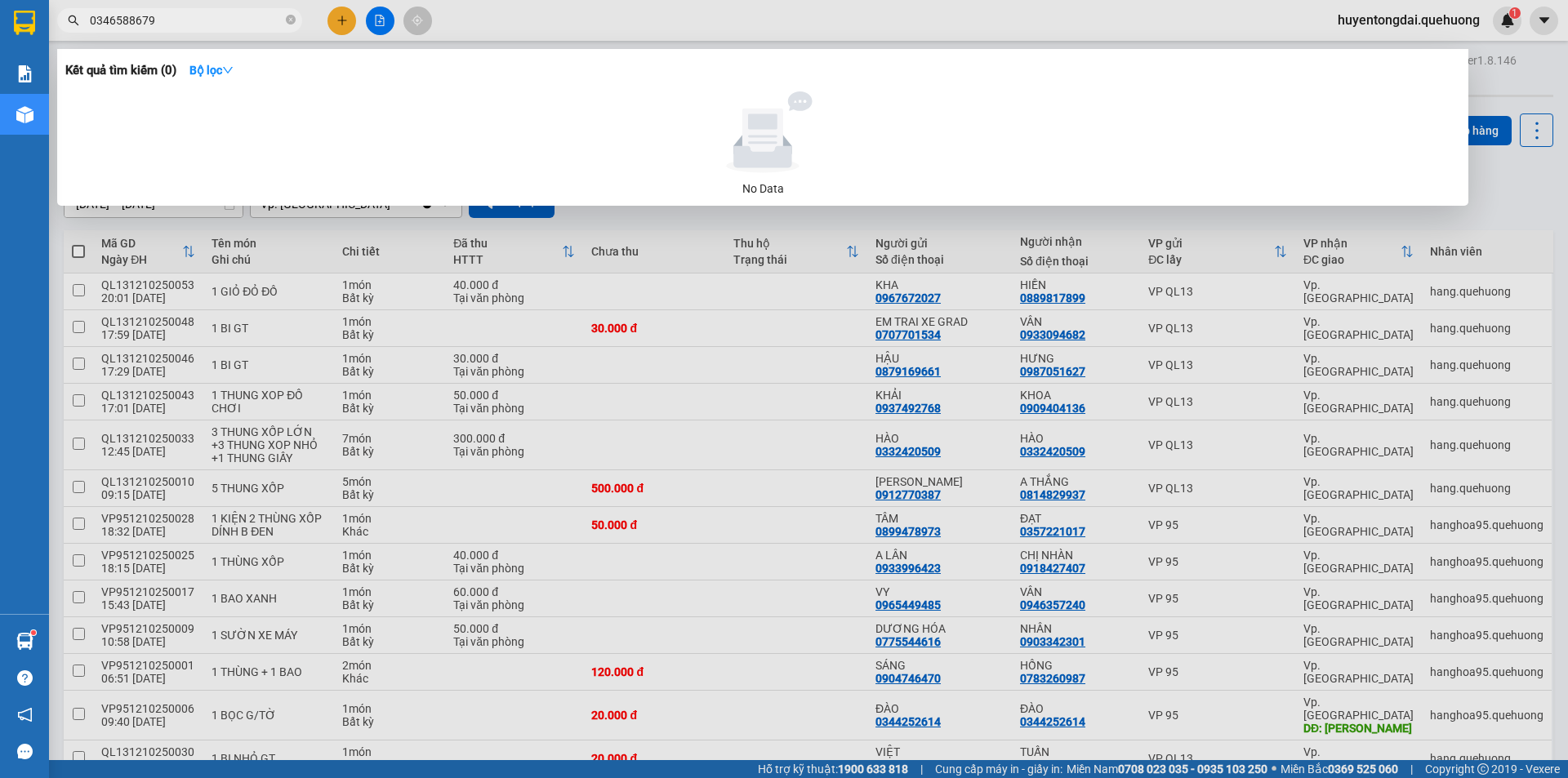
click at [256, 18] on input "0346588679" at bounding box center [186, 20] width 192 height 18
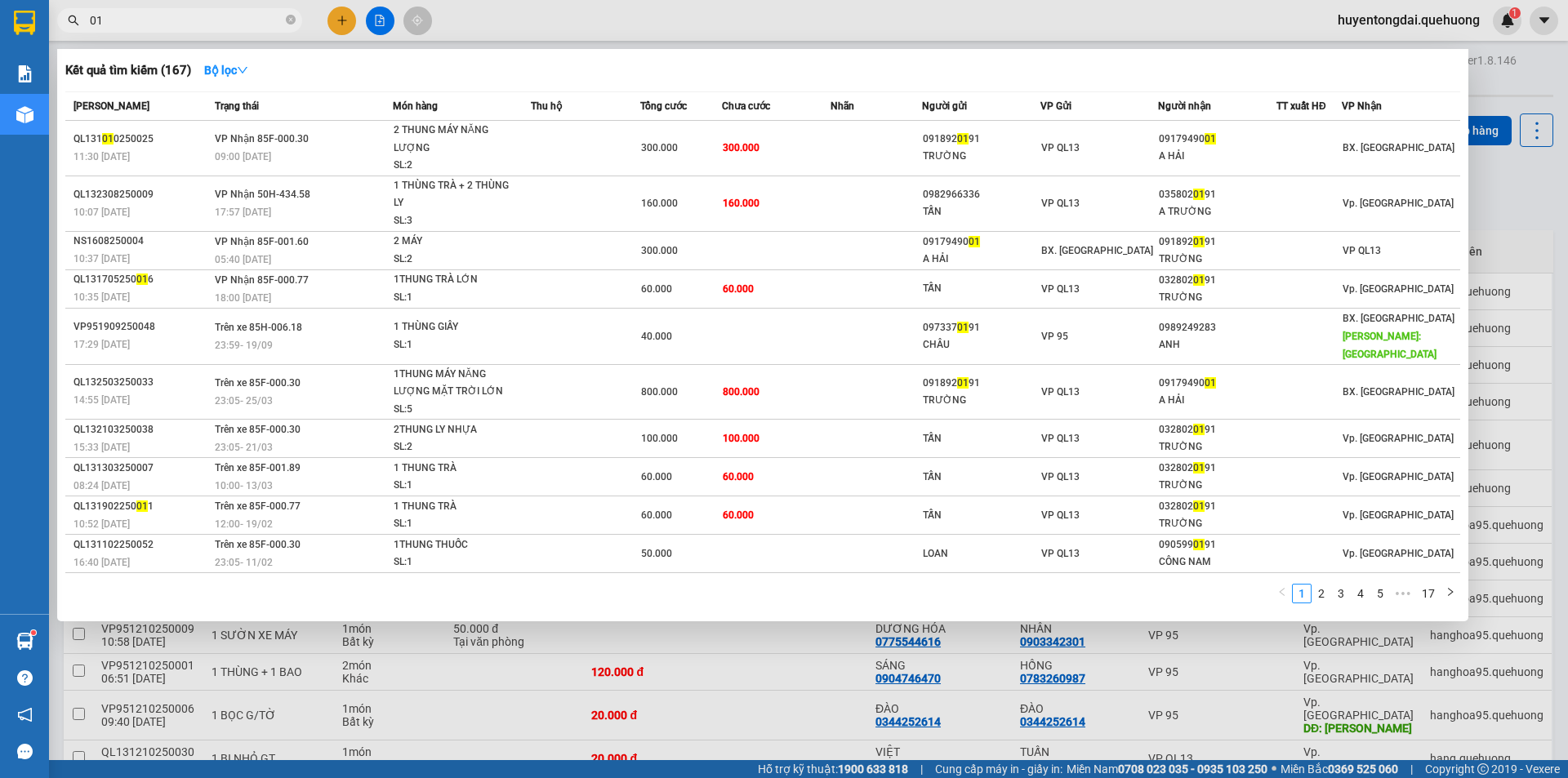
type input "0"
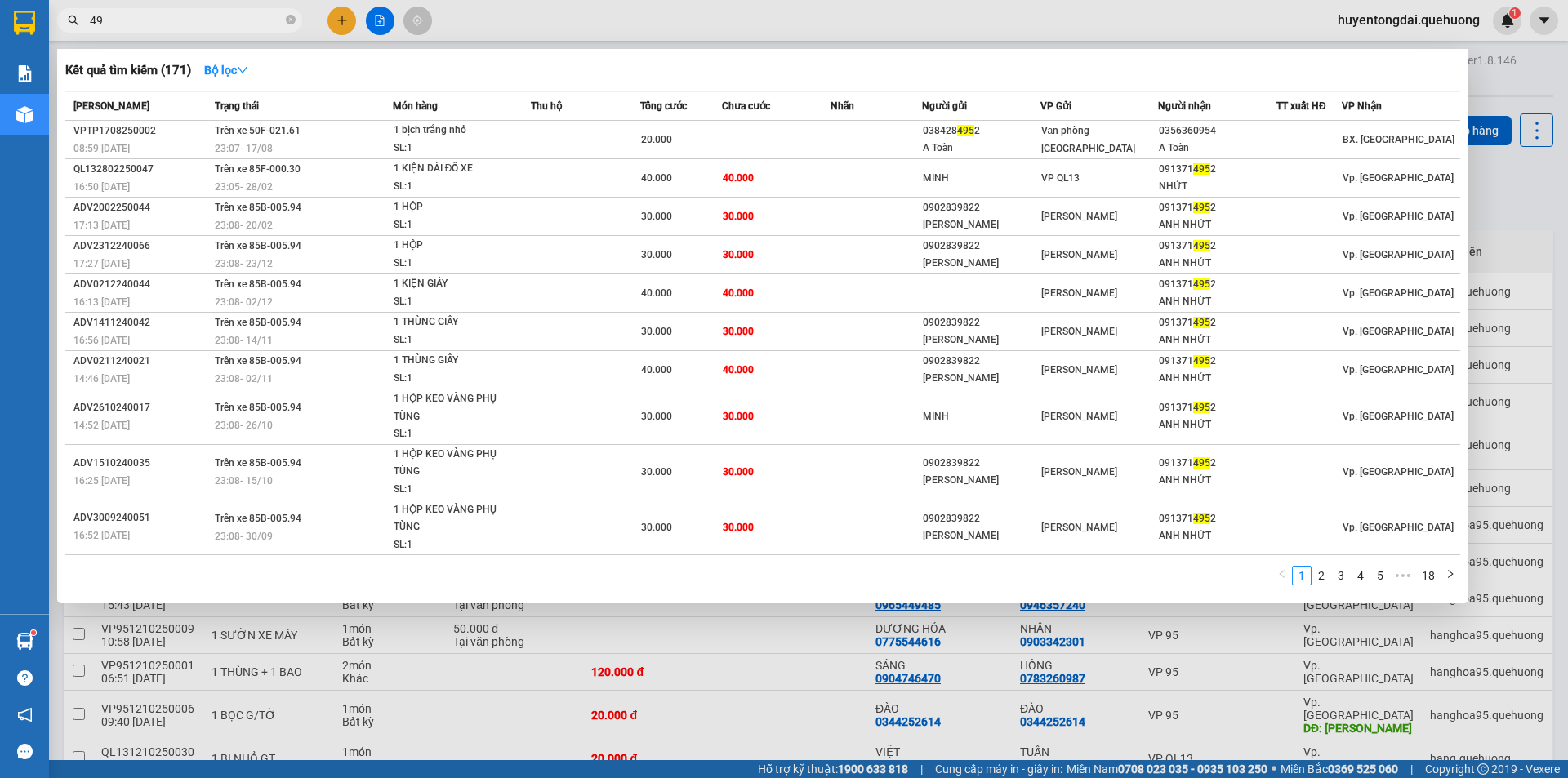
type input "4"
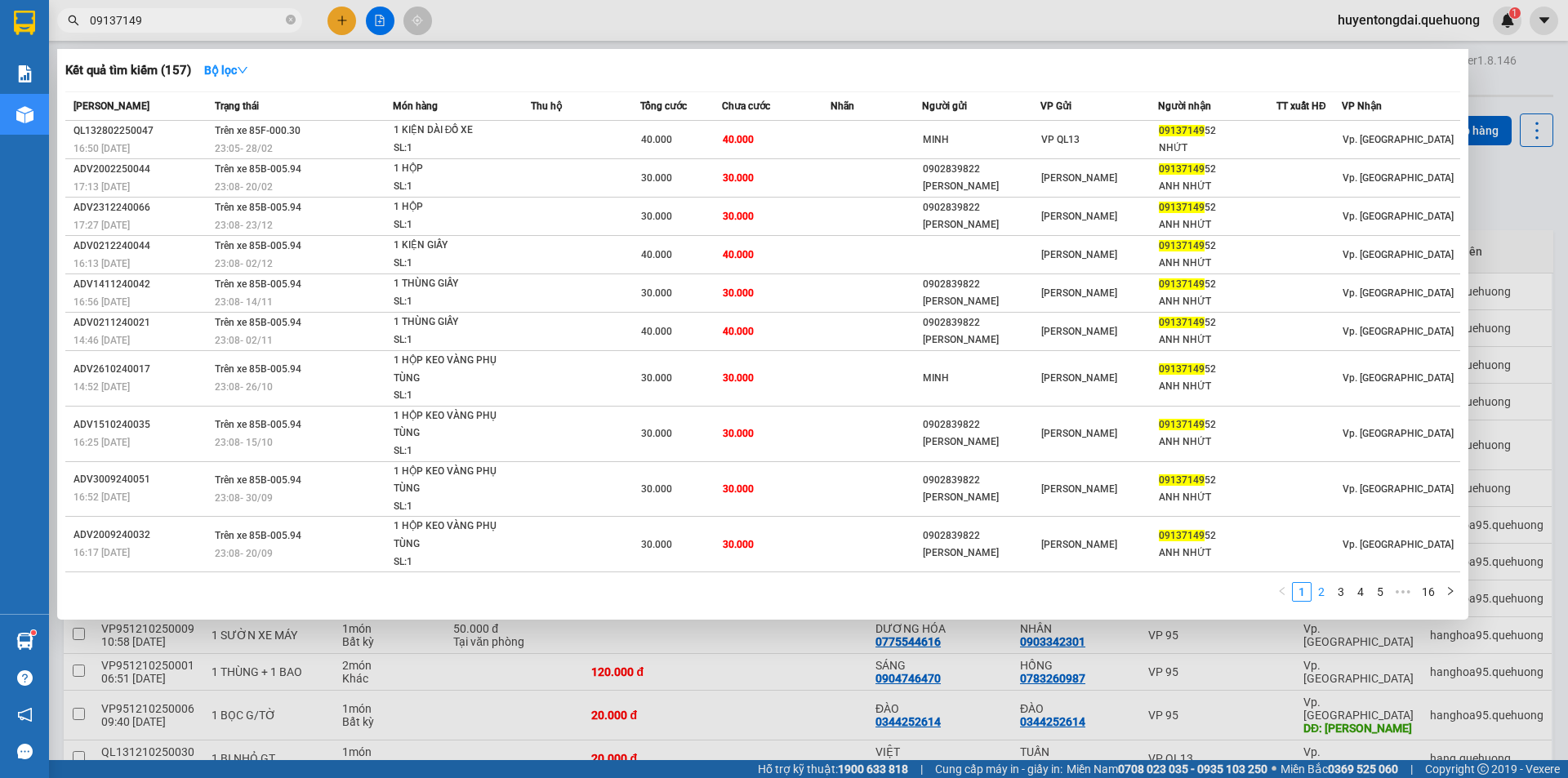
type input "09137149"
click at [1327, 591] on link "2" at bounding box center [1321, 592] width 18 height 18
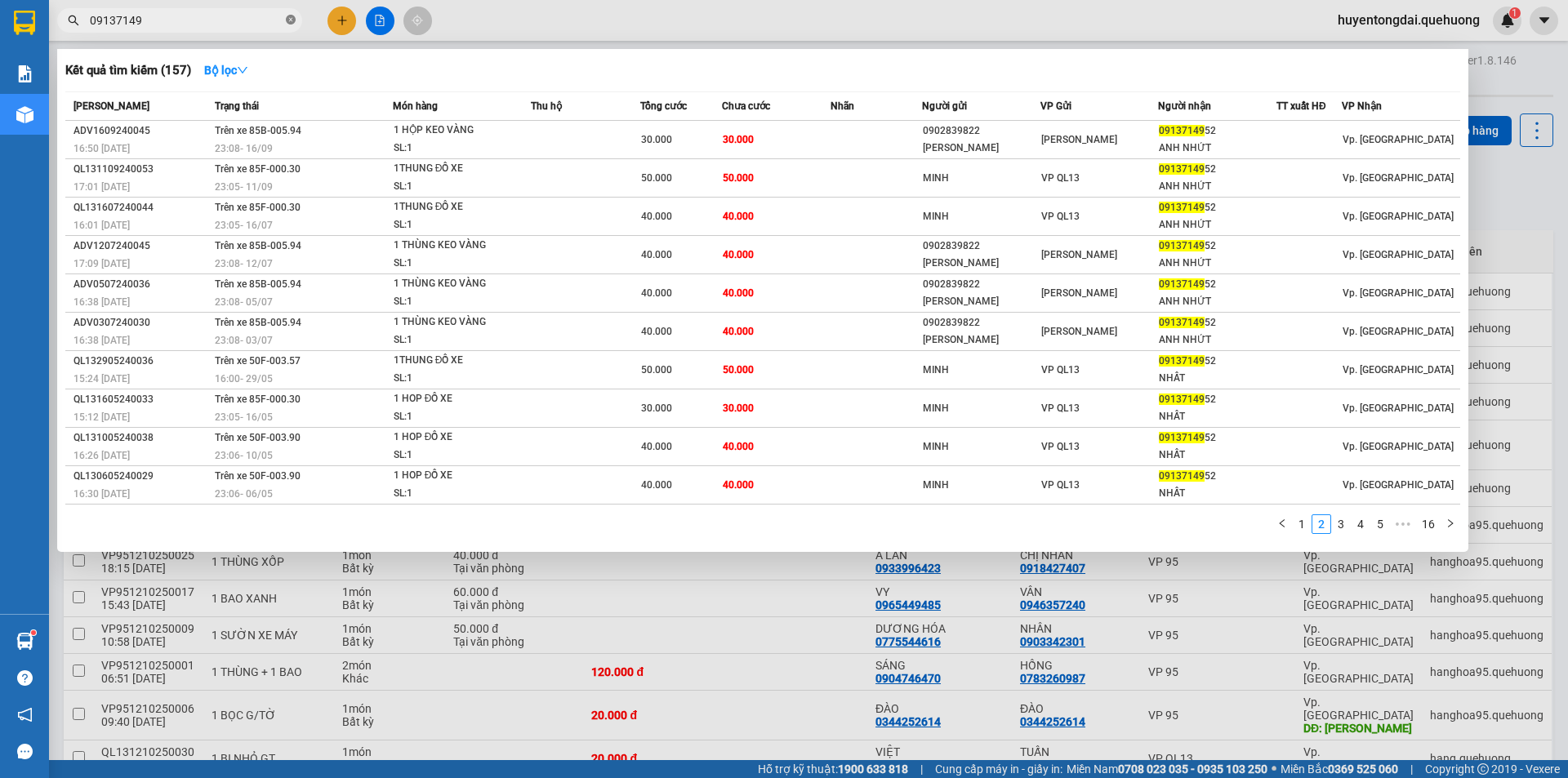
click at [290, 19] on icon "close-circle" at bounding box center [291, 20] width 10 height 10
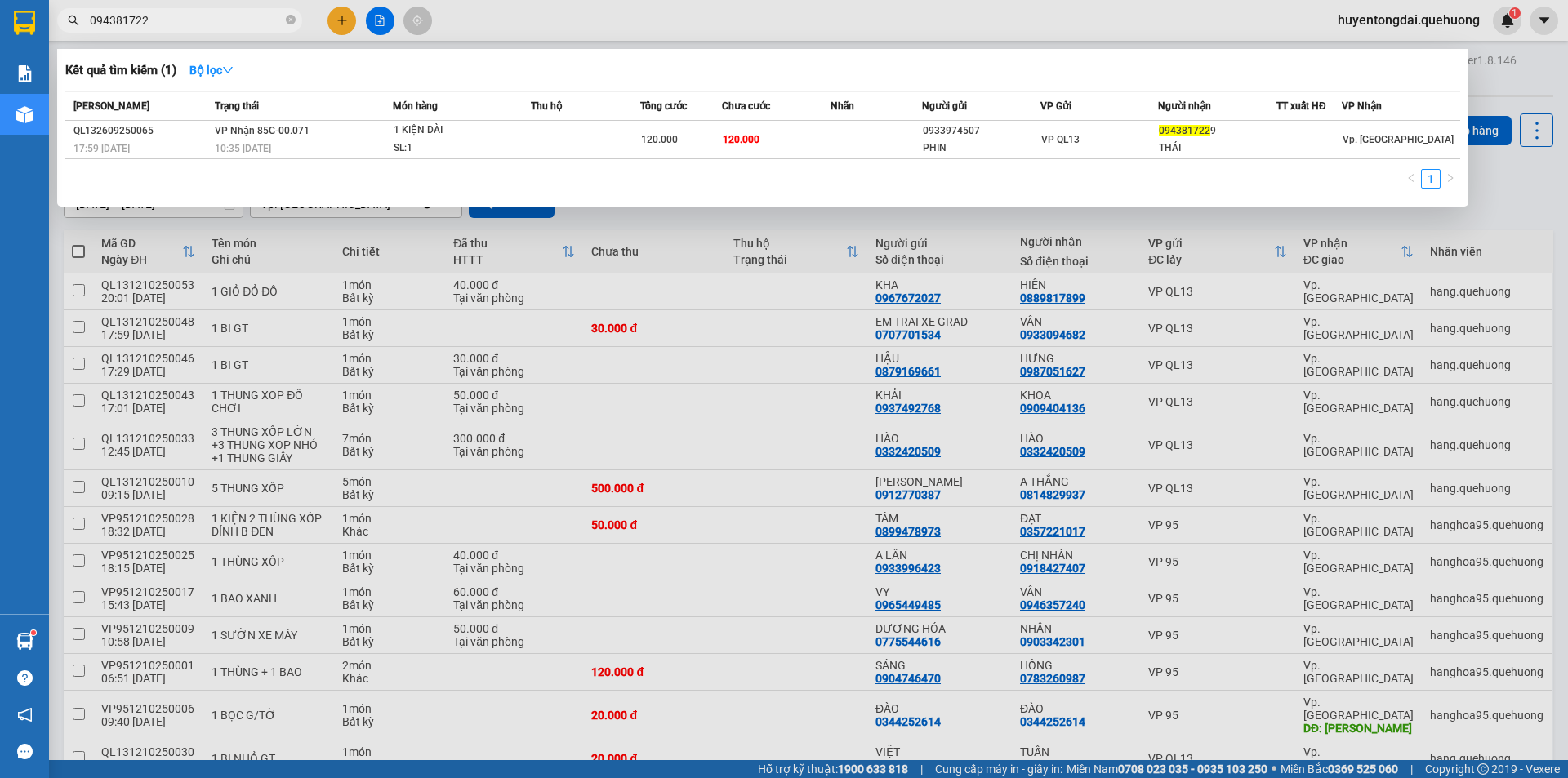
type input "094381722"
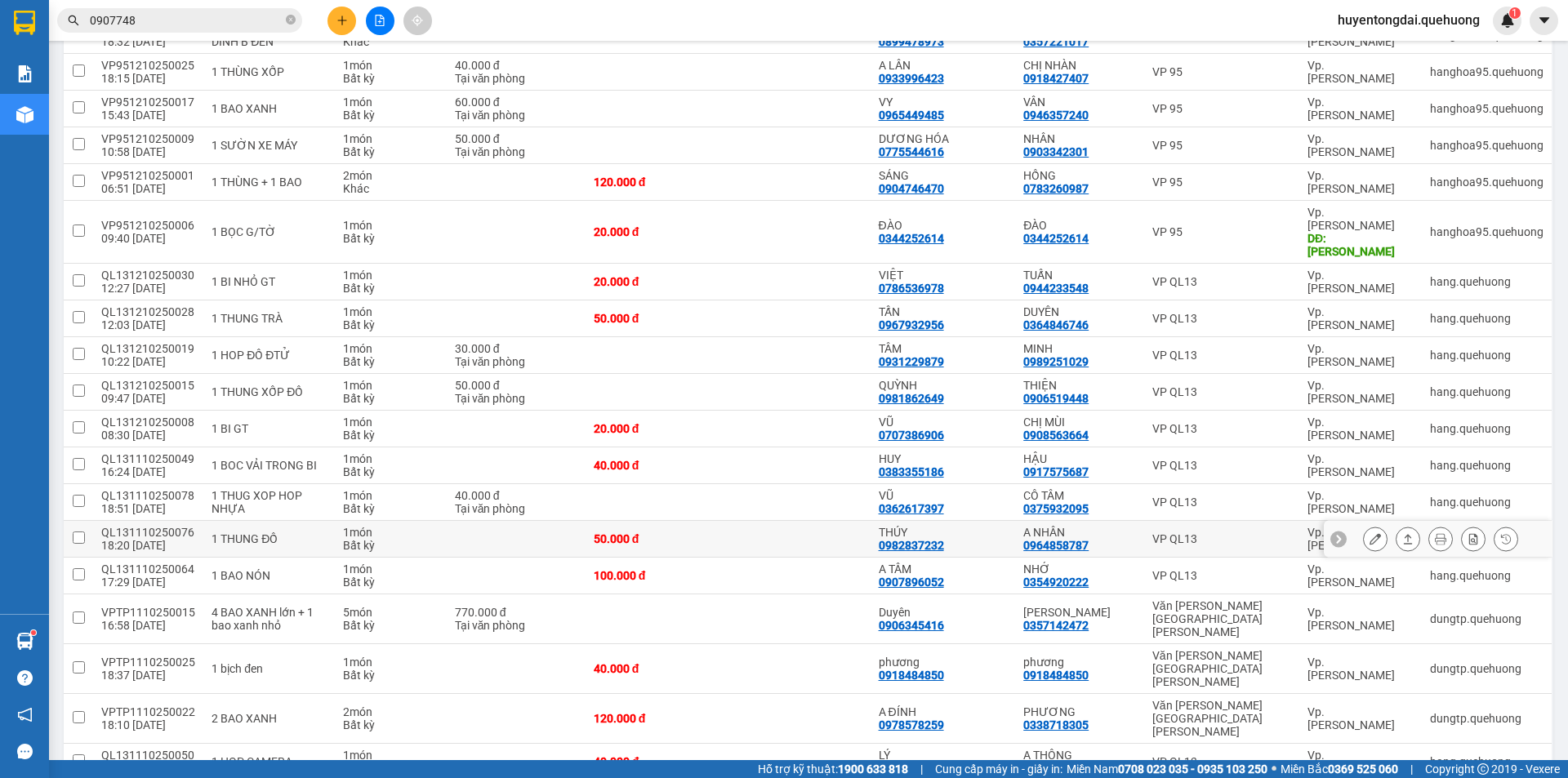
scroll to position [653, 0]
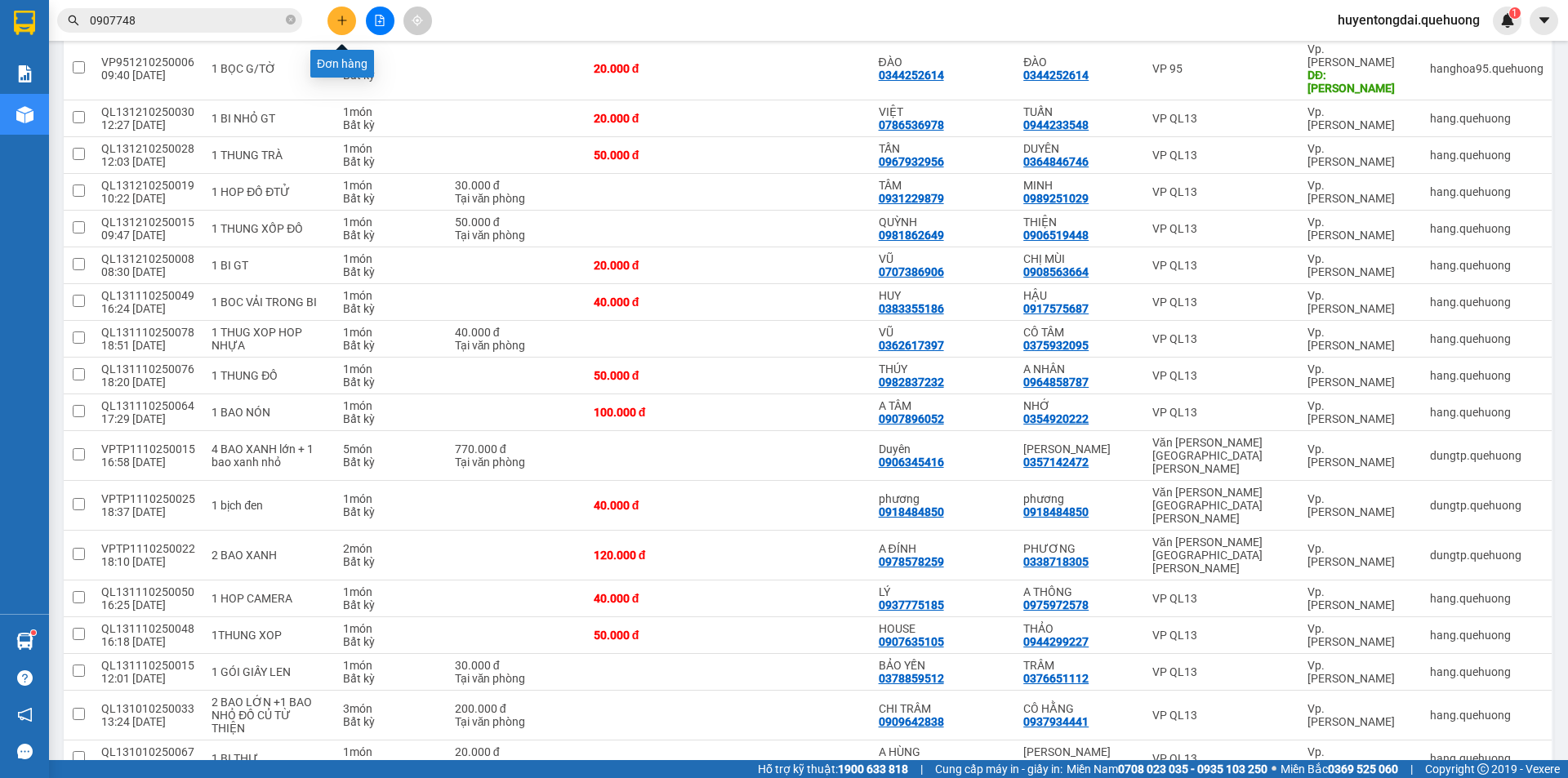
click at [339, 23] on icon "plus" at bounding box center [342, 20] width 11 height 11
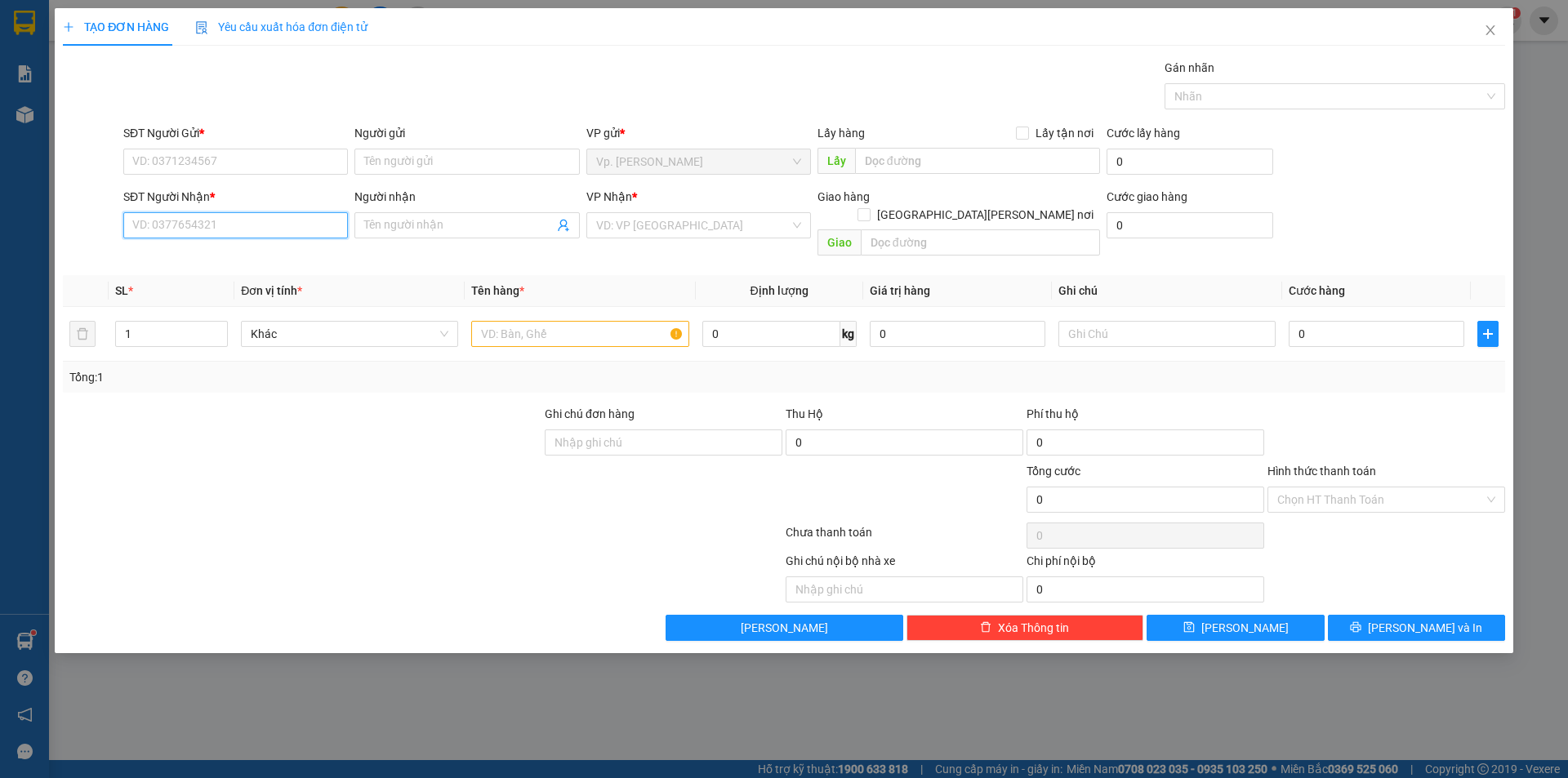
click at [238, 223] on input "SĐT Người Nhận *" at bounding box center [236, 225] width 225 height 26
type input "0795499441"
click at [211, 250] on div "0795499441 - TƯ" at bounding box center [235, 257] width 205 height 18
type input "TƯ"
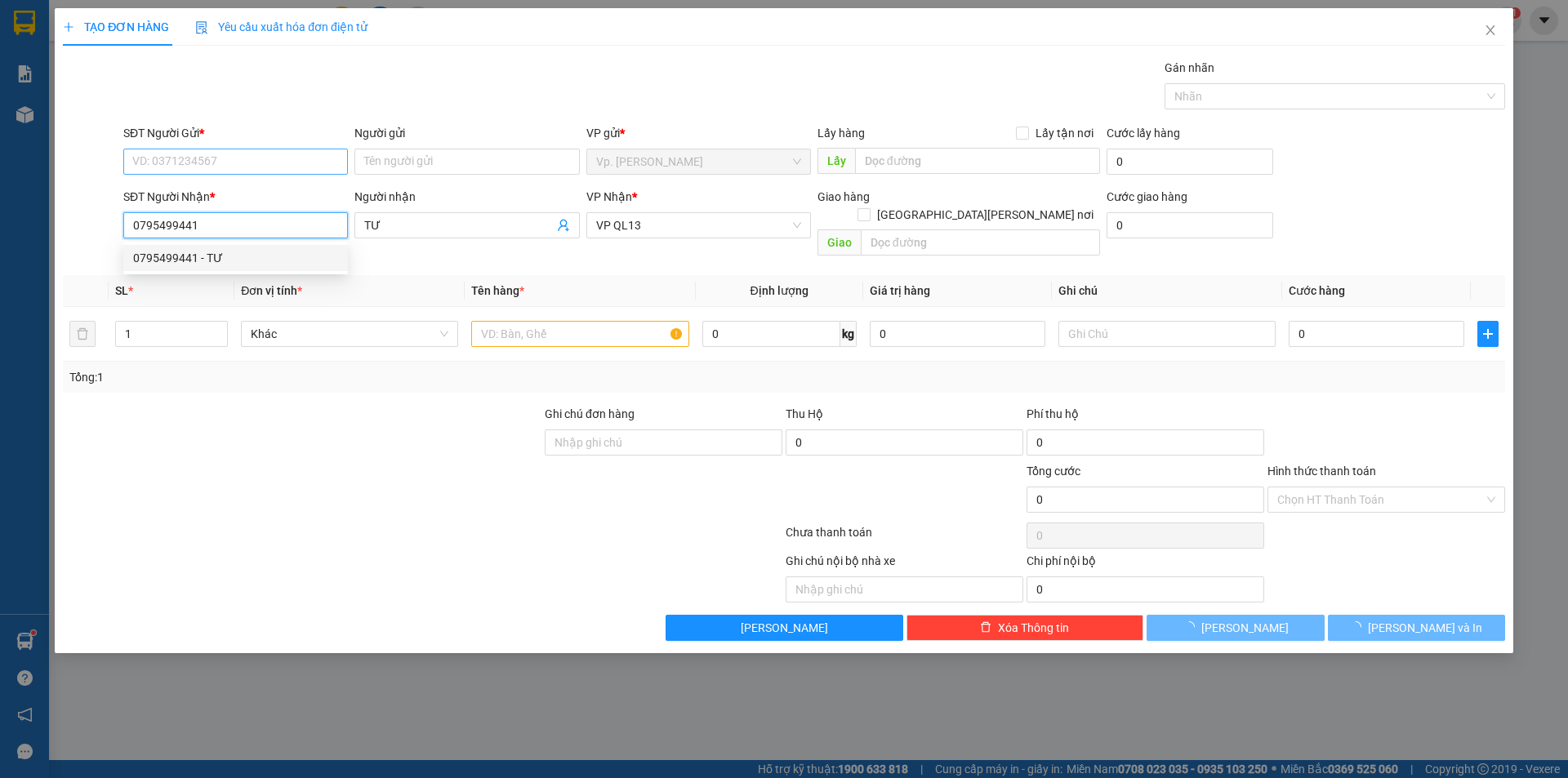
type input "40.000"
type input "0795499441"
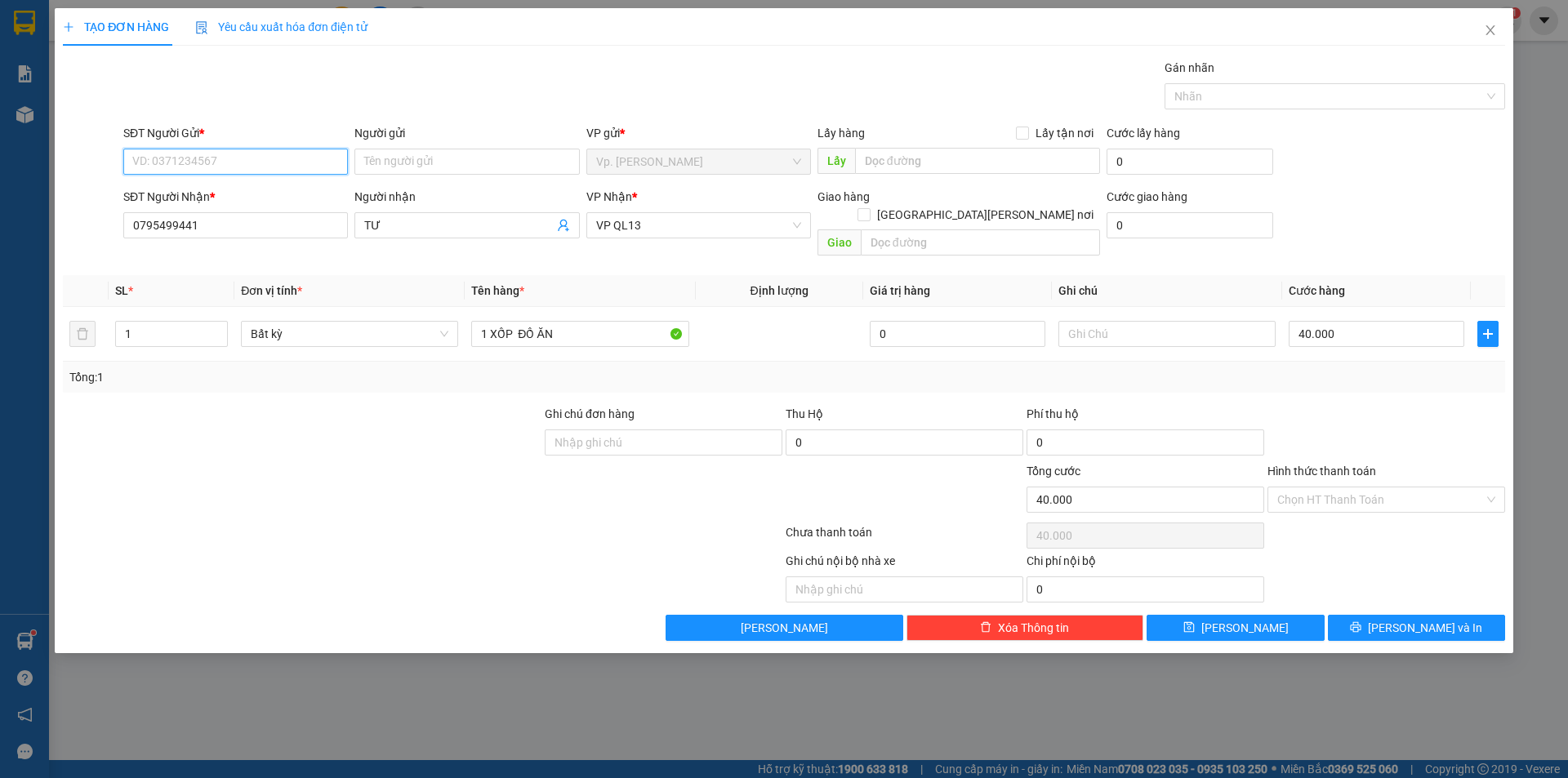
click at [209, 157] on input "SĐT Người Gửi *" at bounding box center [236, 161] width 225 height 26
click at [207, 220] on div "0369816358 - CÔ [PERSON_NAME]" at bounding box center [235, 220] width 205 height 18
type input "0369816358"
type input "CÔ DUNG"
click at [1347, 492] on input "Hình thức thanh toán" at bounding box center [1381, 499] width 207 height 25
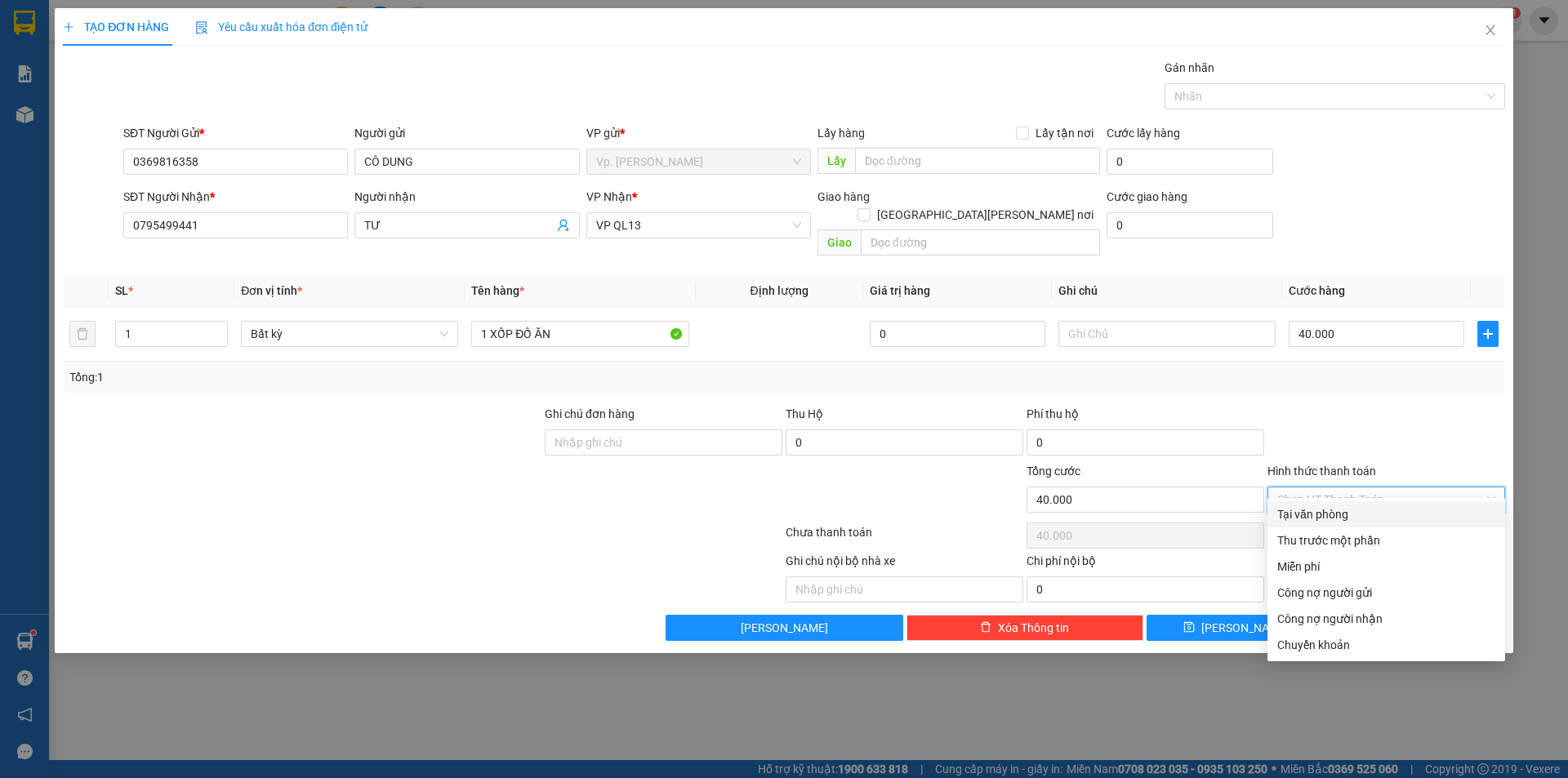
click at [1344, 512] on div "Tại văn phòng" at bounding box center [1387, 513] width 218 height 18
type input "0"
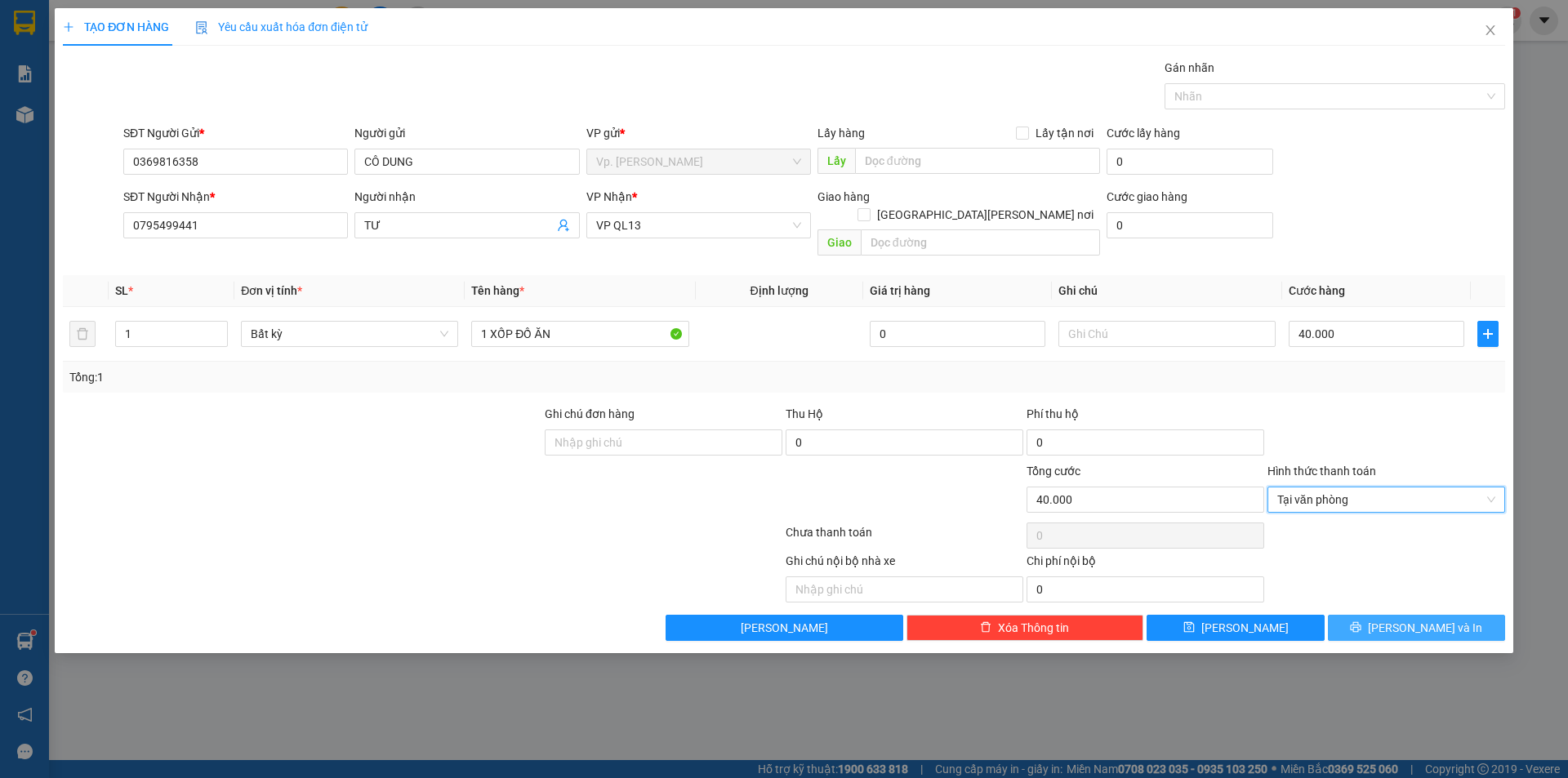
click at [1369, 615] on button "[PERSON_NAME] và In" at bounding box center [1416, 627] width 177 height 26
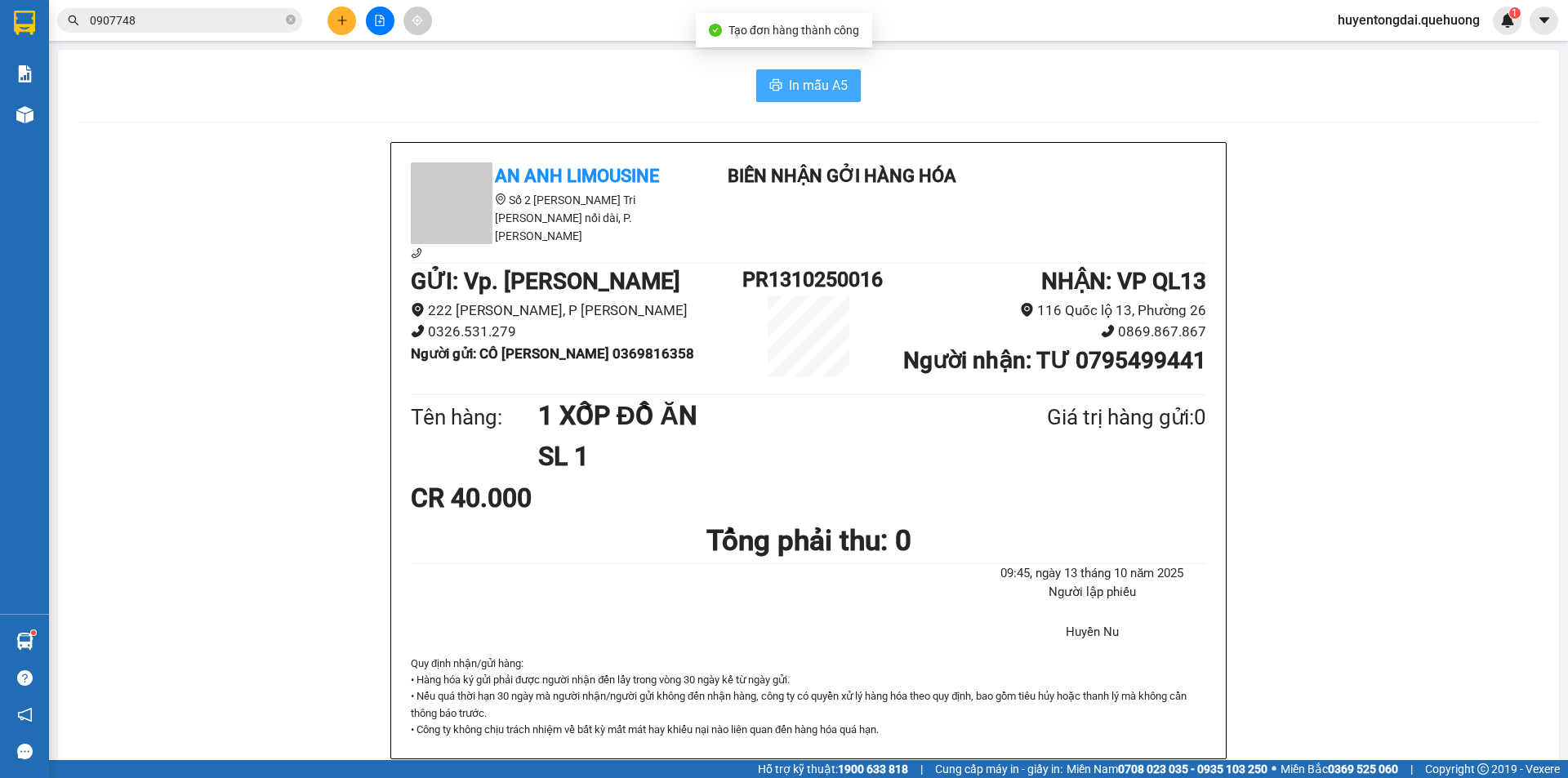
click at [815, 92] on span "In mẫu A5" at bounding box center [818, 85] width 59 height 20
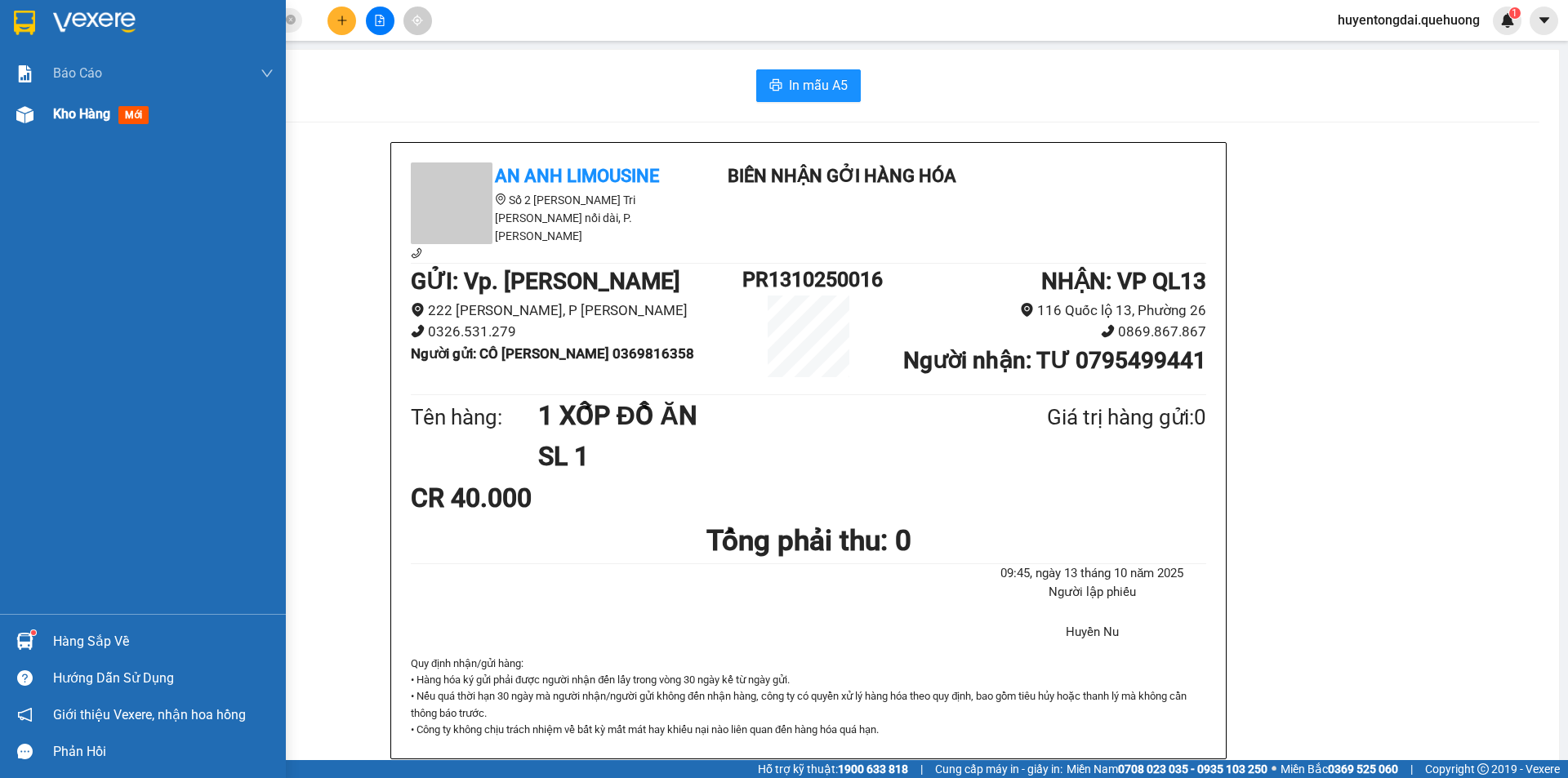
click at [25, 118] on img at bounding box center [25, 115] width 17 height 17
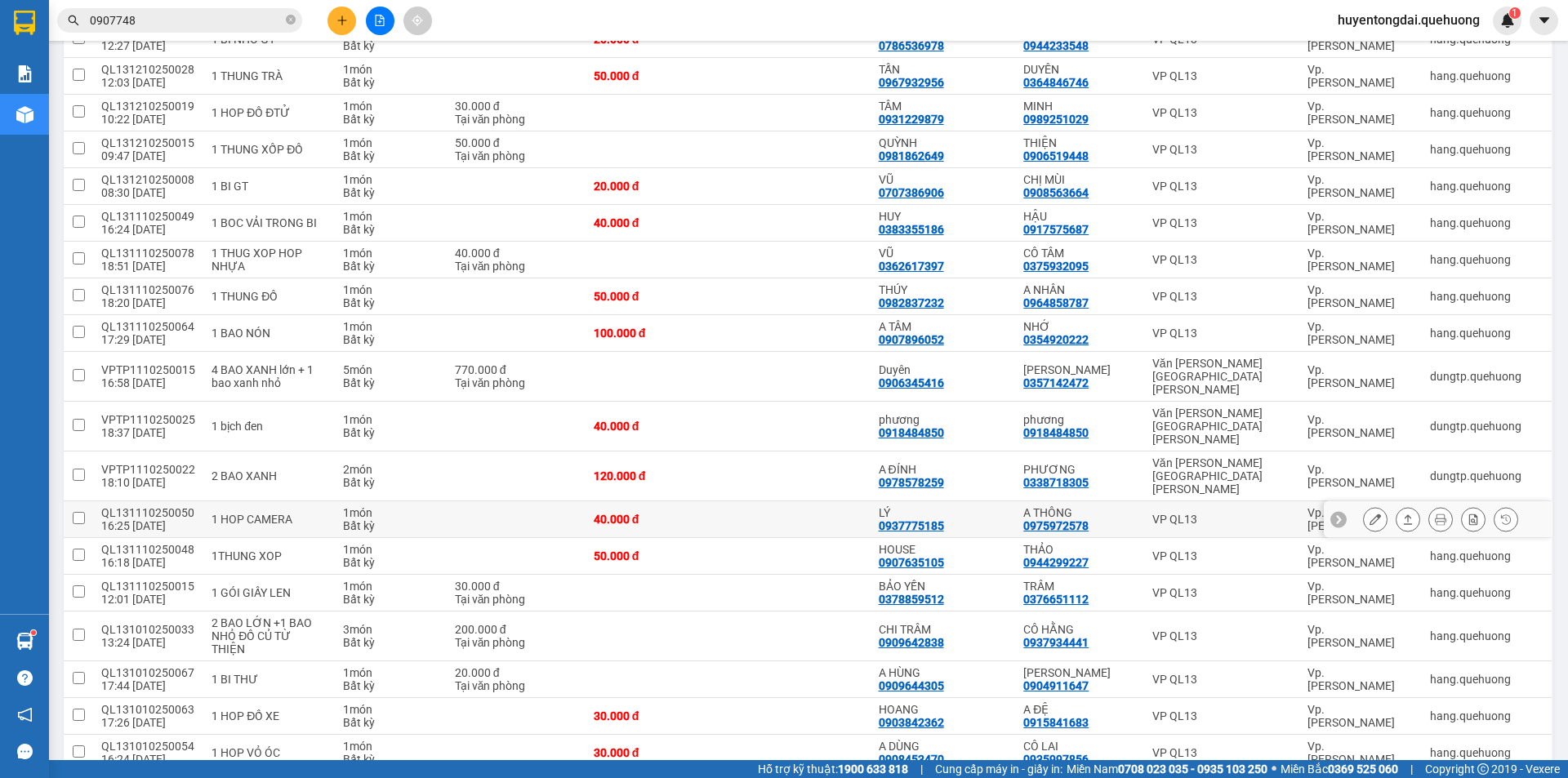
scroll to position [650, 0]
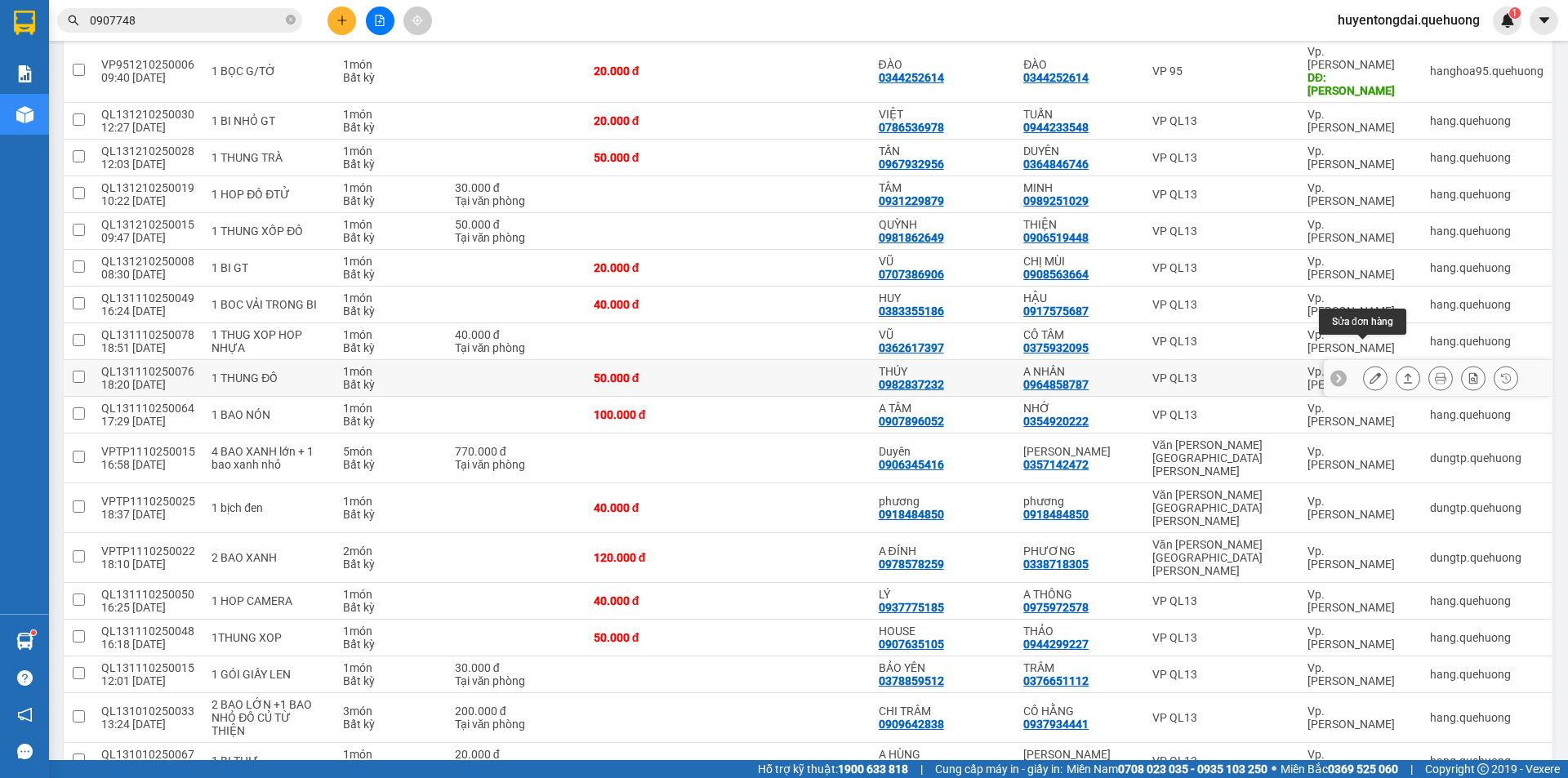
click at [1370, 372] on icon at bounding box center [1375, 377] width 11 height 11
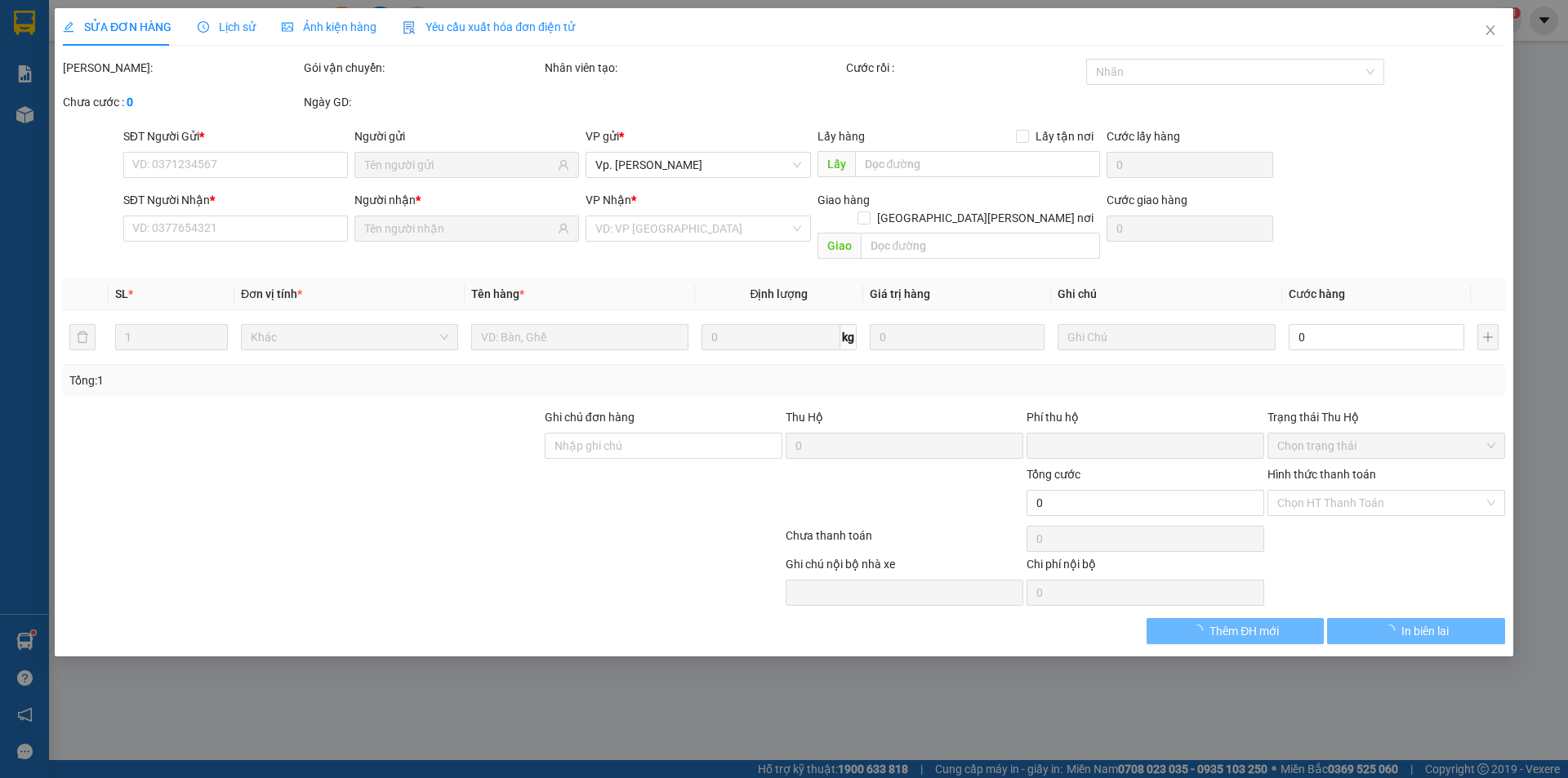
type input "0982837232"
type input "THÚY"
type input "0964858787"
type input "A NHÂN"
type input "0"
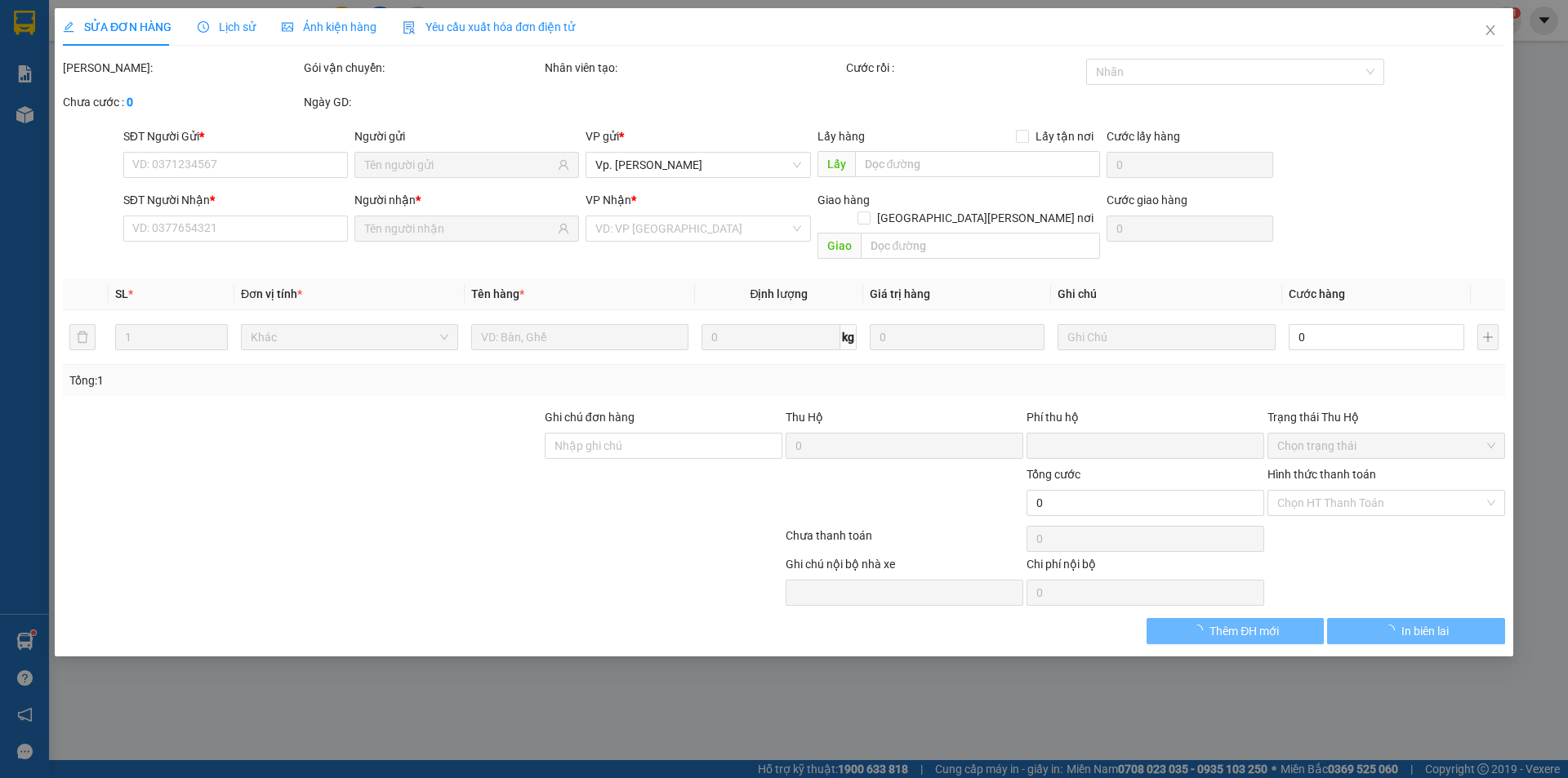
type input "50.000"
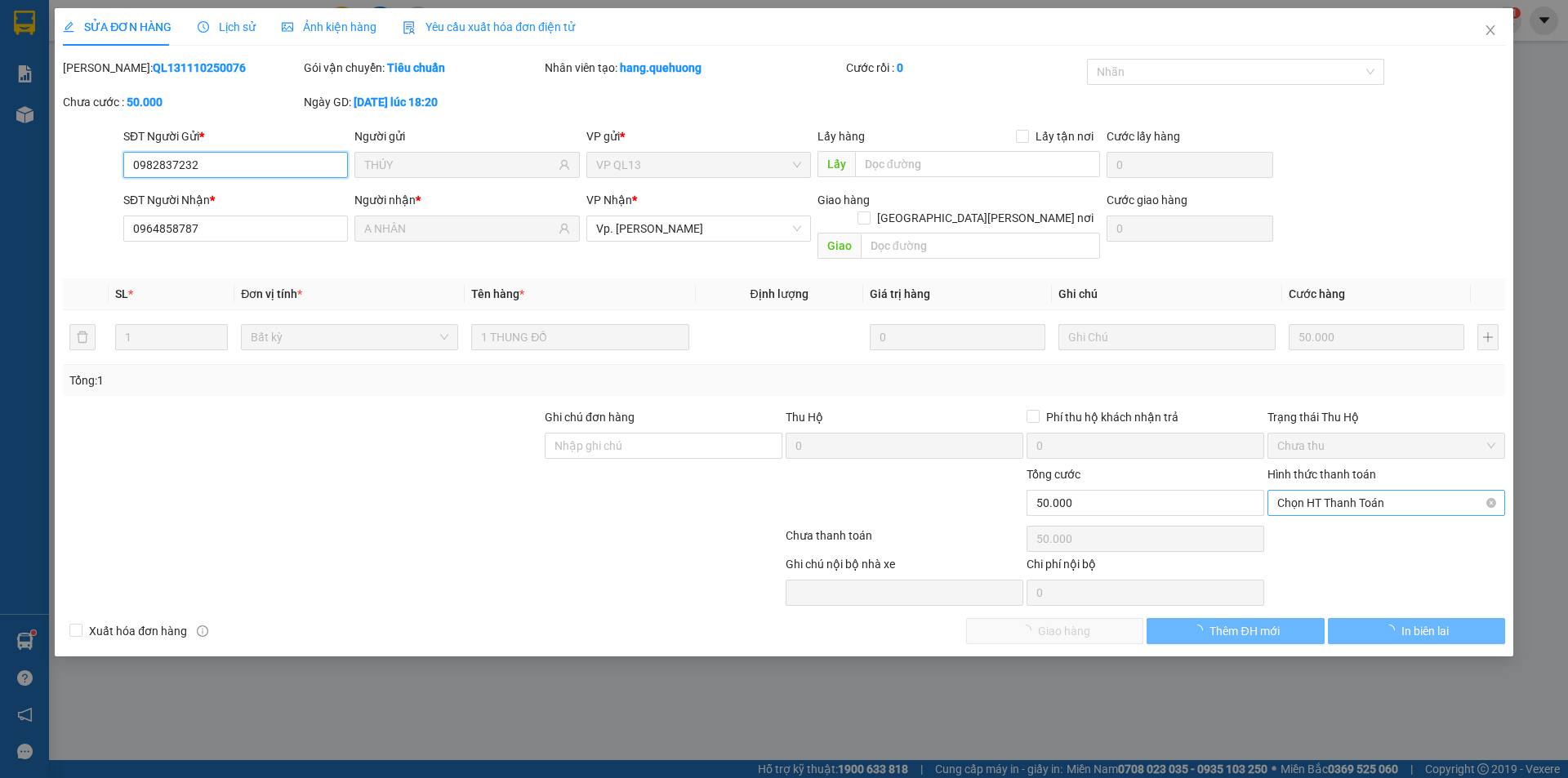
click at [1350, 490] on span "Chọn HT Thanh Toán" at bounding box center [1387, 502] width 218 height 25
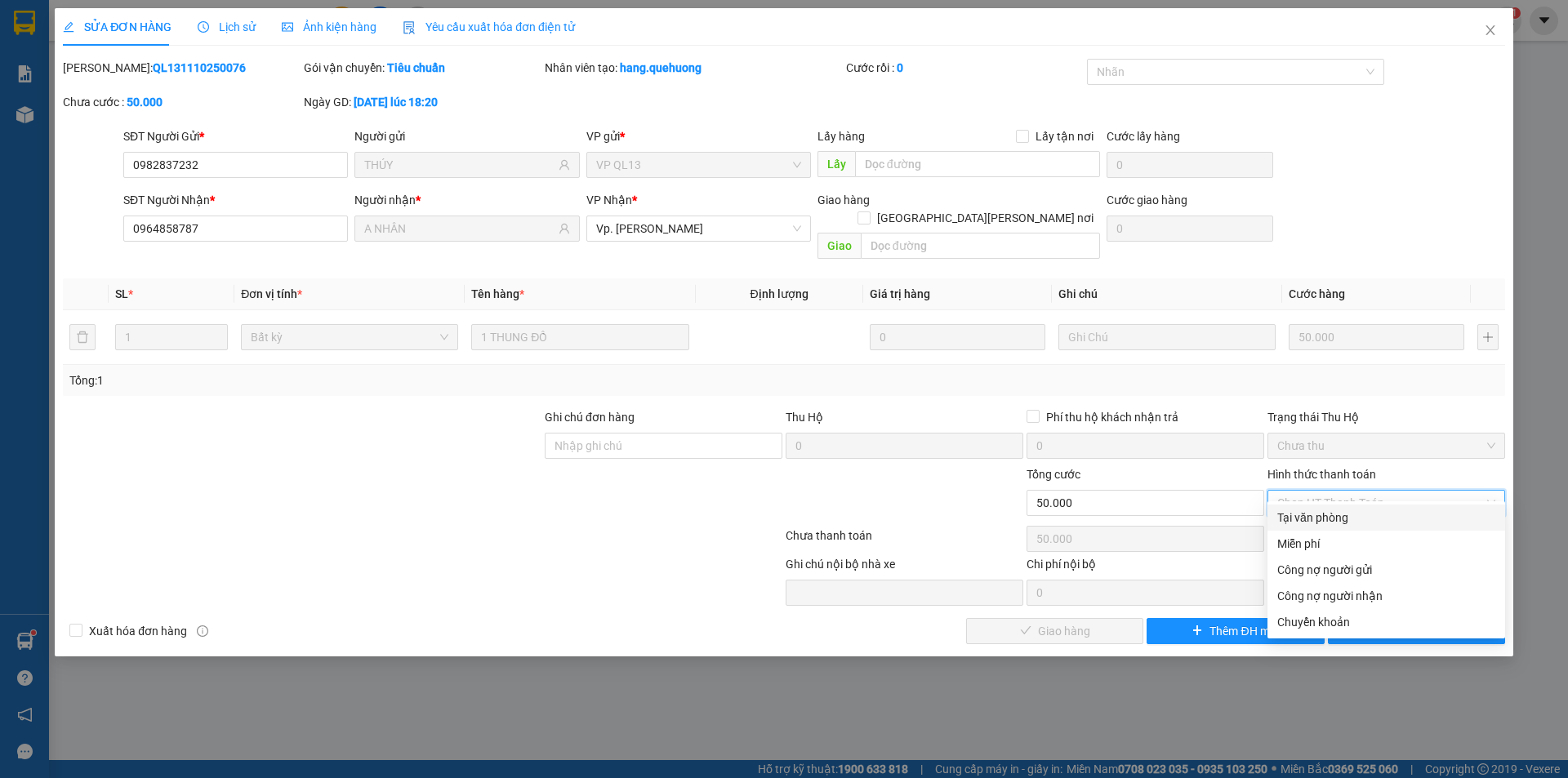
click at [1334, 512] on div "Tại văn phòng" at bounding box center [1387, 517] width 218 height 18
type input "0"
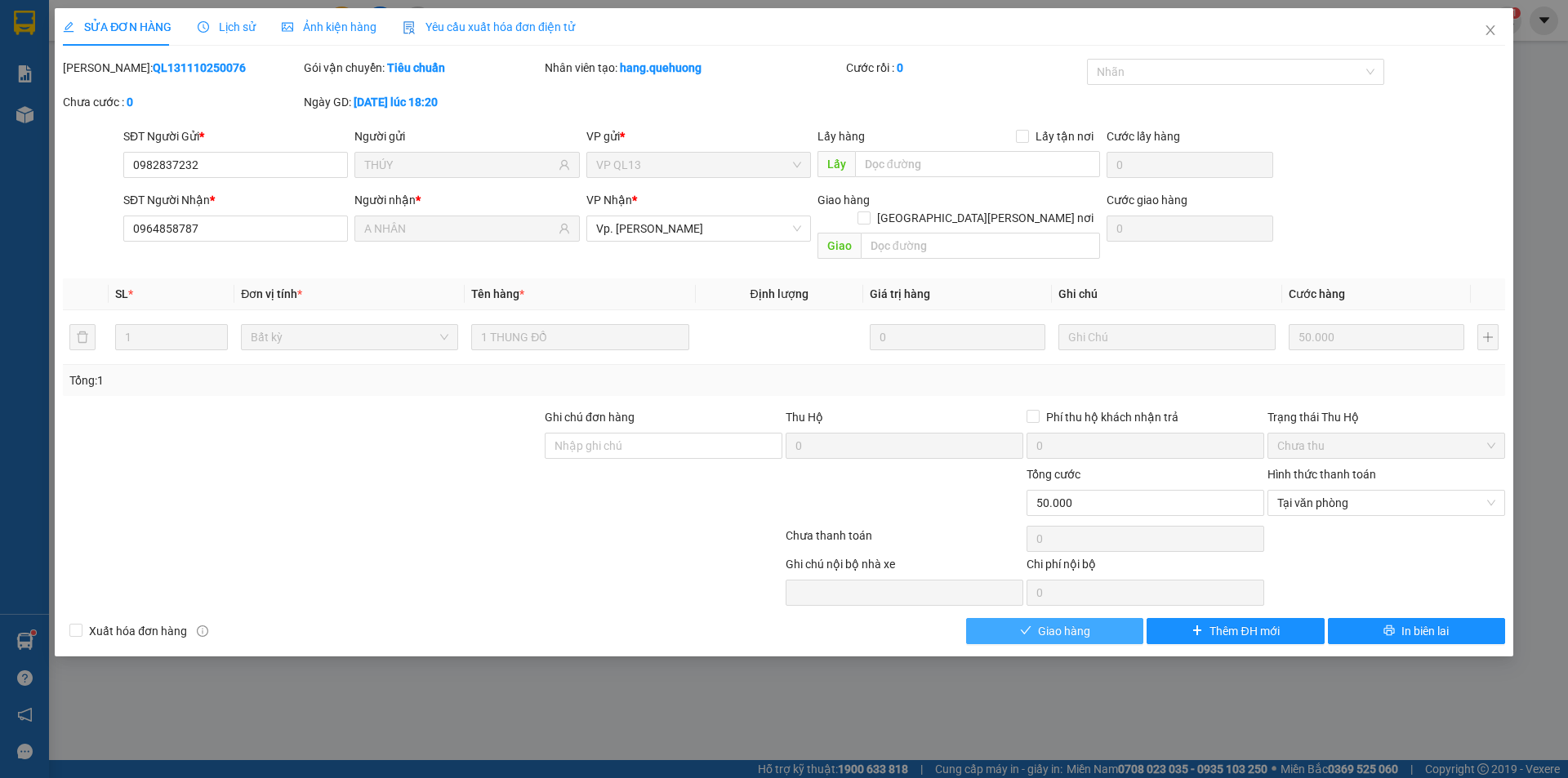
click at [1081, 622] on span "Giao hàng" at bounding box center [1064, 631] width 52 height 18
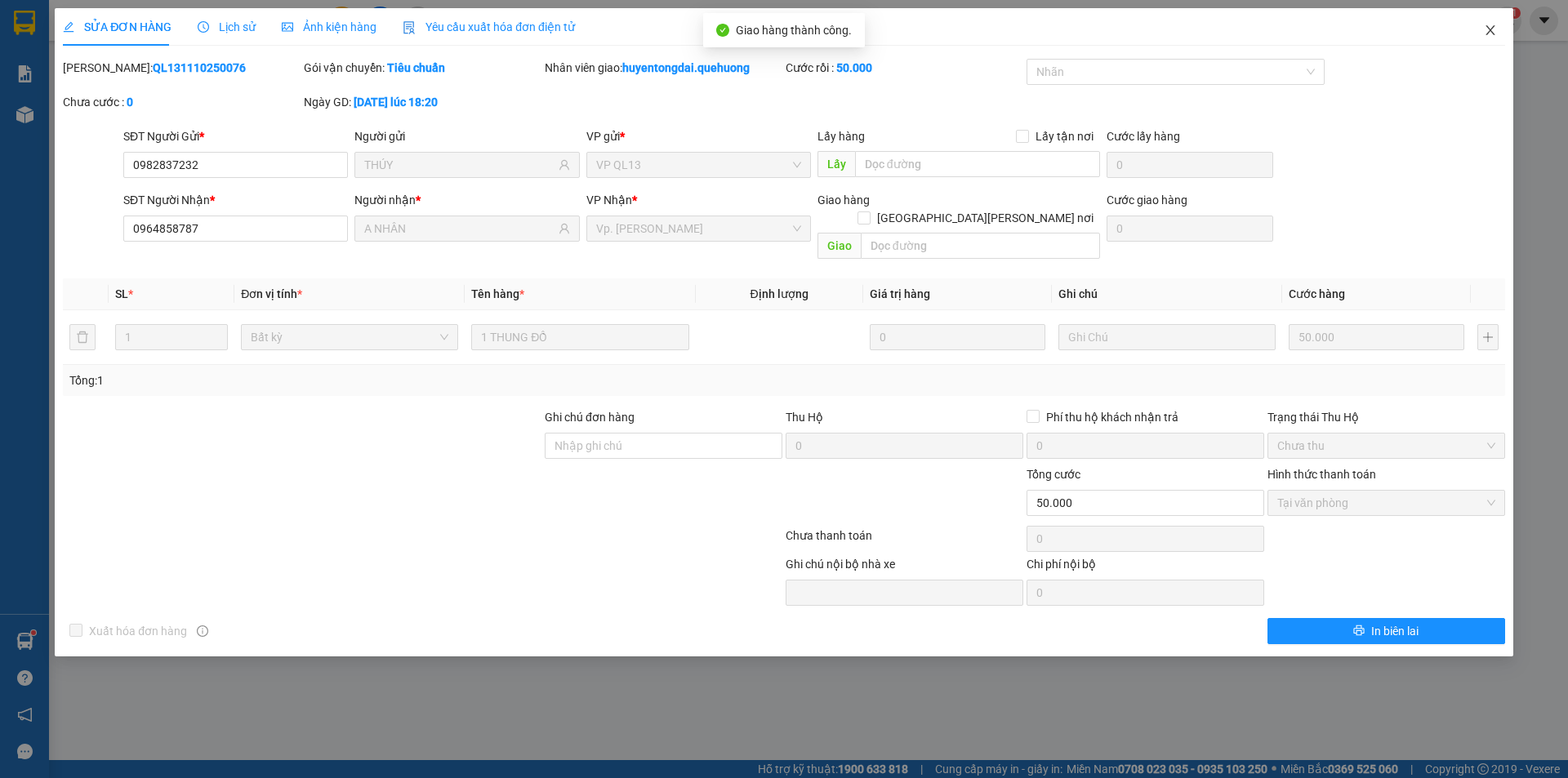
click at [1490, 26] on icon "close" at bounding box center [1490, 30] width 13 height 13
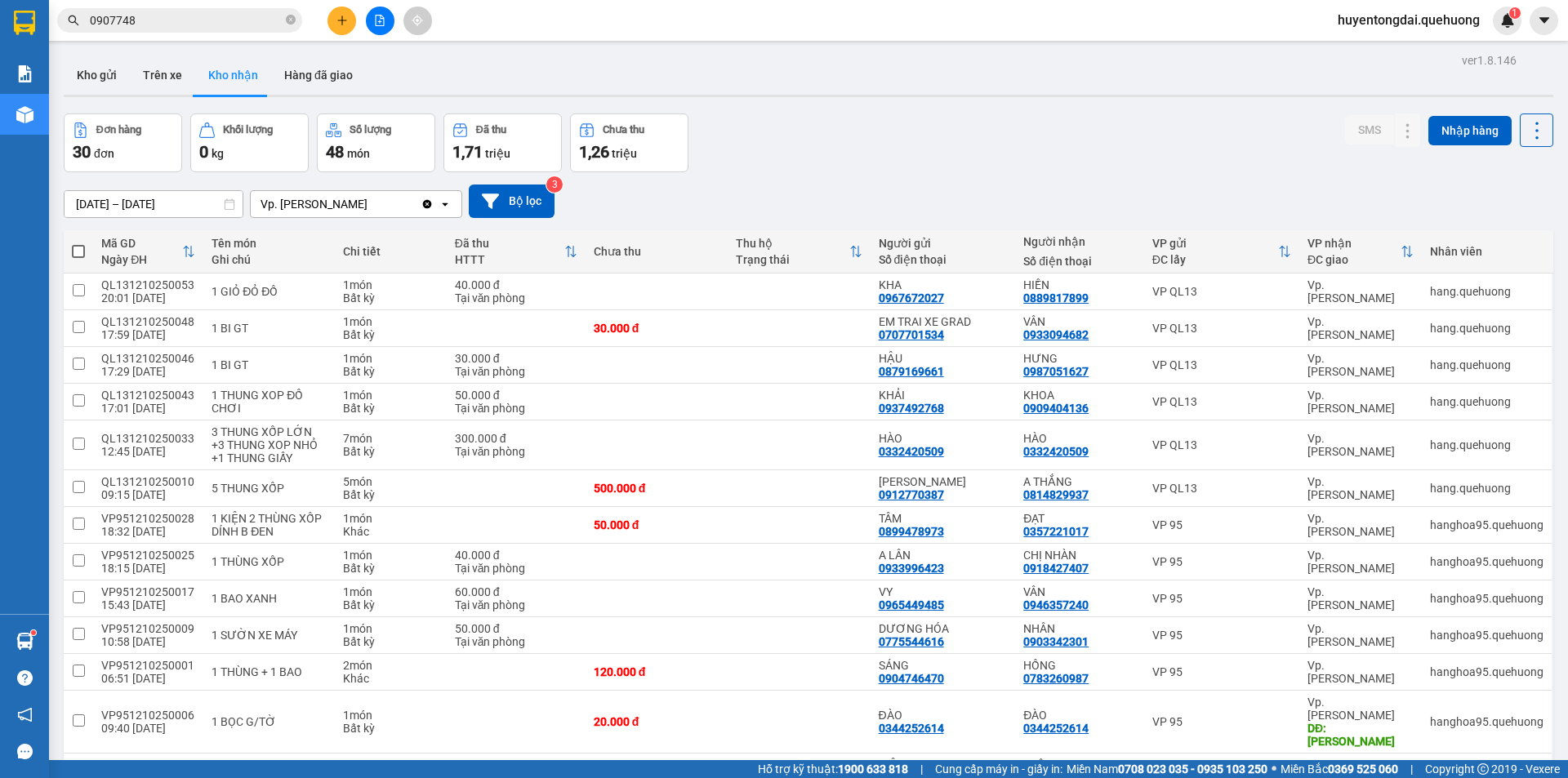
click at [382, 16] on icon "file-add" at bounding box center [379, 20] width 11 height 11
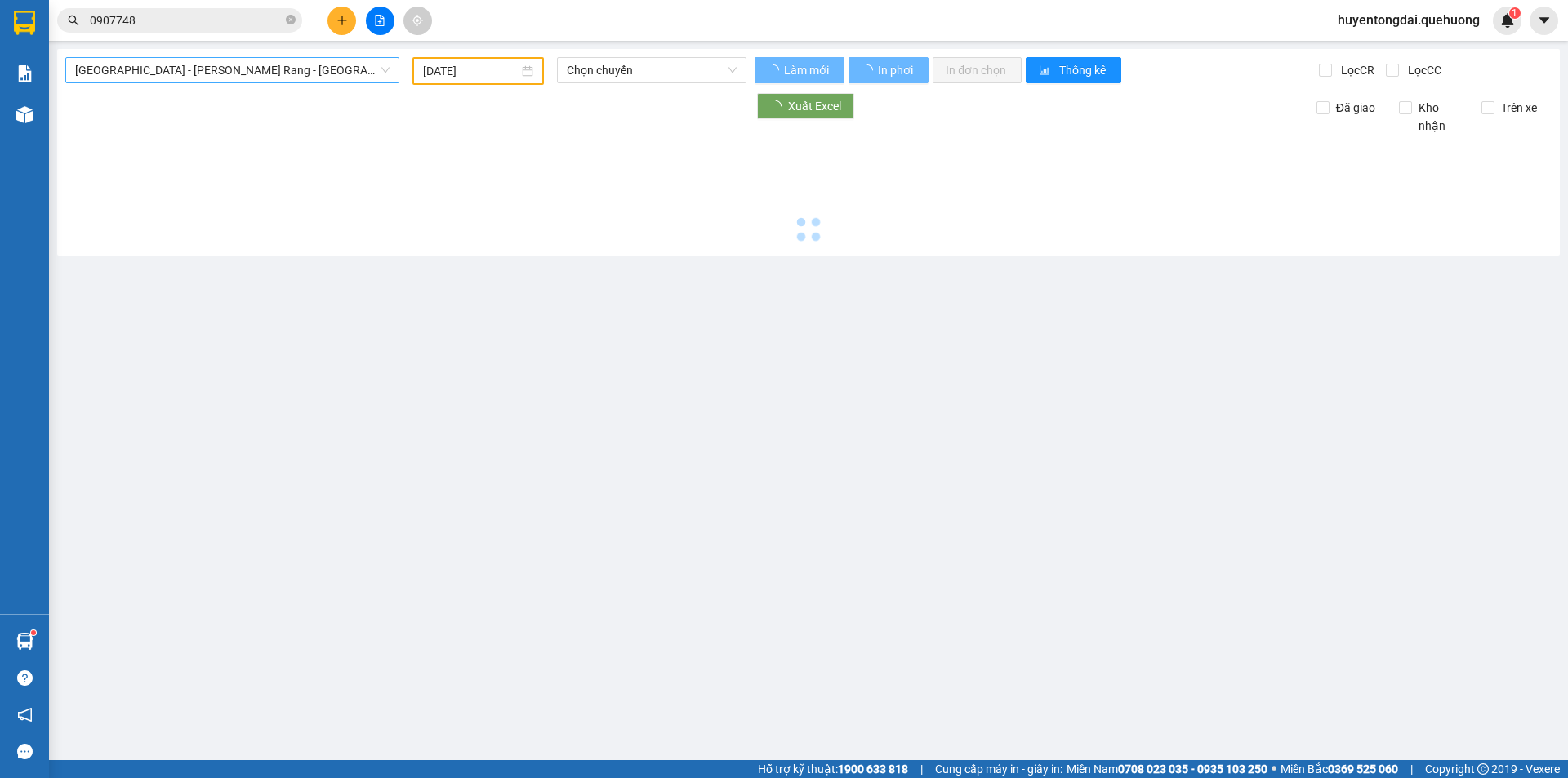
type input "[DATE]"
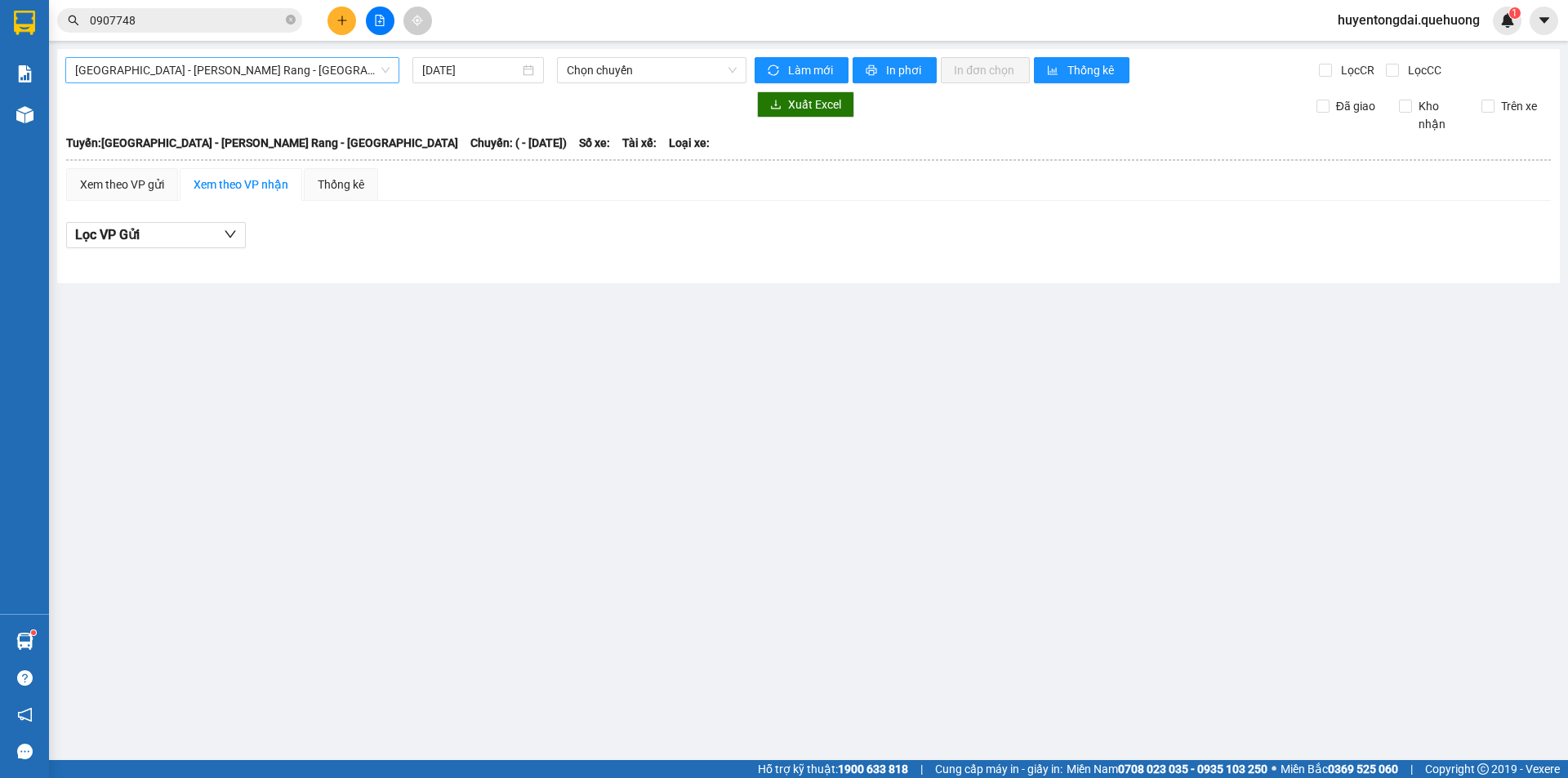
click at [248, 72] on span "[GEOGRAPHIC_DATA] - [PERSON_NAME] Rang - [GEOGRAPHIC_DATA]" at bounding box center [232, 70] width 314 height 25
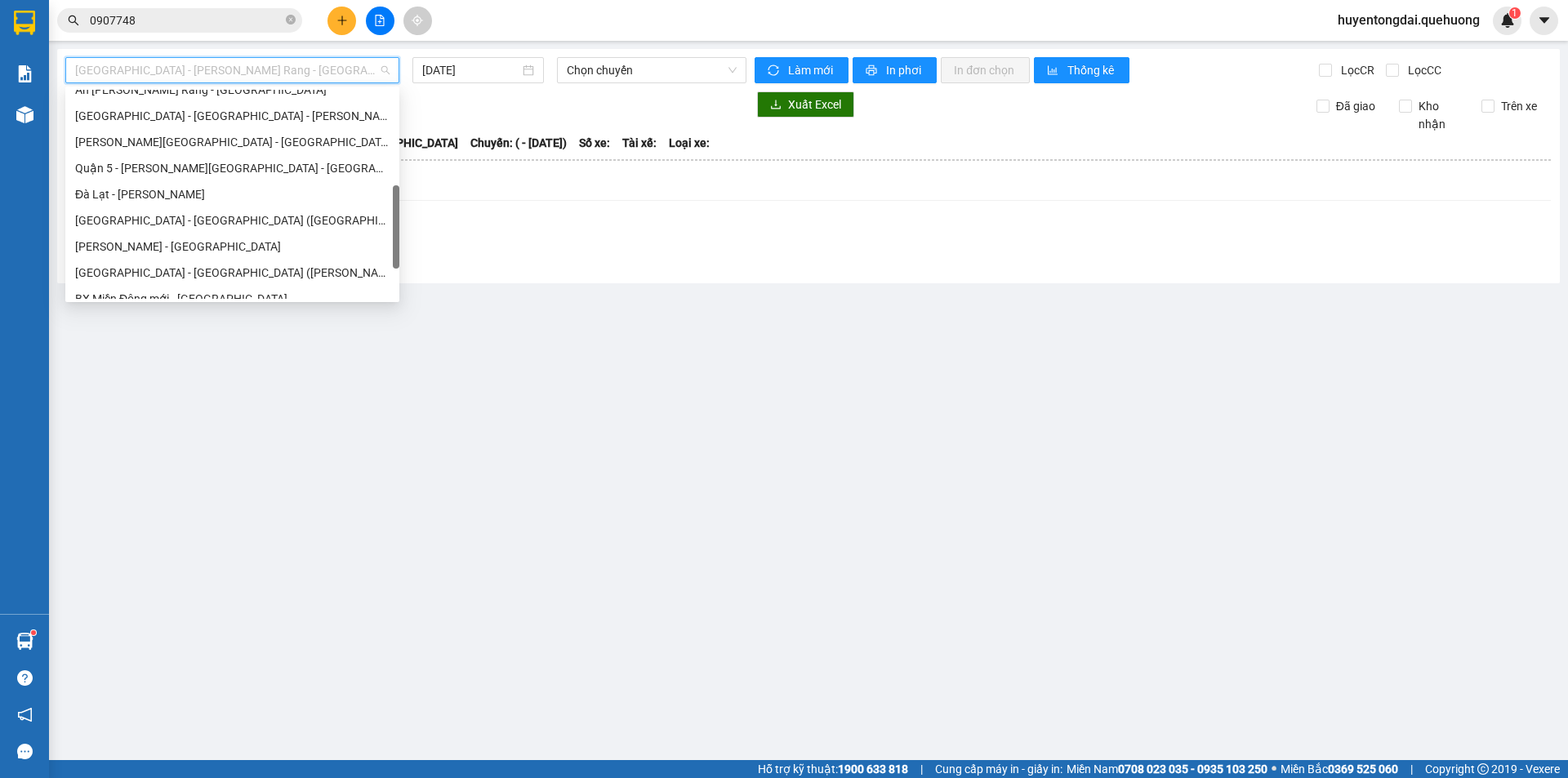
scroll to position [444, 0]
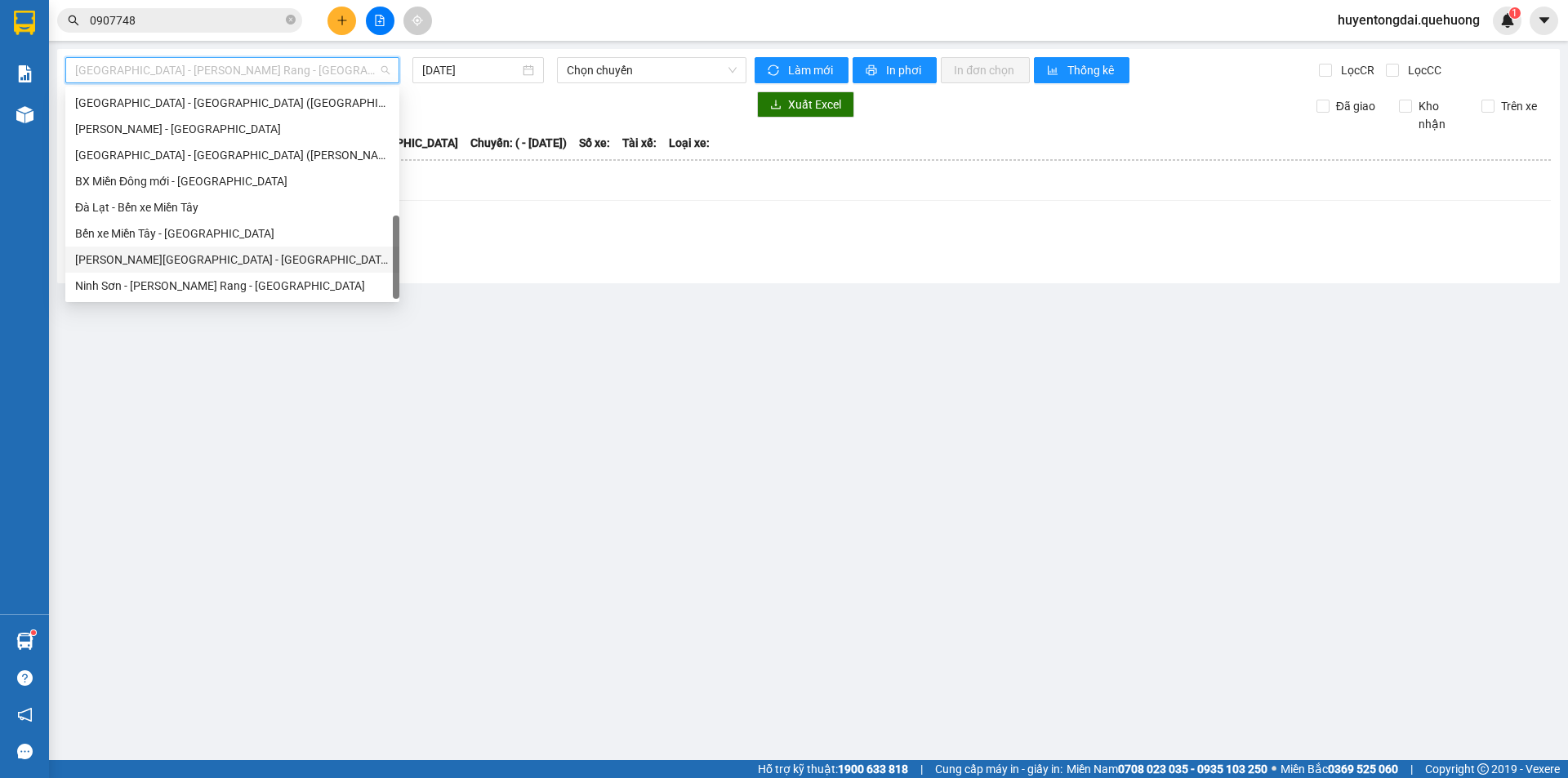
click at [210, 252] on div "[PERSON_NAME][GEOGRAPHIC_DATA] - [GEOGRAPHIC_DATA]" at bounding box center [232, 259] width 314 height 18
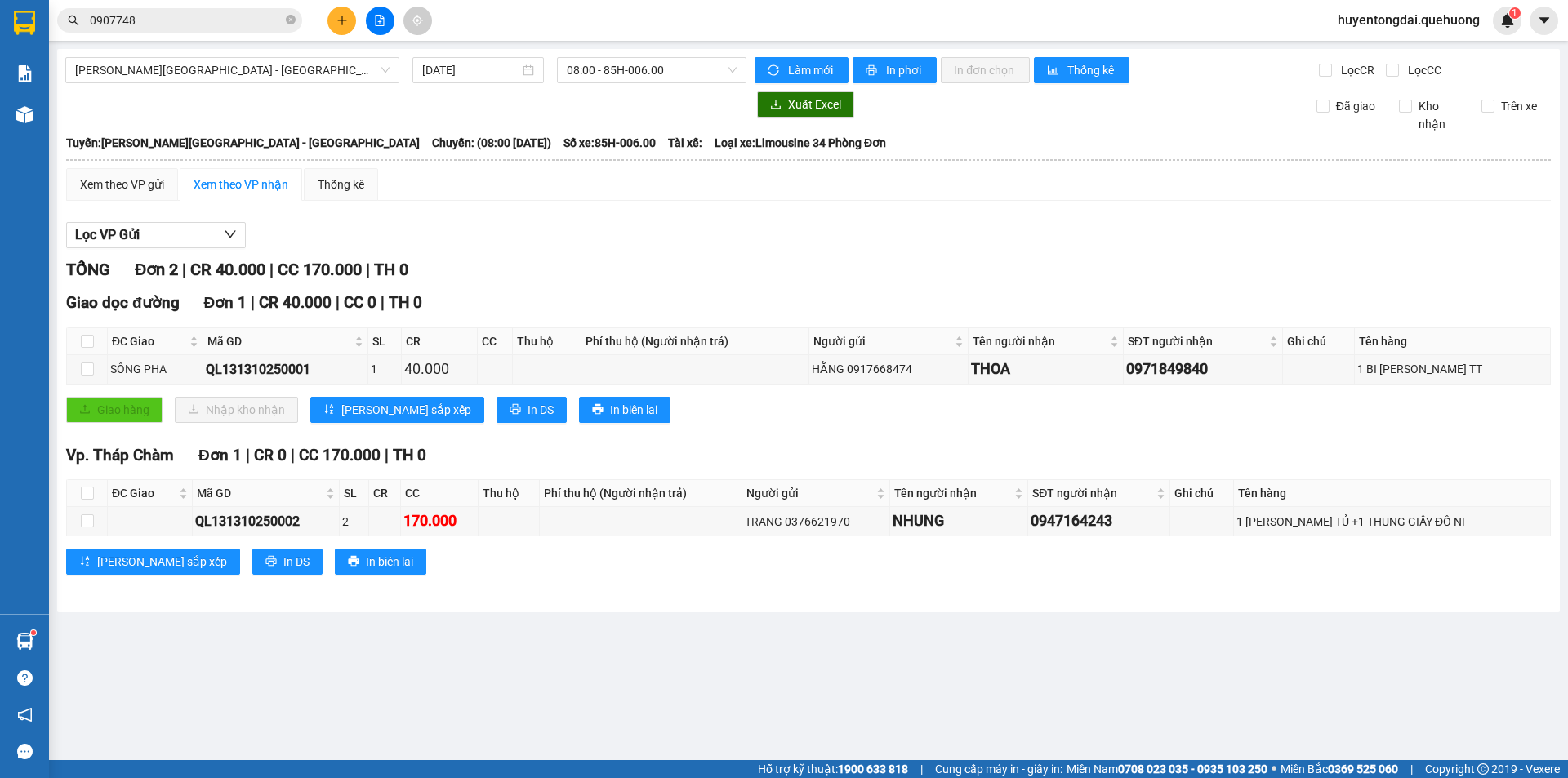
click at [467, 54] on div "[GEOGRAPHIC_DATA][PERSON_NAME][GEOGRAPHIC_DATA] - [GEOGRAPHIC_DATA] [DATE] 08:0…" at bounding box center [808, 331] width 1502 height 563
click at [466, 66] on input "[DATE]" at bounding box center [471, 70] width 97 height 18
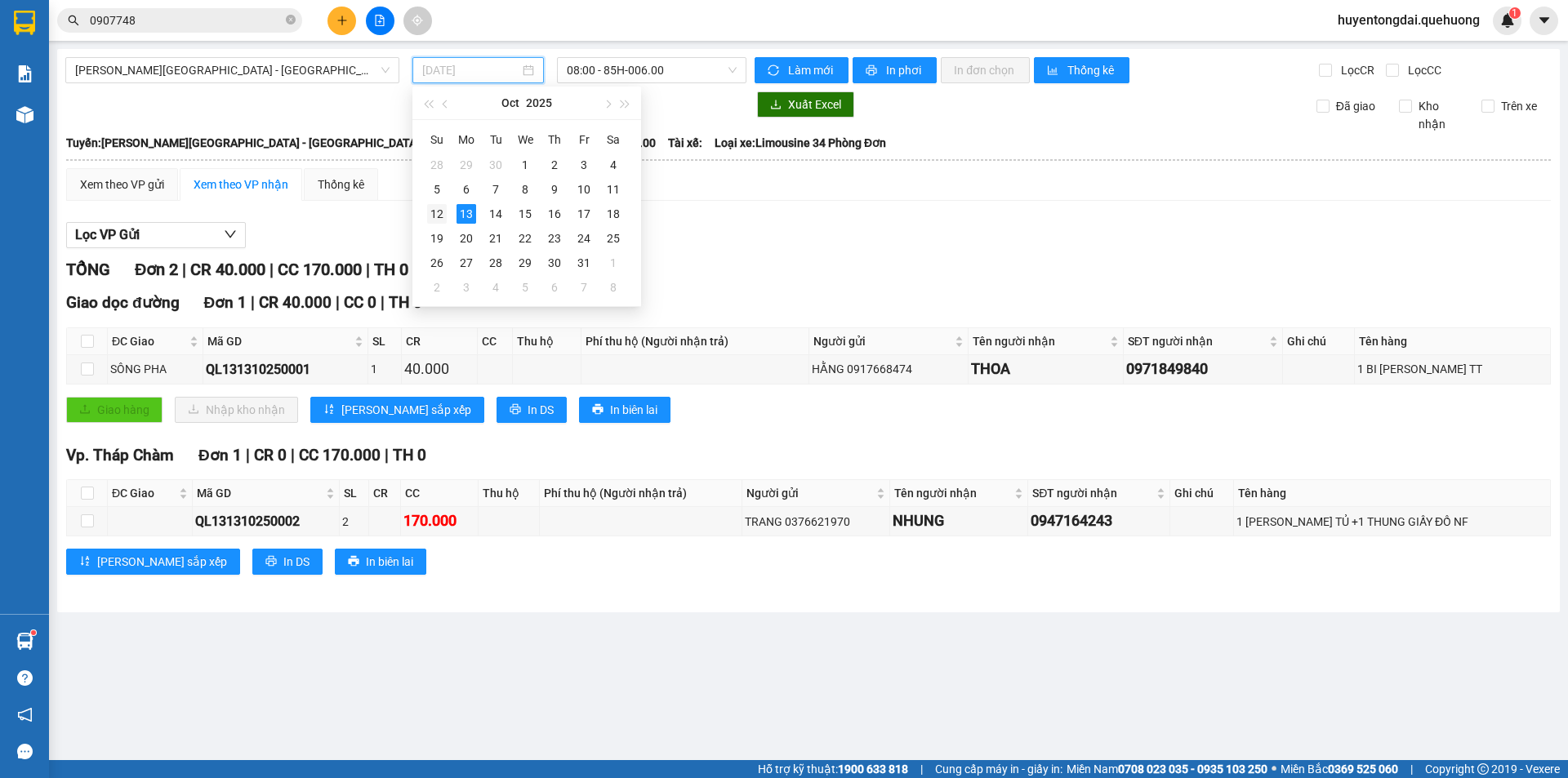
click at [442, 220] on div "12" at bounding box center [436, 214] width 20 height 20
type input "[DATE]"
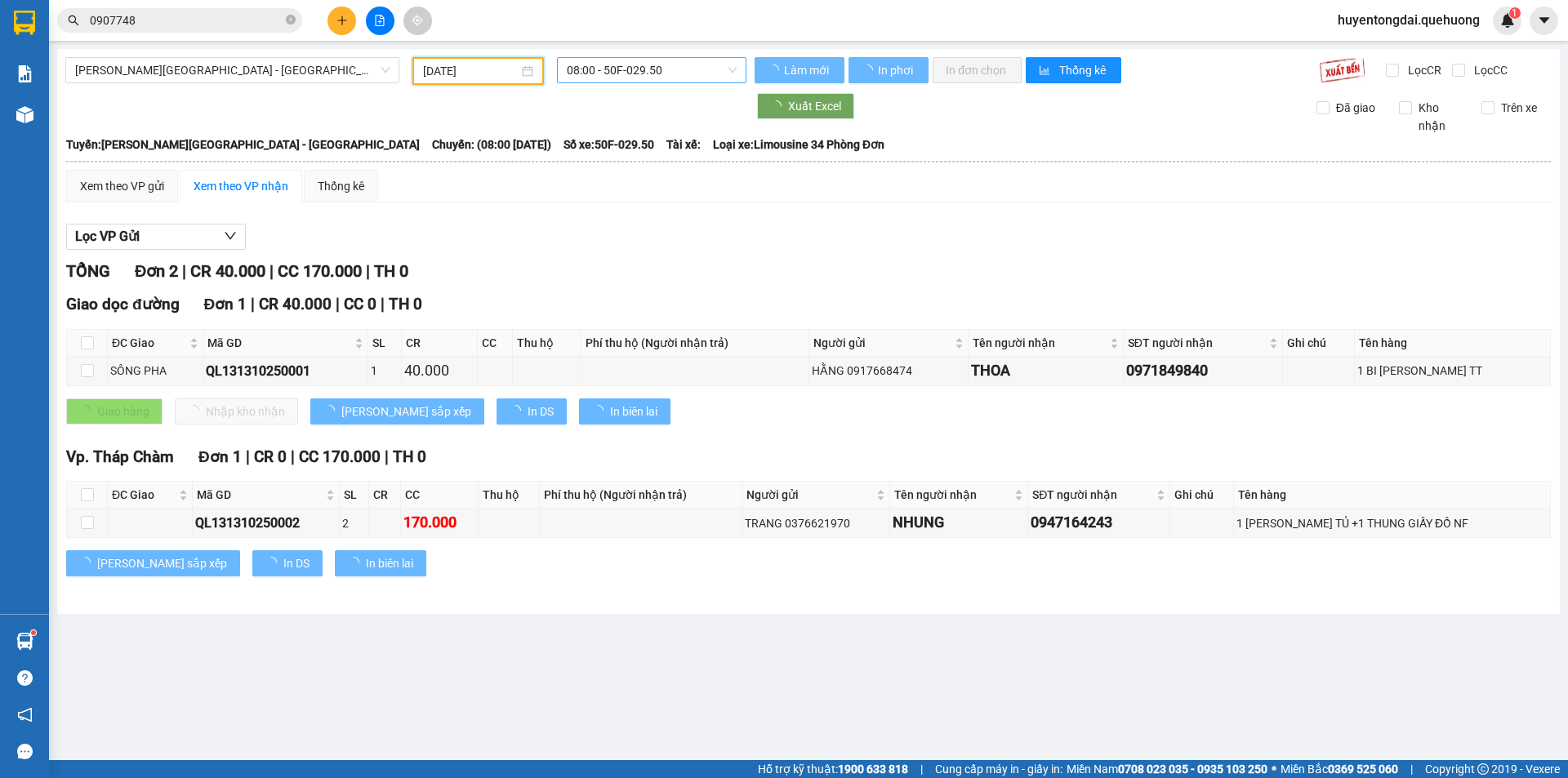
click at [668, 73] on span "08:00 - 50F-029.50" at bounding box center [651, 70] width 169 height 25
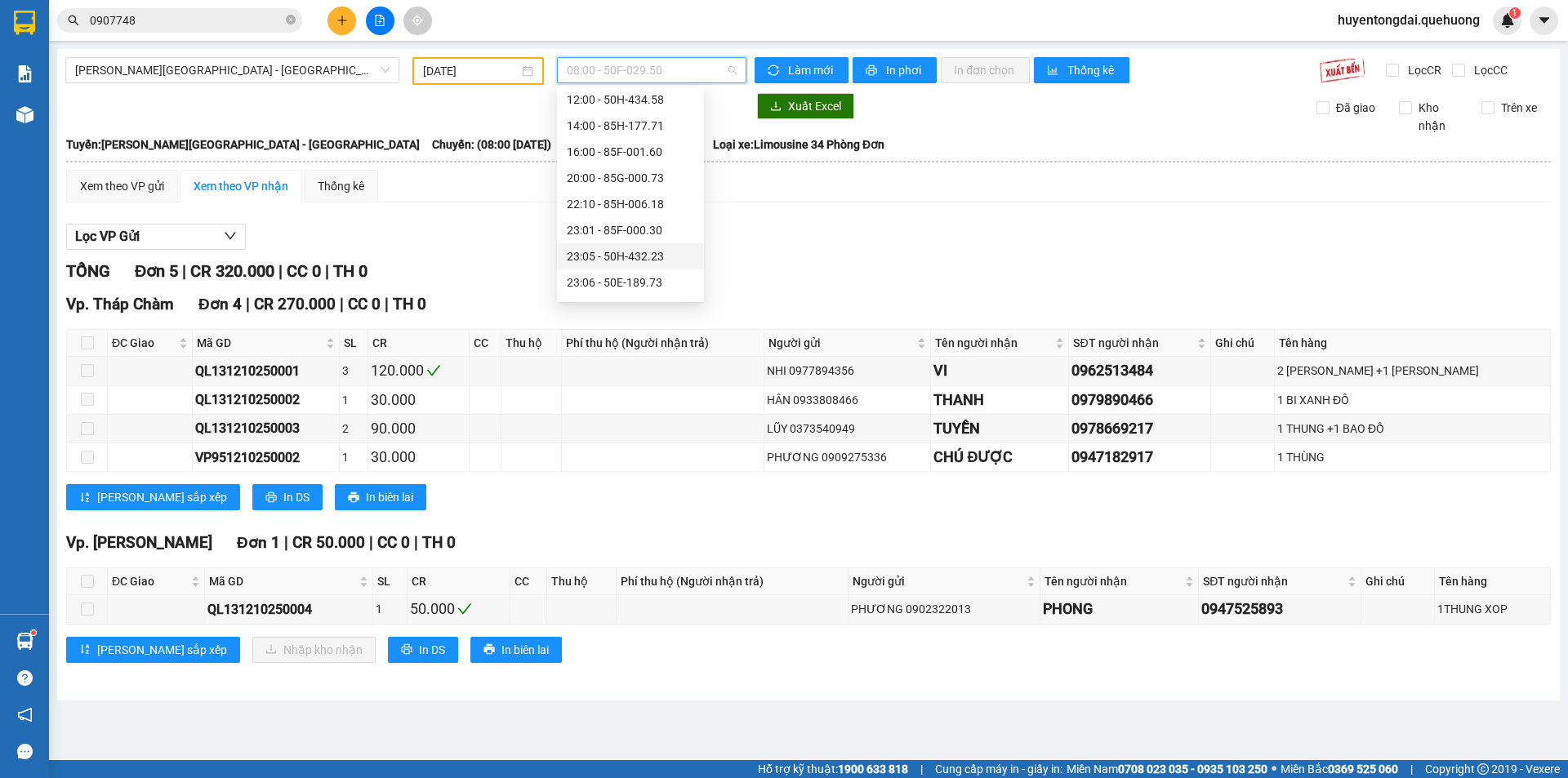
scroll to position [157, 0]
click at [584, 213] on div "23:06 - 50E-189.73" at bounding box center [630, 207] width 128 height 18
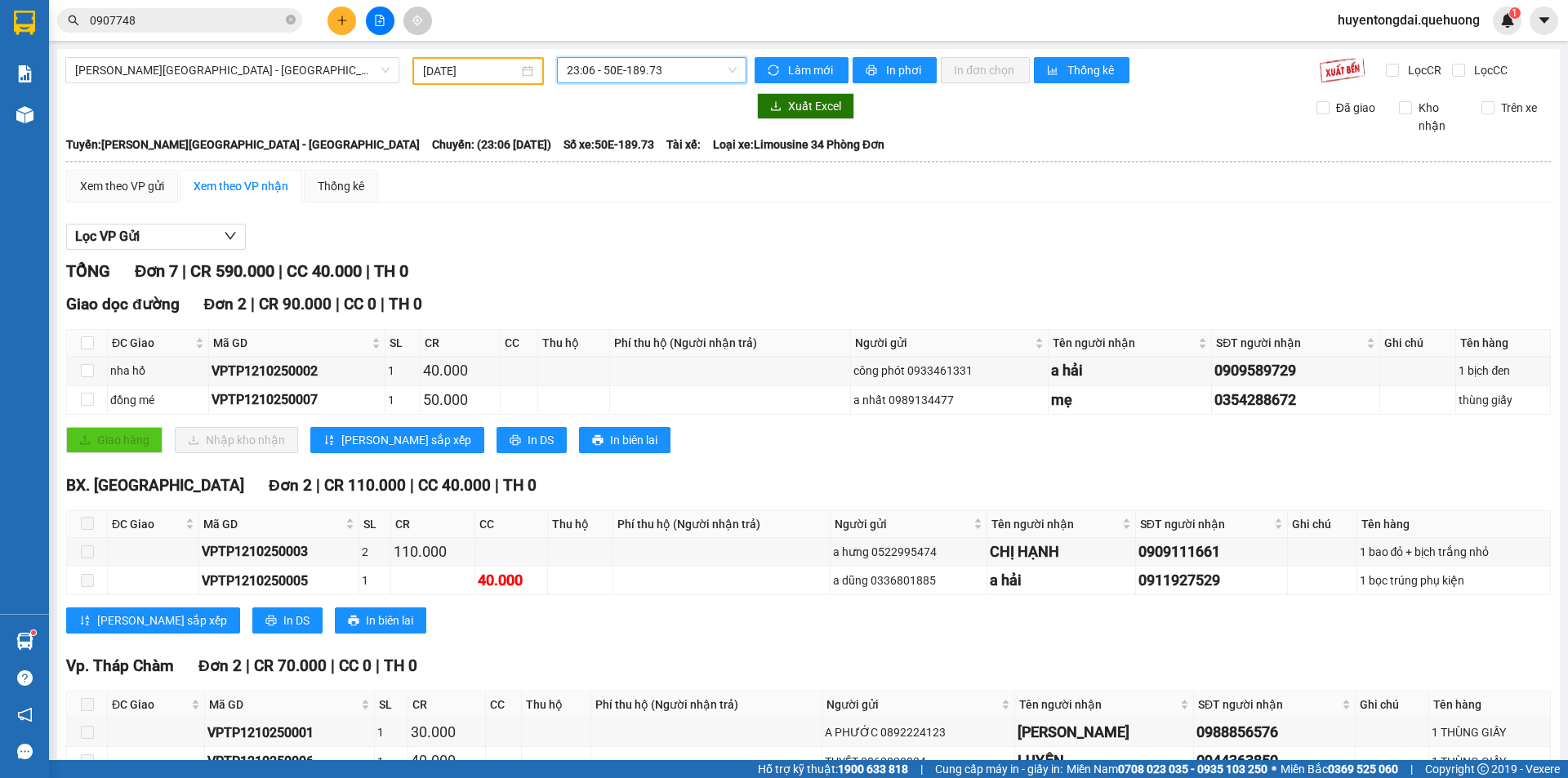
scroll to position [252, 0]
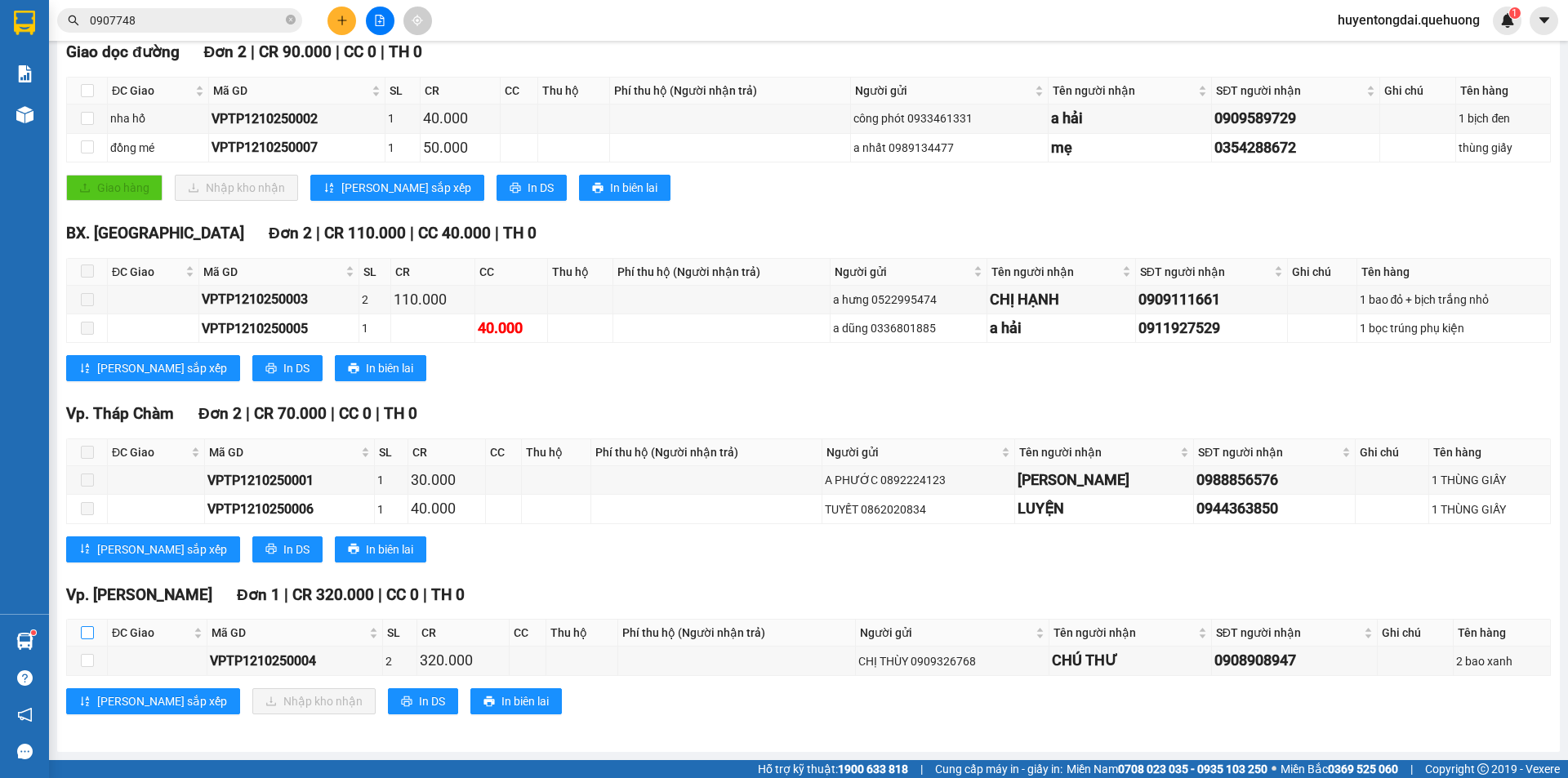
click at [87, 630] on input "checkbox" at bounding box center [87, 632] width 13 height 13
checkbox input "true"
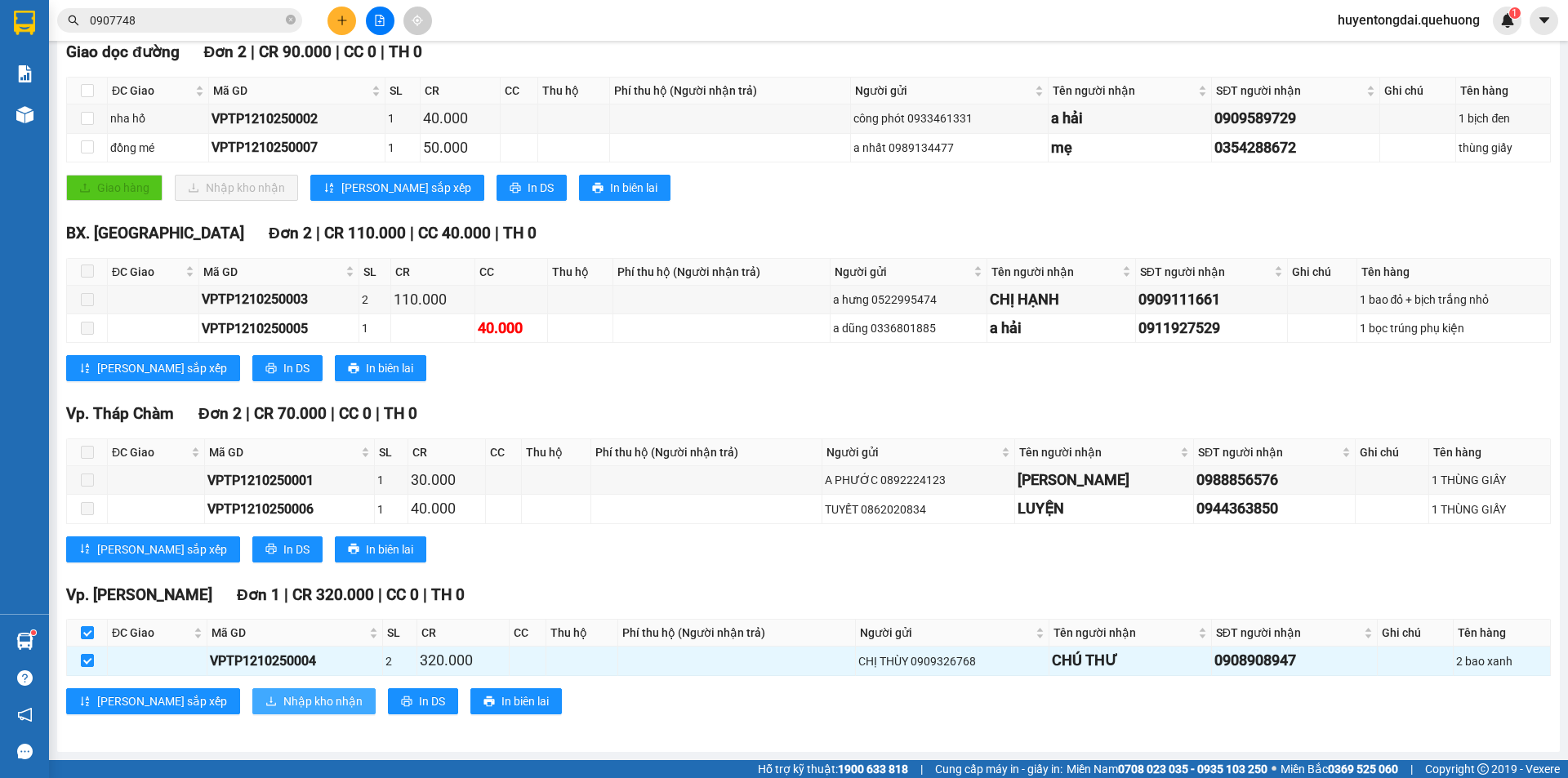
click at [261, 710] on button "Nhập kho nhận" at bounding box center [313, 701] width 123 height 26
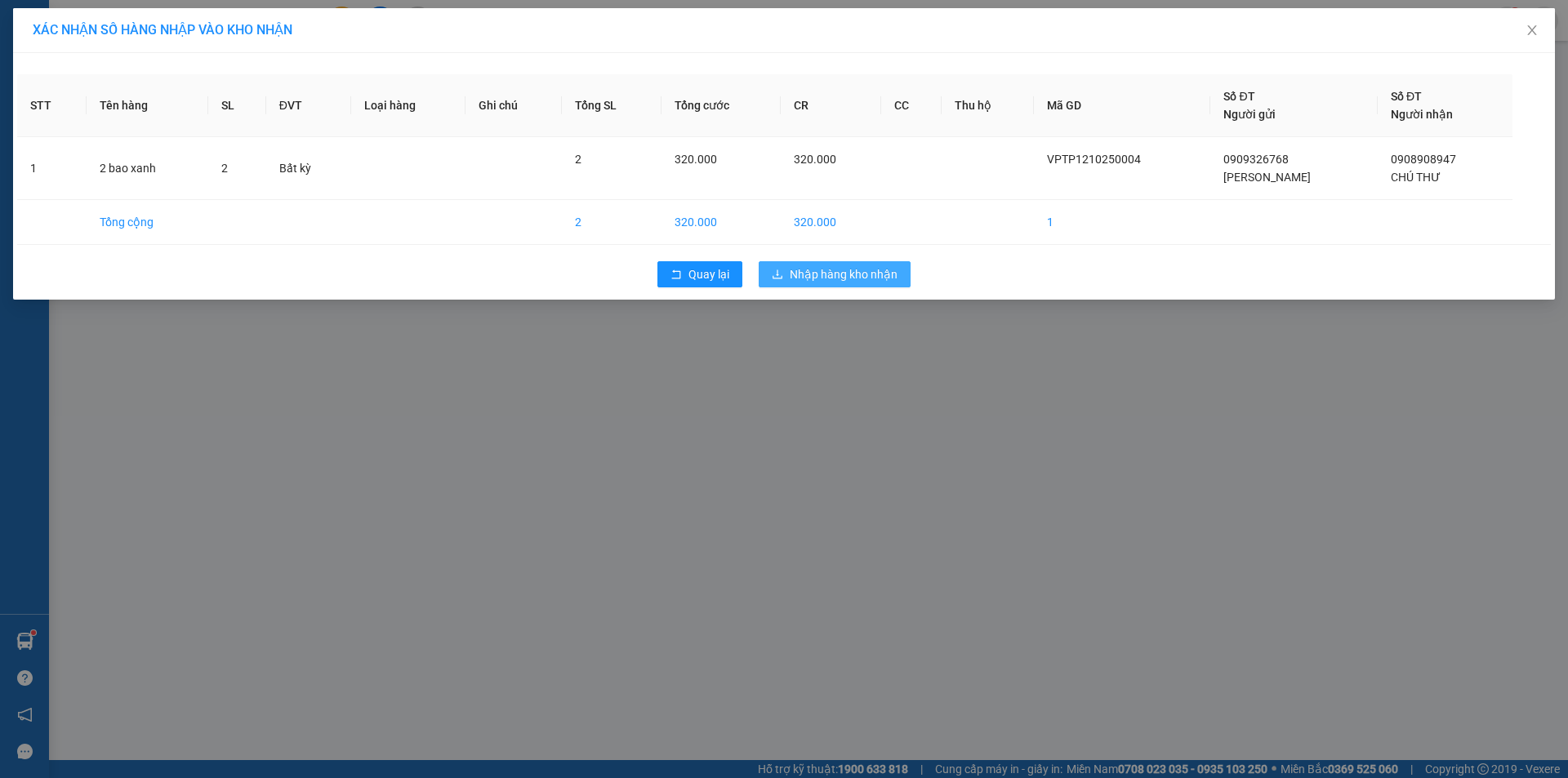
click at [836, 283] on span "Nhập hàng kho nhận" at bounding box center [843, 274] width 108 height 18
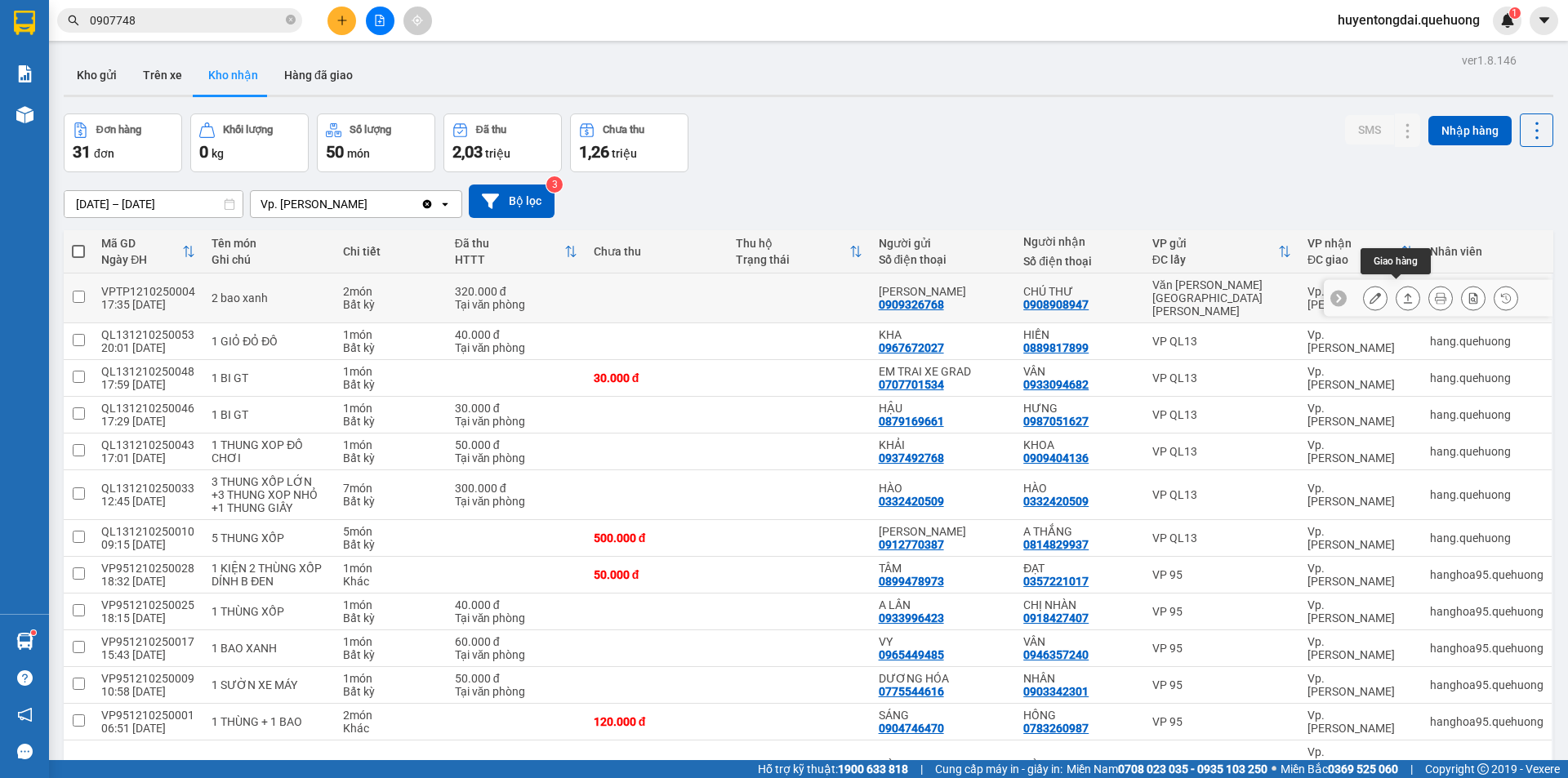
click at [1402, 293] on icon at bounding box center [1407, 297] width 11 height 11
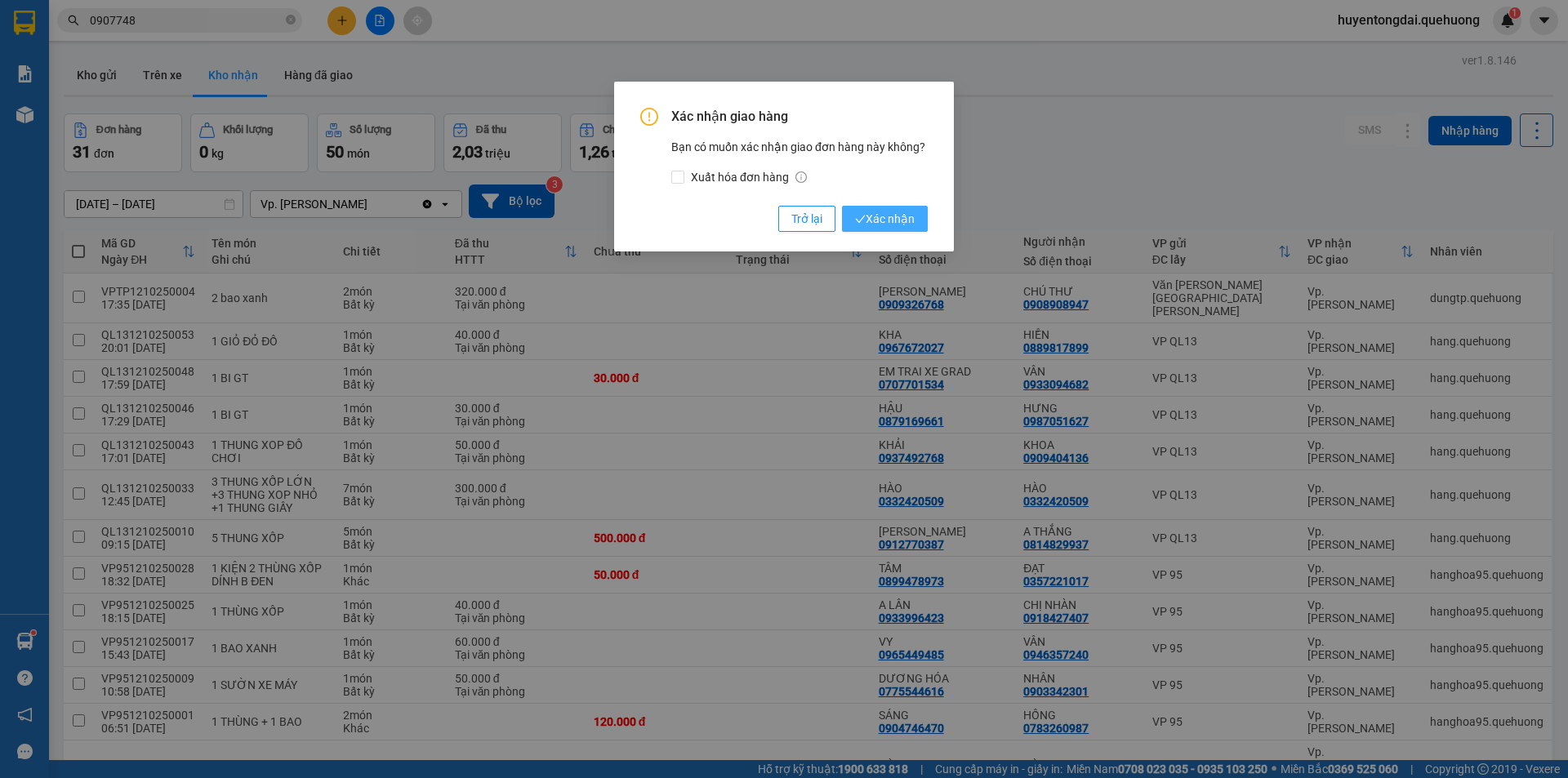
click at [885, 213] on span "Xác nhận" at bounding box center [885, 218] width 60 height 18
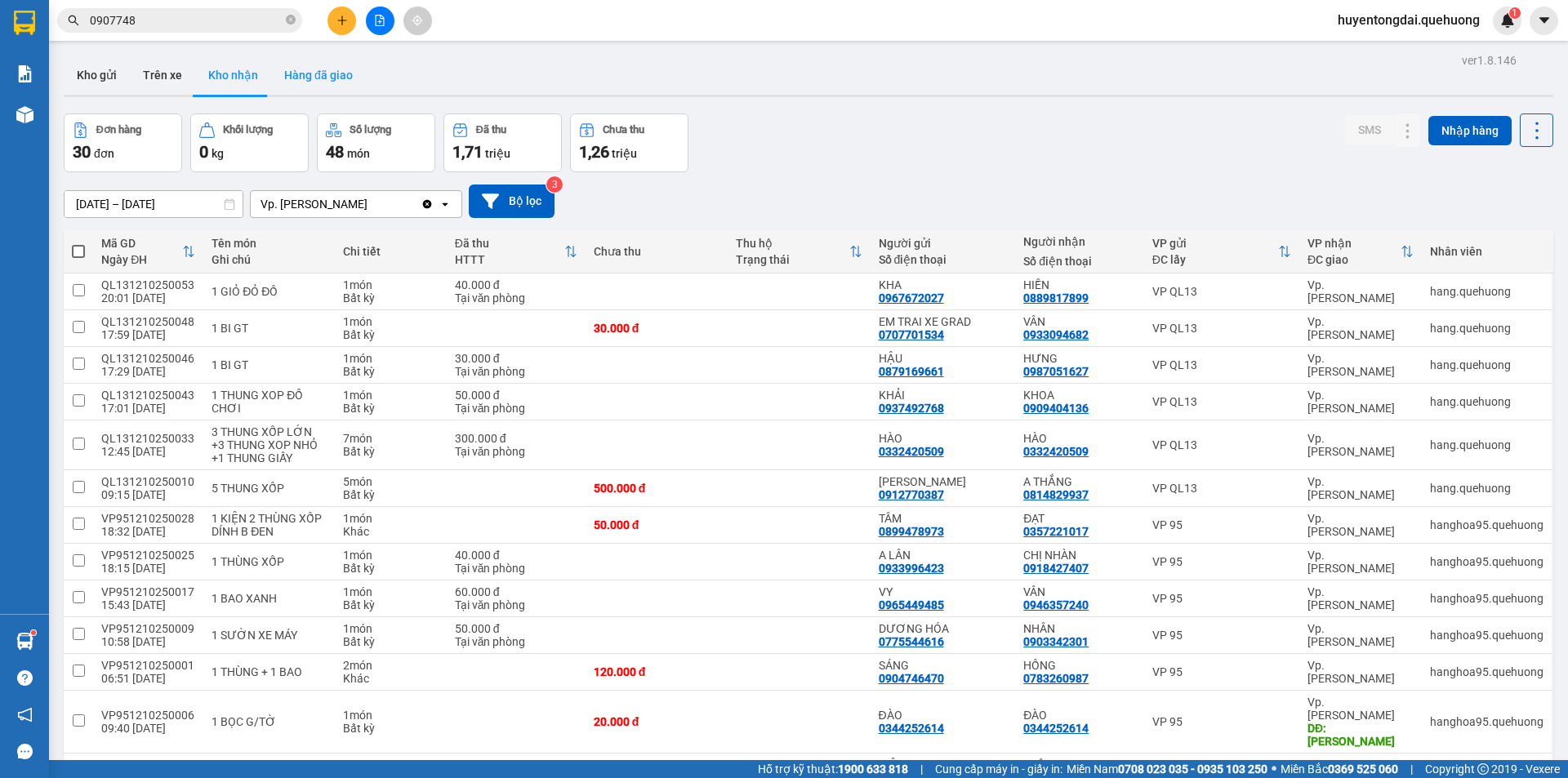
click at [319, 83] on button "Hàng đã giao" at bounding box center [318, 75] width 95 height 39
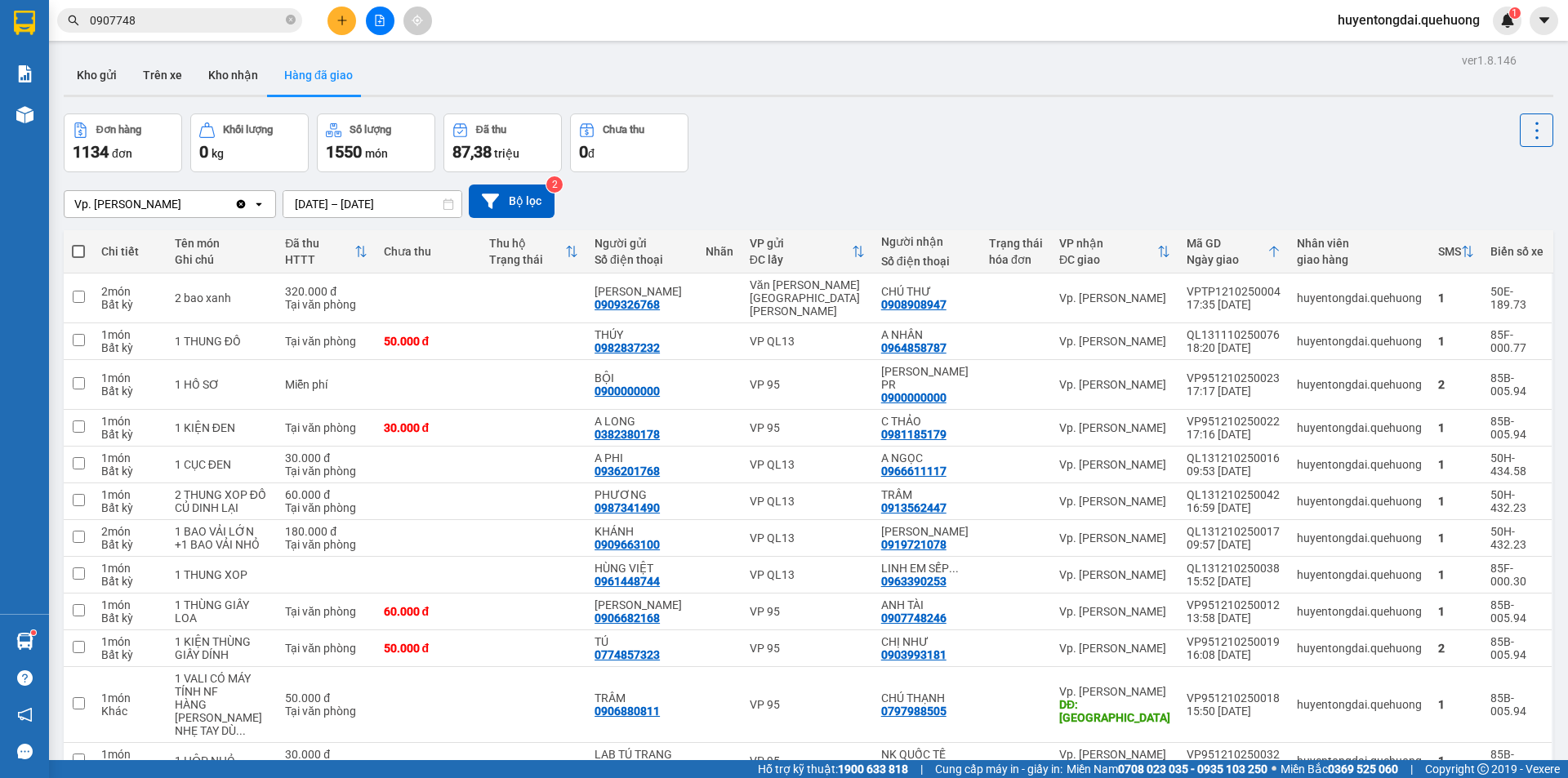
click at [965, 166] on div "Đơn hàng 1134 đơn [PERSON_NAME] 0 kg Số [PERSON_NAME] 1550 món Đã thu 87,38 [PE…" at bounding box center [808, 142] width 1490 height 59
click at [169, 74] on button "Trên xe" at bounding box center [162, 75] width 66 height 39
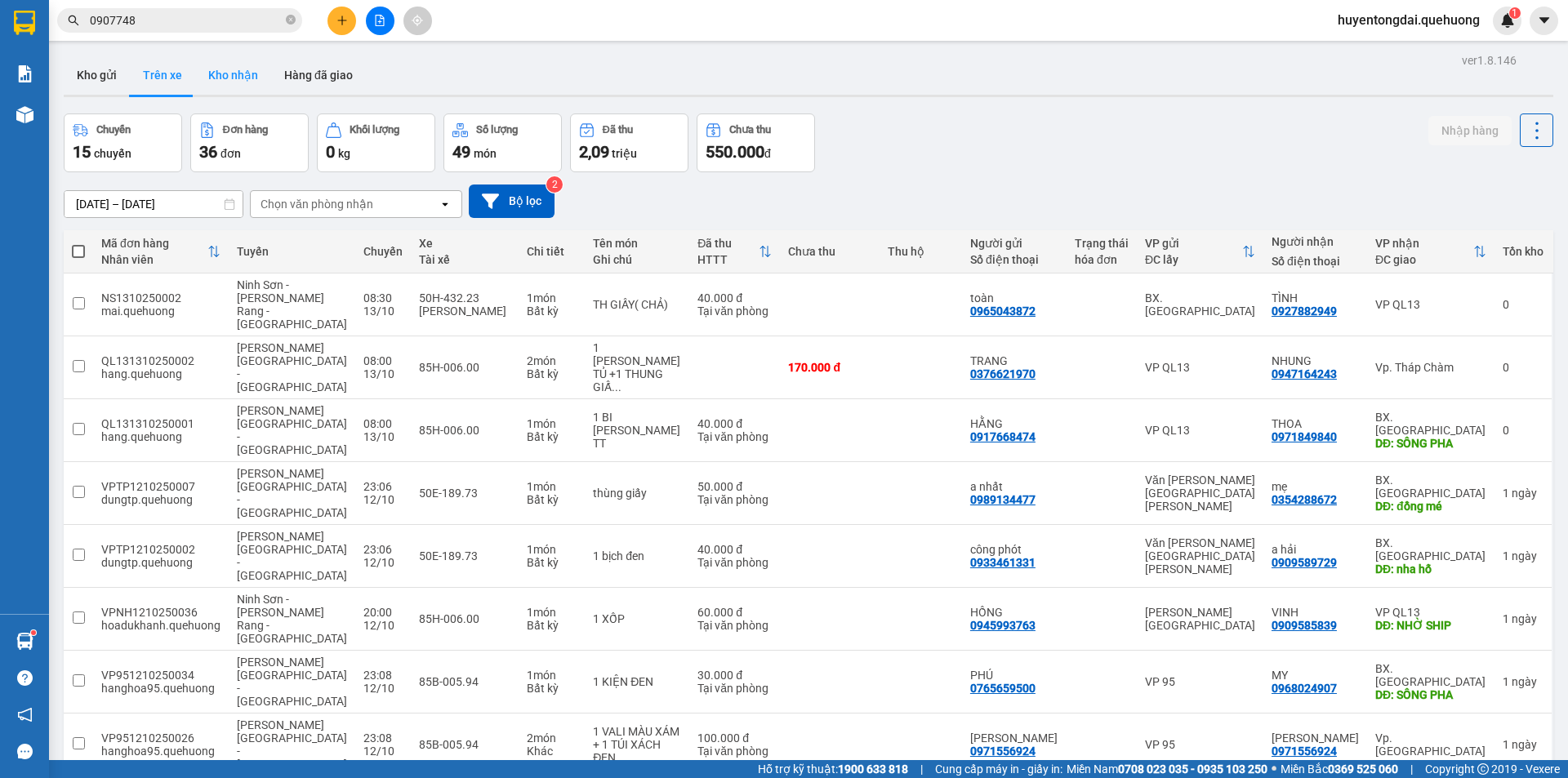
click at [227, 60] on button "Kho nhận" at bounding box center [233, 75] width 76 height 39
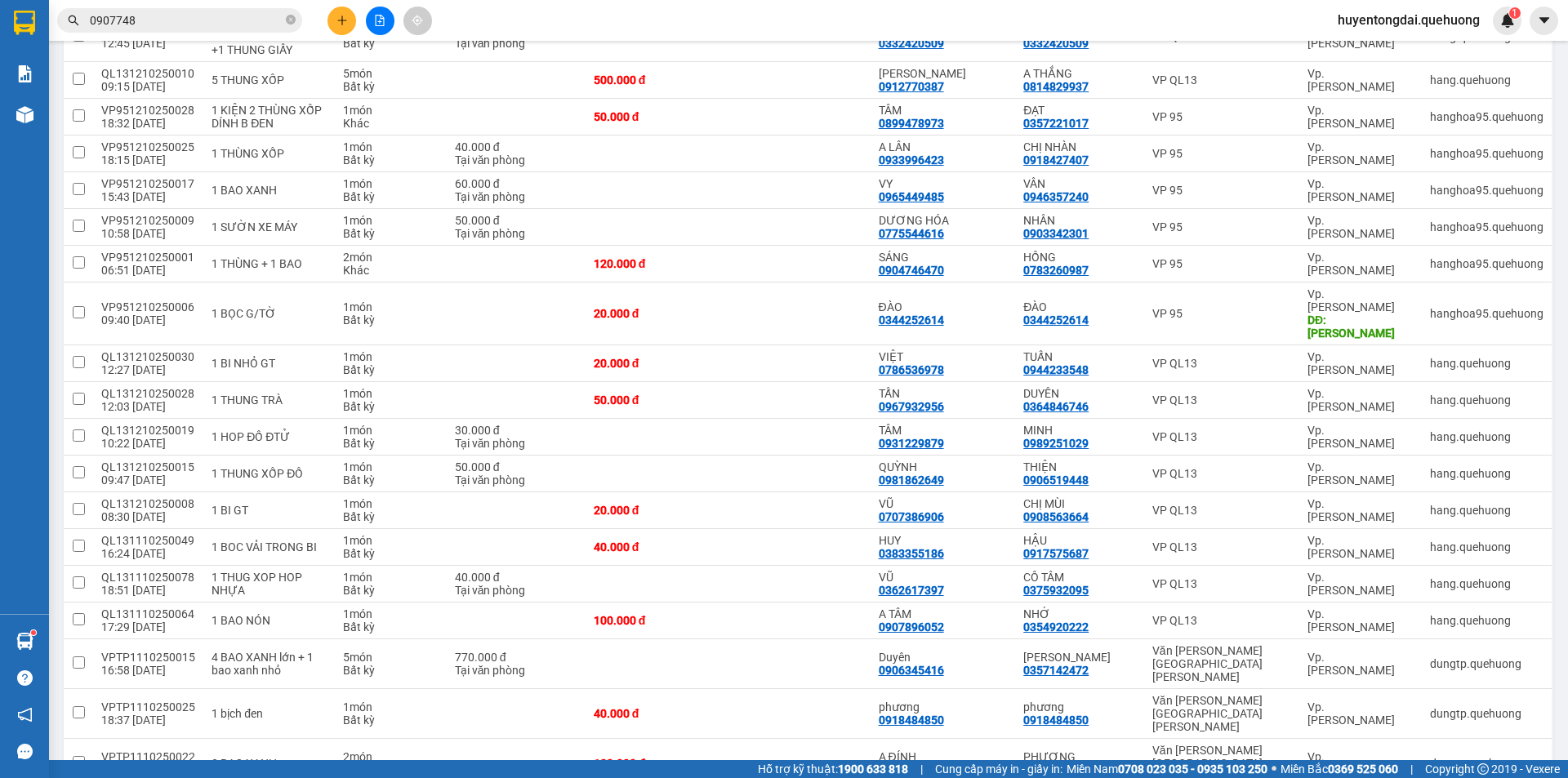
scroll to position [695, 0]
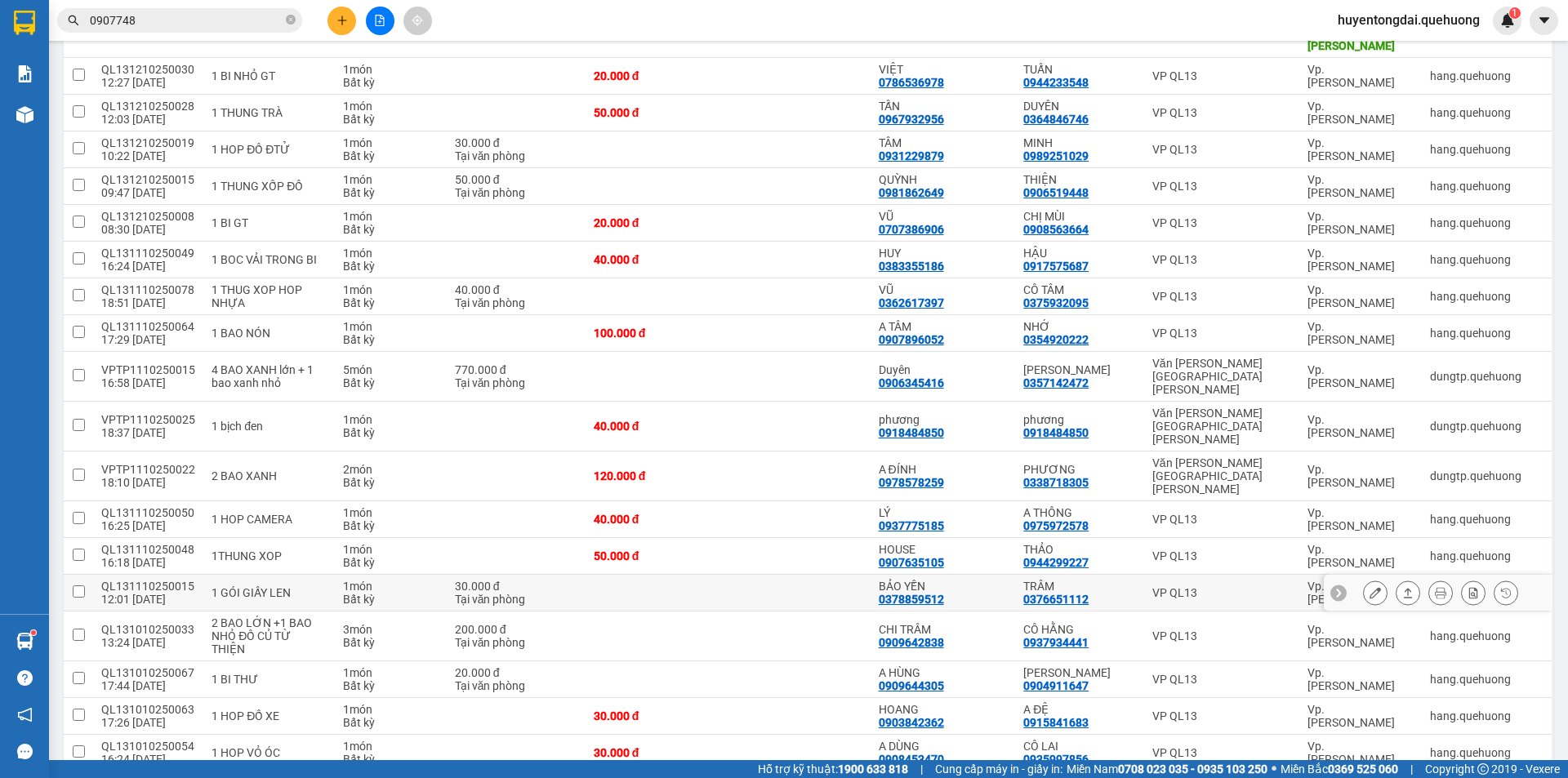
click at [280, 586] on div "1 GÓI GIẤY LEN" at bounding box center [268, 592] width 115 height 13
checkbox input "true"
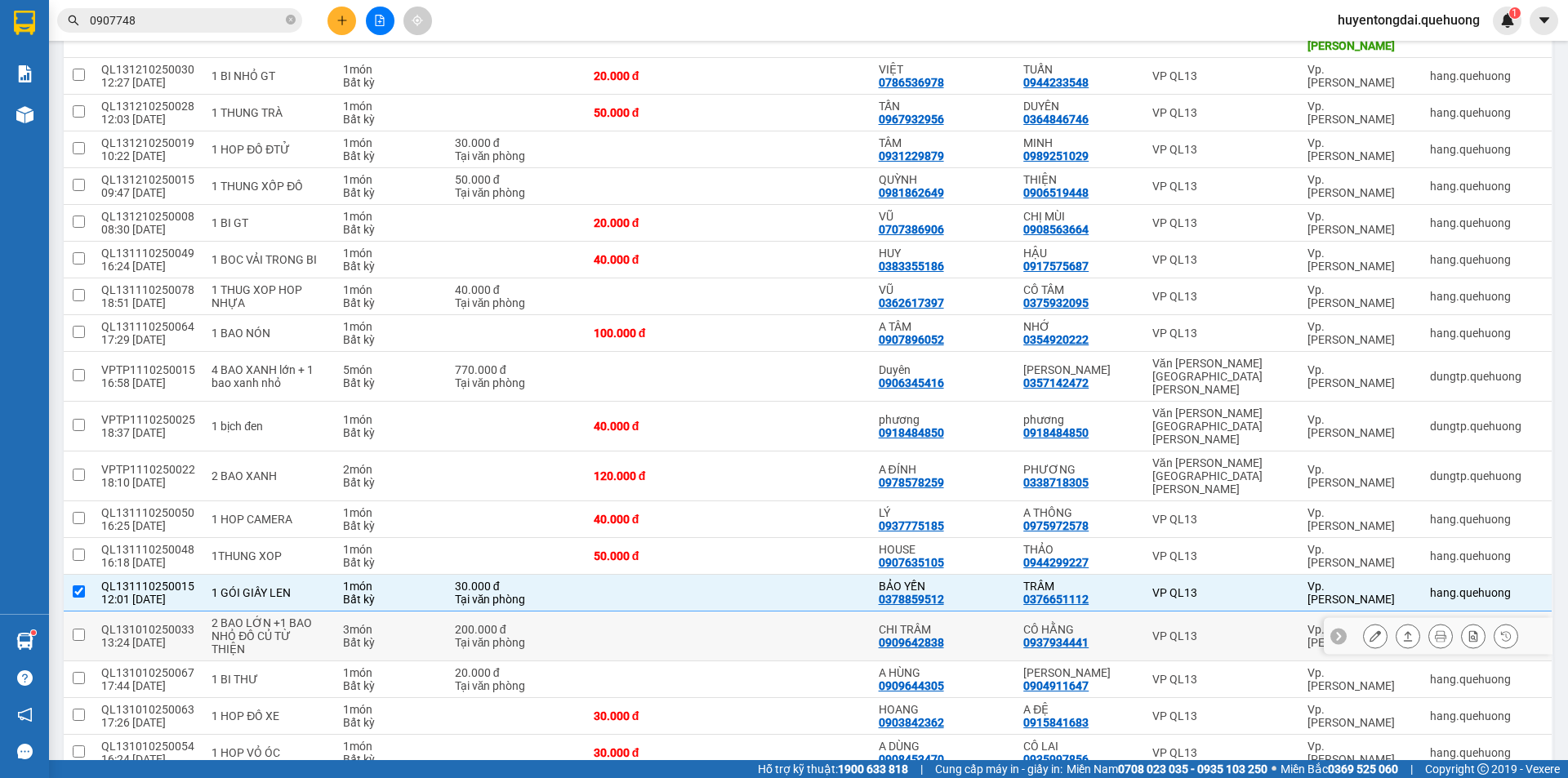
click at [286, 616] on div "2 BAO LỚN +1 BAO NHỎ ĐỒ CỦ TỪ THIỆN" at bounding box center [268, 636] width 115 height 39
checkbox input "true"
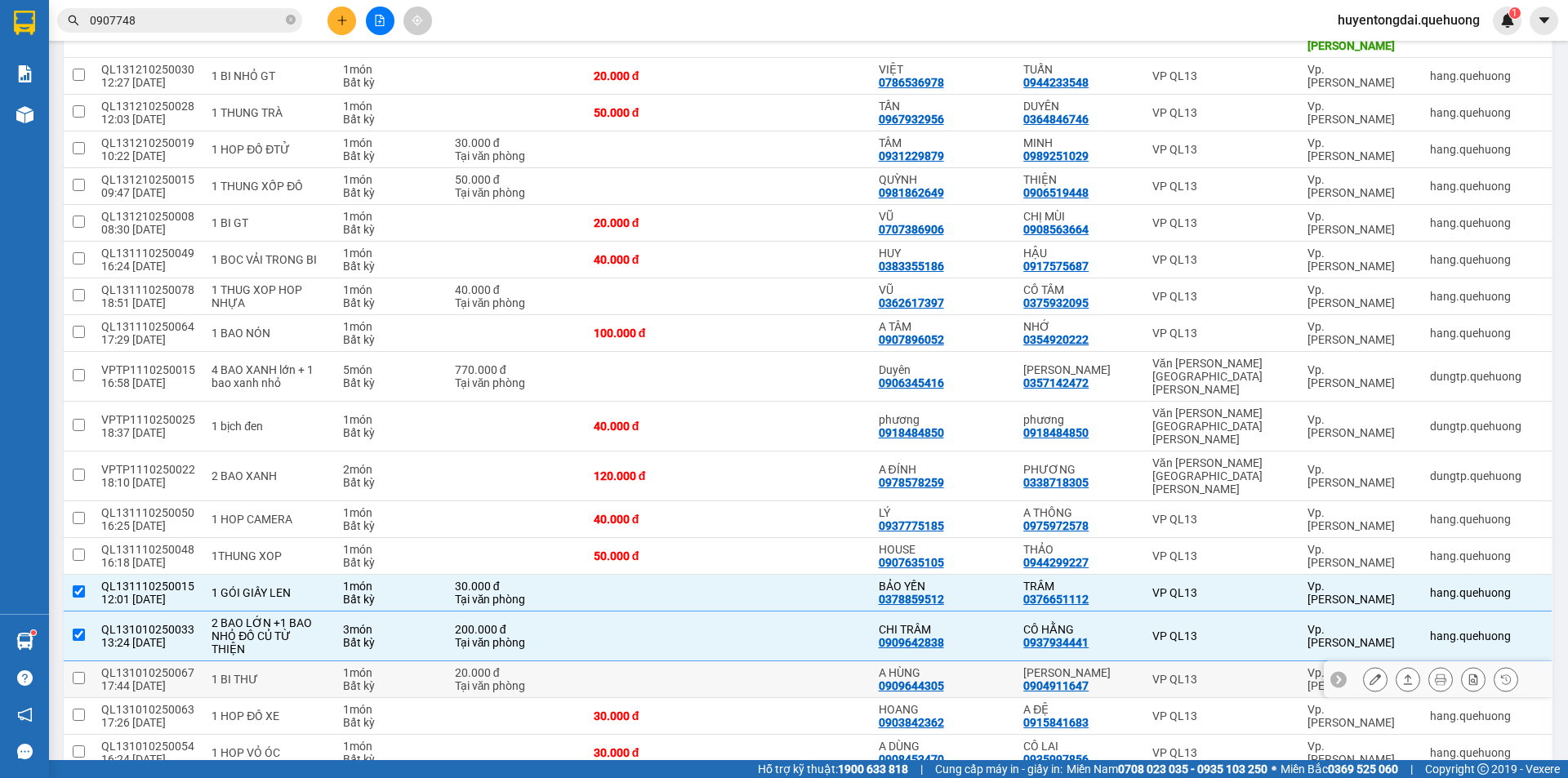
click at [301, 672] on div "1 BI THƯ" at bounding box center [268, 678] width 115 height 13
checkbox input "true"
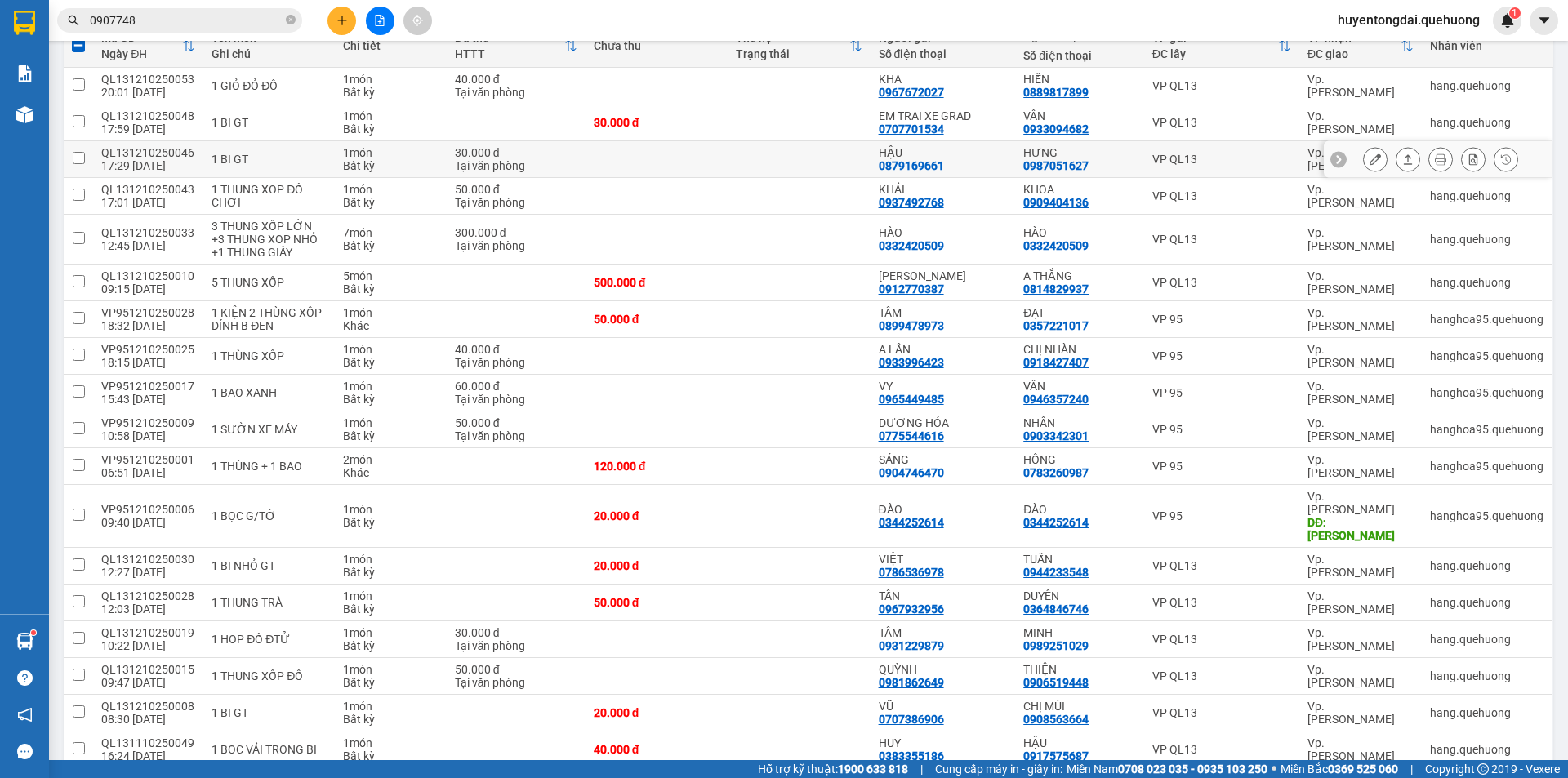
scroll to position [0, 0]
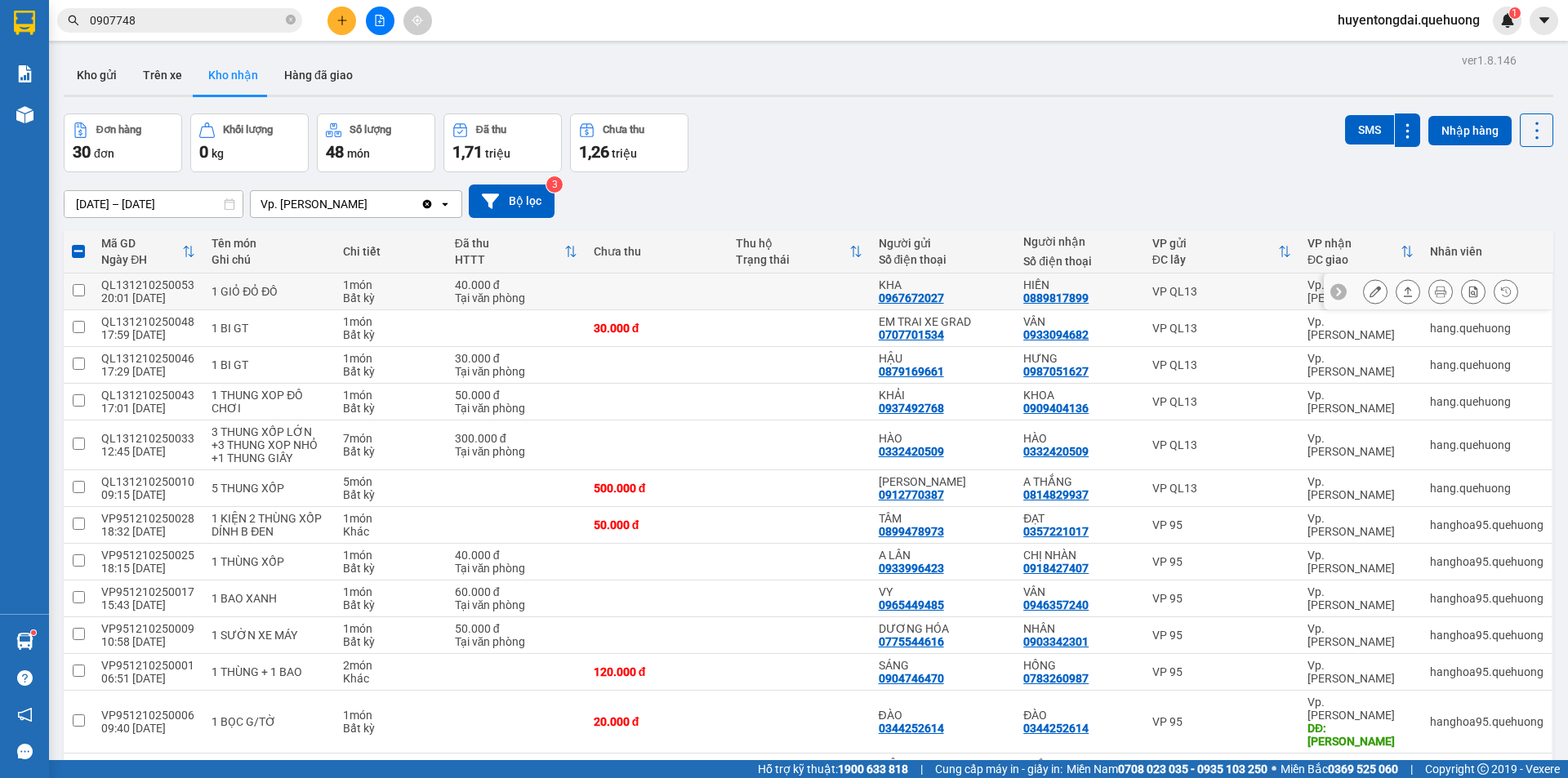
click at [82, 285] on input "checkbox" at bounding box center [78, 290] width 12 height 12
checkbox input "true"
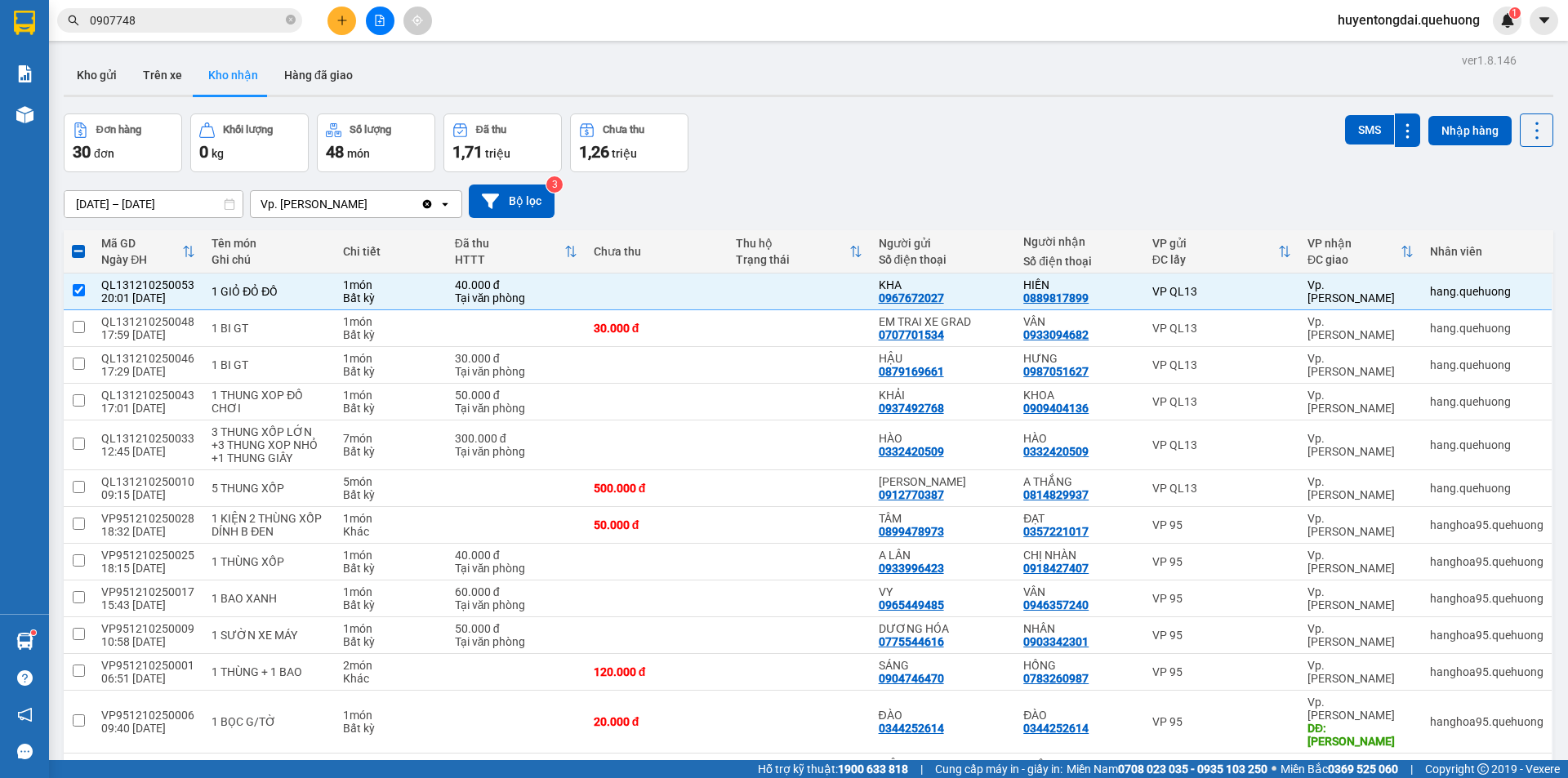
click at [64, 246] on th at bounding box center [78, 251] width 30 height 43
click at [74, 251] on span at bounding box center [78, 251] width 13 height 13
click at [78, 243] on input "checkbox" at bounding box center [78, 243] width 0 height 0
checkbox input "true"
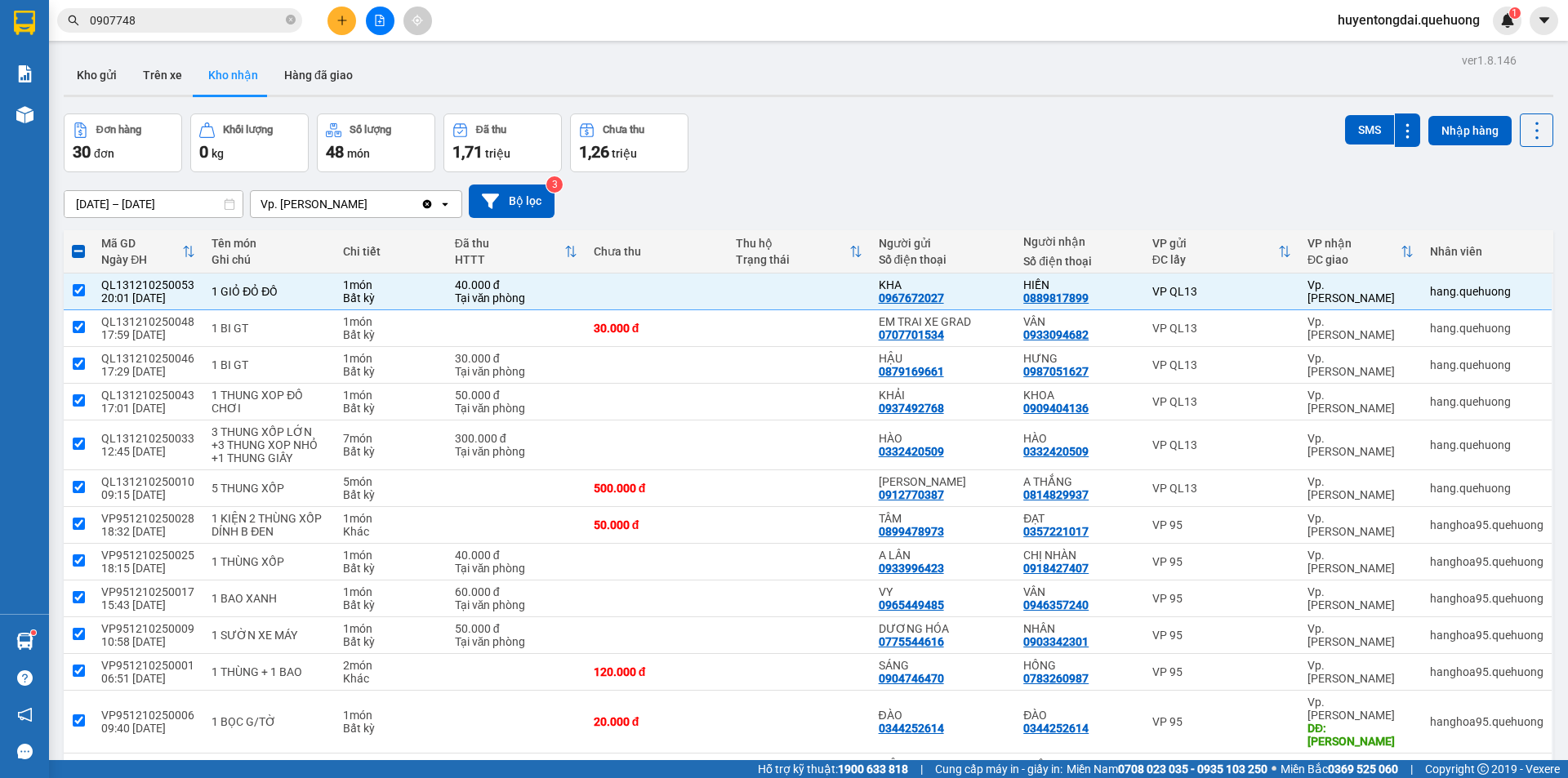
checkbox input "true"
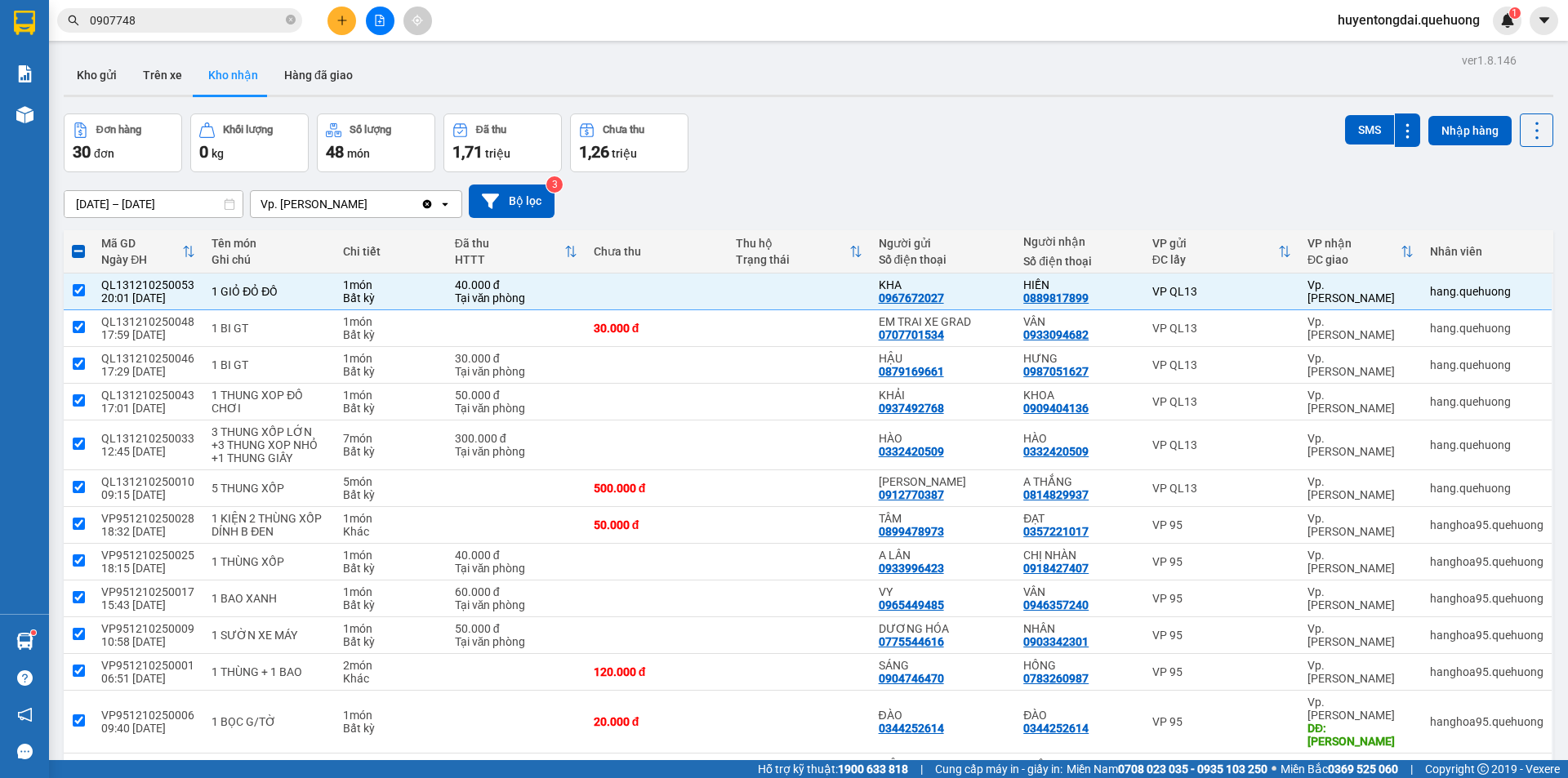
checkbox input "true"
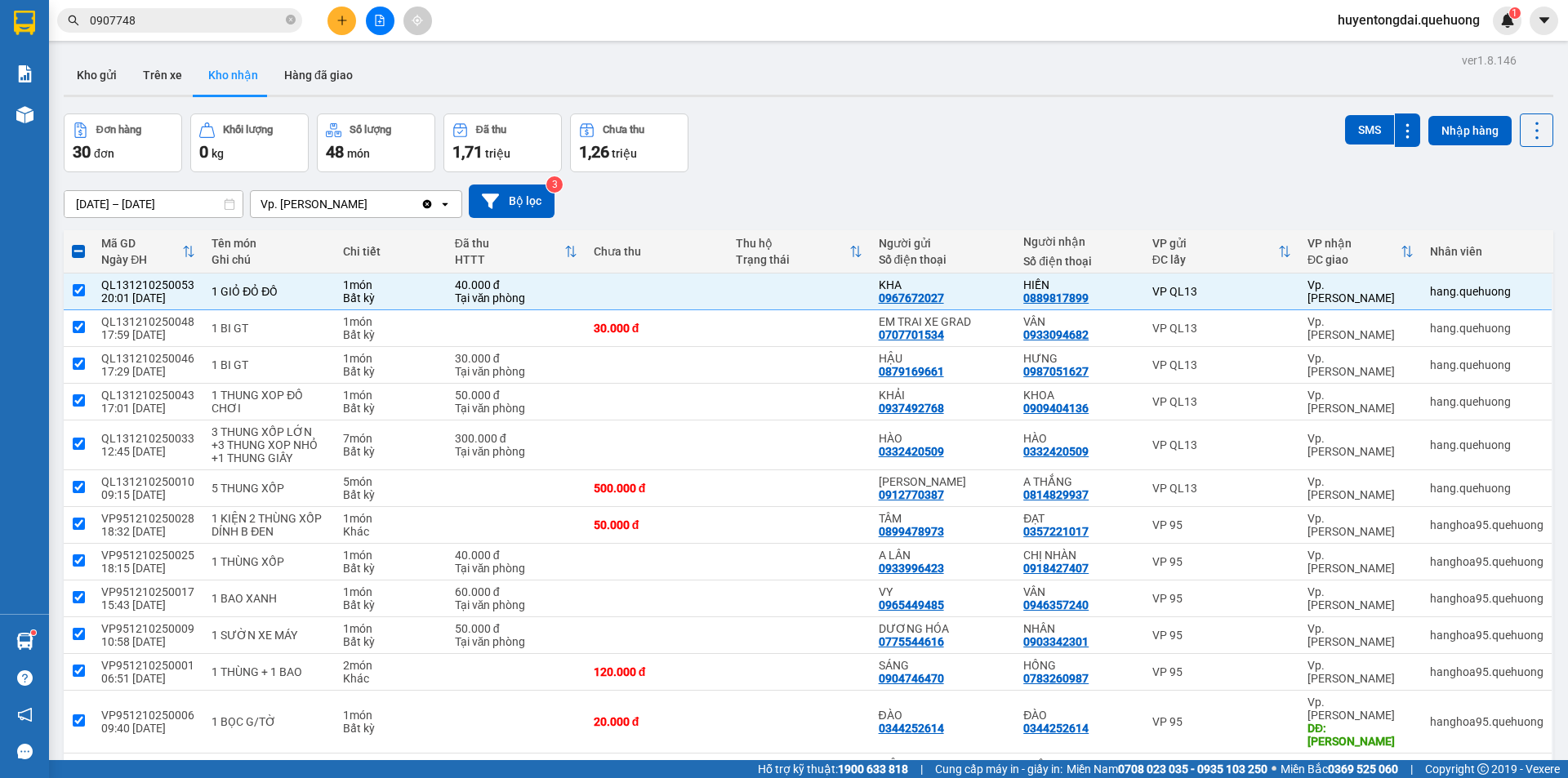
checkbox input "true"
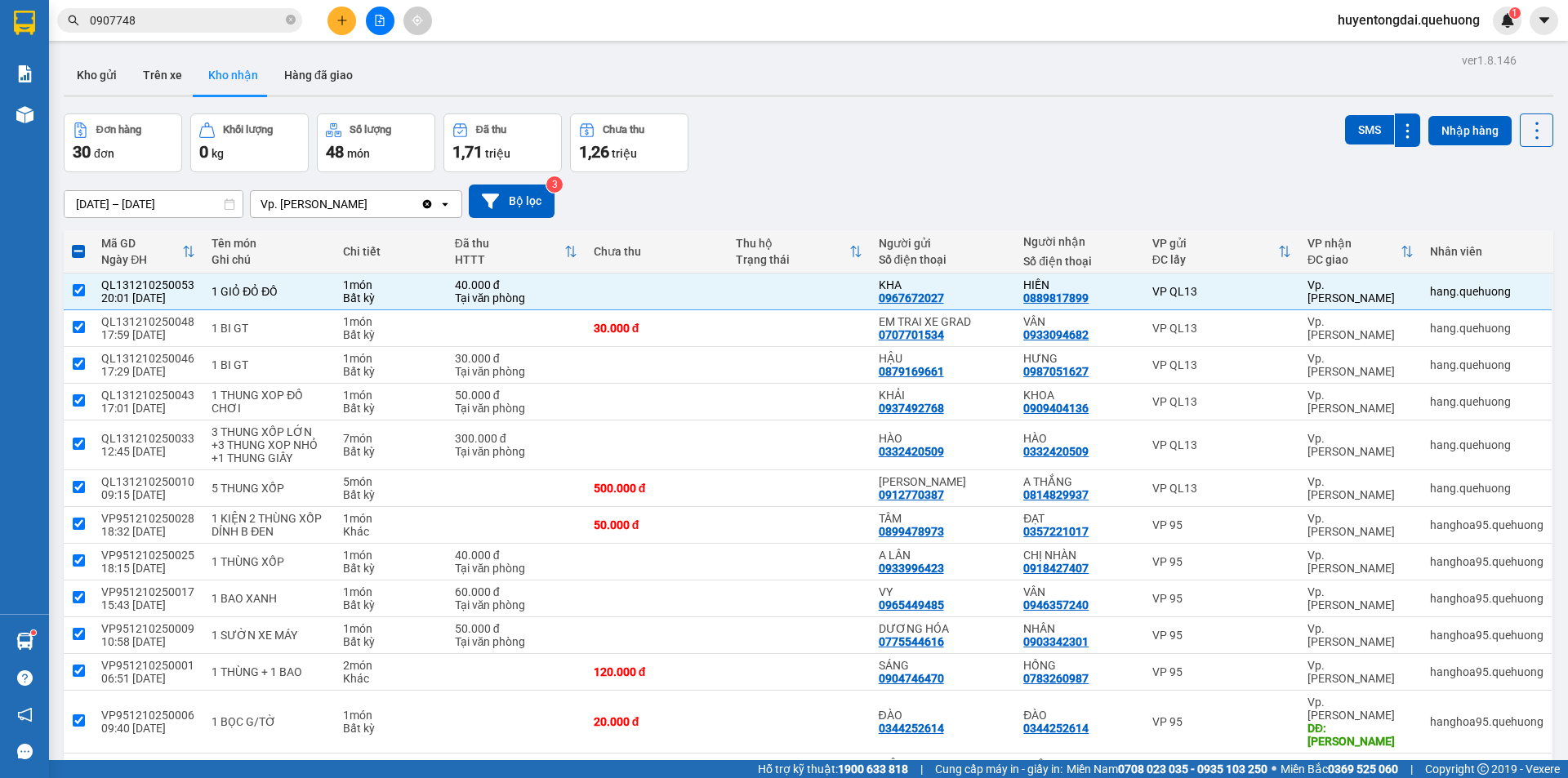
checkbox input "true"
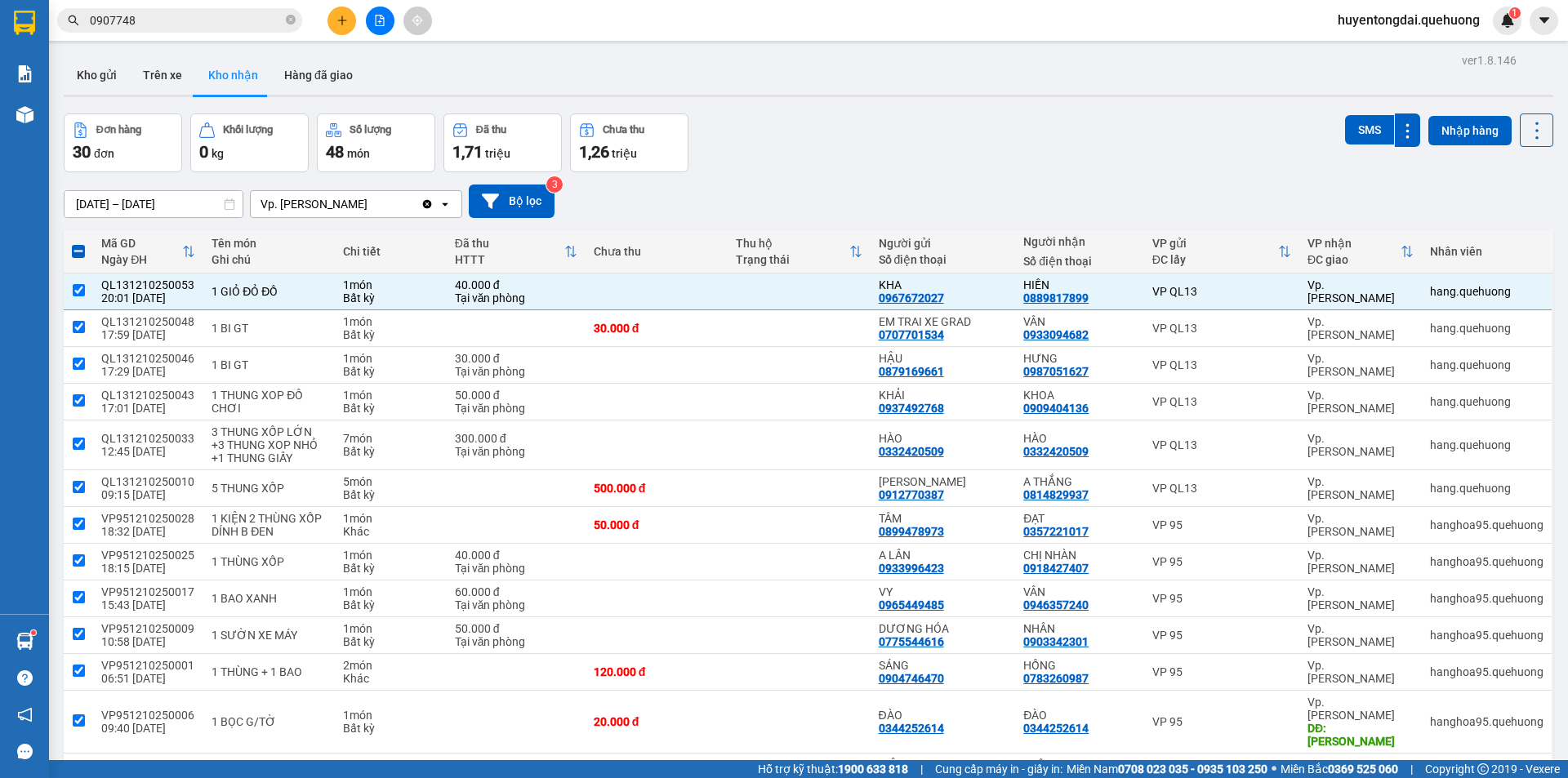
checkbox input "true"
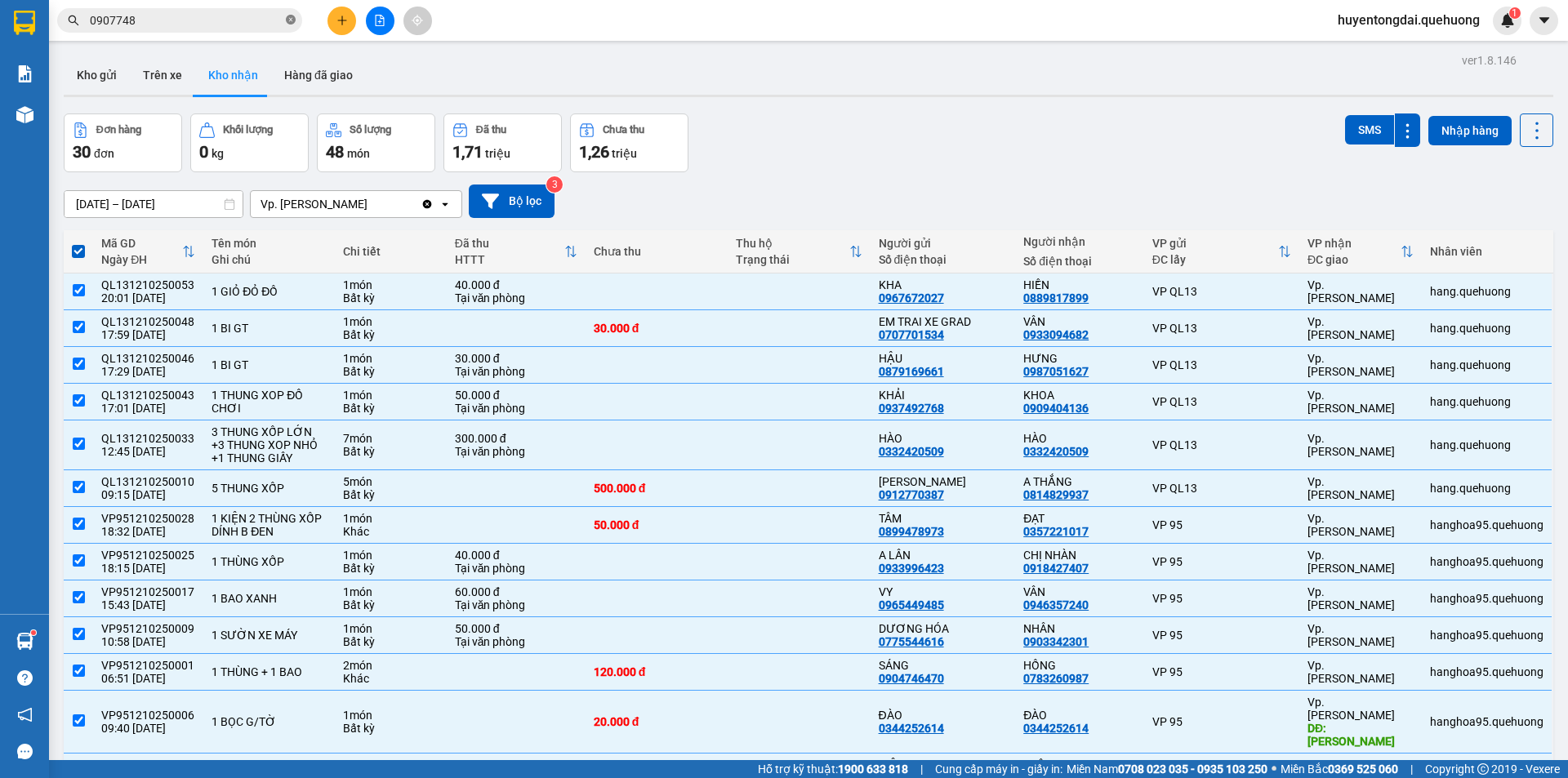
click at [286, 25] on icon "close-circle" at bounding box center [291, 20] width 10 height 10
click at [286, 25] on span at bounding box center [291, 20] width 10 height 18
click at [249, 23] on input "text" at bounding box center [186, 20] width 192 height 18
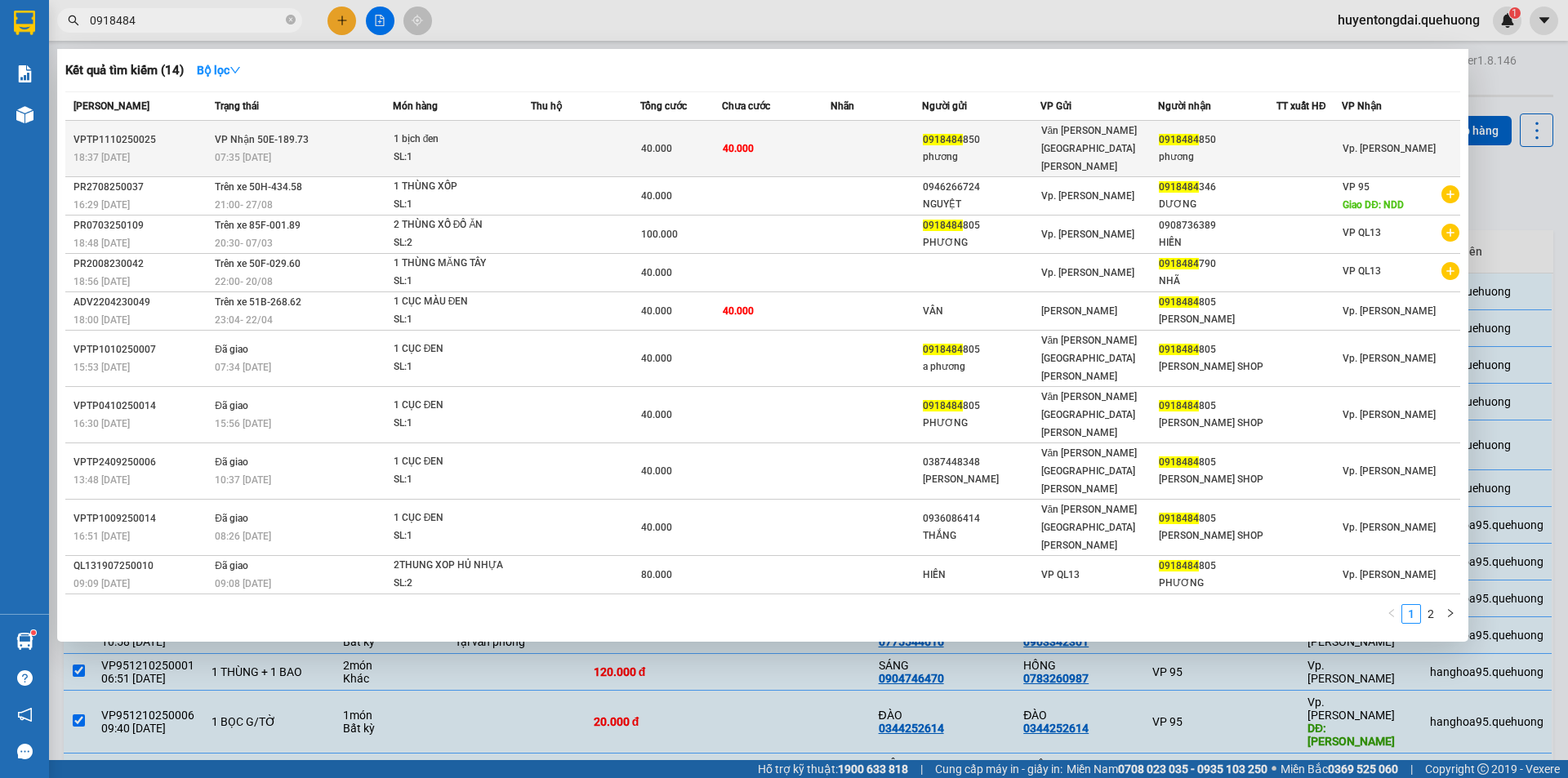
type input "0918484"
click at [772, 144] on td "40.000" at bounding box center [777, 149] width 109 height 56
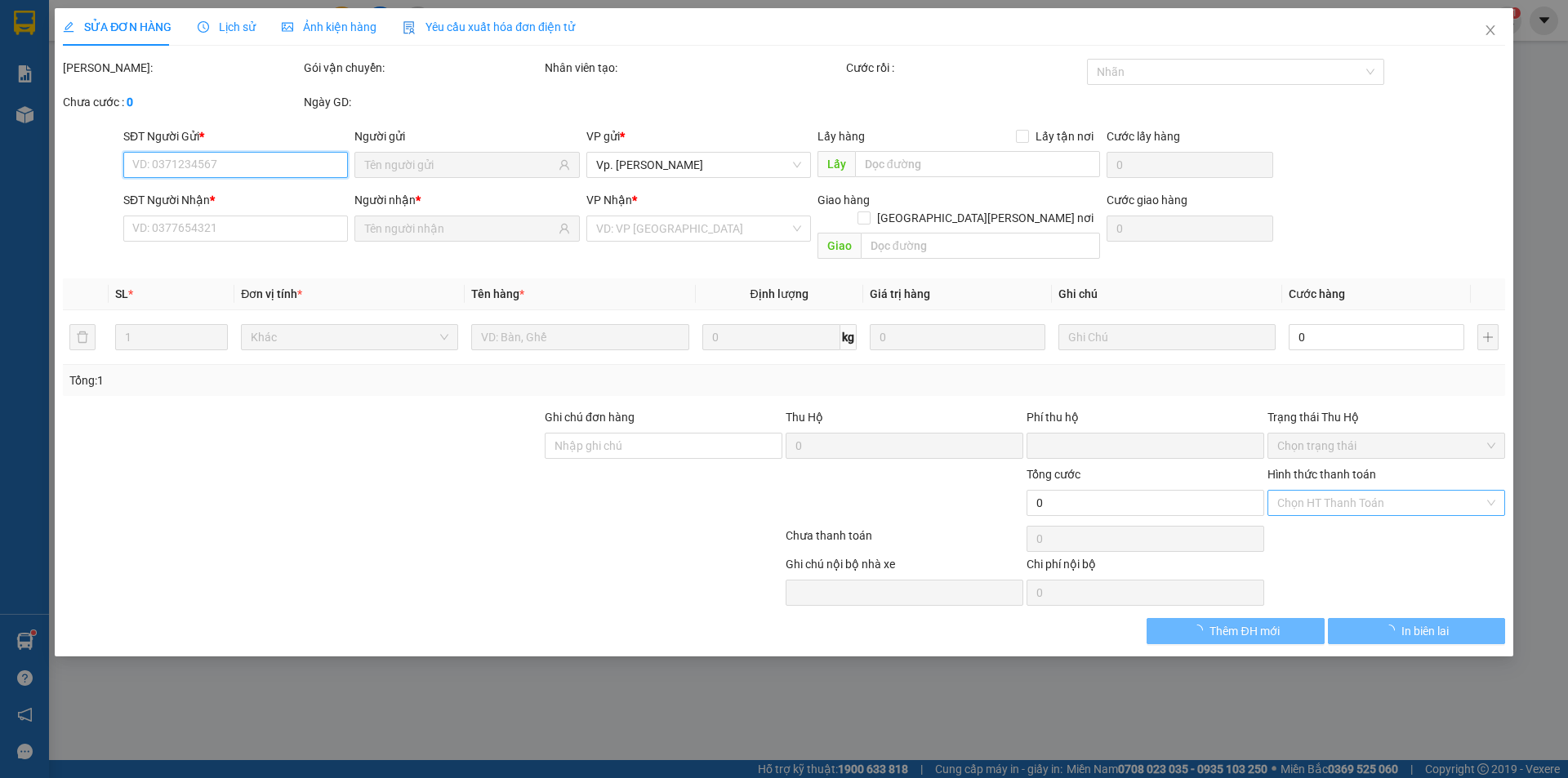
type input "0918484850"
type input "phương"
type input "0918484850"
type input "phương"
type input "0"
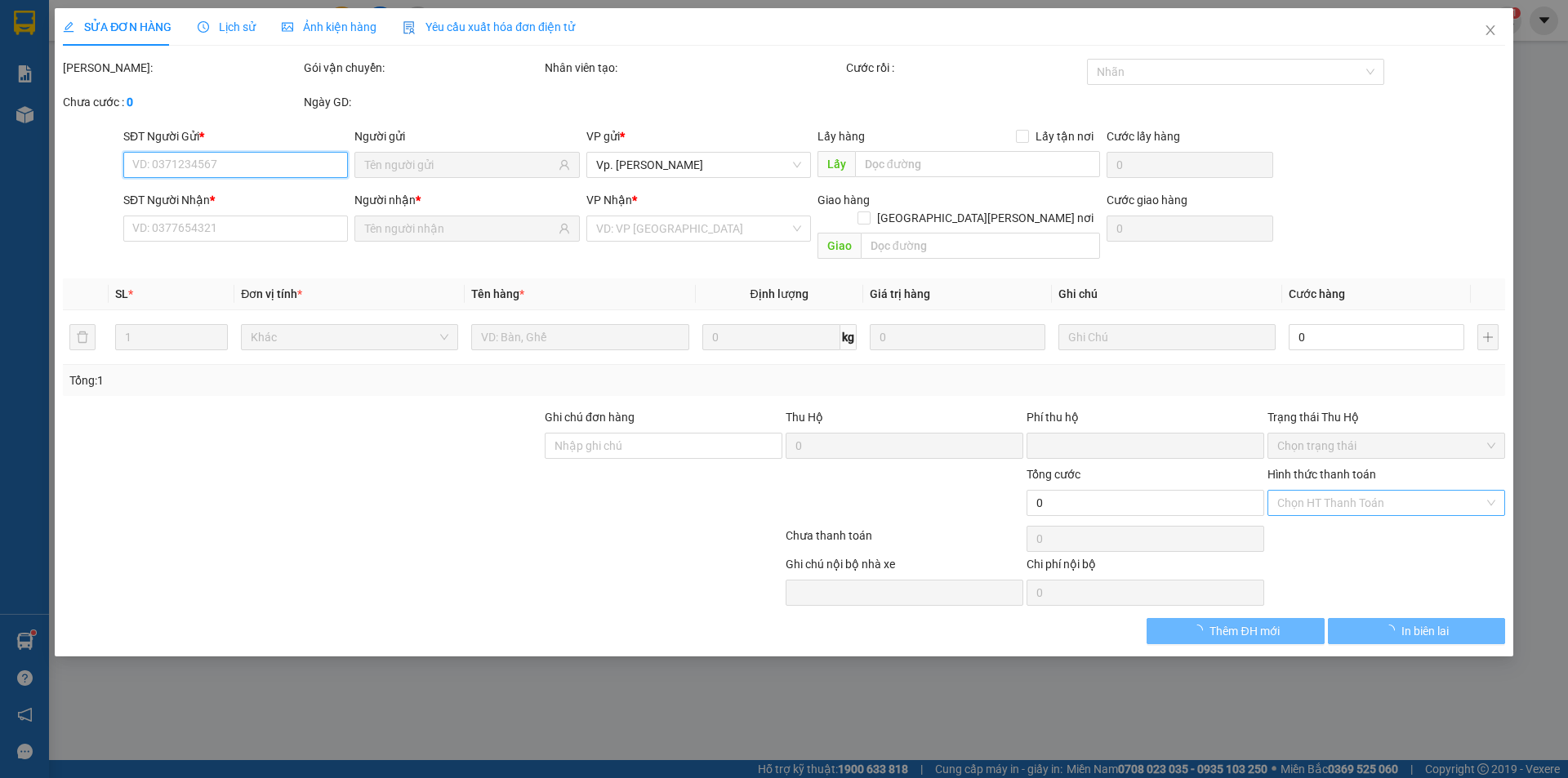
type input "40.000"
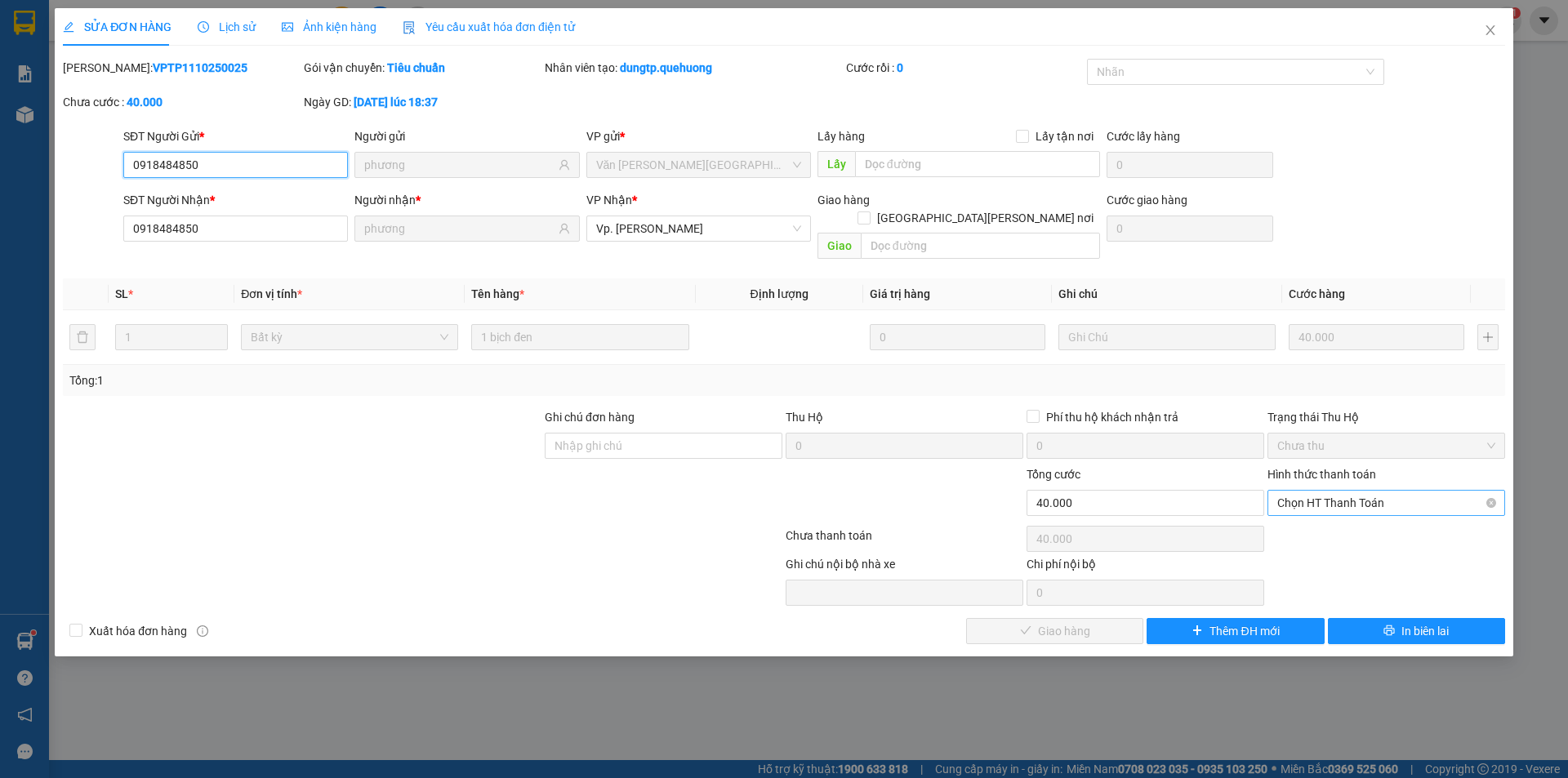
click at [1351, 490] on span "Chọn HT Thanh Toán" at bounding box center [1387, 502] width 218 height 25
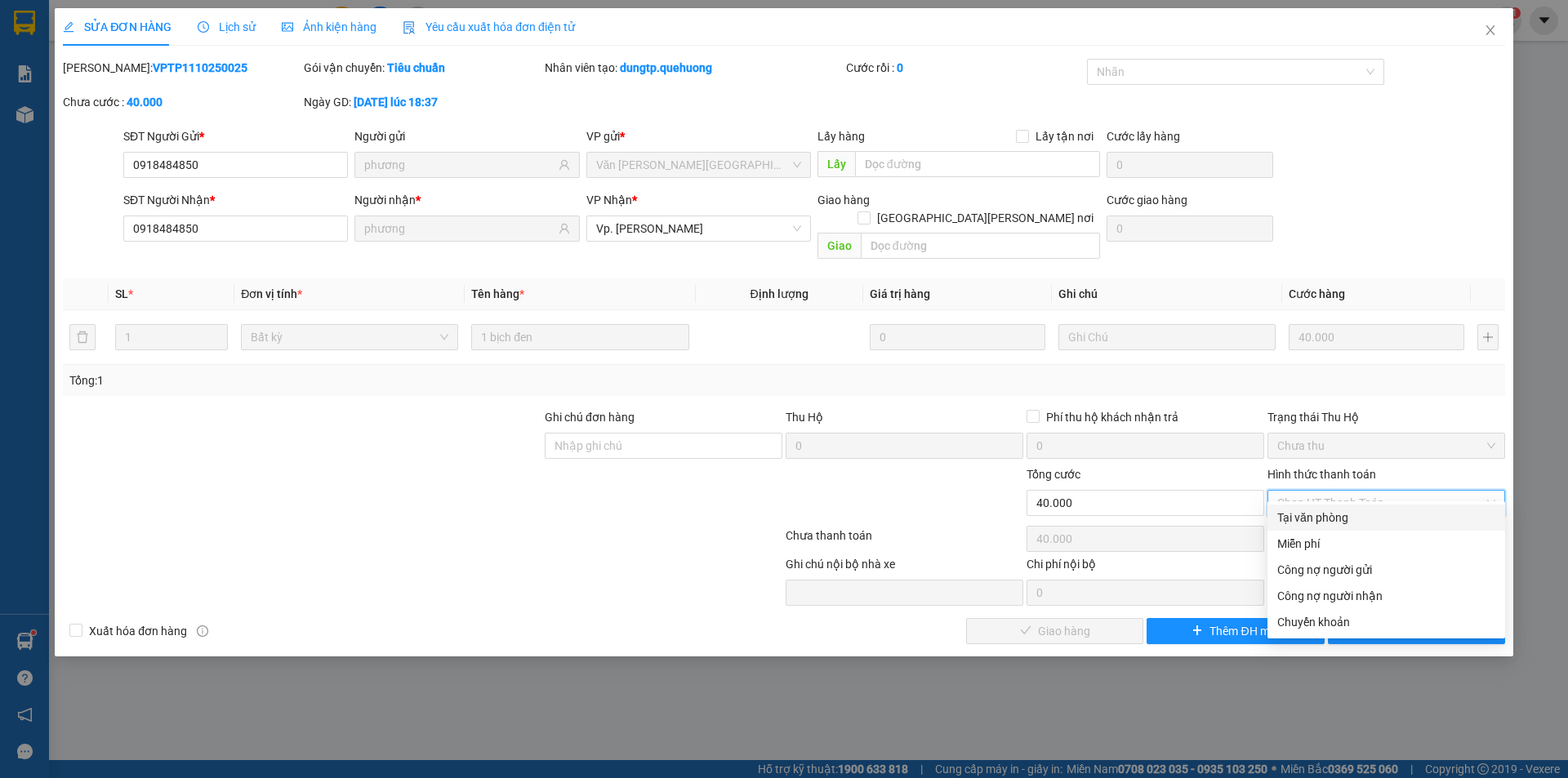
click at [1336, 511] on div "Tại văn phòng" at bounding box center [1387, 517] width 218 height 18
type input "0"
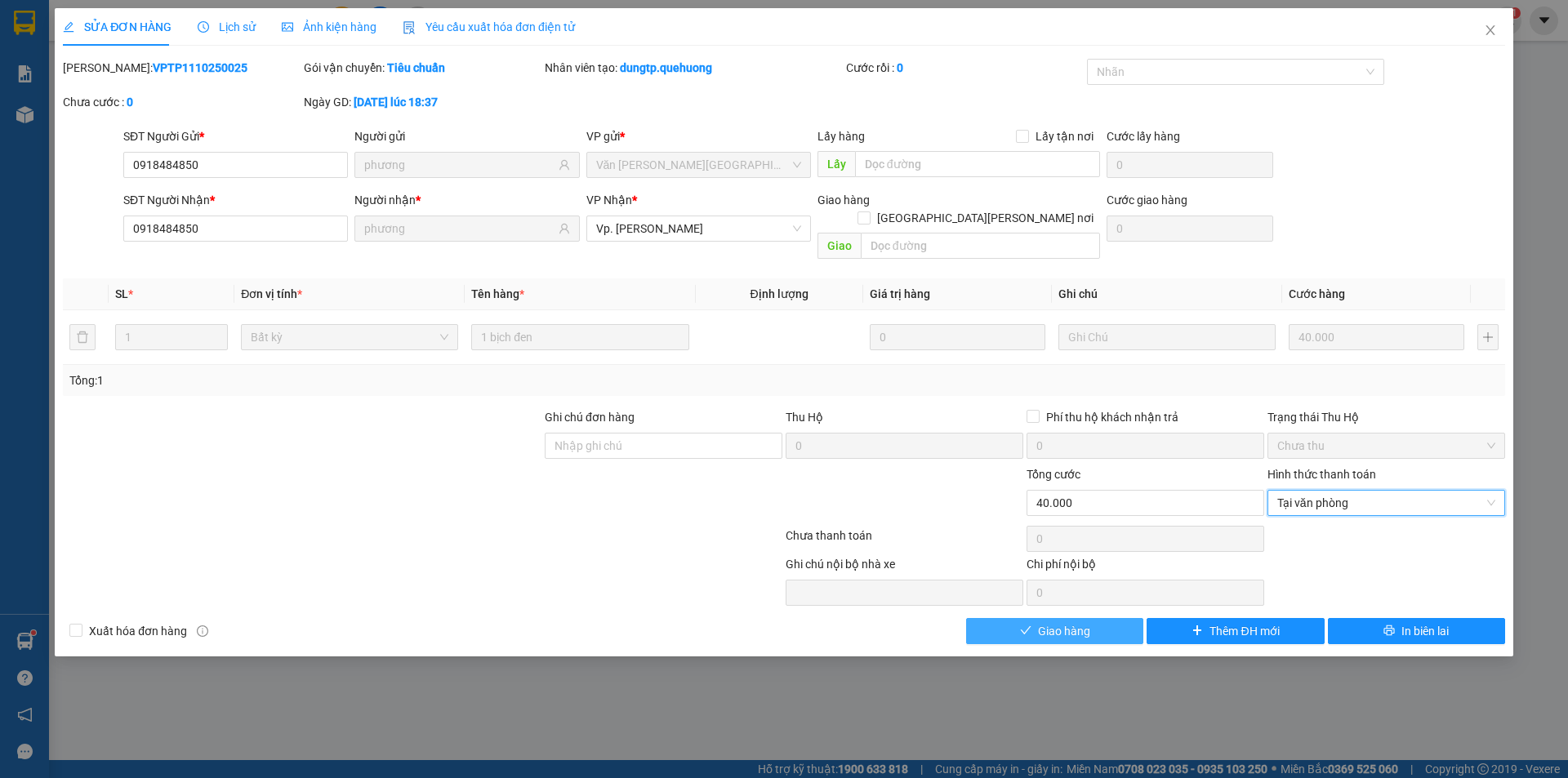
click at [1062, 622] on span "Giao hàng" at bounding box center [1064, 631] width 52 height 18
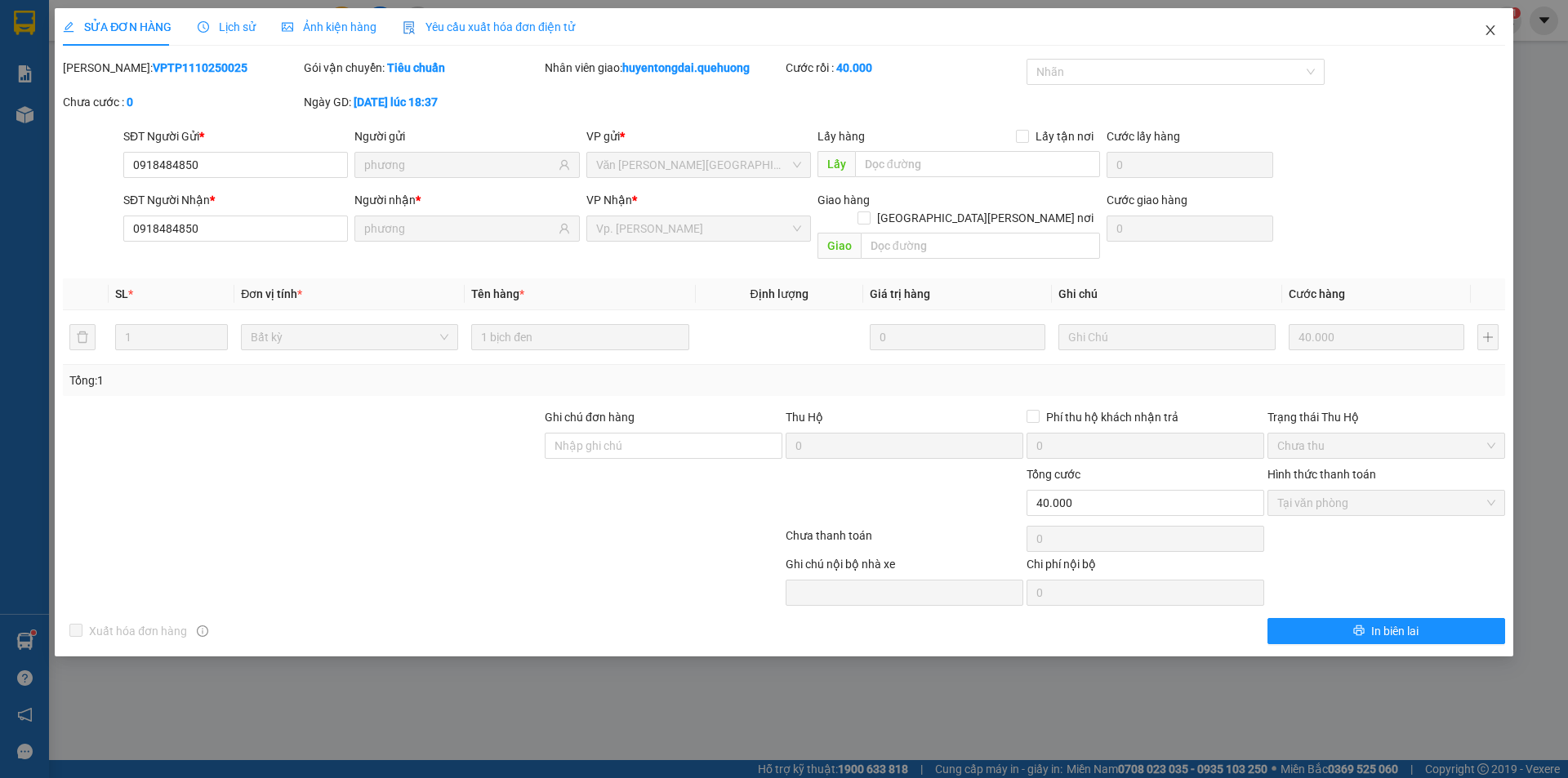
click at [1494, 24] on span "Close" at bounding box center [1490, 31] width 46 height 46
click at [1490, 30] on span "huyentongdai.quehuong" at bounding box center [1409, 20] width 169 height 20
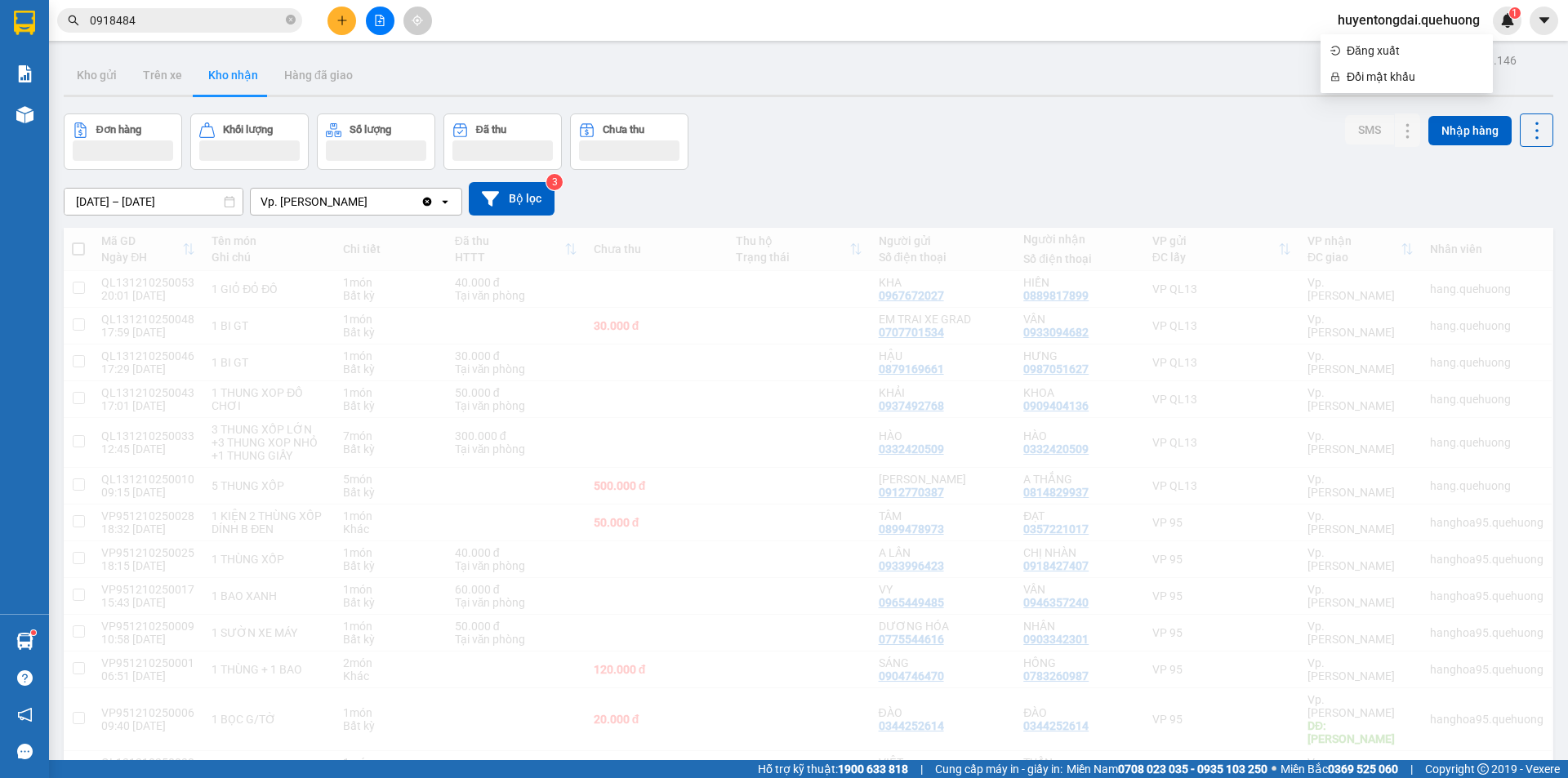
click at [186, 10] on span "0918484" at bounding box center [180, 20] width 245 height 25
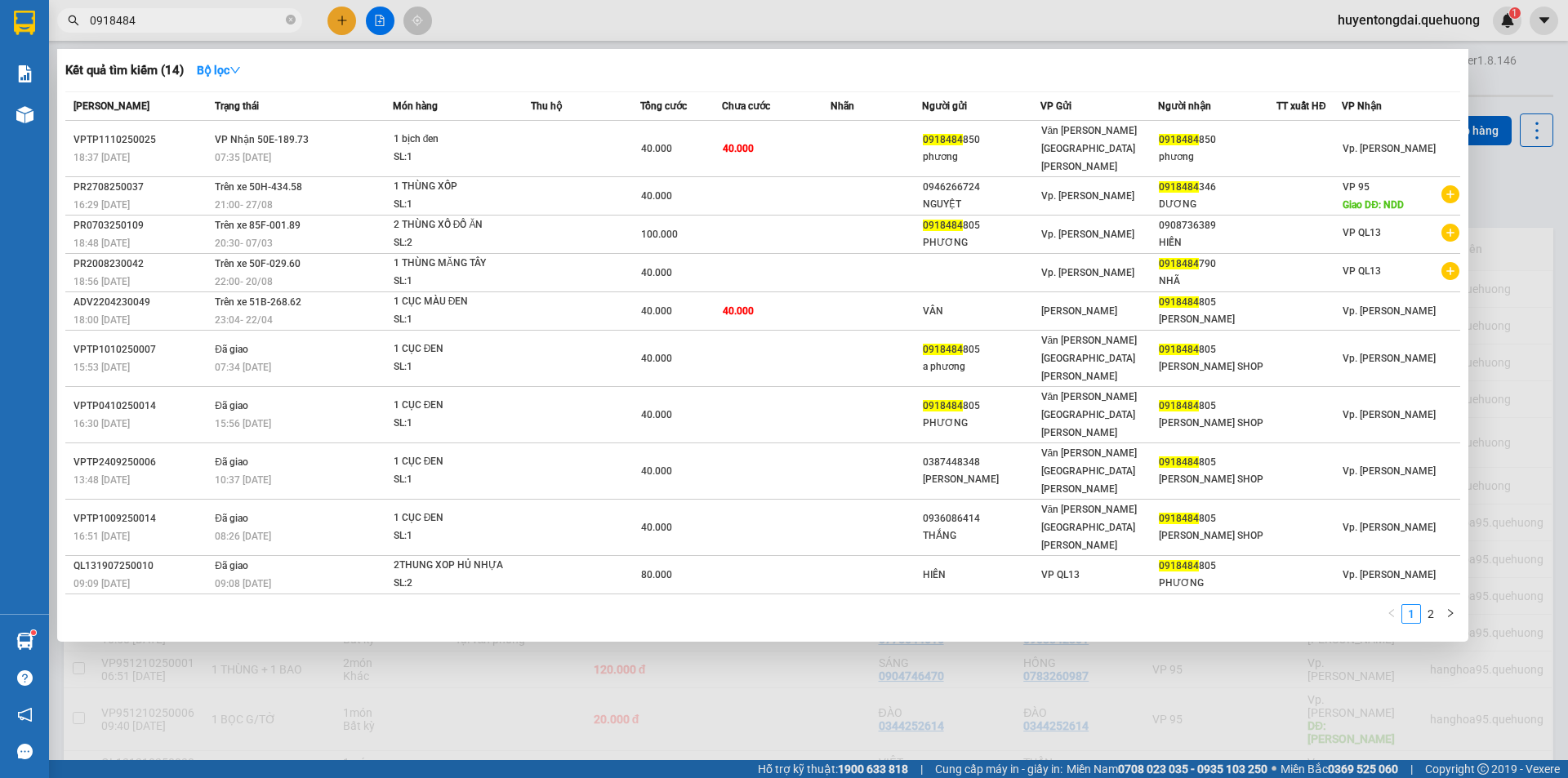
click at [186, 10] on span "0918484" at bounding box center [180, 20] width 245 height 25
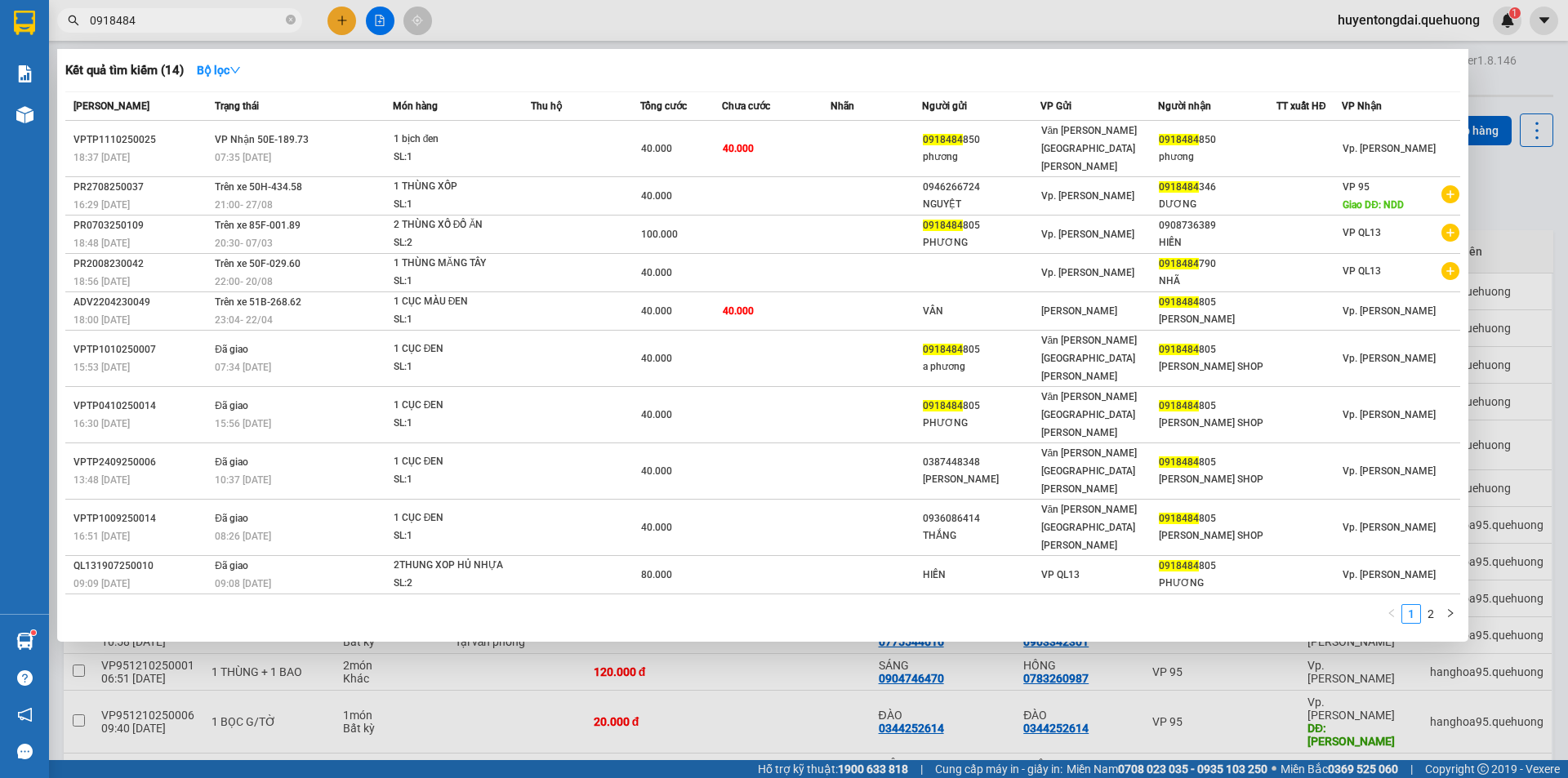
click at [188, 18] on input "0918484" at bounding box center [186, 20] width 192 height 18
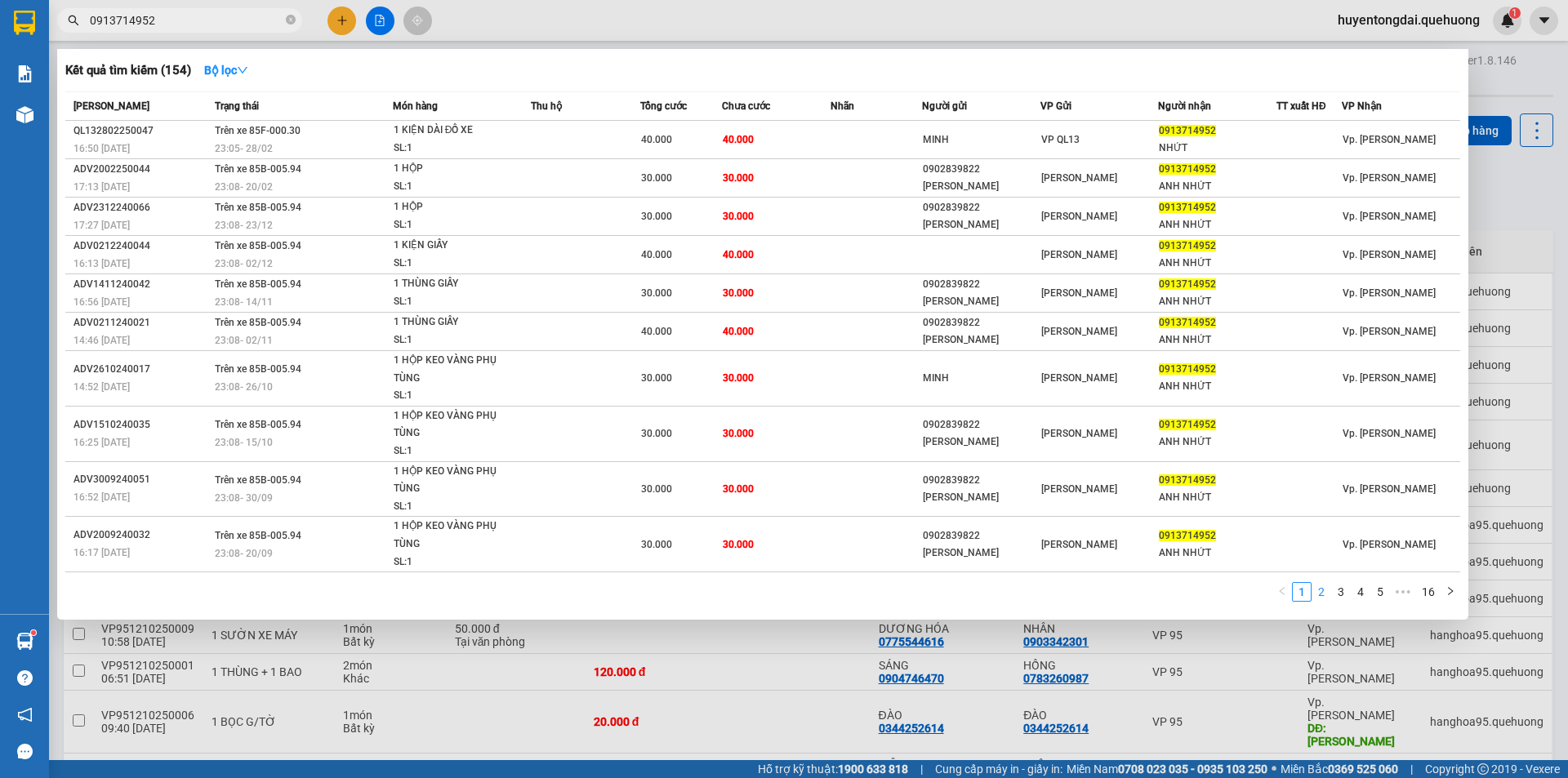
type input "0913714952"
click at [1320, 588] on link "2" at bounding box center [1321, 592] width 18 height 18
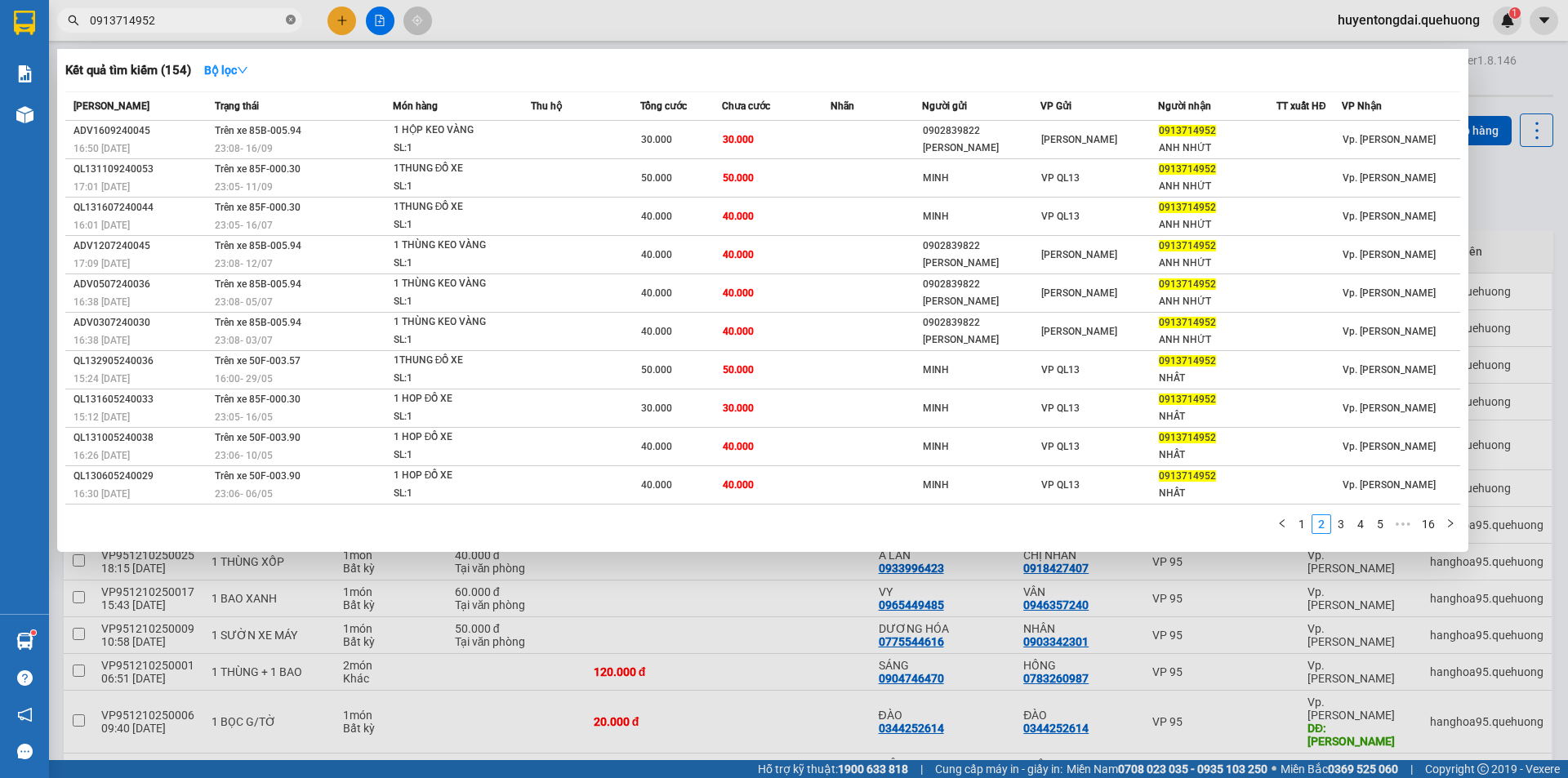
click at [295, 21] on icon "close-circle" at bounding box center [291, 20] width 10 height 10
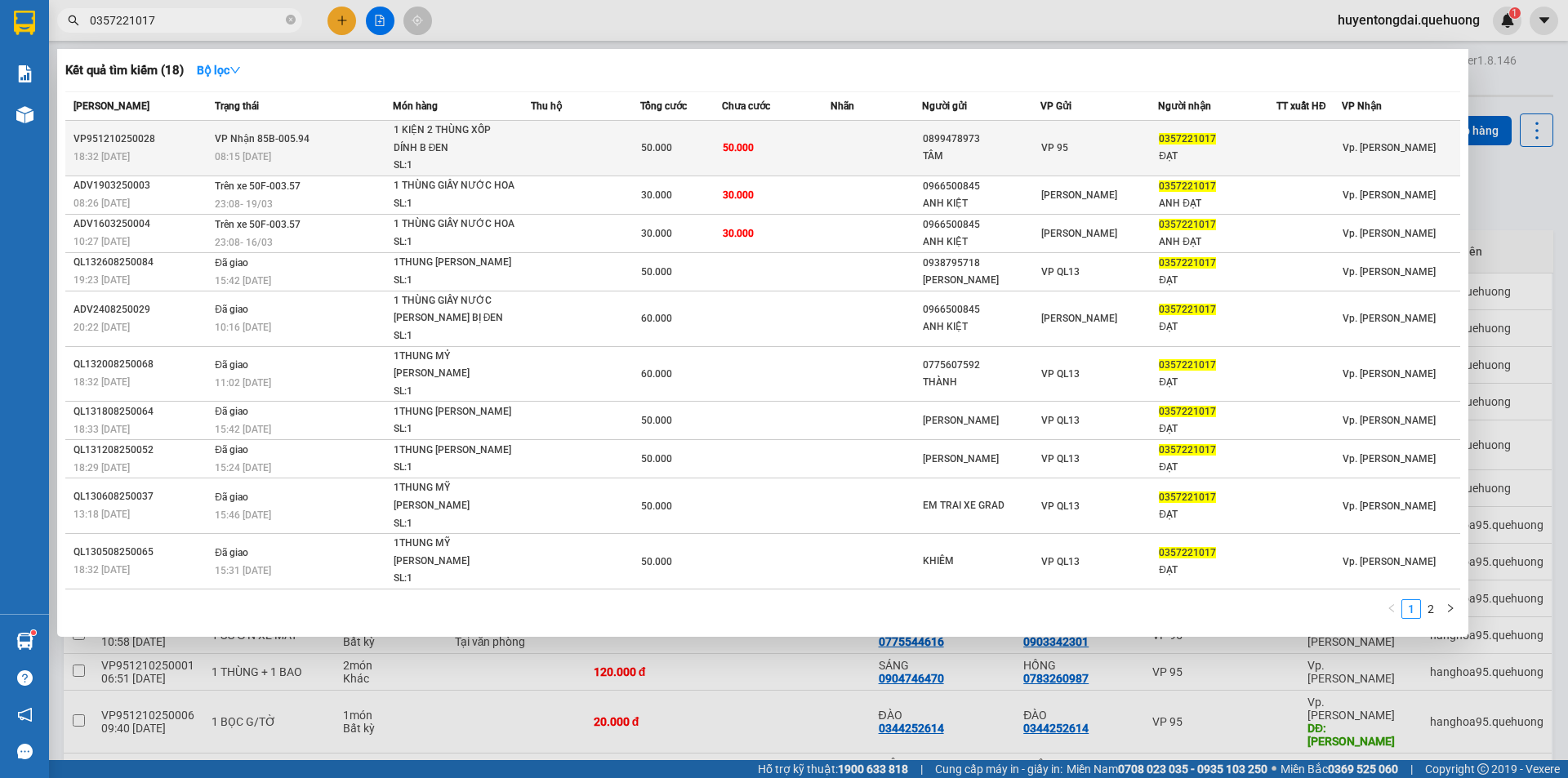
type input "0357221017"
click at [1040, 154] on td "VP 95" at bounding box center [1099, 148] width 118 height 55
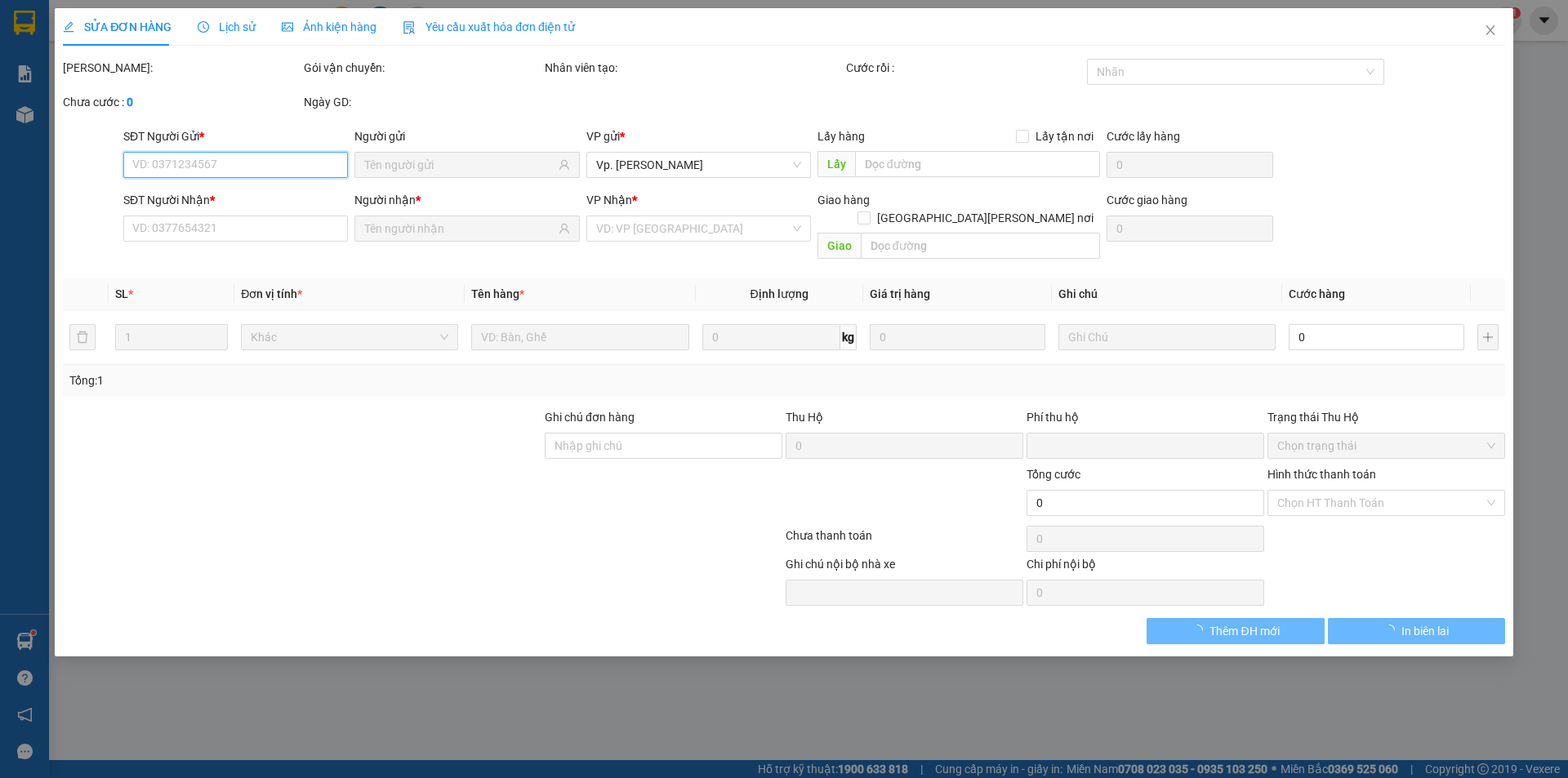
type input "0899478973"
type input "TÂM"
type input "0357221017"
type input "ĐẠT"
type input "0"
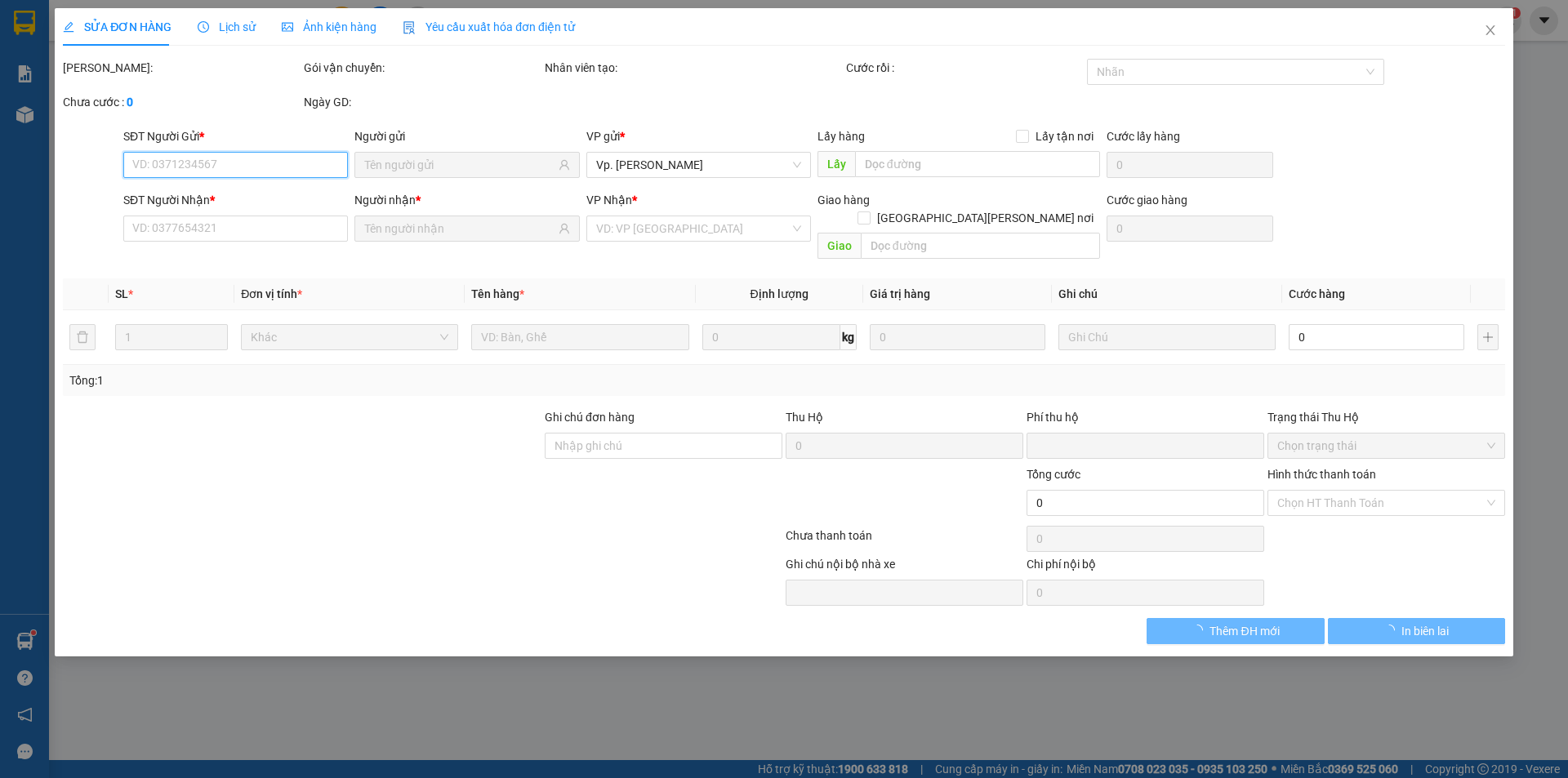
type input "50.000"
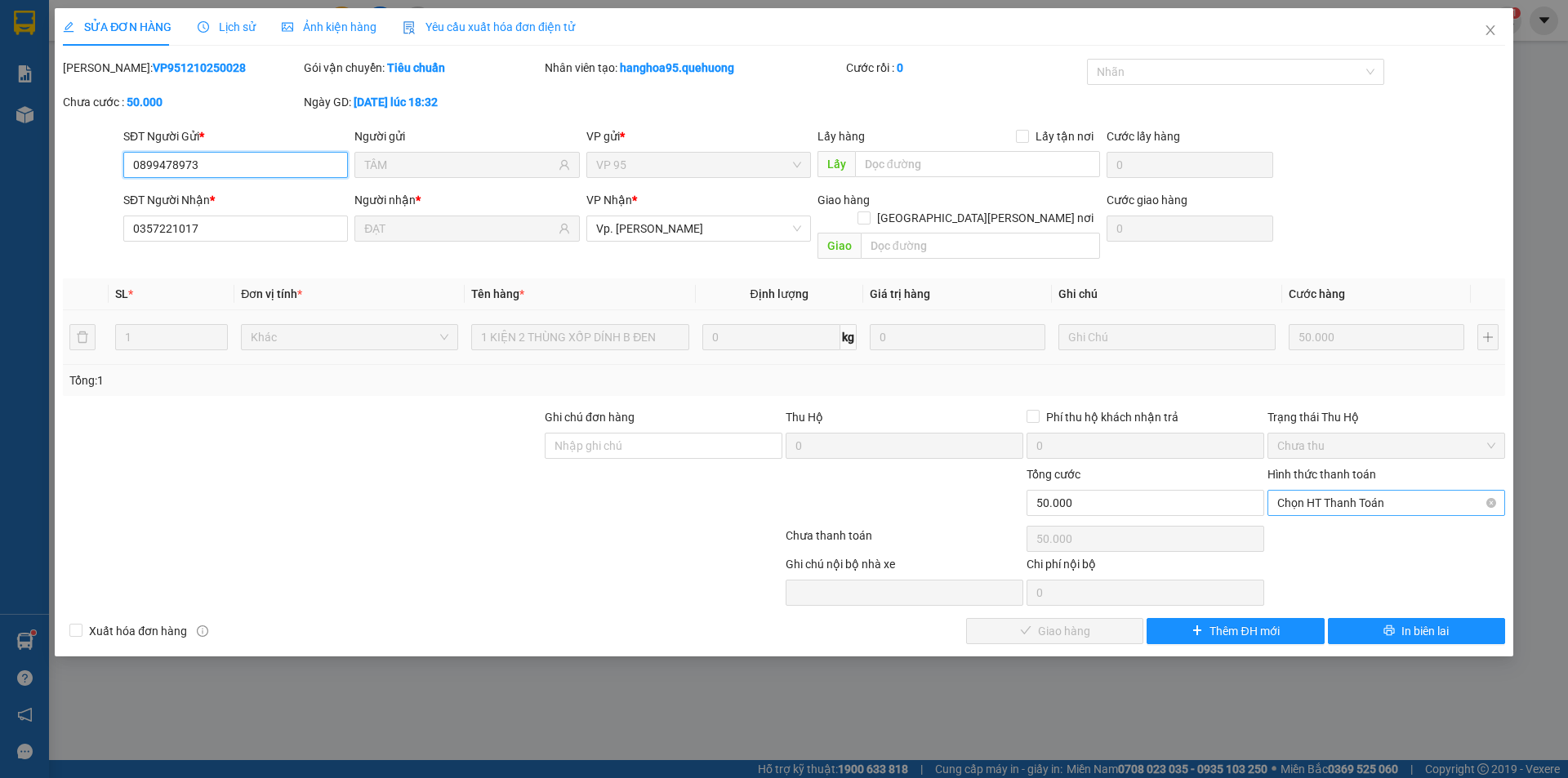
click at [1289, 490] on span "Chọn HT Thanh Toán" at bounding box center [1387, 502] width 218 height 25
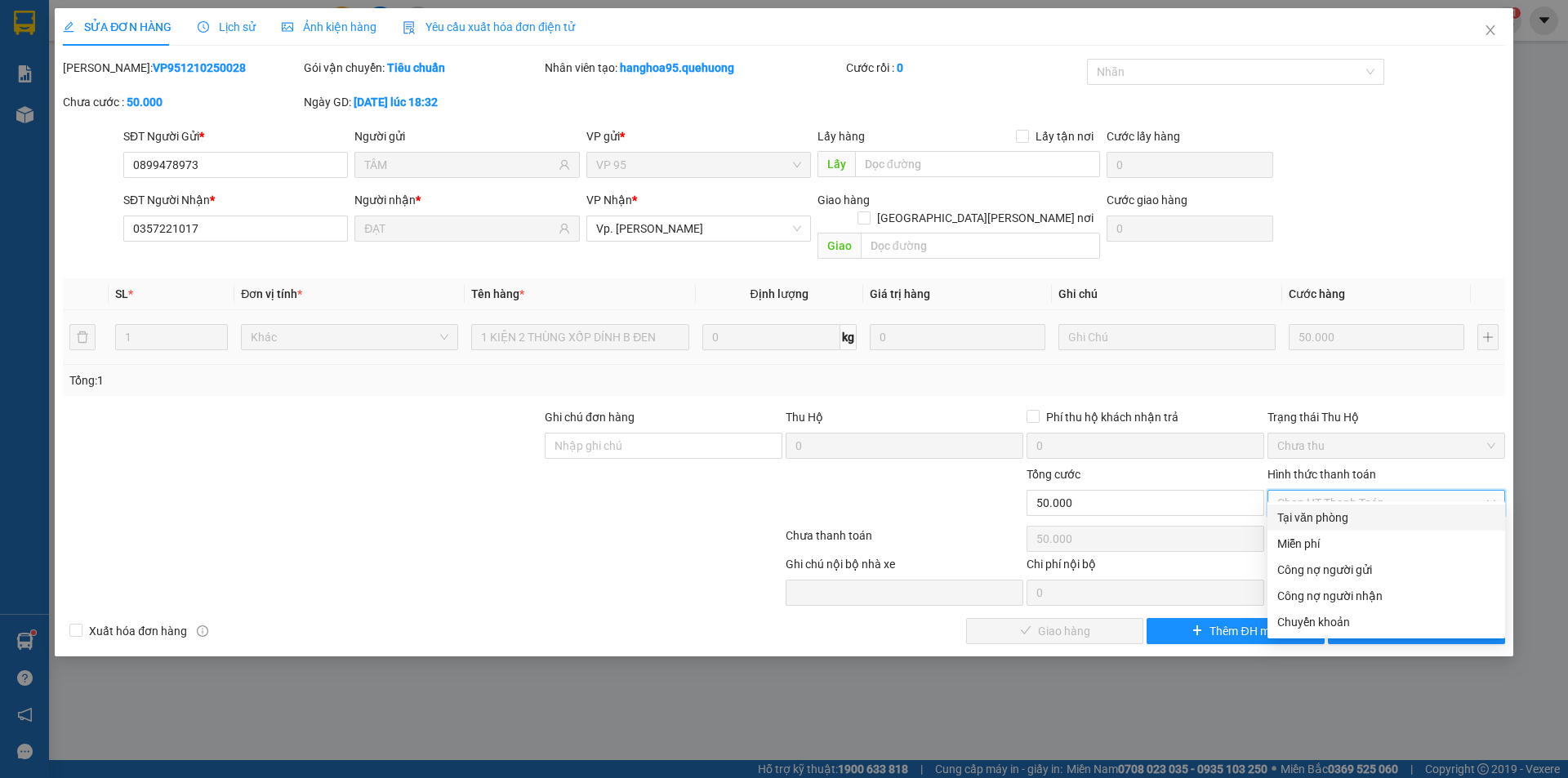
click at [1300, 512] on div "Tại văn phòng" at bounding box center [1387, 517] width 218 height 18
type input "0"
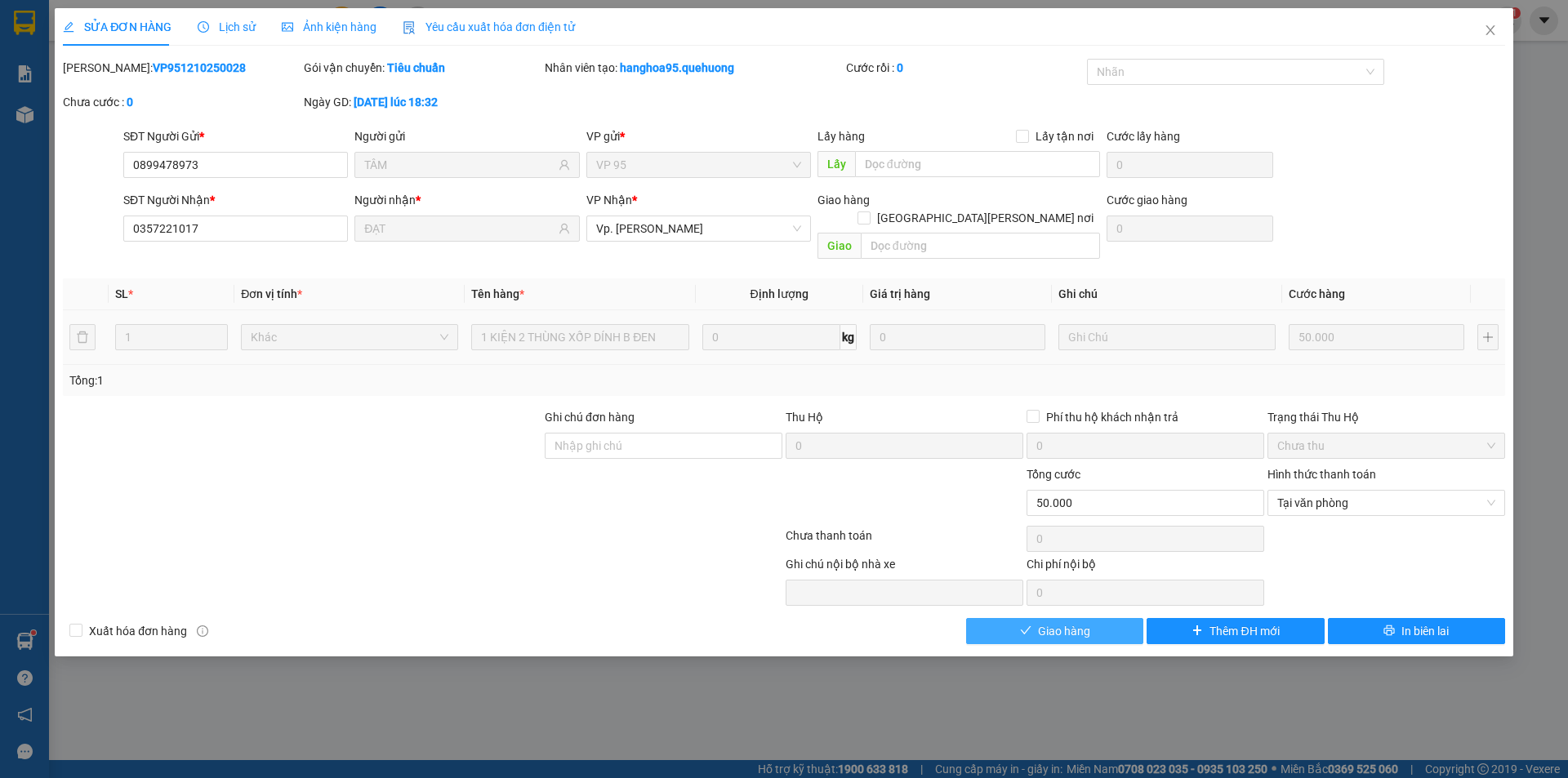
click at [1079, 622] on span "Giao hàng" at bounding box center [1064, 631] width 52 height 18
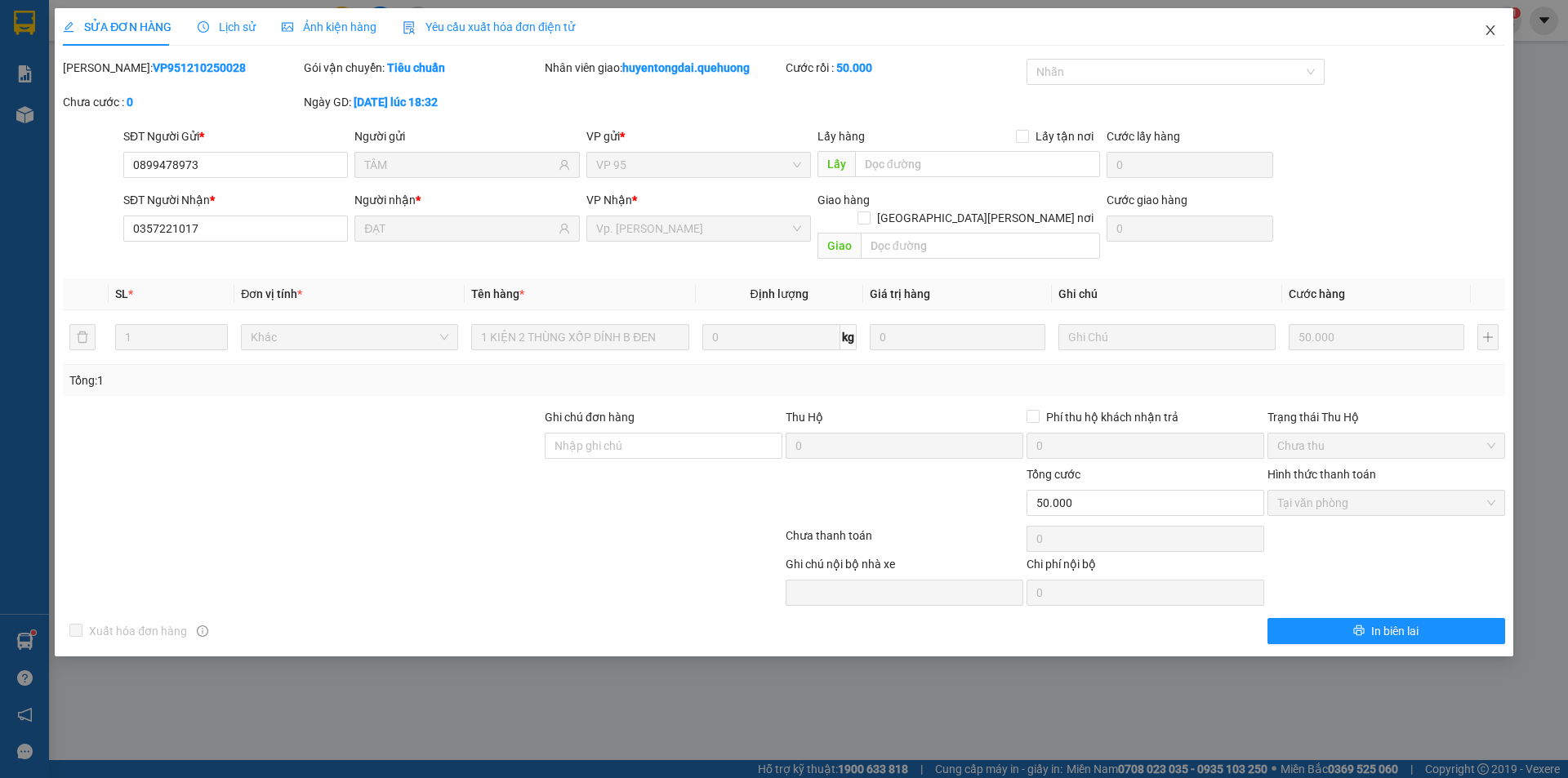
click at [1495, 24] on span "Close" at bounding box center [1490, 31] width 46 height 46
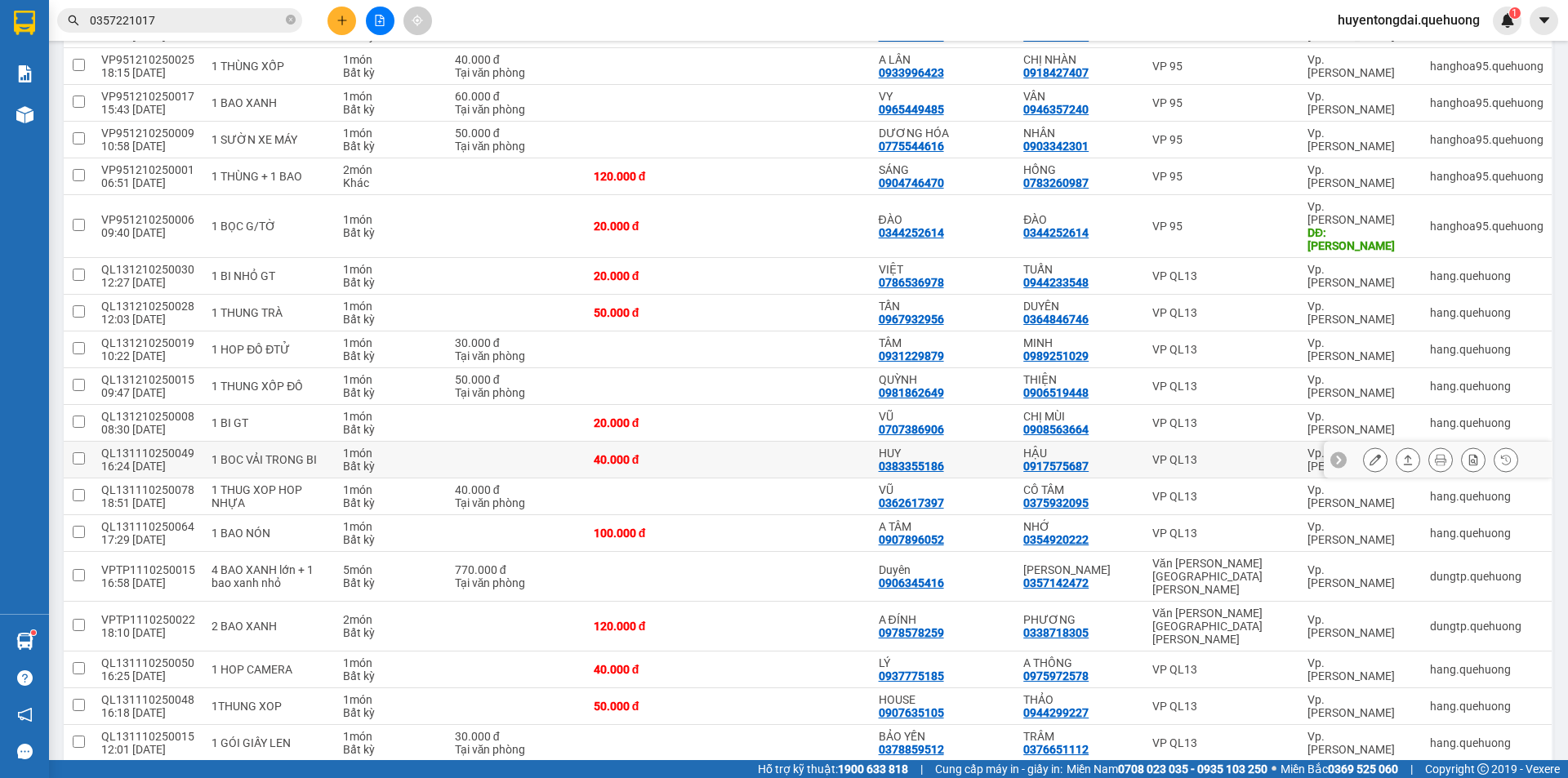
scroll to position [377, 0]
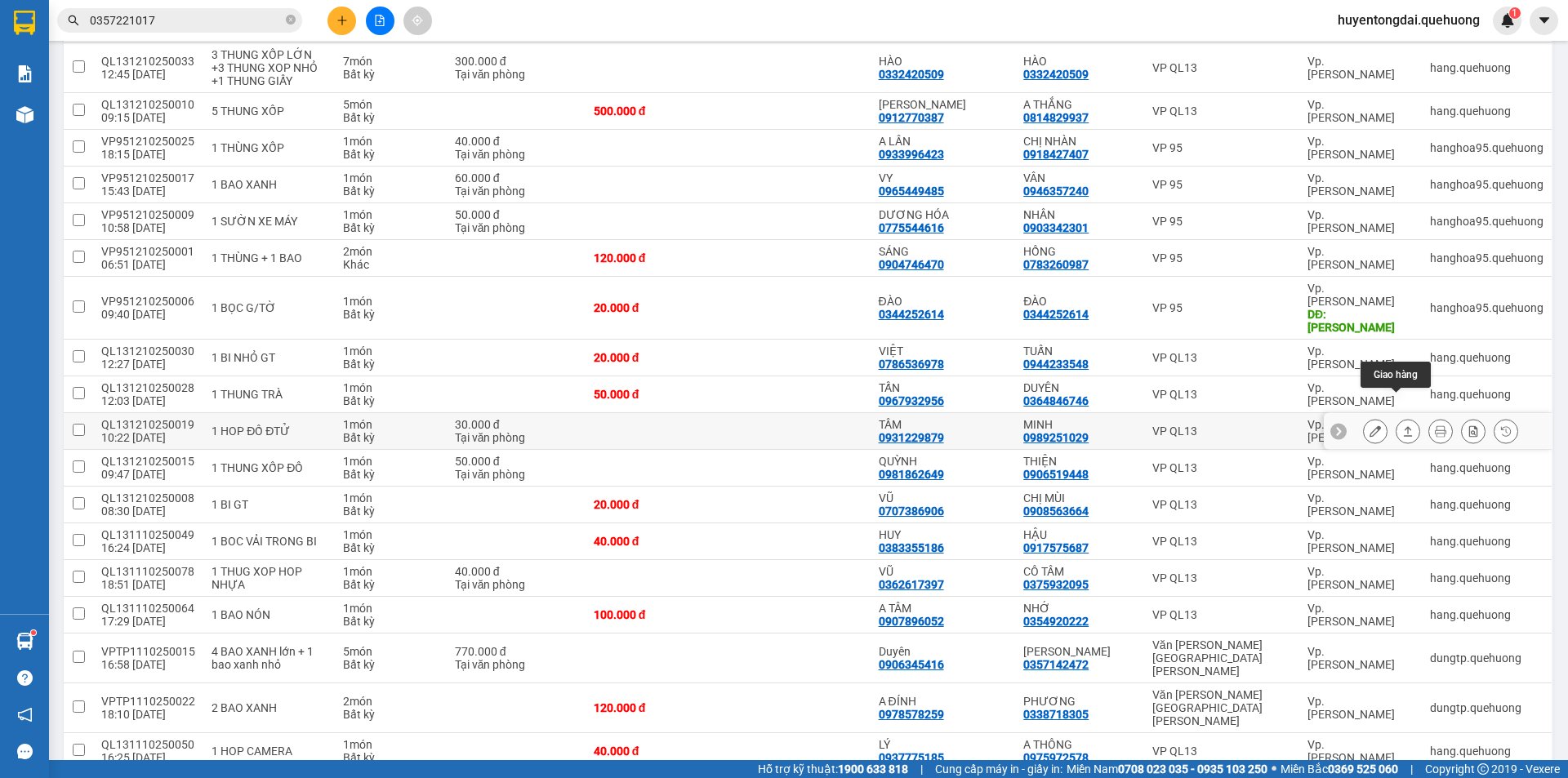
click at [1402, 426] on icon at bounding box center [1407, 431] width 11 height 11
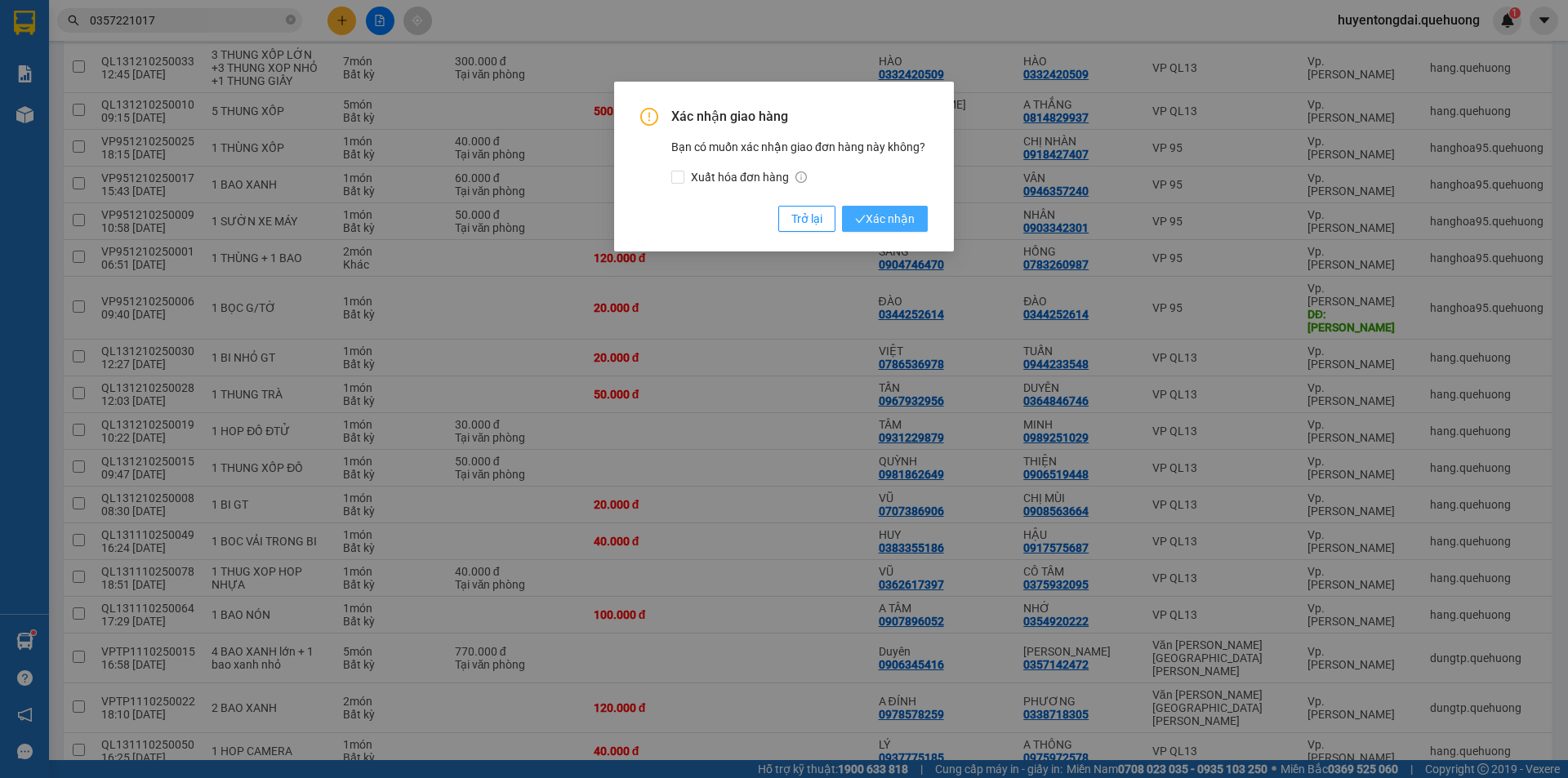
click at [882, 215] on span "Xác nhận" at bounding box center [885, 218] width 60 height 18
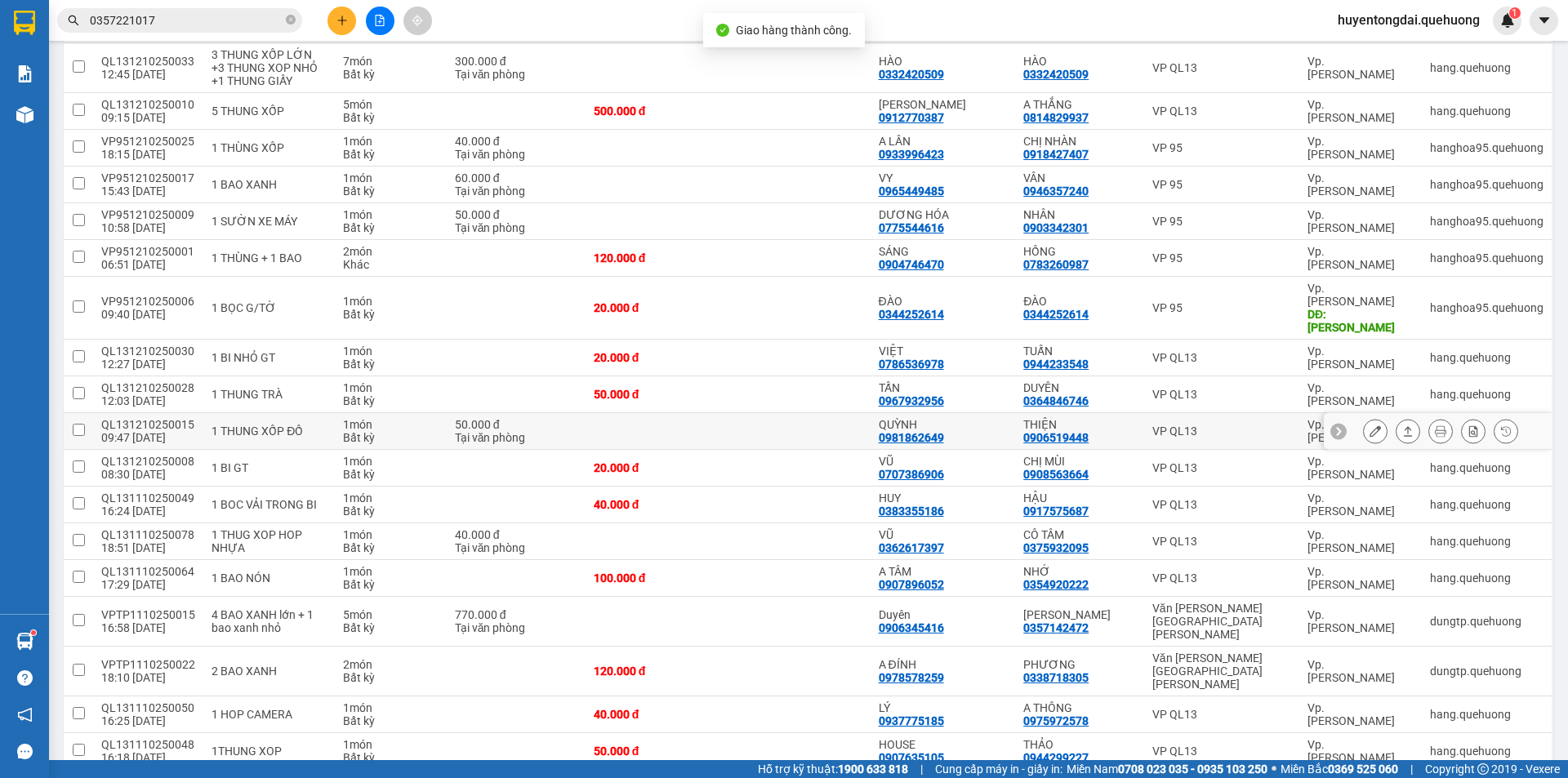
click at [1412, 419] on div at bounding box center [1440, 431] width 155 height 25
click at [1404, 426] on icon at bounding box center [1408, 431] width 9 height 10
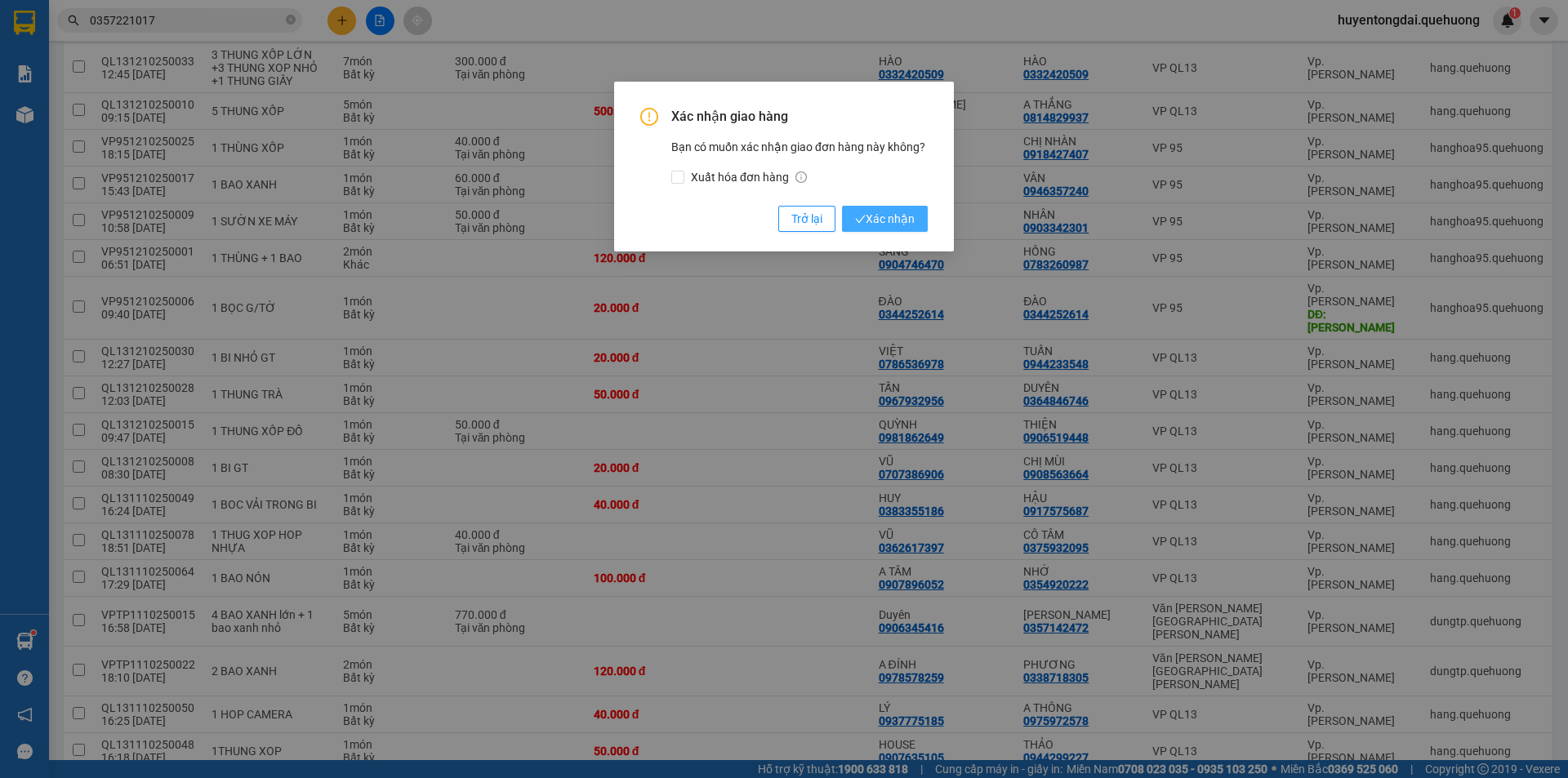
click at [922, 217] on button "Xác nhận" at bounding box center [885, 219] width 86 height 26
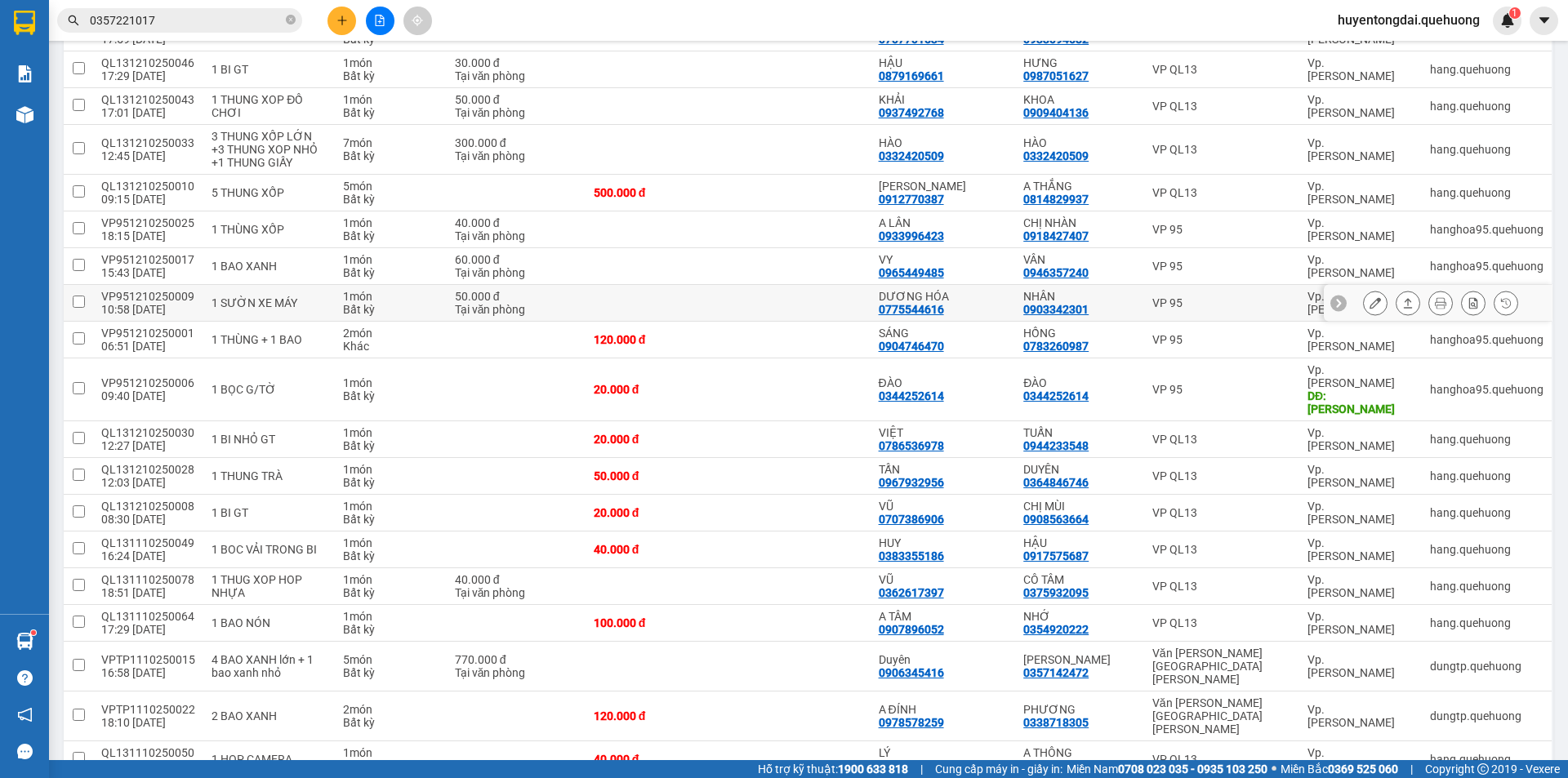
scroll to position [214, 0]
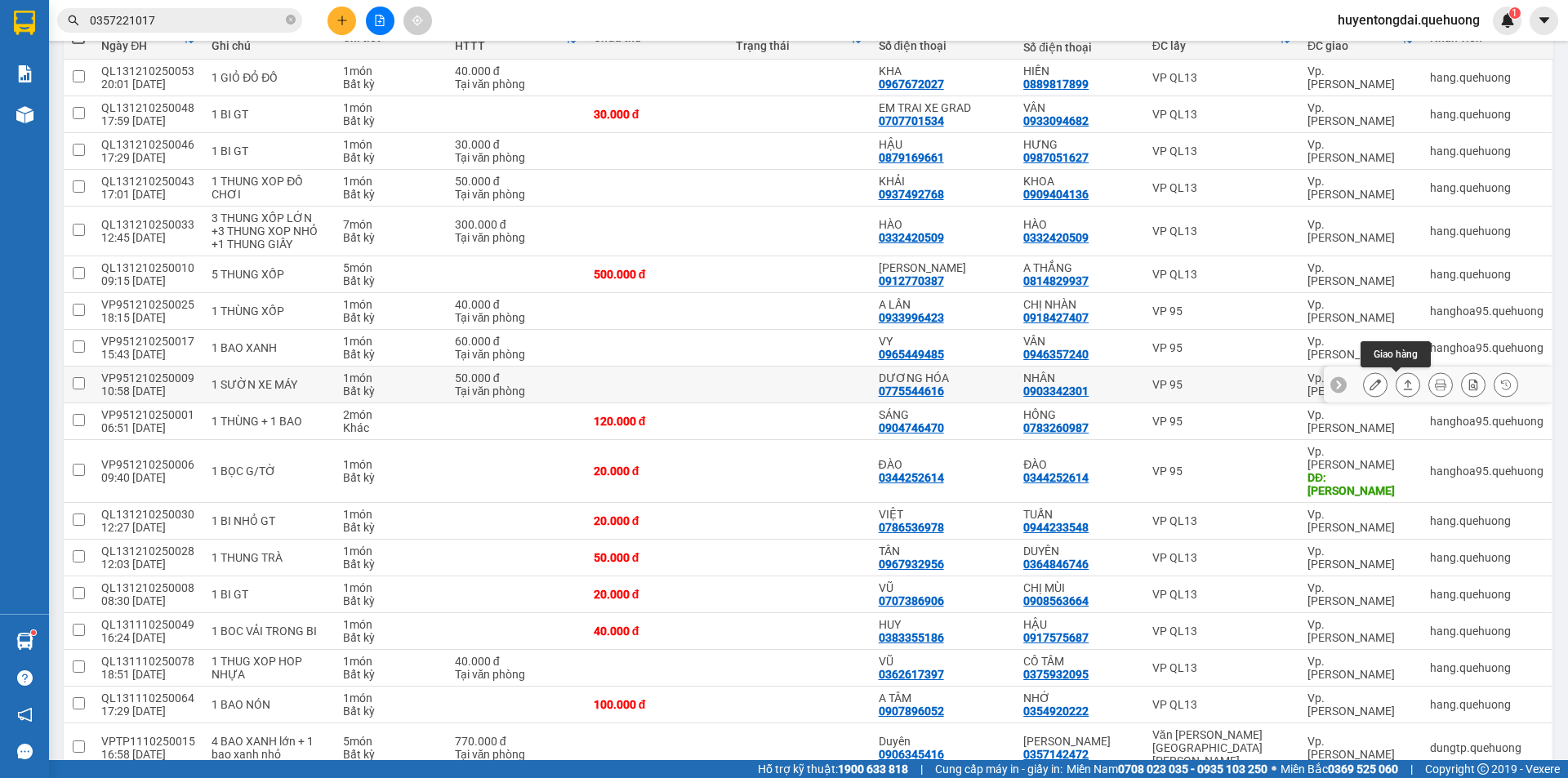
click at [1402, 382] on icon at bounding box center [1407, 384] width 11 height 11
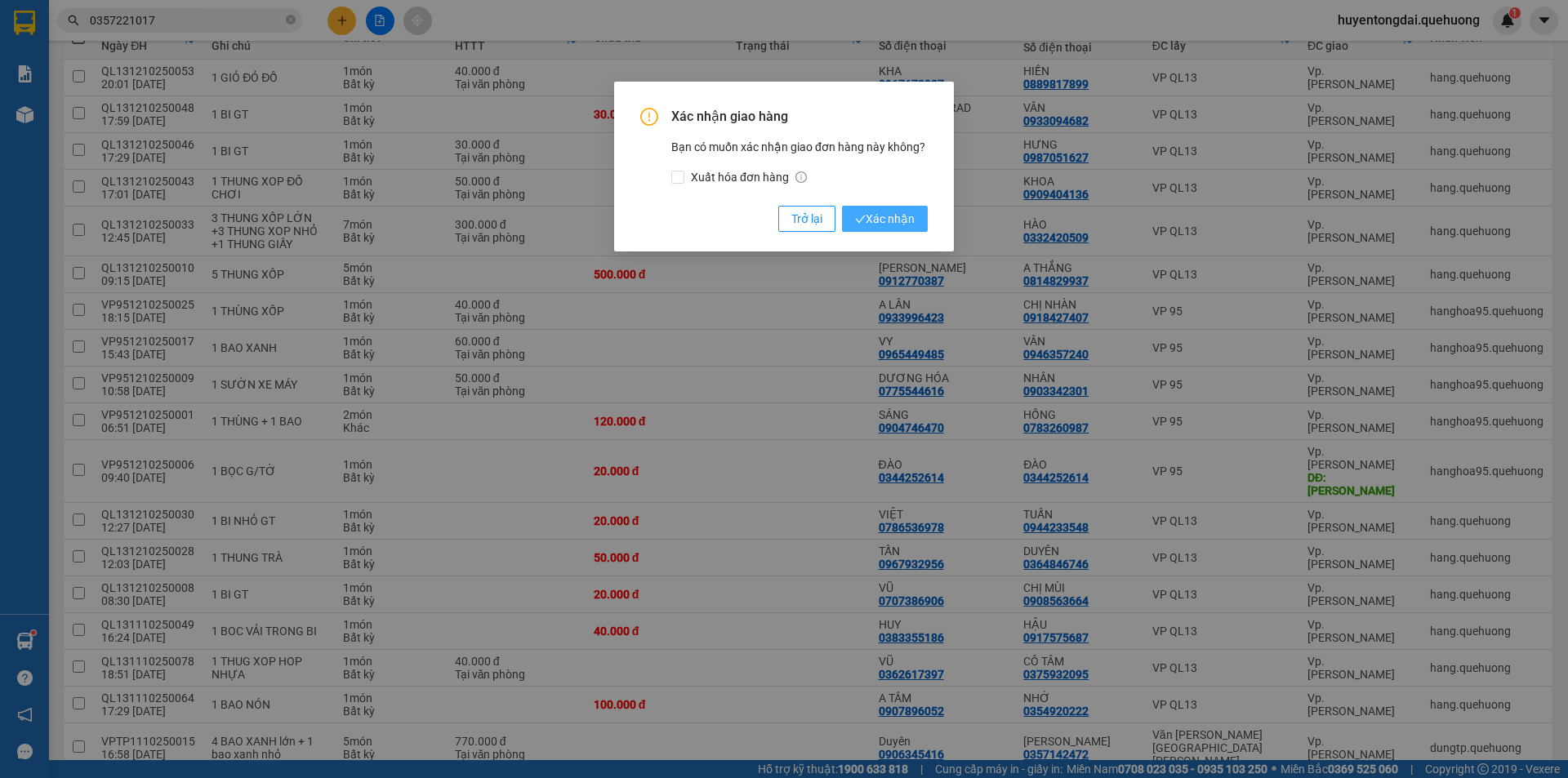
click at [892, 215] on span "Xác nhận" at bounding box center [885, 218] width 60 height 18
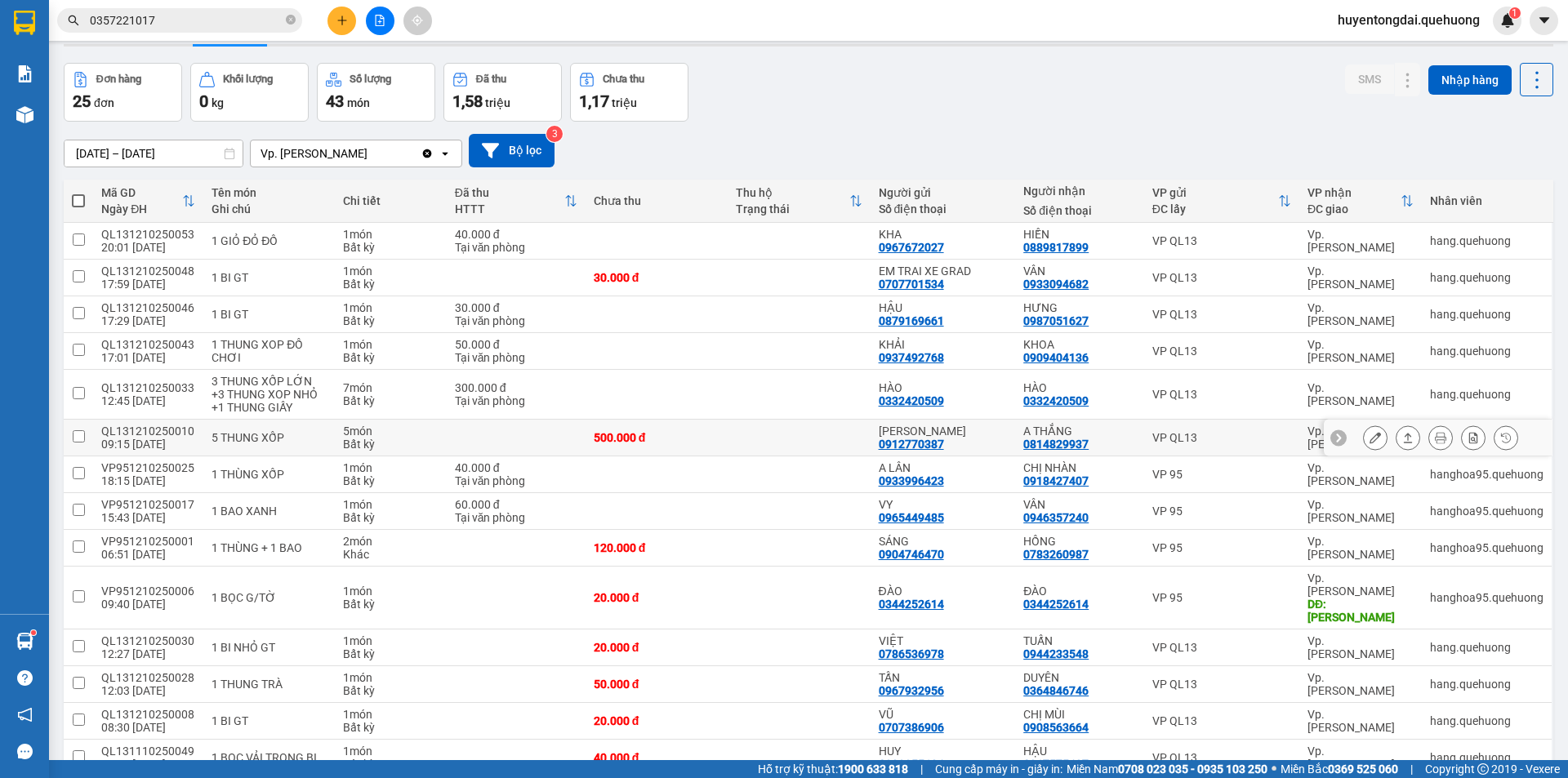
scroll to position [0, 0]
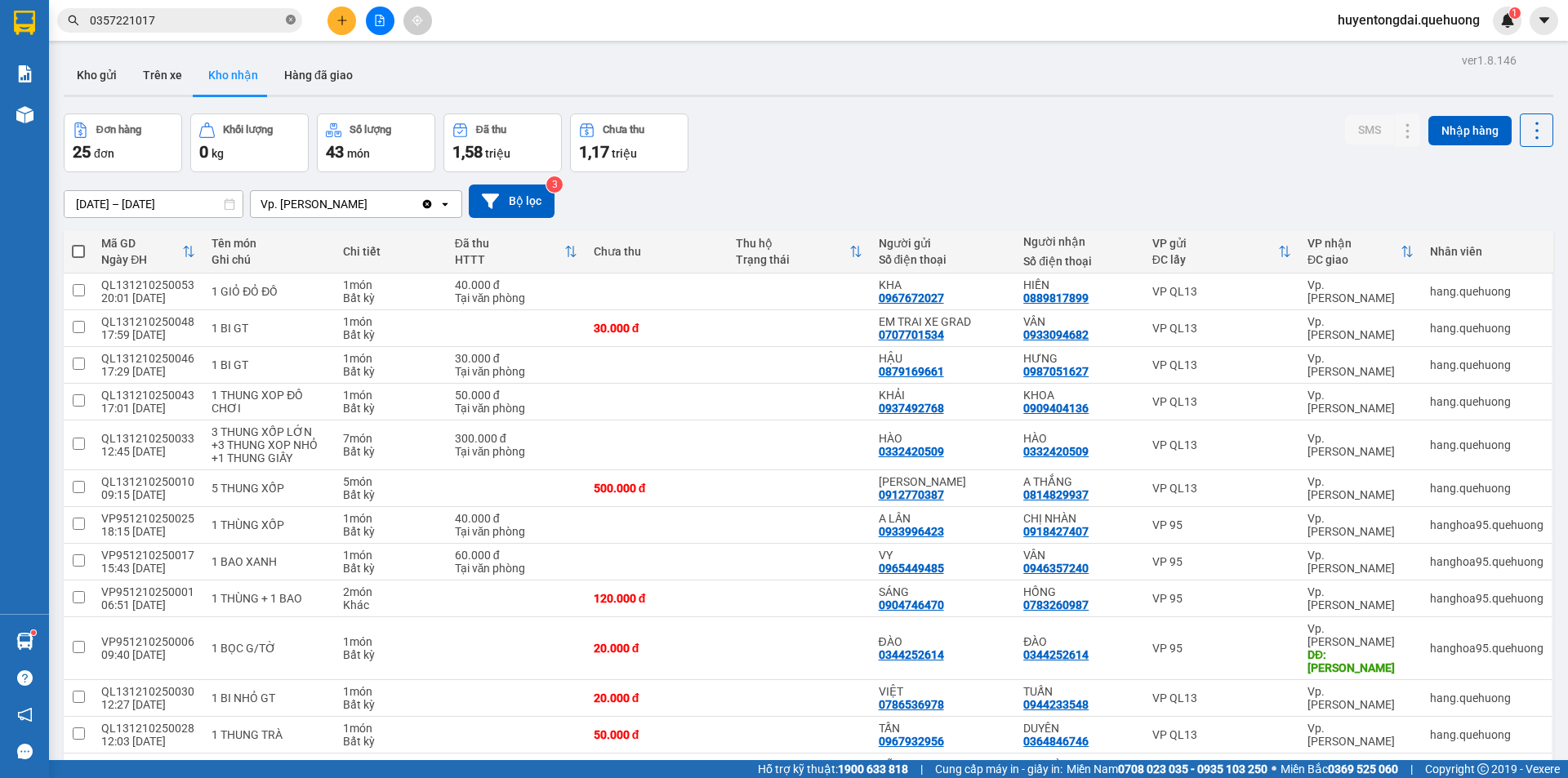
click at [287, 21] on icon "close-circle" at bounding box center [291, 20] width 10 height 10
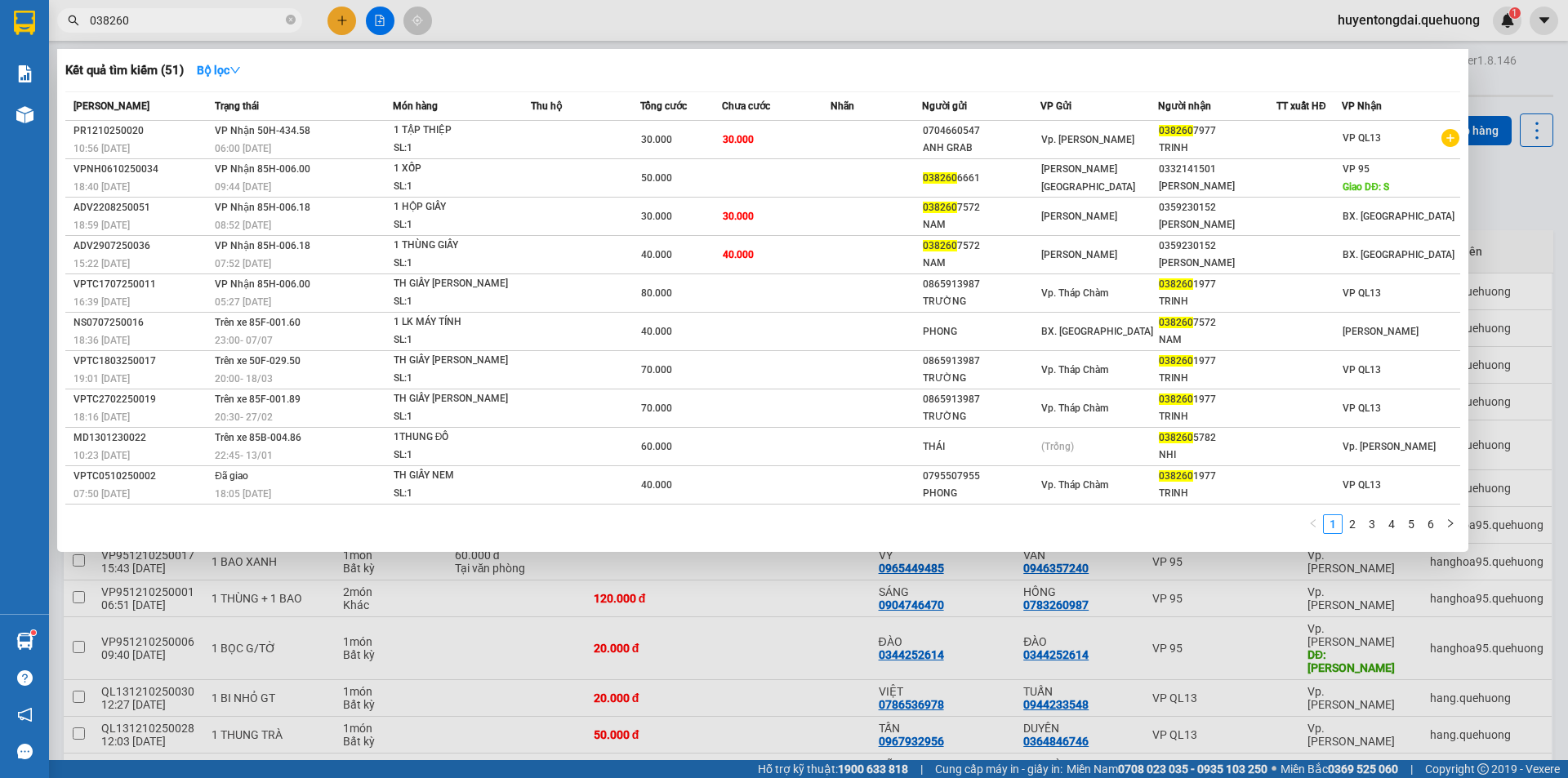
type input "038260"
click at [289, 23] on icon "close-circle" at bounding box center [291, 20] width 10 height 10
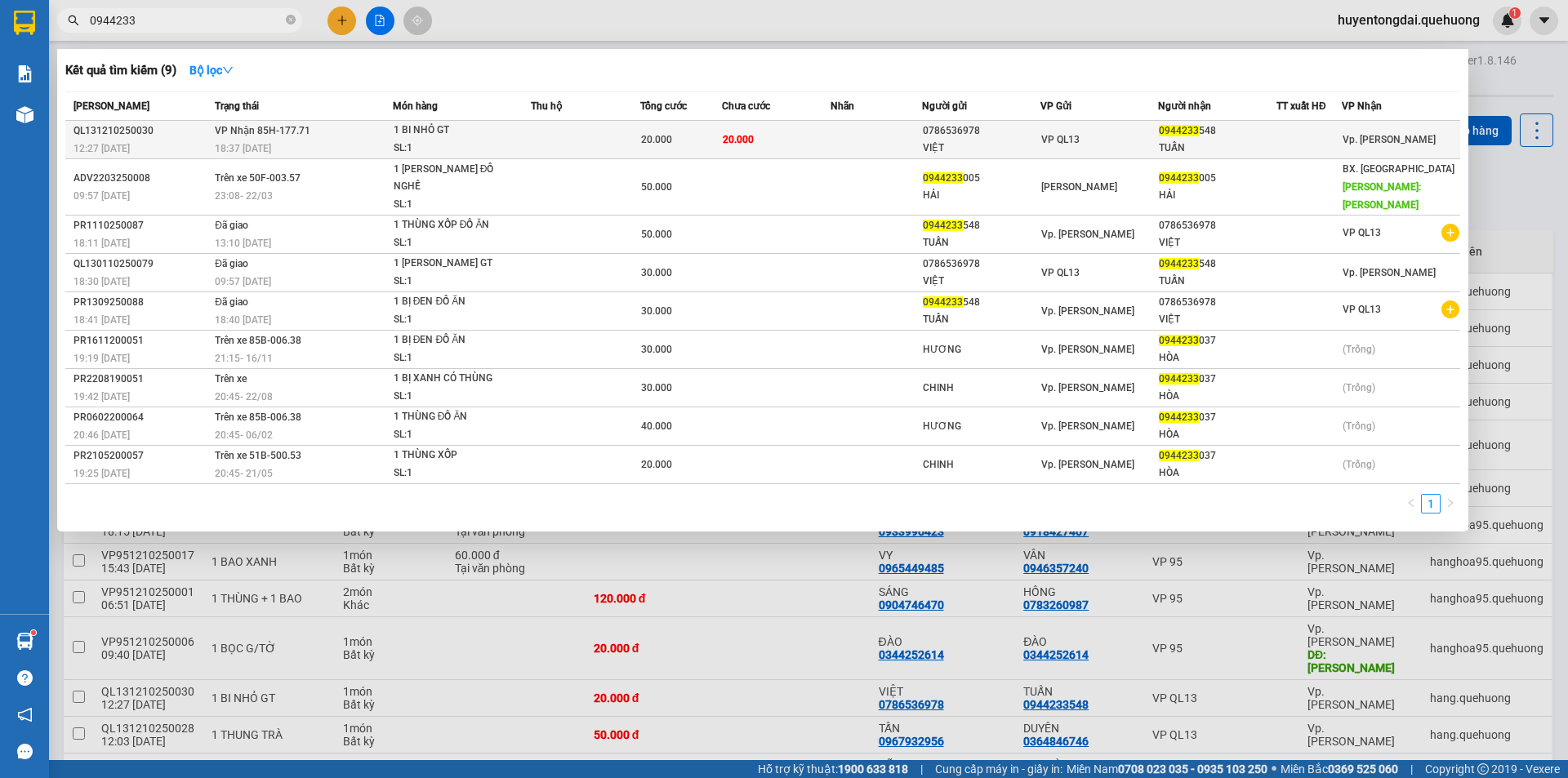
type input "0944233"
click at [778, 136] on td "20.000" at bounding box center [777, 140] width 109 height 38
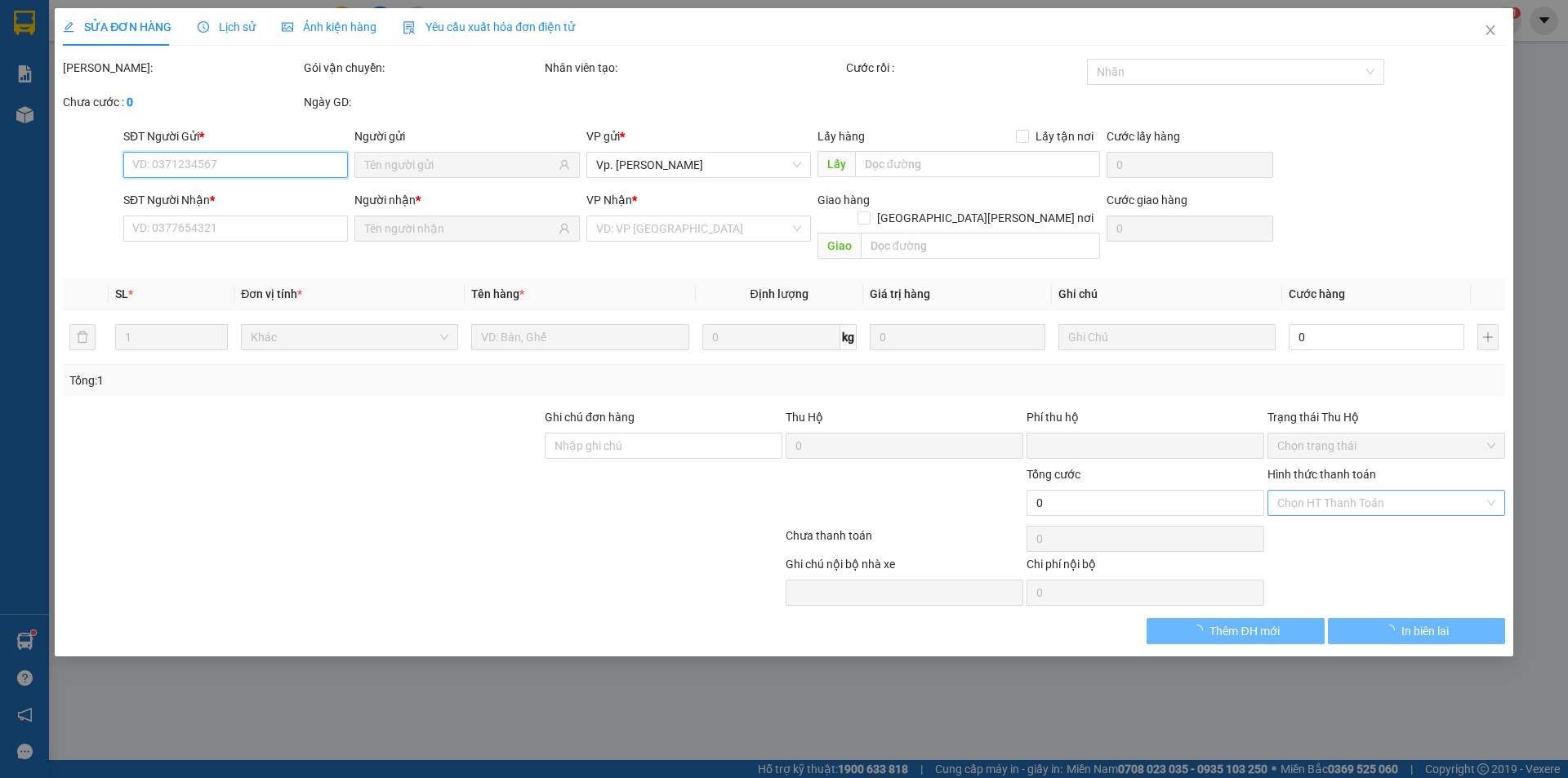
type input "0786536978"
type input "VIỆT"
type input "0944233548"
type input "TUẤN"
type input "0"
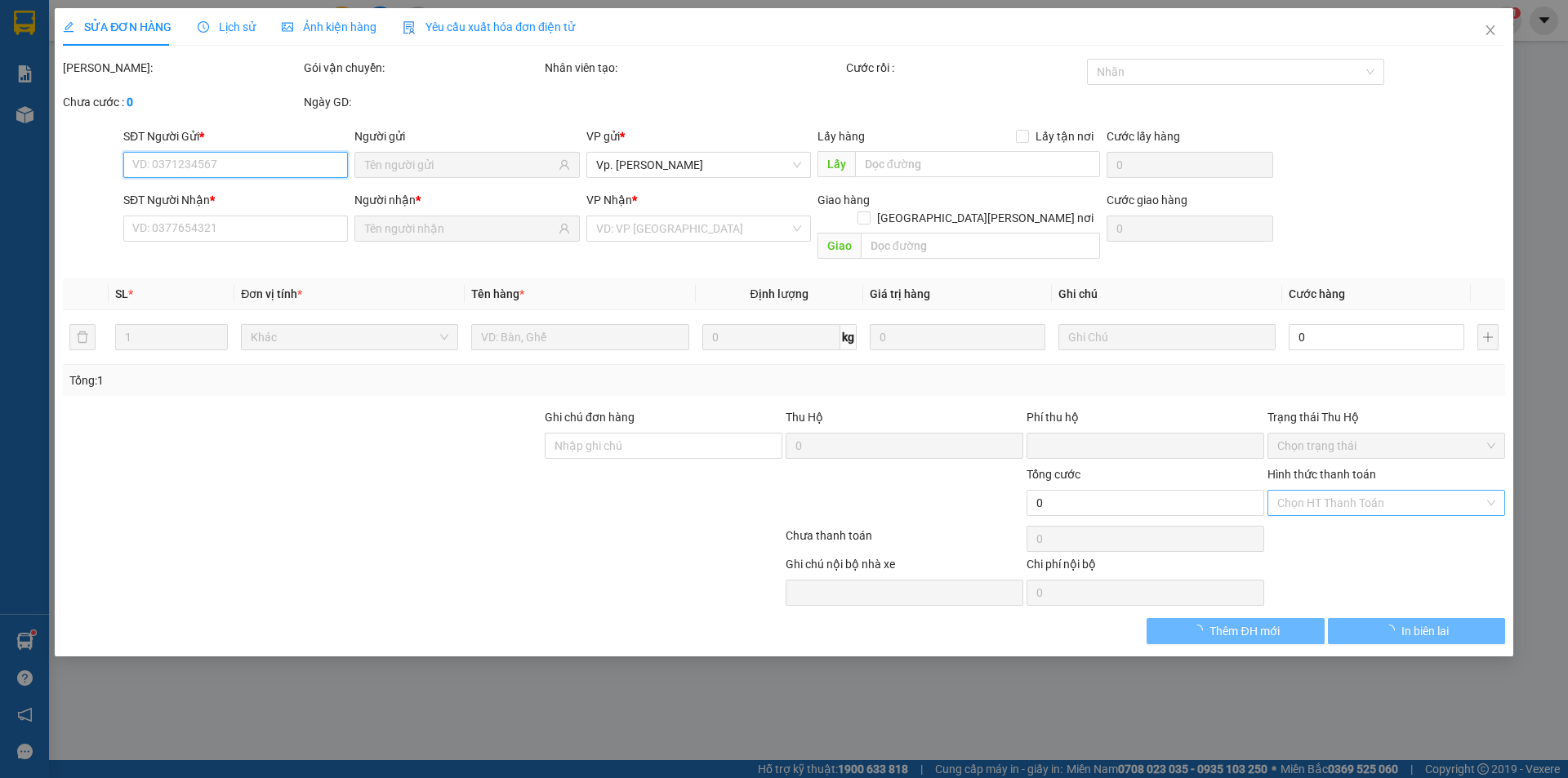
type input "20.000"
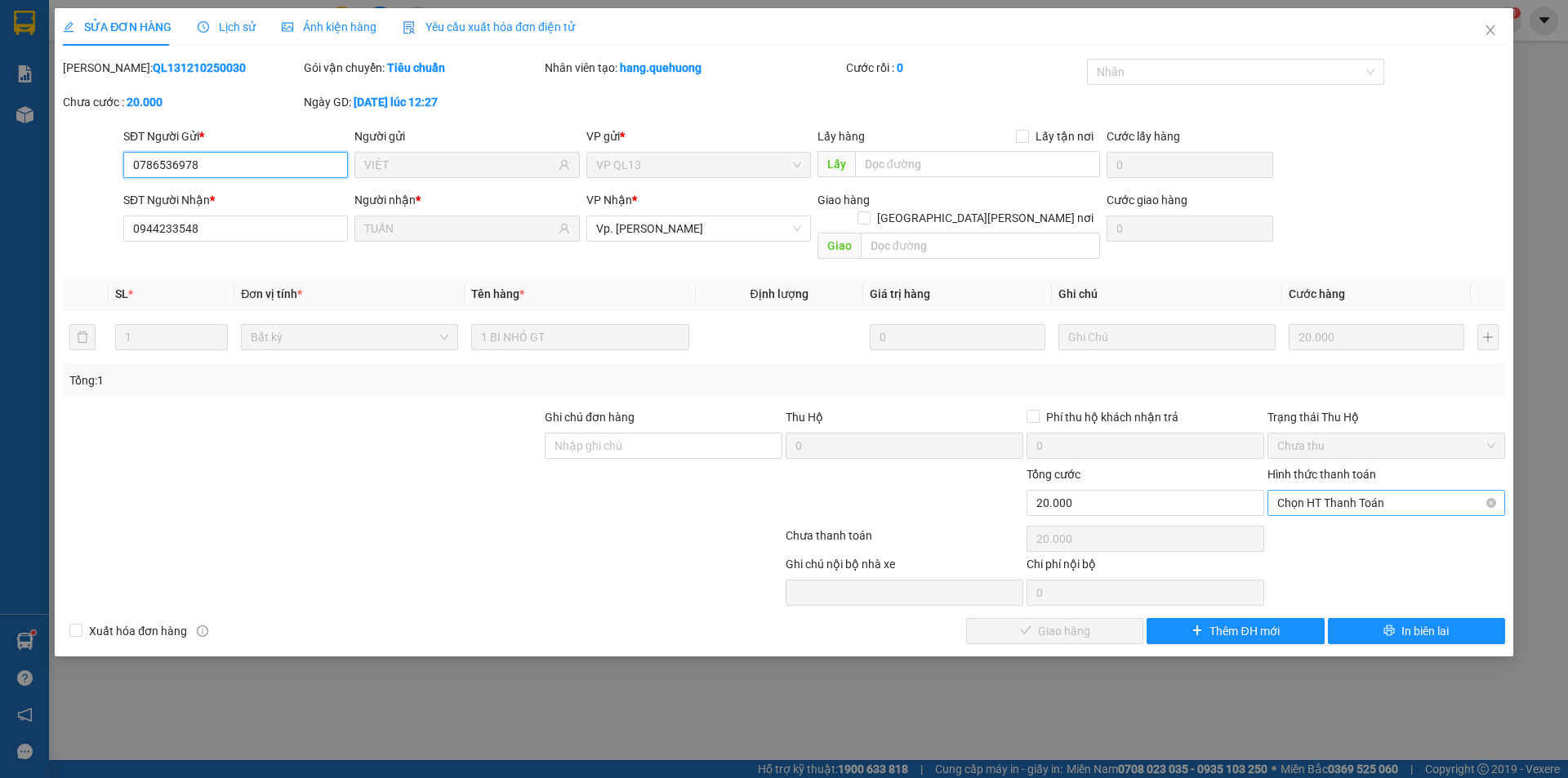
click at [1353, 490] on span "Chọn HT Thanh Toán" at bounding box center [1387, 502] width 218 height 25
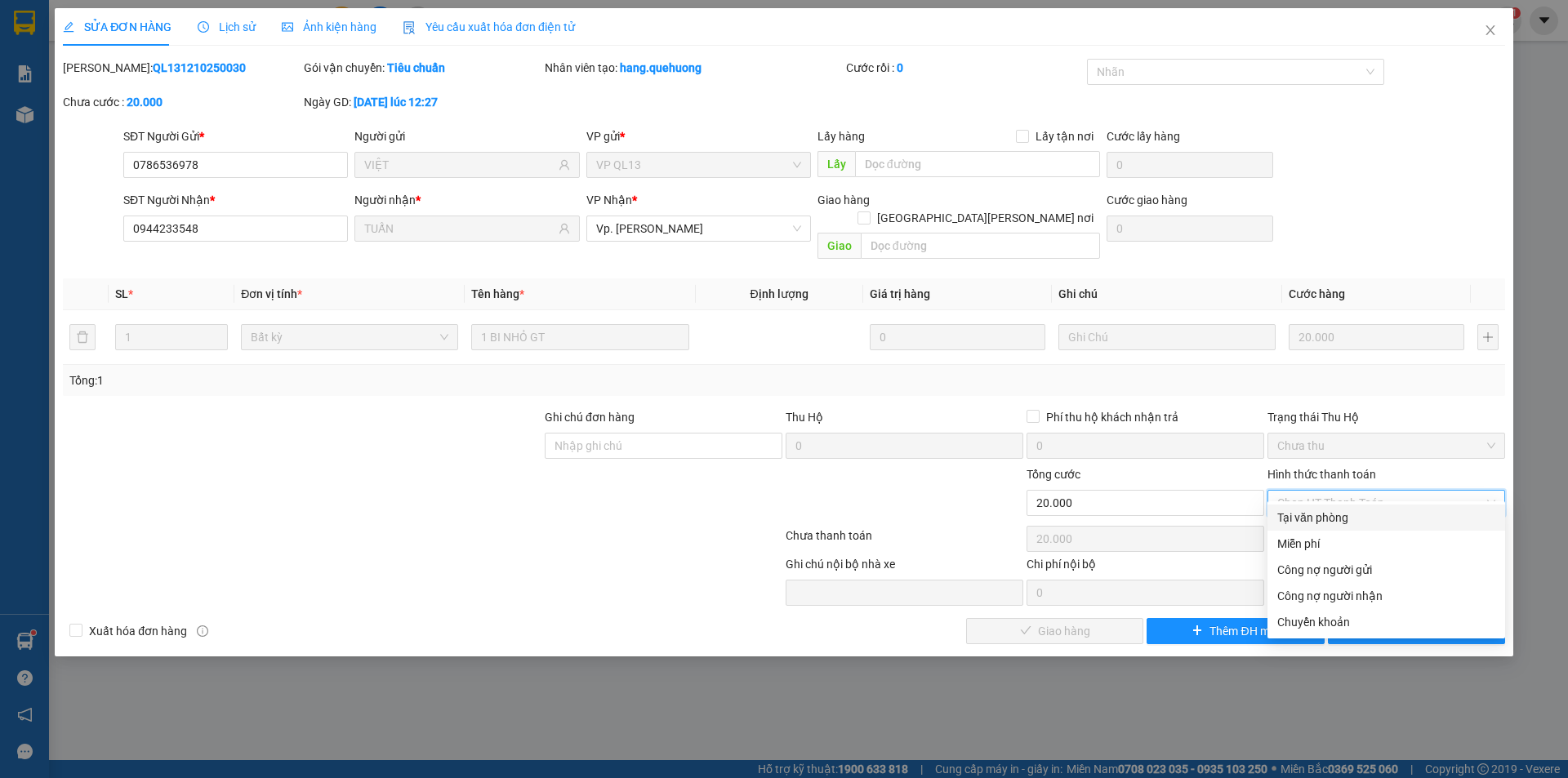
drag, startPoint x: 1335, startPoint y: 512, endPoint x: 1151, endPoint y: 589, distance: 199.5
click at [1336, 517] on div "Tại văn phòng" at bounding box center [1387, 517] width 218 height 18
type input "0"
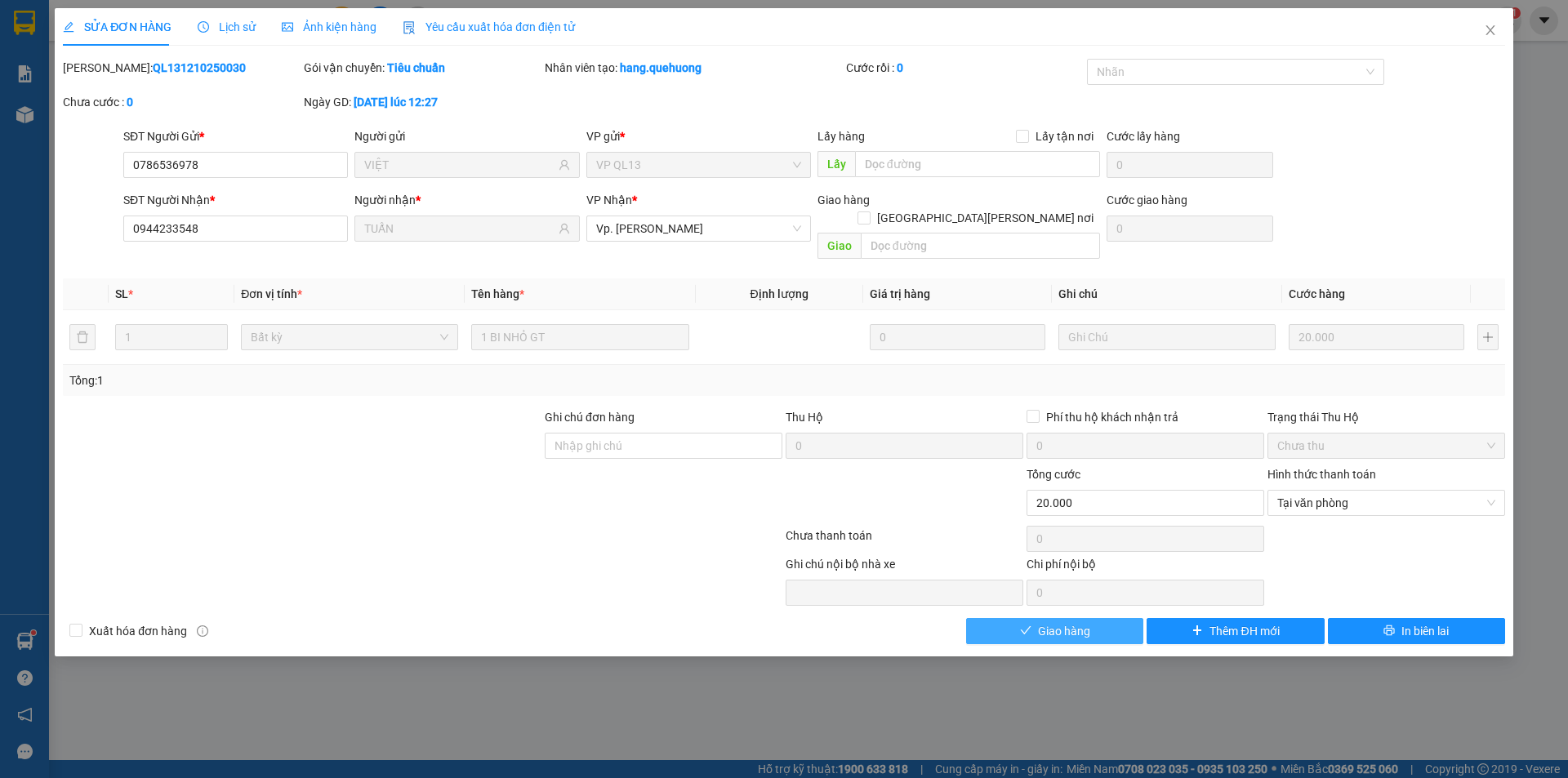
drag, startPoint x: 1069, startPoint y: 598, endPoint x: 1068, endPoint y: 613, distance: 15.0
click at [1069, 599] on div "Total Paid Fee 0 Total UnPaid Fee 20.000 Cash Collection Total Fee Mã ĐH: QL131…" at bounding box center [784, 351] width 1442 height 585
click at [1068, 622] on span "Giao hàng" at bounding box center [1064, 631] width 52 height 18
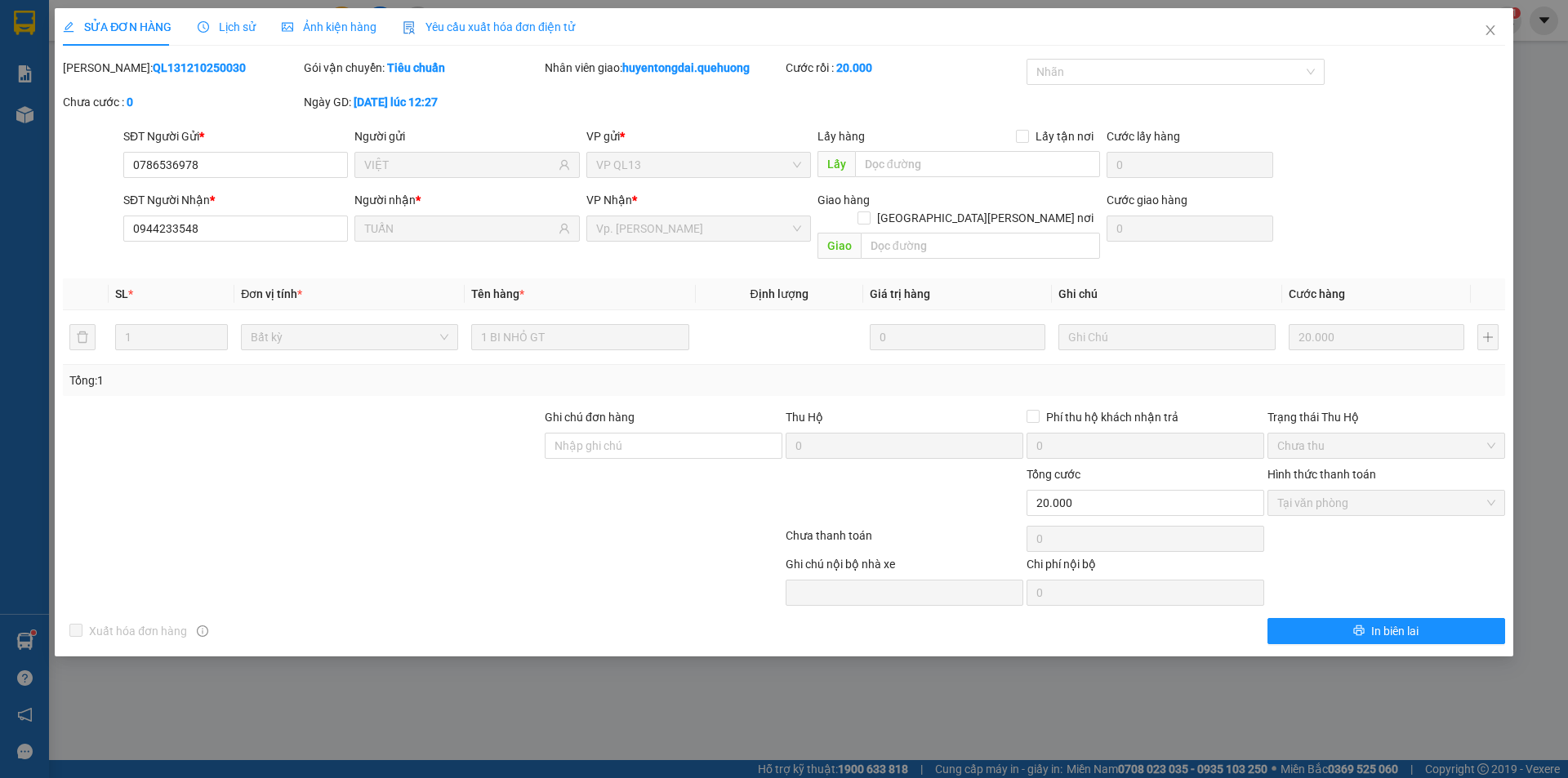
click at [977, 385] on div "Total Paid Fee 20.000 Total UnPaid Fee 0 Cash Collection Total Fee Mã ĐH: QL131…" at bounding box center [784, 351] width 1442 height 585
click at [1490, 33] on icon "close" at bounding box center [1490, 30] width 13 height 13
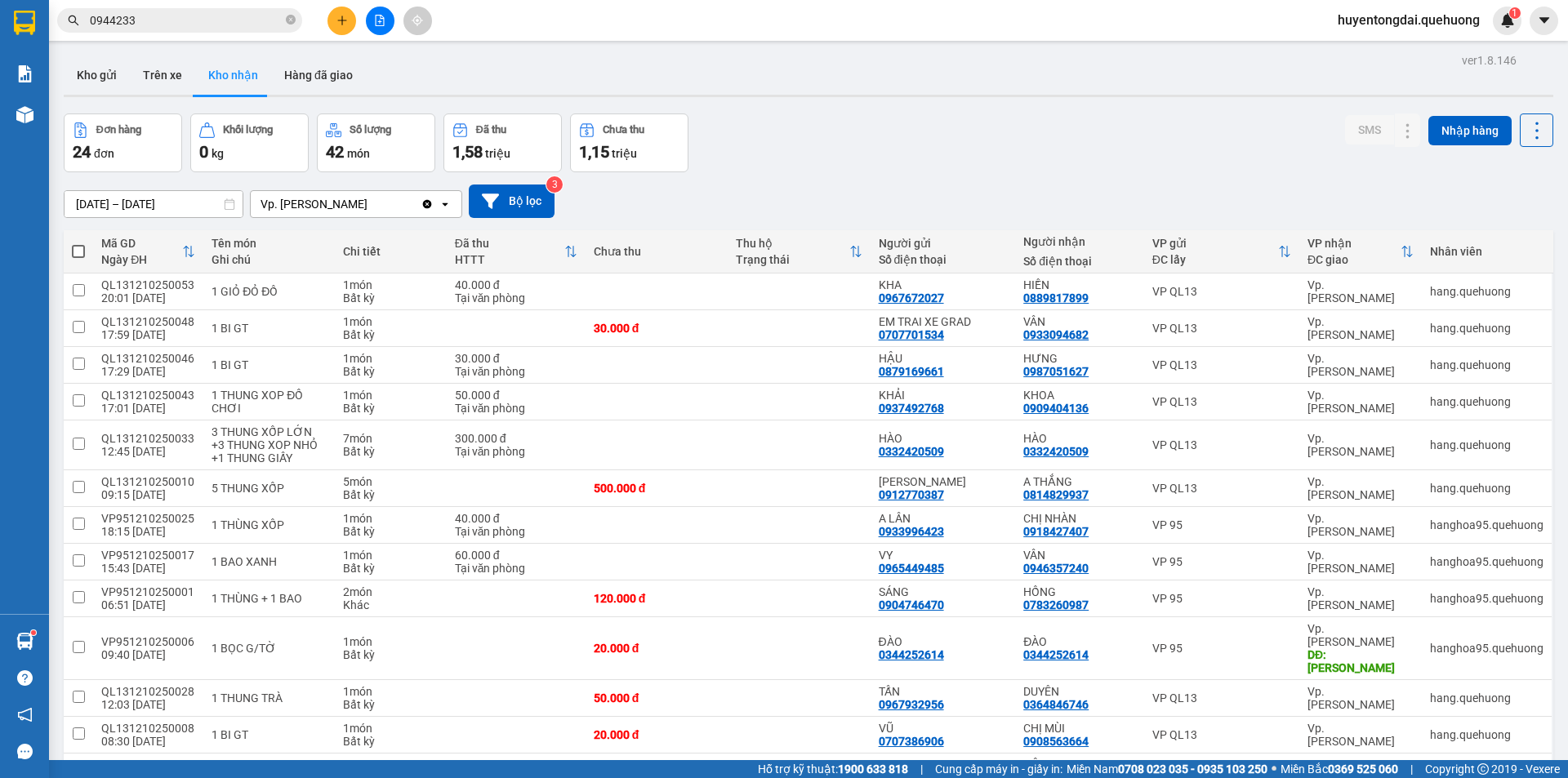
click at [933, 154] on div "Đơn hàng 24 đơn [PERSON_NAME] 0 kg Số [PERSON_NAME] 42 món Đã thu 1,58 [PERSON_…" at bounding box center [808, 142] width 1490 height 59
click at [836, 186] on div "[DATE] – [DATE] Press the down arrow key to interact with the calendar and sele…" at bounding box center [808, 201] width 1490 height 33
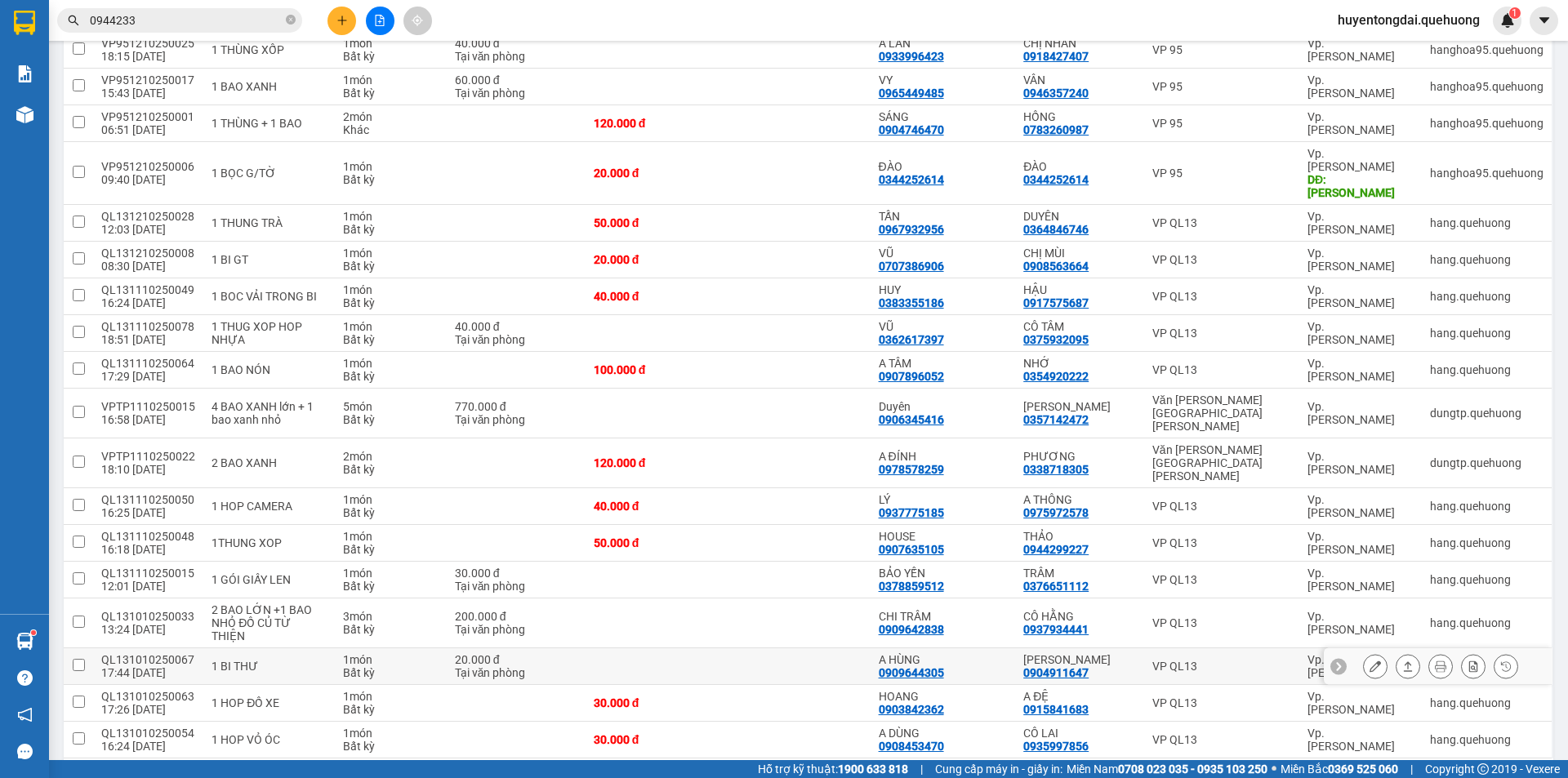
scroll to position [312, 0]
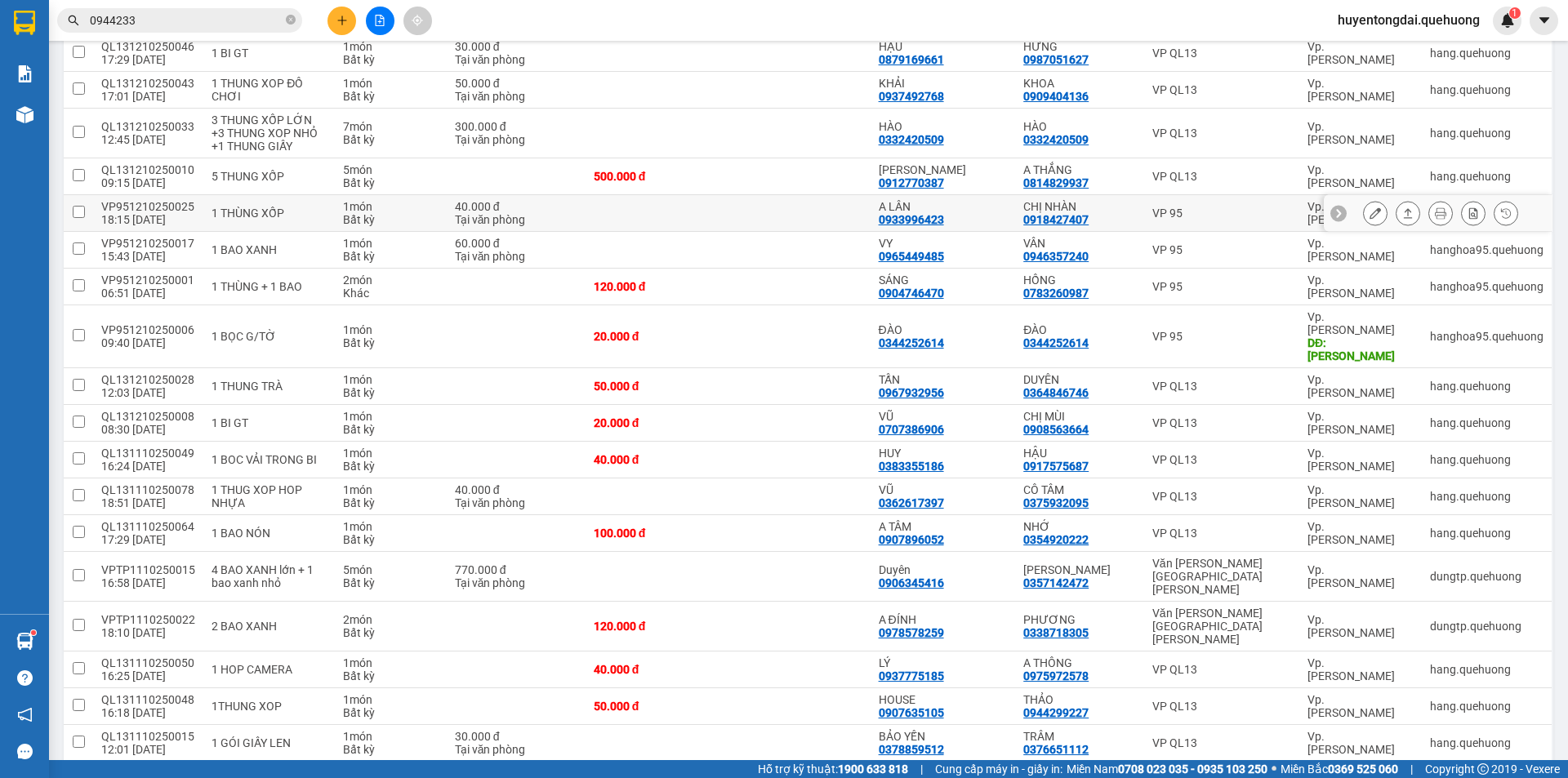
click at [1401, 211] on button at bounding box center [1408, 214] width 23 height 29
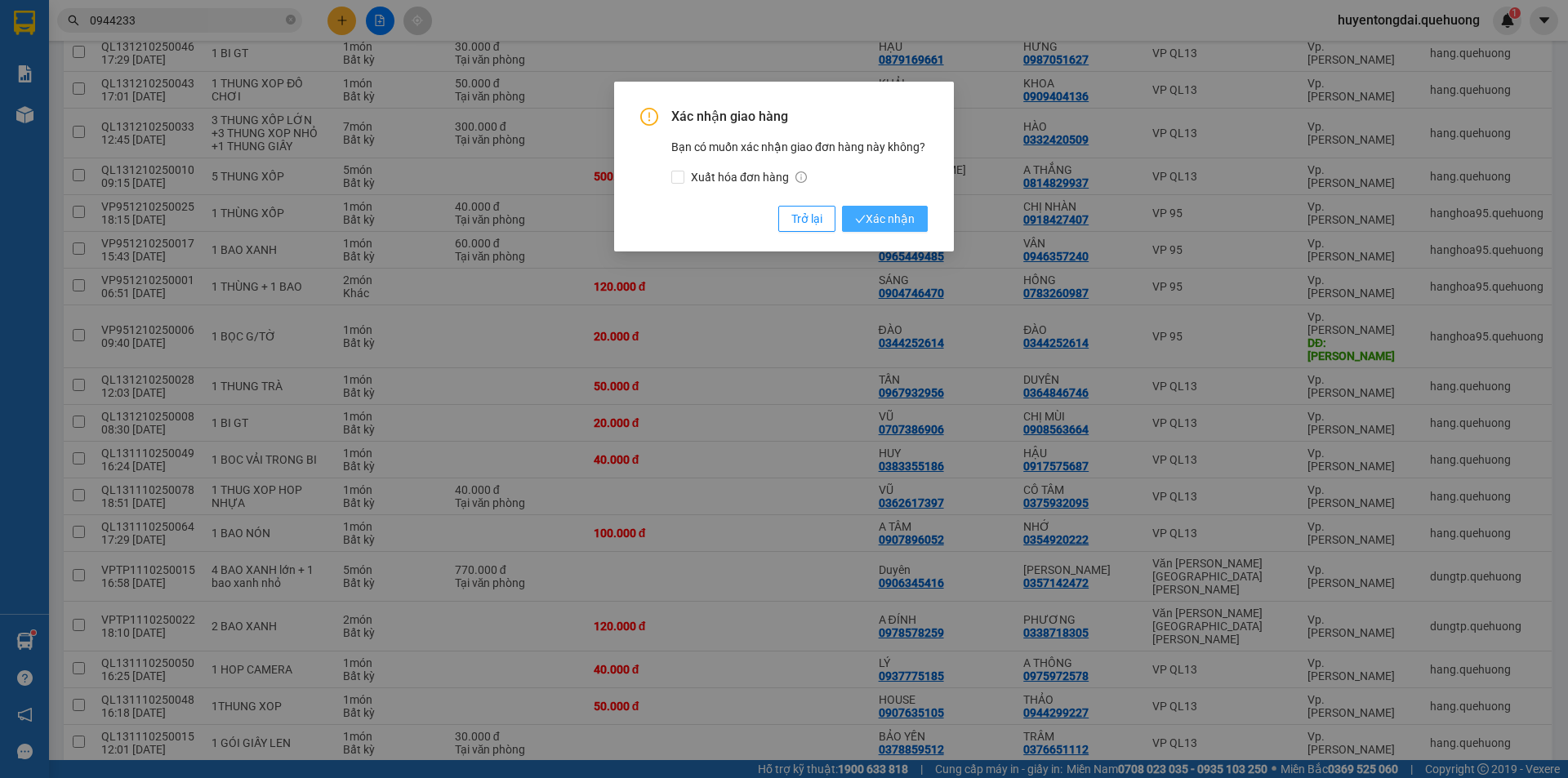
click at [896, 212] on span "Xác nhận" at bounding box center [885, 218] width 60 height 18
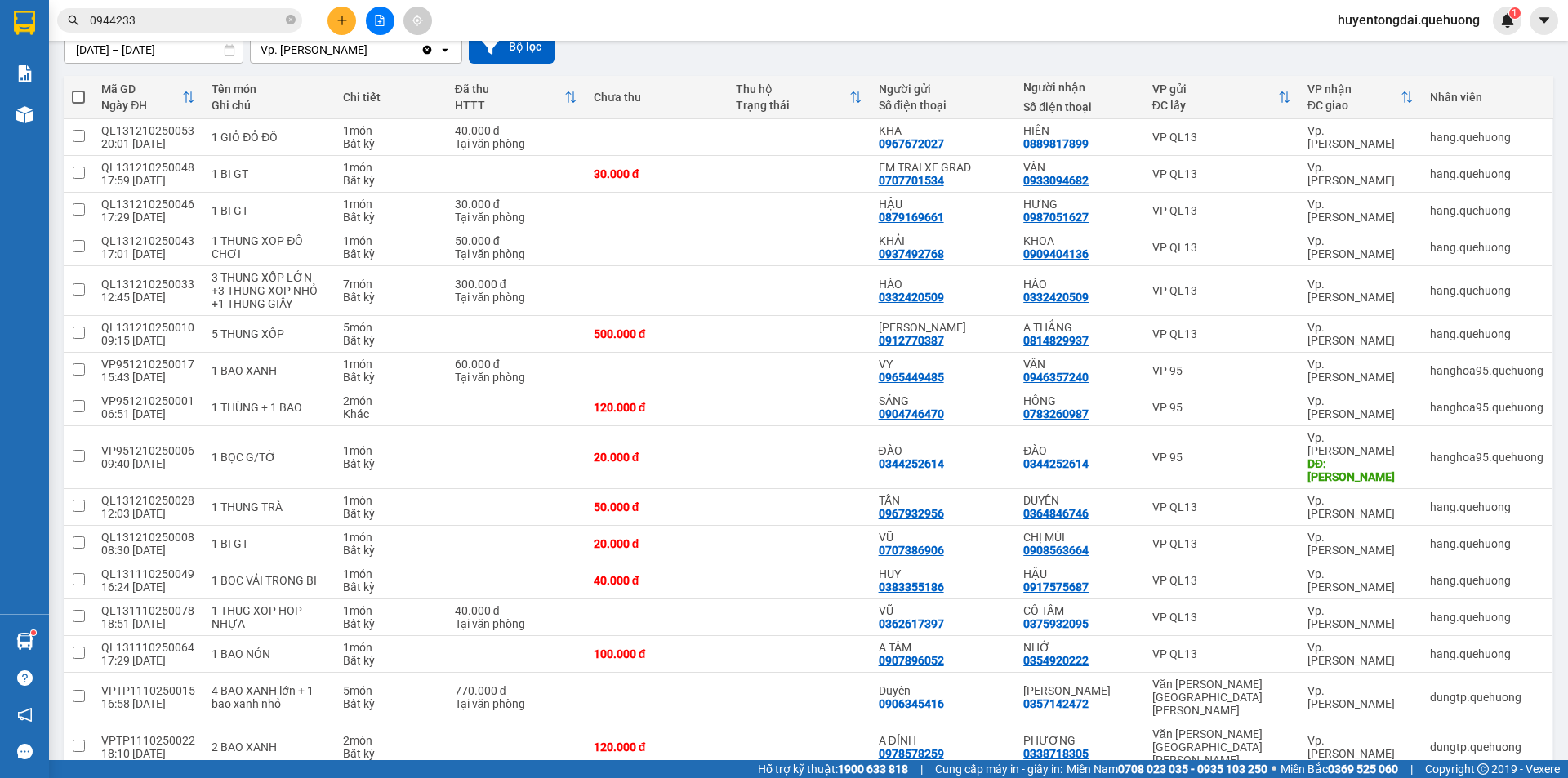
scroll to position [0, 0]
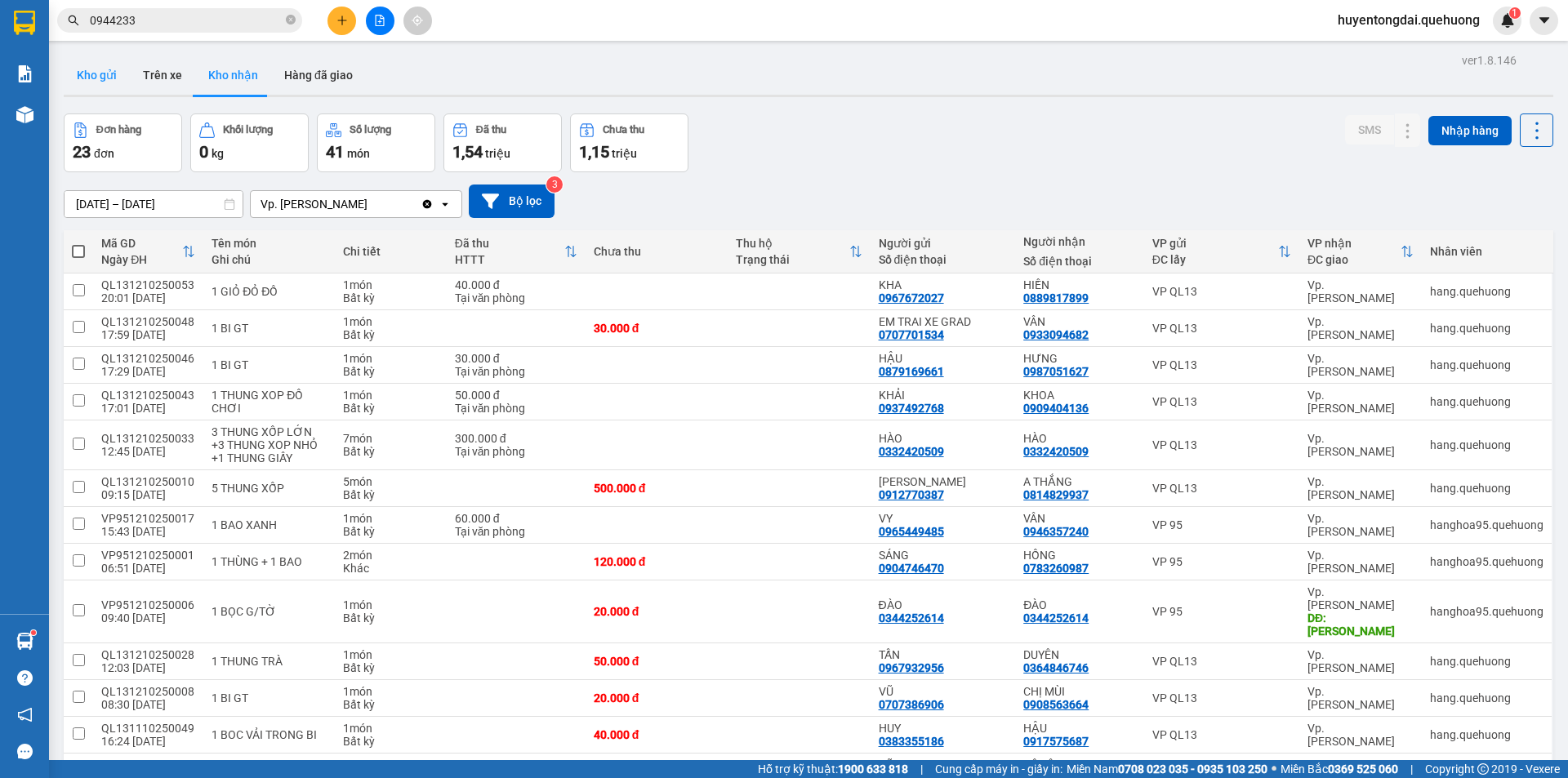
click at [113, 75] on button "Kho gửi" at bounding box center [97, 75] width 66 height 39
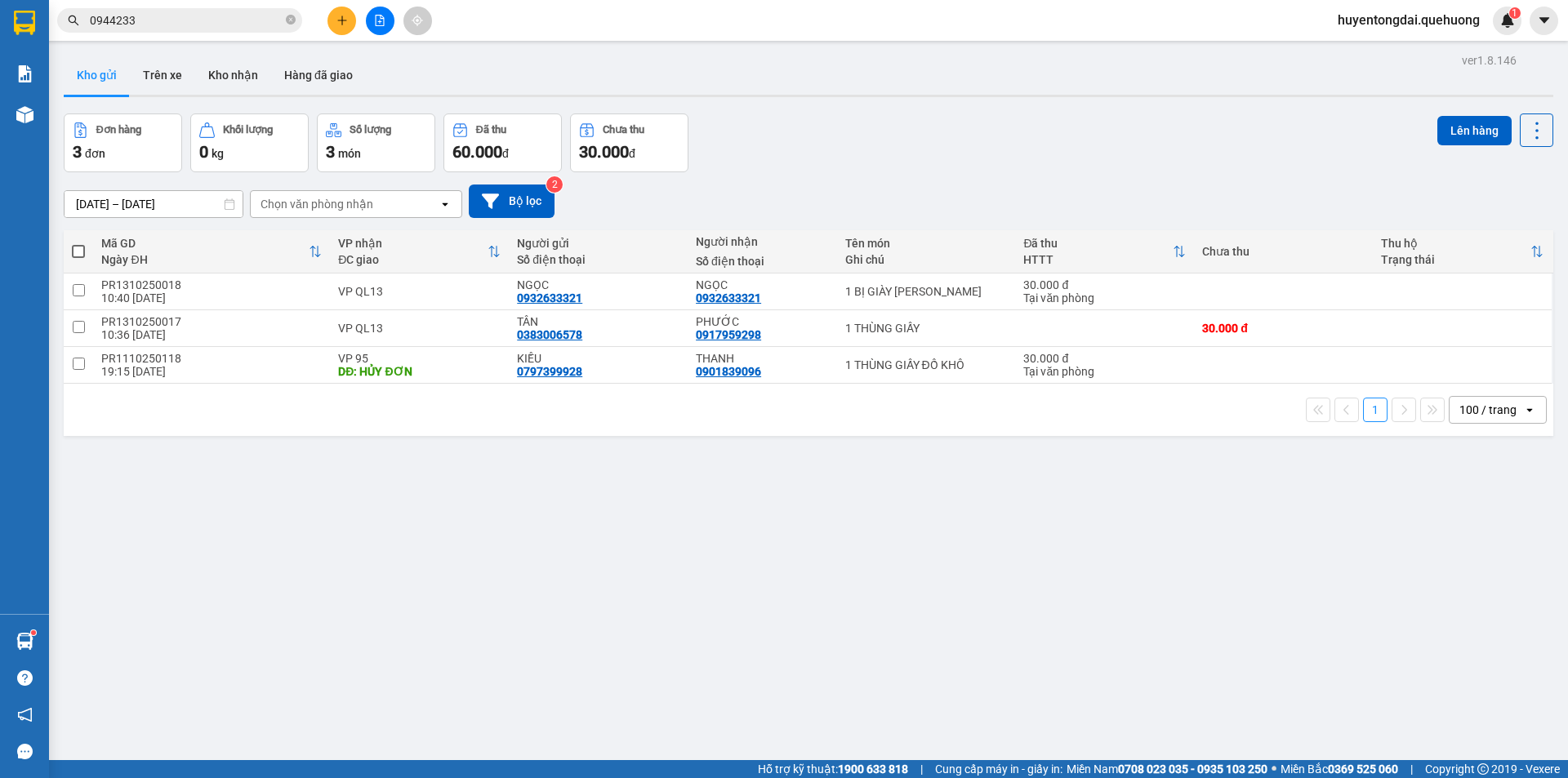
click at [766, 563] on div "ver 1.8.146 Kho gửi Trên xe [PERSON_NAME] Hàng đã [PERSON_NAME] hàng 3 đơn [PER…" at bounding box center [808, 438] width 1502 height 778
click at [382, 16] on icon "file-add" at bounding box center [379, 20] width 11 height 11
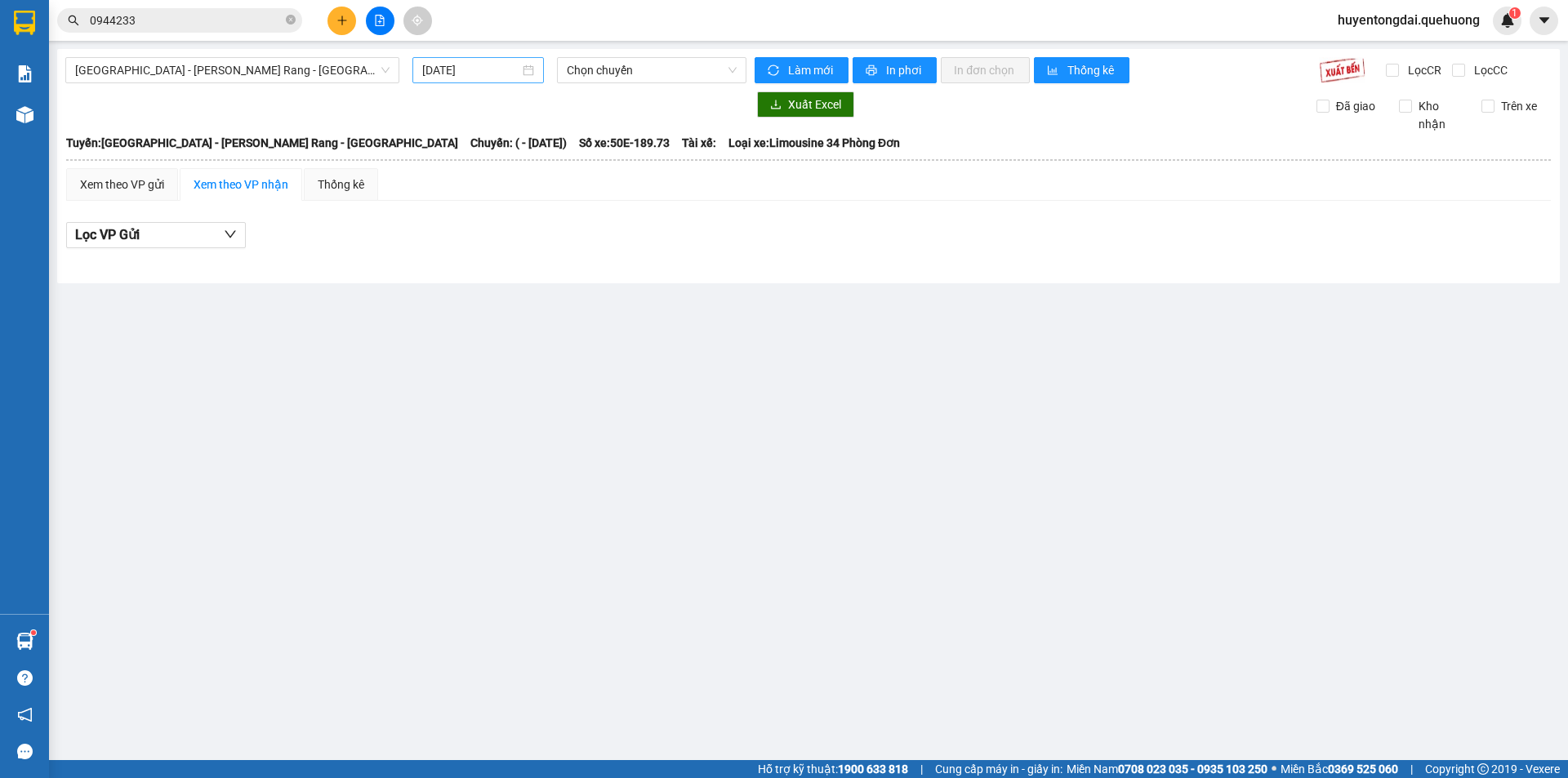
click at [465, 80] on div "[DATE]" at bounding box center [478, 70] width 131 height 26
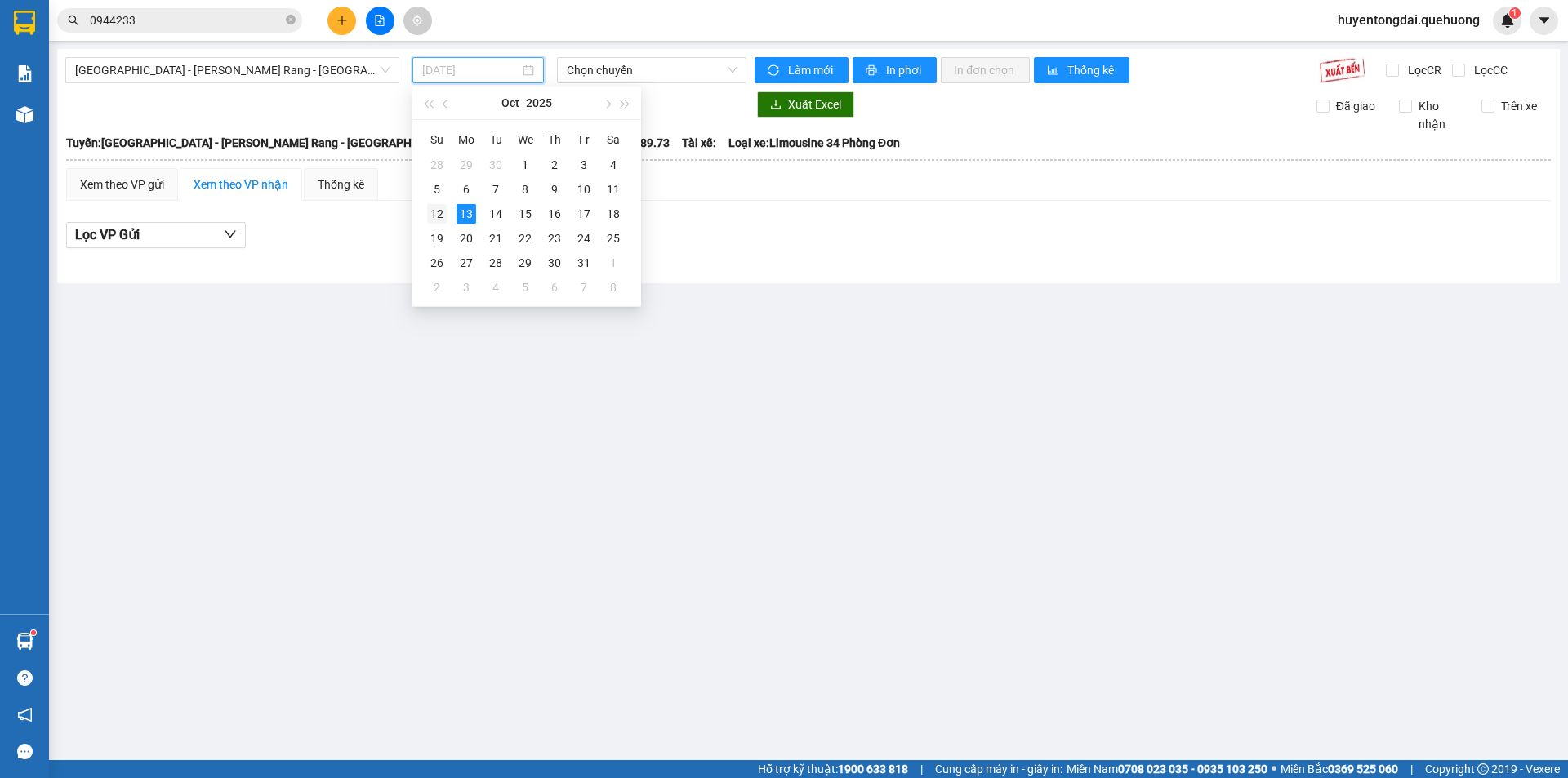
click at [434, 215] on div "12" at bounding box center [436, 214] width 20 height 20
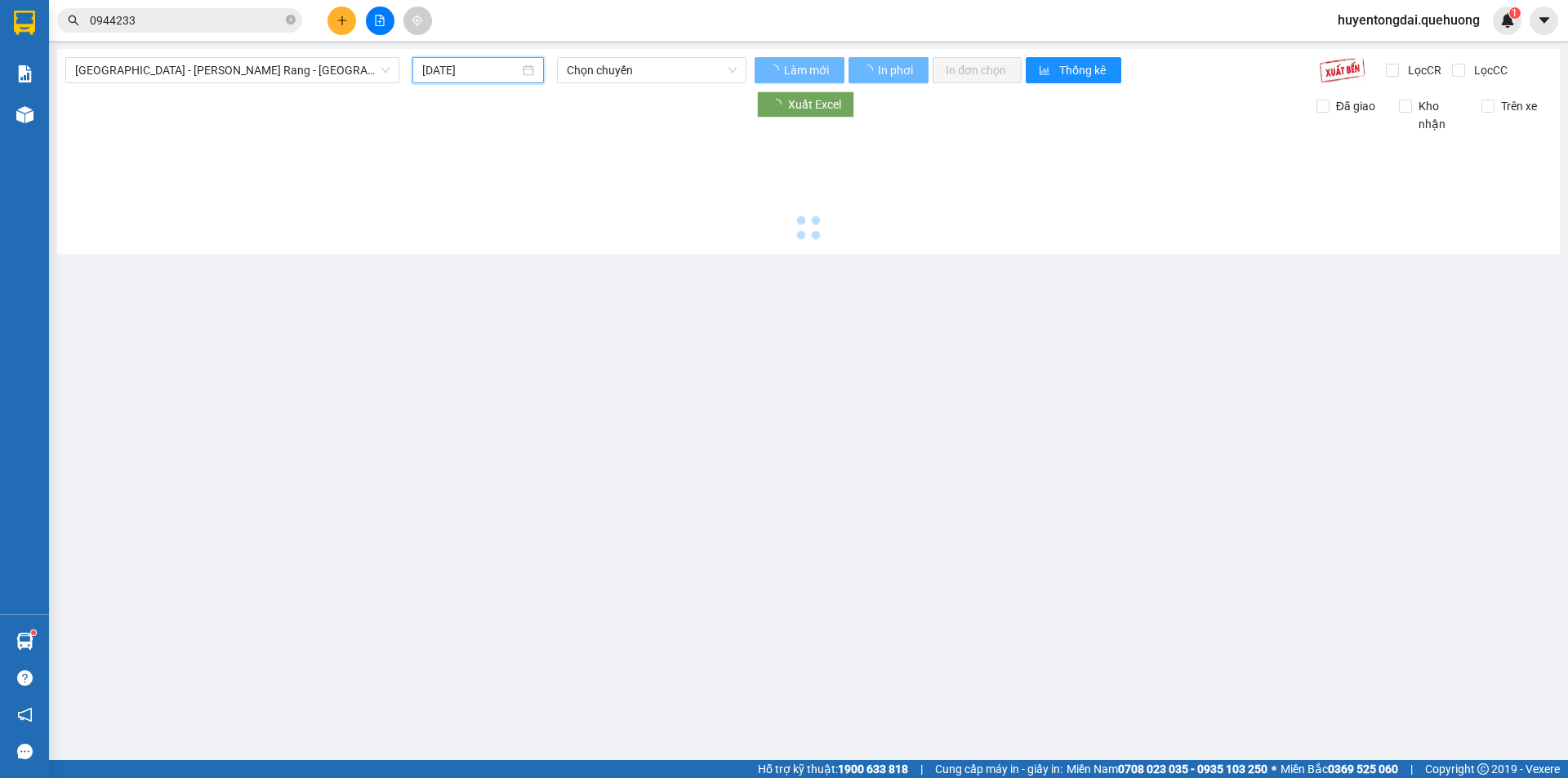
type input "[DATE]"
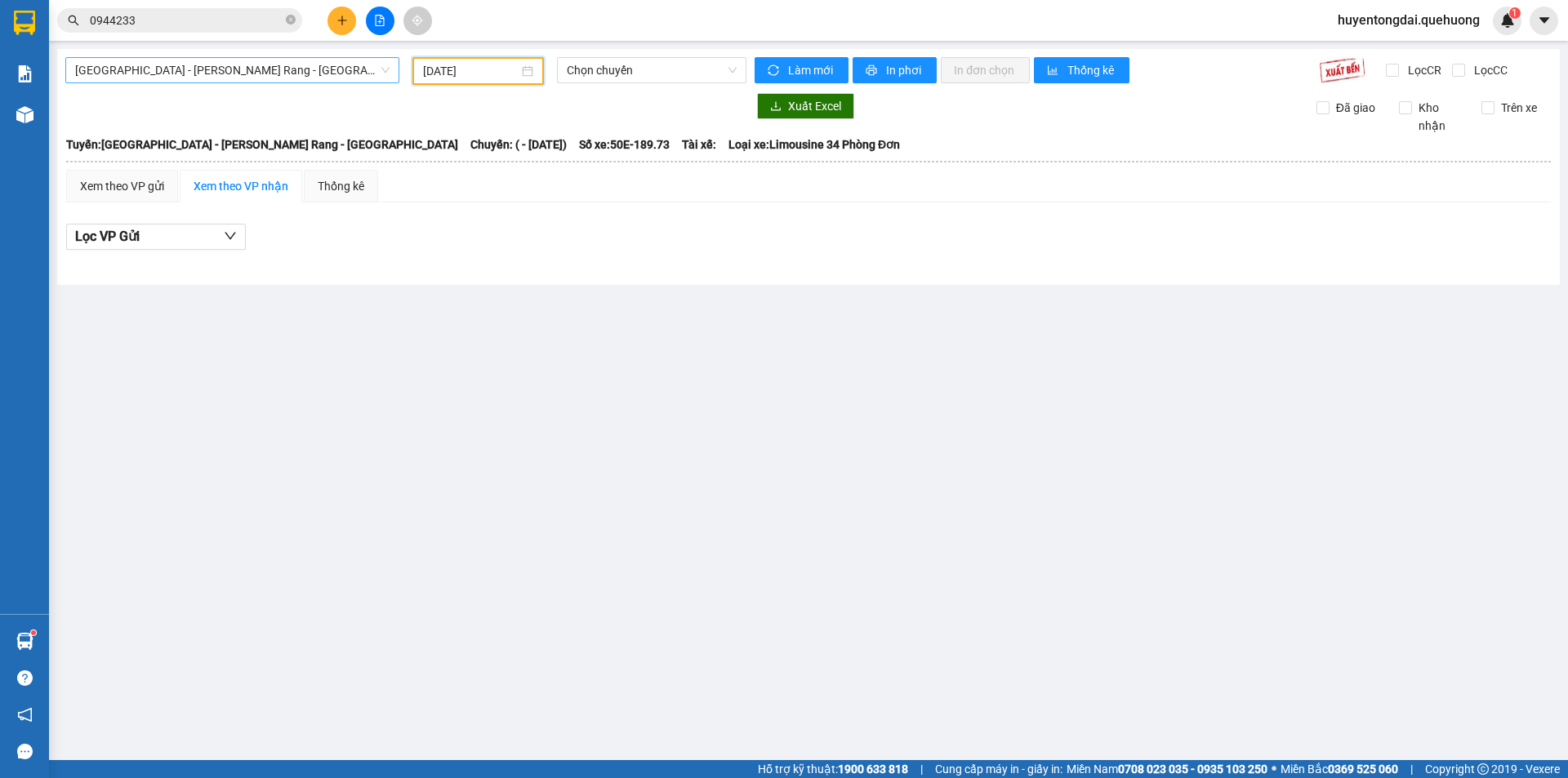
click at [255, 70] on span "[GEOGRAPHIC_DATA] - [PERSON_NAME] Rang - [GEOGRAPHIC_DATA]" at bounding box center [232, 70] width 314 height 25
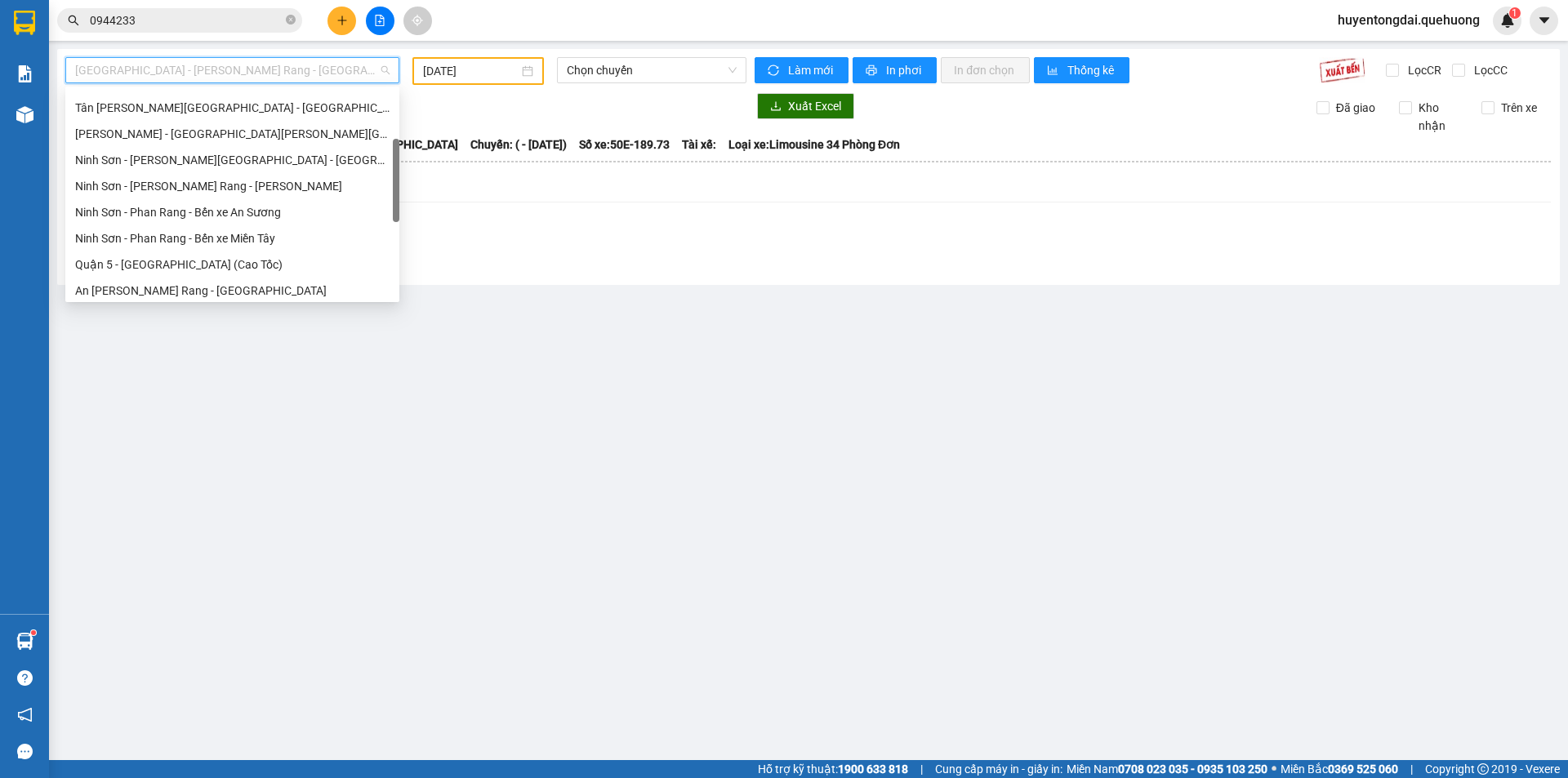
scroll to position [444, 0]
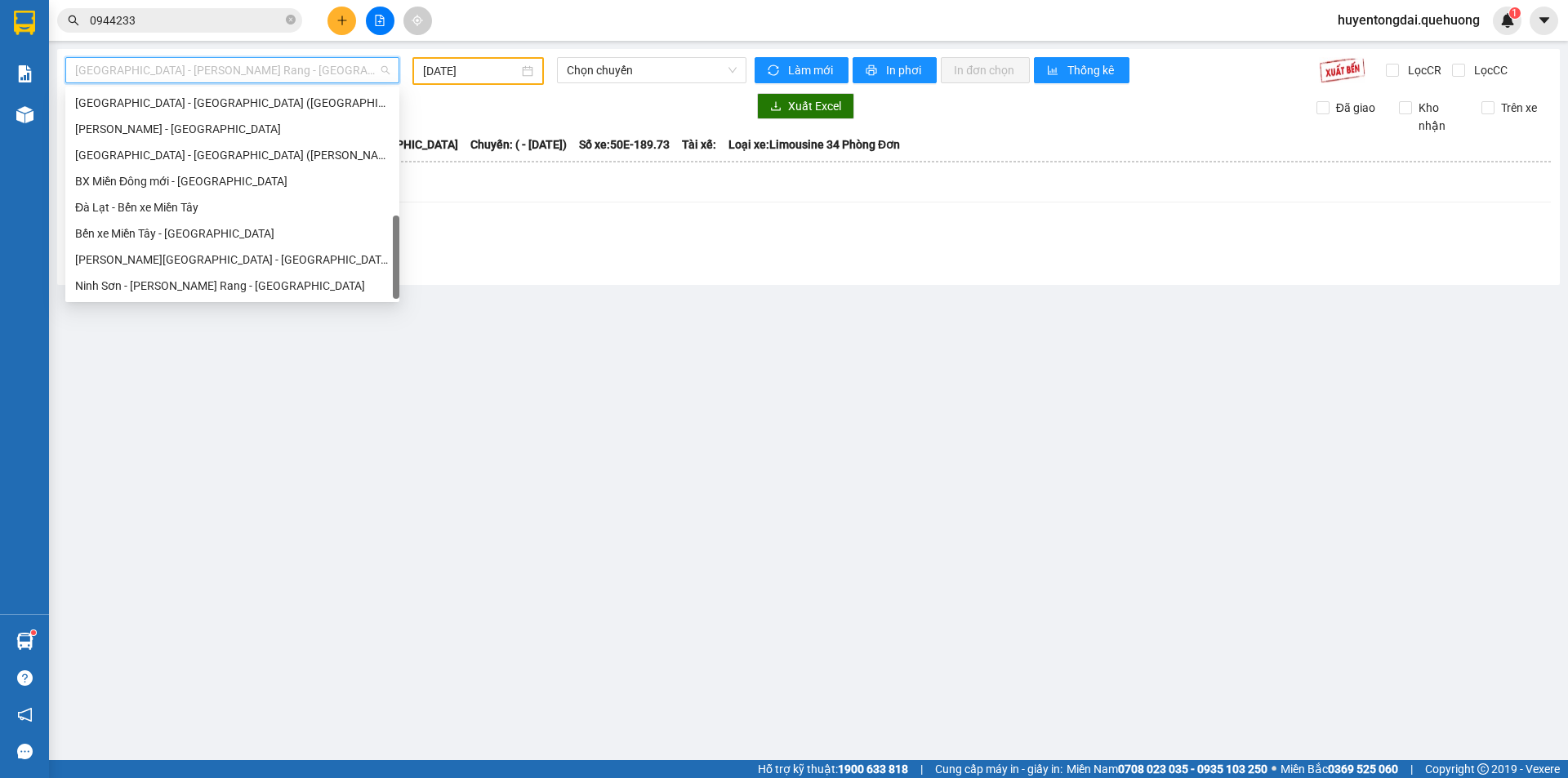
drag, startPoint x: 393, startPoint y: 147, endPoint x: 370, endPoint y: 277, distance: 132.0
click at [370, 277] on div "[GEOGRAPHIC_DATA][PERSON_NAME][GEOGRAPHIC_DATA][GEOGRAPHIC_DATA] - Quận 5 ([GEO…" at bounding box center [233, 193] width 334 height 209
click at [210, 266] on div "[PERSON_NAME][GEOGRAPHIC_DATA] - [GEOGRAPHIC_DATA]" at bounding box center [232, 259] width 314 height 18
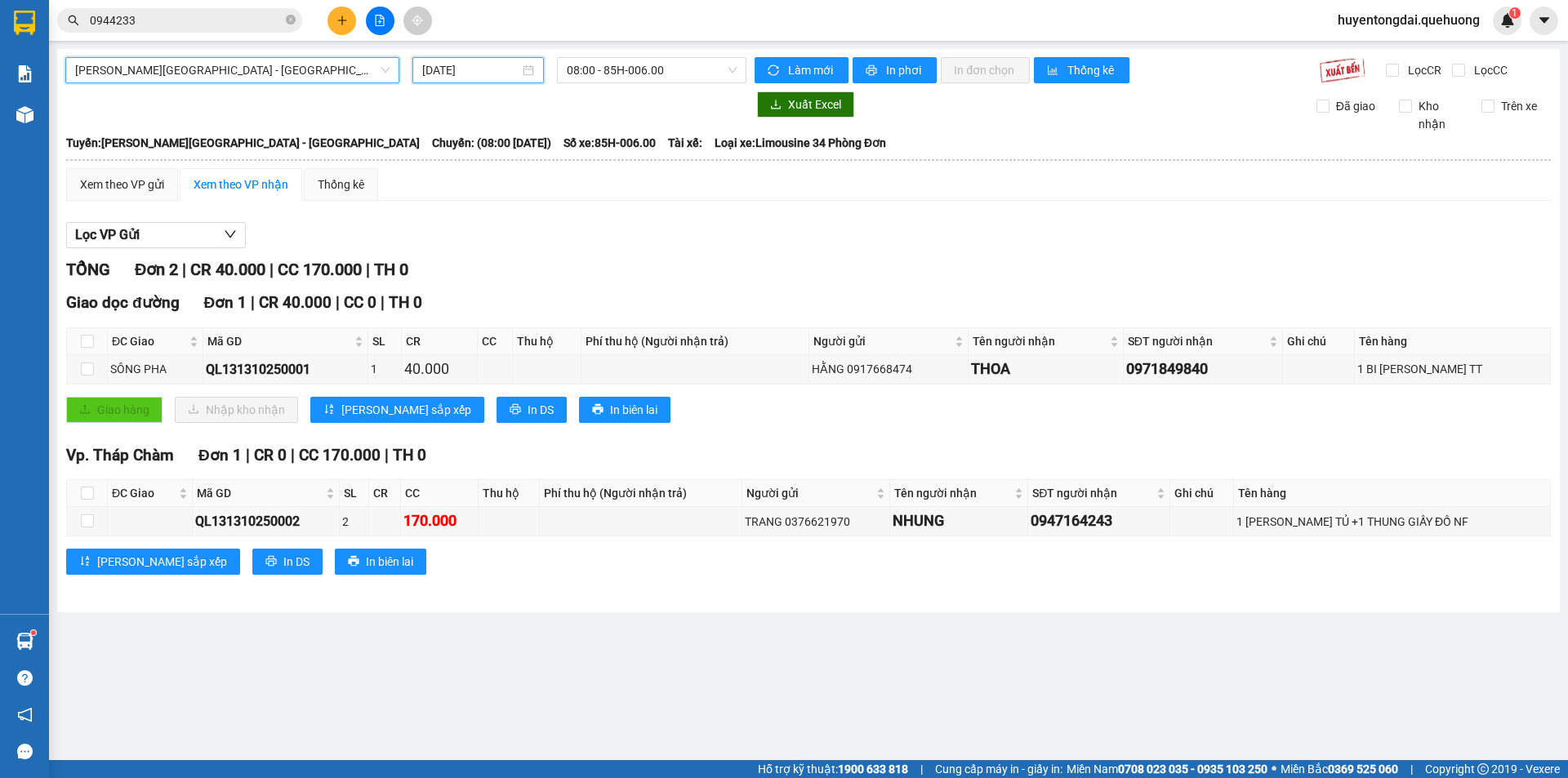
click at [465, 65] on input "[DATE]" at bounding box center [471, 70] width 97 height 18
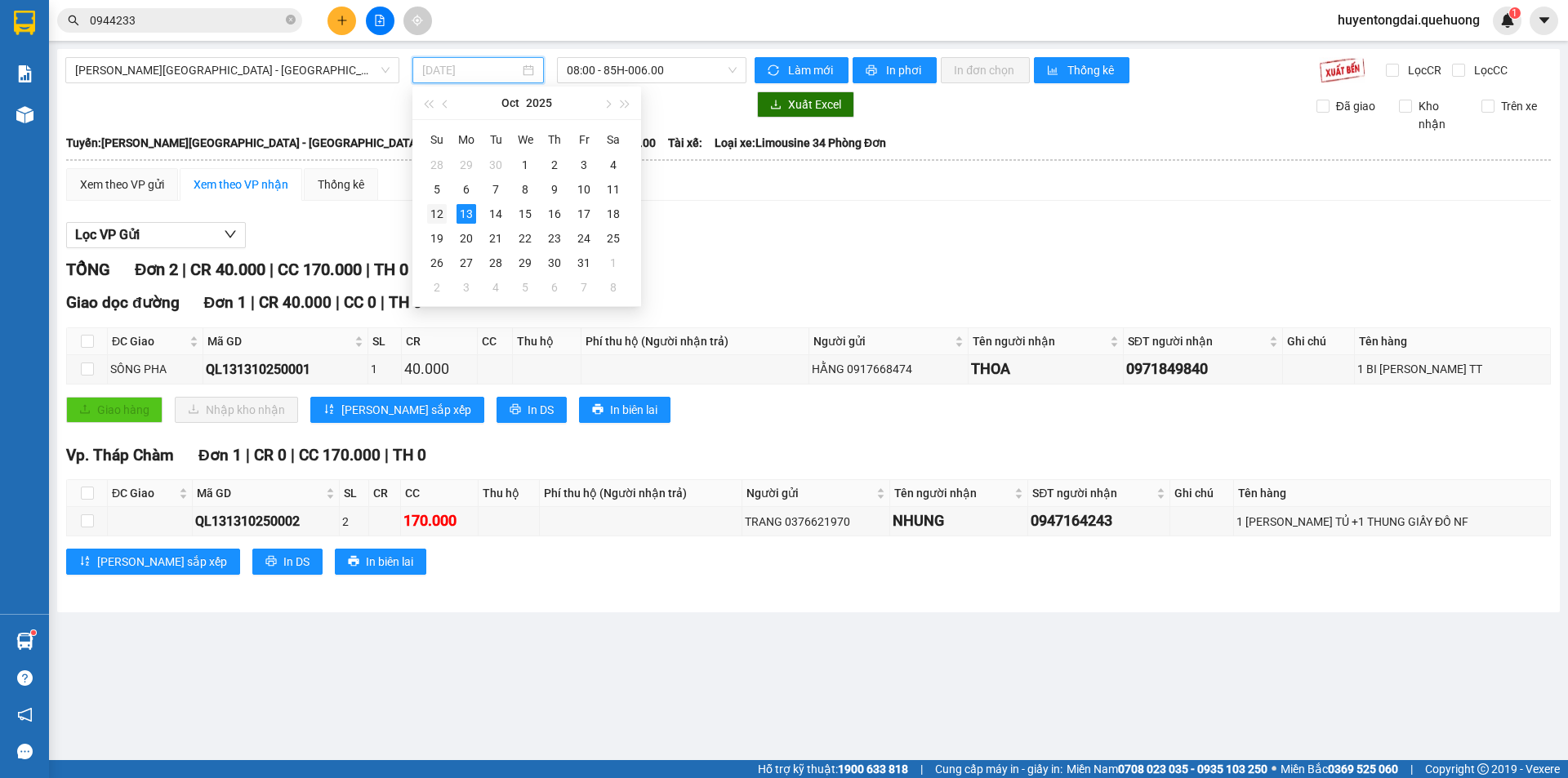
click at [430, 214] on div "12" at bounding box center [436, 214] width 20 height 20
type input "[DATE]"
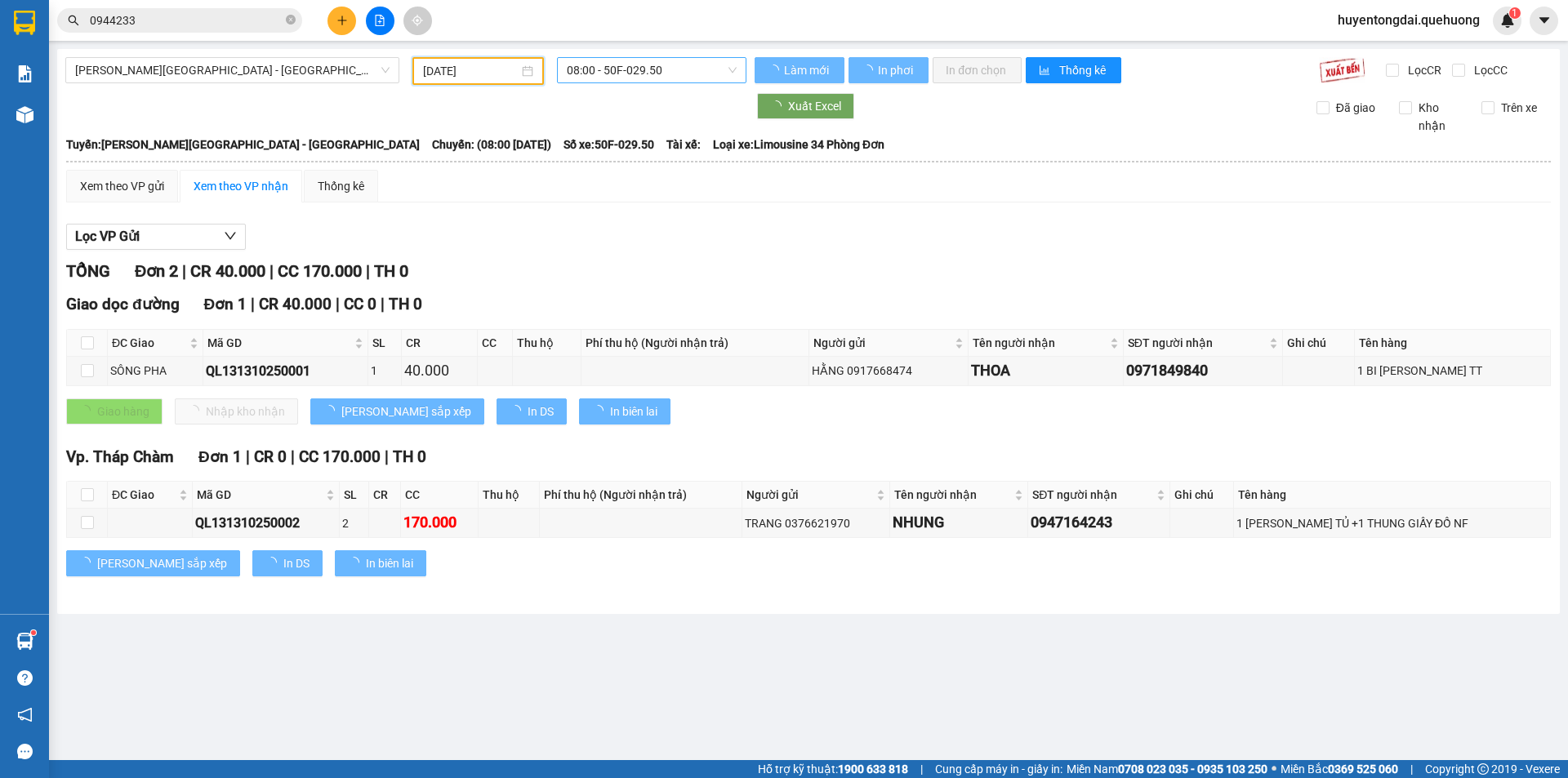
click at [607, 71] on span "08:00 - 50F-029.50" at bounding box center [651, 70] width 169 height 25
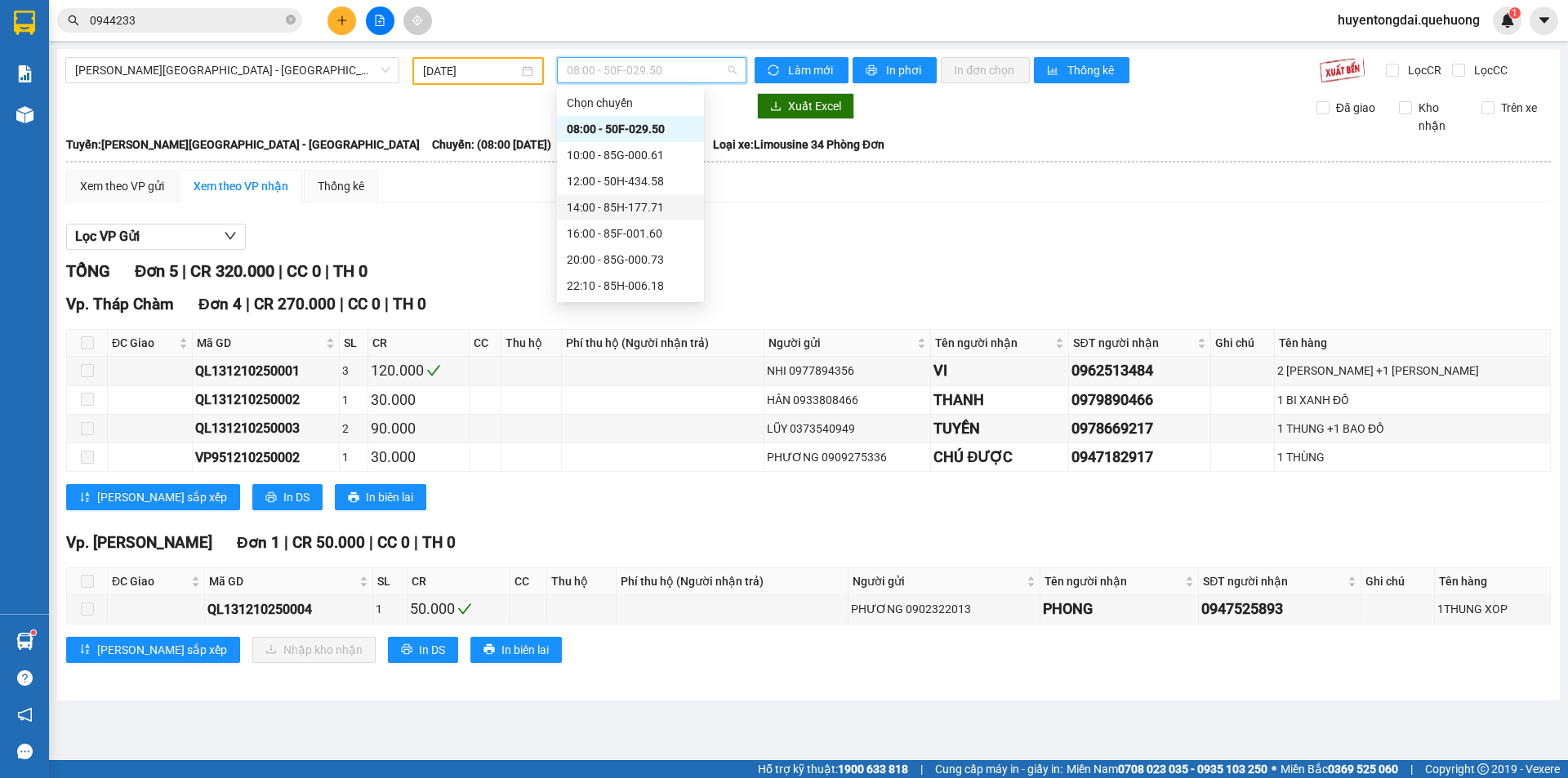
click at [620, 213] on div "14:00 - 85H-177.71" at bounding box center [630, 207] width 128 height 18
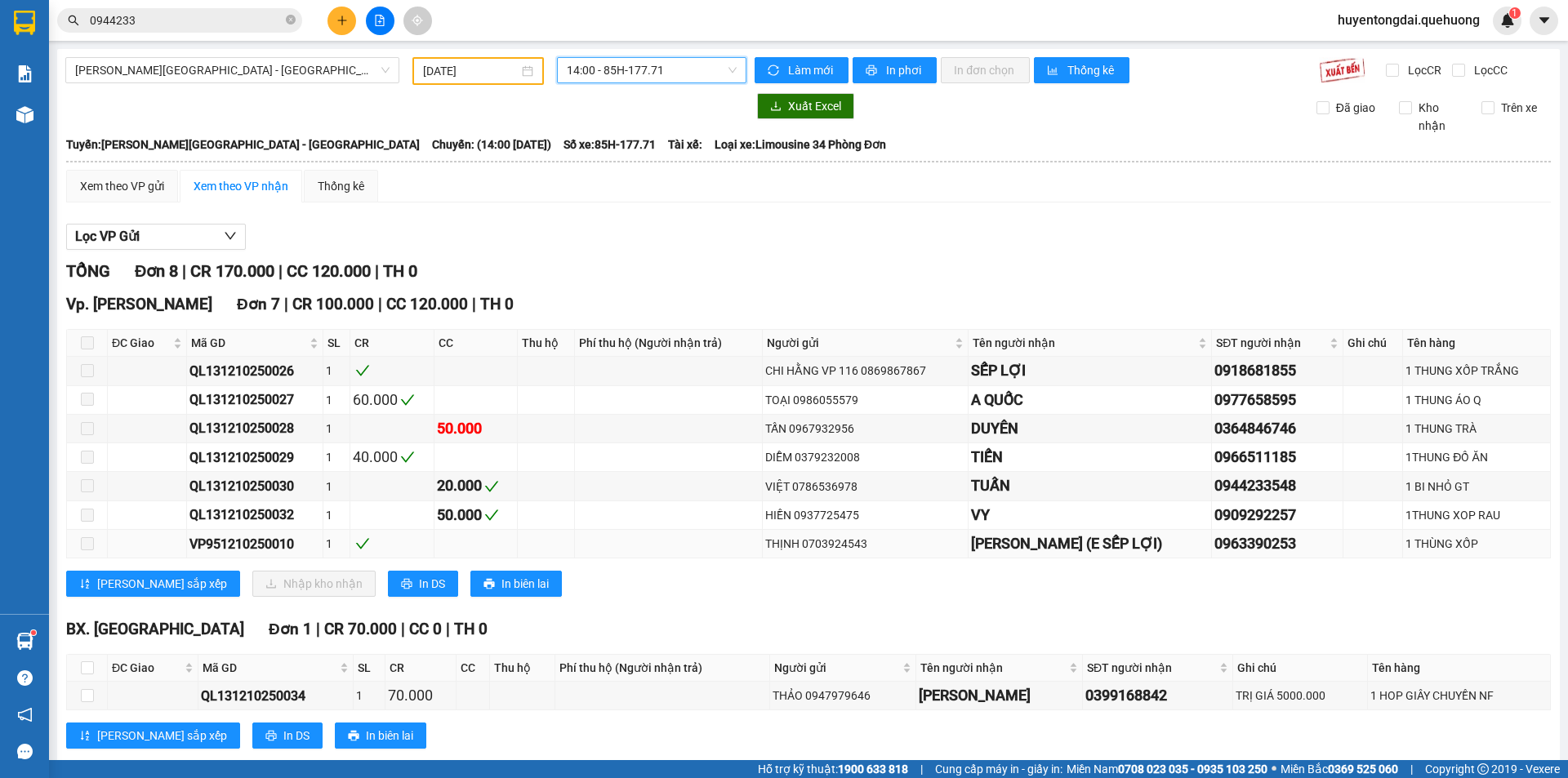
click at [208, 545] on div "VP951210250010" at bounding box center [254, 544] width 130 height 20
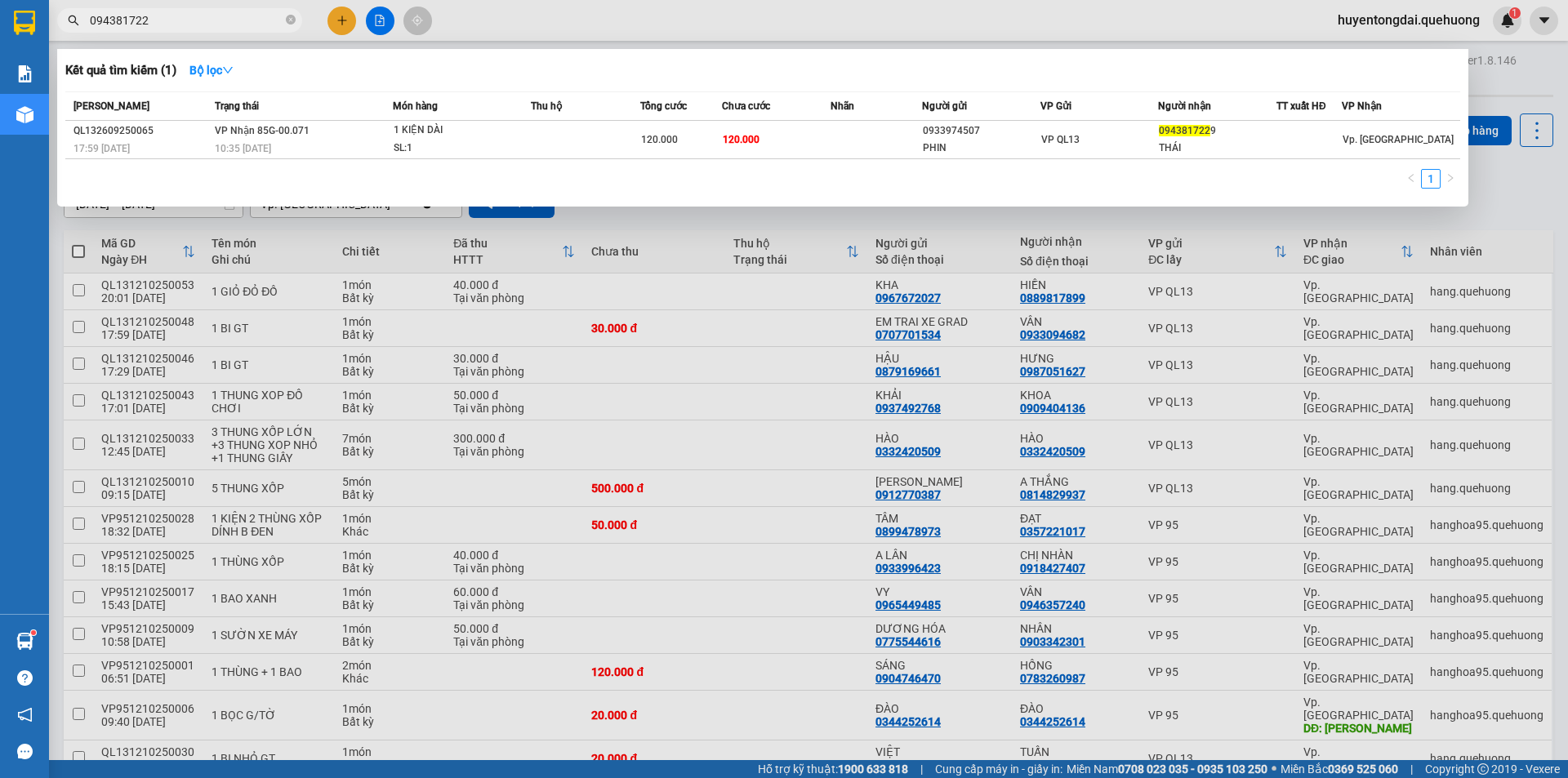
click at [338, 20] on div at bounding box center [784, 389] width 1568 height 778
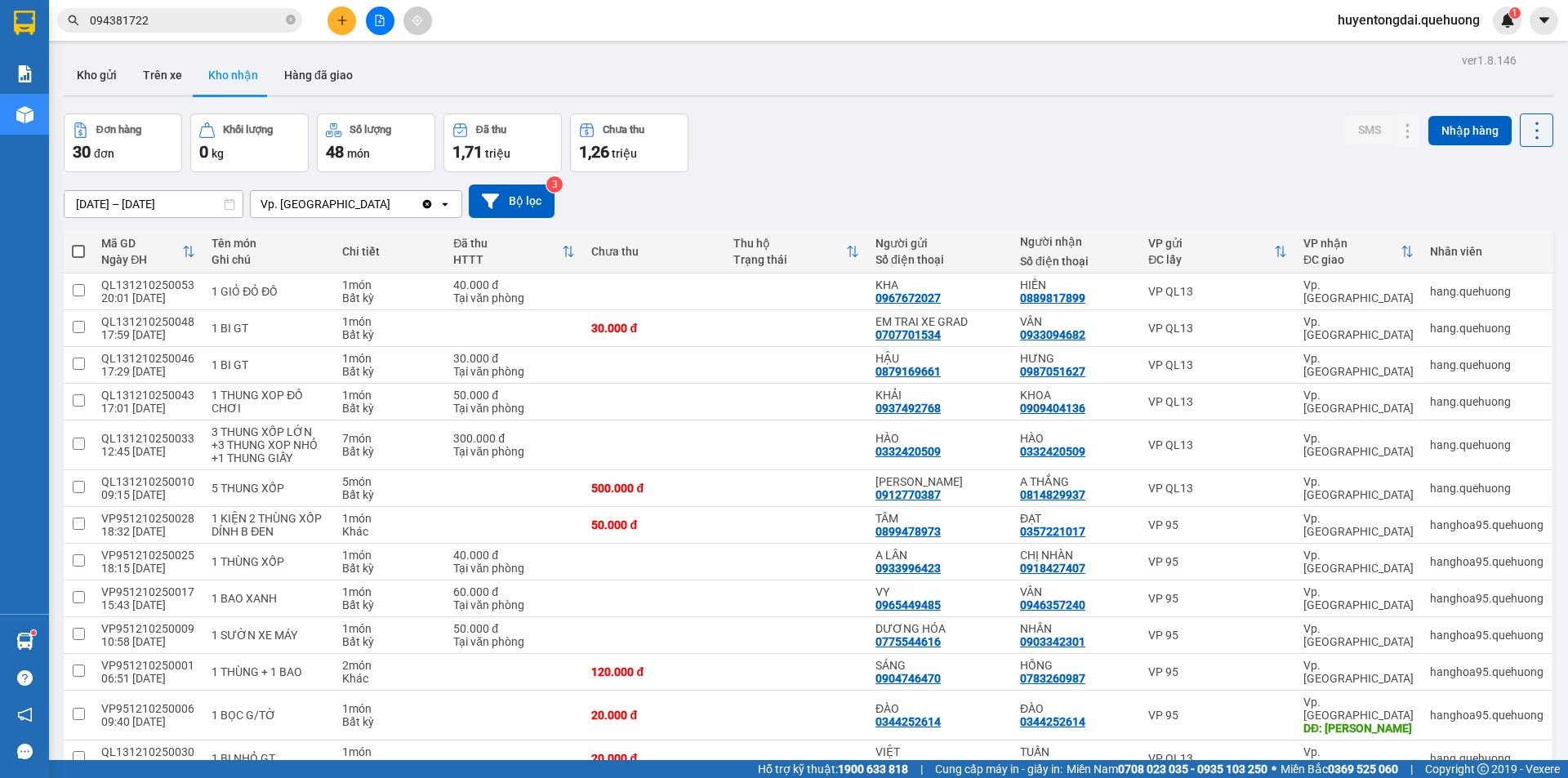
click at [333, 28] on button at bounding box center [342, 21] width 29 height 29
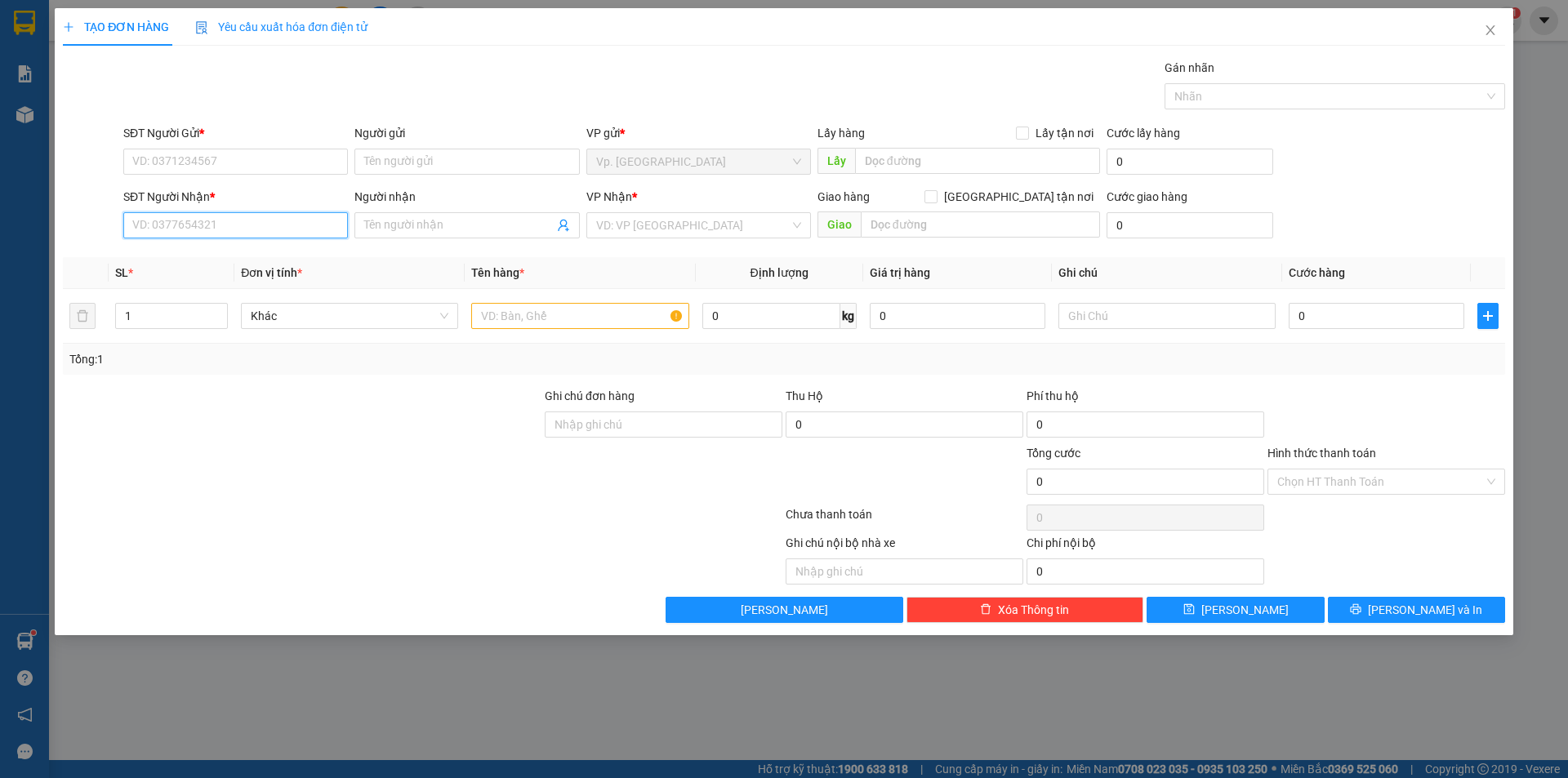
click at [217, 225] on input "SĐT Người Nhận *" at bounding box center [236, 225] width 225 height 26
type input "0383"
drag, startPoint x: 267, startPoint y: 425, endPoint x: 250, endPoint y: 310, distance: 116.2
click at [266, 423] on div at bounding box center [302, 415] width 482 height 57
click at [238, 220] on input "SĐT Người Nhận *" at bounding box center [236, 225] width 225 height 26
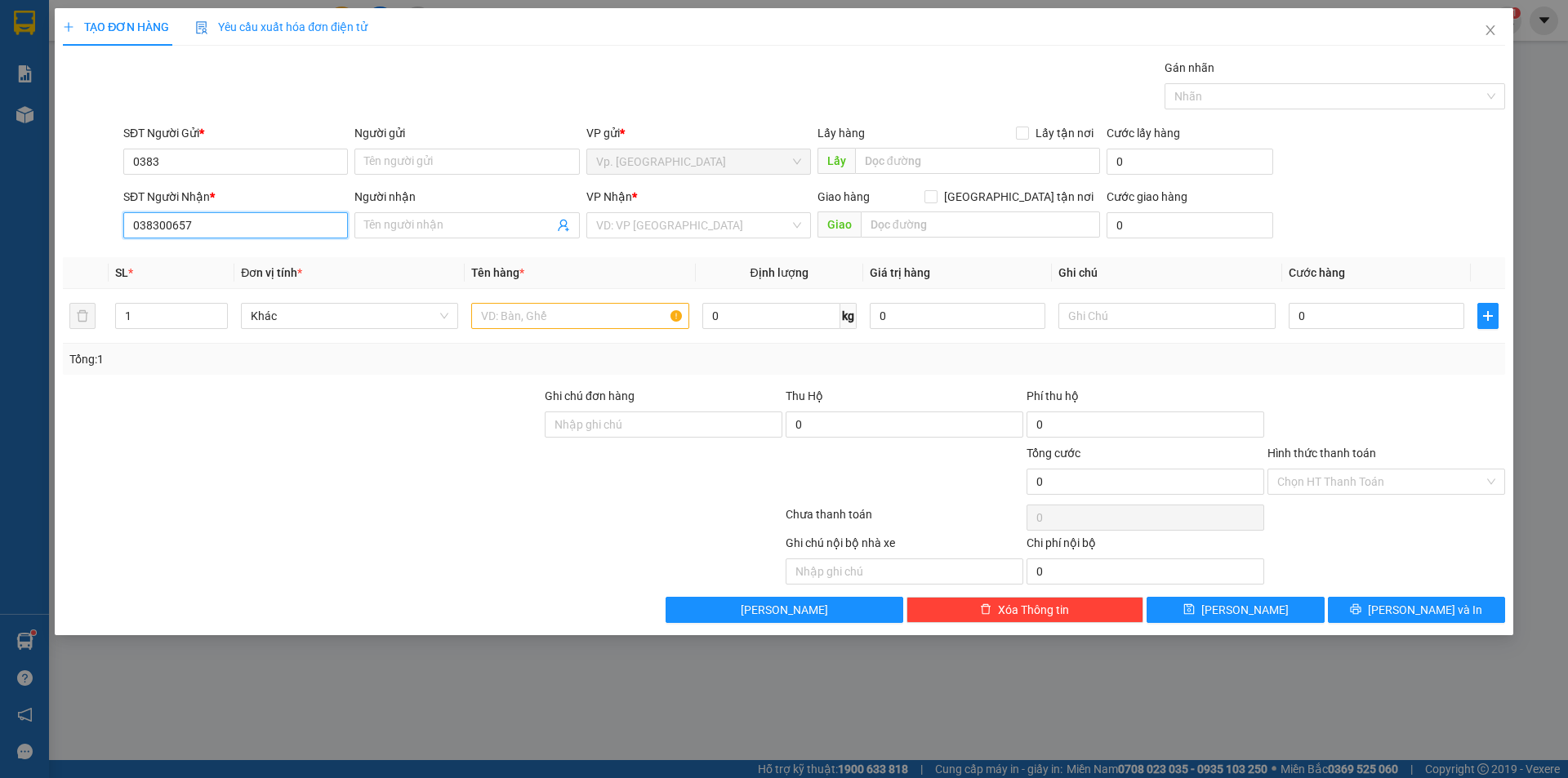
type input "0383006578"
click at [216, 228] on input "0383006578" at bounding box center [236, 225] width 225 height 26
click at [196, 160] on input "0383" at bounding box center [236, 161] width 225 height 26
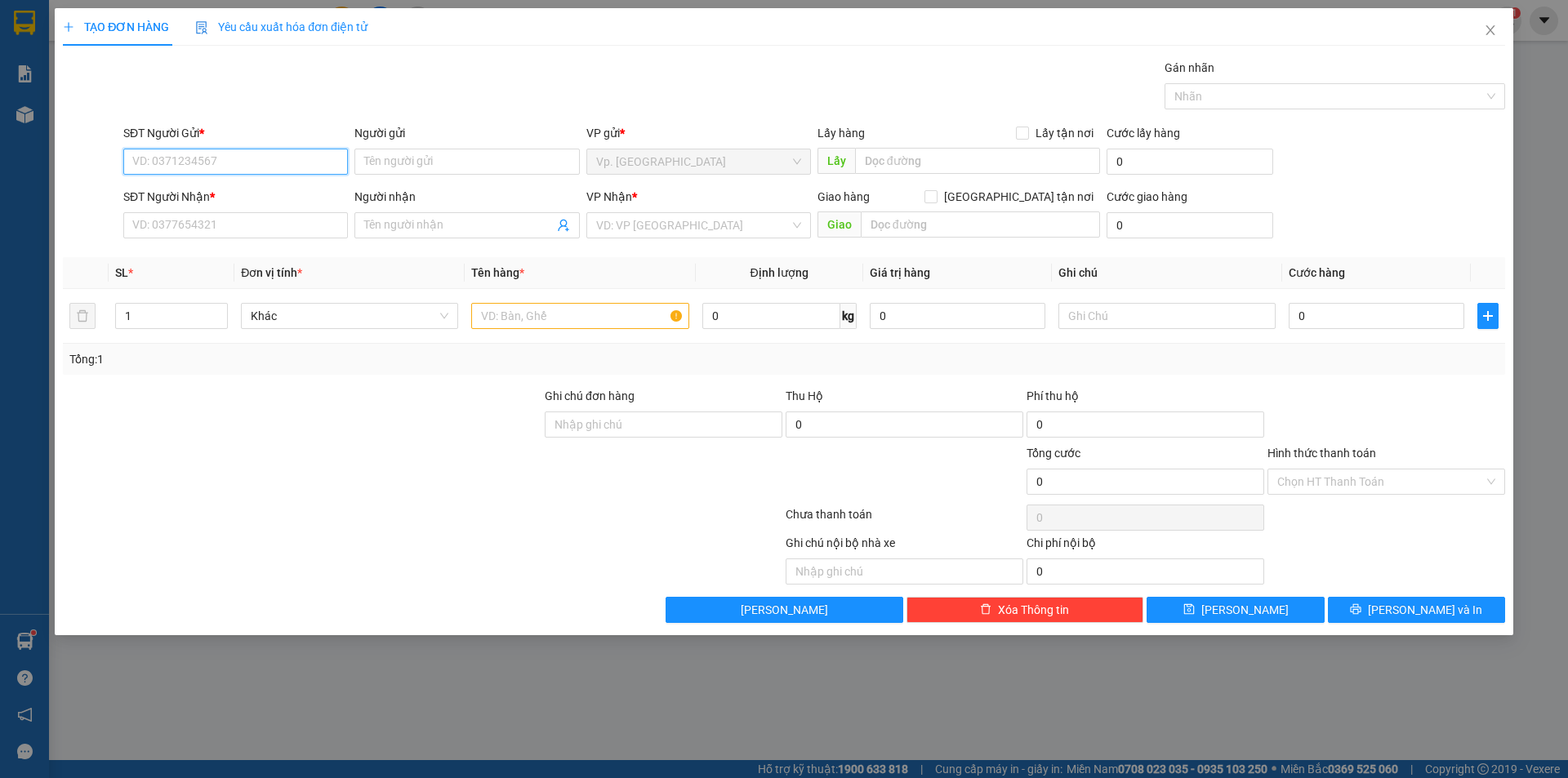
paste input "0383006578"
type input "0383006578"
click at [238, 189] on div "0383006578 - TÂN" at bounding box center [235, 194] width 205 height 18
type input "TÂN"
type input "0917959298"
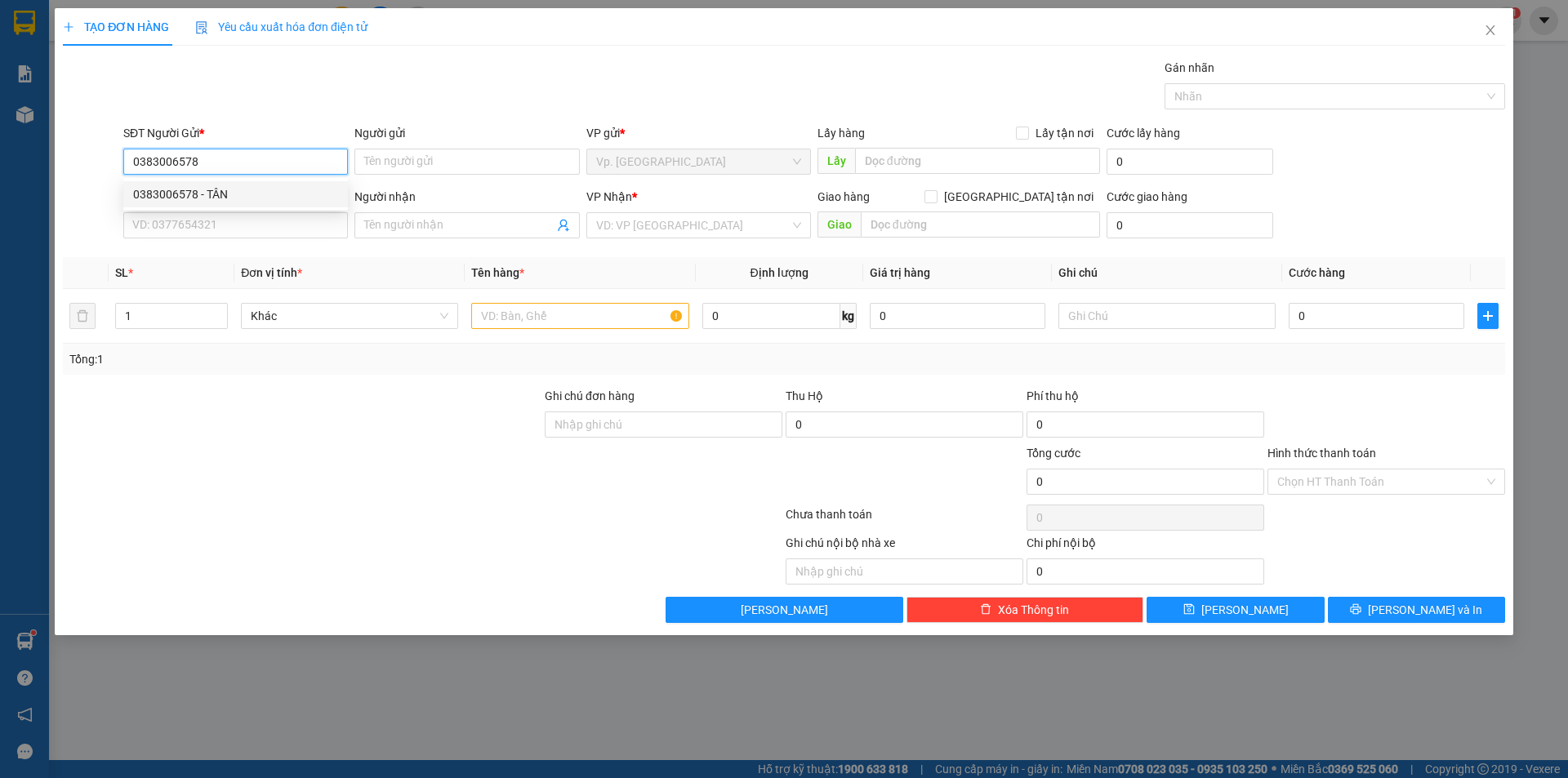
type input "PHƯỚC"
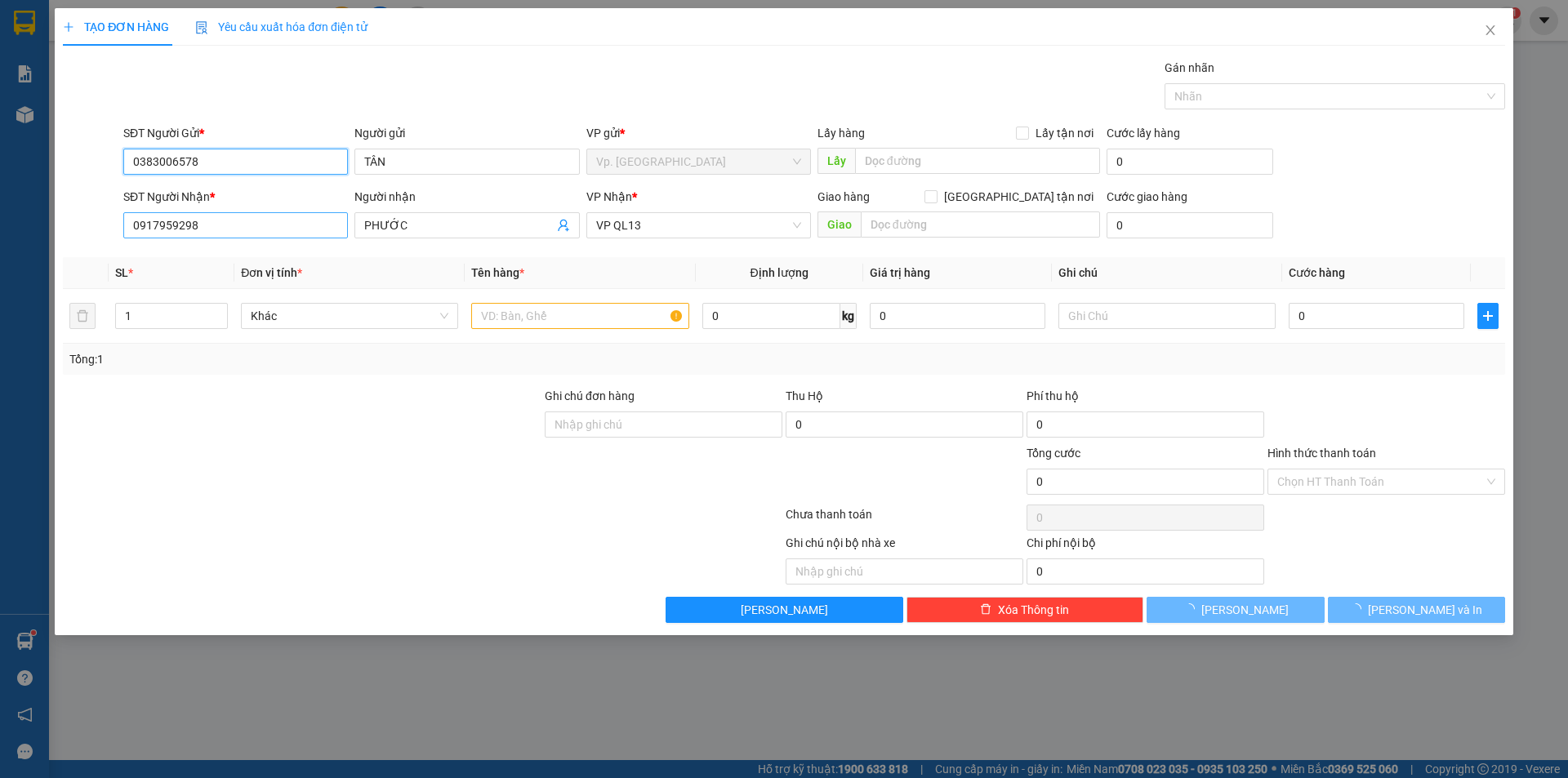
type input "30.000"
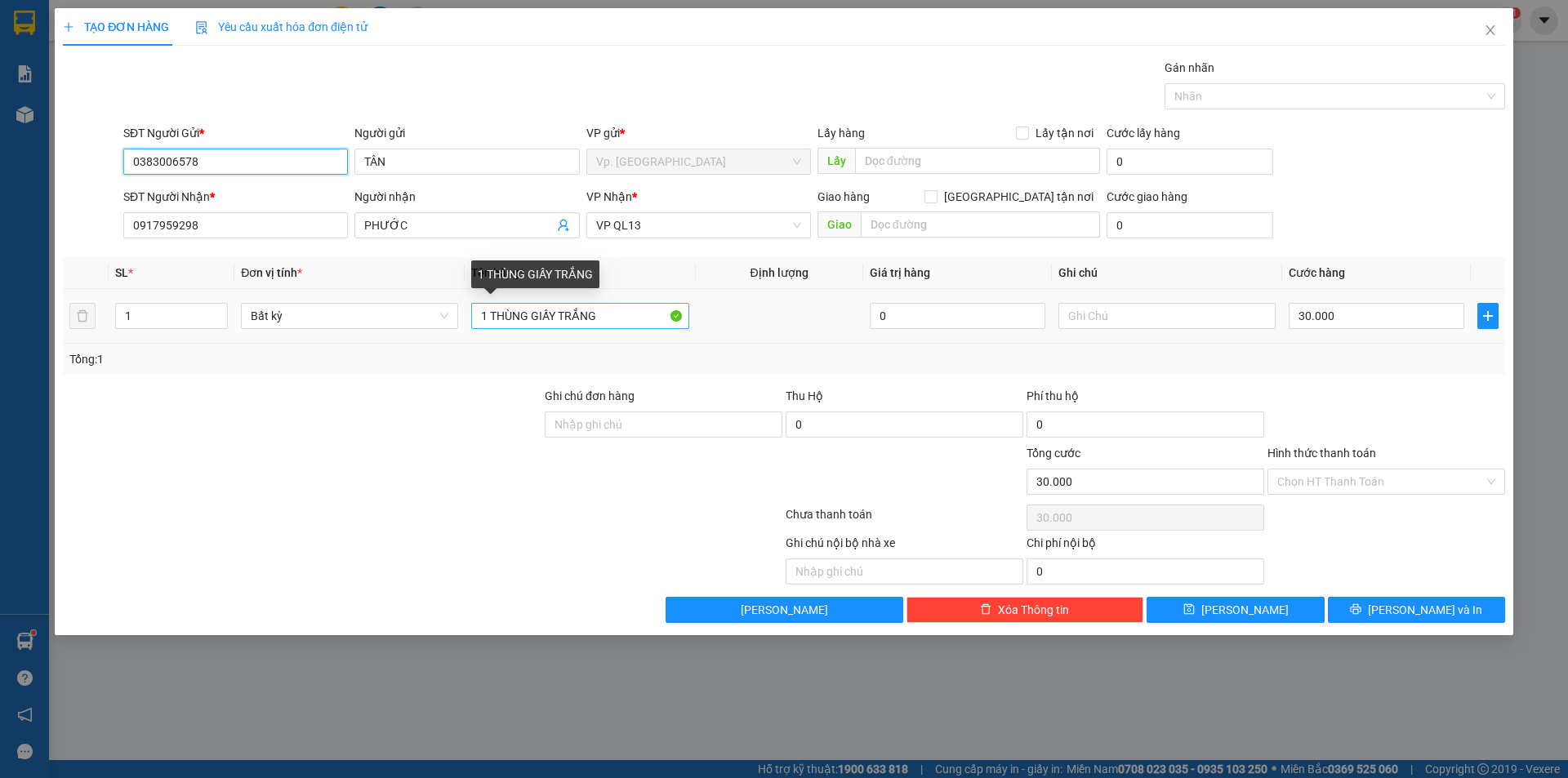
type input "0383006578"
drag, startPoint x: 566, startPoint y: 323, endPoint x: 714, endPoint y: 325, distance: 148.0
click at [714, 325] on tr "1 Bất kỳ 1 THÙNG GIẤY TRẮNG 0 30.000" at bounding box center [784, 316] width 1442 height 54
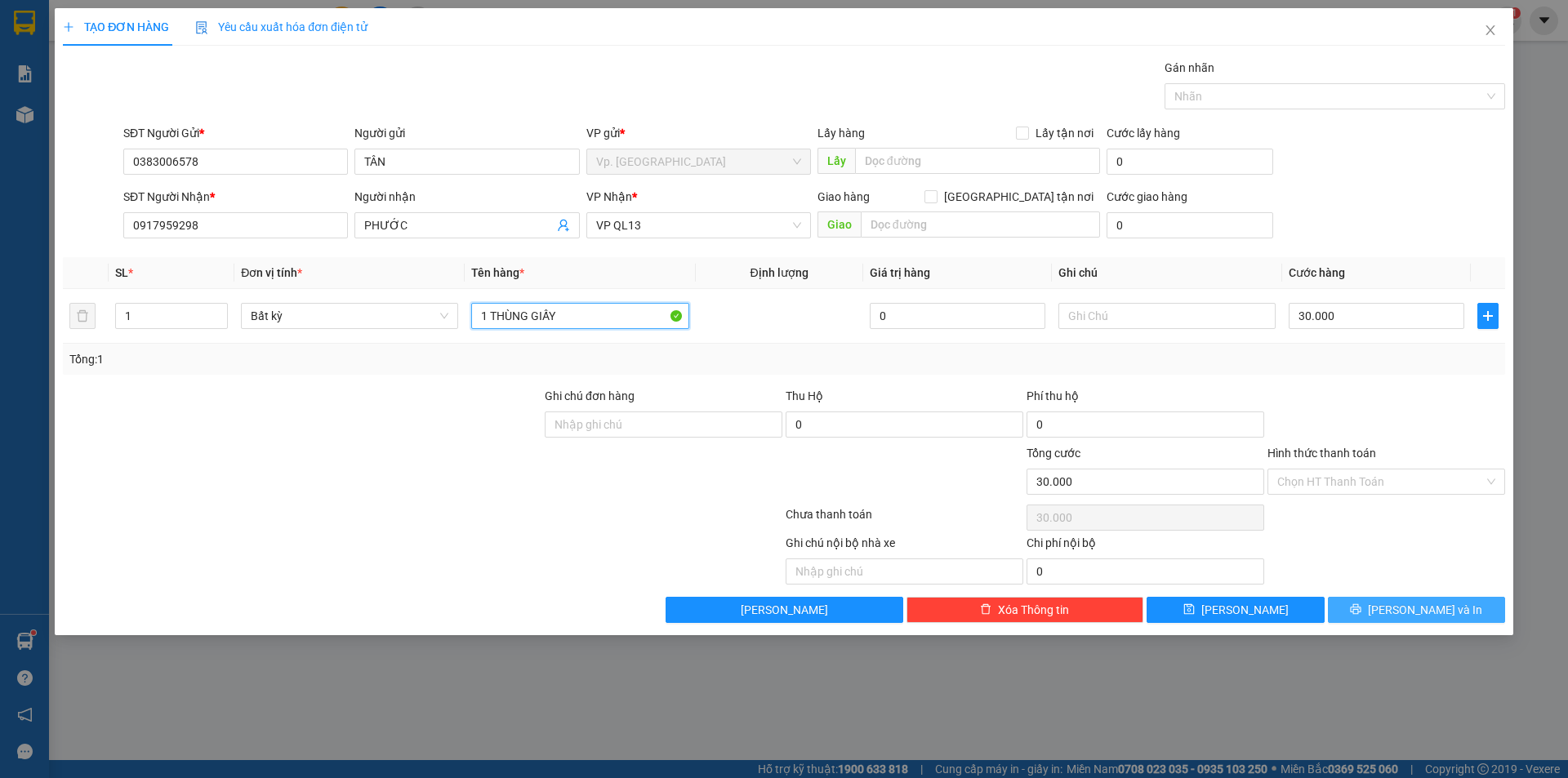
type input "1 THÙNG GIẤY"
click at [1425, 604] on span "[PERSON_NAME] và In" at bounding box center [1425, 609] width 114 height 18
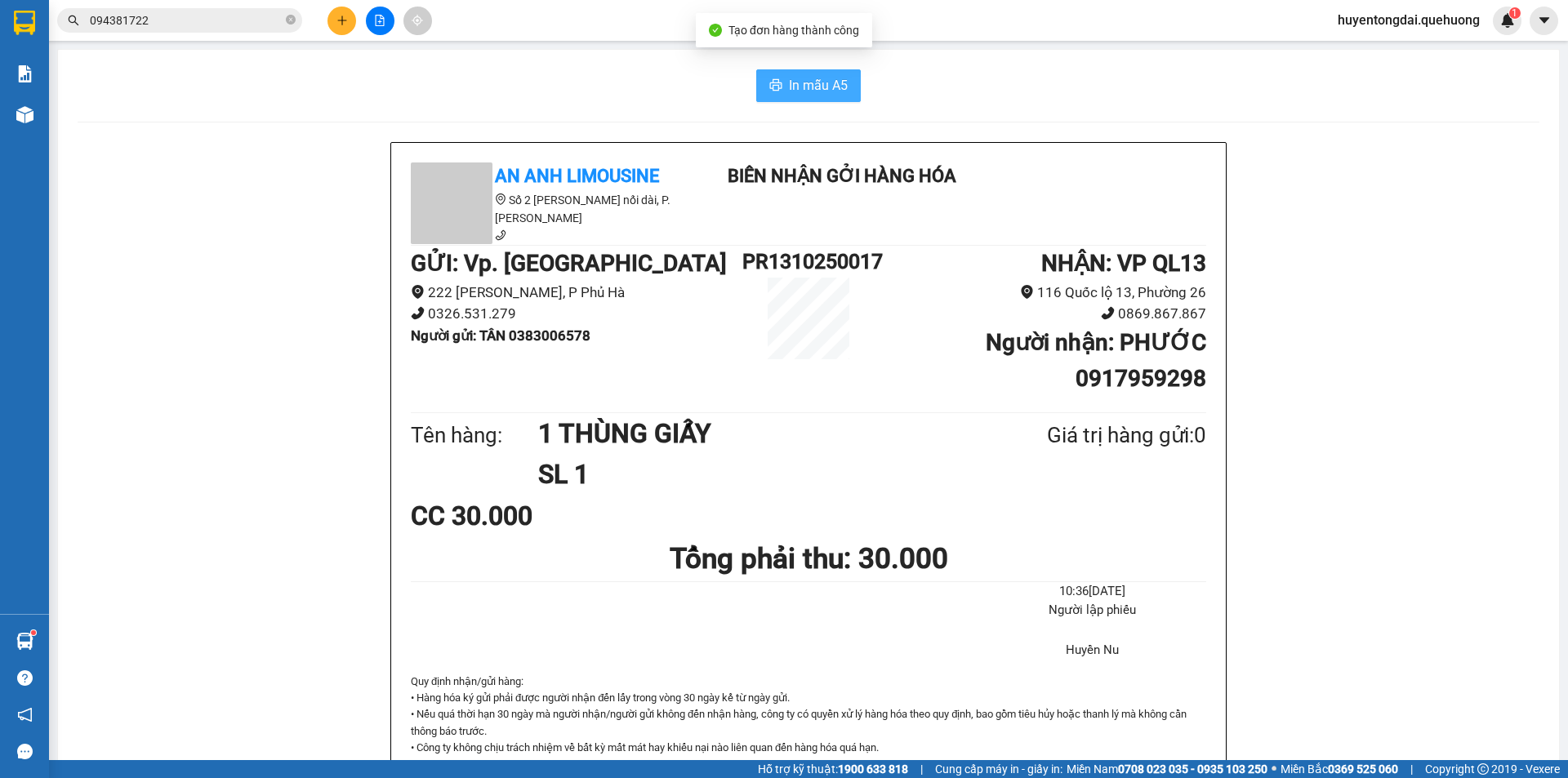
click at [842, 78] on button "In mẫu A5" at bounding box center [808, 85] width 105 height 32
click at [242, 20] on input "094381722" at bounding box center [186, 20] width 192 height 18
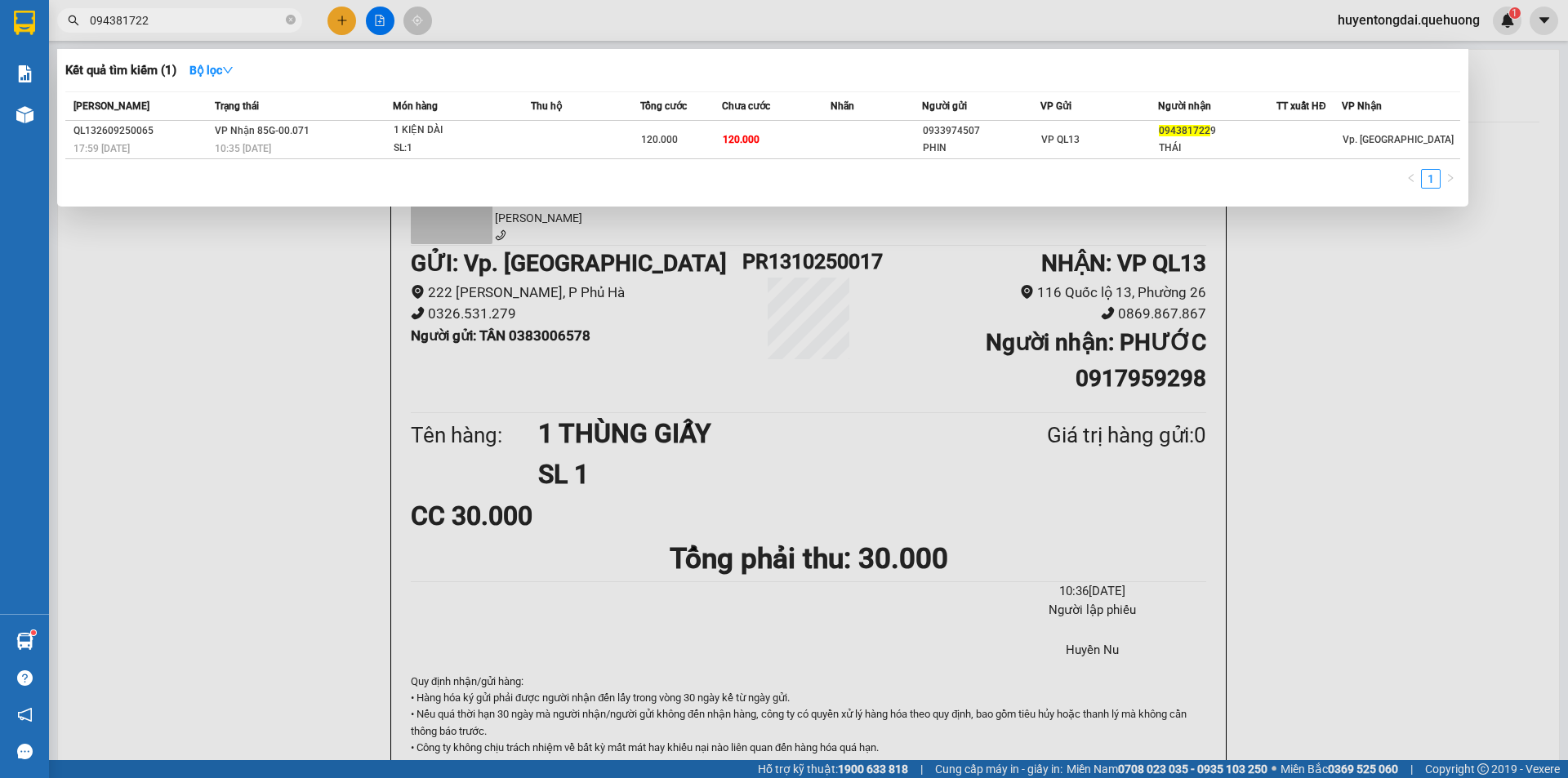
click at [242, 20] on input "094381722" at bounding box center [186, 20] width 192 height 18
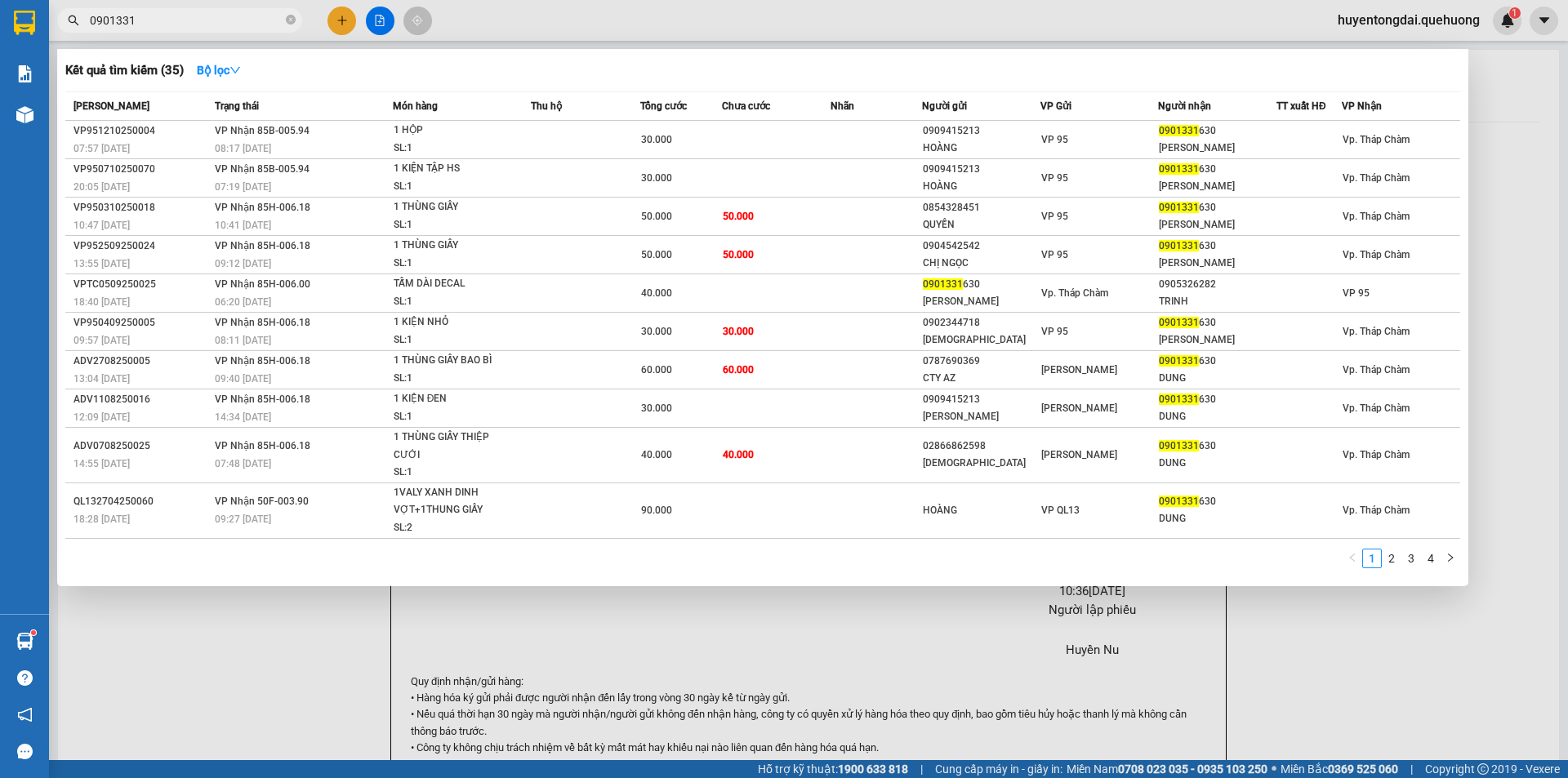
type input "0901331"
click at [336, 20] on div at bounding box center [784, 389] width 1568 height 778
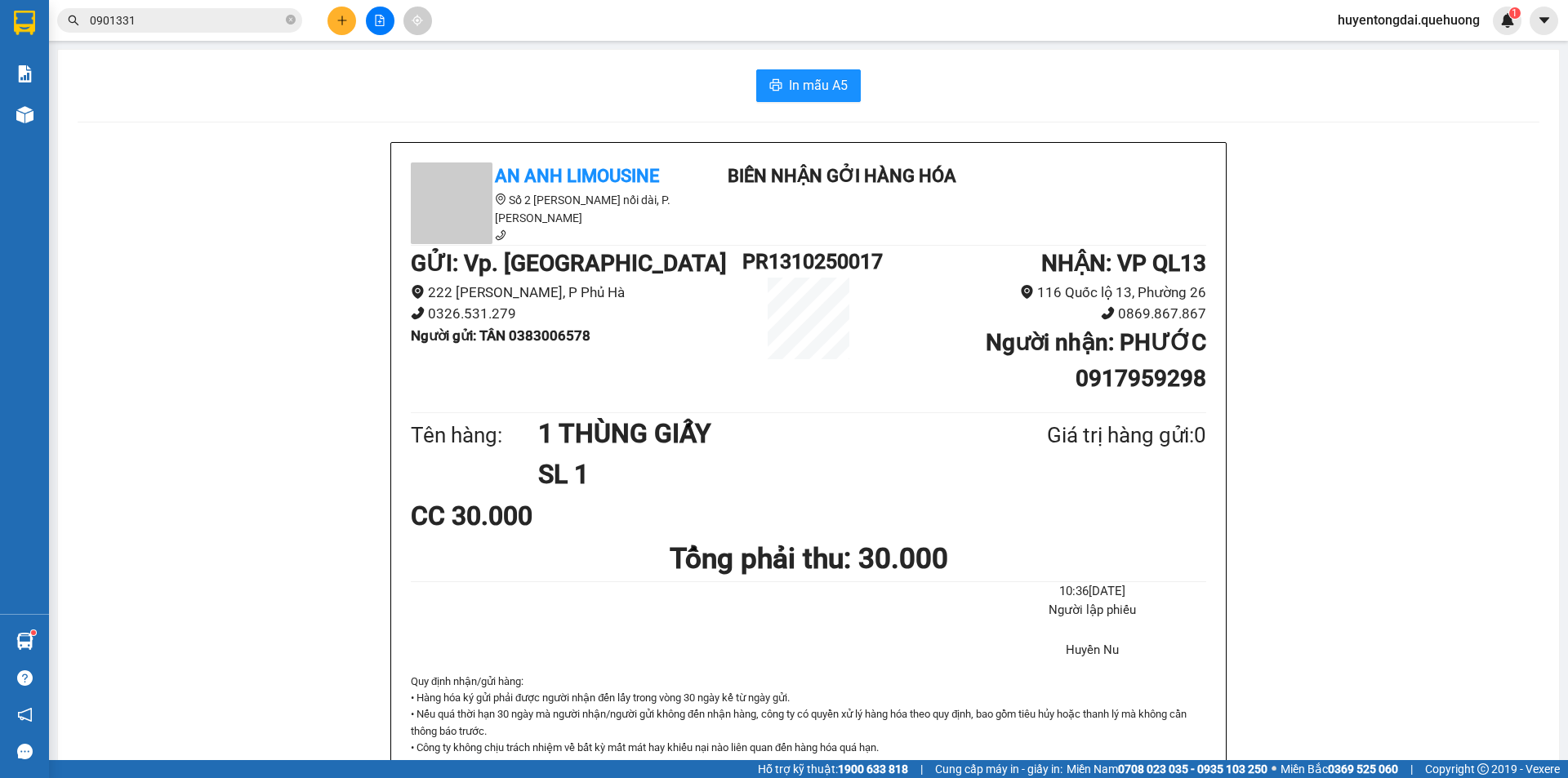
click at [359, 21] on div at bounding box center [380, 21] width 123 height 29
click at [336, 14] on icon "plus" at bounding box center [342, 20] width 11 height 11
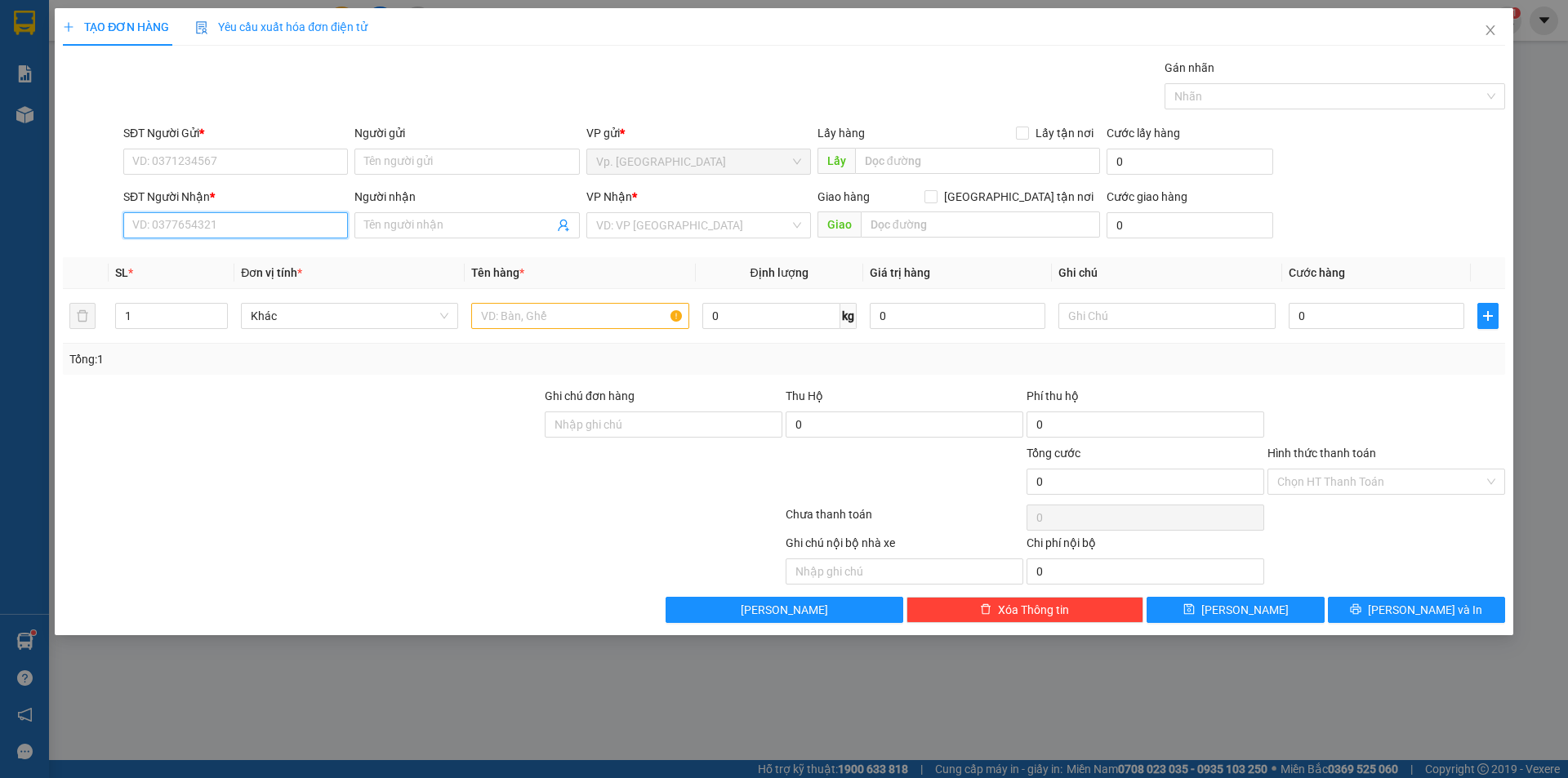
click at [233, 216] on input "SĐT Người Nhận *" at bounding box center [236, 225] width 225 height 26
type input "0932633321"
click at [450, 226] on input "Người nhận" at bounding box center [458, 225] width 188 height 18
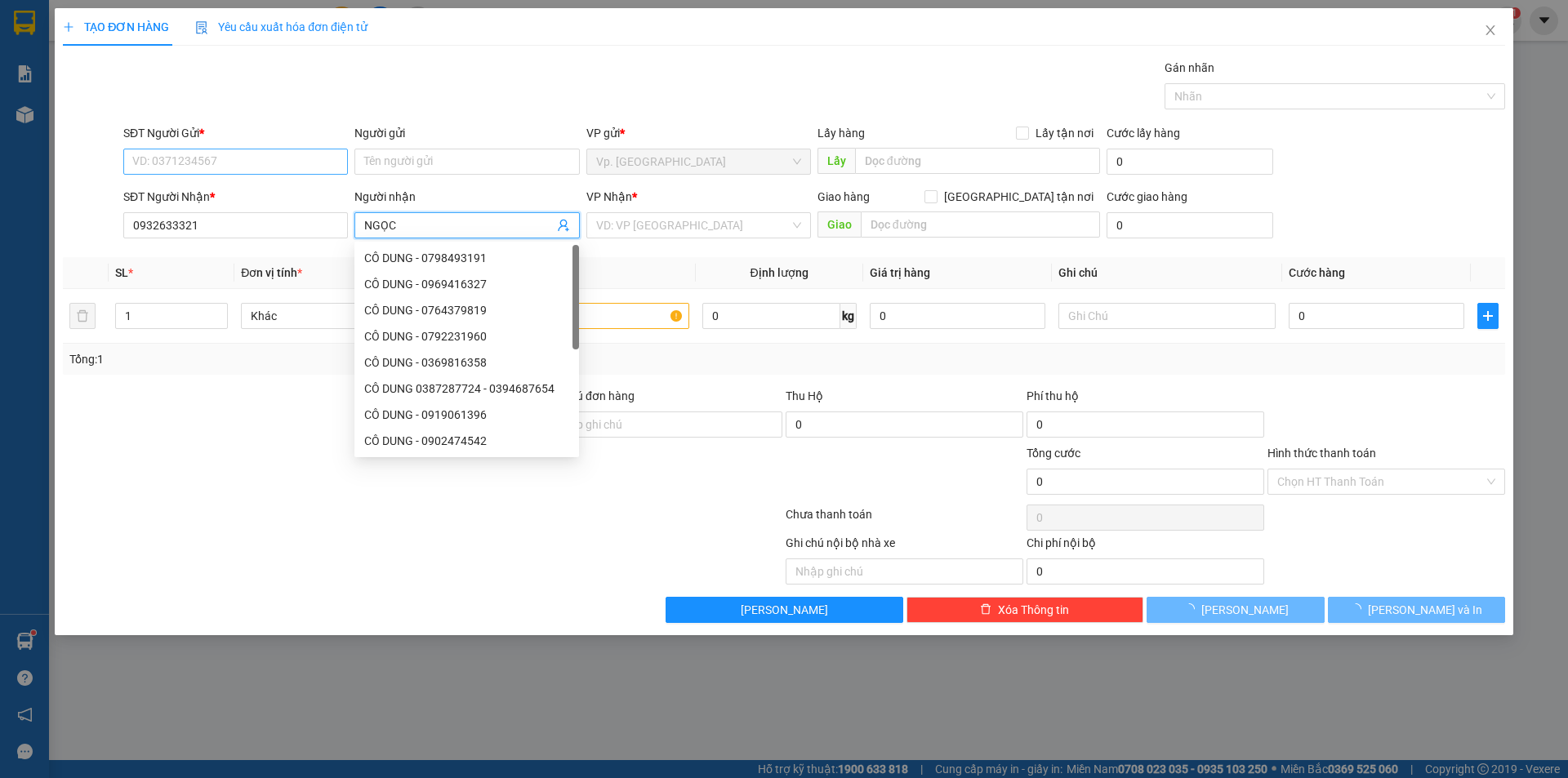
type input "NGỌC"
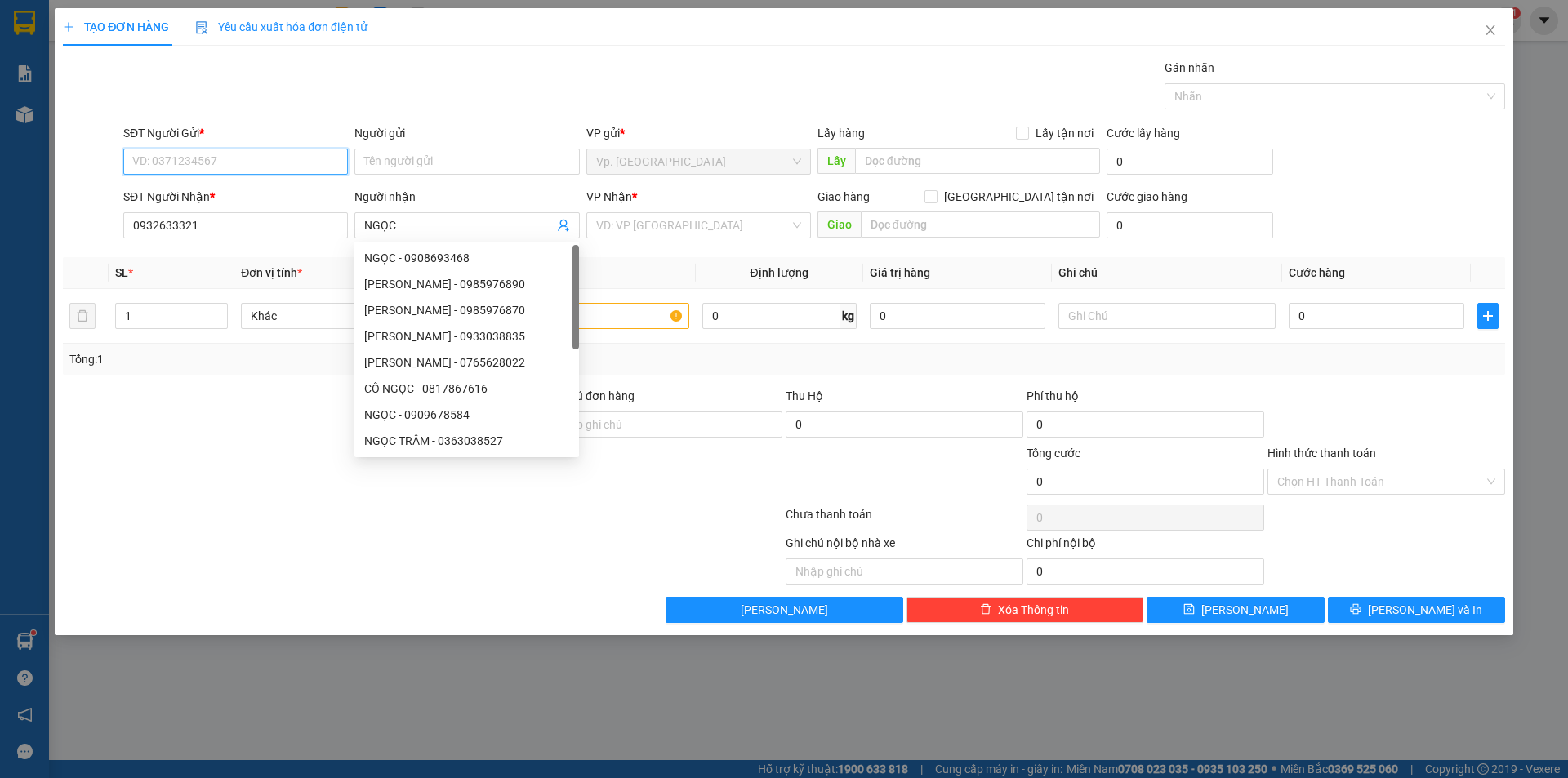
click at [277, 165] on input "SĐT Người Gửi *" at bounding box center [236, 161] width 225 height 26
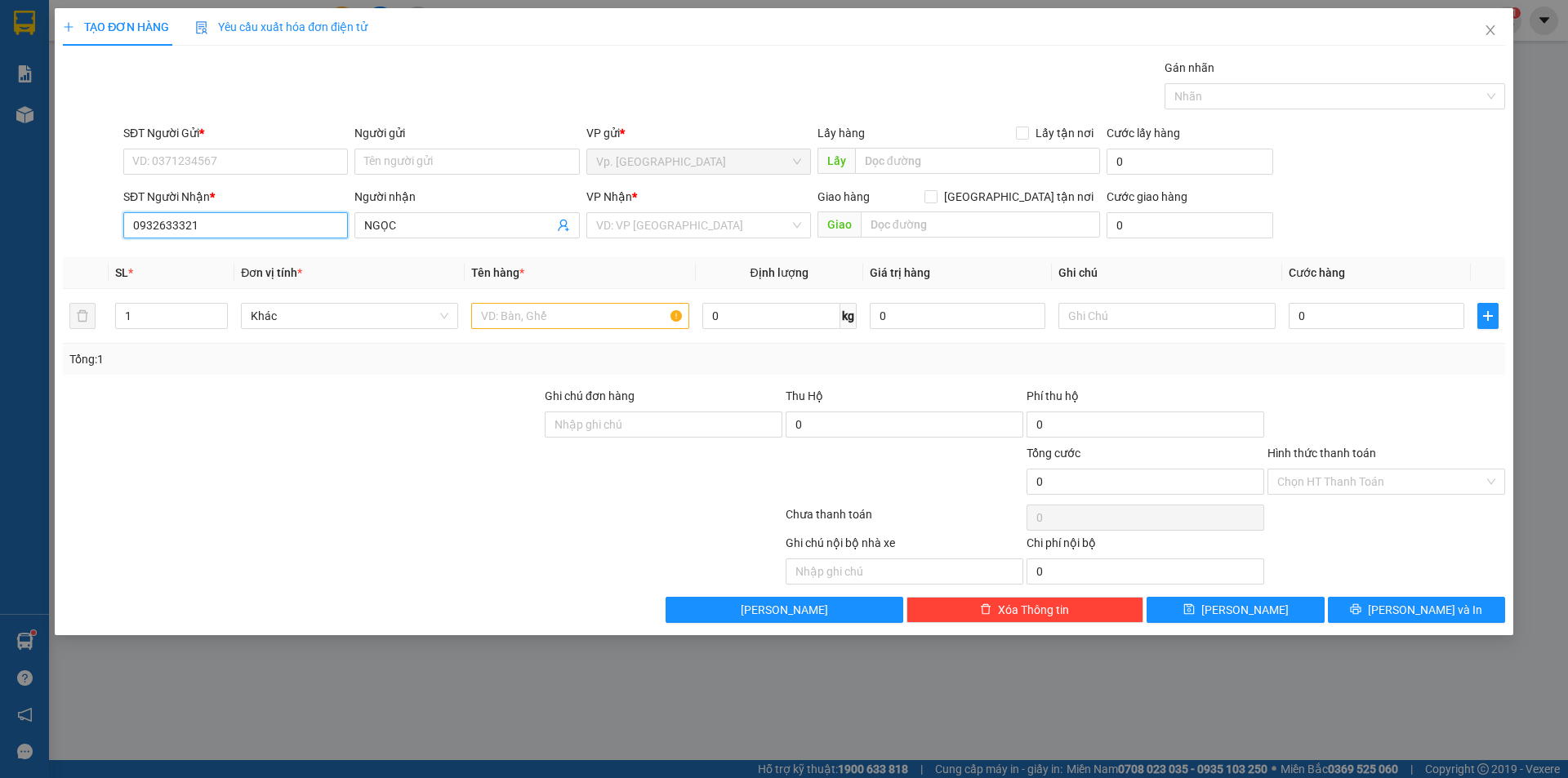
click at [210, 217] on input "0932633321" at bounding box center [236, 225] width 225 height 26
click at [241, 161] on input "SĐT Người Gửi *" at bounding box center [236, 161] width 225 height 26
paste input "0932633321"
type input "0932633321"
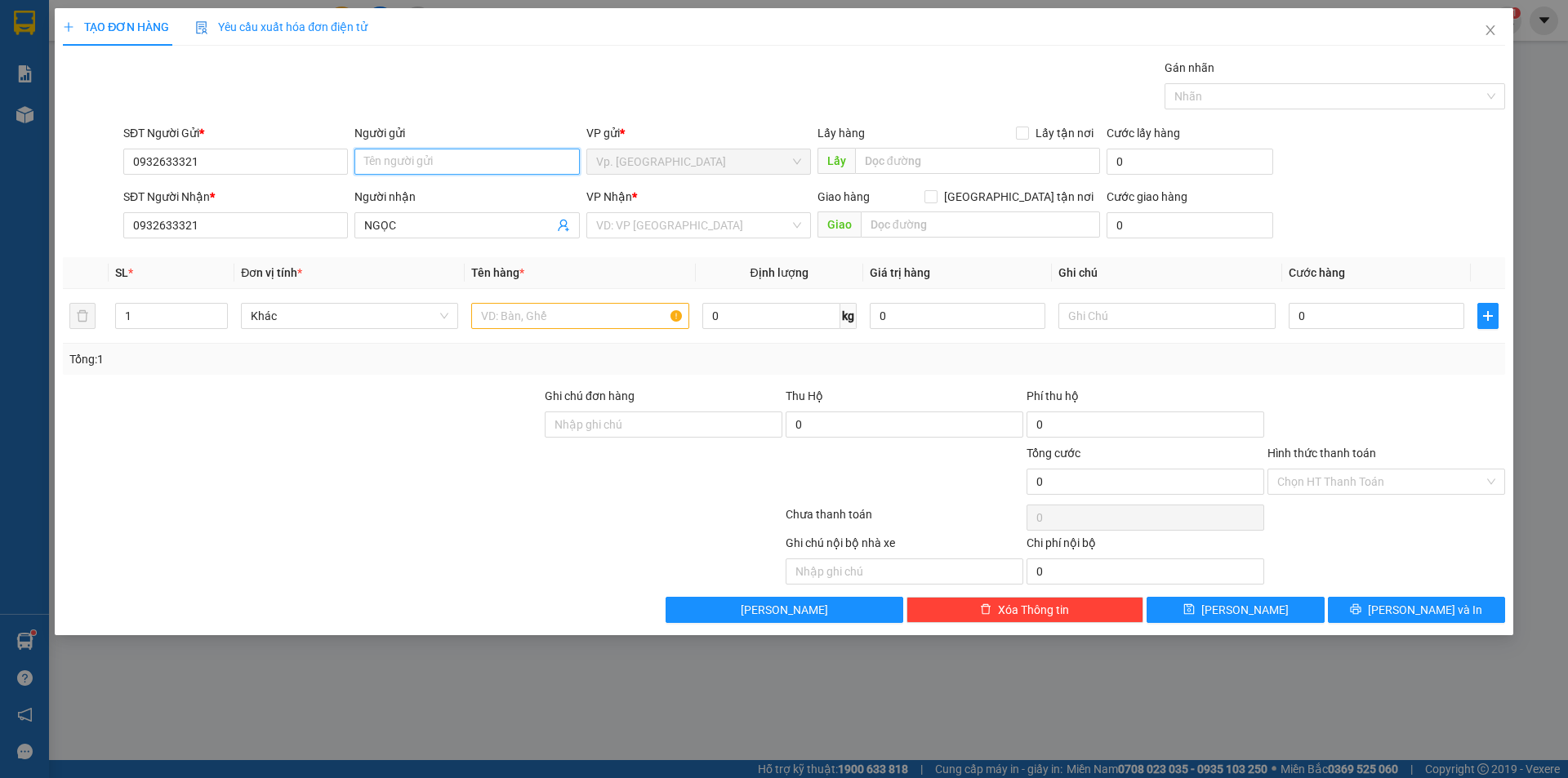
click at [393, 165] on input "Người gửi" at bounding box center [467, 161] width 225 height 26
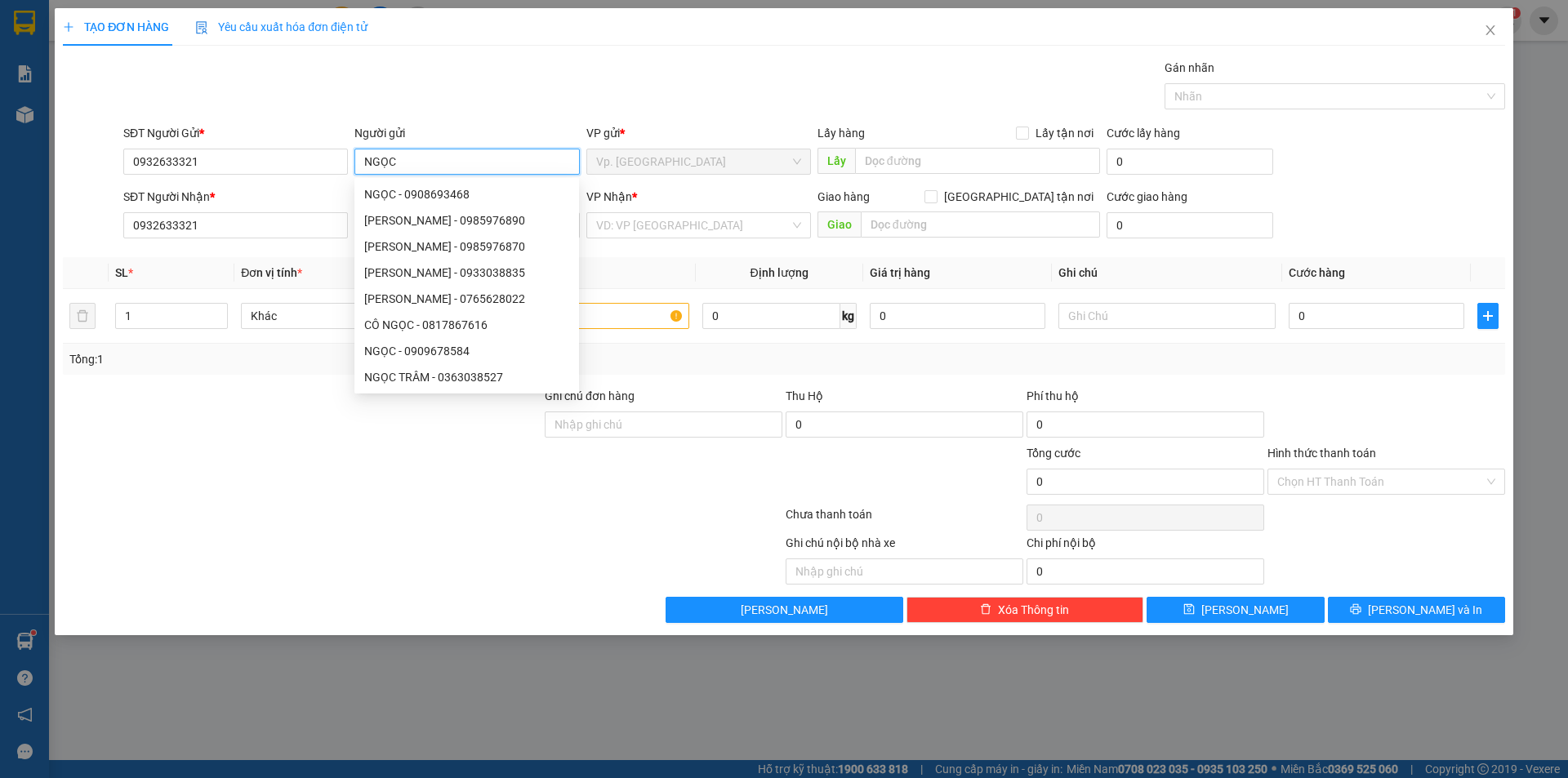
type input "NGỌC"
click at [581, 60] on div "Gói vận chuyển * Tiêu chuẩn Gán nhãn Nhãn" at bounding box center [814, 87] width 1388 height 57
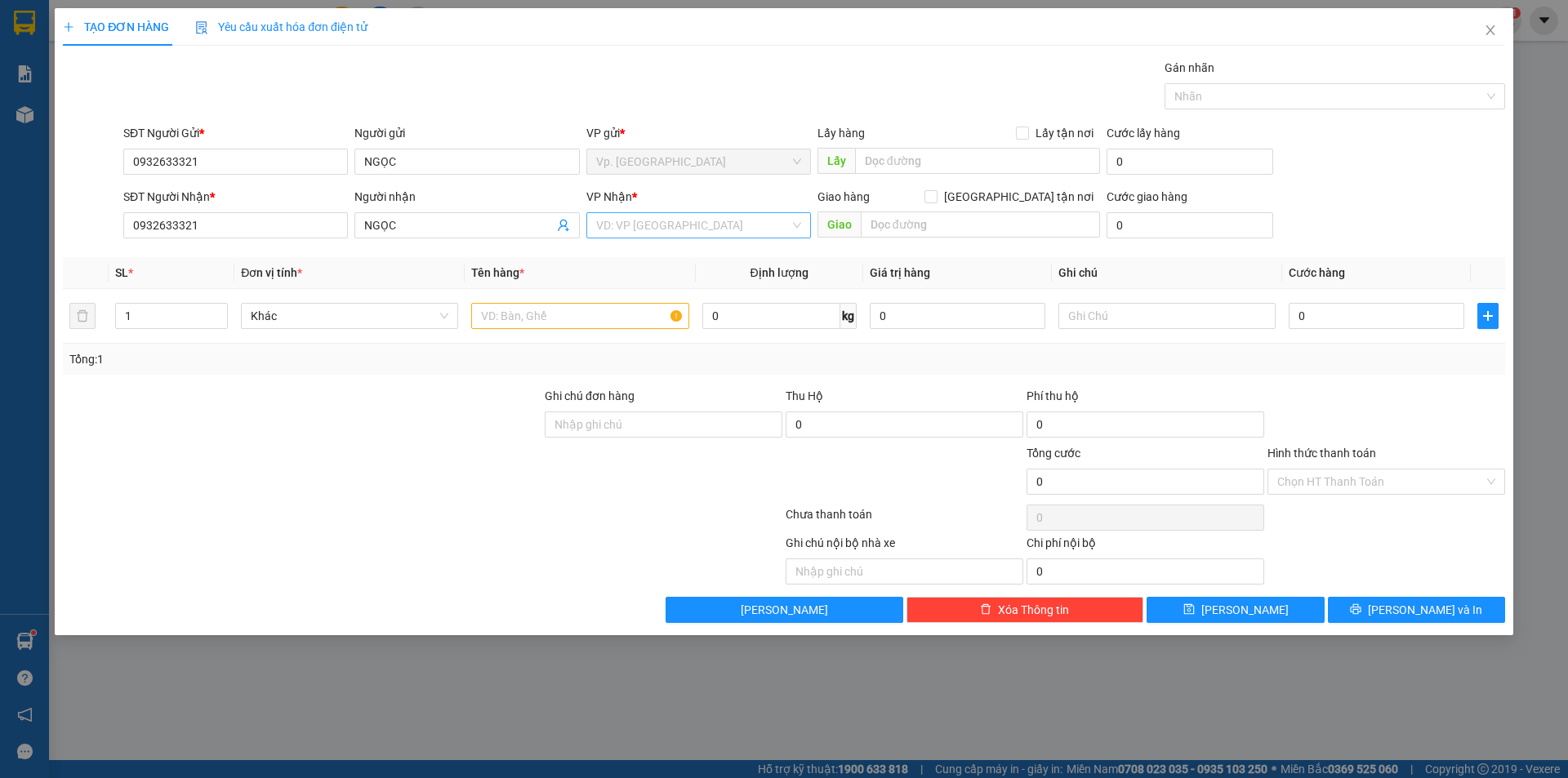
click at [635, 229] on input "search" at bounding box center [692, 225] width 193 height 25
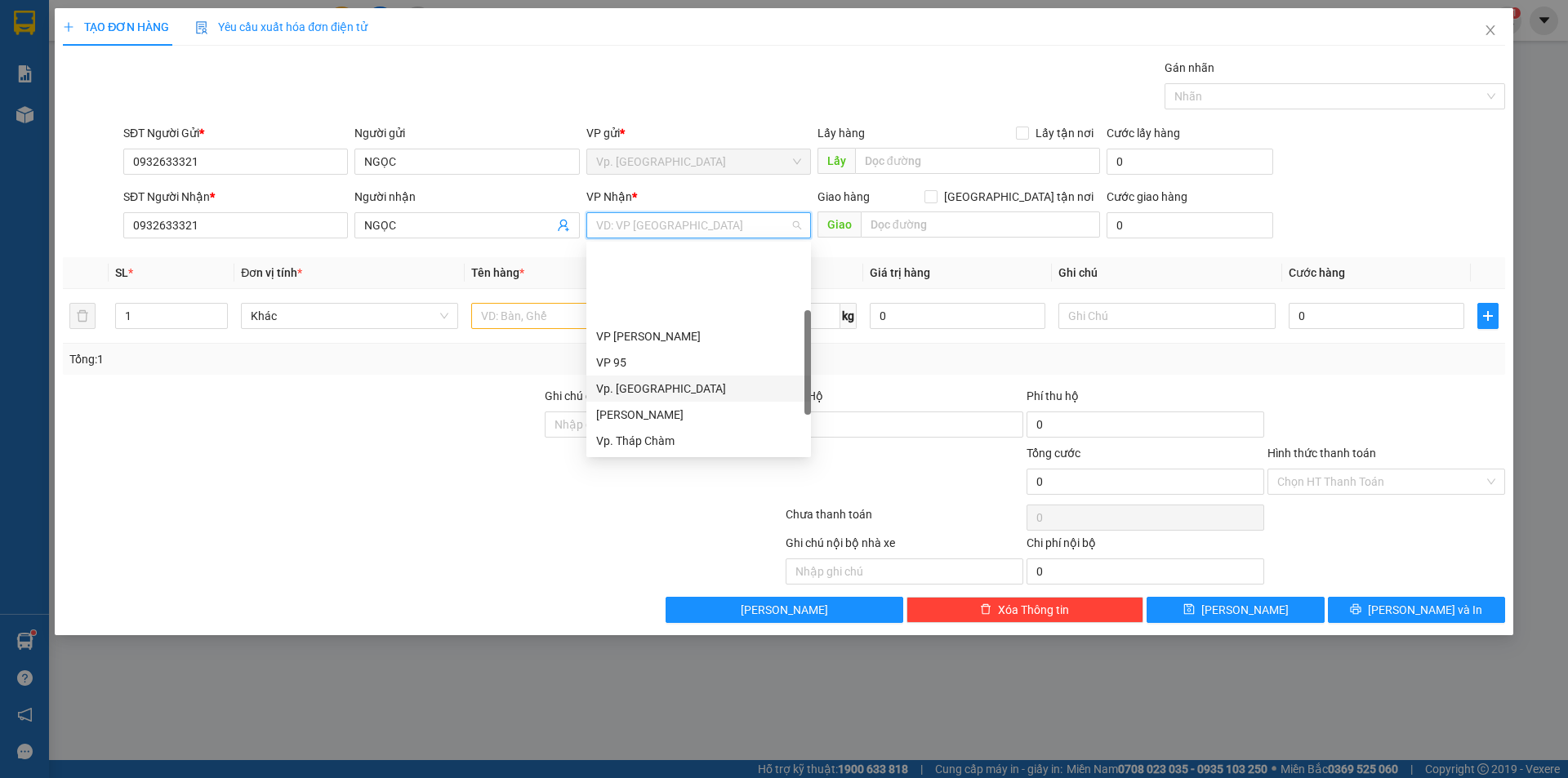
scroll to position [130, 0]
click at [646, 361] on div "VP QL13" at bounding box center [698, 362] width 205 height 18
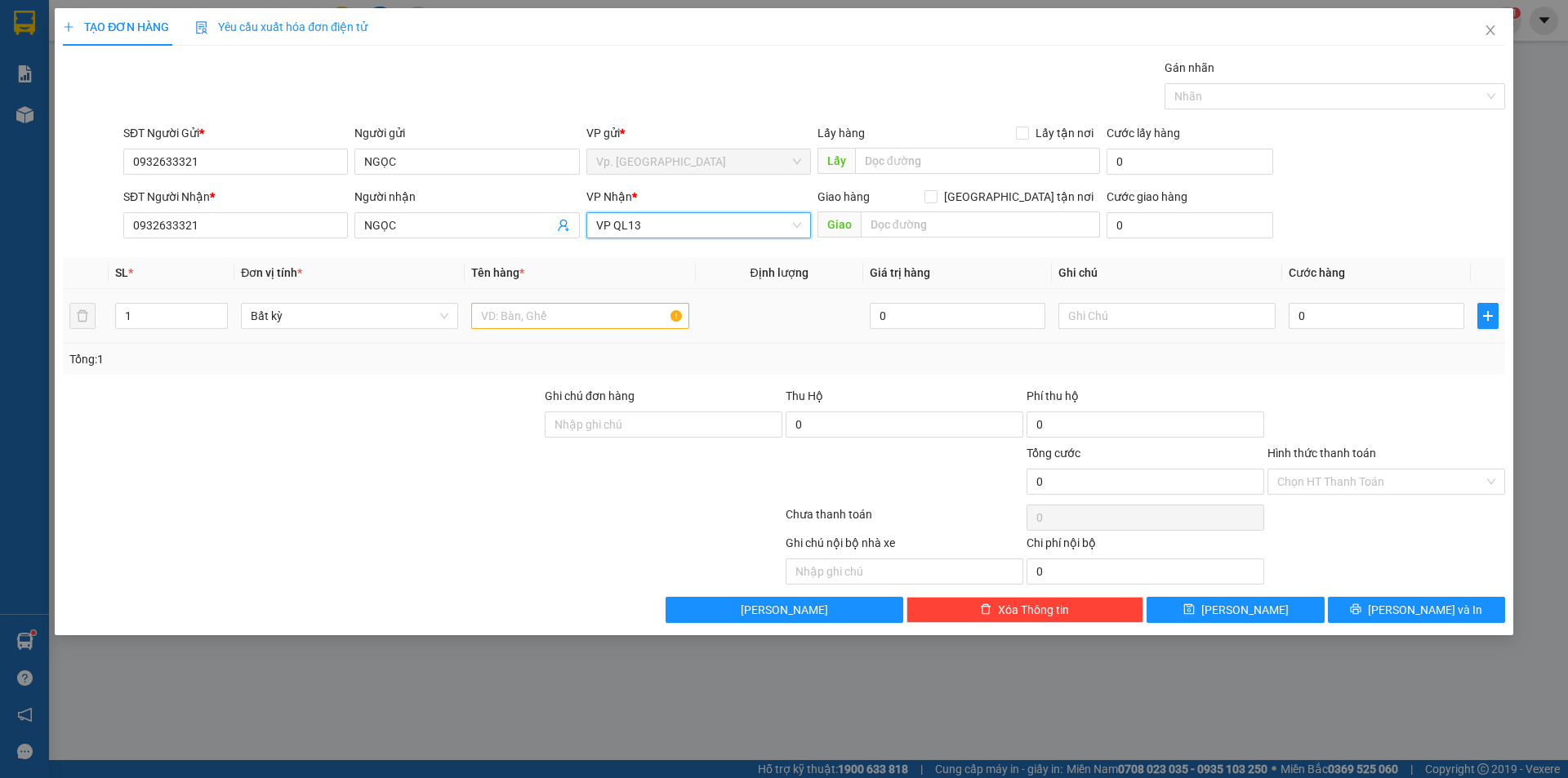
click at [545, 296] on td at bounding box center [580, 316] width 230 height 54
click at [548, 312] on input "text" at bounding box center [579, 316] width 217 height 26
type input "1 BỊ GIÀY VÀNG TRẮNG"
click at [1351, 312] on input "0" at bounding box center [1376, 316] width 175 height 26
type input "3"
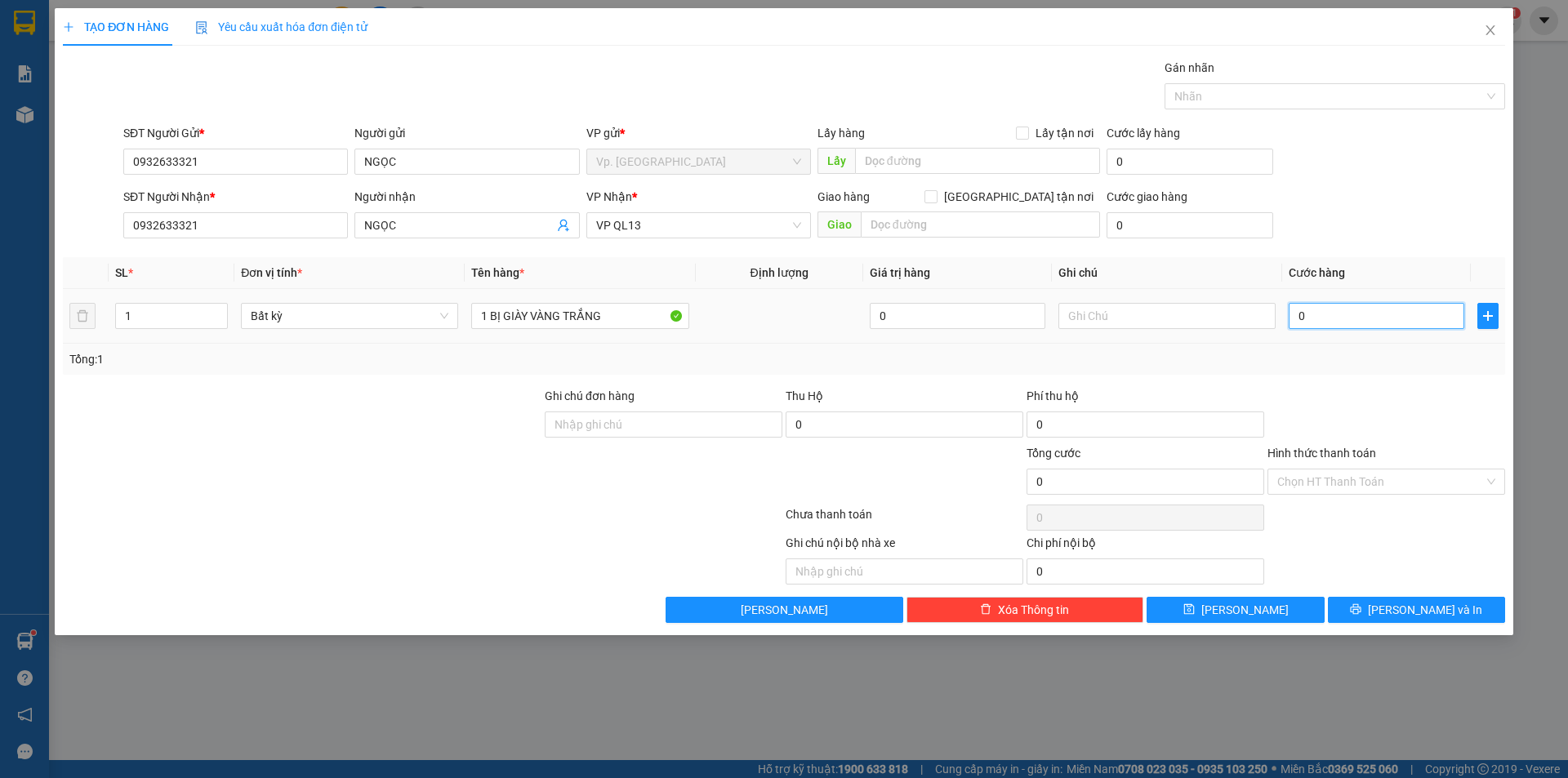
type input "3"
type input "30"
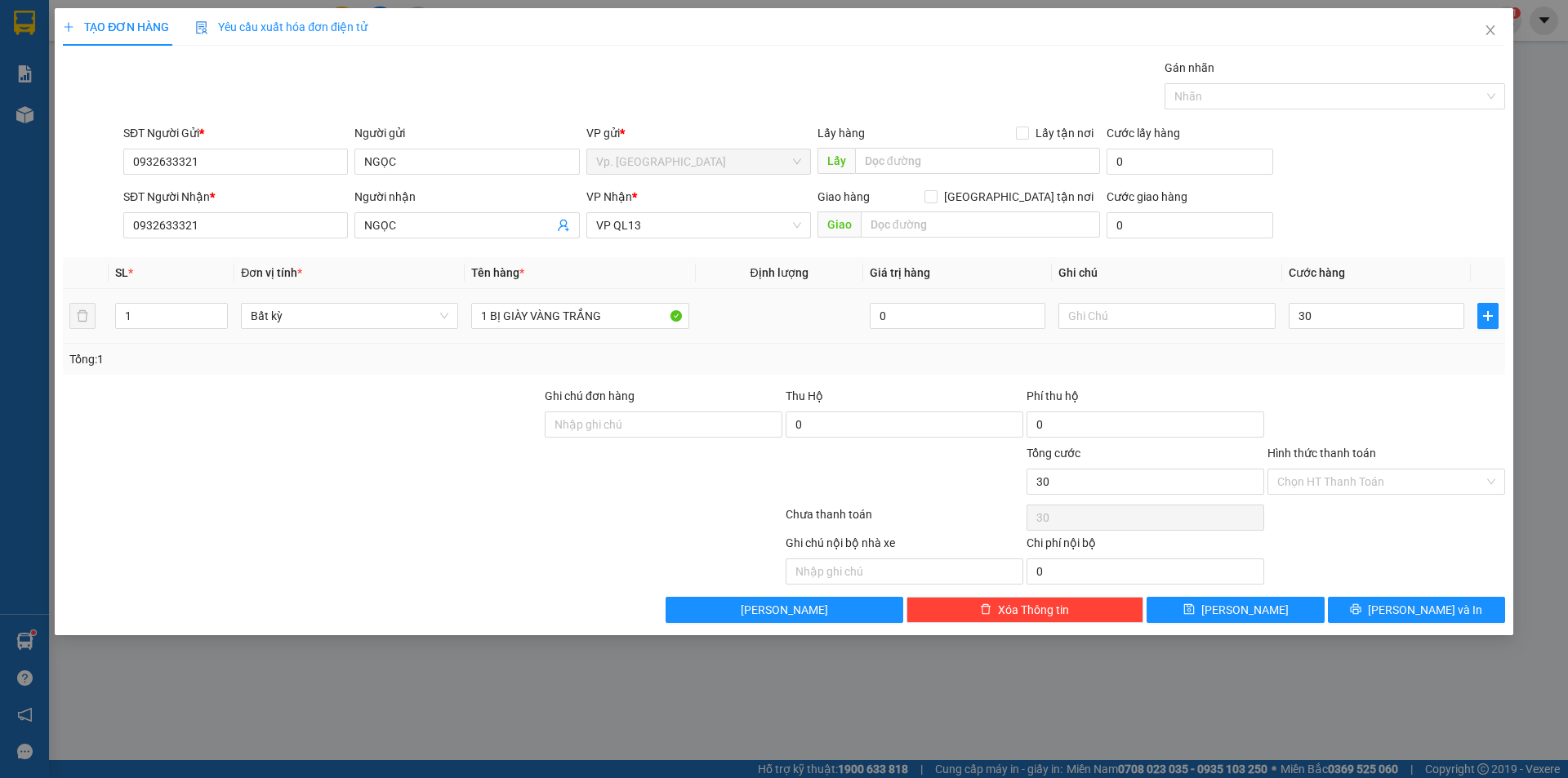
type input "30.000"
click at [1389, 371] on div "Tổng: 1" at bounding box center [784, 359] width 1442 height 31
click at [1337, 482] on input "Hình thức thanh toán" at bounding box center [1381, 481] width 207 height 25
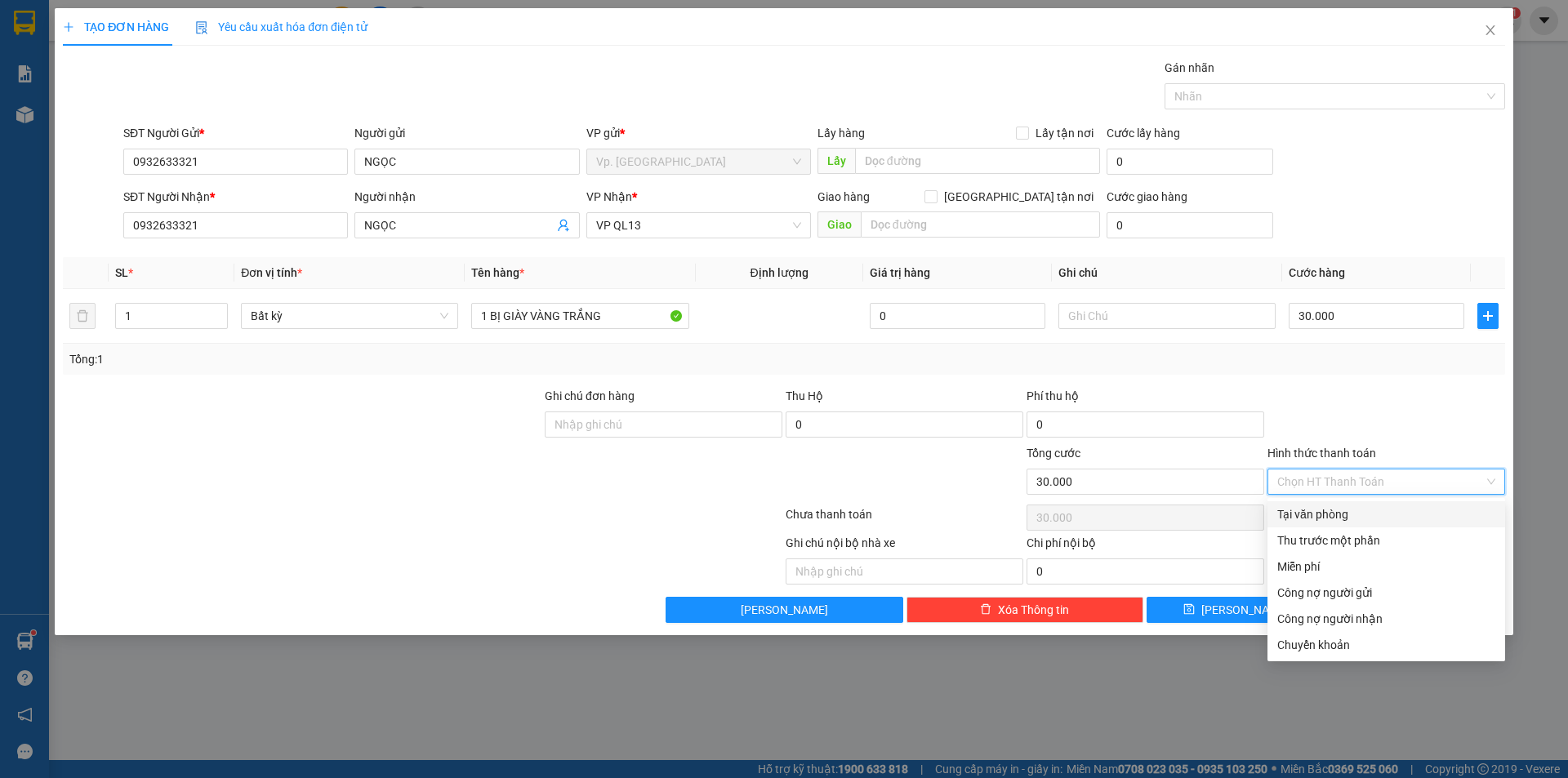
click at [1342, 518] on div "Tại văn phòng" at bounding box center [1387, 513] width 218 height 18
type input "0"
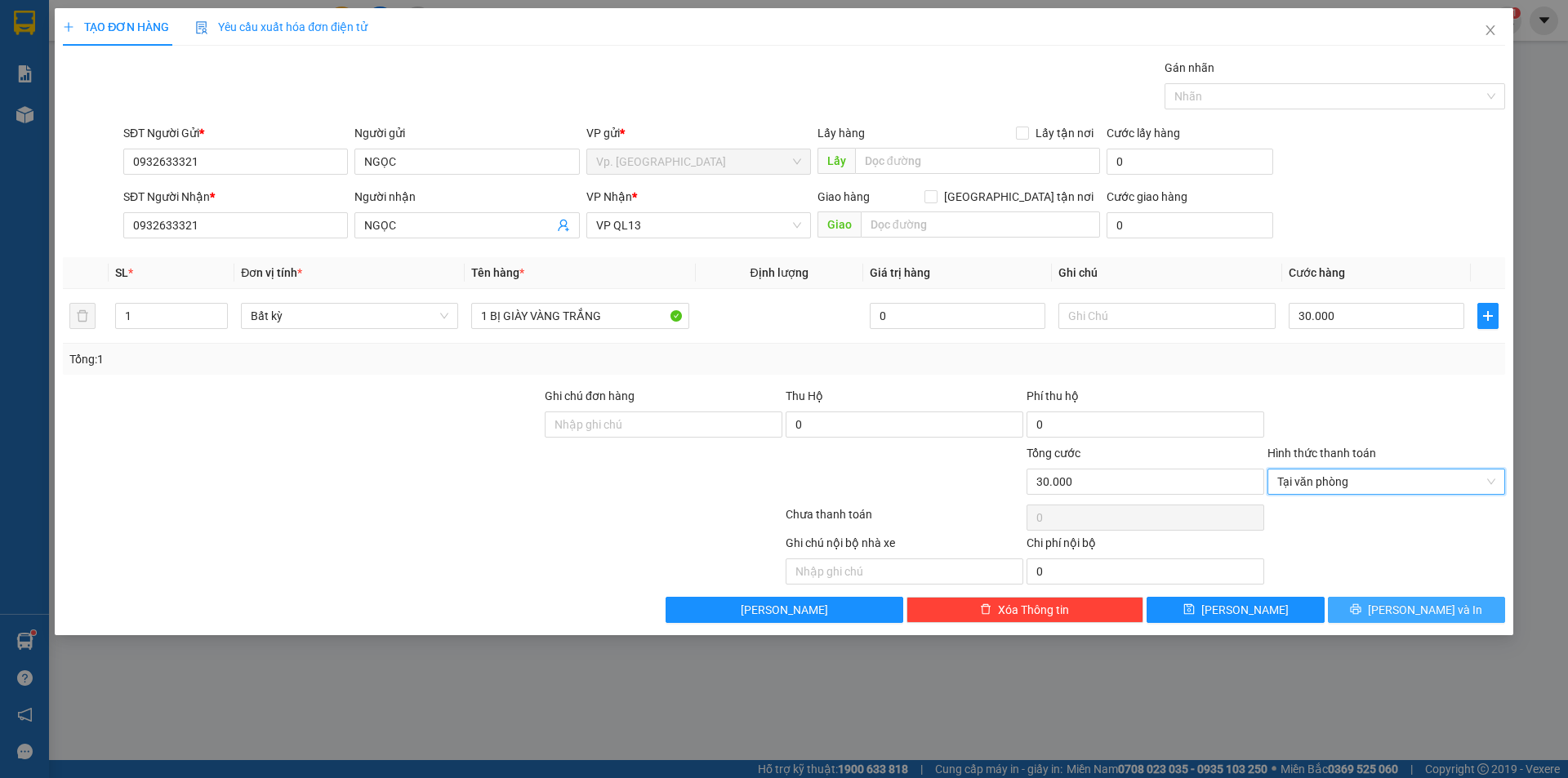
click at [1421, 612] on span "[PERSON_NAME] và In" at bounding box center [1425, 609] width 114 height 18
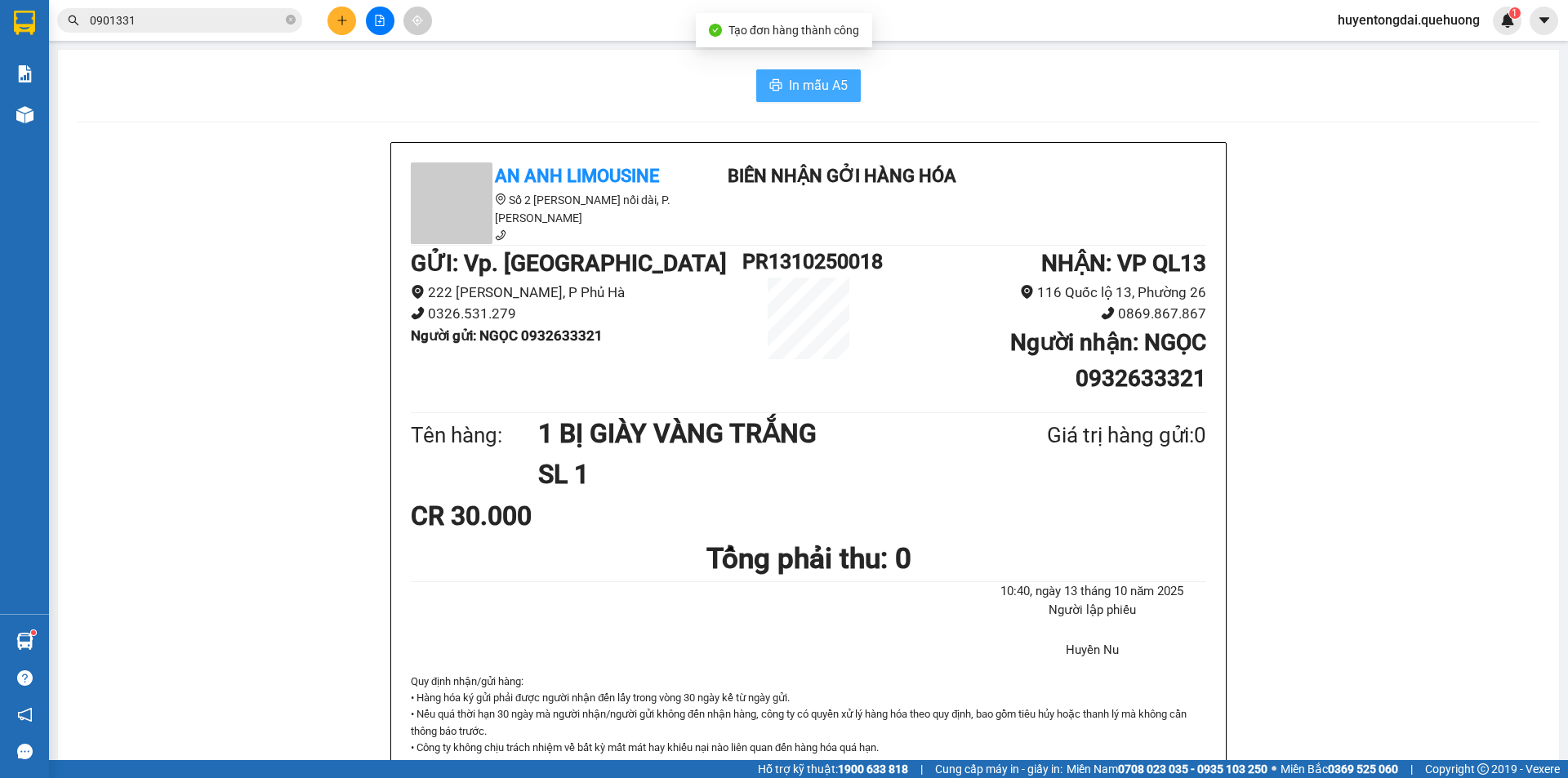
click at [824, 91] on span "In mẫu A5" at bounding box center [818, 85] width 59 height 20
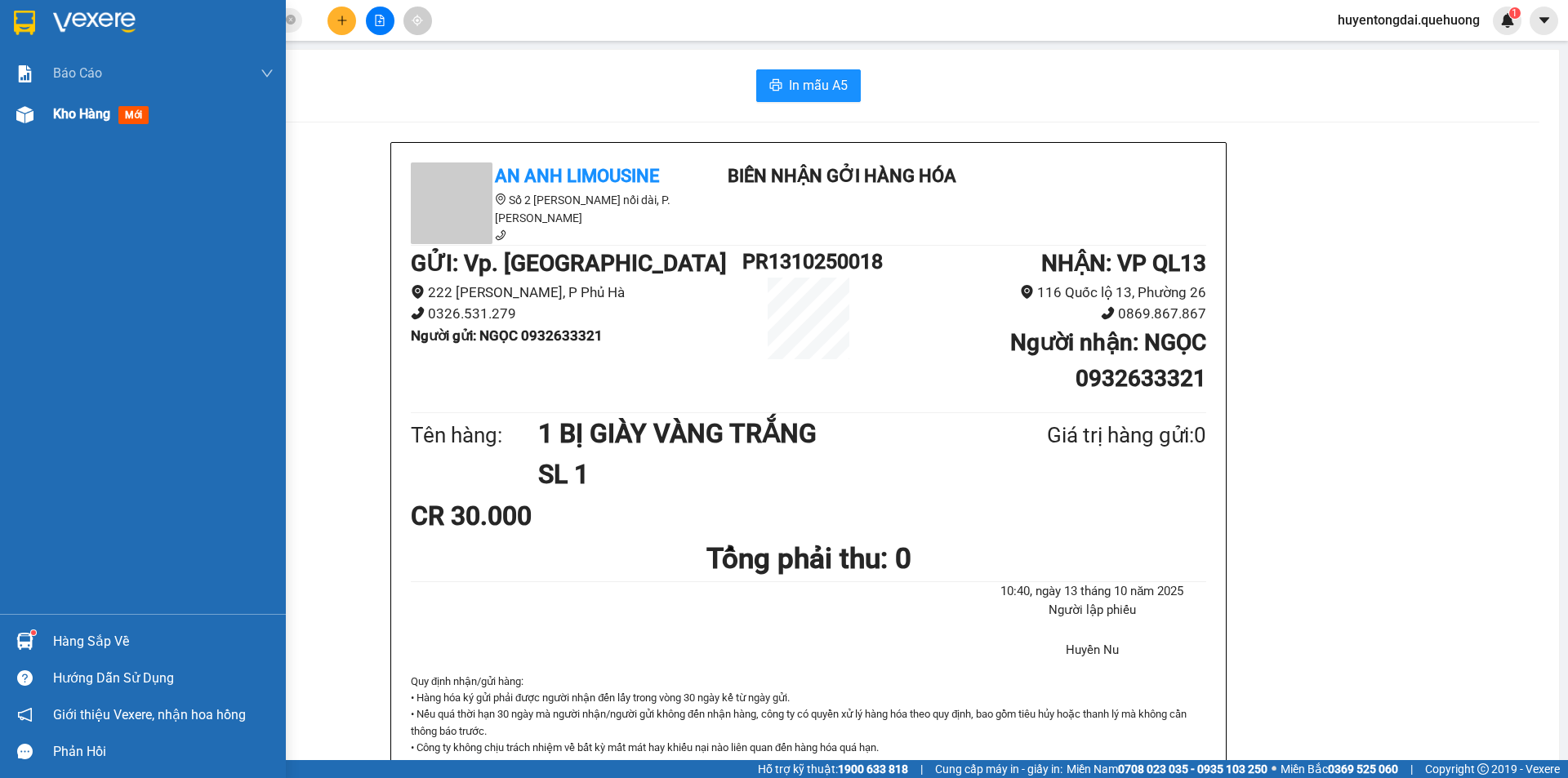
click at [36, 123] on div at bounding box center [25, 115] width 29 height 29
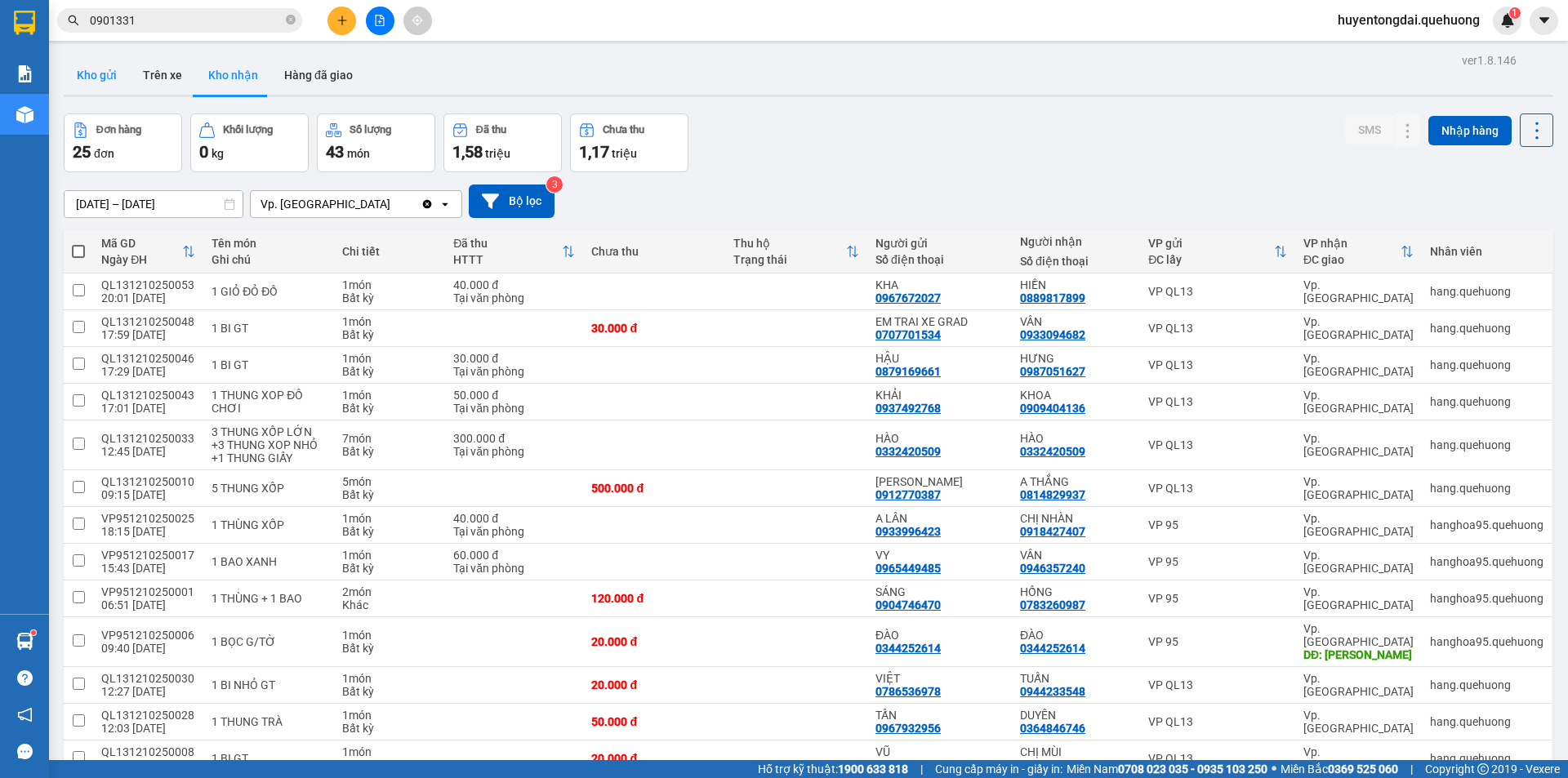
click at [97, 72] on button "Kho gửi" at bounding box center [97, 75] width 66 height 39
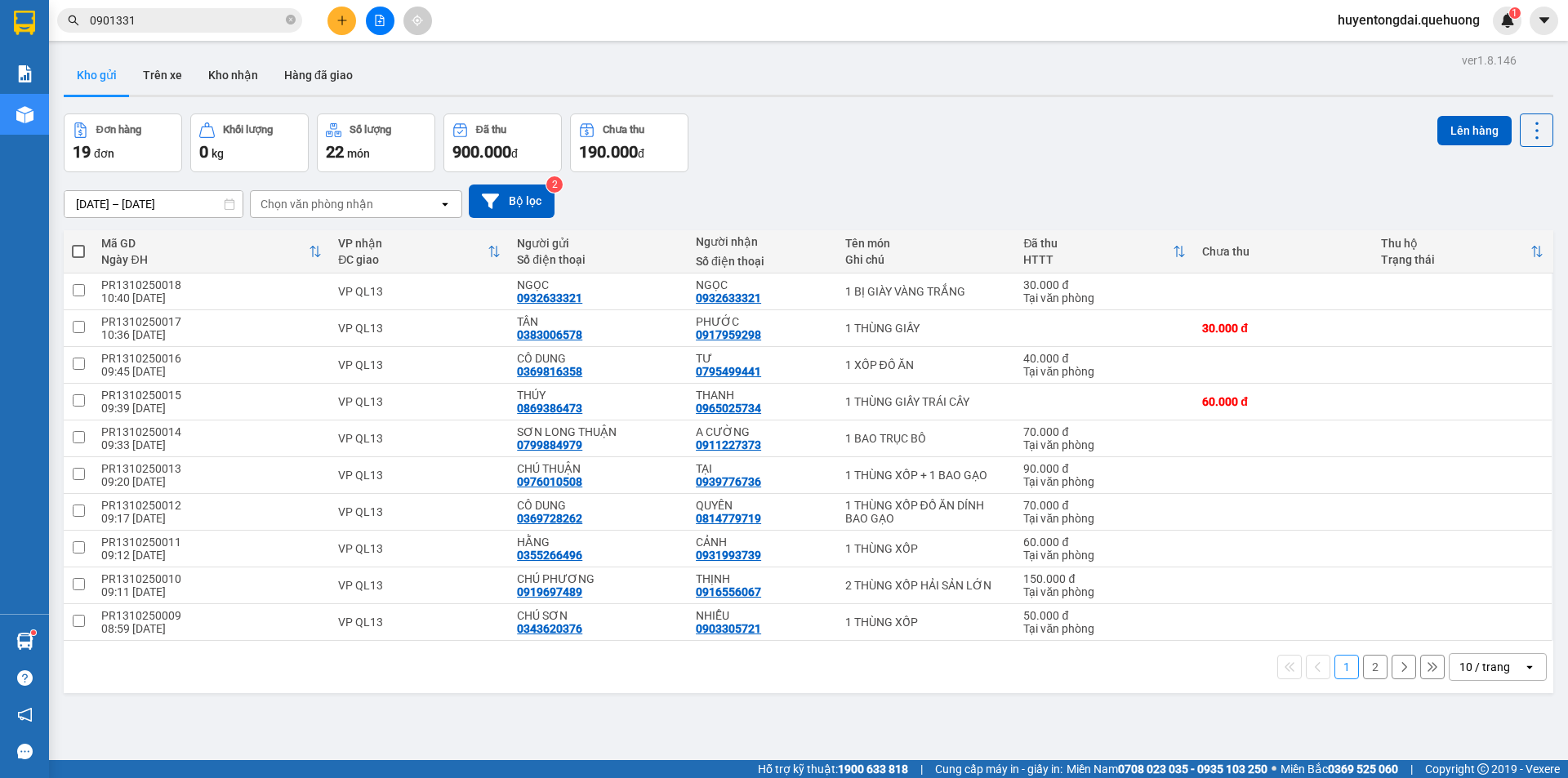
click at [388, 14] on button at bounding box center [381, 21] width 29 height 29
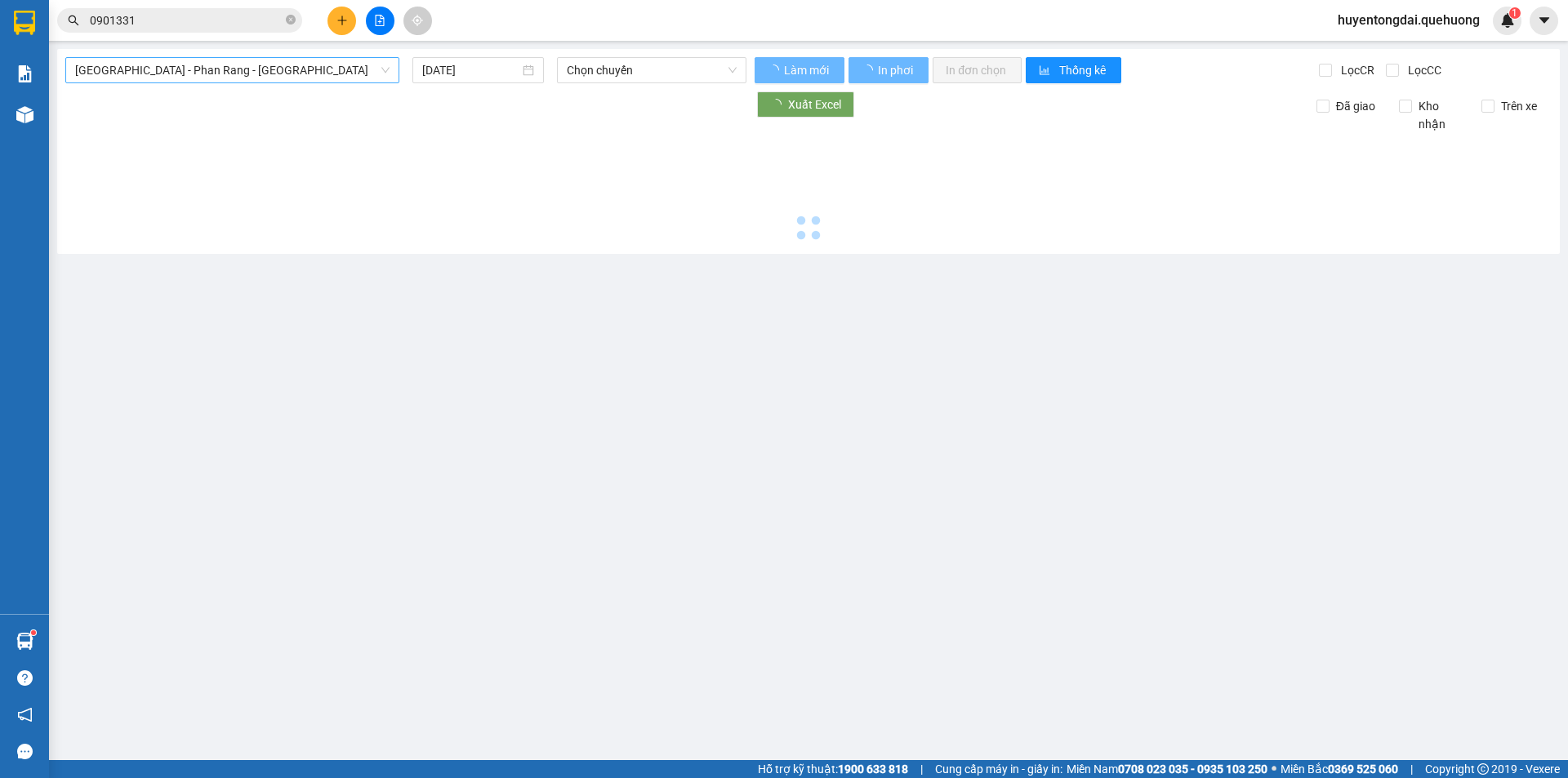
click at [267, 70] on span "[GEOGRAPHIC_DATA] - Phan Rang - [GEOGRAPHIC_DATA]" at bounding box center [232, 70] width 314 height 25
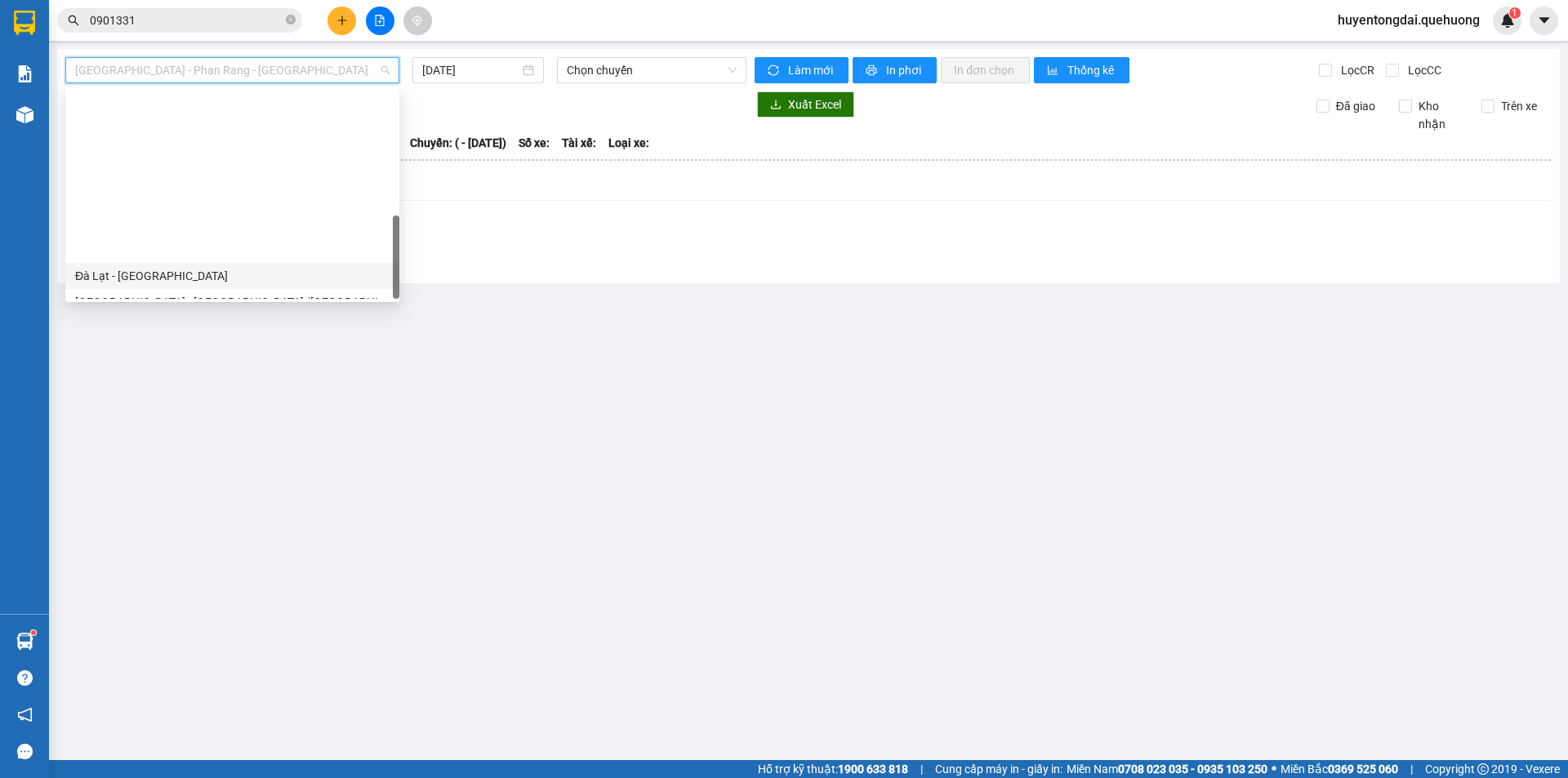
scroll to position [444, 0]
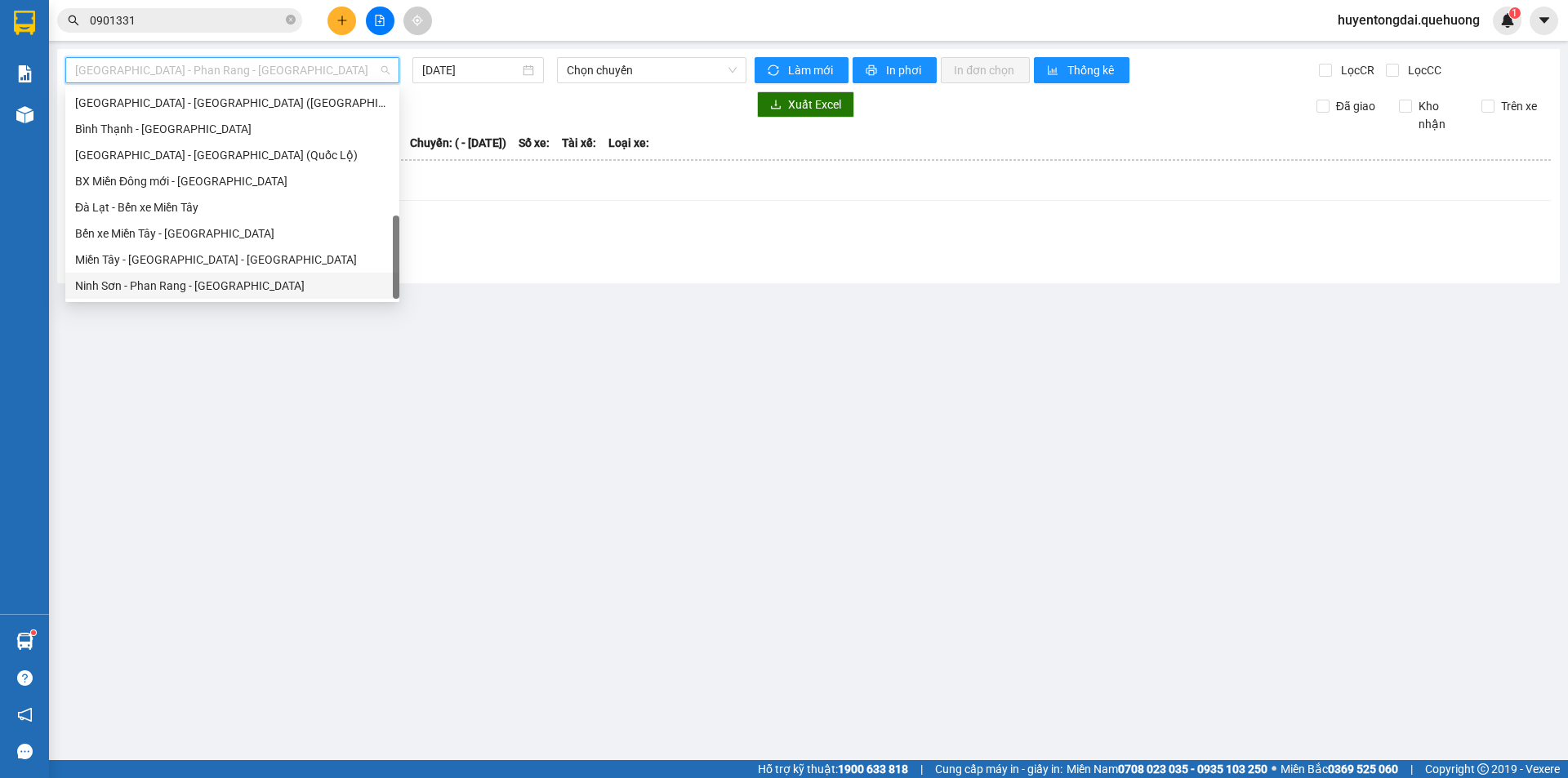
click at [205, 277] on div "Ninh Sơn - Phan Rang - [GEOGRAPHIC_DATA]" at bounding box center [232, 285] width 314 height 18
type input "[DATE]"
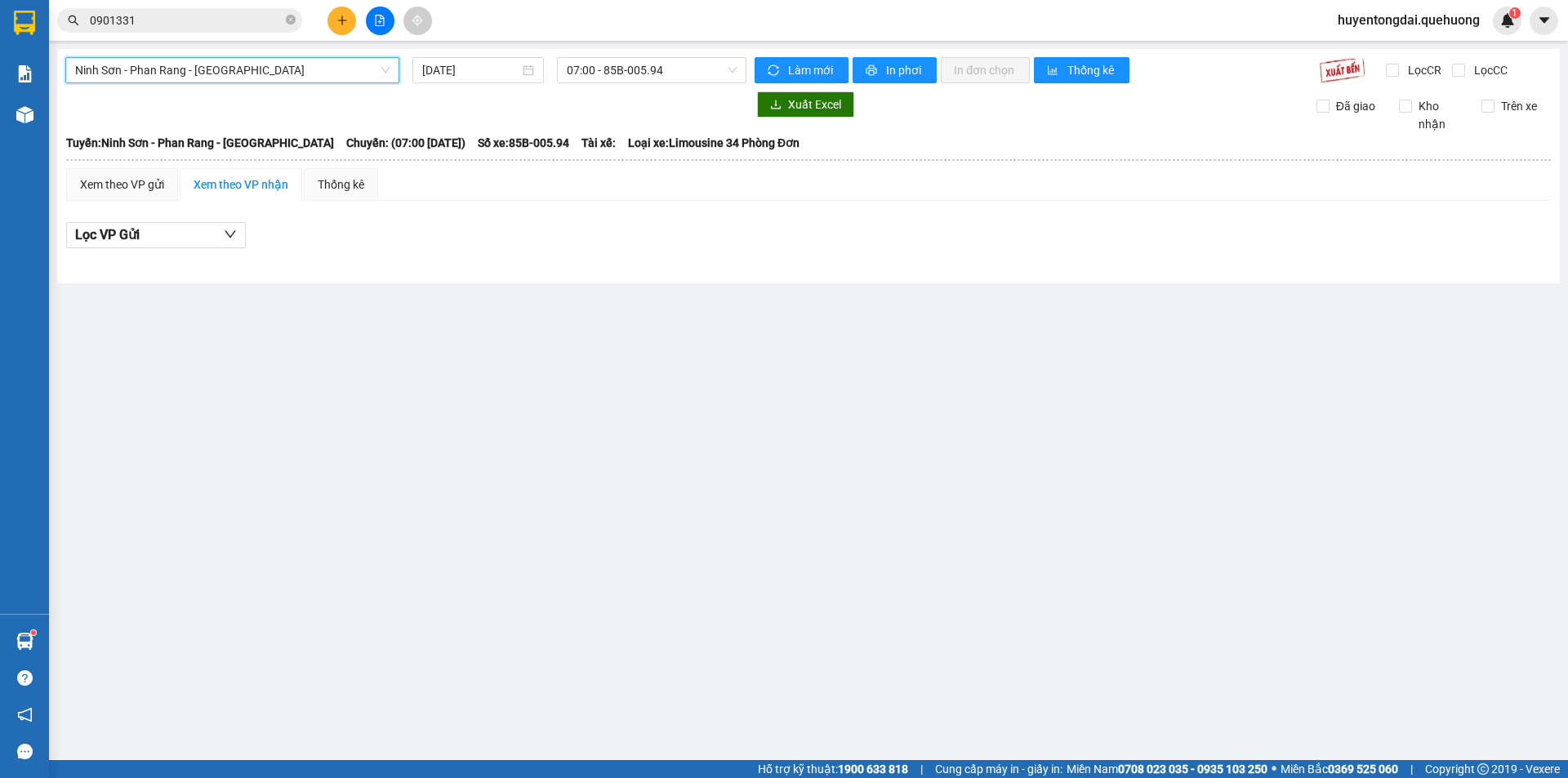
click at [285, 73] on span "Ninh Sơn - Phan Rang - [GEOGRAPHIC_DATA]" at bounding box center [232, 70] width 314 height 25
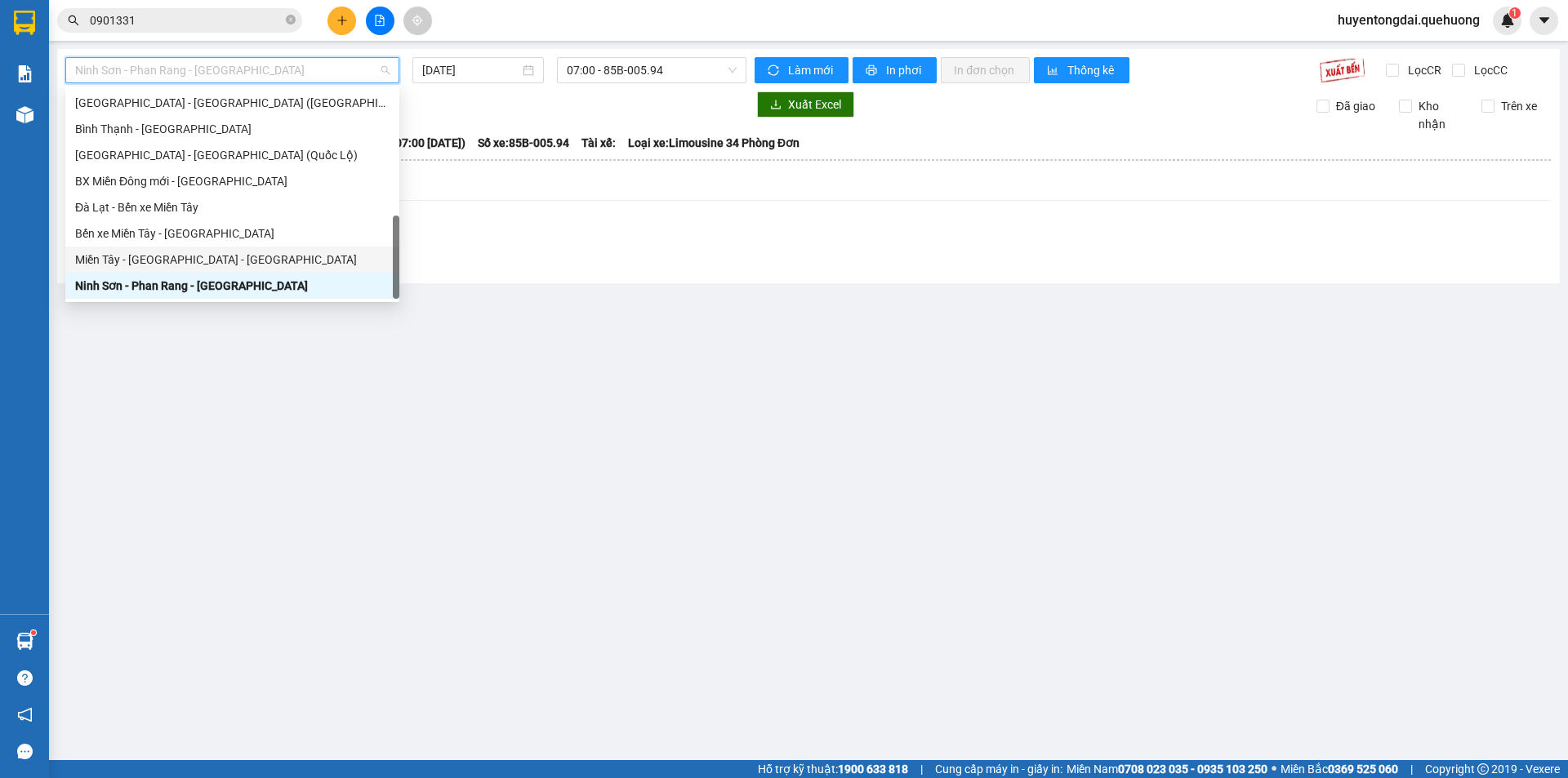
click at [172, 253] on div "Miền Tây - [GEOGRAPHIC_DATA] - [GEOGRAPHIC_DATA]" at bounding box center [232, 259] width 314 height 18
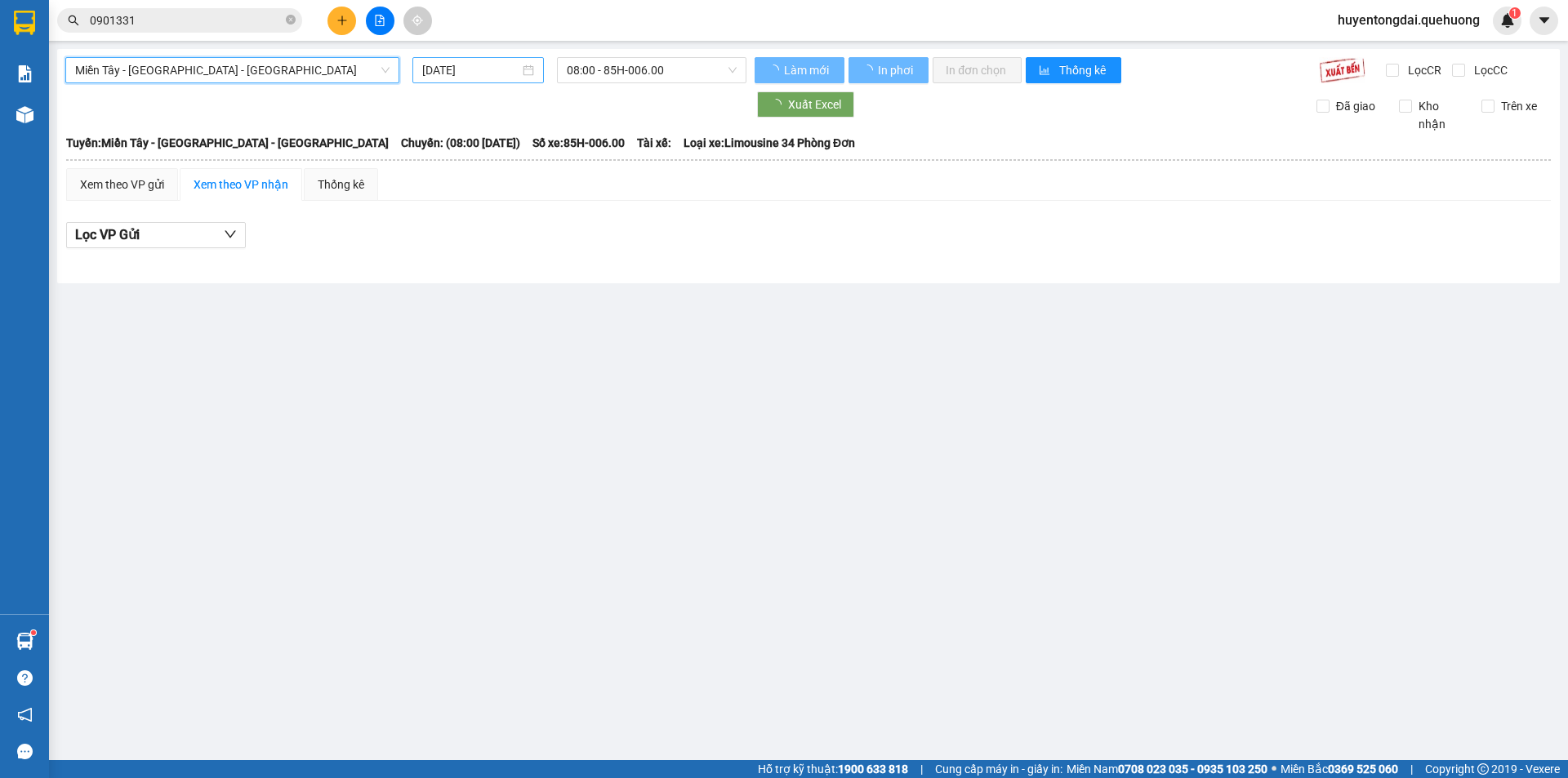
click at [459, 71] on input "[DATE]" at bounding box center [471, 70] width 97 height 18
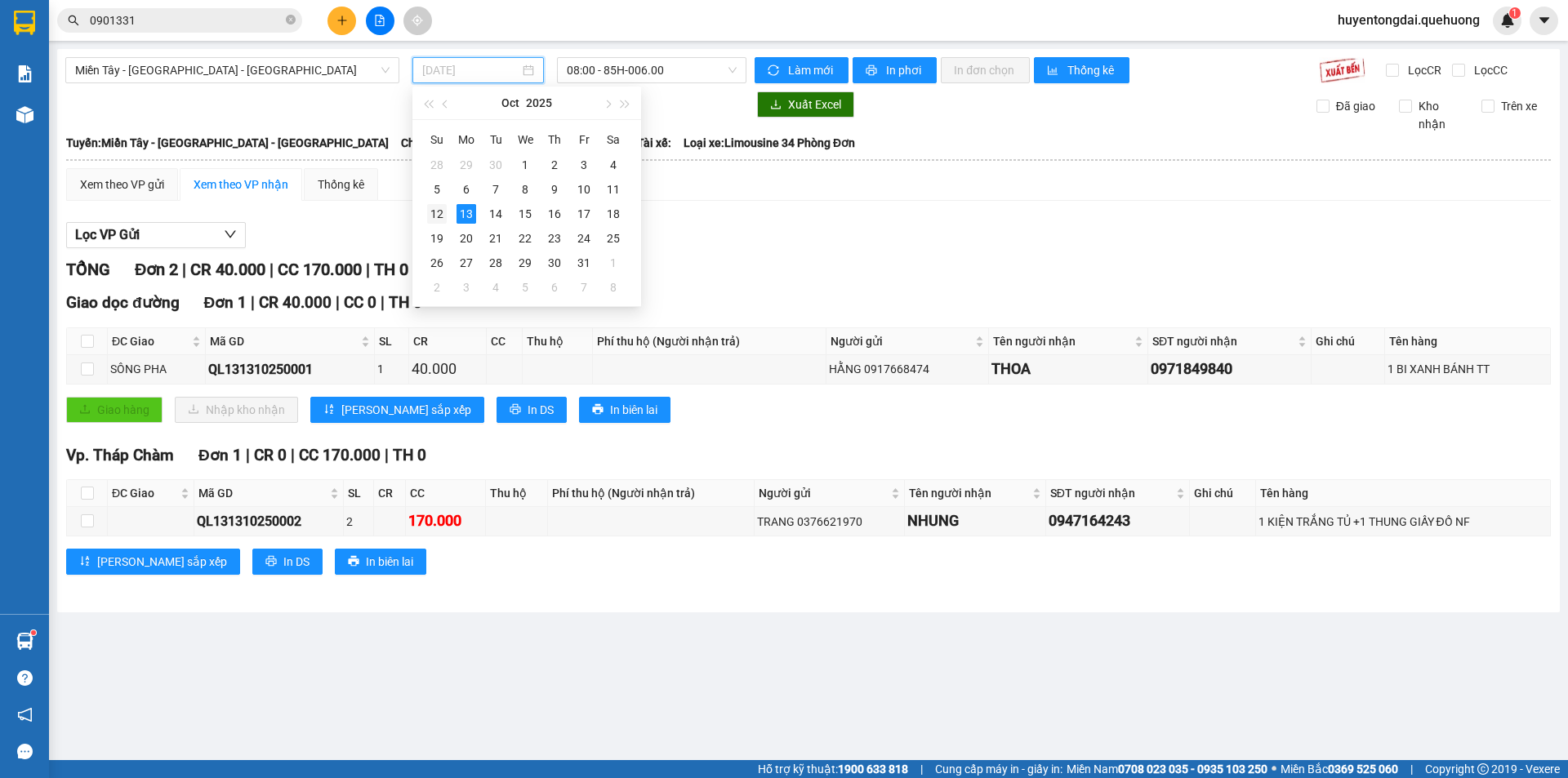
click at [429, 212] on div "12" at bounding box center [436, 214] width 20 height 20
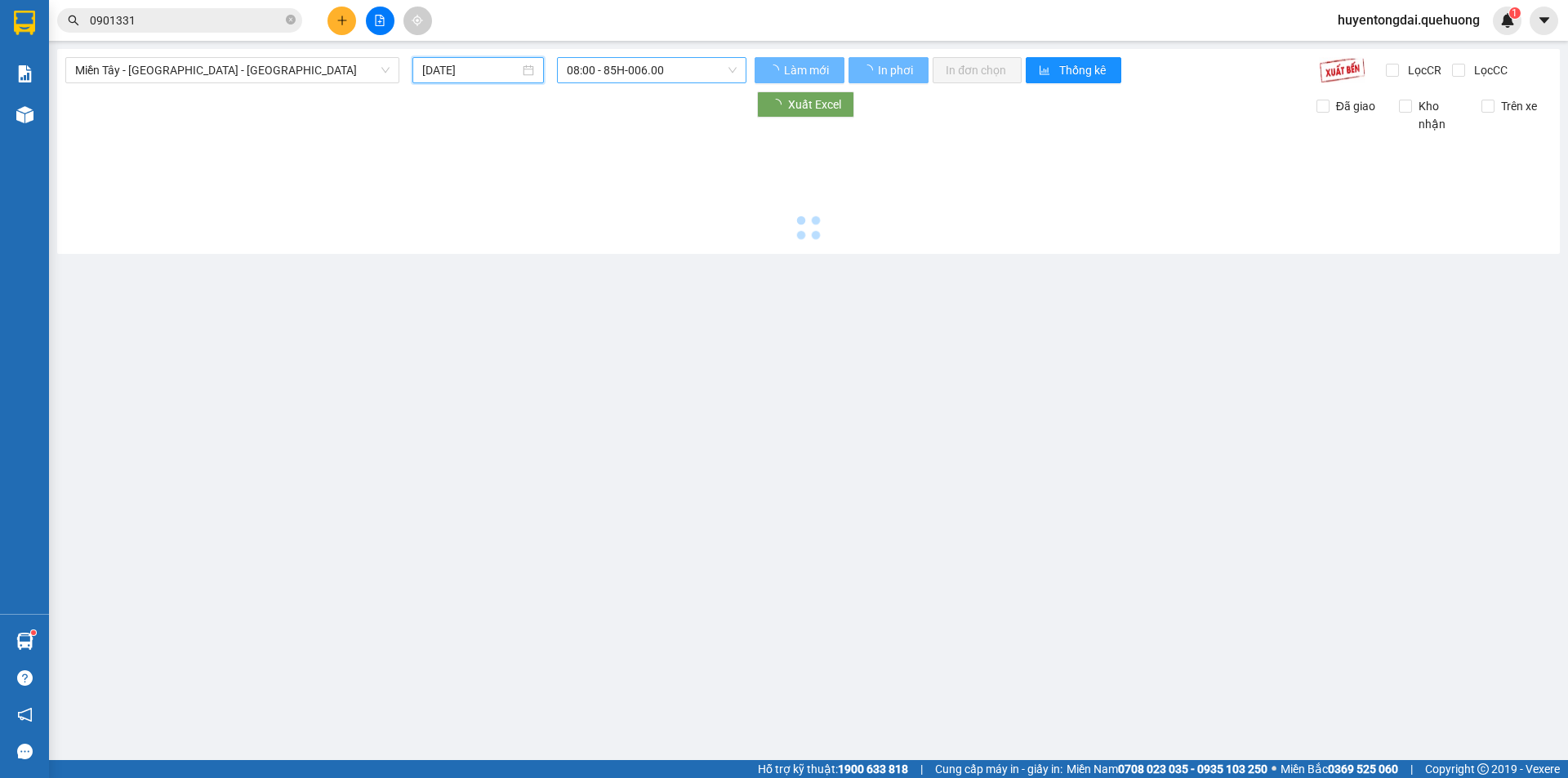
type input "[DATE]"
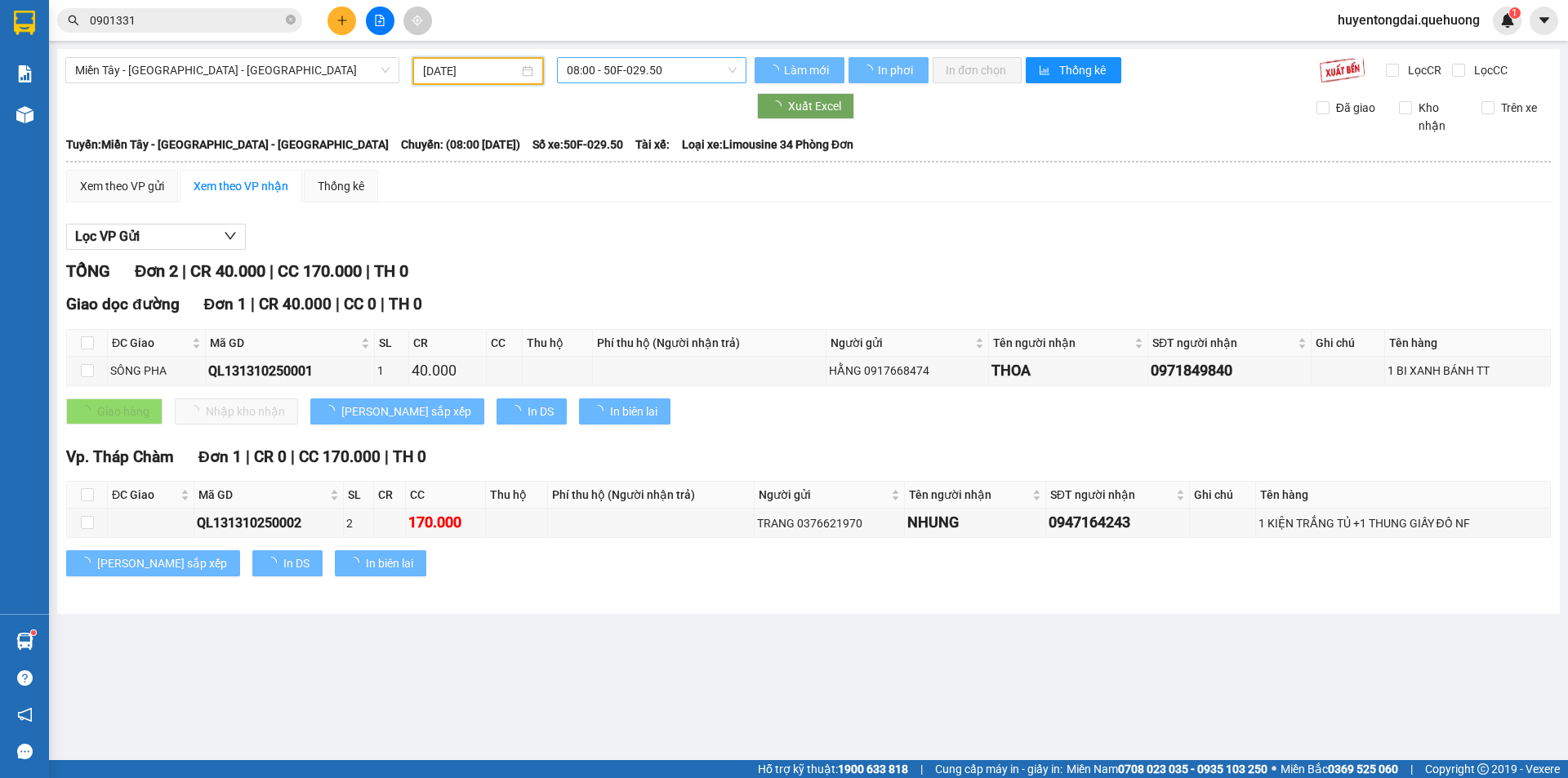
click at [631, 57] on div "08:00 - 50F-029.50" at bounding box center [652, 70] width 189 height 26
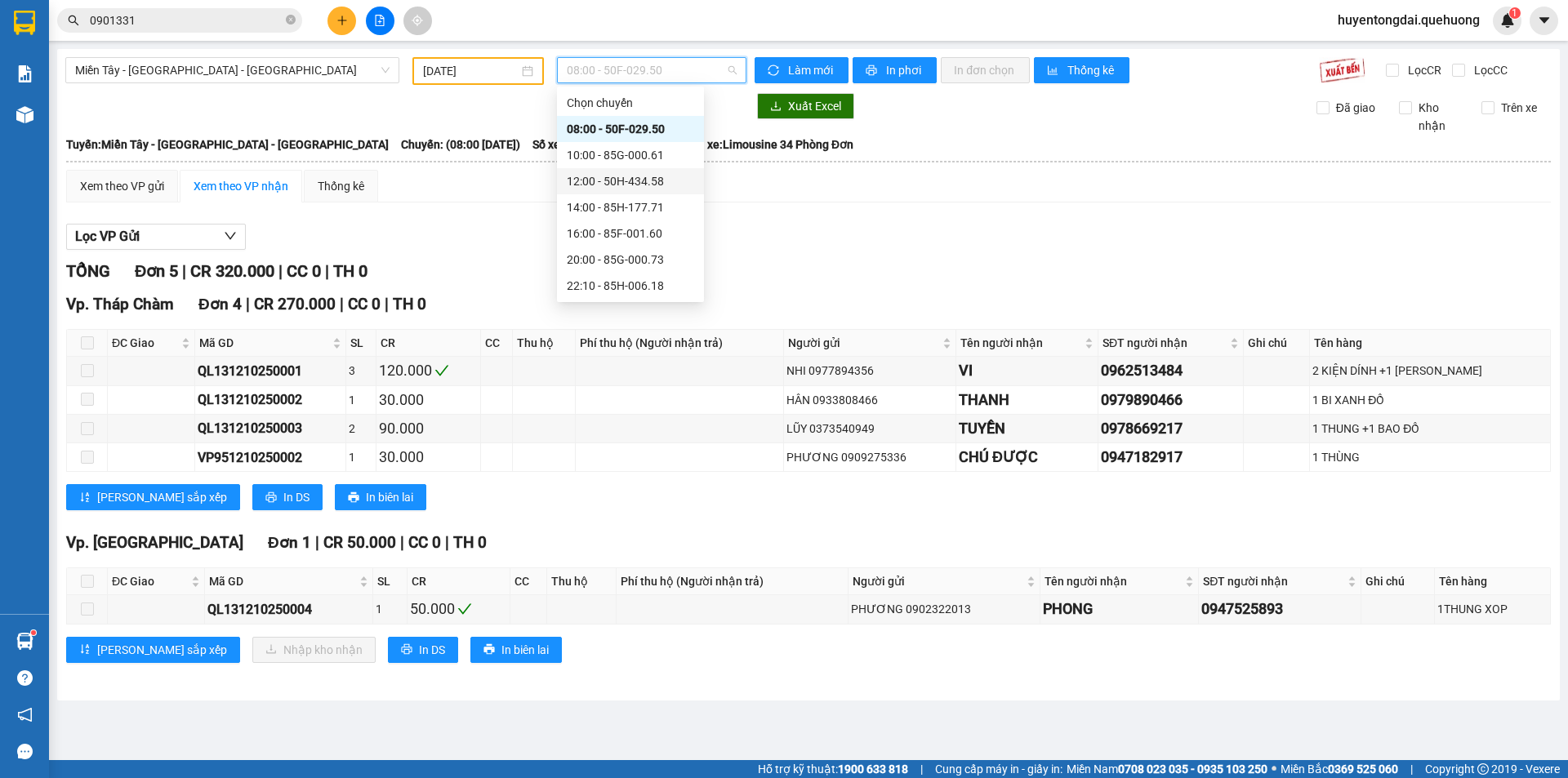
scroll to position [157, 0]
click at [590, 266] on div "23:08 - 85B-005.94" at bounding box center [630, 259] width 128 height 18
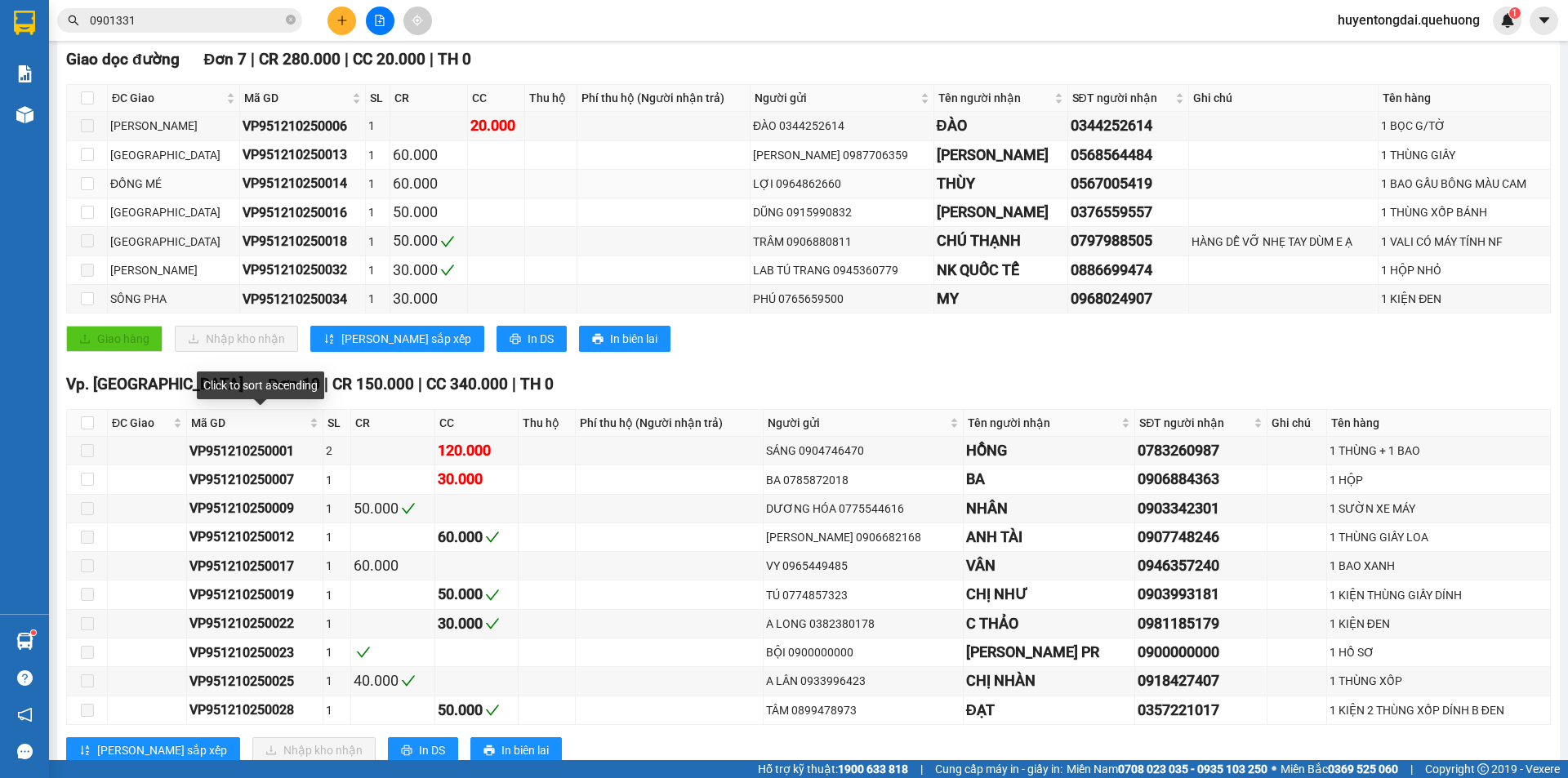
scroll to position [489, 0]
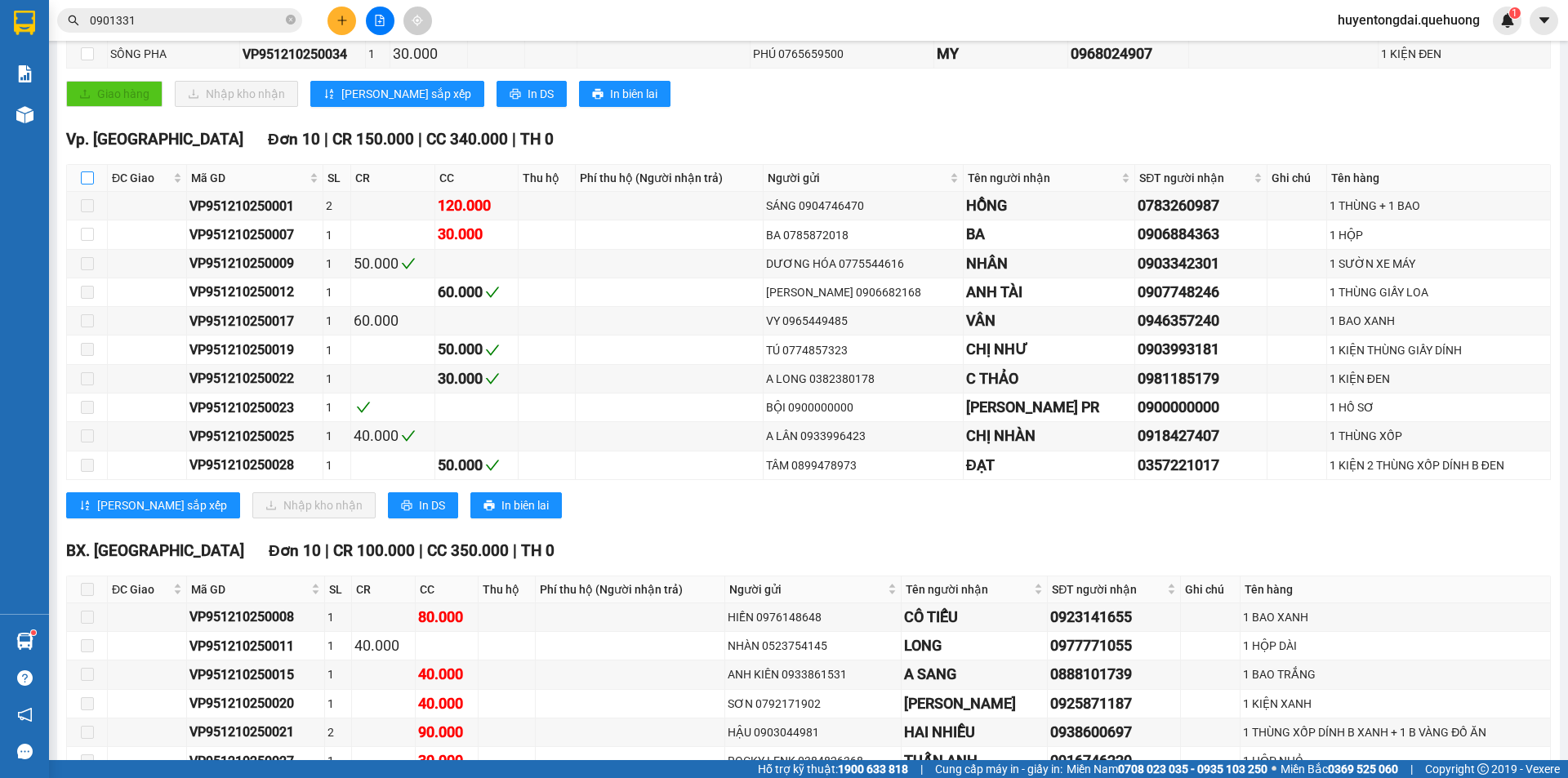
click at [91, 182] on input "checkbox" at bounding box center [87, 177] width 13 height 13
checkbox input "true"
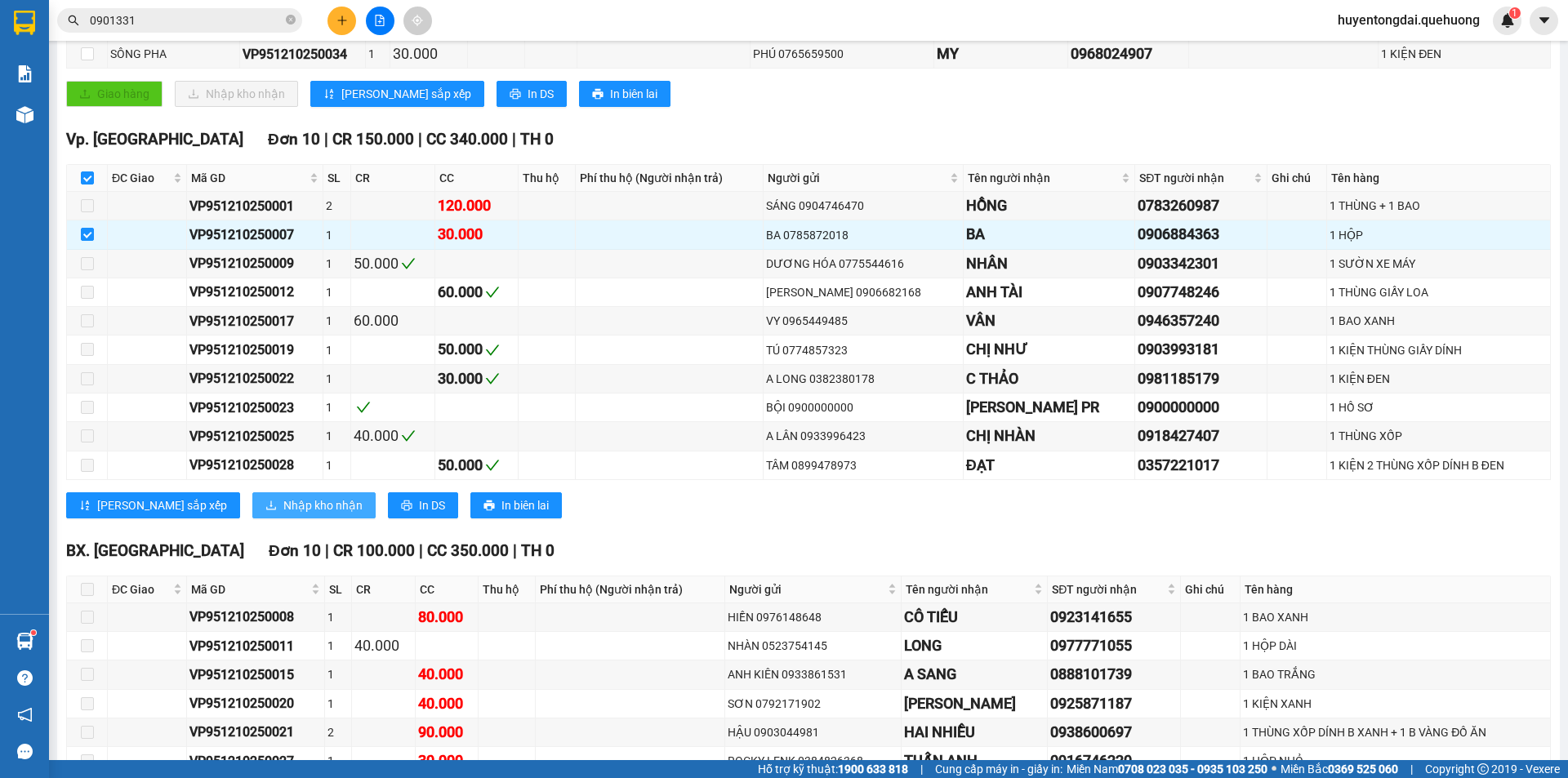
click at [284, 500] on span "Nhập kho nhận" at bounding box center [323, 505] width 79 height 18
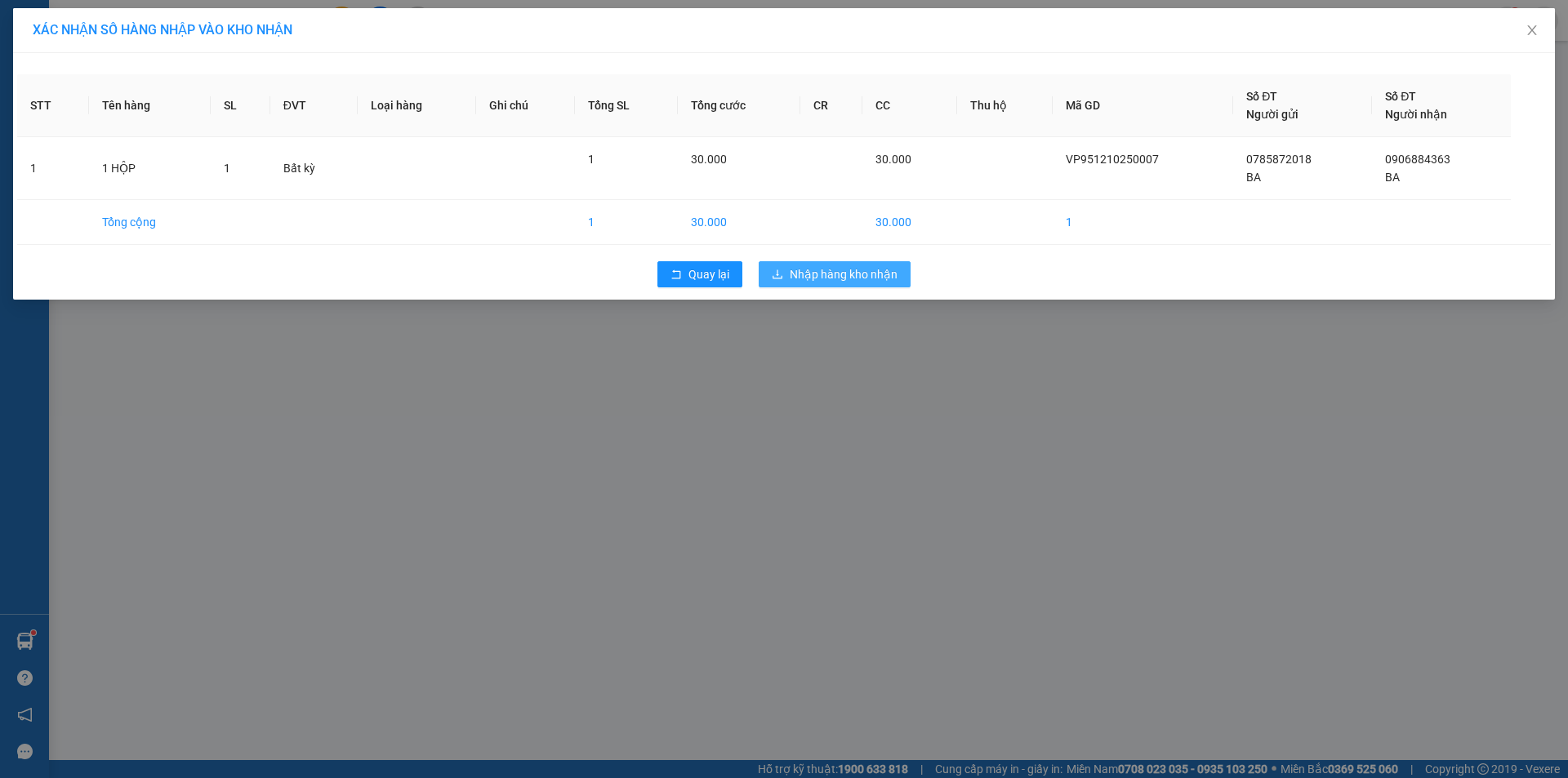
click at [865, 282] on span "Nhập hàng kho nhận" at bounding box center [843, 274] width 108 height 18
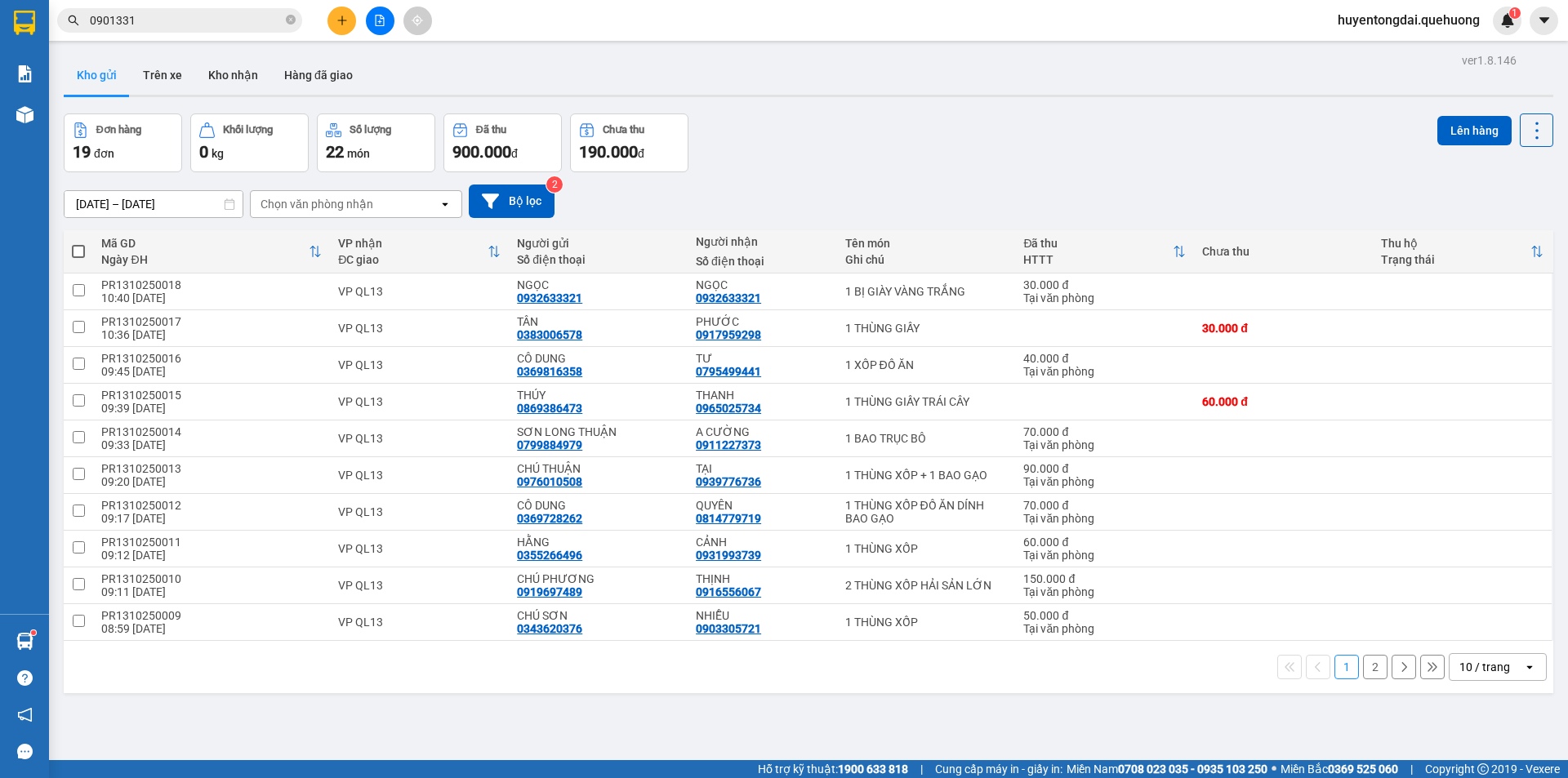
click at [1479, 661] on div "10 / trang" at bounding box center [1484, 666] width 50 height 16
click at [1479, 635] on span "100 / trang" at bounding box center [1479, 631] width 59 height 16
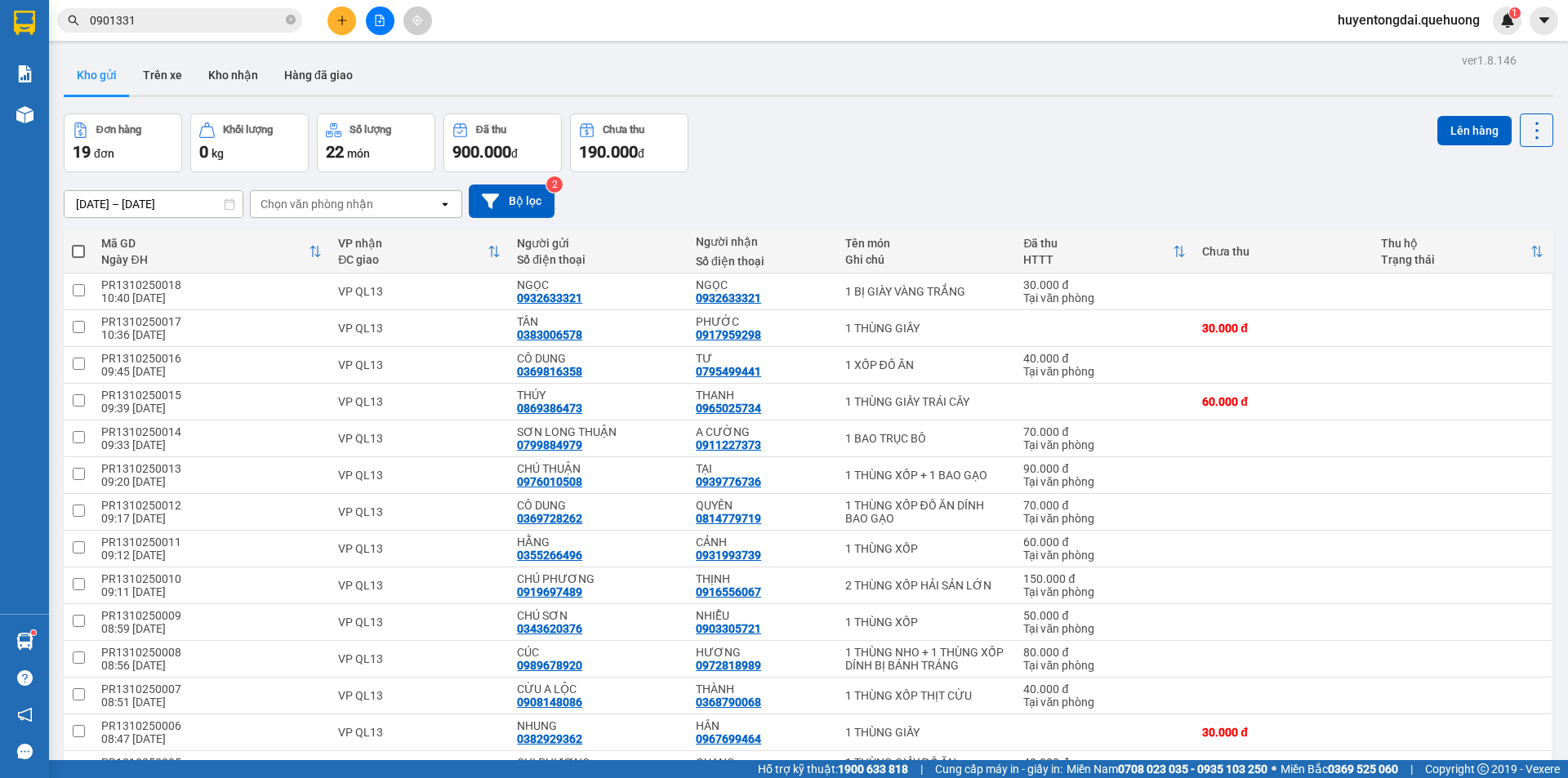
click at [83, 249] on span at bounding box center [78, 251] width 13 height 13
click at [78, 243] on input "checkbox" at bounding box center [78, 243] width 0 height 0
checkbox input "true"
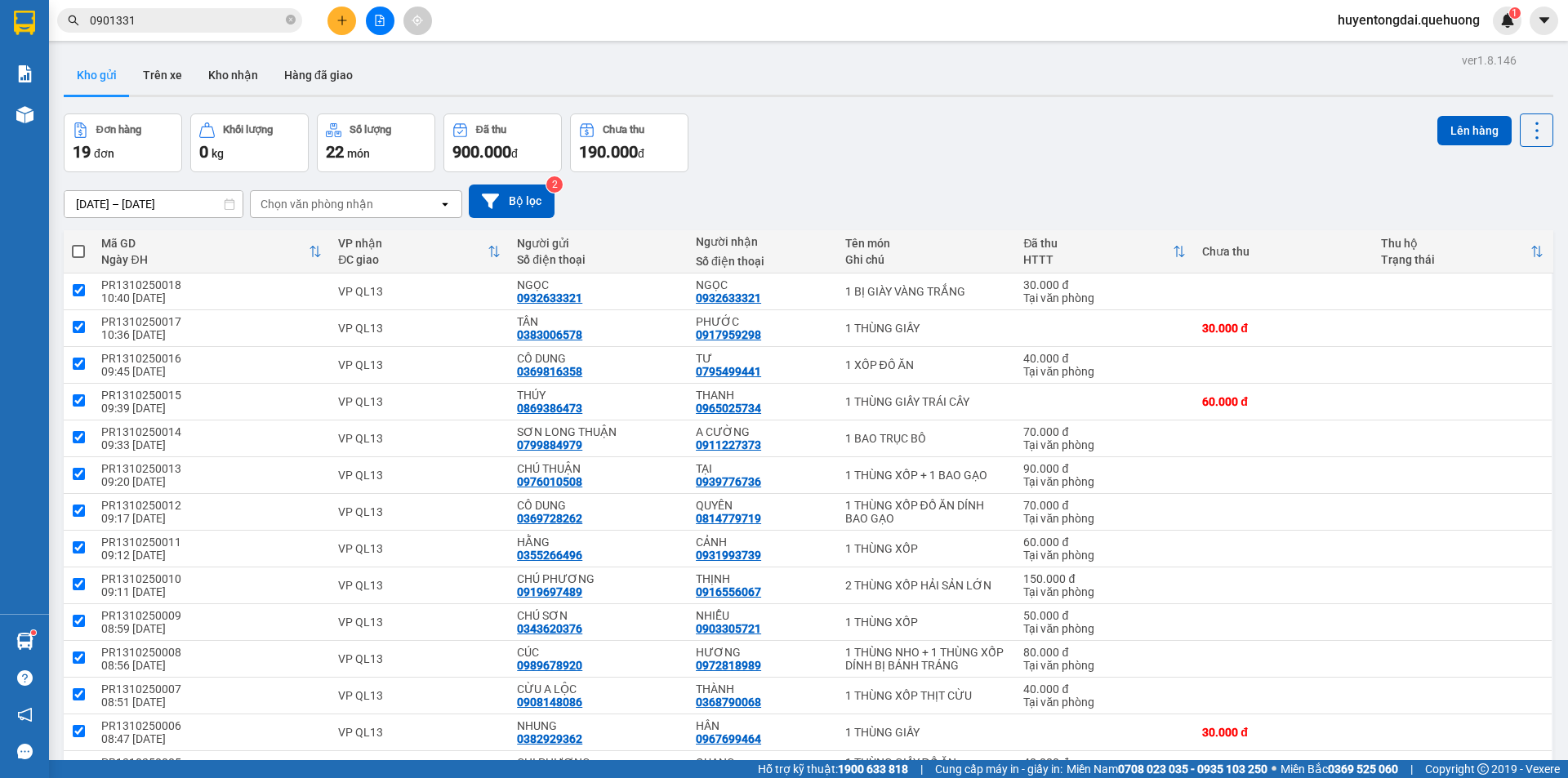
checkbox input "true"
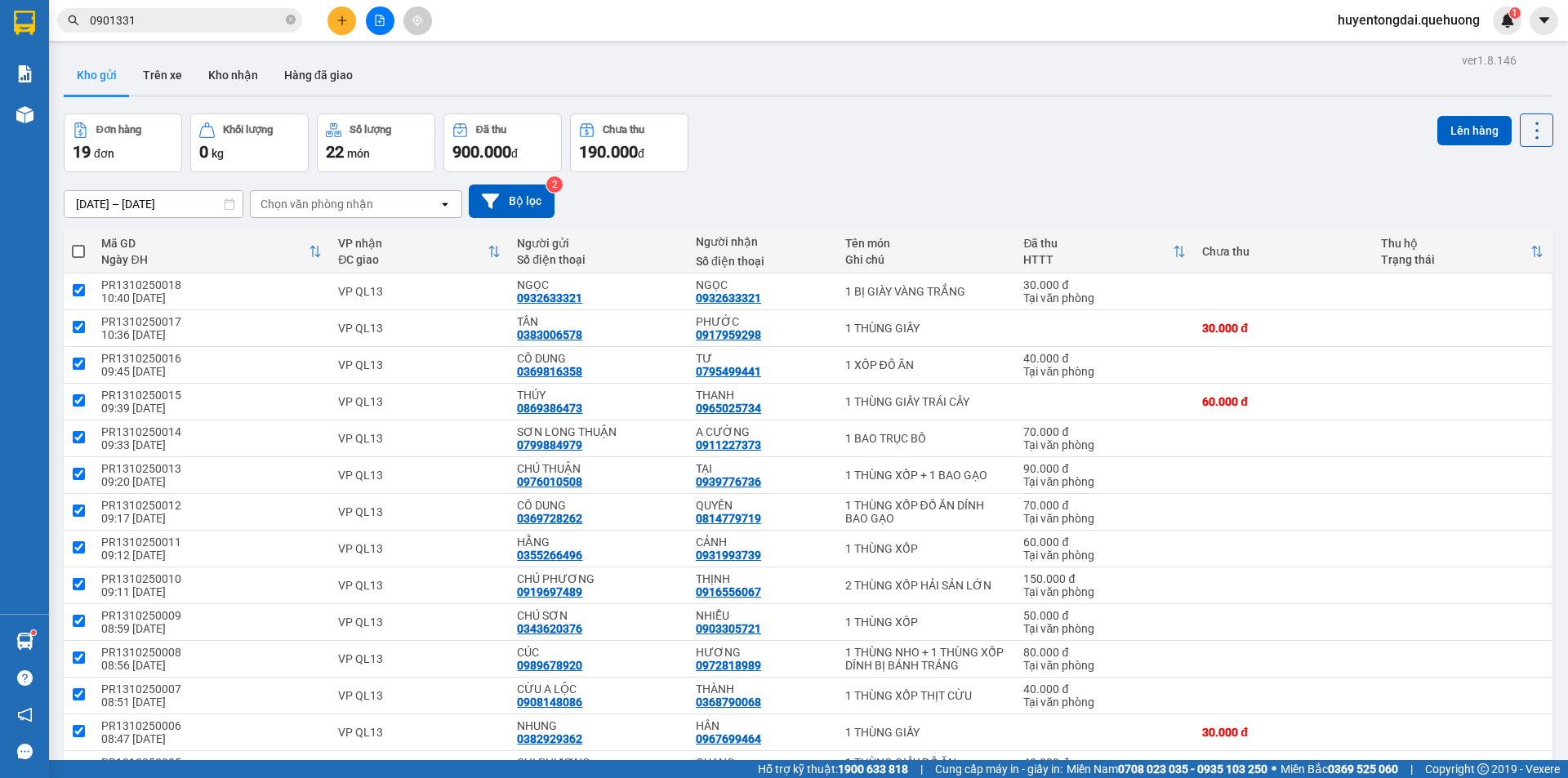
checkbox input "true"
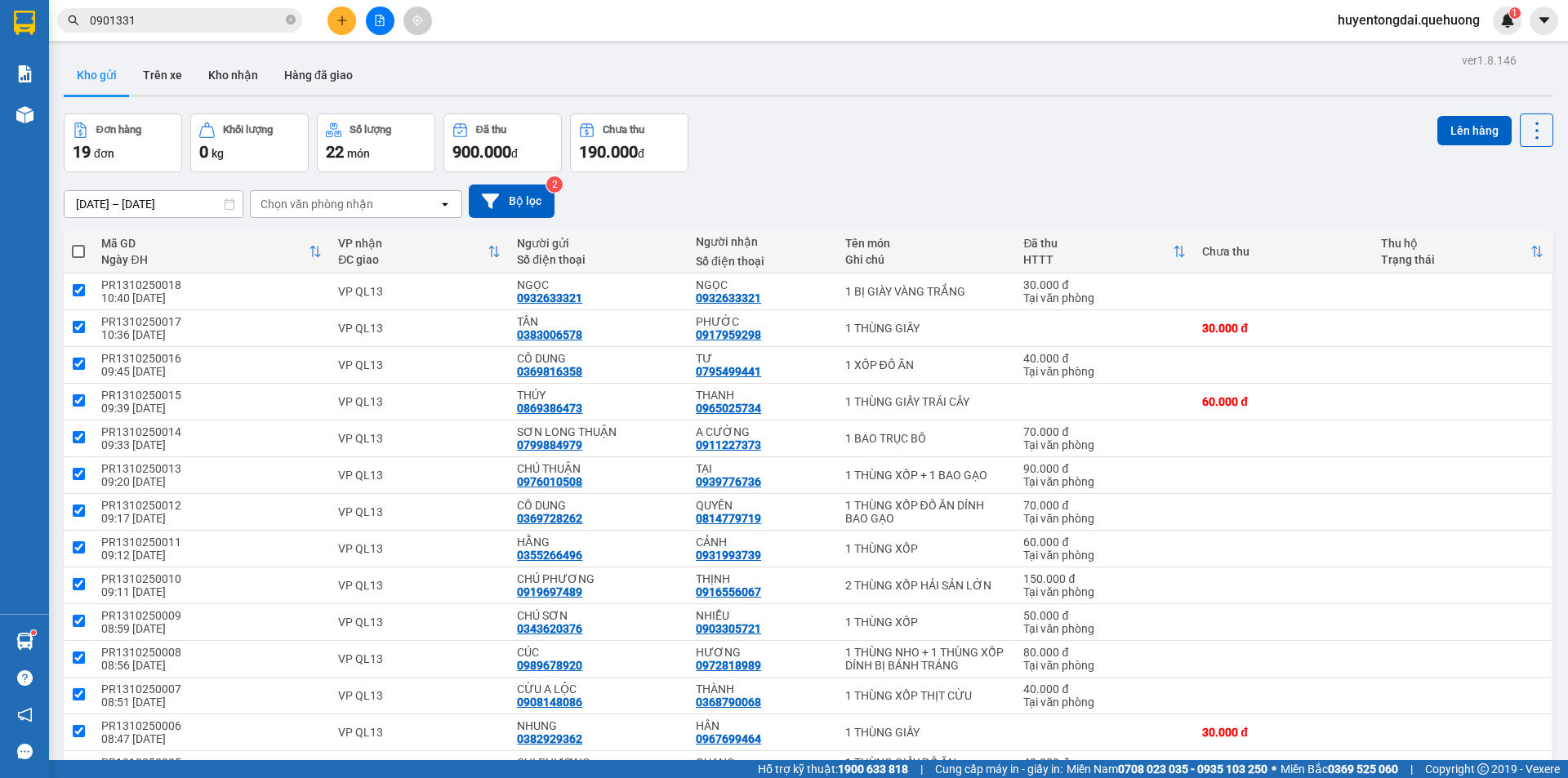
checkbox input "true"
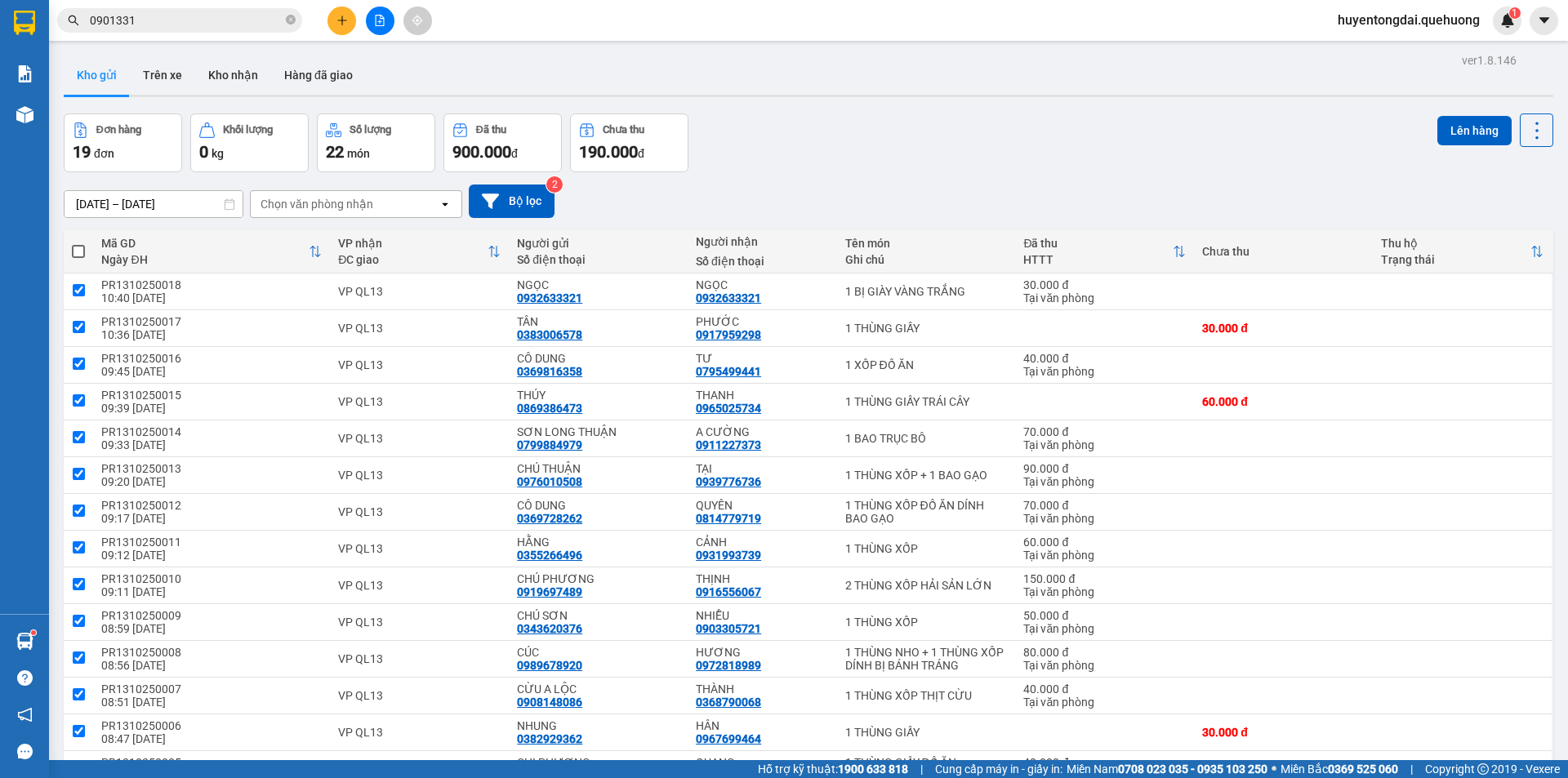
checkbox input "true"
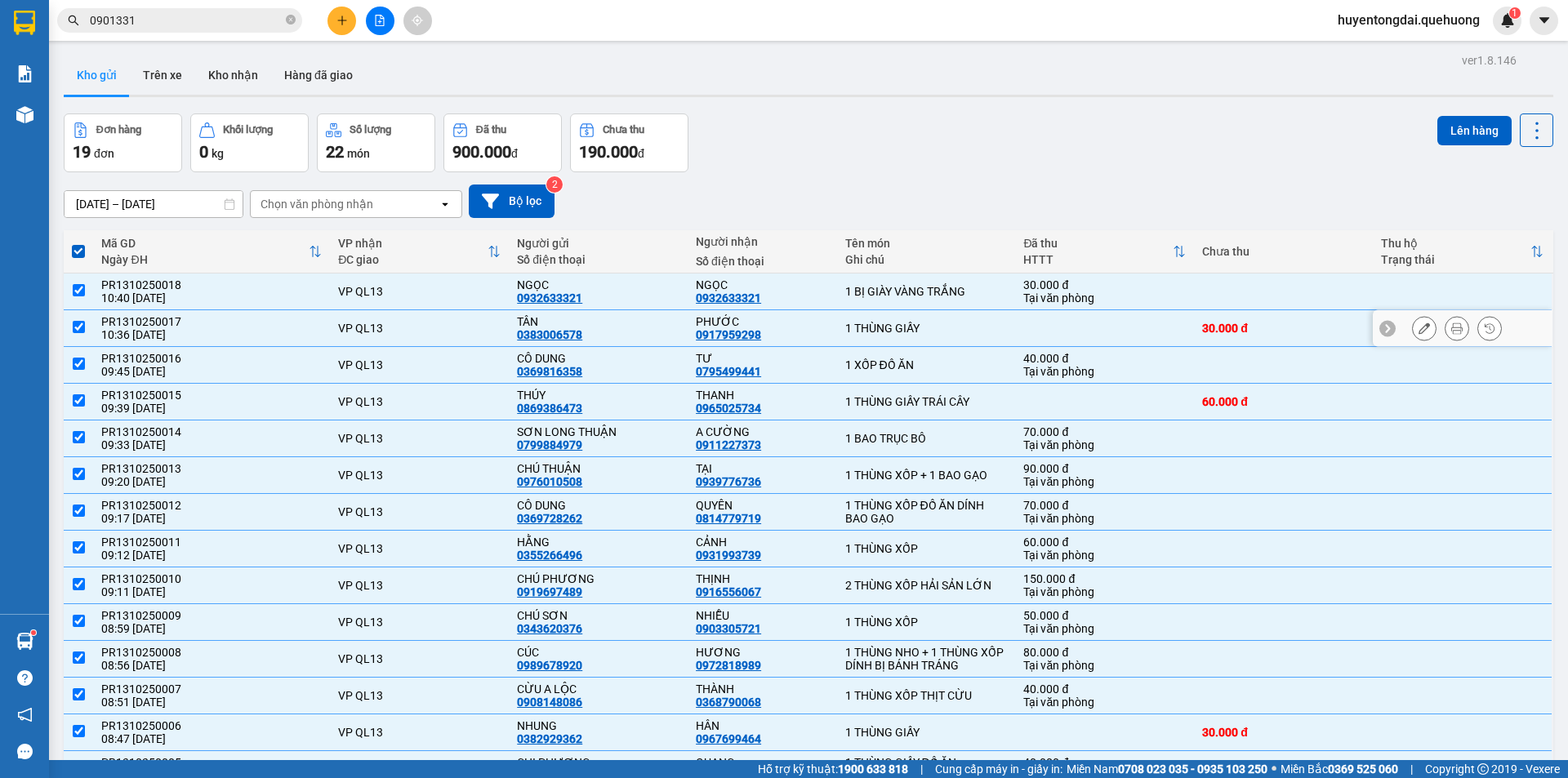
scroll to position [82, 0]
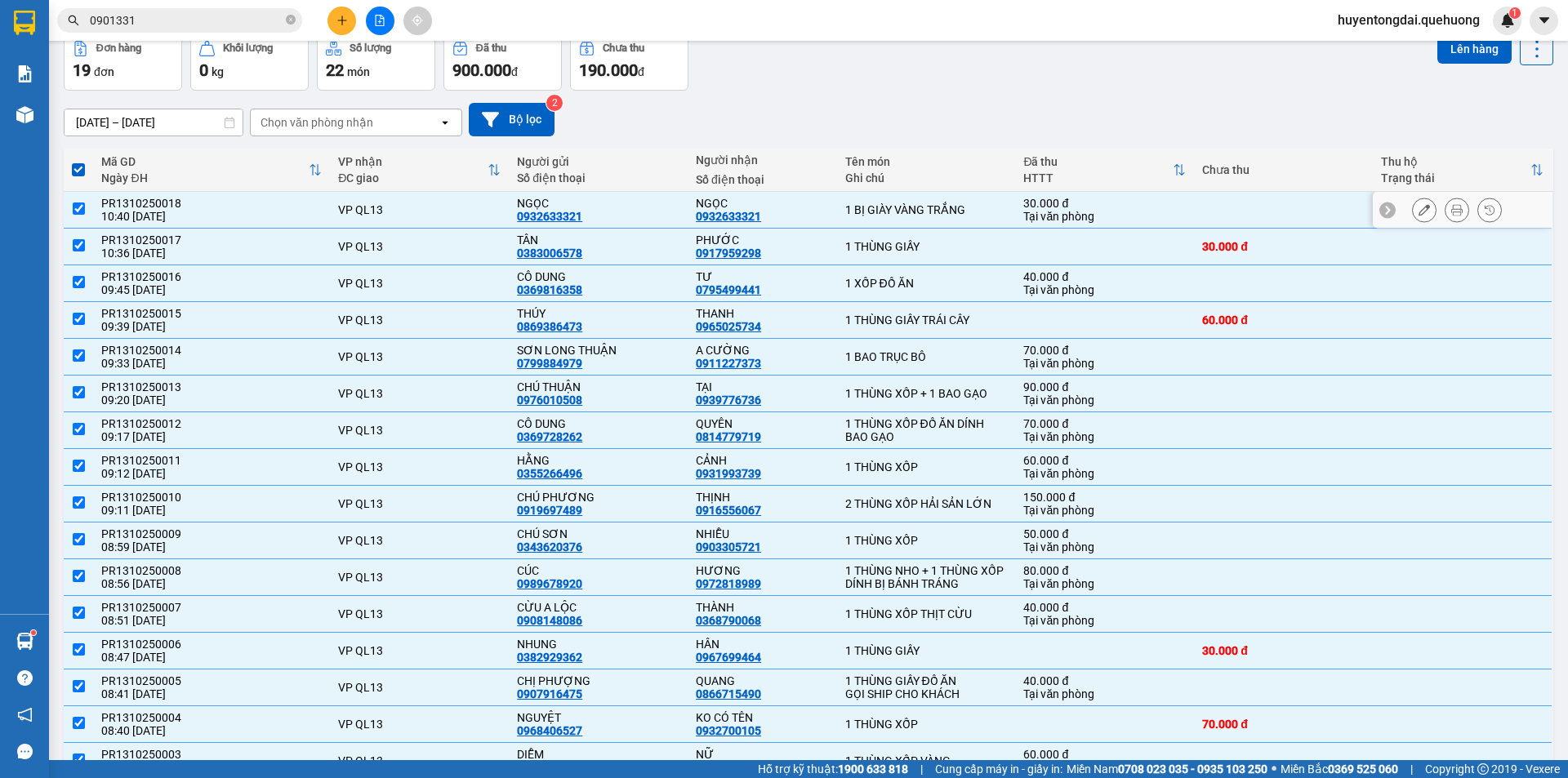
click at [154, 212] on div "10:40 [DATE]" at bounding box center [211, 215] width 221 height 13
checkbox input "false"
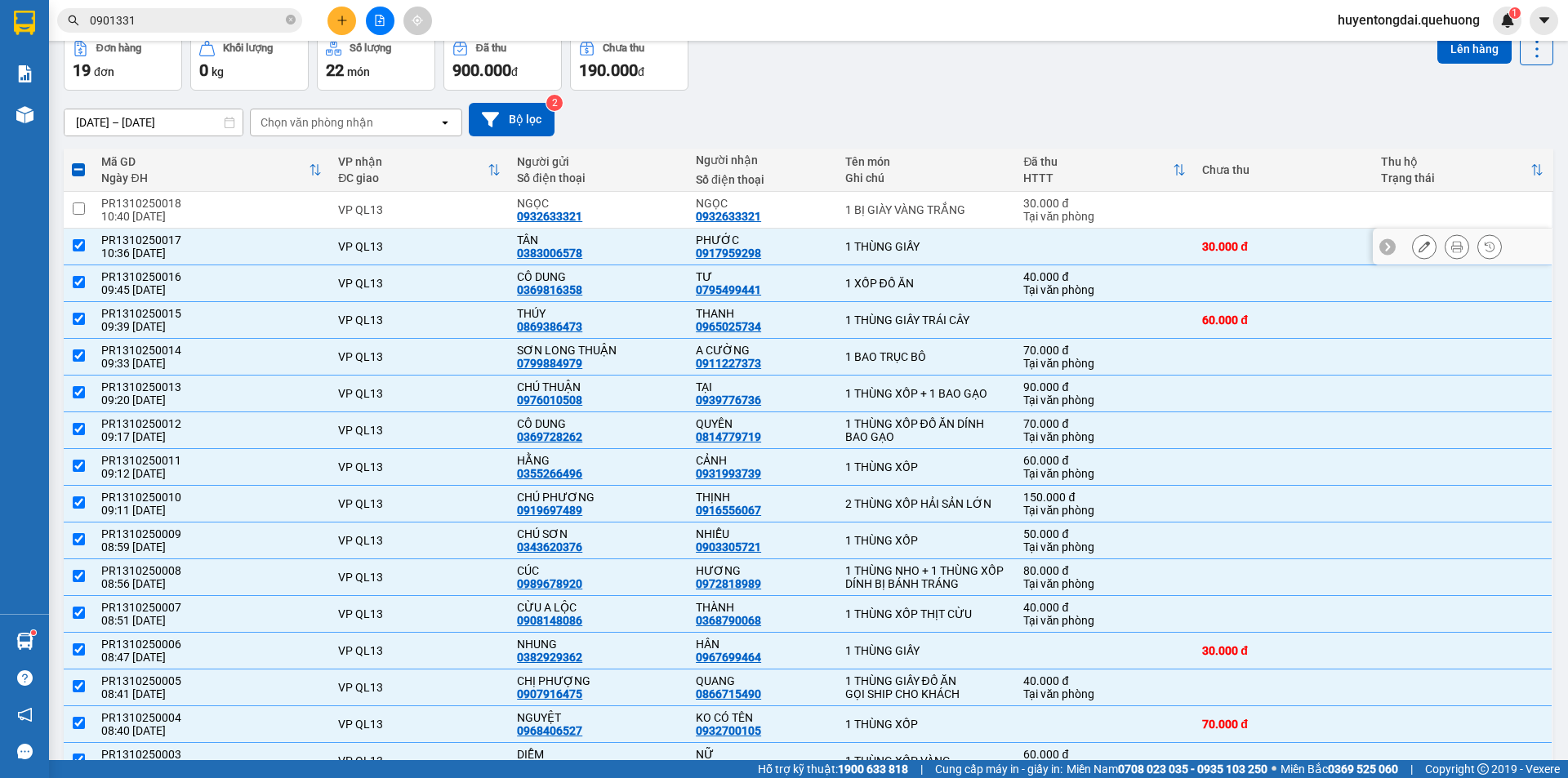
click at [153, 253] on div "10:36 [DATE]" at bounding box center [211, 253] width 221 height 13
checkbox input "false"
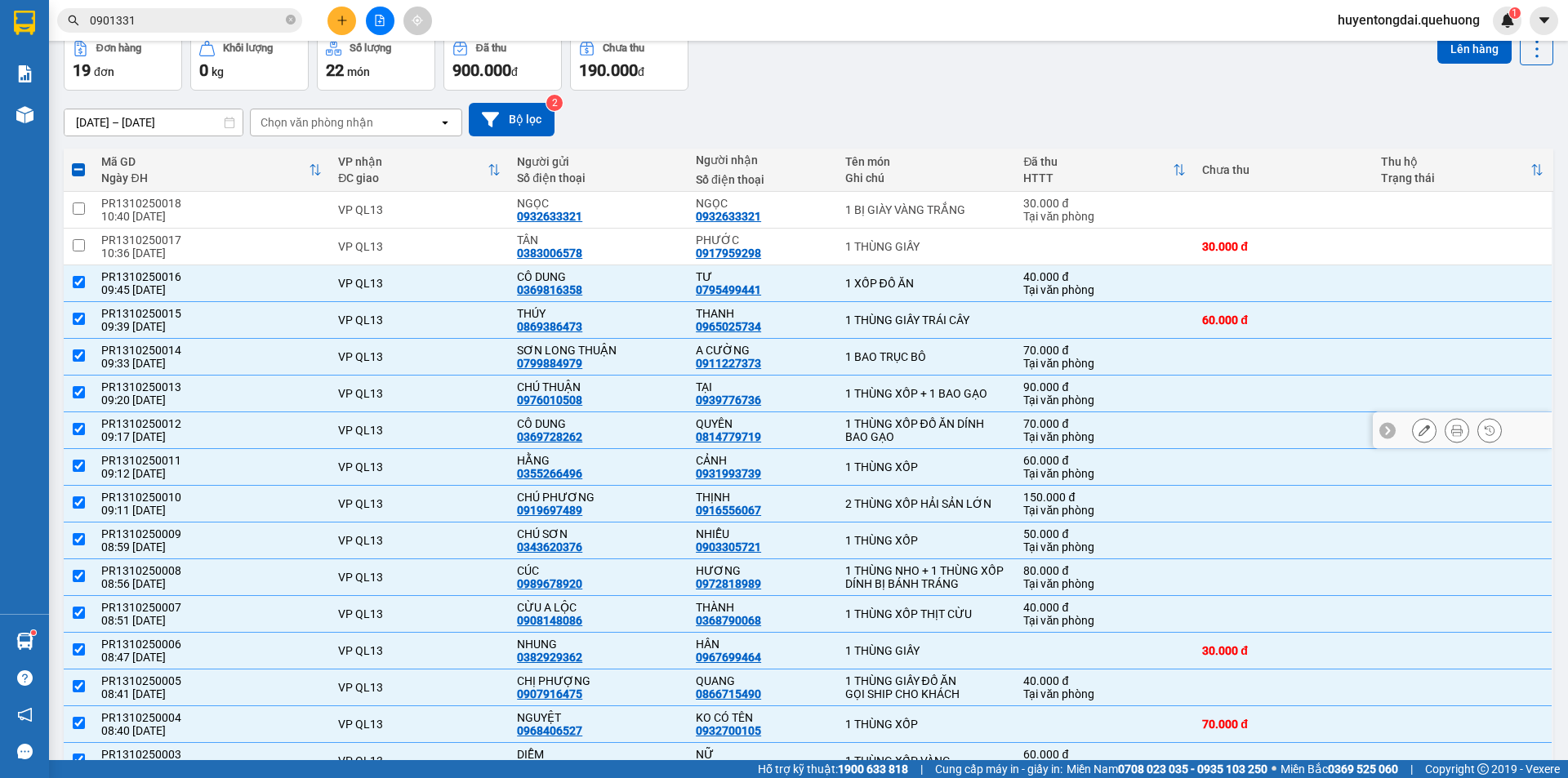
scroll to position [278, 0]
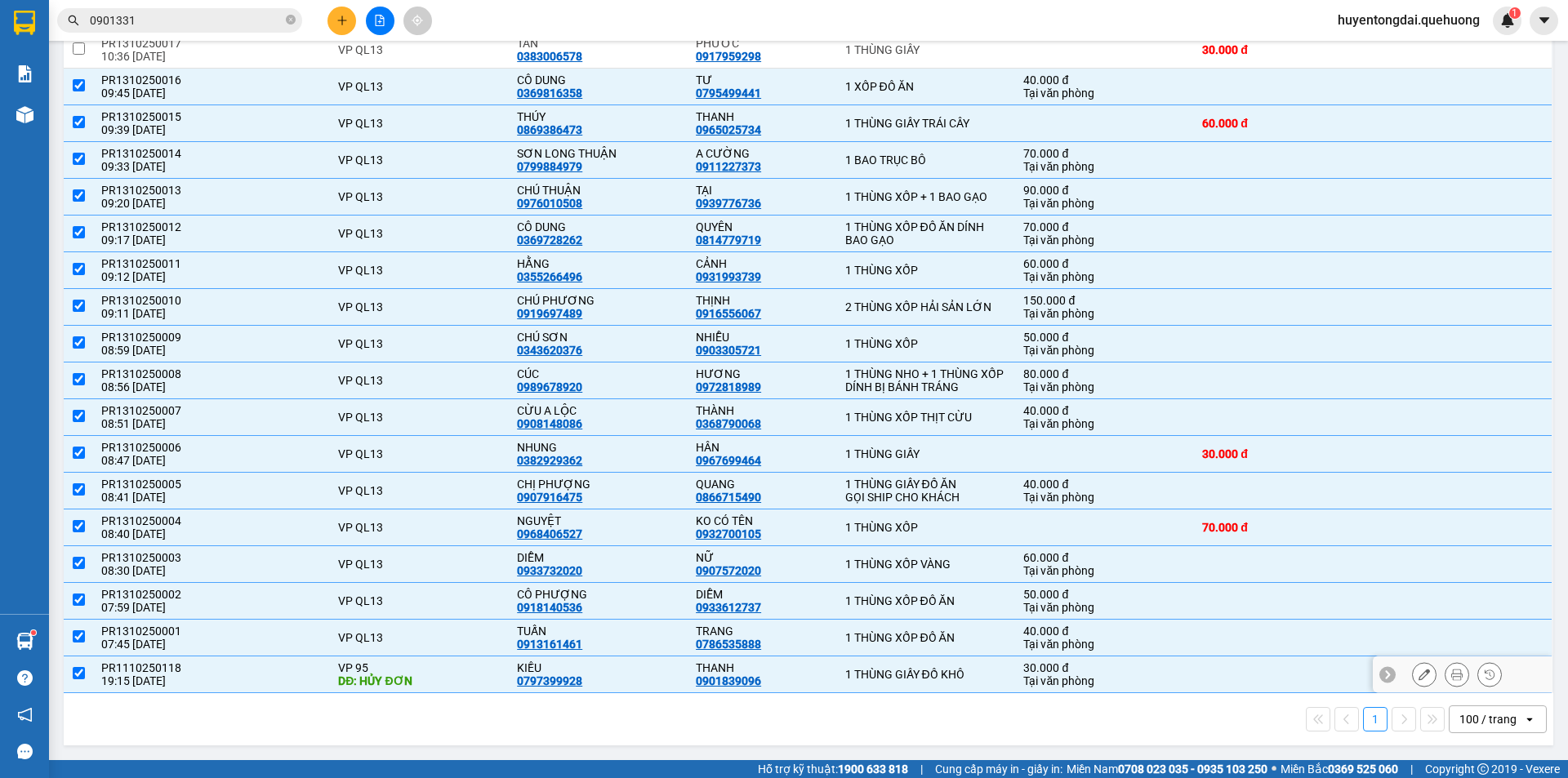
click at [709, 678] on div "0901839096" at bounding box center [728, 680] width 66 height 13
click at [78, 674] on input "checkbox" at bounding box center [78, 672] width 12 height 12
checkbox input "false"
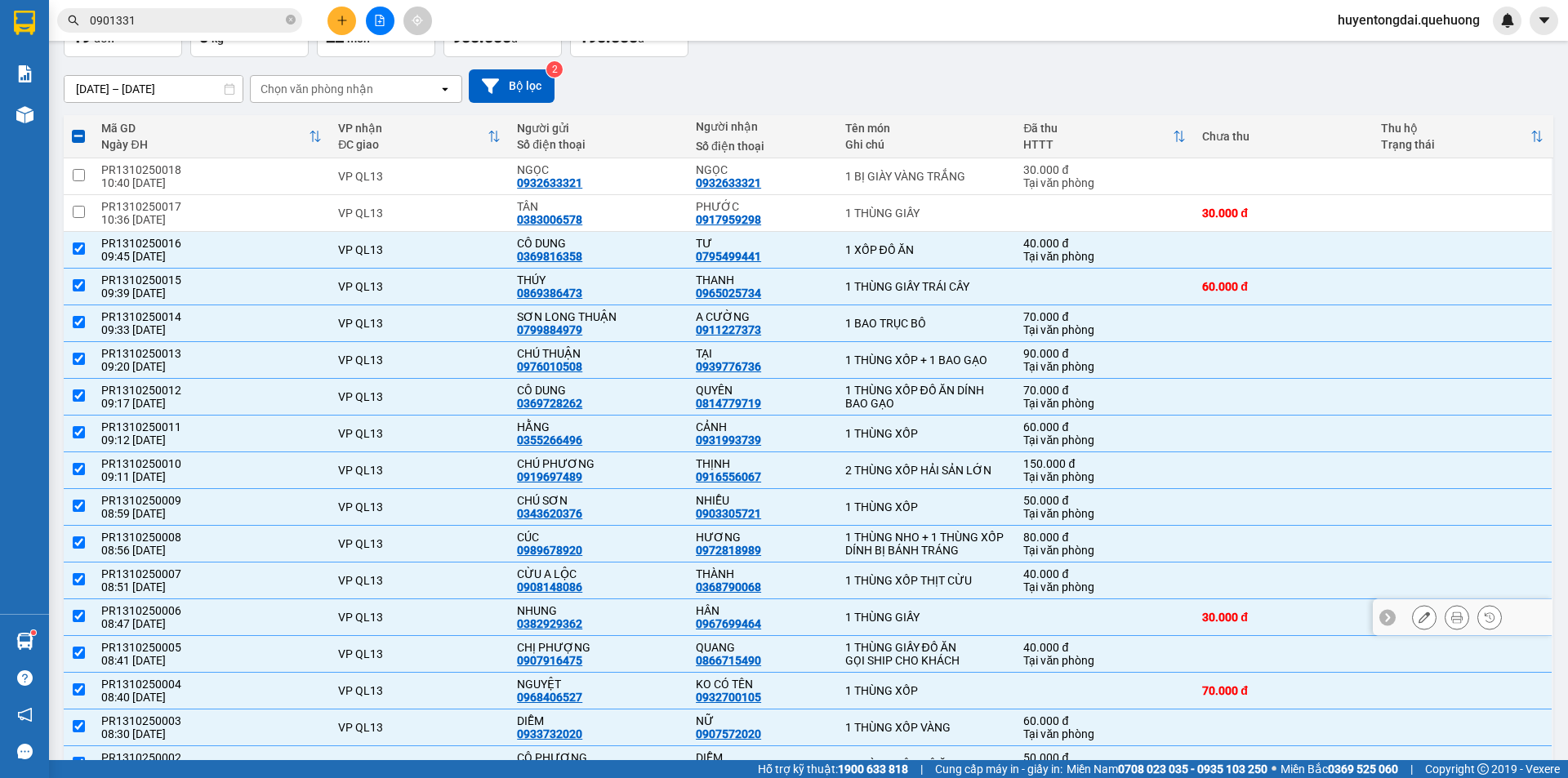
scroll to position [0, 0]
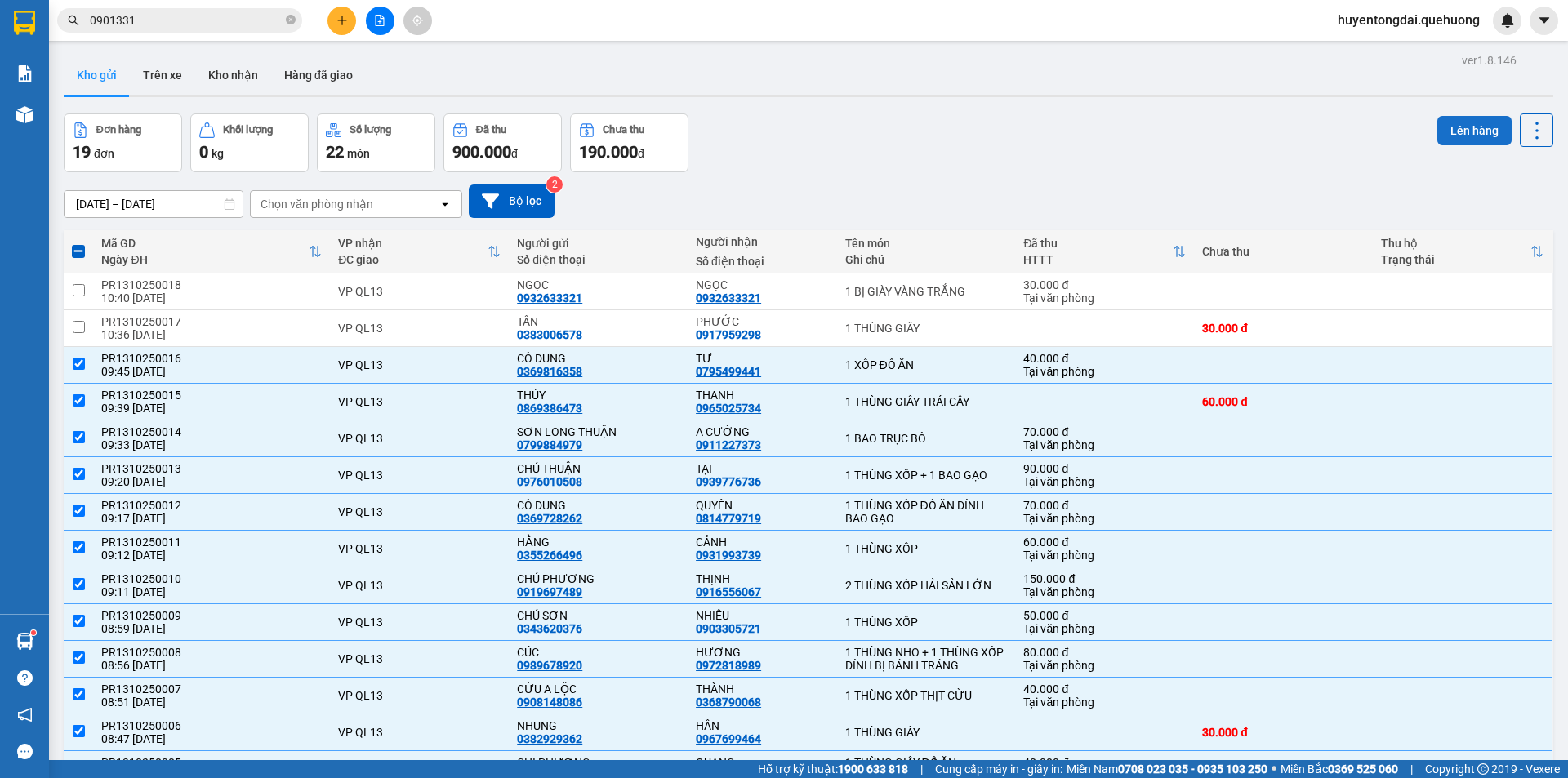
click at [1448, 120] on button "Lên hàng" at bounding box center [1473, 130] width 74 height 30
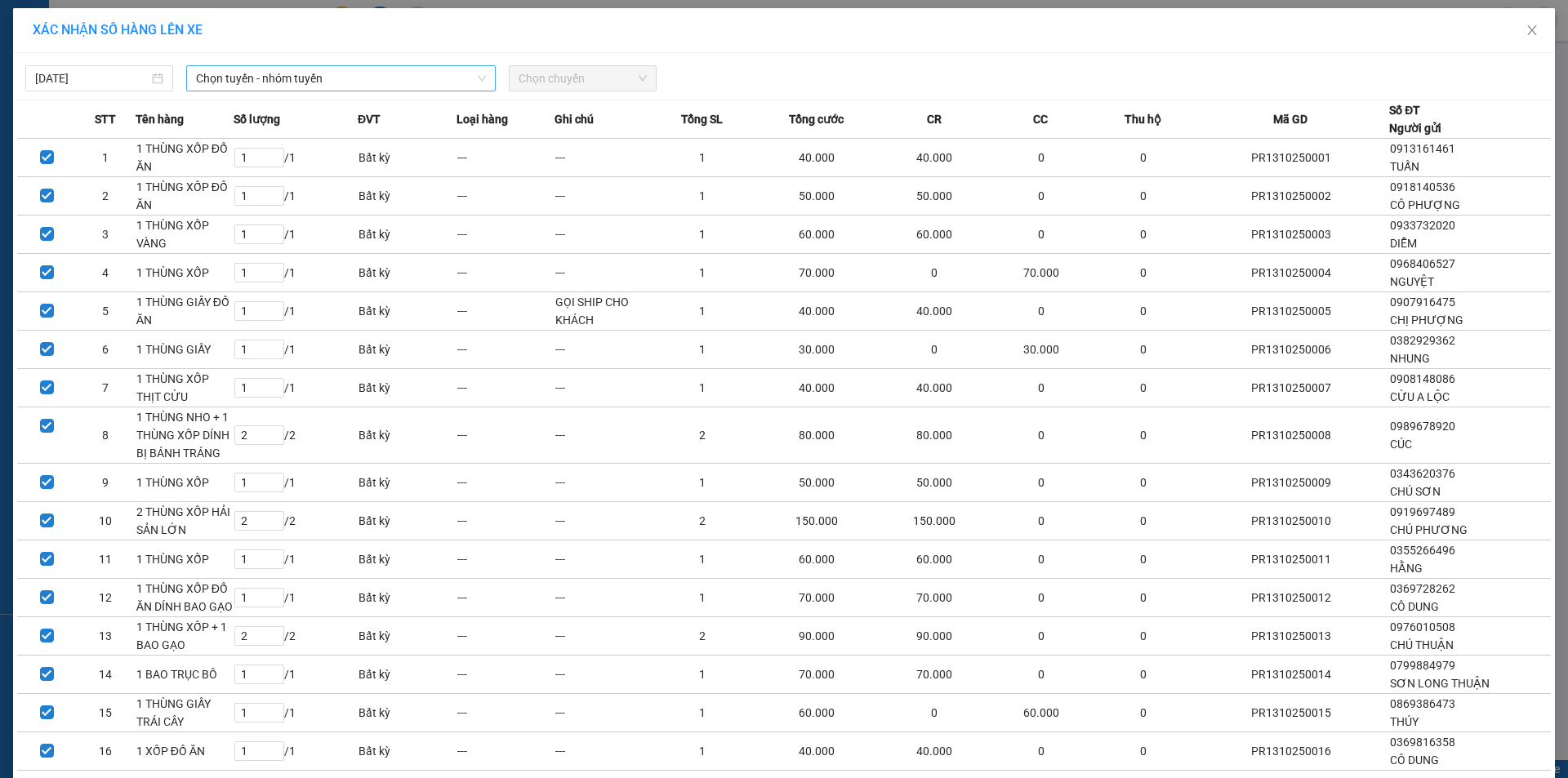
click at [370, 87] on span "Chọn tuyến - nhóm tuyến" at bounding box center [341, 78] width 290 height 25
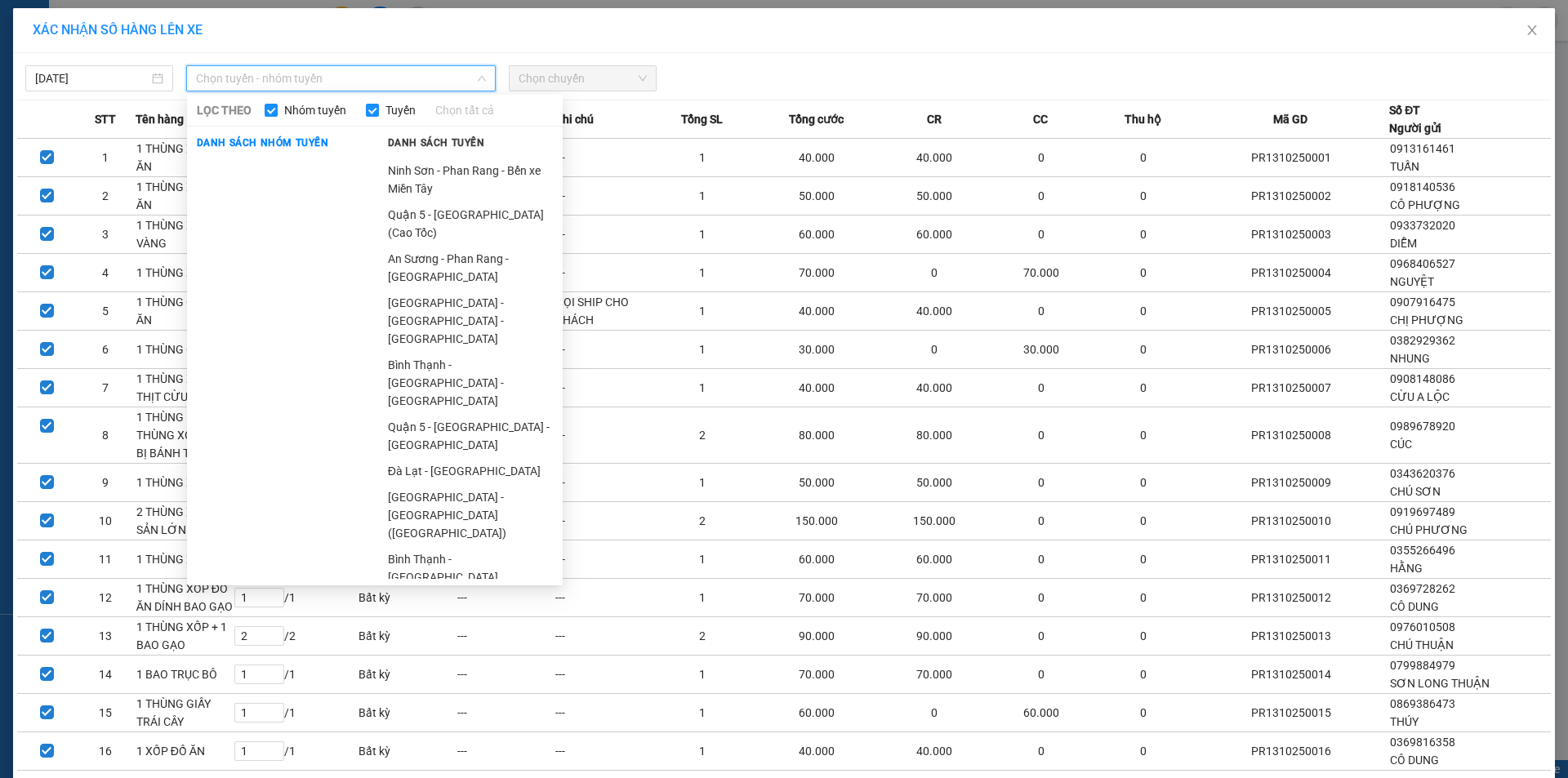
scroll to position [415, 0]
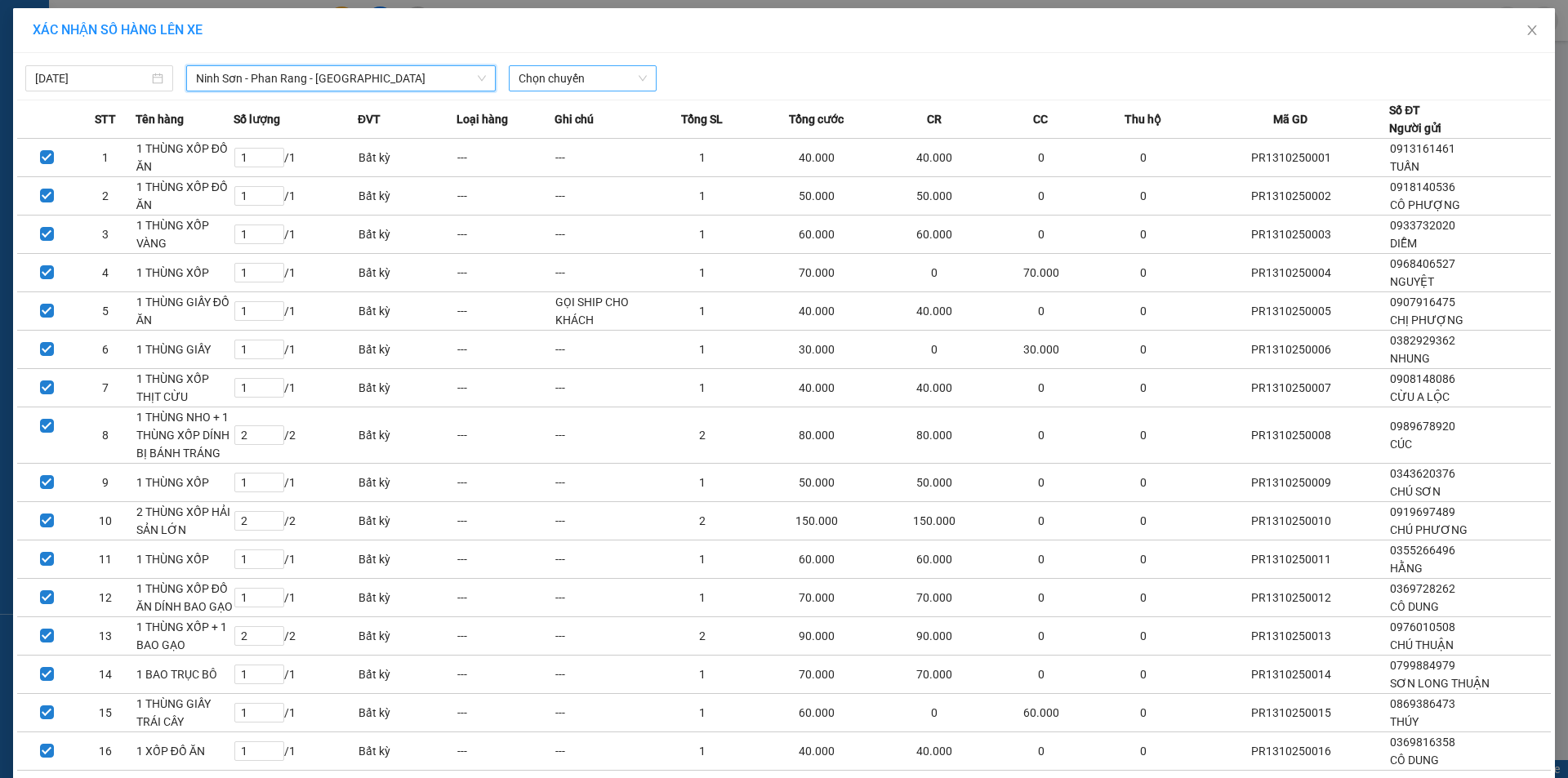
click at [525, 71] on span "Chọn chuyến" at bounding box center [583, 78] width 129 height 25
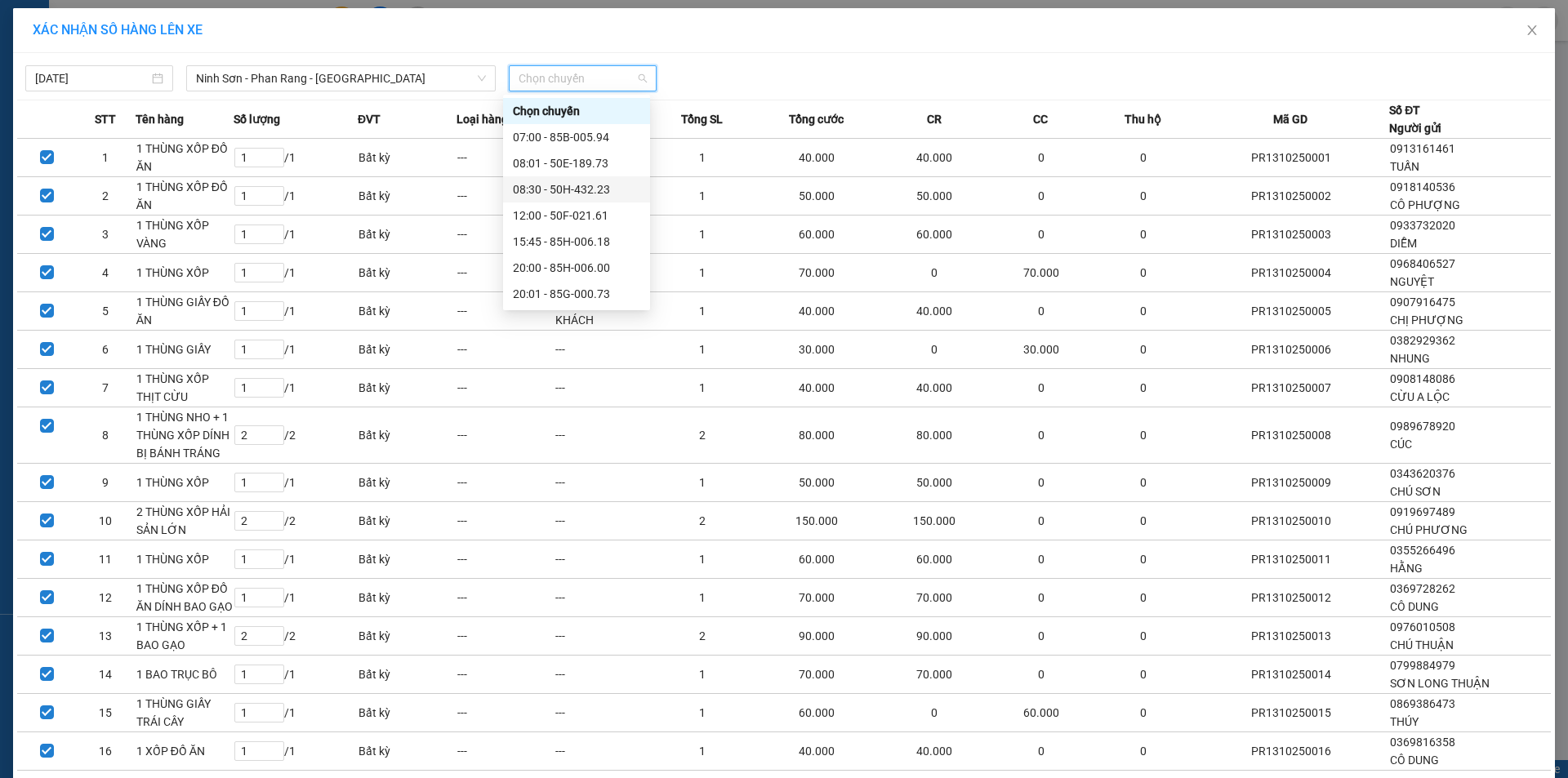
click at [565, 189] on div "08:30 - 50H-432.23" at bounding box center [577, 189] width 128 height 18
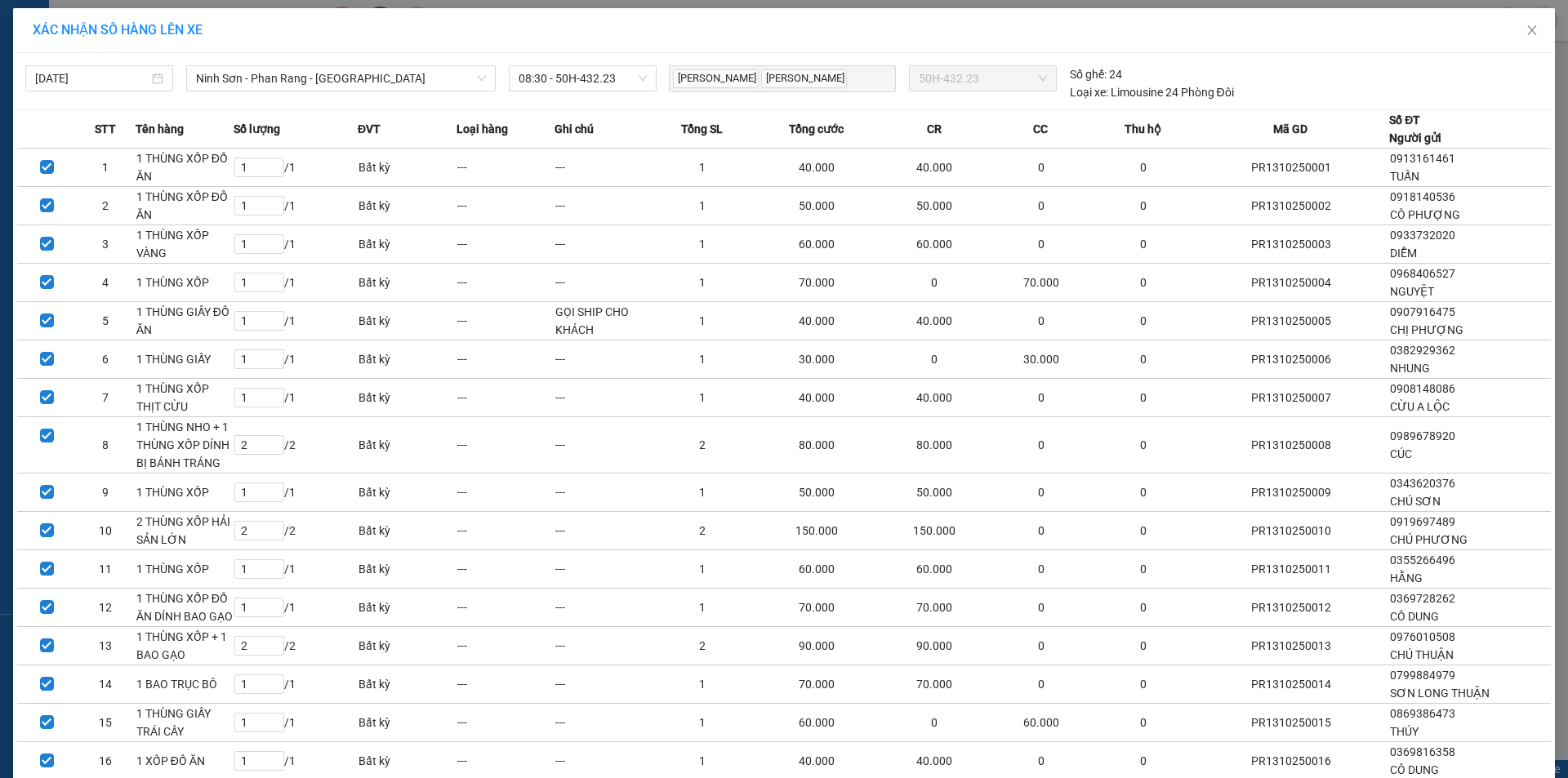
scroll to position [131, 0]
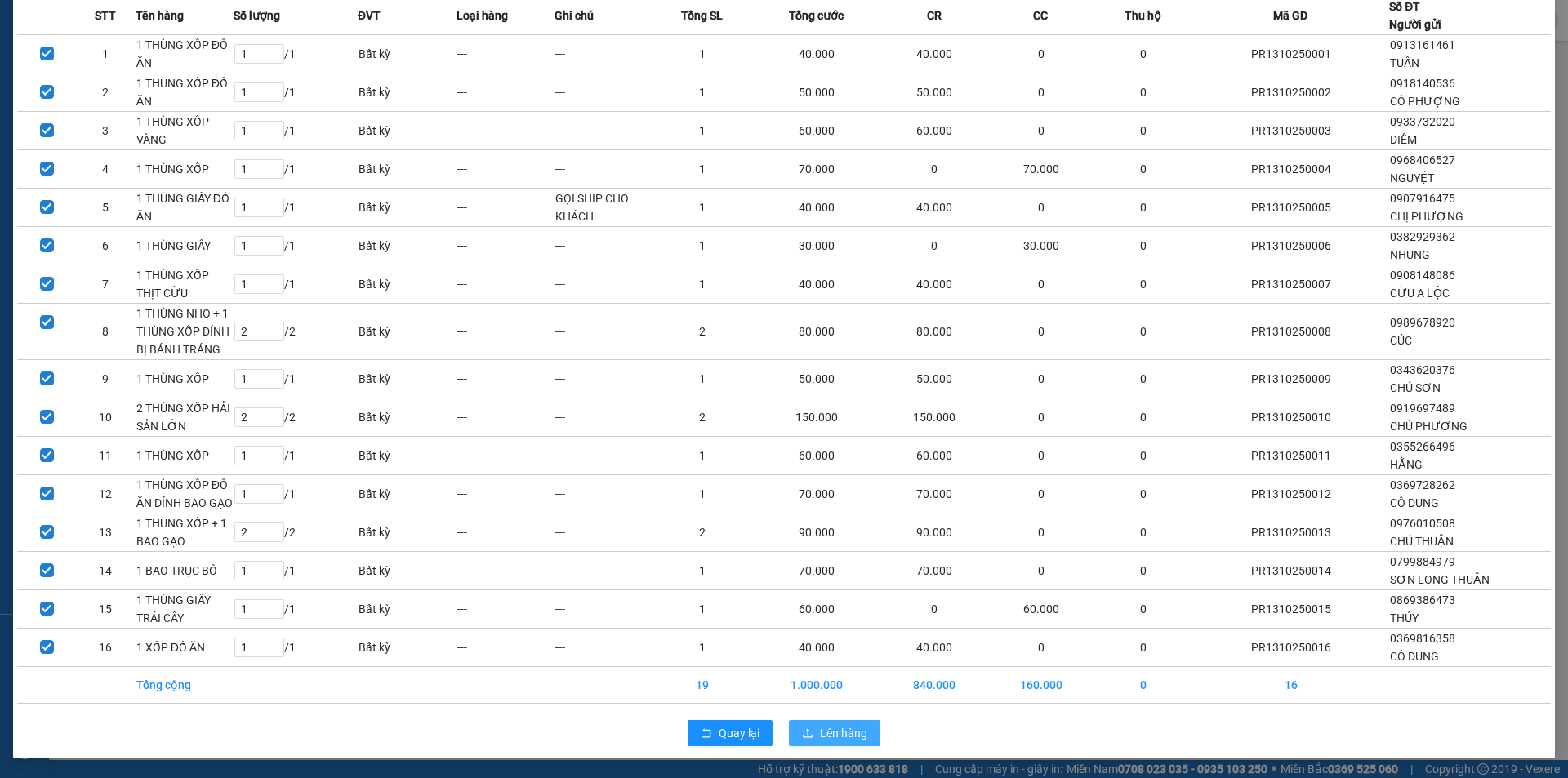
click at [804, 734] on icon "upload" at bounding box center [807, 732] width 11 height 11
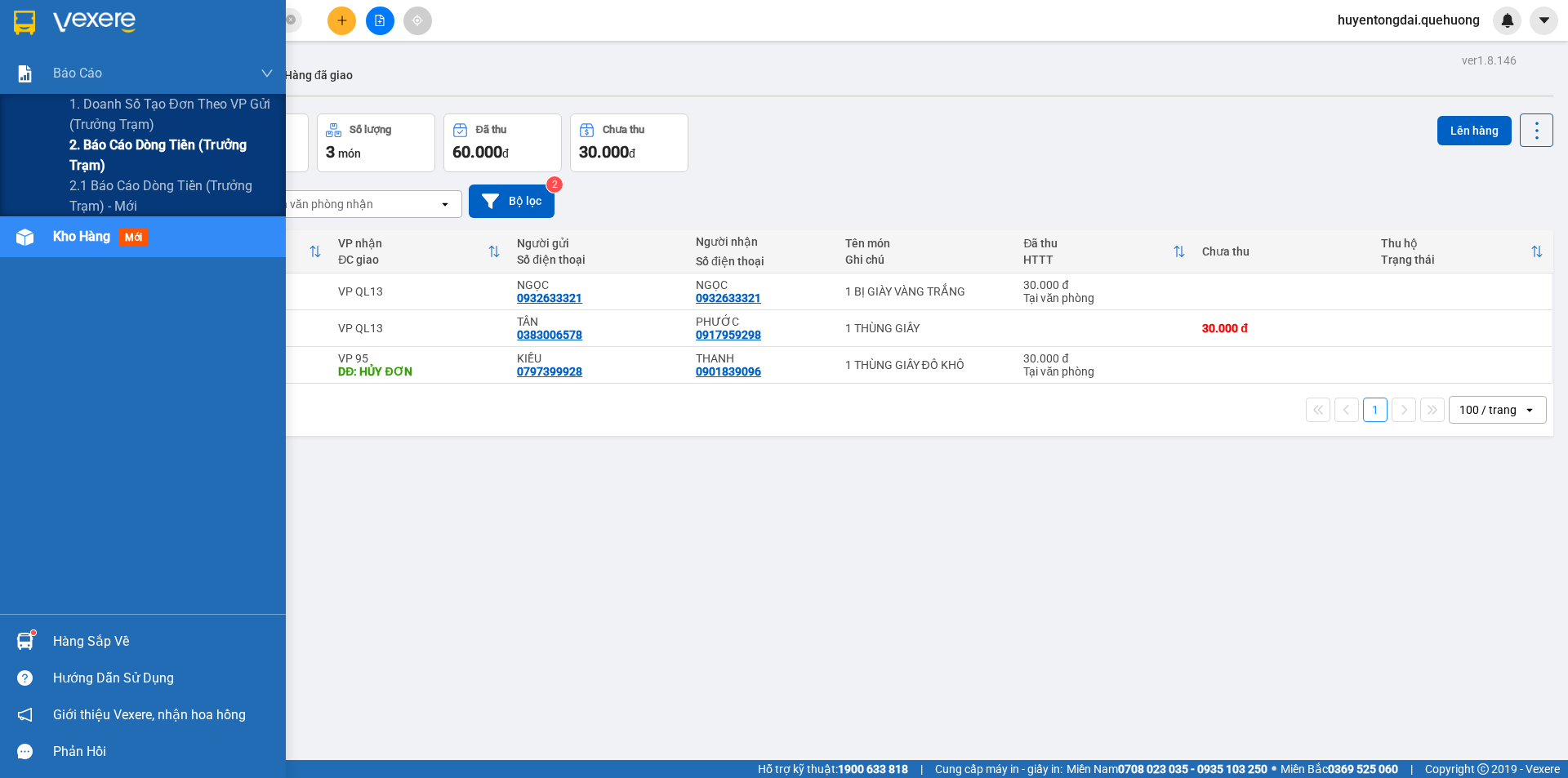
click at [128, 144] on span "2. Báo cáo dòng tiền (trưởng trạm)" at bounding box center [171, 155] width 204 height 41
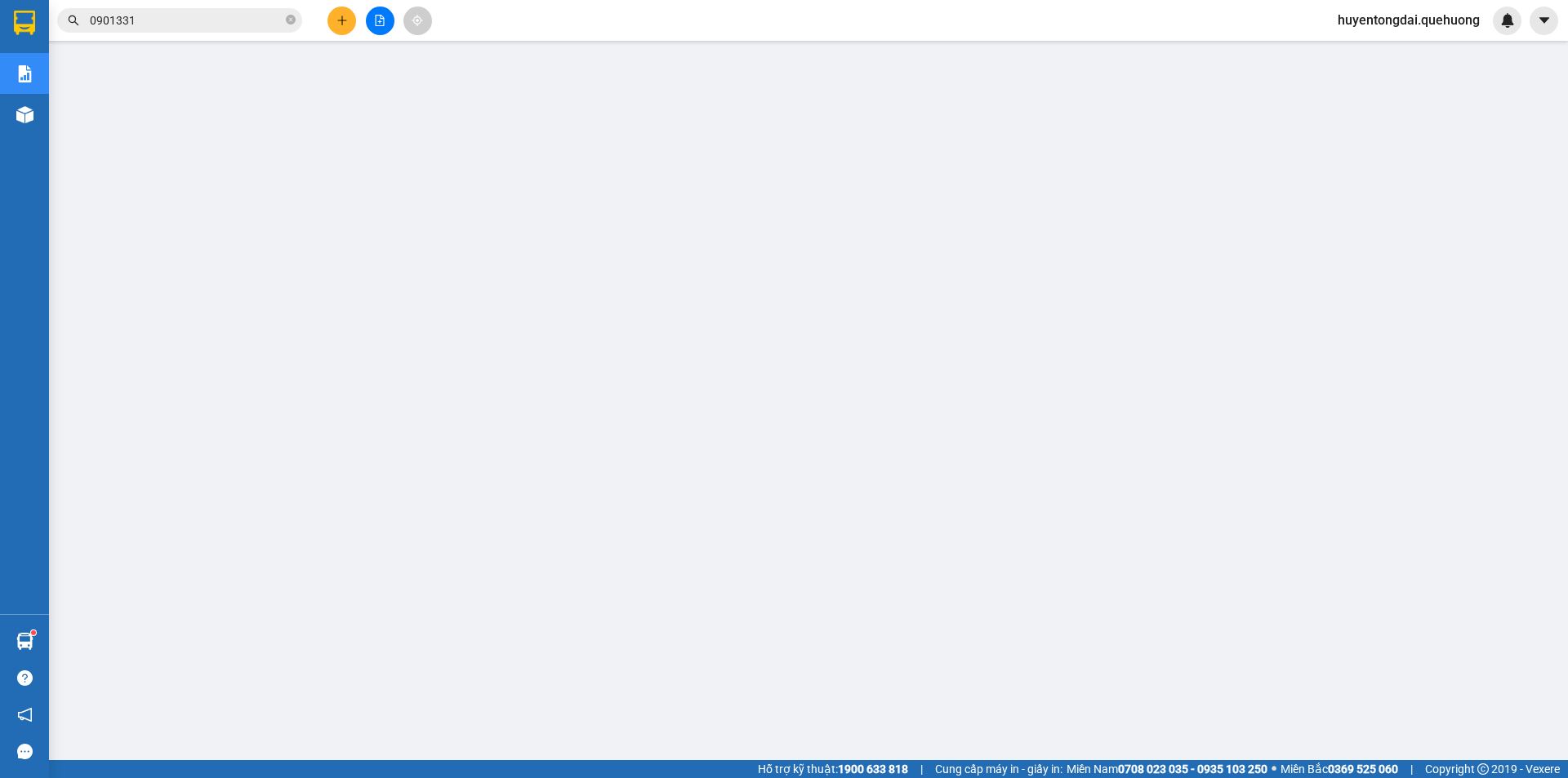
click at [230, 16] on input "0901331" at bounding box center [186, 20] width 192 height 18
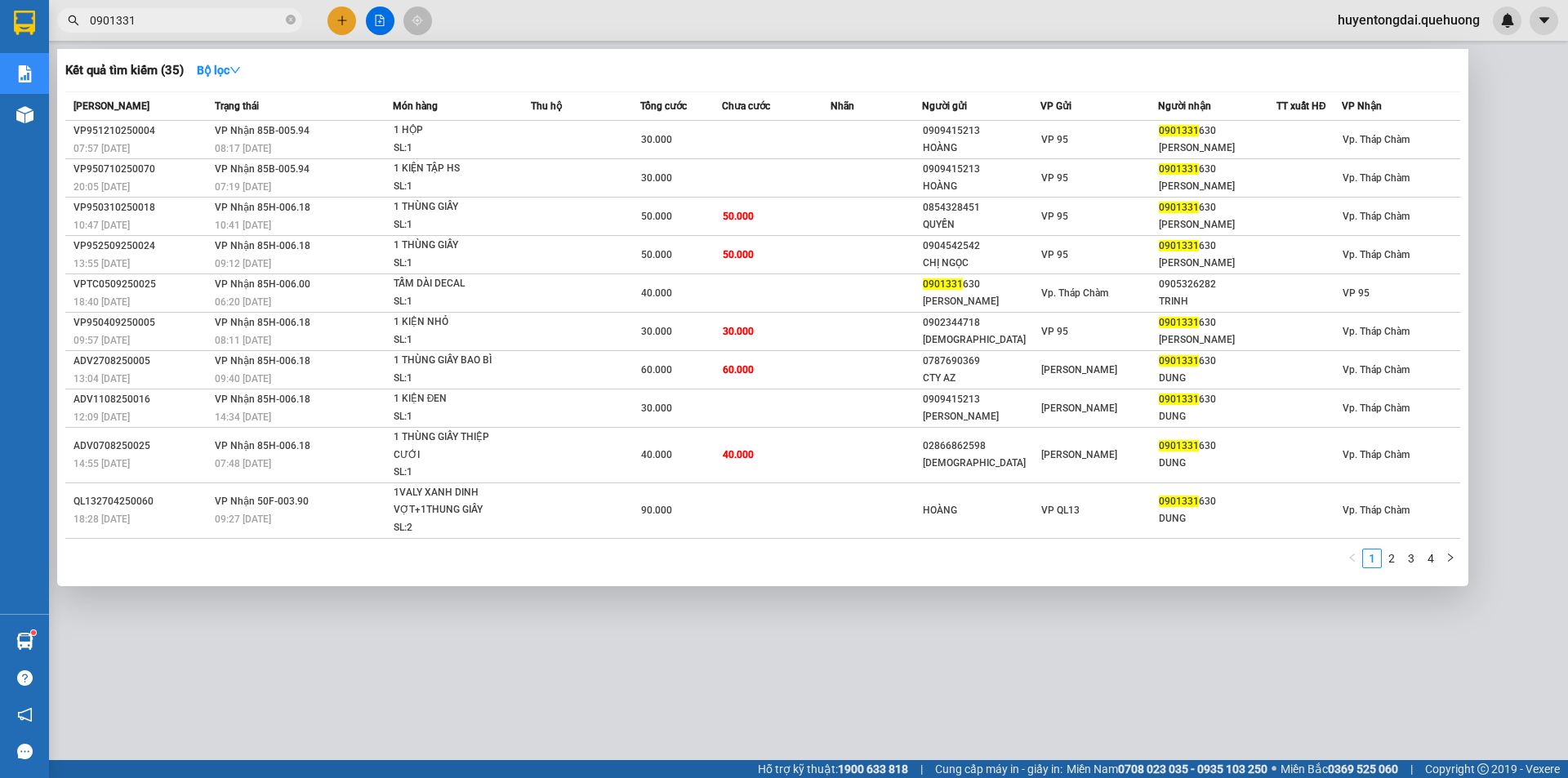
click at [230, 16] on input "0901331" at bounding box center [186, 20] width 192 height 18
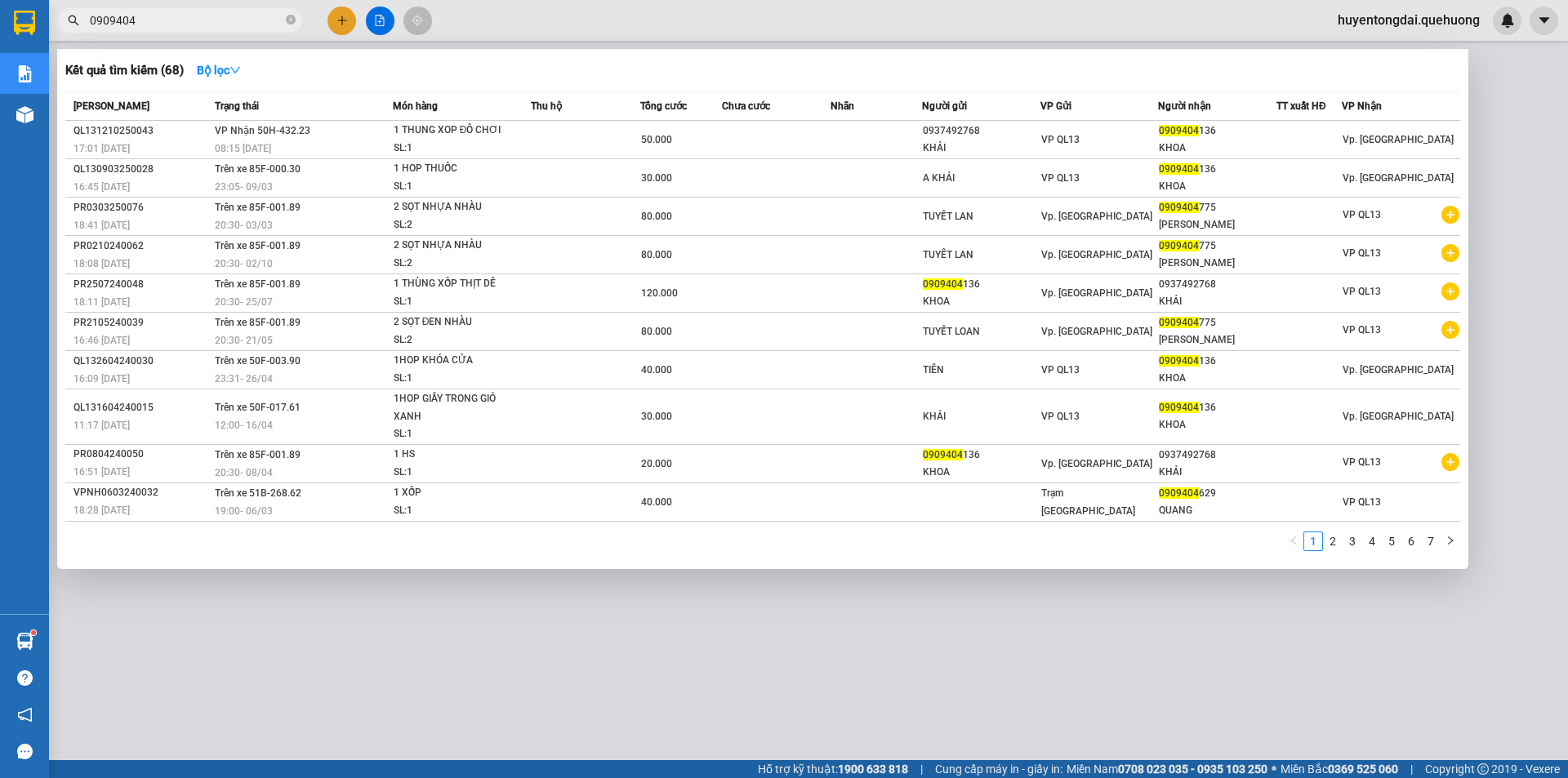
type input "0909404"
click at [834, 632] on div at bounding box center [784, 389] width 1568 height 778
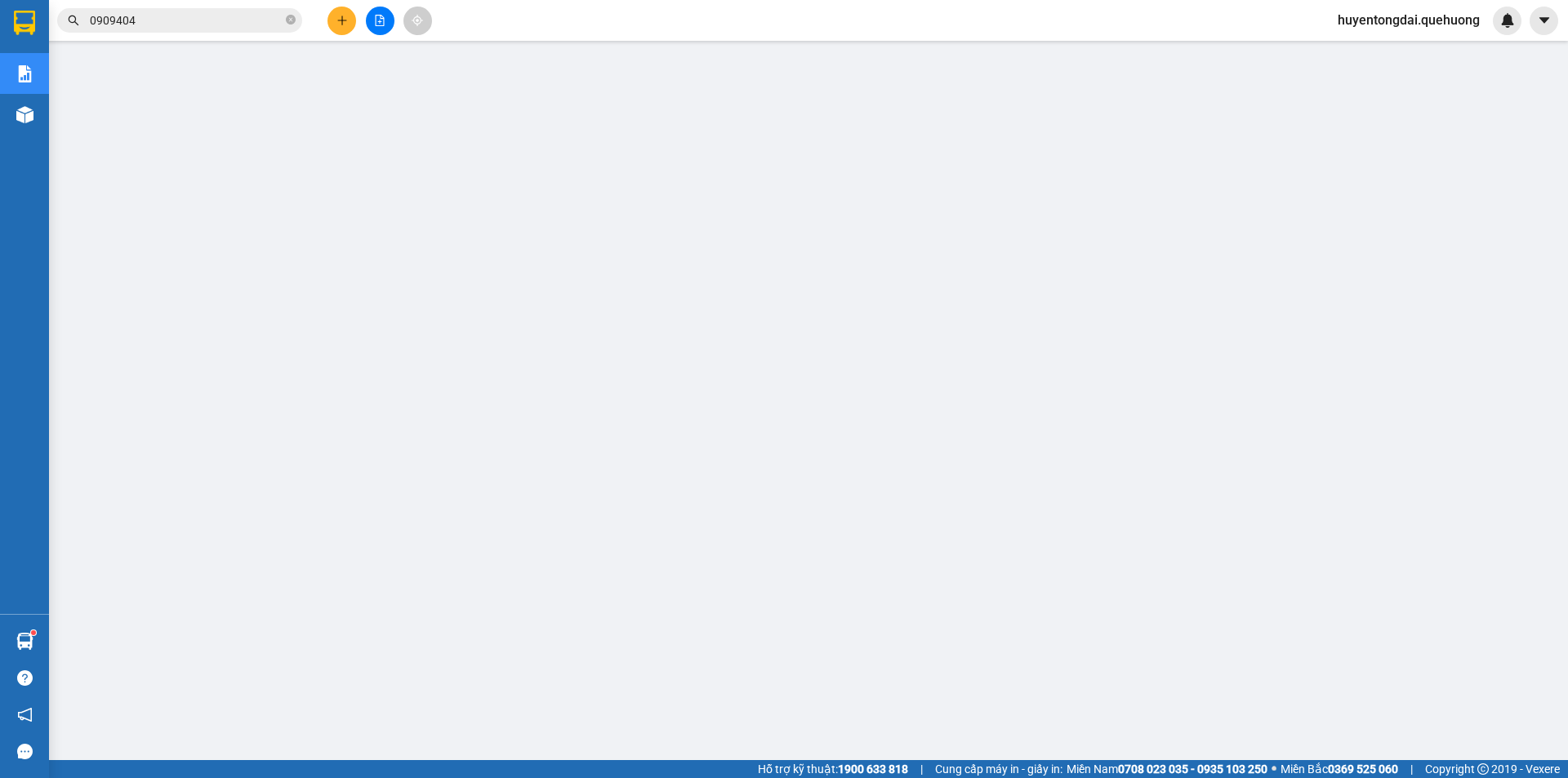
click at [205, 28] on input "0909404" at bounding box center [186, 20] width 192 height 18
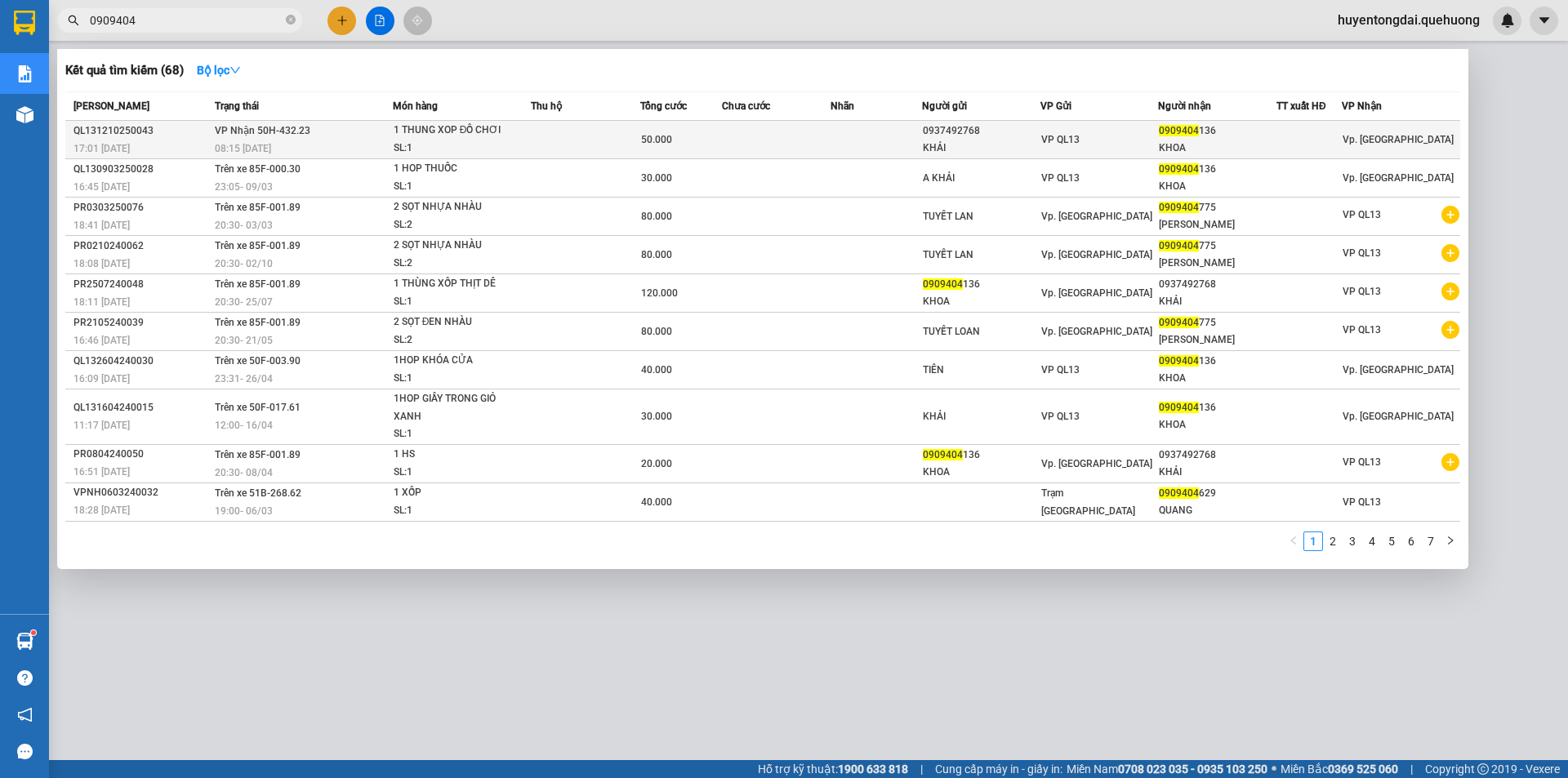
click at [1159, 139] on div "0909404 136" at bounding box center [1217, 131] width 117 height 17
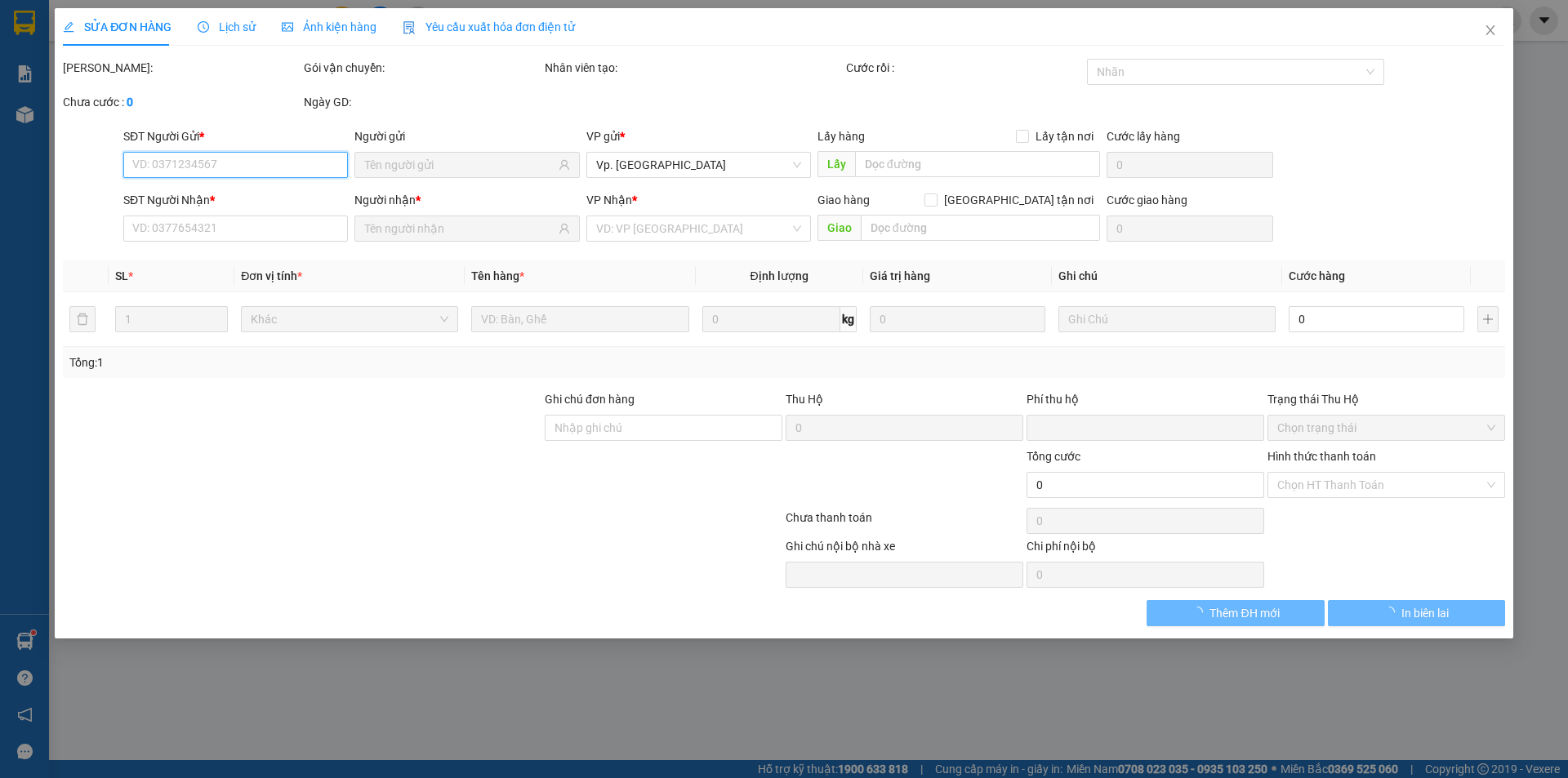
type input "0937492768"
type input "KHẢI"
type input "0909404136"
type input "KHOA"
type input "0"
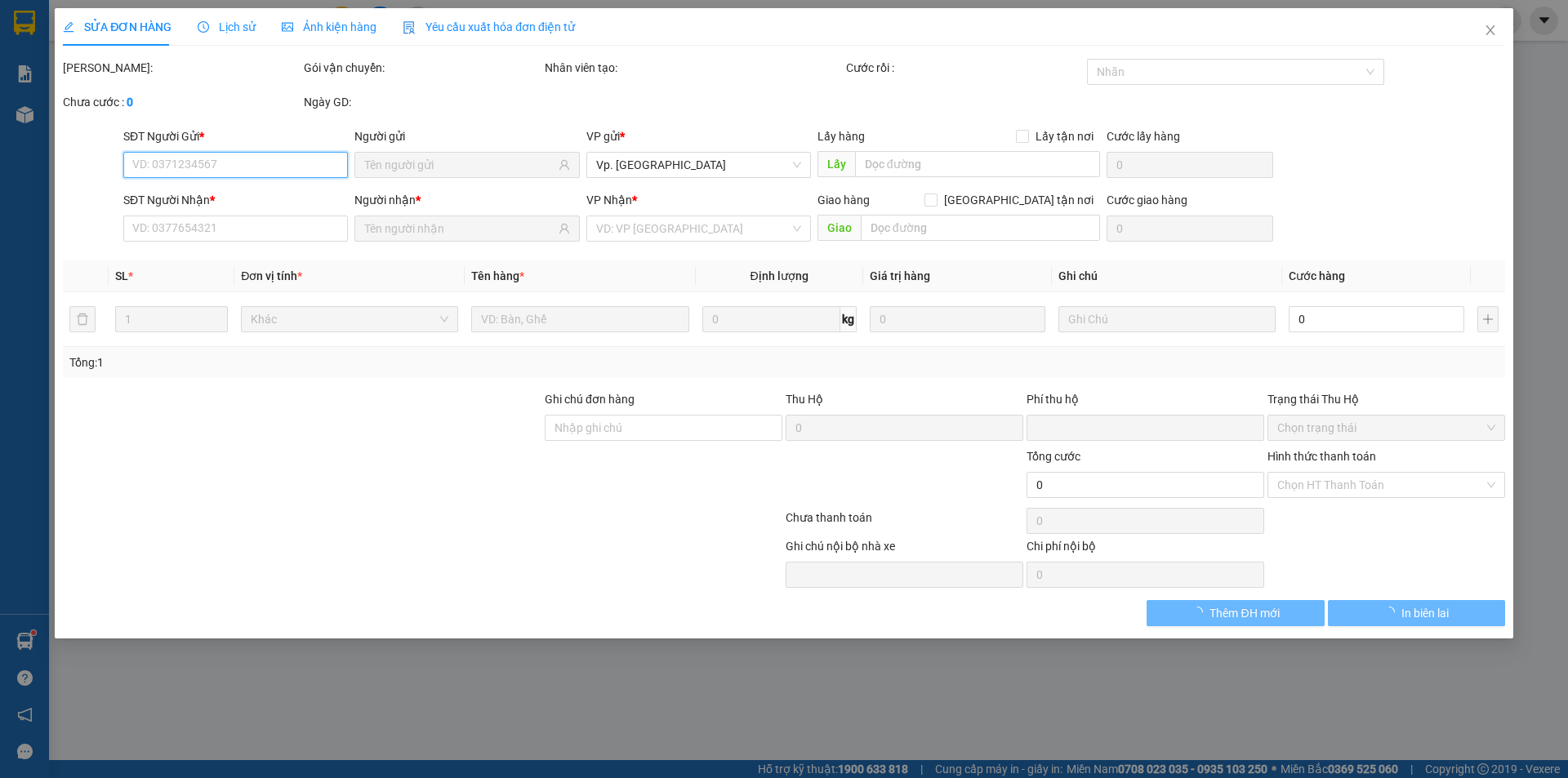
type input "50.000"
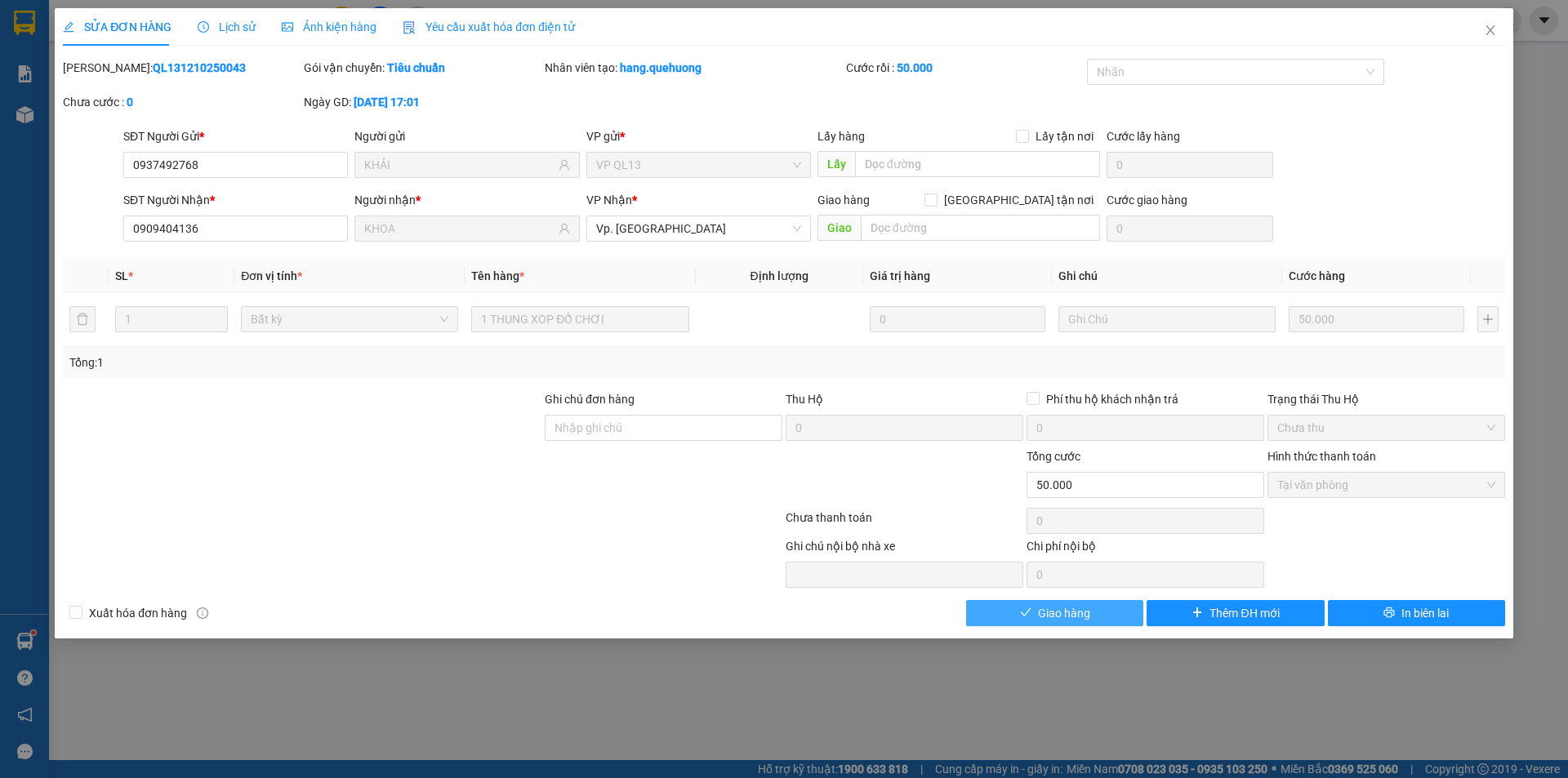
click at [1036, 618] on button "Giao hàng" at bounding box center [1054, 613] width 177 height 26
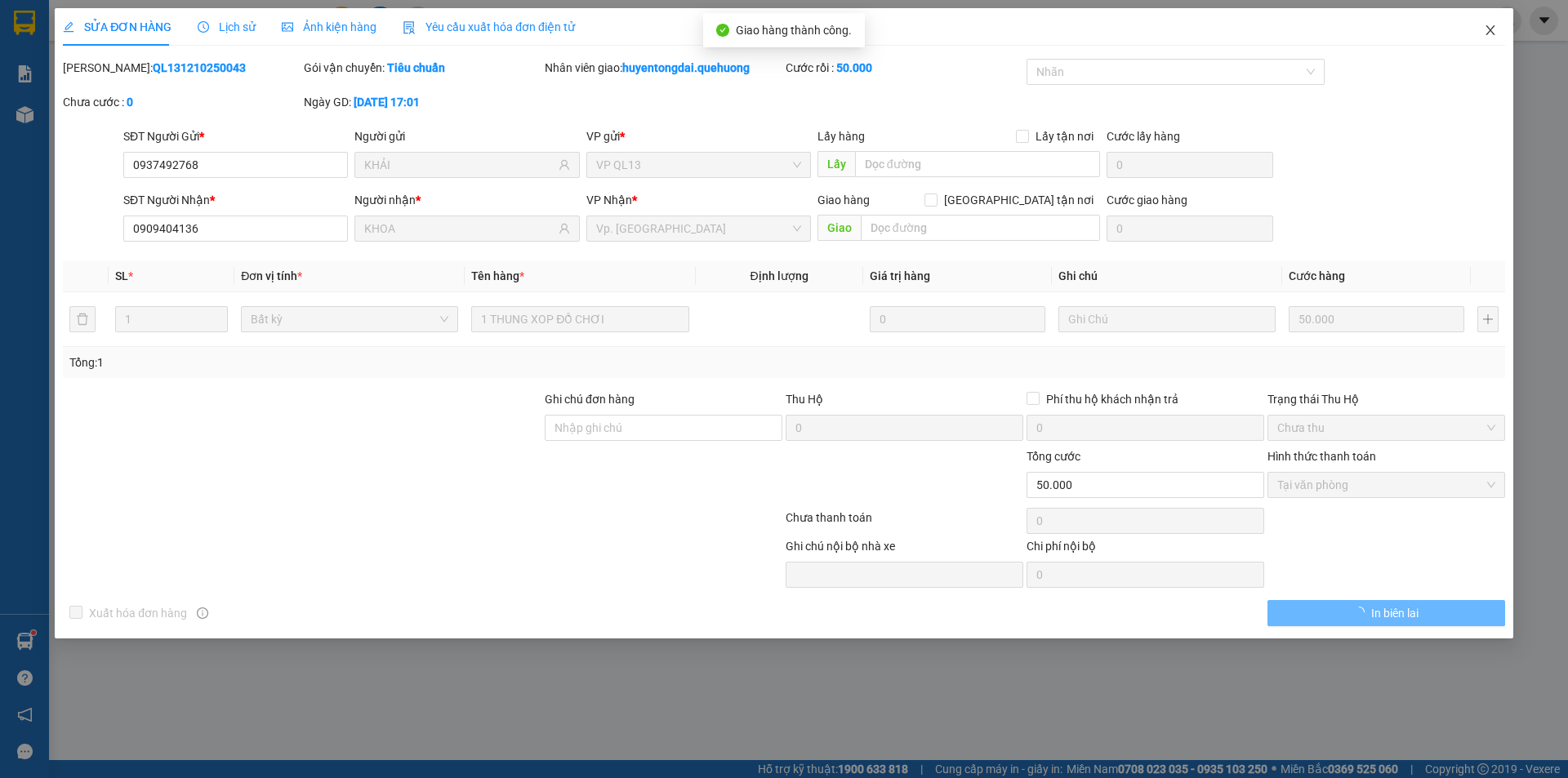
click at [1486, 33] on icon "close" at bounding box center [1490, 30] width 13 height 13
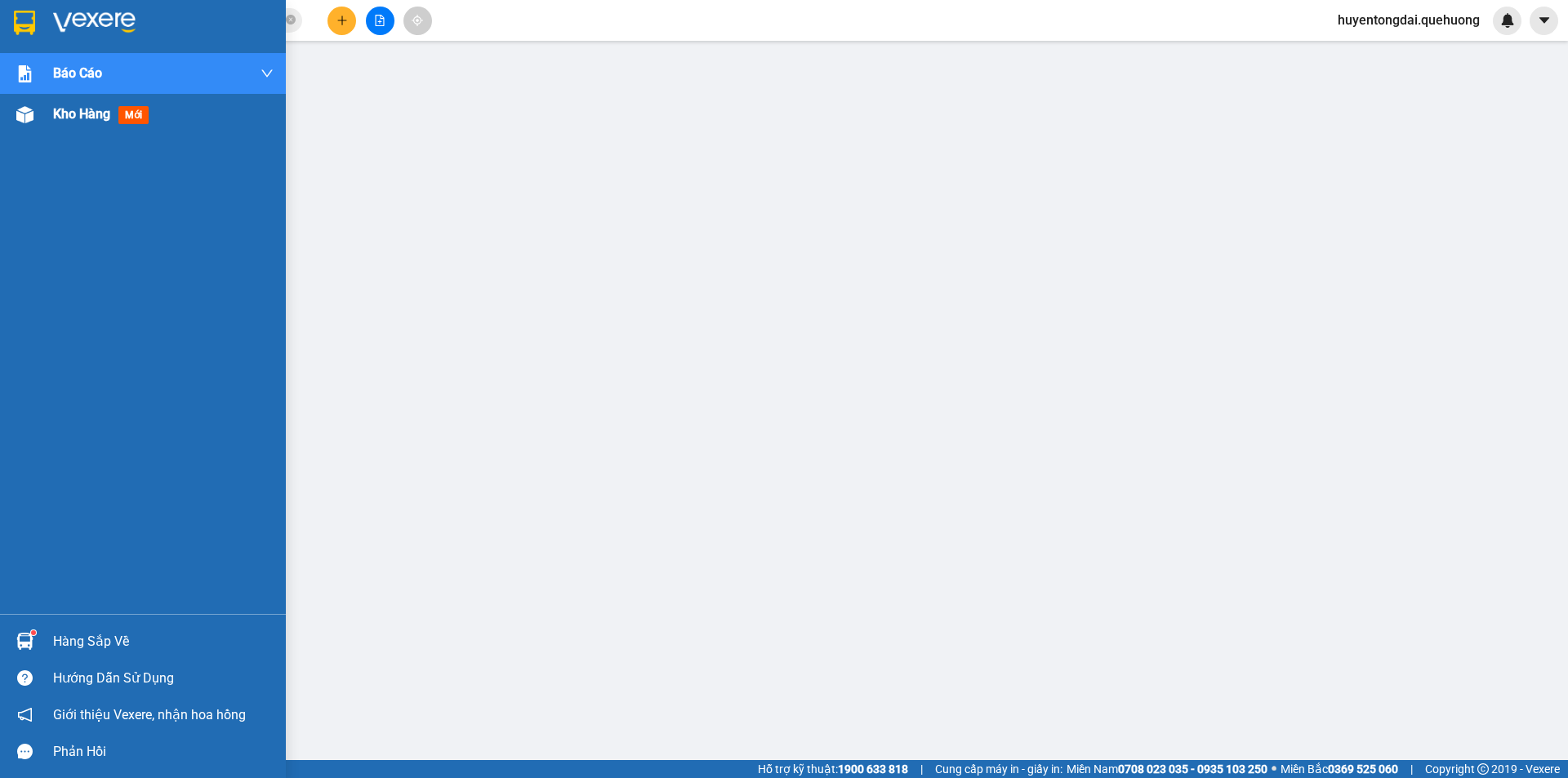
click at [31, 110] on img at bounding box center [25, 115] width 17 height 17
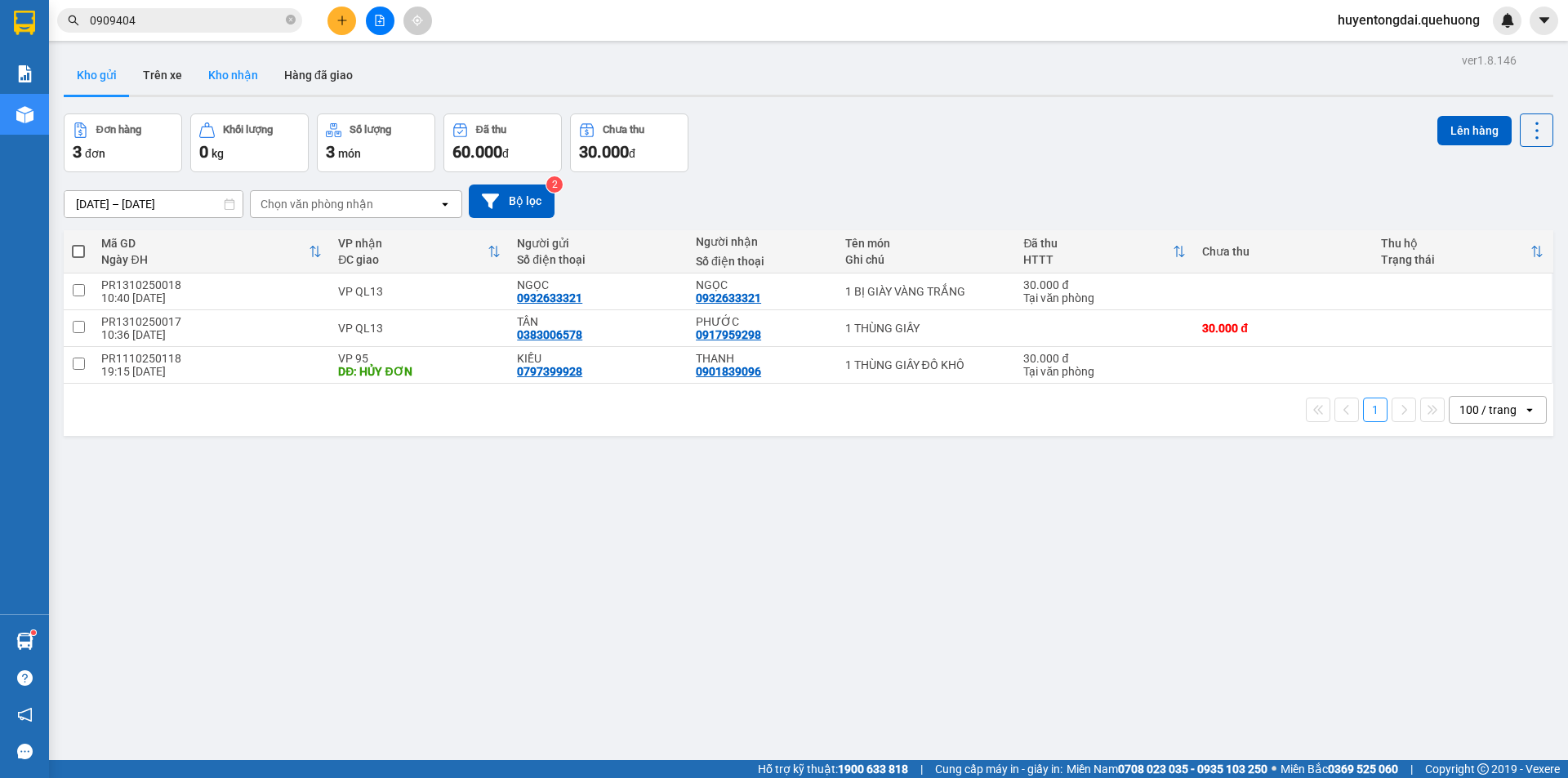
click at [213, 83] on button "Kho nhận" at bounding box center [233, 75] width 76 height 39
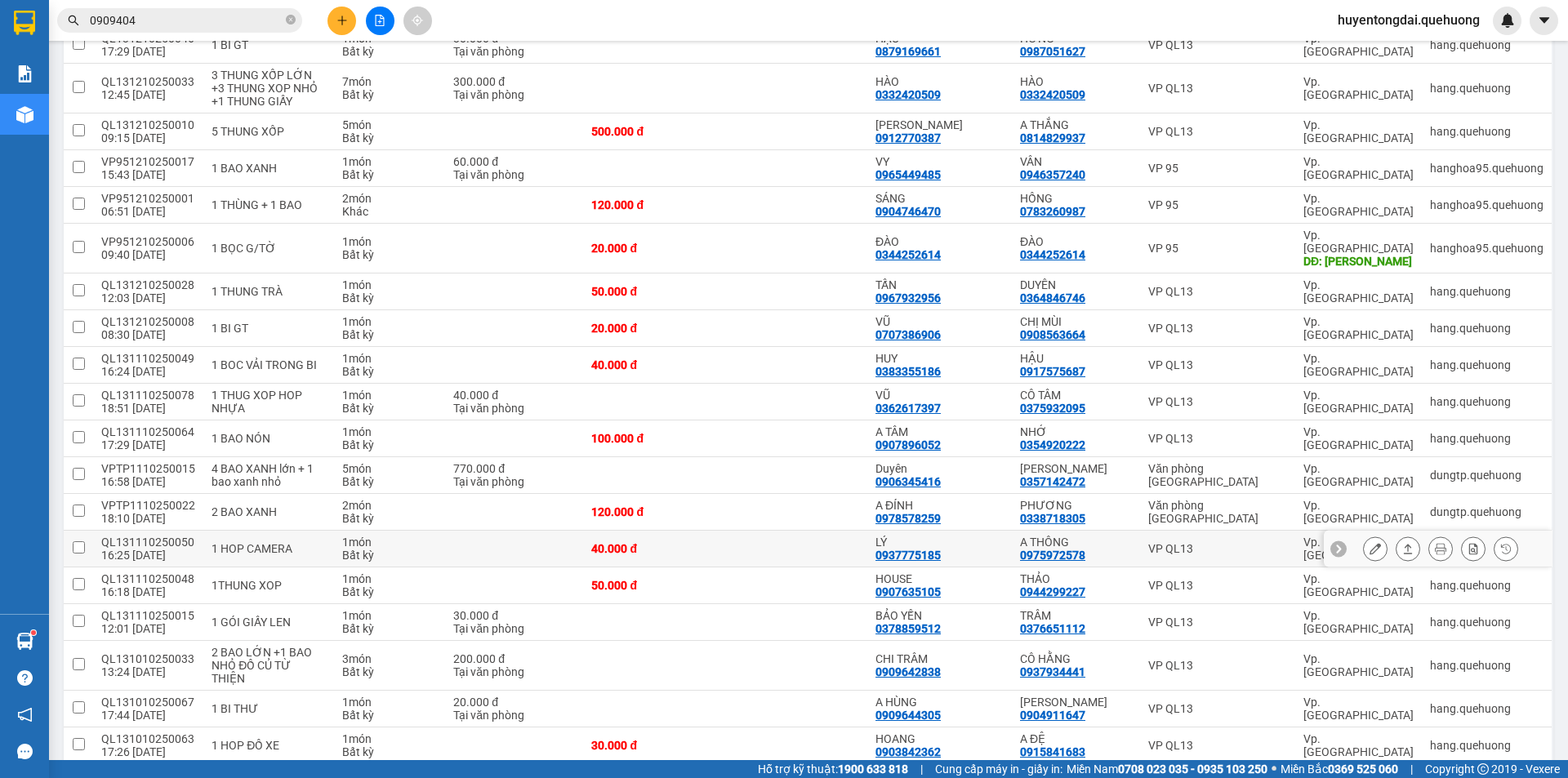
scroll to position [275, 0]
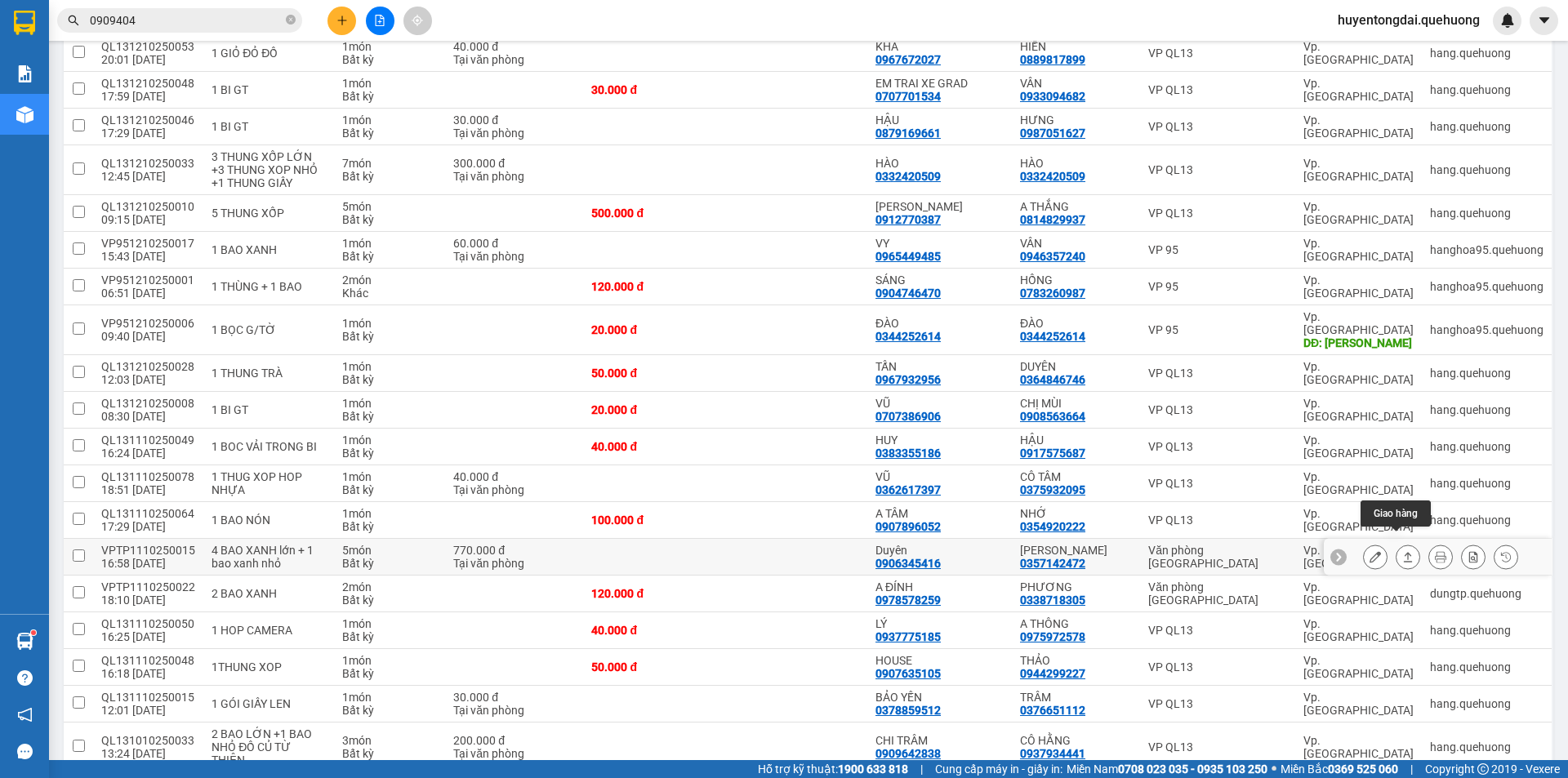
click at [1402, 544] on button at bounding box center [1408, 558] width 23 height 29
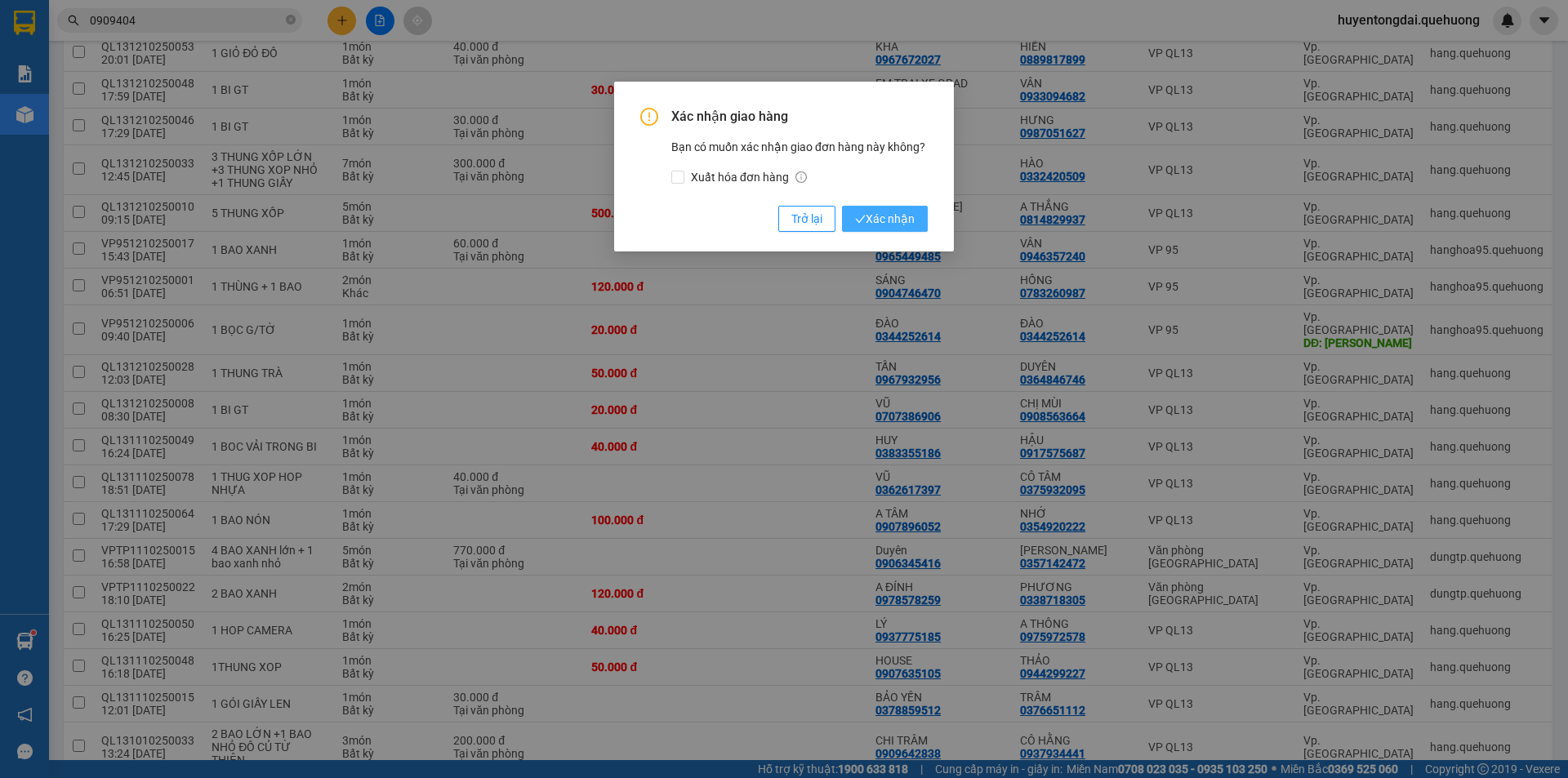
click at [914, 215] on span "Xác nhận" at bounding box center [885, 218] width 60 height 18
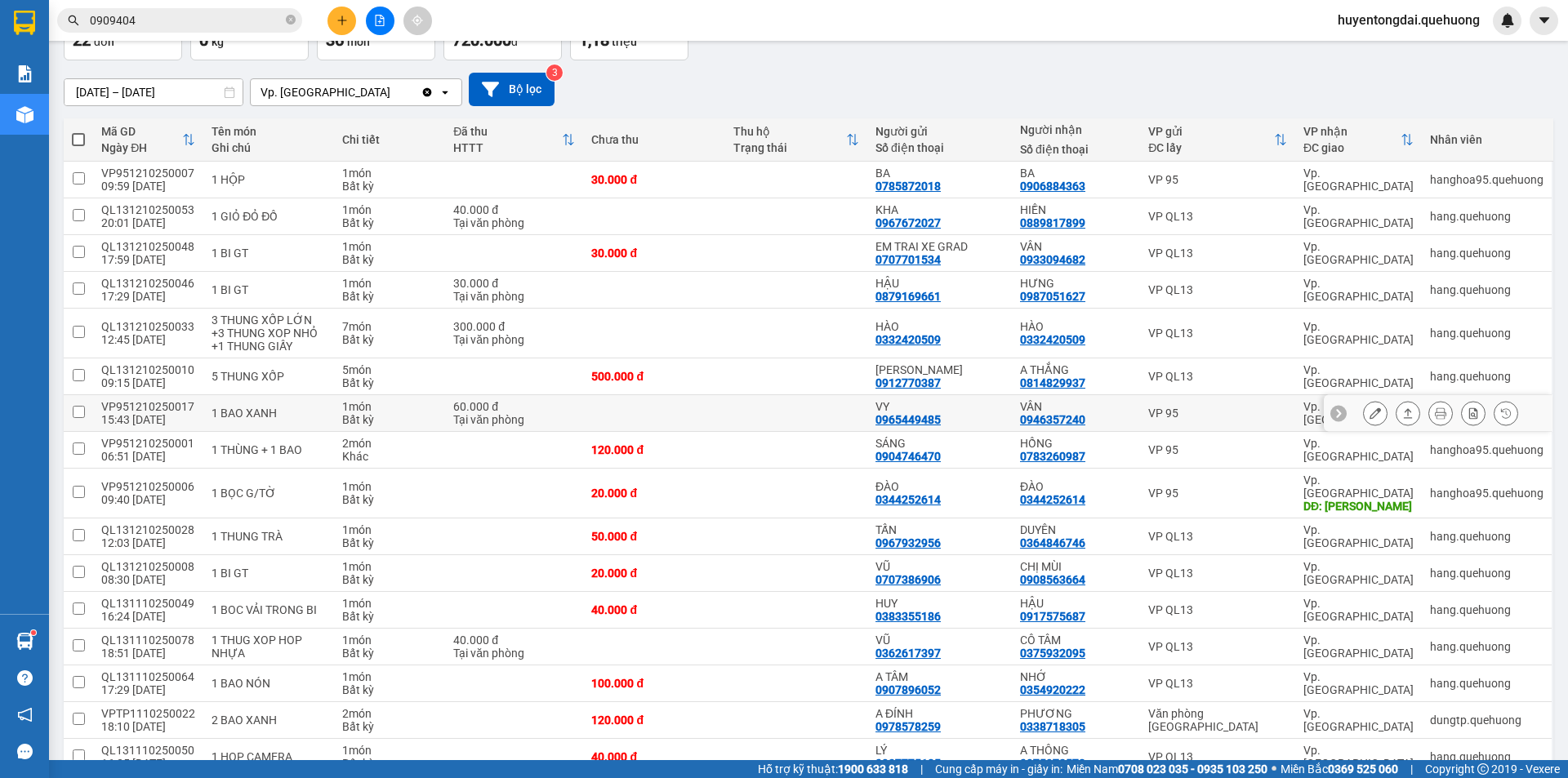
scroll to position [30, 0]
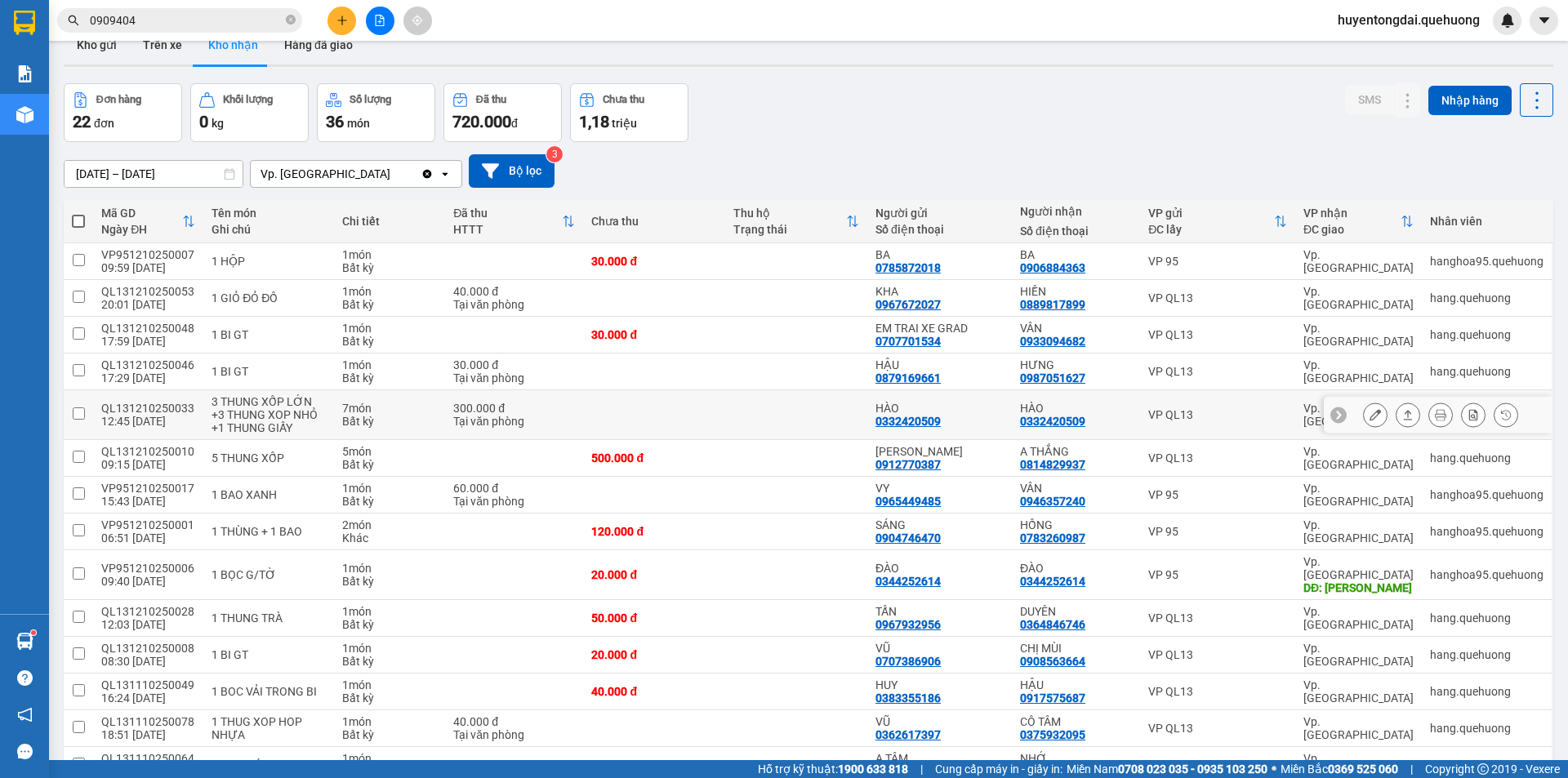
click at [1402, 416] on icon at bounding box center [1407, 414] width 11 height 11
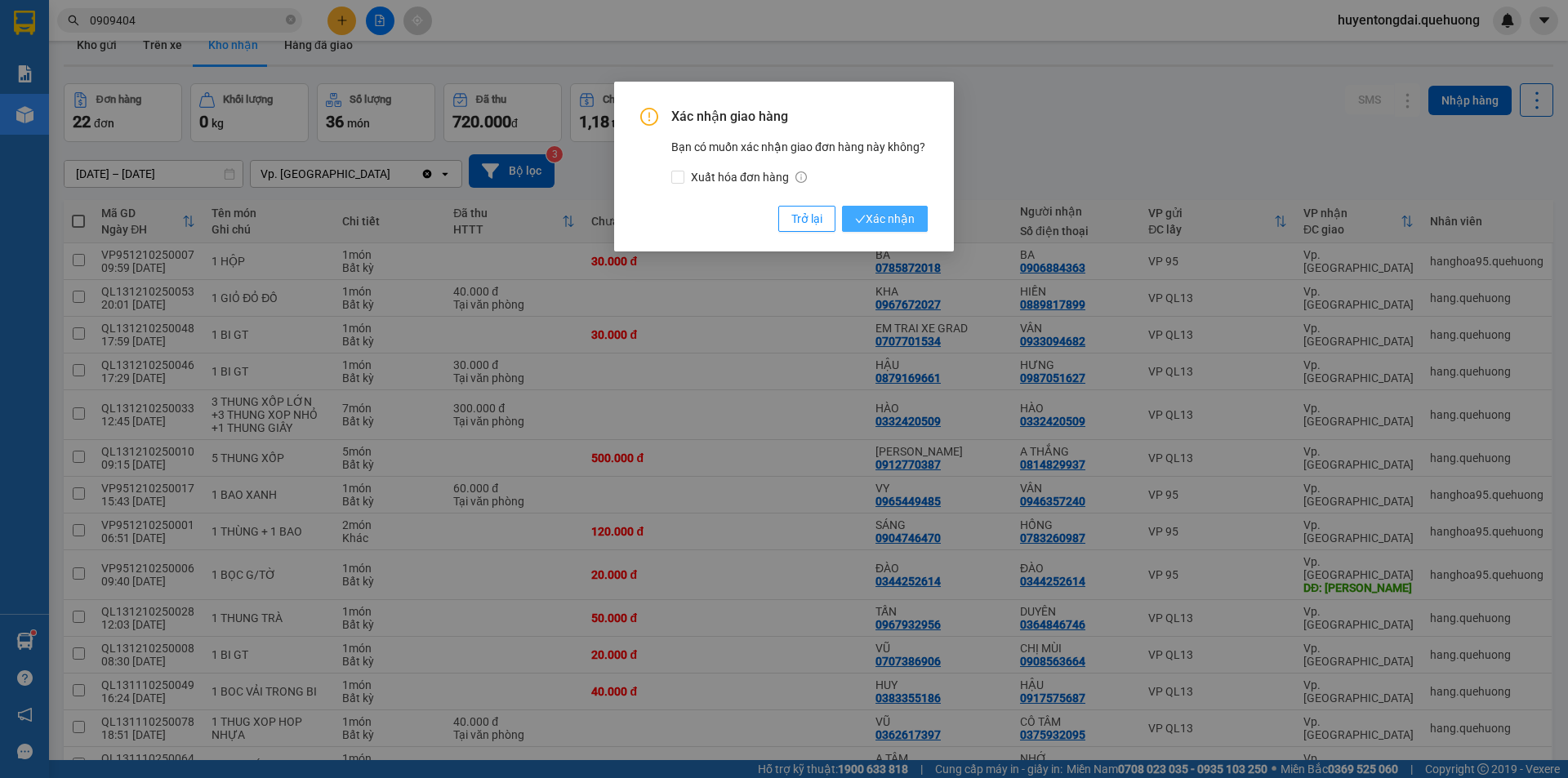
click at [903, 208] on button "Xác nhận" at bounding box center [885, 219] width 86 height 26
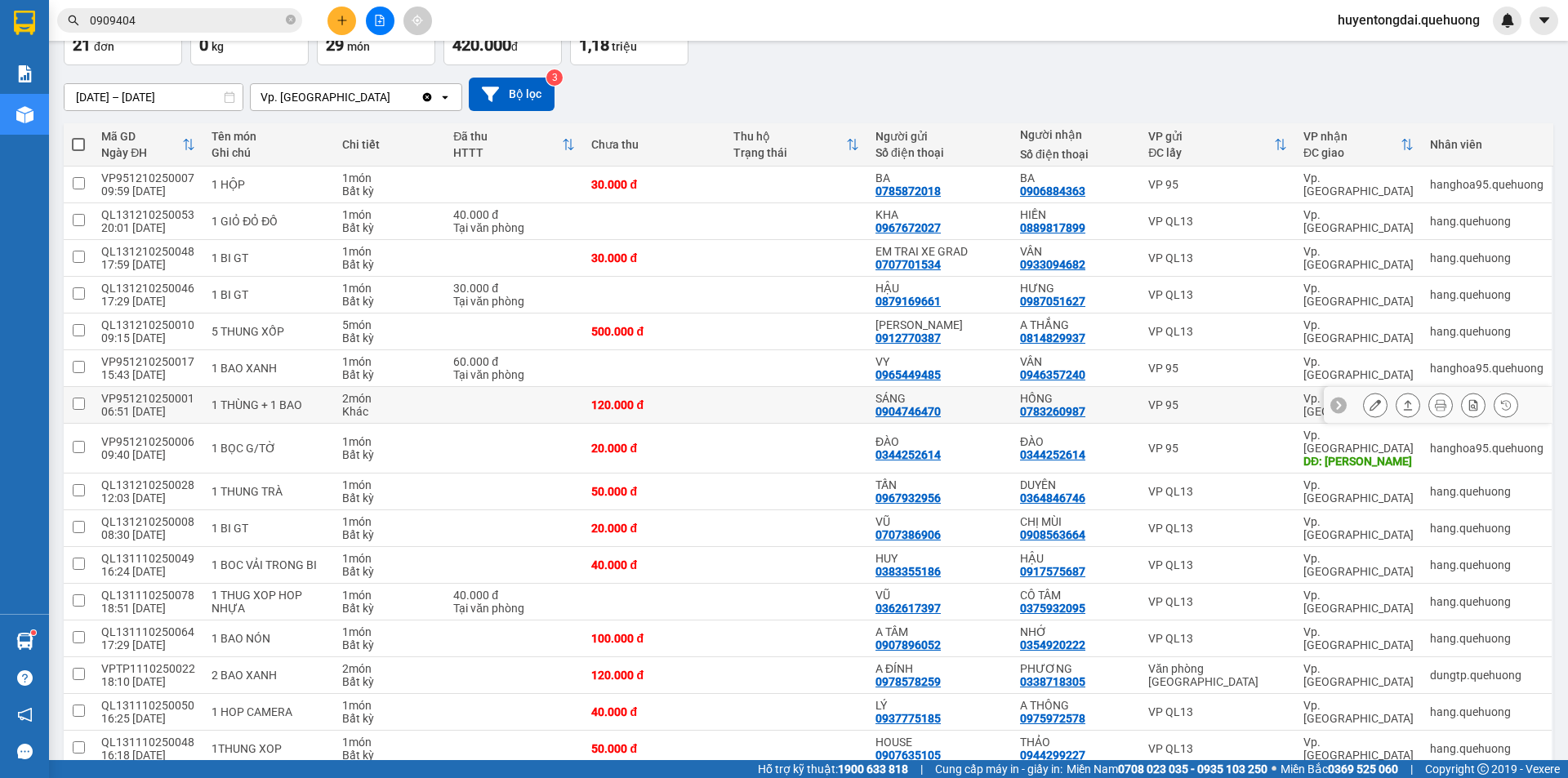
scroll to position [0, 0]
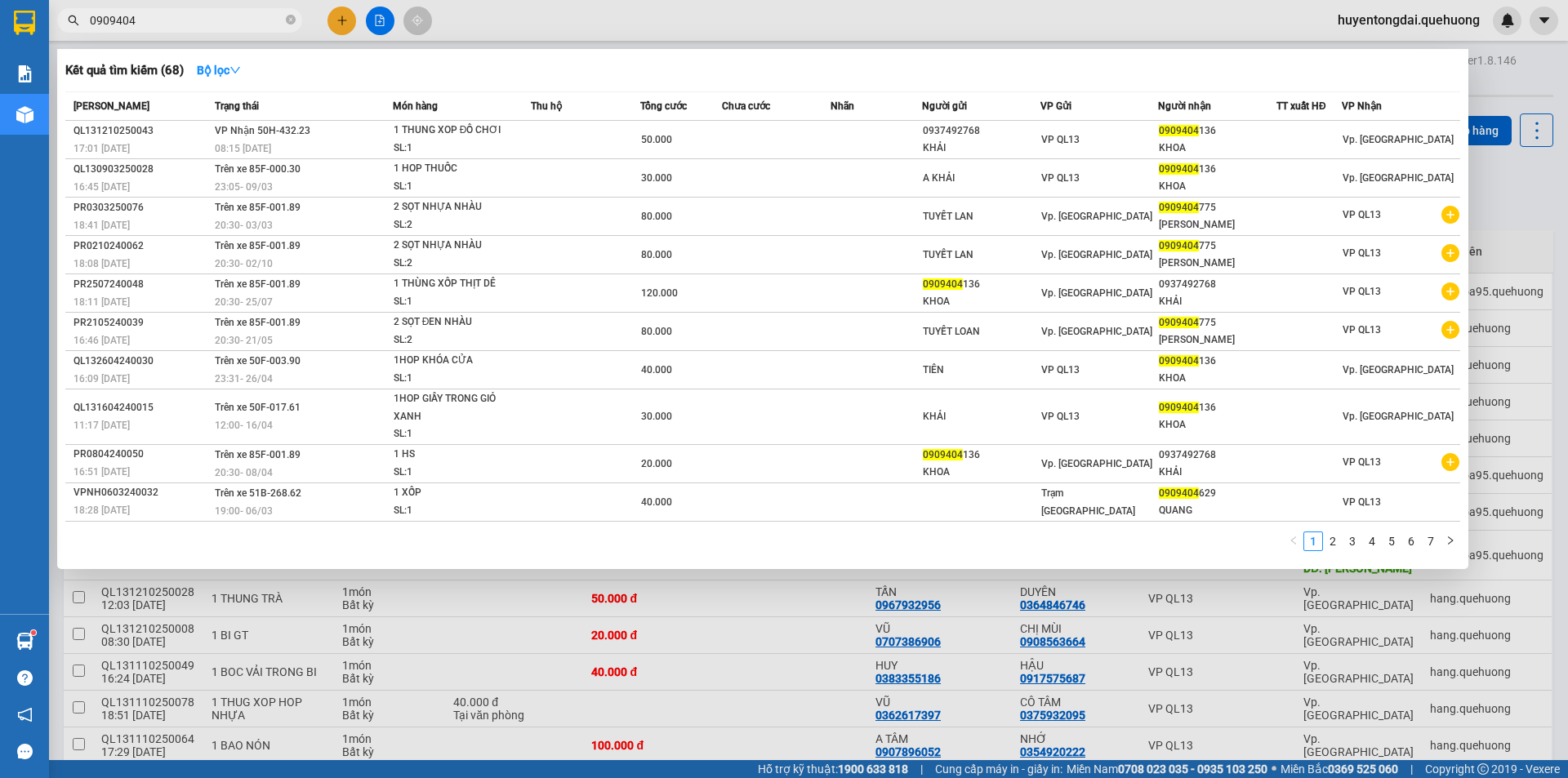
click at [209, 20] on input "0909404" at bounding box center [186, 20] width 192 height 18
click at [344, 17] on div at bounding box center [784, 389] width 1568 height 778
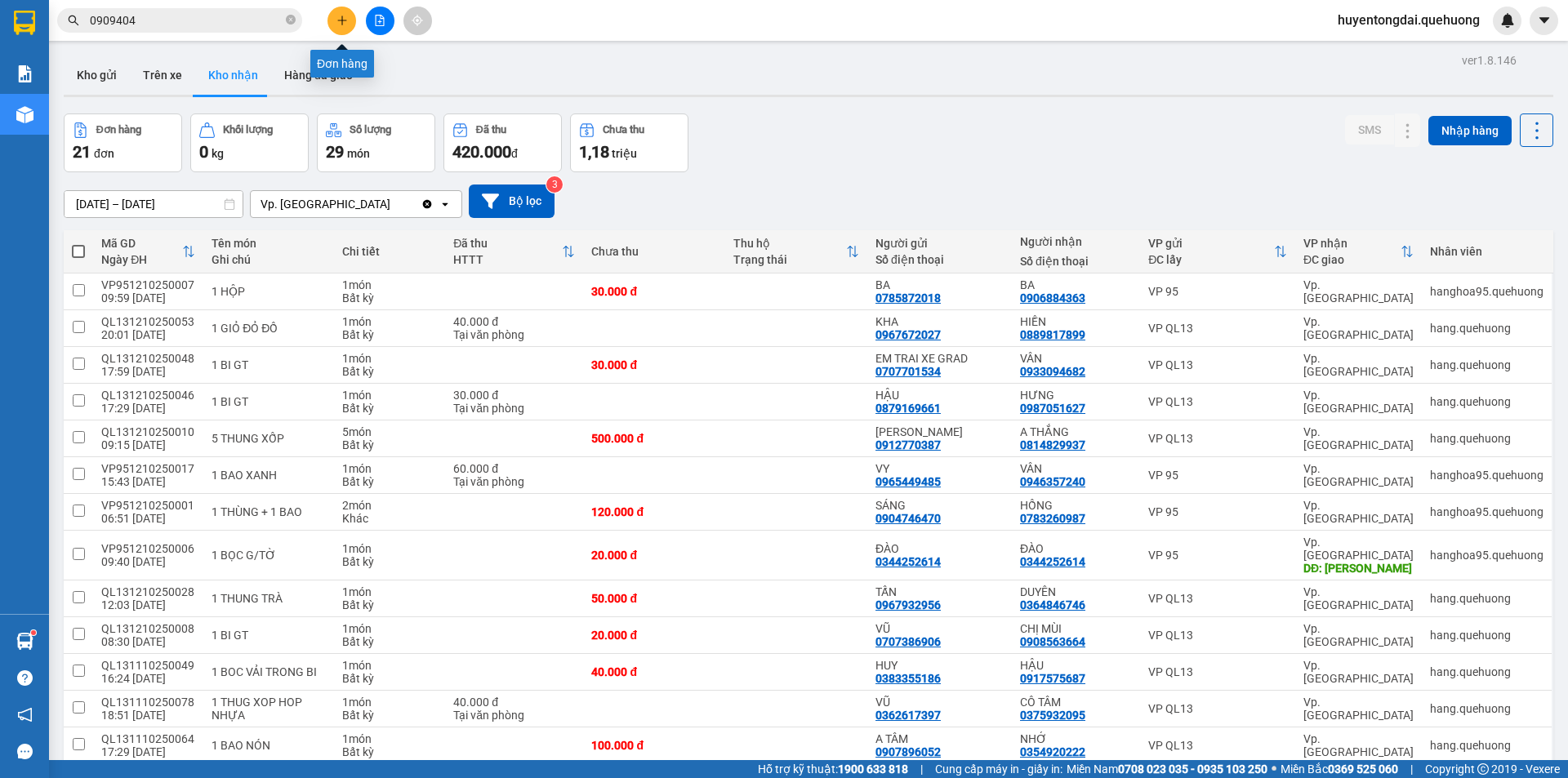
click at [344, 17] on icon "plus" at bounding box center [342, 20] width 11 height 11
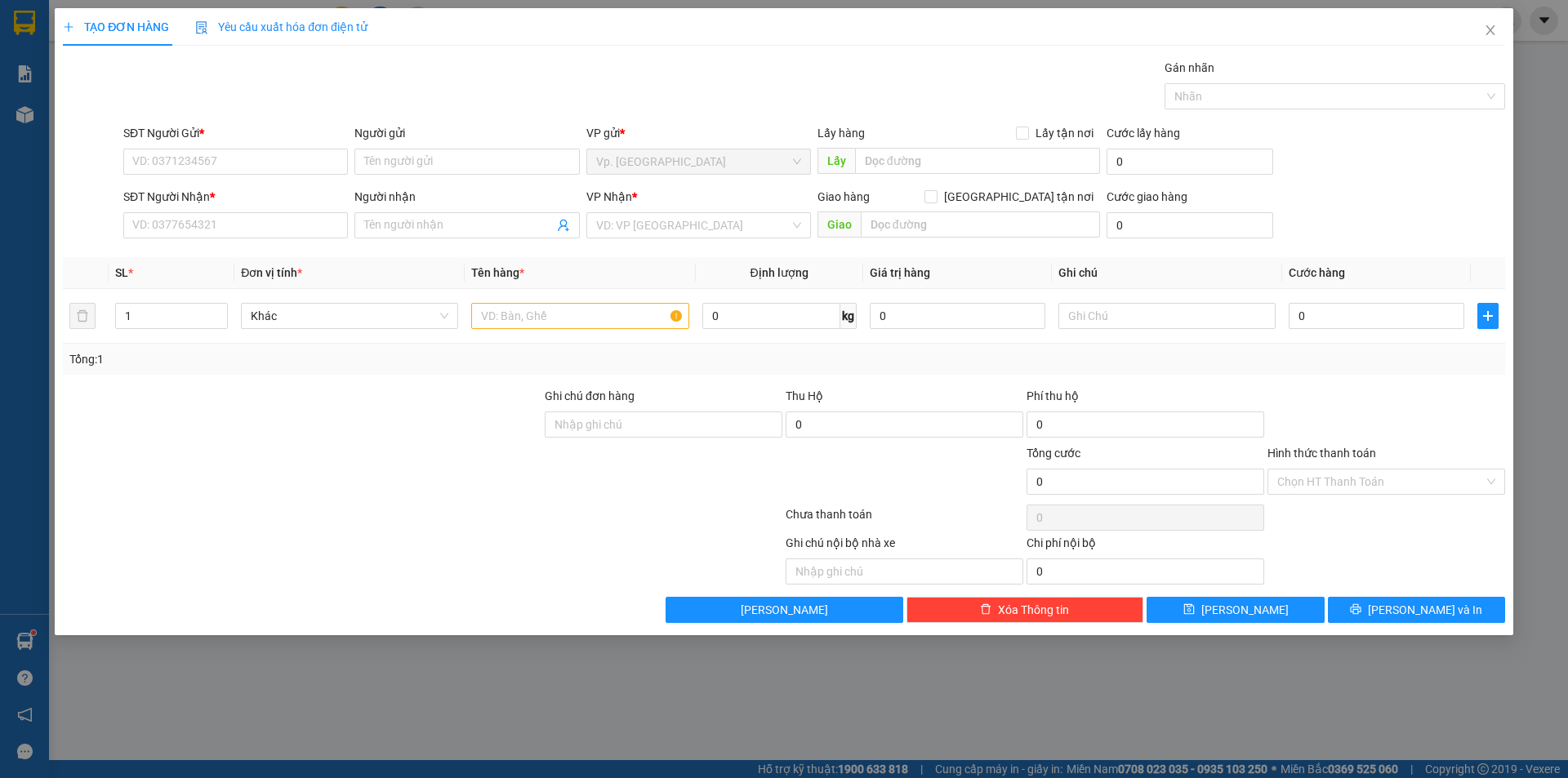
click at [311, 244] on div "SĐT Người Nhận * VD: 0377654321" at bounding box center [236, 216] width 225 height 57
click at [310, 235] on input "SĐT Người Nhận *" at bounding box center [236, 225] width 225 height 26
click at [227, 261] on div "0364252360 - VIỆT" at bounding box center [235, 257] width 205 height 18
type input "0364252360"
type input "VIỆT"
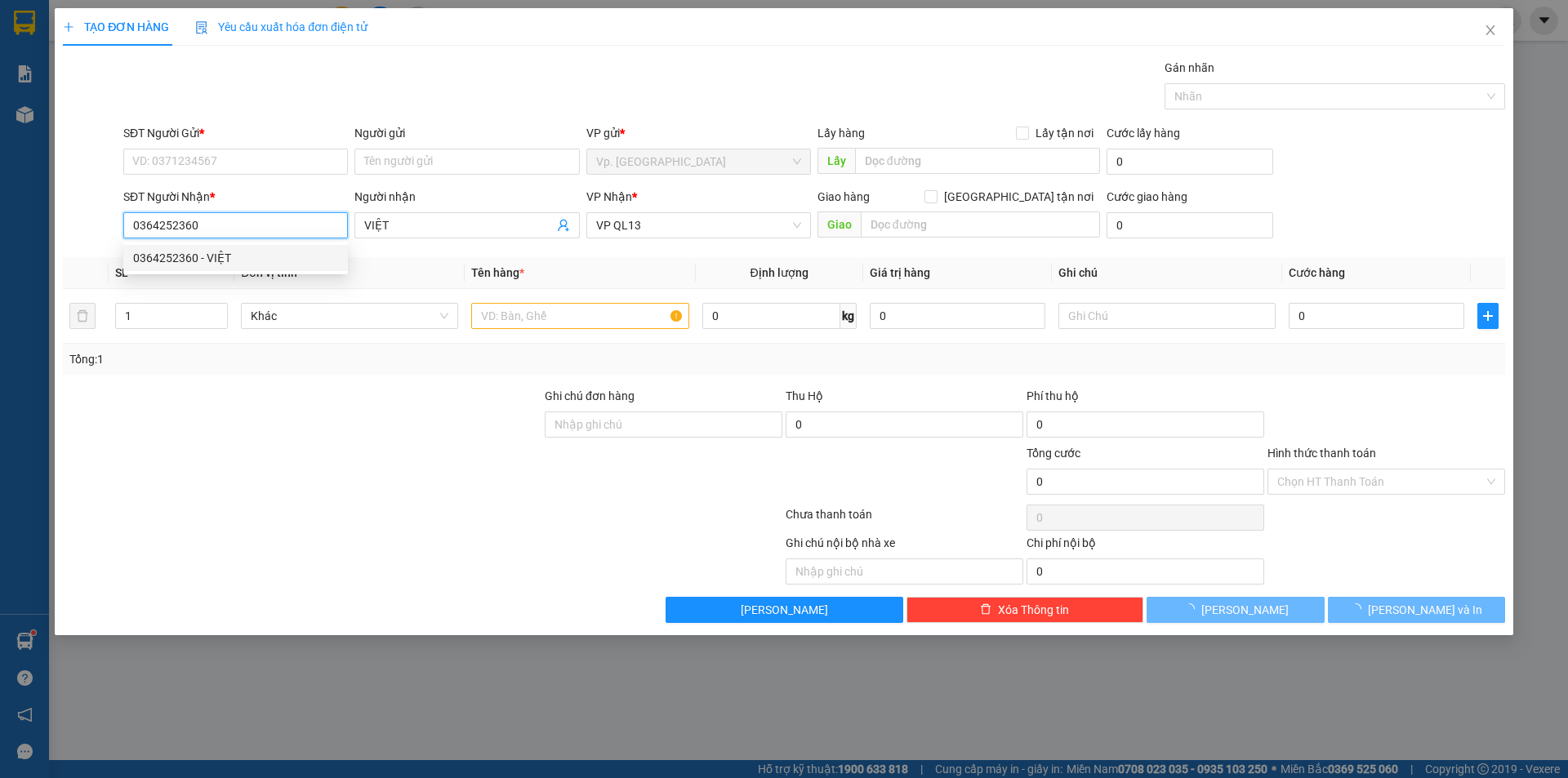
type input "200.000"
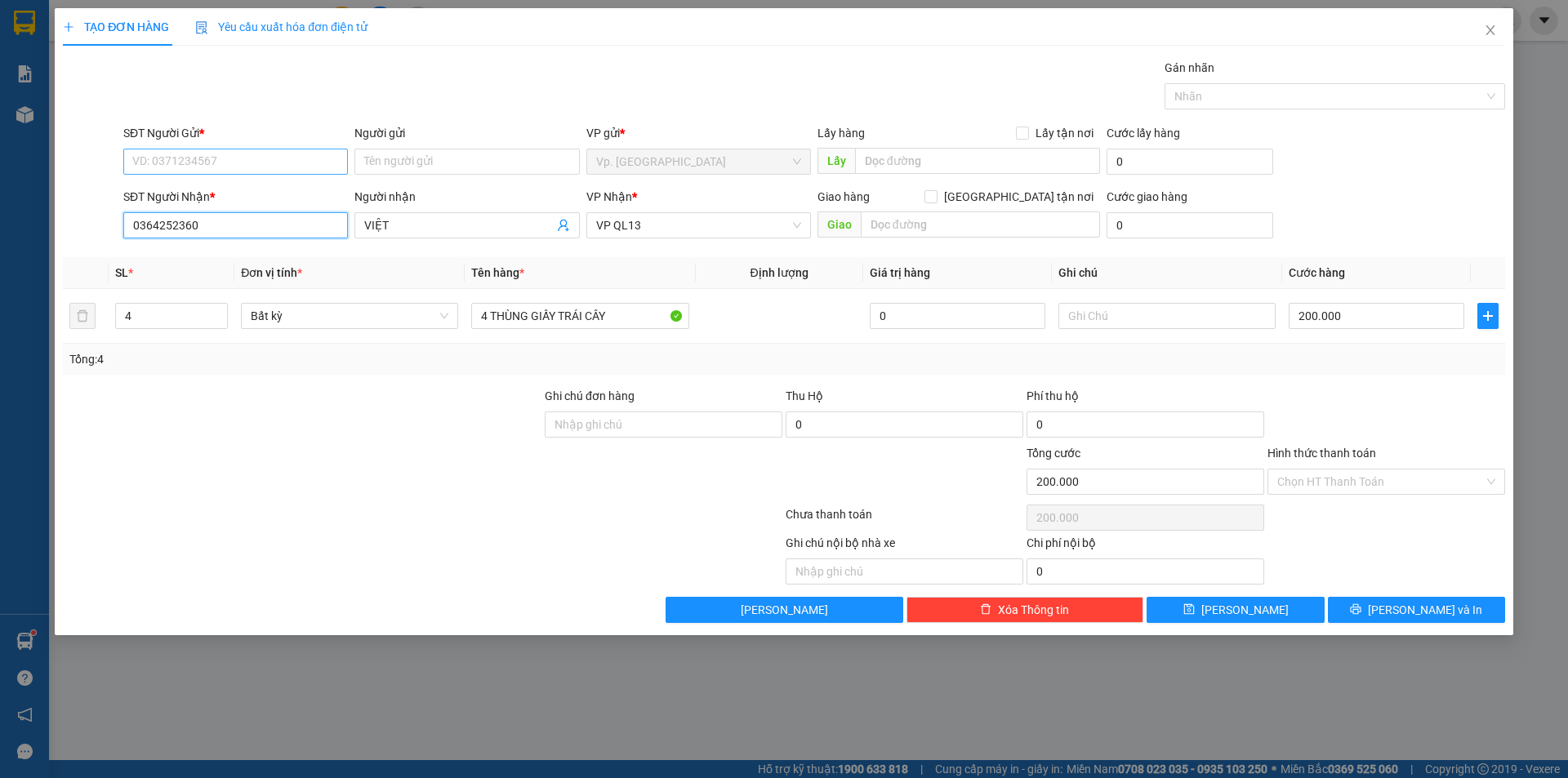
type input "0364252360"
click at [209, 162] on input "SĐT Người Gửi *" at bounding box center [236, 161] width 225 height 26
click at [216, 191] on div "0362133396 - BIẾN" at bounding box center [235, 194] width 205 height 18
type input "0362133396"
type input "BIẾN"
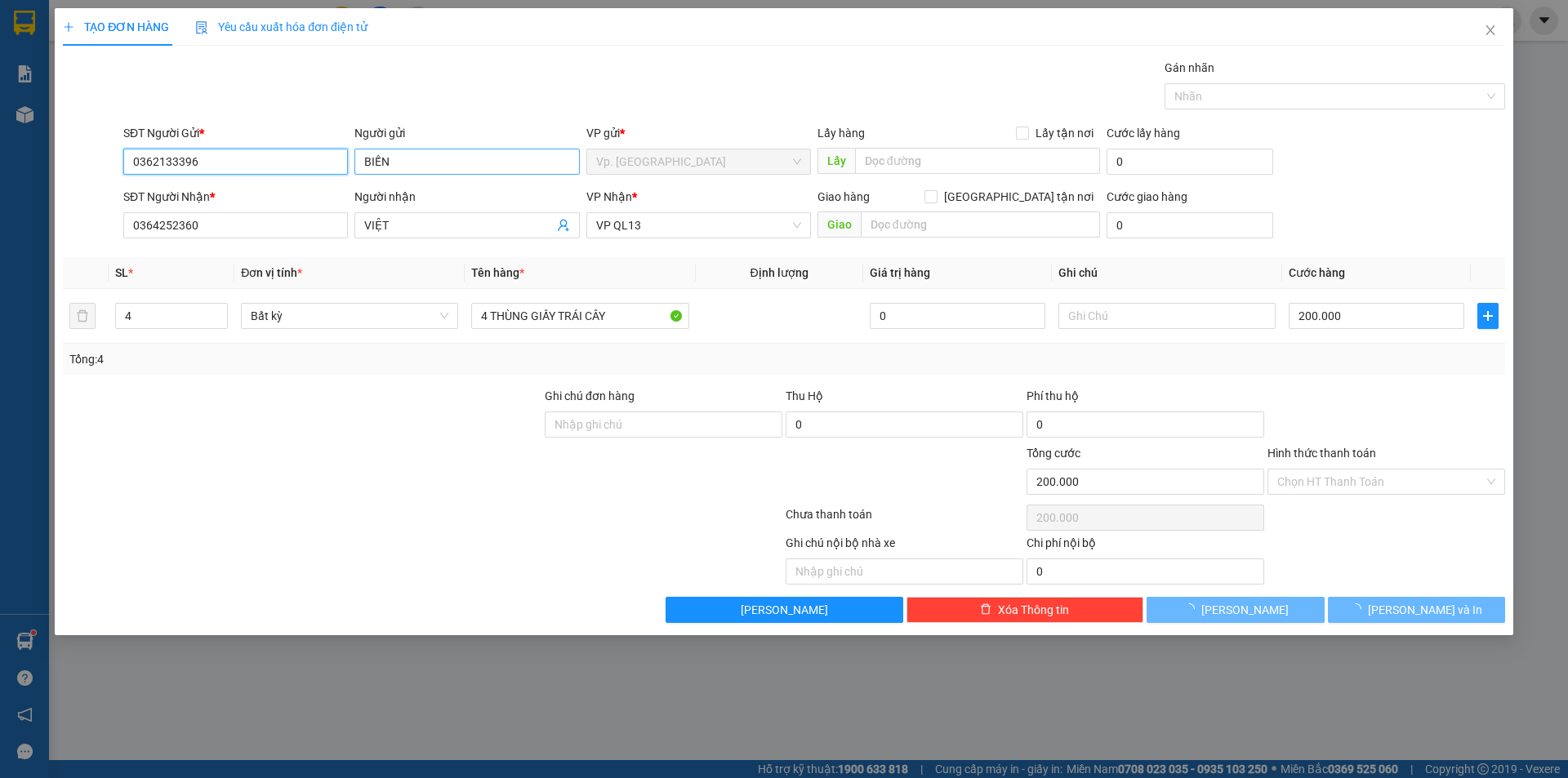
type input "80.000"
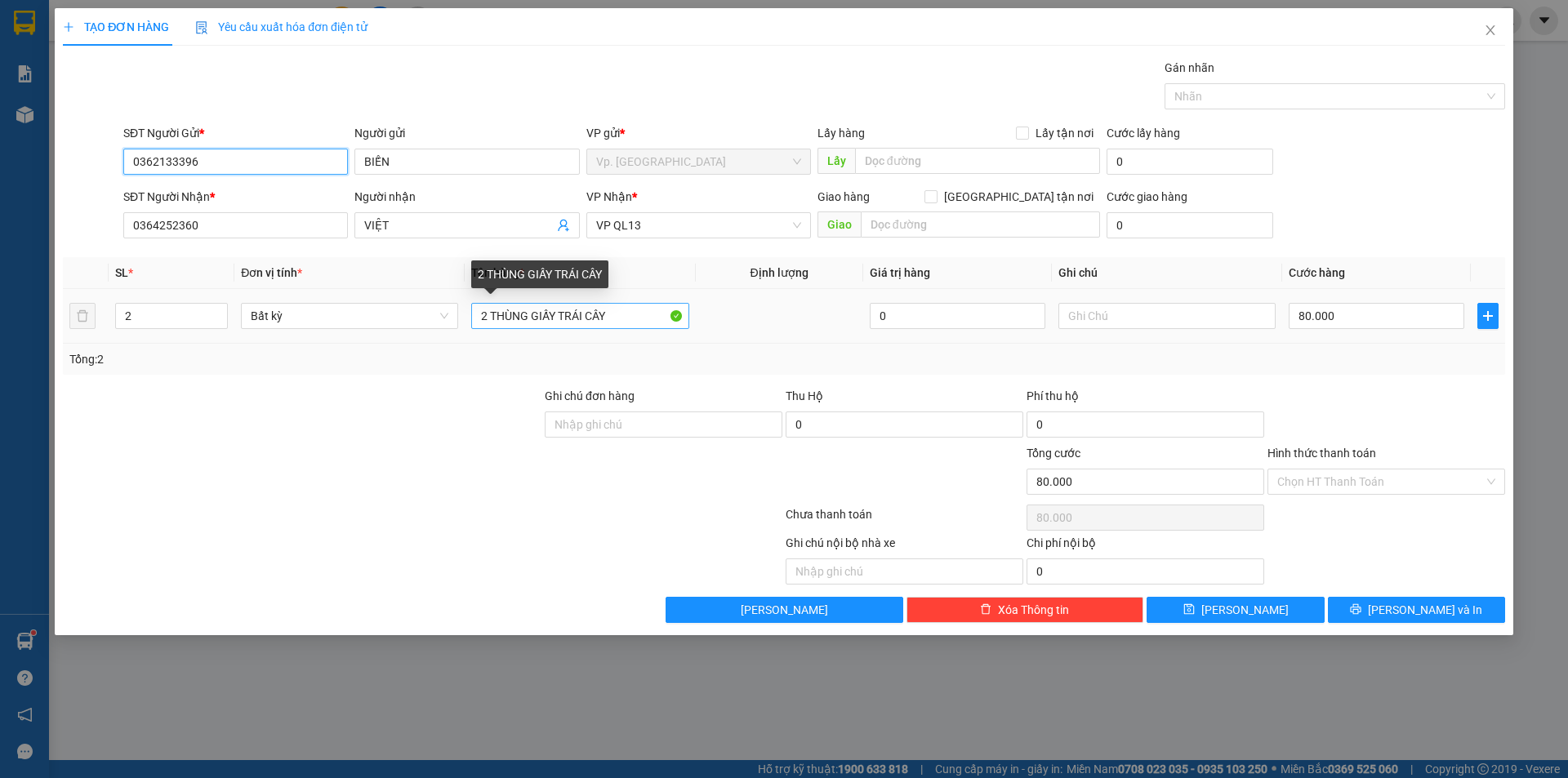
type input "0362133396"
drag, startPoint x: 490, startPoint y: 322, endPoint x: 441, endPoint y: 334, distance: 50.4
click at [441, 334] on tr "2 Bất kỳ 2 THÙNG GIẤY TRÁI CÂY 0 80.000" at bounding box center [784, 316] width 1442 height 54
type input "1 THÙNG GIẤY TRÁI CÂY"
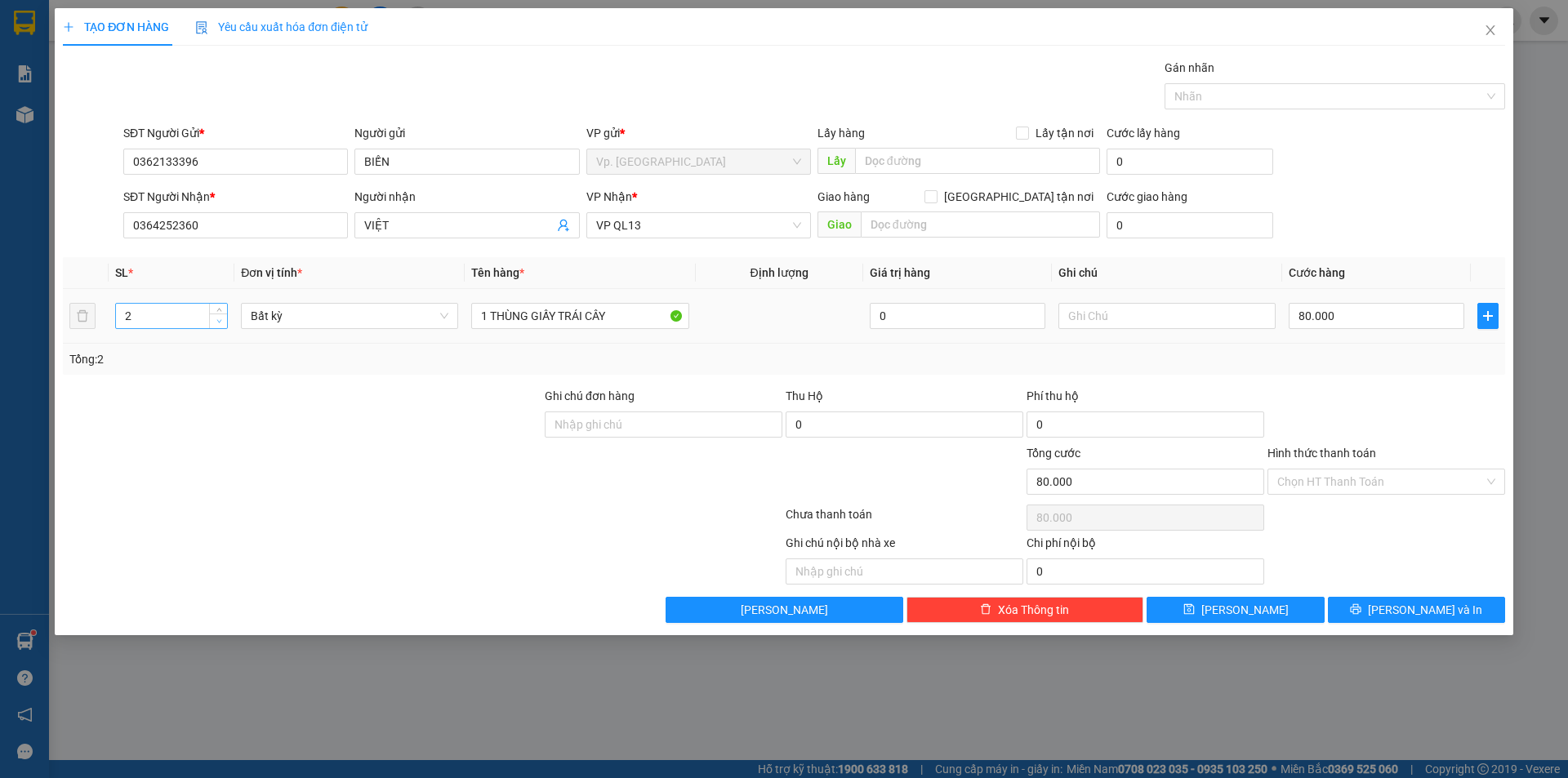
type input "1"
click at [223, 324] on span "down" at bounding box center [219, 322] width 10 height 10
click at [1347, 309] on input "80.000" at bounding box center [1376, 316] width 175 height 26
type input "0"
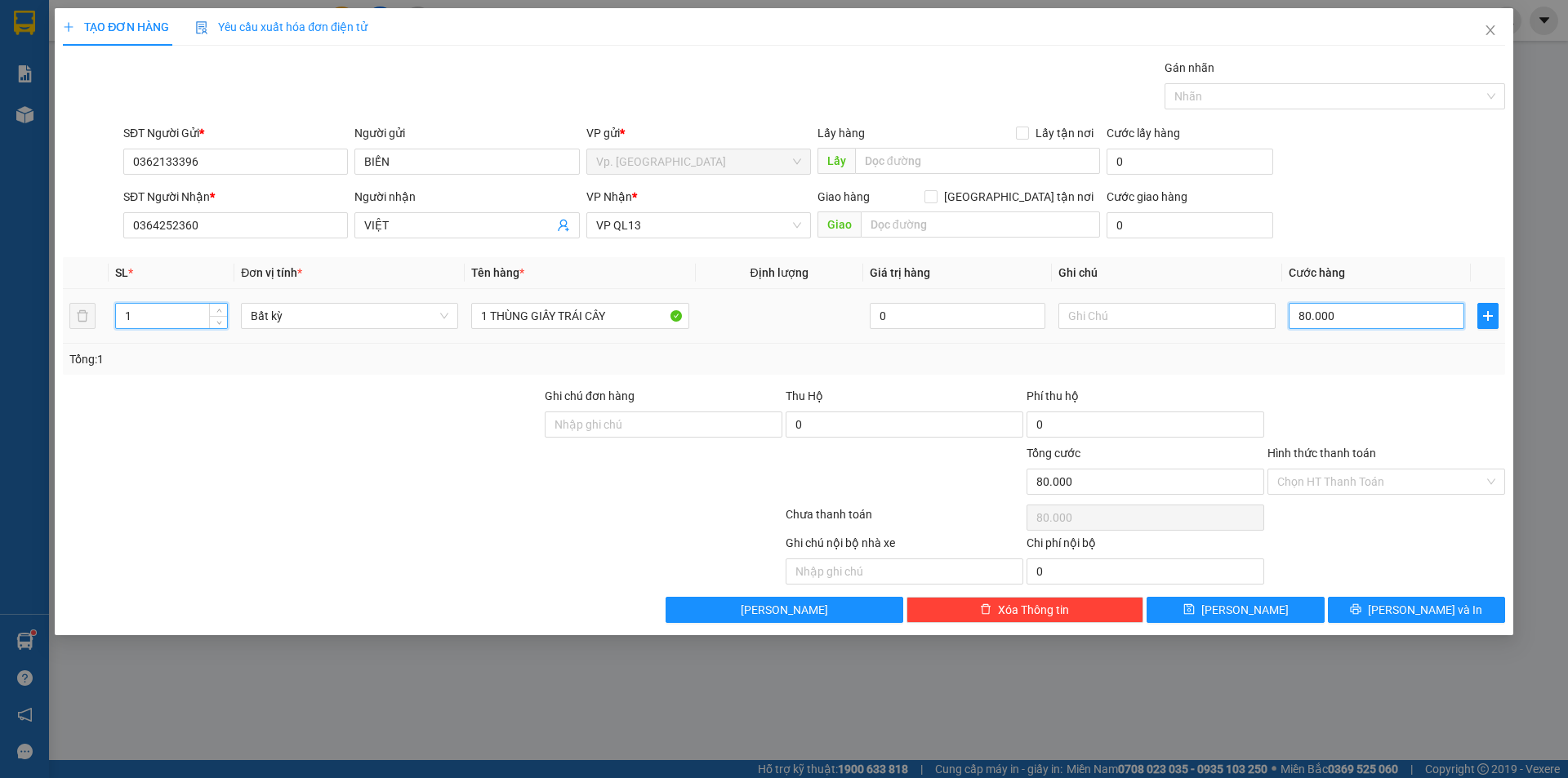
type input "0"
type input "5"
type input "05"
type input "50"
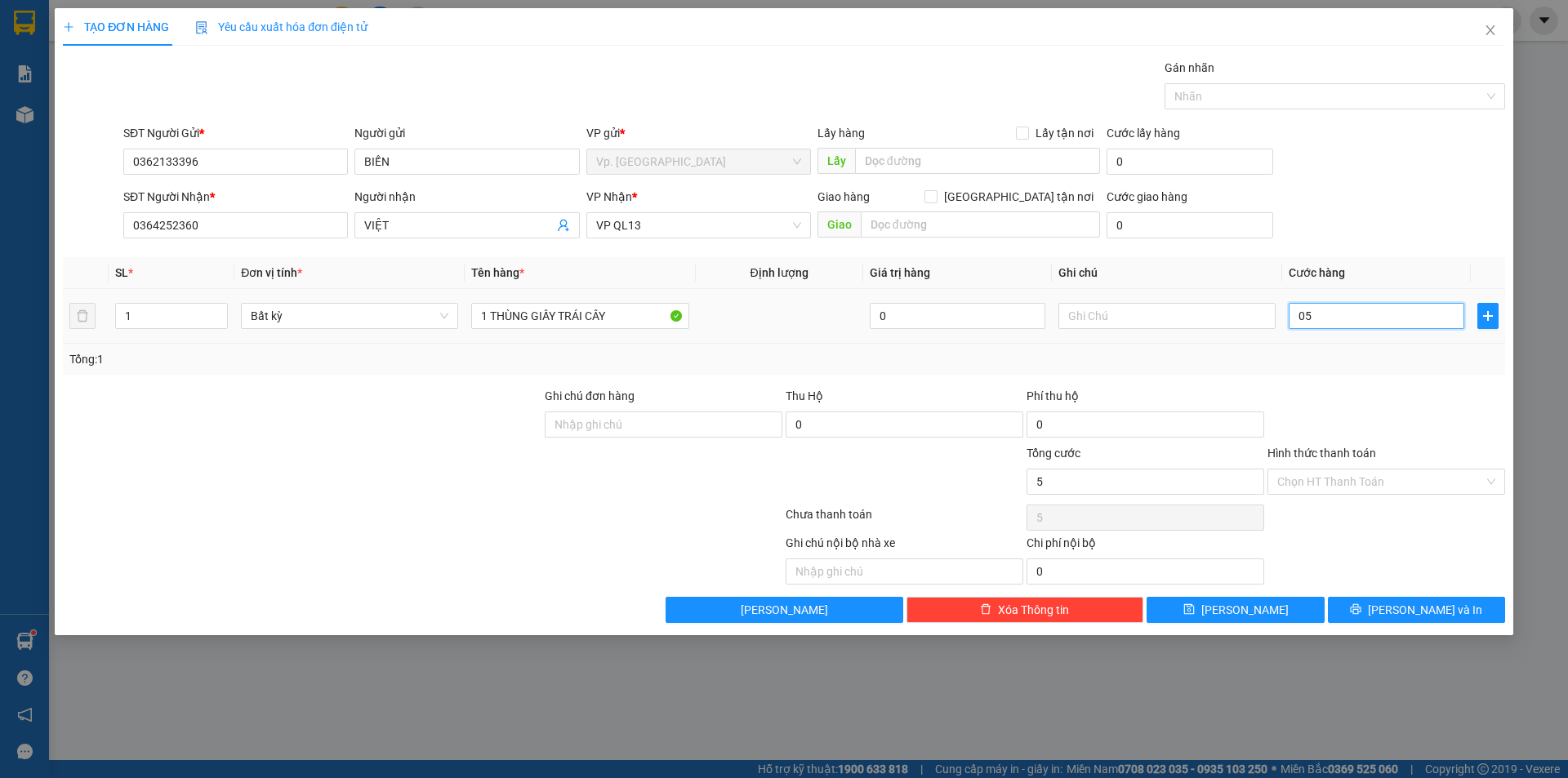
type input "50"
type input "050"
type input "50.000"
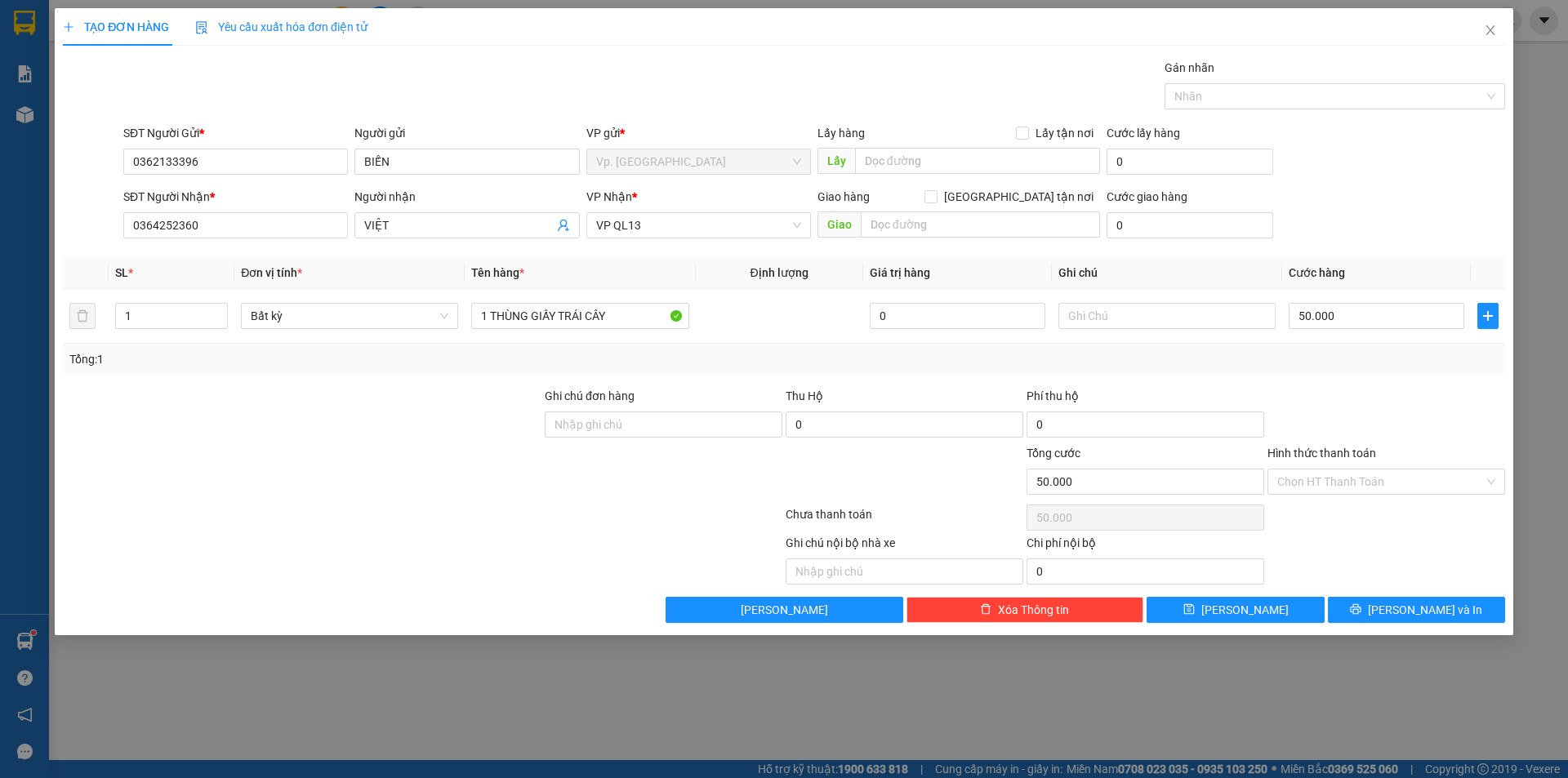
click at [1383, 378] on div "Transit Pickup Surcharge Ids Transit Deliver Surcharge Ids Transit Deliver Surc…" at bounding box center [784, 340] width 1442 height 564
click at [1389, 603] on button "[PERSON_NAME] và In" at bounding box center [1416, 609] width 177 height 26
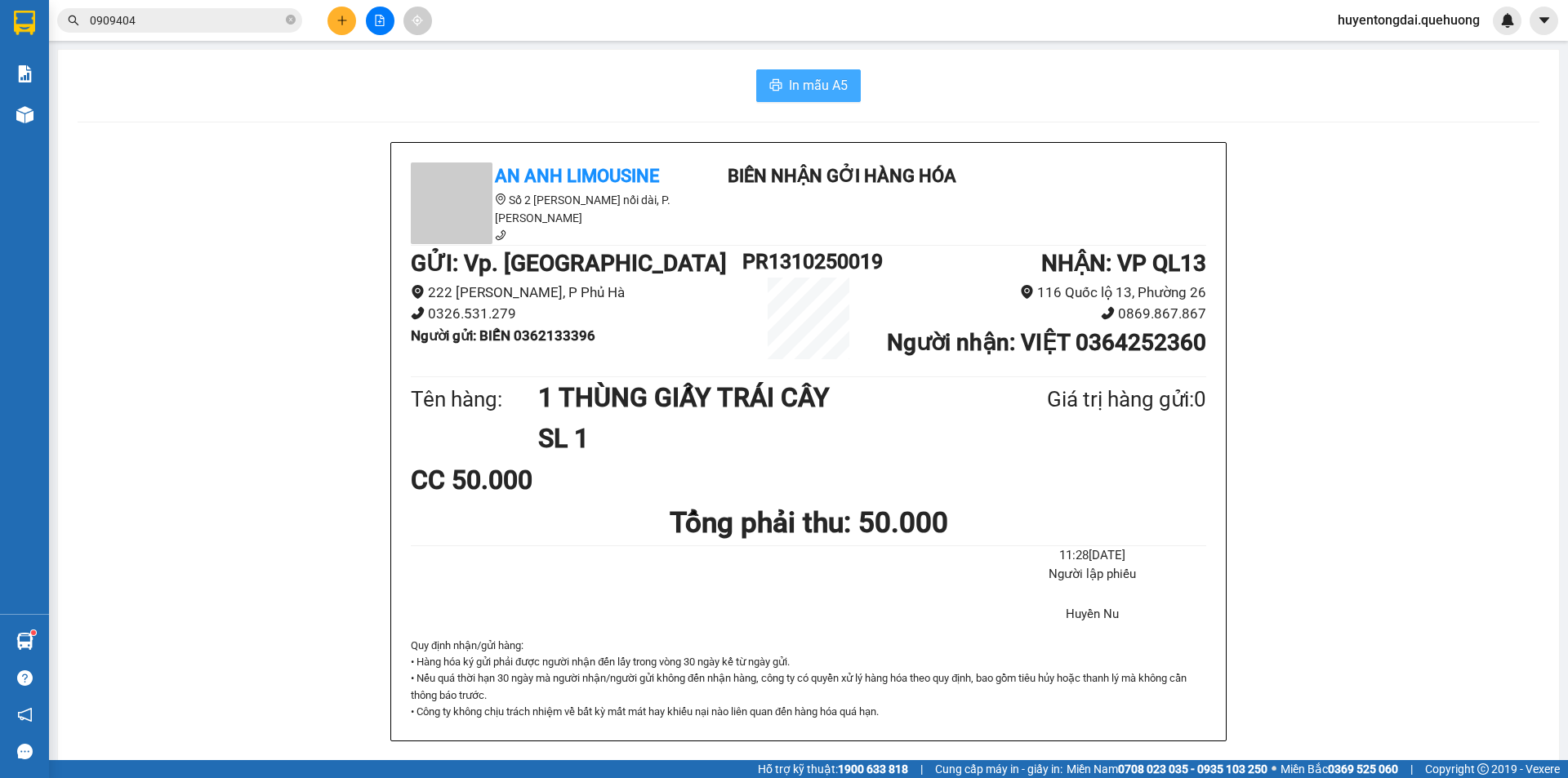
click at [823, 79] on span "In mẫu A5" at bounding box center [818, 85] width 59 height 20
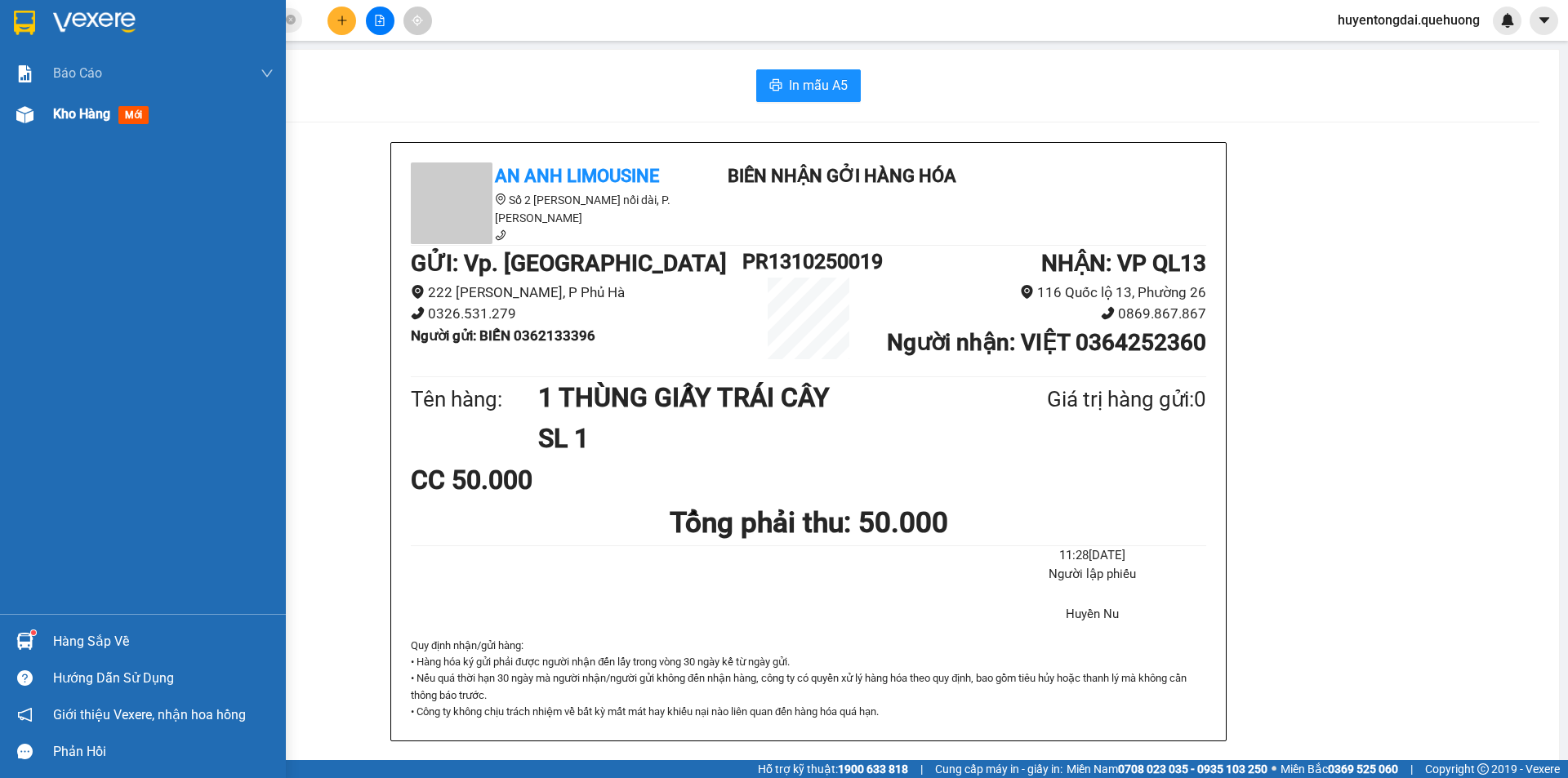
click at [41, 103] on div "Kho hàng mới" at bounding box center [143, 114] width 286 height 41
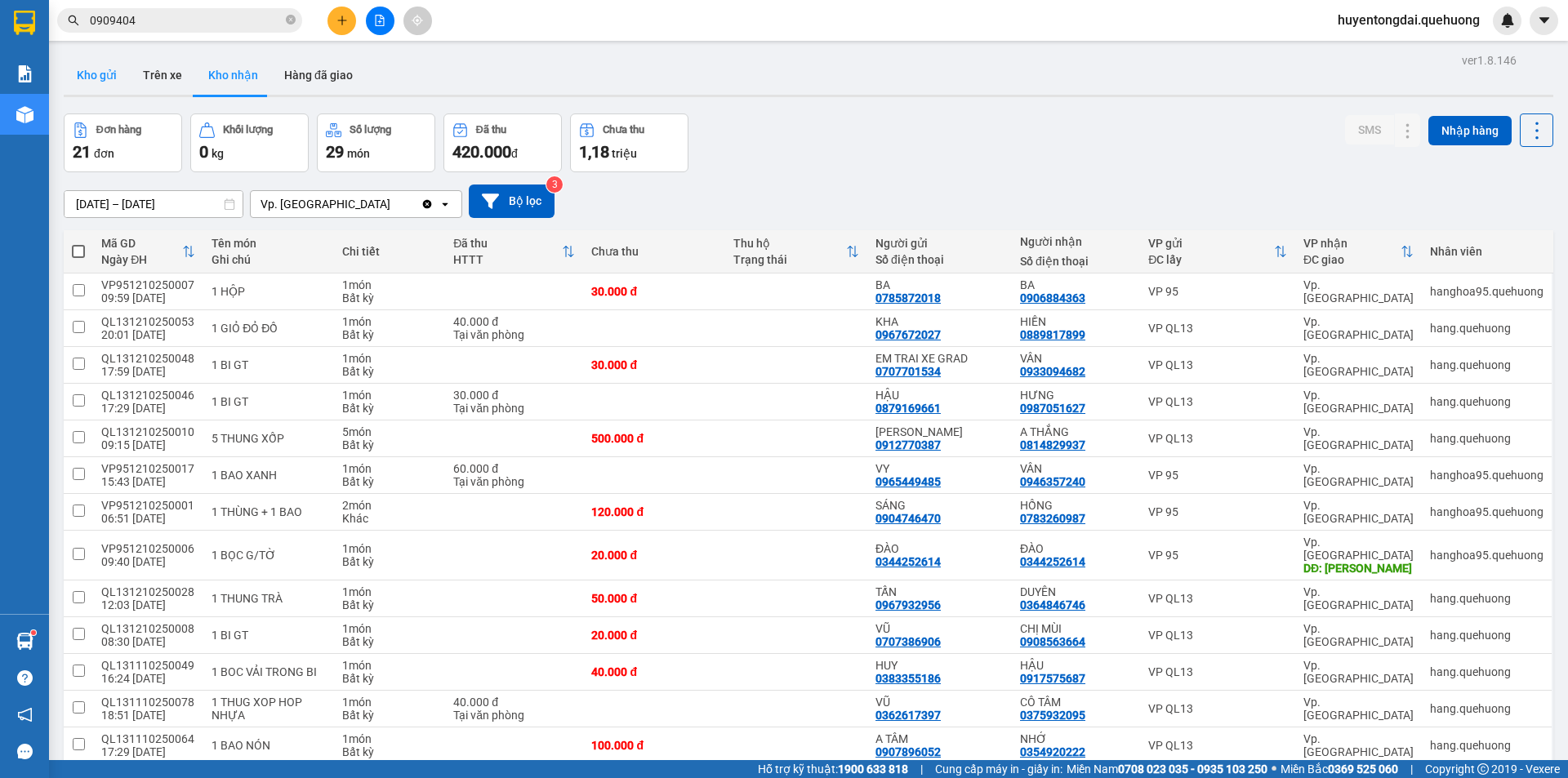
click at [106, 77] on button "Kho gửi" at bounding box center [97, 75] width 66 height 39
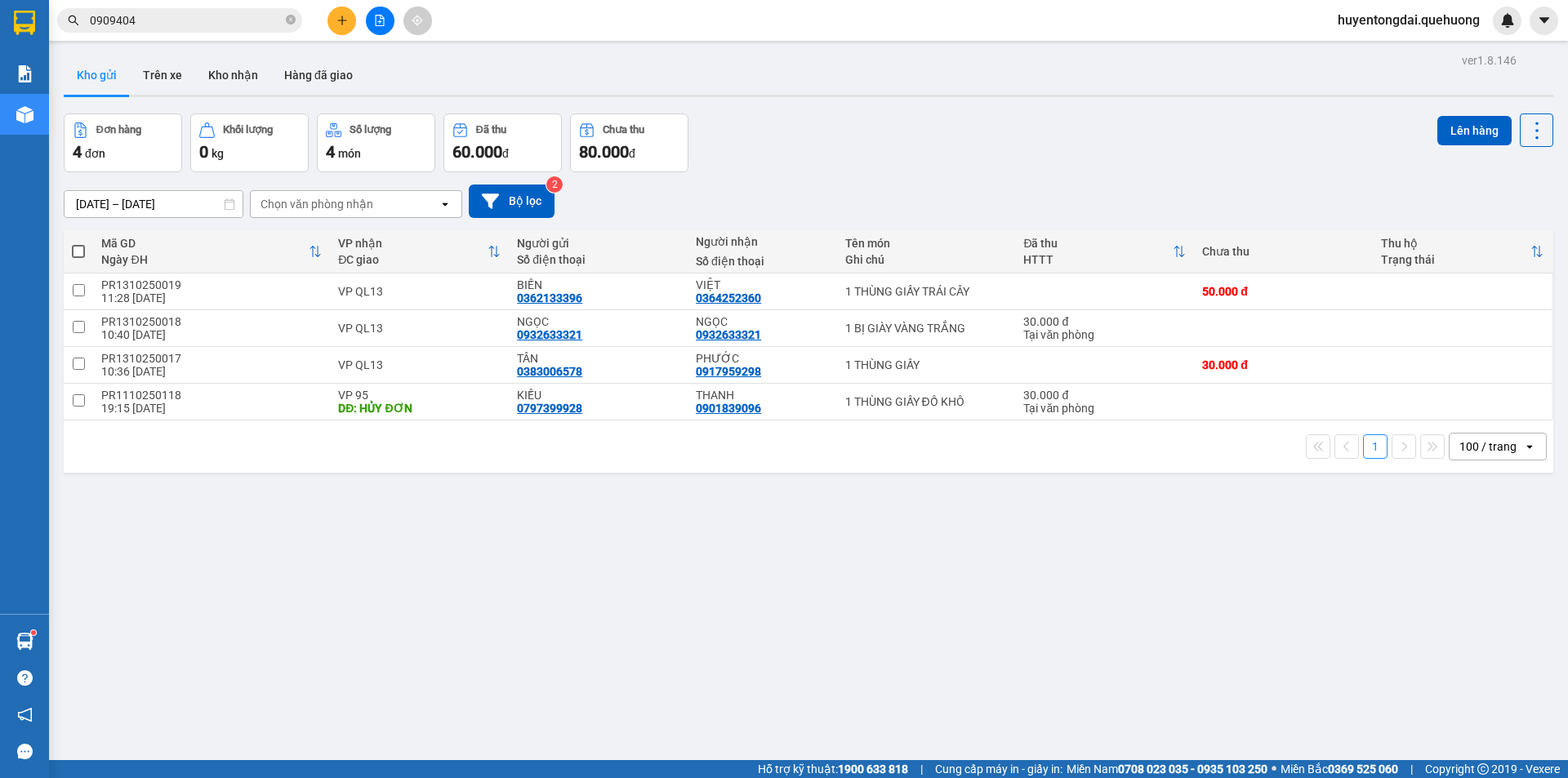
click at [922, 591] on div "ver 1.8.146 Kho gửi Trên xe Kho nhận Hàng đã giao Đơn hàng 4 đơn Khối lượng 0 k…" at bounding box center [808, 438] width 1502 height 778
click at [337, 23] on icon "plus" at bounding box center [342, 20] width 11 height 11
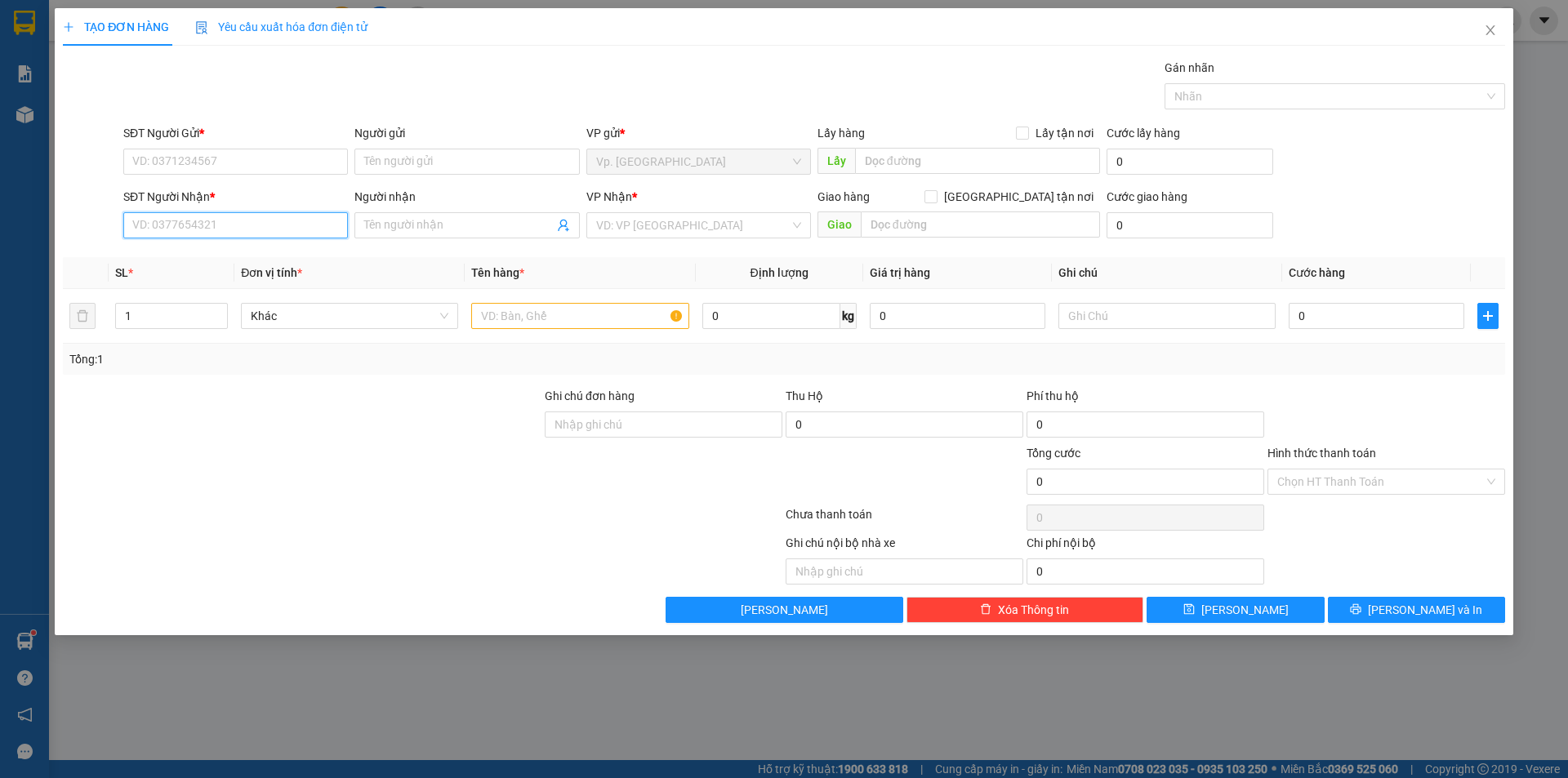
click at [239, 214] on input "SĐT Người Nhận *" at bounding box center [236, 225] width 225 height 26
click at [274, 258] on div "0909522415 - LAN [GEOGRAPHIC_DATA]" at bounding box center [237, 257] width 208 height 18
type input "0909522415"
type input "LAN ANH"
type input "NDD"
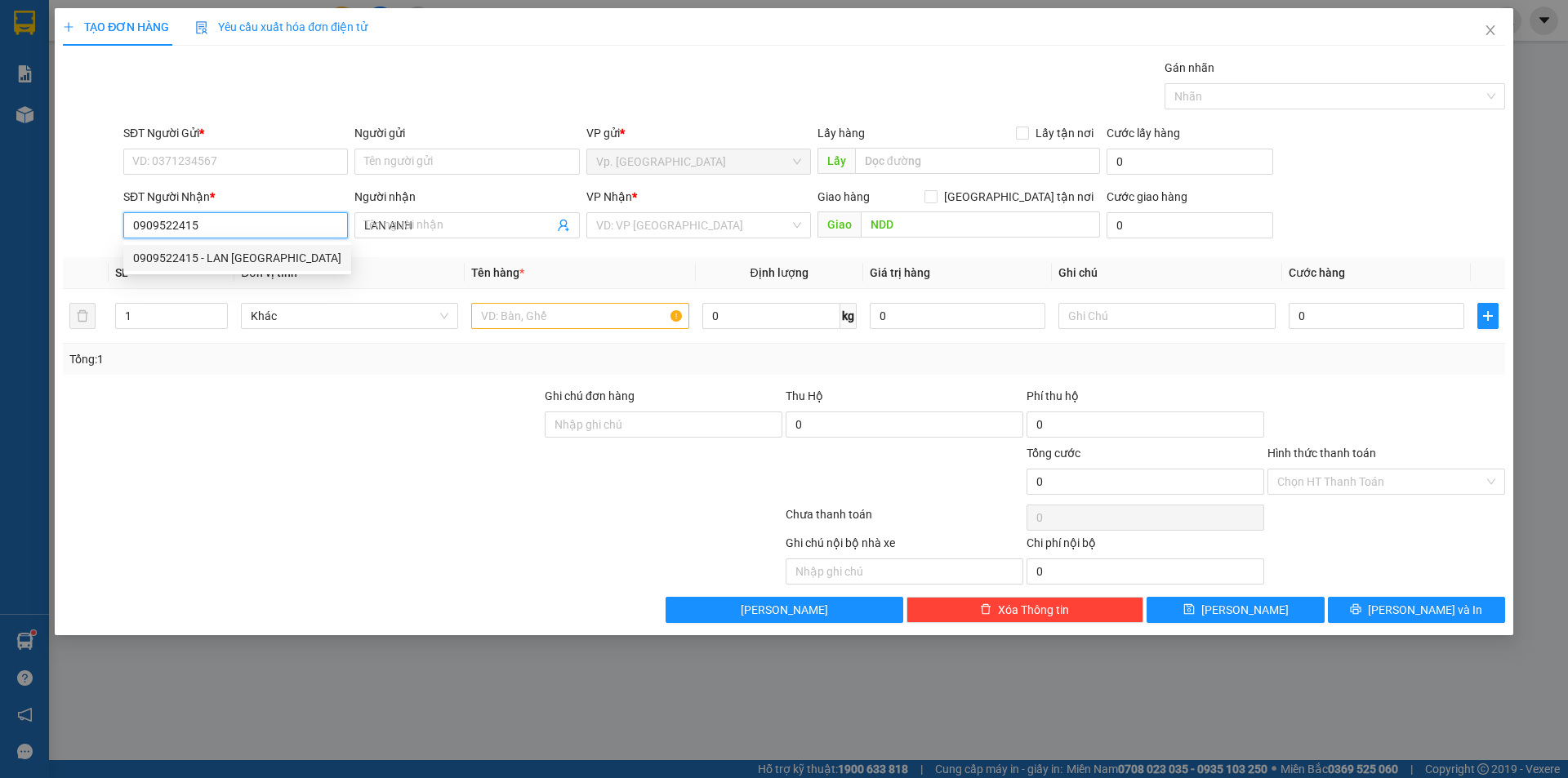
type input "70.000"
type input "0909522415"
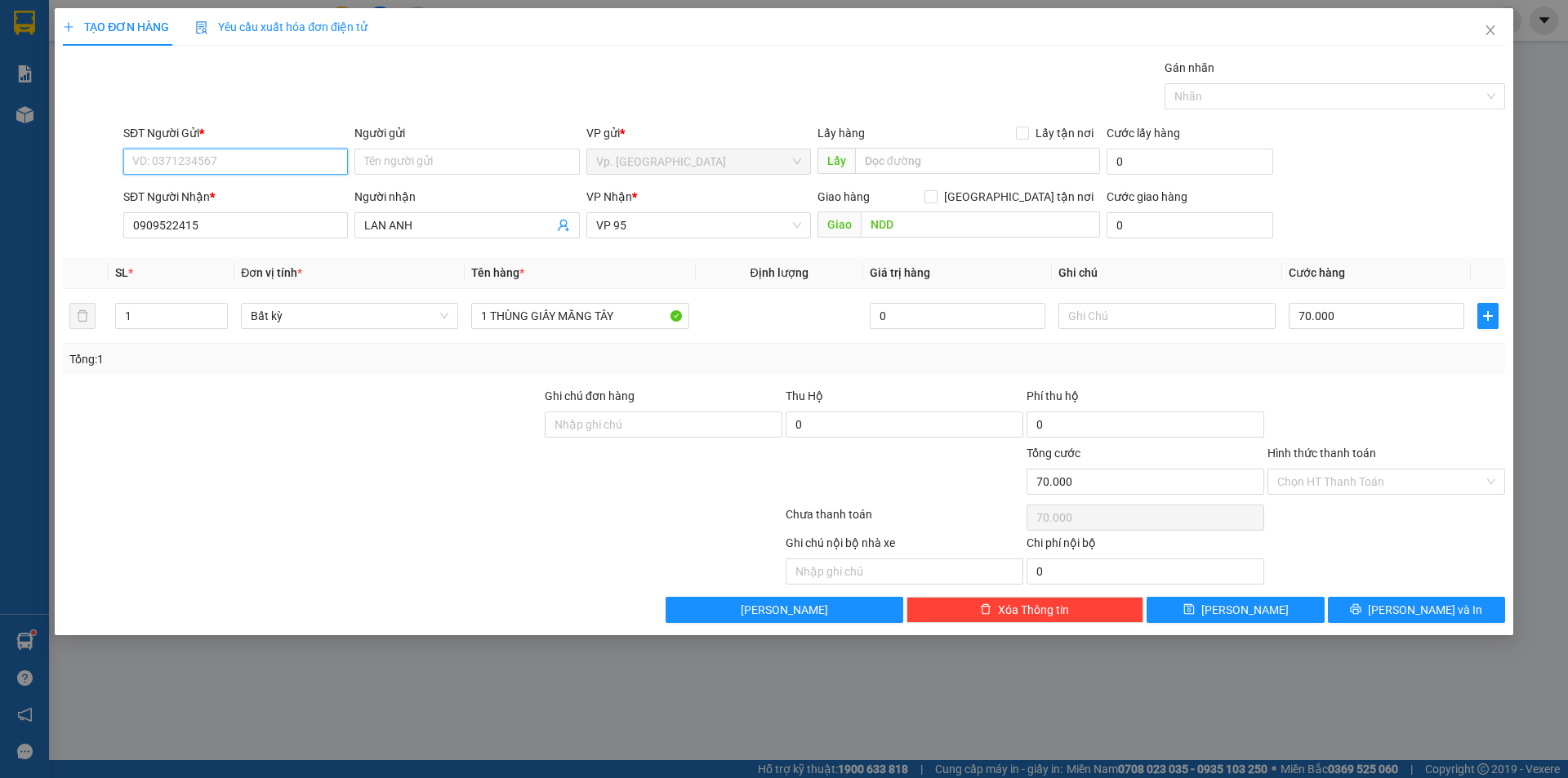
click at [245, 163] on input "SĐT Người Gửi *" at bounding box center [236, 161] width 225 height 26
click at [255, 187] on div "0368662224 - [GEOGRAPHIC_DATA]" at bounding box center [237, 194] width 208 height 18
type input "0368662224"
type input "ANH PHÚ"
click at [1321, 317] on input "70.000" at bounding box center [1376, 316] width 175 height 26
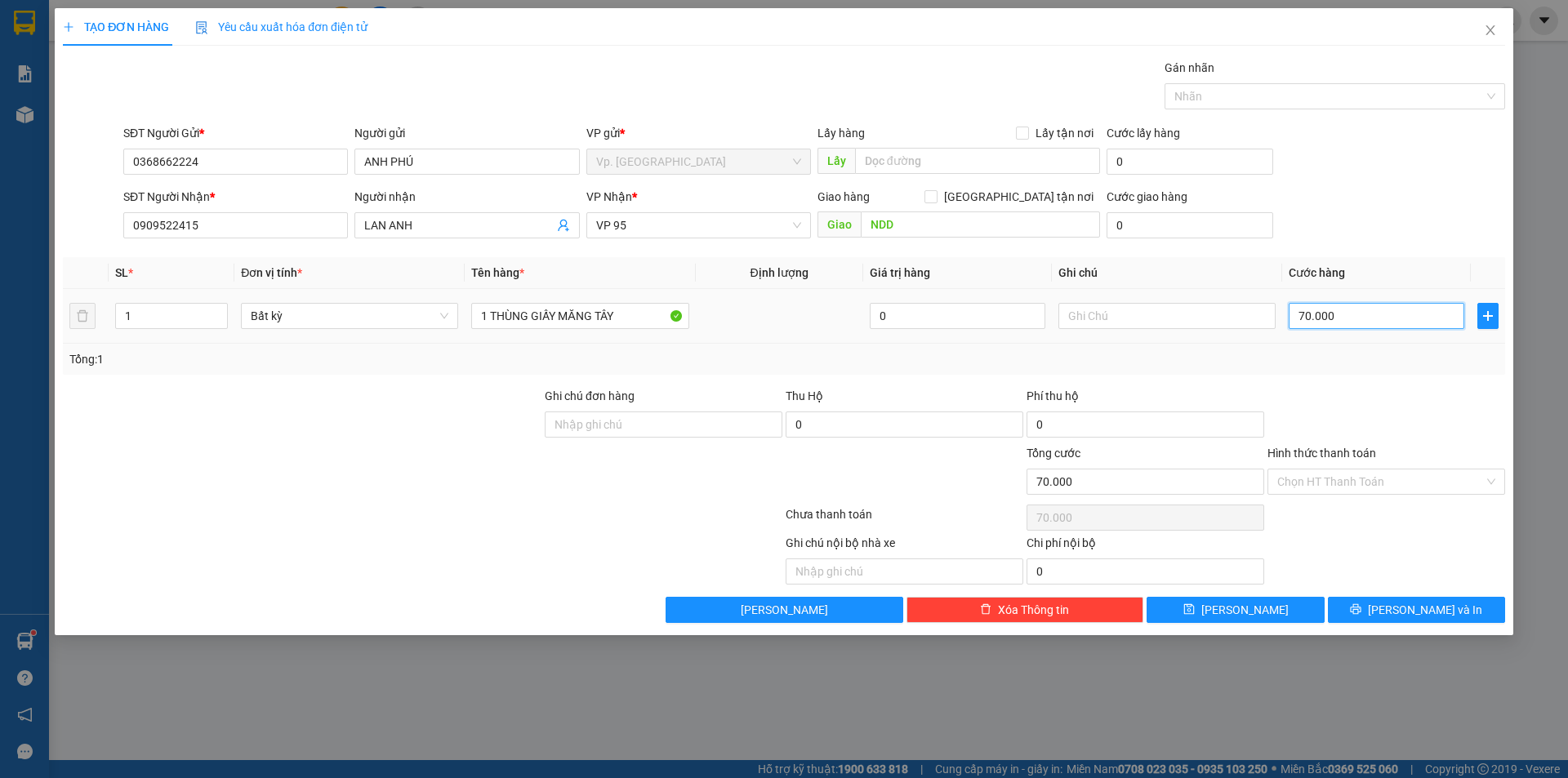
type input "6"
type input "60"
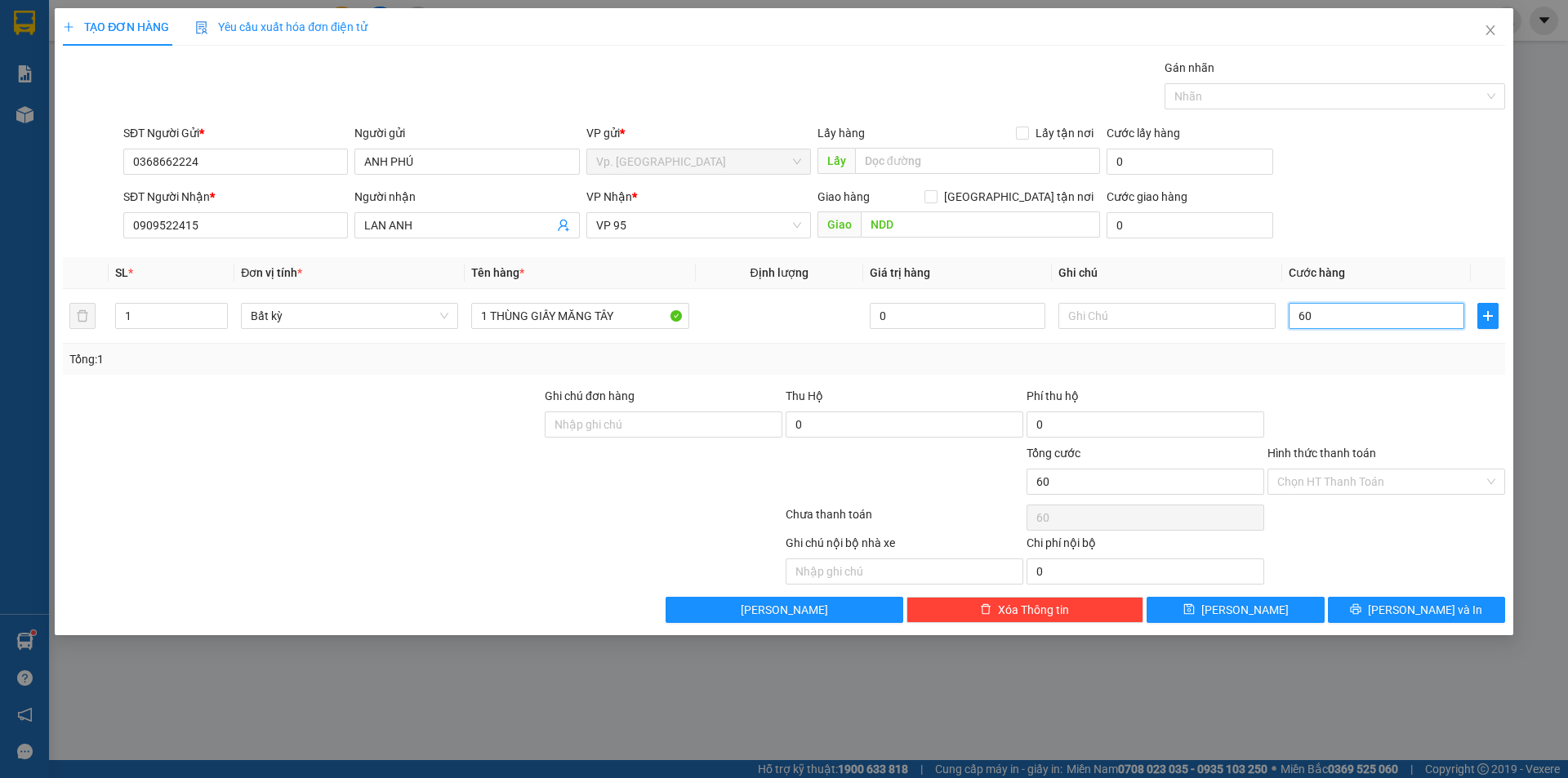
type input "60"
type input "60.000"
click at [1364, 438] on div at bounding box center [1386, 415] width 241 height 57
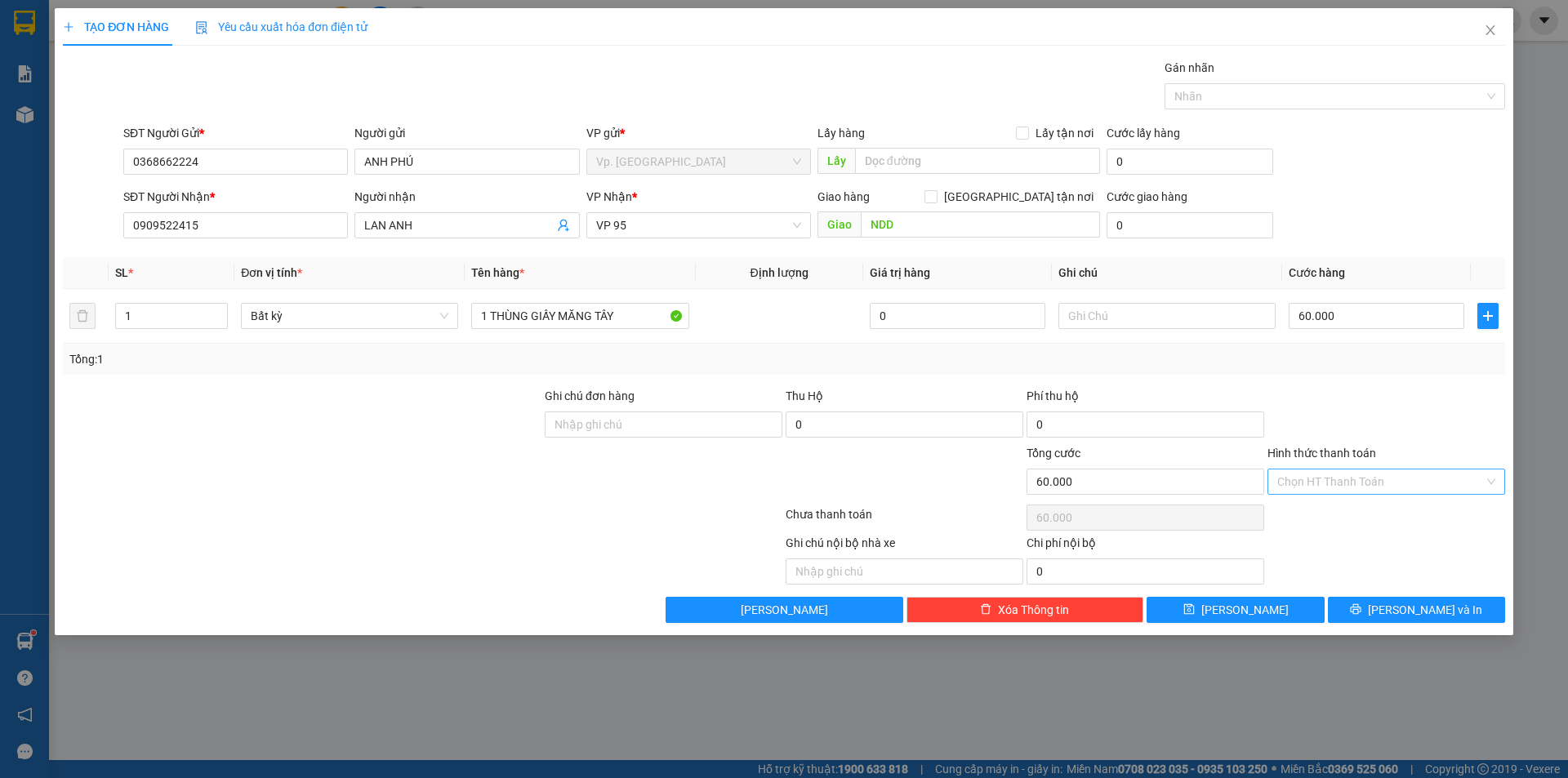
click at [1371, 482] on input "Hình thức thanh toán" at bounding box center [1381, 481] width 207 height 25
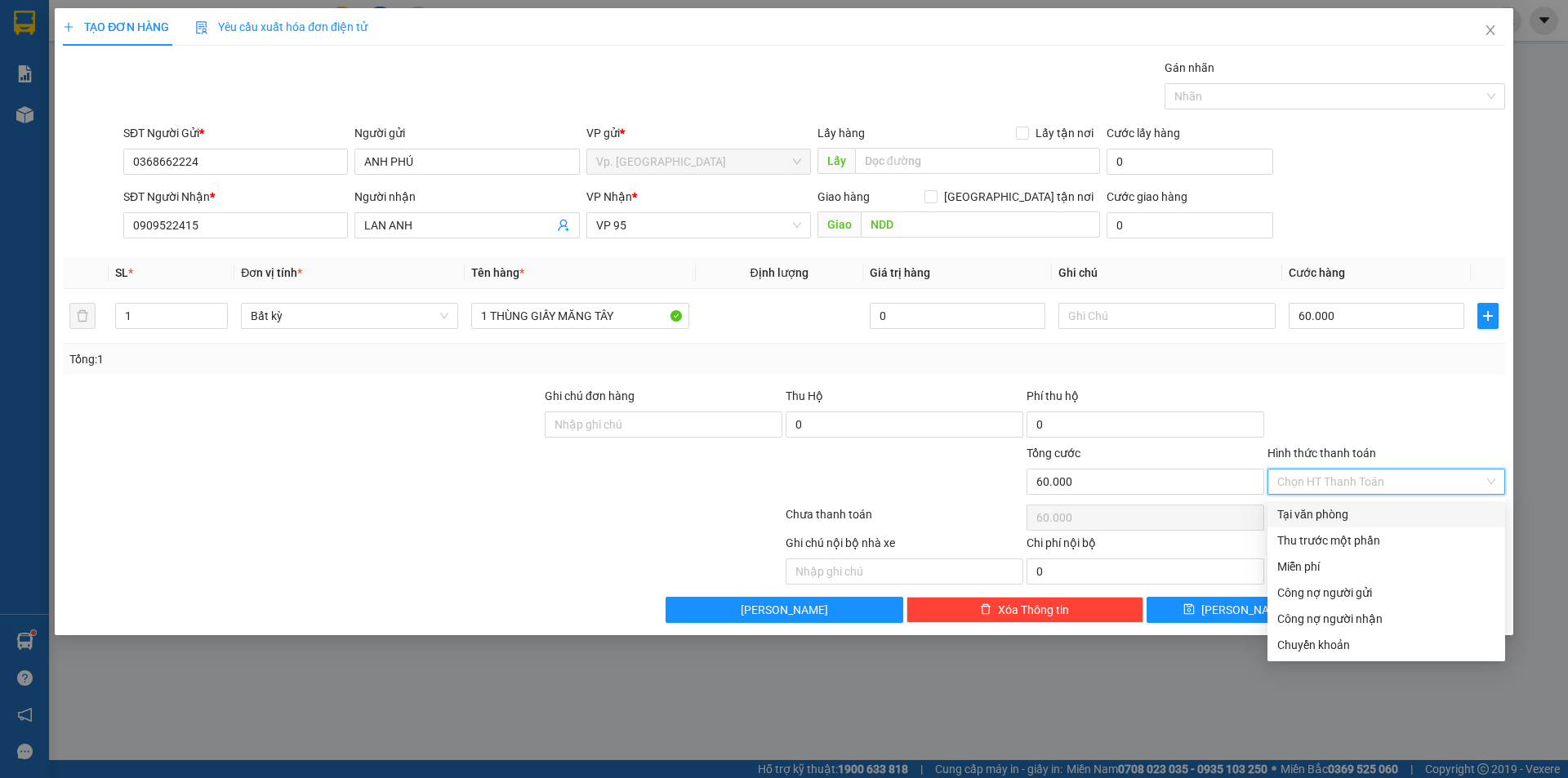
click at [1337, 516] on div "Tại văn phòng" at bounding box center [1387, 513] width 218 height 18
type input "0"
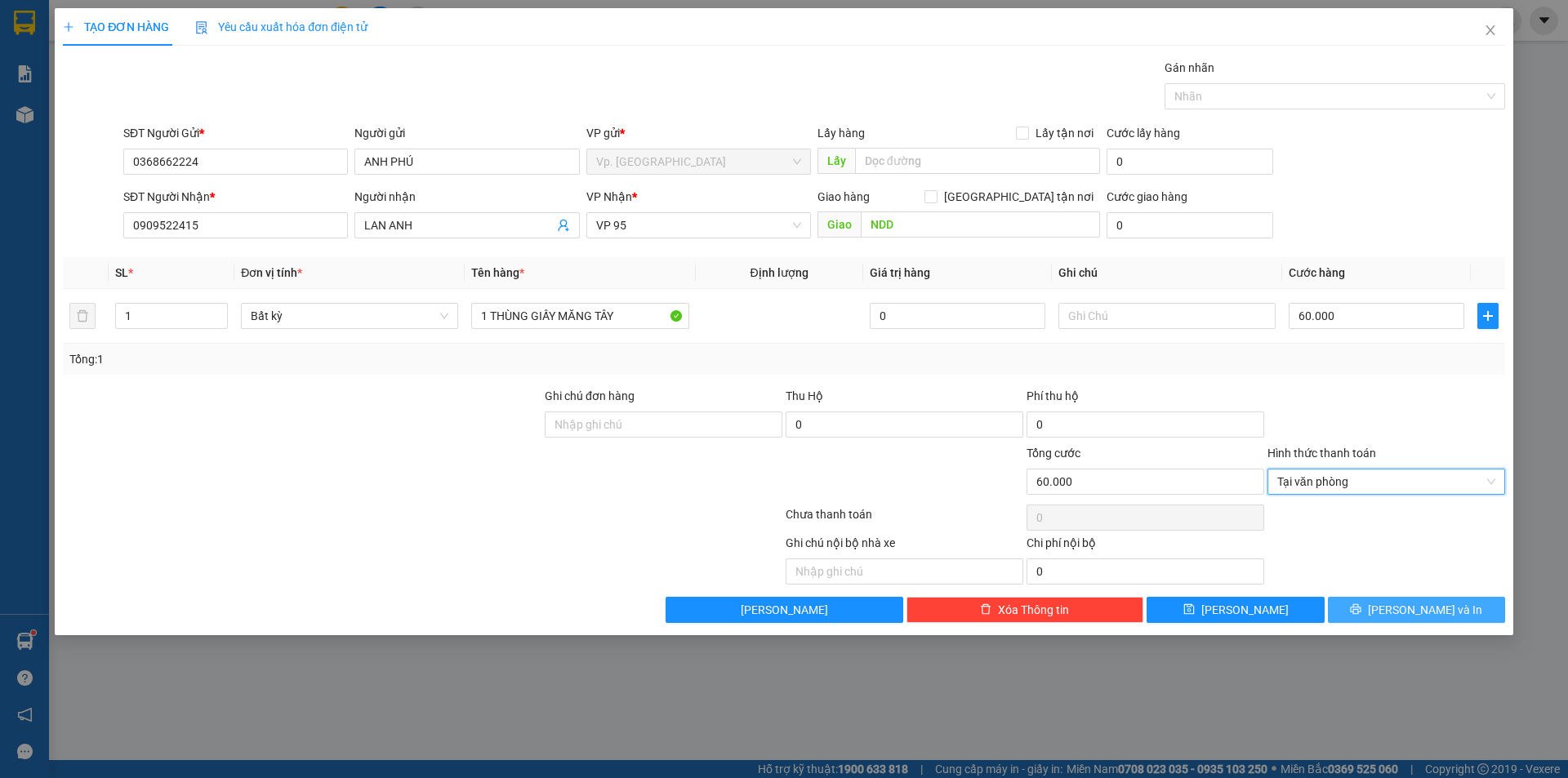
click at [1417, 607] on span "[PERSON_NAME] và In" at bounding box center [1425, 609] width 114 height 18
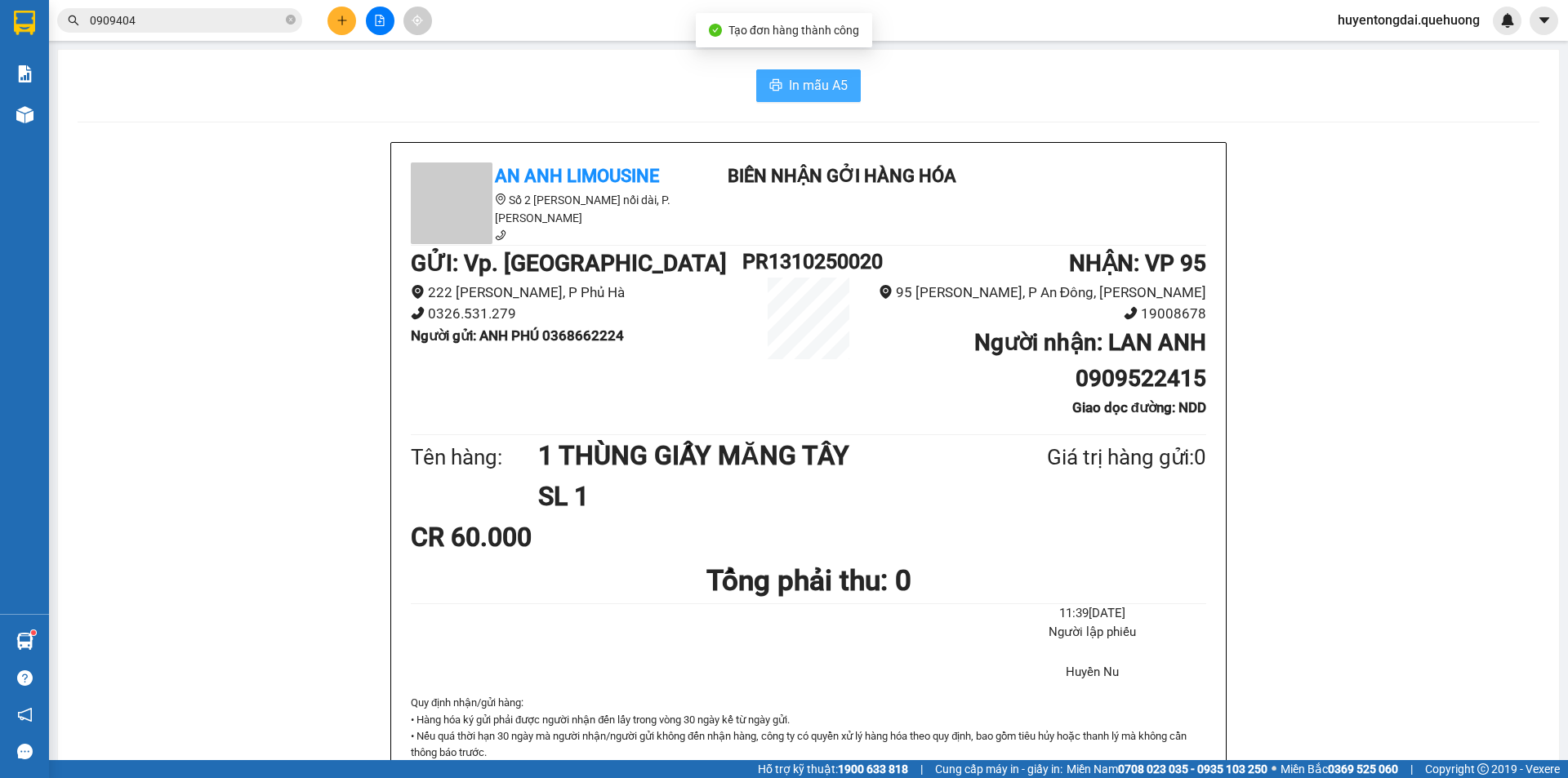
click at [831, 77] on span "In mẫu A5" at bounding box center [818, 85] width 59 height 20
click at [342, 9] on button at bounding box center [342, 21] width 29 height 29
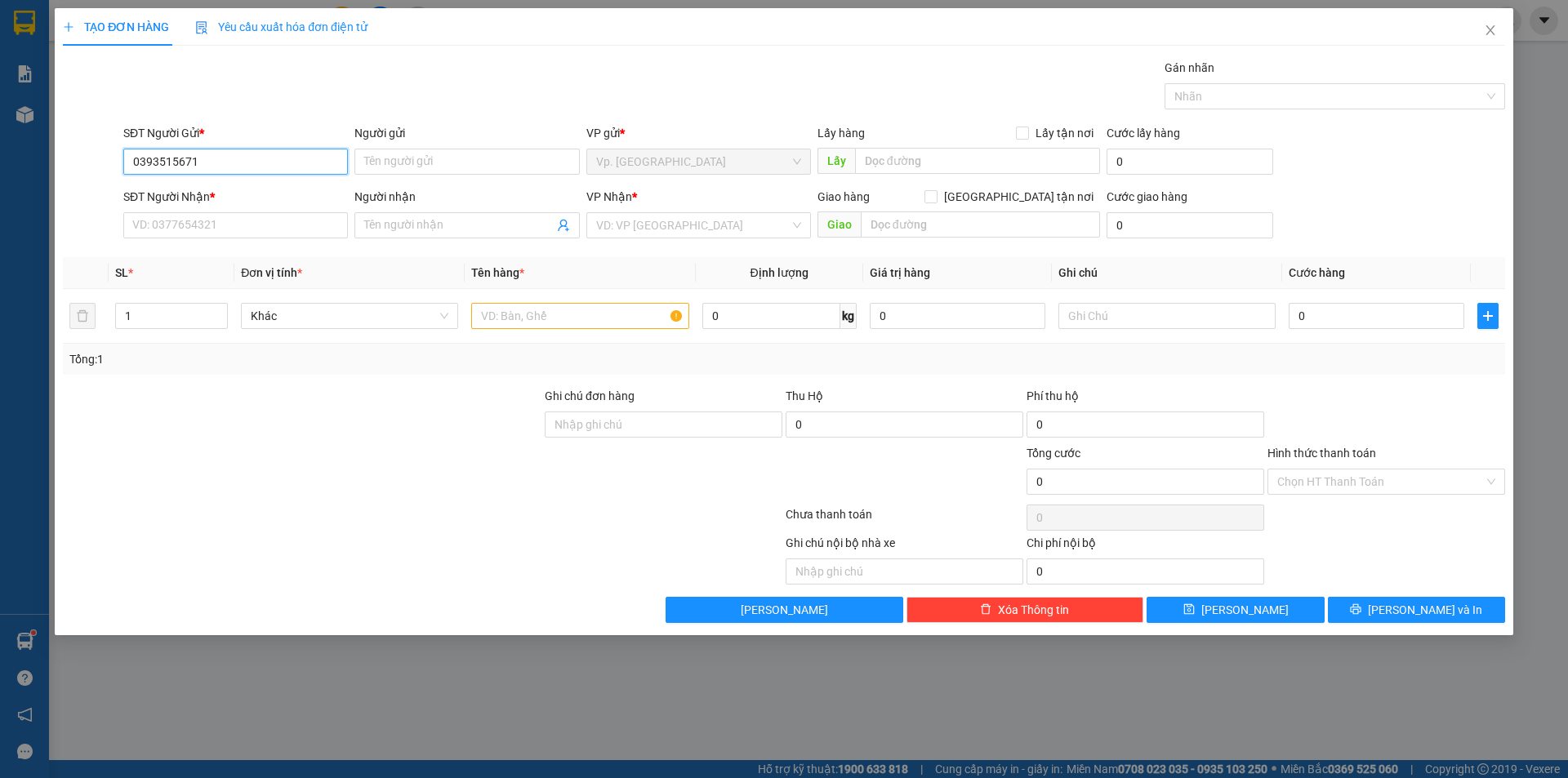
click at [289, 167] on input "0393515671" at bounding box center [236, 161] width 225 height 26
type input "0393515671"
click at [424, 159] on input "Người gửi" at bounding box center [467, 161] width 225 height 26
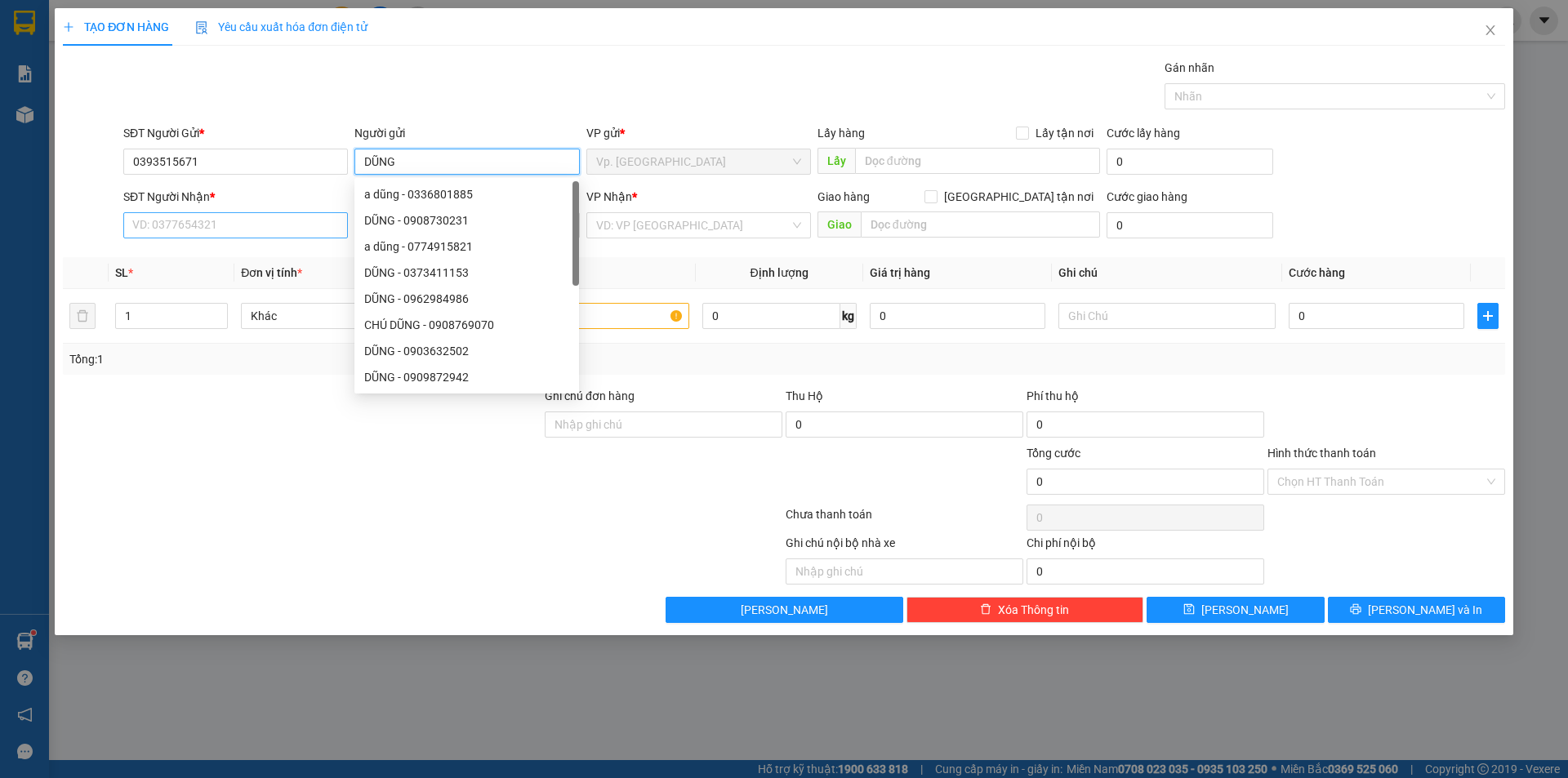
type input "DŨNG"
click at [281, 230] on input "SĐT Người Nhận *" at bounding box center [236, 225] width 225 height 26
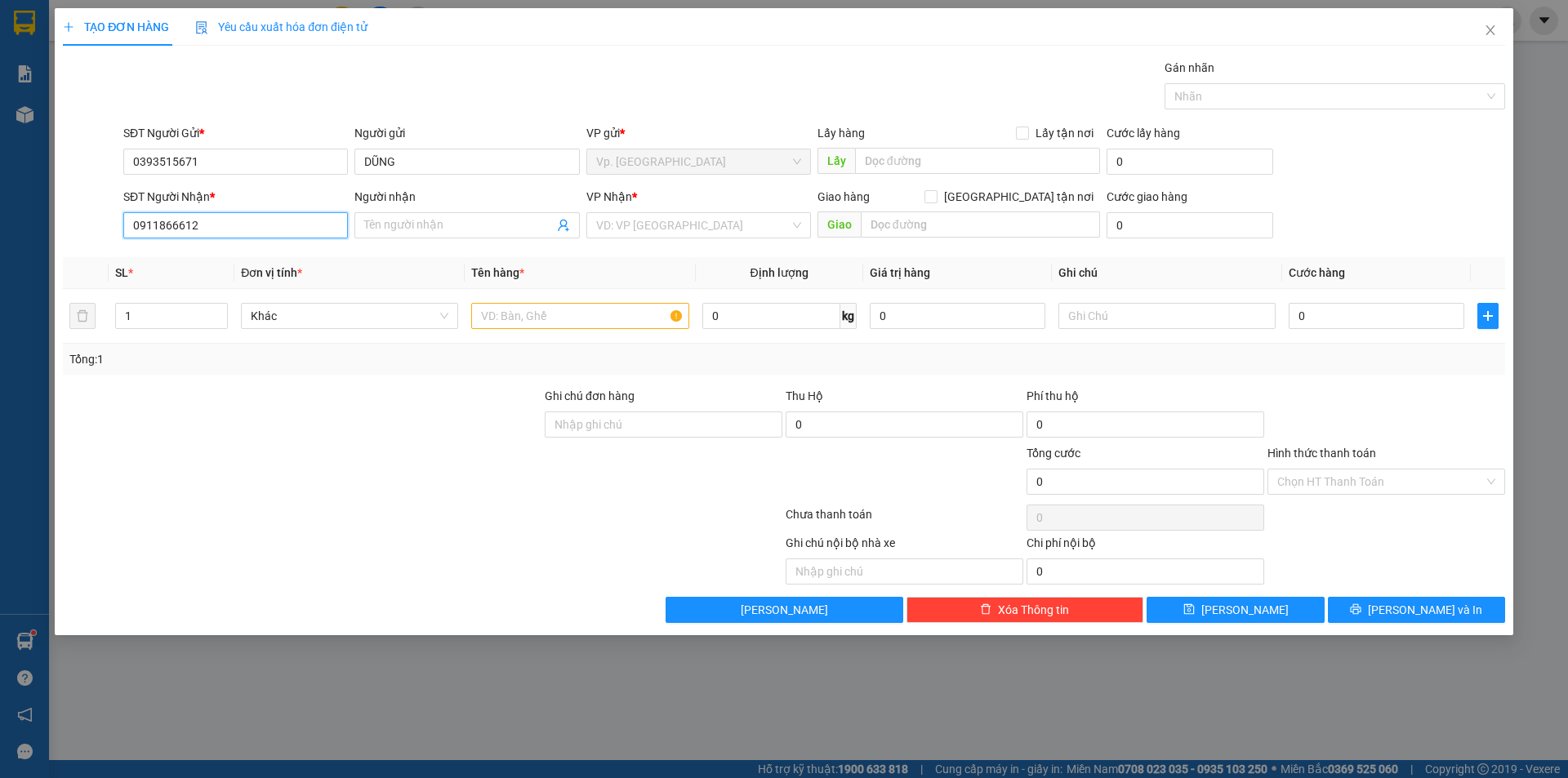
click at [228, 230] on input "0911866612" at bounding box center [236, 225] width 225 height 26
type input "0911866612"
click at [389, 226] on input "Người nhận" at bounding box center [458, 225] width 188 height 18
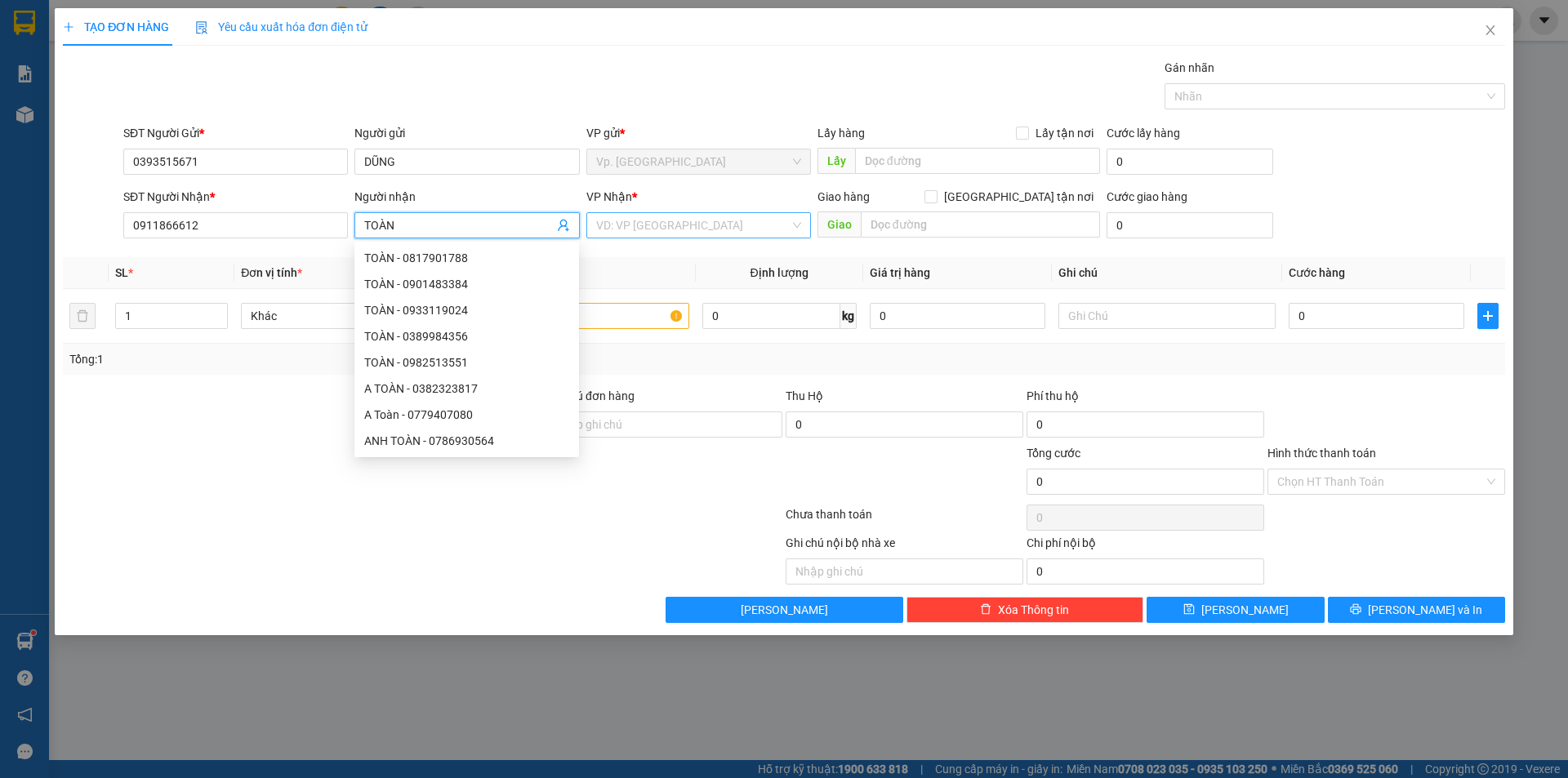
type input "TOÀN"
click at [669, 218] on input "search" at bounding box center [692, 225] width 193 height 25
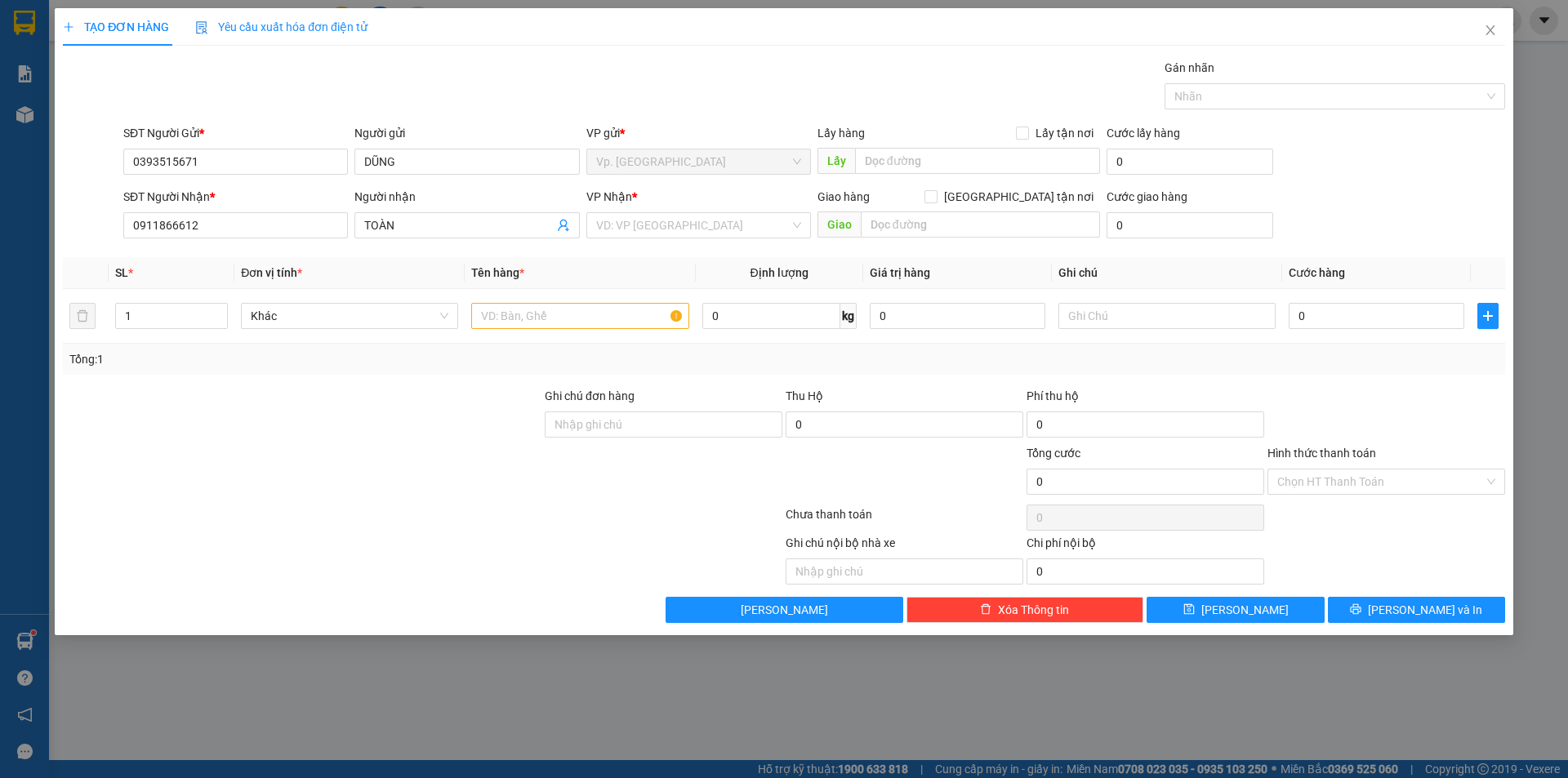
click at [1351, 209] on div "SĐT Người Nhận * 0911866612 Người nhận TOÀN VP Nhận * VD: VP [GEOGRAPHIC_DATA] …" at bounding box center [814, 216] width 1388 height 57
click at [1488, 31] on icon "close" at bounding box center [1490, 30] width 13 height 13
